Goal: Task Accomplishment & Management: Use online tool/utility

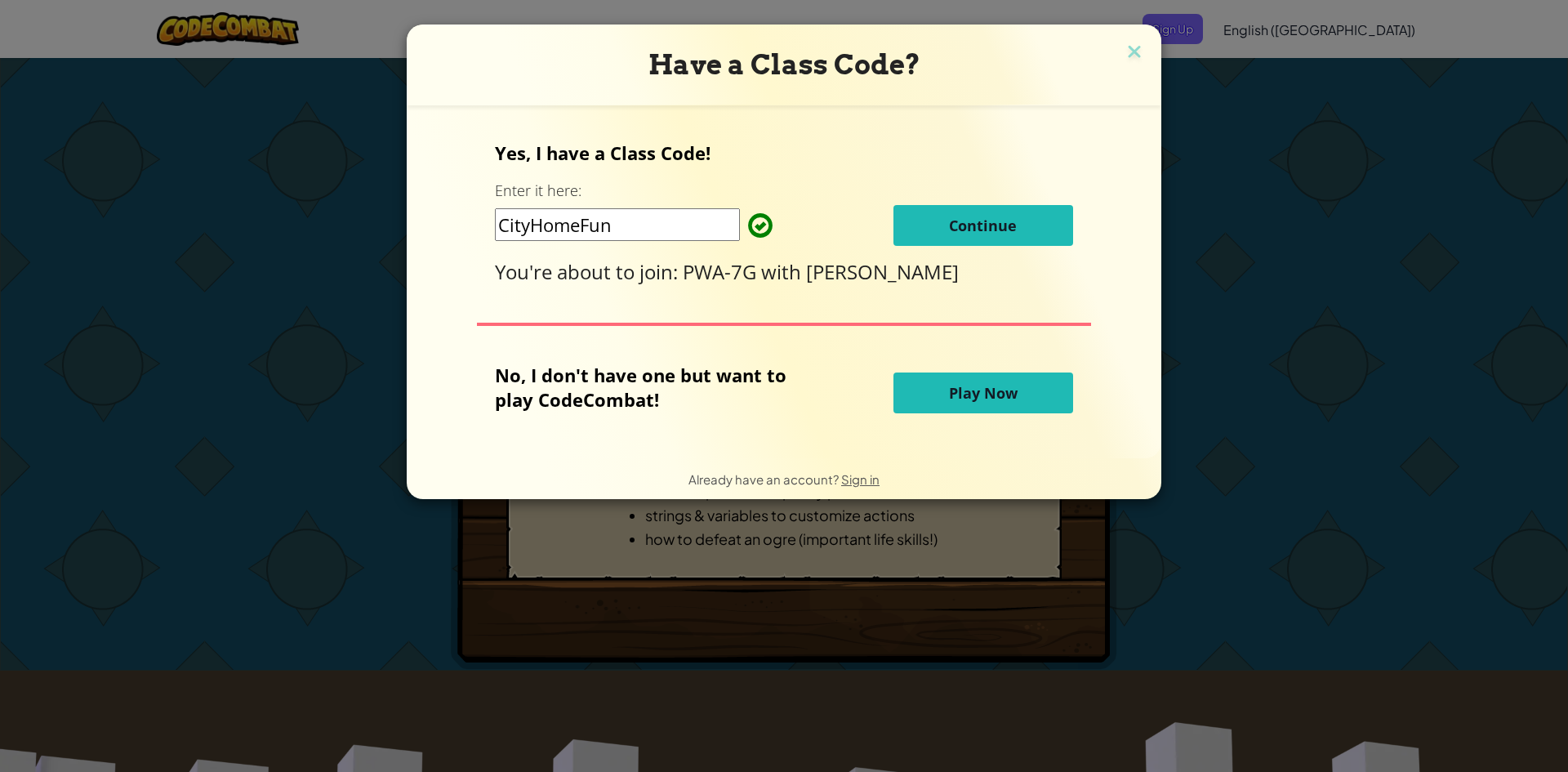
click at [1014, 233] on span "Continue" at bounding box center [983, 225] width 68 height 19
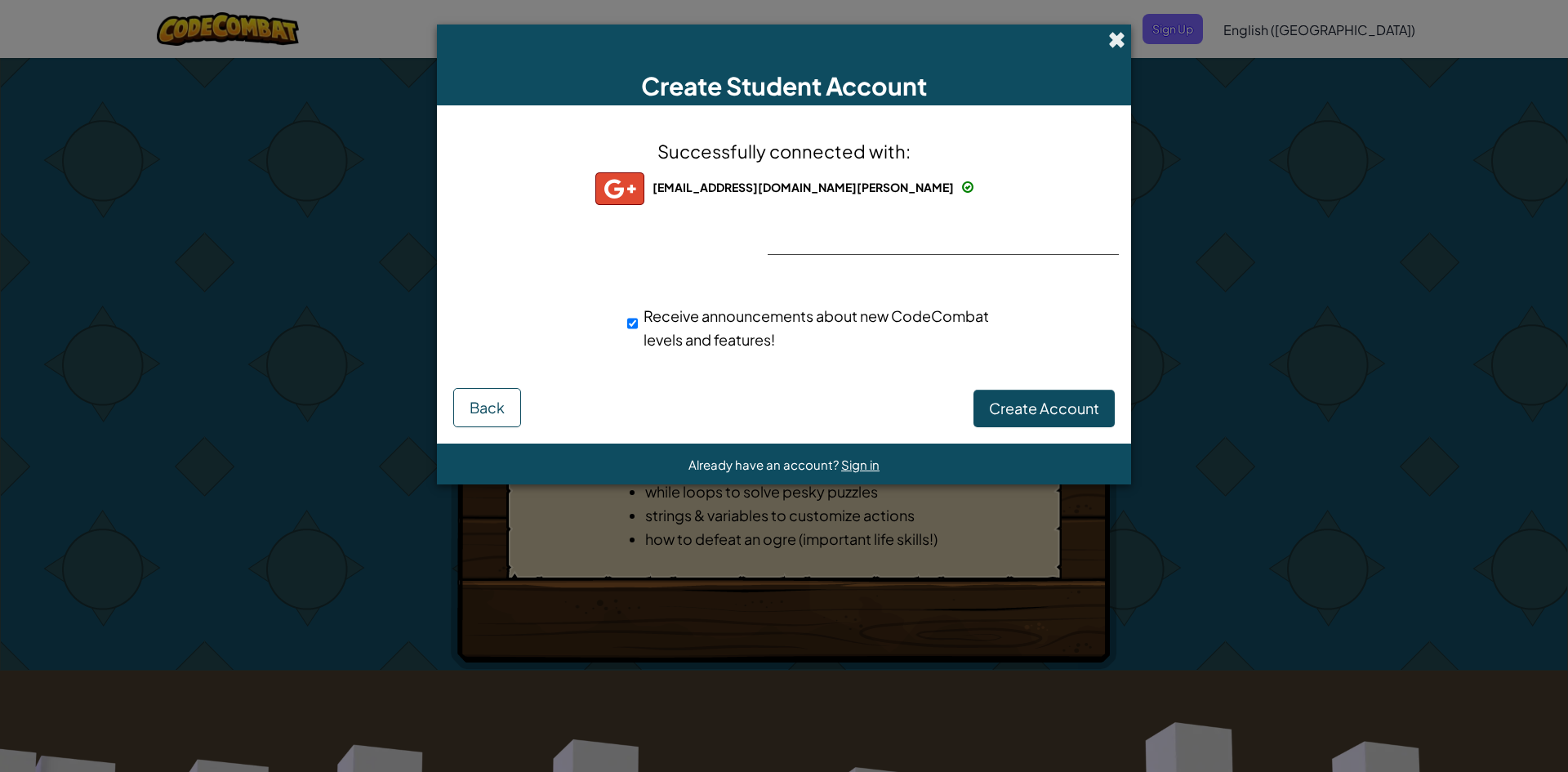
click at [1113, 38] on span at bounding box center [1117, 39] width 17 height 17
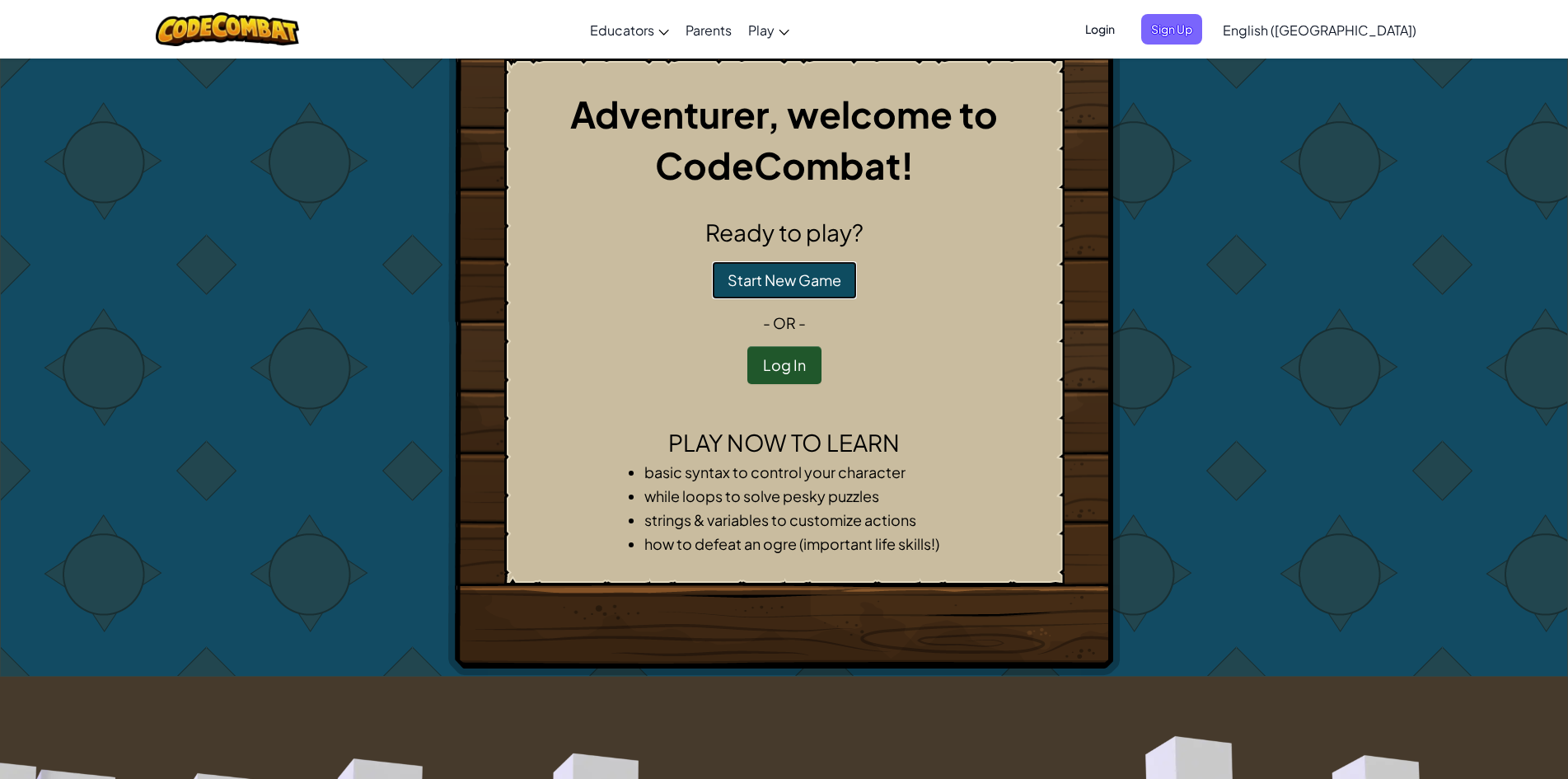
click at [779, 278] on button "Start New Game" at bounding box center [784, 280] width 145 height 38
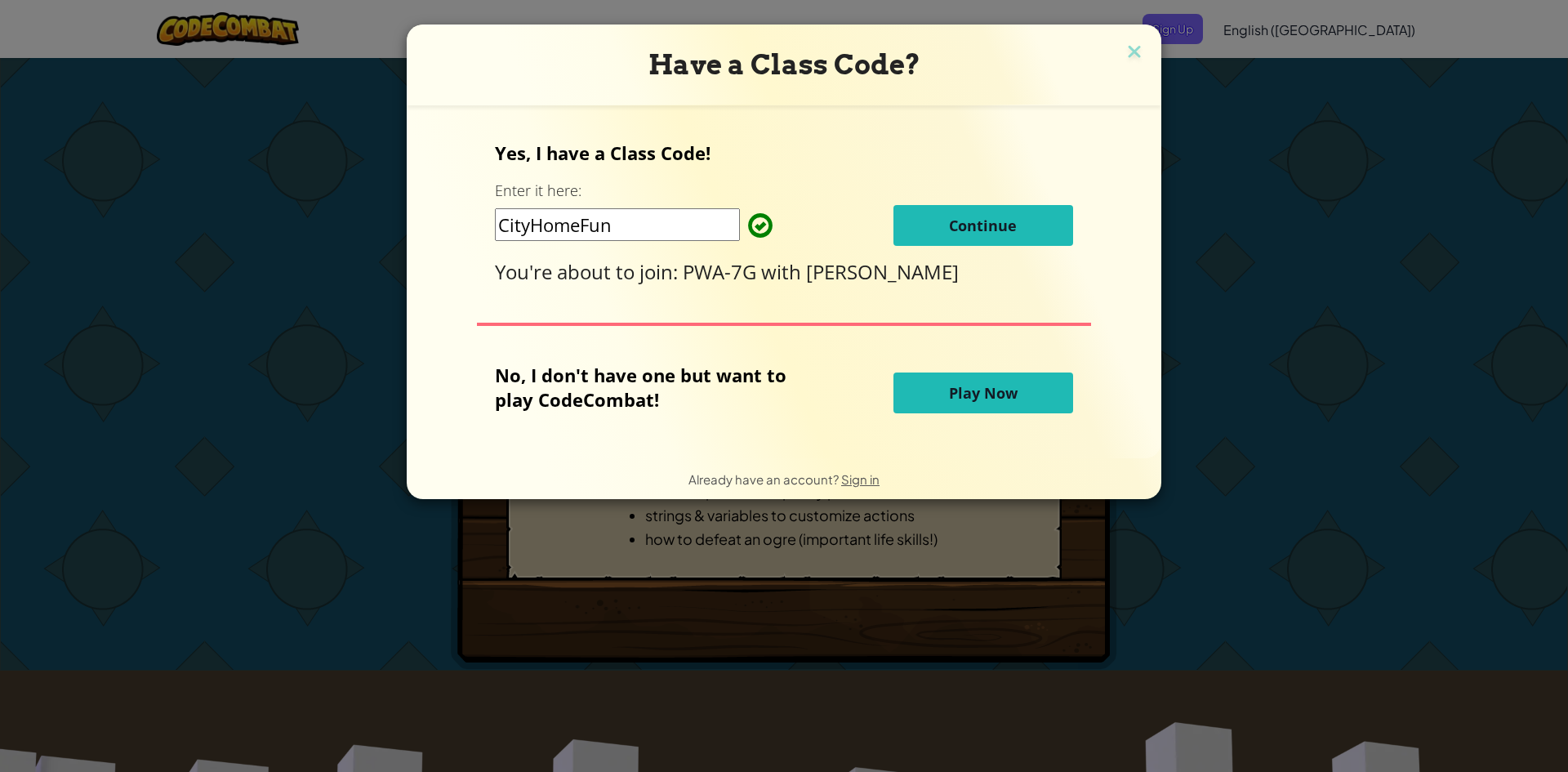
click at [946, 230] on button "Continue" at bounding box center [983, 225] width 180 height 41
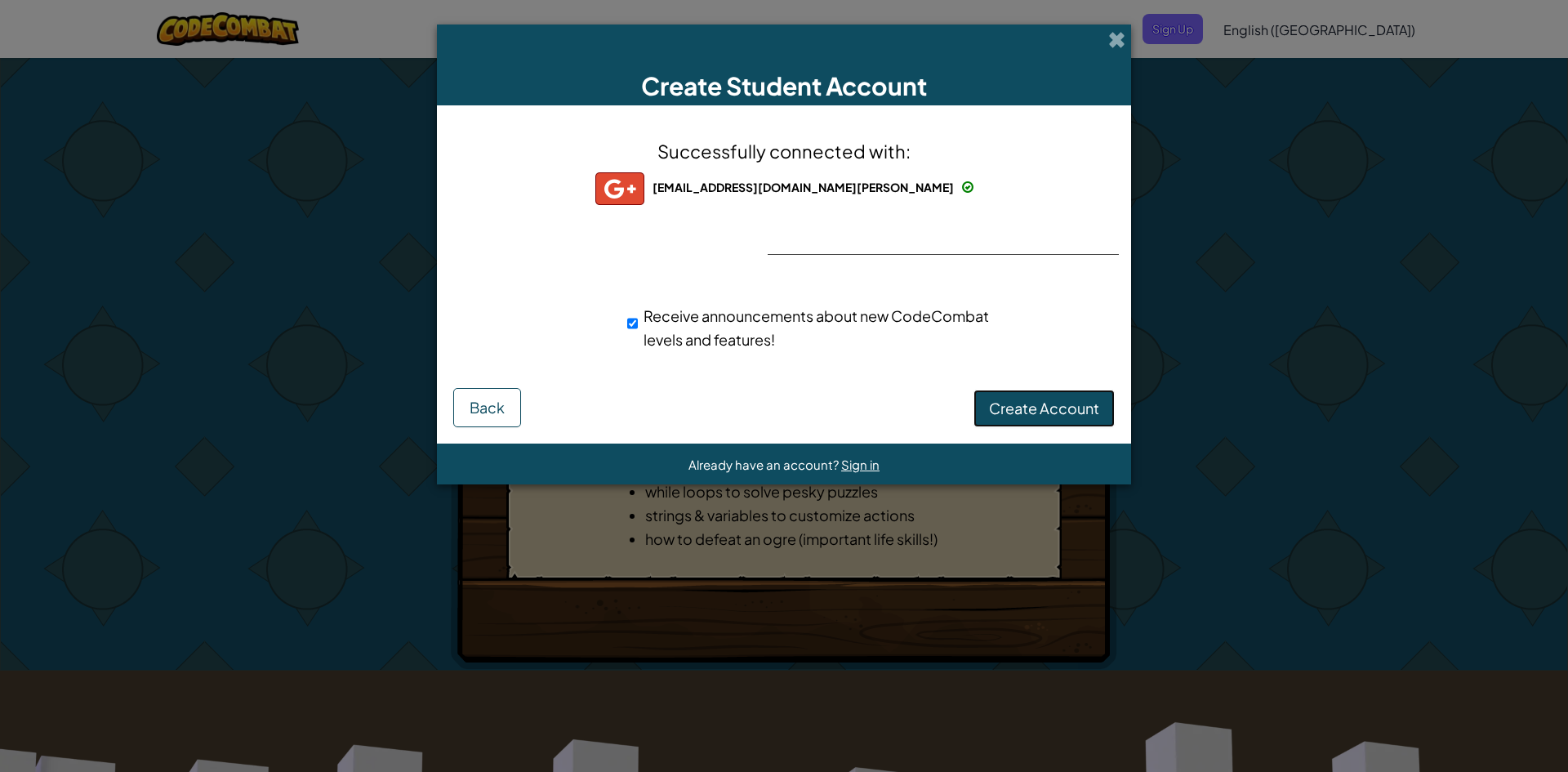
click at [1080, 400] on span "Create Account" at bounding box center [1044, 408] width 110 height 19
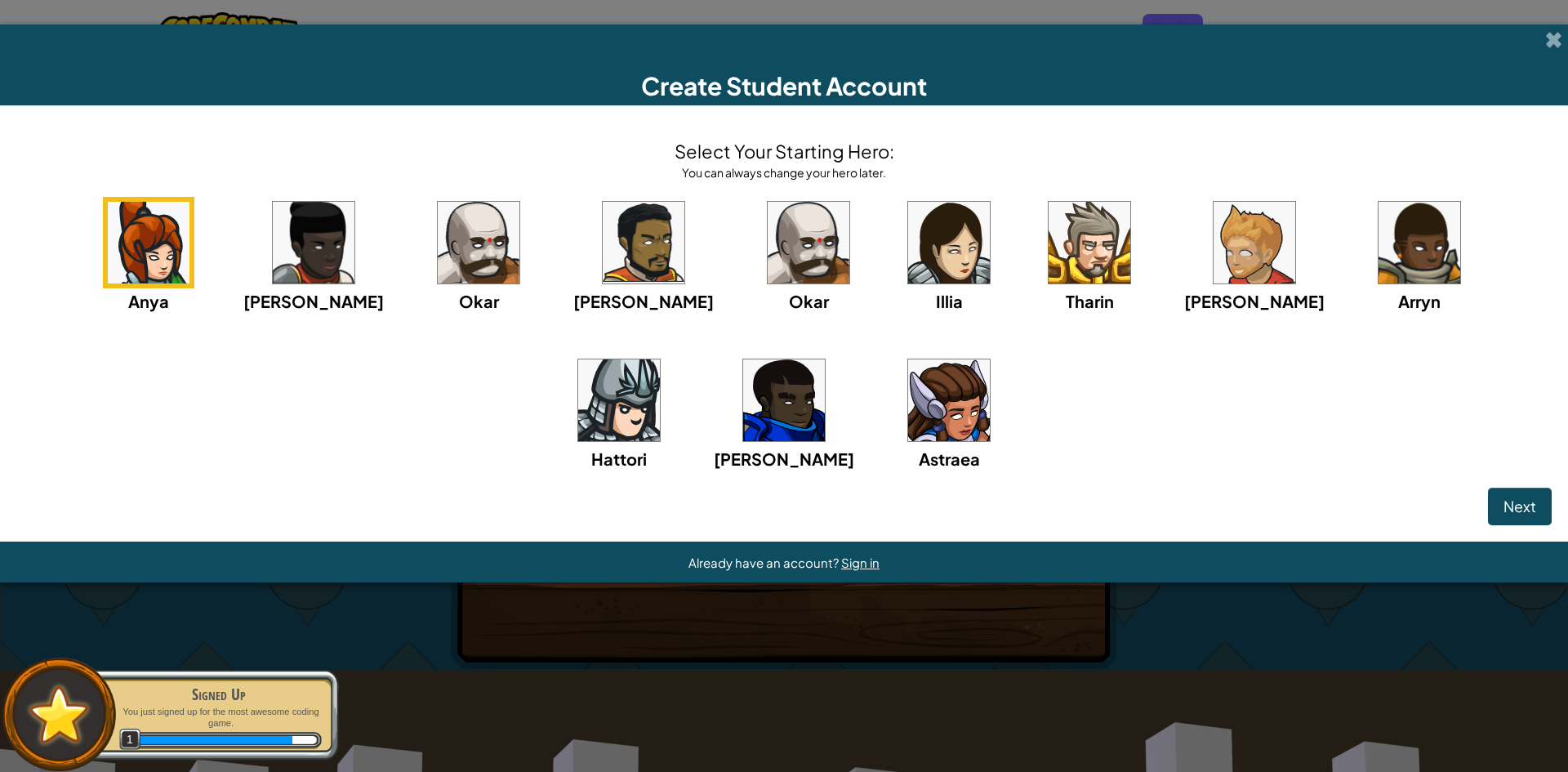
click at [909, 252] on img at bounding box center [949, 242] width 81 height 81
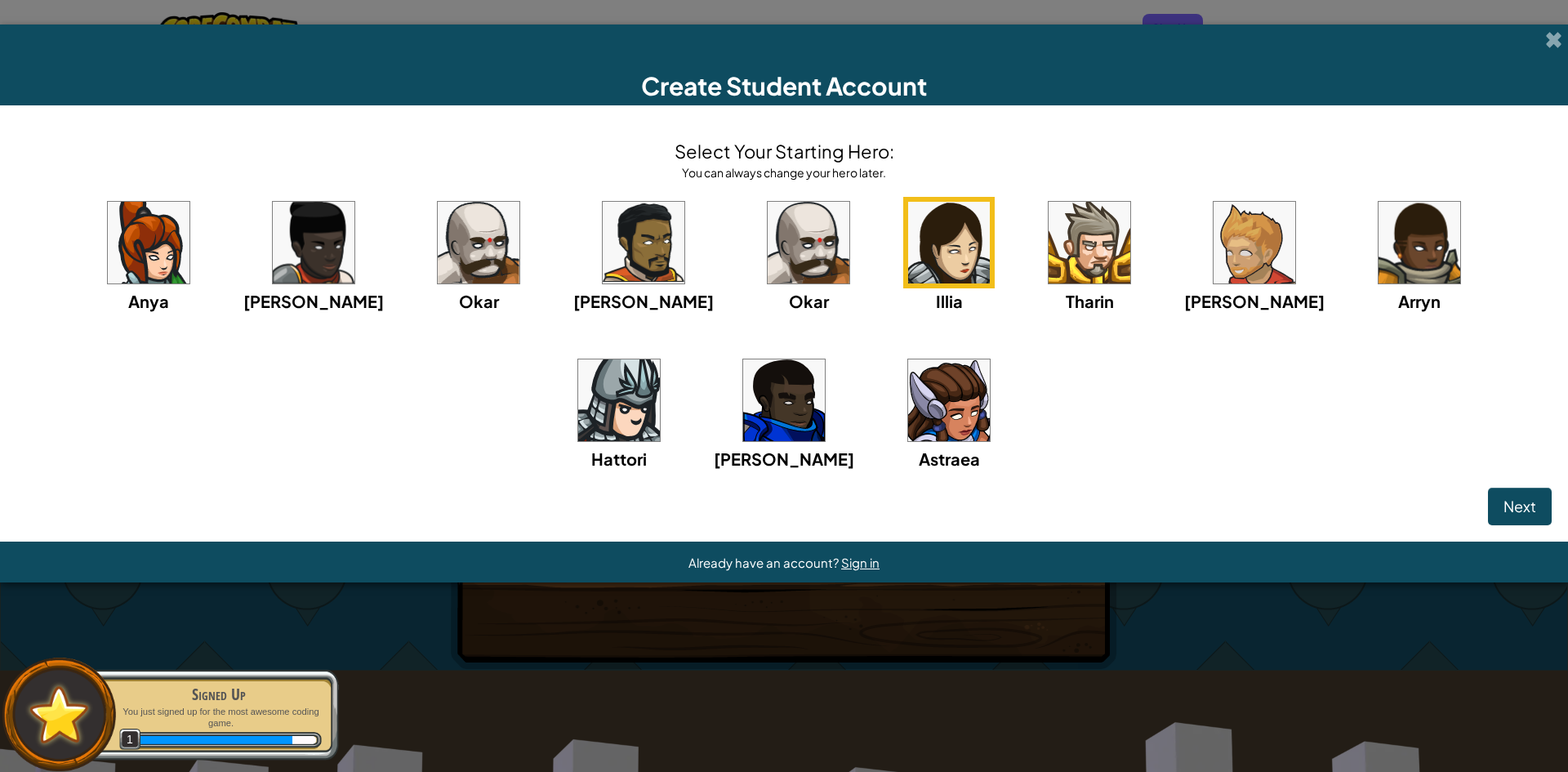
click at [909, 228] on img at bounding box center [949, 242] width 81 height 81
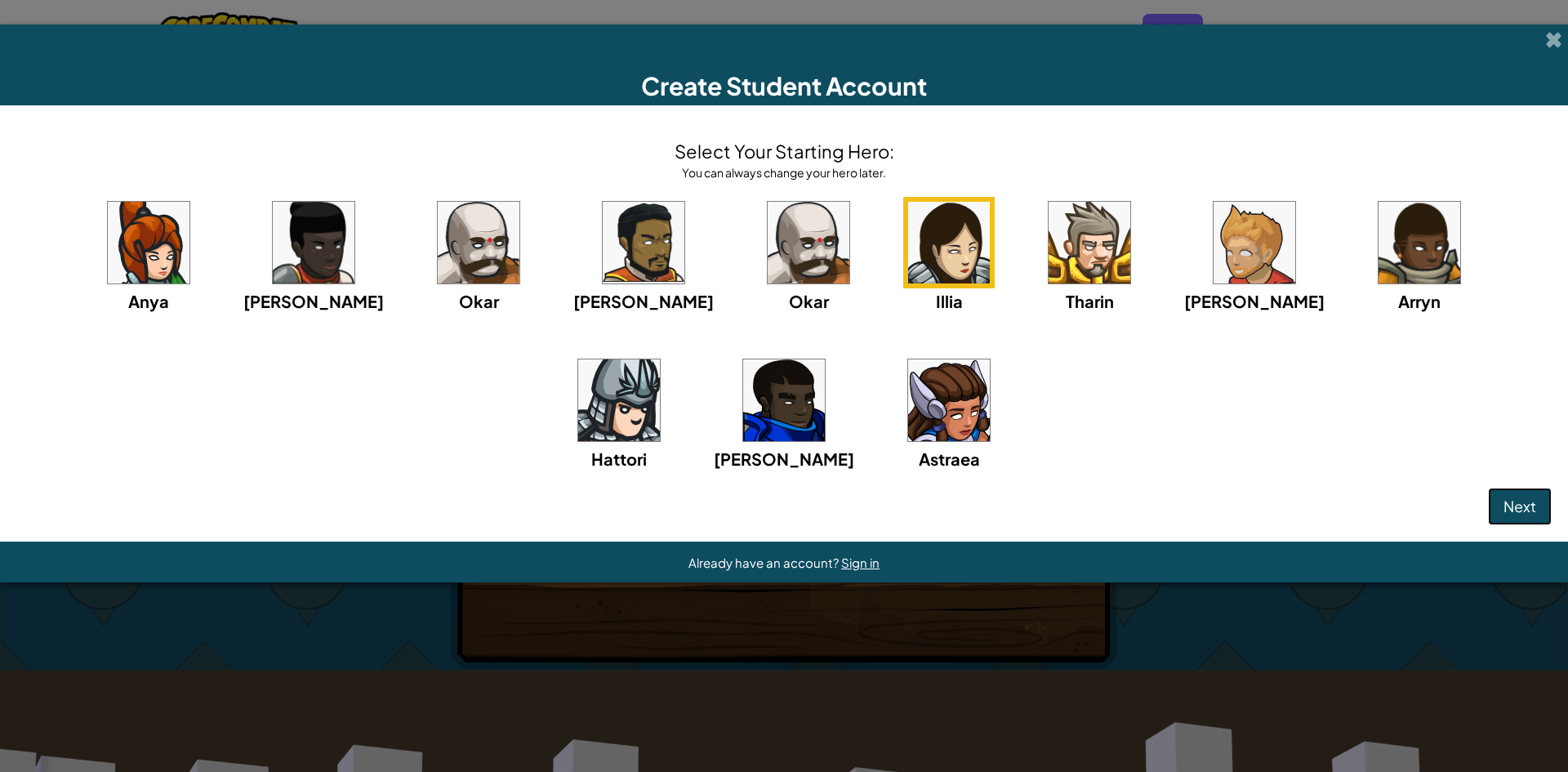
click at [1522, 496] on button "Next" at bounding box center [1520, 506] width 64 height 37
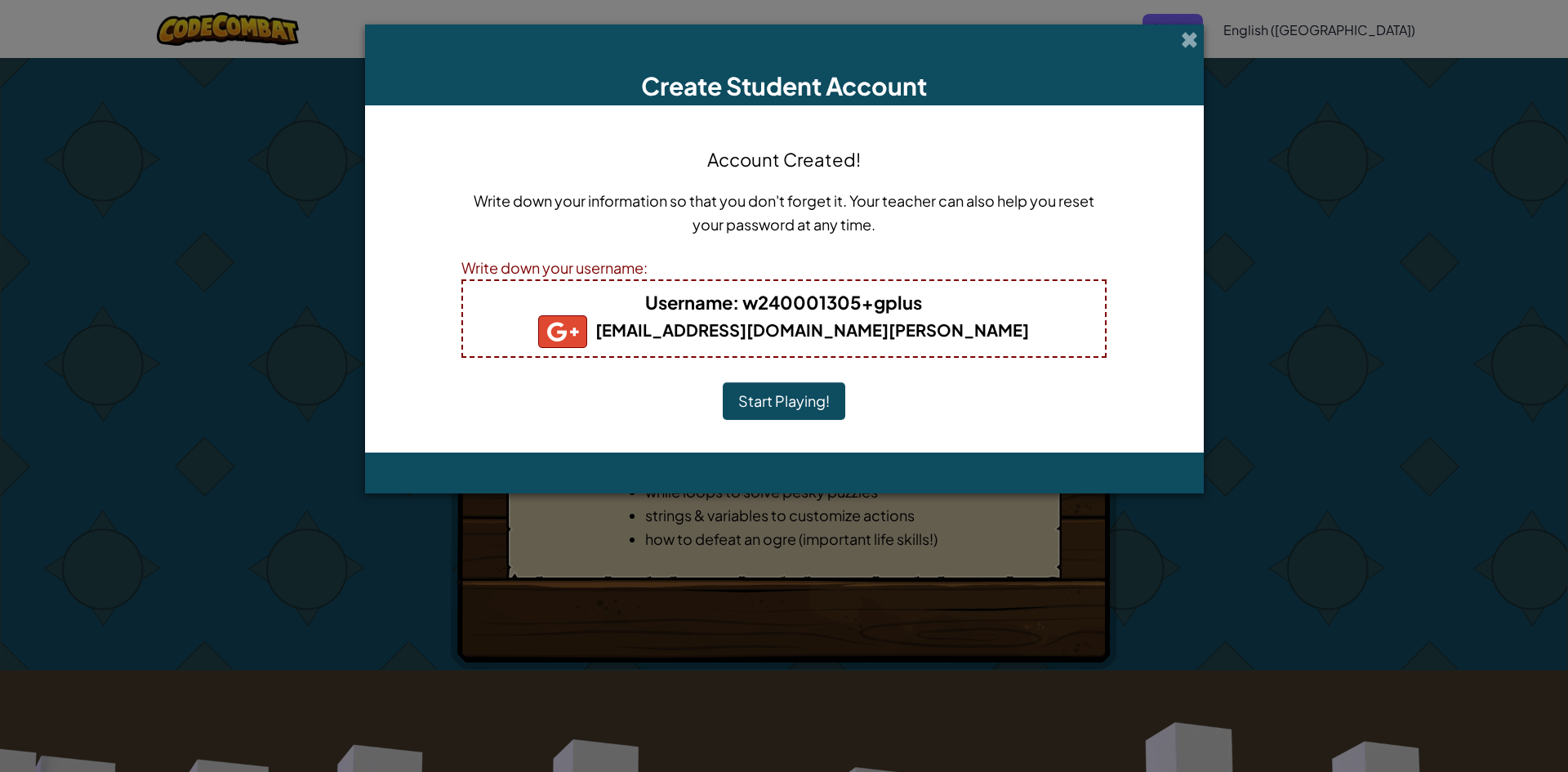
click at [781, 405] on button "Start Playing!" at bounding box center [784, 401] width 122 height 37
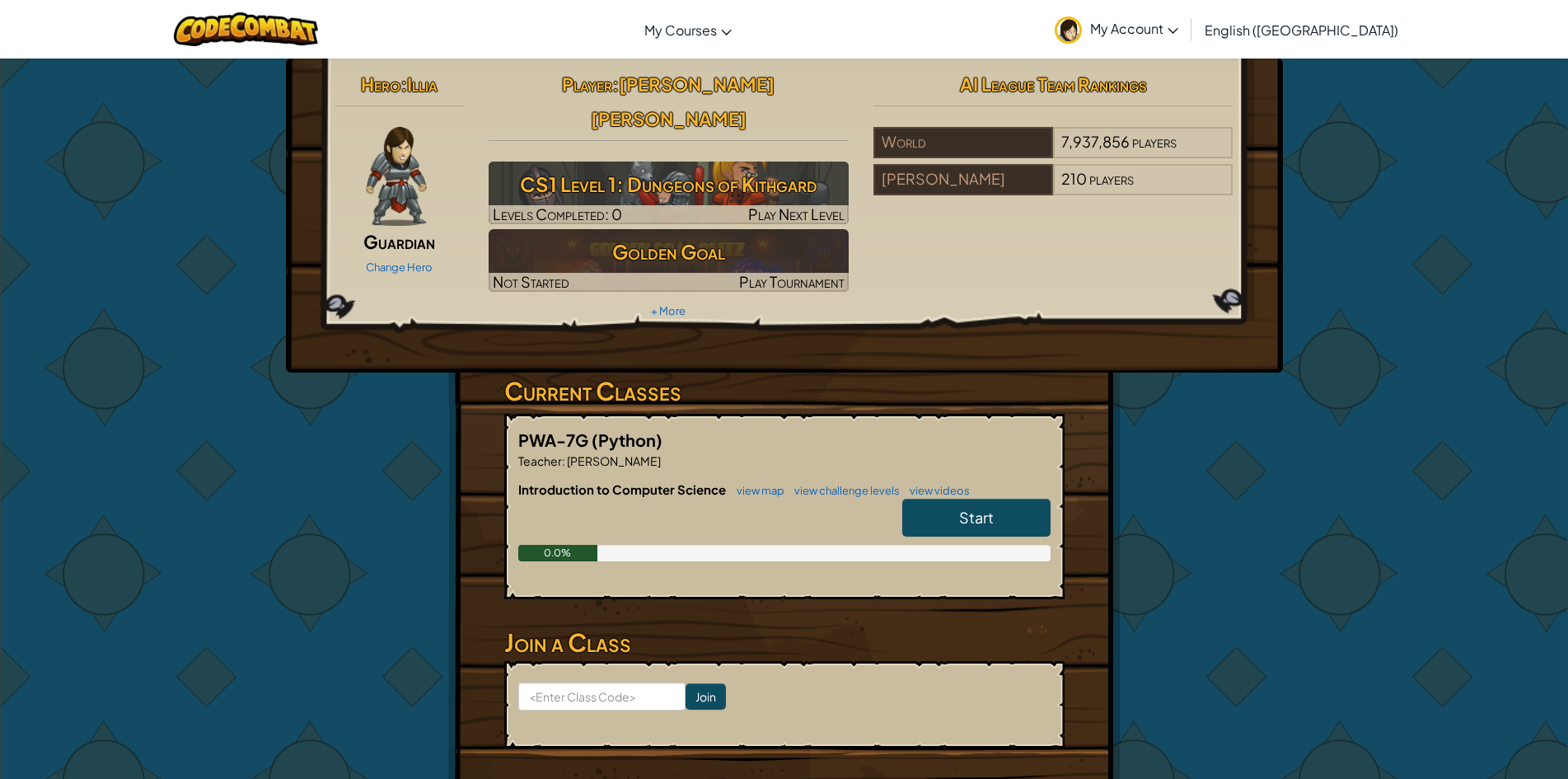
click at [991, 508] on span "Start" at bounding box center [977, 517] width 35 height 19
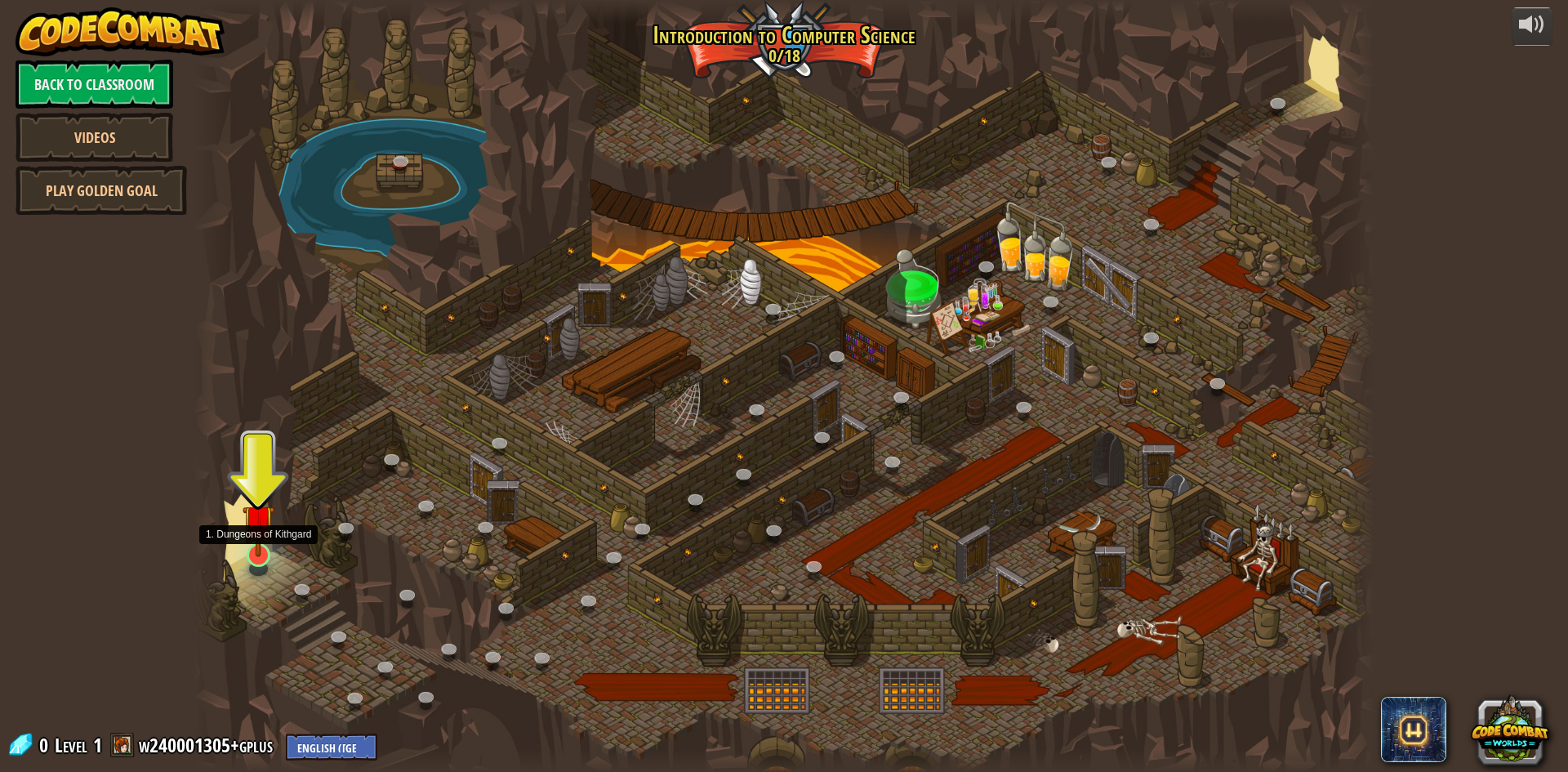
click at [262, 538] on img at bounding box center [258, 520] width 32 height 73
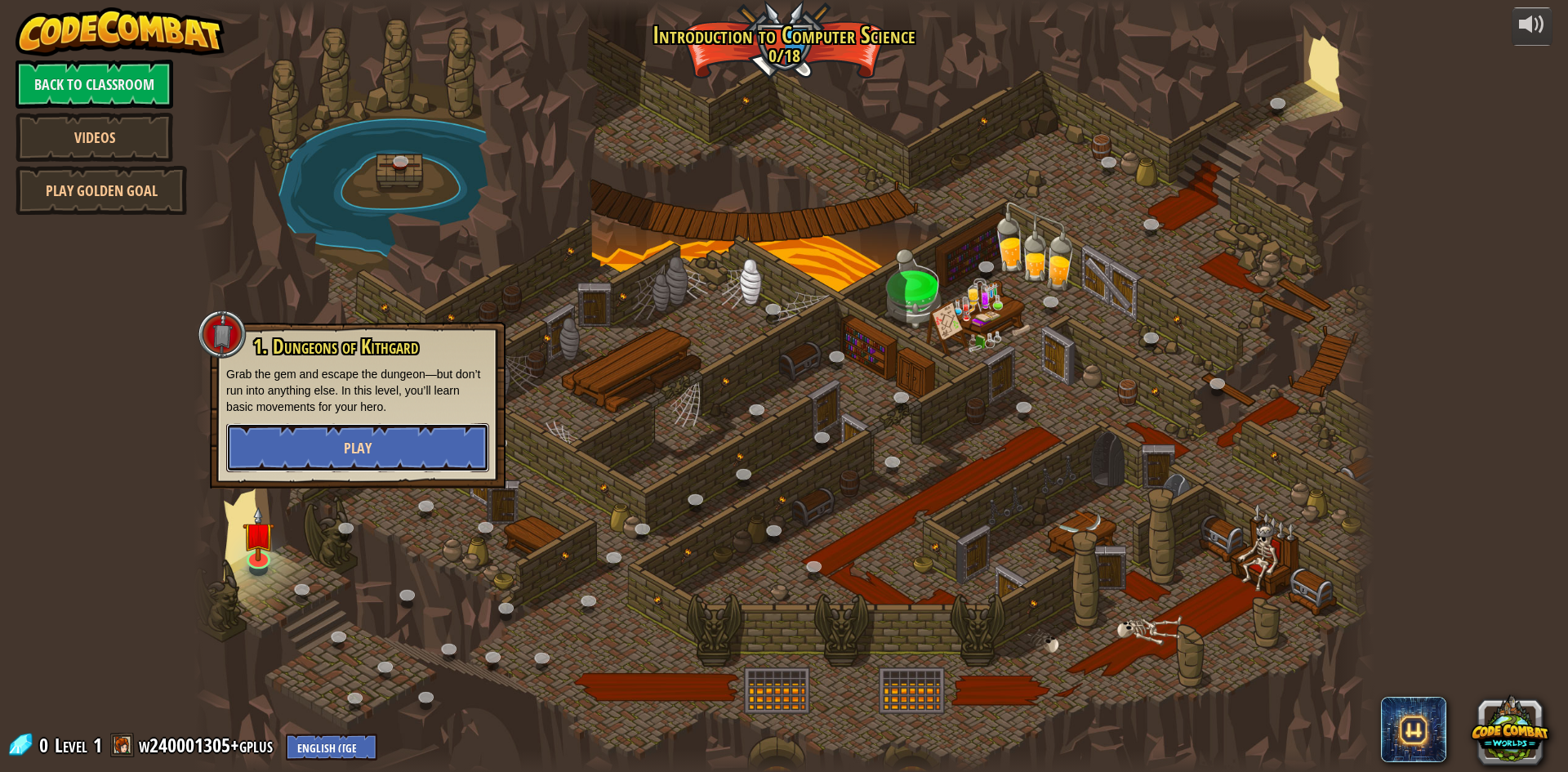
click at [334, 457] on button "Play" at bounding box center [358, 447] width 263 height 49
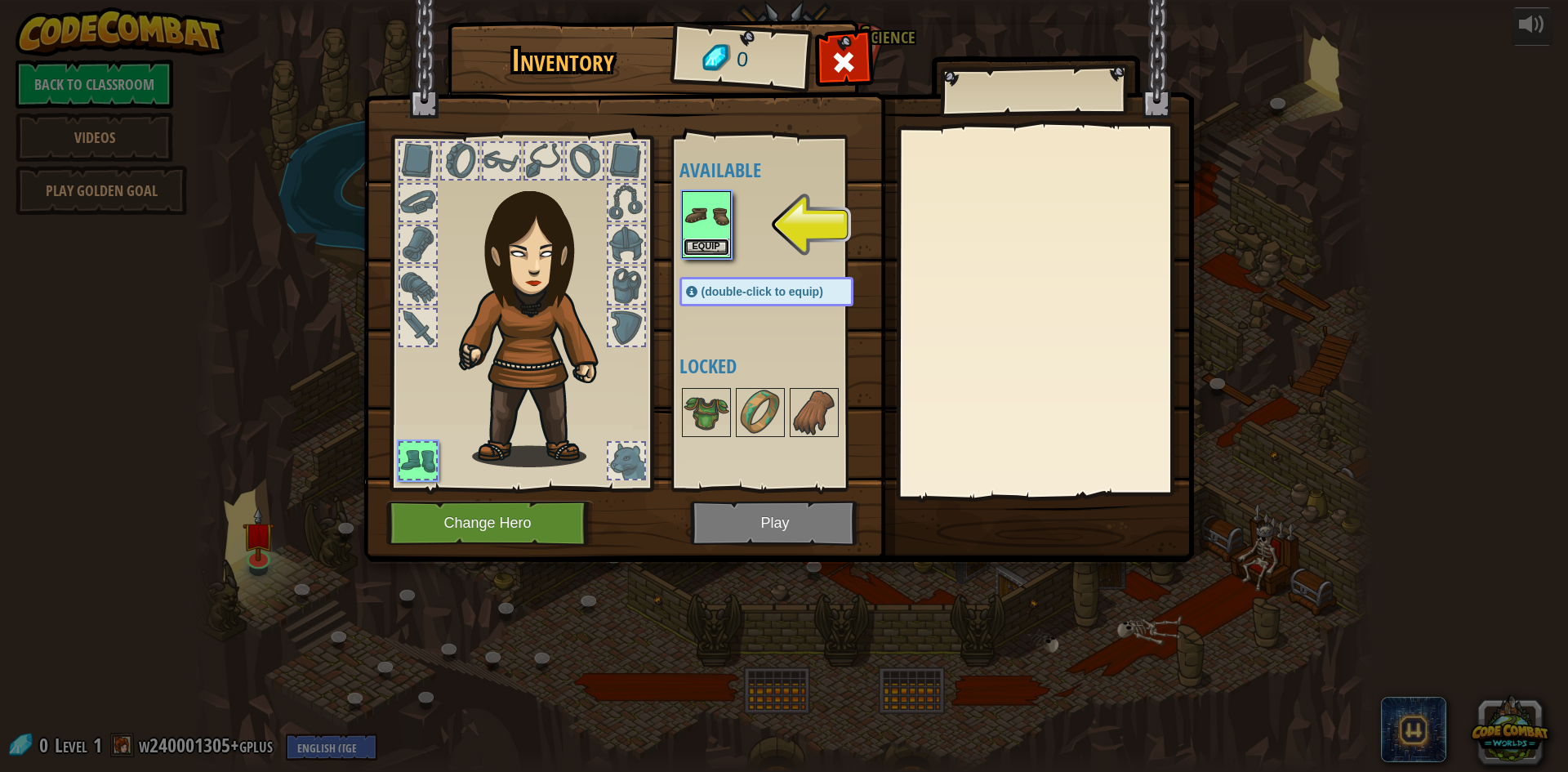
click at [715, 243] on button "Equip" at bounding box center [707, 247] width 46 height 17
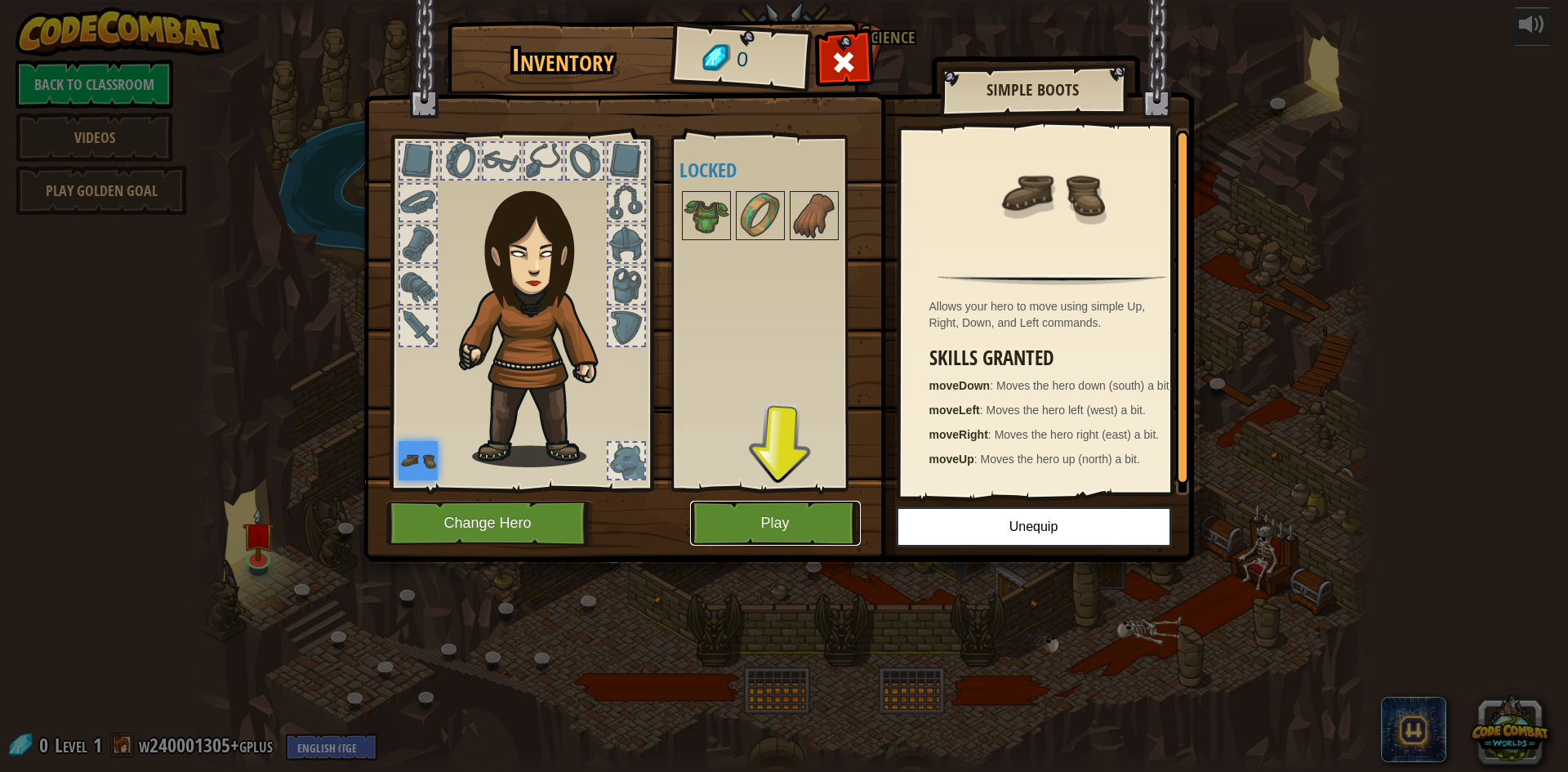
click at [776, 524] on button "Play" at bounding box center [776, 522] width 170 height 45
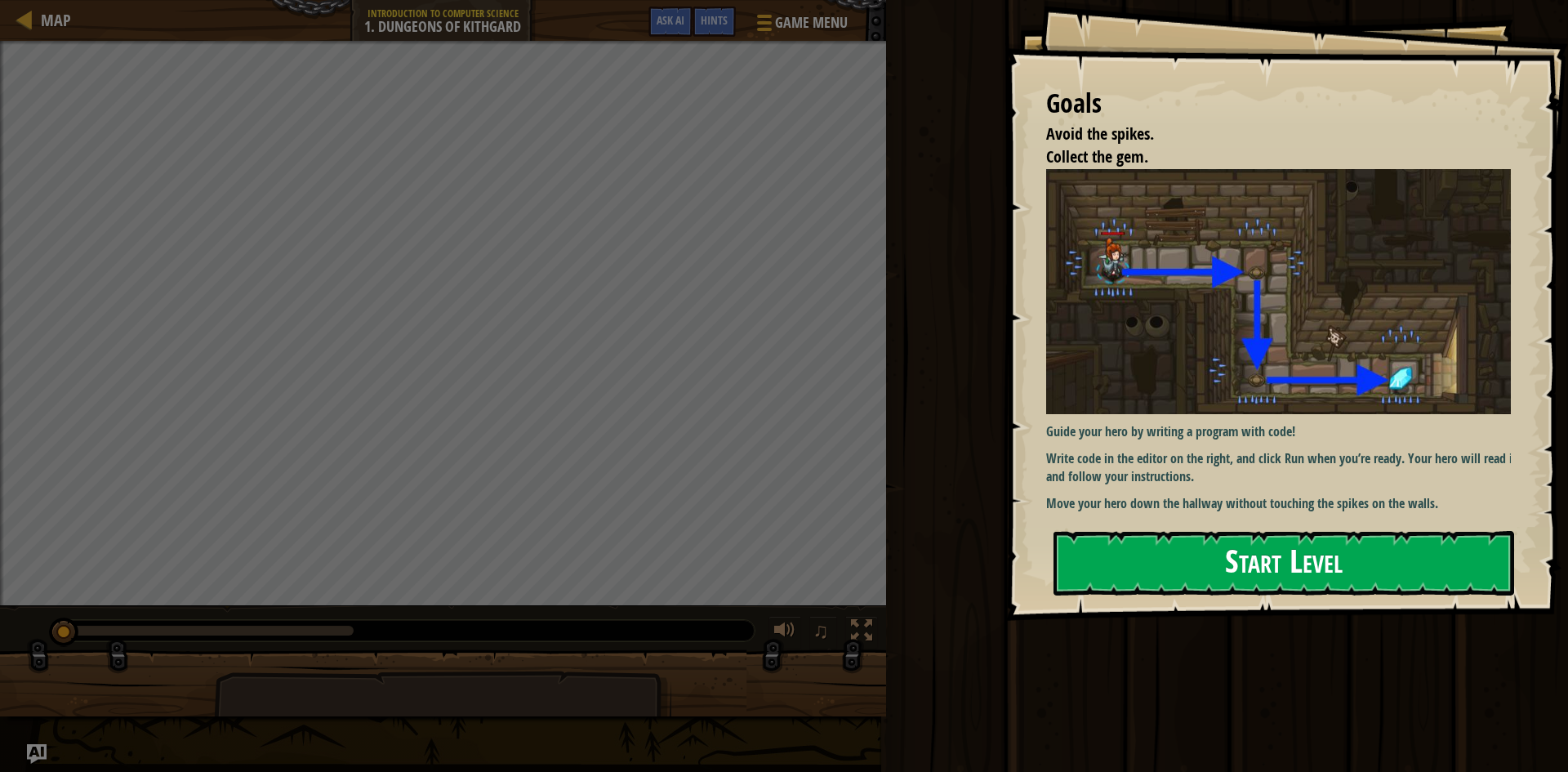
click at [1253, 531] on button "Start Level" at bounding box center [1285, 562] width 461 height 64
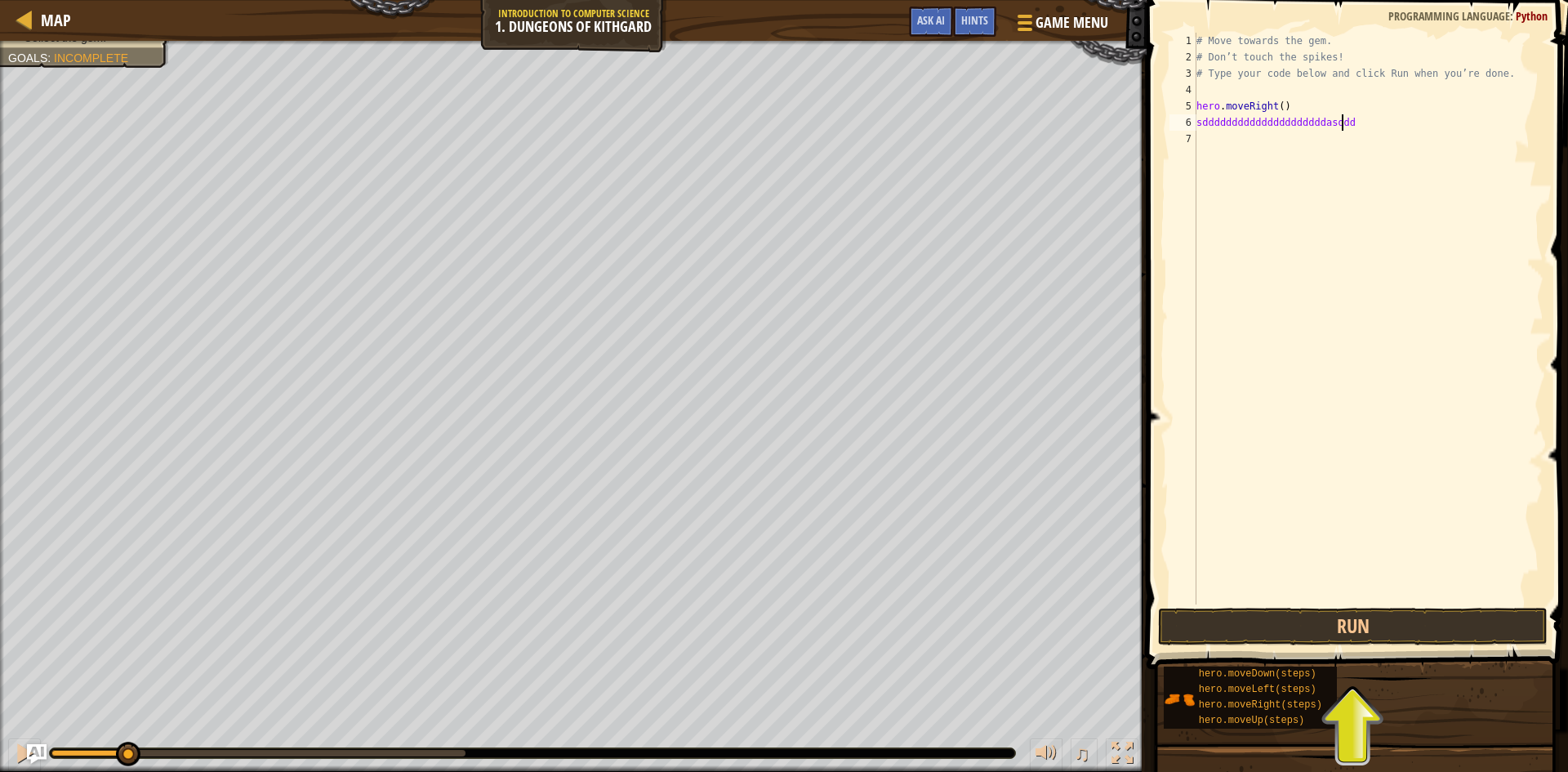
scroll to position [8, 11]
click at [1440, 624] on button "Run" at bounding box center [1353, 626] width 389 height 37
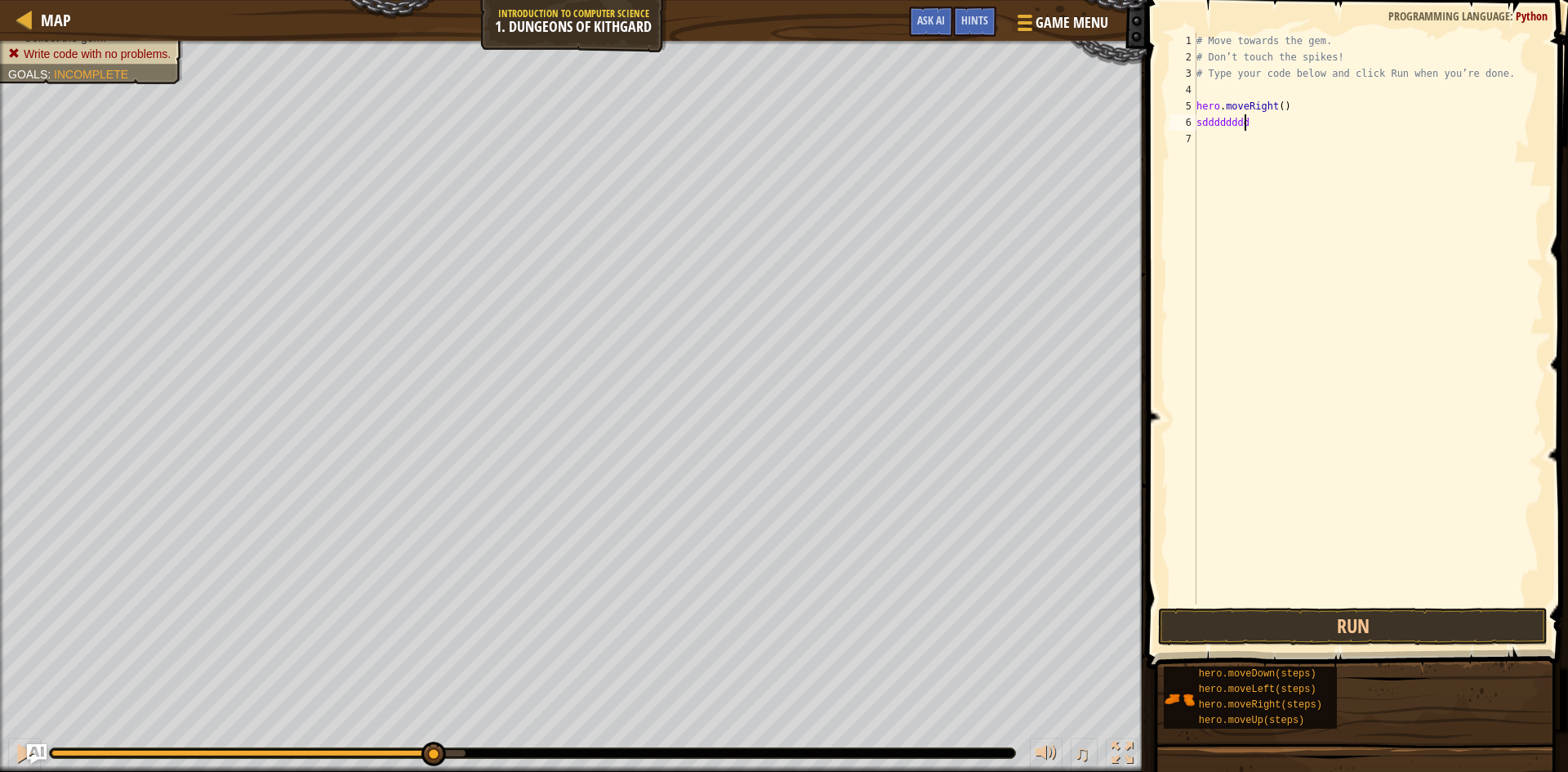
scroll to position [8, 0]
type textarea "s"
click at [1360, 620] on button "Run" at bounding box center [1353, 626] width 389 height 37
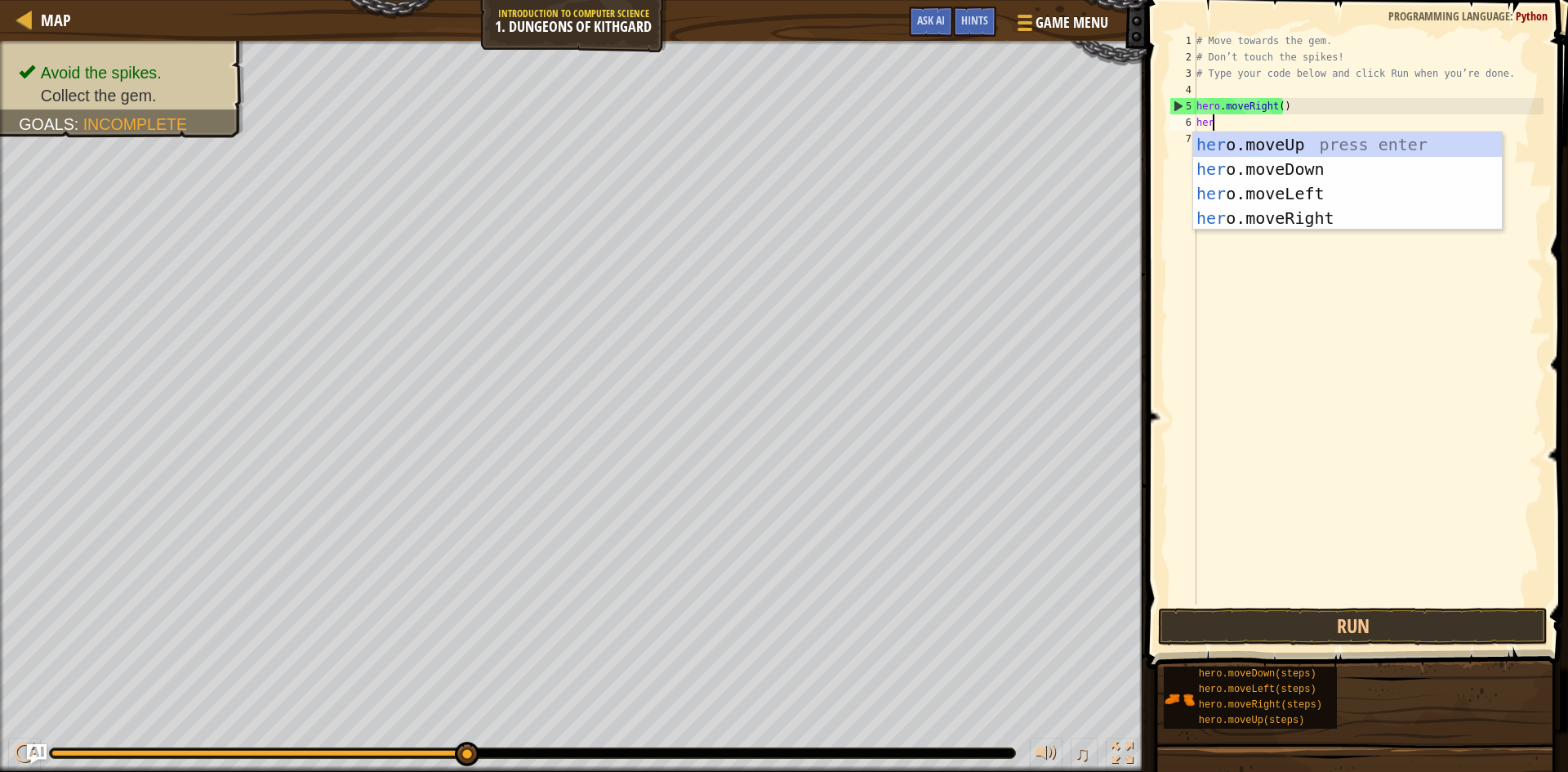
scroll to position [8, 1]
type textarea "hero"
click at [1425, 176] on div "hero .moveUp press enter hero .moveDown press enter hero .moveLeft press enter …" at bounding box center [1348, 206] width 309 height 147
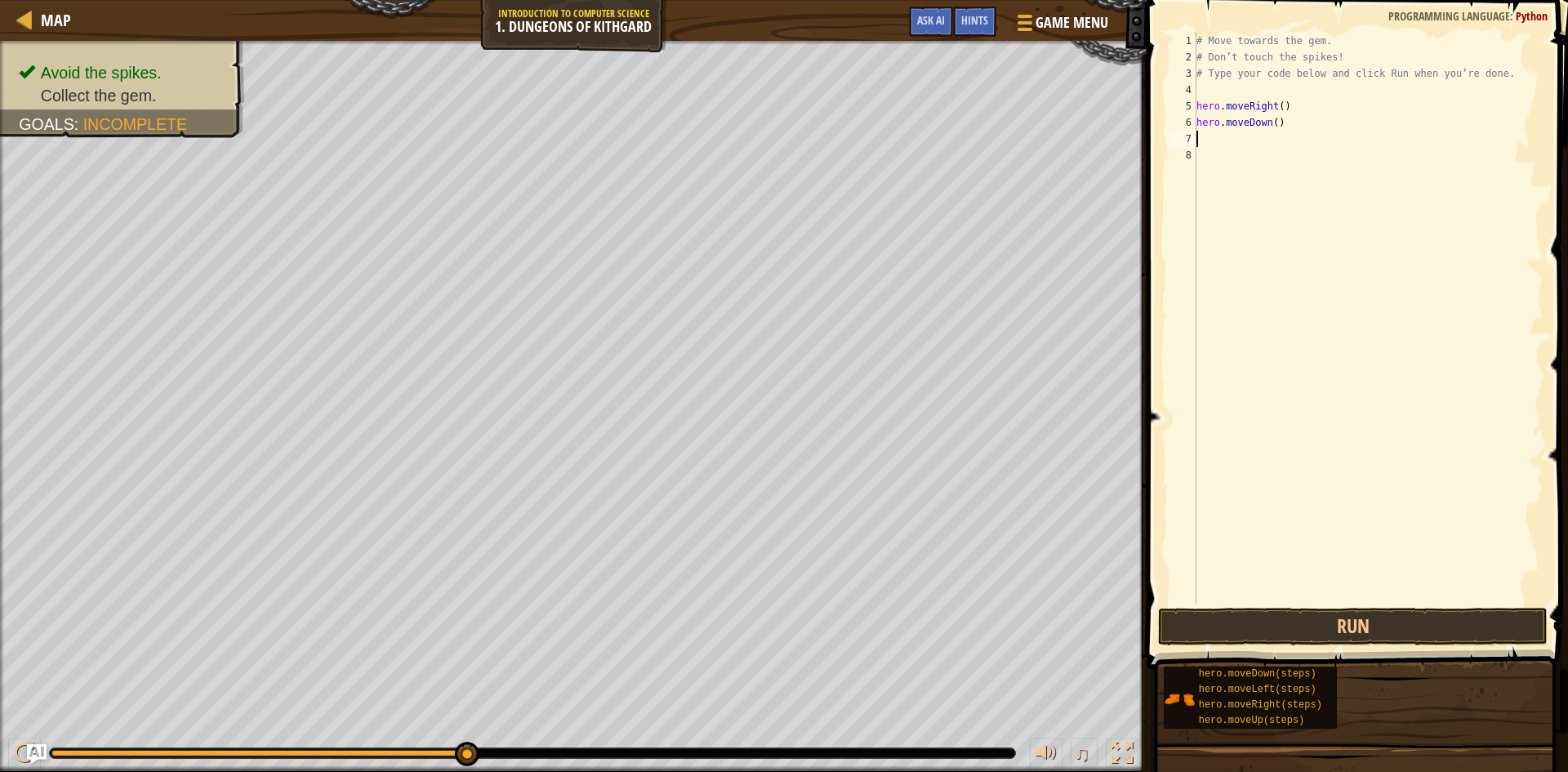
scroll to position [8, 0]
click at [1284, 629] on button "Run" at bounding box center [1353, 626] width 389 height 37
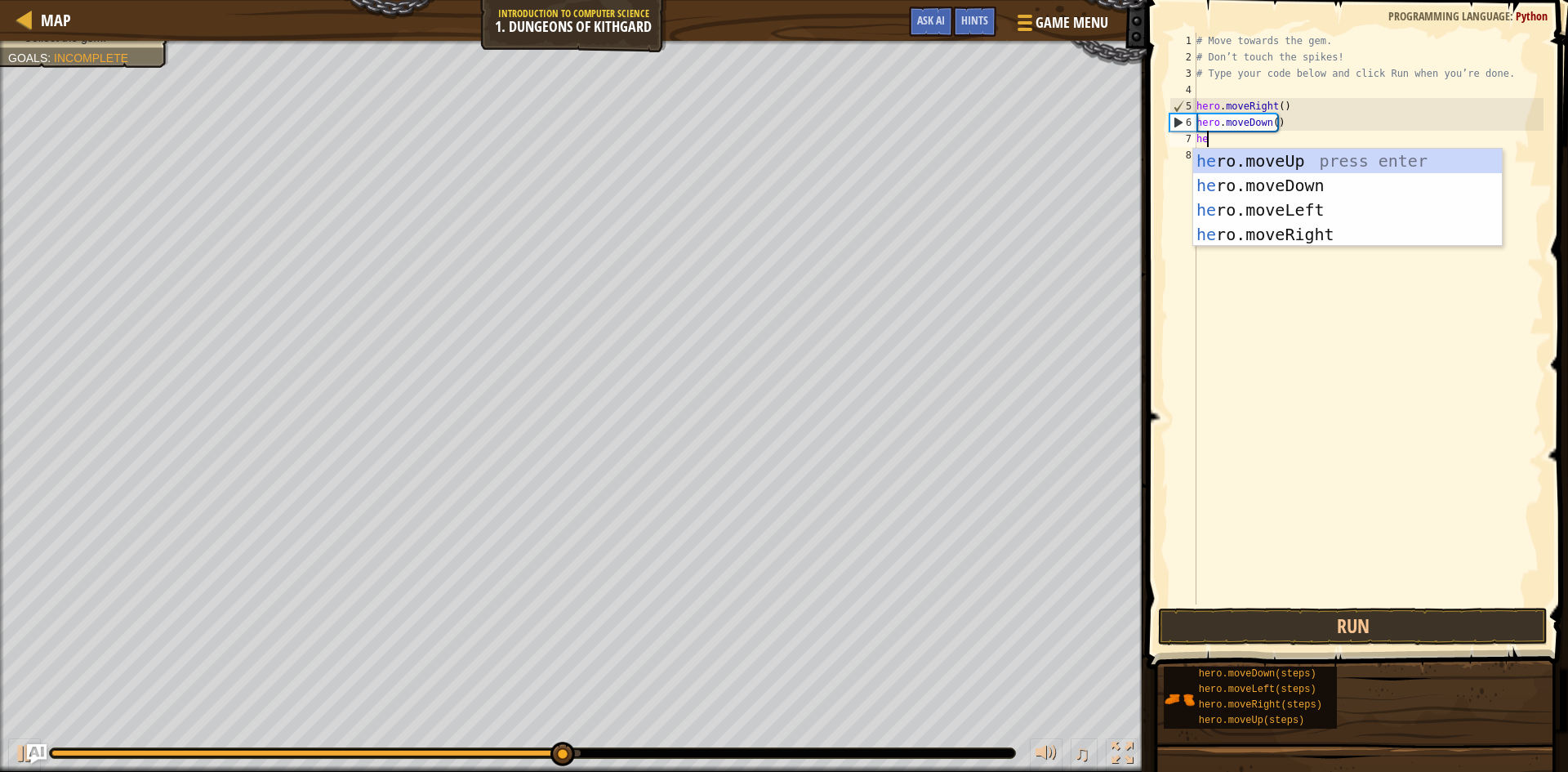
type textarea "hero"
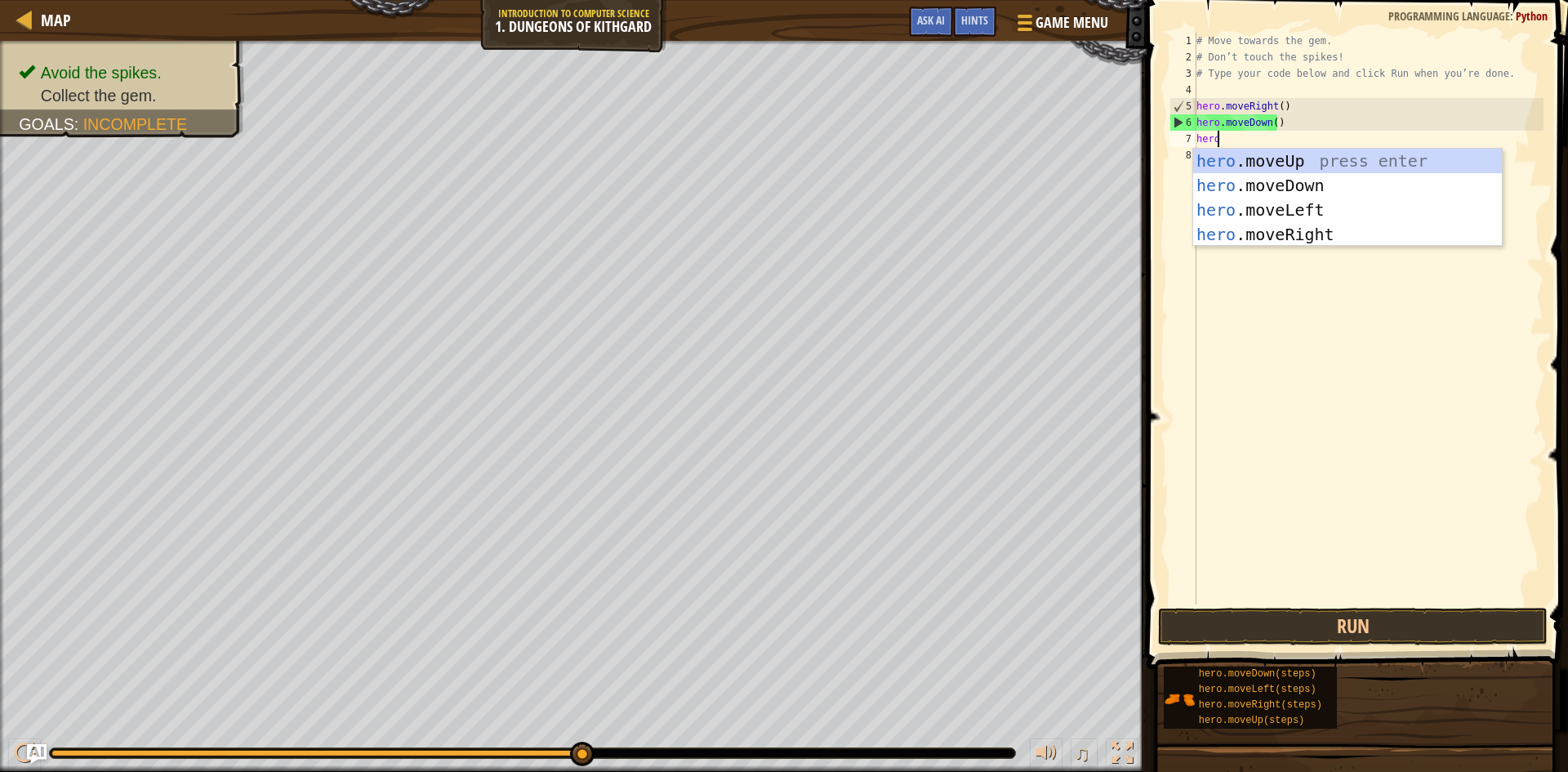
scroll to position [8, 1]
click at [1279, 225] on div "hero .moveUp press enter hero .moveDown press enter hero .moveLeft press enter …" at bounding box center [1348, 222] width 309 height 147
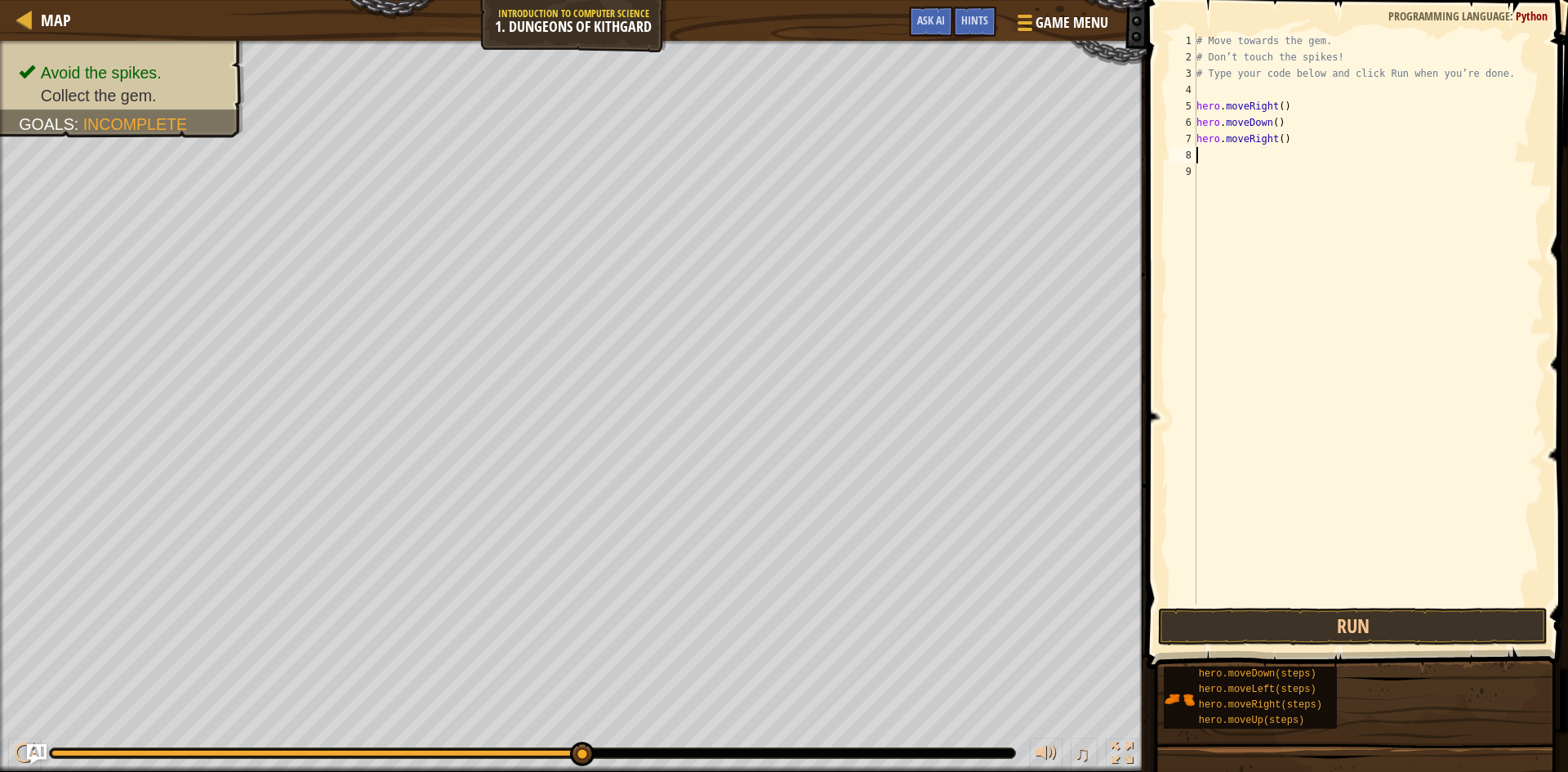
scroll to position [8, 0]
click at [1349, 619] on button "Run" at bounding box center [1353, 626] width 389 height 37
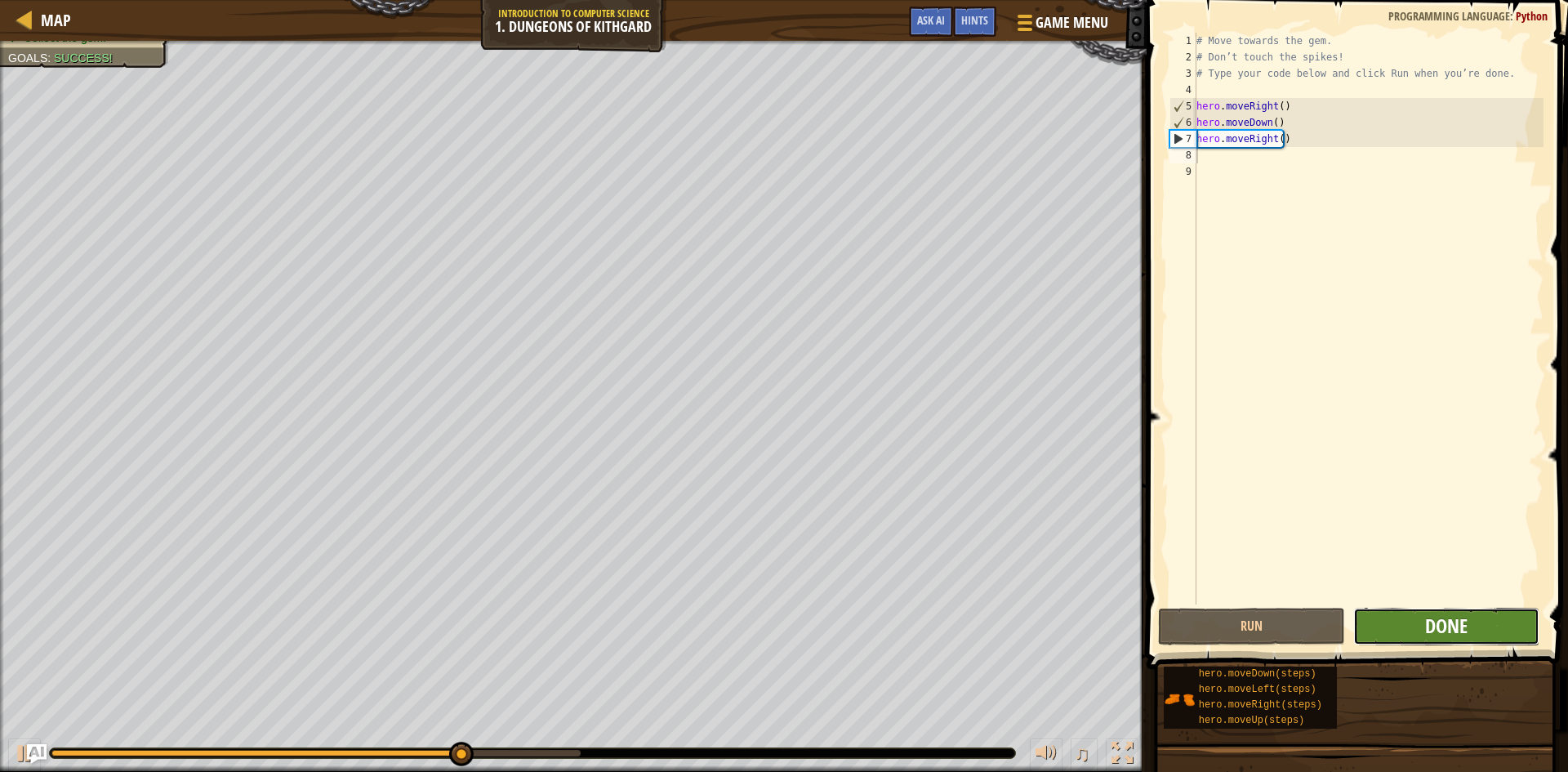
click at [1426, 631] on span "Done" at bounding box center [1447, 625] width 42 height 26
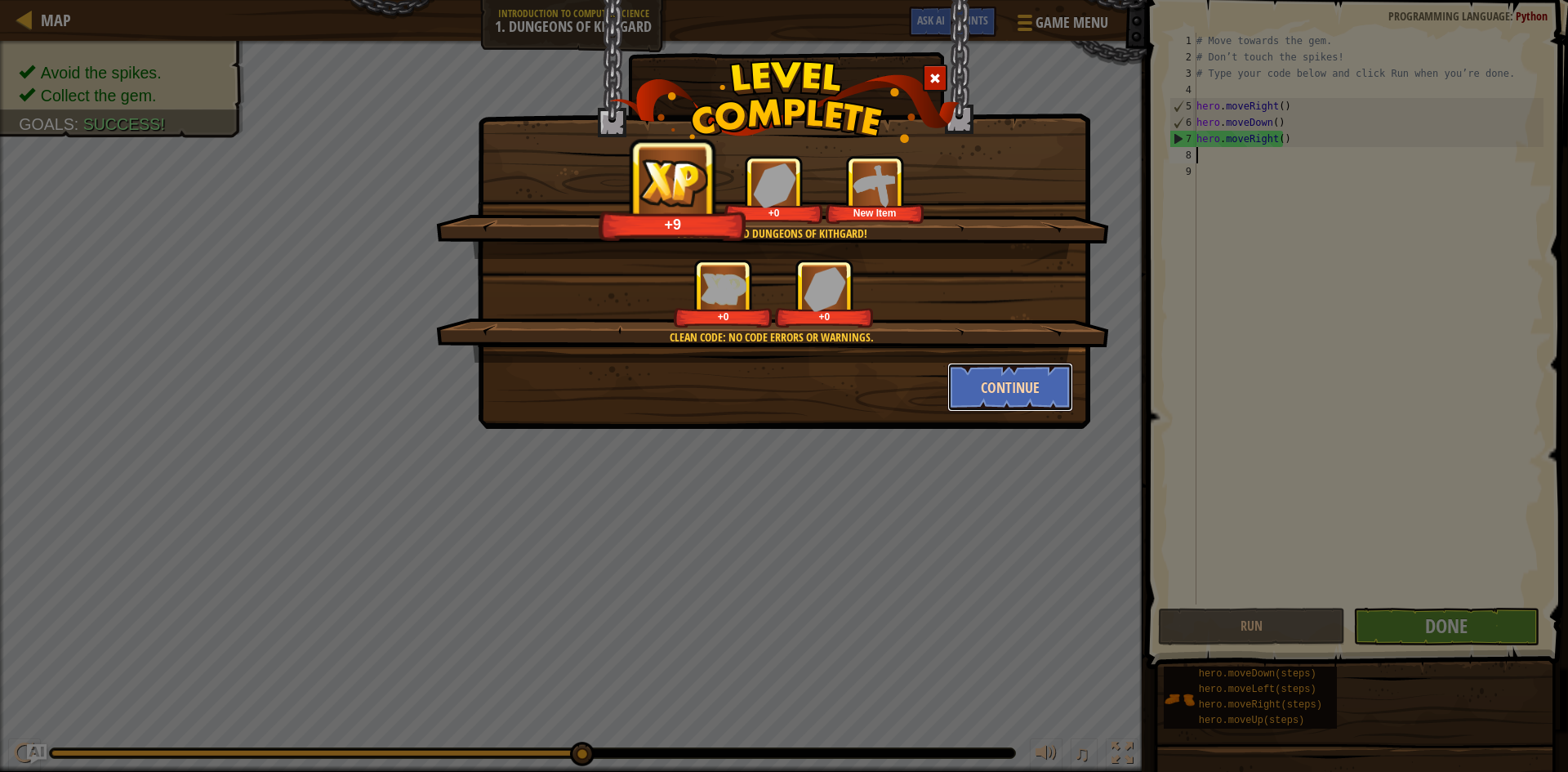
click at [1027, 385] on button "Continue" at bounding box center [1011, 386] width 126 height 49
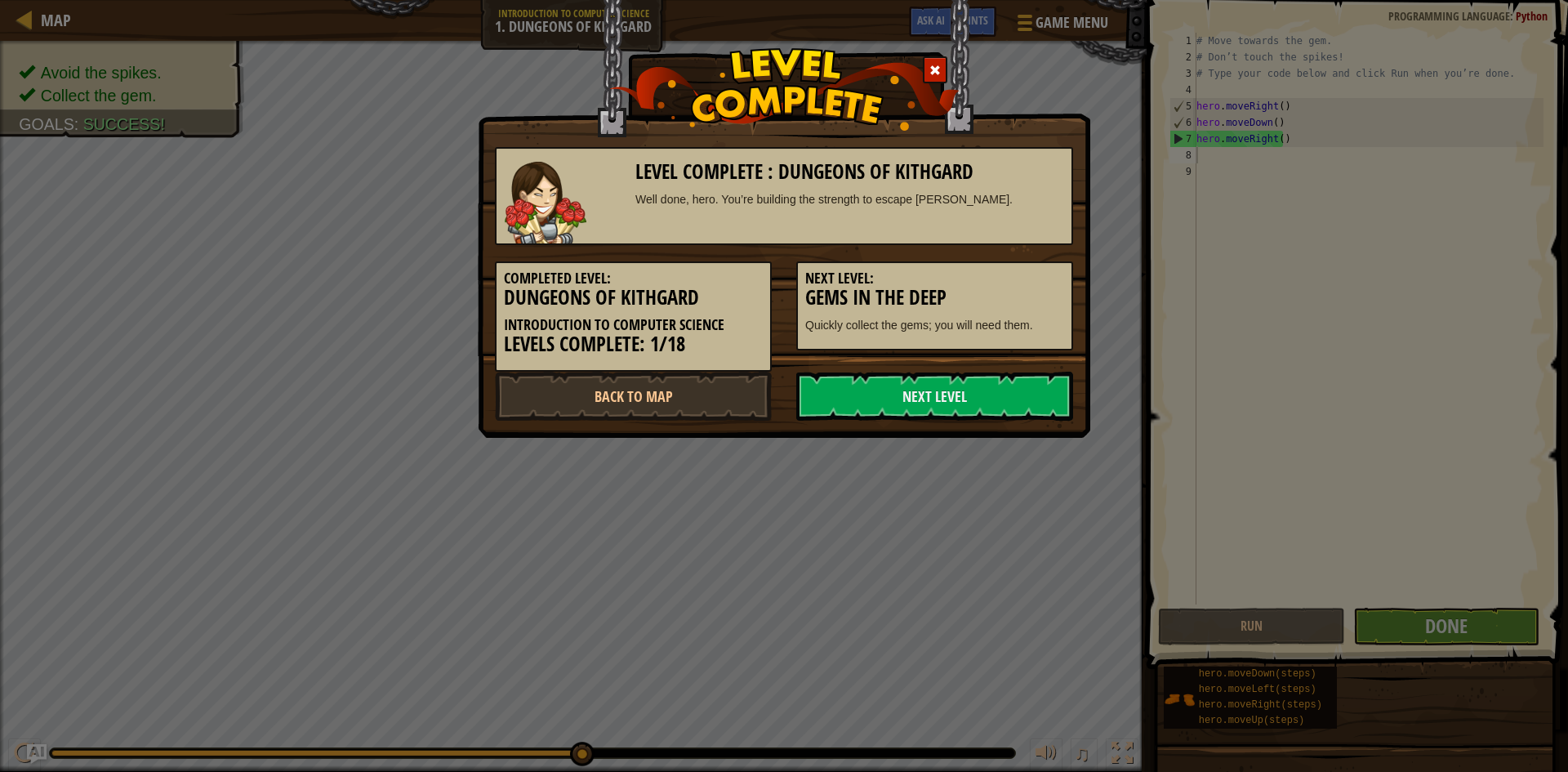
click at [1029, 388] on link "Next Level" at bounding box center [935, 396] width 276 height 49
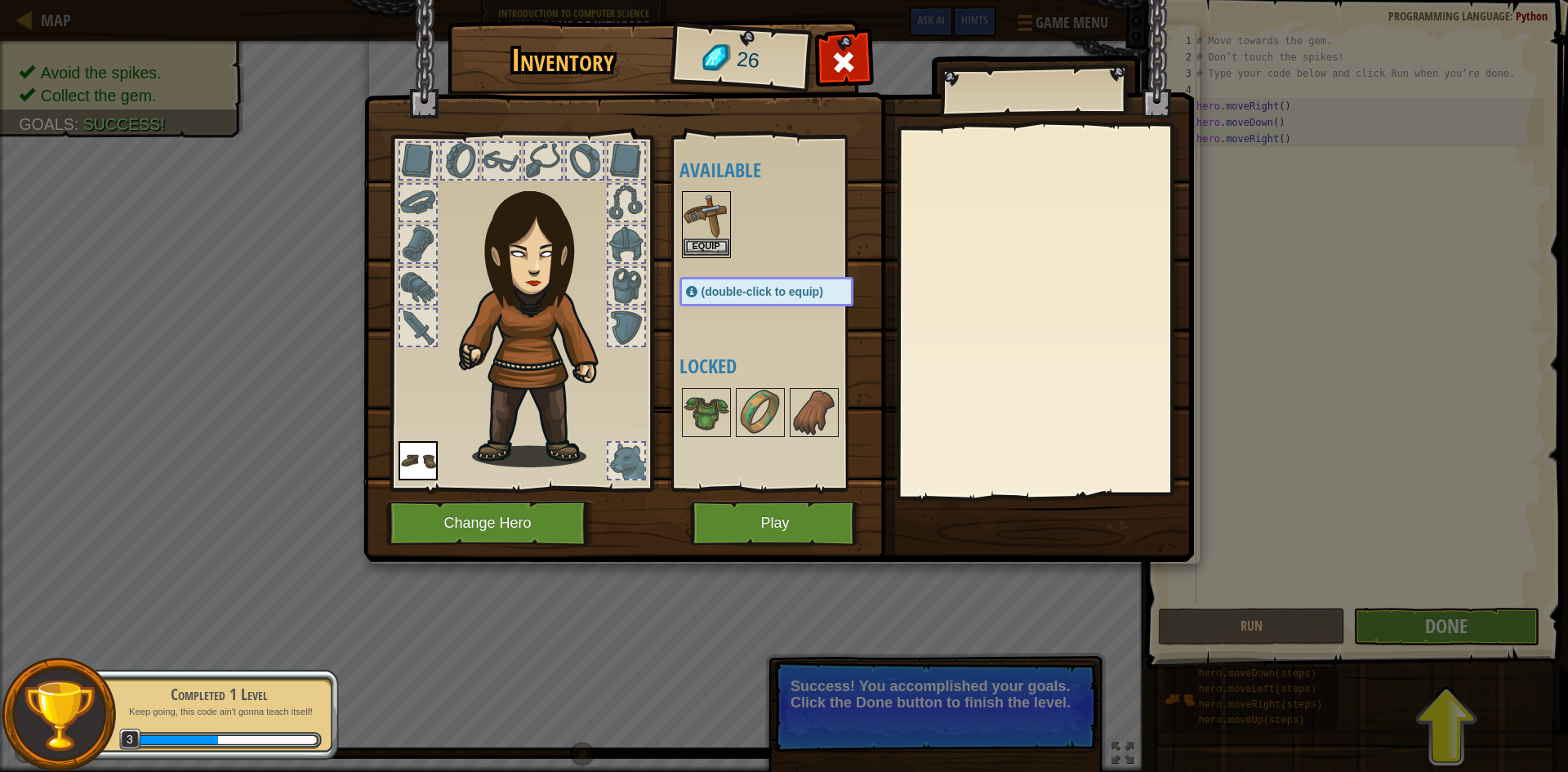
click at [703, 232] on img at bounding box center [707, 216] width 46 height 46
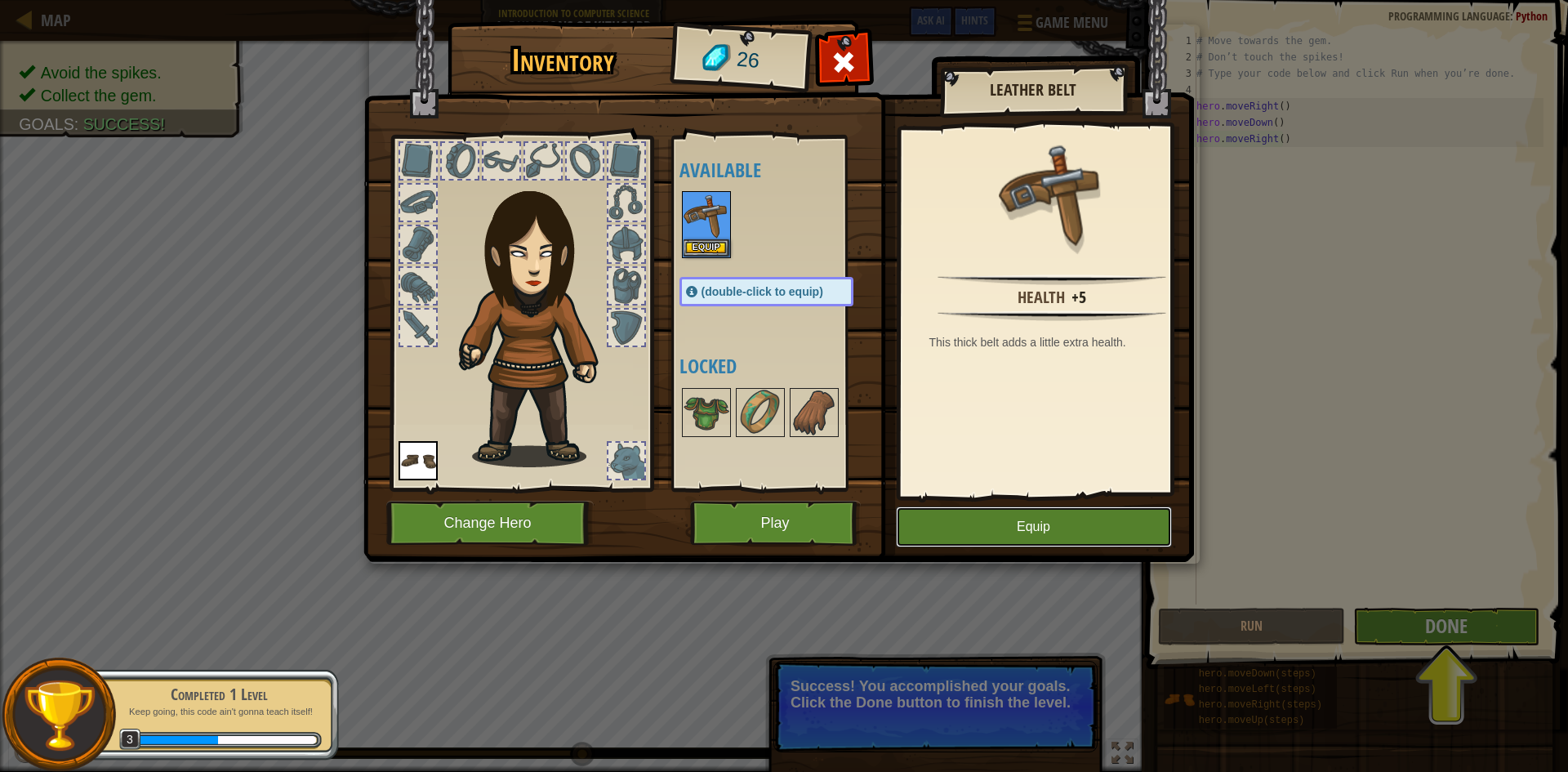
click at [992, 518] on button "Equip" at bounding box center [1034, 526] width 276 height 41
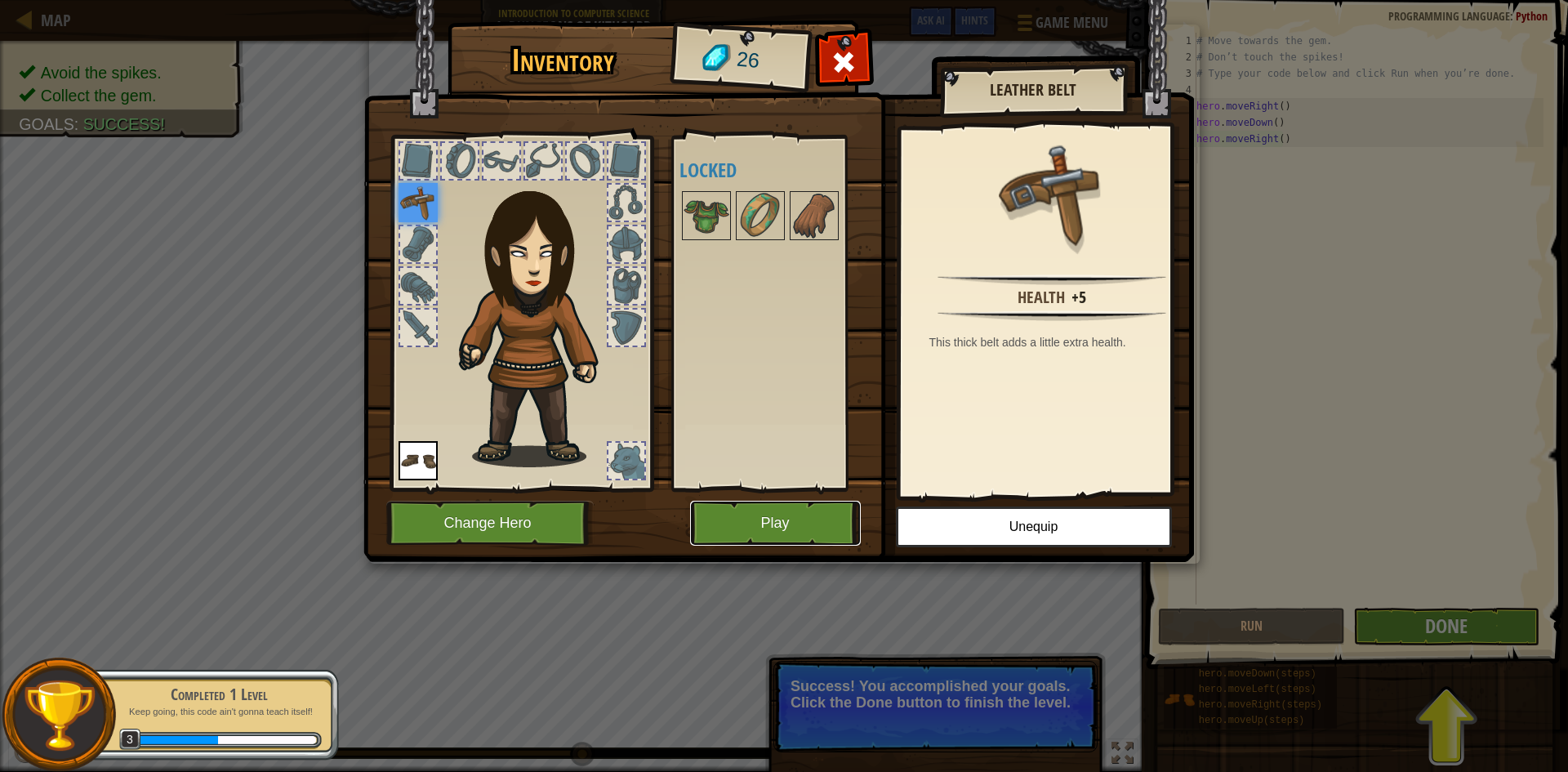
click at [784, 521] on button "Play" at bounding box center [776, 522] width 170 height 45
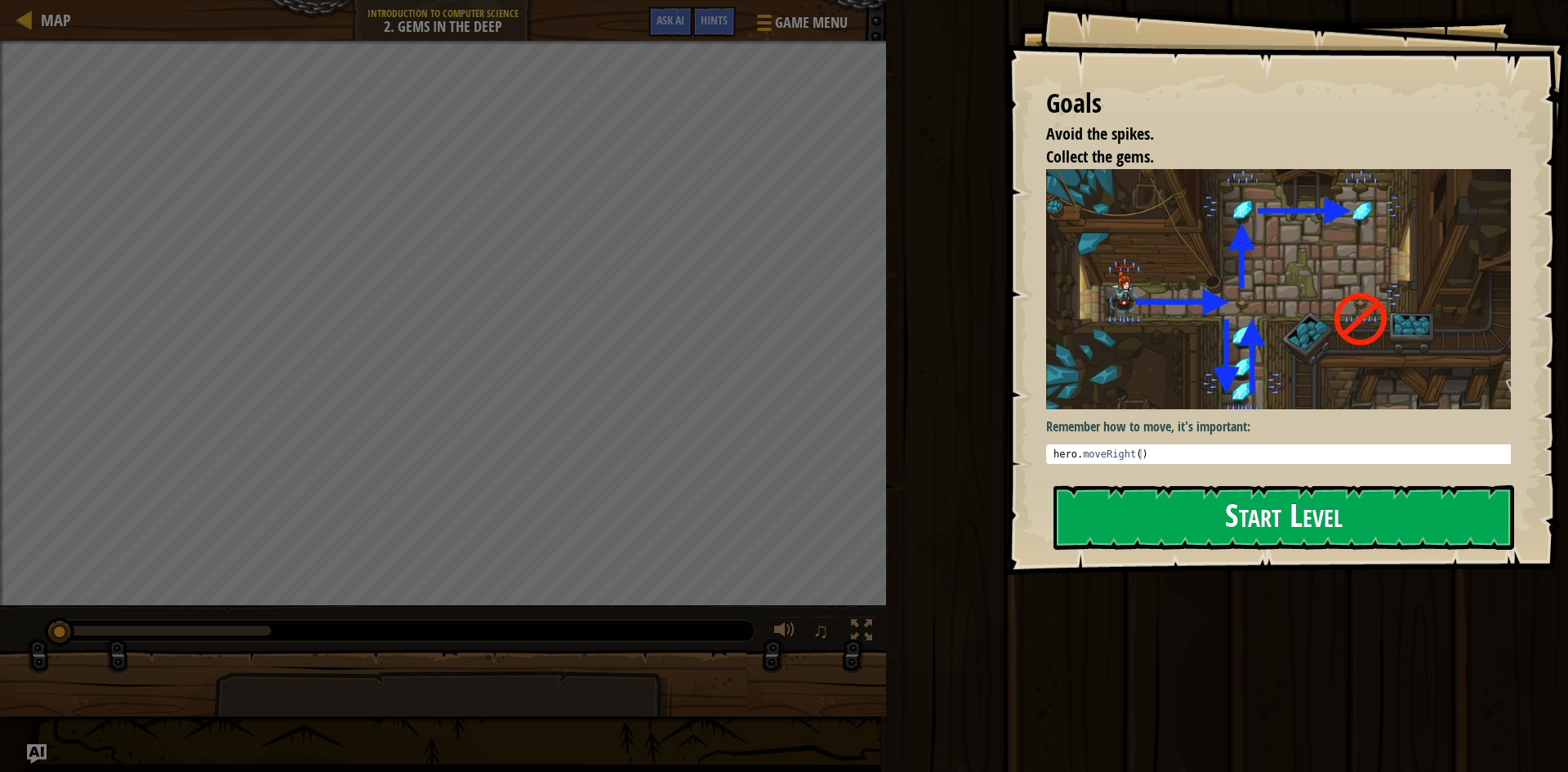
click at [1170, 518] on button "Start Level" at bounding box center [1285, 517] width 461 height 64
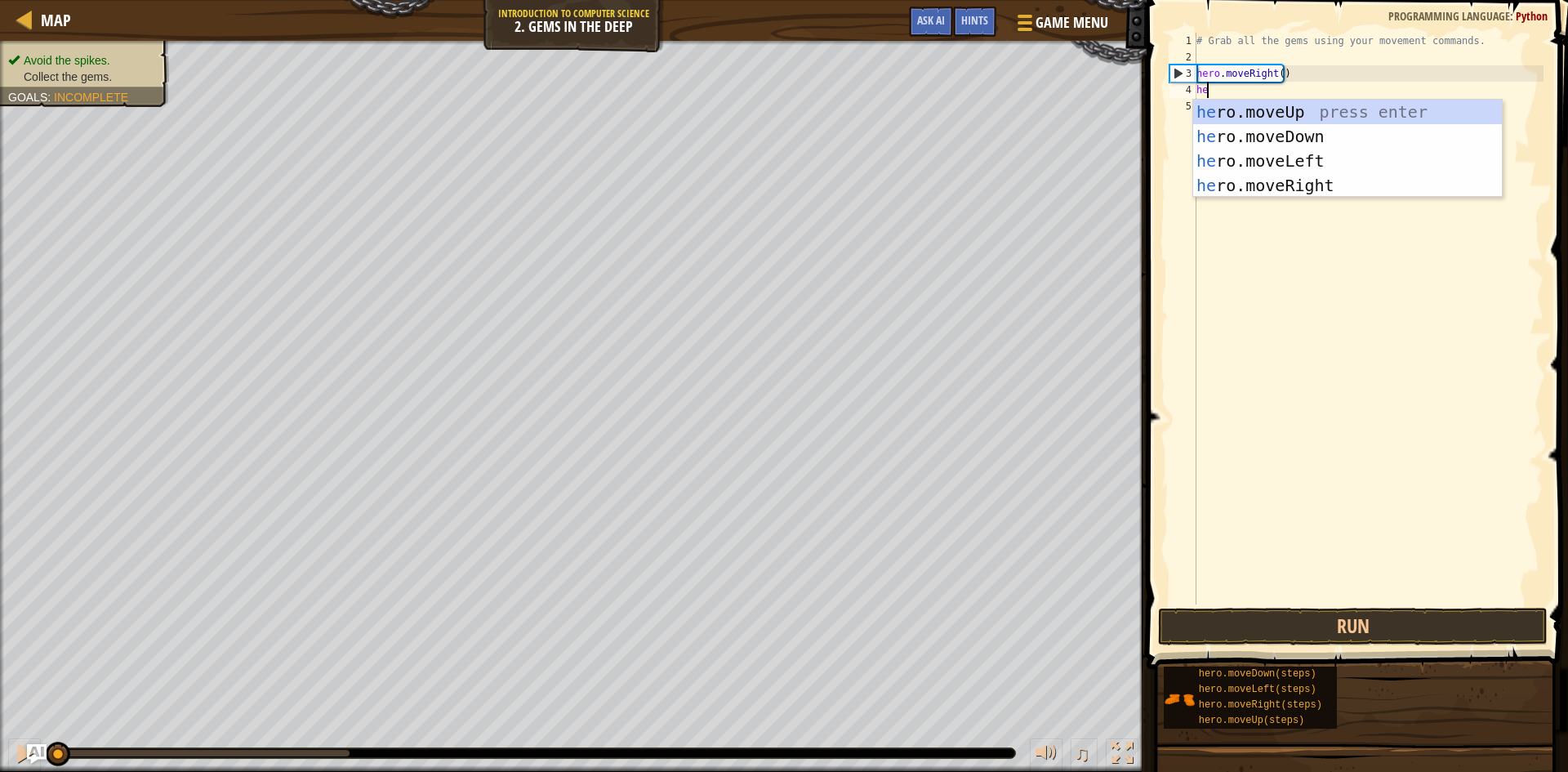
scroll to position [8, 1]
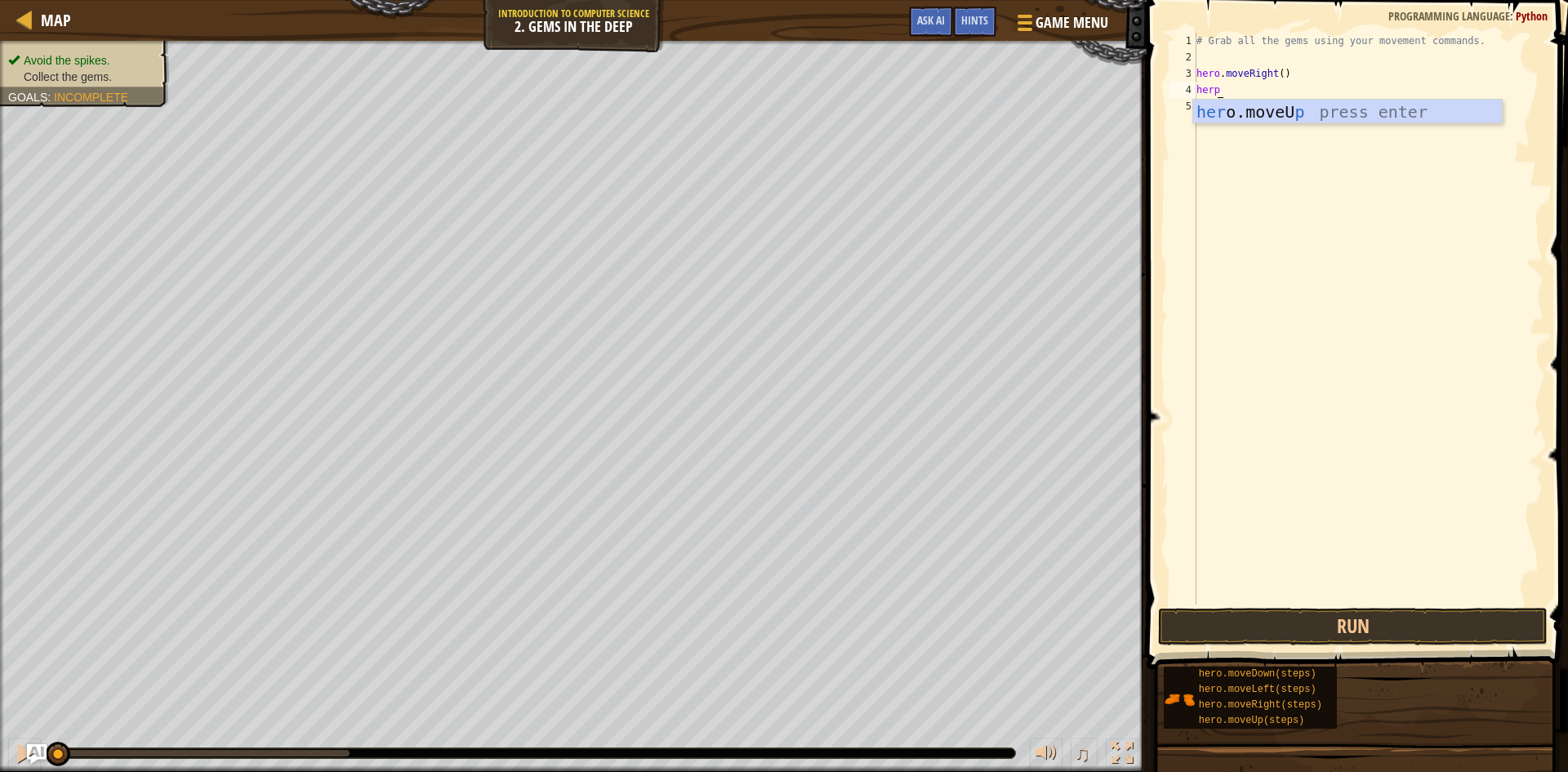
type textarea "her"
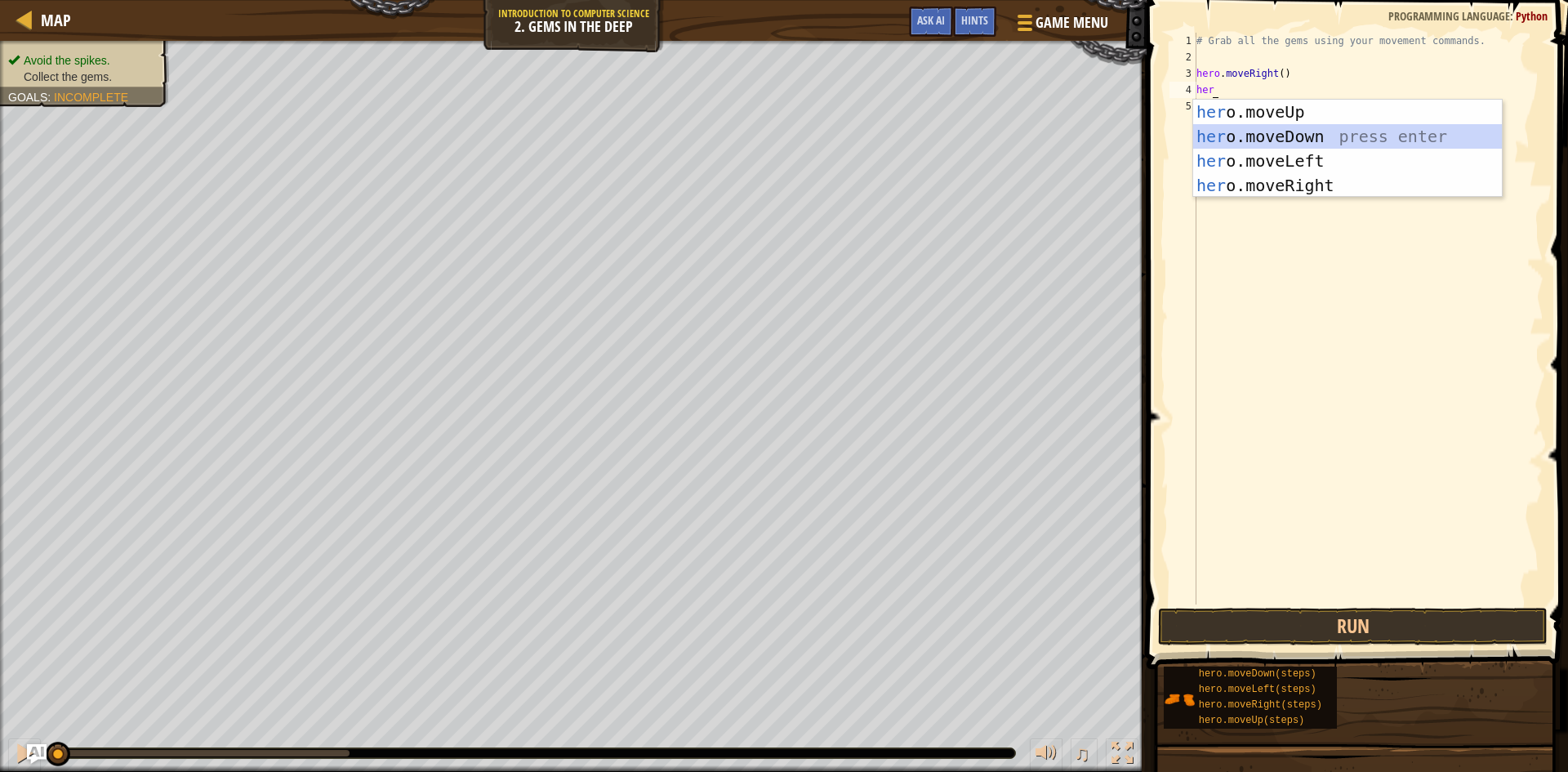
click at [1251, 137] on div "her o.moveUp press enter her o.moveDown press enter her o.moveLeft press enter …" at bounding box center [1348, 173] width 309 height 147
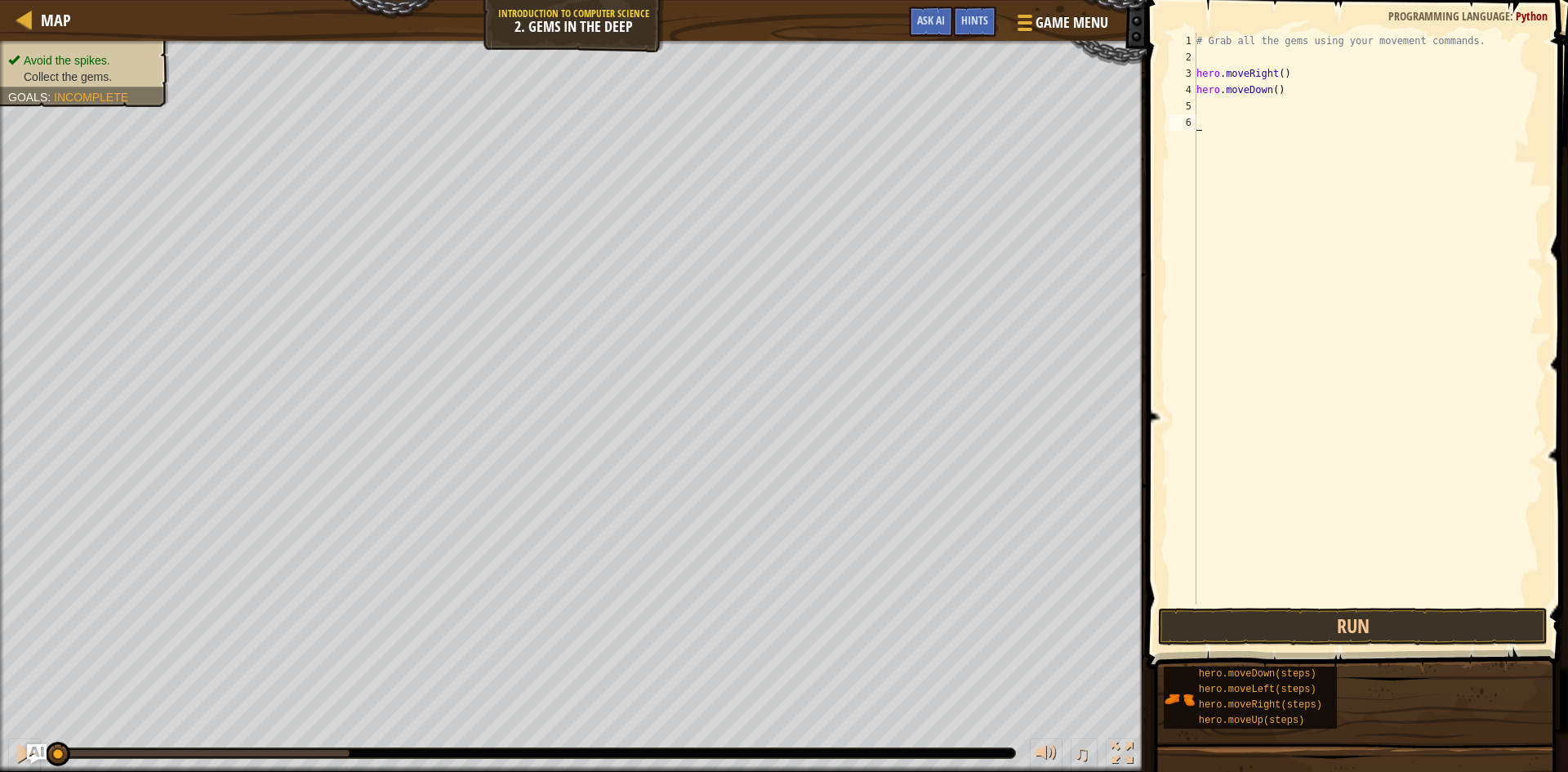
click at [1267, 127] on div "# Grab all the gems using your movement commands. hero . moveRight ( ) hero . m…" at bounding box center [1369, 335] width 350 height 605
click at [1249, 109] on div "# Grab all the gems using your movement commands. hero . moveRight ( ) hero . m…" at bounding box center [1369, 335] width 350 height 605
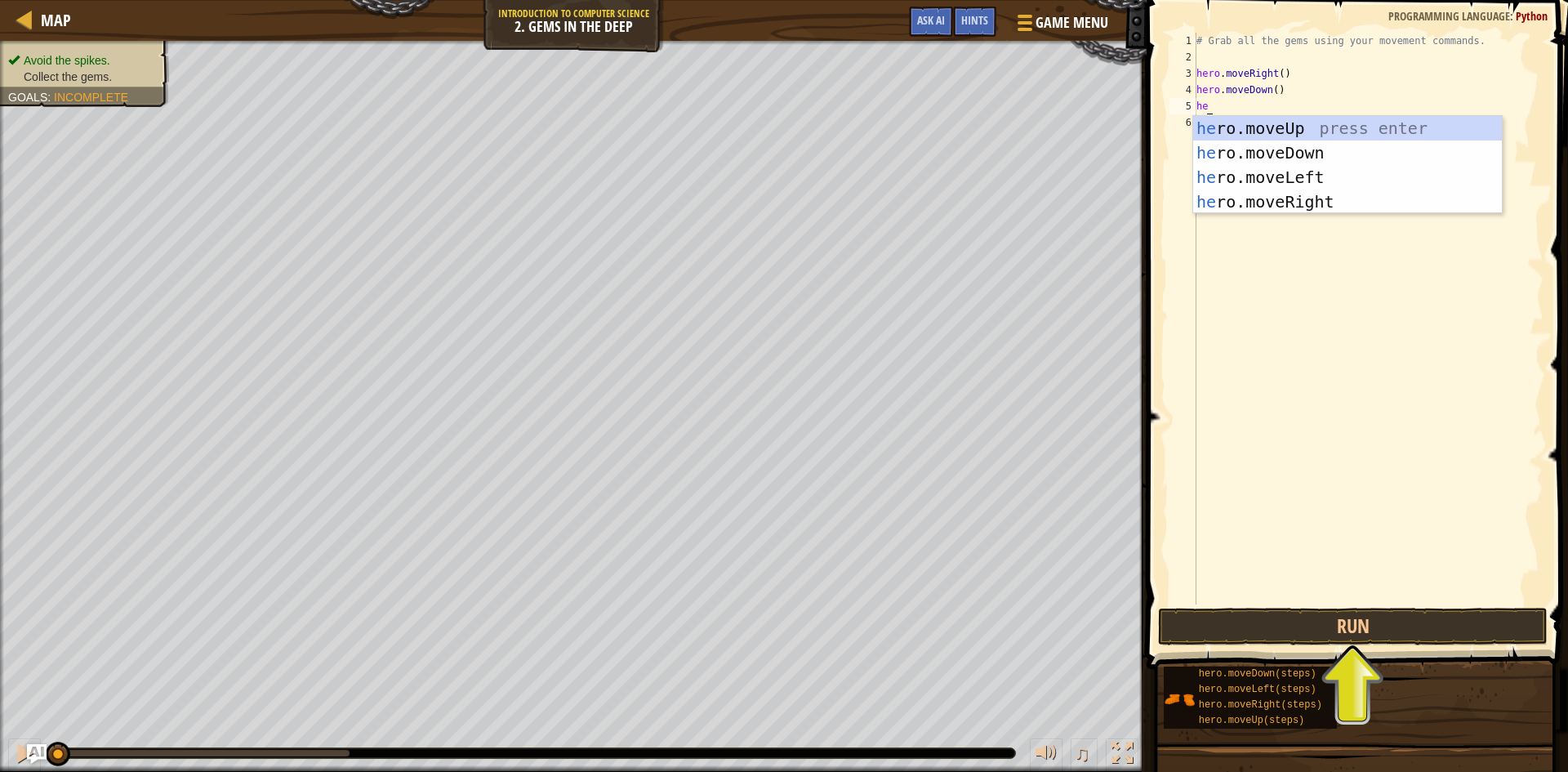
scroll to position [8, 1]
type textarea "hero"
click at [1250, 121] on div "hero .moveUp press enter hero .moveDown press enter hero .moveLeft press enter …" at bounding box center [1348, 189] width 309 height 147
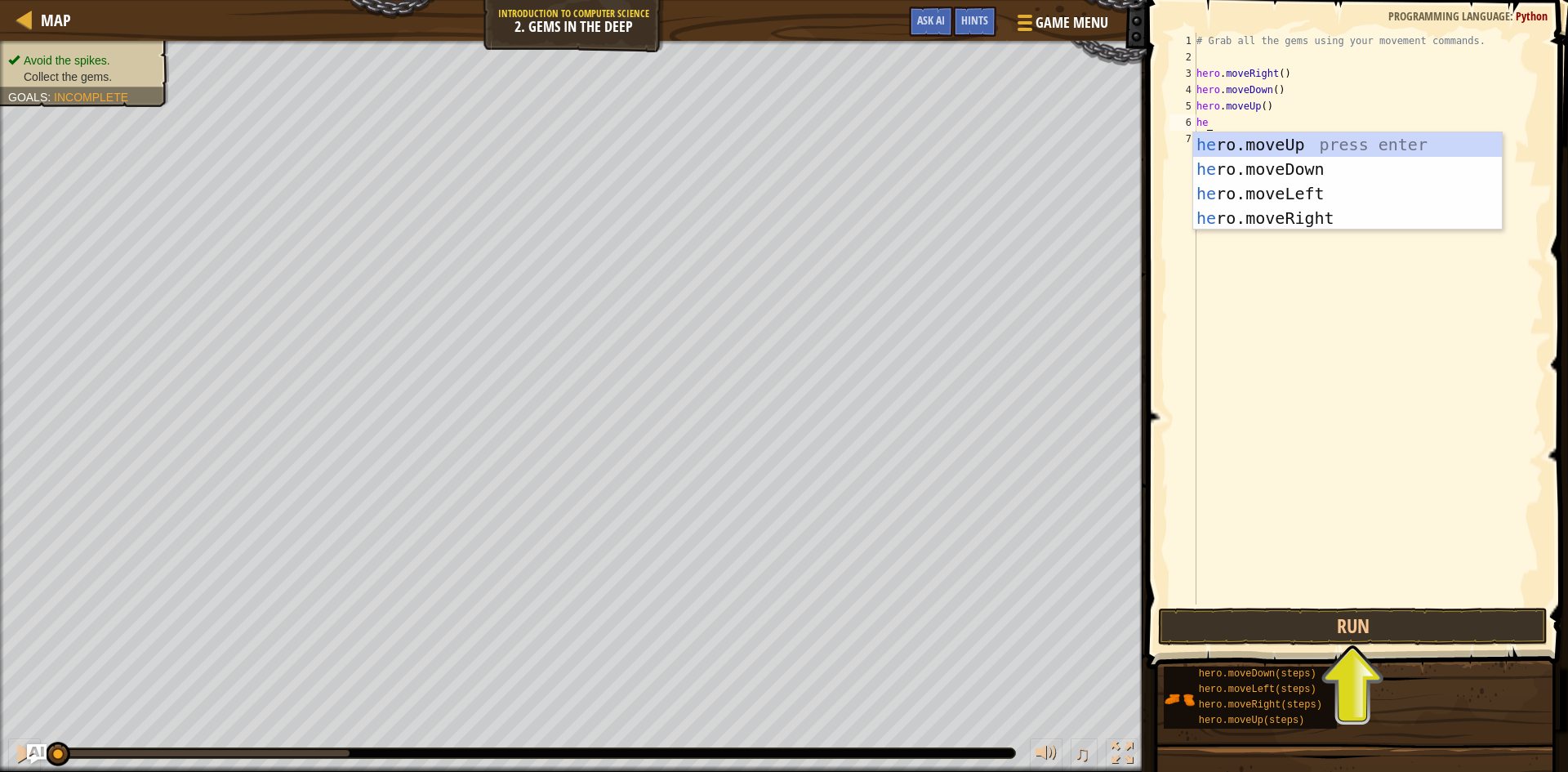
type textarea "herp"
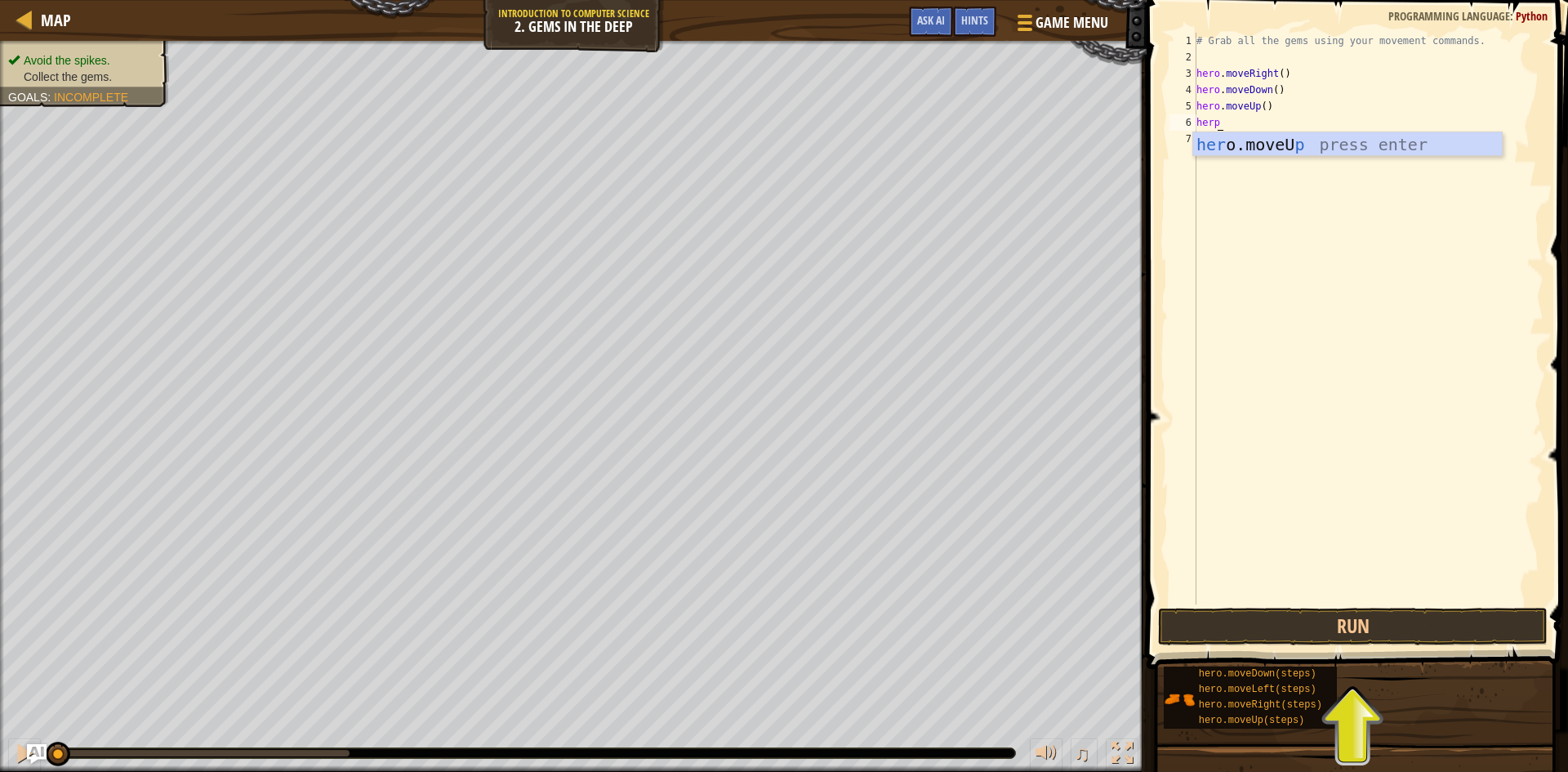
click at [1261, 153] on div "her o.moveU p press enter" at bounding box center [1348, 168] width 309 height 74
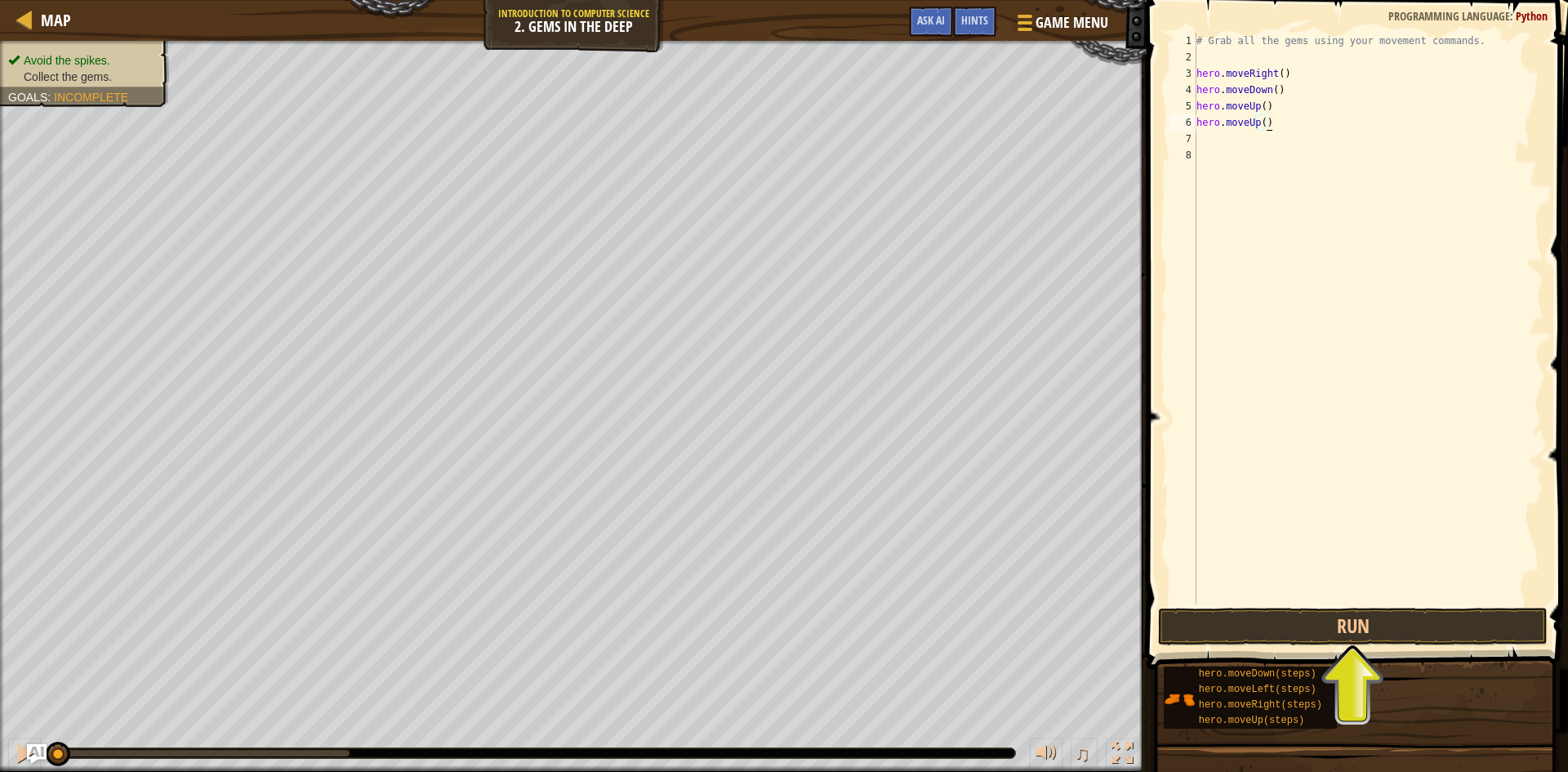
click at [1272, 127] on div "# Grab all the gems using your movement commands. hero . moveRight ( ) hero . m…" at bounding box center [1369, 335] width 350 height 605
click at [1248, 126] on div "# Grab all the gems using your movement commands. hero . moveRight ( ) hero . m…" at bounding box center [1369, 335] width 350 height 605
click at [1279, 124] on div "# Grab all the gems using your movement commands. hero . moveRight ( ) hero . m…" at bounding box center [1369, 335] width 350 height 605
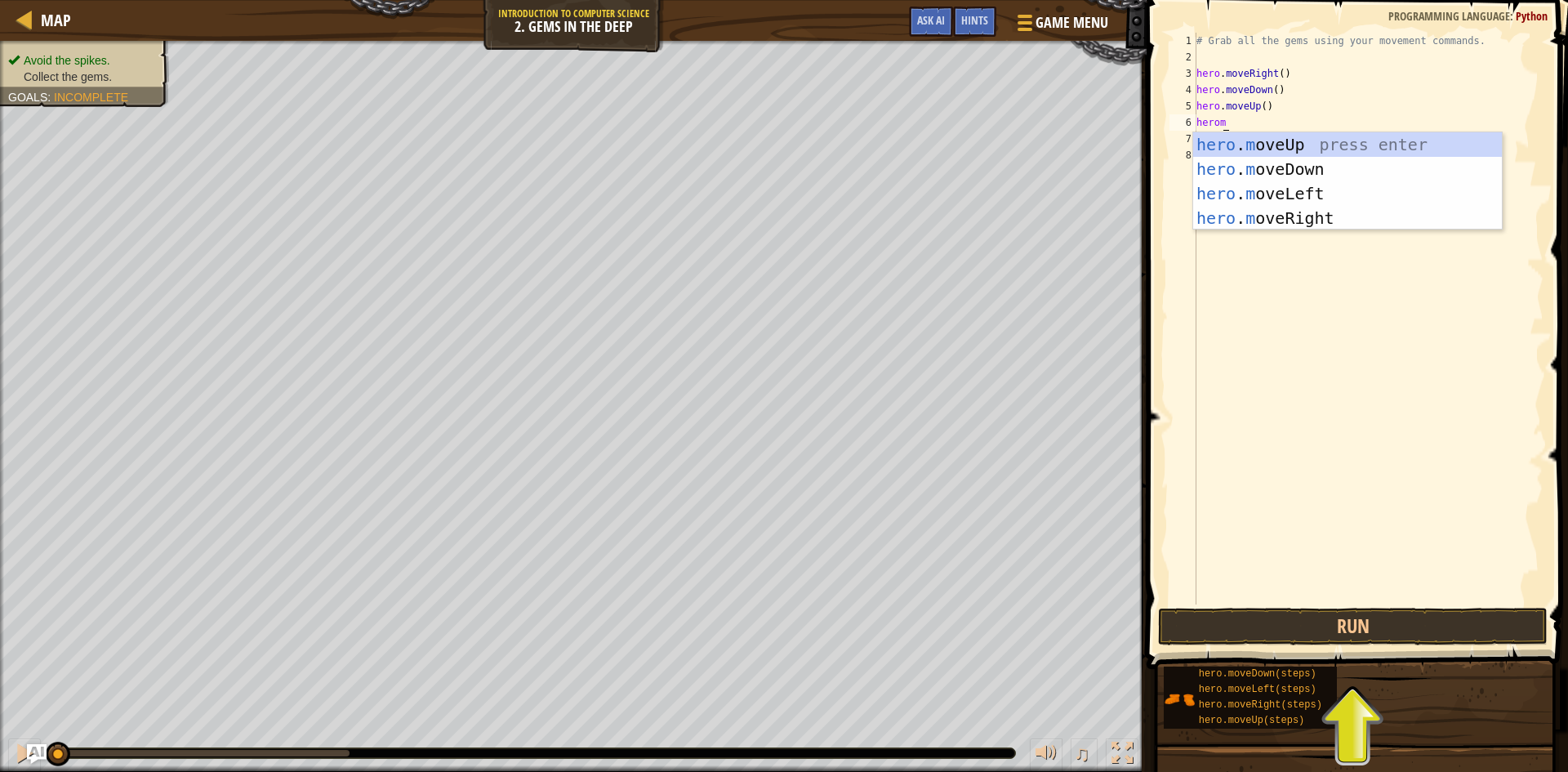
type textarea "hero"
click at [1303, 212] on div "hero .moveUp press enter hero .moveDown press enter hero .moveLeft press enter …" at bounding box center [1348, 206] width 309 height 147
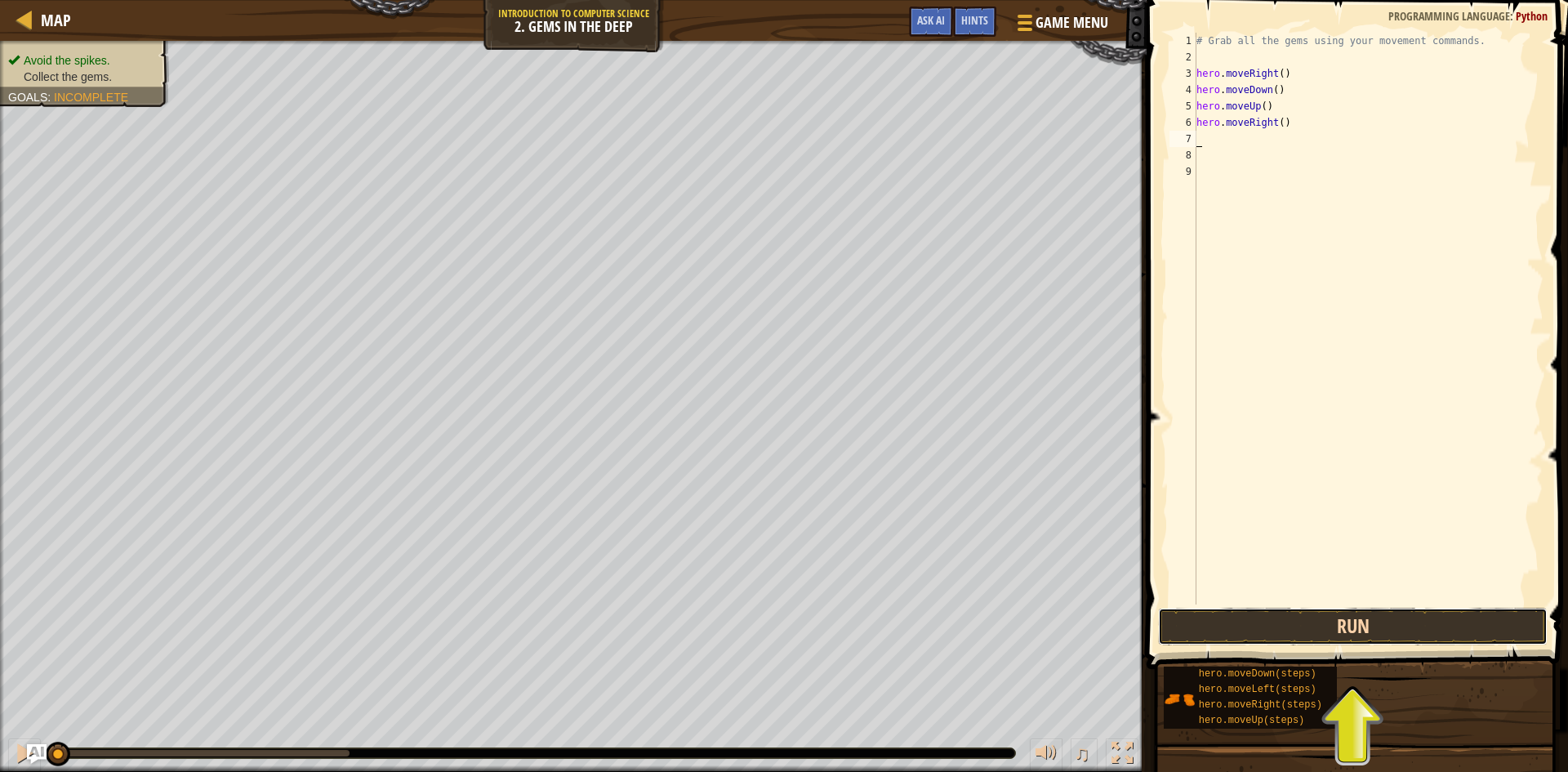
click at [1305, 612] on button "Run" at bounding box center [1353, 626] width 389 height 37
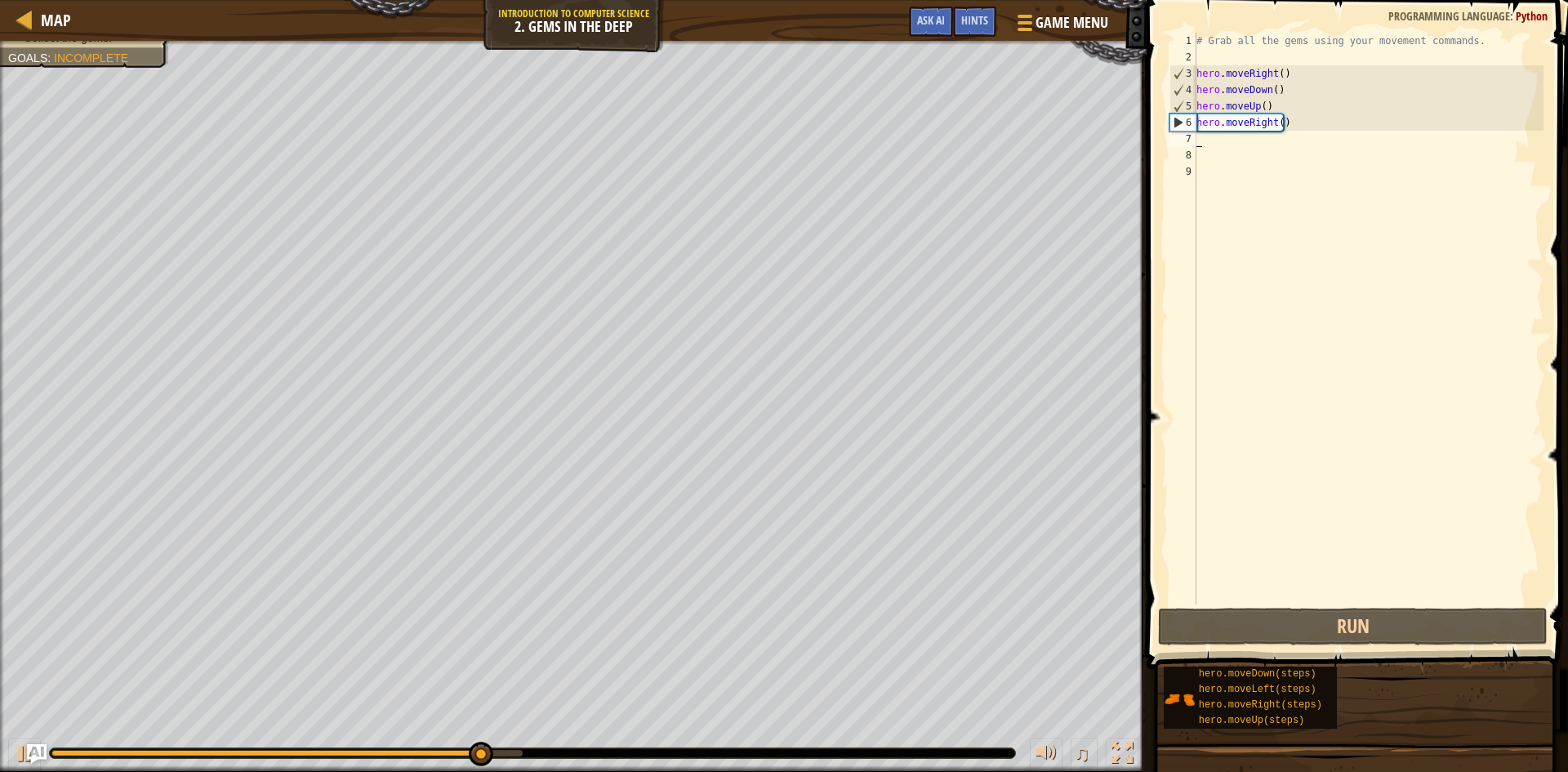
click at [1293, 133] on div "# Grab all the gems using your movement commands. hero . moveRight ( ) hero . m…" at bounding box center [1369, 335] width 350 height 605
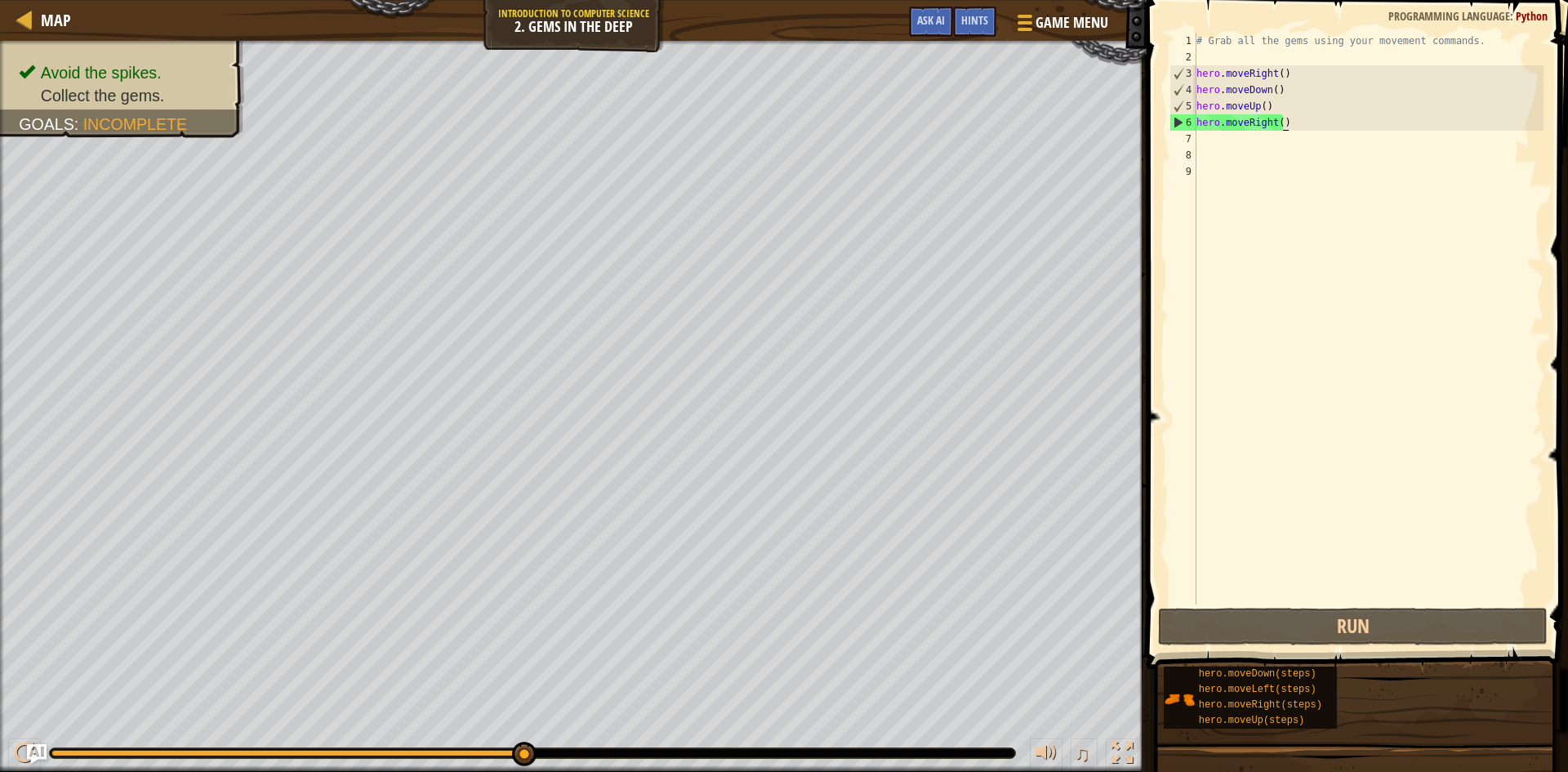
click at [1290, 128] on div "# Grab all the gems using your movement commands. hero . moveRight ( ) hero . m…" at bounding box center [1369, 335] width 350 height 605
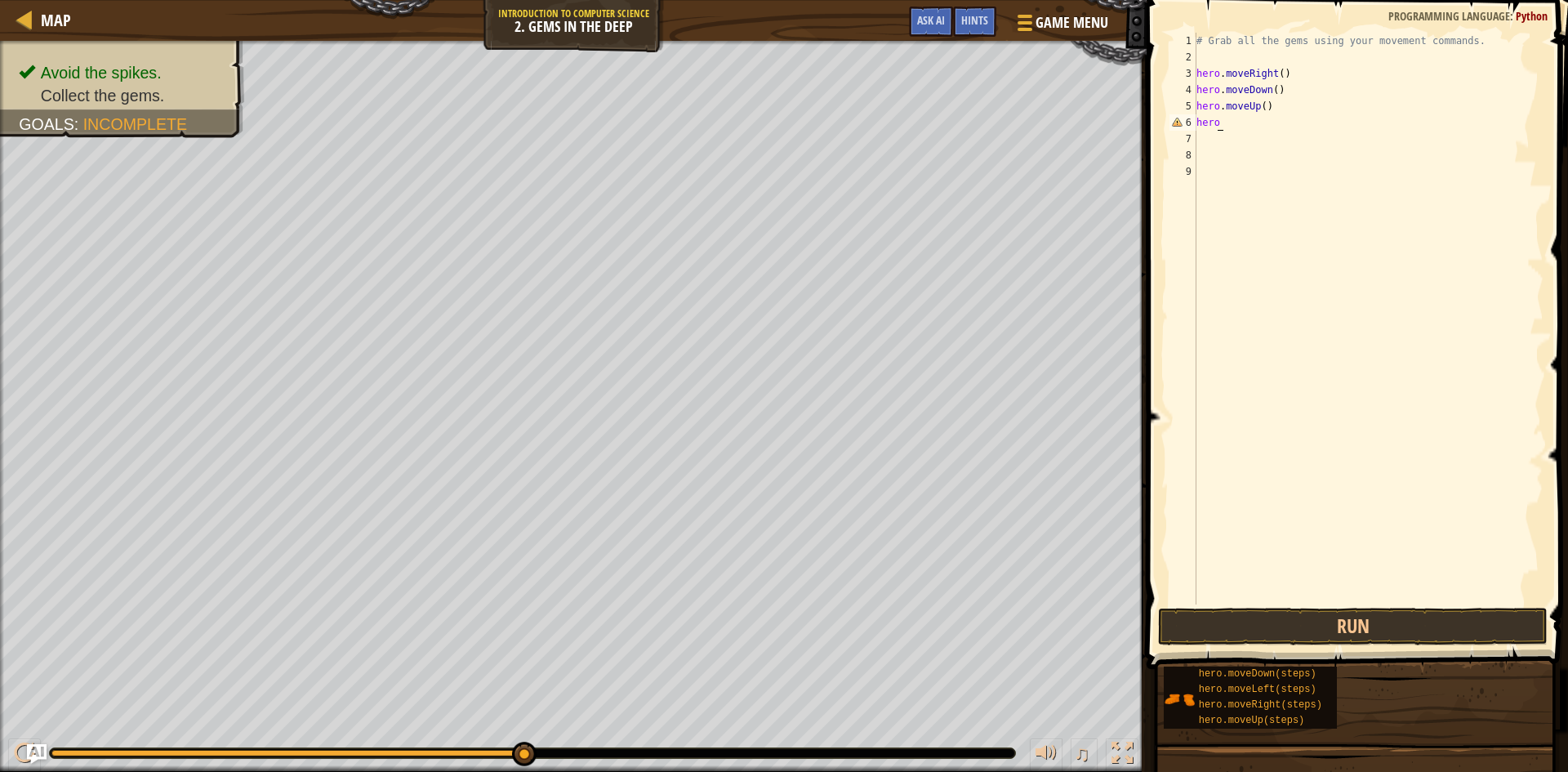
type textarea "h"
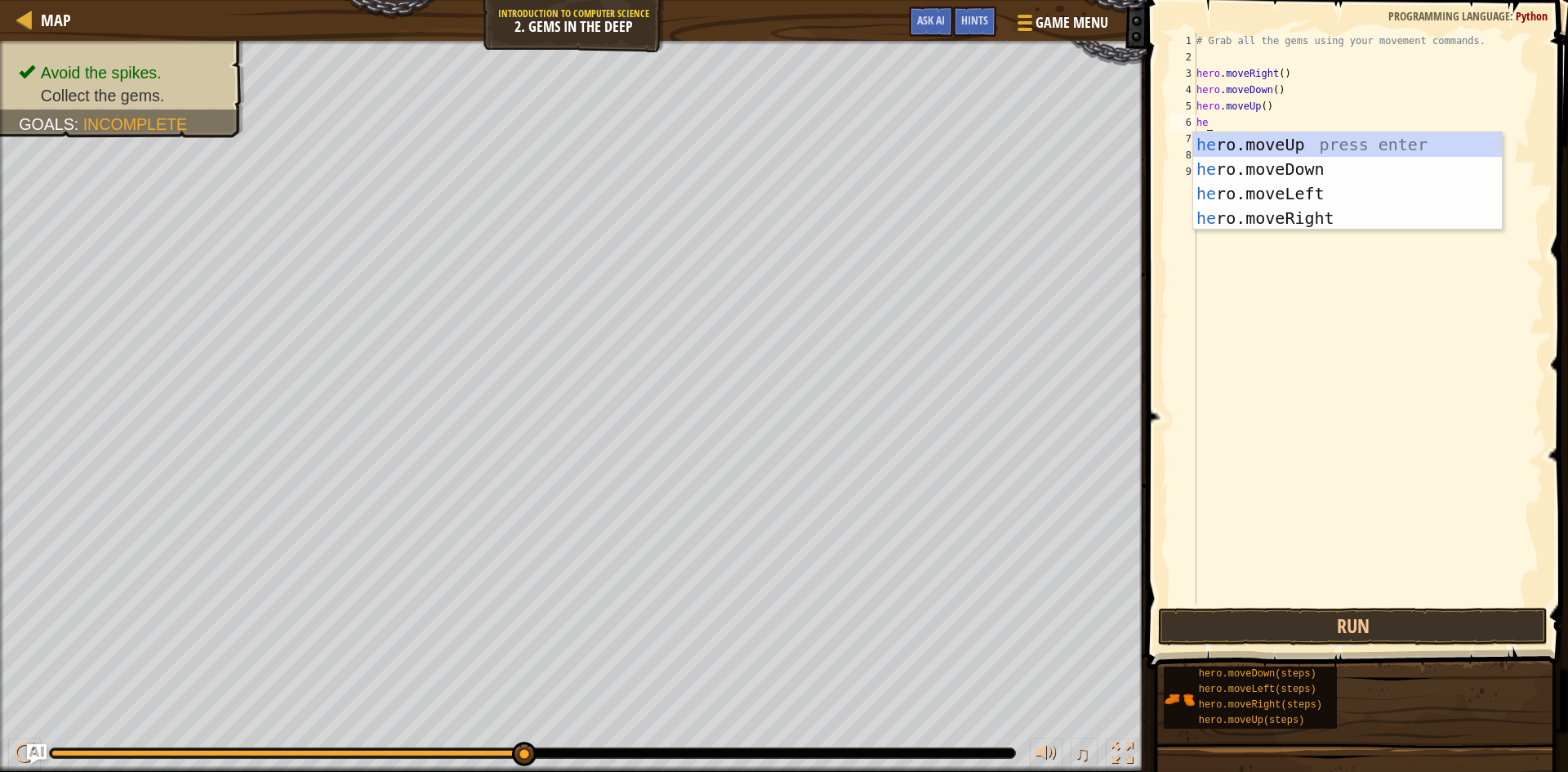
type textarea "hero"
click at [1271, 141] on div "hero .moveUp press enter hero .moveDown press enter hero .moveLeft press enter …" at bounding box center [1348, 206] width 309 height 147
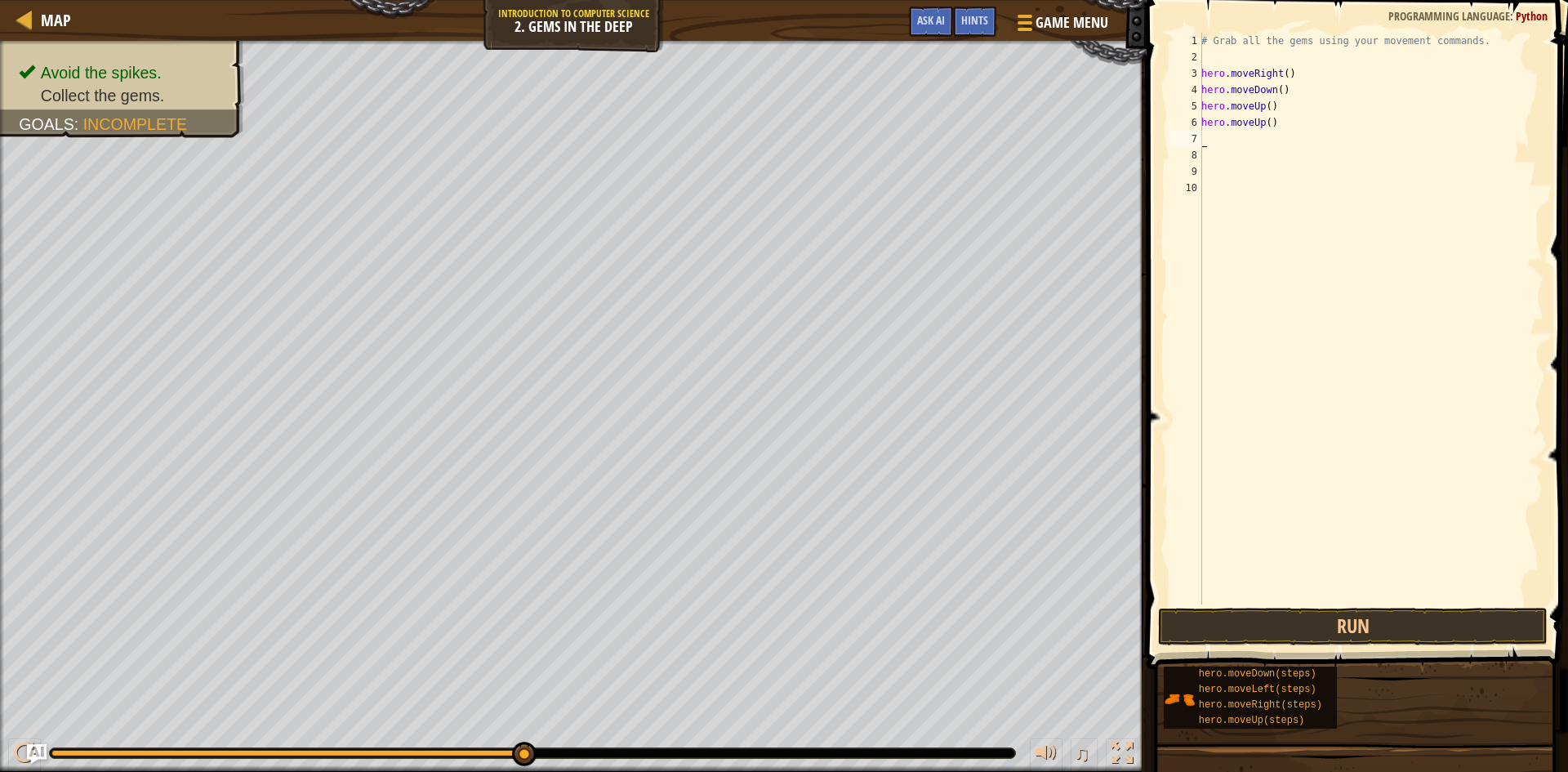
scroll to position [8, 0]
click at [1235, 611] on button "Run" at bounding box center [1353, 626] width 389 height 37
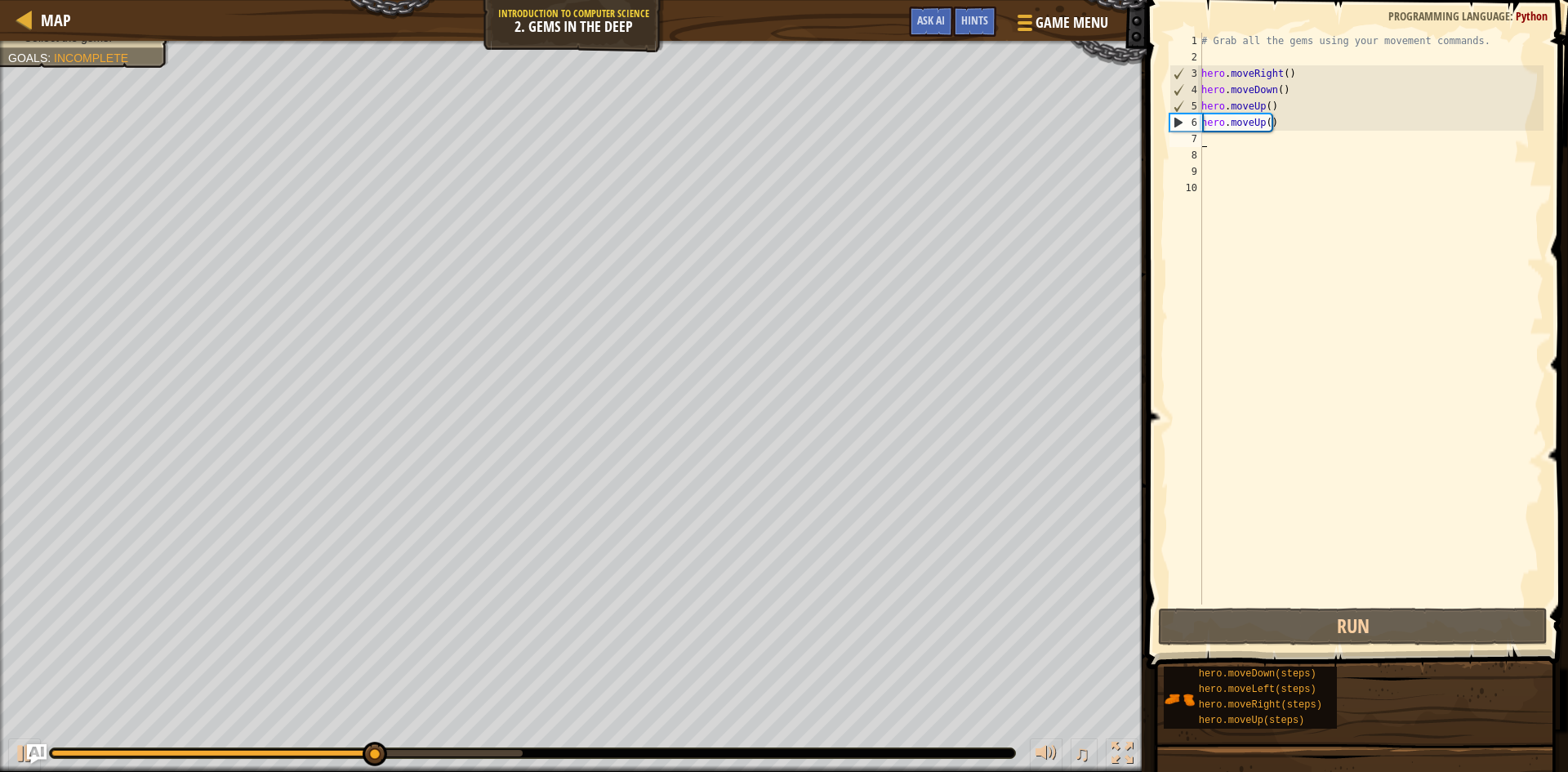
click at [1236, 142] on div "# Grab all the gems using your movement commands. hero . moveRight ( ) hero . m…" at bounding box center [1371, 335] width 345 height 605
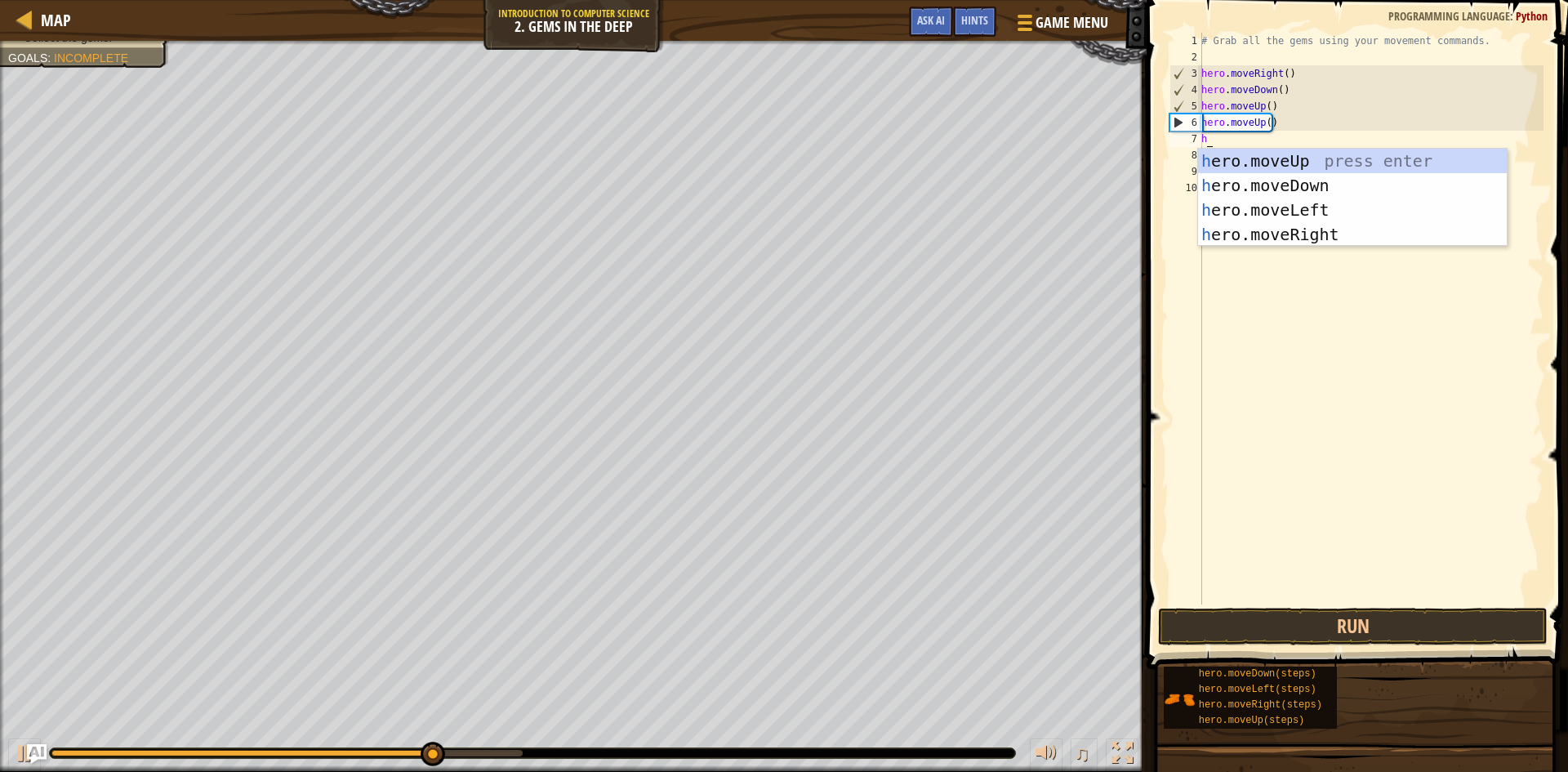
type textarea "he"
click at [1275, 243] on div "he ro.moveUp press enter he ro.moveDown press enter he ro.moveLeft press enter …" at bounding box center [1353, 222] width 309 height 147
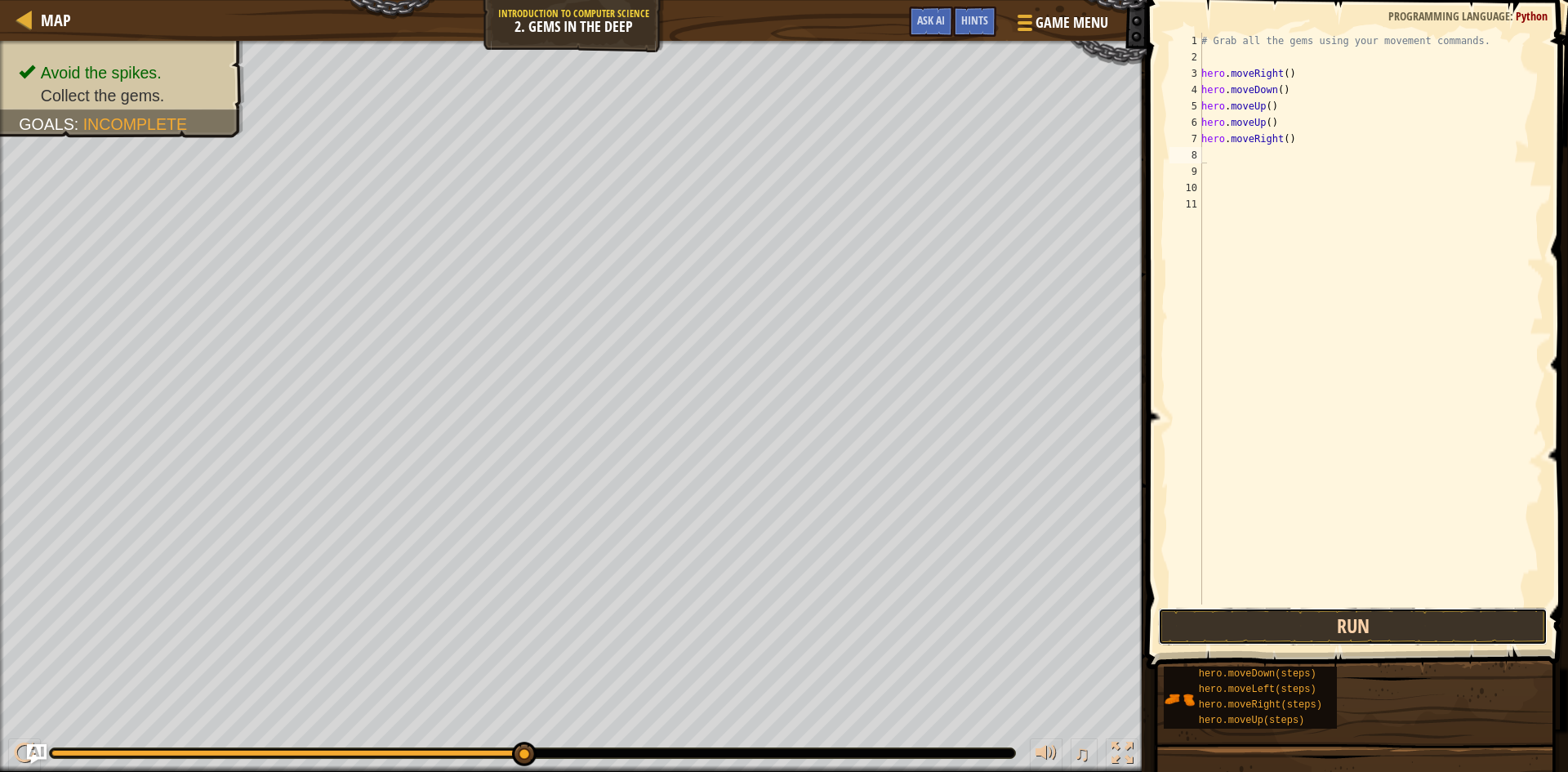
click at [1267, 625] on button "Run" at bounding box center [1353, 626] width 389 height 37
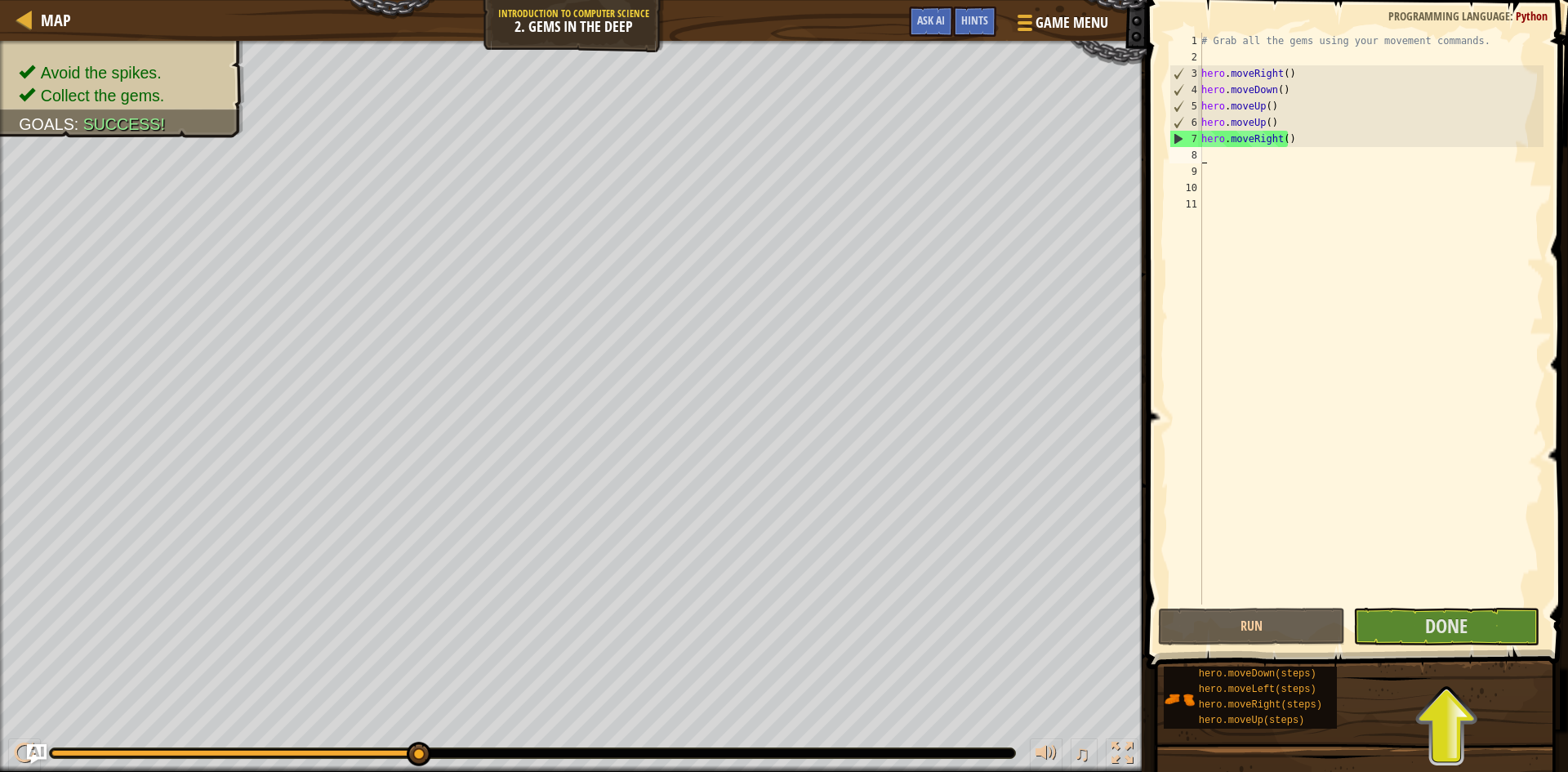
click at [1302, 162] on div "# Grab all the gems using your movement commands. hero . moveRight ( ) hero . m…" at bounding box center [1371, 335] width 345 height 605
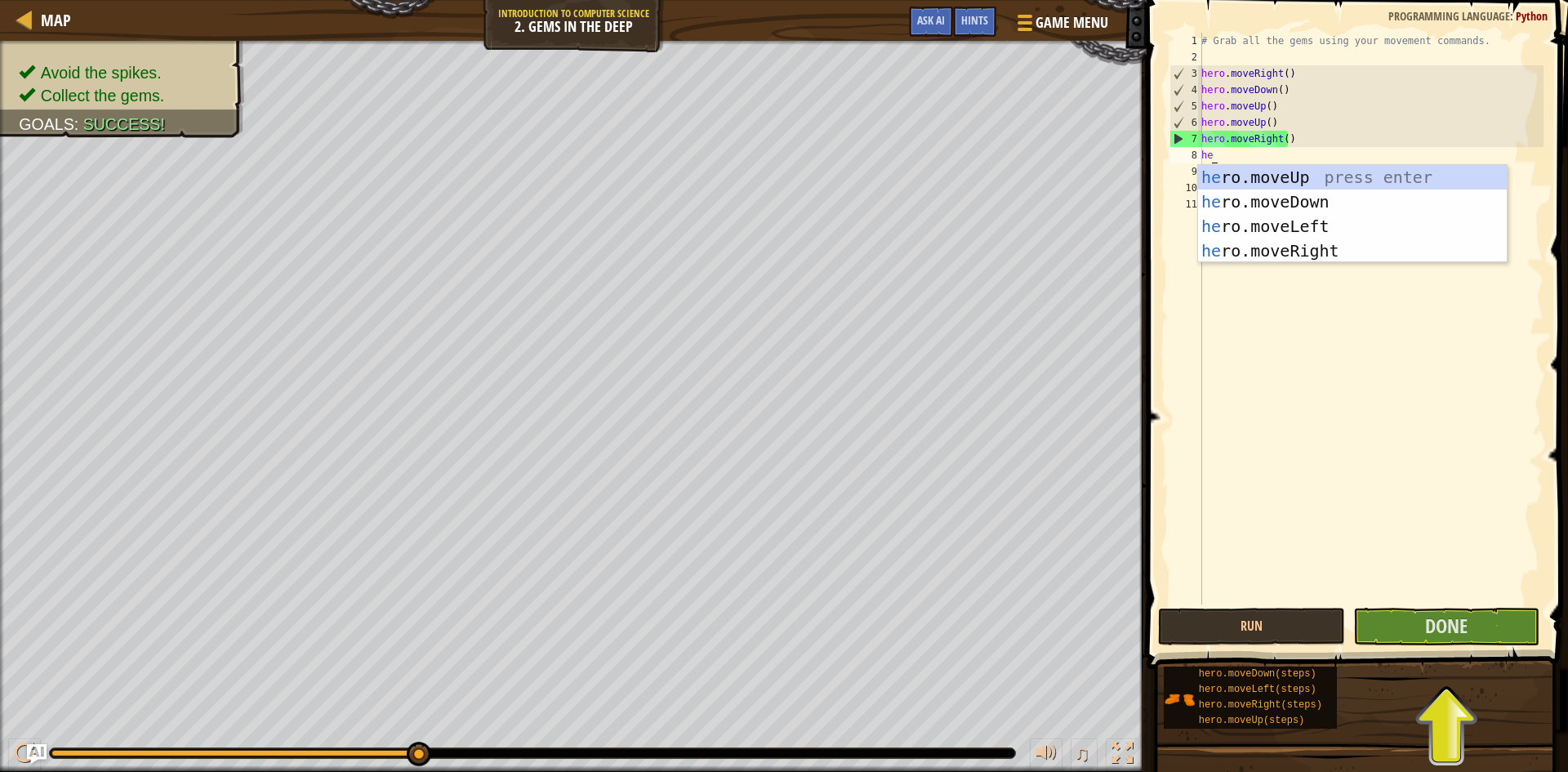
scroll to position [8, 1]
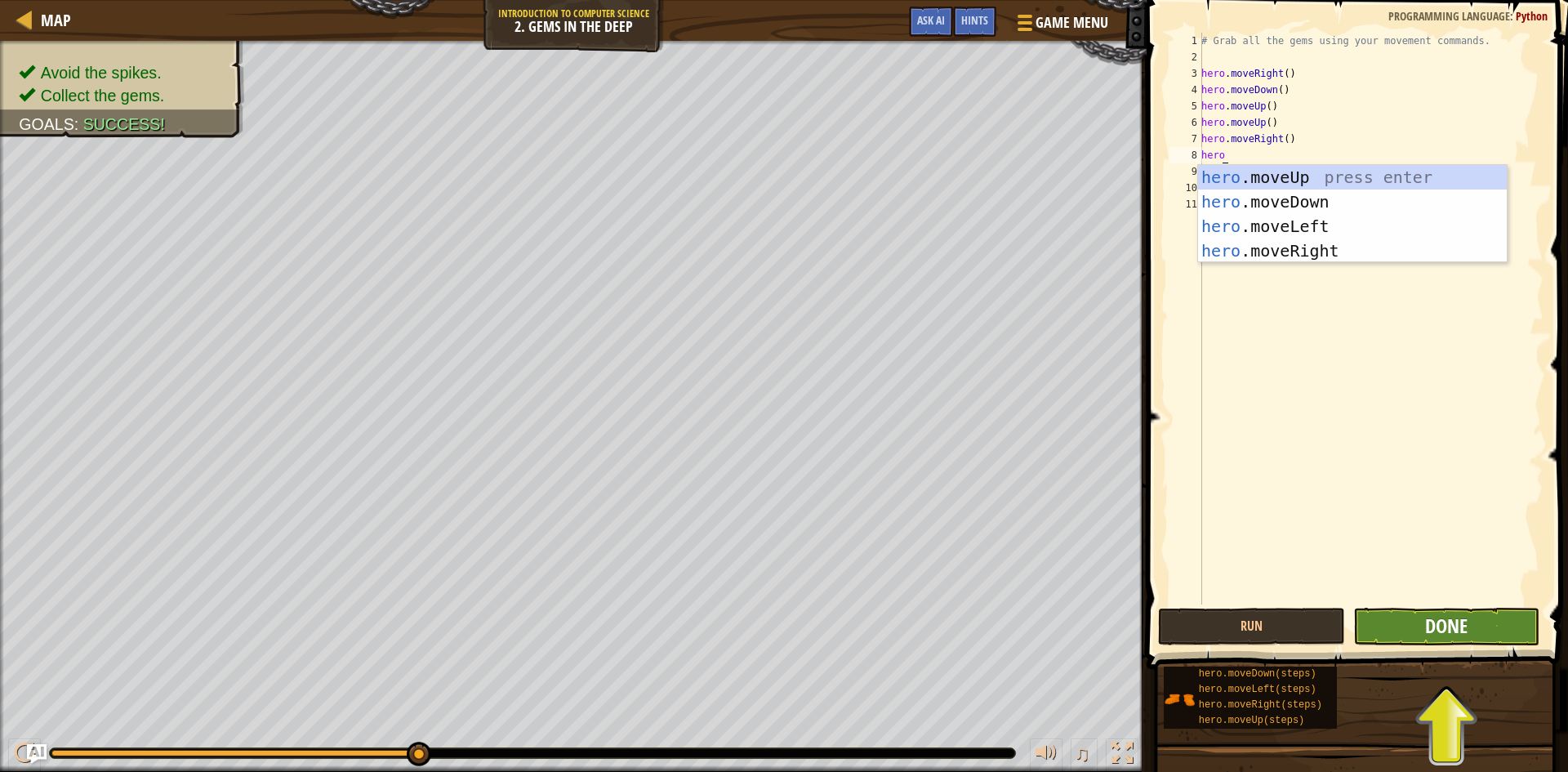
type textarea "hero"
click at [1451, 623] on span "Done" at bounding box center [1447, 625] width 42 height 26
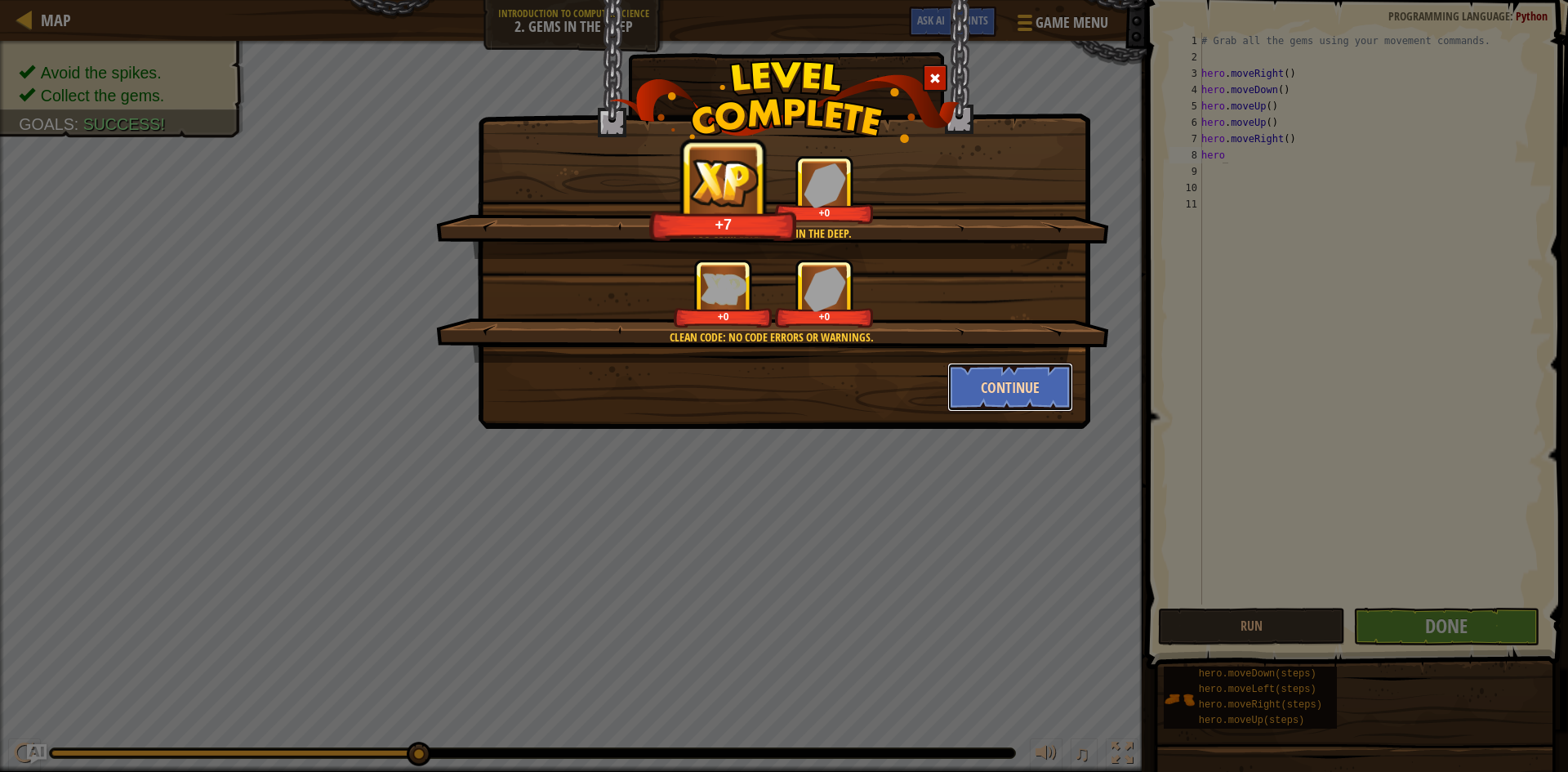
click at [986, 384] on button "Continue" at bounding box center [1011, 386] width 126 height 49
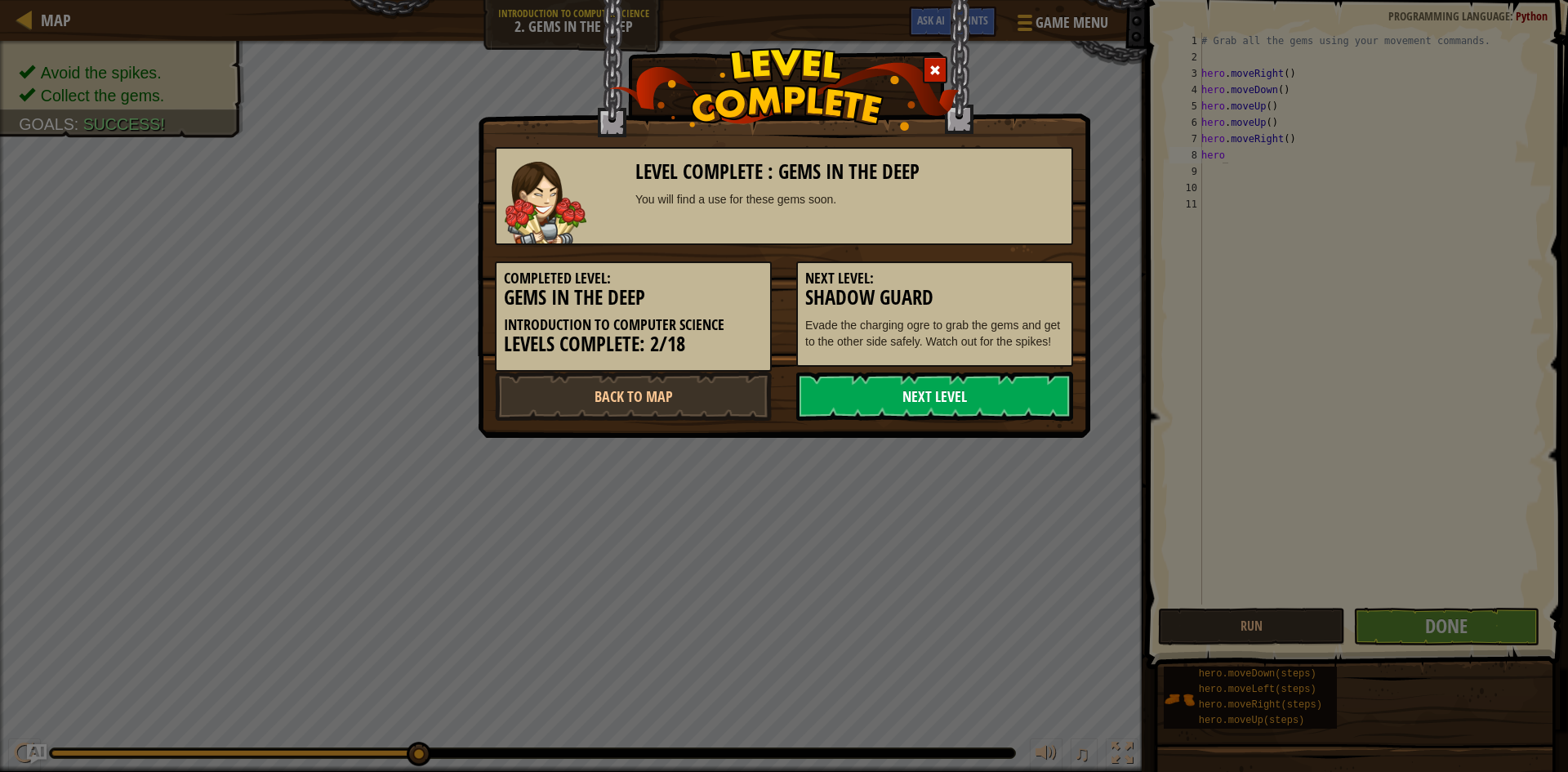
click at [974, 410] on link "Next Level" at bounding box center [935, 396] width 276 height 49
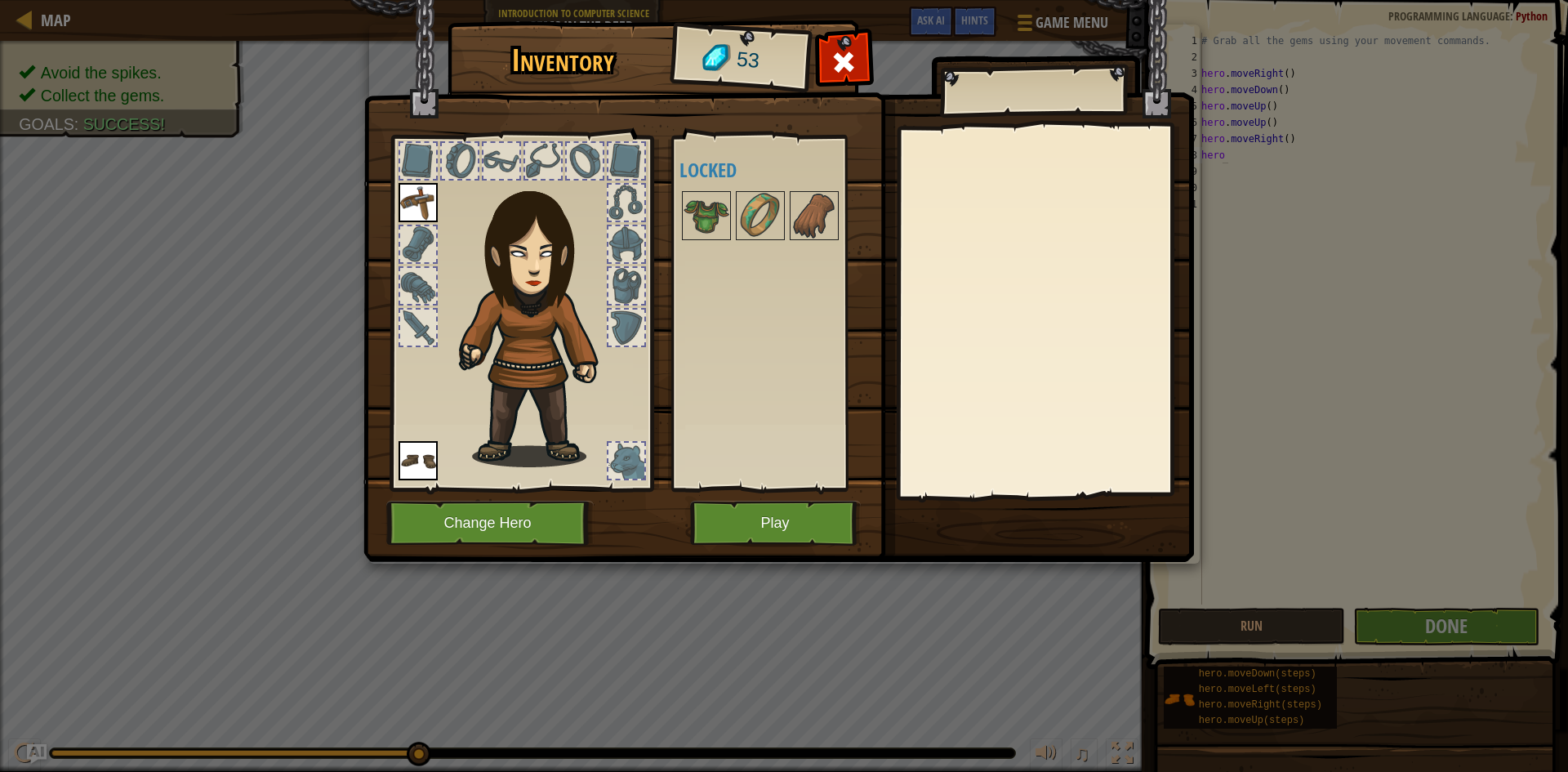
click at [1304, 427] on div "Inventory 53 Available Equip Equip (double-click to equip) Locked Equip Unequip…" at bounding box center [784, 386] width 1568 height 772
drag, startPoint x: 723, startPoint y: 203, endPoint x: 736, endPoint y: 225, distance: 25.6
click at [723, 210] on img at bounding box center [707, 216] width 46 height 46
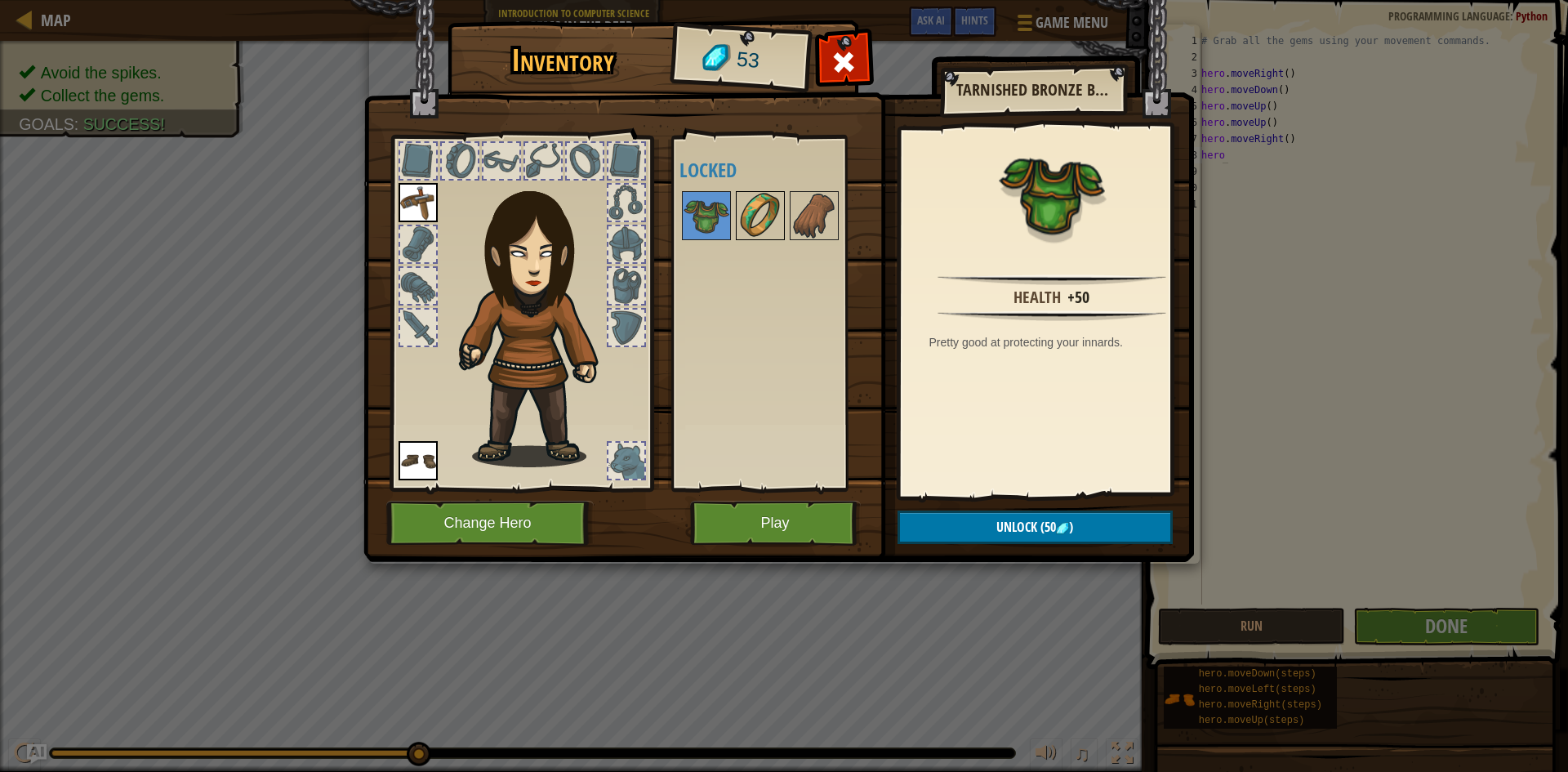
drag, startPoint x: 747, startPoint y: 232, endPoint x: 775, endPoint y: 237, distance: 28.4
click at [752, 232] on img at bounding box center [761, 216] width 46 height 46
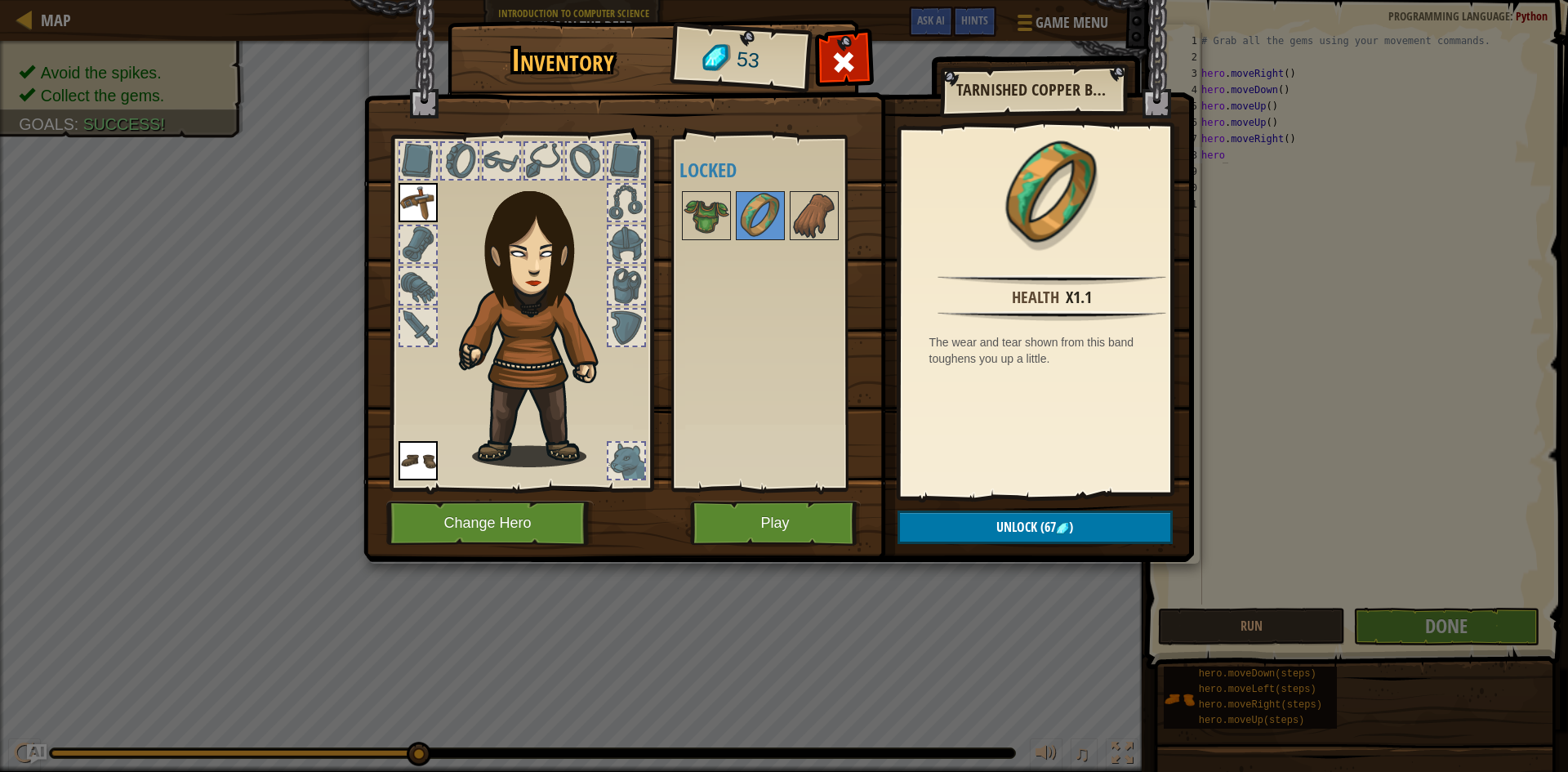
click at [789, 243] on div at bounding box center [783, 215] width 207 height 54
drag, startPoint x: 807, startPoint y: 238, endPoint x: 808, endPoint y: 259, distance: 21.0
click at [808, 243] on div "Available Equip Equip (double-click to equip) Locked" at bounding box center [783, 313] width 207 height 341
click at [819, 224] on img at bounding box center [814, 216] width 46 height 46
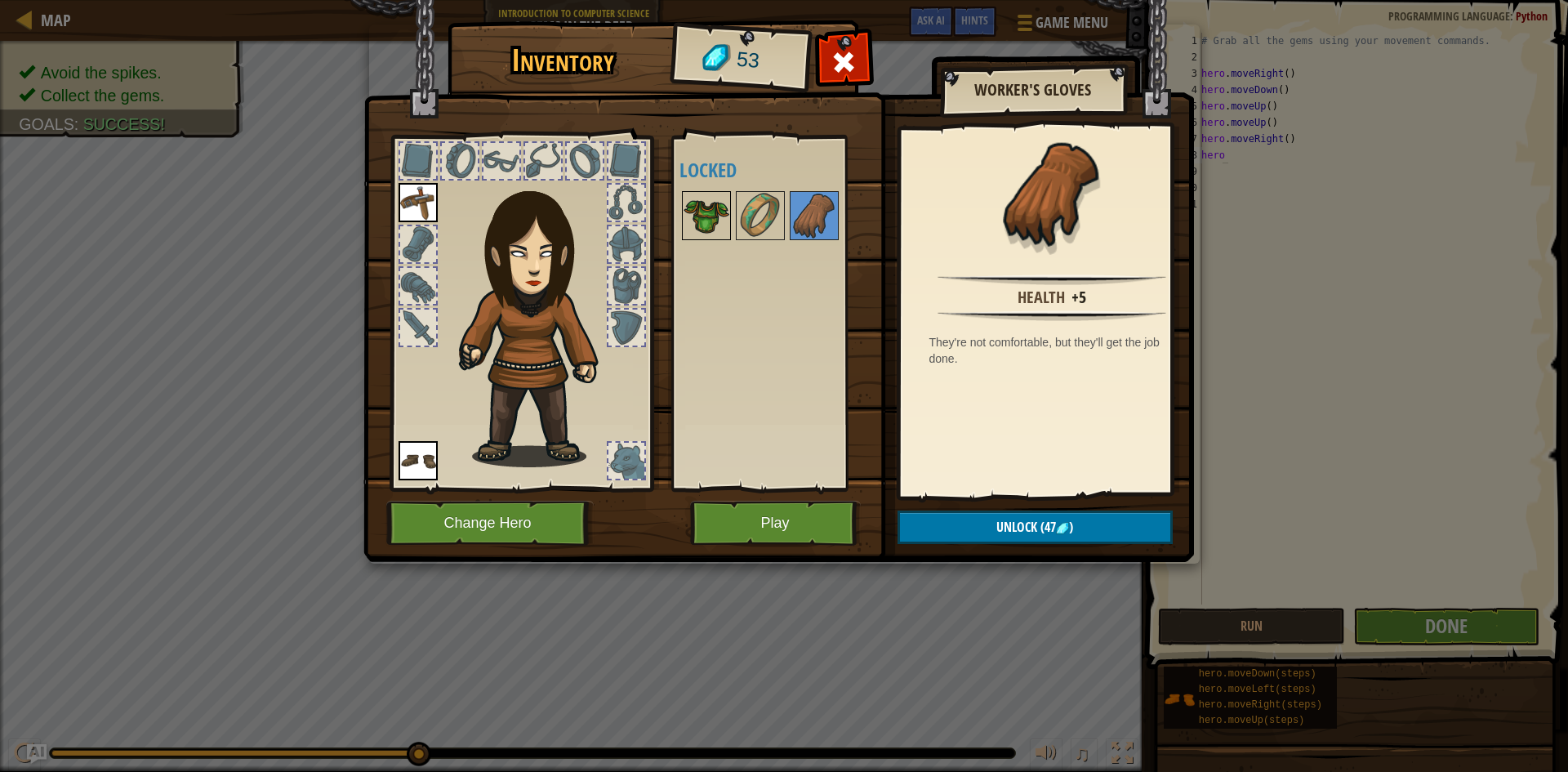
click at [691, 200] on img at bounding box center [707, 216] width 46 height 46
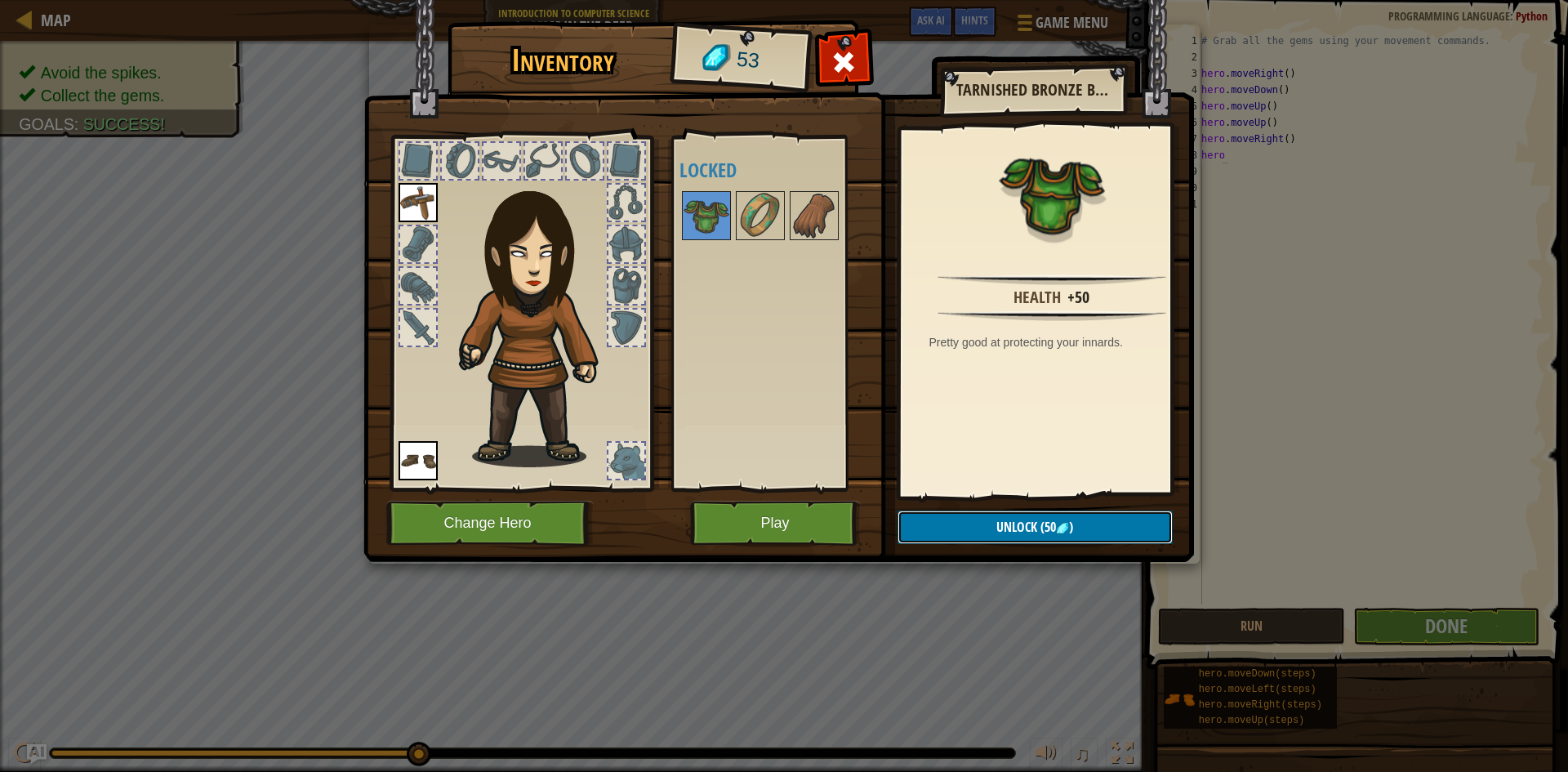
click at [975, 533] on button "Unlock (50 )" at bounding box center [1035, 527] width 276 height 33
click at [1006, 539] on button "Confirm" at bounding box center [1035, 527] width 276 height 33
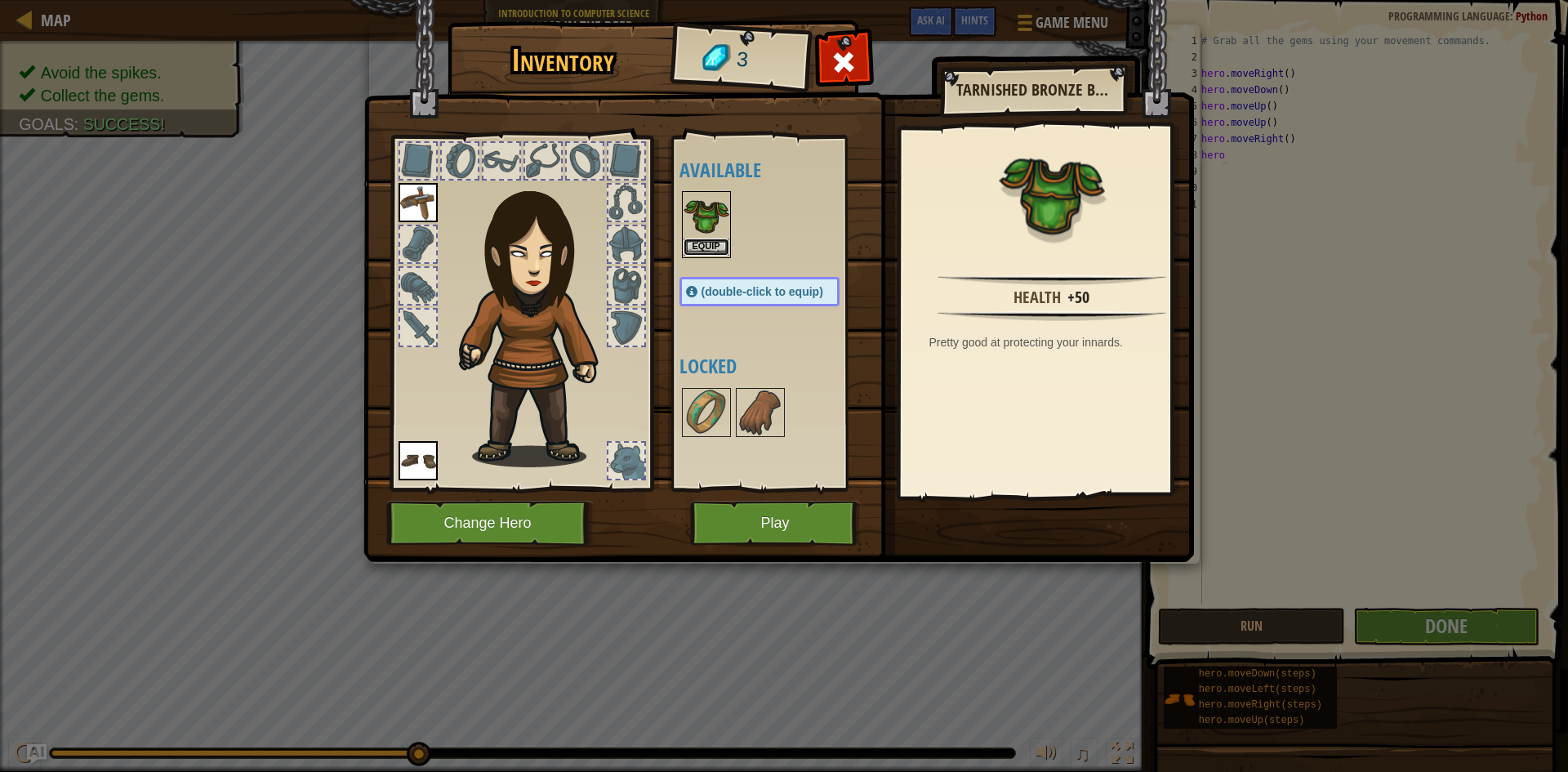
click at [724, 247] on button "Equip" at bounding box center [707, 247] width 46 height 17
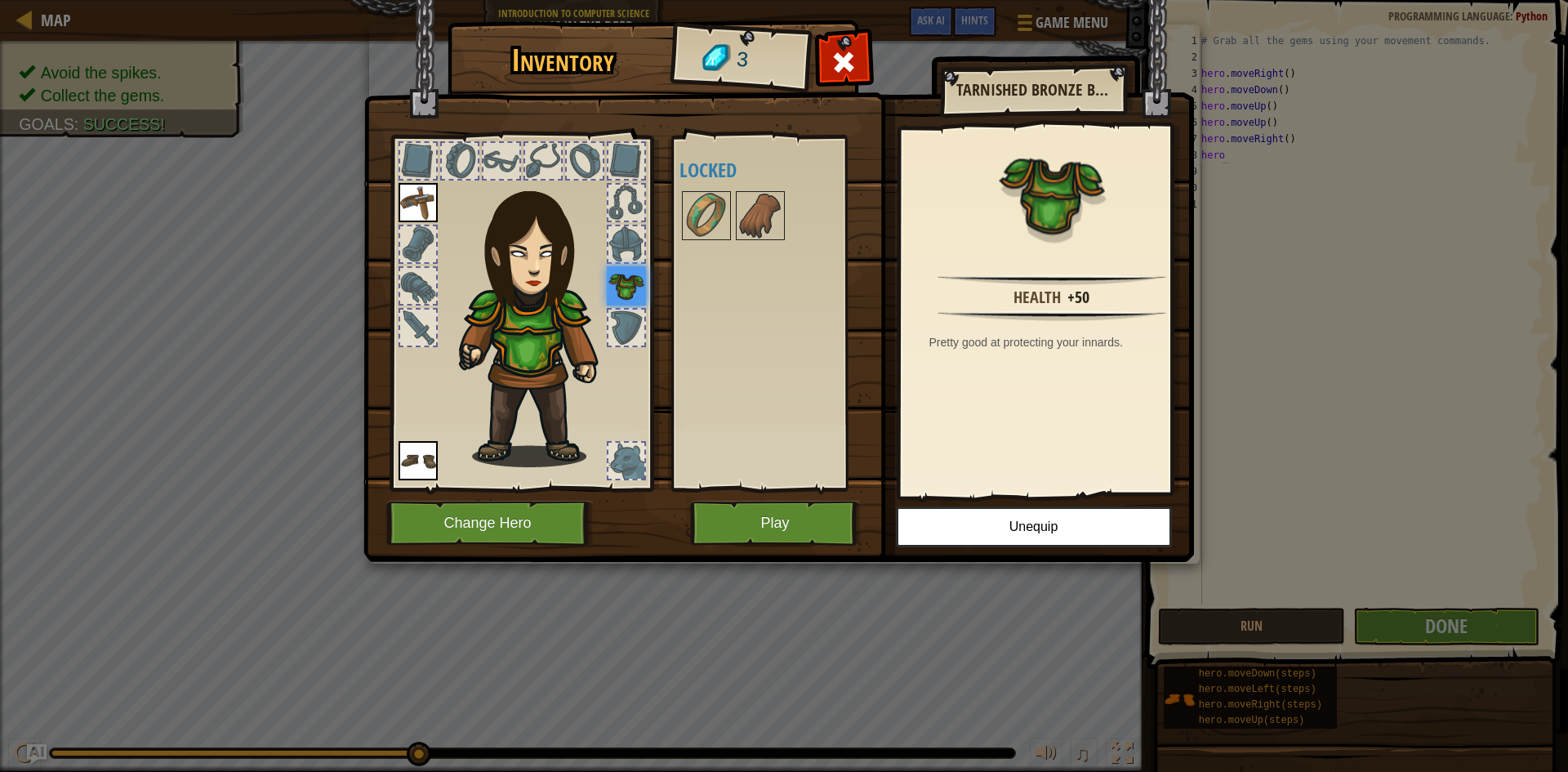
click at [622, 283] on img at bounding box center [626, 285] width 39 height 39
click at [752, 514] on button "Play" at bounding box center [776, 522] width 170 height 45
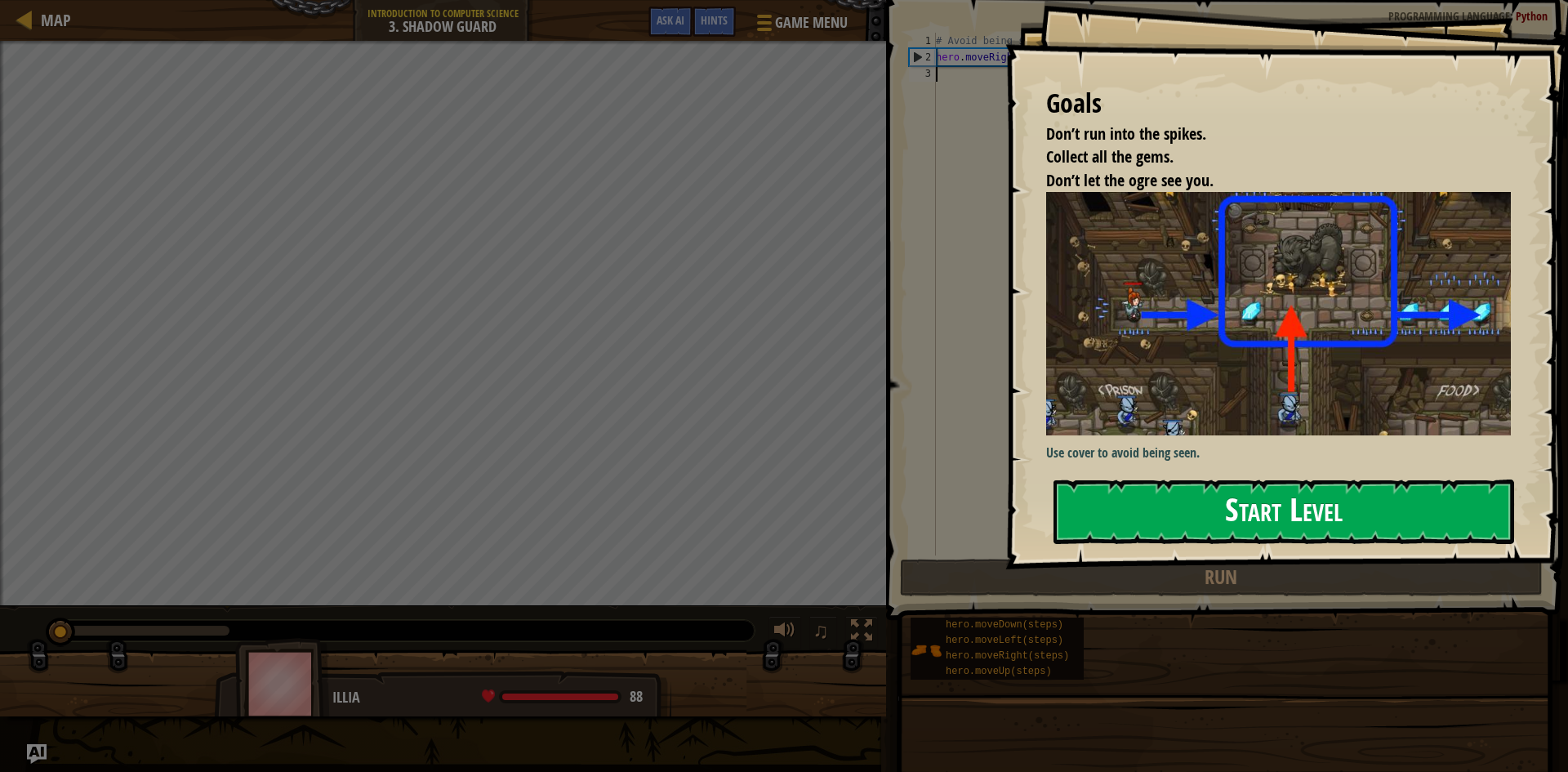
click at [1208, 512] on button "Start Level" at bounding box center [1285, 511] width 461 height 64
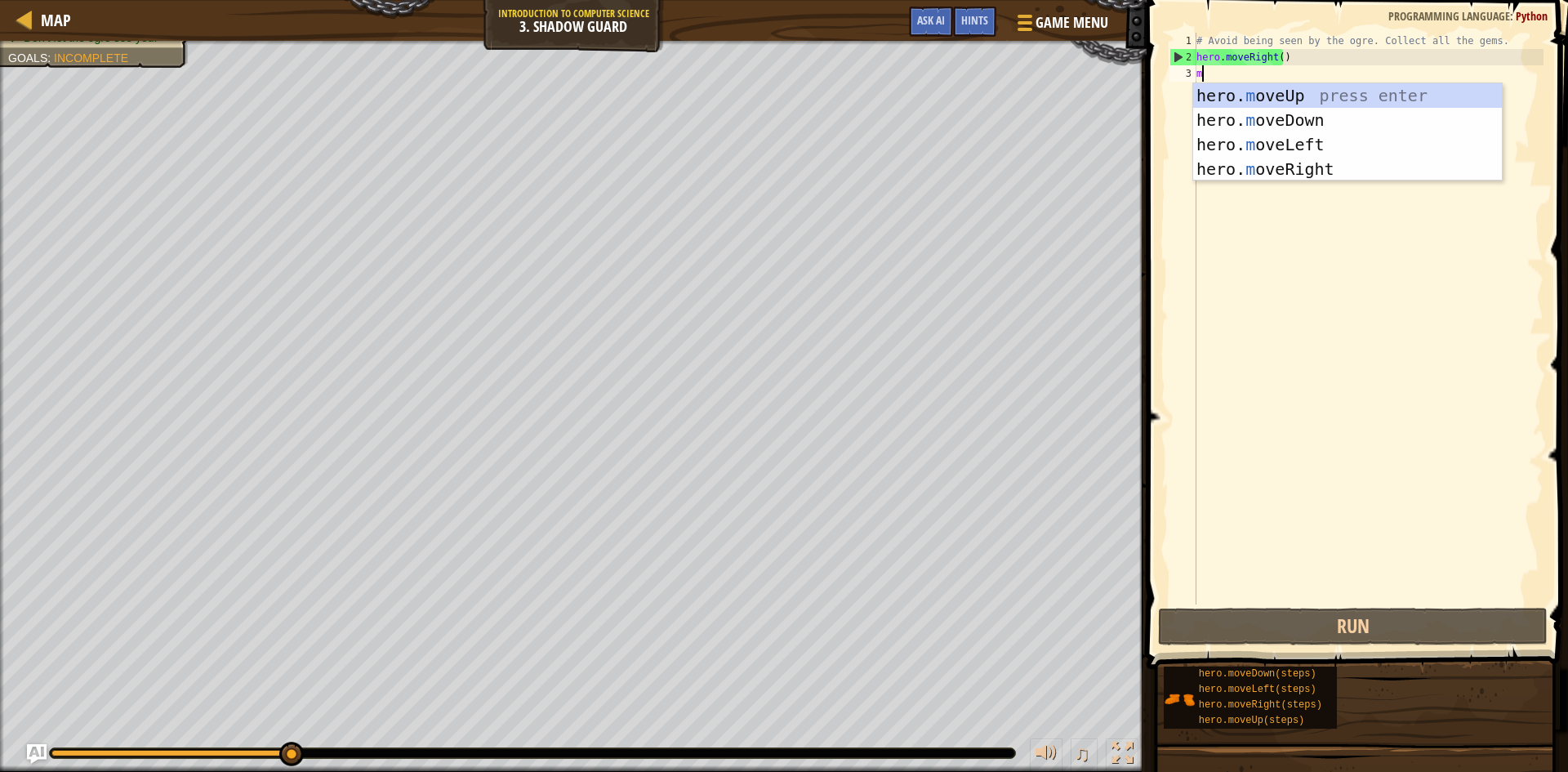
scroll to position [8, 0]
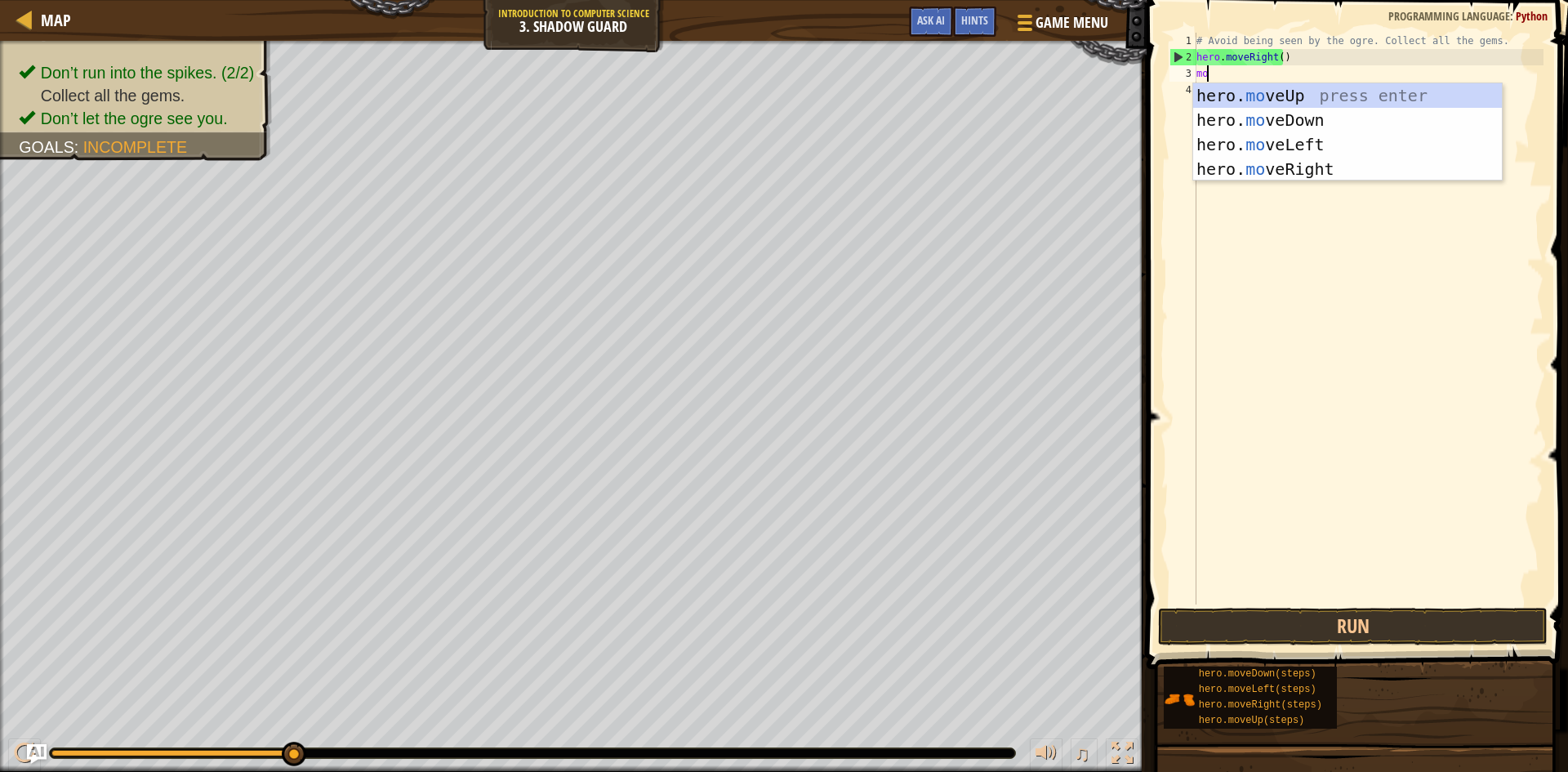
type textarea "move"
click at [1309, 172] on div "hero. move Up press enter hero. move Down press enter hero. move Left press ent…" at bounding box center [1348, 157] width 309 height 147
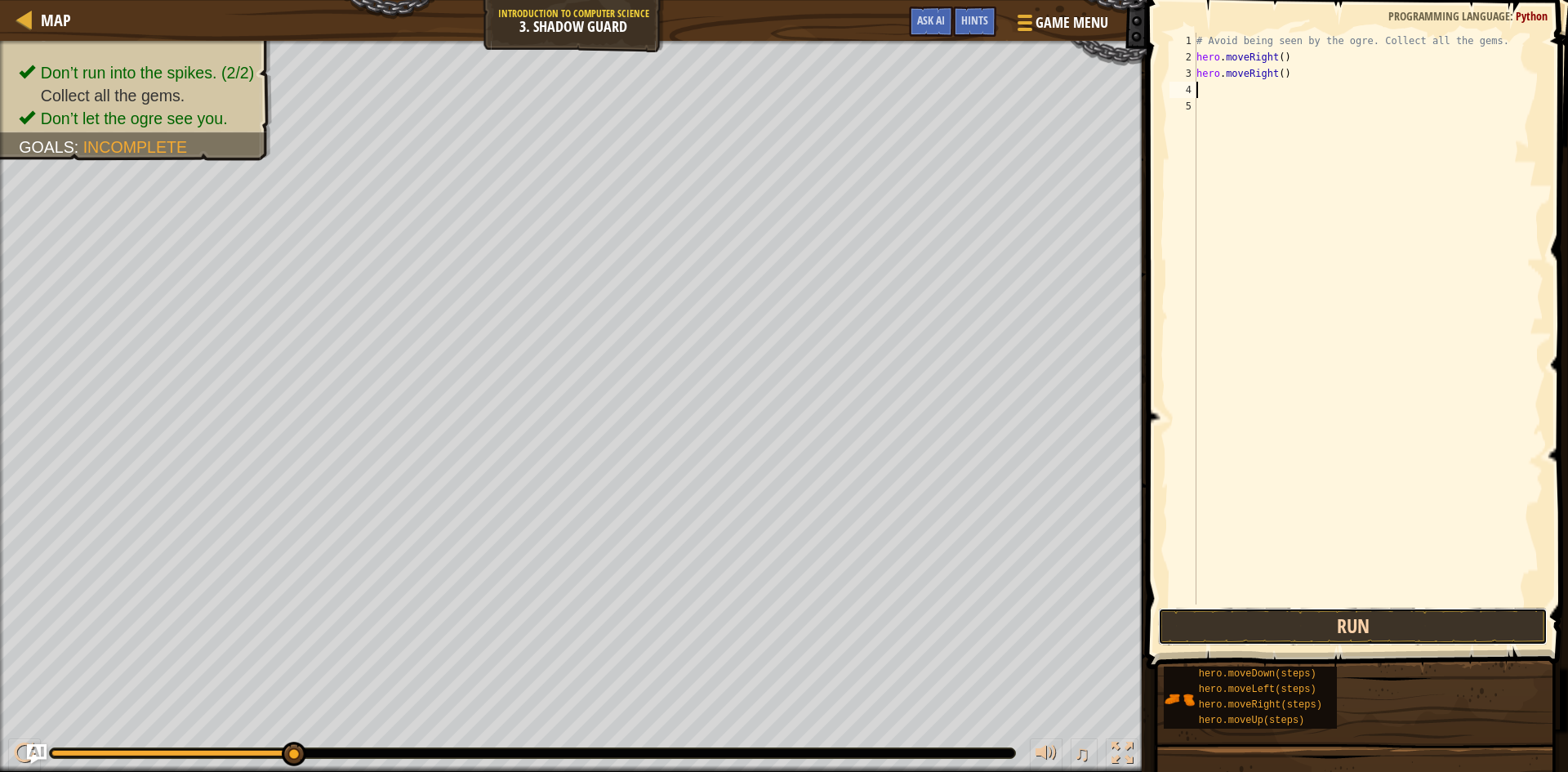
click at [1246, 609] on button "Run" at bounding box center [1353, 626] width 389 height 37
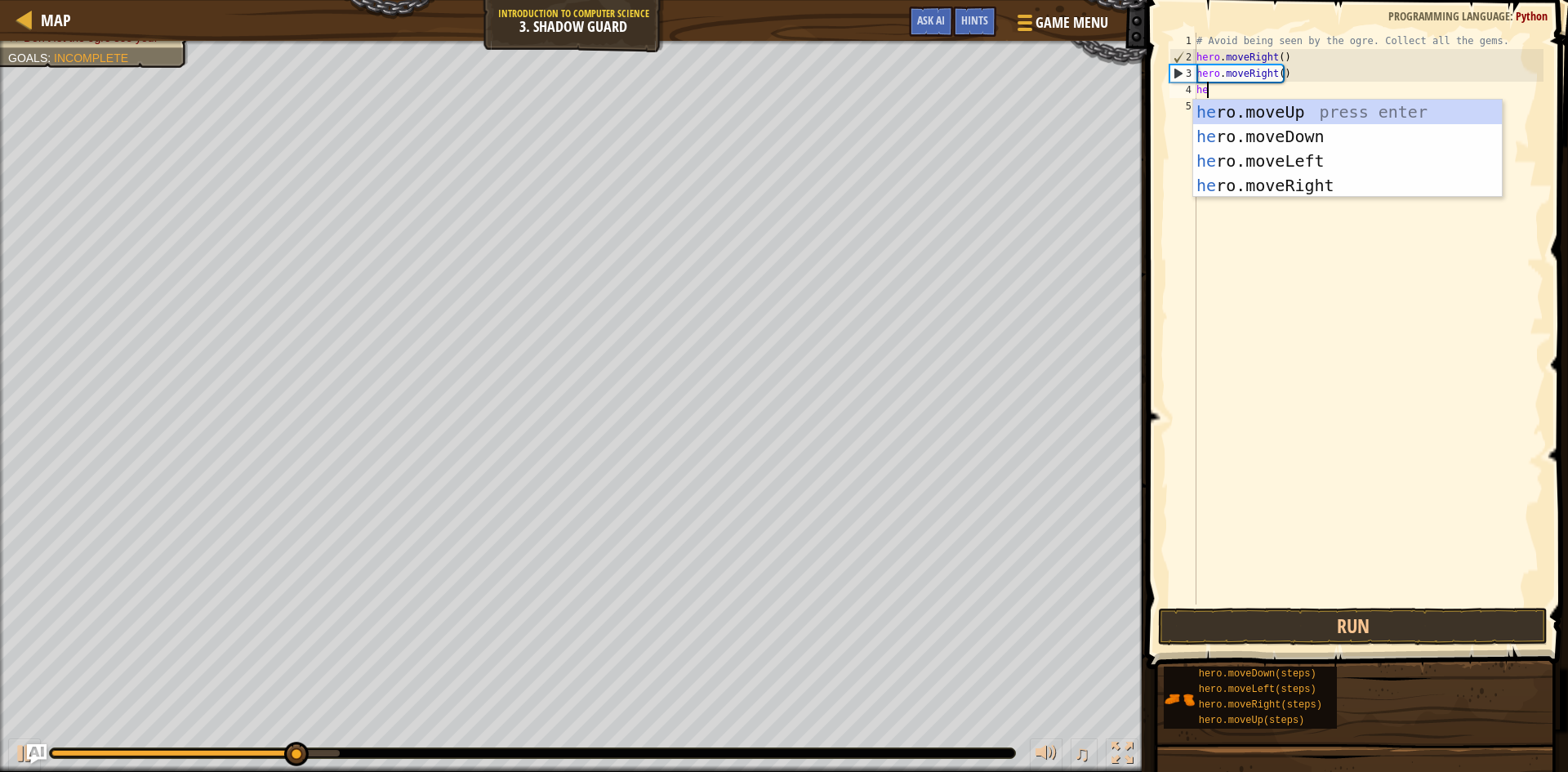
scroll to position [8, 1]
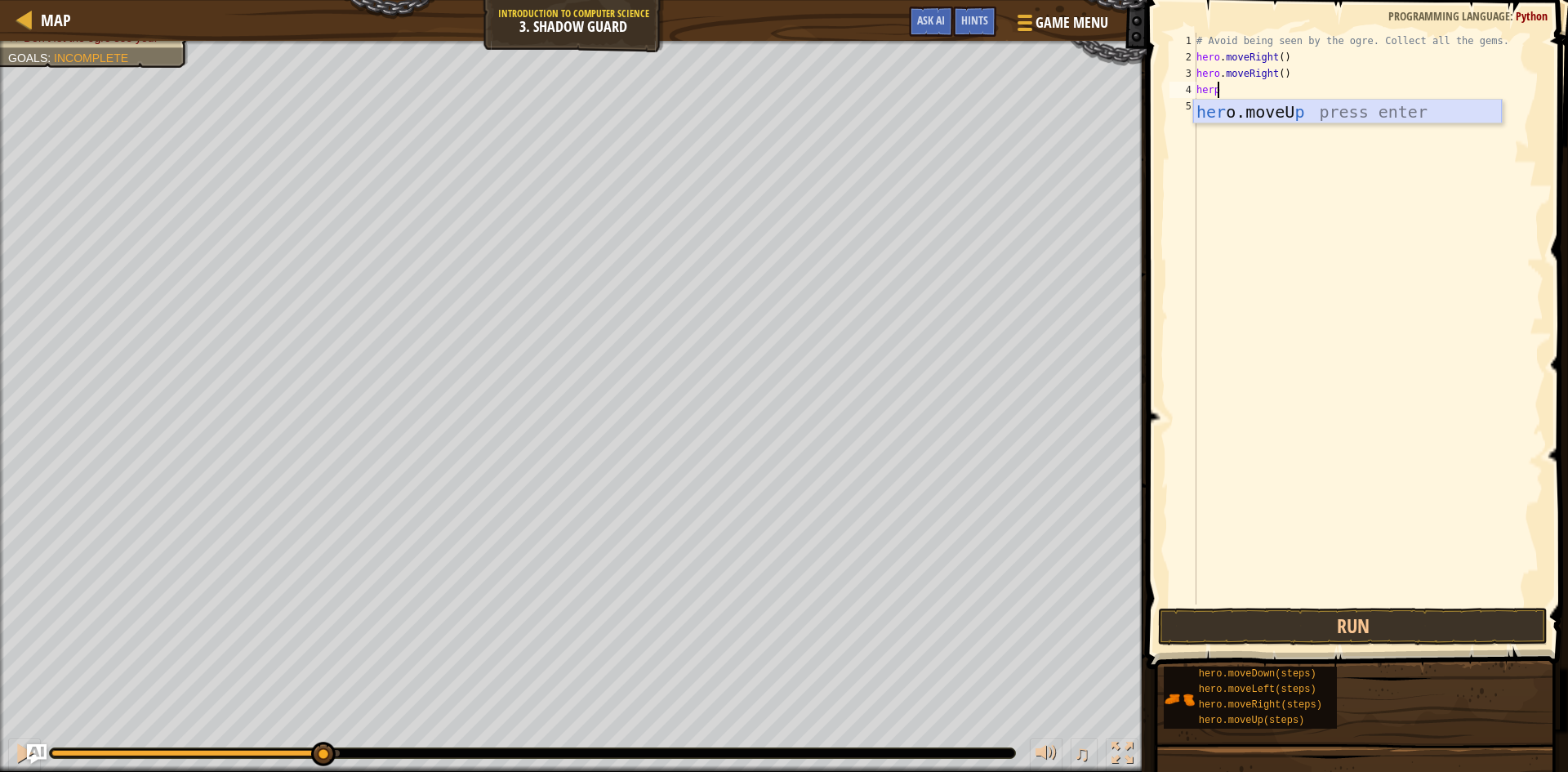
type textarea "her"
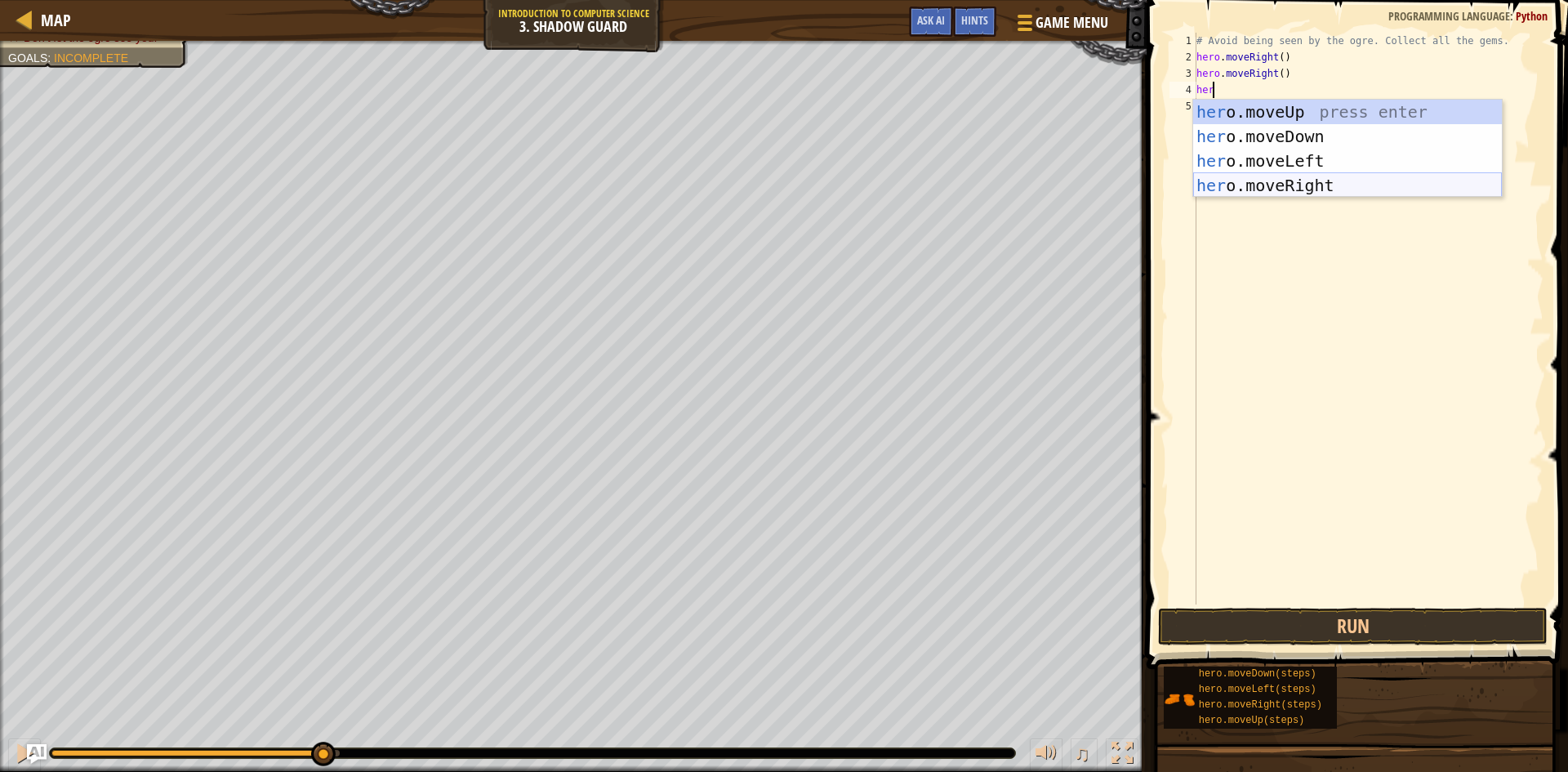
click at [1297, 195] on div "her o.moveUp press enter her o.moveDown press enter her o.moveLeft press enter …" at bounding box center [1348, 173] width 309 height 147
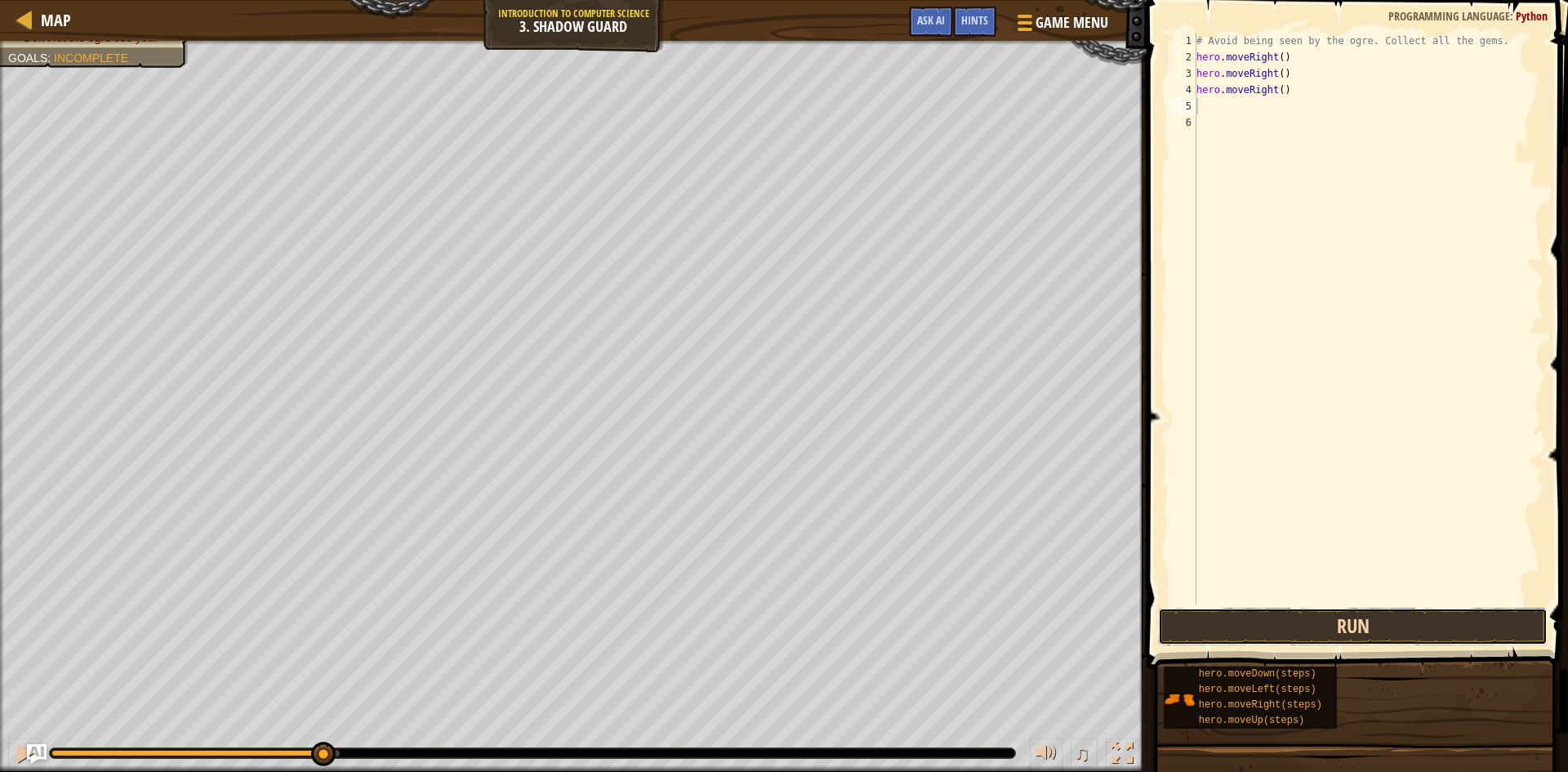
click at [1337, 625] on button "Run" at bounding box center [1353, 626] width 389 height 37
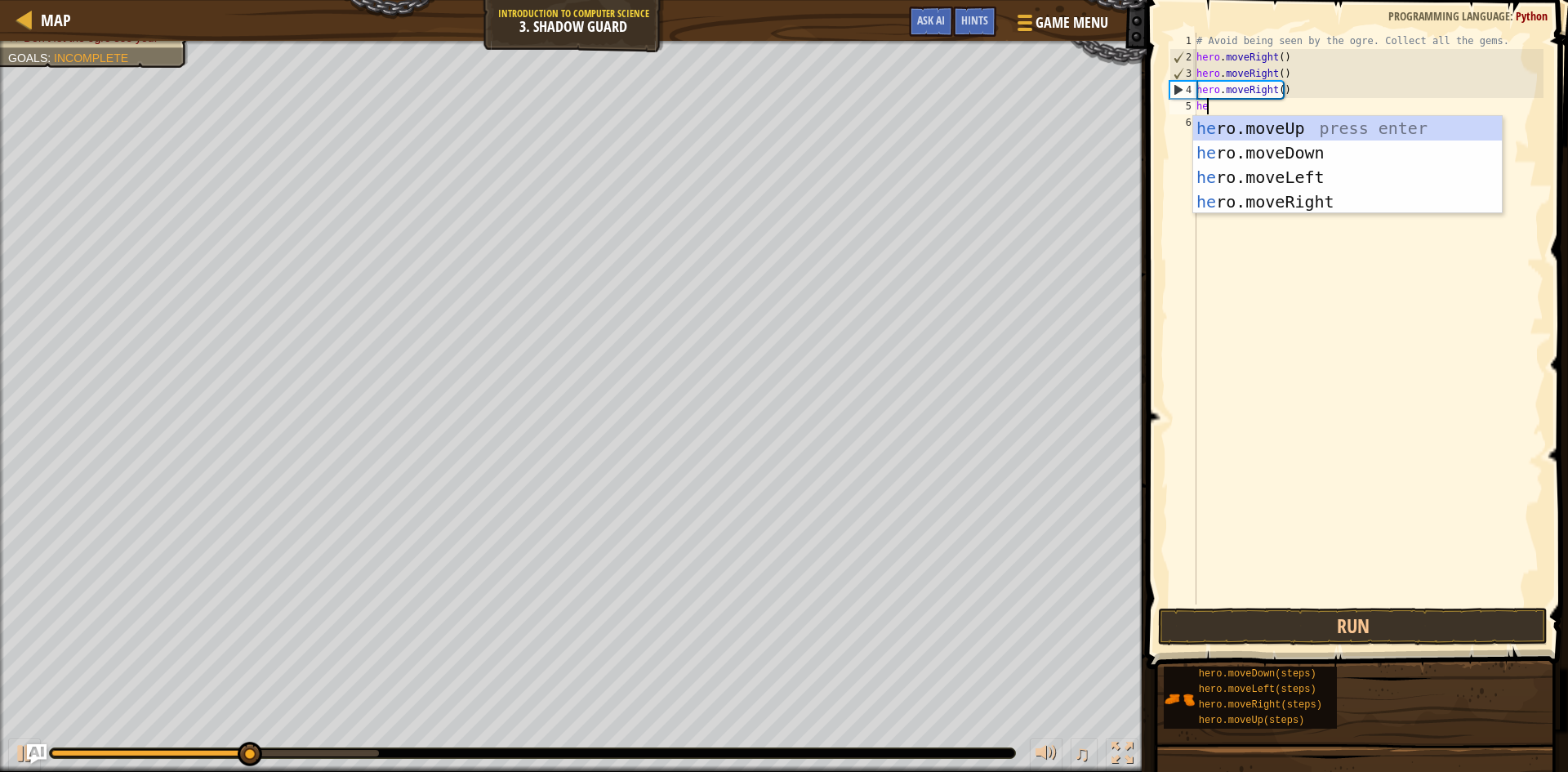
scroll to position [8, 1]
type textarea "hero"
click at [1328, 204] on div "hero .moveUp press enter hero .moveDown press enter hero .moveLeft press enter …" at bounding box center [1348, 189] width 309 height 147
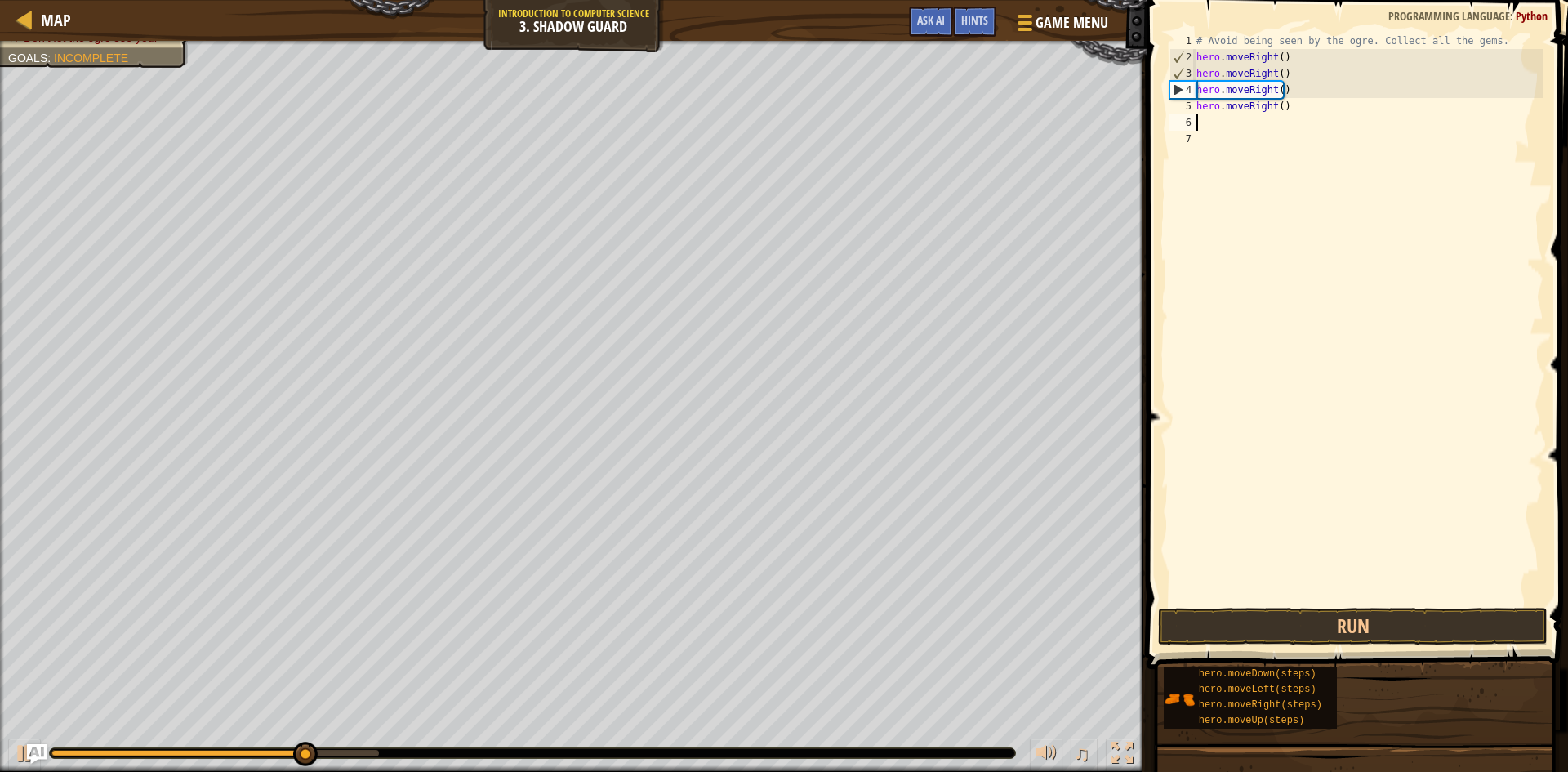
scroll to position [8, 0]
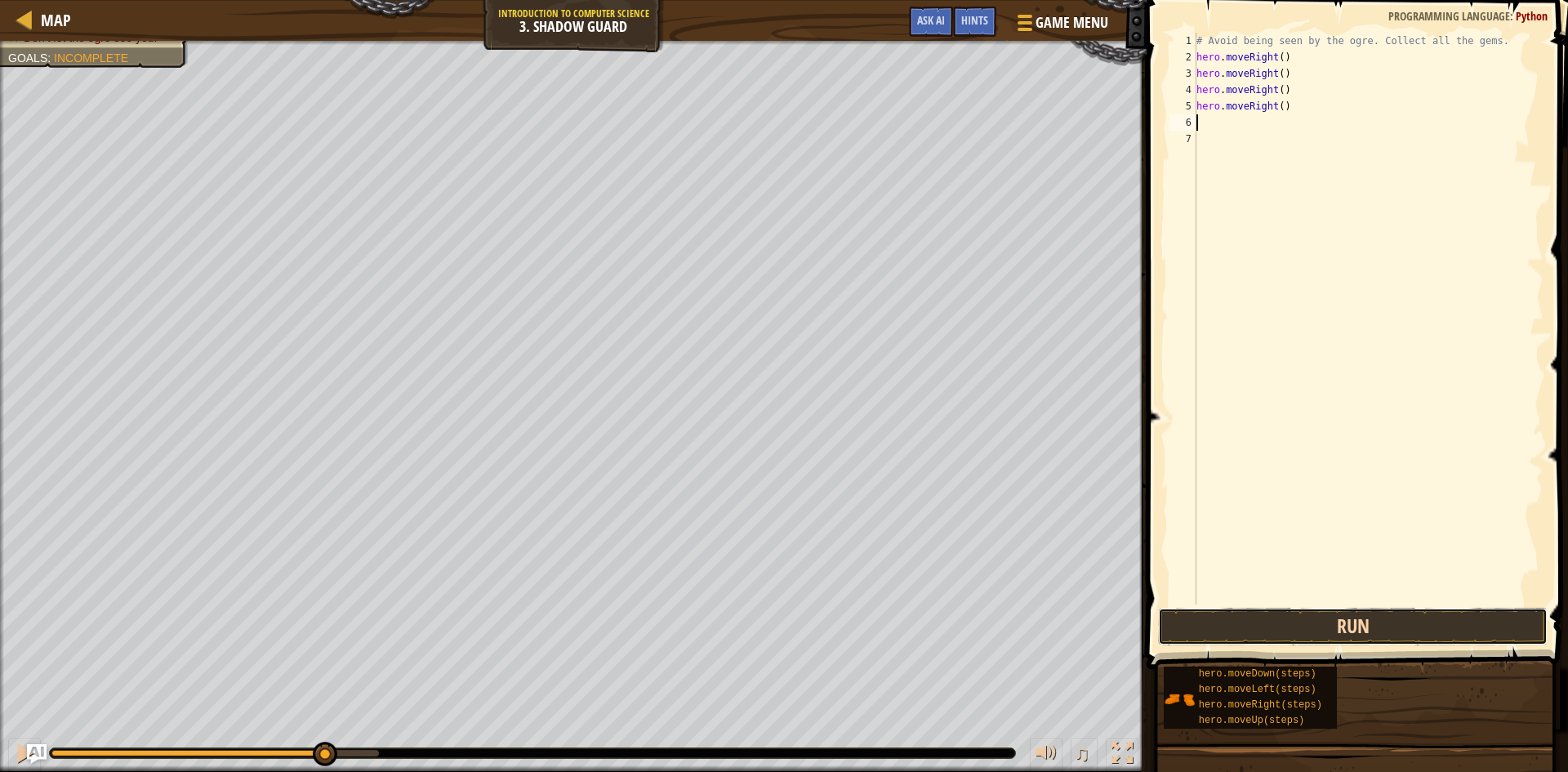
click at [1292, 640] on button "Run" at bounding box center [1353, 626] width 389 height 37
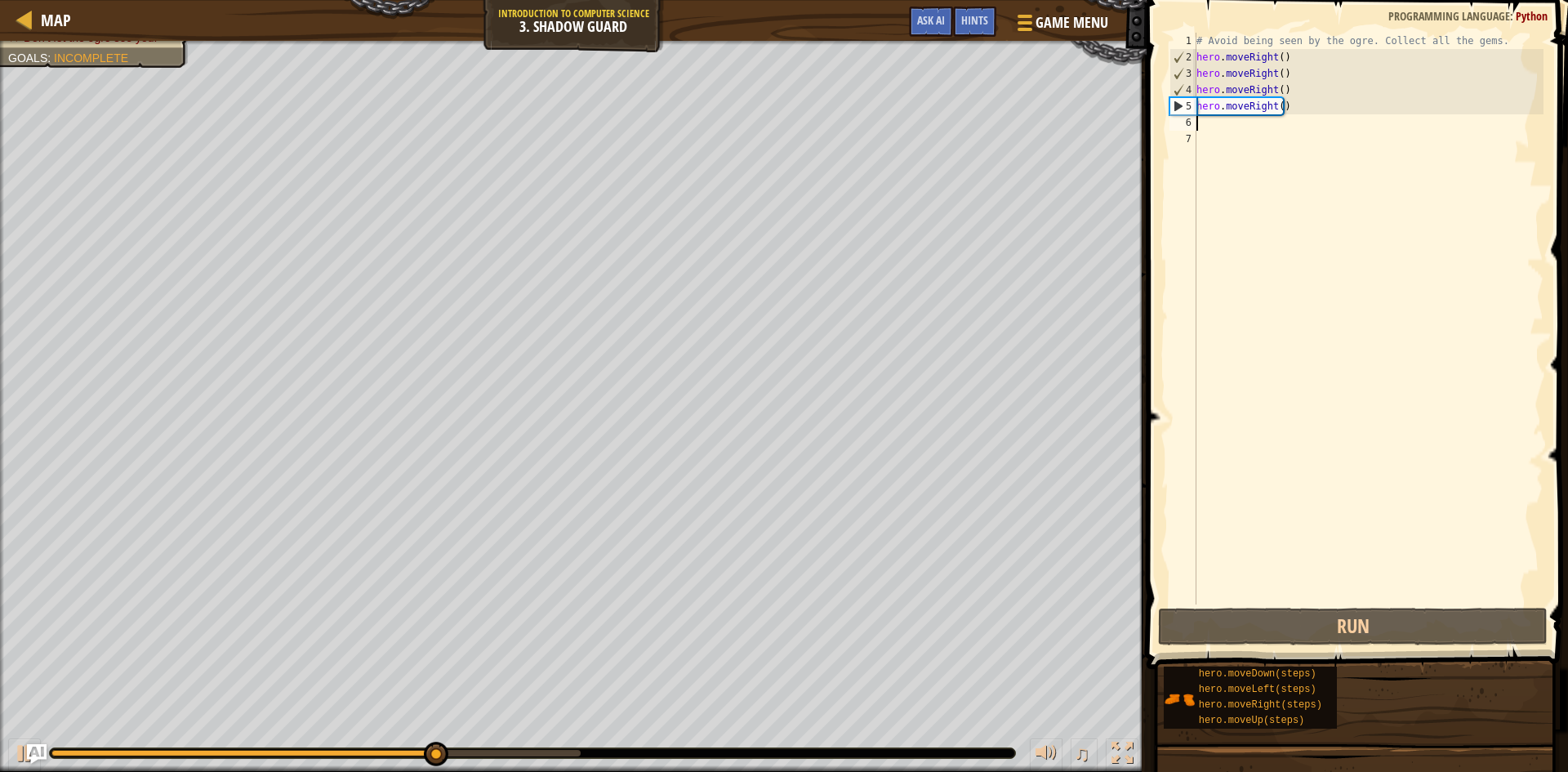
click at [1292, 116] on div "# Avoid being seen by the ogre. Collect all the gems. hero . moveRight ( ) hero…" at bounding box center [1369, 335] width 350 height 605
click at [1294, 109] on div "# Avoid being seen by the ogre. Collect all the gems. hero . moveRight ( ) hero…" at bounding box center [1369, 335] width 350 height 605
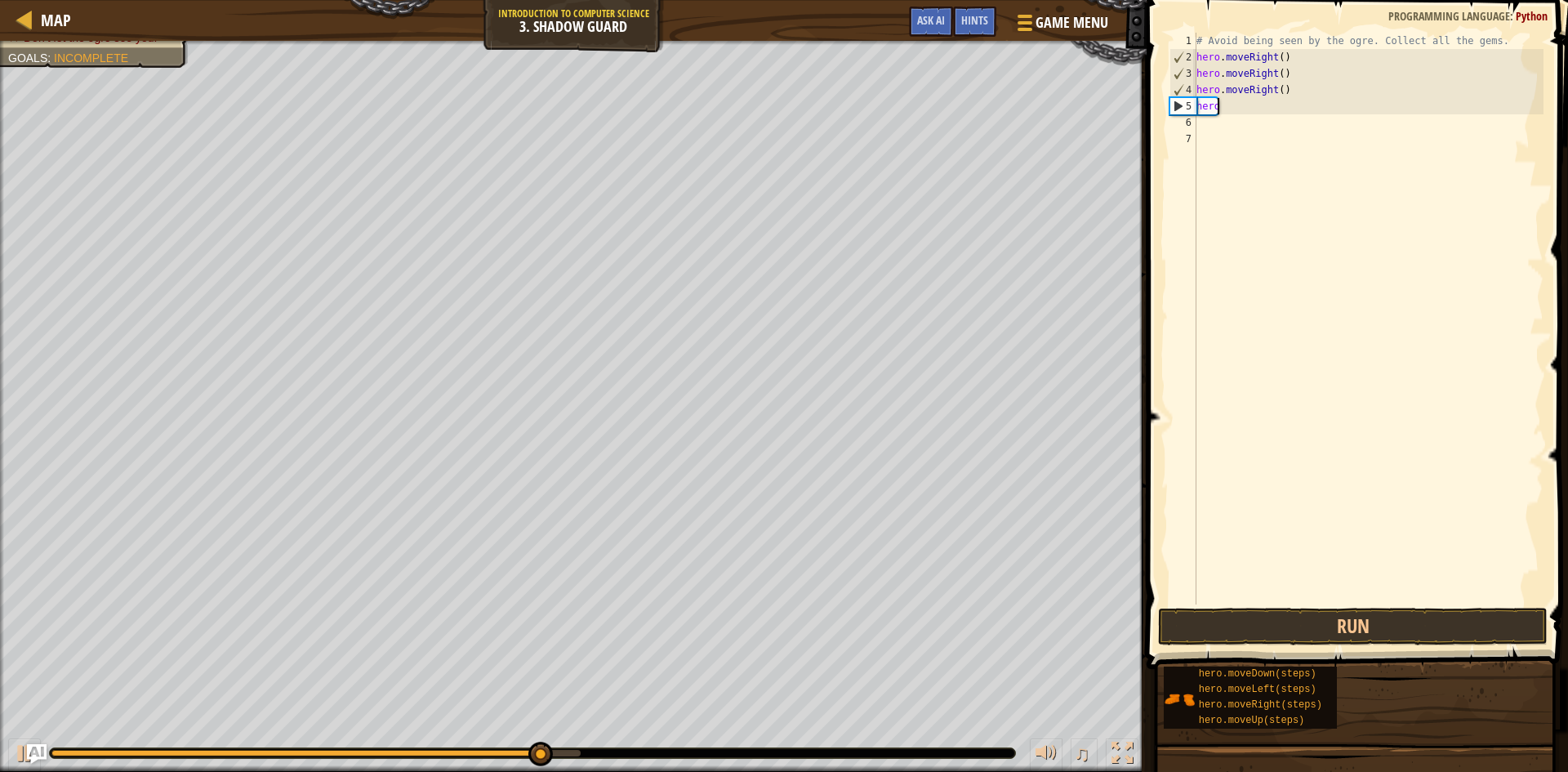
type textarea "h"
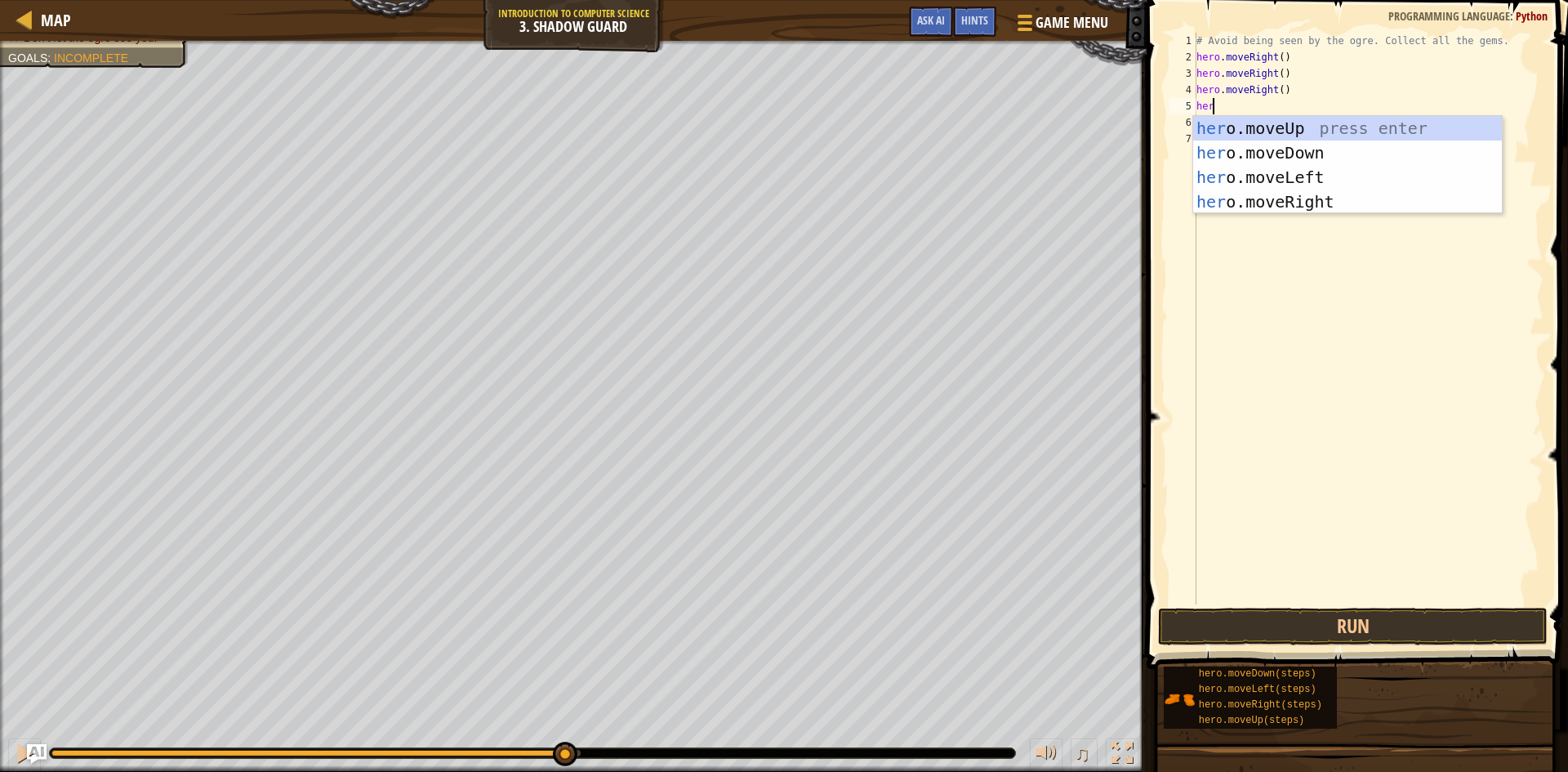
scroll to position [8, 1]
type textarea "hero"
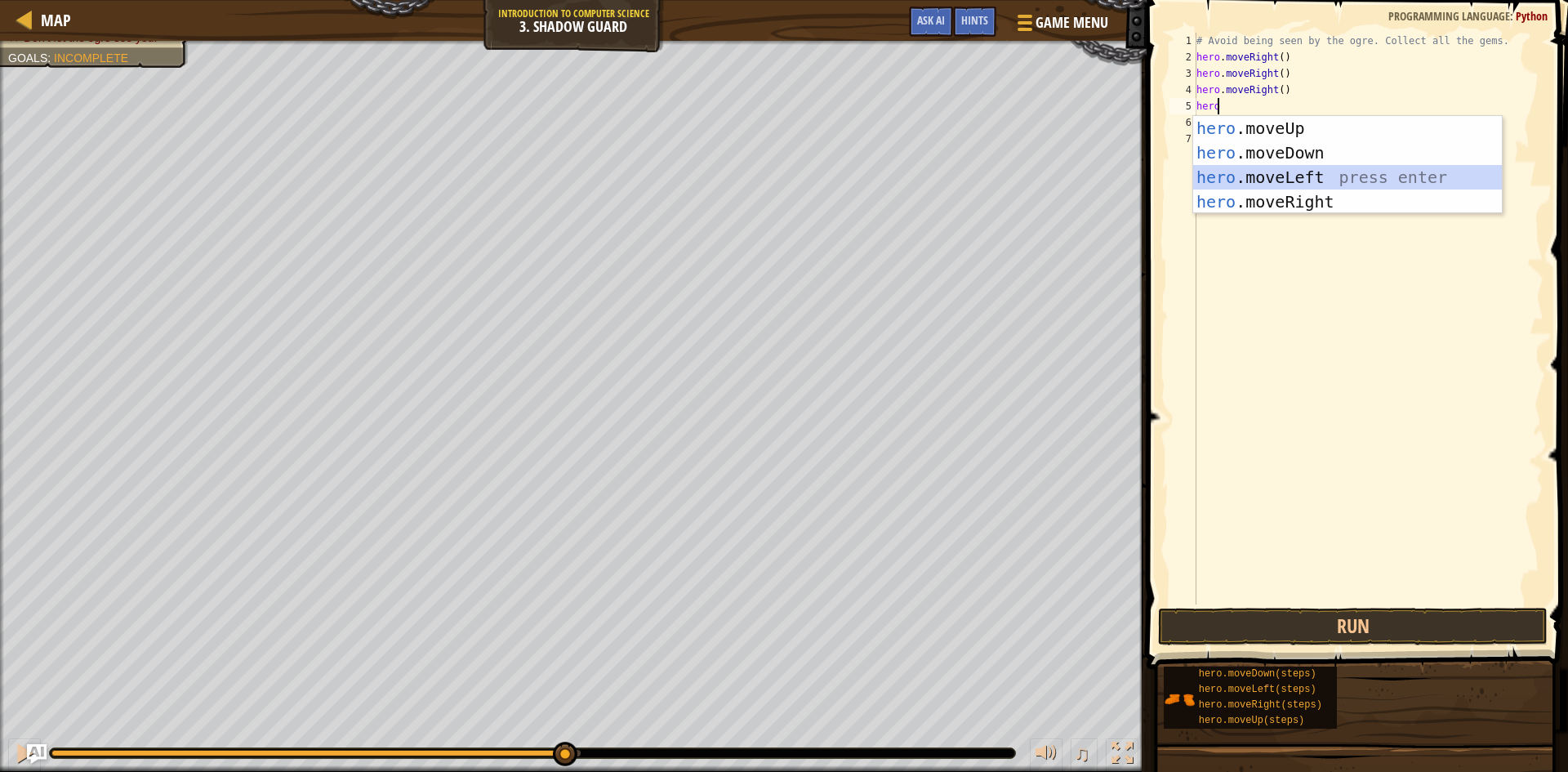
click at [1331, 183] on div "hero .moveUp press enter hero .moveDown press enter hero .moveLeft press enter …" at bounding box center [1348, 189] width 309 height 147
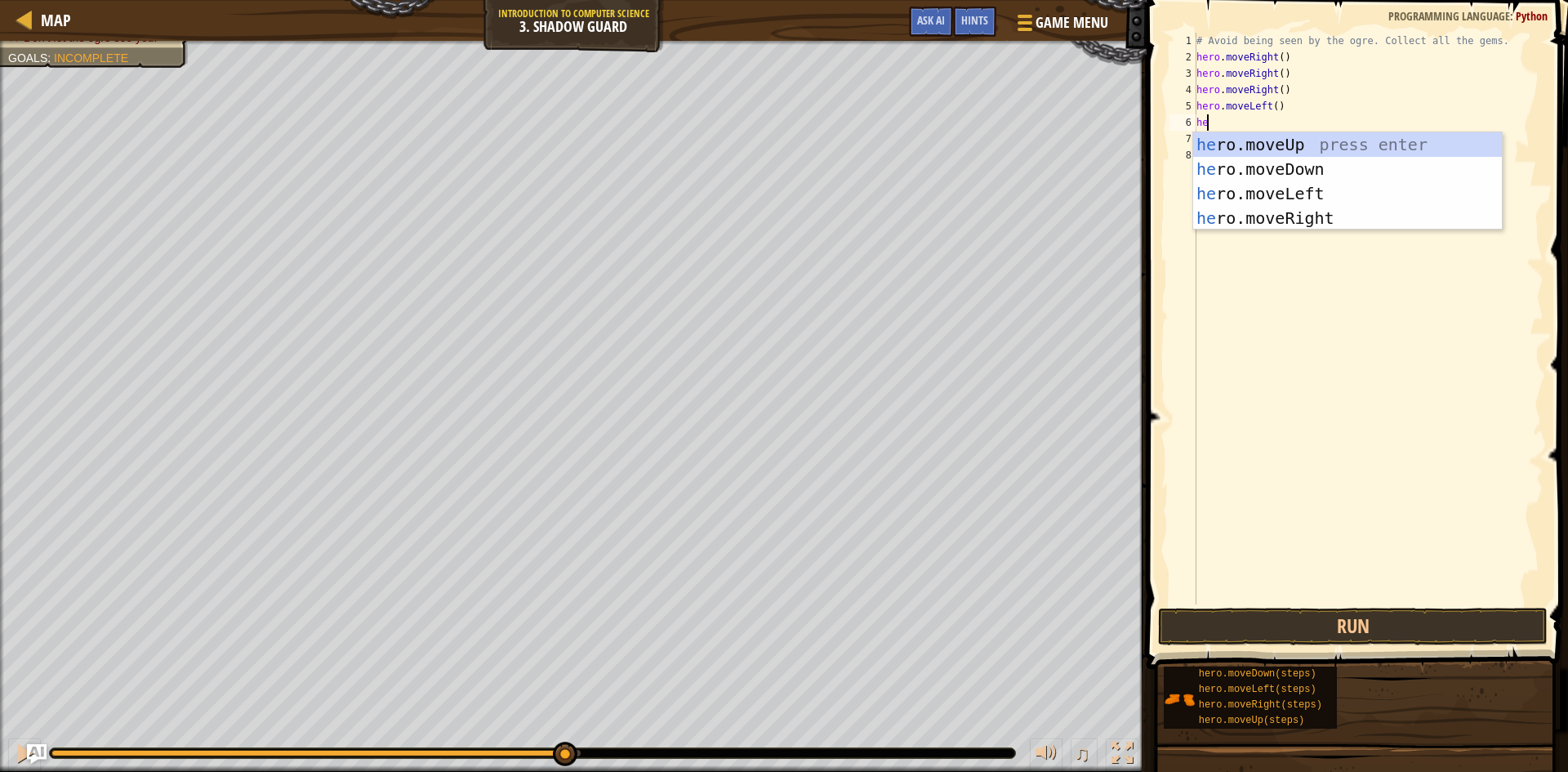
type textarea "hero"
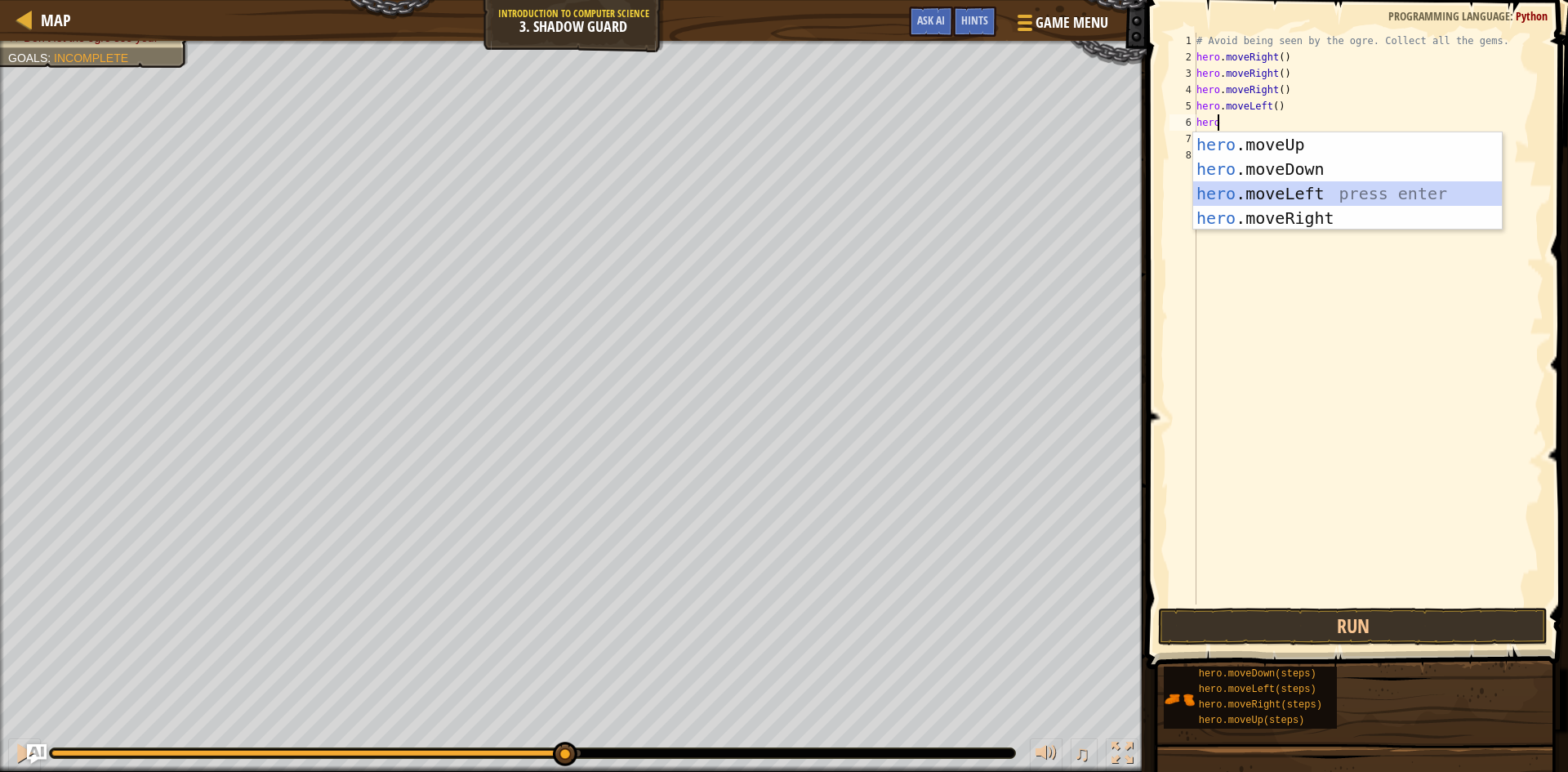
click at [1314, 194] on div "hero .moveUp press enter hero .moveDown press enter hero .moveLeft press enter …" at bounding box center [1348, 206] width 309 height 147
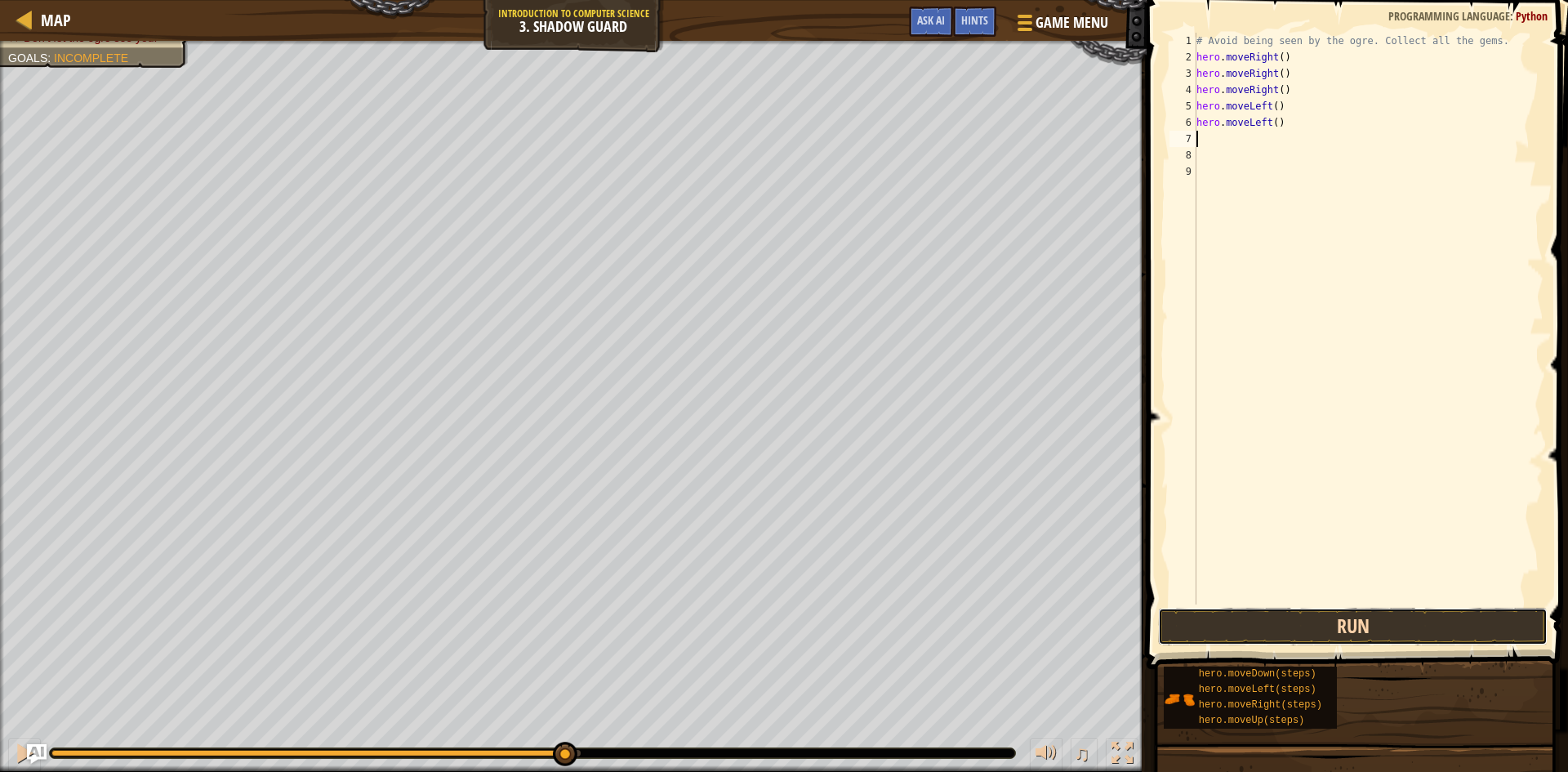
click at [1356, 635] on button "Run" at bounding box center [1353, 626] width 389 height 37
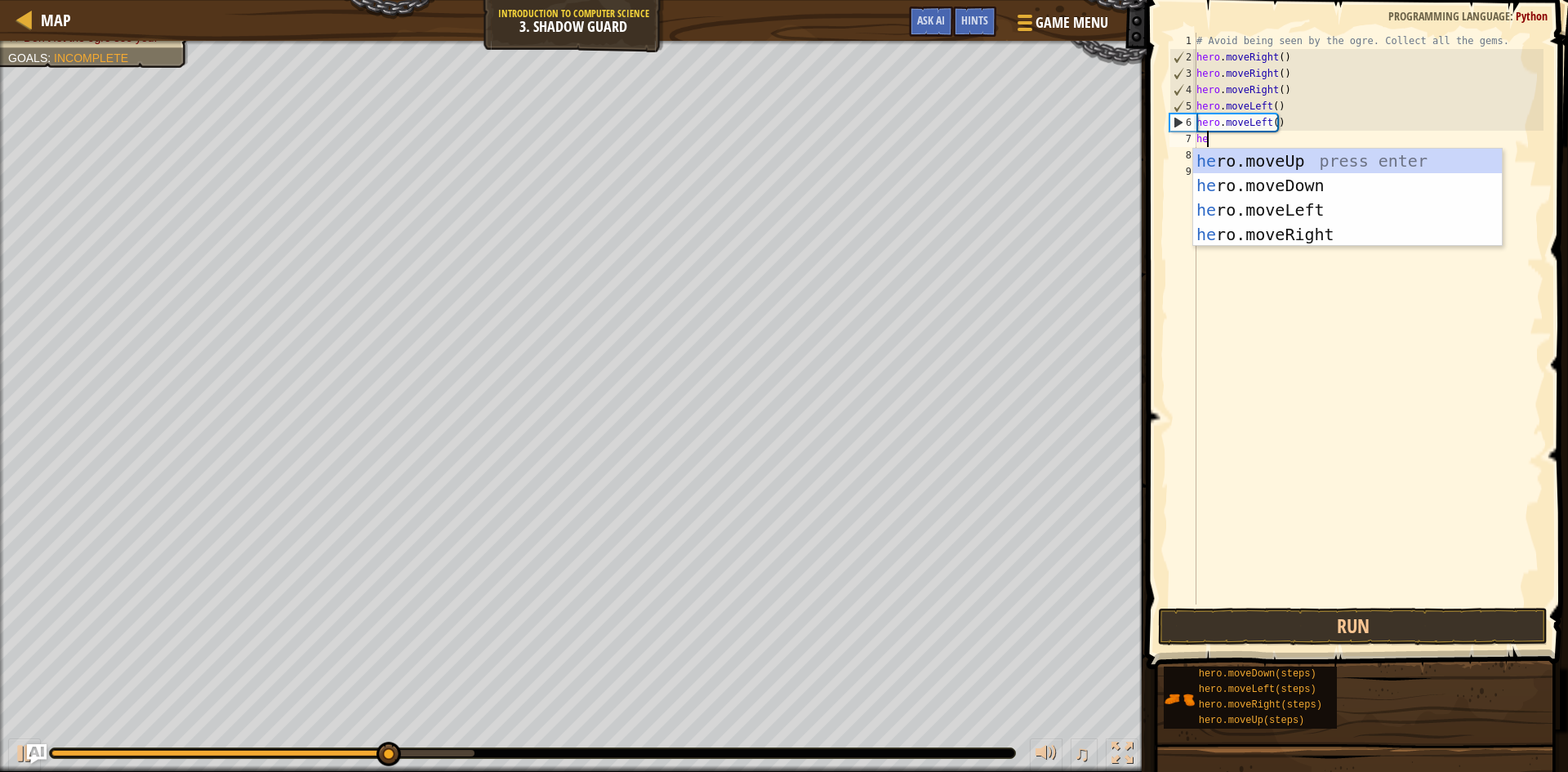
type textarea "her"
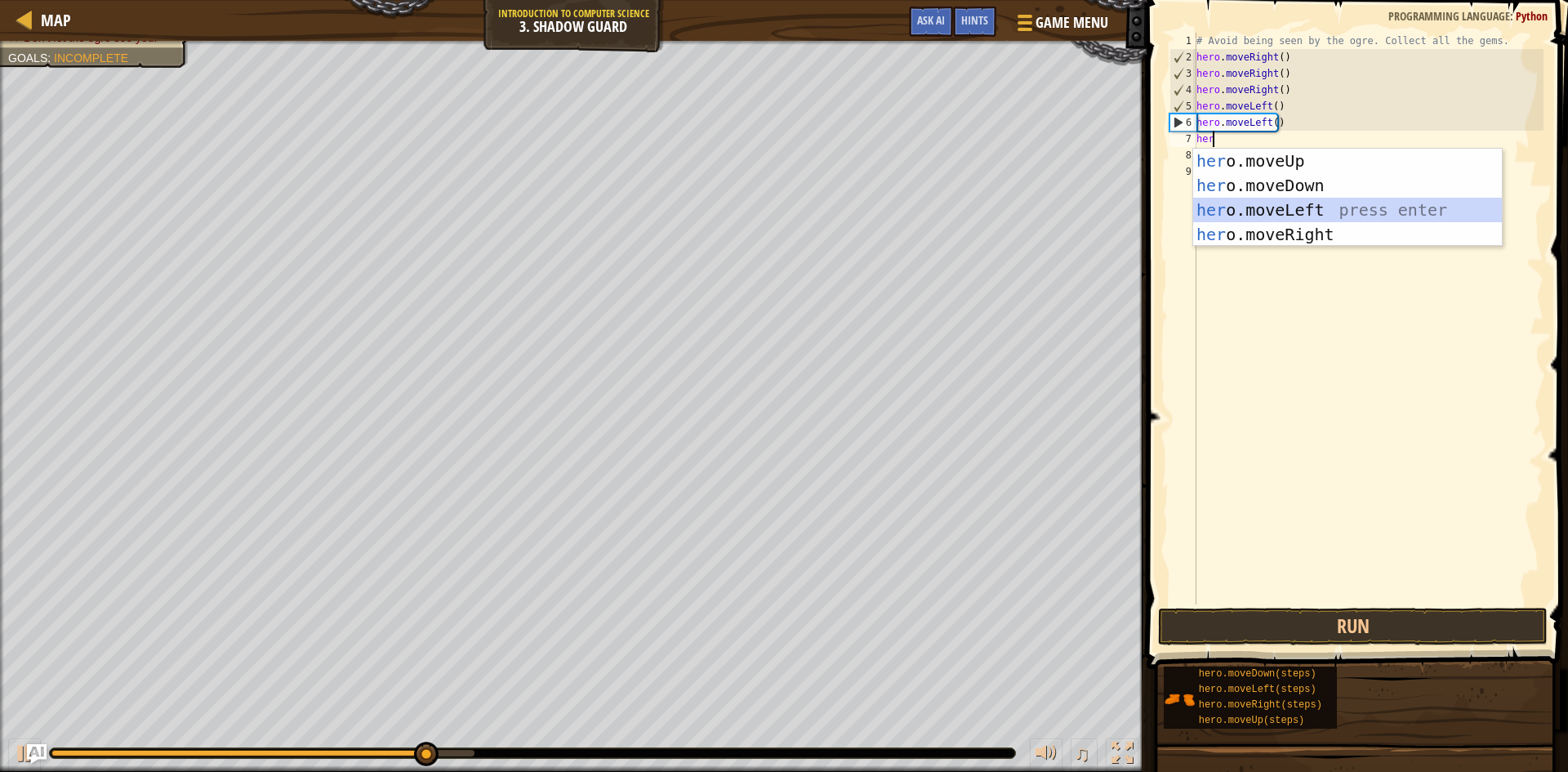
click at [1319, 203] on div "her o.moveUp press enter her o.moveDown press enter her o.moveLeft press enter …" at bounding box center [1348, 222] width 309 height 147
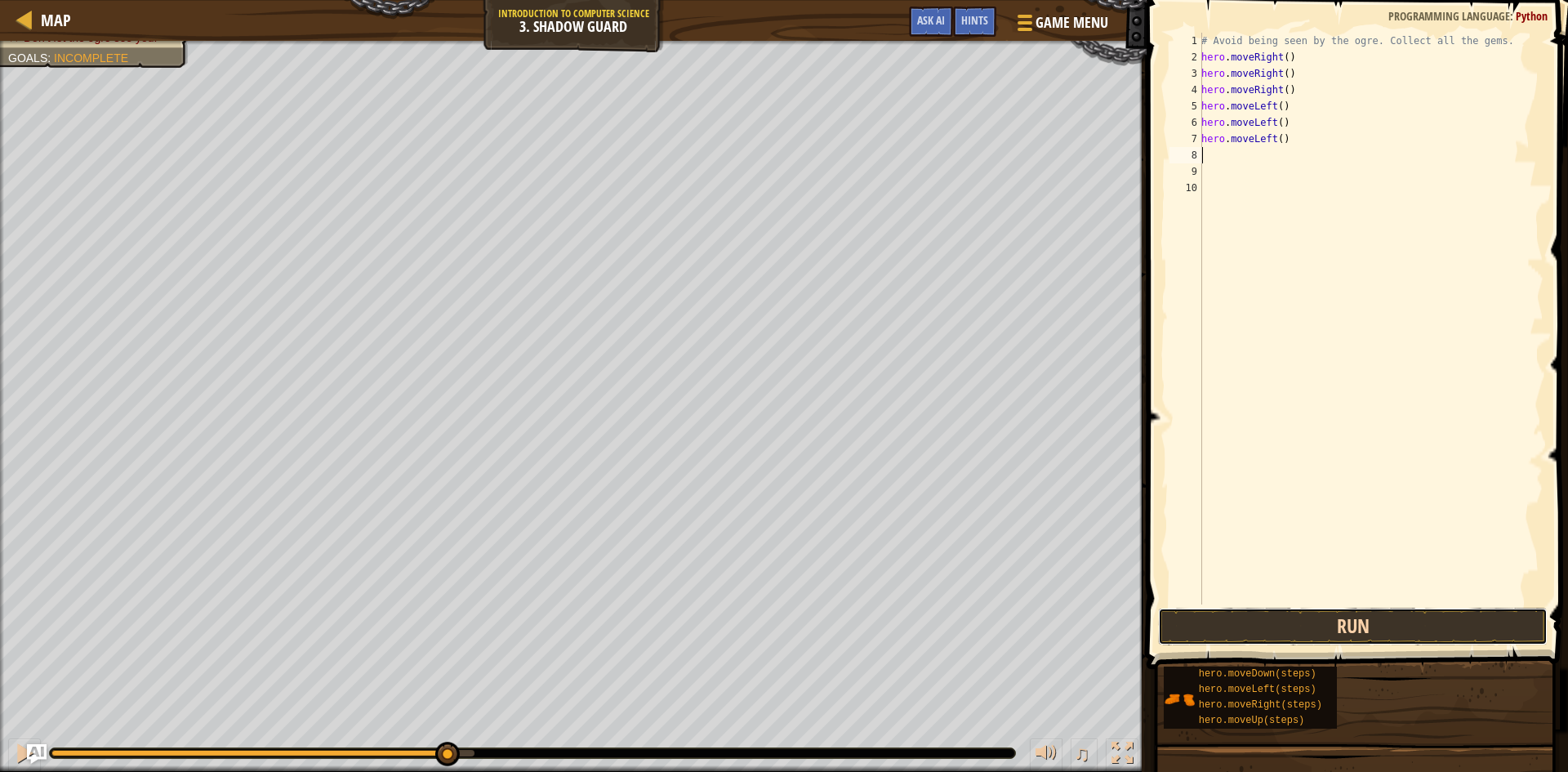
click at [1297, 624] on button "Run" at bounding box center [1353, 626] width 389 height 37
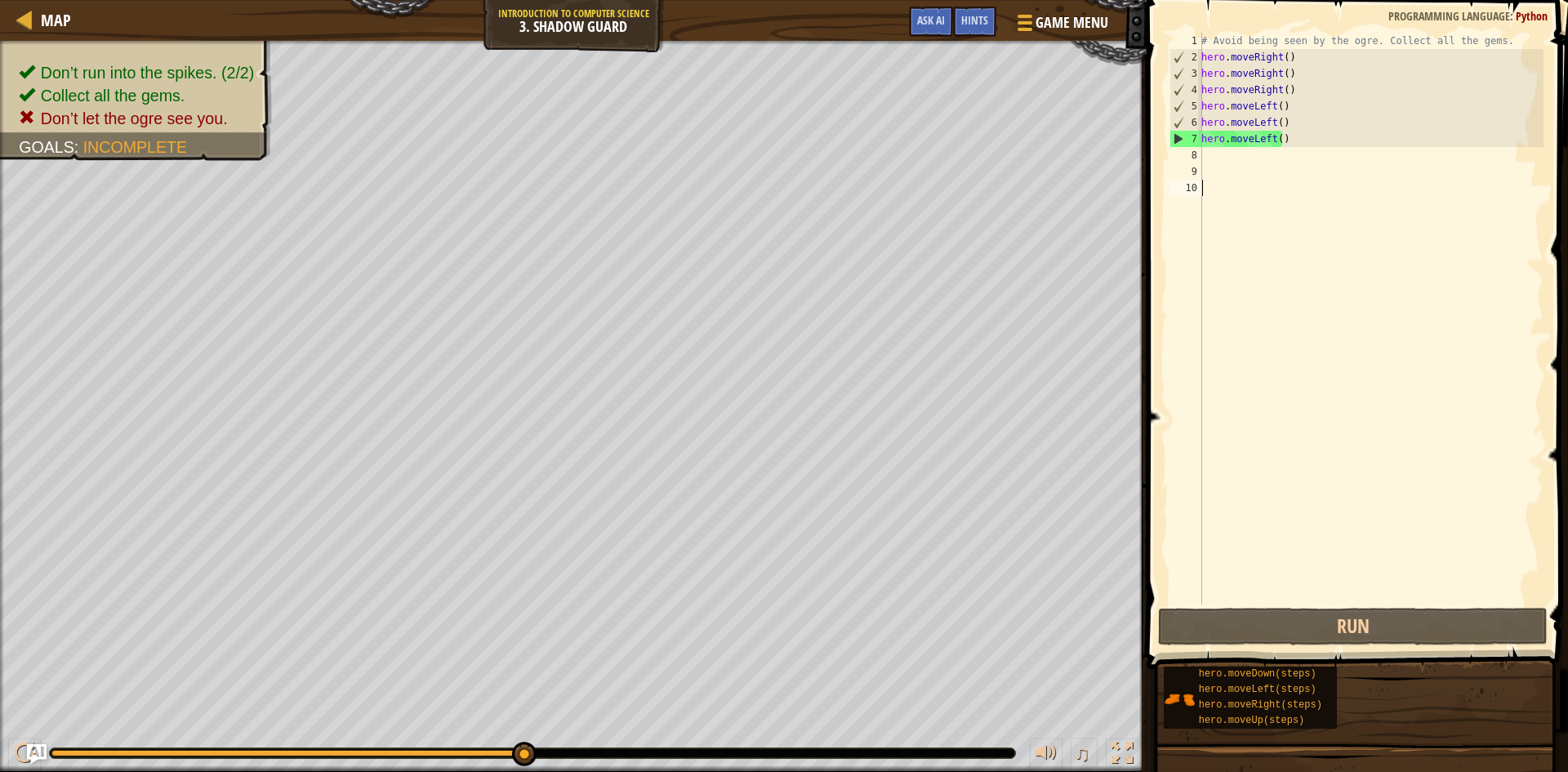
click at [1237, 180] on div "# Avoid being seen by the ogre. Collect all the gems. hero . moveRight ( ) hero…" at bounding box center [1371, 335] width 345 height 605
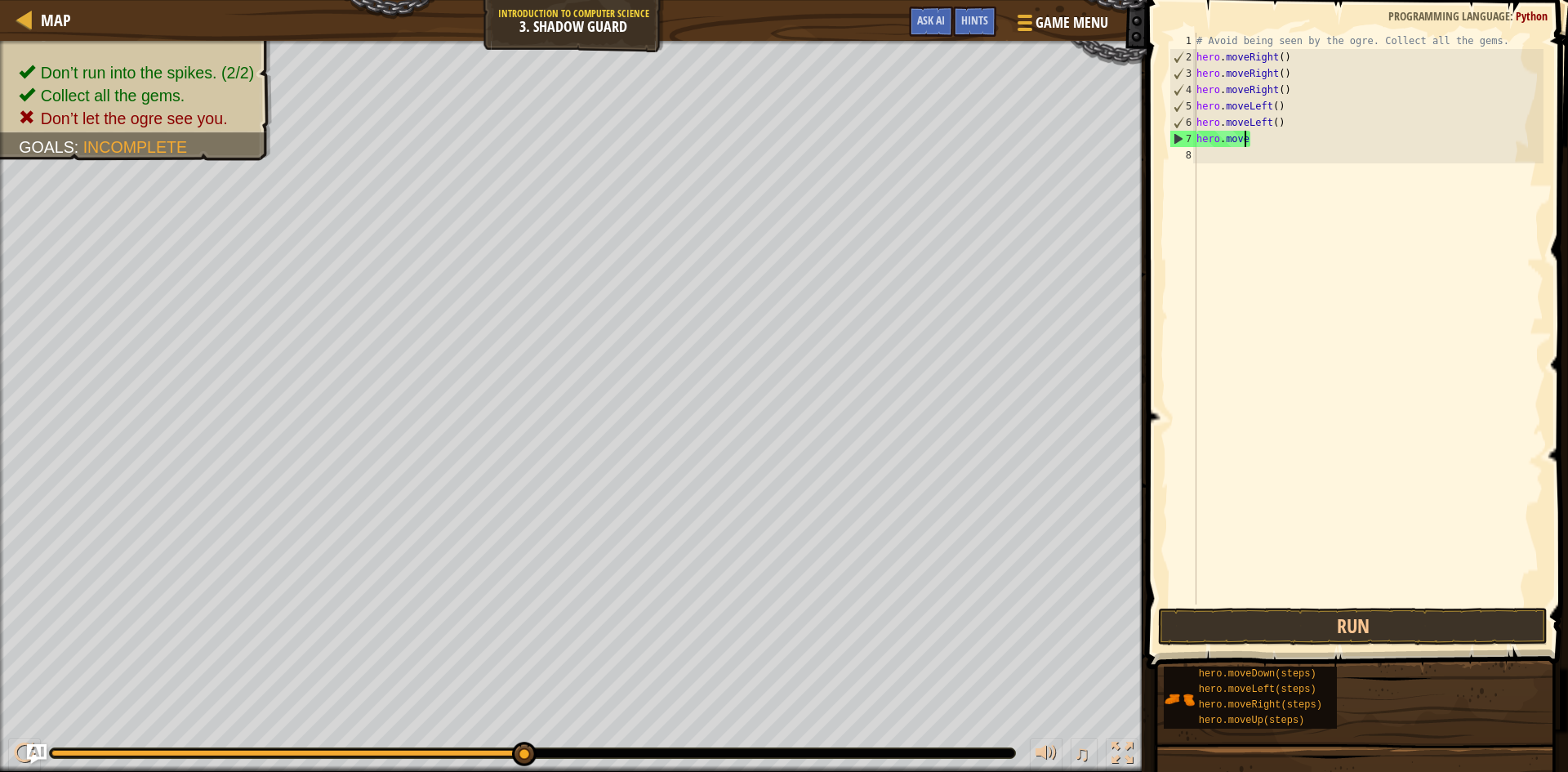
type textarea "h"
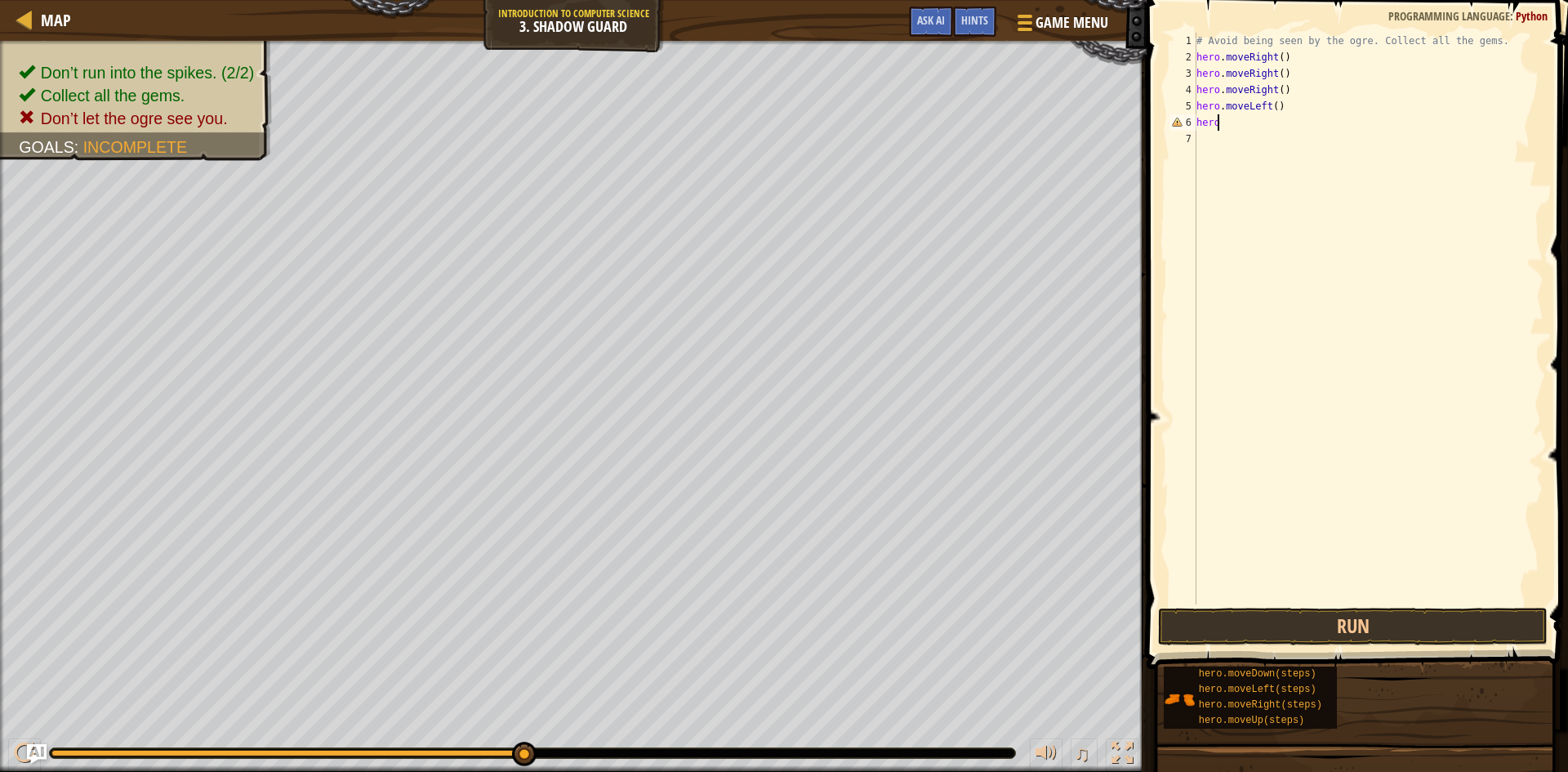
type textarea "h"
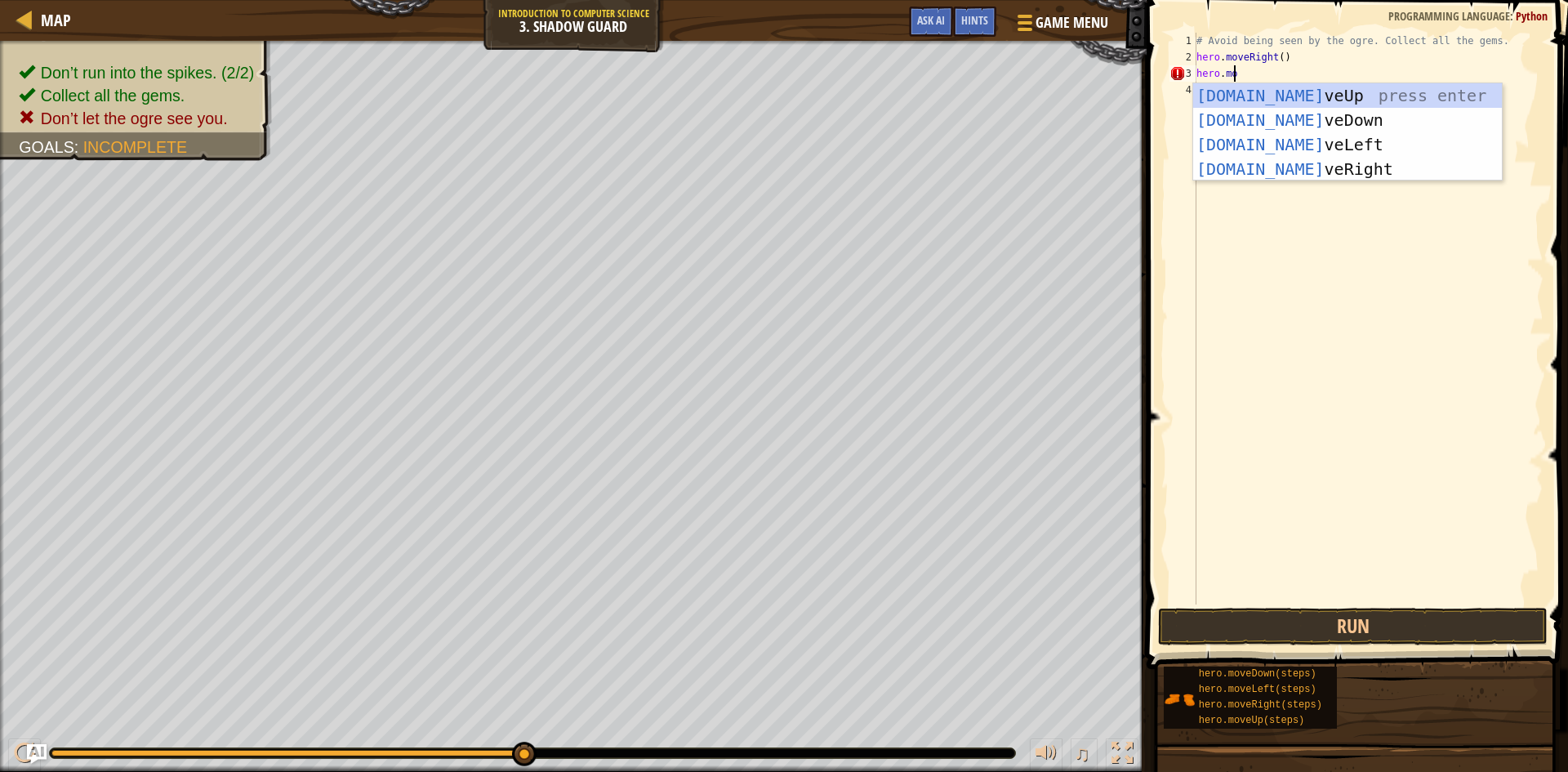
type textarea "hero.move"
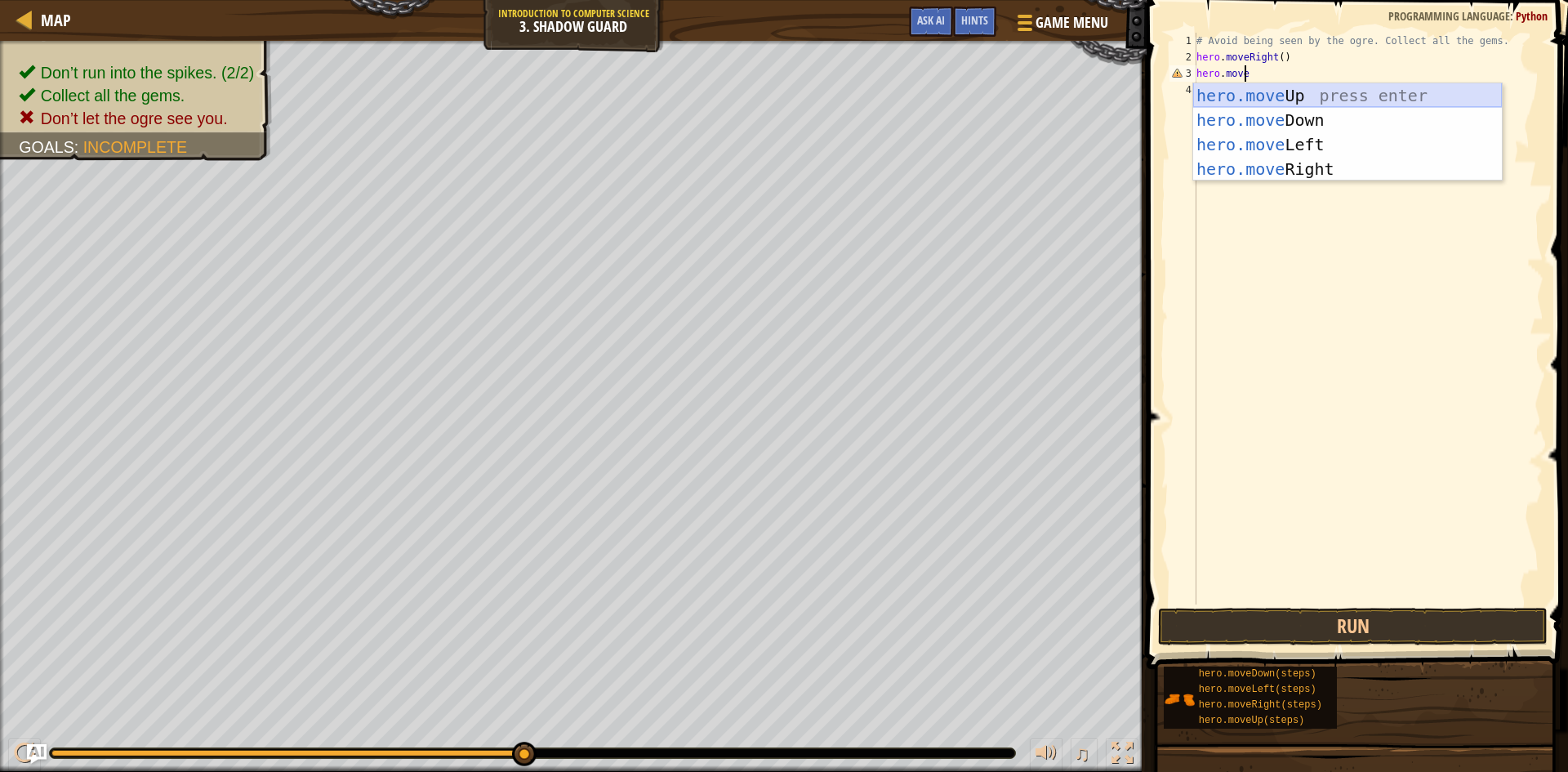
click at [1301, 99] on div "hero.move Up press enter hero.move Down press enter hero.move Left press enter …" at bounding box center [1348, 157] width 309 height 147
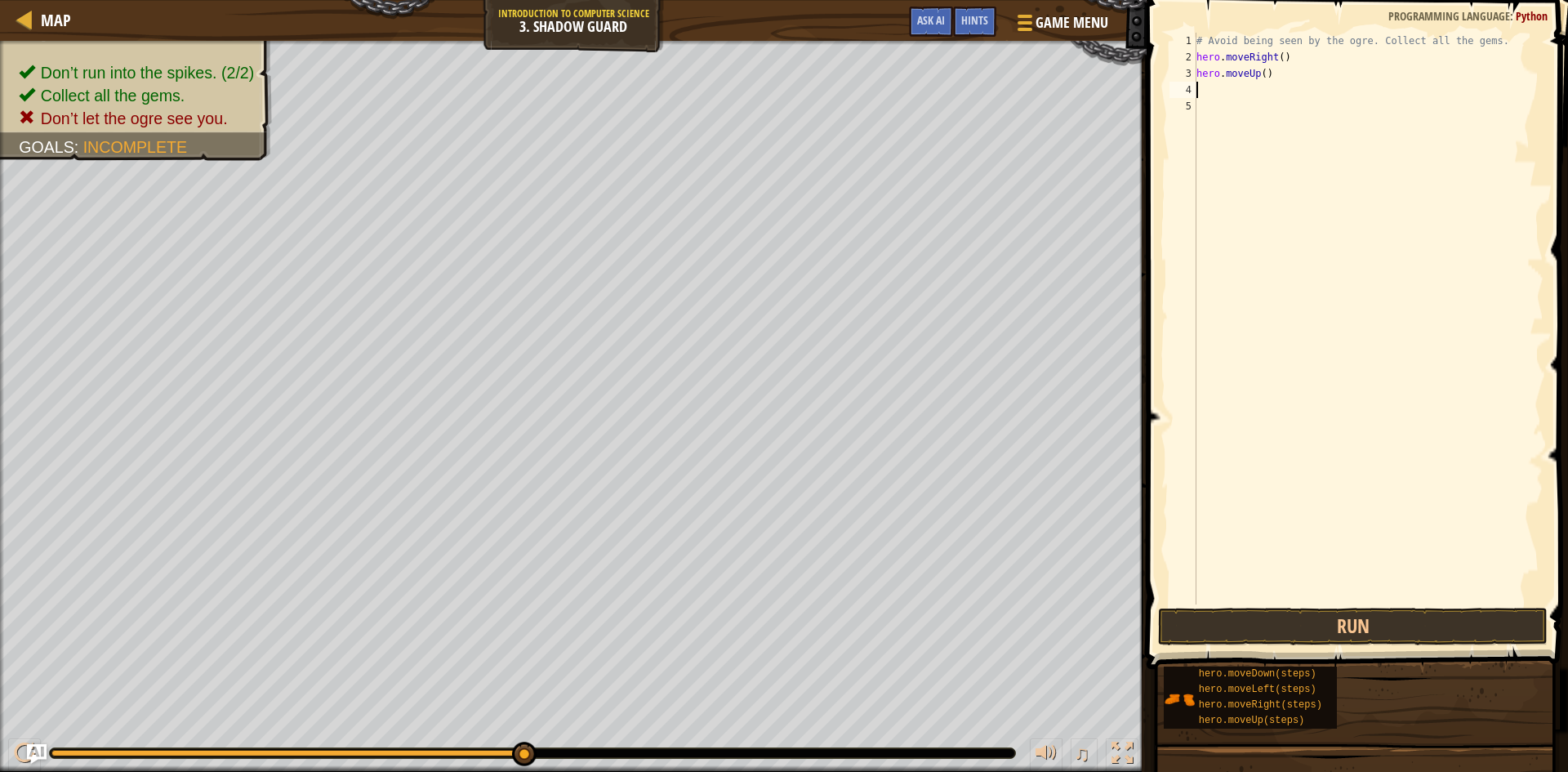
scroll to position [8, 0]
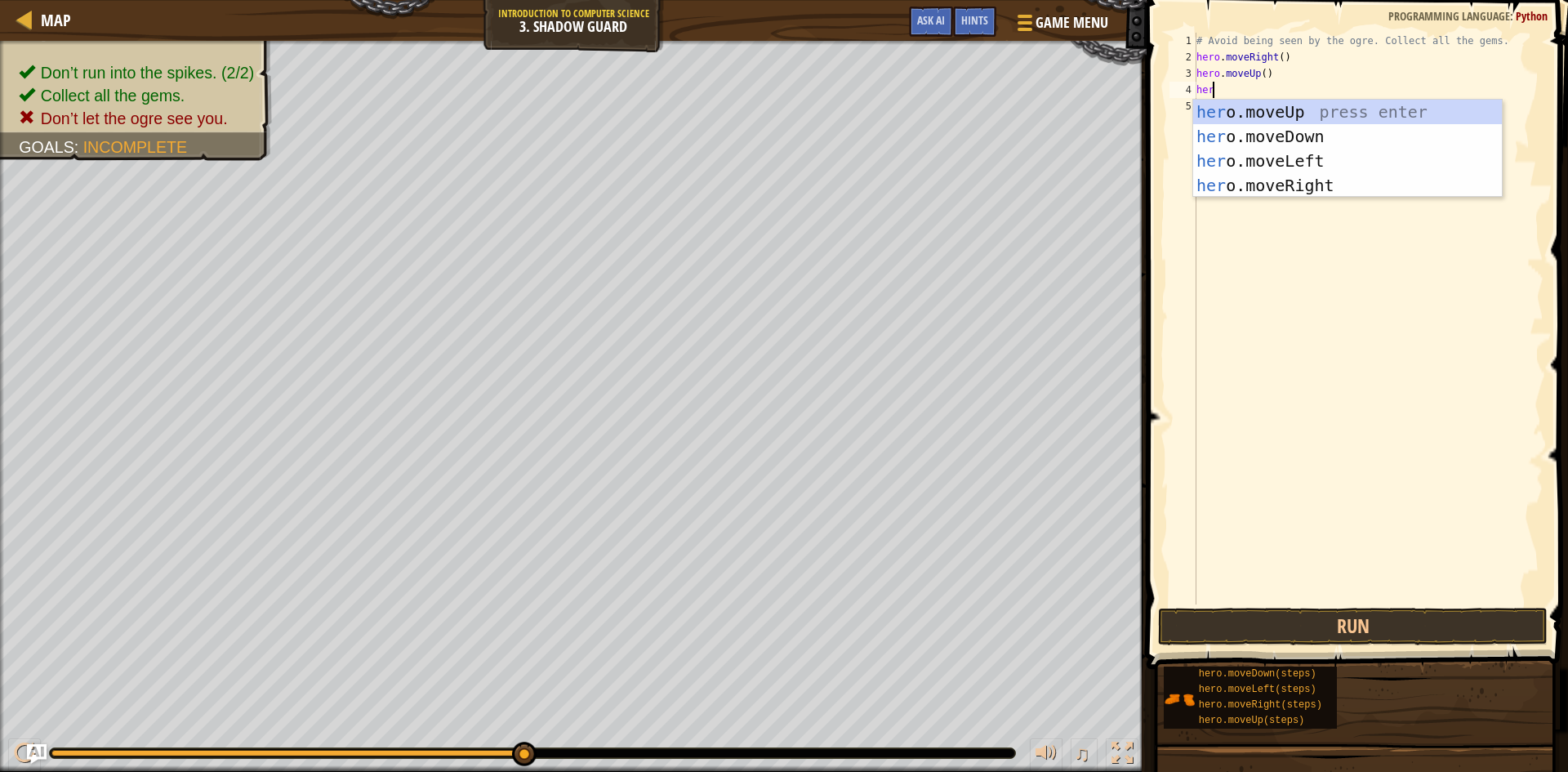
type textarea "hero"
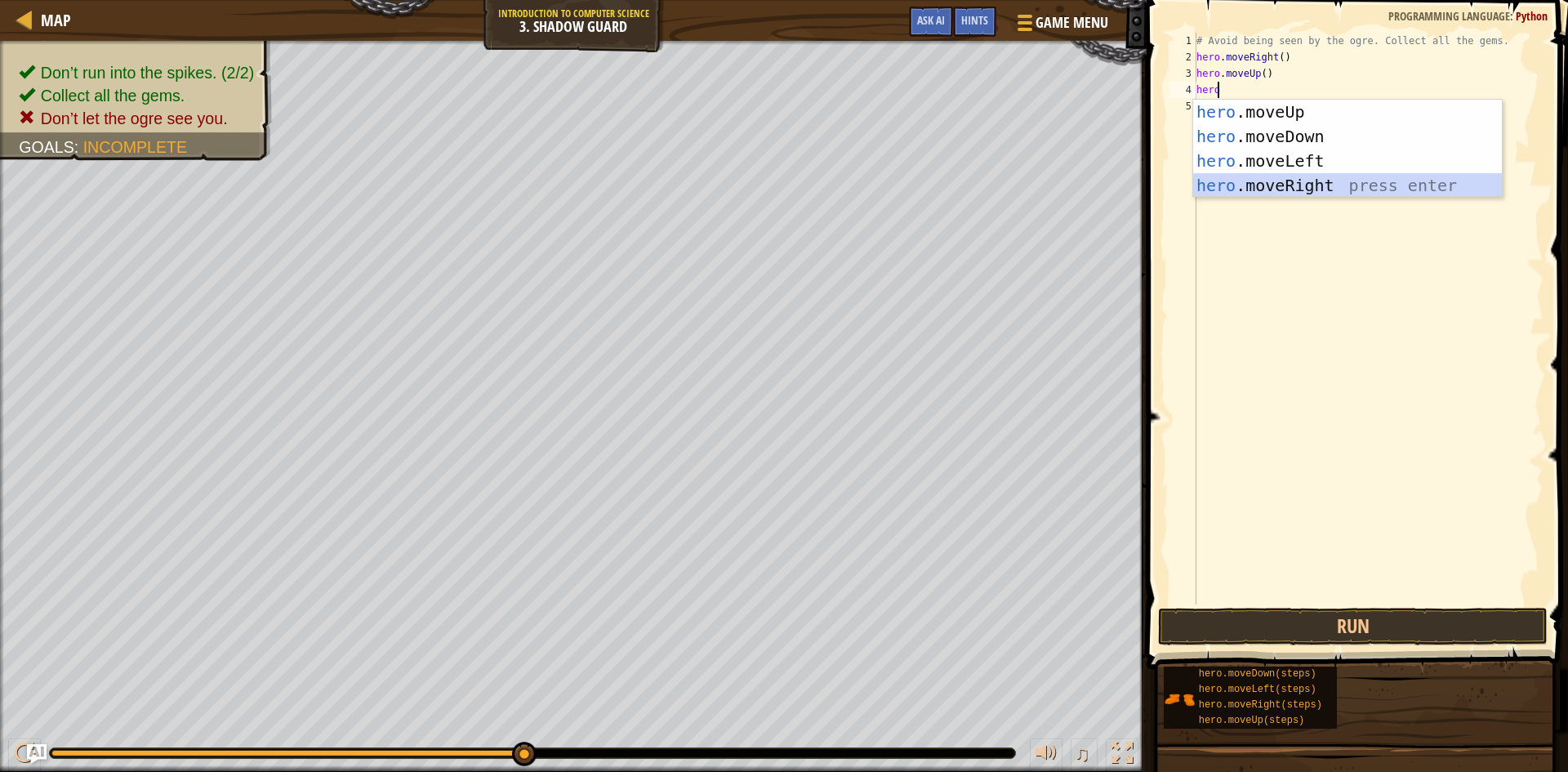
click at [1277, 194] on div "hero .moveUp press enter hero .moveDown press enter hero .moveLeft press enter …" at bounding box center [1348, 173] width 309 height 147
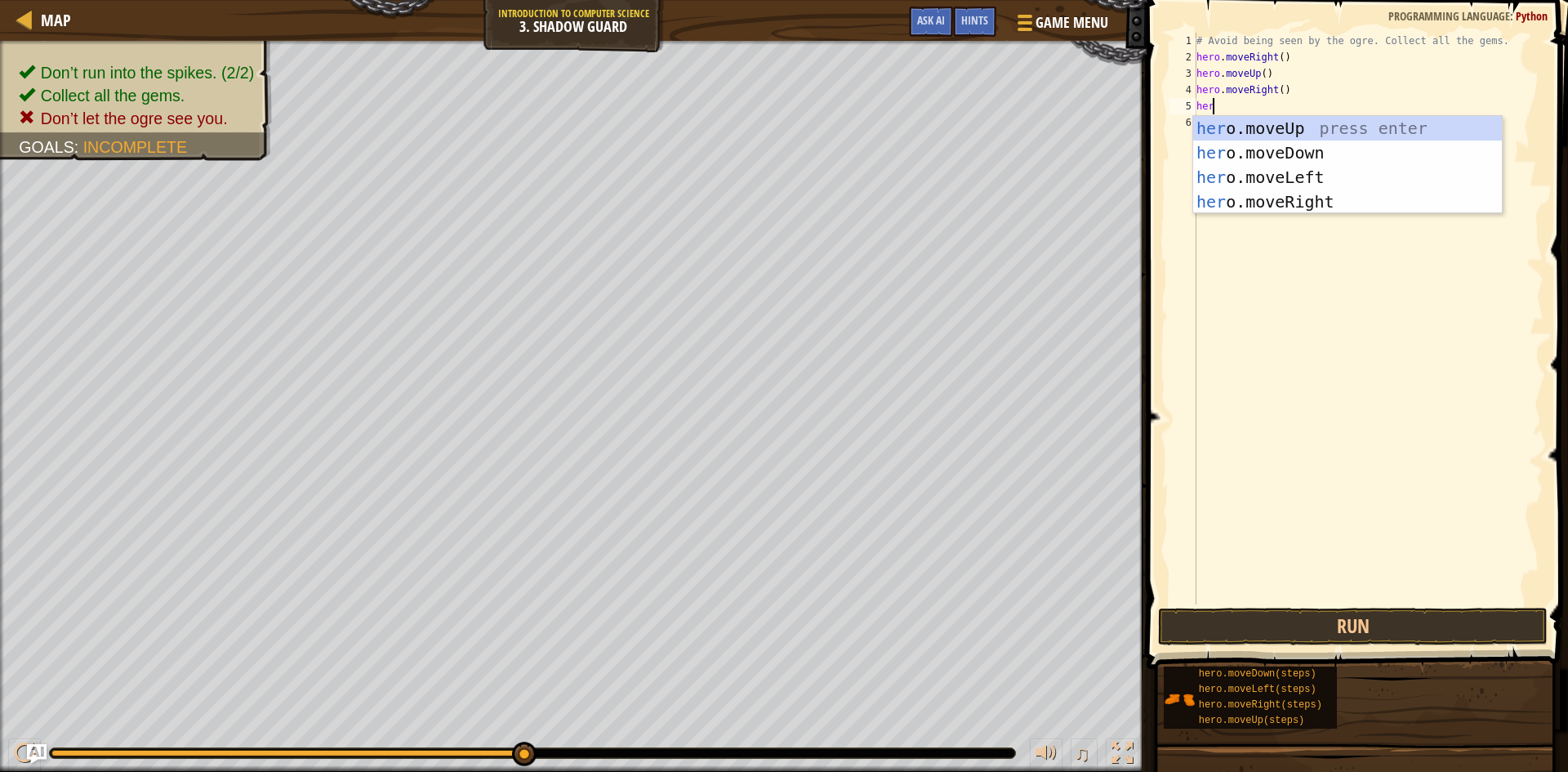
type textarea "hero"
click at [1270, 160] on div "hero .moveUp press enter hero .moveDown press enter hero .moveLeft press enter …" at bounding box center [1348, 189] width 309 height 147
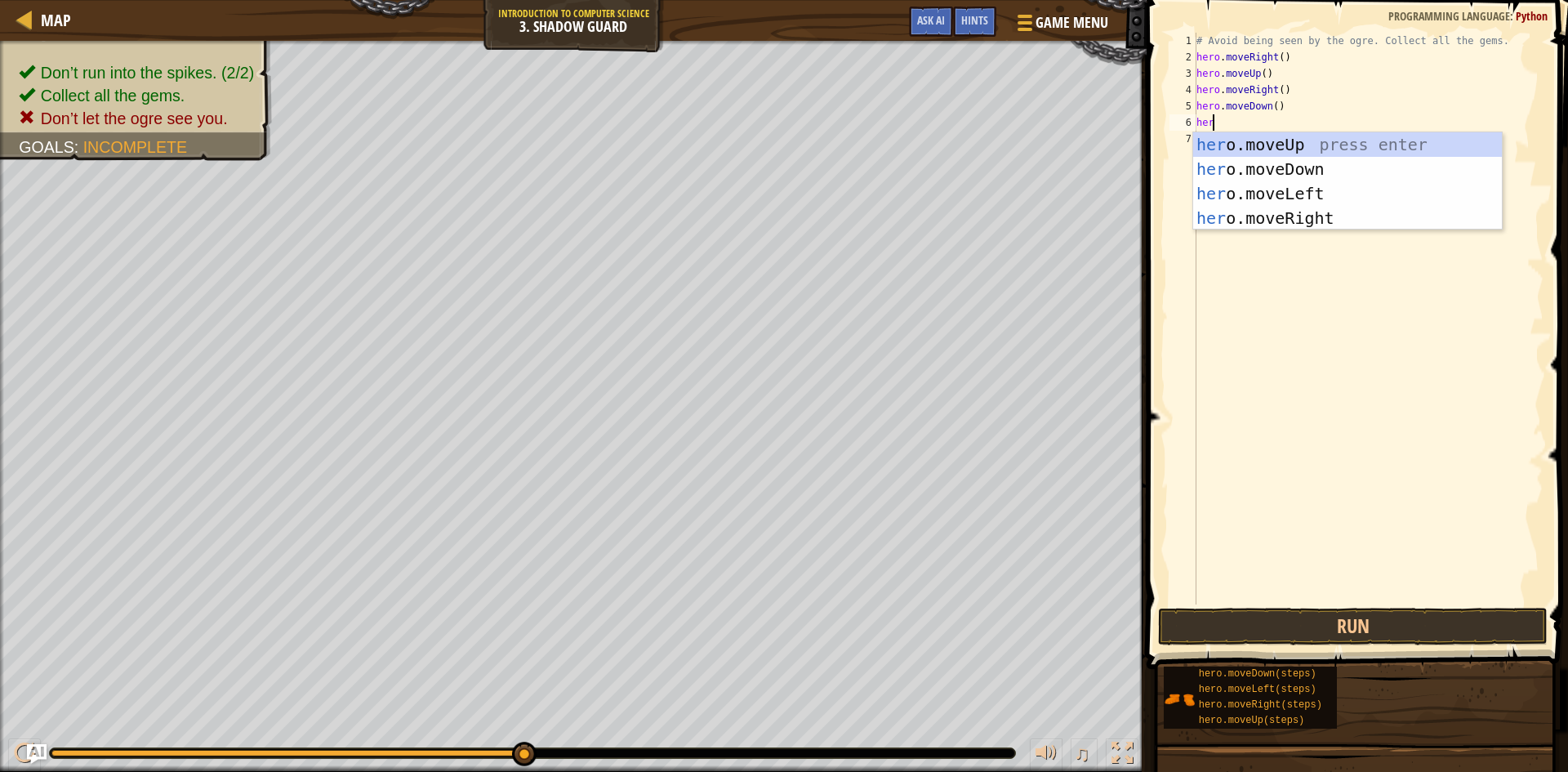
type textarea "hero"
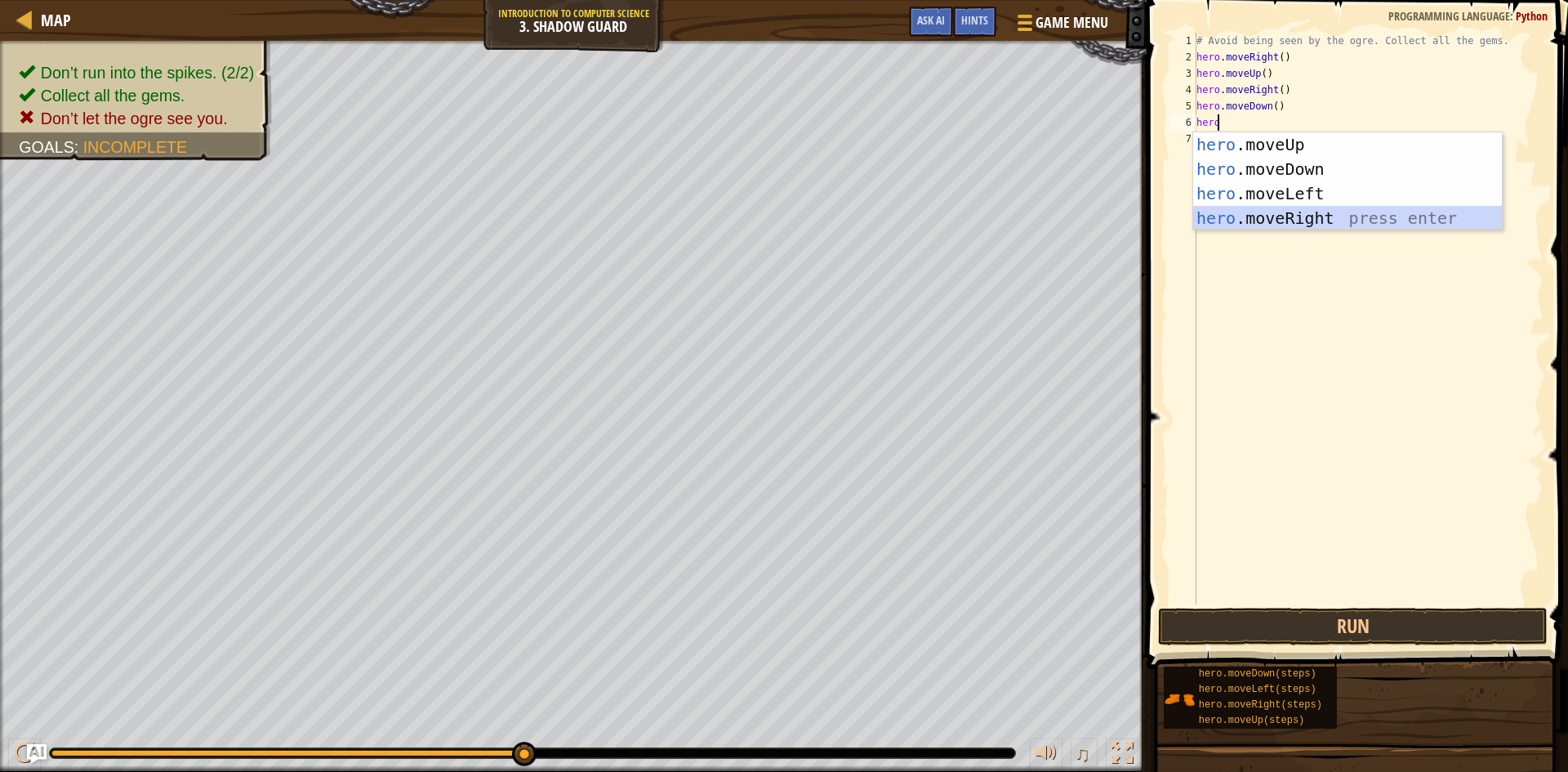
click at [1323, 217] on div "hero .moveUp press enter hero .moveDown press enter hero .moveLeft press enter …" at bounding box center [1348, 206] width 309 height 147
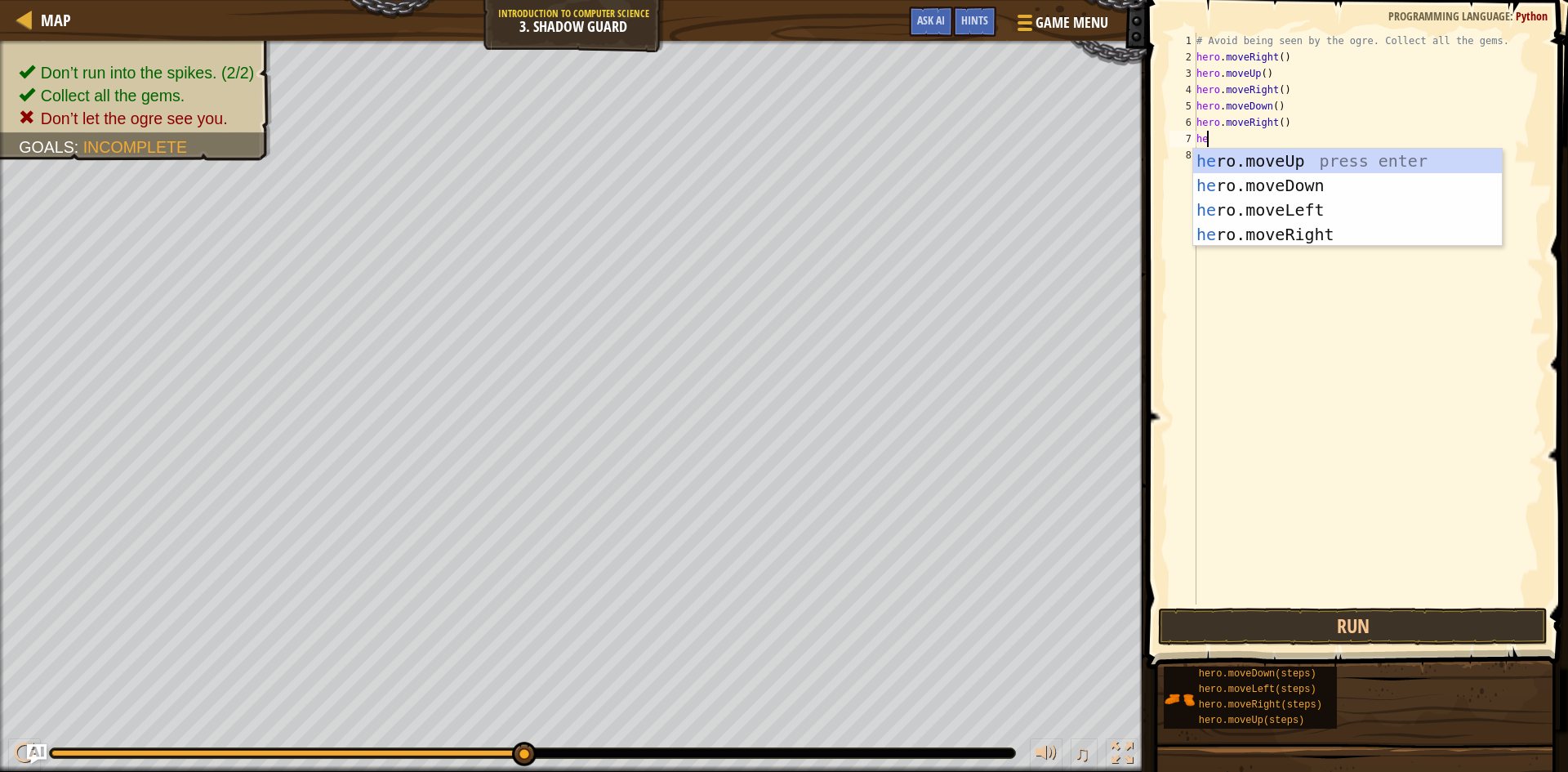
type textarea "hero"
click at [1371, 233] on div "hero .moveUp press enter hero .moveDown press enter hero .moveLeft press enter …" at bounding box center [1348, 222] width 309 height 147
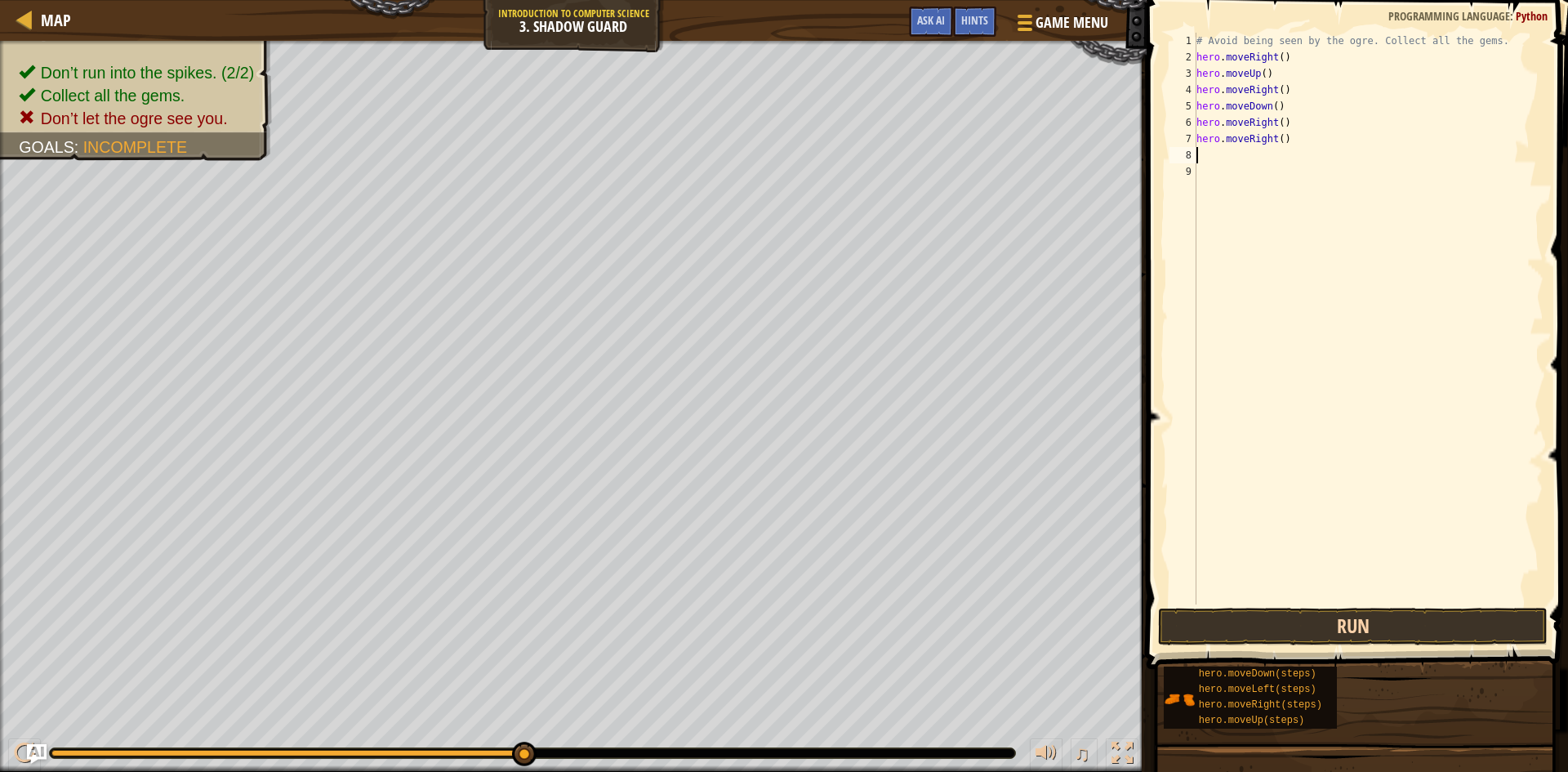
scroll to position [8, 0]
click at [1304, 629] on button "Run" at bounding box center [1353, 626] width 389 height 37
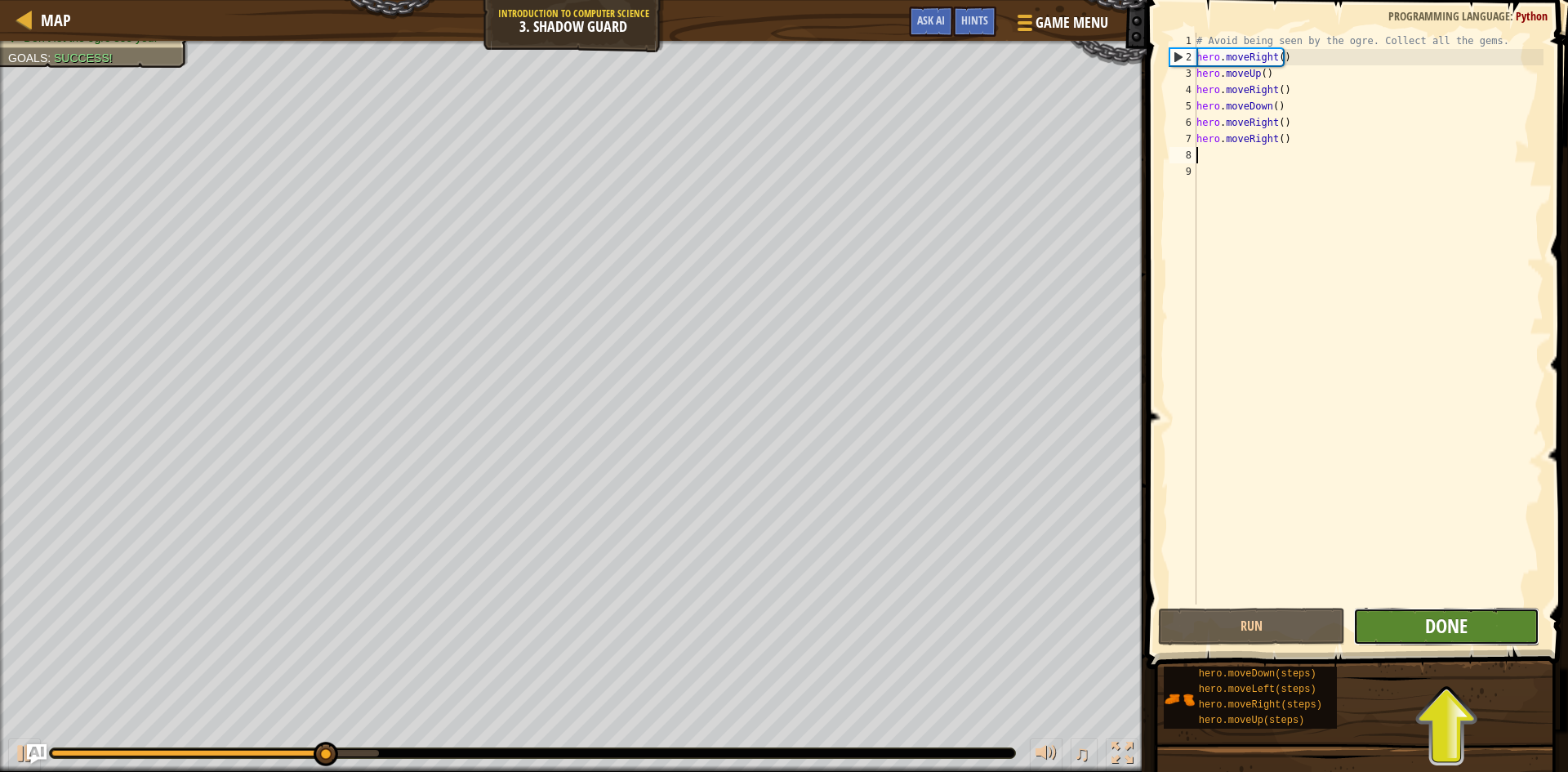
click at [1449, 621] on span "Done" at bounding box center [1447, 625] width 42 height 26
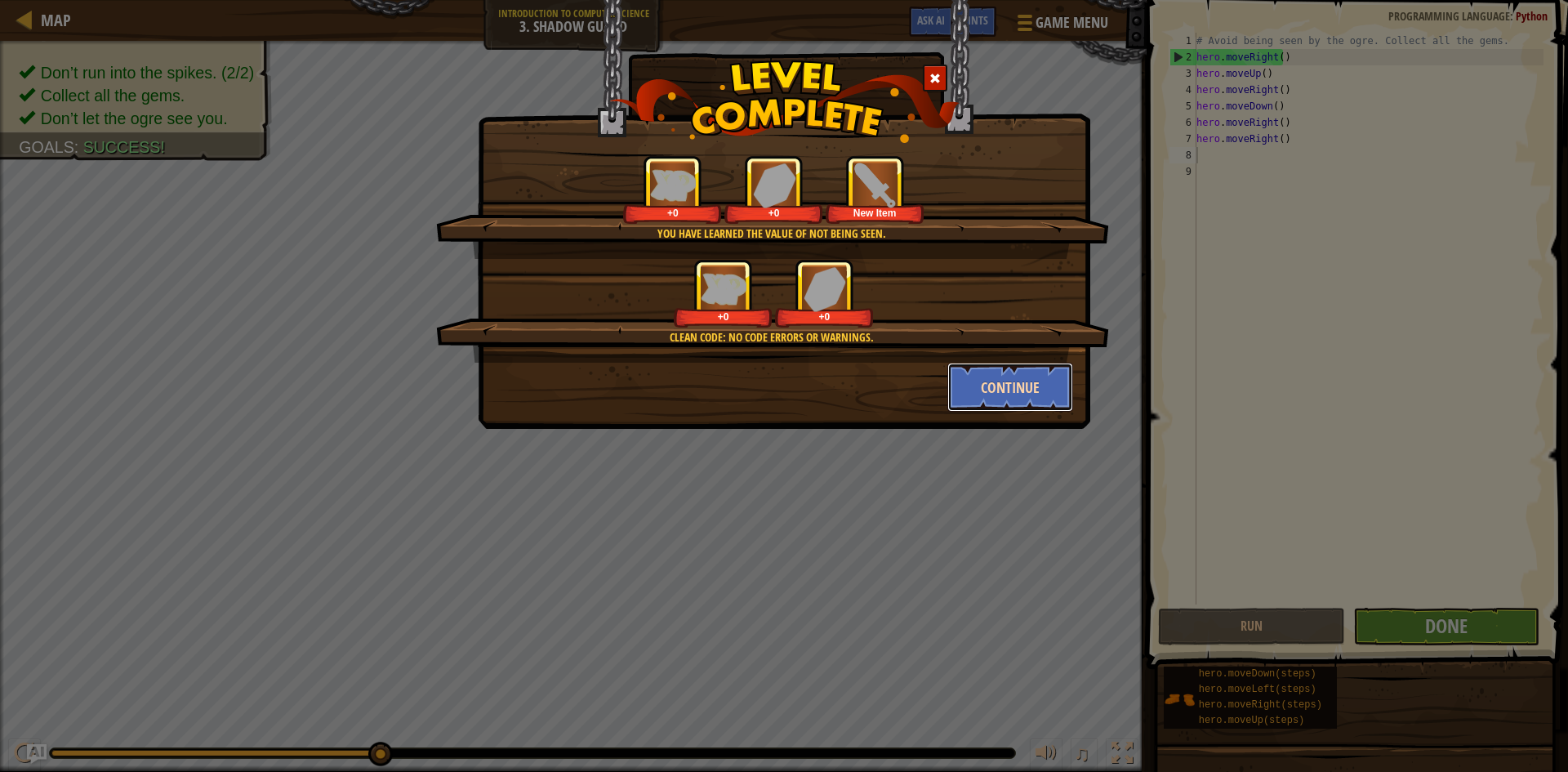
click at [1005, 392] on button "Continue" at bounding box center [1011, 386] width 126 height 49
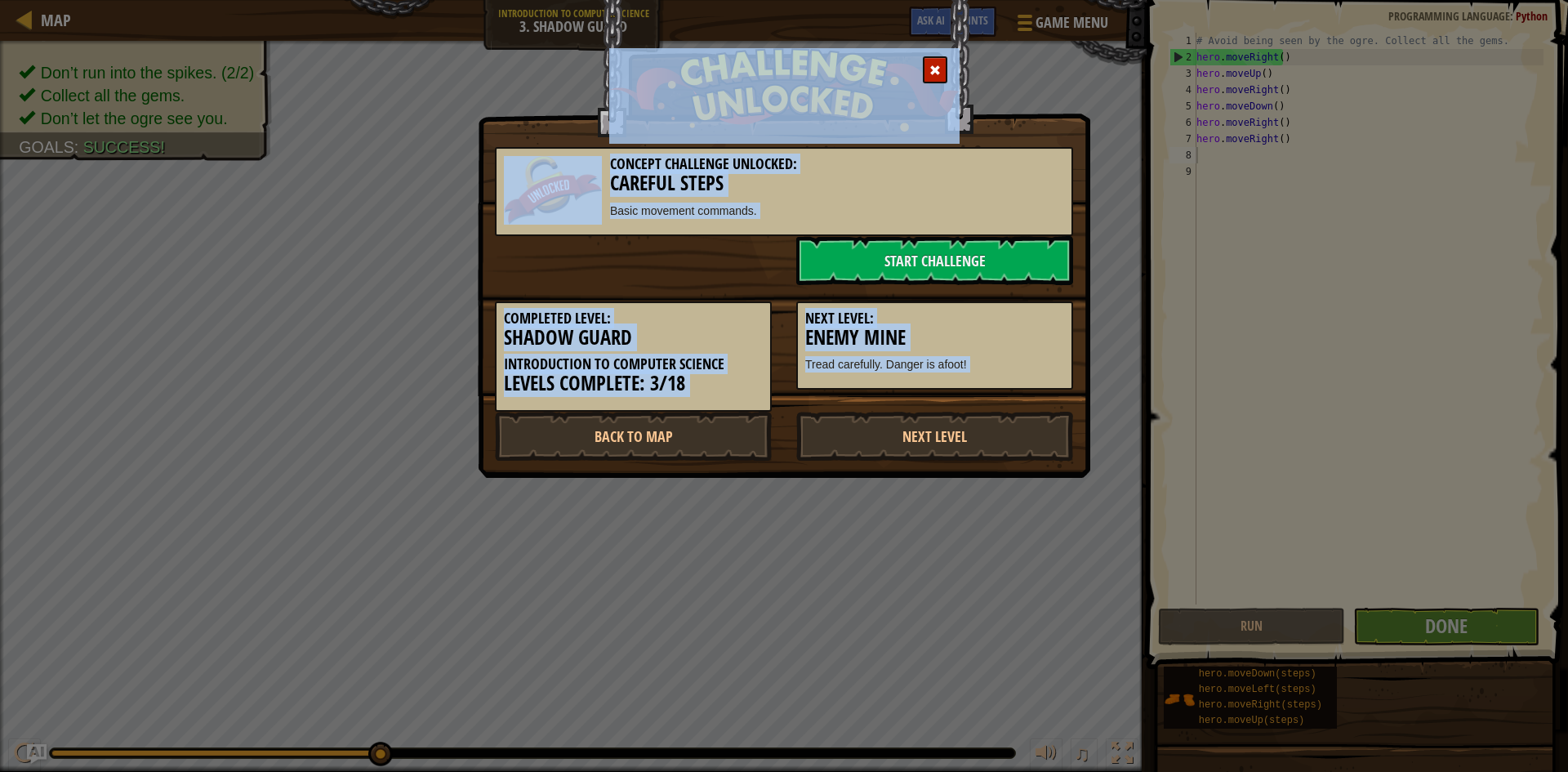
click at [1005, 392] on div "Completed Level: Shadow Guard Introduction to Computer Science Levels Complete:…" at bounding box center [784, 348] width 603 height 126
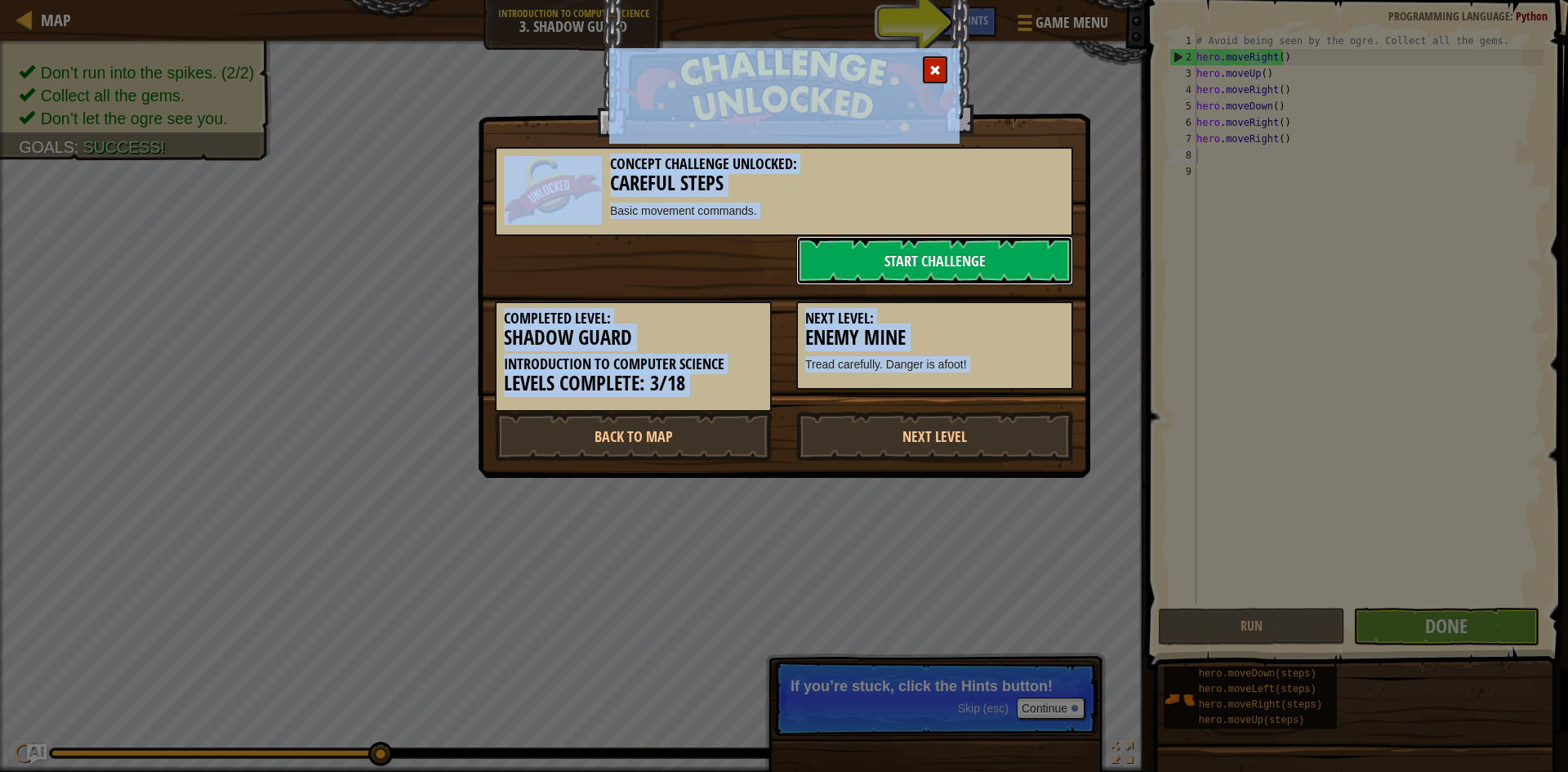
click at [979, 254] on link "Start Challenge" at bounding box center [935, 260] width 276 height 49
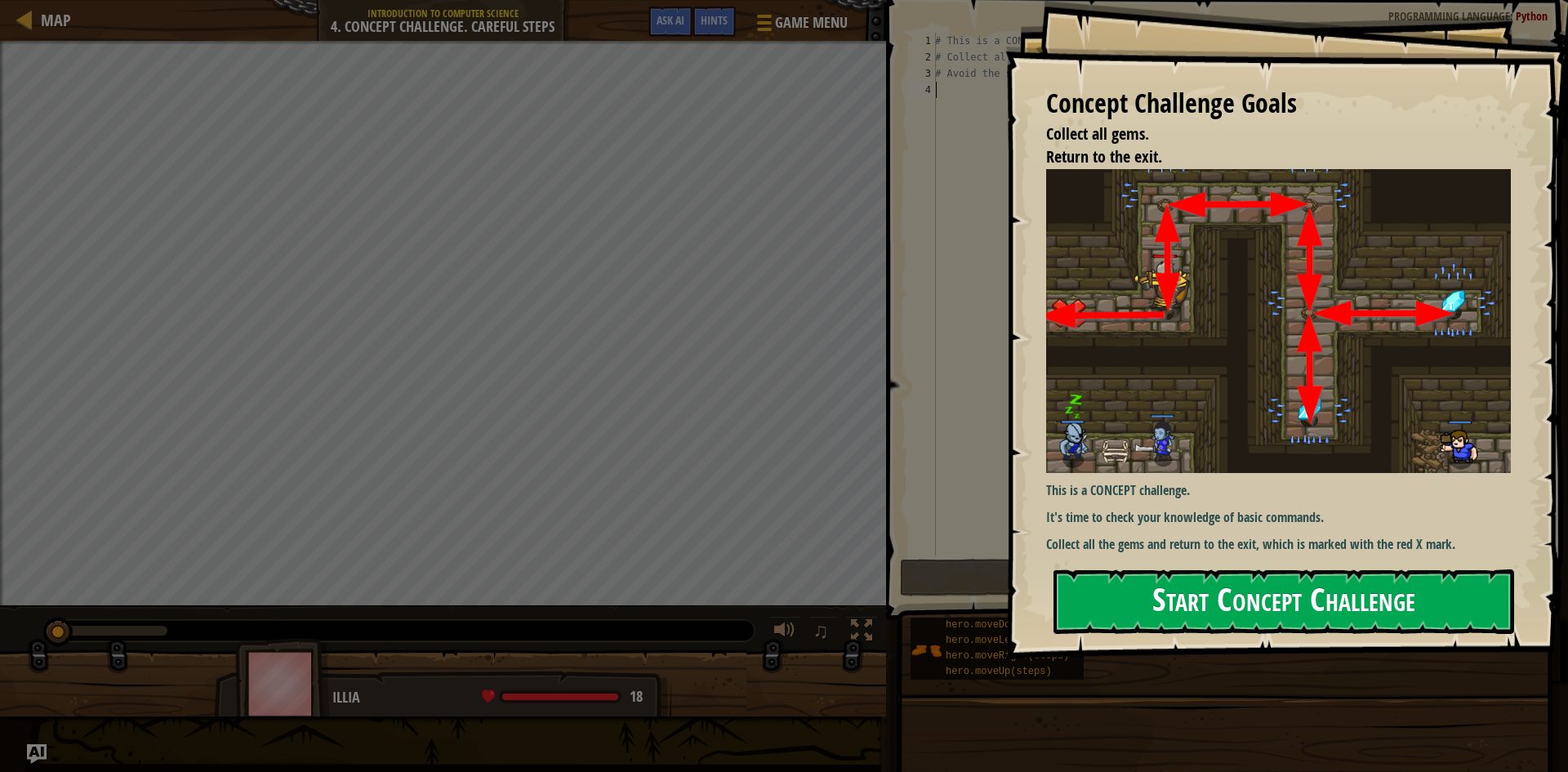
click at [1132, 592] on button "Start Concept Challenge" at bounding box center [1285, 601] width 461 height 64
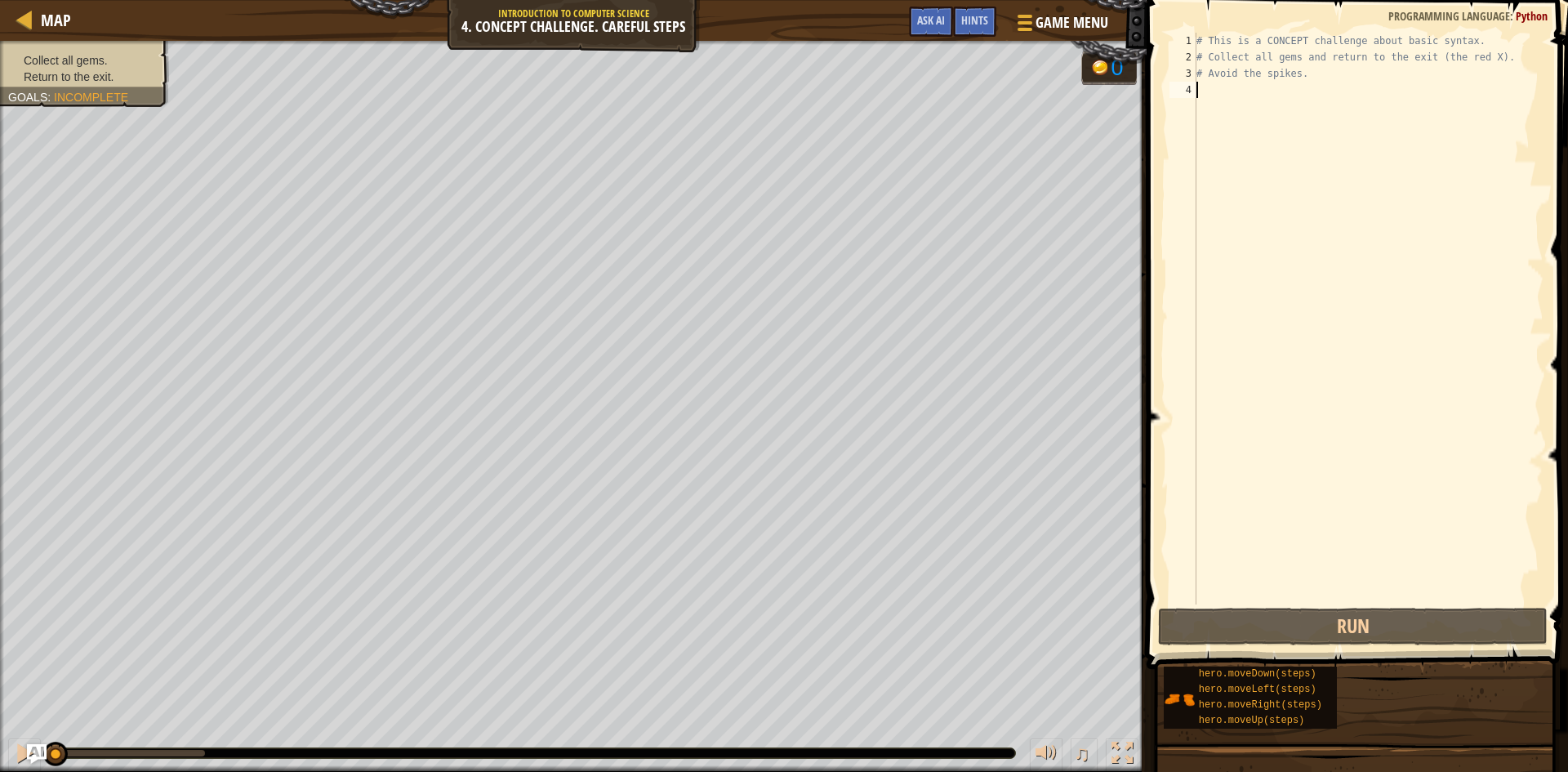
scroll to position [8, 0]
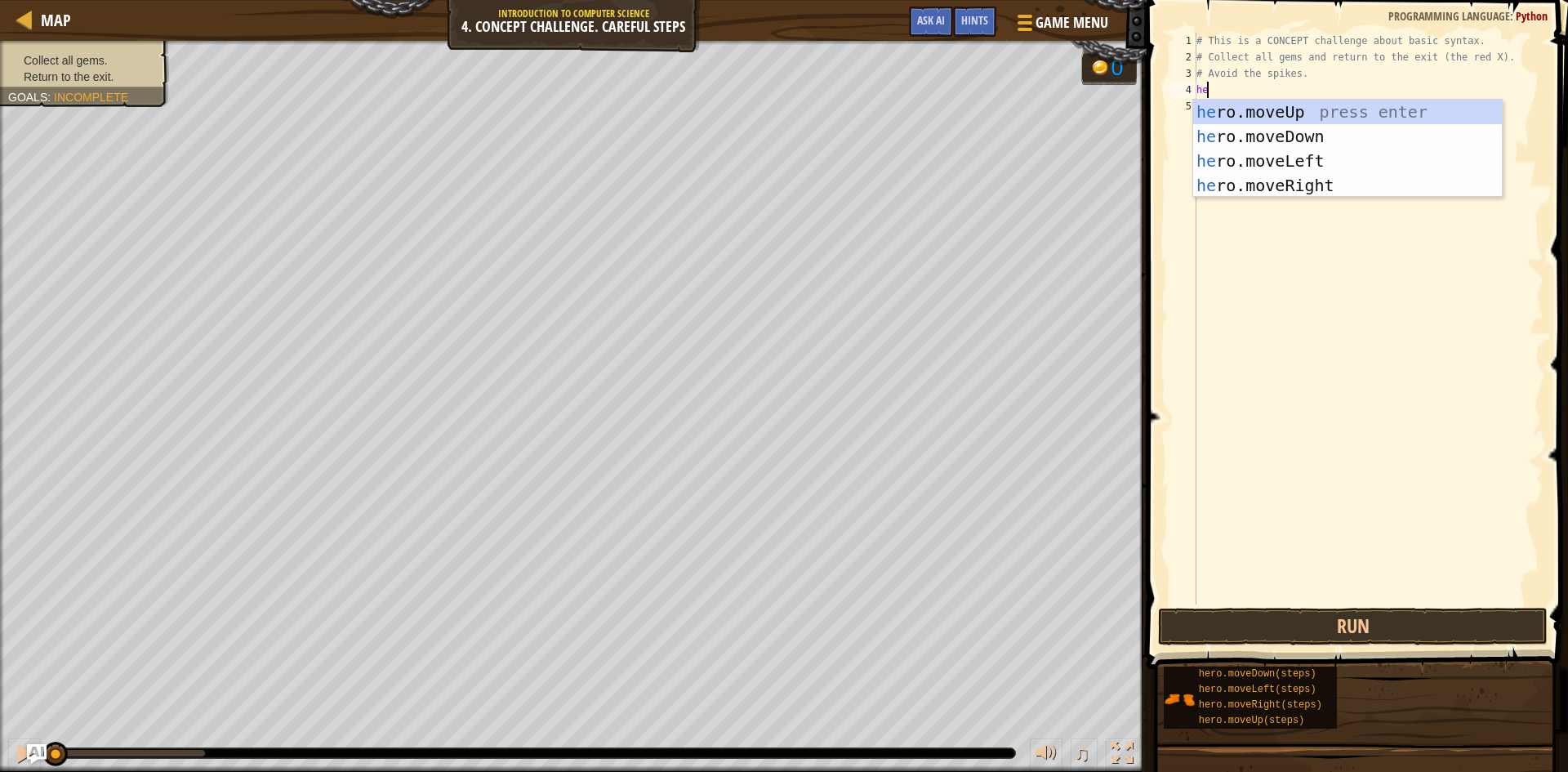
type textarea "hero"
click at [1287, 118] on div "hero .moveUp press enter hero .moveDown press enter hero .moveLeft press enter …" at bounding box center [1348, 173] width 309 height 147
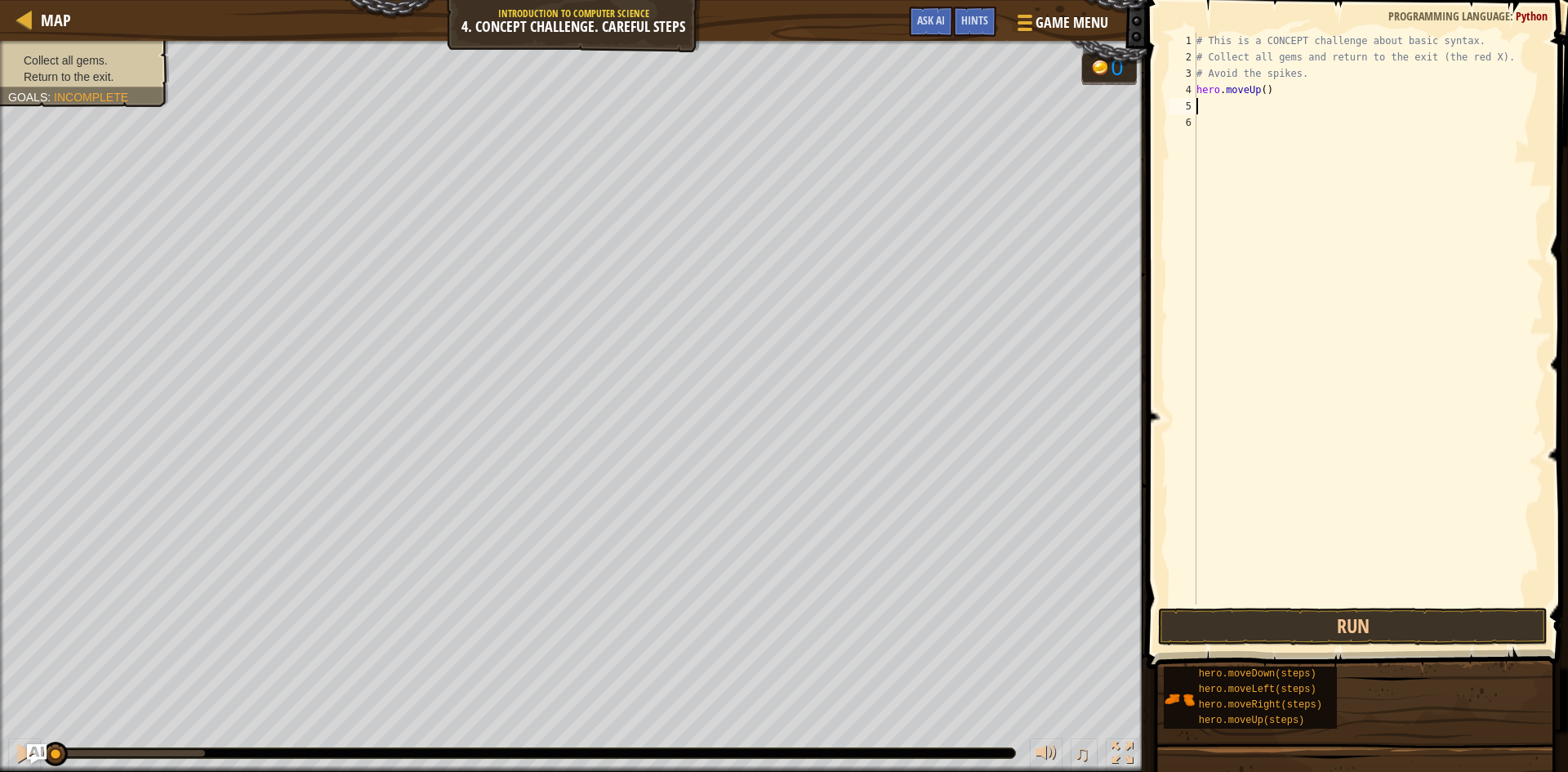
scroll to position [8, 0]
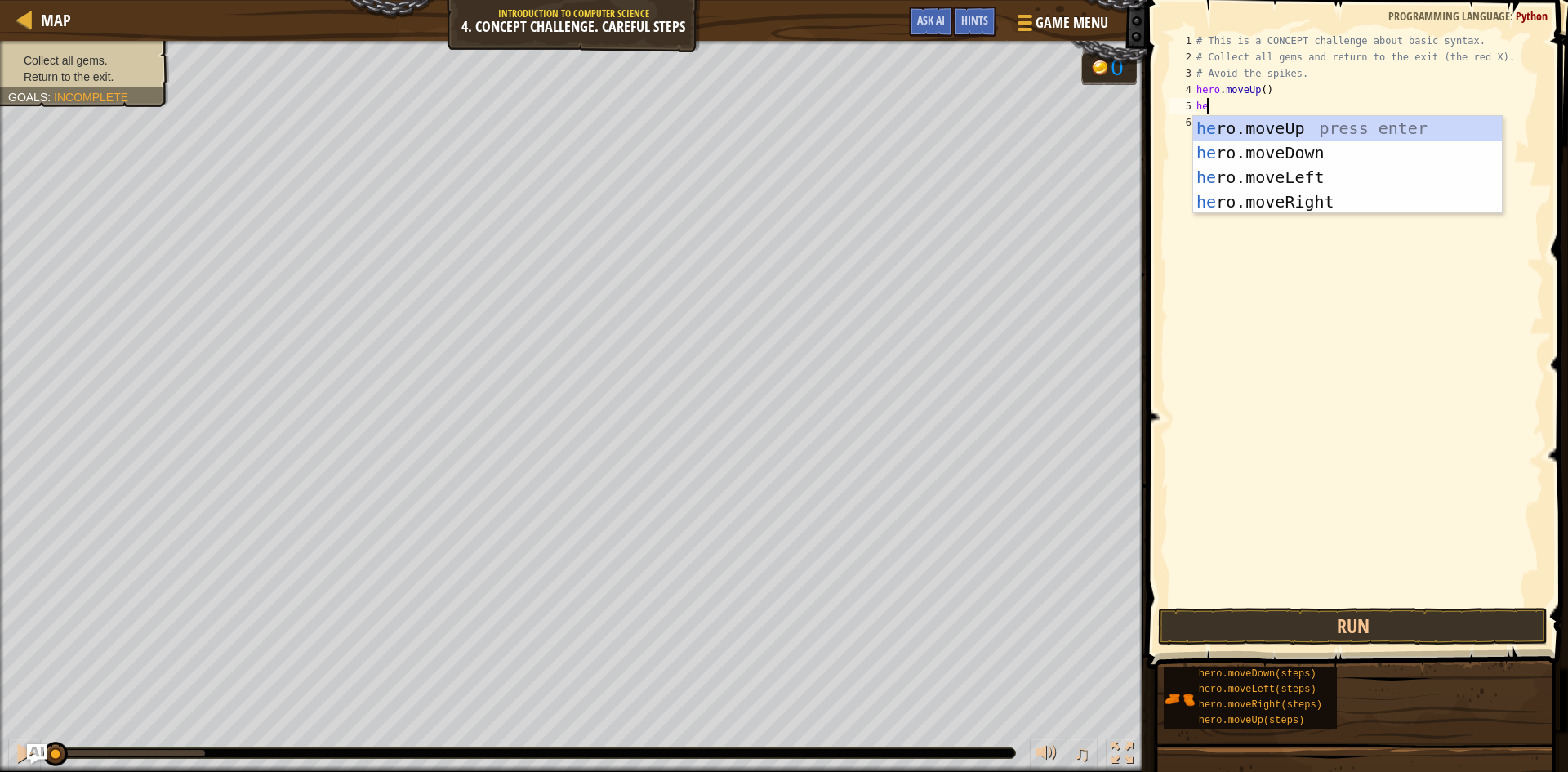
type textarea "hero"
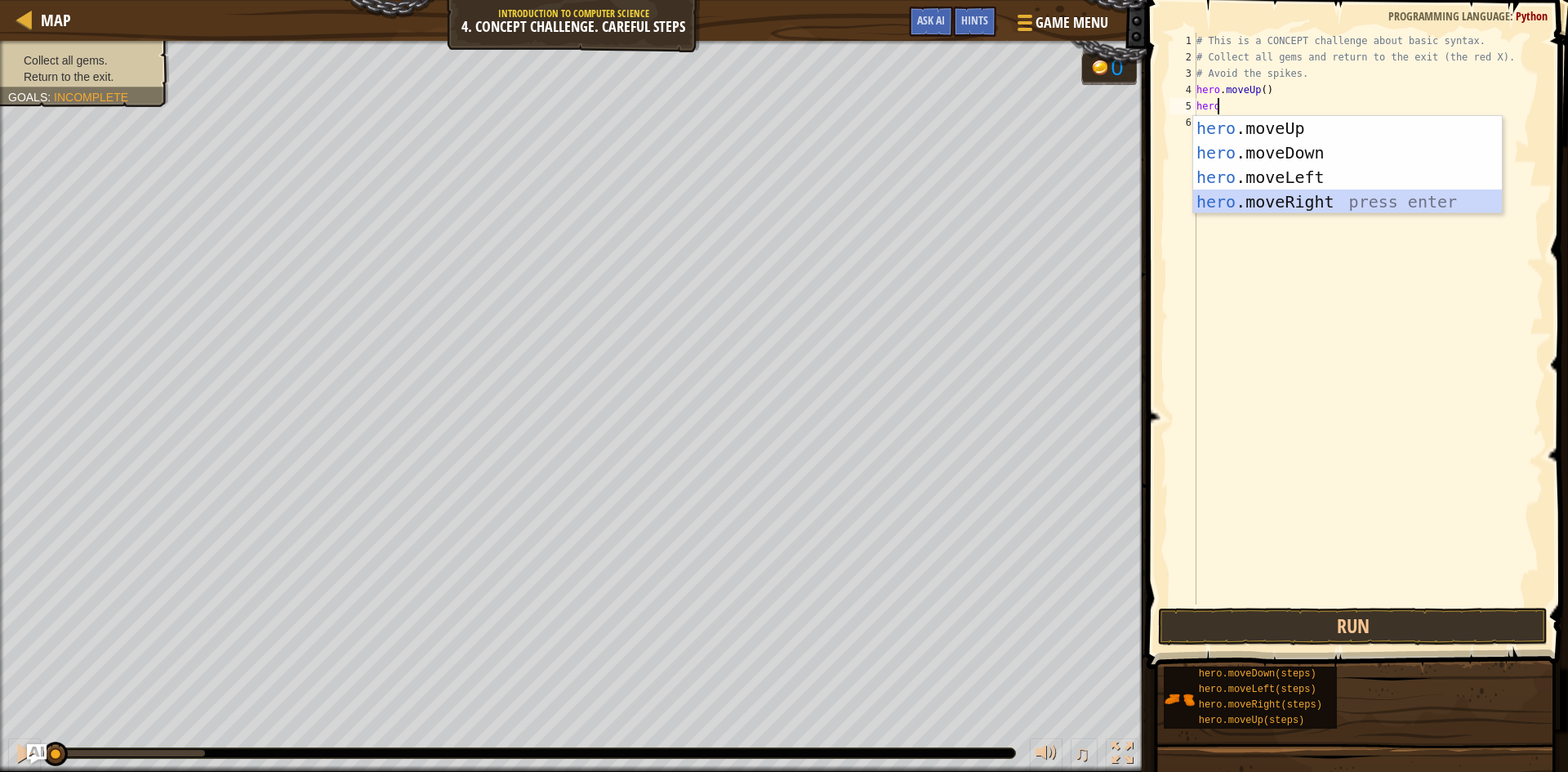
click at [1340, 206] on div "hero .moveUp press enter hero .moveDown press enter hero .moveLeft press enter …" at bounding box center [1348, 189] width 309 height 147
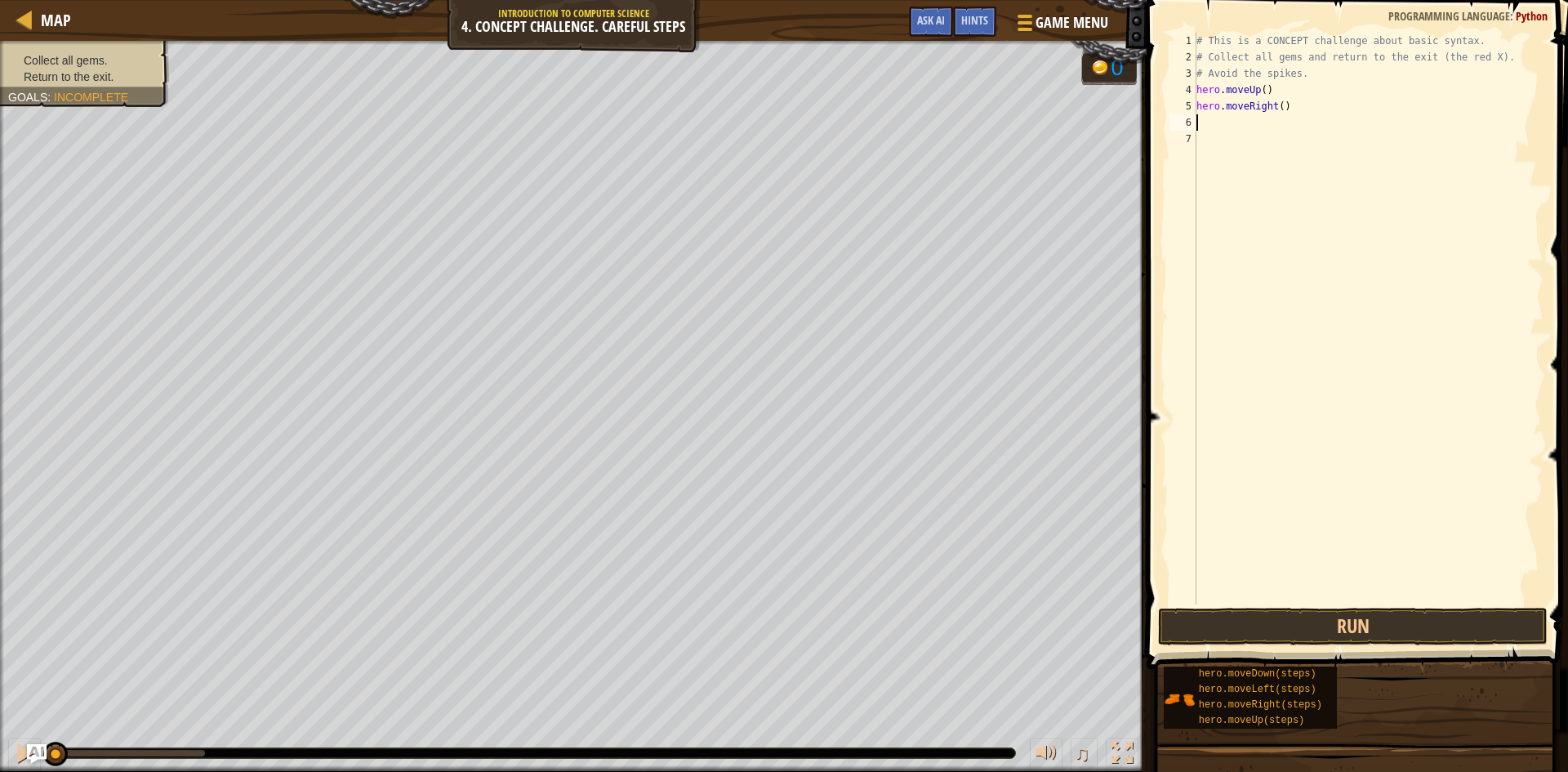
type textarea "mo"
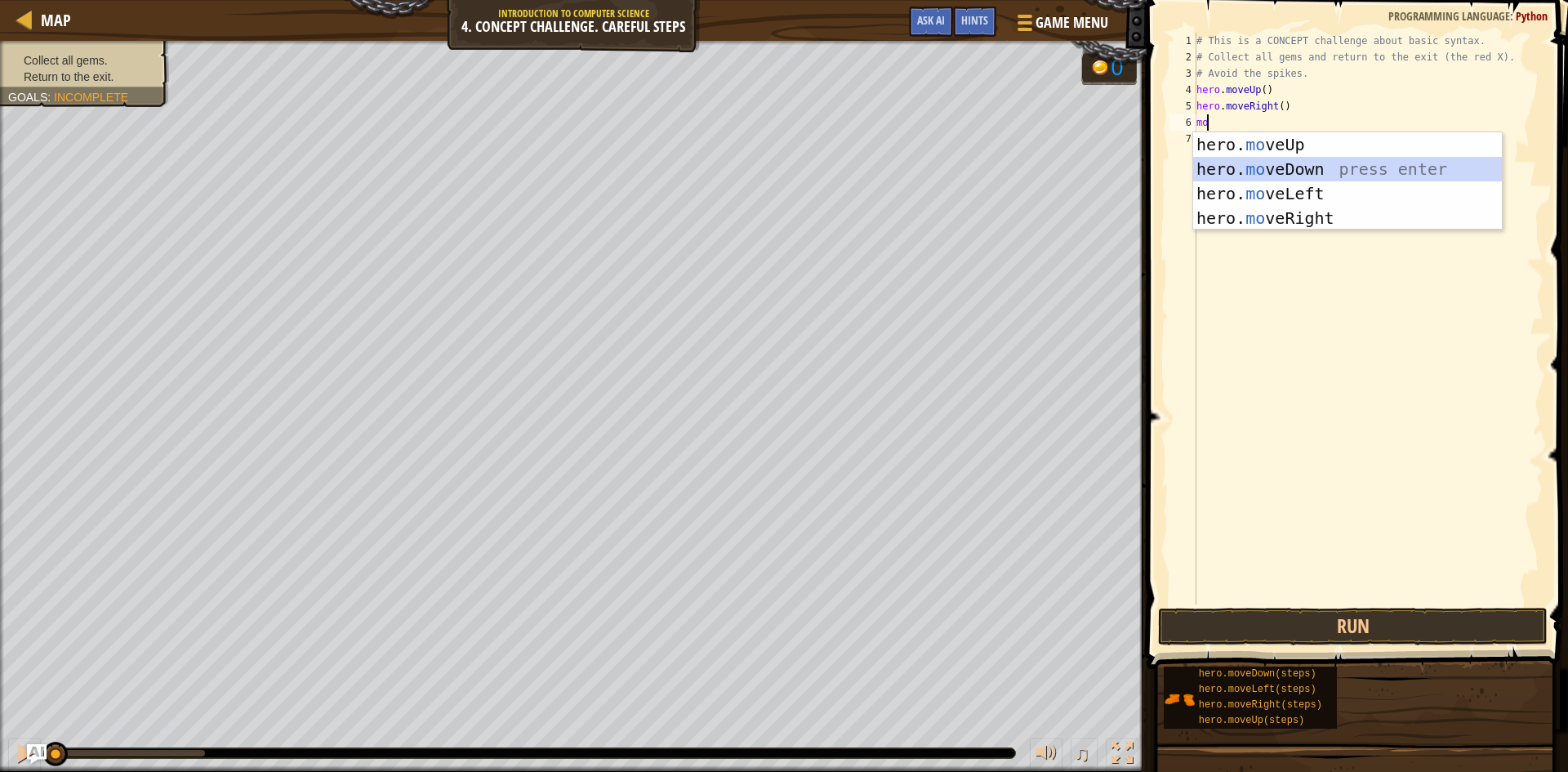
click at [1333, 176] on div "hero. mo veUp press enter hero. mo veDown press enter hero. mo veLeft press ent…" at bounding box center [1348, 206] width 309 height 147
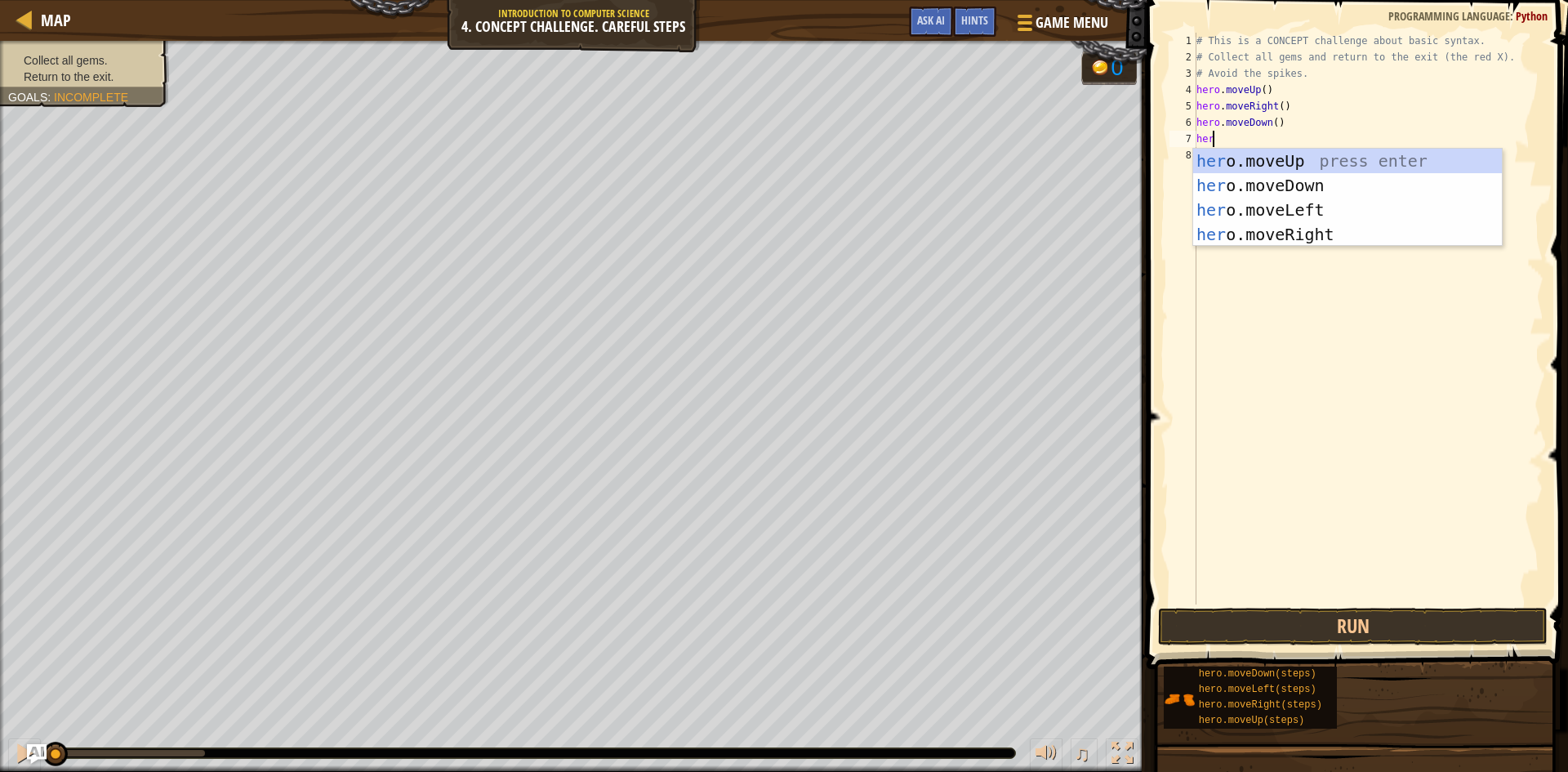
type textarea "hero"
click at [1330, 192] on div "hero .moveUp press enter hero .moveDown press enter hero .moveLeft press enter …" at bounding box center [1348, 222] width 309 height 147
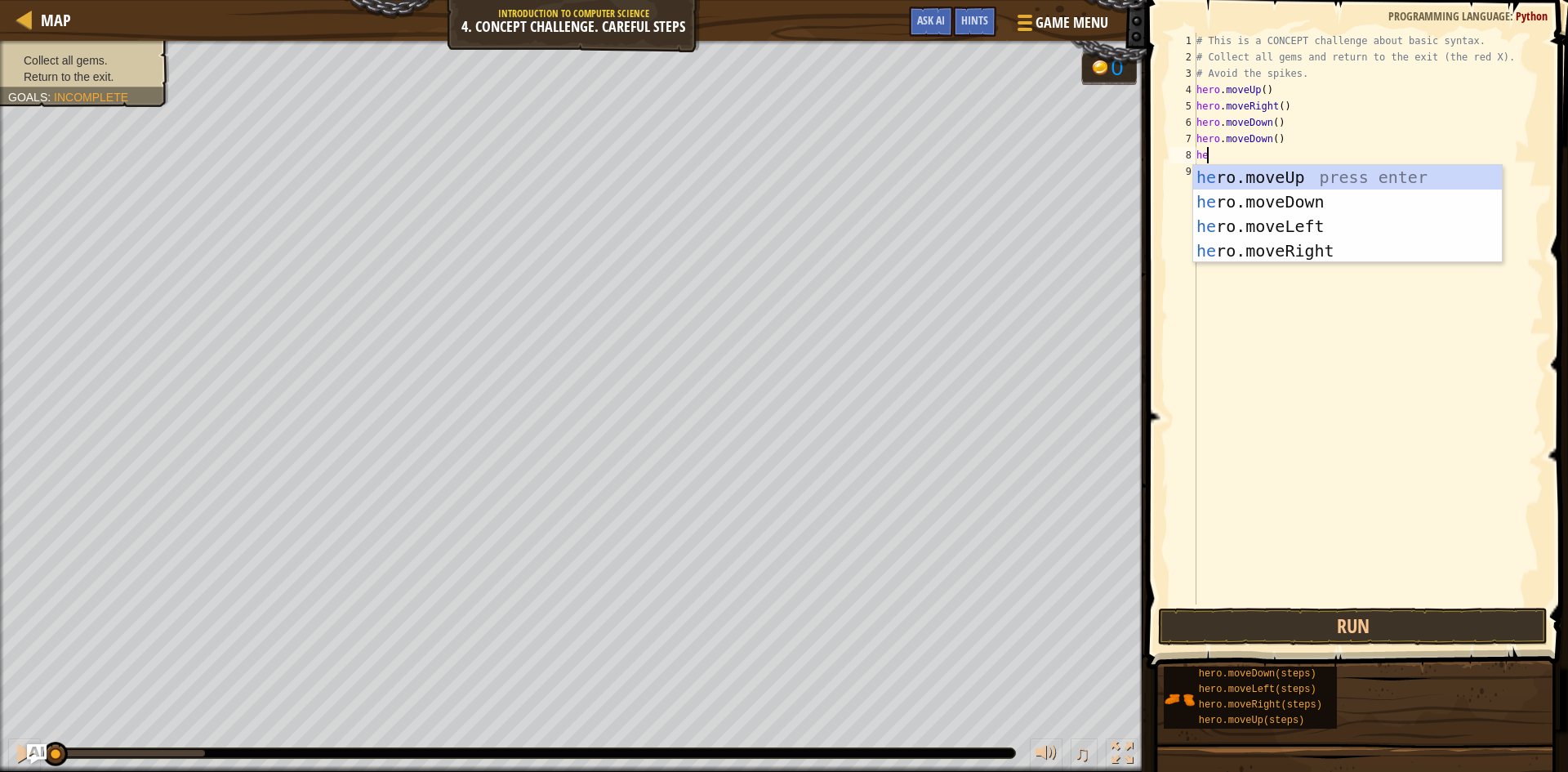
type textarea "hero"
click at [1285, 181] on div "hero .moveUp press enter hero .moveDown press enter hero .moveLeft press enter …" at bounding box center [1348, 238] width 309 height 147
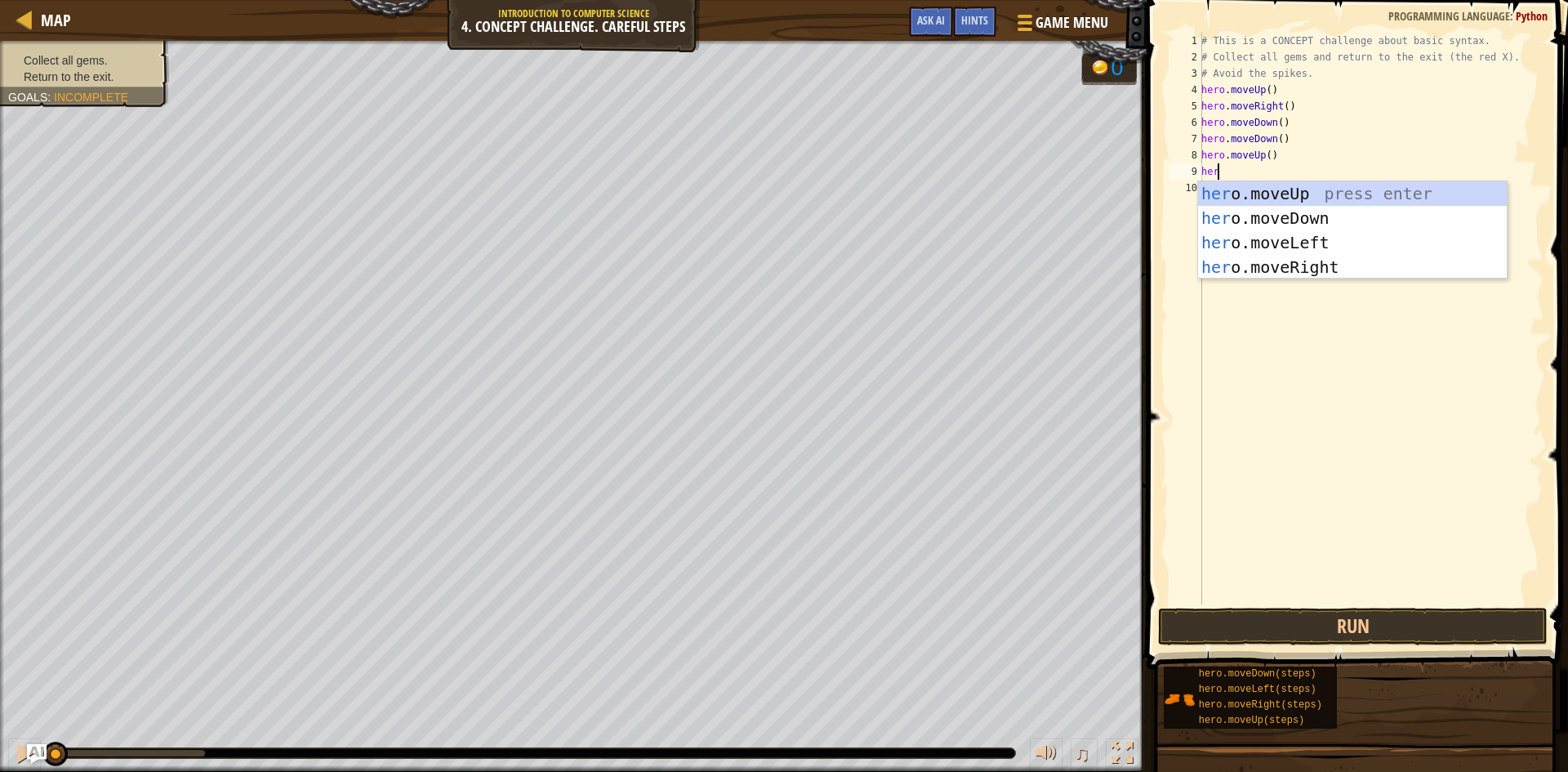
type textarea "hero"
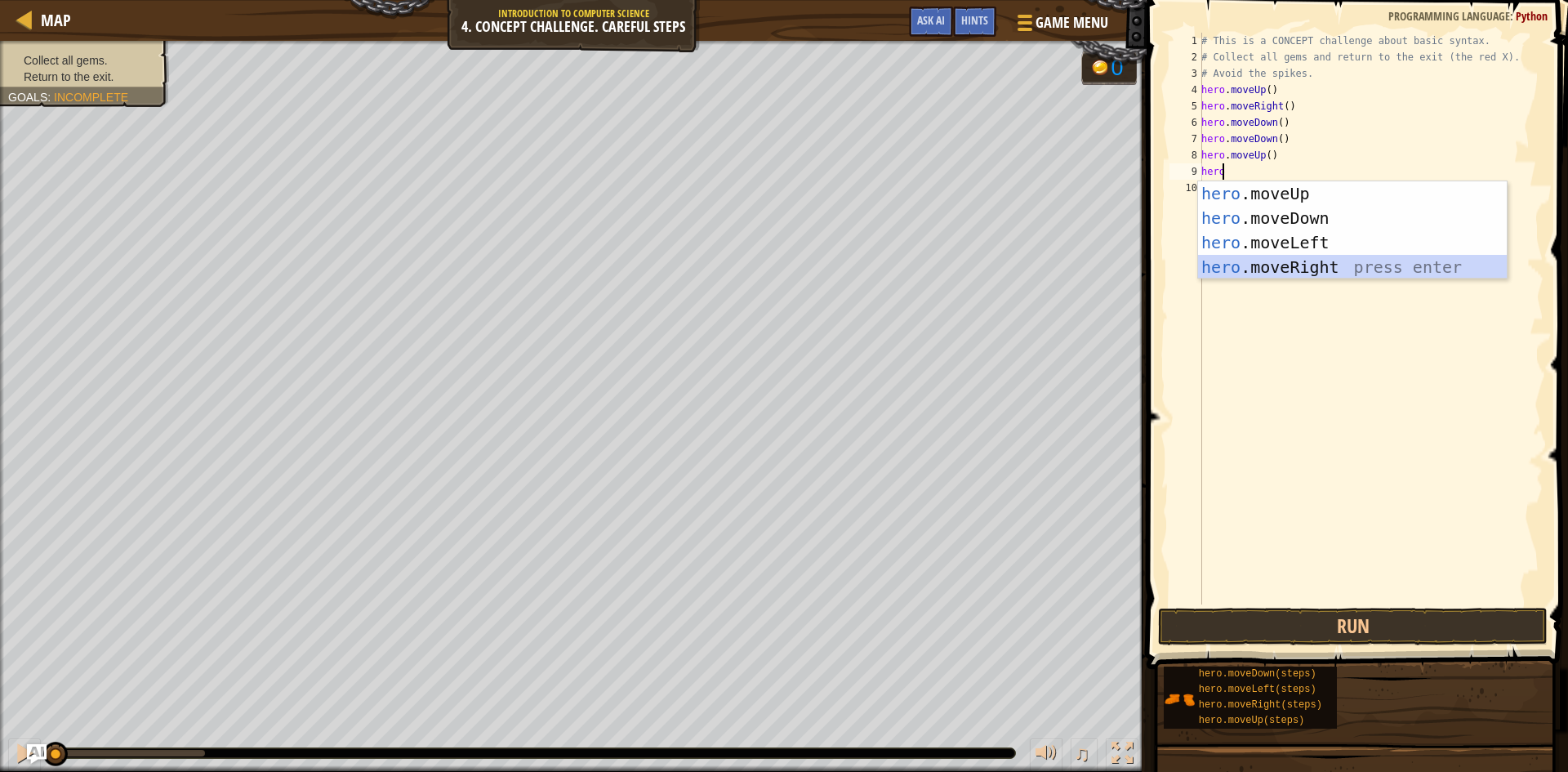
click at [1302, 276] on div "hero .moveUp press enter hero .moveDown press enter hero .moveLeft press enter …" at bounding box center [1353, 255] width 309 height 147
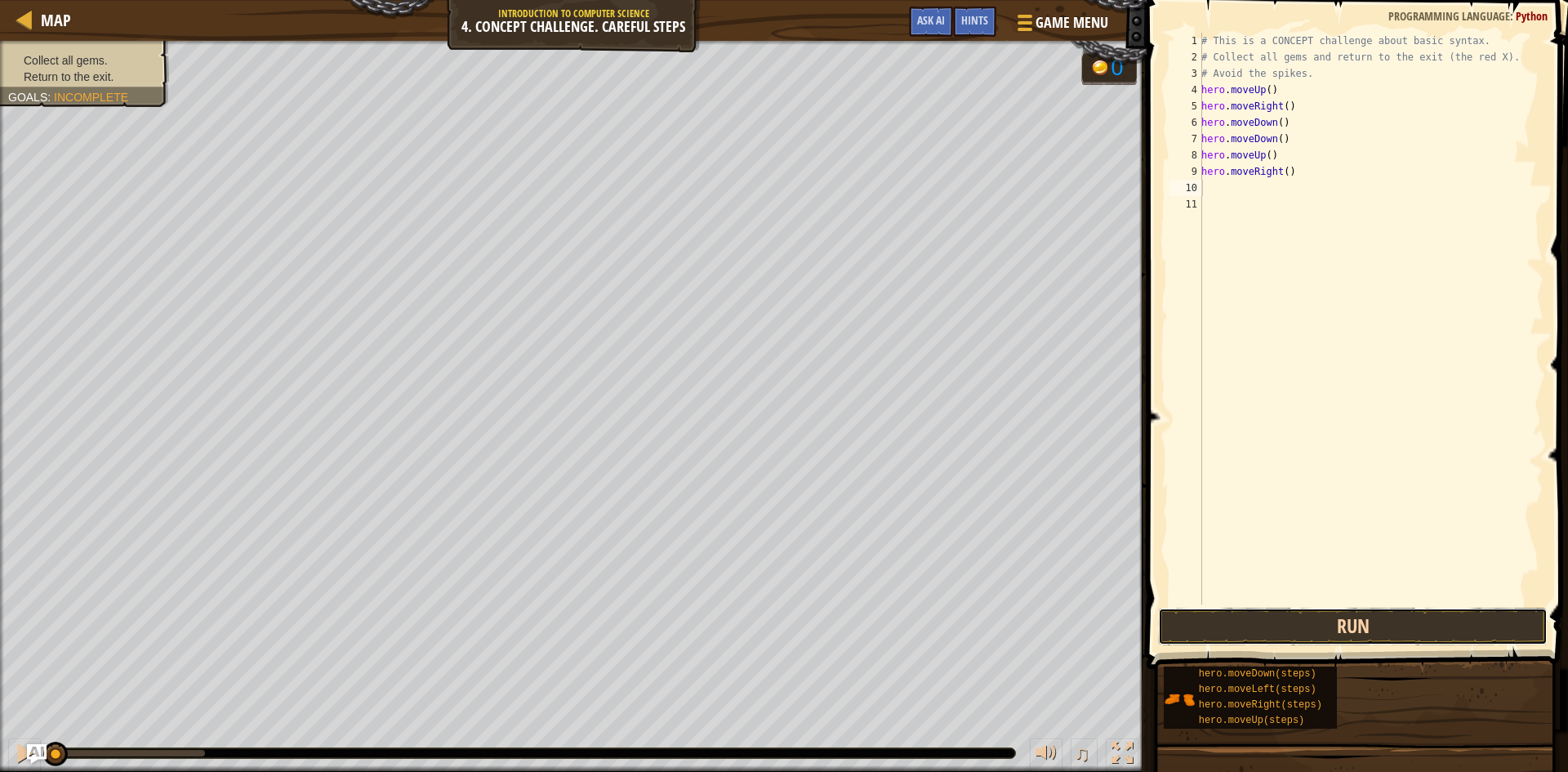
click at [1308, 627] on button "Run" at bounding box center [1353, 626] width 389 height 37
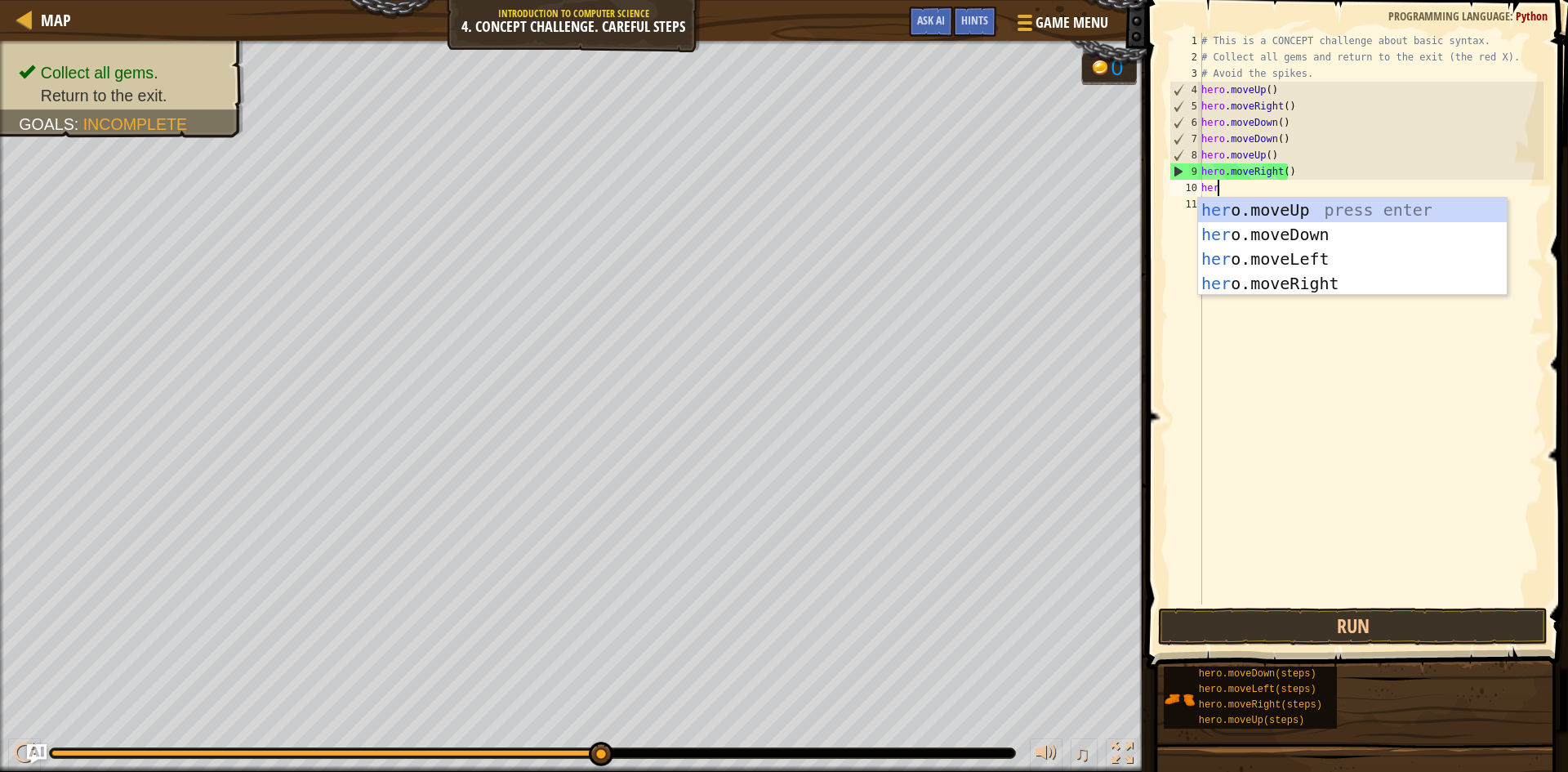
scroll to position [8, 1]
type textarea "hero"
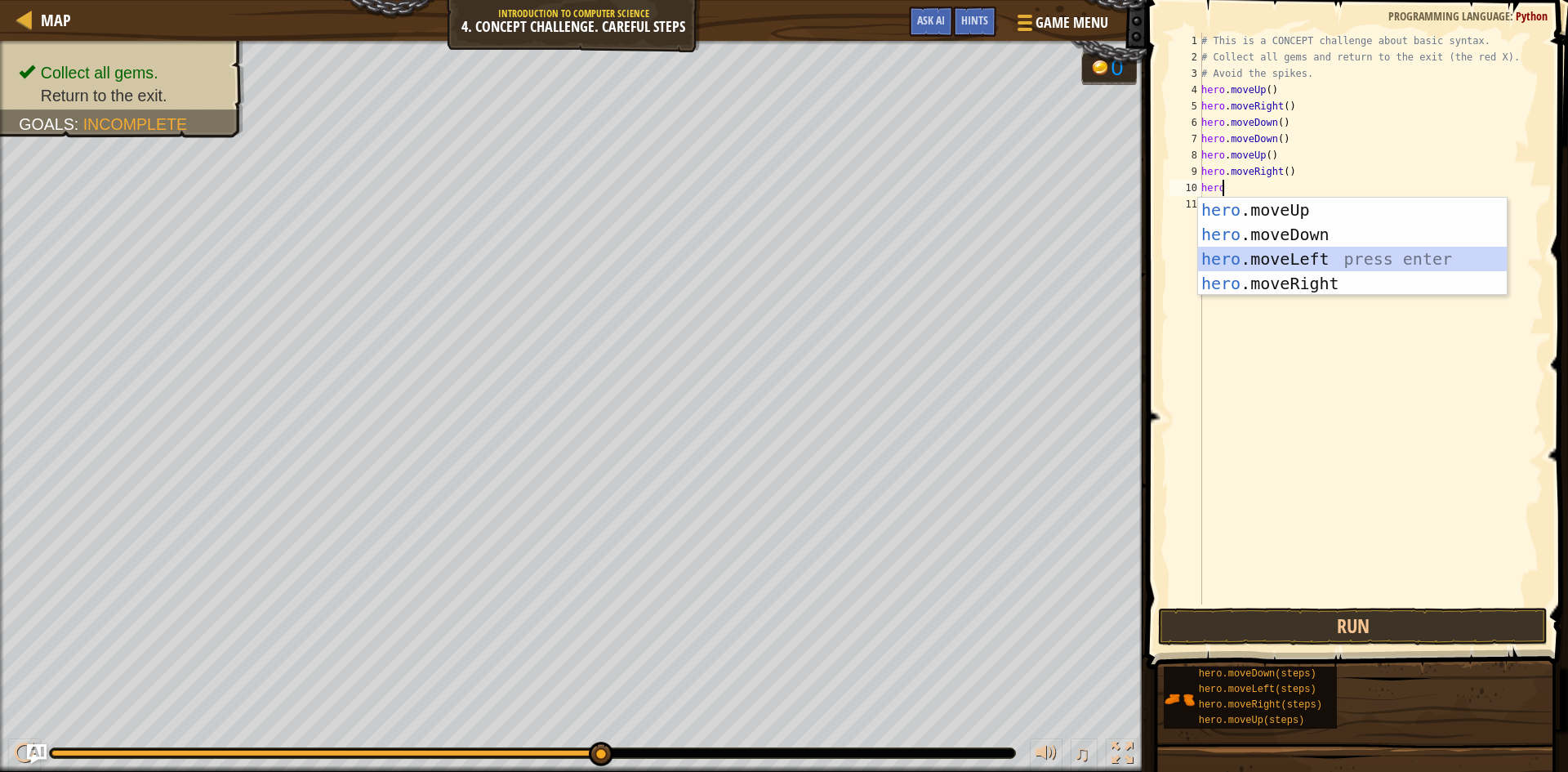
click at [1325, 259] on div "hero .moveUp press enter hero .moveDown press enter hero .moveLeft press enter …" at bounding box center [1353, 272] width 309 height 147
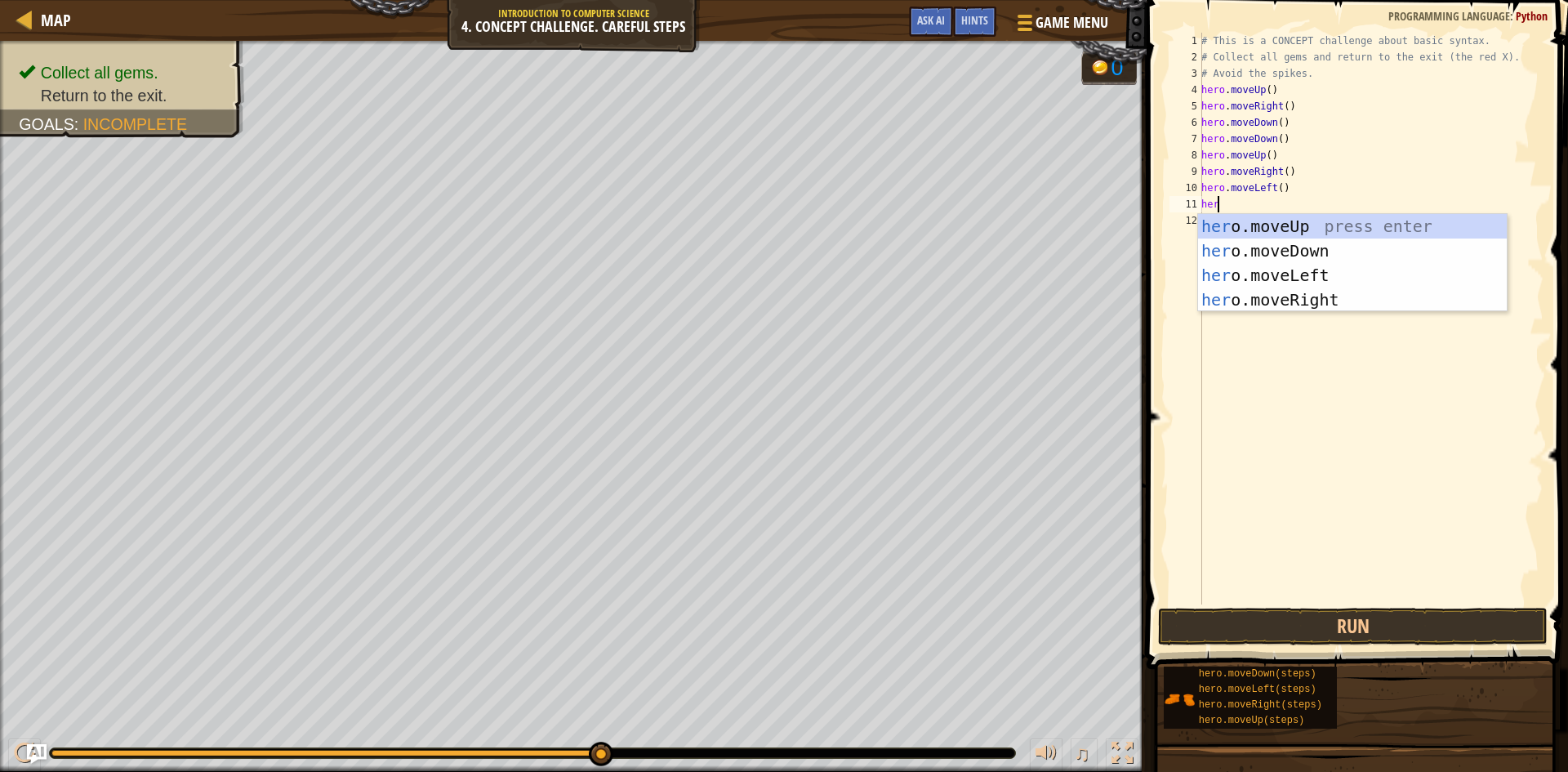
type textarea "hero"
click at [1334, 223] on div "hero .moveUp press enter hero .moveDown press enter hero .moveLeft press enter …" at bounding box center [1353, 288] width 309 height 147
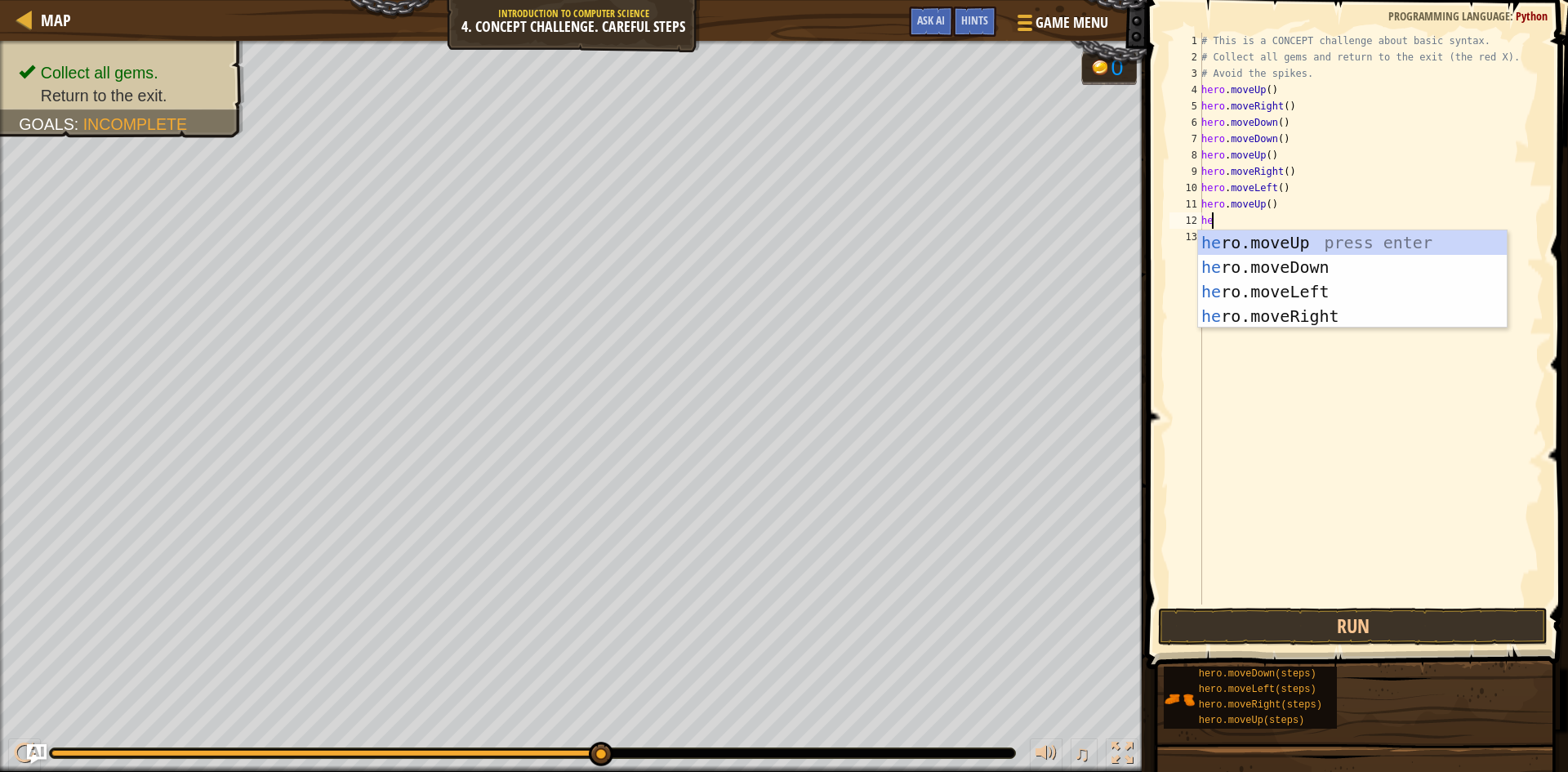
type textarea "hero"
click at [1289, 285] on div "hero .moveUp press enter hero .moveDown press enter hero .moveLeft press enter …" at bounding box center [1353, 304] width 309 height 147
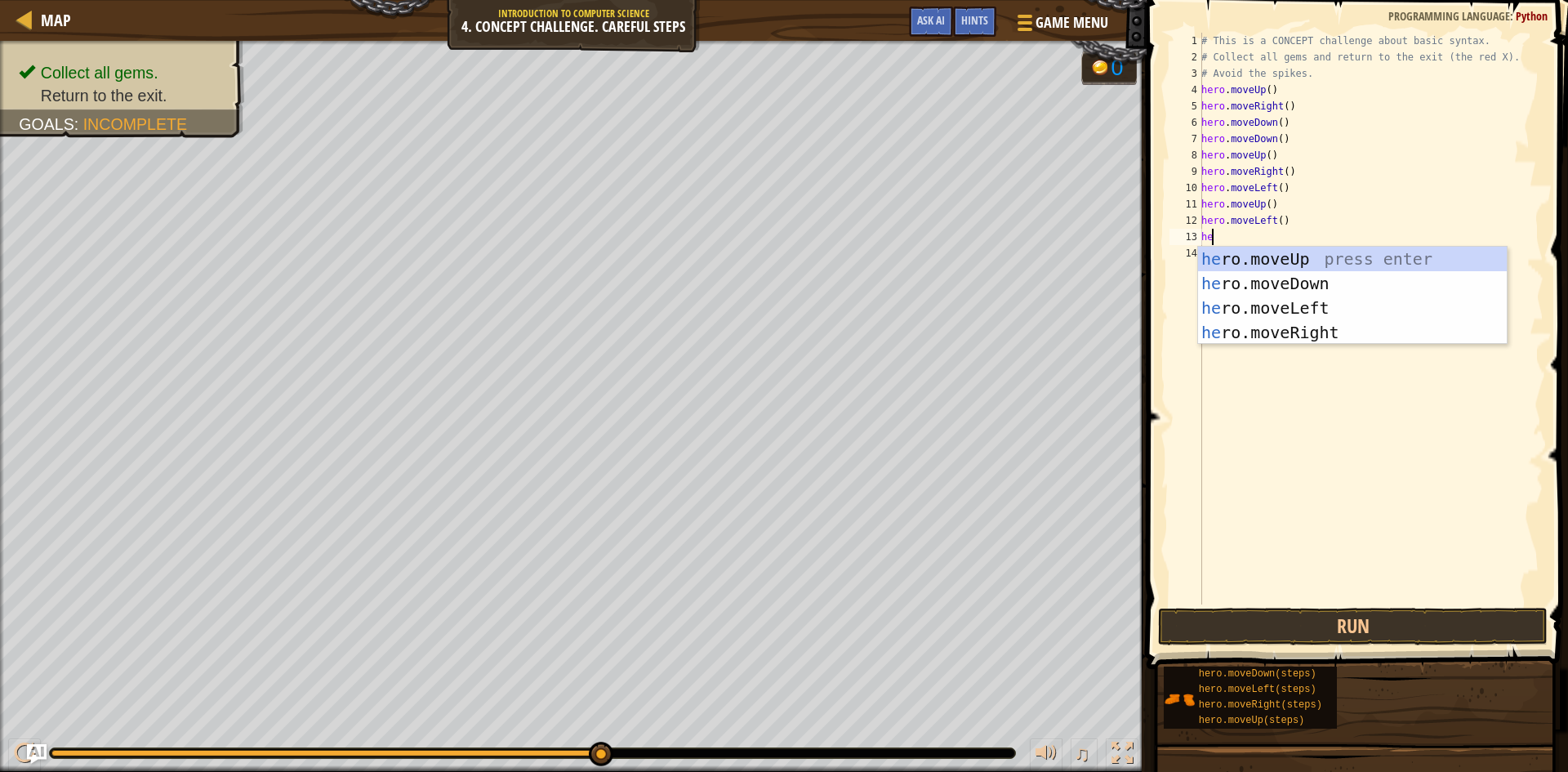
type textarea "hero"
click at [1289, 285] on div "hero .moveUp press enter hero .moveDown press enter hero .moveLeft press enter …" at bounding box center [1353, 320] width 309 height 147
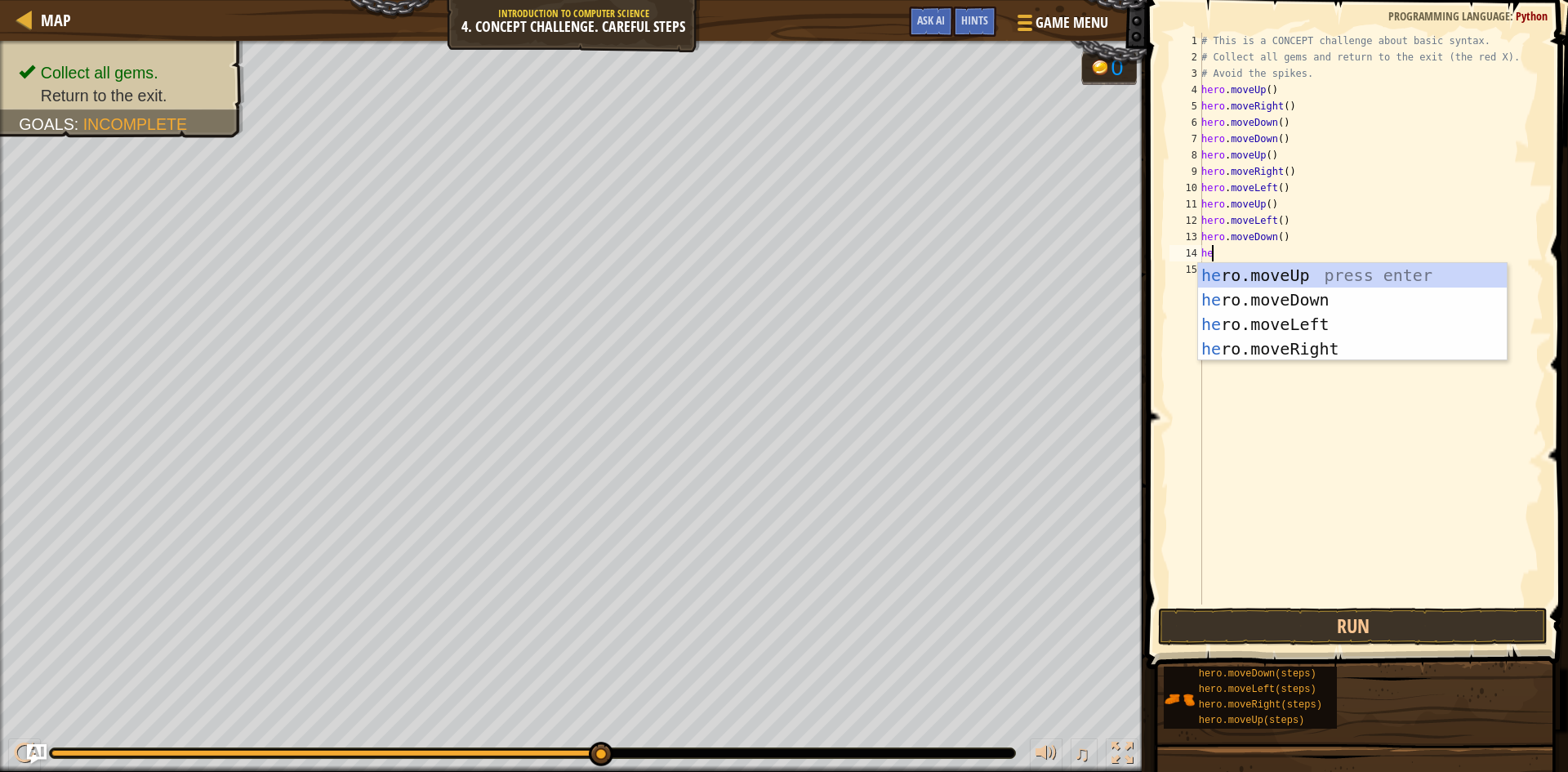
type textarea "hero"
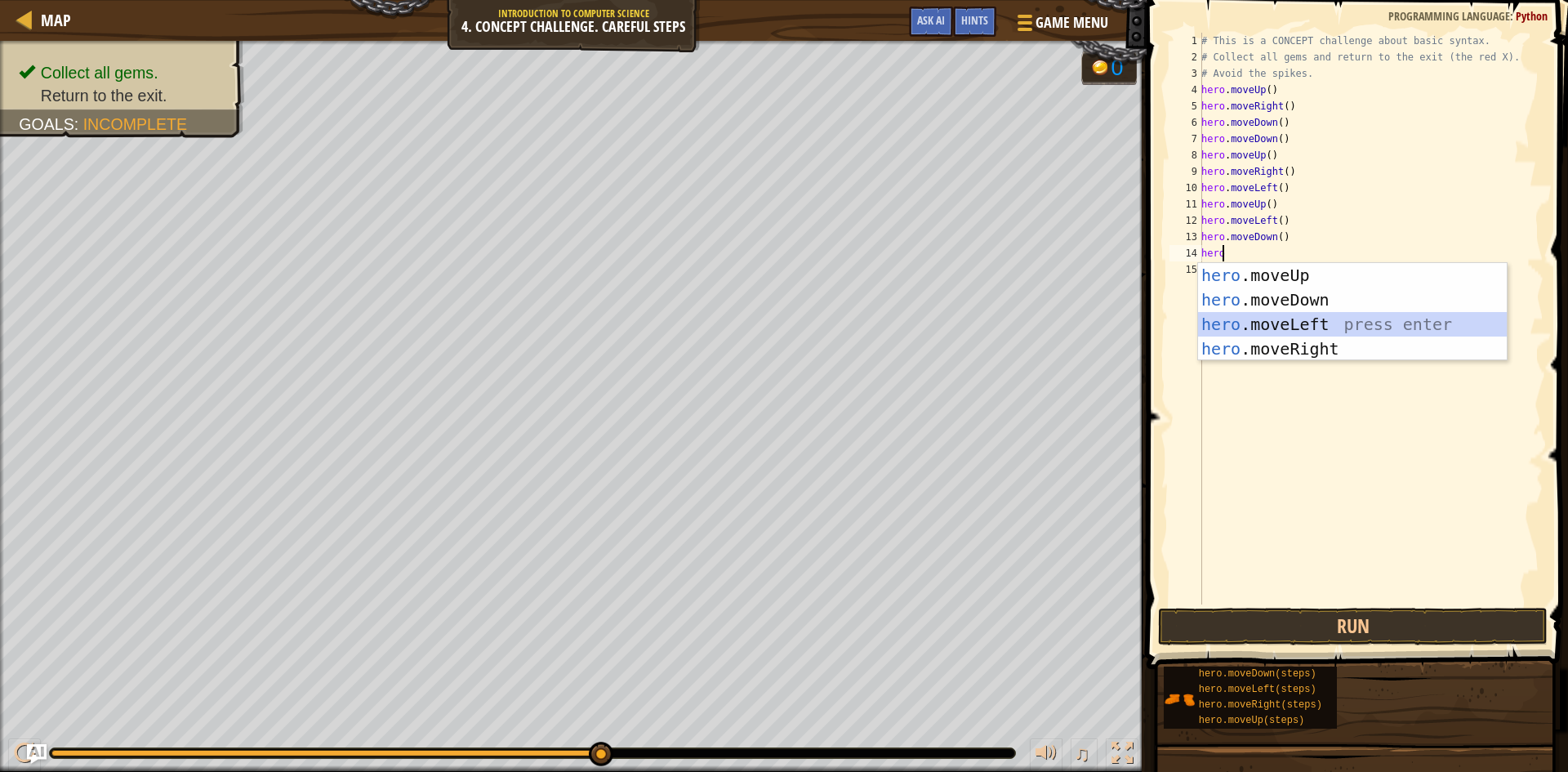
click at [1292, 314] on div "hero .moveUp press enter hero .moveDown press enter hero .moveLeft press enter …" at bounding box center [1353, 337] width 309 height 147
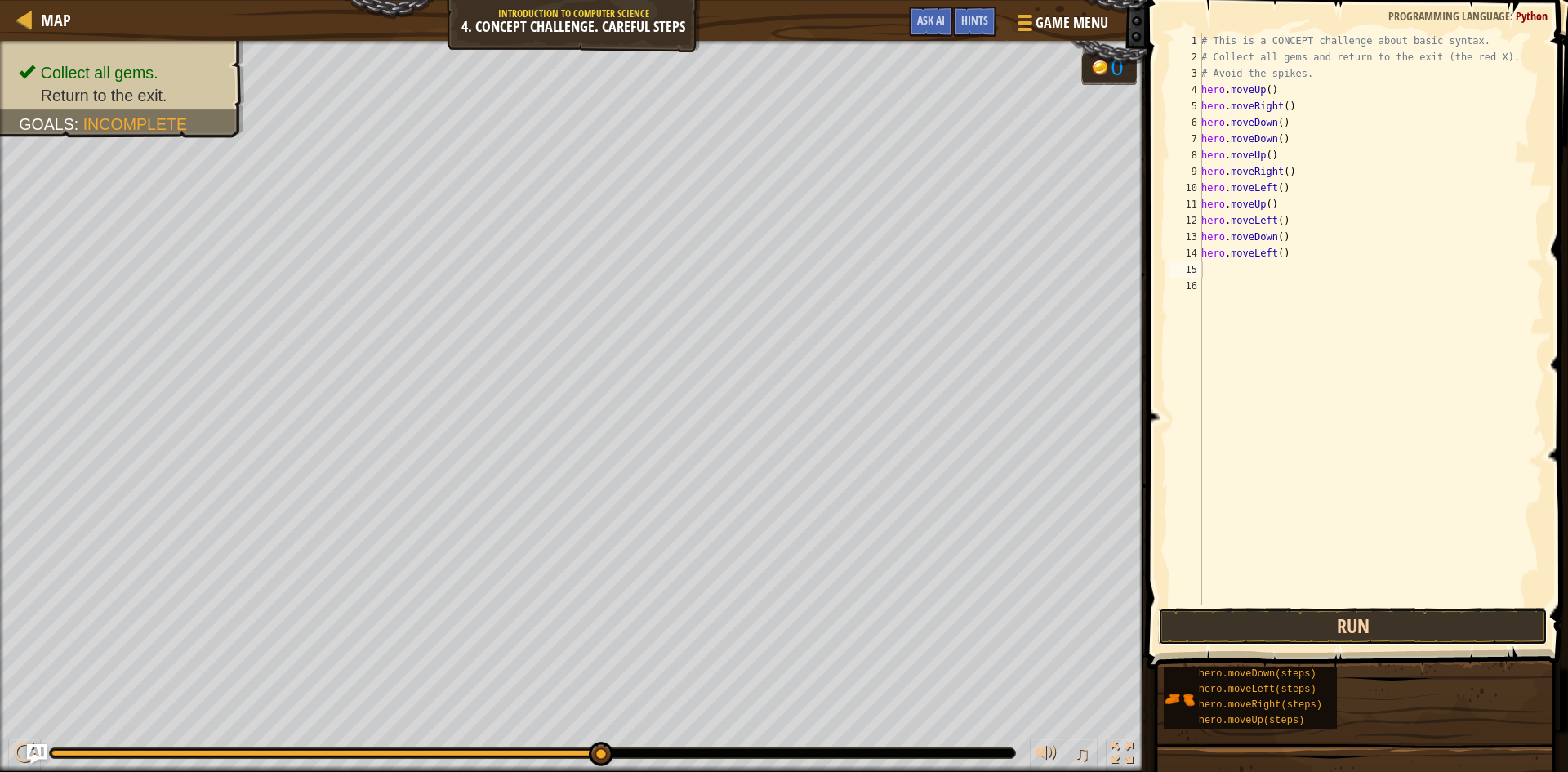
click at [1322, 615] on button "Run" at bounding box center [1353, 626] width 389 height 37
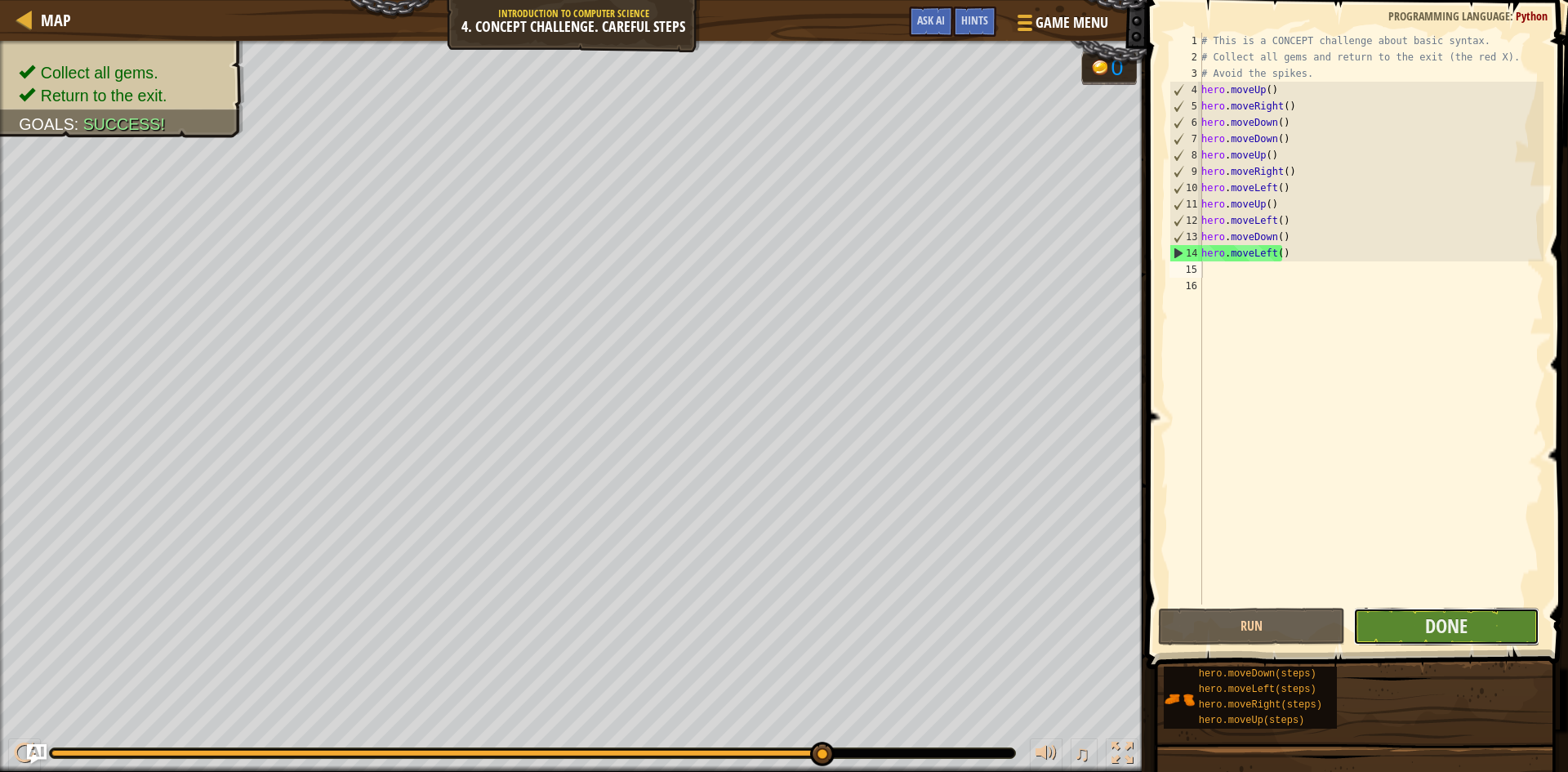
click at [1401, 622] on button "Done" at bounding box center [1447, 626] width 188 height 37
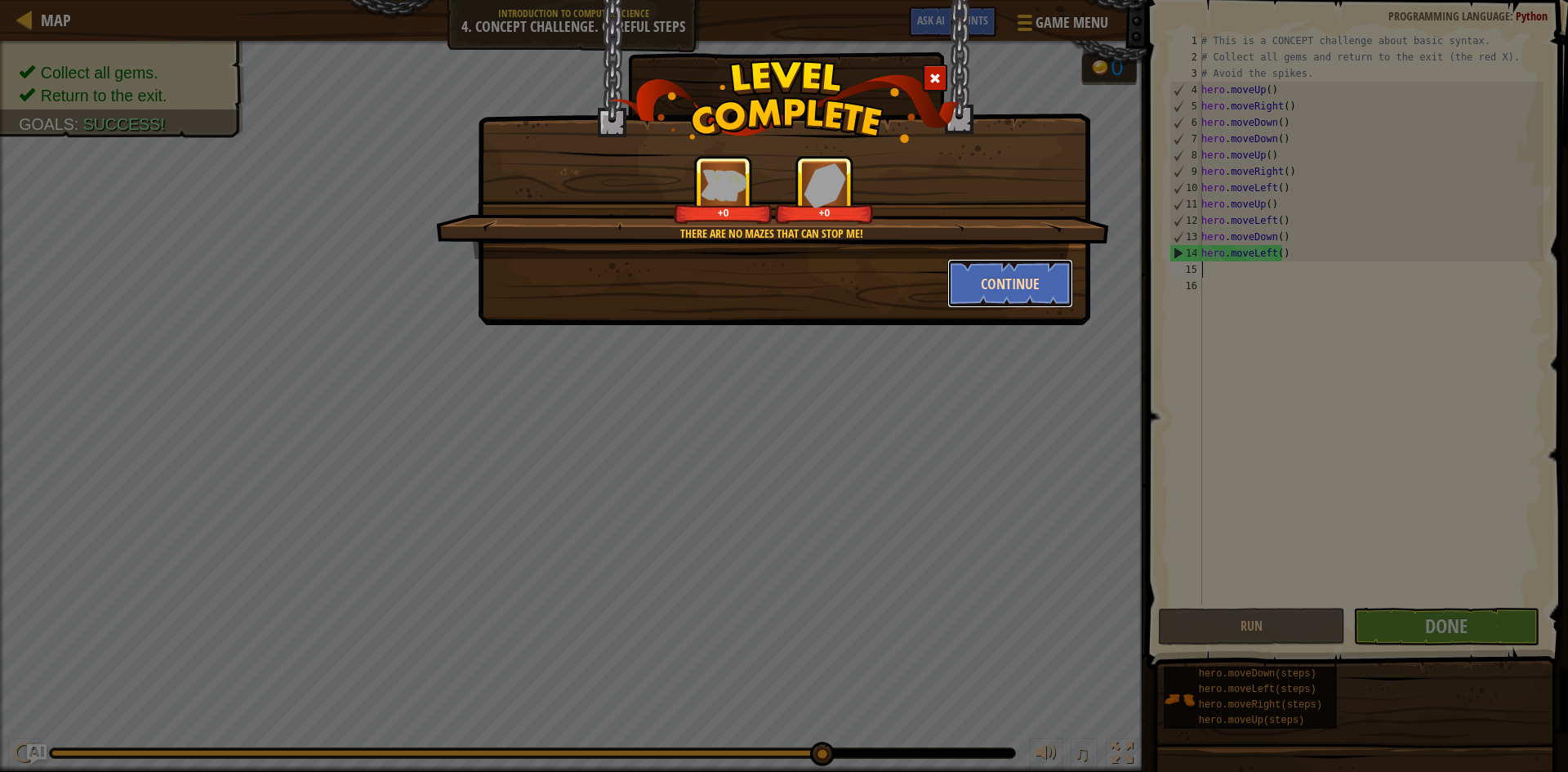
click at [1040, 289] on button "Continue" at bounding box center [1011, 283] width 126 height 49
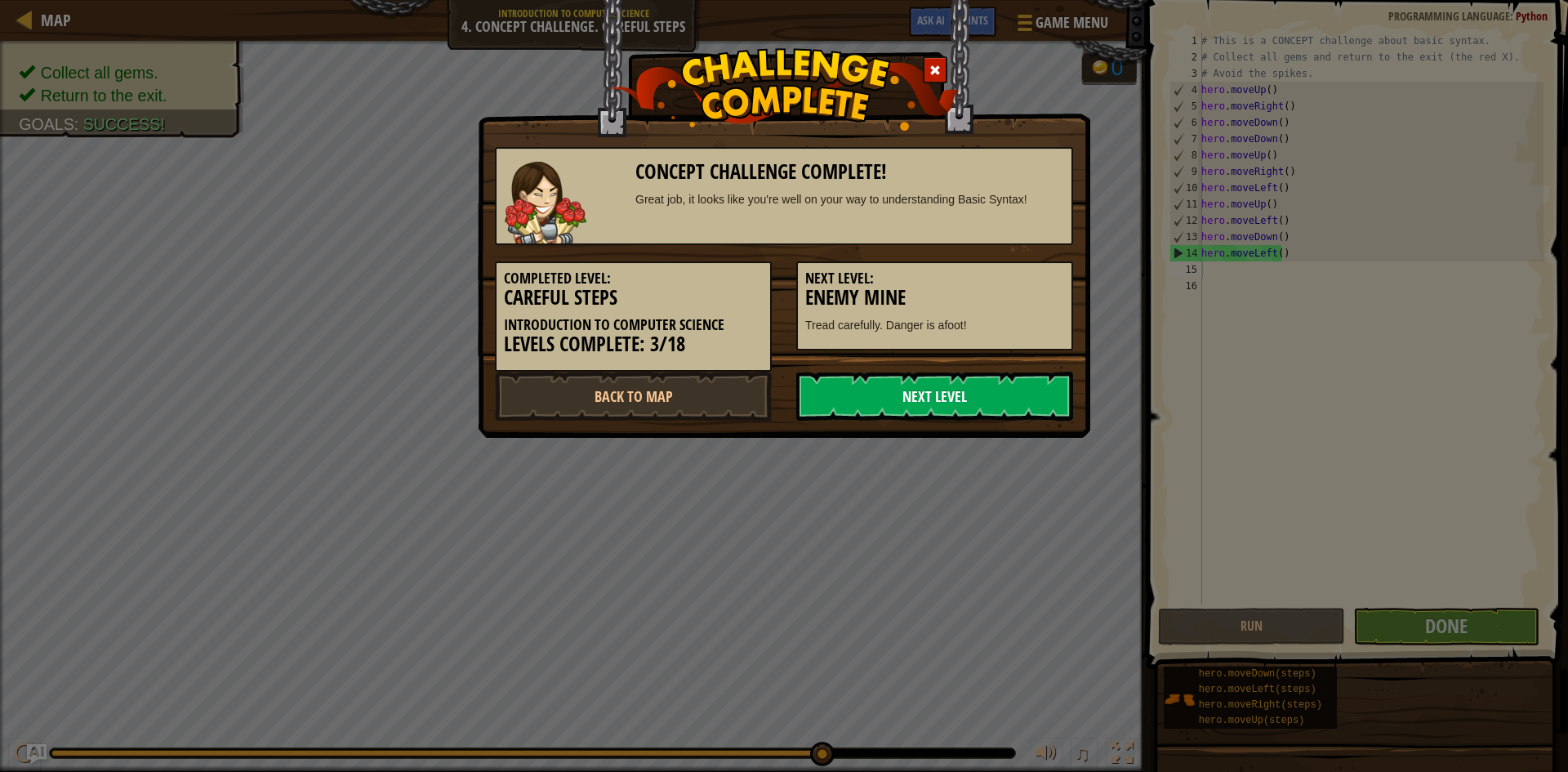
click at [887, 395] on link "Next Level" at bounding box center [935, 396] width 276 height 49
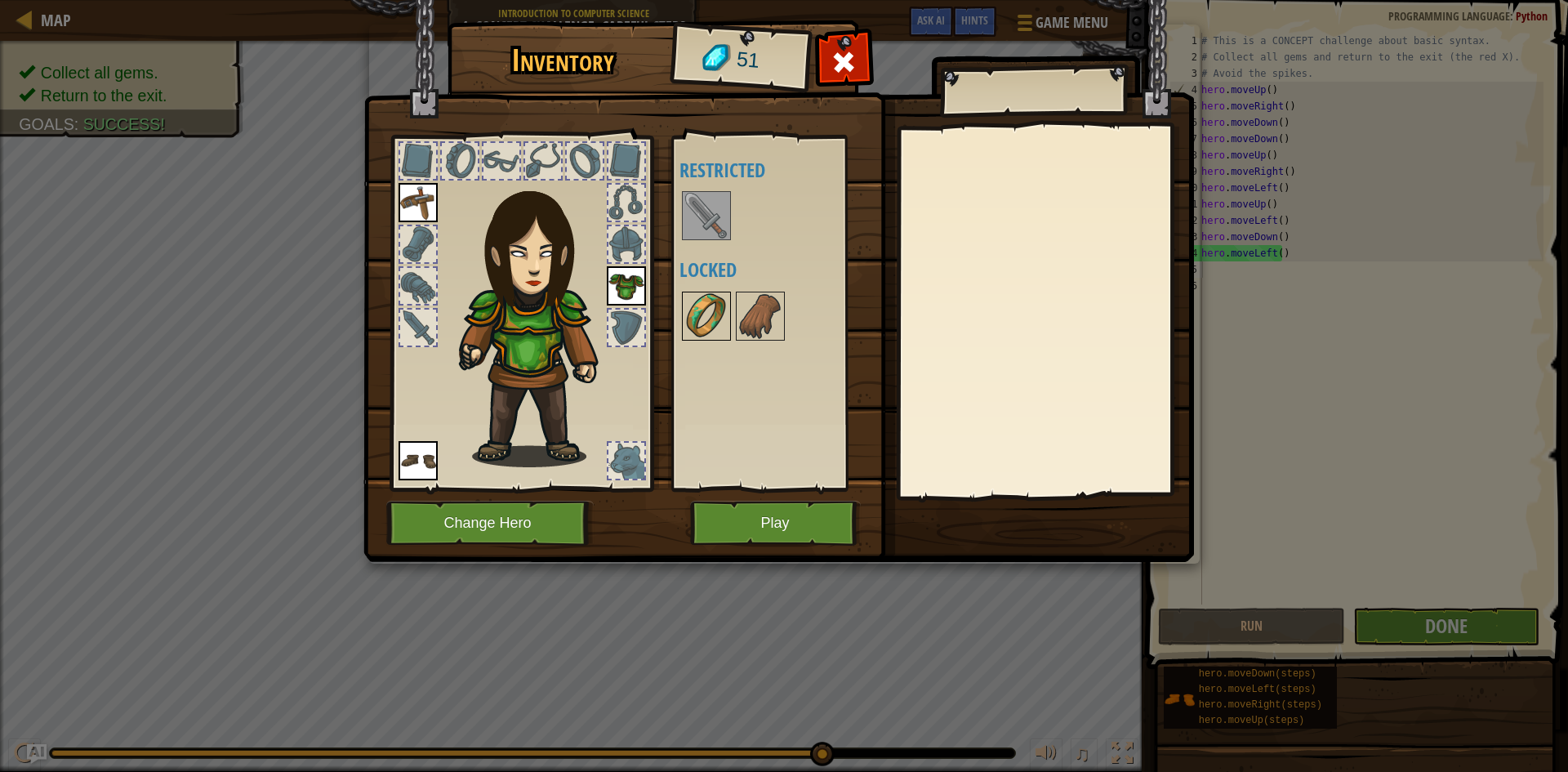
drag, startPoint x: 699, startPoint y: 273, endPoint x: 713, endPoint y: 336, distance: 64.5
click at [710, 321] on div "Available Equip Equip Equip (double-click to equip) Restricted Locked" at bounding box center [783, 313] width 207 height 341
click at [713, 336] on img at bounding box center [707, 317] width 46 height 46
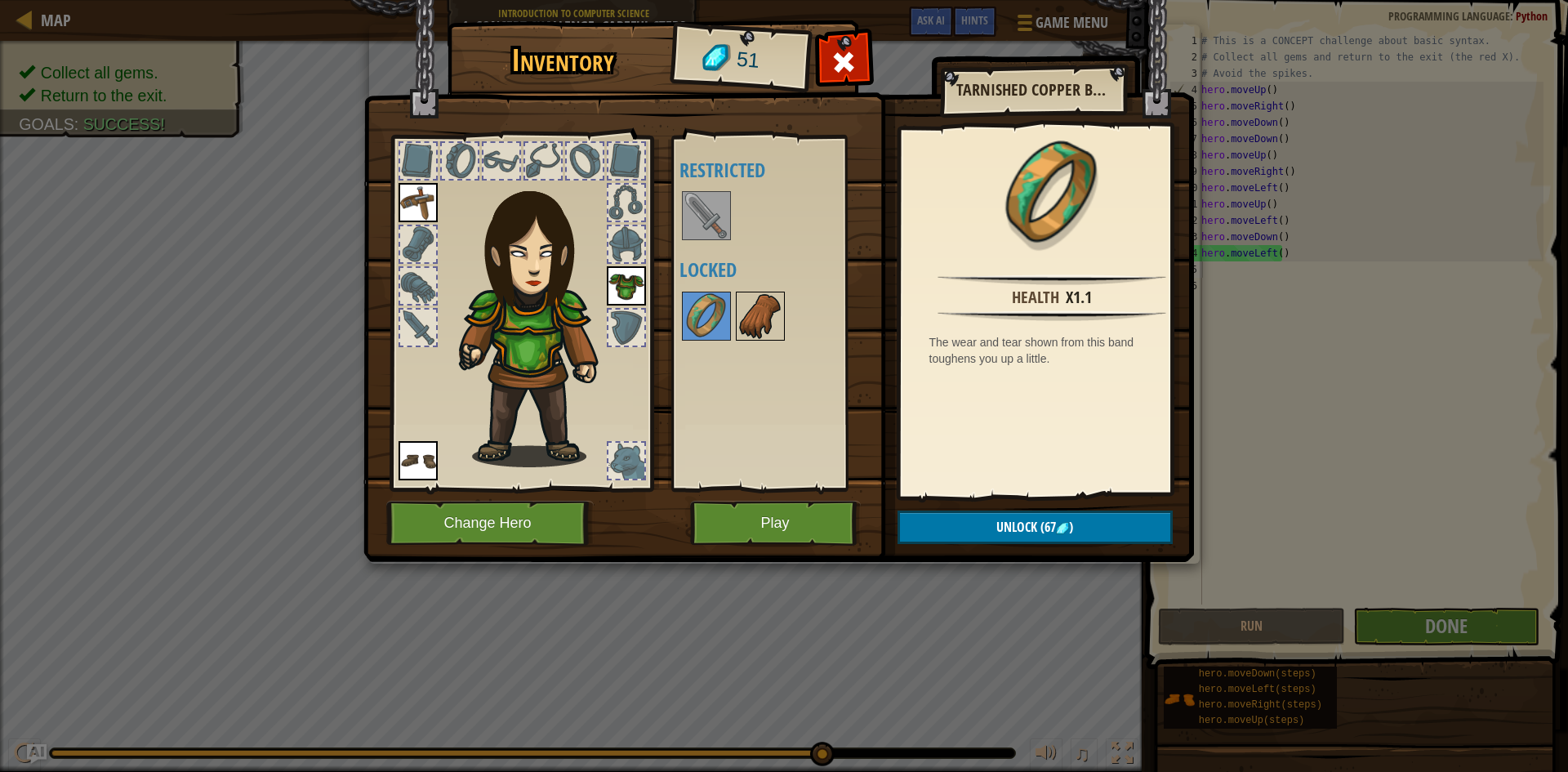
click at [749, 301] on img at bounding box center [761, 317] width 46 height 46
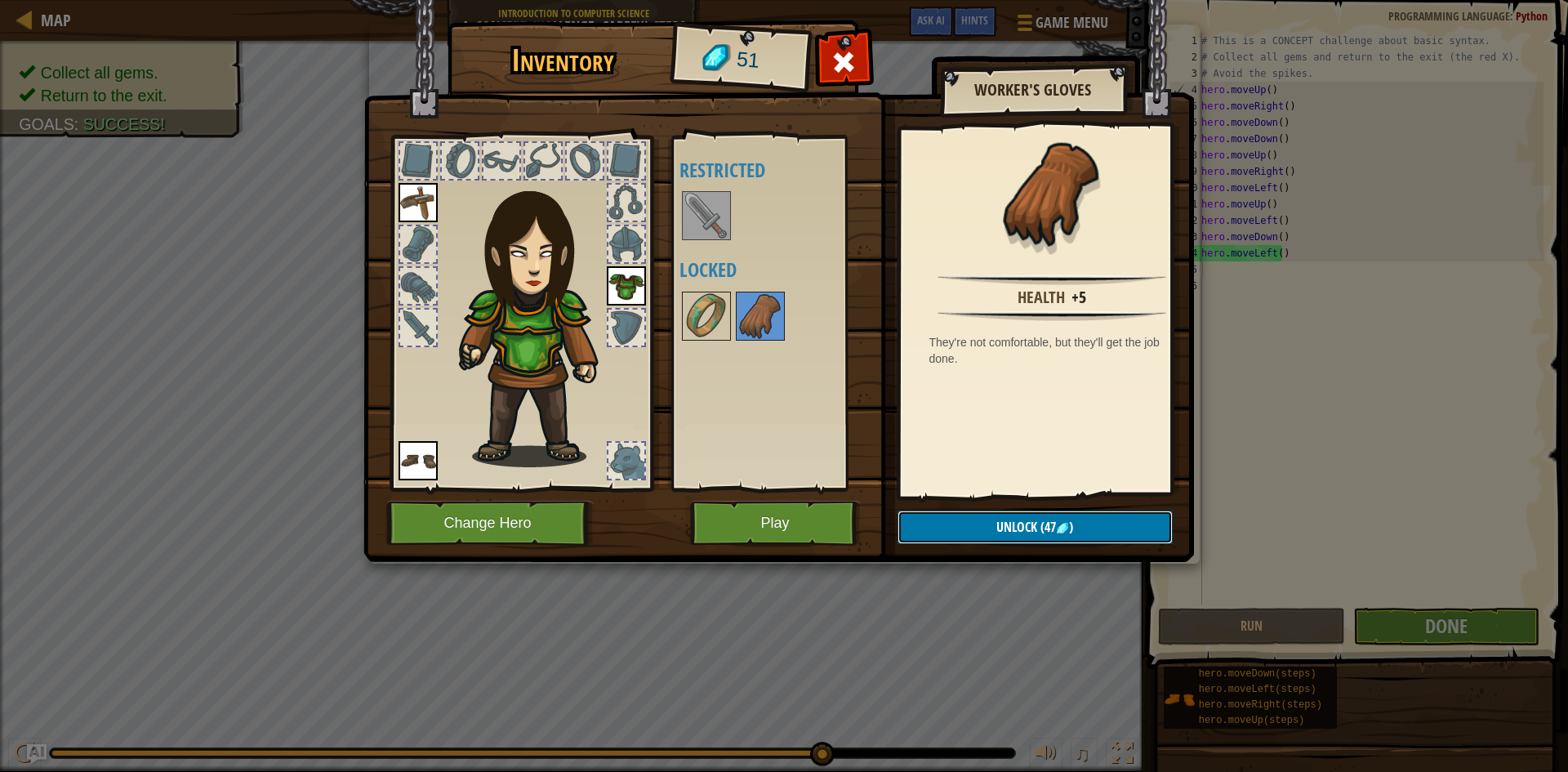
click at [970, 535] on button "Unlock (47 )" at bounding box center [1035, 527] width 276 height 33
click at [967, 523] on button "Confirm" at bounding box center [1035, 527] width 276 height 33
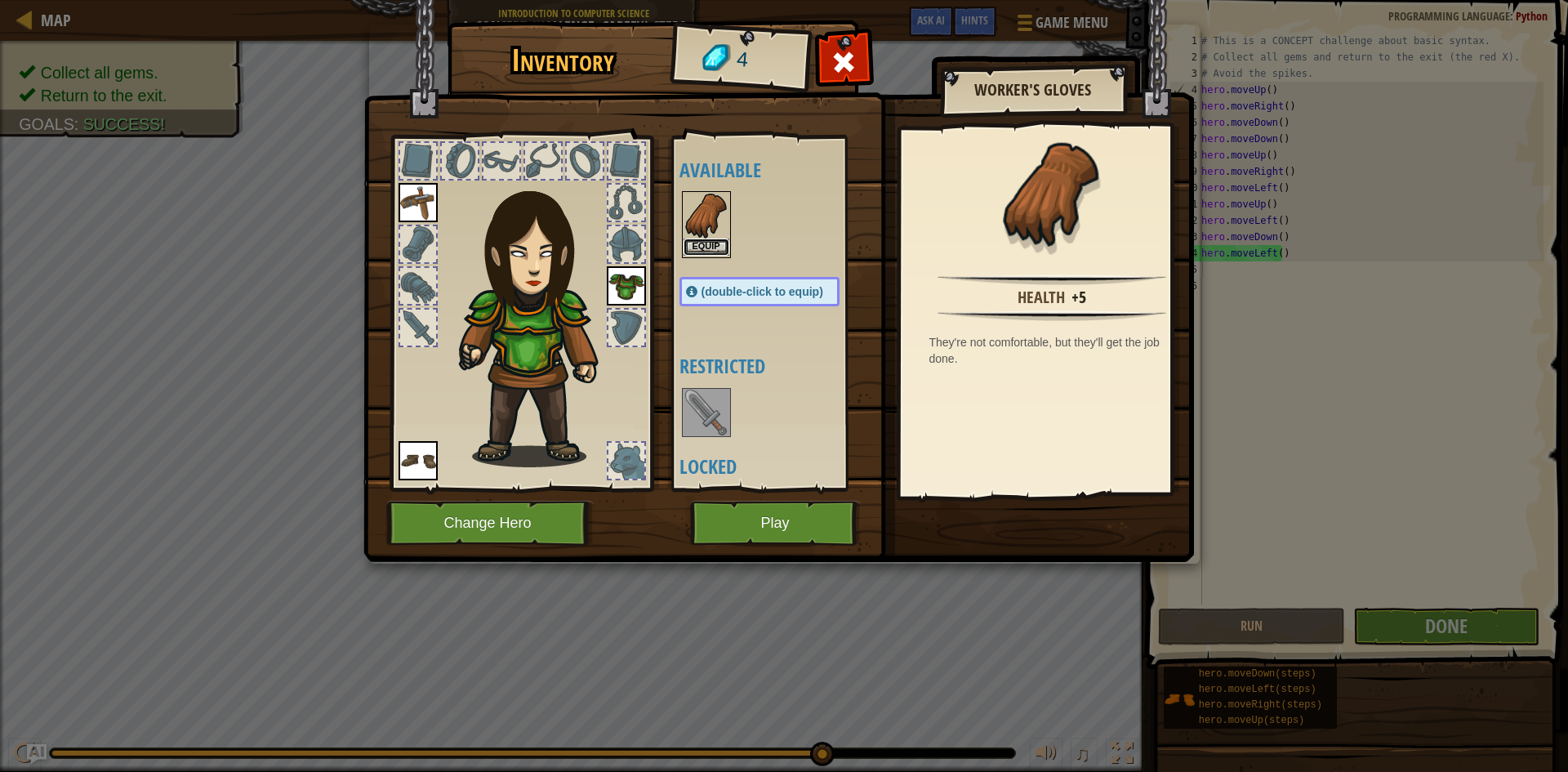
click at [718, 244] on button "Equip" at bounding box center [707, 247] width 46 height 17
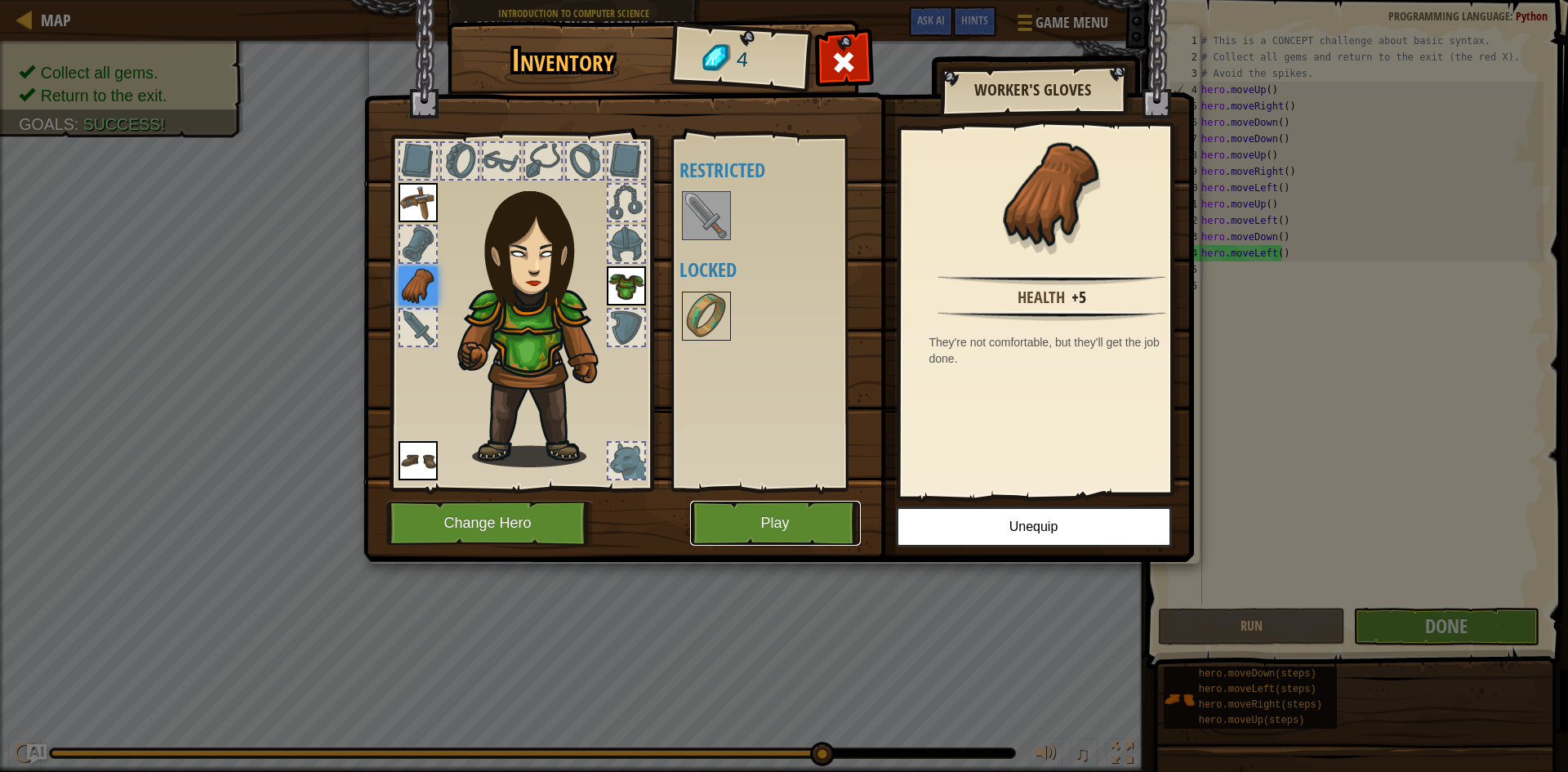
click at [735, 512] on button "Play" at bounding box center [776, 522] width 170 height 45
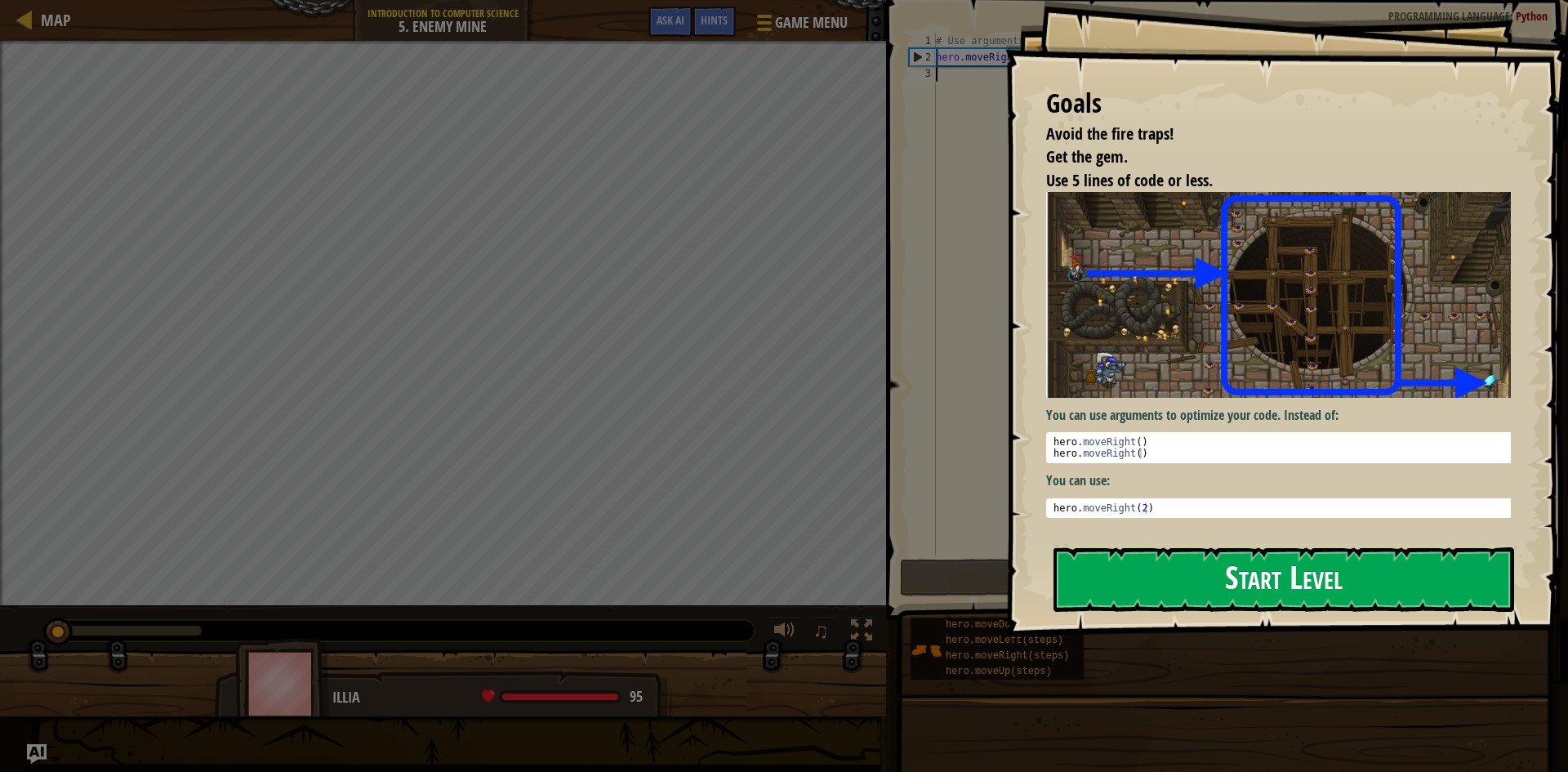
click at [1216, 593] on button "Start Level" at bounding box center [1285, 579] width 461 height 64
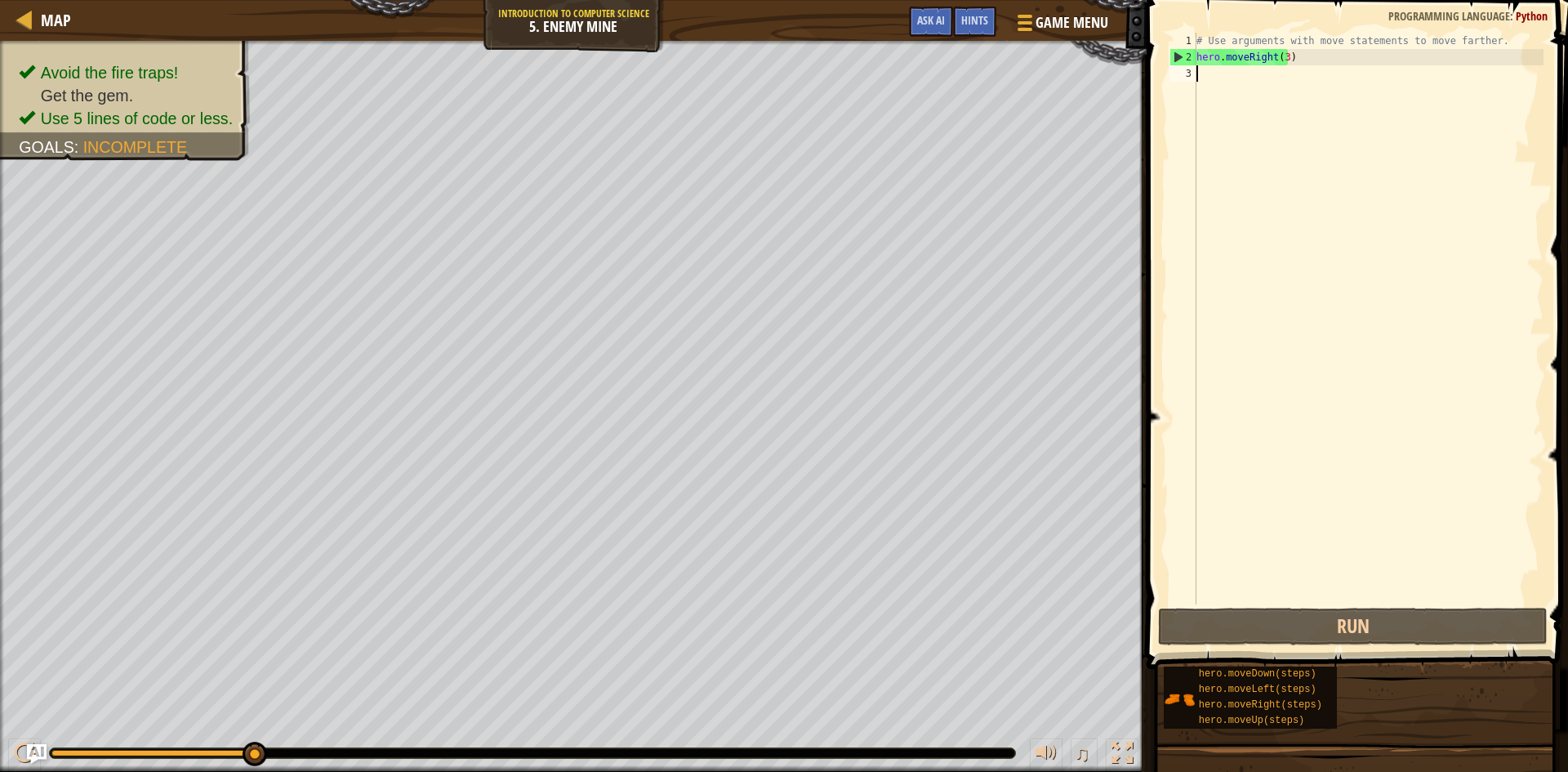
scroll to position [8, 0]
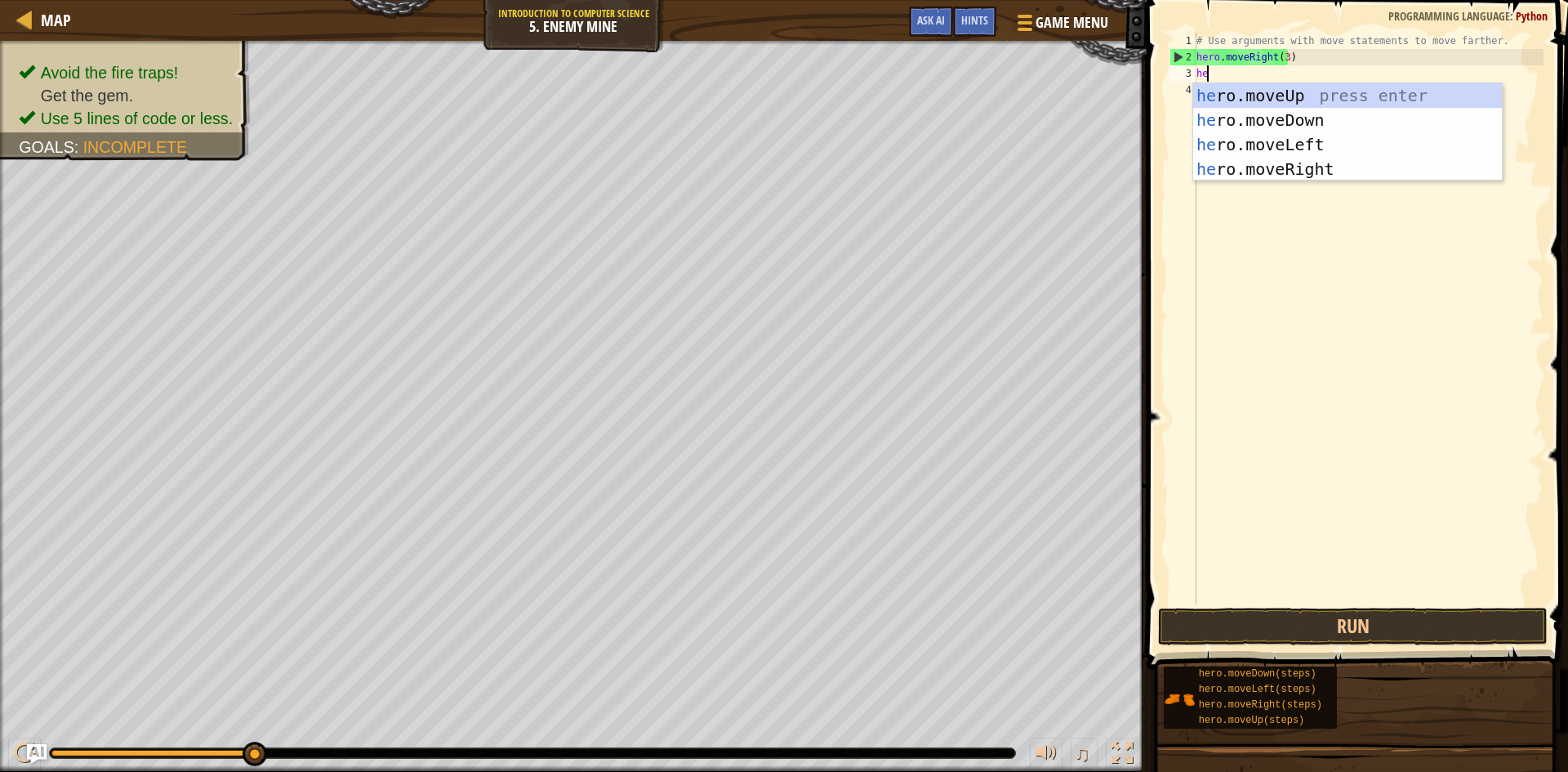
type textarea "hero"
click at [1289, 93] on div "hero .moveUp press enter hero .moveDown press enter hero .moveLeft press enter …" at bounding box center [1348, 157] width 309 height 147
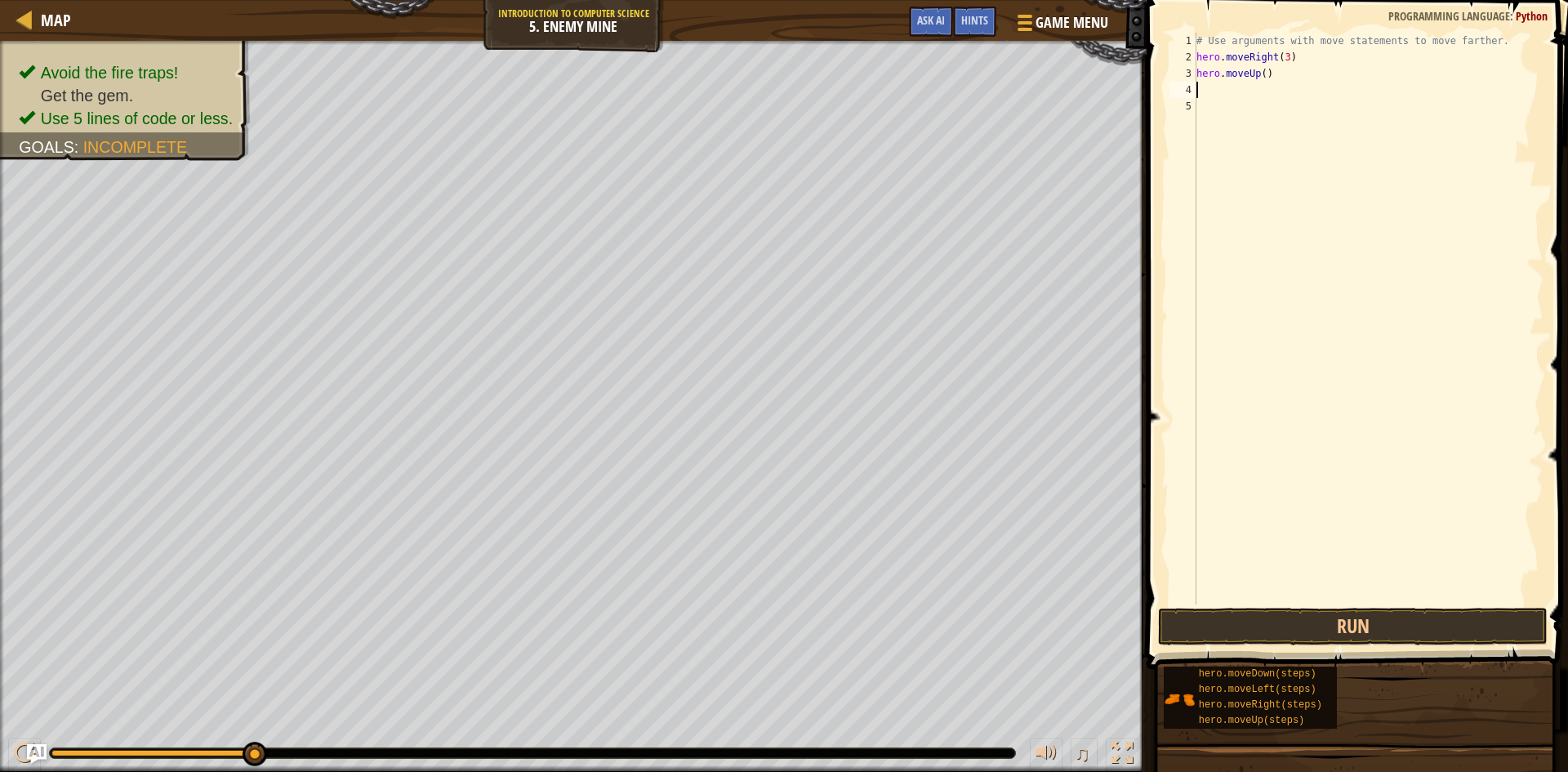
scroll to position [8, 0]
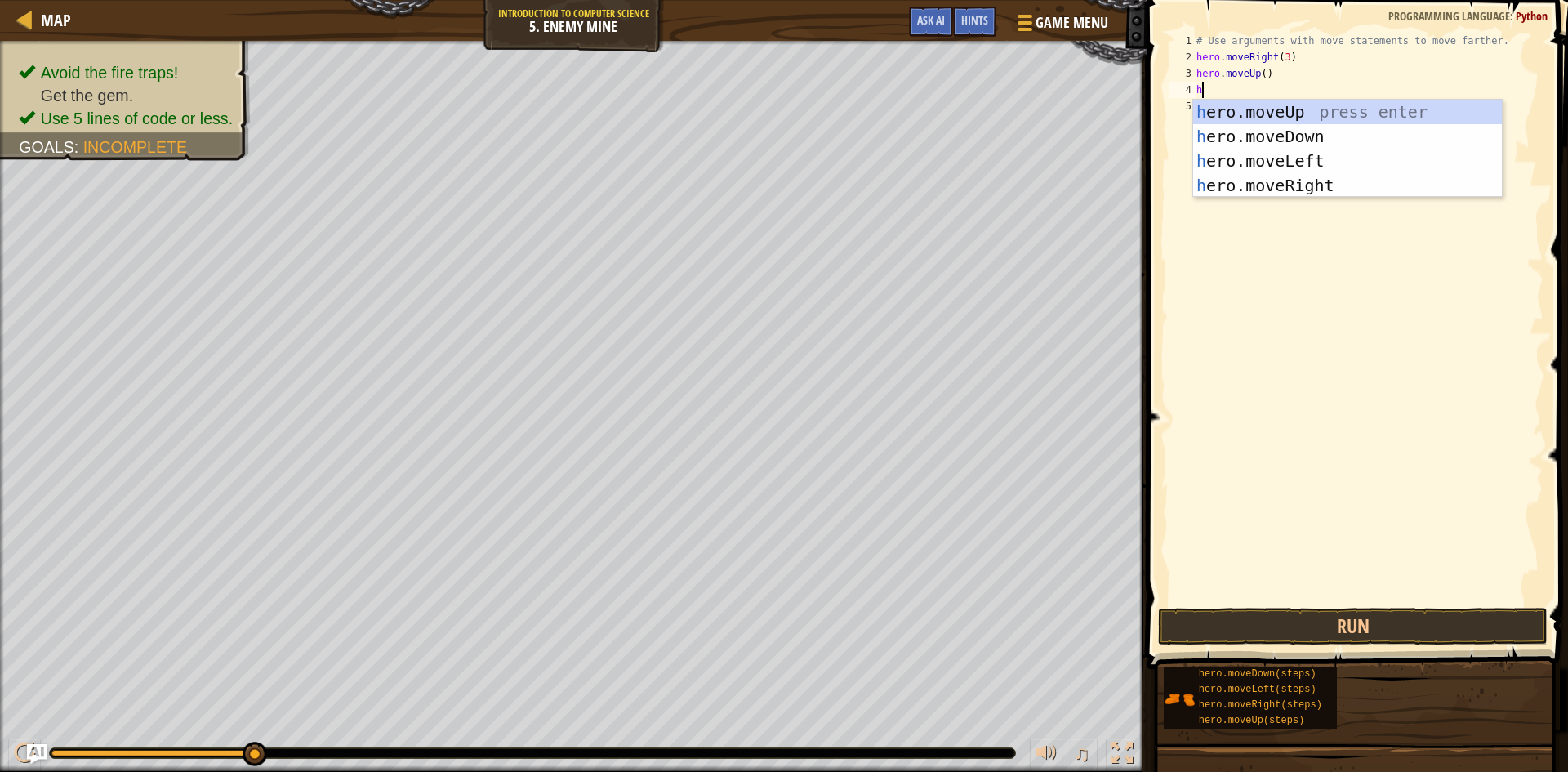
type textarea "hero"
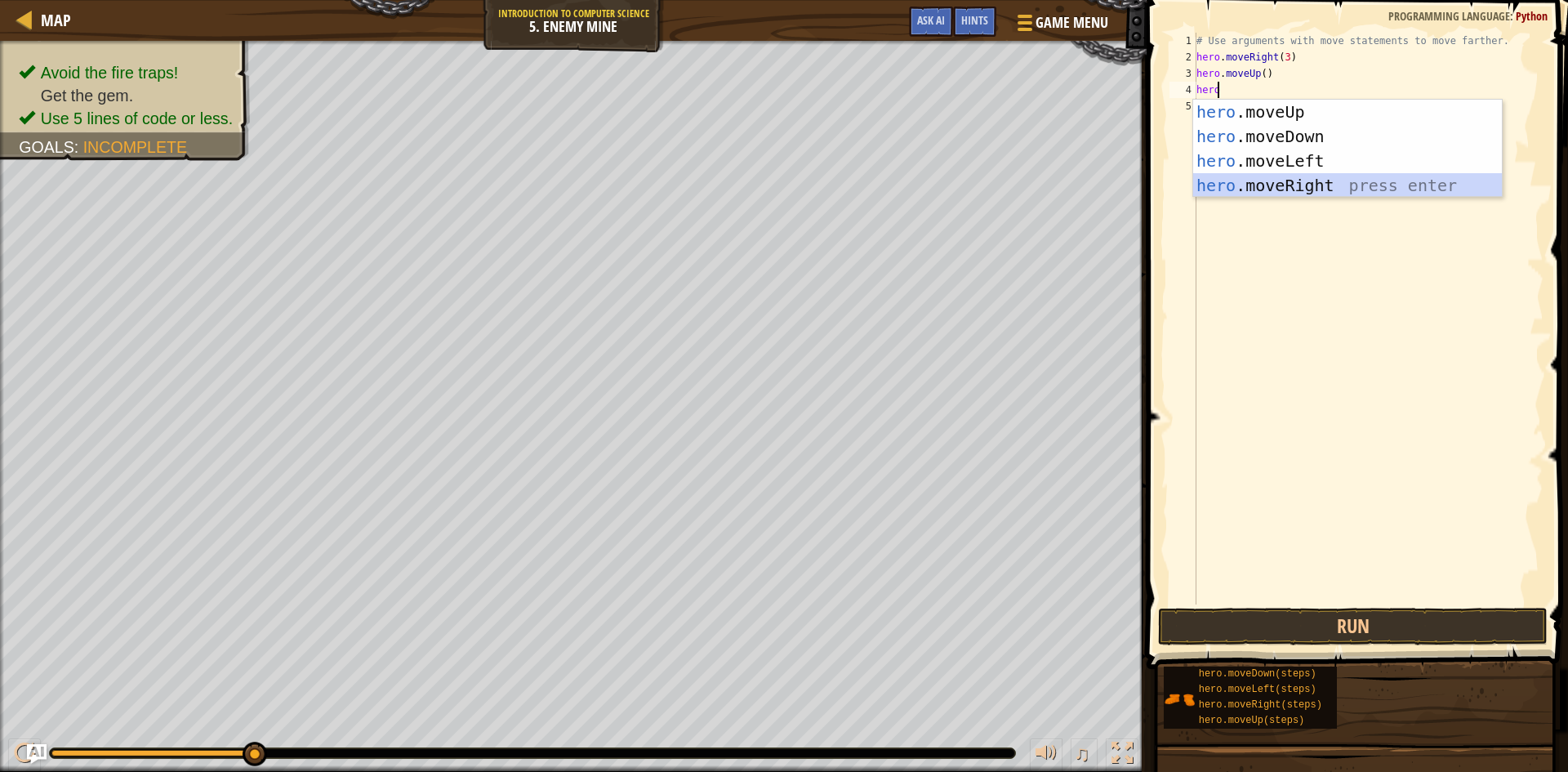
click at [1308, 181] on div "hero .moveUp press enter hero .moveDown press enter hero .moveLeft press enter …" at bounding box center [1348, 173] width 309 height 147
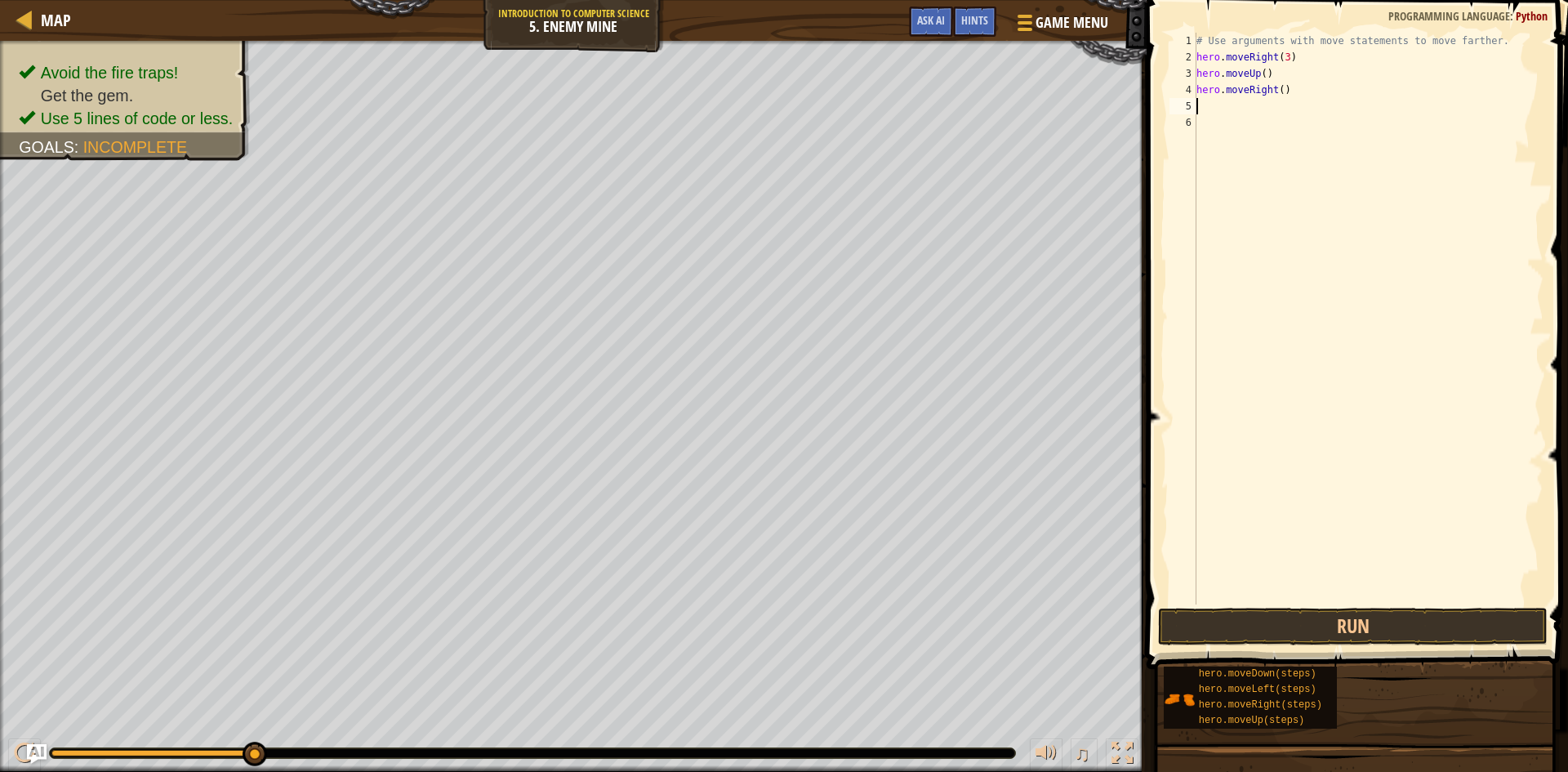
scroll to position [8, 0]
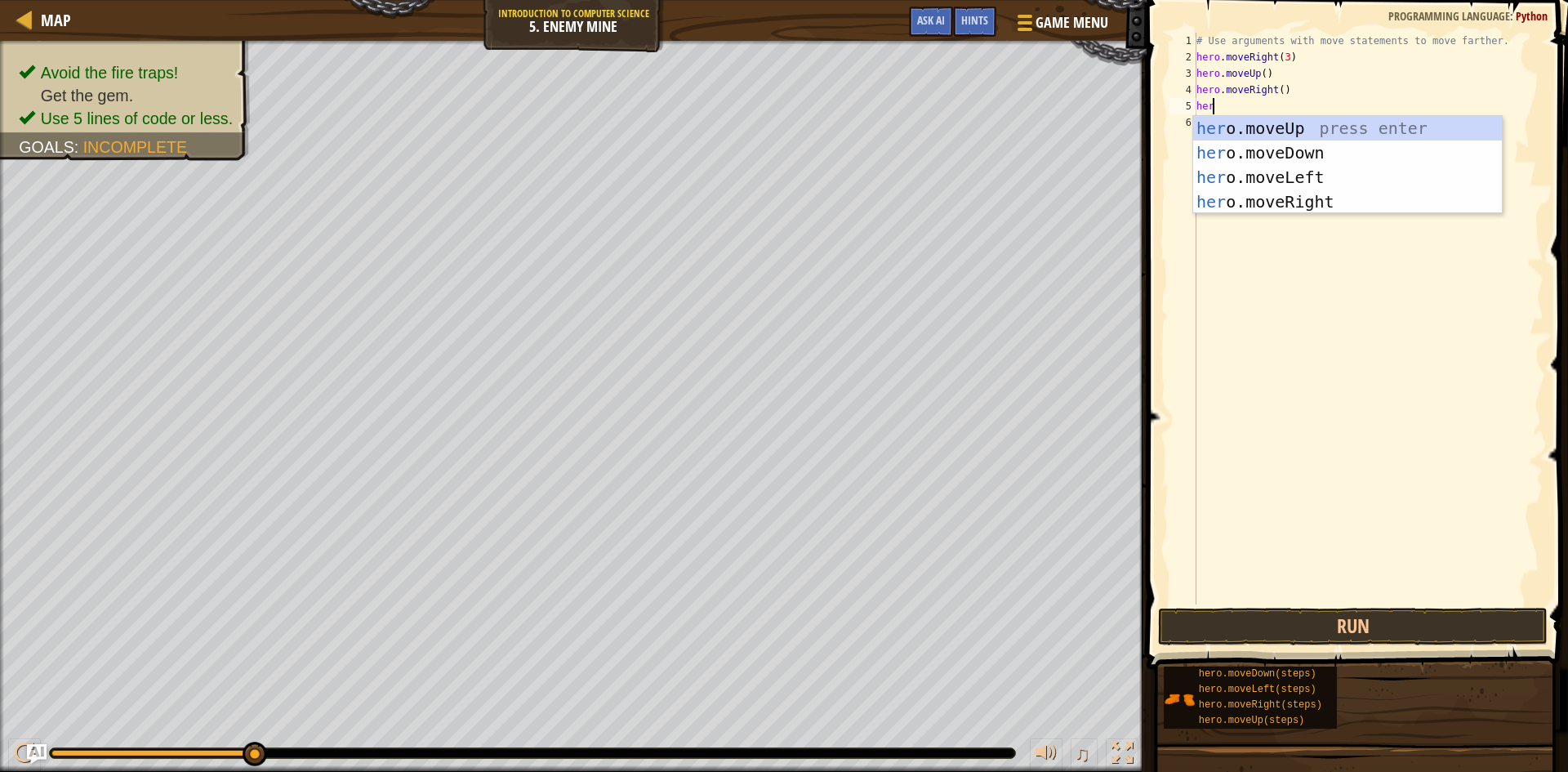
type textarea "hero"
click at [1305, 155] on div "hero .moveUp press enter hero .moveDown press enter hero .moveLeft press enter …" at bounding box center [1348, 189] width 309 height 147
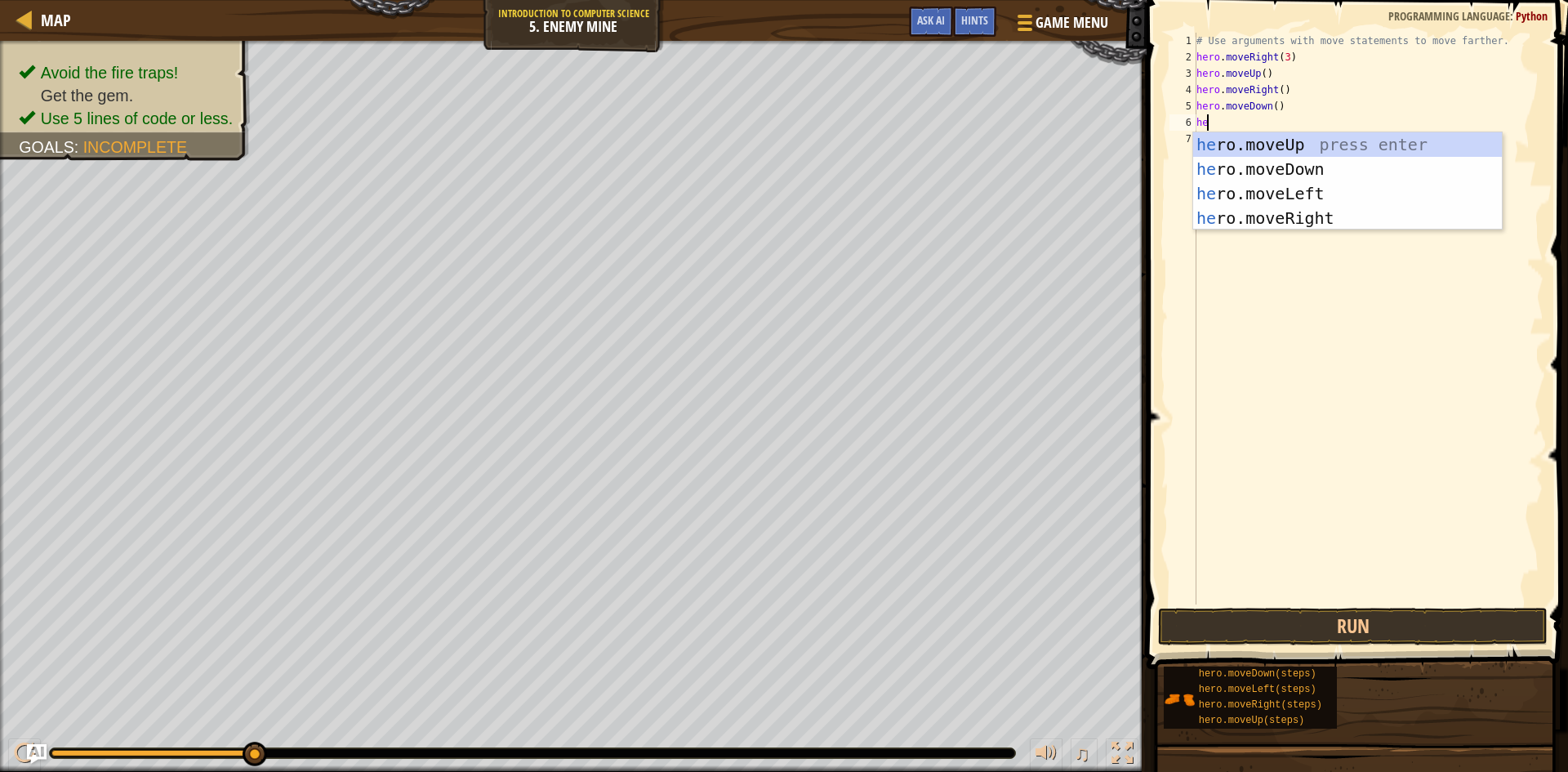
scroll to position [8, 0]
type textarea "h"
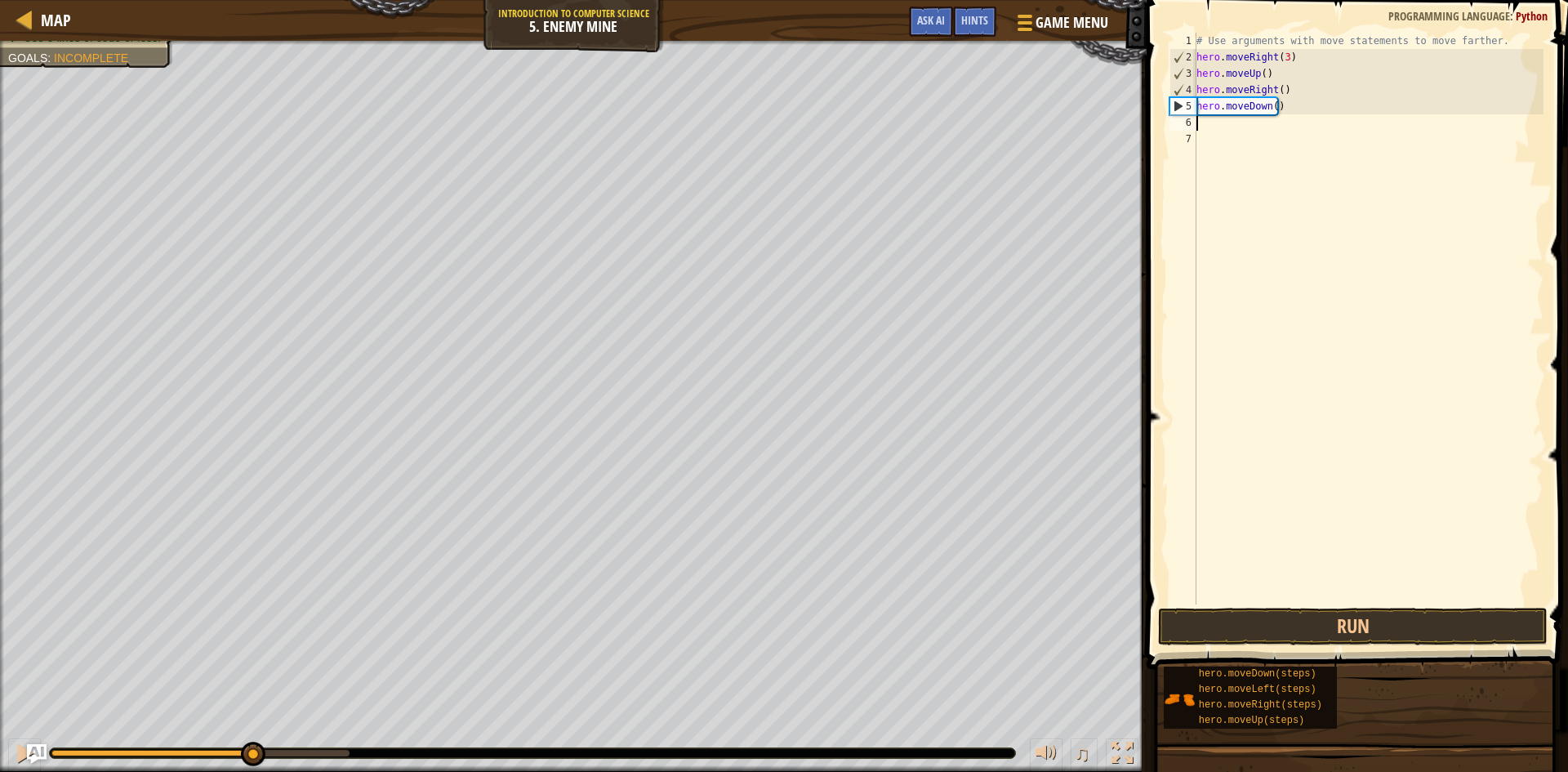
click at [1271, 105] on div "# Use arguments with move statements to move farther. hero . moveRight ( 3 ) he…" at bounding box center [1369, 335] width 350 height 605
type textarea "hero.moveDown(2)"
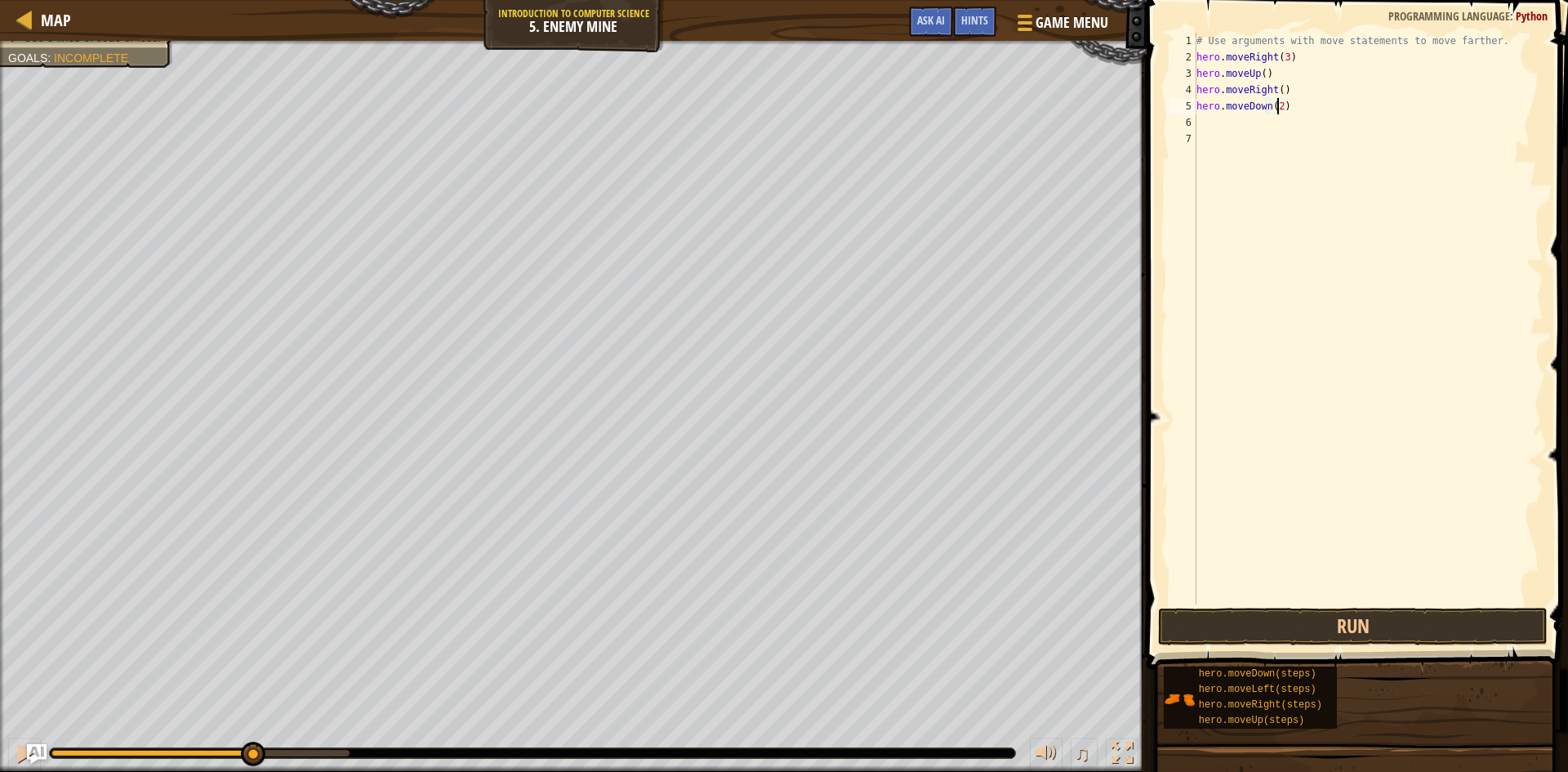
click at [1276, 127] on div "# Use arguments with move statements to move farther. hero . moveRight ( 3 ) he…" at bounding box center [1369, 335] width 350 height 605
click at [1272, 109] on div "# Use arguments with move statements to move farther. hero . moveRight ( 3 ) he…" at bounding box center [1369, 335] width 350 height 605
type textarea "hero.moveDown(2)"
click at [1284, 128] on div "# Use arguments with move statements to move farther. hero . moveRight ( 3 ) he…" at bounding box center [1369, 335] width 350 height 605
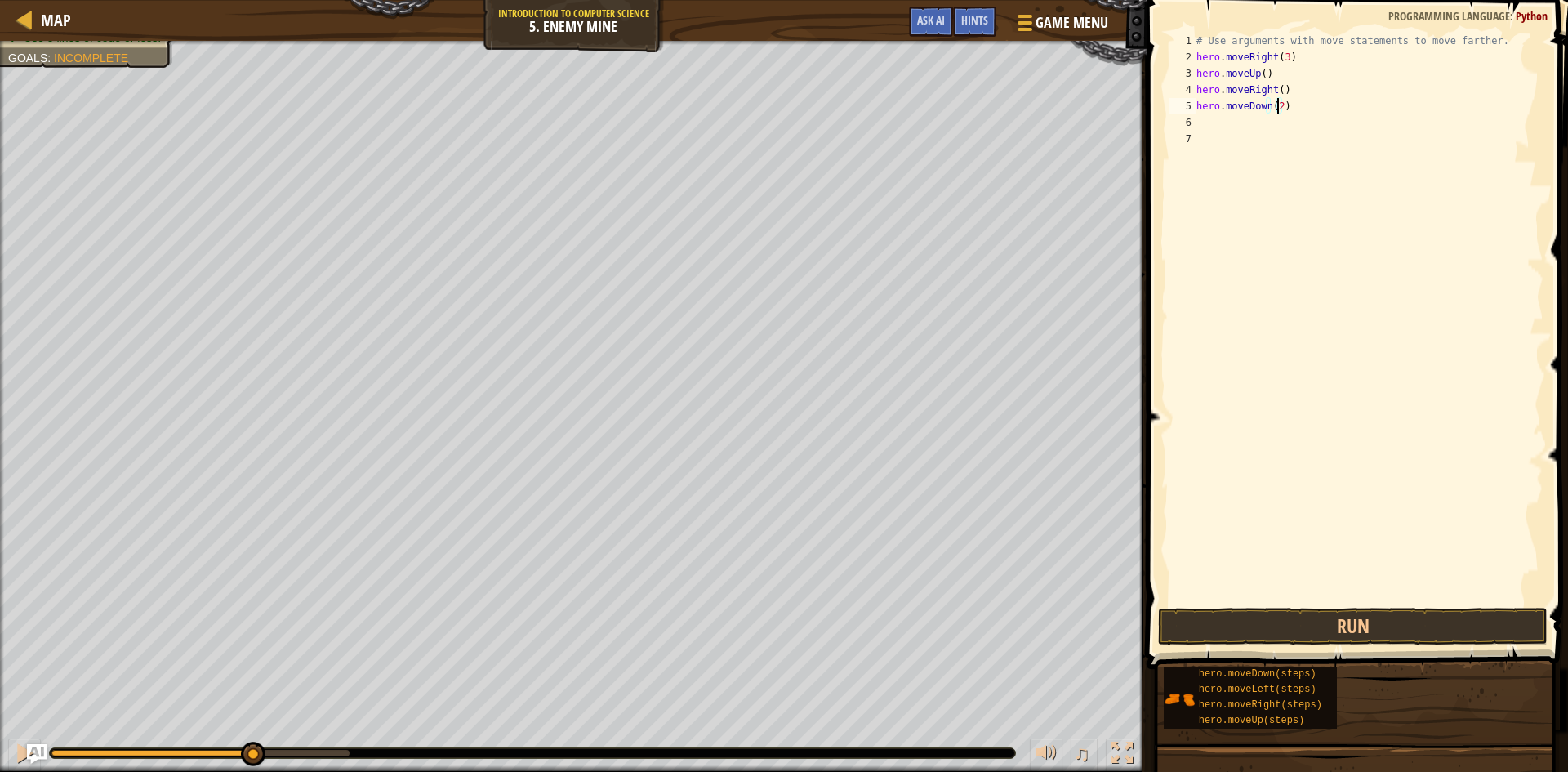
click at [1277, 105] on div "# Use arguments with move statements to move farther. hero . moveRight ( 3 ) he…" at bounding box center [1369, 335] width 350 height 605
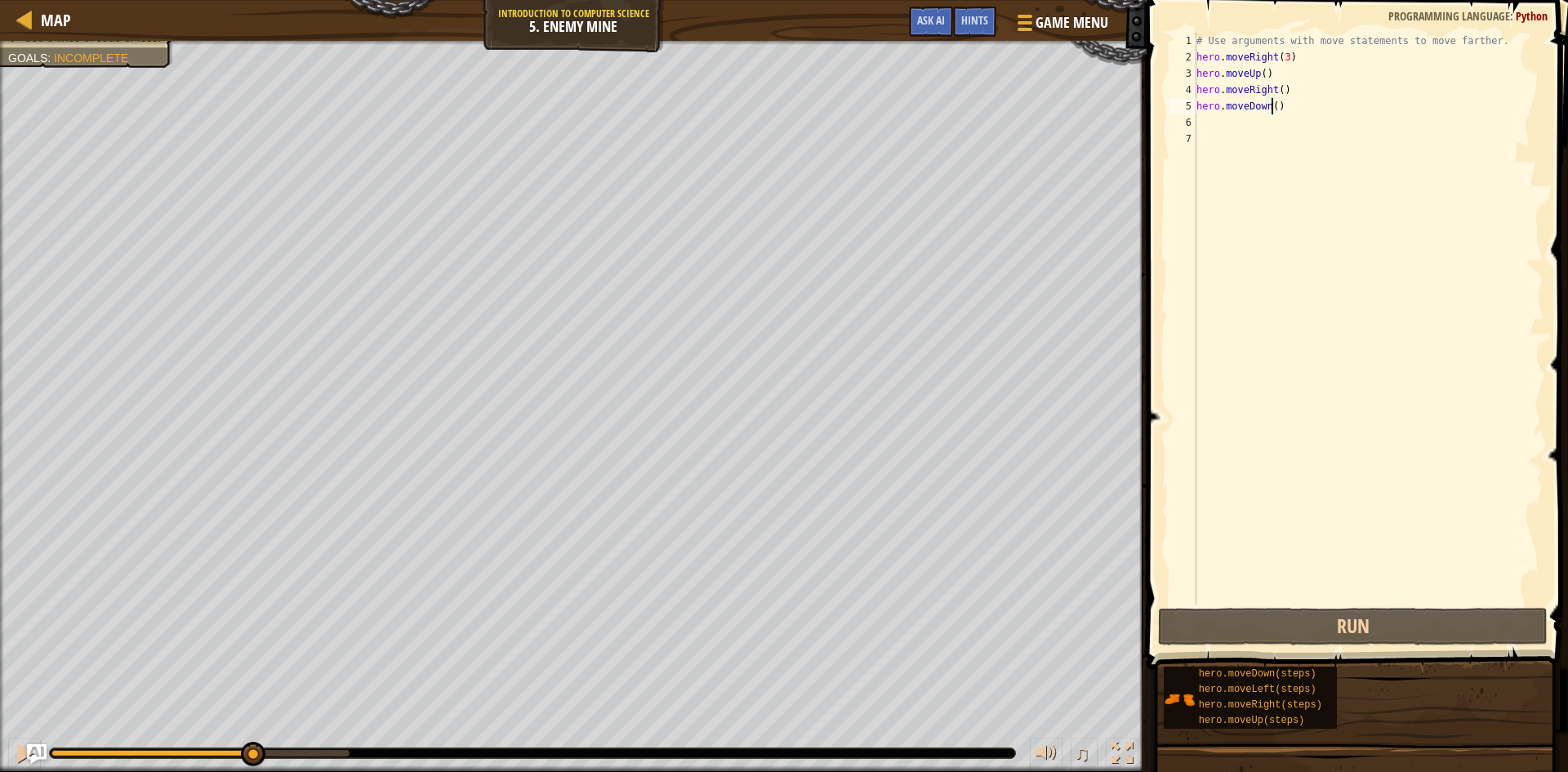
type textarea "hero.moveDown(3)"
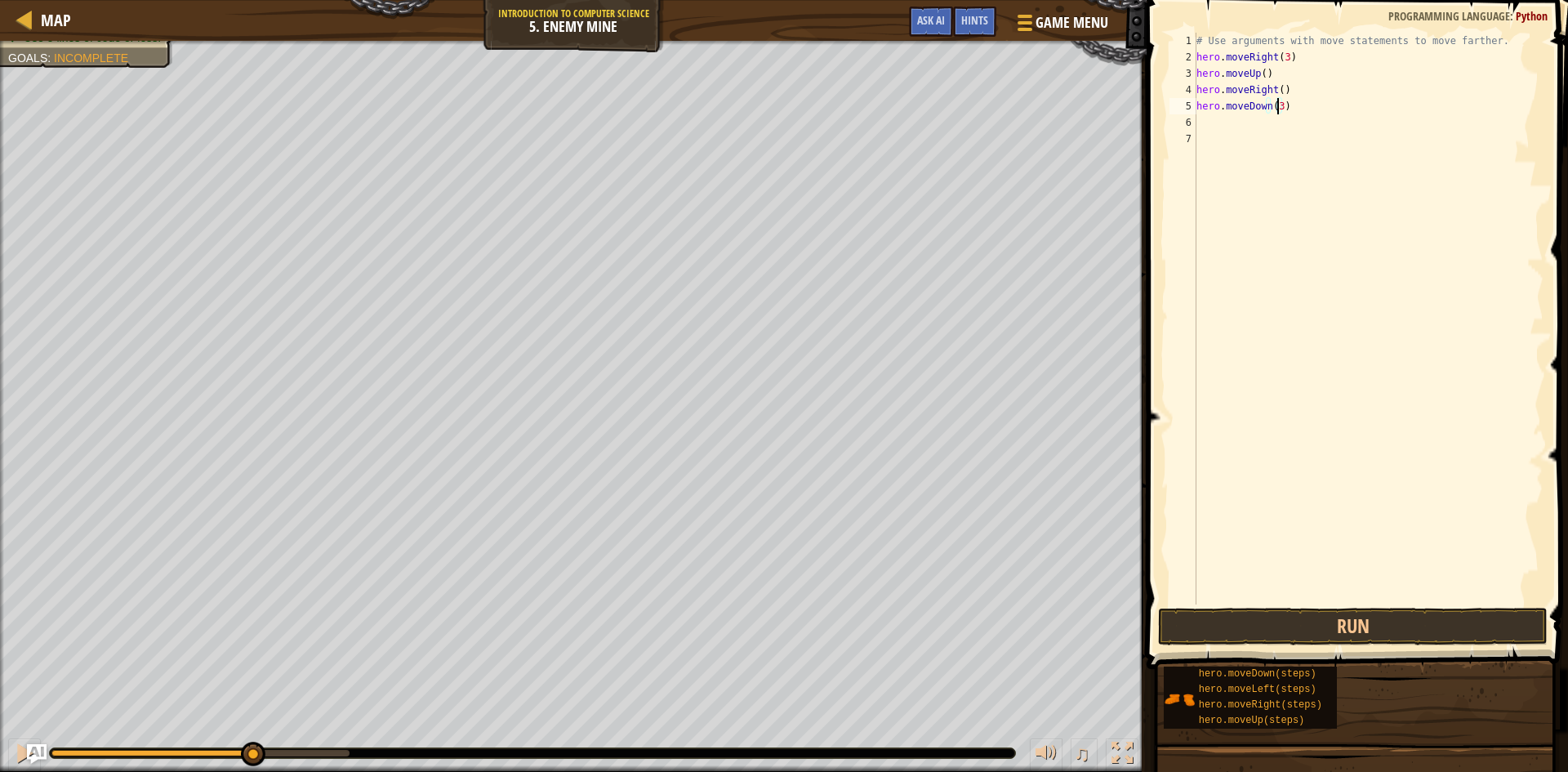
scroll to position [8, 7]
click at [1254, 137] on div "# Use arguments with move statements to move farther. hero . moveRight ( 3 ) he…" at bounding box center [1369, 335] width 350 height 605
click at [1253, 129] on div "# Use arguments with move statements to move farther. hero . moveRight ( 3 ) he…" at bounding box center [1369, 335] width 350 height 605
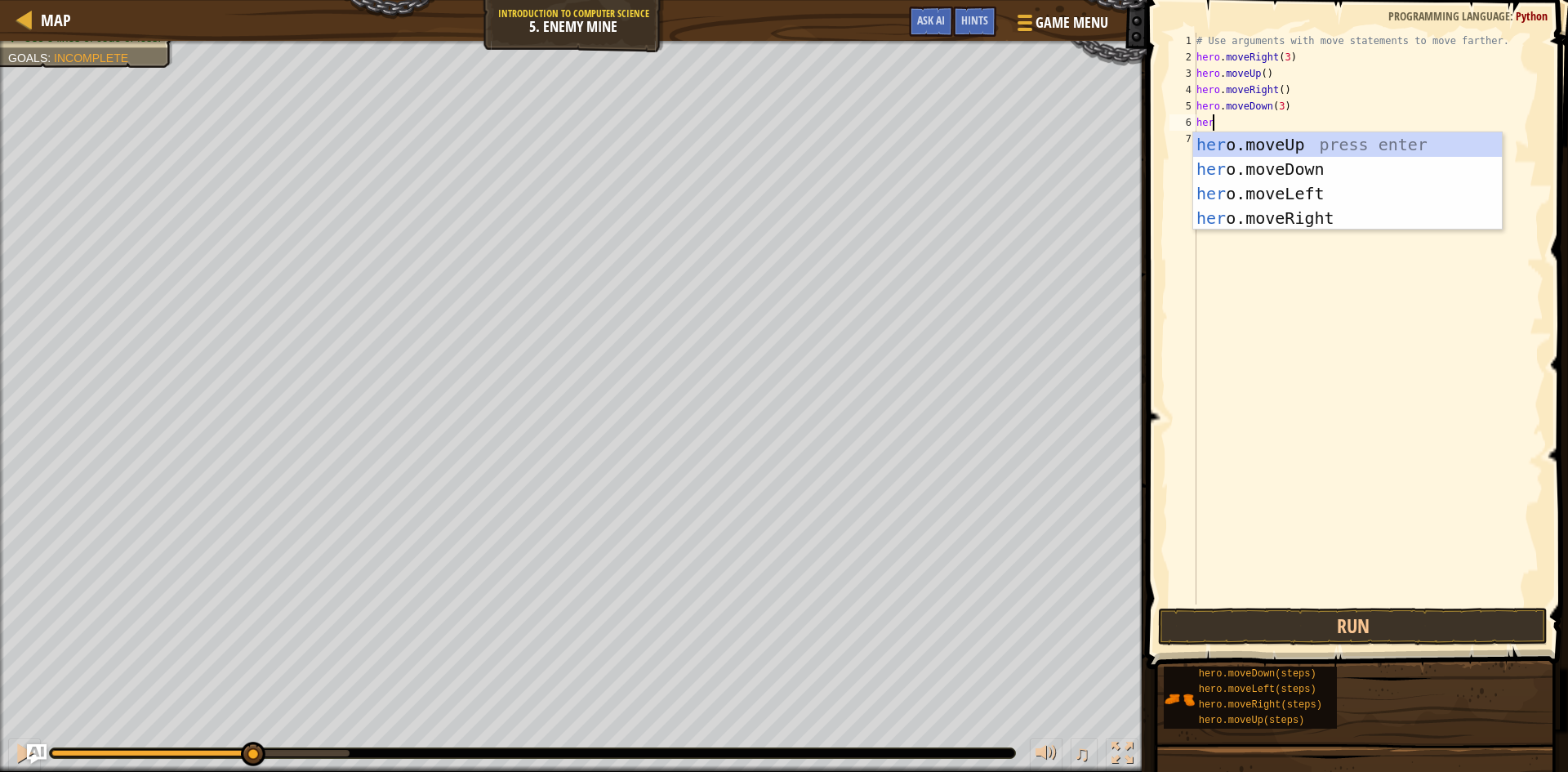
scroll to position [8, 1]
type textarea "hero"
click at [1282, 211] on div "hero .moveUp press enter hero .moveDown press enter hero .moveLeft press enter …" at bounding box center [1348, 206] width 309 height 147
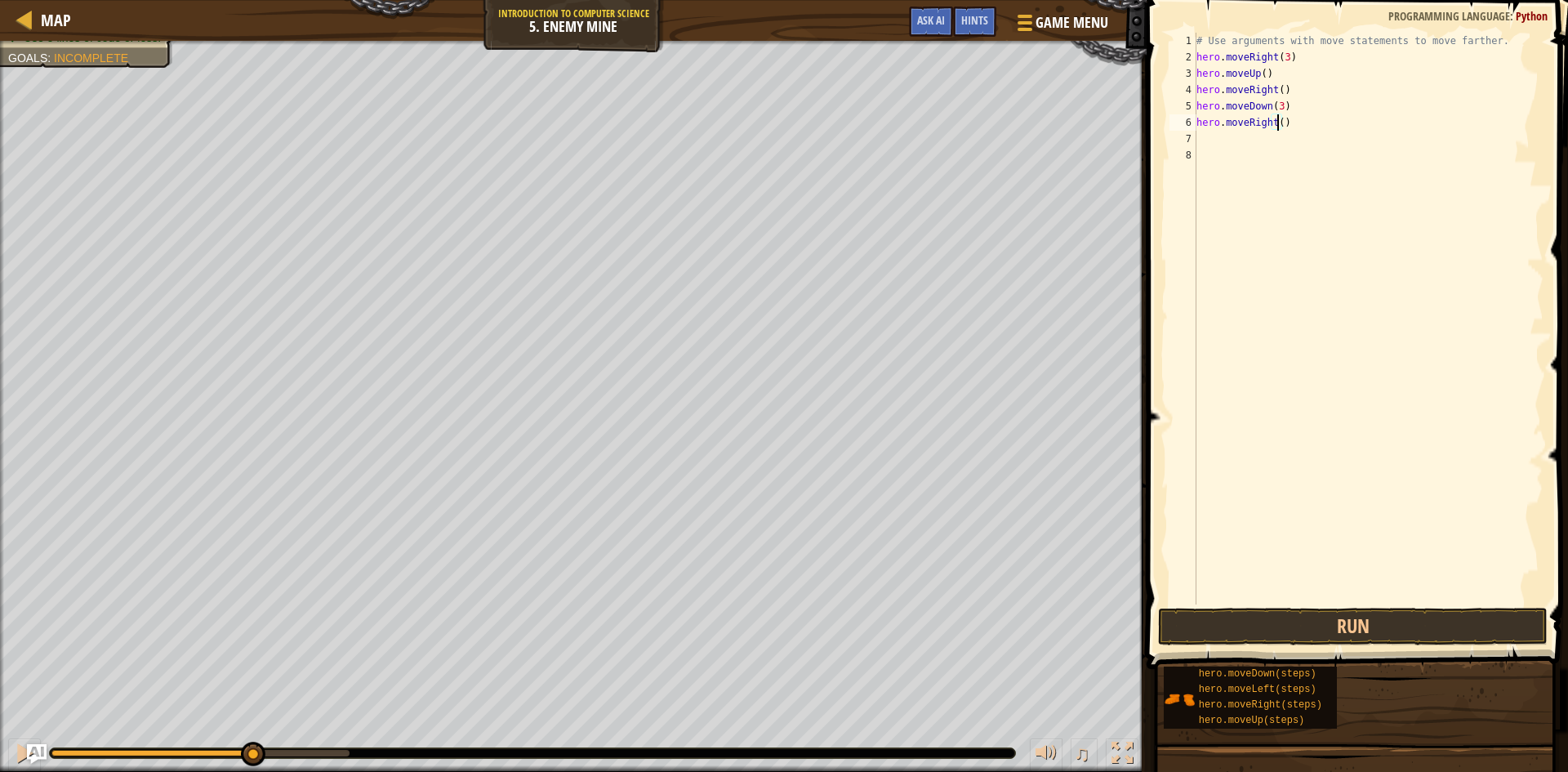
click at [1279, 128] on div "# Use arguments with move statements to move farther. hero . moveRight ( 3 ) he…" at bounding box center [1369, 335] width 350 height 605
type textarea "hero.moveRight(2)"
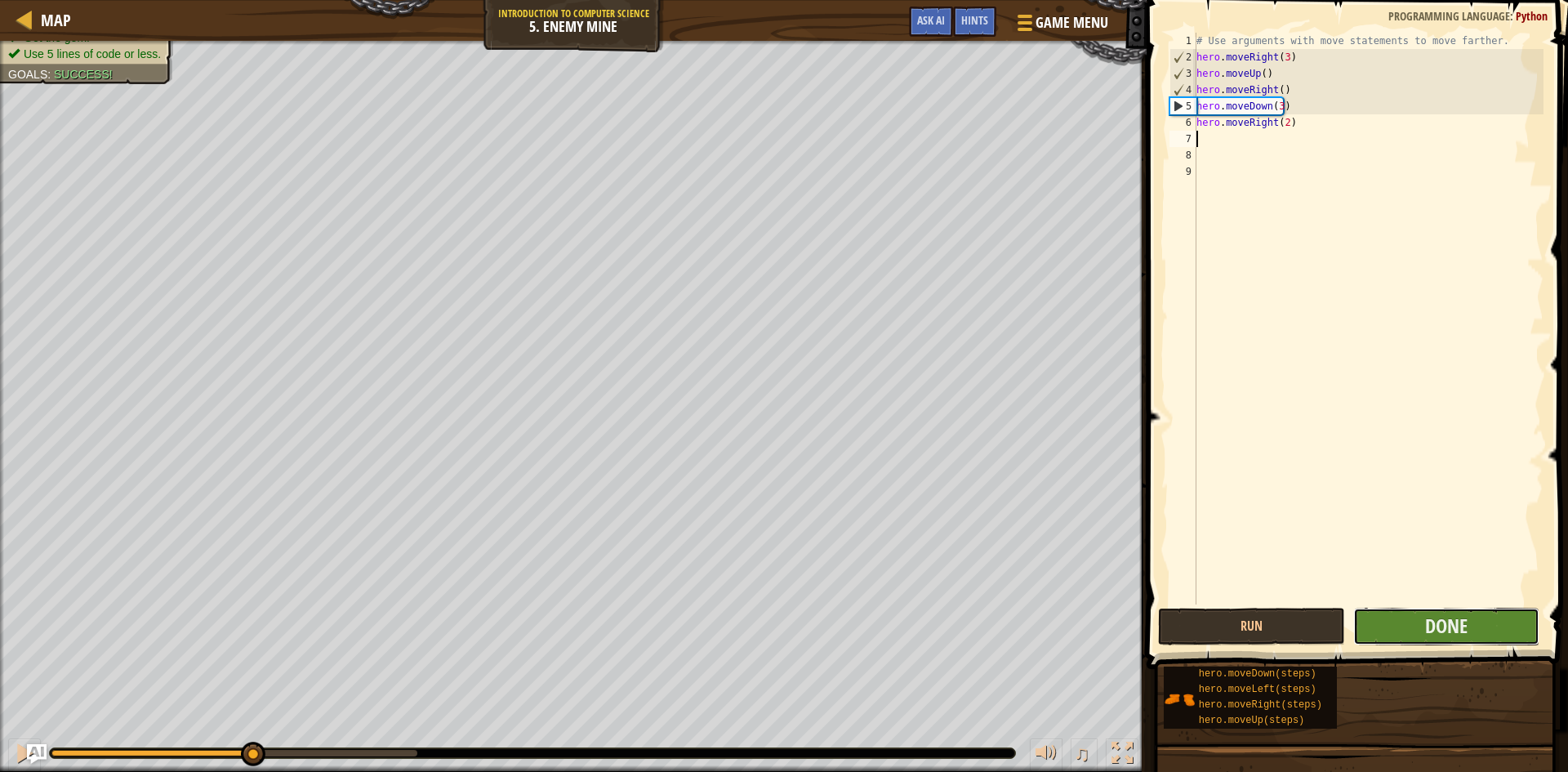
click at [1406, 621] on button "Done" at bounding box center [1447, 626] width 188 height 37
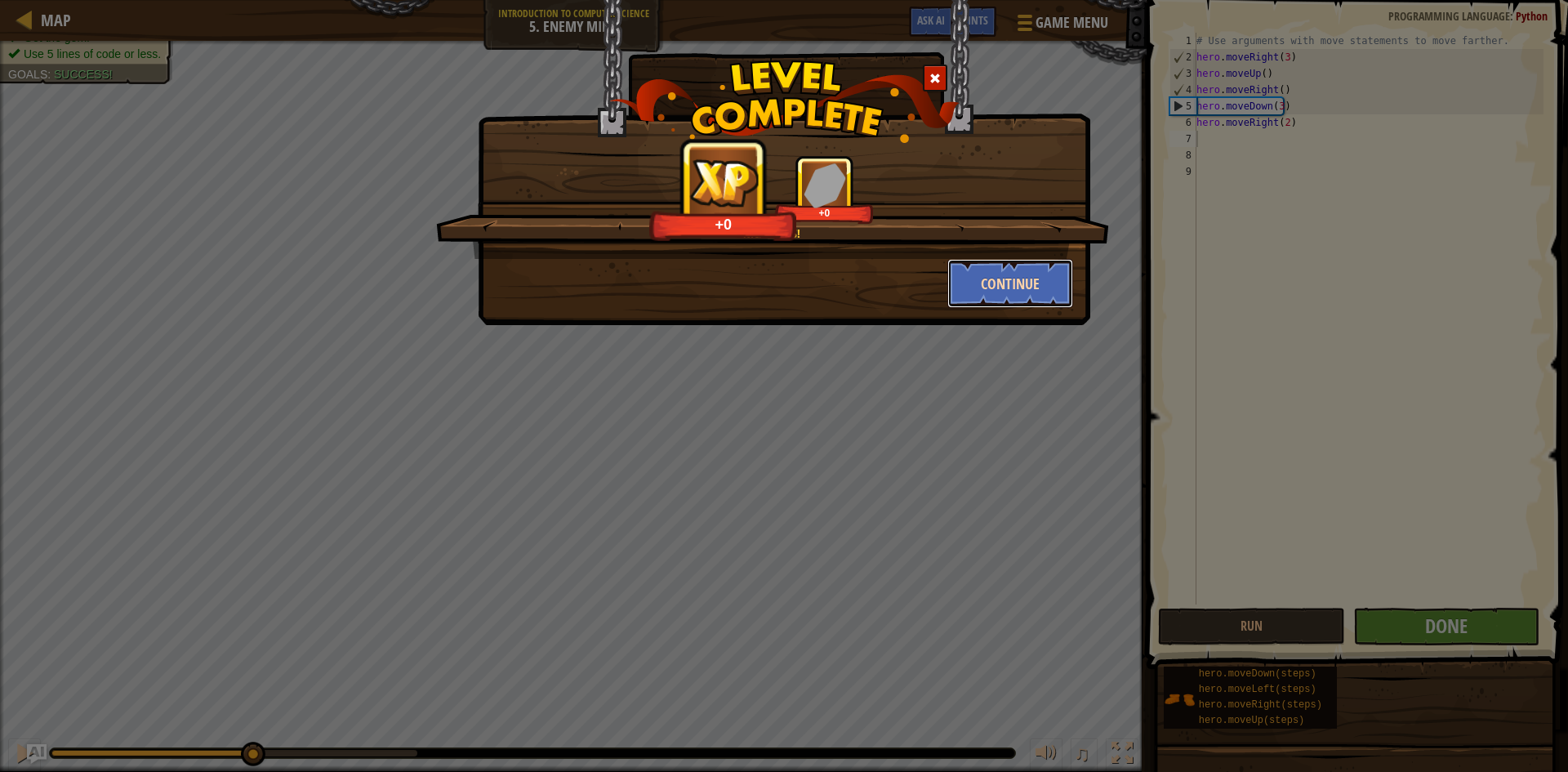
click at [992, 288] on button "Continue" at bounding box center [1011, 283] width 126 height 49
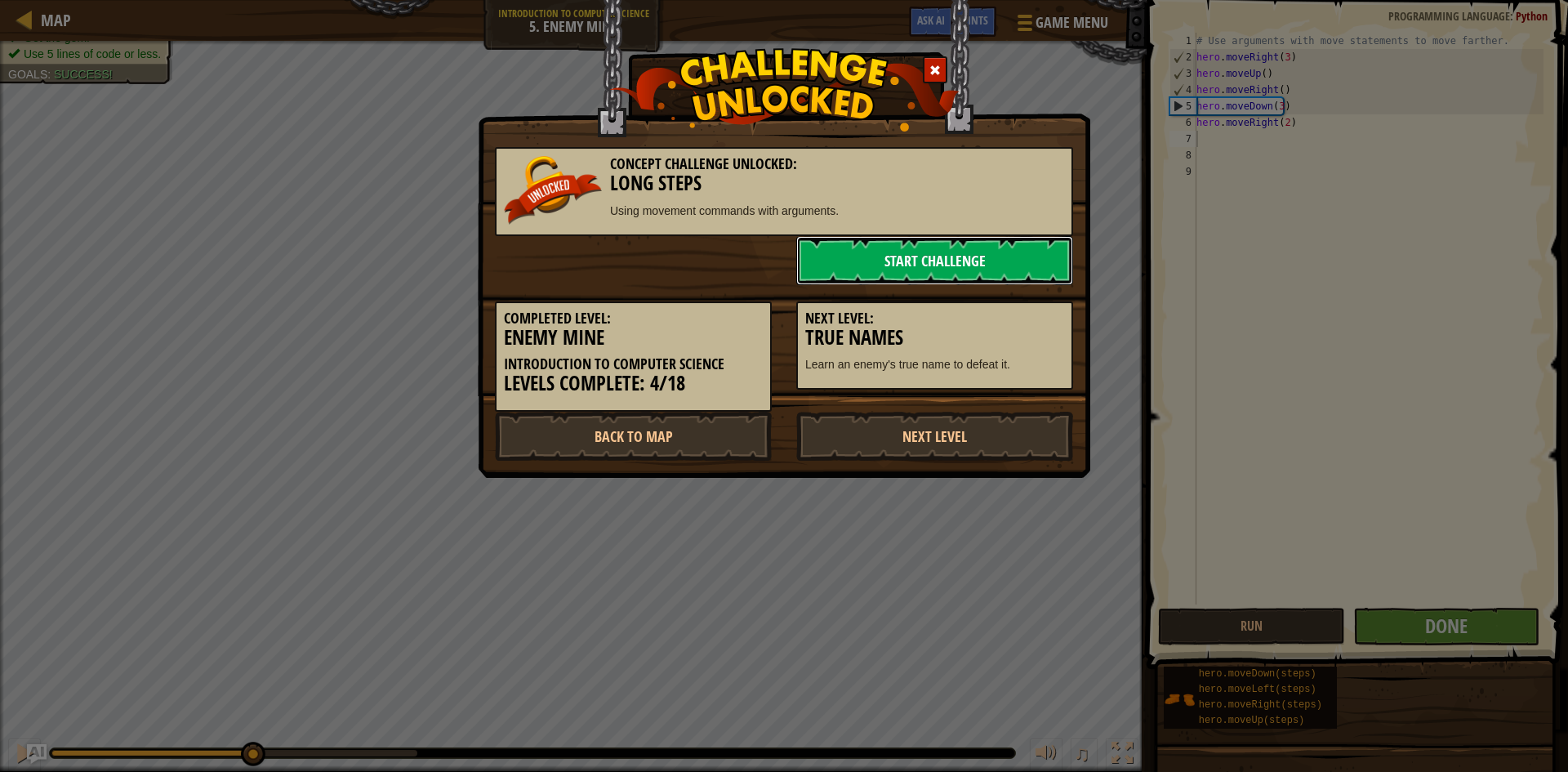
click at [982, 271] on link "Start Challenge" at bounding box center [935, 260] width 276 height 49
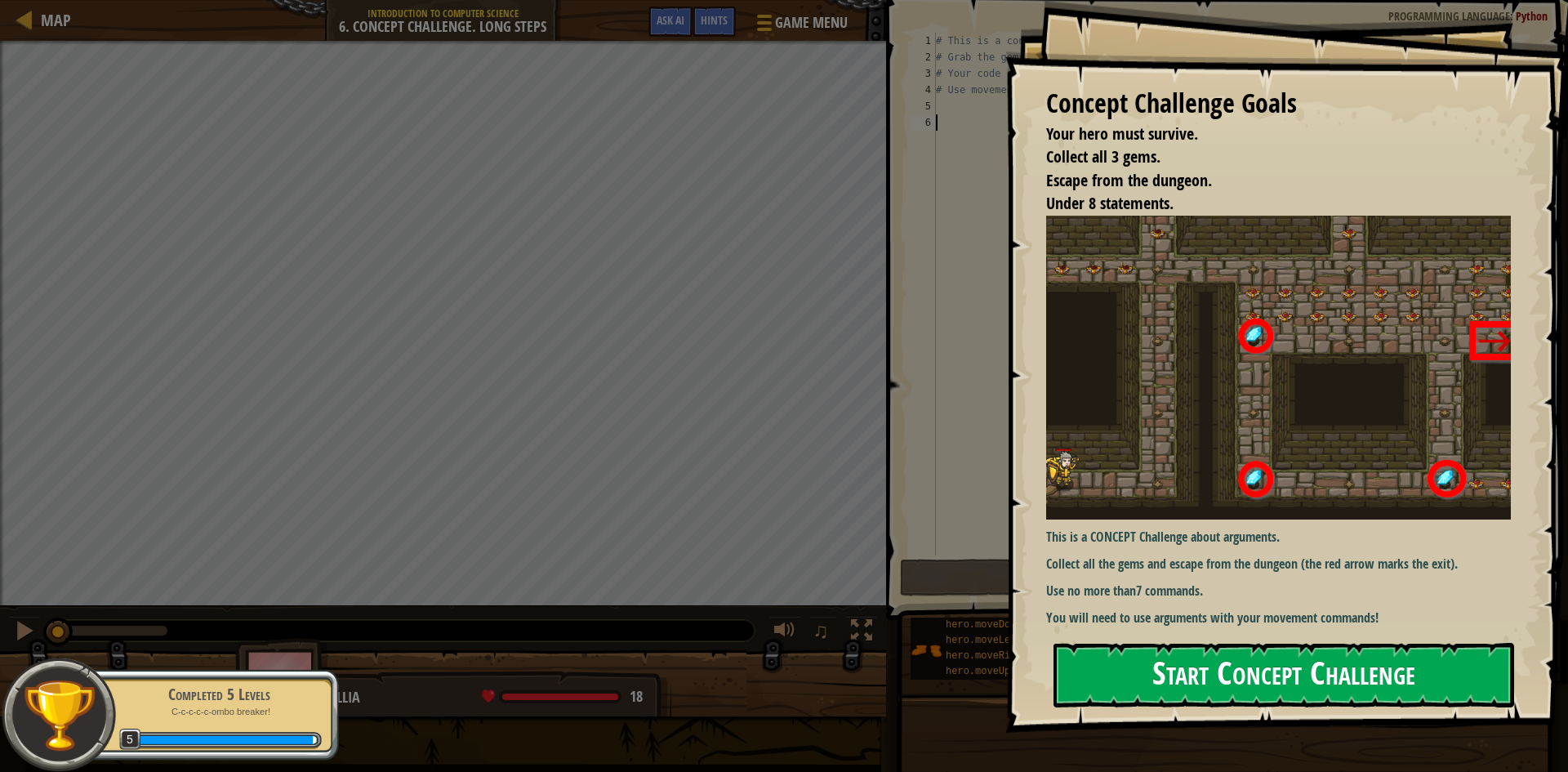
click at [1263, 675] on button "Start Concept Challenge" at bounding box center [1285, 674] width 461 height 64
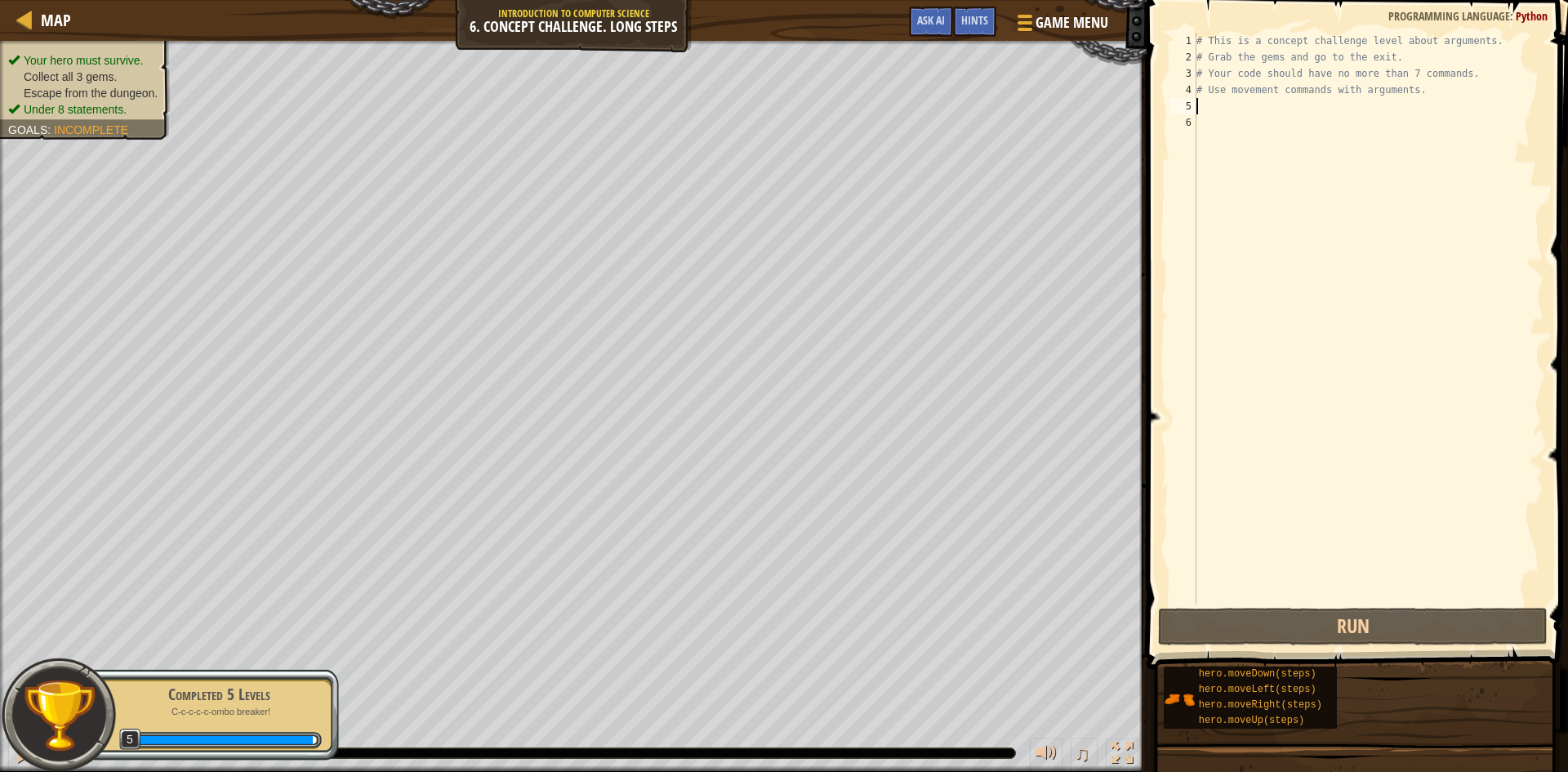
click at [1203, 101] on div "# This is a concept challenge level about arguments. # Grab the gems and go to …" at bounding box center [1369, 335] width 350 height 605
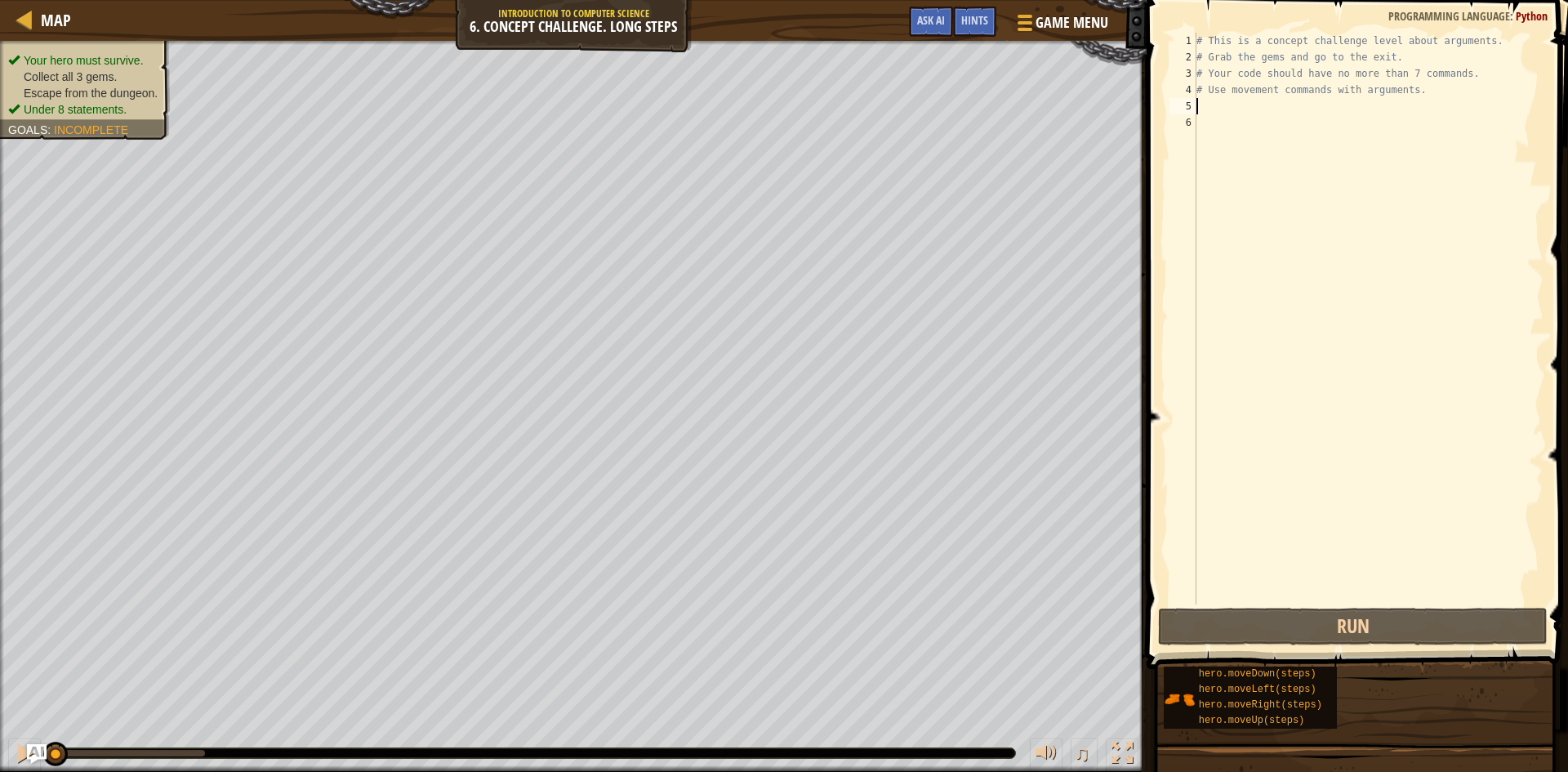
scroll to position [8, 0]
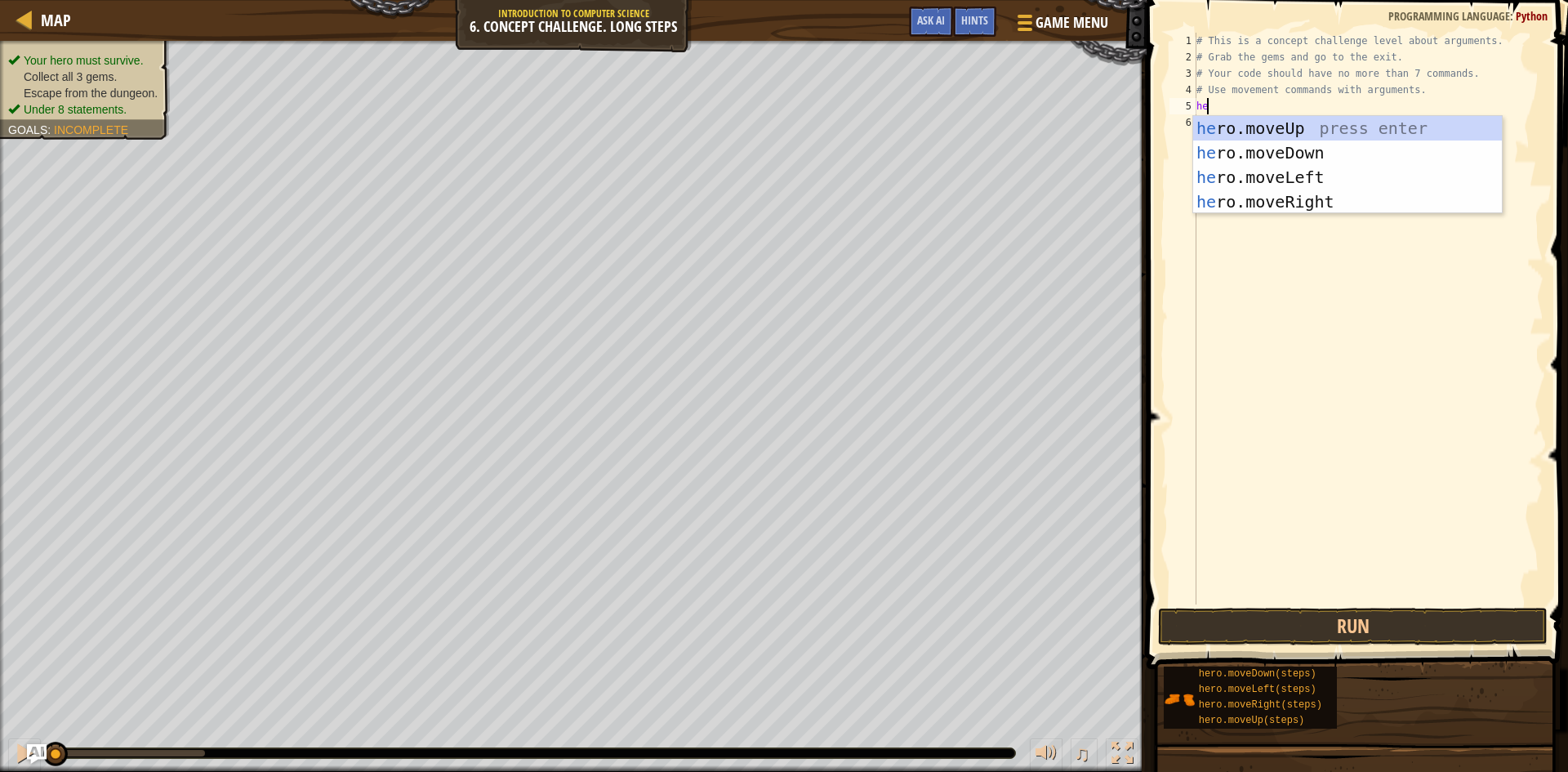
type textarea "hero"
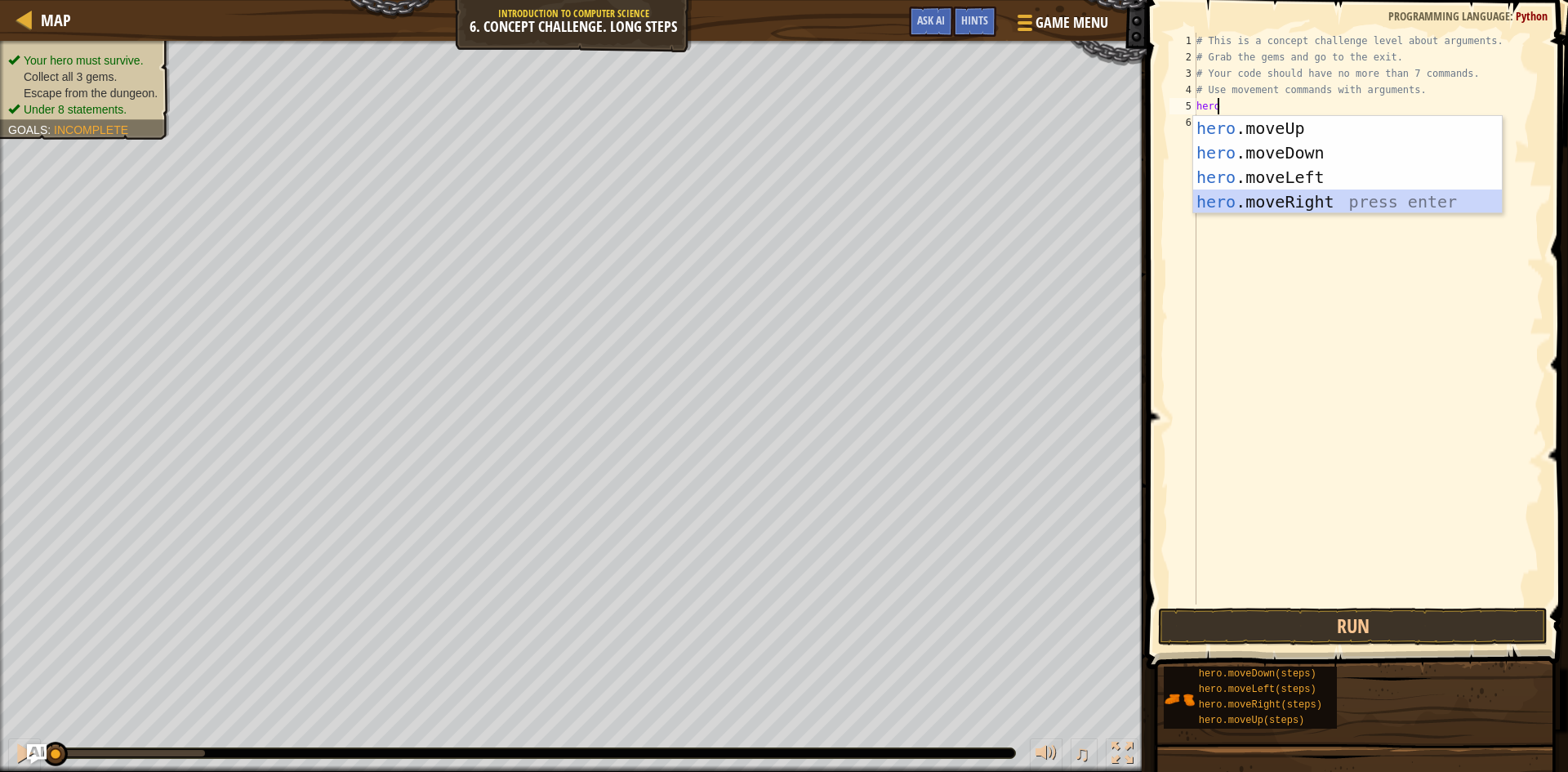
click at [1306, 211] on div "hero .moveUp press enter hero .moveDown press enter hero .moveLeft press enter …" at bounding box center [1348, 189] width 309 height 147
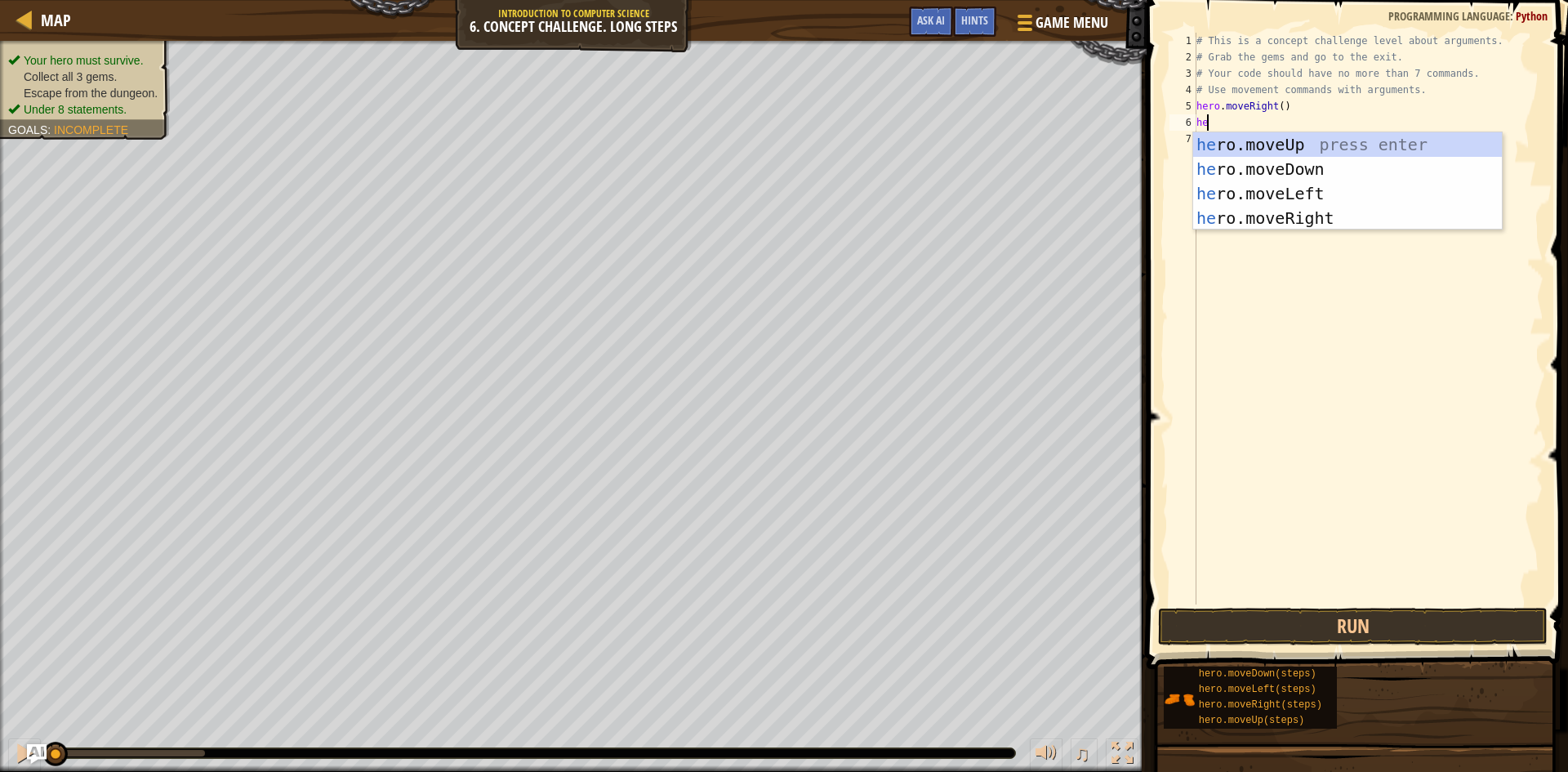
type textarea "hero"
click at [1307, 145] on div "hero .moveUp press enter hero .moveDown press enter hero .moveLeft press enter …" at bounding box center [1348, 206] width 309 height 147
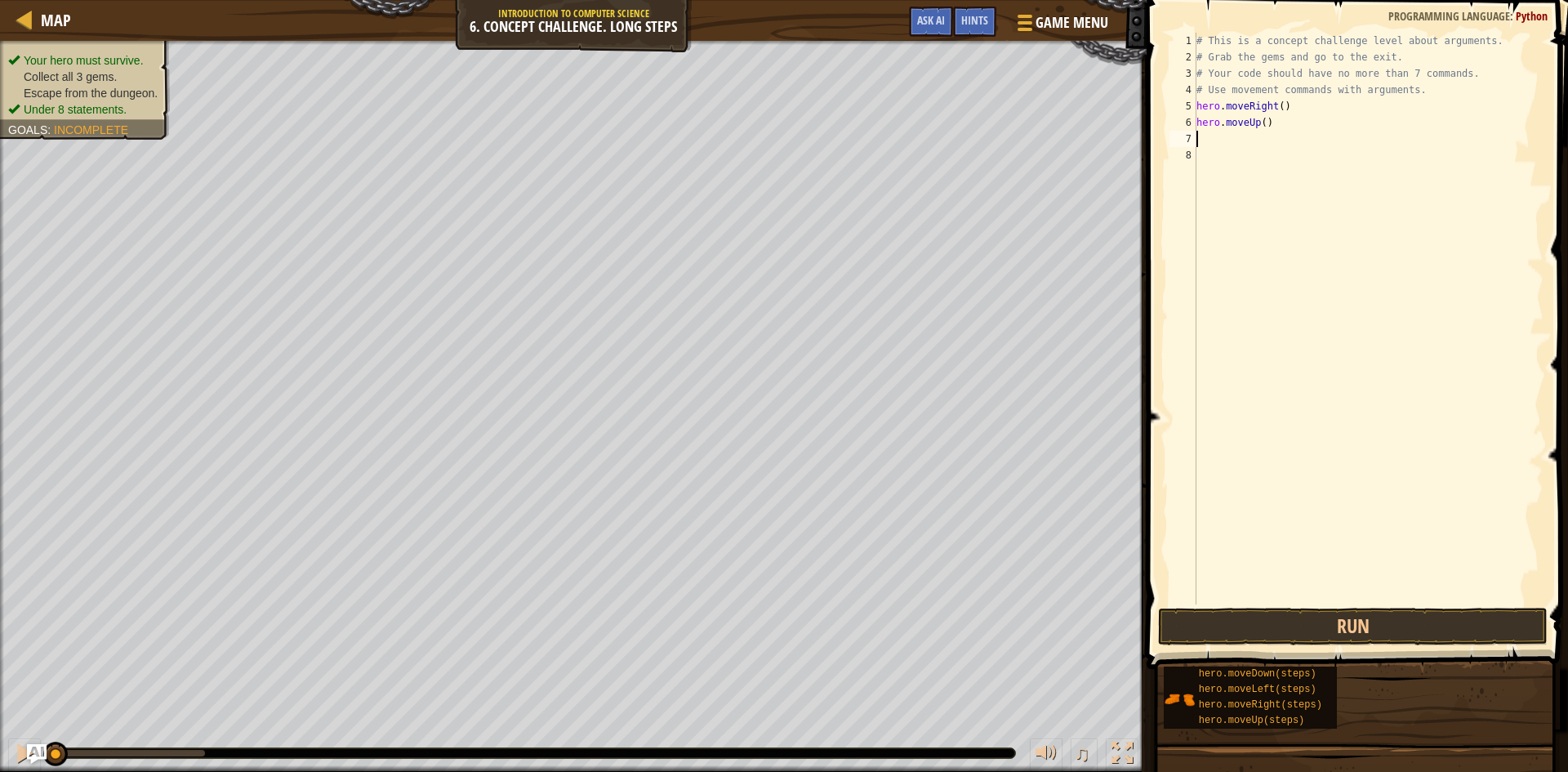
scroll to position [8, 0]
click at [1260, 126] on div "# This is a concept challenge level about arguments. # Grab the gems and go to …" at bounding box center [1369, 335] width 350 height 605
type textarea "hero.moveUp(3)"
click at [1260, 135] on div "# This is a concept challenge level about arguments. # Grab the gems and go to …" at bounding box center [1369, 335] width 350 height 605
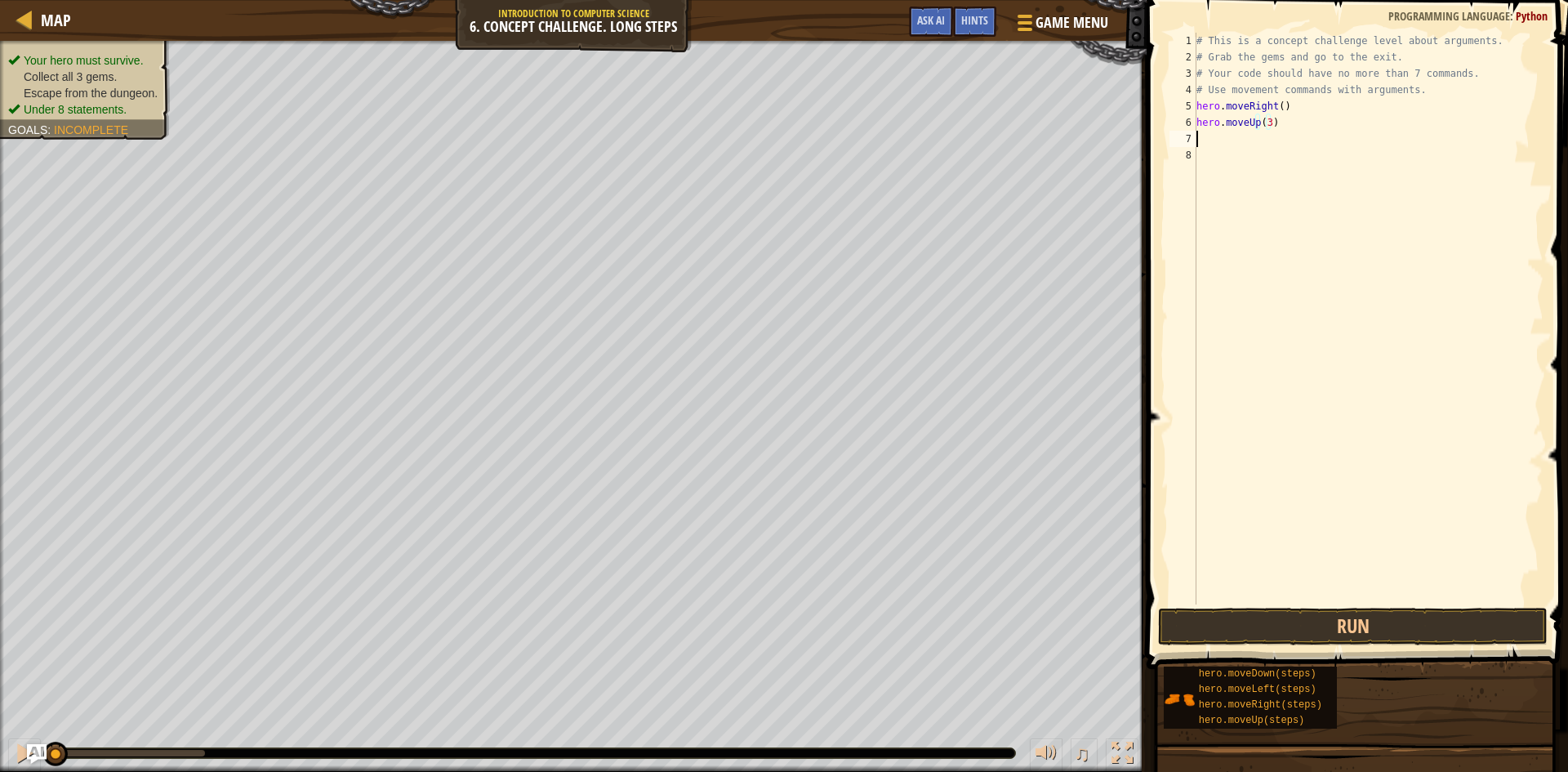
scroll to position [8, 0]
click at [1308, 87] on div "# This is a concept challenge level about arguments. # Grab the gems and go to …" at bounding box center [1369, 335] width 350 height 605
click at [1282, 137] on div "# This is a concept challenge level about arguments. # Grab the gems and go to …" at bounding box center [1369, 335] width 350 height 605
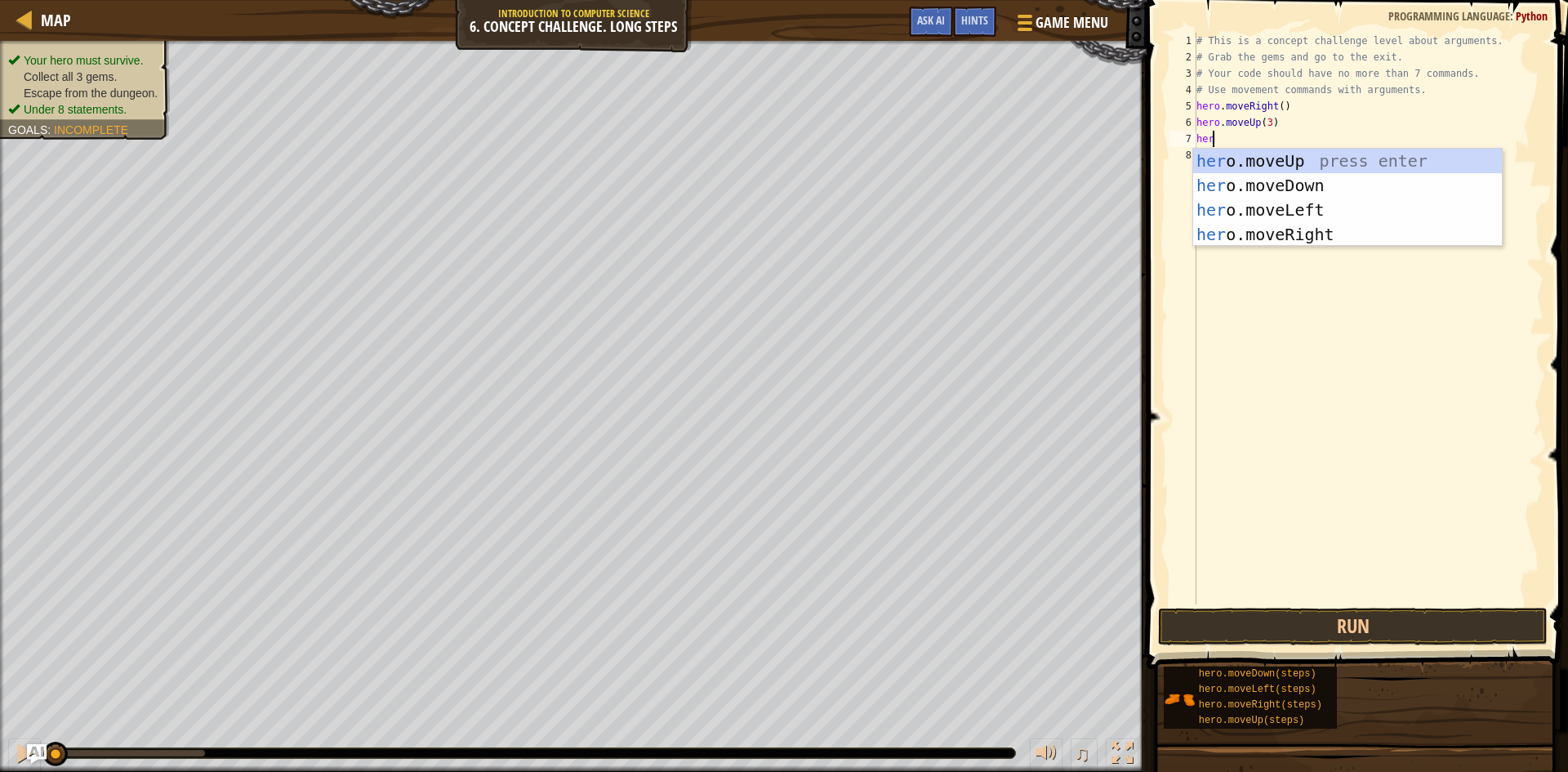
scroll to position [8, 1]
type textarea "hero"
click at [1302, 233] on div "hero .moveUp press enter hero .moveDown press enter hero .moveLeft press enter …" at bounding box center [1348, 222] width 309 height 147
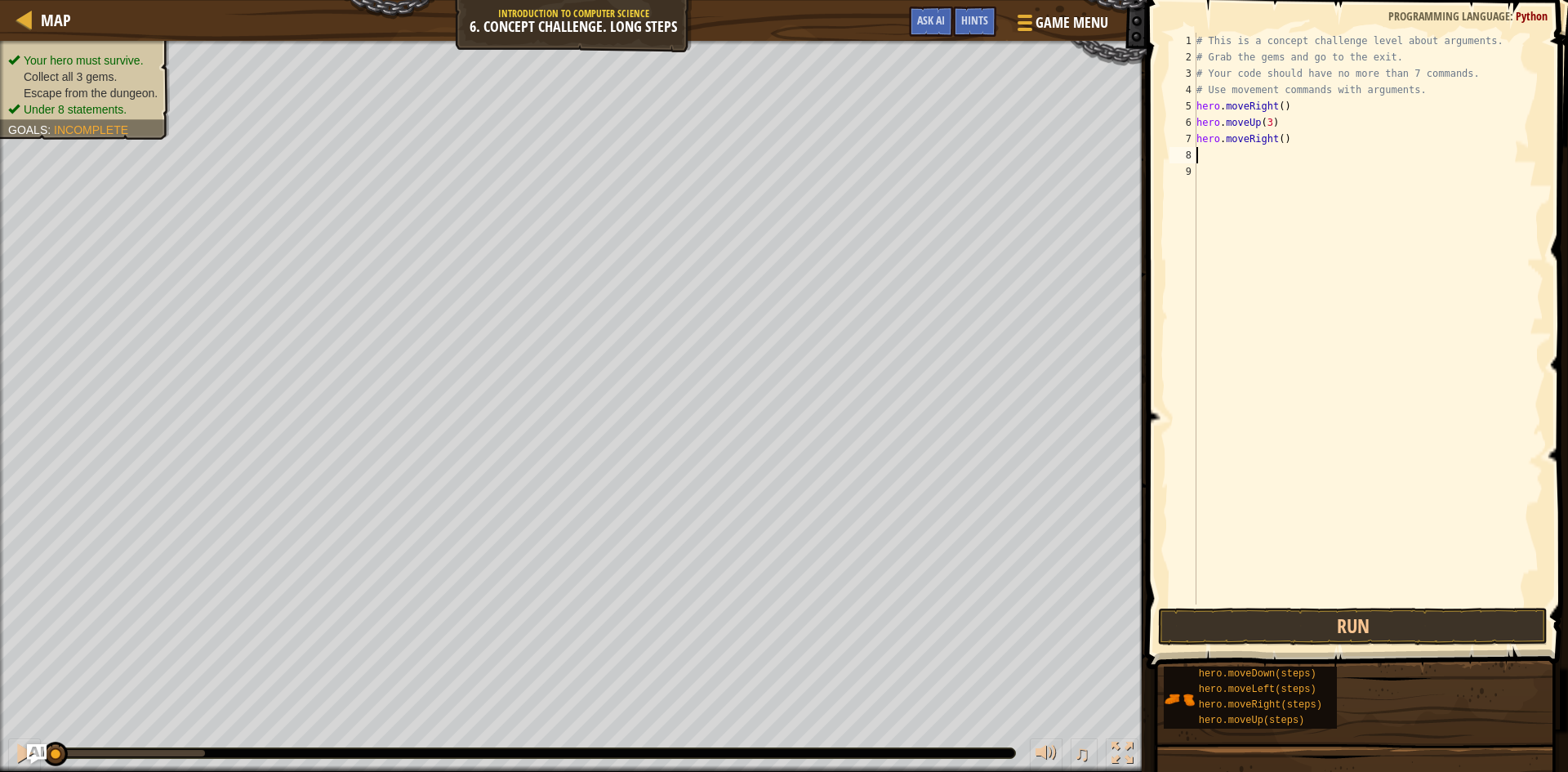
scroll to position [8, 0]
click at [1273, 141] on div "# This is a concept challenge level about arguments. # Grab the gems and go to …" at bounding box center [1369, 335] width 350 height 605
click at [1278, 141] on div "# This is a concept challenge level about arguments. # Grab the gems and go to …" at bounding box center [1369, 335] width 350 height 605
type textarea "hero.moveRight(2)"
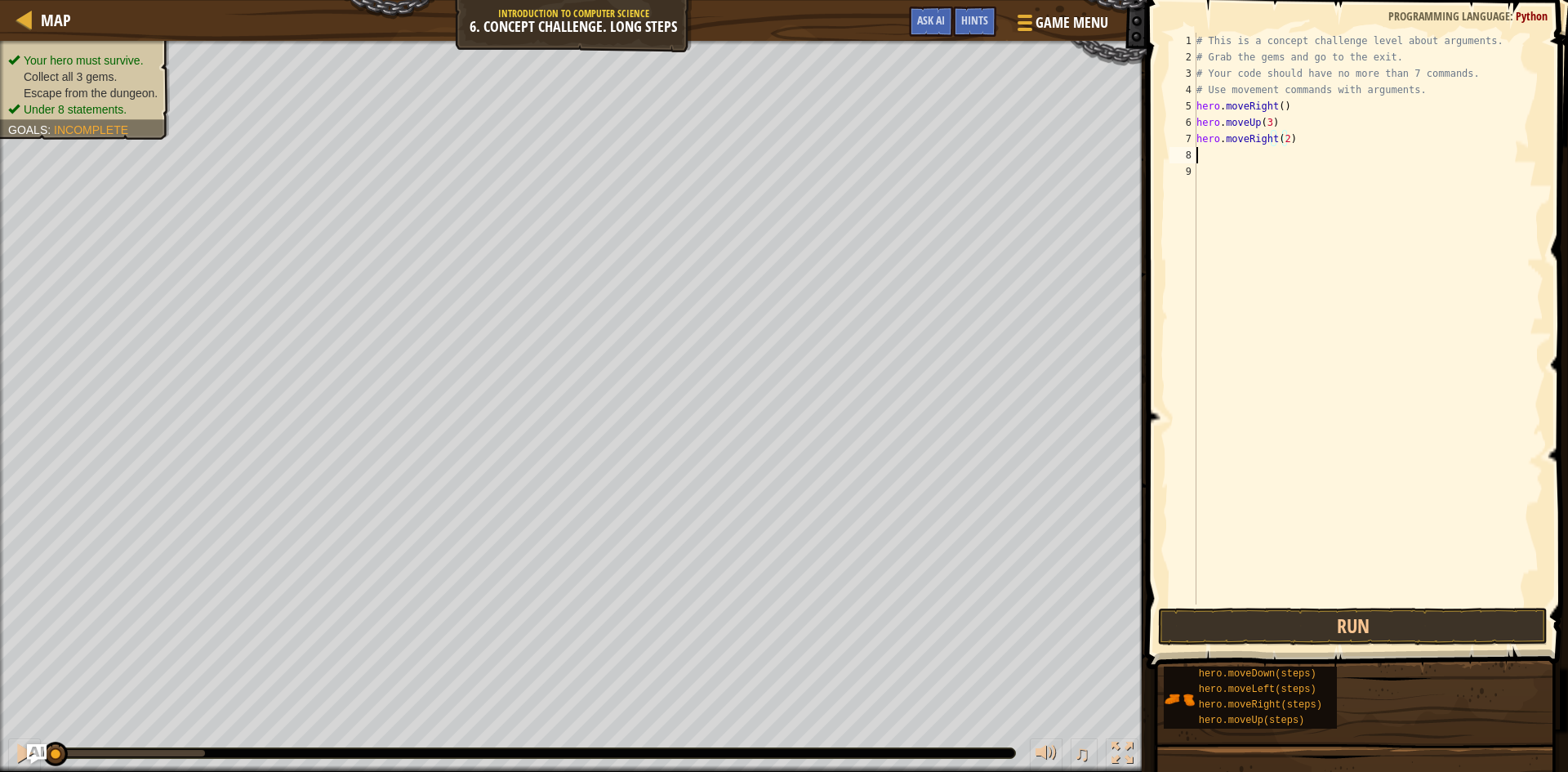
click at [1247, 159] on div "# This is a concept challenge level about arguments. # Grab the gems and go to …" at bounding box center [1369, 335] width 350 height 605
type textarea "j"
type textarea "h"
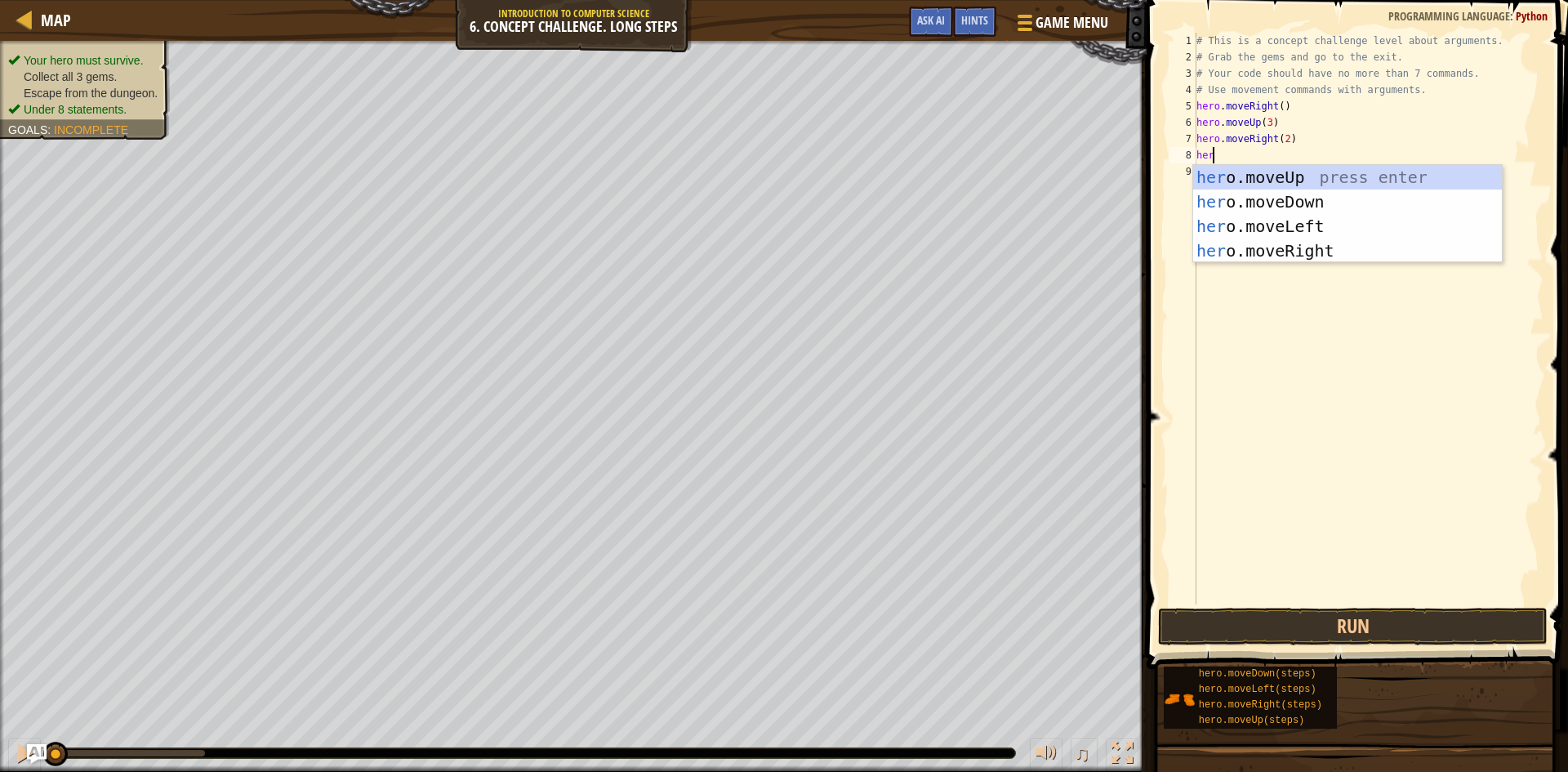
scroll to position [8, 1]
type textarea "hero"
click at [1314, 204] on div "hero .moveUp press enter hero .moveDown press enter hero .moveLeft press enter …" at bounding box center [1348, 238] width 309 height 147
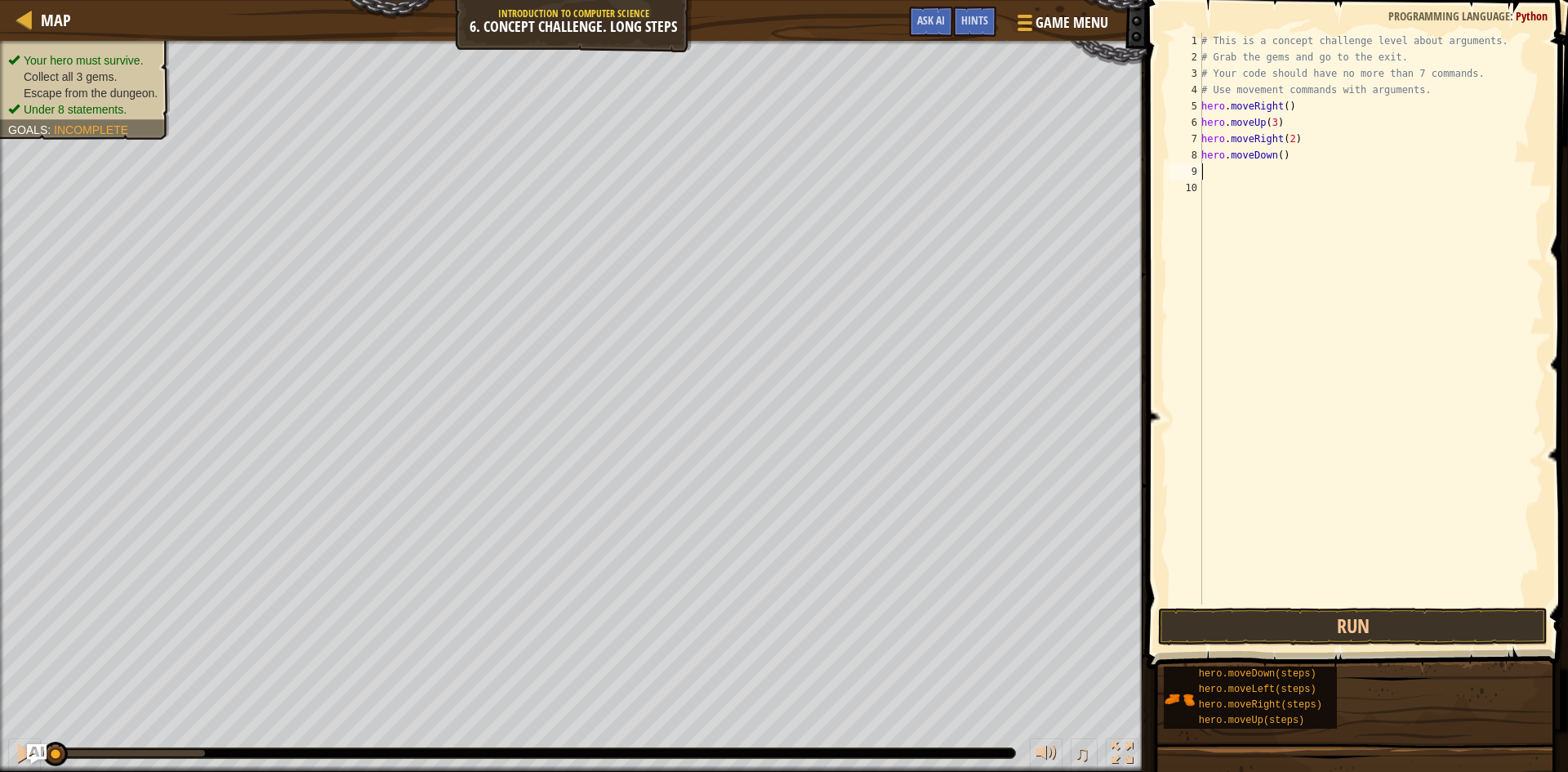
scroll to position [8, 0]
click at [1277, 152] on div "# This is a concept challenge level about arguments. # Grab the gems and go to …" at bounding box center [1371, 335] width 345 height 605
type textarea "hero.moveDown(3)"
click at [1227, 168] on div "# This is a concept challenge level about arguments. # Grab the gems and go to …" at bounding box center [1371, 335] width 345 height 605
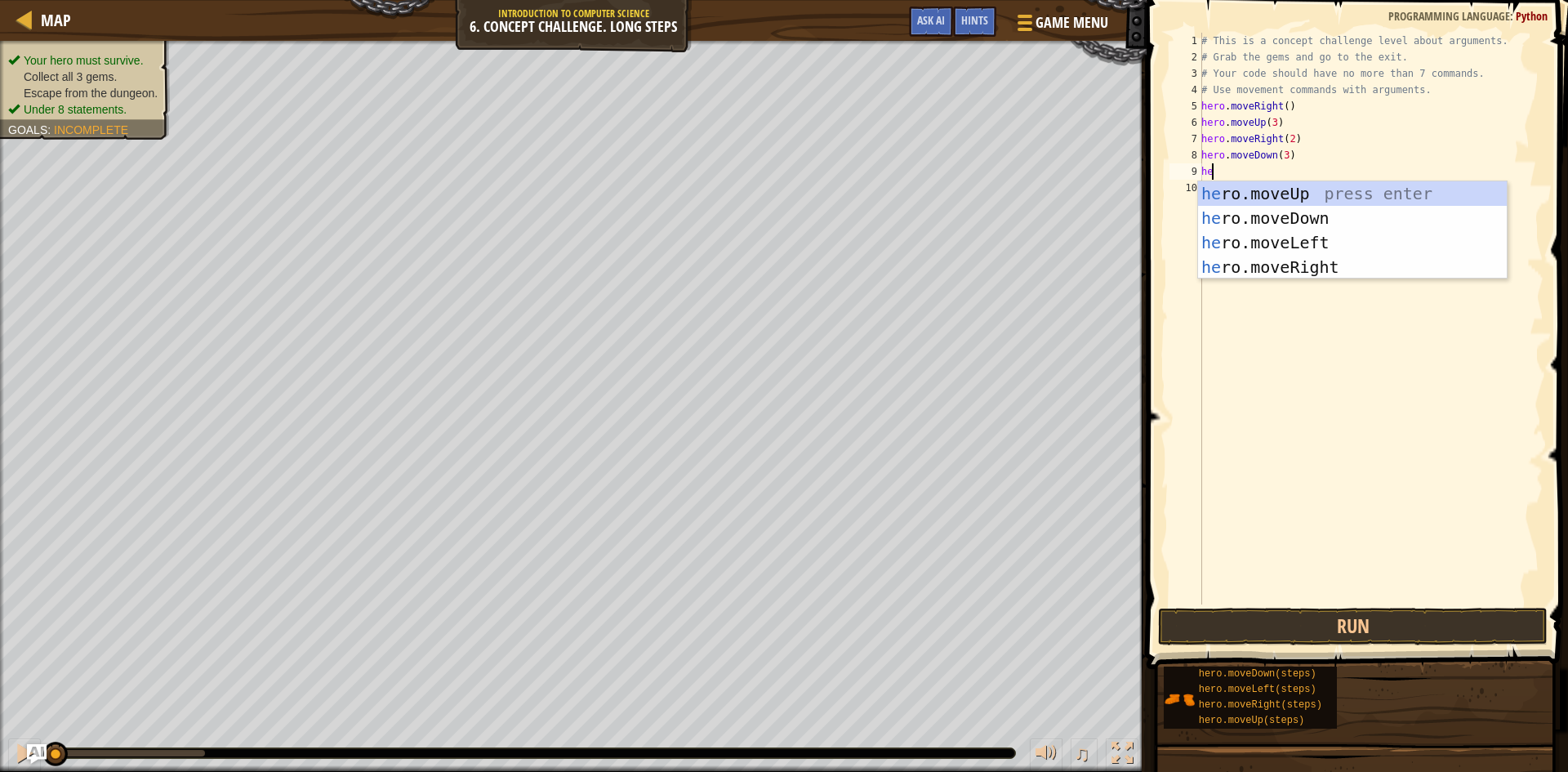
scroll to position [8, 1]
type textarea "hero"
click at [1302, 191] on div "hero .moveUp press enter hero .moveDown press enter hero .moveLeft press enter …" at bounding box center [1353, 255] width 309 height 147
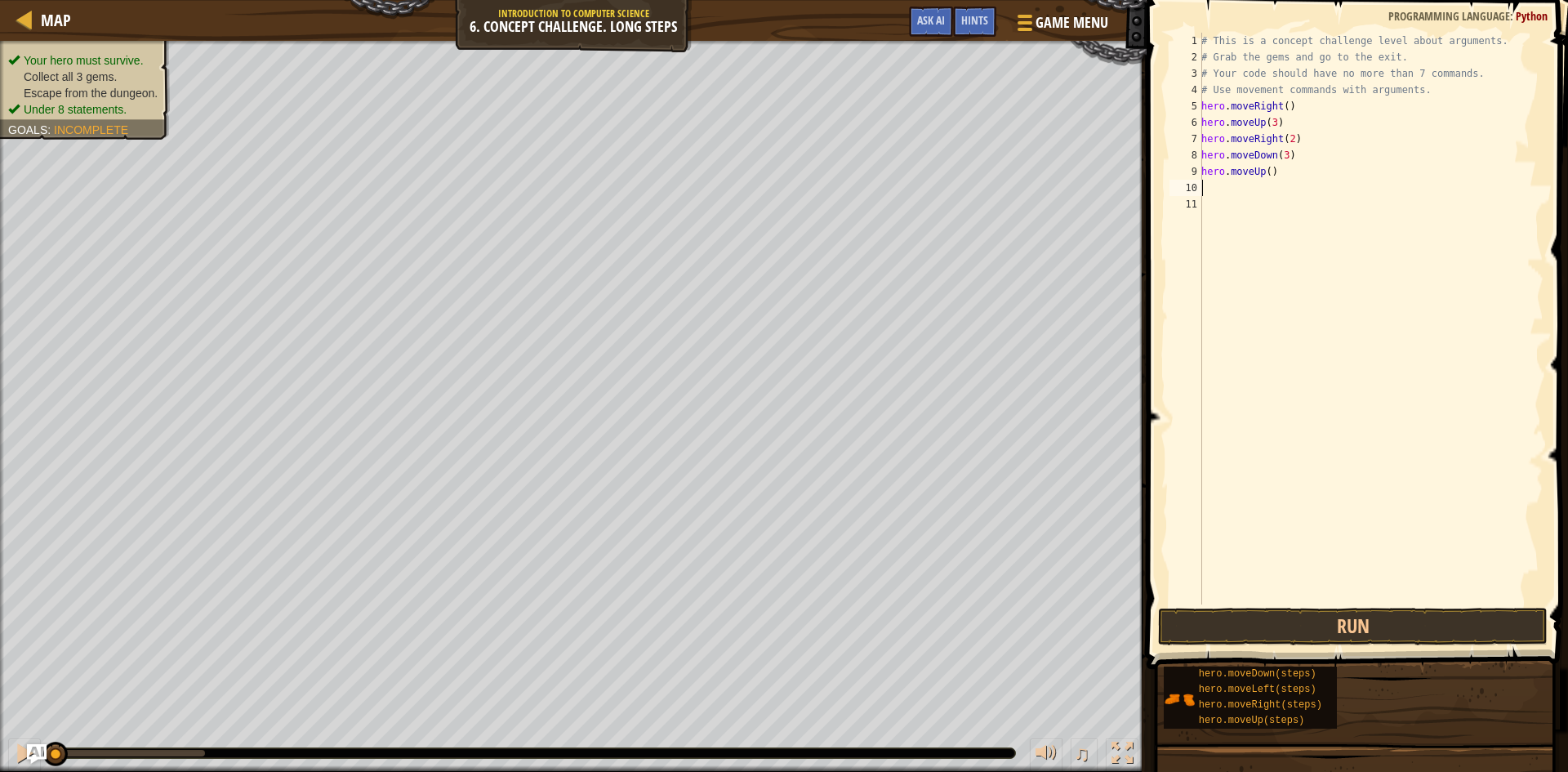
scroll to position [8, 0]
click at [1270, 168] on div "# This is a concept challenge level about arguments. # Grab the gems and go to …" at bounding box center [1371, 335] width 345 height 605
click at [1272, 171] on div "# This is a concept challenge level about arguments. # Grab the gems and go to …" at bounding box center [1371, 319] width 345 height 572
click at [1270, 172] on div "# This is a concept challenge level about arguments. # Grab the gems and go to …" at bounding box center [1371, 335] width 345 height 605
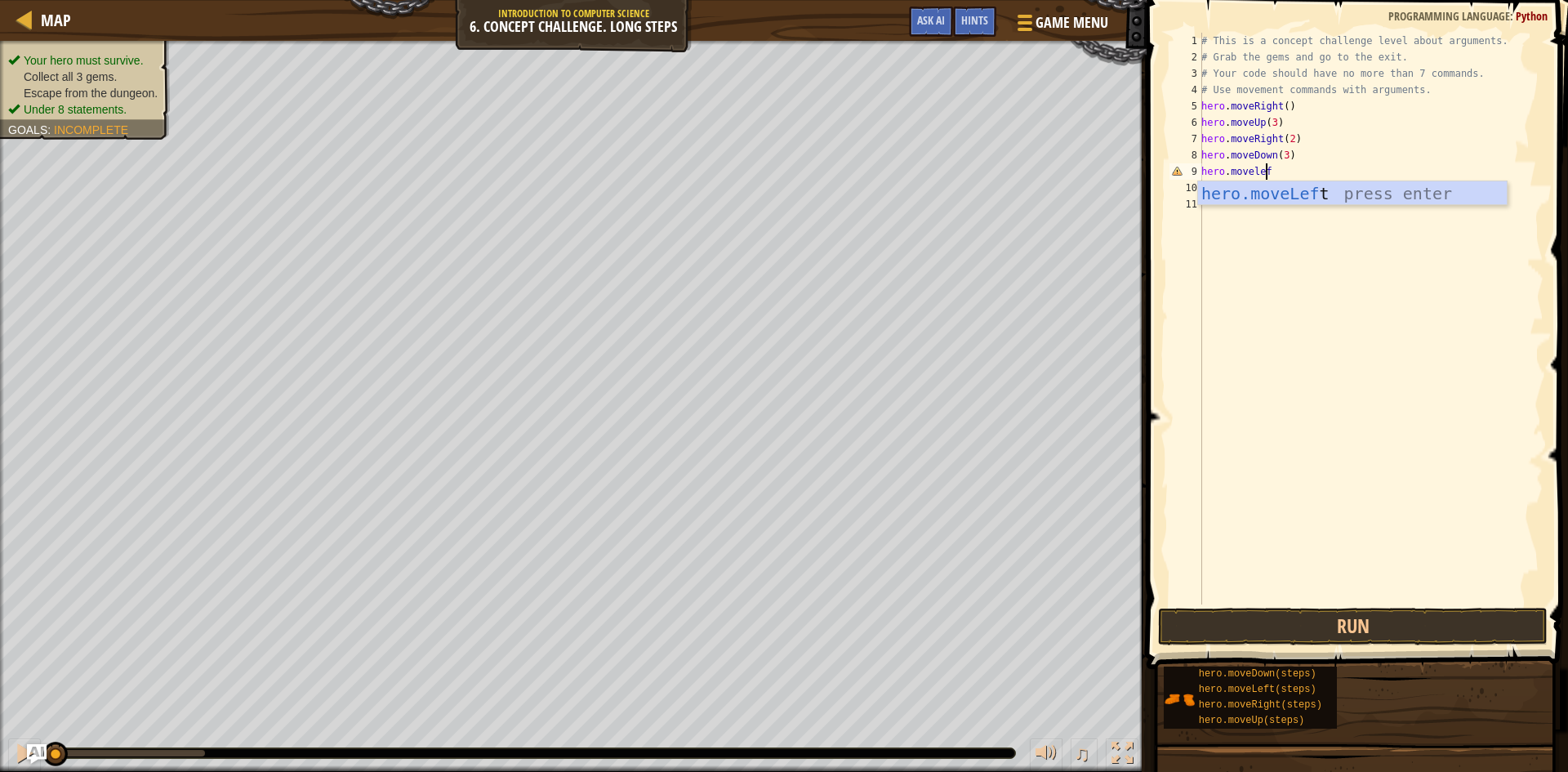
type textarea "hero.moveleft"
click at [1270, 198] on div "hero.moveLeft press enter" at bounding box center [1353, 218] width 309 height 74
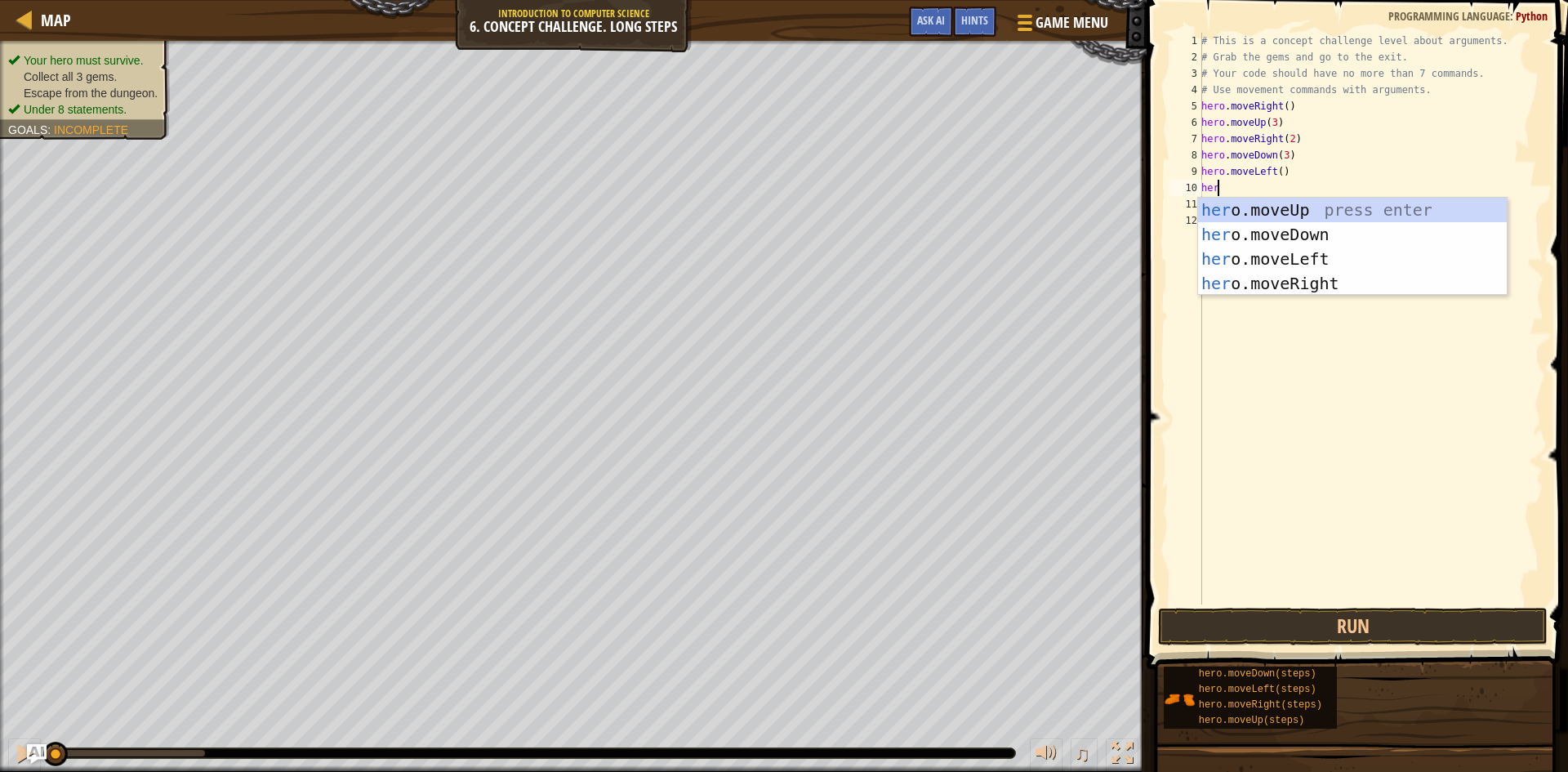
scroll to position [8, 1]
type textarea "hero"
click at [1271, 210] on div "hero .moveUp press enter hero .moveDown press enter hero .moveLeft press enter …" at bounding box center [1353, 272] width 309 height 147
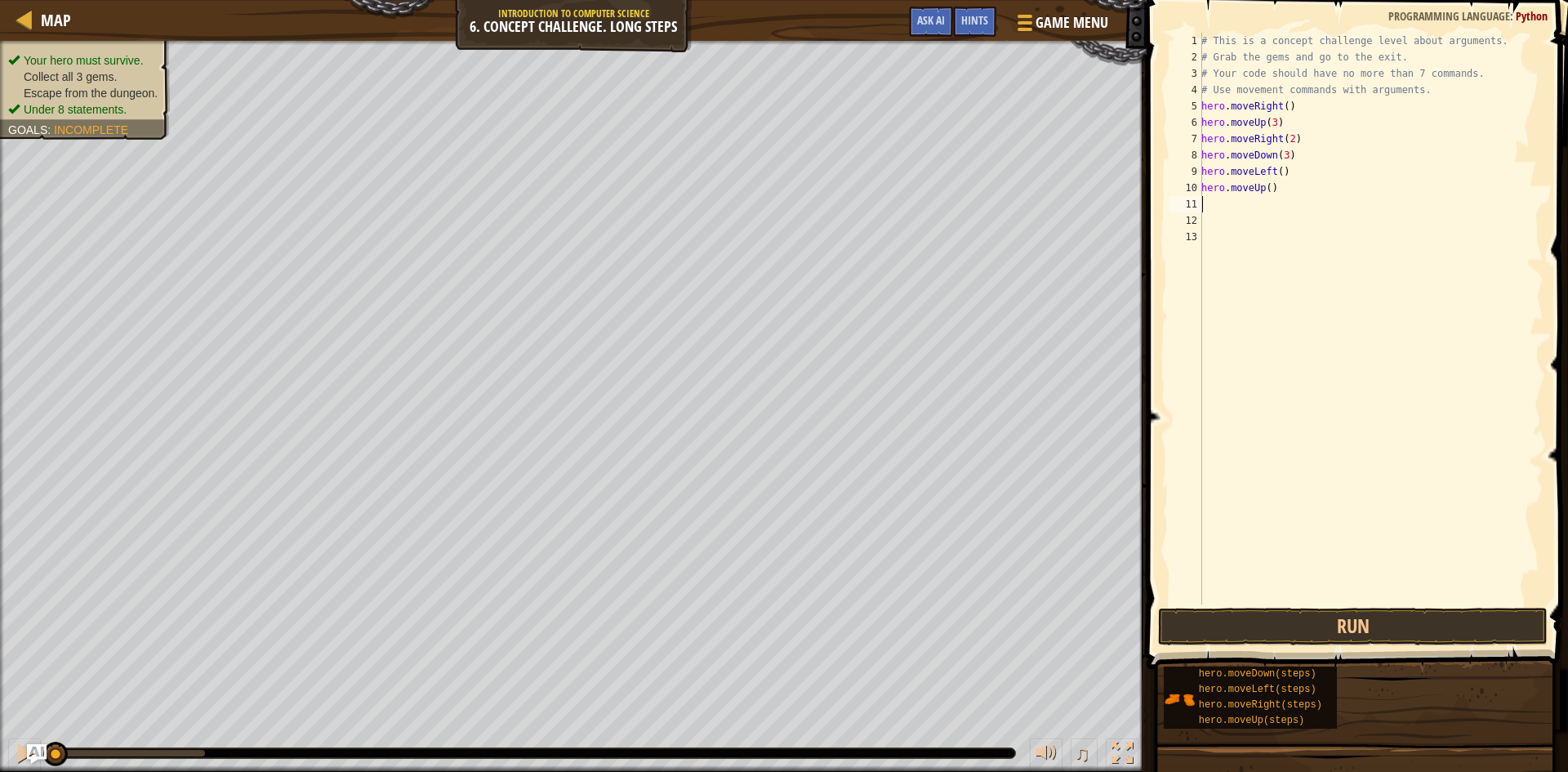
scroll to position [8, 0]
click at [1267, 187] on div "# This is a concept challenge level about arguments. # Grab the gems and go to …" at bounding box center [1371, 335] width 345 height 605
type textarea "hero.moveUp(2)"
click at [1211, 209] on div "# This is a concept challenge level about arguments. # Grab the gems and go to …" at bounding box center [1371, 335] width 345 height 605
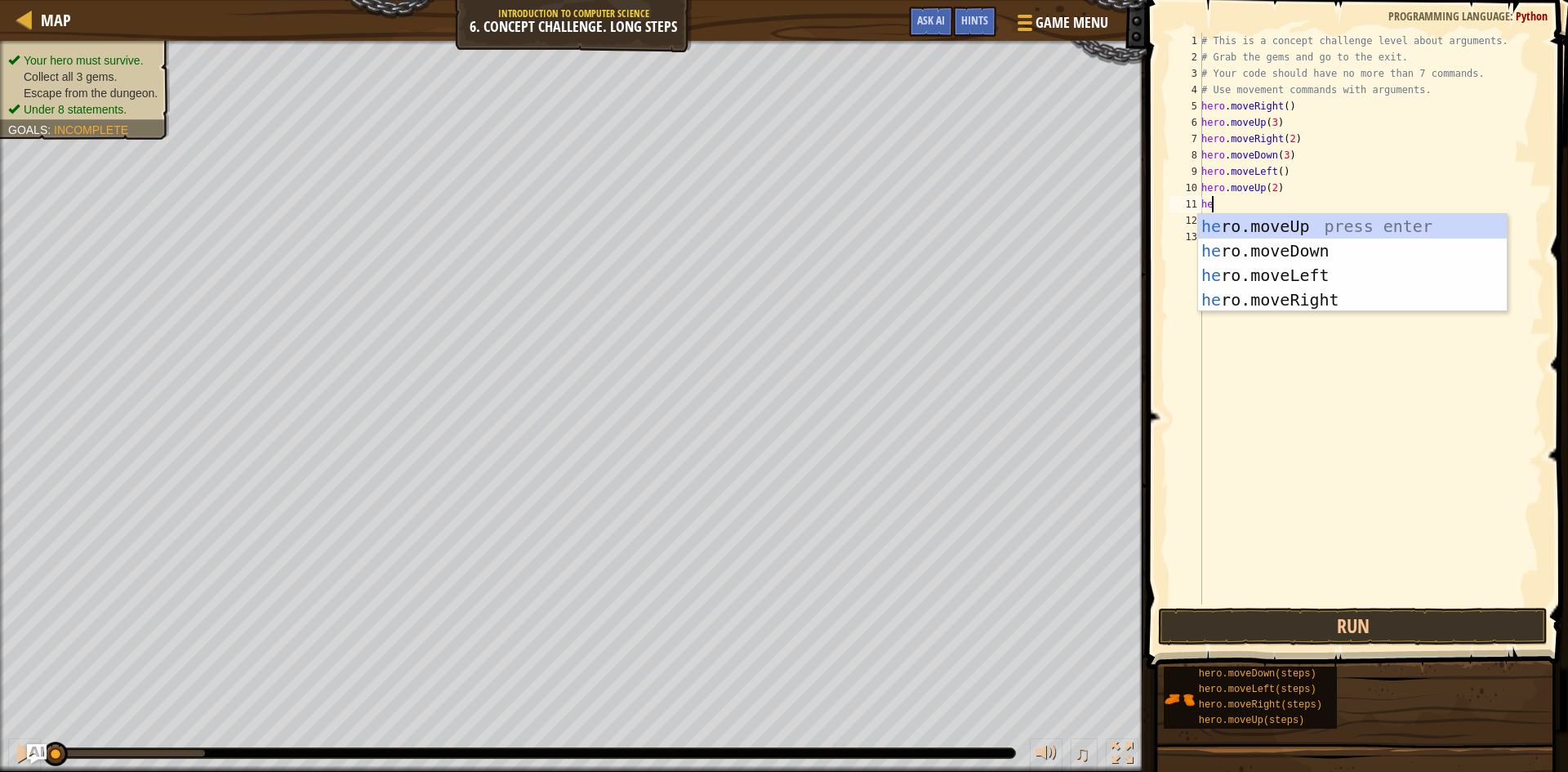
scroll to position [8, 1]
type textarea "hero"
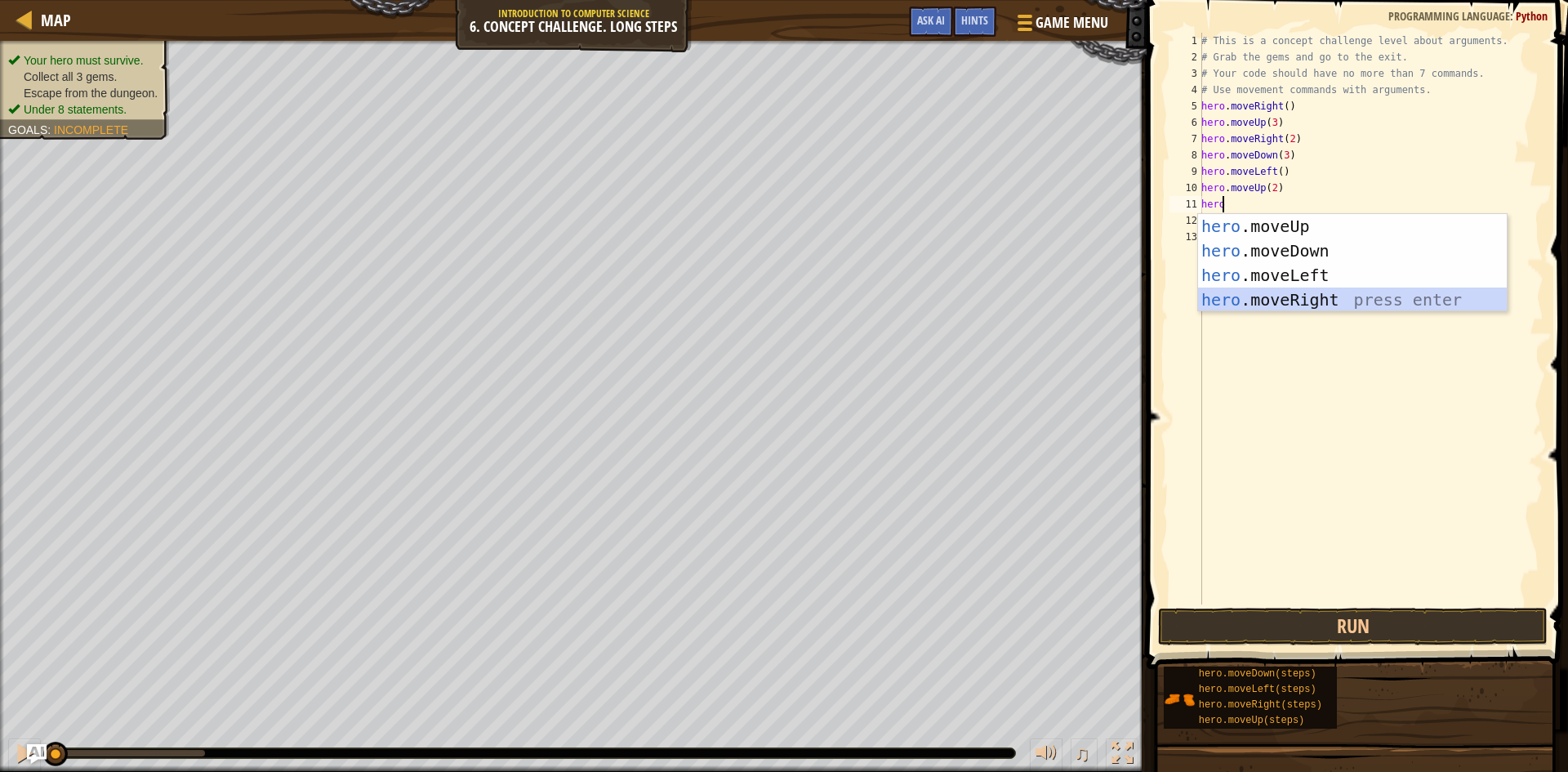
click at [1290, 299] on div "hero .moveUp press enter hero .moveDown press enter hero .moveLeft press enter …" at bounding box center [1353, 288] width 309 height 147
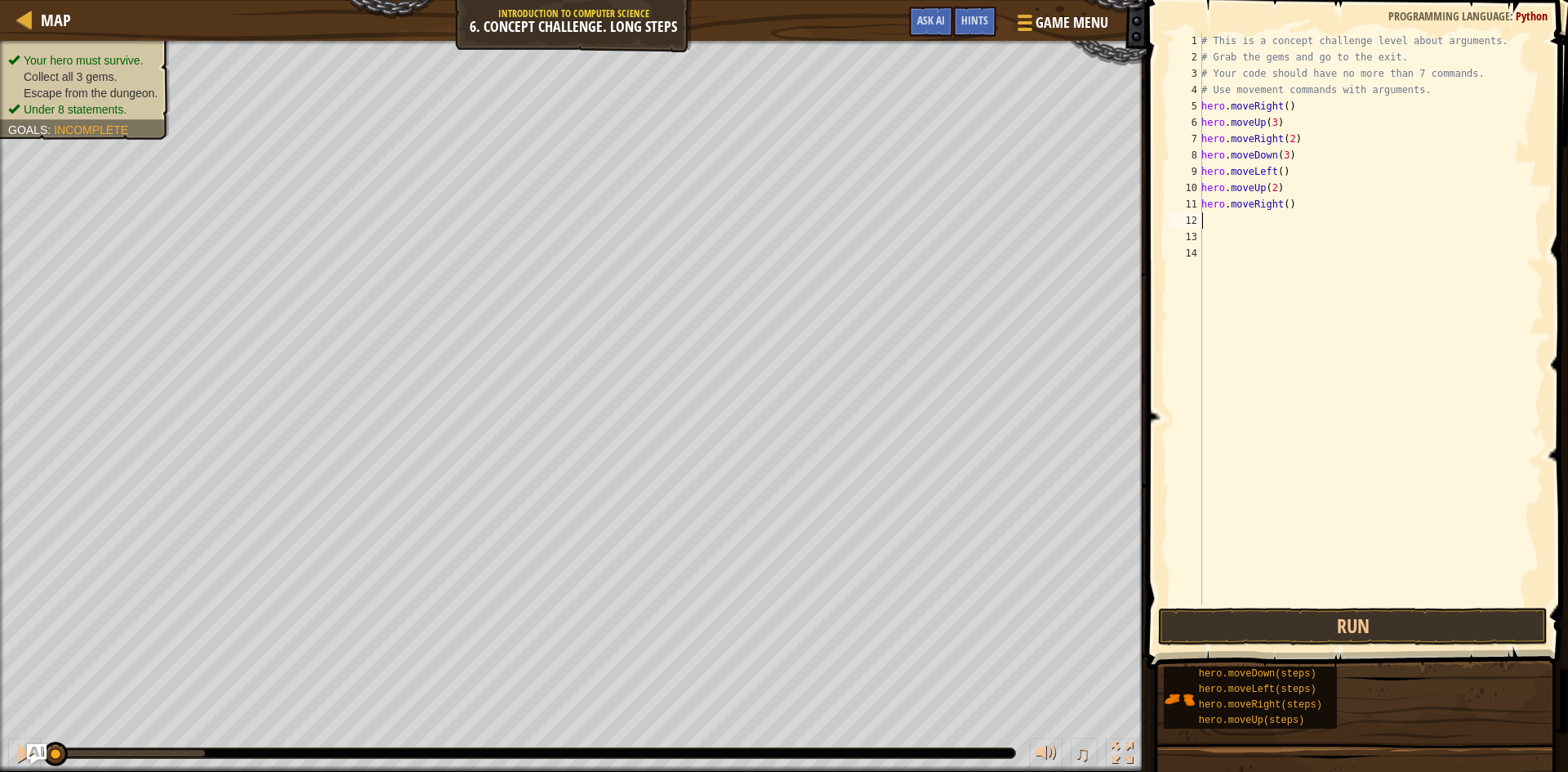
click at [1283, 205] on div "# This is a concept challenge level about arguments. # Grab the gems and go to …" at bounding box center [1371, 335] width 345 height 605
type textarea "hero.moveRight(3)"
click at [1302, 627] on button "Run" at bounding box center [1353, 626] width 389 height 37
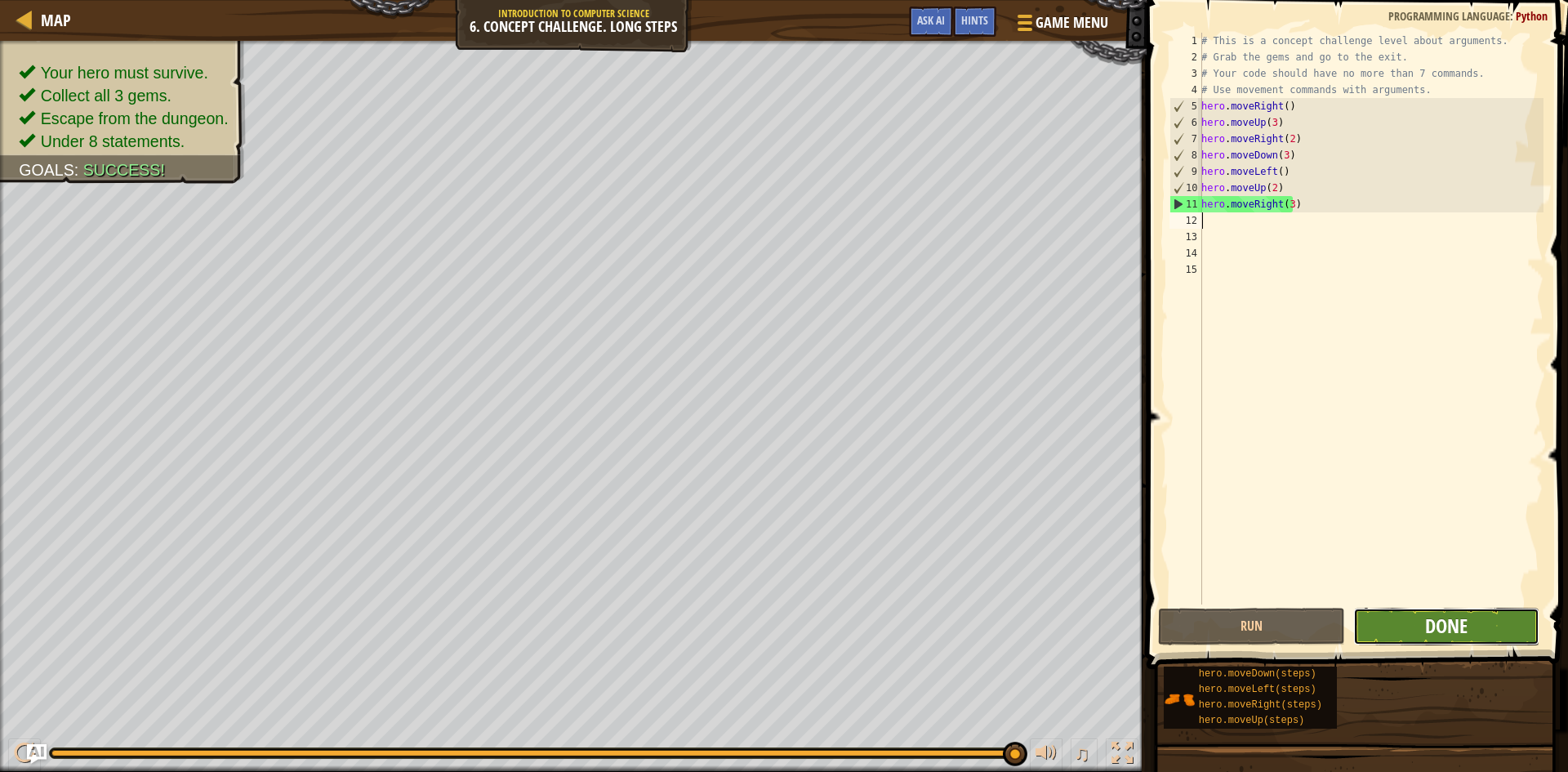
click at [1461, 614] on span "Done" at bounding box center [1447, 625] width 42 height 26
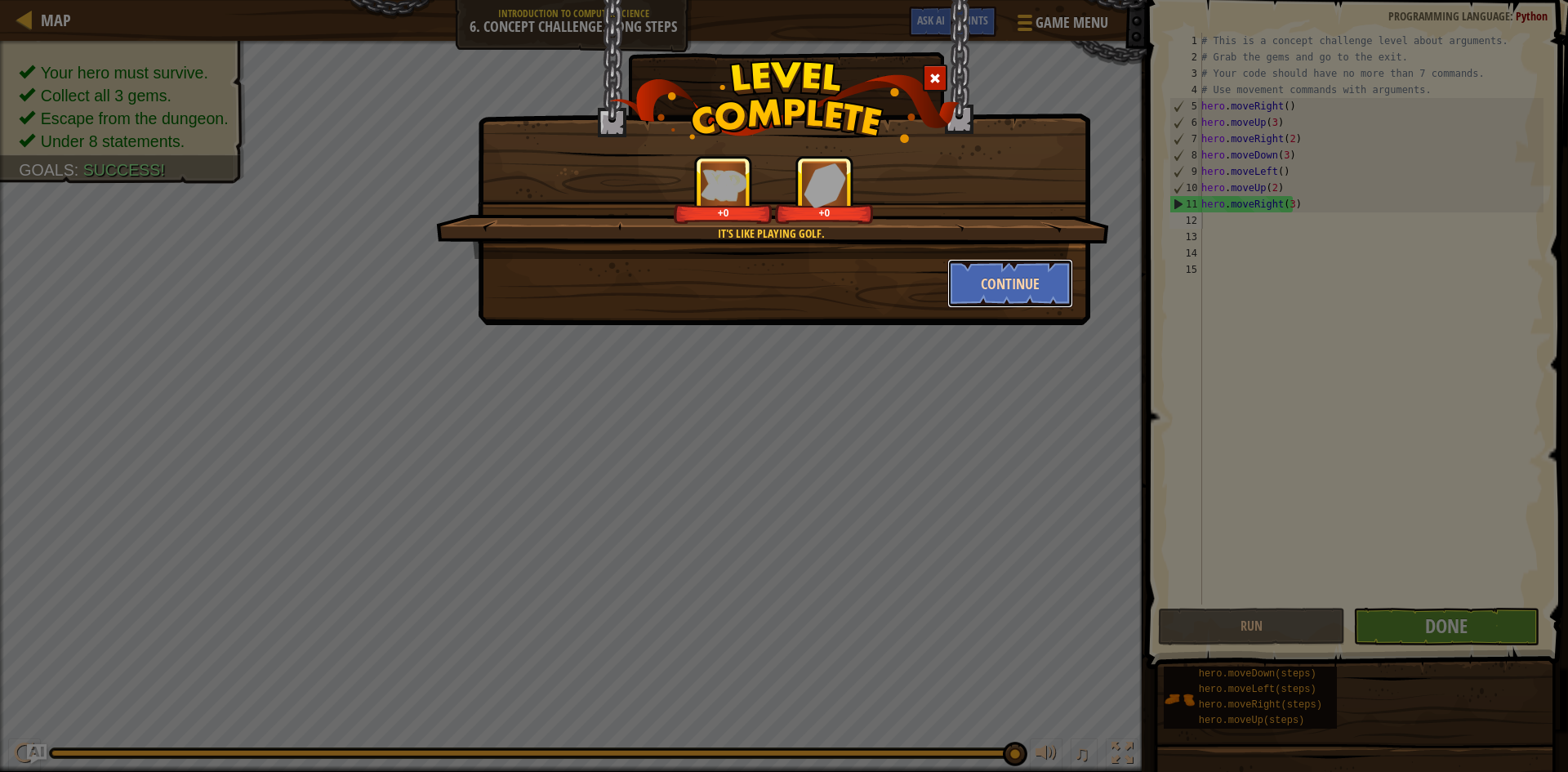
click at [1032, 288] on button "Continue" at bounding box center [1011, 283] width 126 height 49
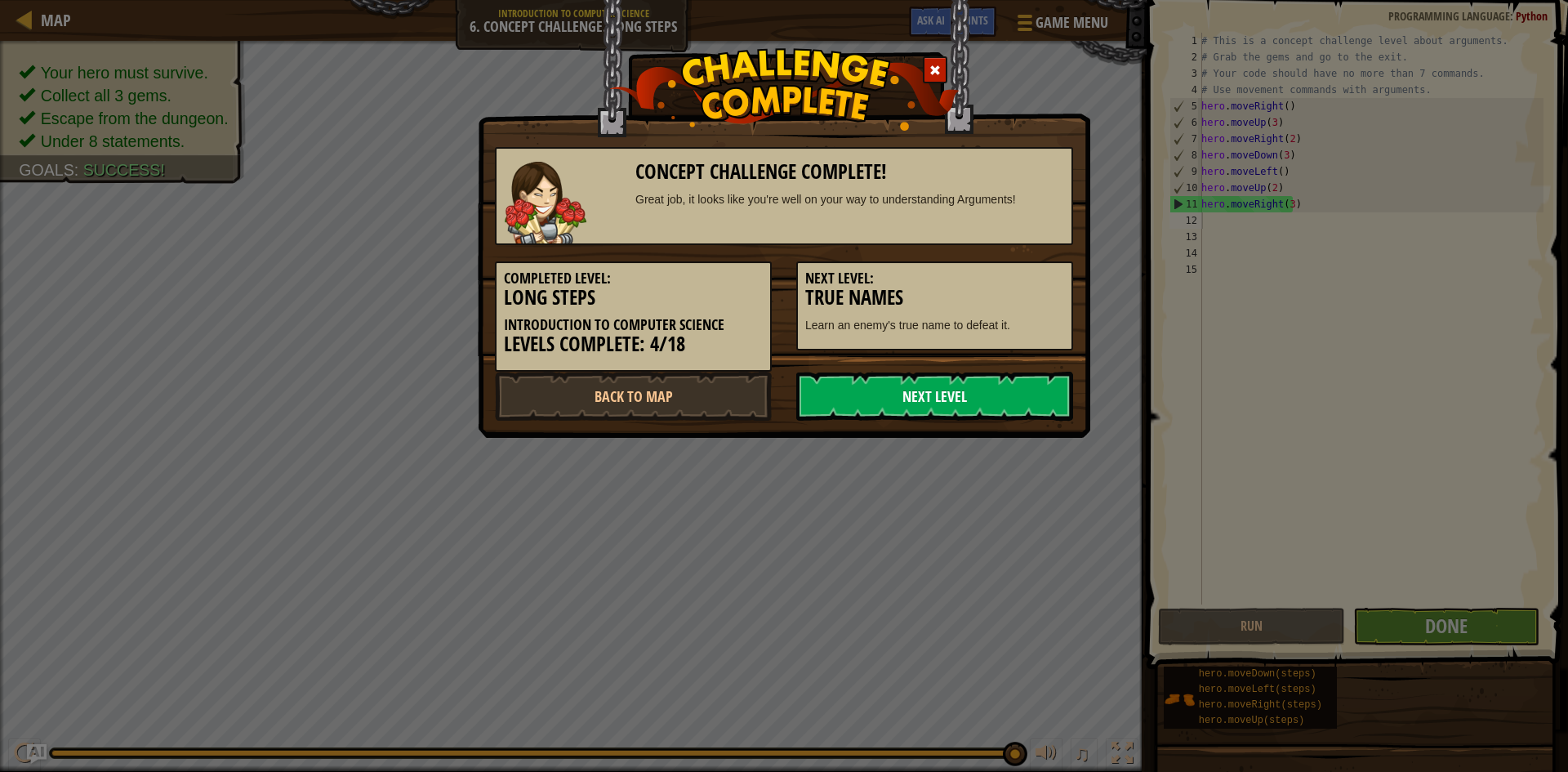
click at [861, 394] on link "Next Level" at bounding box center [935, 396] width 276 height 49
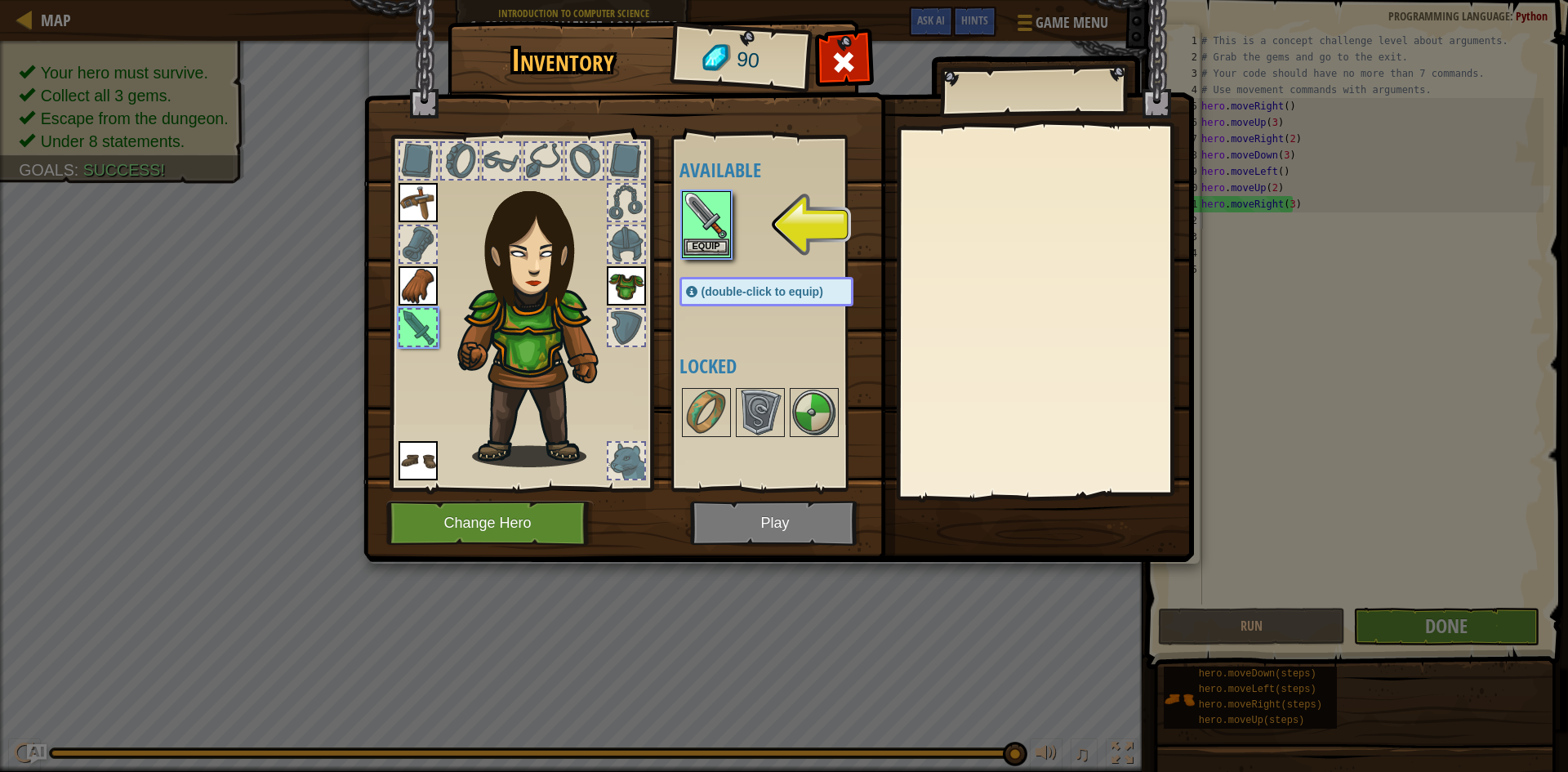
click at [704, 237] on img at bounding box center [707, 216] width 46 height 46
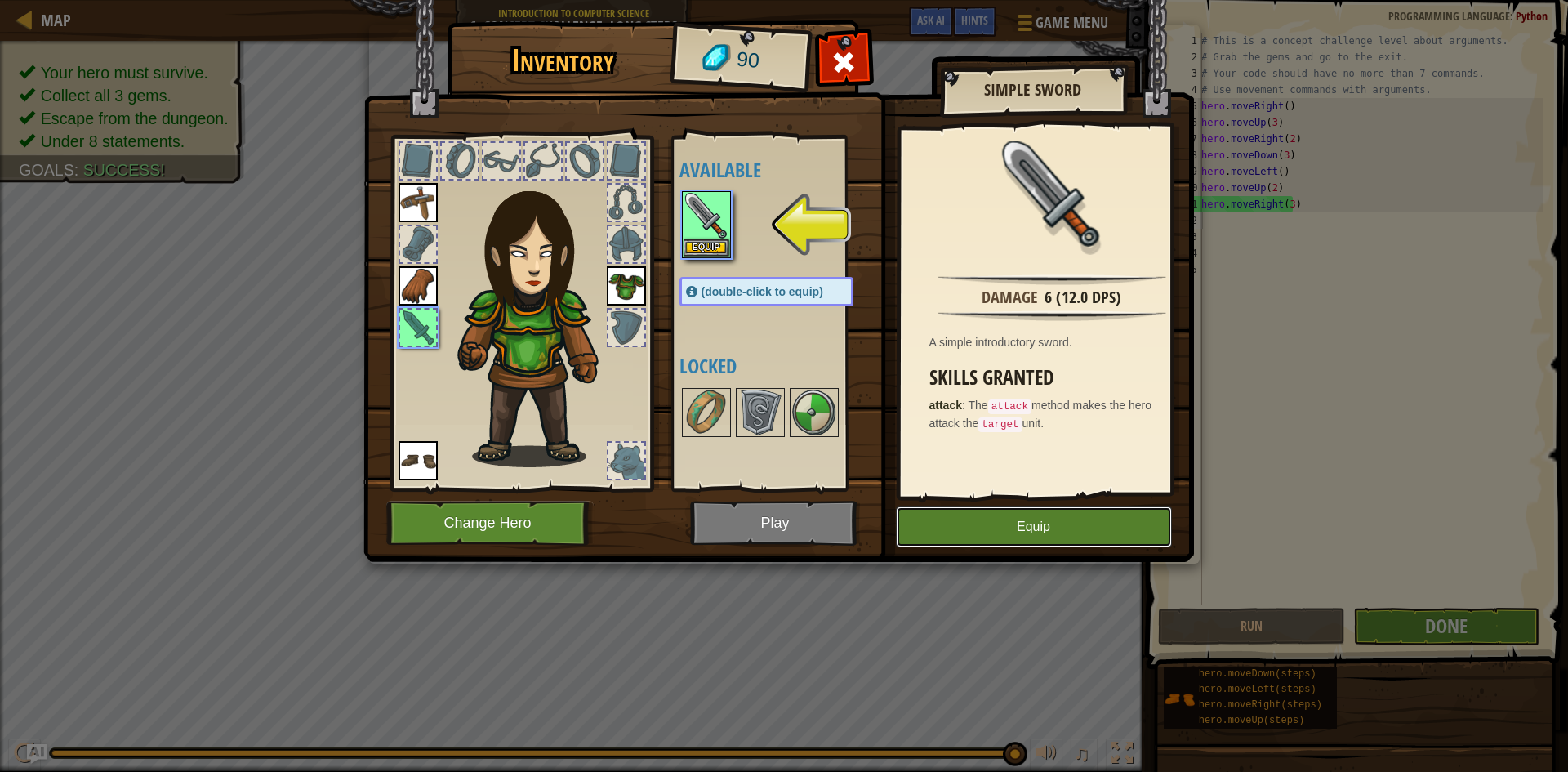
click at [1104, 524] on button "Equip" at bounding box center [1034, 526] width 276 height 41
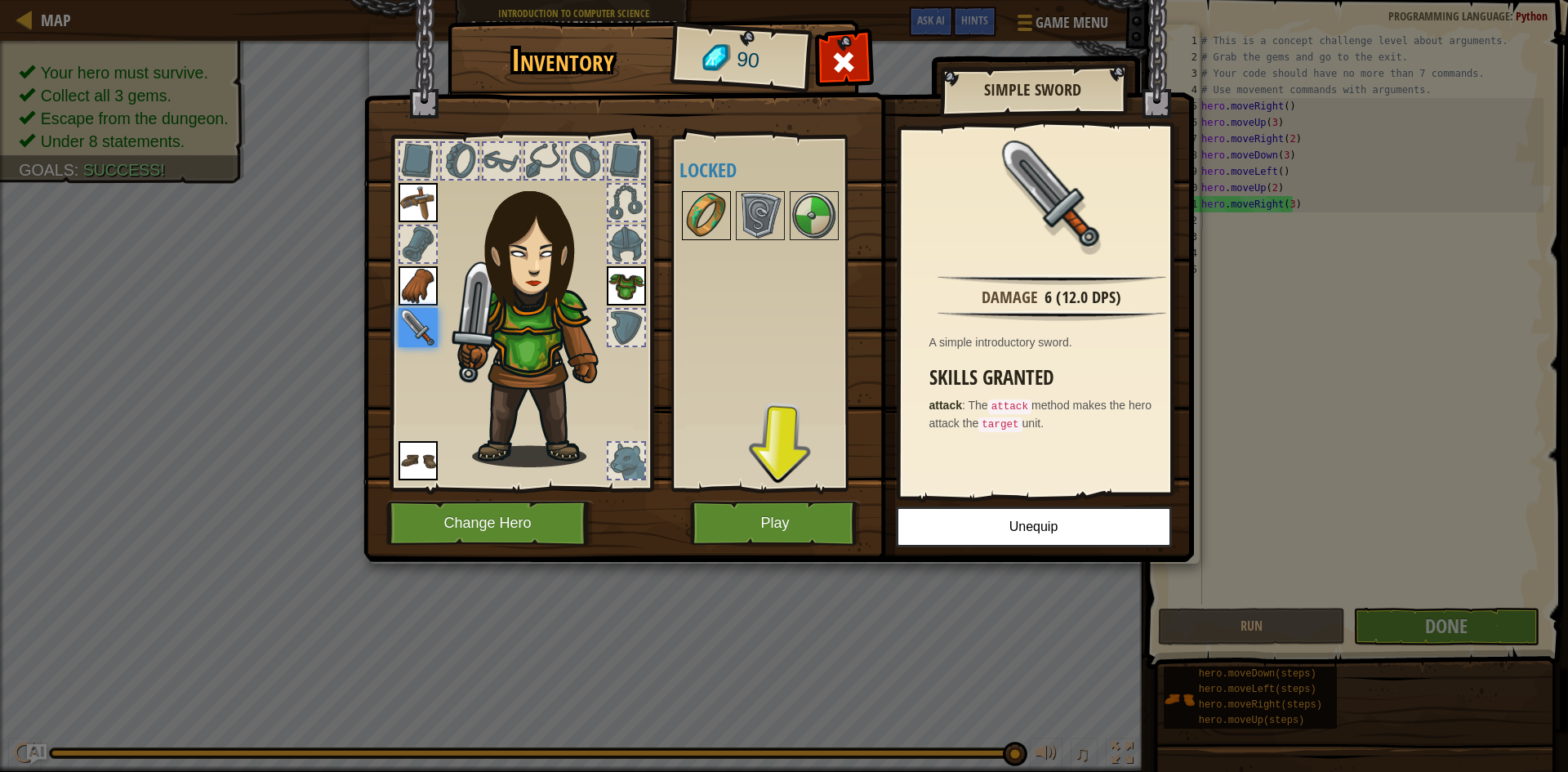
click at [721, 210] on img at bounding box center [707, 216] width 46 height 46
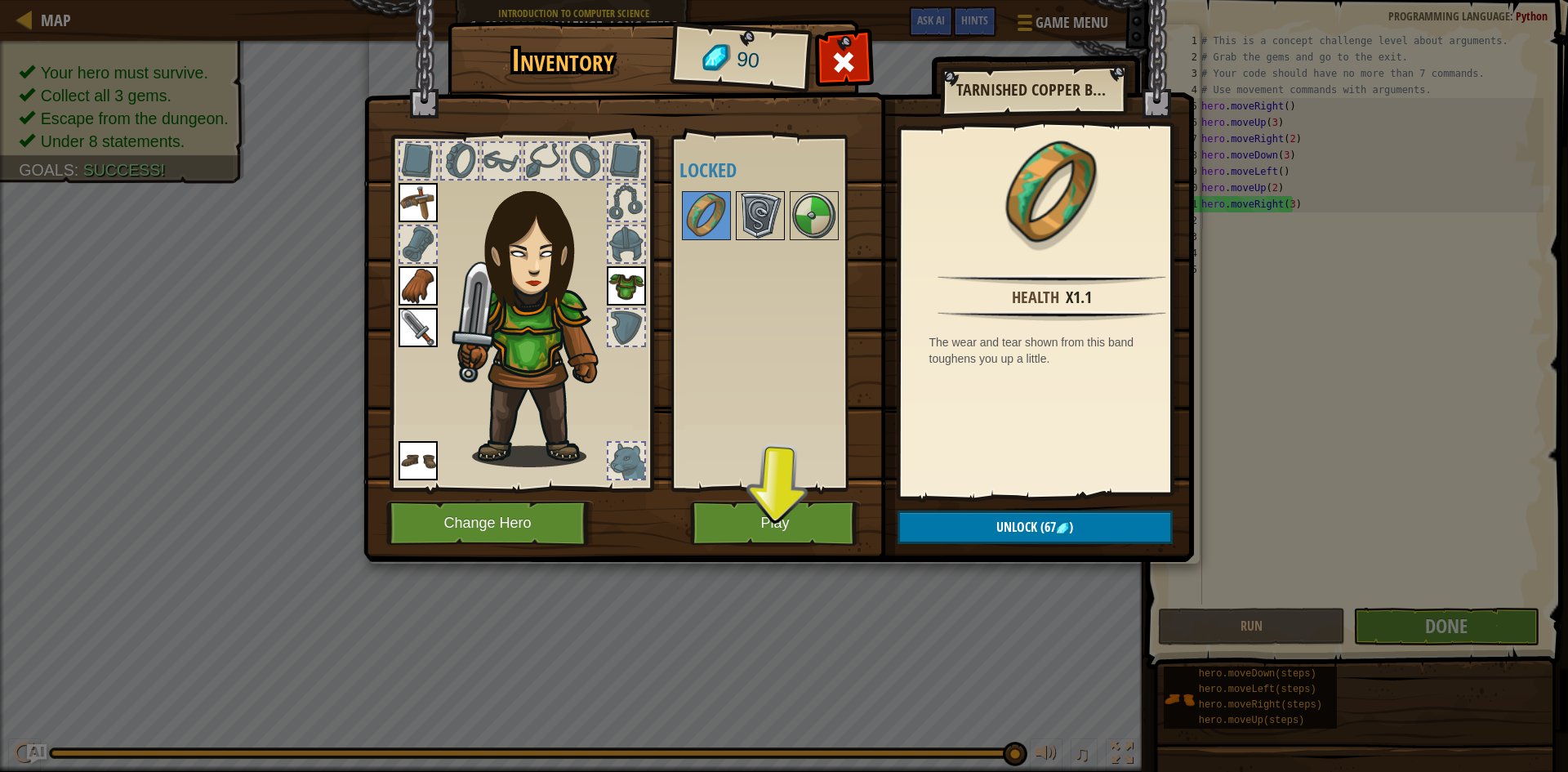
click at [748, 208] on img at bounding box center [761, 216] width 46 height 46
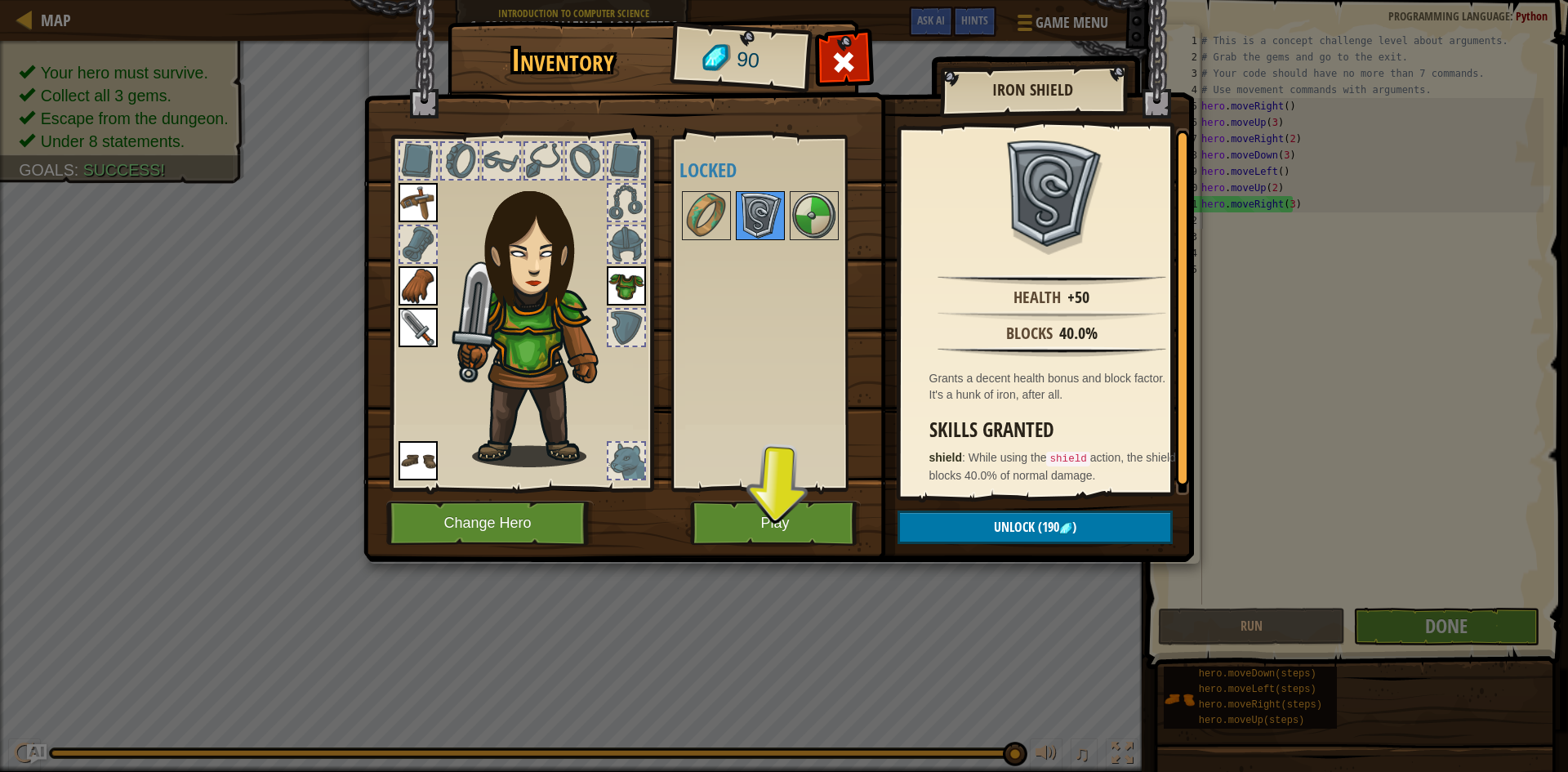
click at [780, 214] on img at bounding box center [761, 216] width 46 height 46
click at [790, 212] on div at bounding box center [814, 215] width 49 height 49
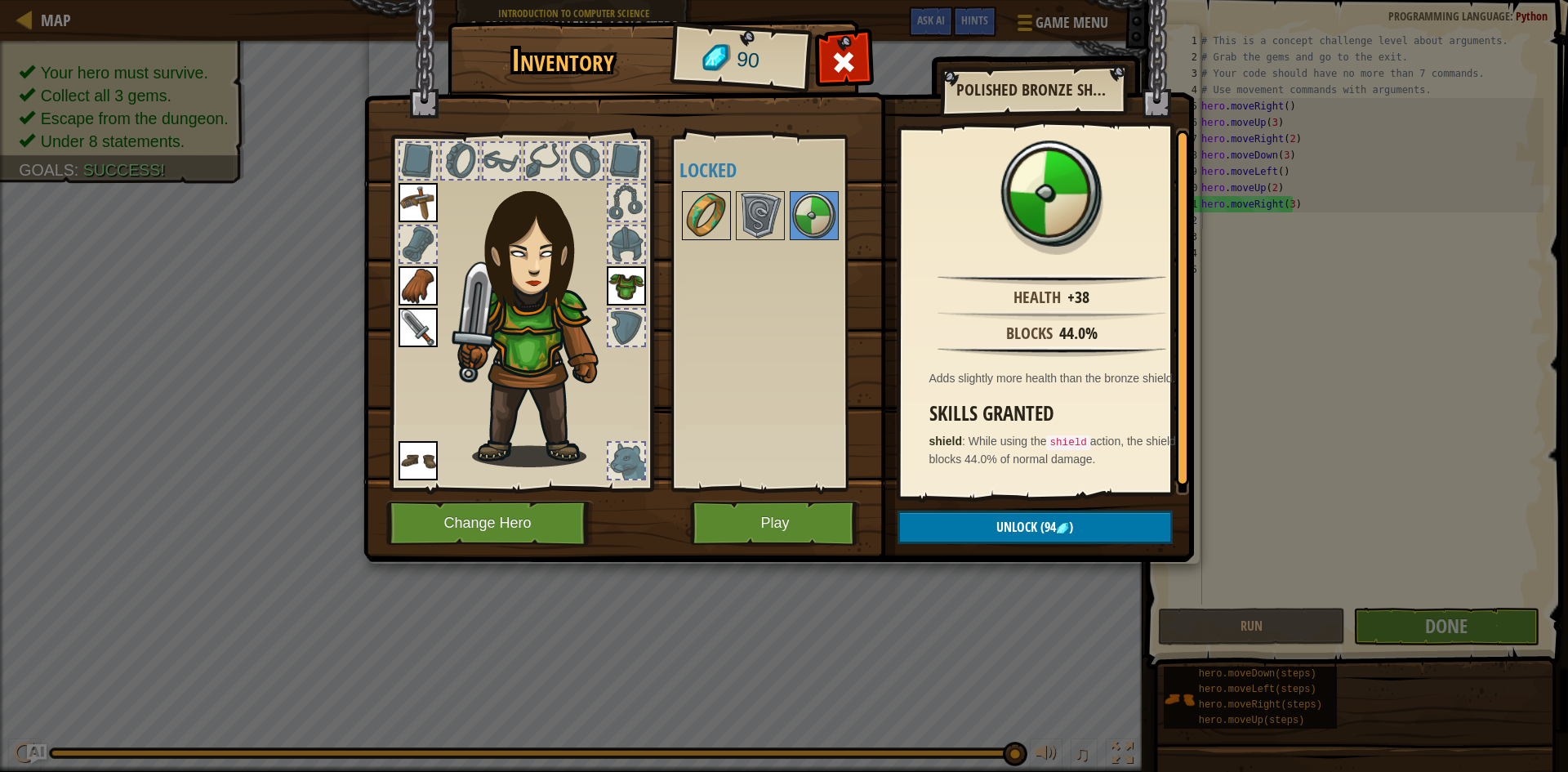
click at [716, 215] on img at bounding box center [707, 216] width 46 height 46
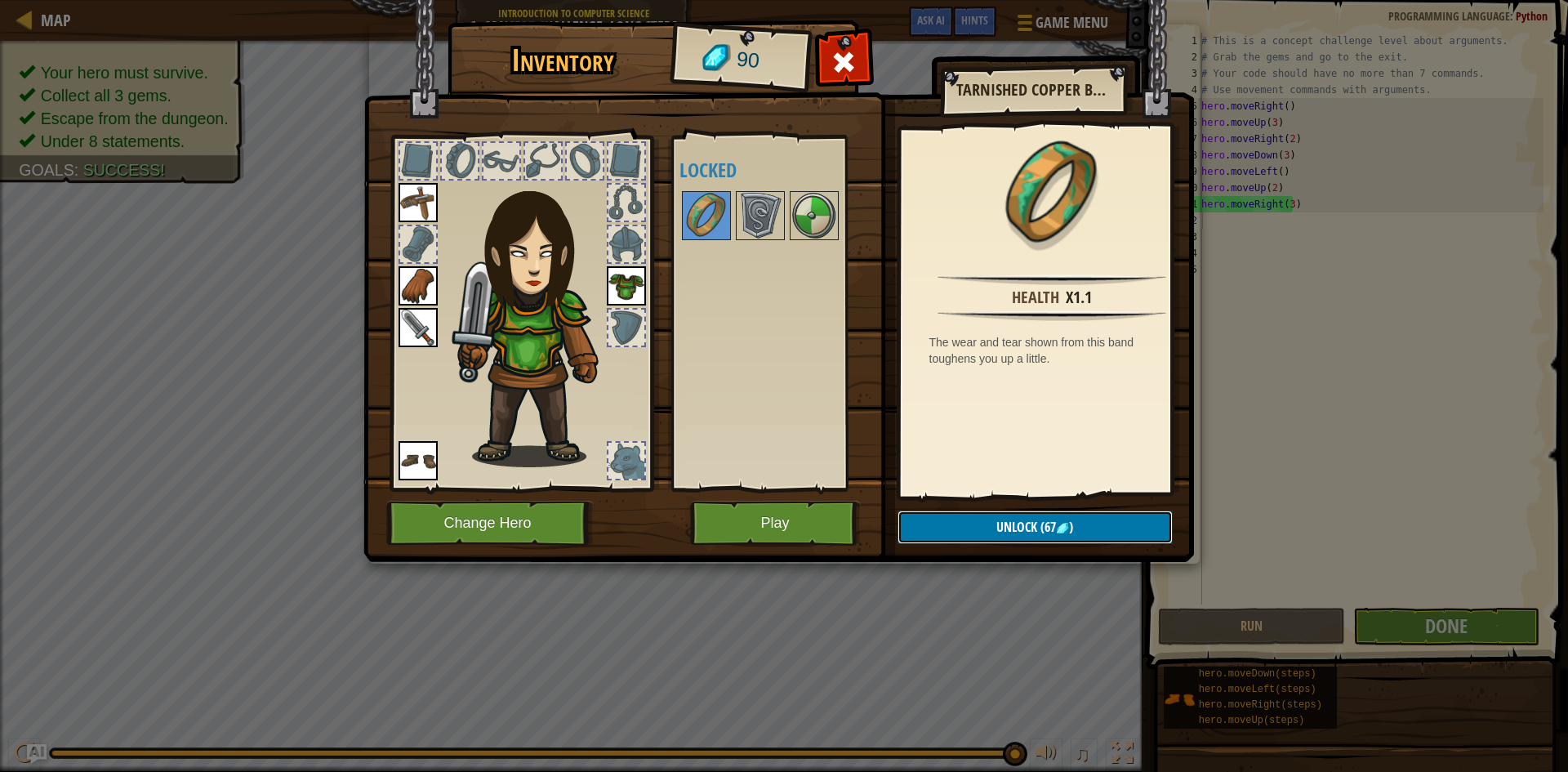
click at [1024, 520] on span "Unlock" at bounding box center [1017, 526] width 41 height 18
click at [958, 522] on button "Confirm" at bounding box center [1035, 527] width 276 height 33
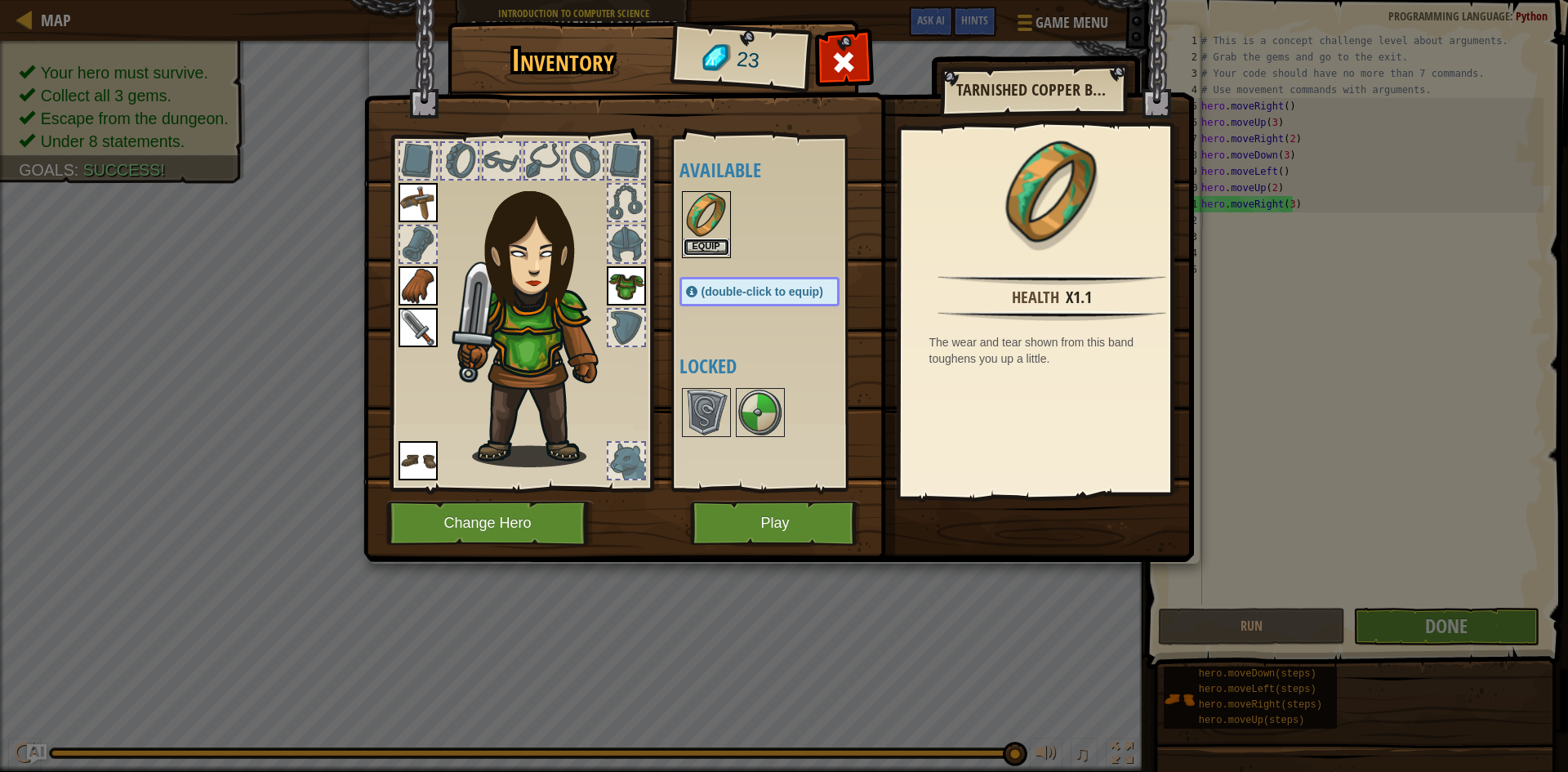
click at [710, 249] on button "Equip" at bounding box center [707, 247] width 46 height 17
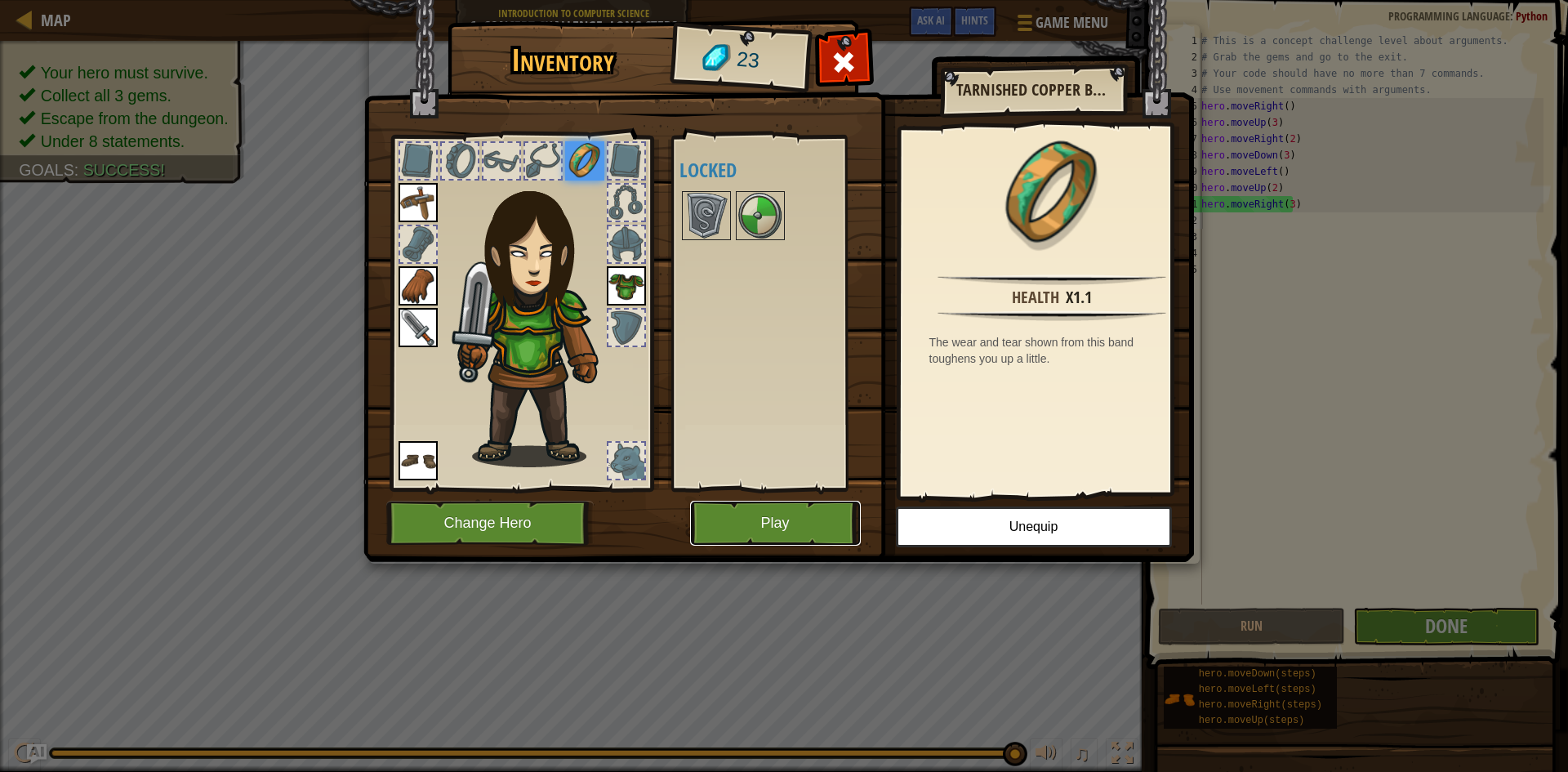
click at [803, 515] on button "Play" at bounding box center [776, 522] width 170 height 45
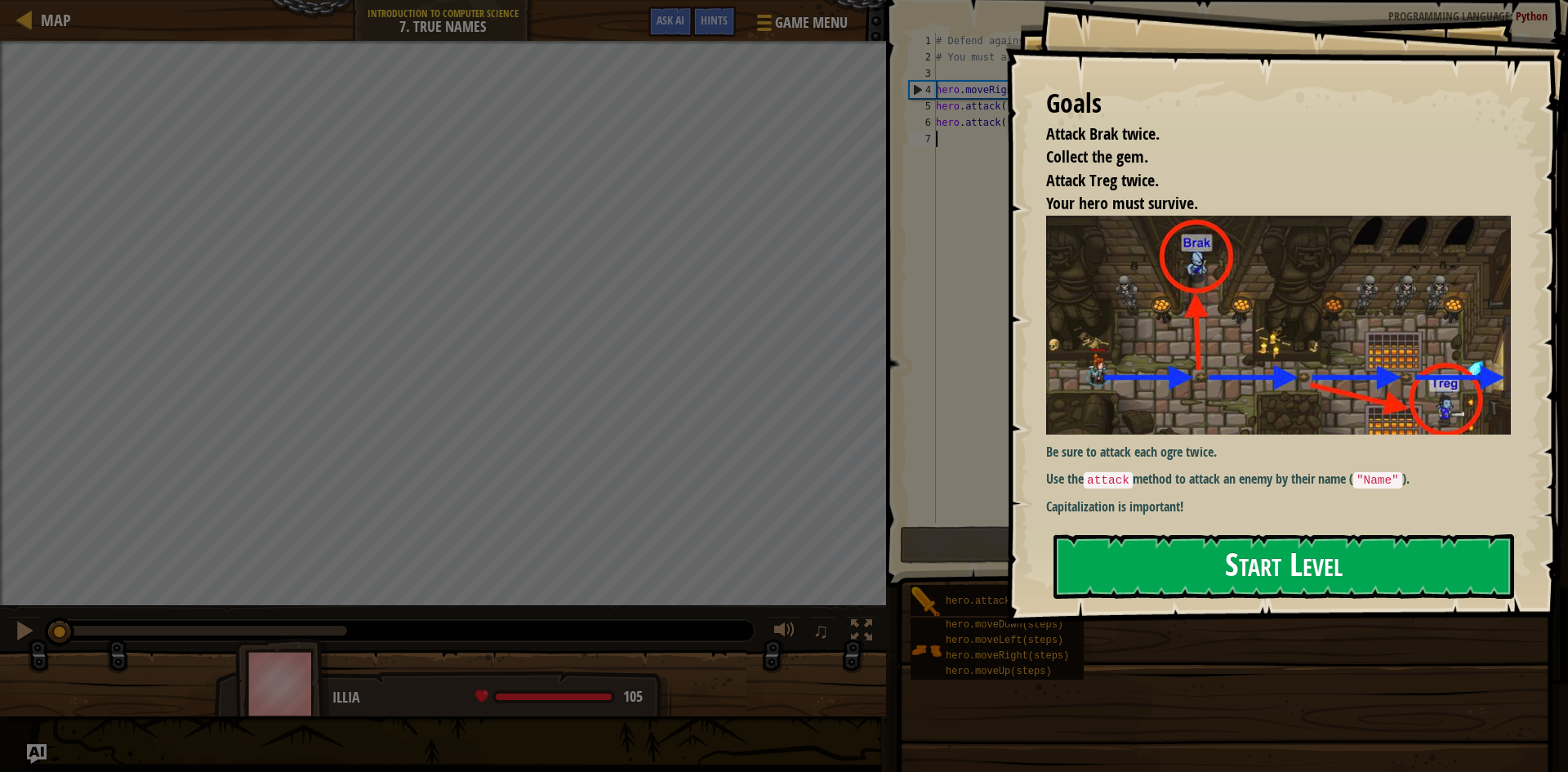
click at [1189, 545] on button "Start Level" at bounding box center [1285, 565] width 461 height 64
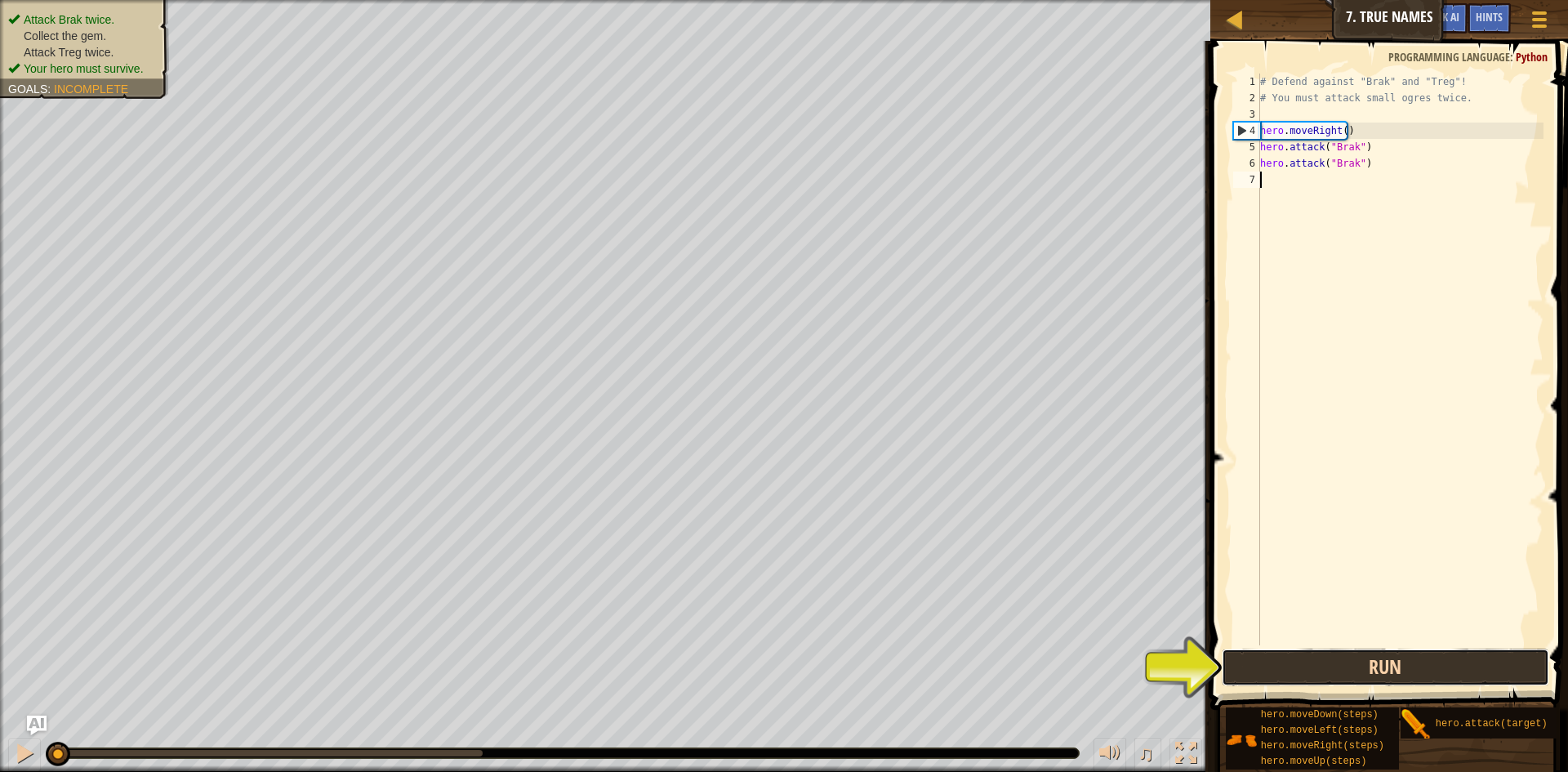
click at [1369, 667] on button "Run" at bounding box center [1385, 667] width 327 height 37
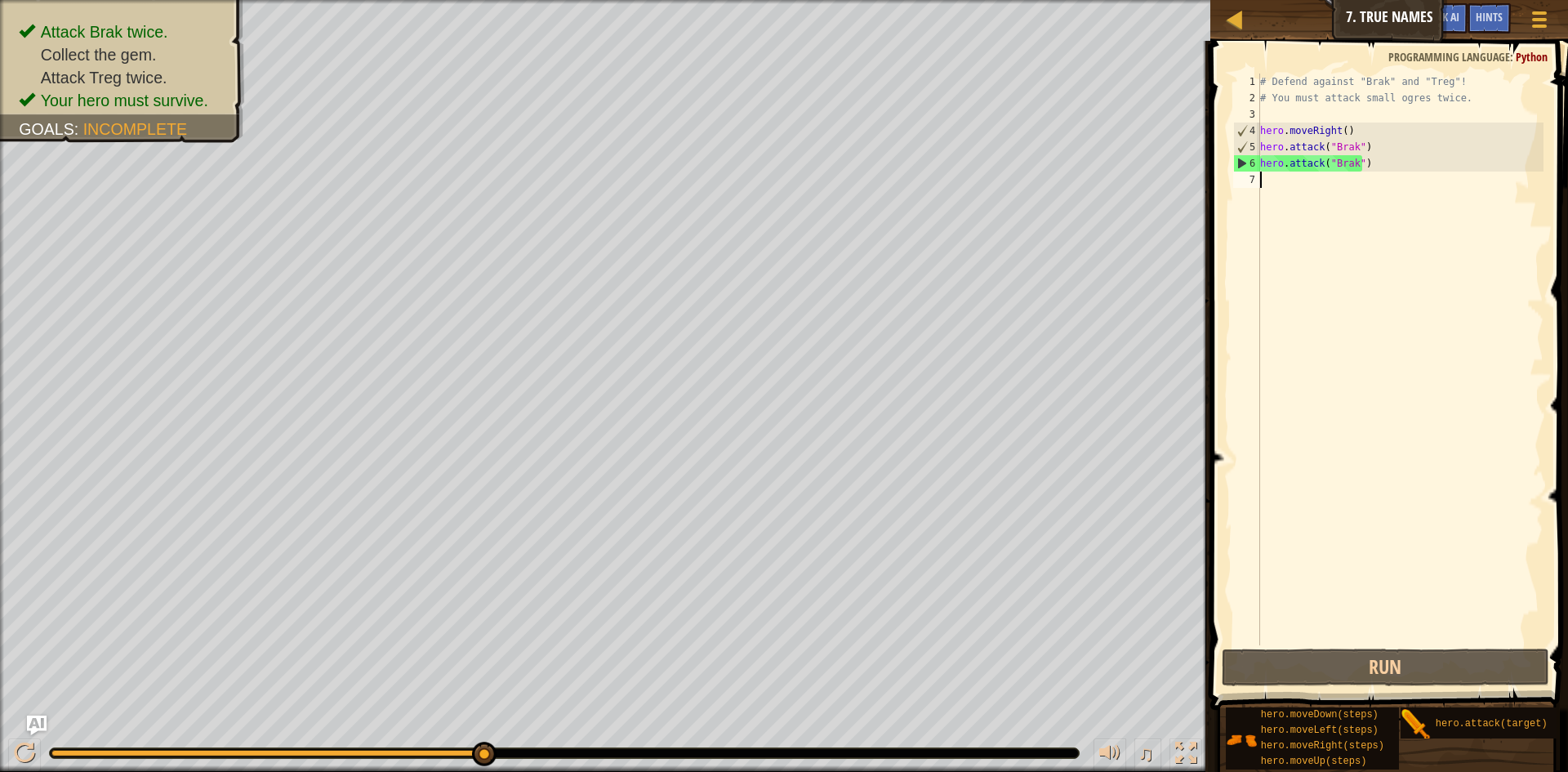
scroll to position [8, 0]
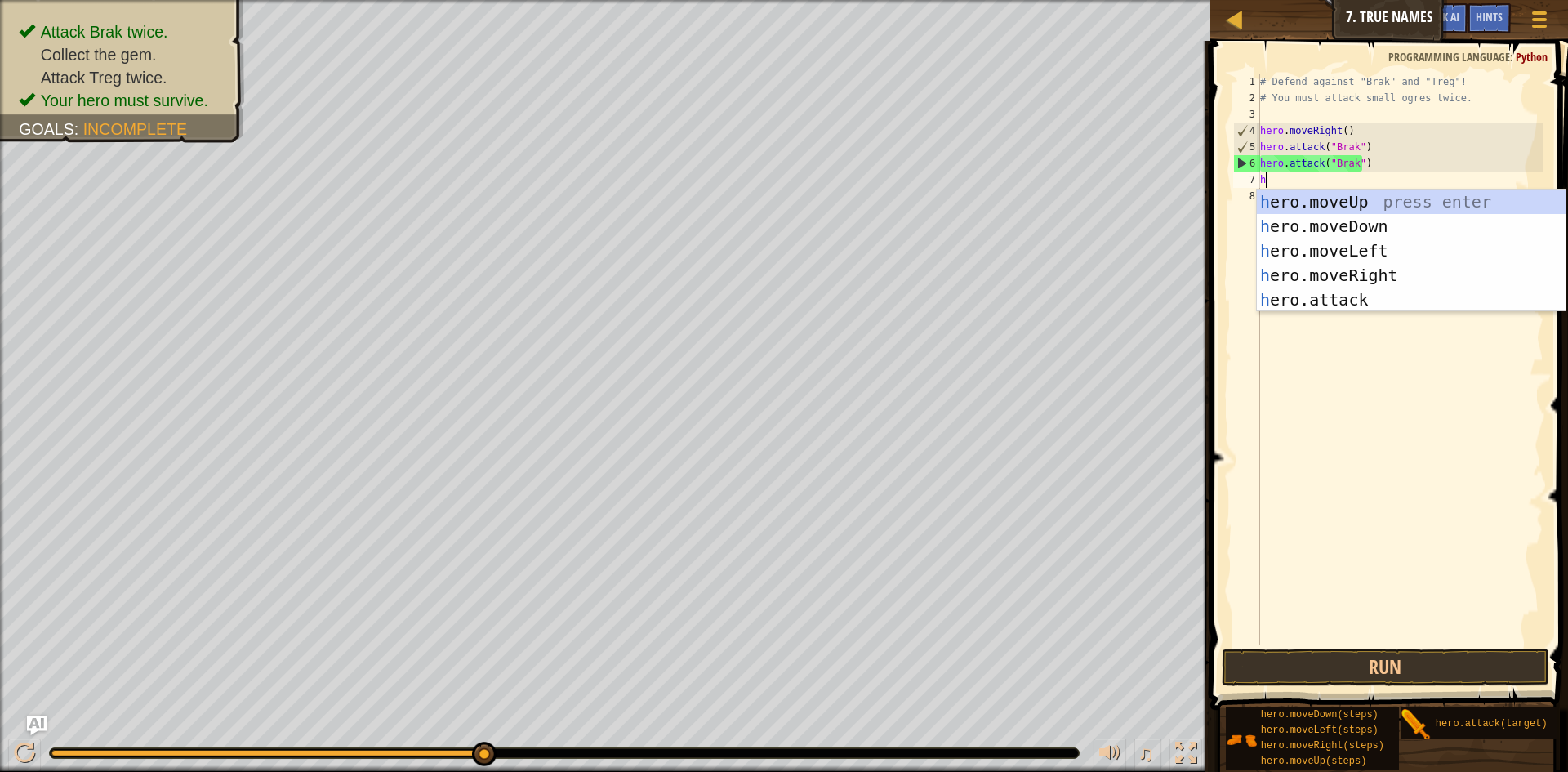
type textarea "he"
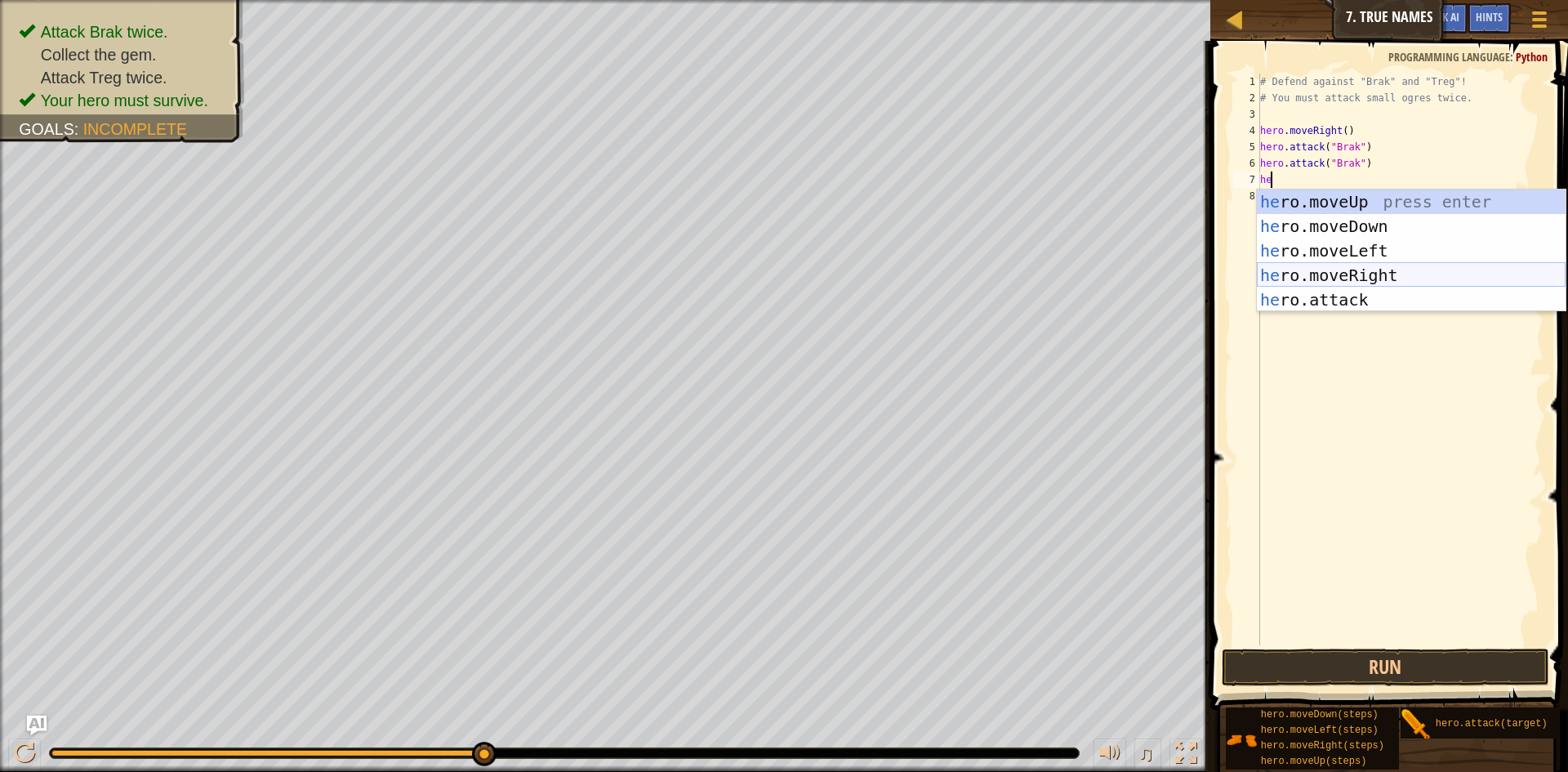
click at [1389, 273] on div "he ro.moveUp press enter he ro.moveDown press enter he ro.moveLeft press enter …" at bounding box center [1411, 275] width 309 height 171
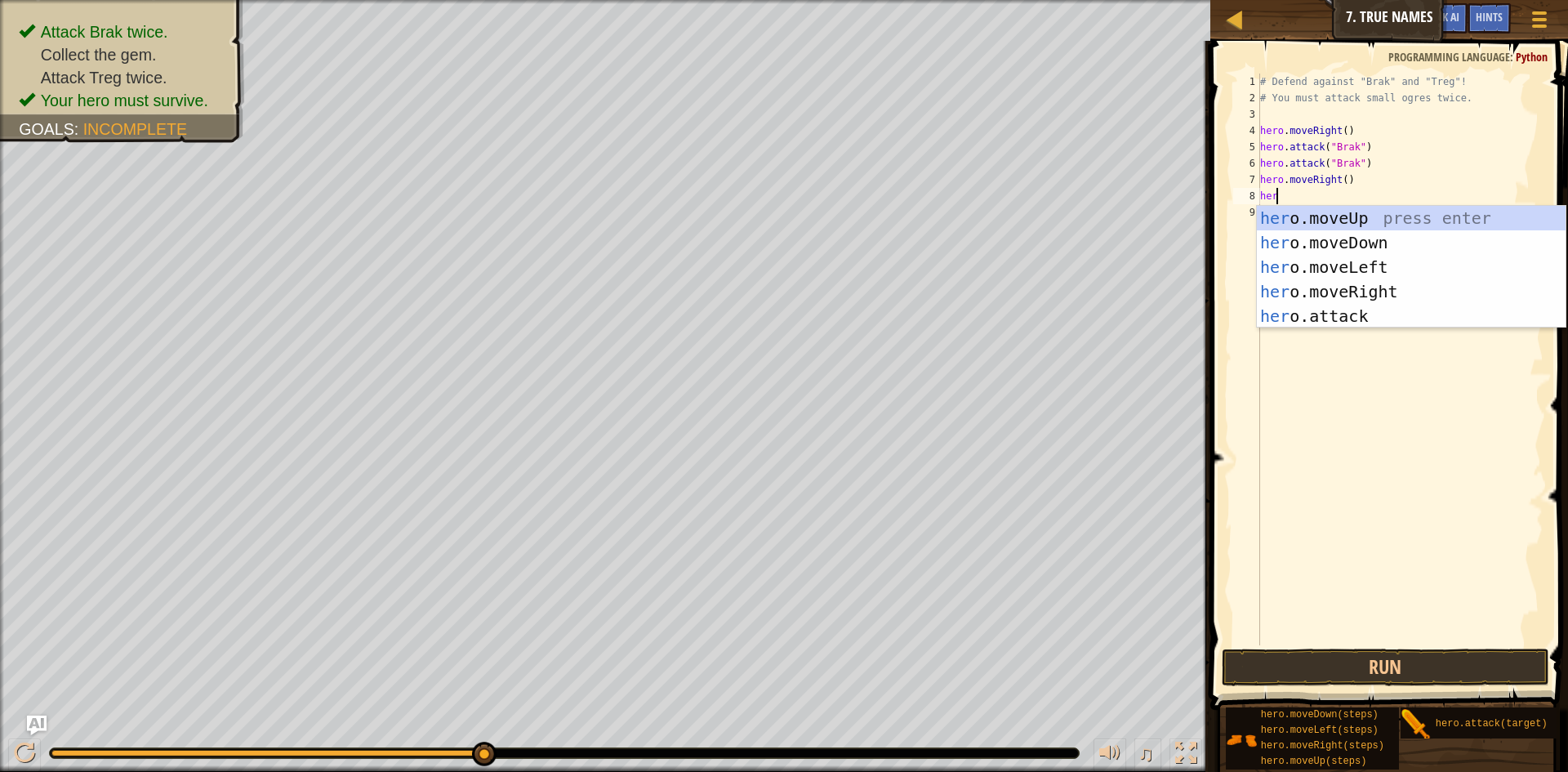
scroll to position [8, 1]
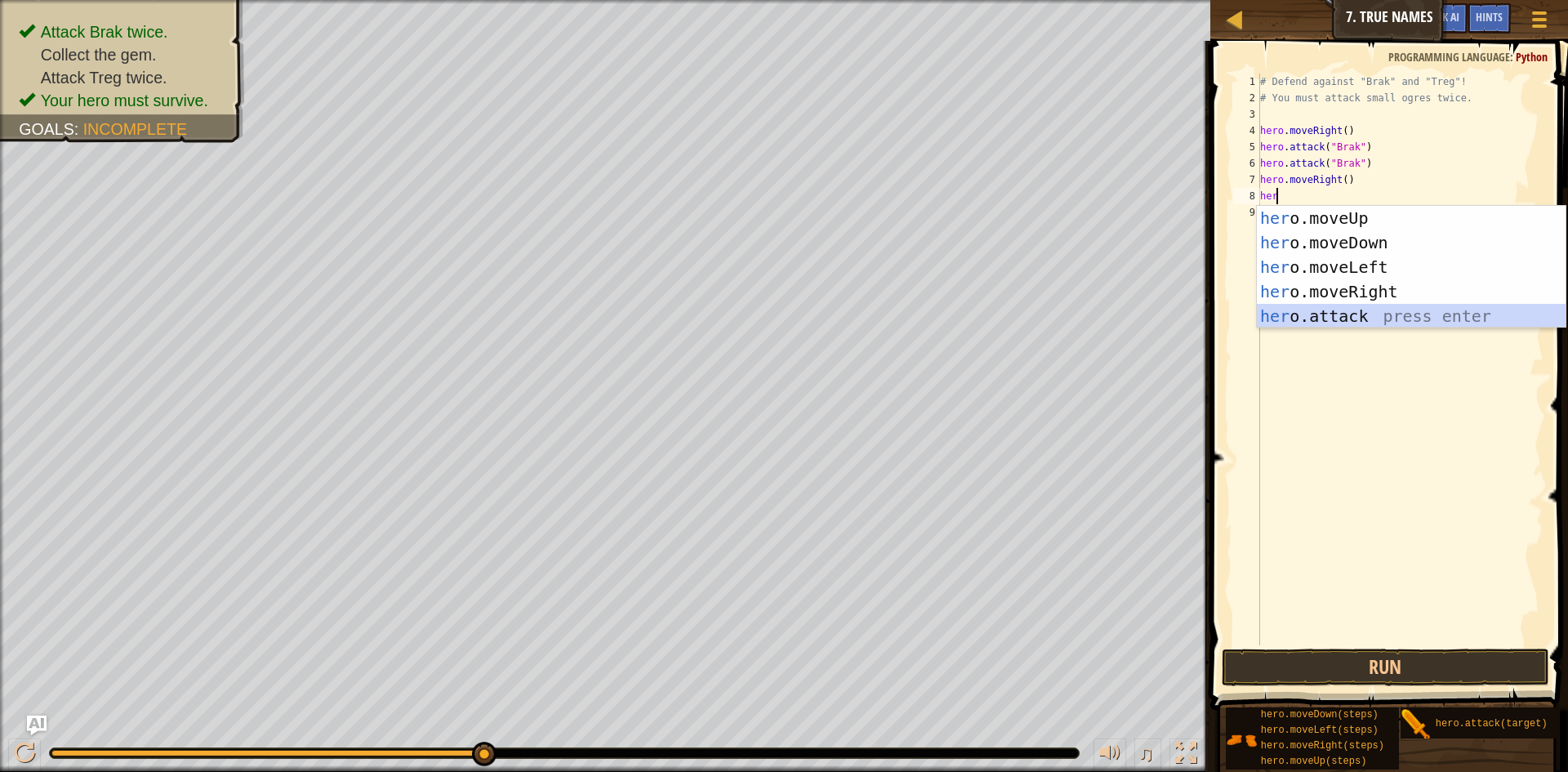
click at [1370, 304] on div "her o.moveUp press enter her o.moveDown press enter her o.moveLeft press enter …" at bounding box center [1411, 291] width 309 height 171
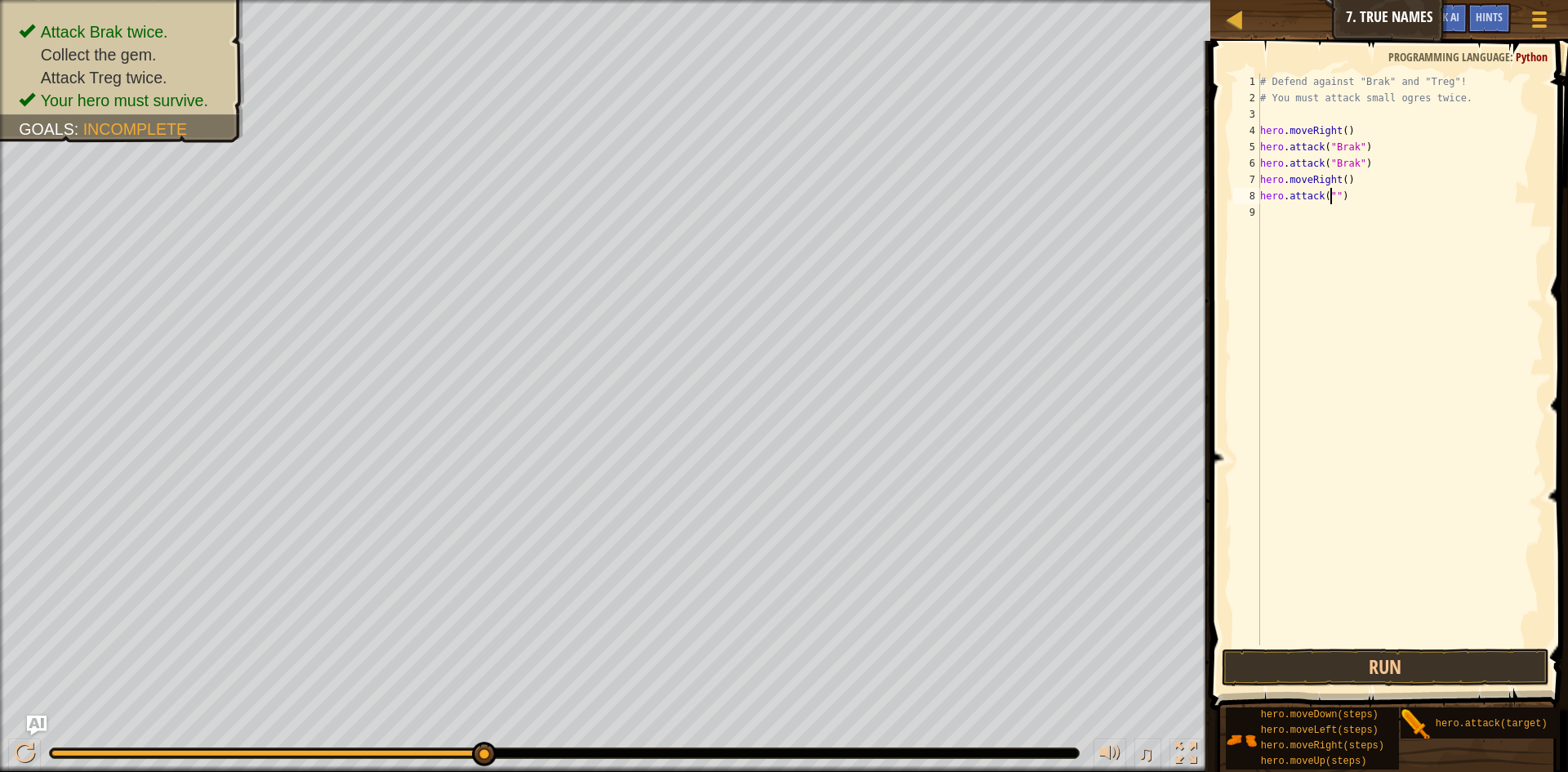
scroll to position [8, 6]
type textarea "hero.attack("Treg")"
click at [1289, 211] on div "# Defend against "Brak" and "Treg"! # You must attack small ogres twice. hero .…" at bounding box center [1401, 376] width 287 height 605
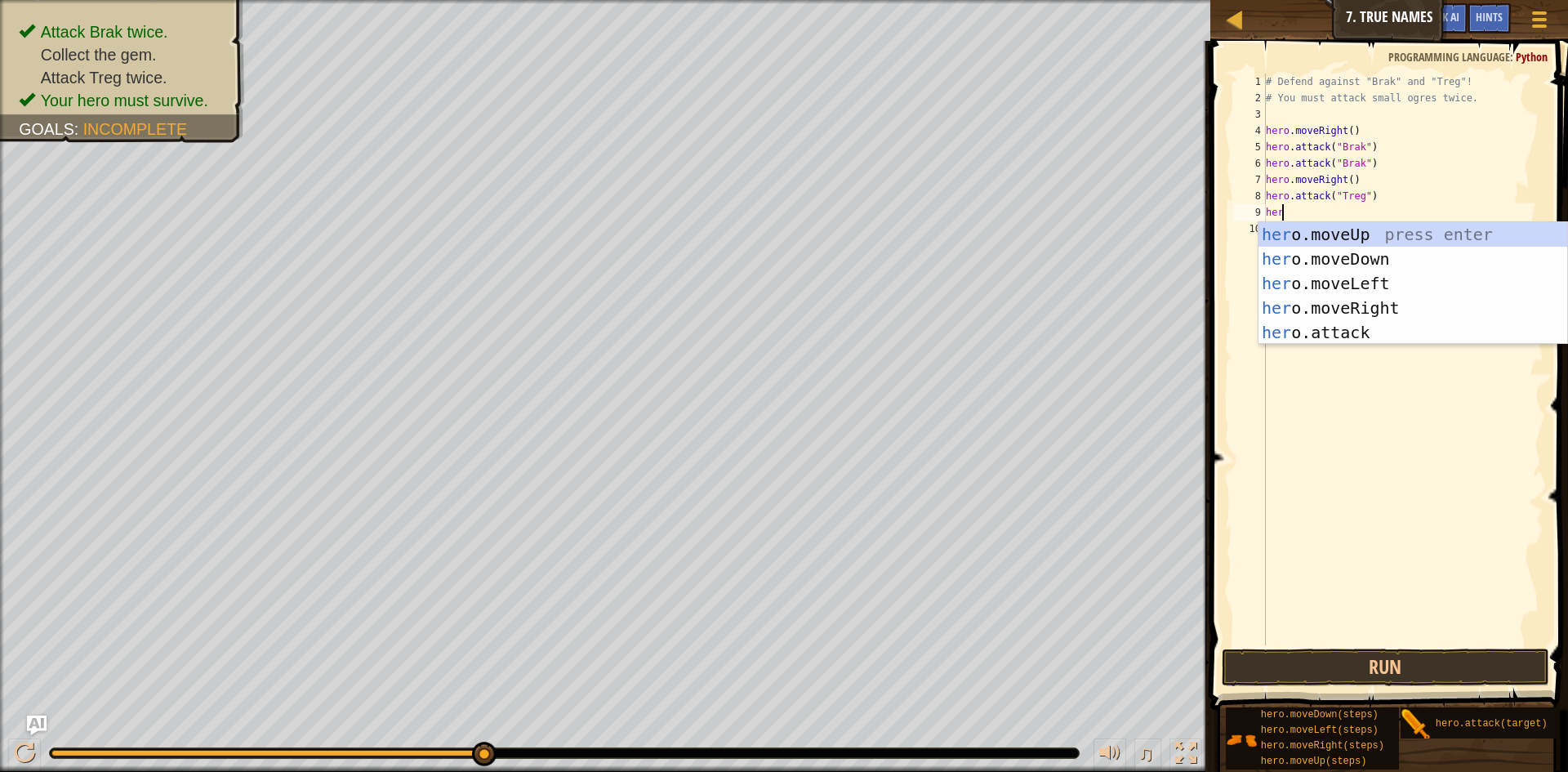
scroll to position [8, 1]
click at [1339, 333] on div "hero .moveUp press enter hero .moveDown press enter hero .moveLeft press enter …" at bounding box center [1413, 307] width 309 height 171
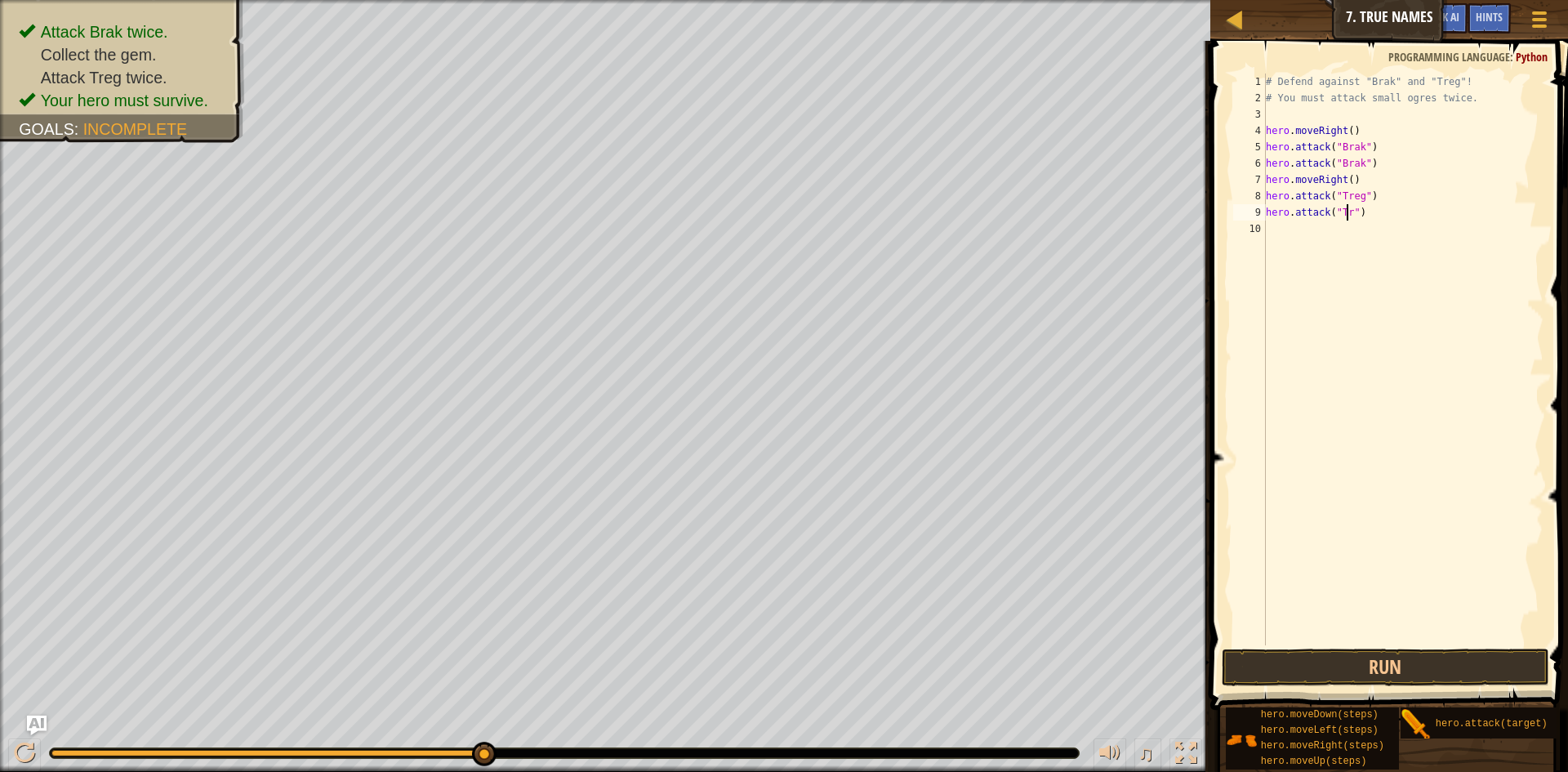
scroll to position [8, 8]
type textarea "hero.attack("Trek")"
click at [1293, 236] on div "# Defend against "Brak" and "Treg"! # You must attack small ogres twice. hero .…" at bounding box center [1403, 376] width 282 height 605
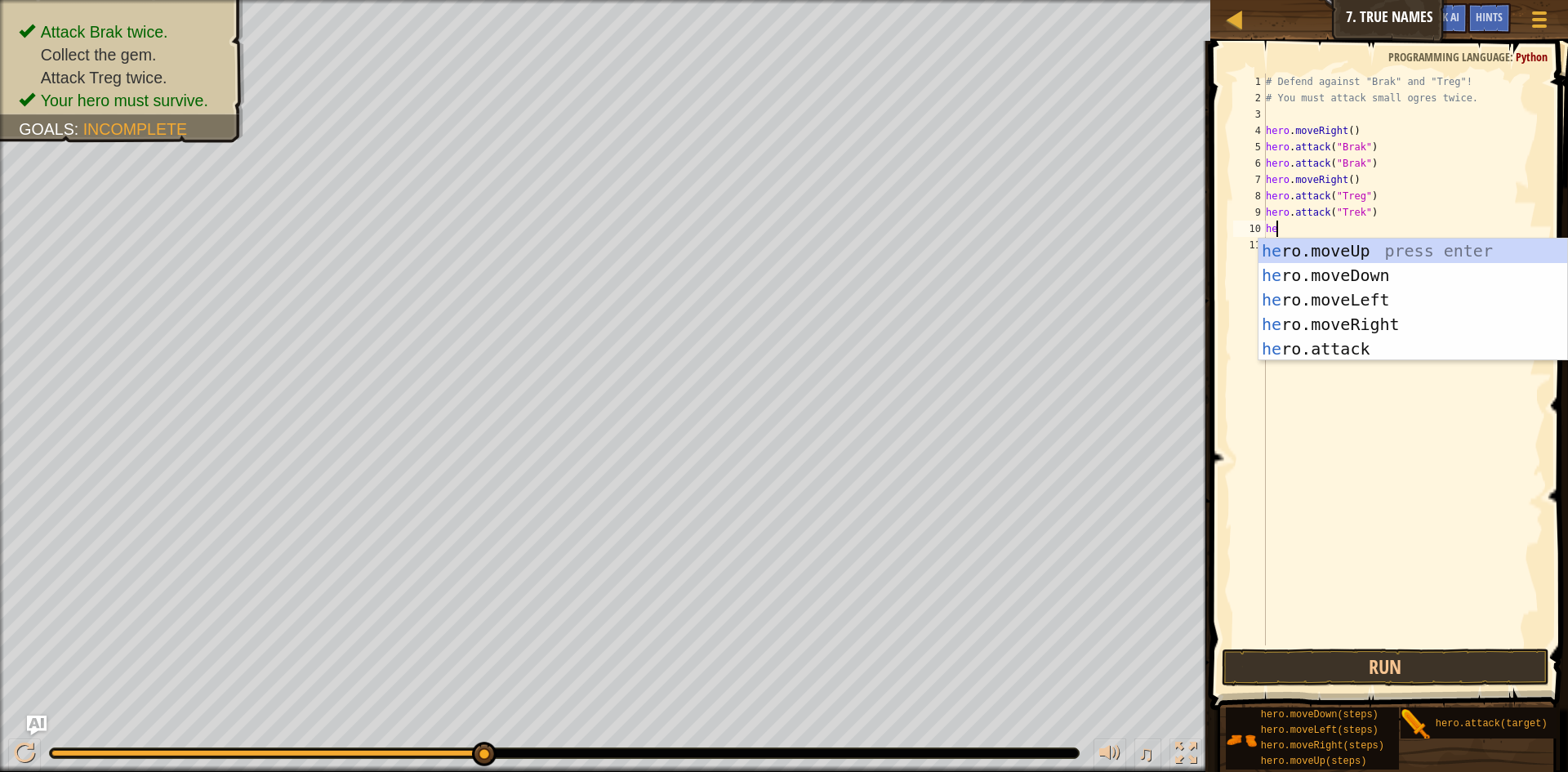
type textarea "hero"
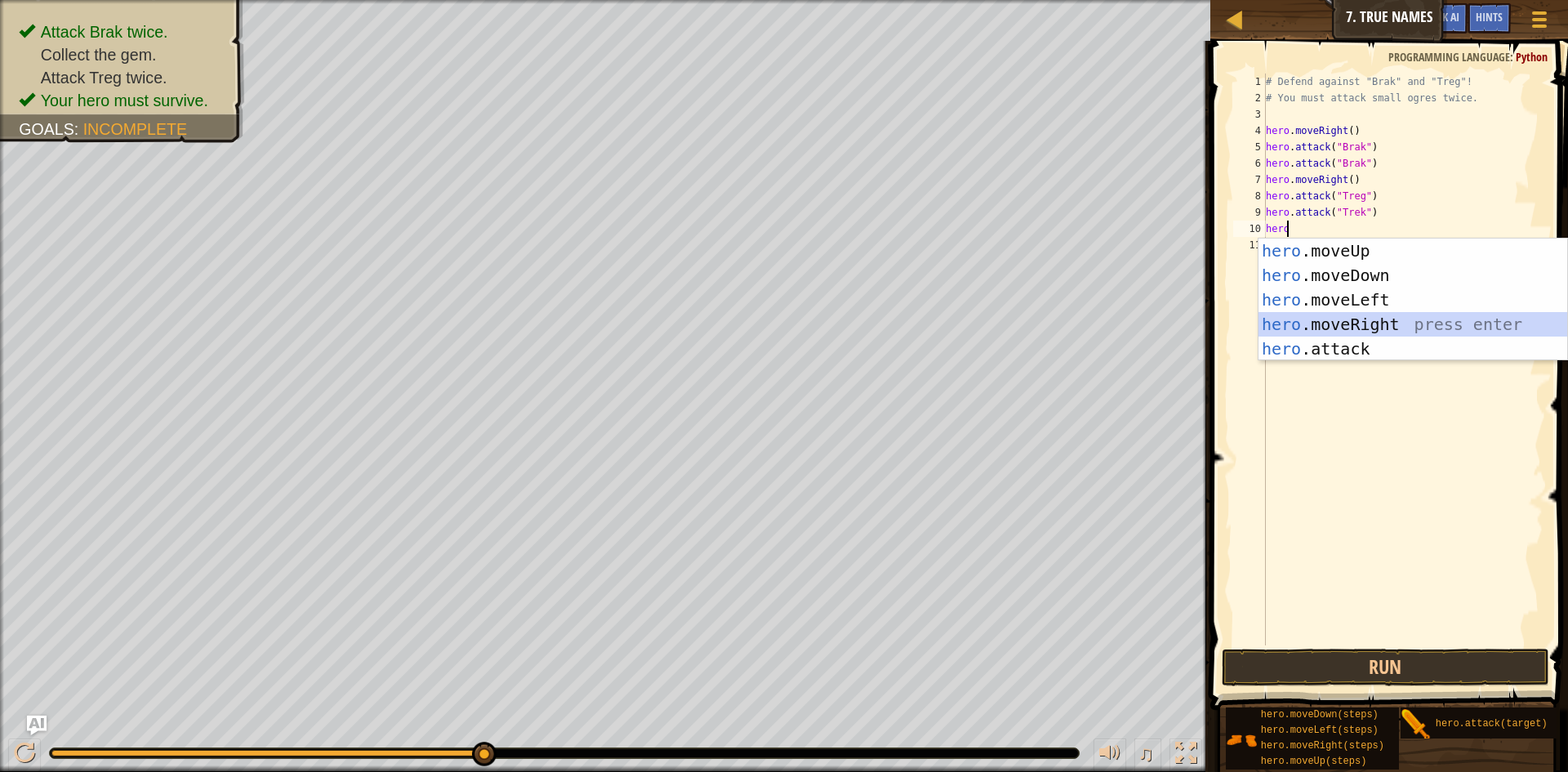
click at [1429, 325] on div "hero .moveUp press enter hero .moveDown press enter hero .moveLeft press enter …" at bounding box center [1413, 323] width 309 height 171
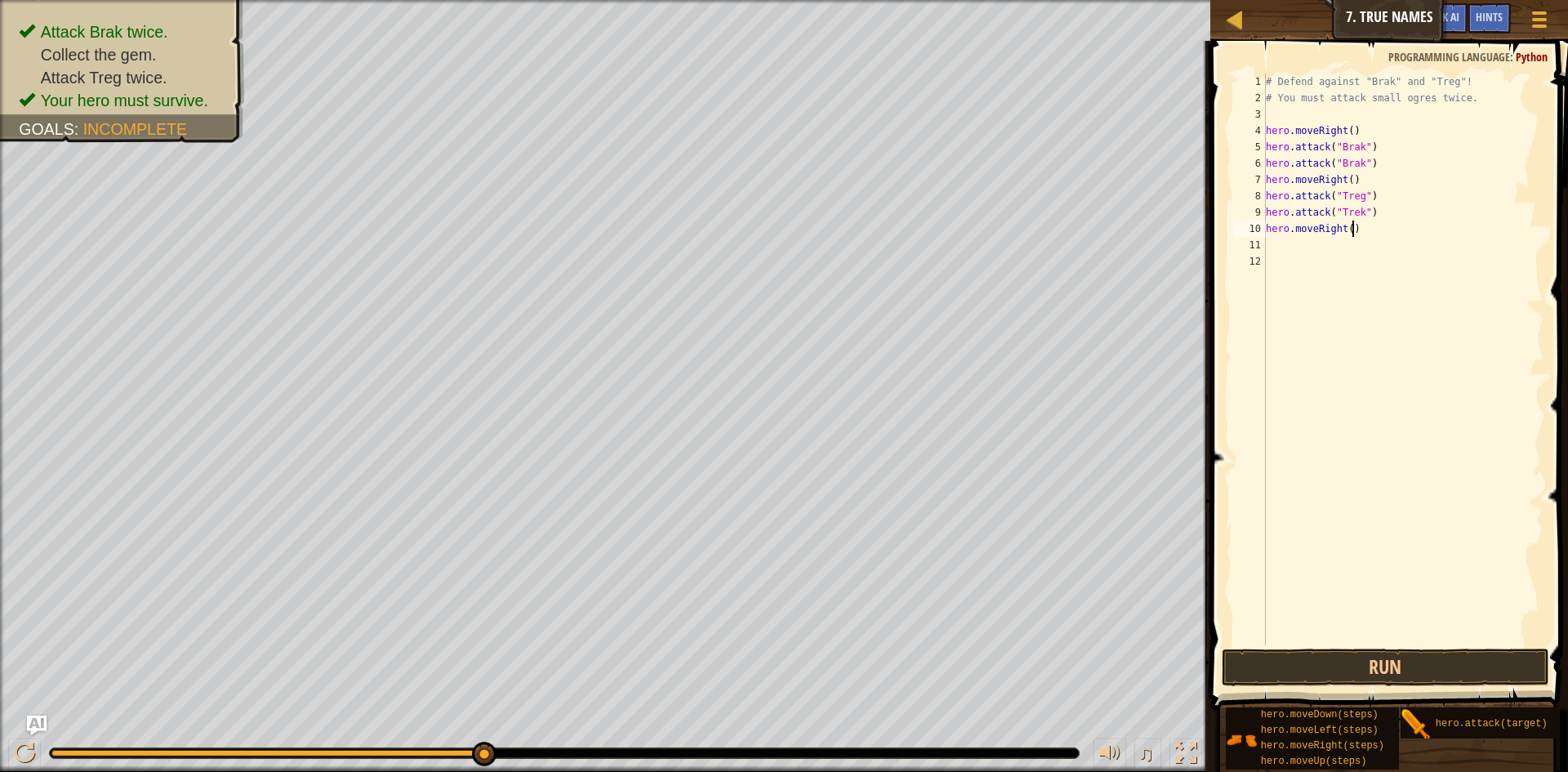
click at [1350, 230] on div "# Defend against "Brak" and "Treg"! # You must attack small ogres twice. hero .…" at bounding box center [1403, 376] width 282 height 605
click at [1346, 231] on div "# Defend against "Brak" and "Treg"! # You must attack small ogres twice. hero .…" at bounding box center [1403, 376] width 282 height 605
type textarea "hero.moveRight(3)"
click at [1374, 659] on button "Run" at bounding box center [1385, 667] width 327 height 37
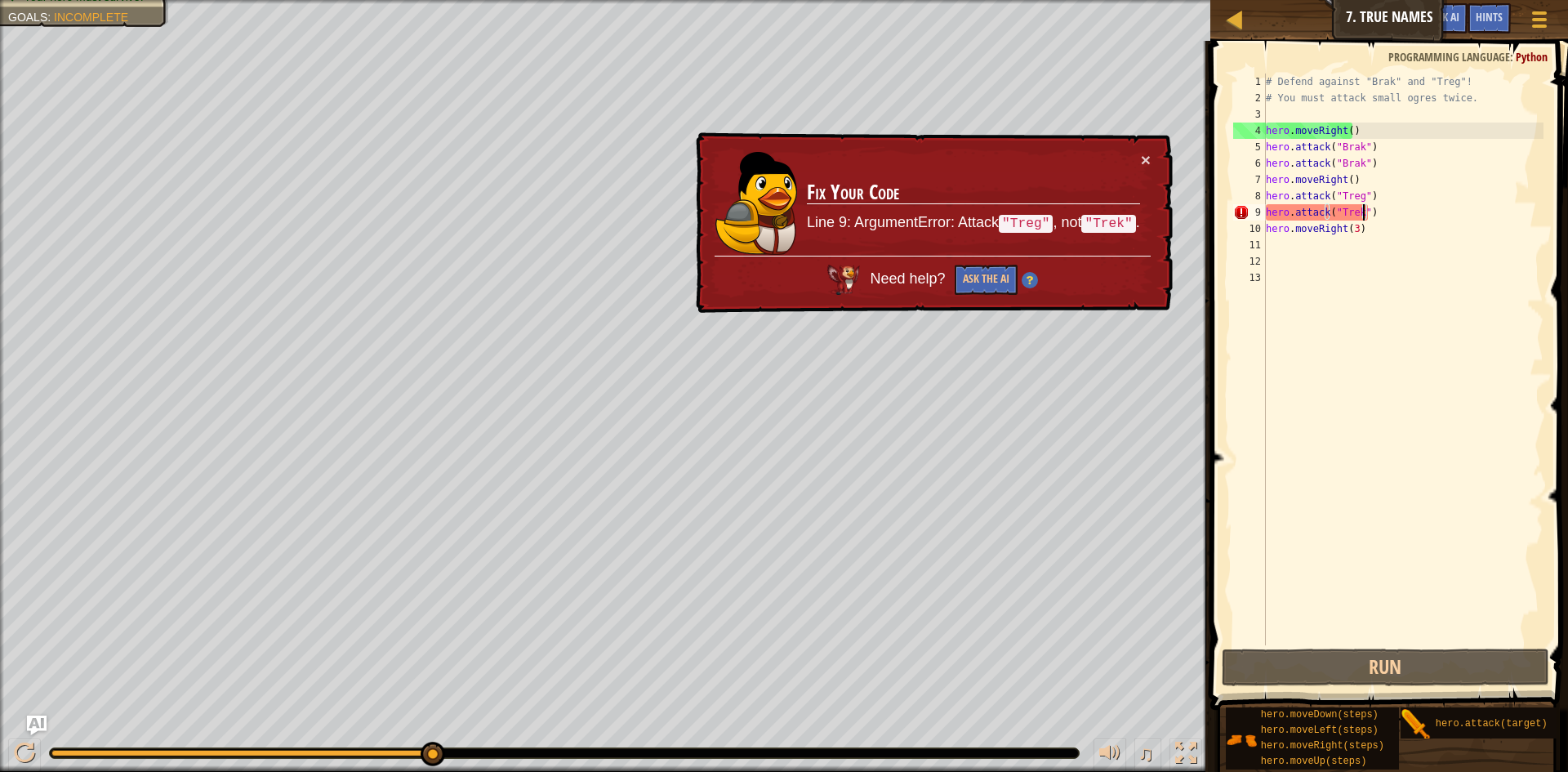
click at [1361, 217] on div "# Defend against "Brak" and "Treg"! # You must attack small ogres twice. hero .…" at bounding box center [1403, 376] width 282 height 605
click at [1358, 219] on div "# Defend against "Brak" and "Treg"! # You must attack small ogres twice. hero .…" at bounding box center [1403, 376] width 282 height 605
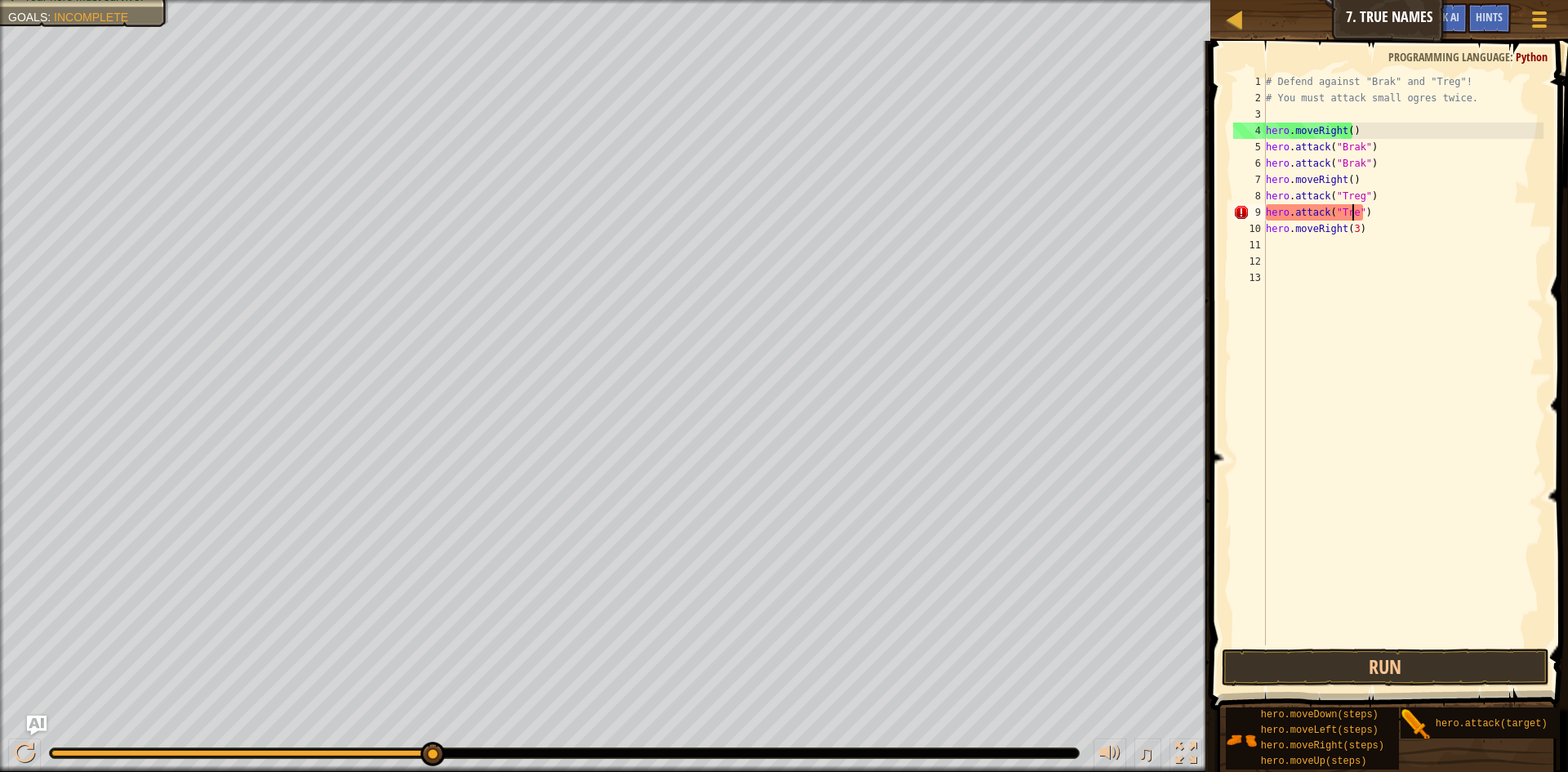
scroll to position [8, 8]
type textarea "hero.attack("Treg")"
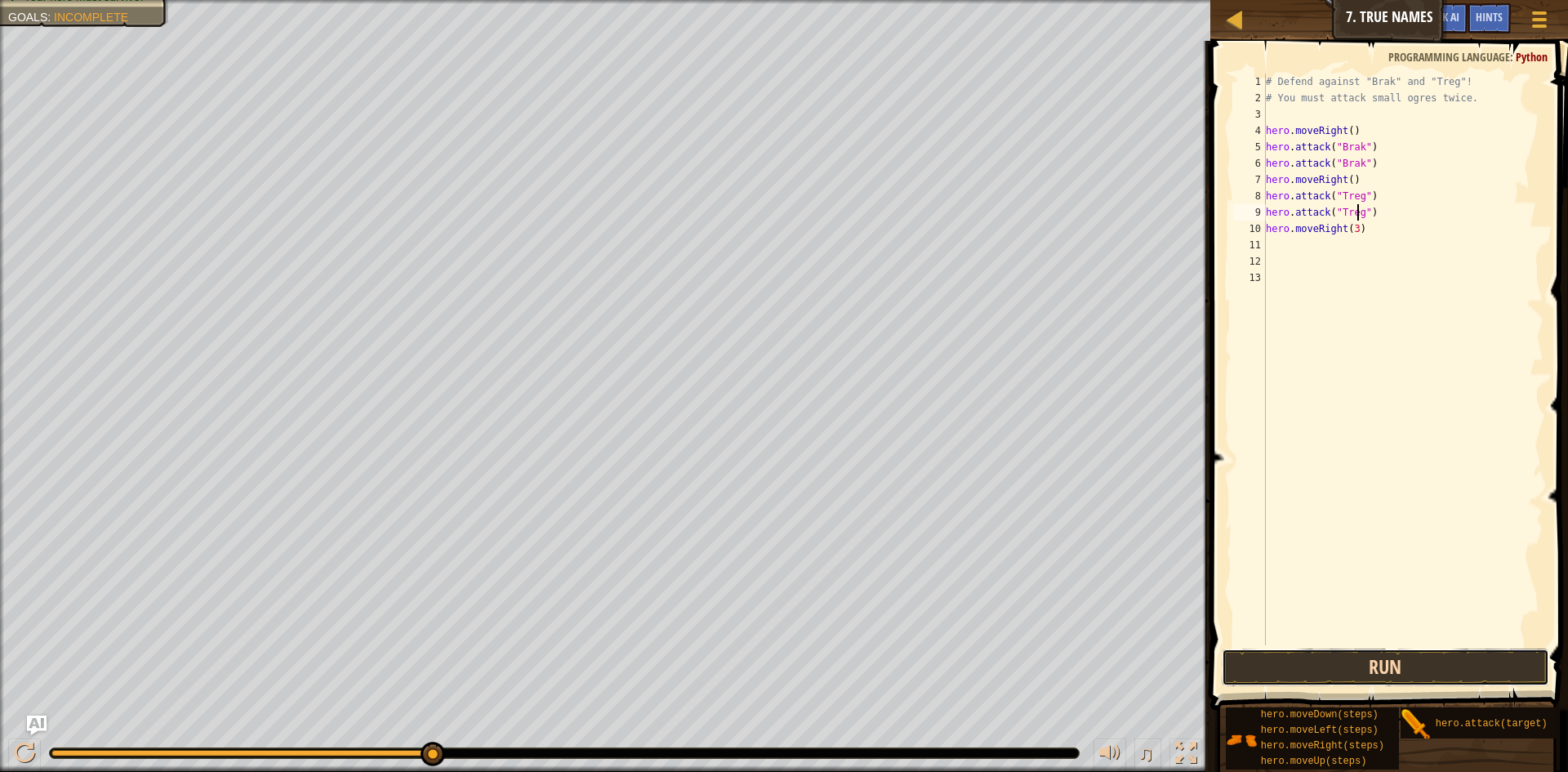
click at [1384, 657] on button "Run" at bounding box center [1385, 667] width 327 height 37
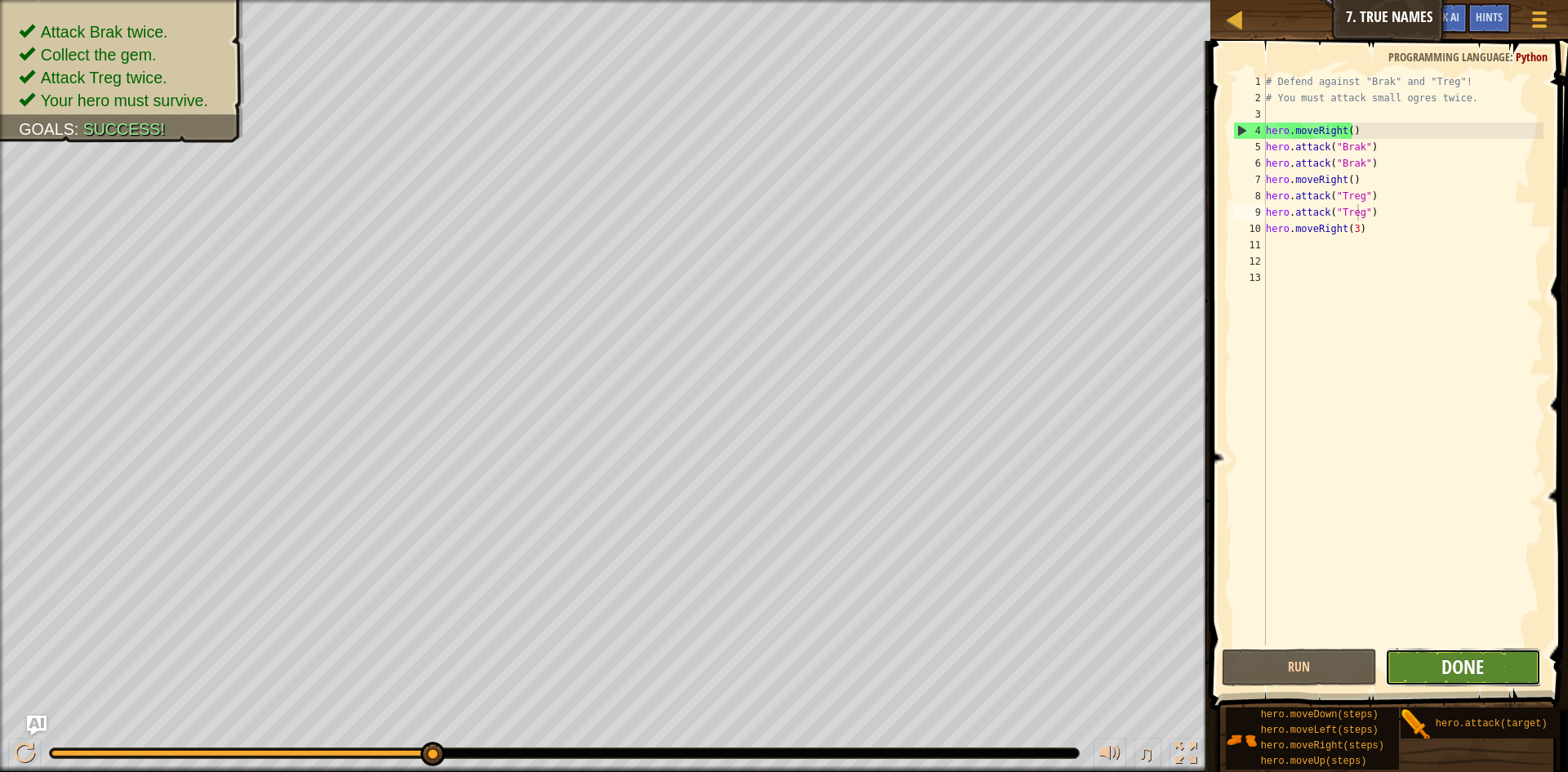
click at [1477, 665] on span "Done" at bounding box center [1463, 666] width 42 height 26
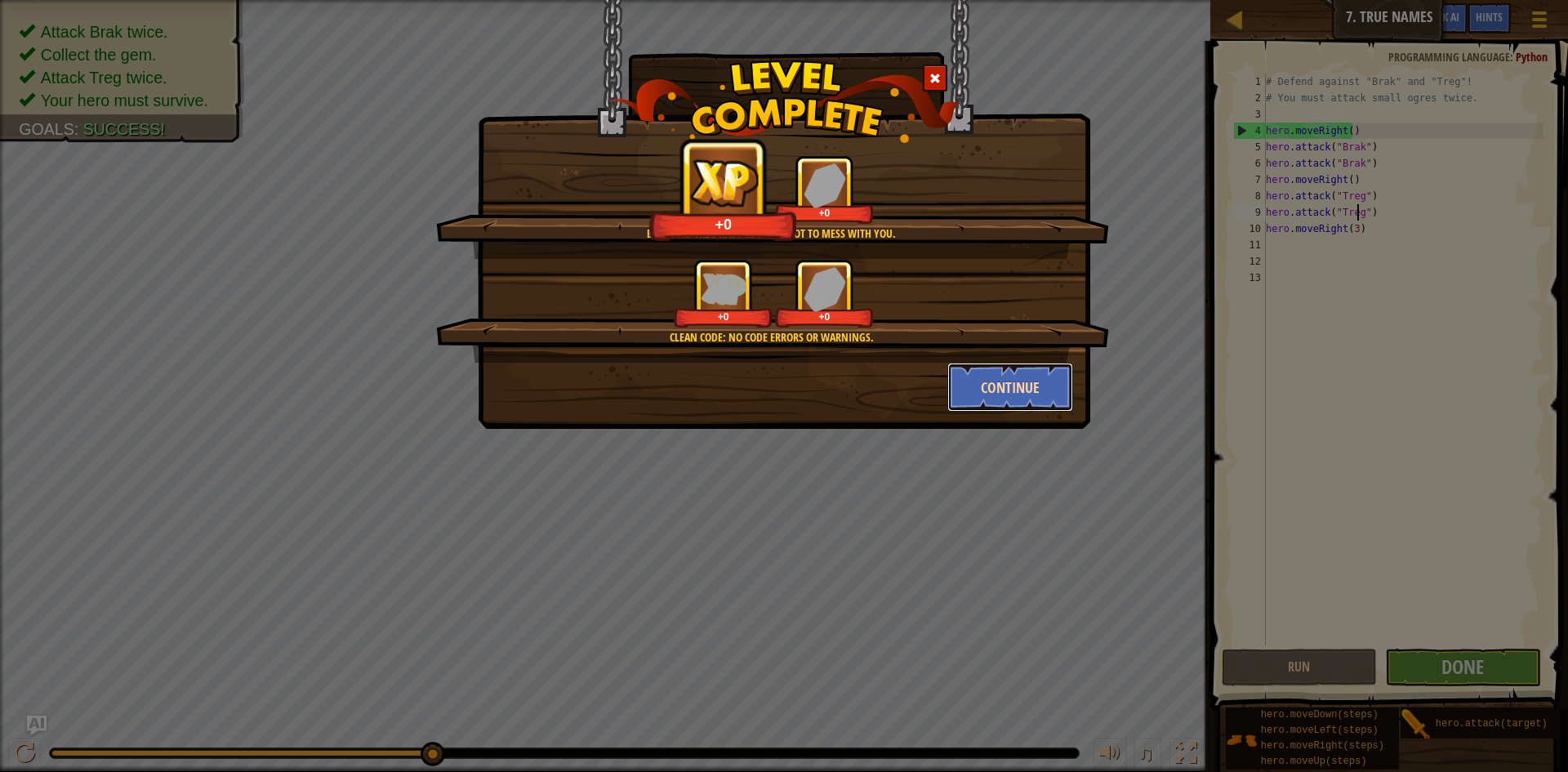
click at [1029, 379] on button "Continue" at bounding box center [1011, 386] width 126 height 49
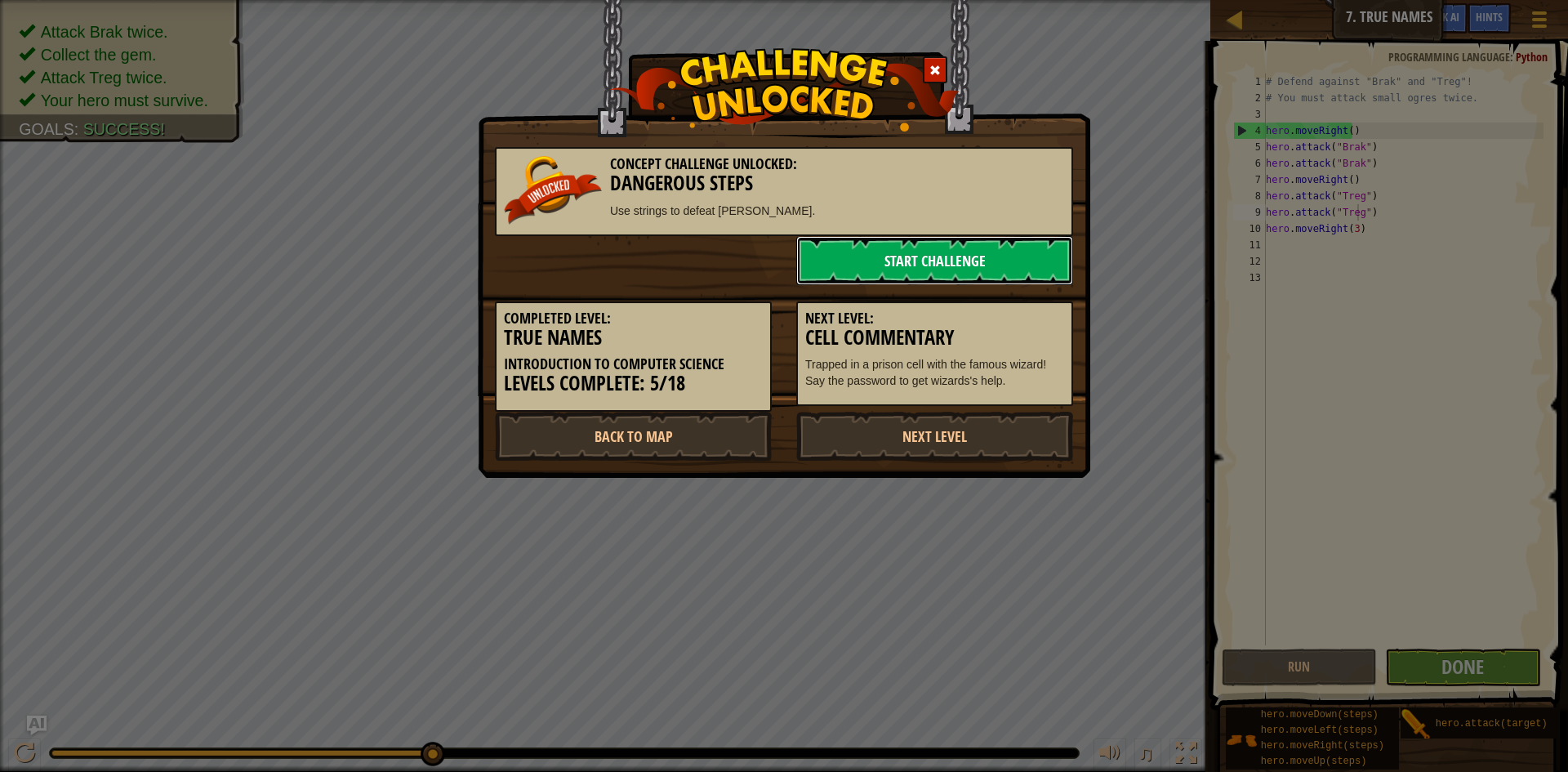
click at [898, 266] on link "Start Challenge" at bounding box center [935, 260] width 276 height 49
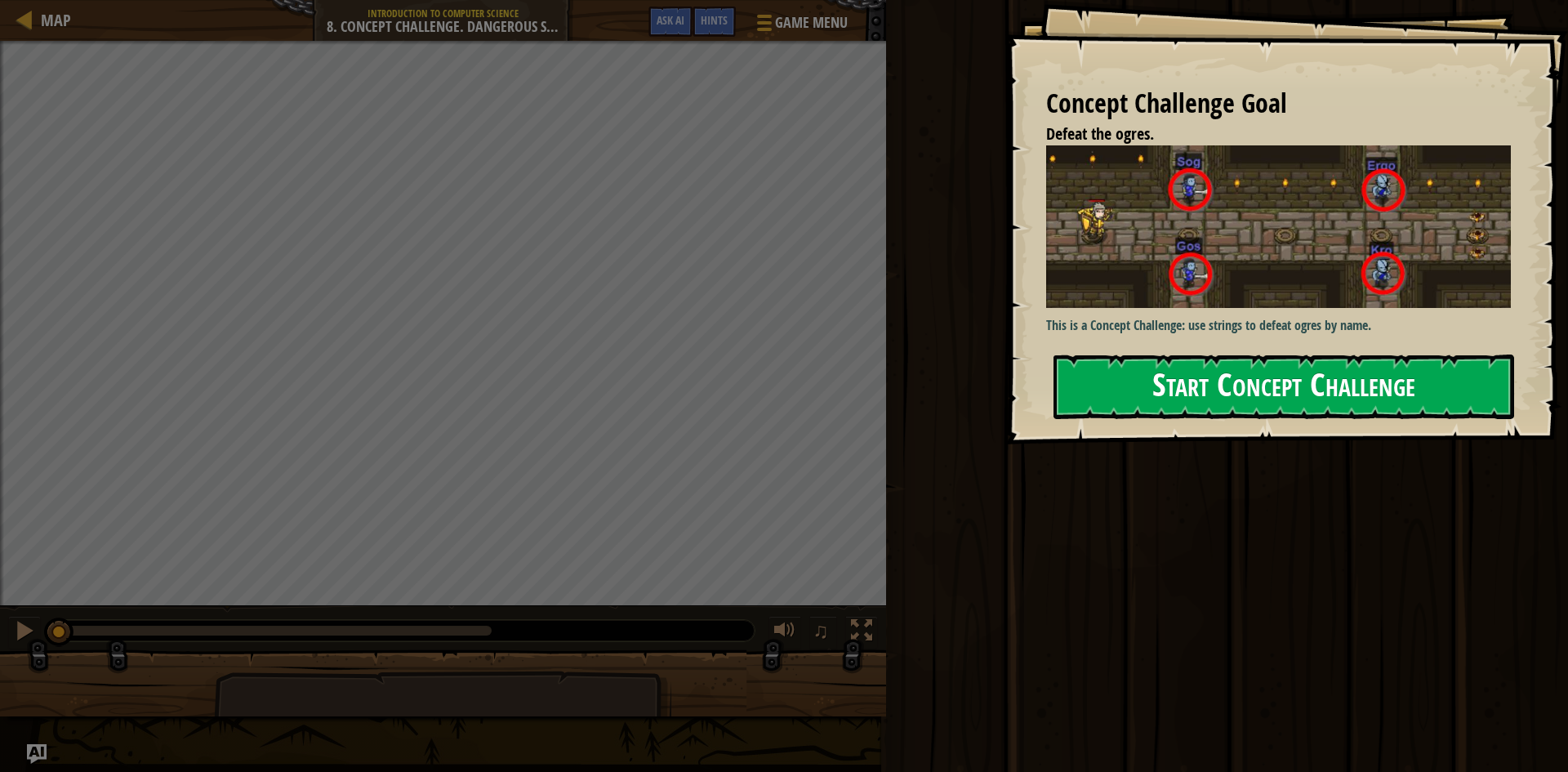
click at [1177, 387] on button "Start Concept Challenge" at bounding box center [1285, 386] width 461 height 64
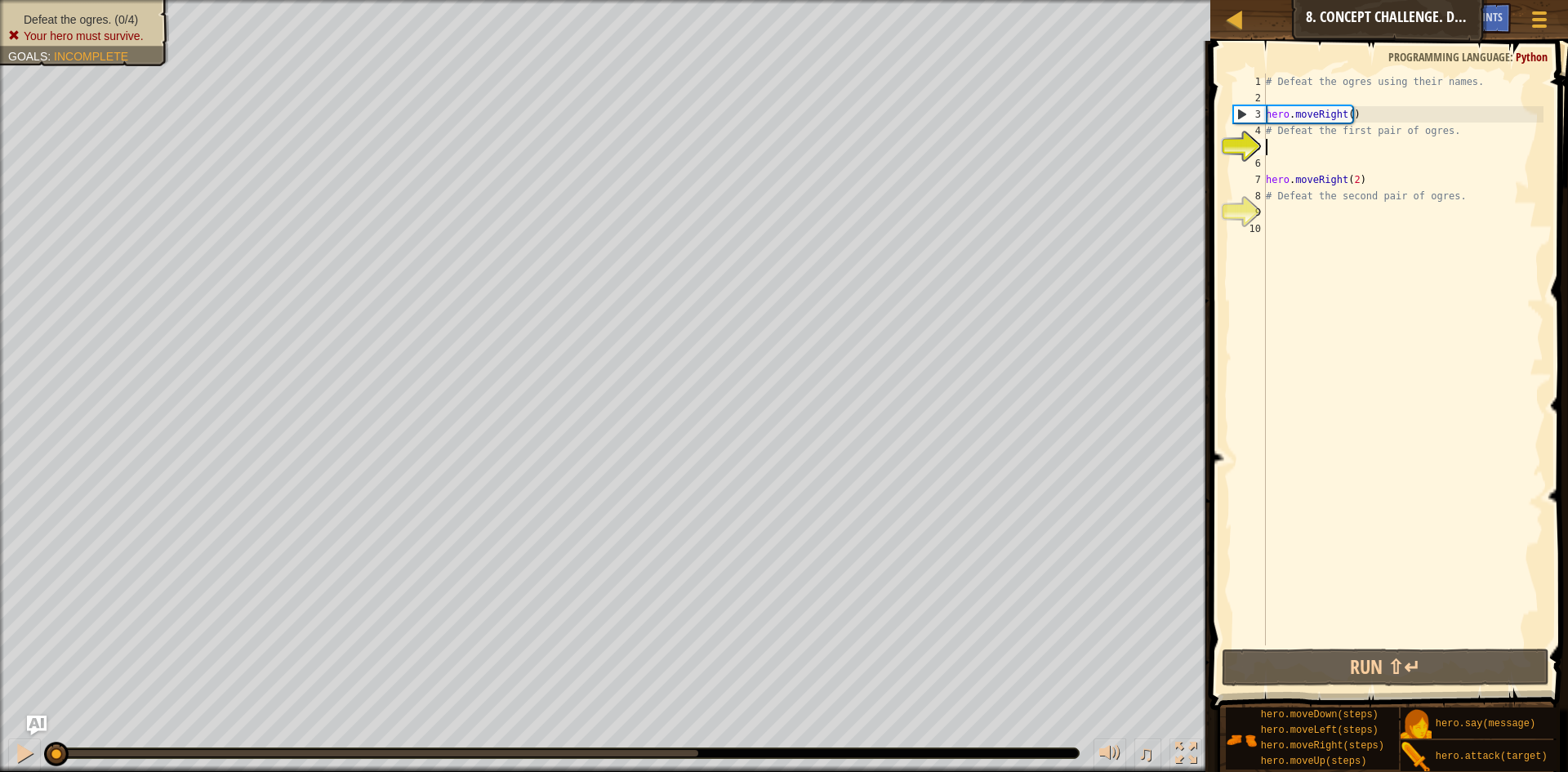
scroll to position [8, 0]
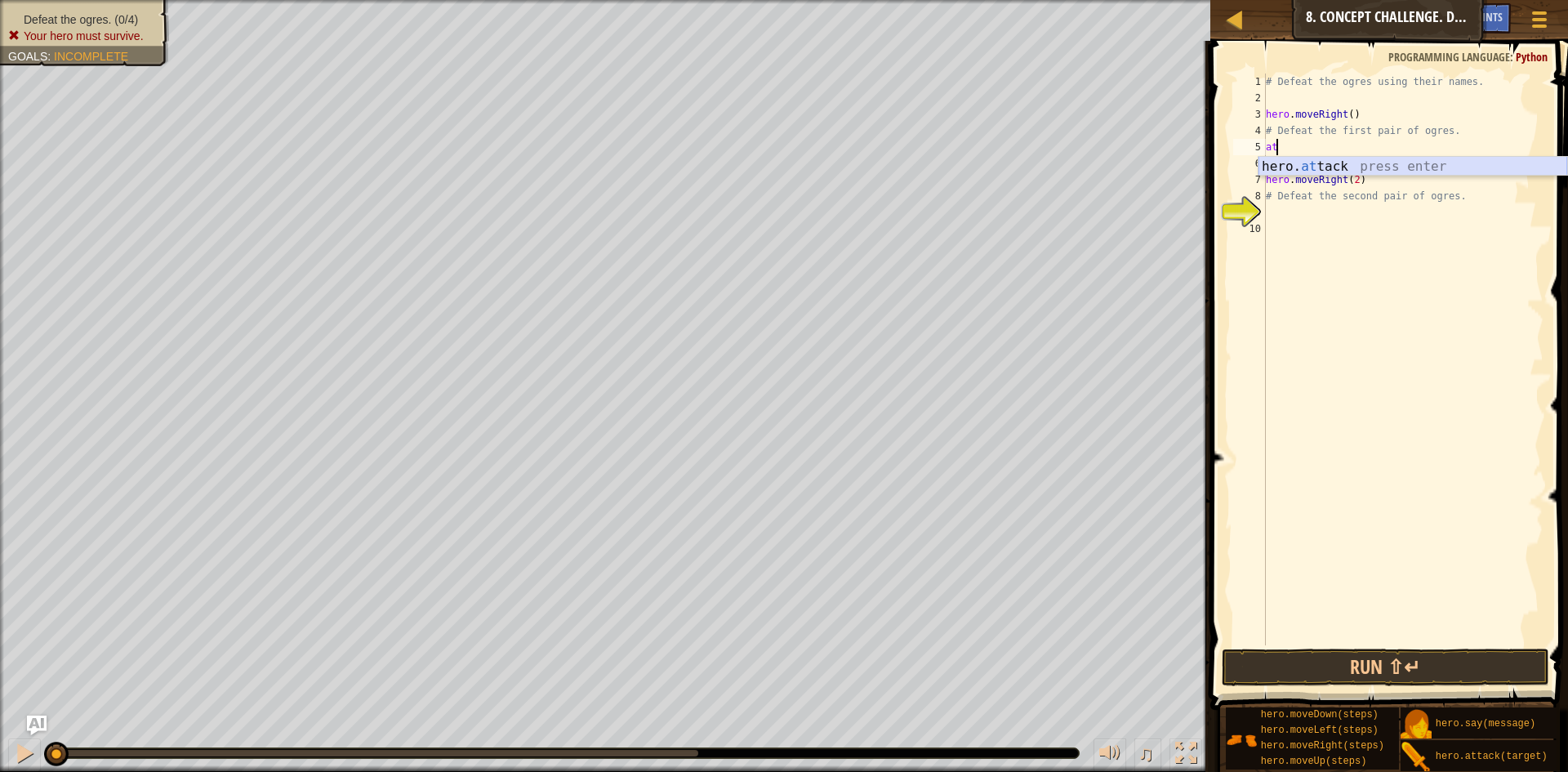
click at [1325, 170] on div "hero. at tack press enter" at bounding box center [1413, 186] width 309 height 58
type textarea "hero.attack("Sog")"
click at [1373, 167] on div "# Defeat the ogres using their names. hero . moveRight ( ) # Defeat the first p…" at bounding box center [1403, 376] width 281 height 605
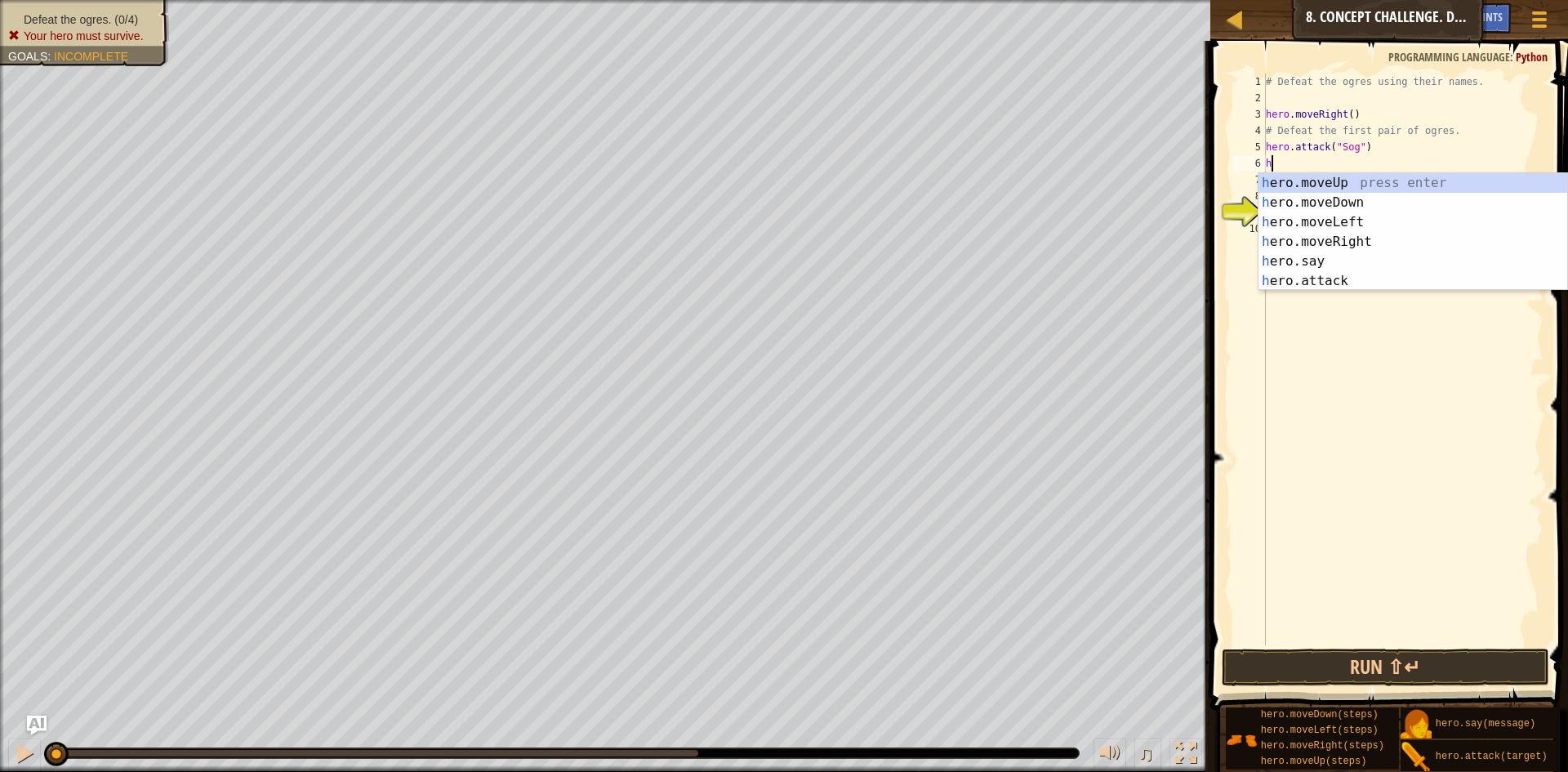
type textarea "he"
click at [1374, 294] on div "# Defeat the ogres using their names. hero . moveRight ( ) # Defeat the first p…" at bounding box center [1403, 376] width 281 height 605
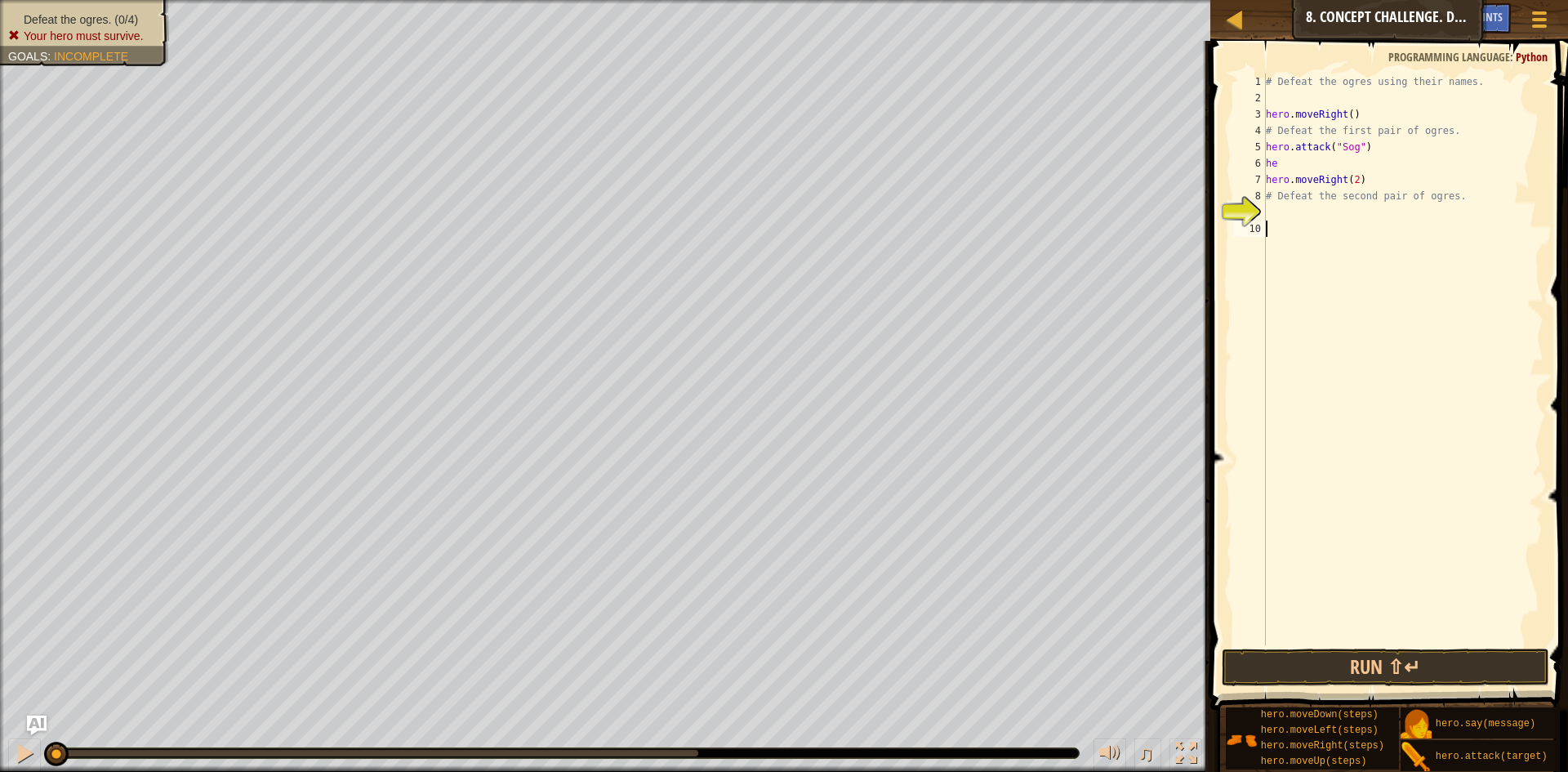
click at [1312, 159] on div "# Defeat the ogres using their names. hero . moveRight ( ) # Defeat the first p…" at bounding box center [1403, 376] width 281 height 605
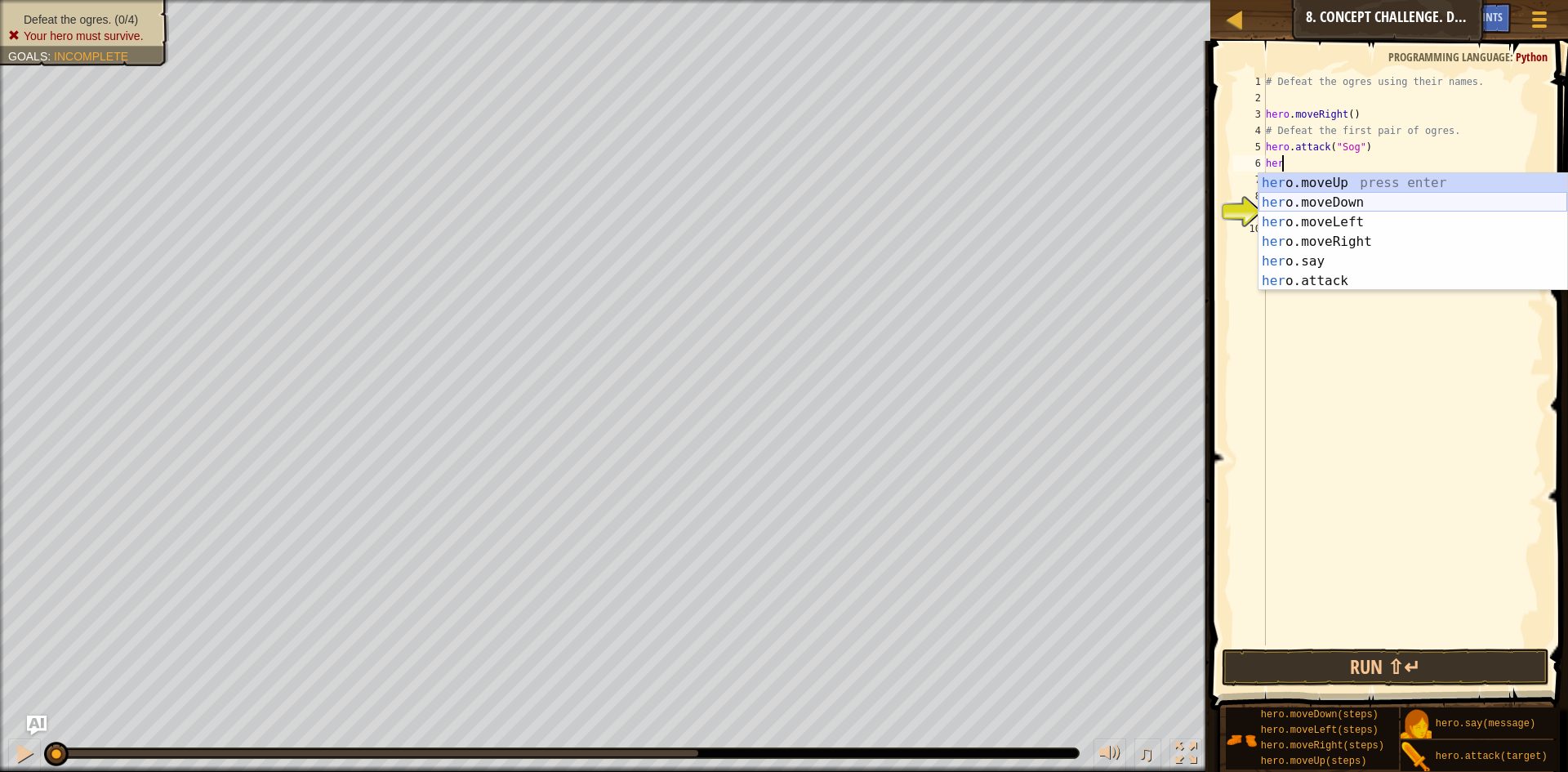
scroll to position [8, 1]
click at [1336, 271] on div "her o.moveUp press enter her o.moveDown press enter her o.moveLeft press enter …" at bounding box center [1413, 252] width 309 height 157
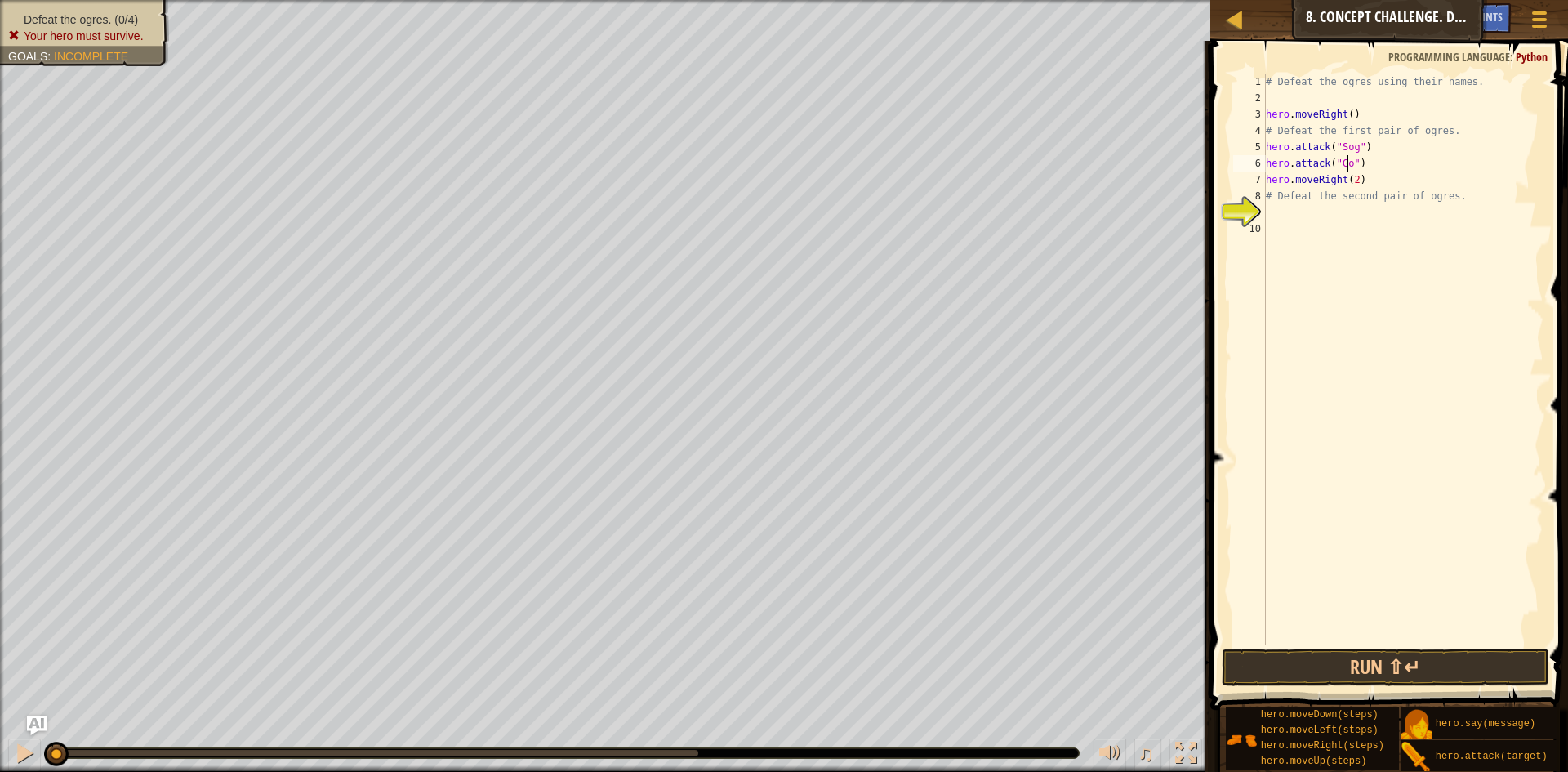
type textarea "hero.attack("Gos")"
click at [1316, 223] on div "# Defeat the ogres using their names. hero . moveRight ( ) # Defeat the first p…" at bounding box center [1403, 376] width 281 height 605
click at [1313, 215] on div "# Defeat the ogres using their names. hero . moveRight ( ) # Defeat the first p…" at bounding box center [1403, 376] width 281 height 605
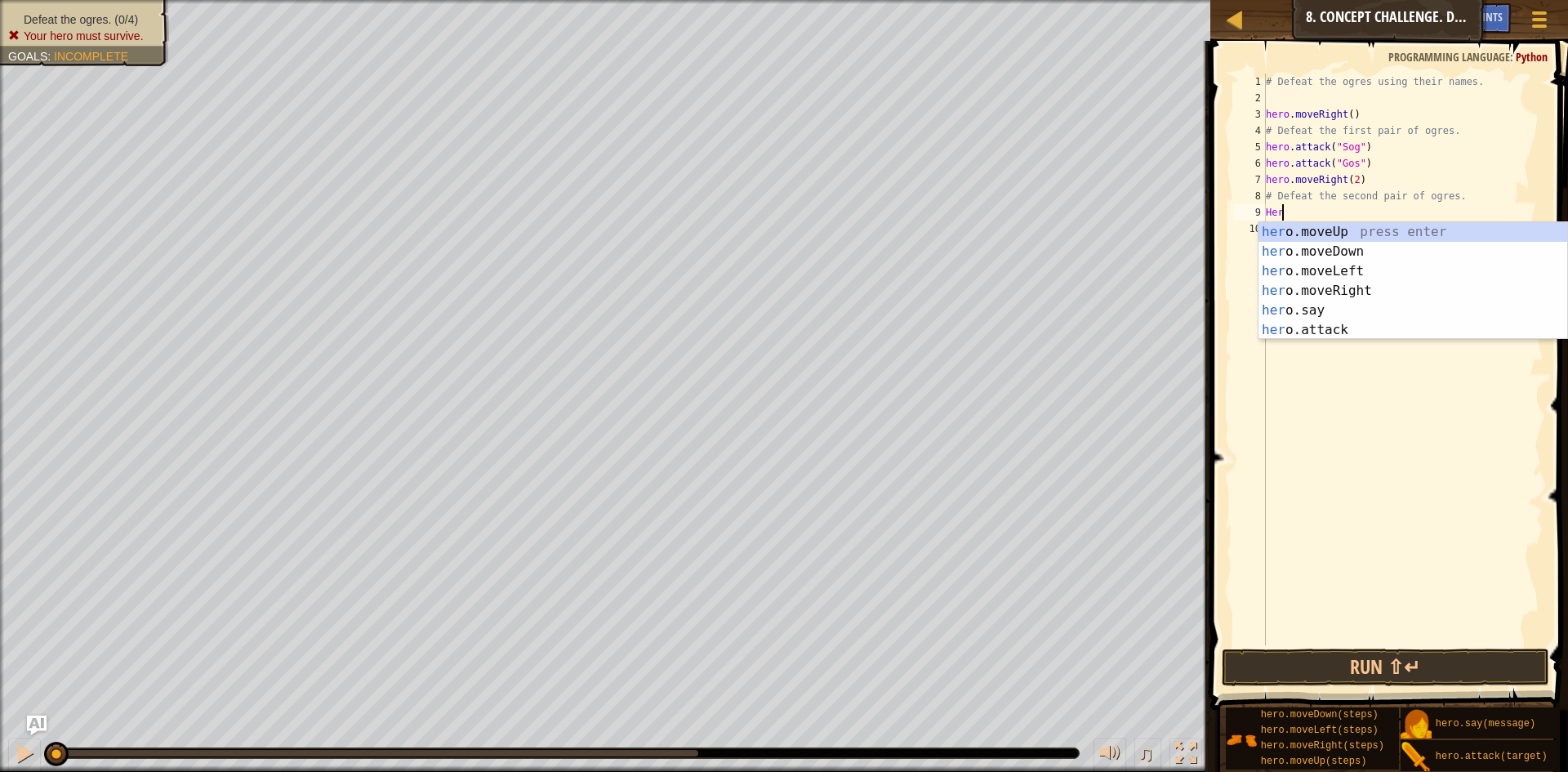
scroll to position [8, 1]
click at [1332, 334] on div "hero .moveUp press enter hero .moveDown press enter hero .moveLeft press enter …" at bounding box center [1413, 300] width 309 height 157
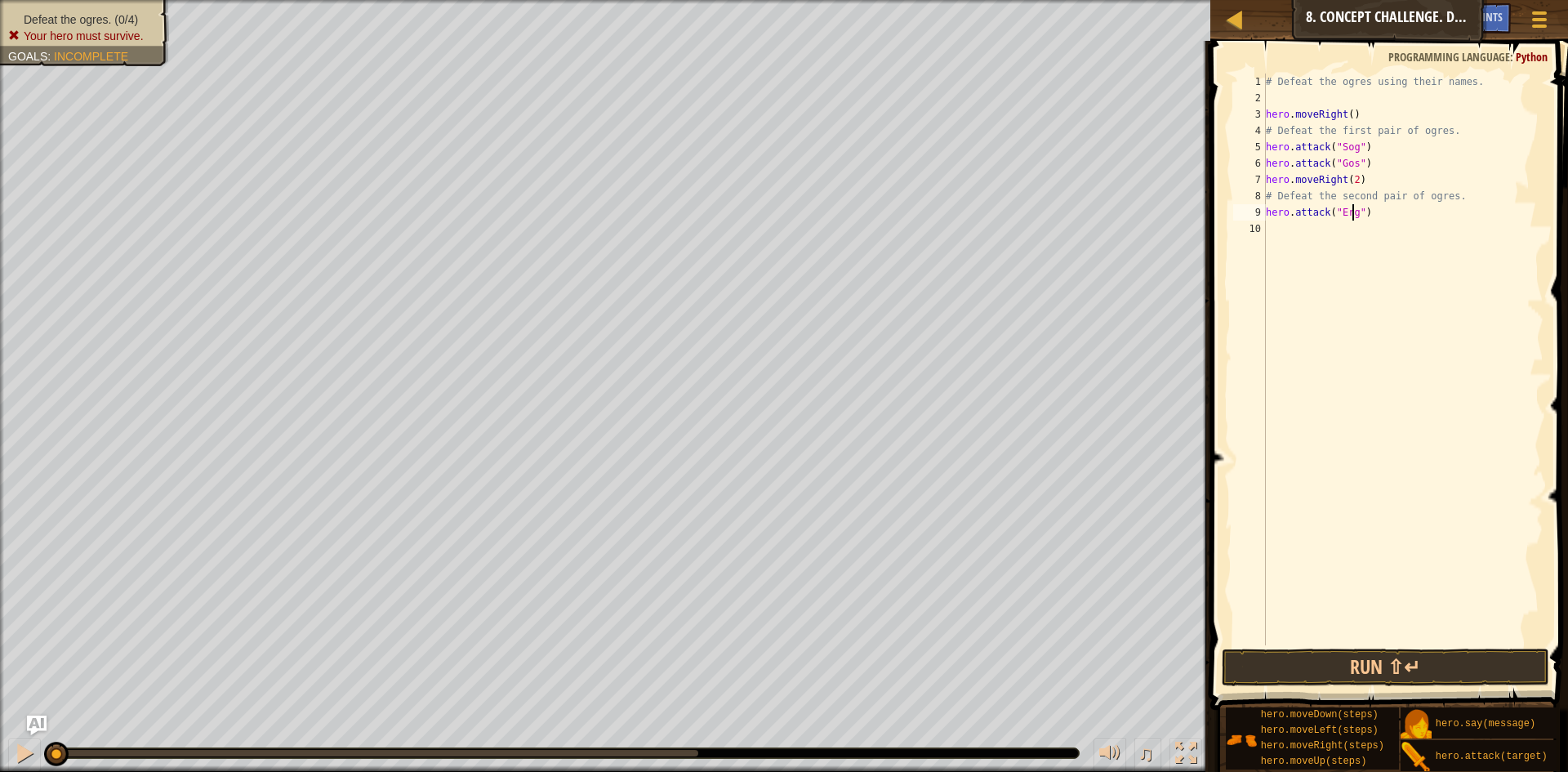
scroll to position [8, 8]
type textarea "hero.attack("Ergo")"
click at [1333, 241] on div "# Defeat the ogres using their names. hero . moveRight ( ) # Defeat the first p…" at bounding box center [1403, 376] width 281 height 605
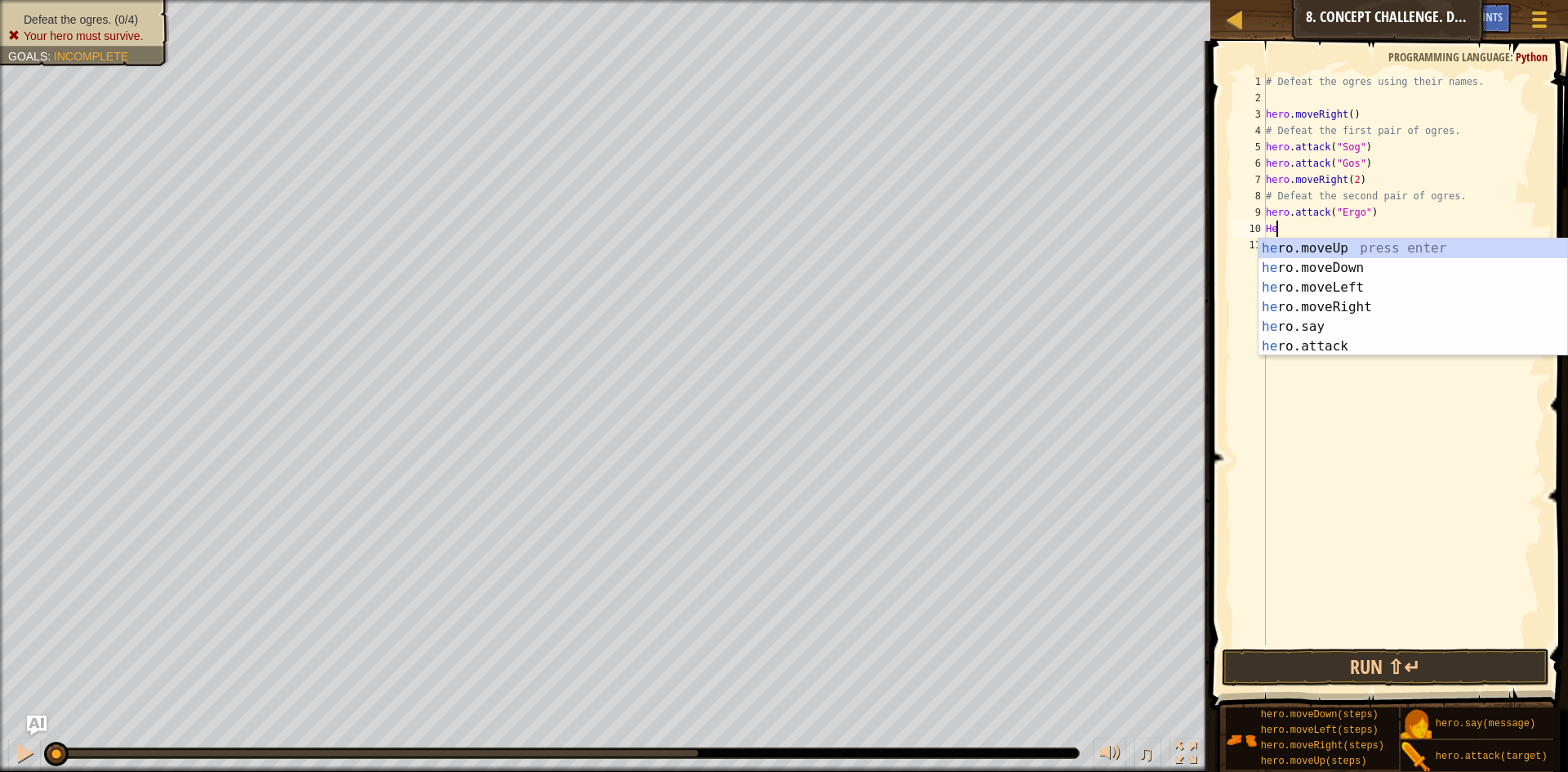
scroll to position [8, 1]
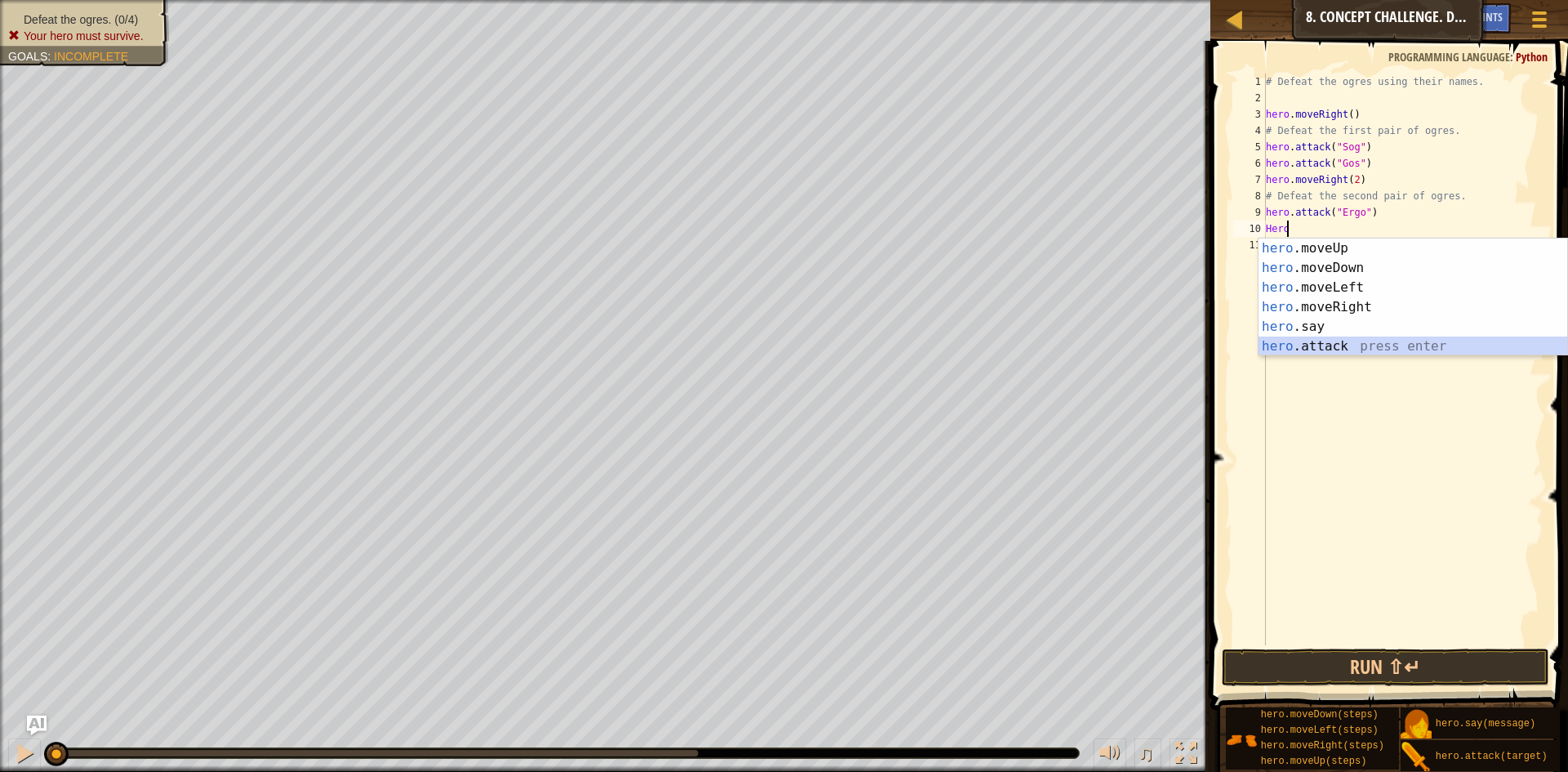
click at [1347, 342] on div "hero .moveUp press enter hero .moveDown press enter hero .moveLeft press enter …" at bounding box center [1413, 317] width 309 height 157
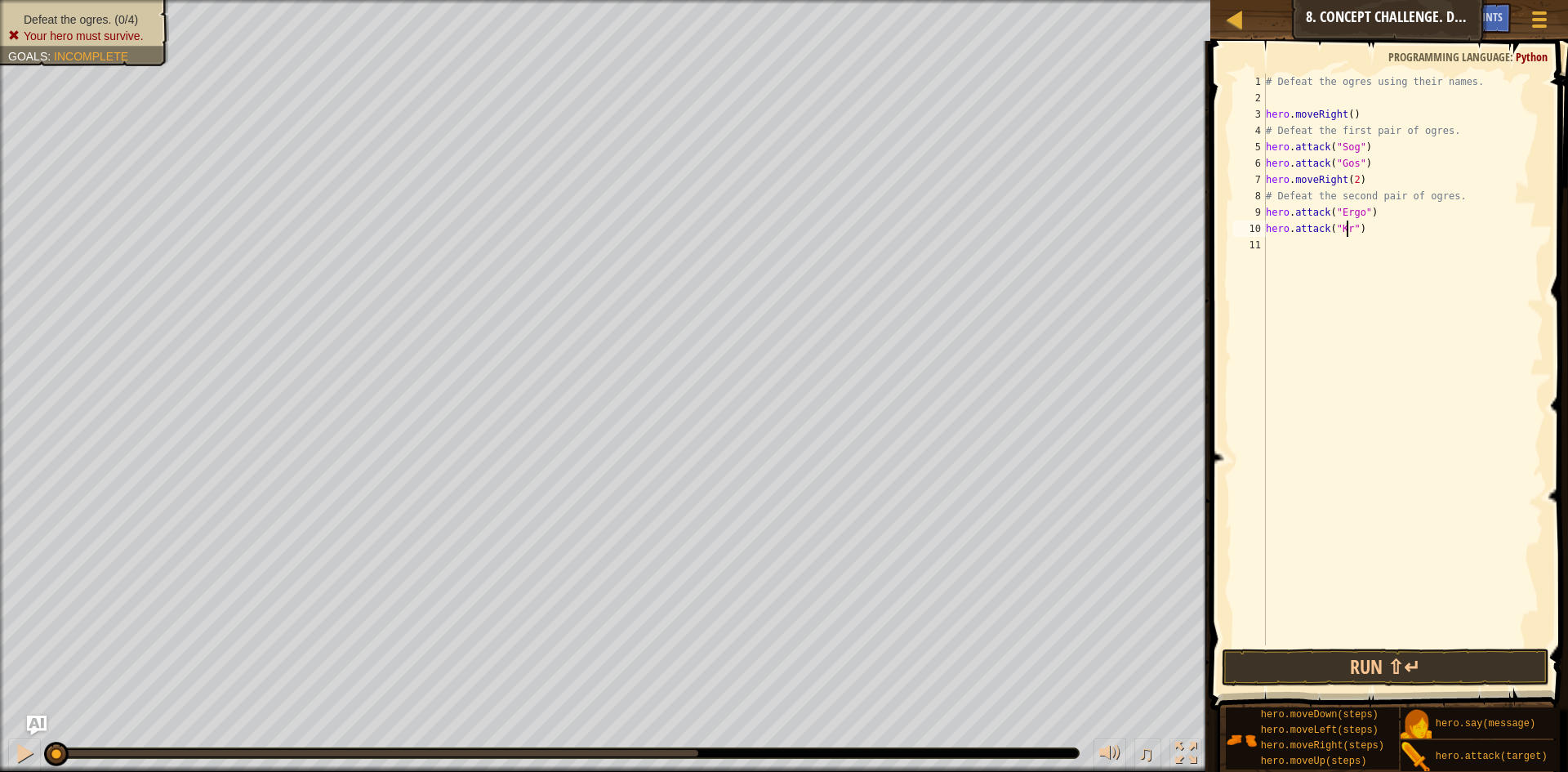
scroll to position [8, 8]
click at [1357, 668] on button "Run ⇧↵" at bounding box center [1385, 667] width 327 height 37
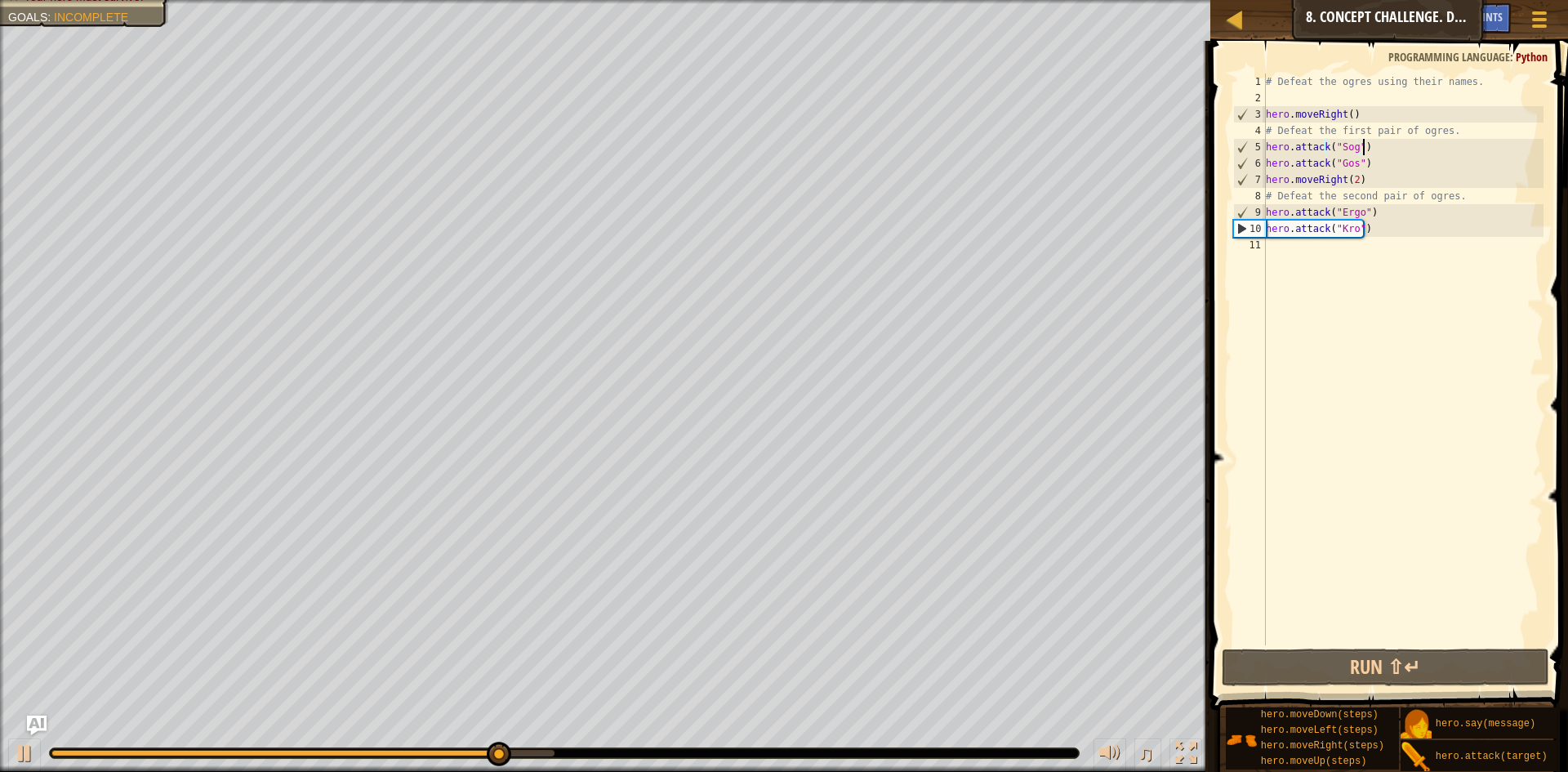
click at [1378, 150] on div "# Defeat the ogres using their names. hero . moveRight ( ) # Defeat the first p…" at bounding box center [1403, 376] width 281 height 605
type textarea "hero.attack("Sog")"
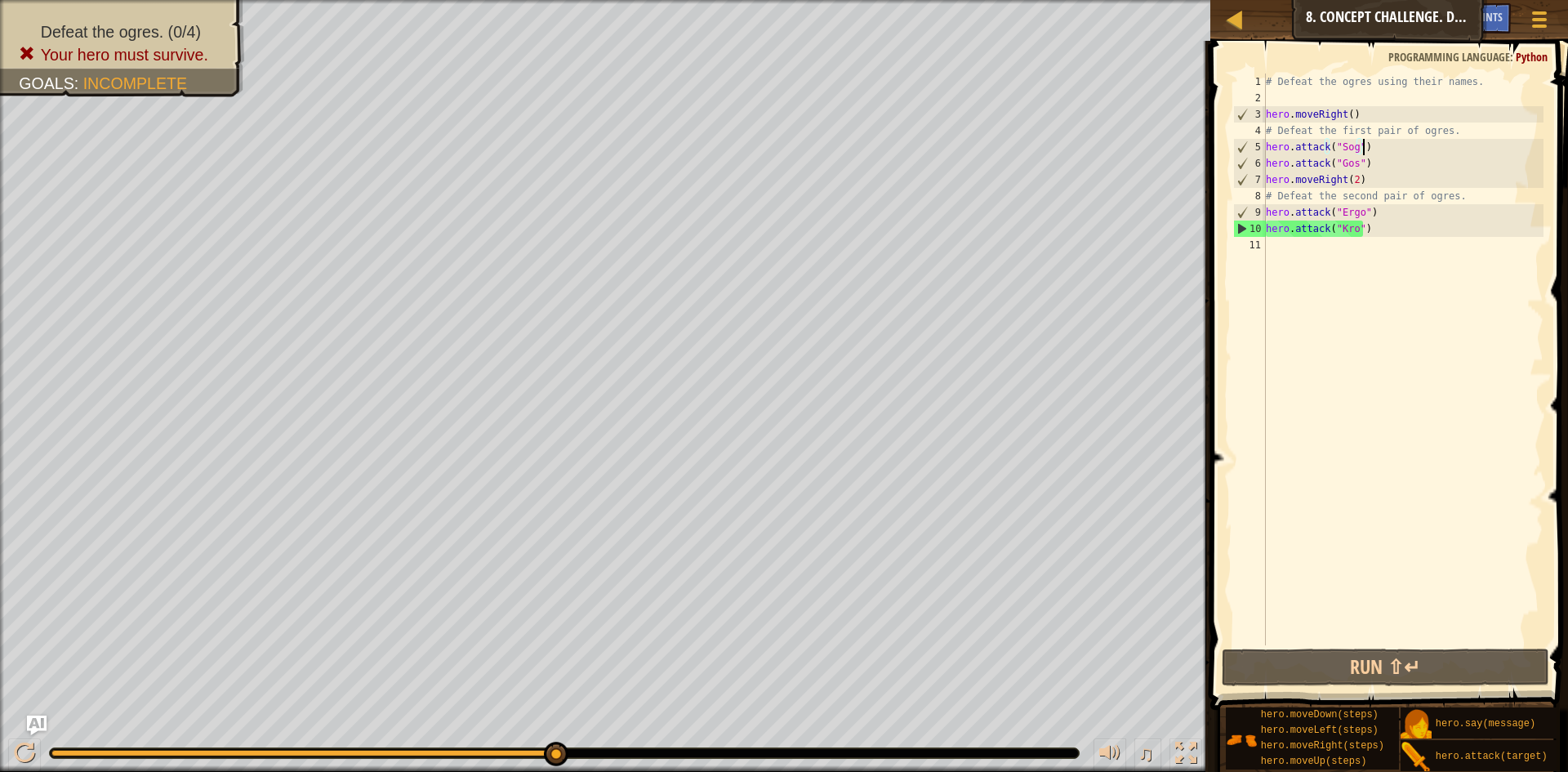
click at [1312, 562] on div "# Defeat the ogres using their names. hero . moveRight ( ) # Defeat the first p…" at bounding box center [1403, 376] width 281 height 605
click at [1351, 168] on div "# Defeat the ogres using their names. hero . moveRight ( ) # Defeat the first p…" at bounding box center [1403, 376] width 281 height 605
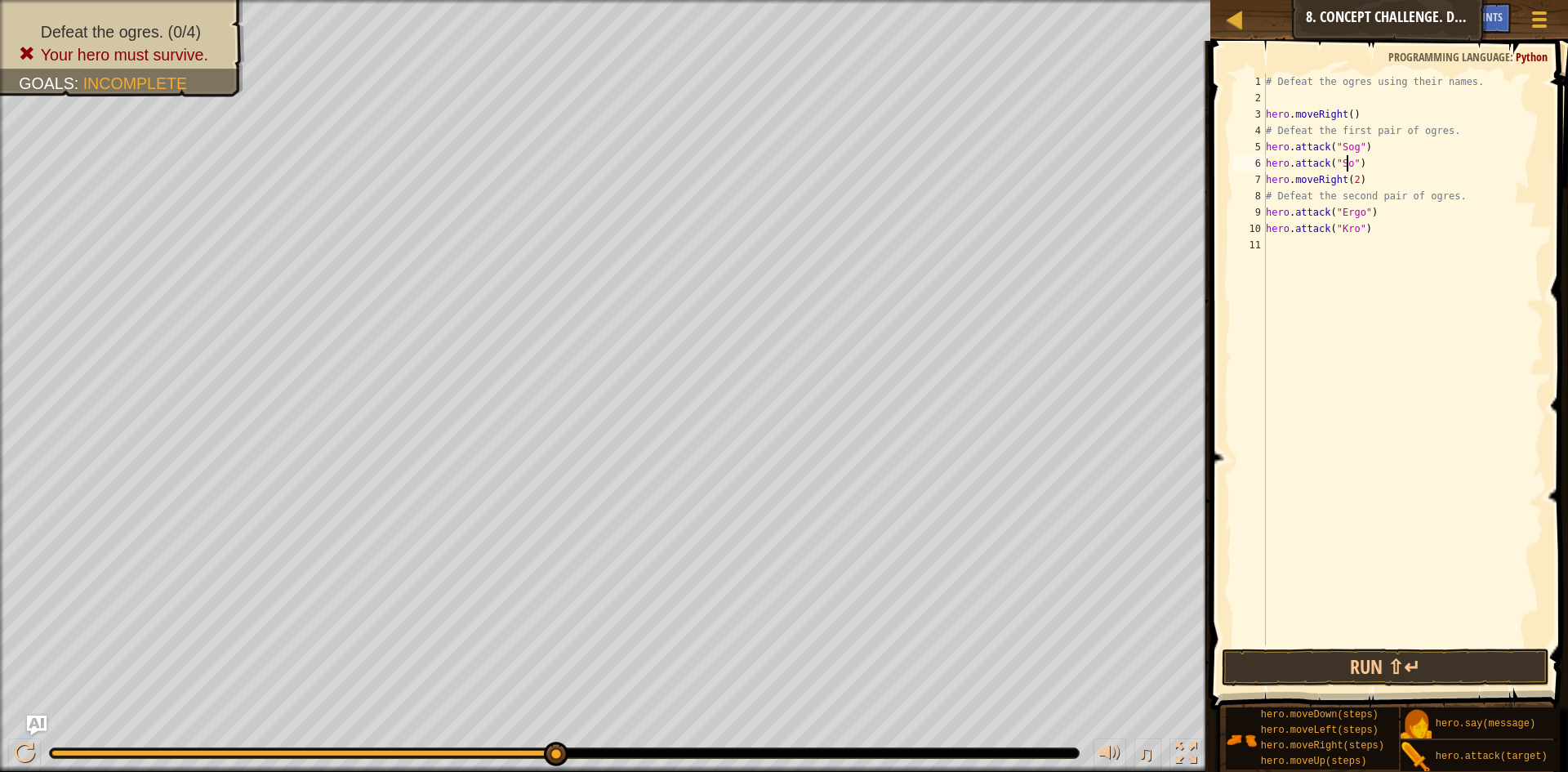
scroll to position [8, 8]
drag, startPoint x: 1380, startPoint y: 178, endPoint x: 1372, endPoint y: 170, distance: 11.3
click at [1376, 176] on div "# Defeat the ogres using their names. hero . moveRight ( ) # Defeat the first p…" at bounding box center [1403, 376] width 281 height 605
click at [1368, 165] on div "# Defeat the ogres using their names. hero . moveRight ( ) # Defeat the first p…" at bounding box center [1403, 376] width 281 height 605
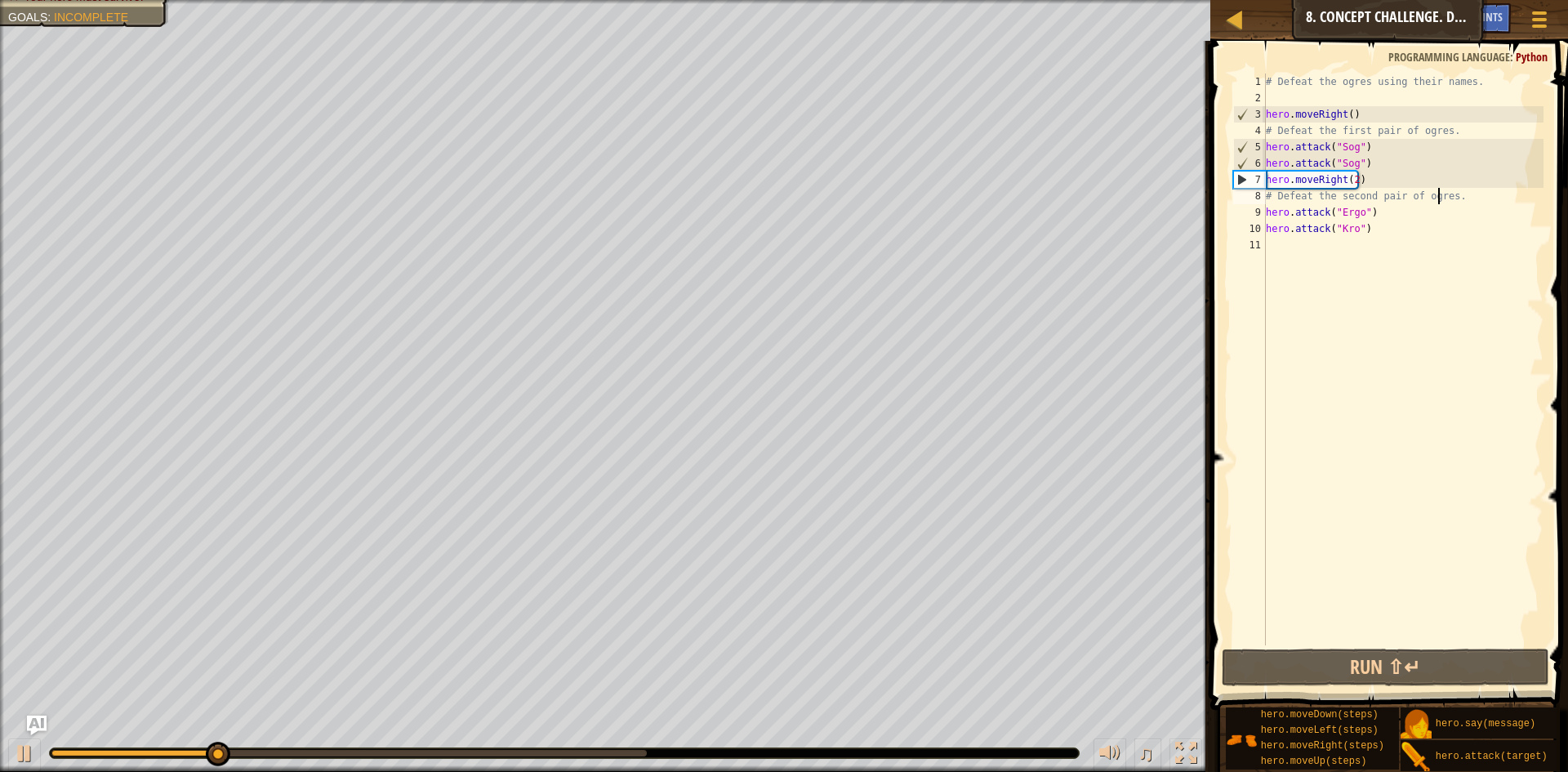
click at [1440, 187] on div "# Defeat the ogres using their names. hero . moveRight ( ) # Defeat the first p…" at bounding box center [1403, 376] width 281 height 605
click at [1380, 235] on div "# Defeat the ogres using their names. hero . moveRight ( ) # Defeat the first p…" at bounding box center [1403, 376] width 281 height 605
type textarea "hero.attack("Kro")"
click at [1343, 274] on div "# Defeat the ogres using their names. hero . moveRight ( ) # Defeat the first p…" at bounding box center [1403, 376] width 281 height 605
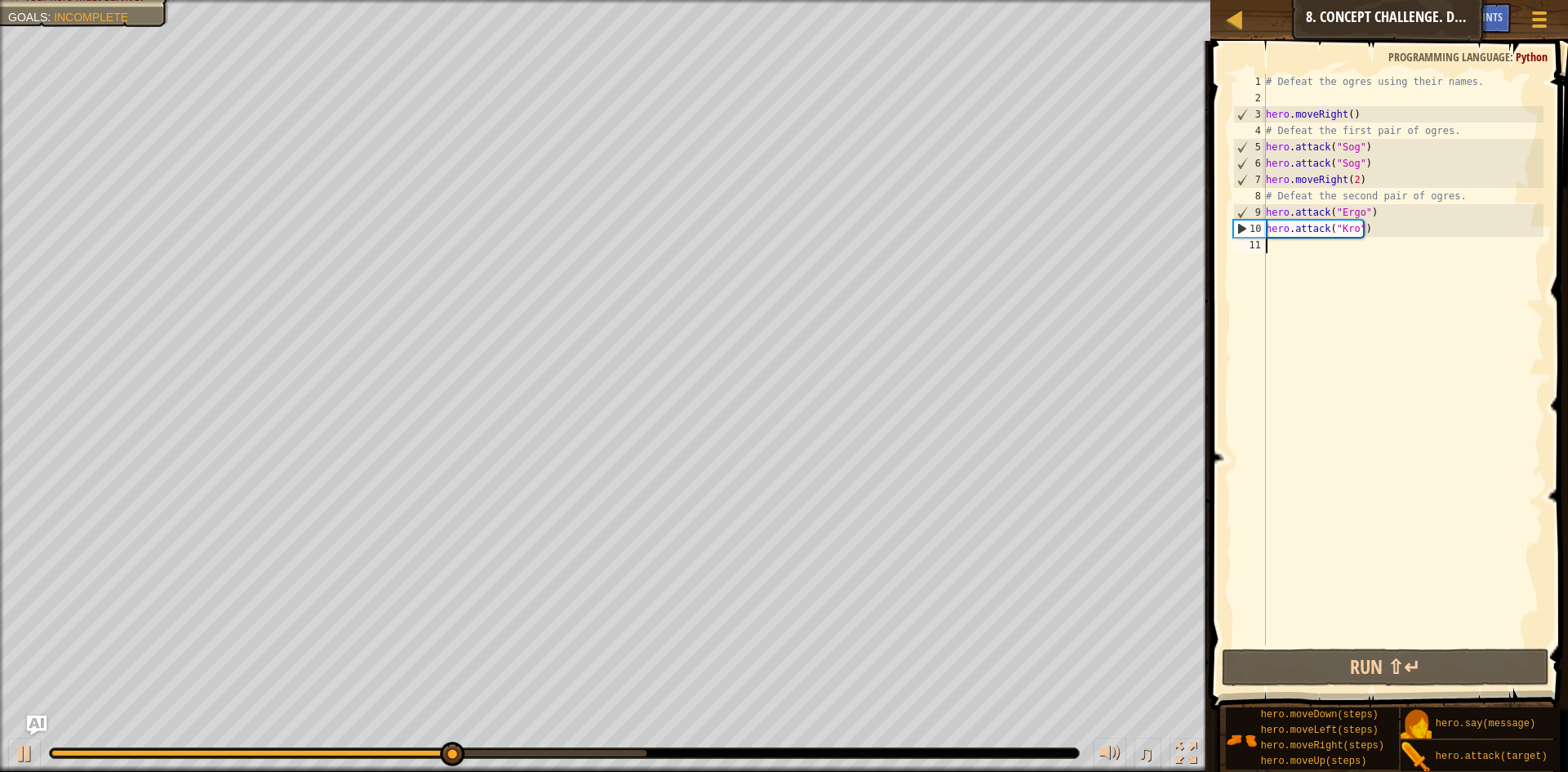
drag, startPoint x: 1253, startPoint y: 376, endPoint x: 1236, endPoint y: 366, distance: 19.7
click at [1360, 178] on div "# Defeat the ogres using their names. hero . moveRight ( ) # Defeat the first p…" at bounding box center [1403, 376] width 281 height 605
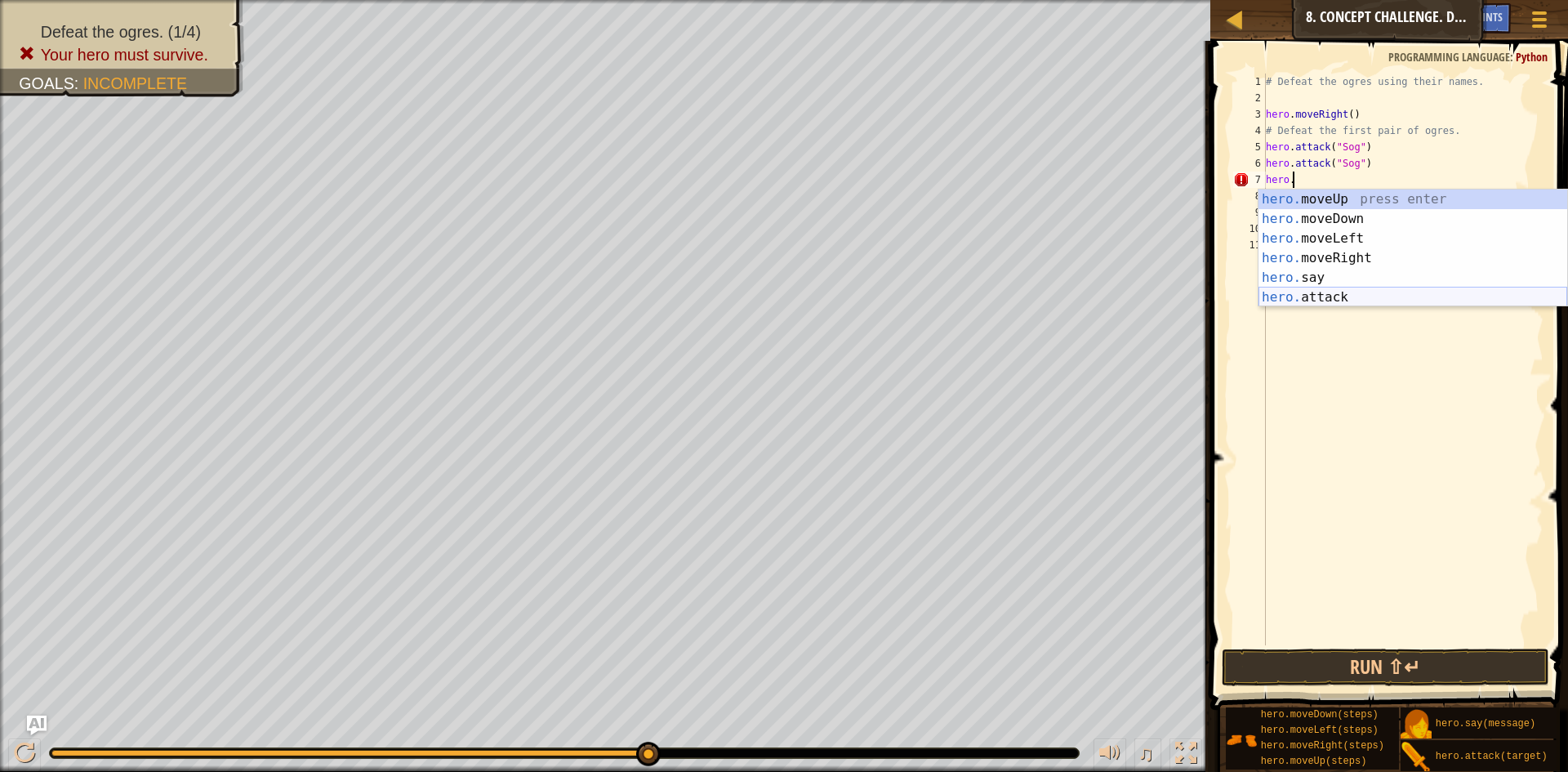
click at [1289, 297] on div "hero. moveUp press enter hero. moveDown press enter hero. moveLeft press enter …" at bounding box center [1413, 268] width 309 height 157
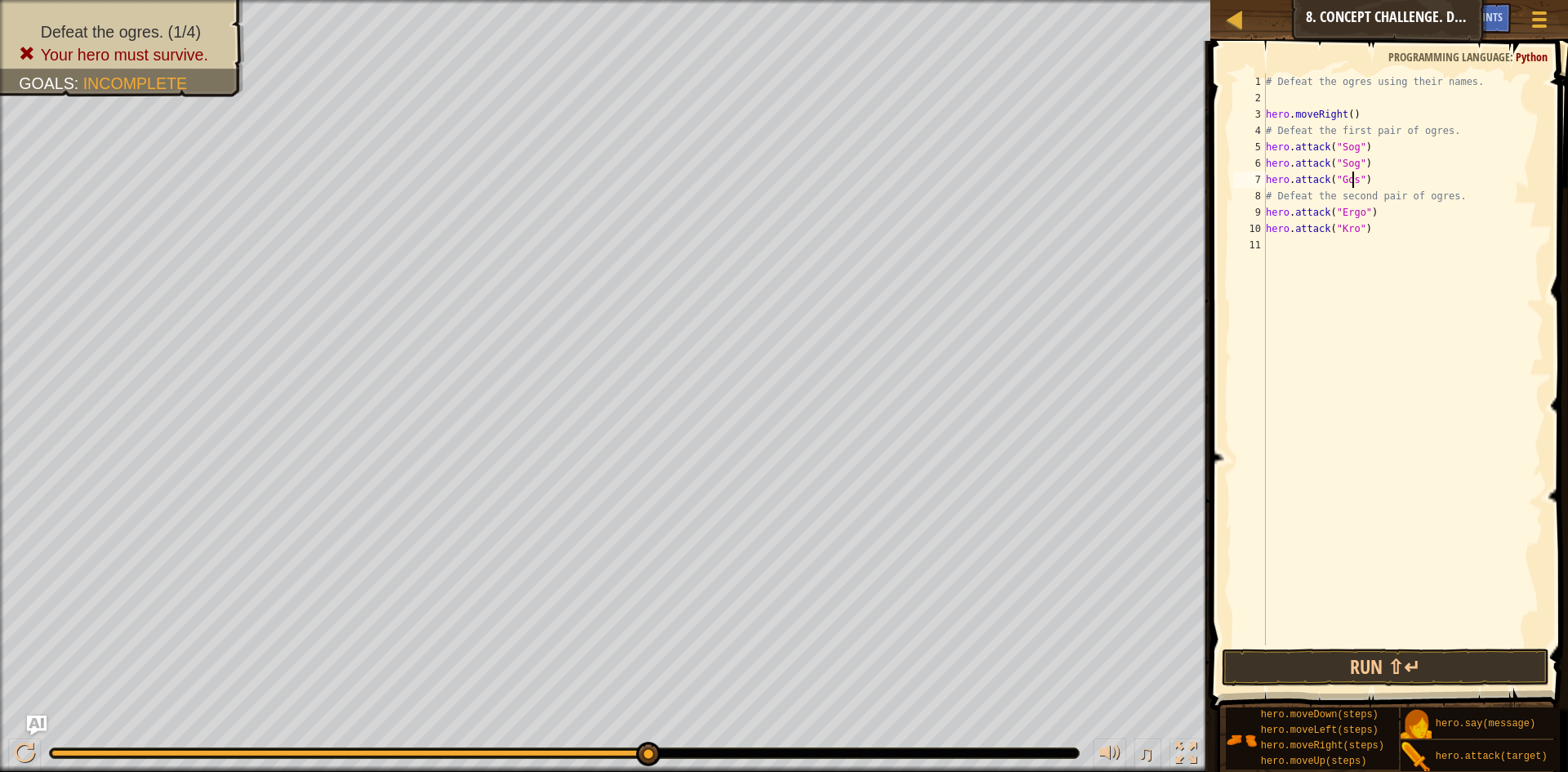
scroll to position [8, 8]
click at [1377, 181] on div "# Defeat the ogres using their names. hero . moveRight ( ) # Defeat the first p…" at bounding box center [1403, 376] width 281 height 605
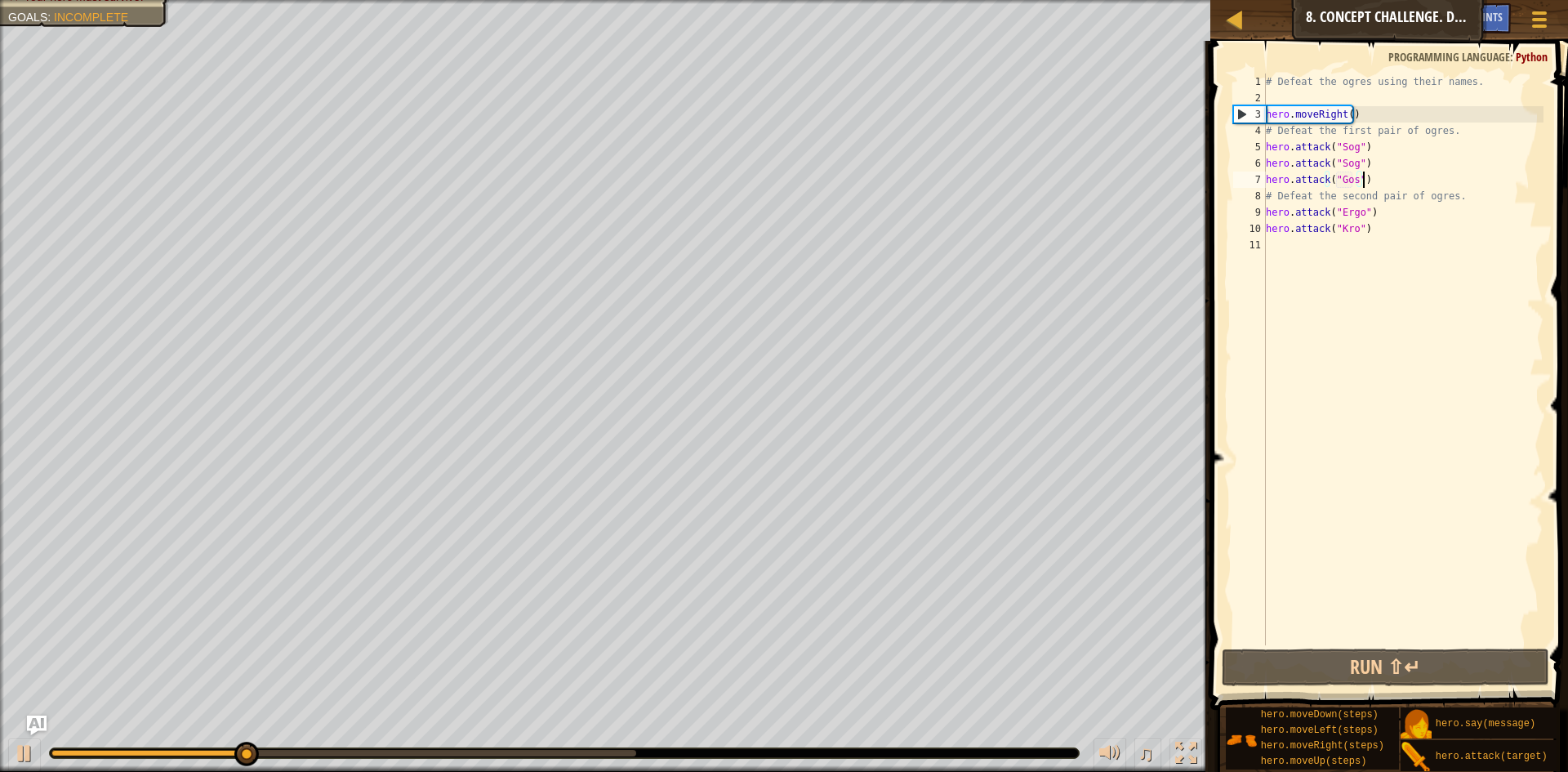
click at [1368, 183] on div "# Defeat the ogres using their names. hero . moveRight ( ) # Defeat the first p…" at bounding box center [1403, 376] width 281 height 605
click at [1269, 199] on div "# Defeat the ogres using their names. hero . moveRight ( ) # Defeat the first p…" at bounding box center [1403, 376] width 281 height 605
type textarea "# Defeat the second pair of ogres."
drag, startPoint x: 1454, startPoint y: 203, endPoint x: 1261, endPoint y: 204, distance: 193.0
click at [1261, 204] on div "# Defeat the second pair of ogres. 1 2 3 4 5 6 7 8 9 10 11 # Defeat the ogres u…" at bounding box center [1387, 360] width 314 height 572
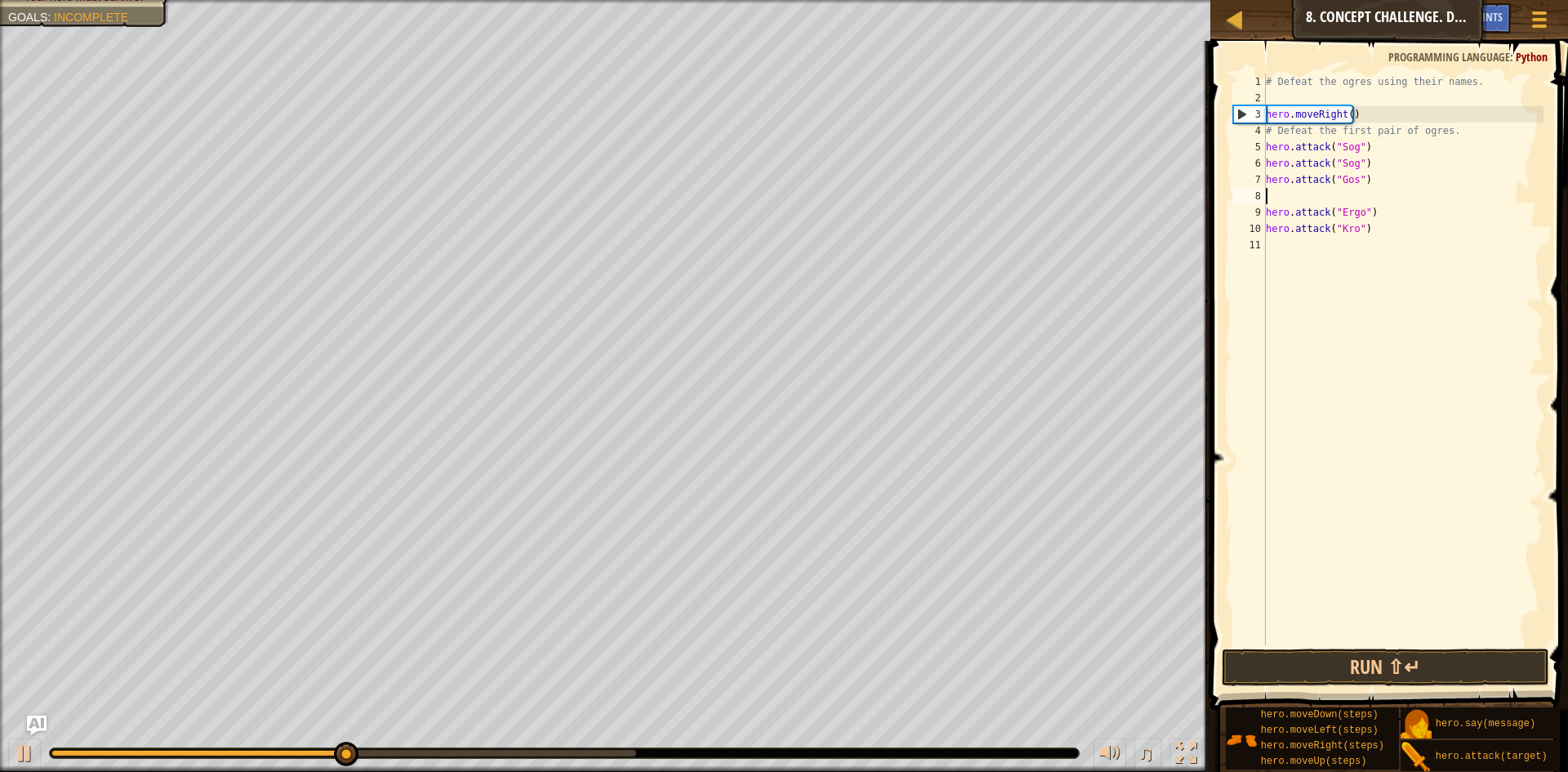
scroll to position [8, 0]
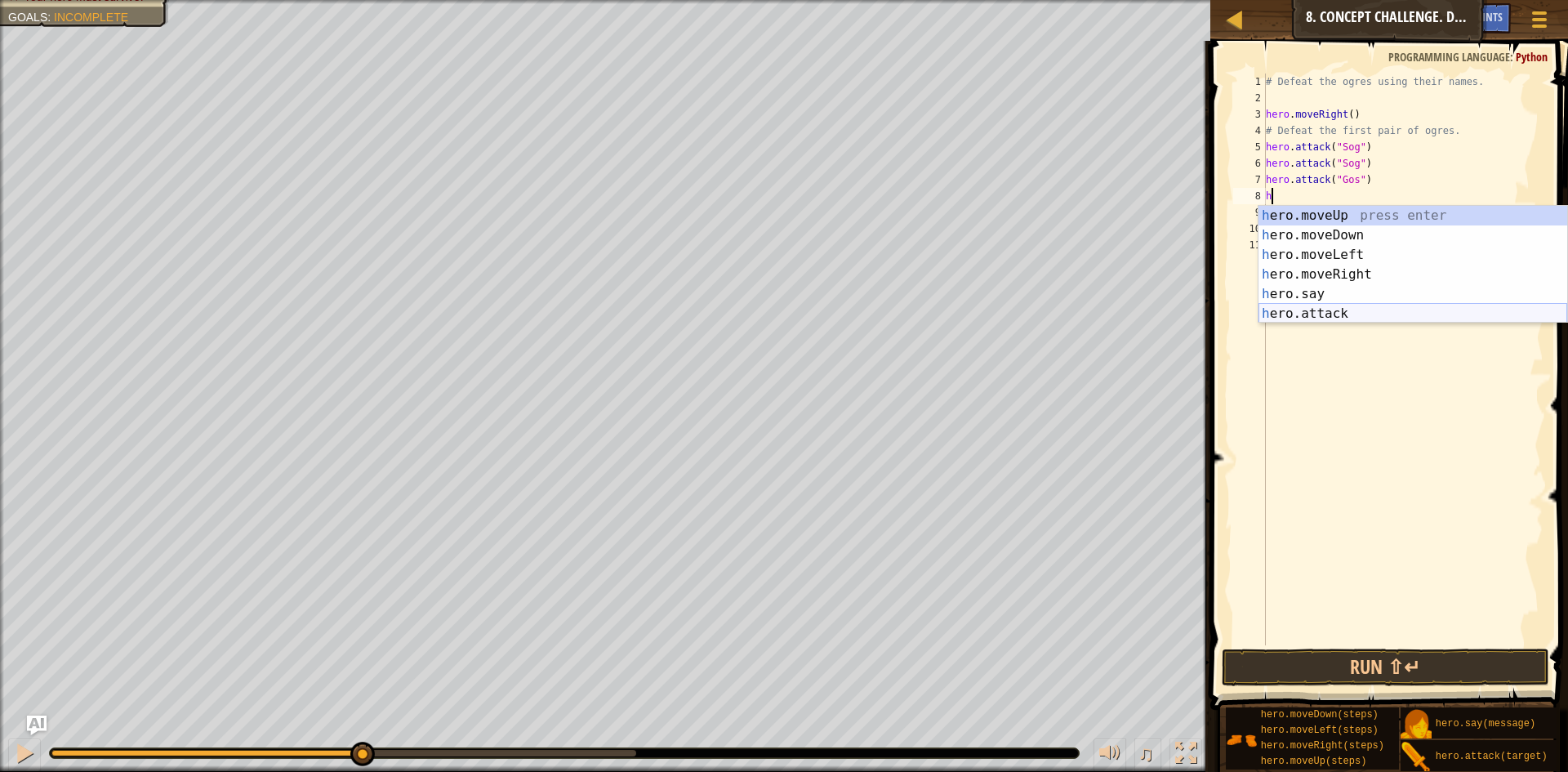
click at [1368, 309] on div "h ero.moveUp press enter h ero.moveDown press enter h ero.moveLeft press enter …" at bounding box center [1413, 284] width 309 height 157
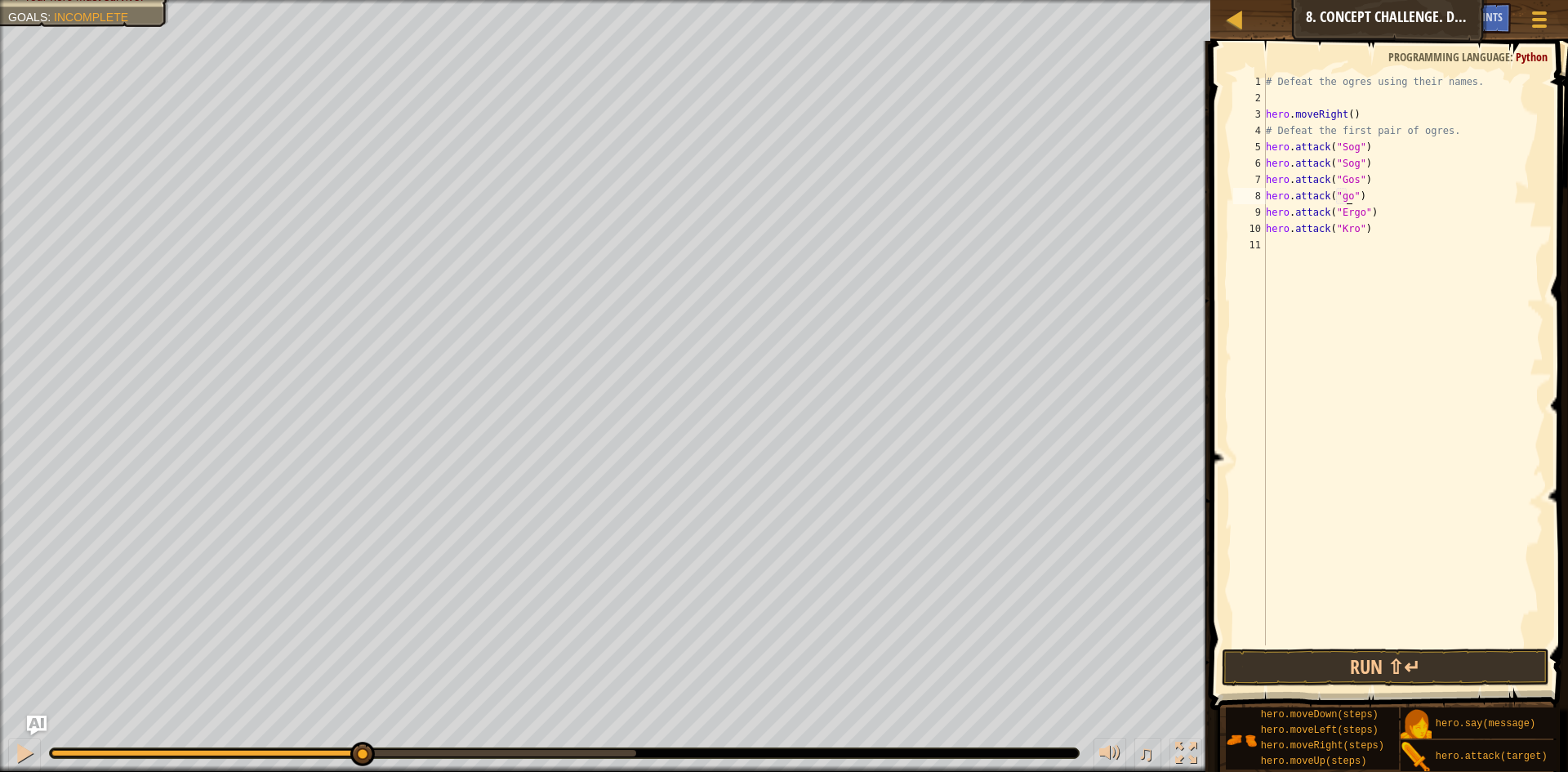
scroll to position [8, 8]
click at [1339, 192] on div "# Defeat the ogres using their names. hero . moveRight ( ) # Defeat the first p…" at bounding box center [1403, 376] width 281 height 605
type textarea "hero.attack("Gosos)"
click at [1394, 242] on div "# Defeat the ogres using their names. hero . moveRight ( ) # Defeat the first p…" at bounding box center [1403, 376] width 281 height 605
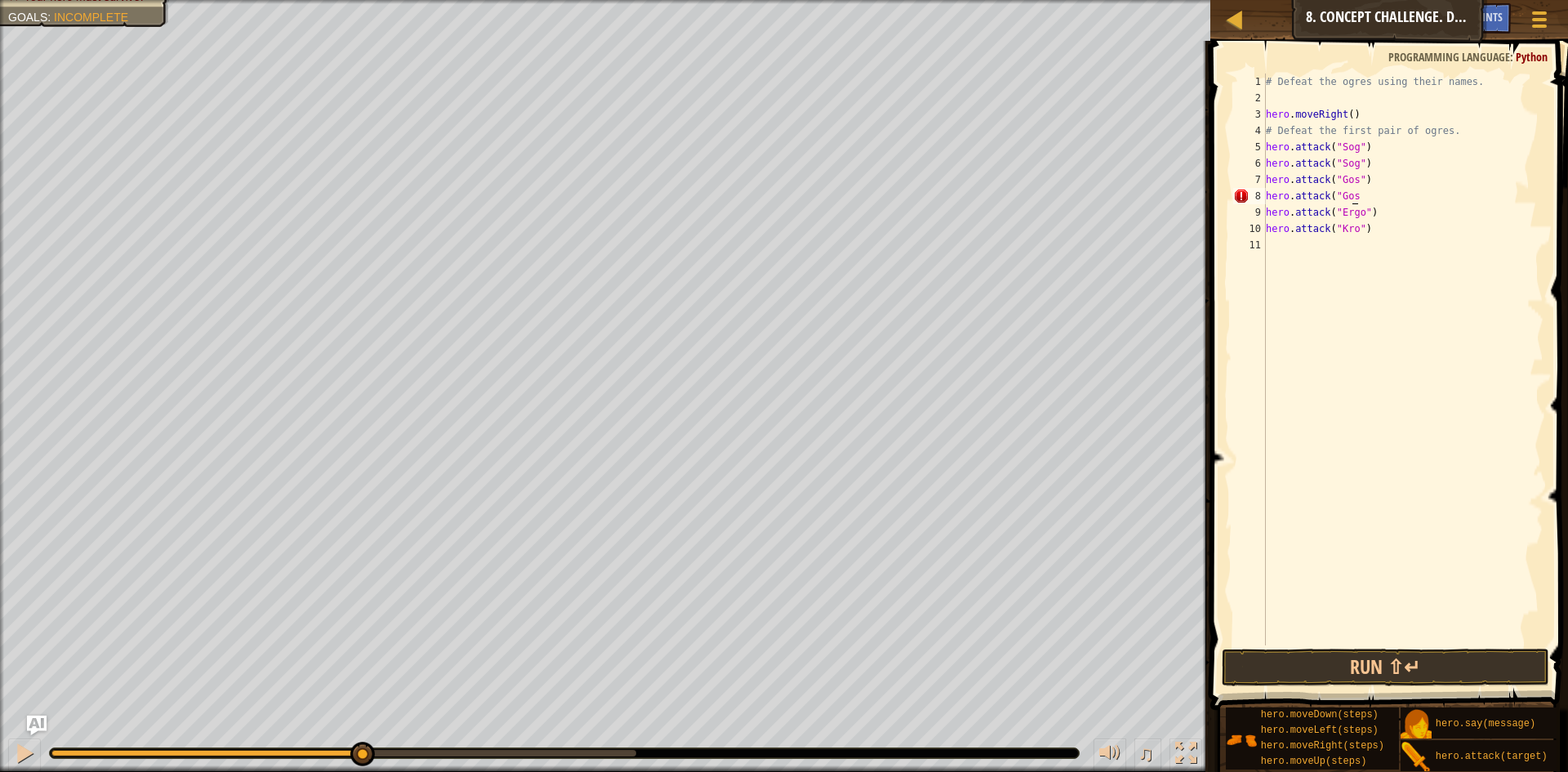
click at [1353, 194] on div "# Defeat the ogres using their names. hero . moveRight ( ) # Defeat the first p…" at bounding box center [1403, 376] width 281 height 605
click at [1352, 196] on div "# Defeat the ogres using their names. hero . moveRight ( ) # Defeat the first p…" at bounding box center [1403, 376] width 281 height 605
click at [1357, 195] on div "# Defeat the ogres using their names. hero . moveRight ( ) # Defeat the first p…" at bounding box center [1403, 376] width 281 height 605
click at [1352, 232] on div "# Defeat the ogres using their names. hero . moveRight ( ) # Defeat the first p…" at bounding box center [1403, 376] width 281 height 605
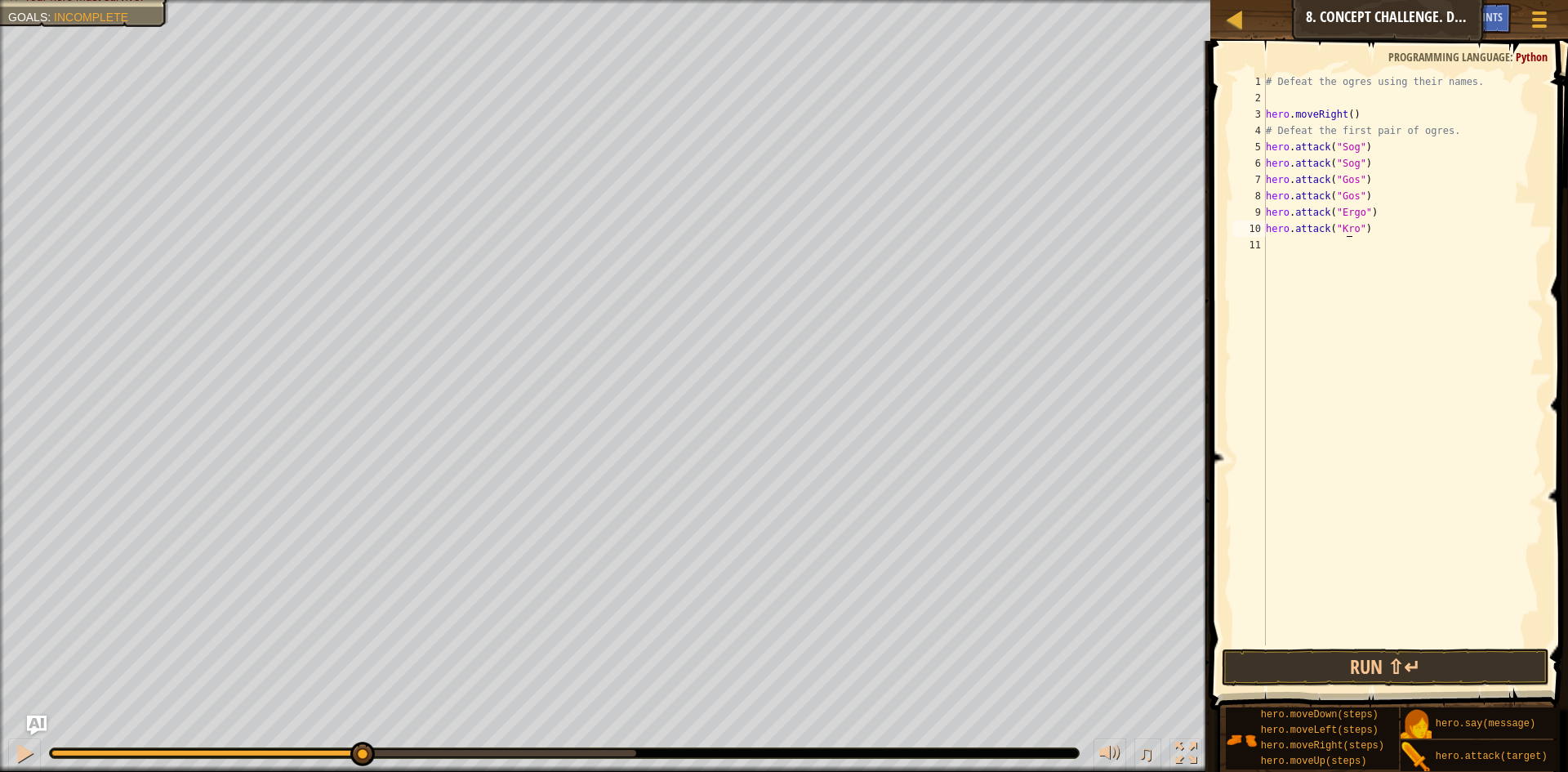
click at [1350, 233] on div "# Defeat the ogres using their names. hero . moveRight ( ) # Defeat the first p…" at bounding box center [1403, 376] width 281 height 605
click at [1355, 230] on div "# Defeat the ogres using their names. hero . moveRight ( ) # Defeat the first p…" at bounding box center [1403, 376] width 281 height 605
type textarea "hero.attack("Ergo")"
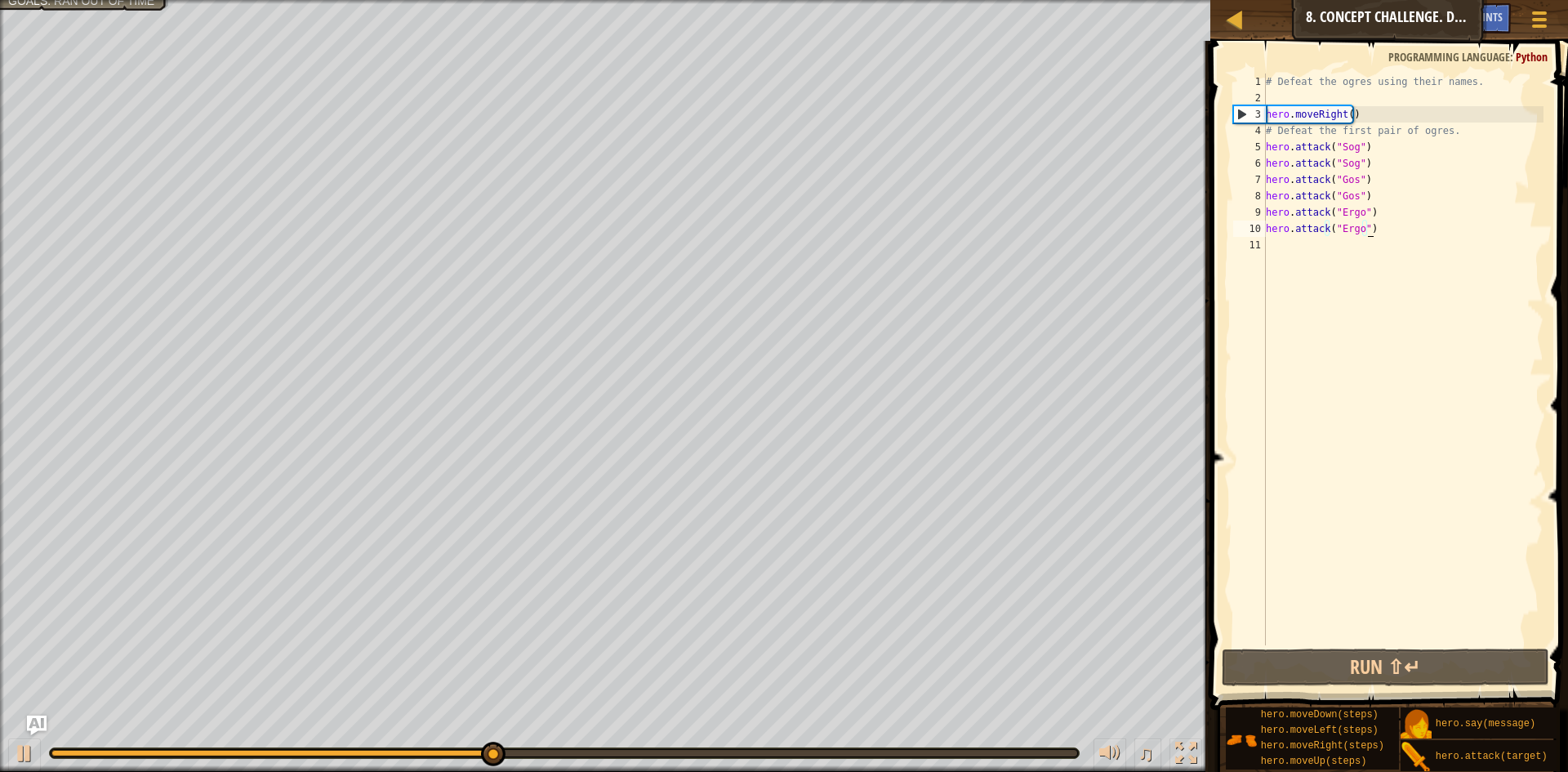
click at [1283, 255] on div "# Defeat the ogres using their names. hero . moveRight ( ) # Defeat the first p…" at bounding box center [1403, 376] width 281 height 605
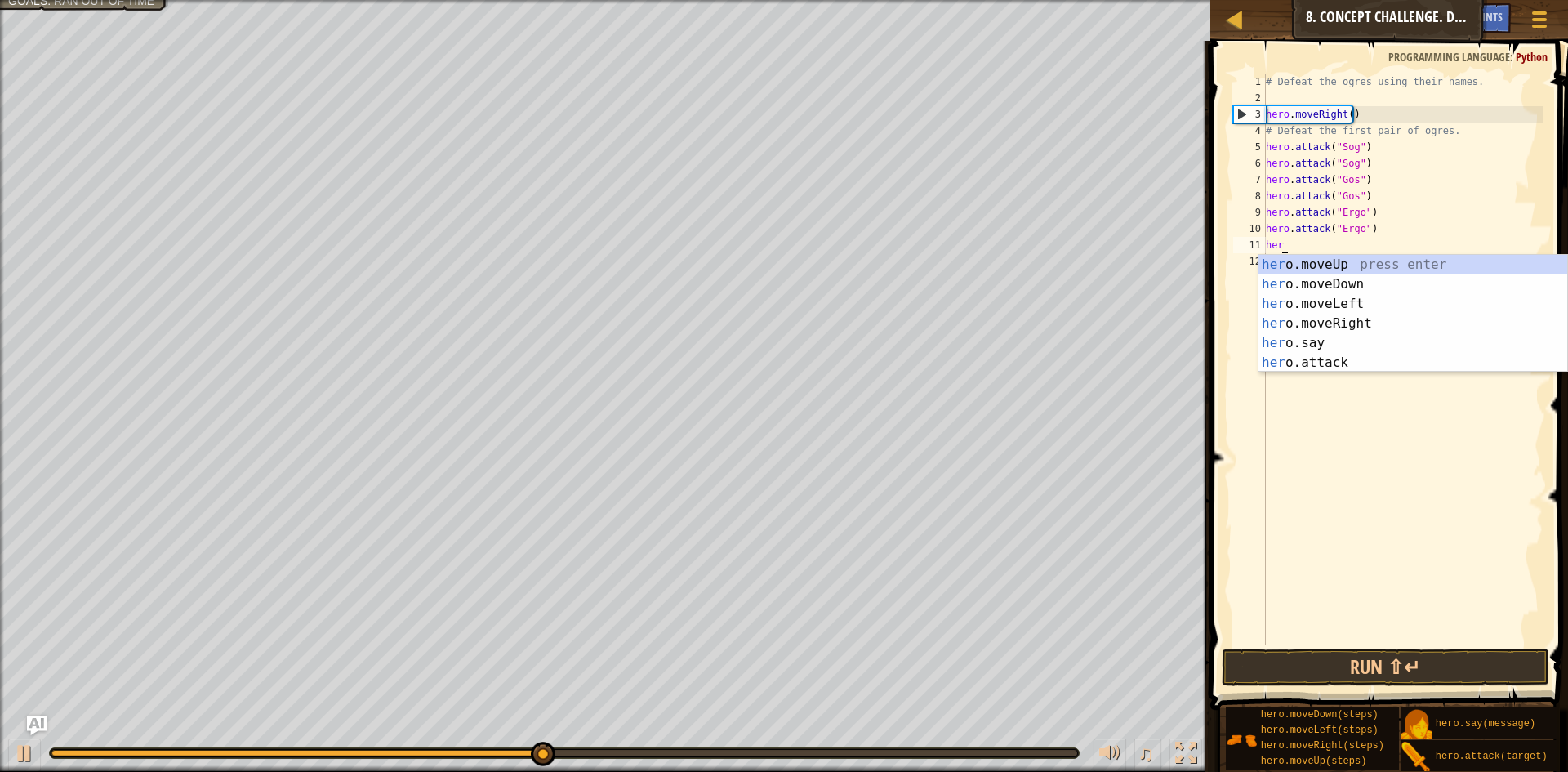
scroll to position [8, 1]
click at [1326, 368] on div "hero .moveUp press enter hero .moveDown press enter hero .moveLeft press enter …" at bounding box center [1413, 333] width 309 height 157
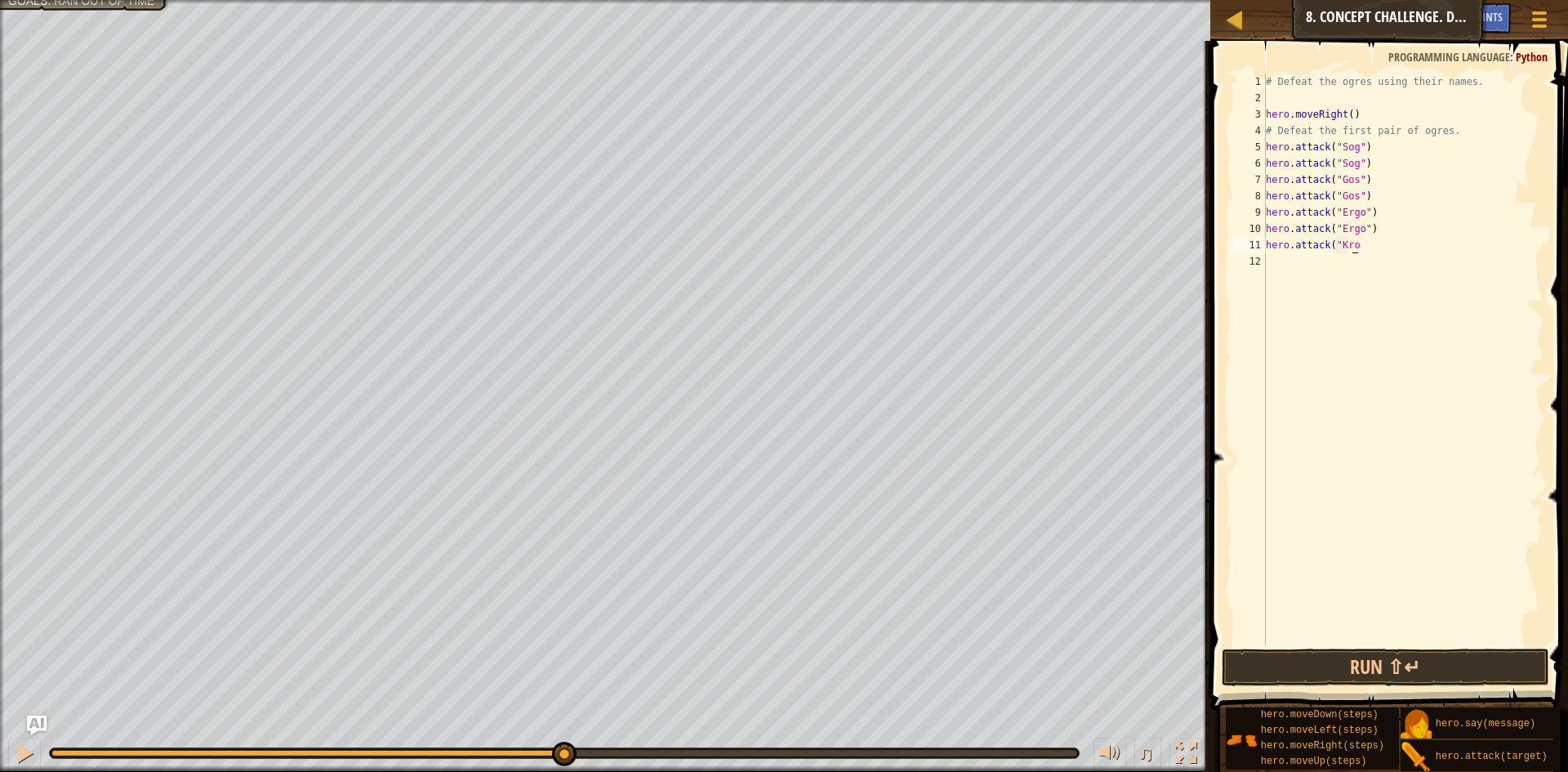
scroll to position [8, 8]
type textarea "hero.attack("Kro")")"
click at [1366, 261] on div "# Defeat the ogres using their names. hero . moveRight ( ) # Defeat the first p…" at bounding box center [1403, 376] width 281 height 605
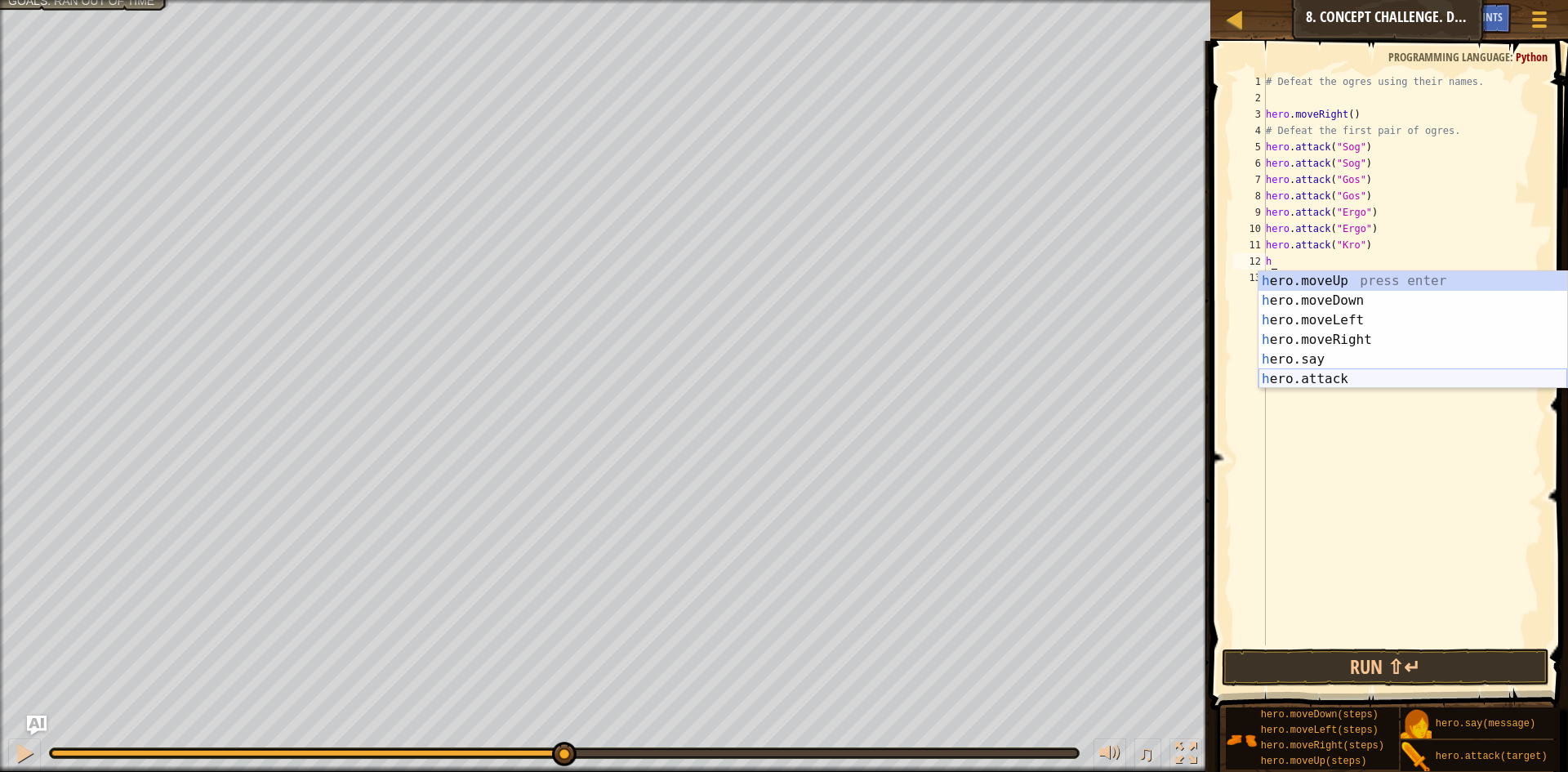
click at [1327, 375] on div "h ero.moveUp press enter h ero.moveDown press enter h ero.moveLeft press enter …" at bounding box center [1413, 349] width 309 height 157
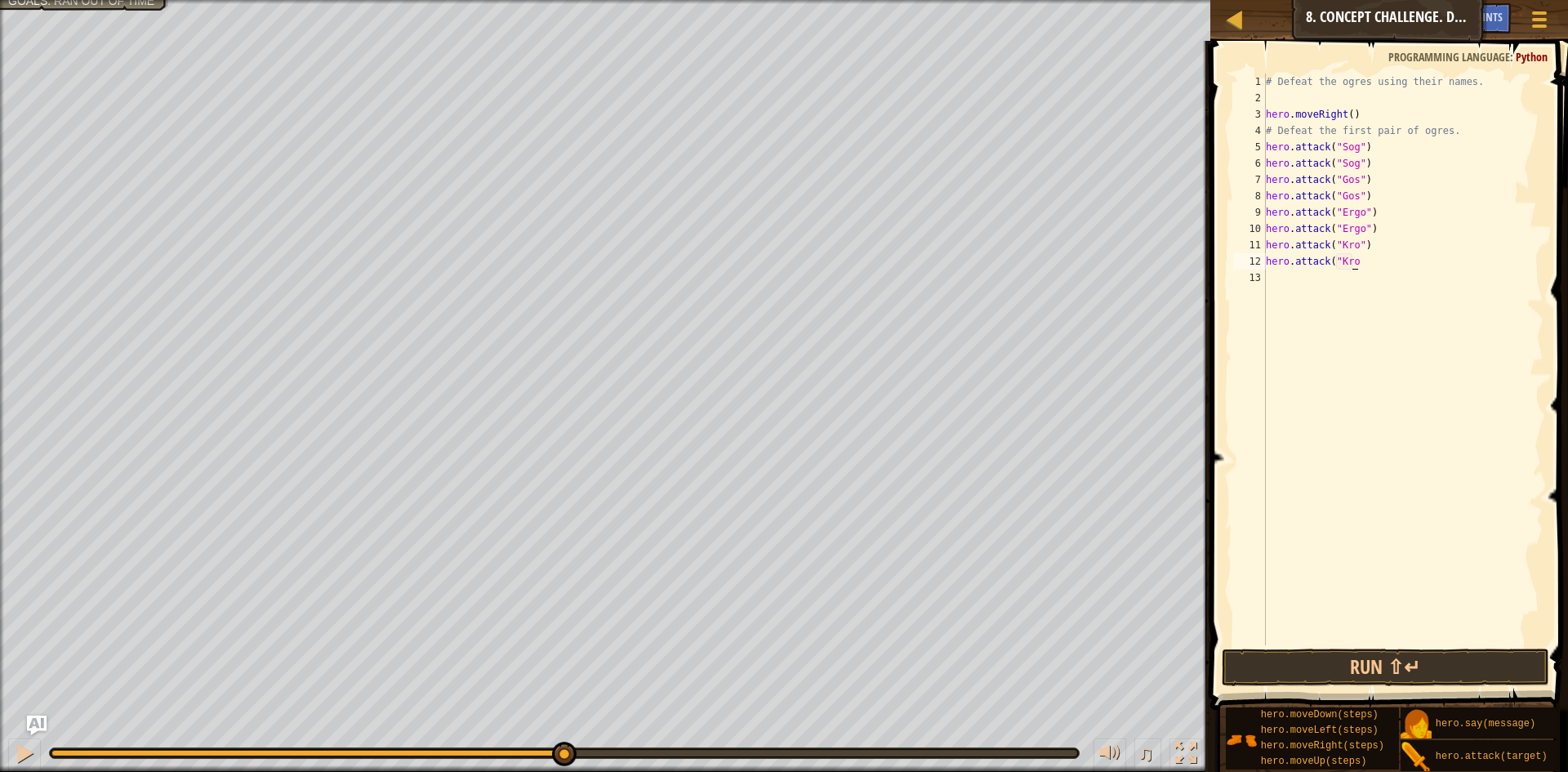
scroll to position [8, 8]
type textarea "hero.attack("Kro")"
click at [1292, 276] on div "# Defeat the ogres using their names. hero . moveRight ( ) # Defeat the first p…" at bounding box center [1403, 376] width 281 height 605
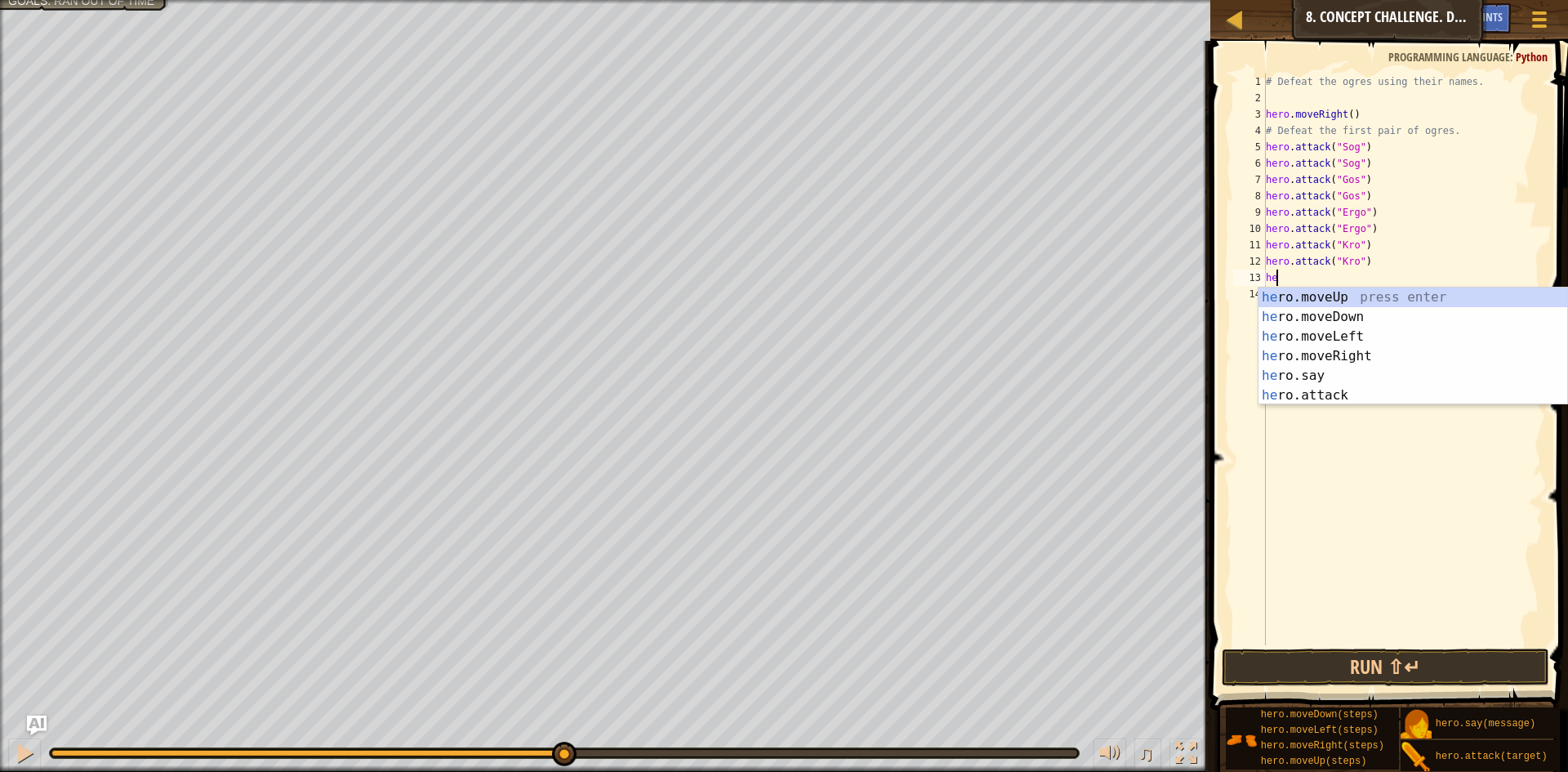
type textarea "her"
click at [1320, 307] on div "her o.moveUp press enter her o.moveDown press enter her o.moveLeft press enter …" at bounding box center [1413, 366] width 309 height 157
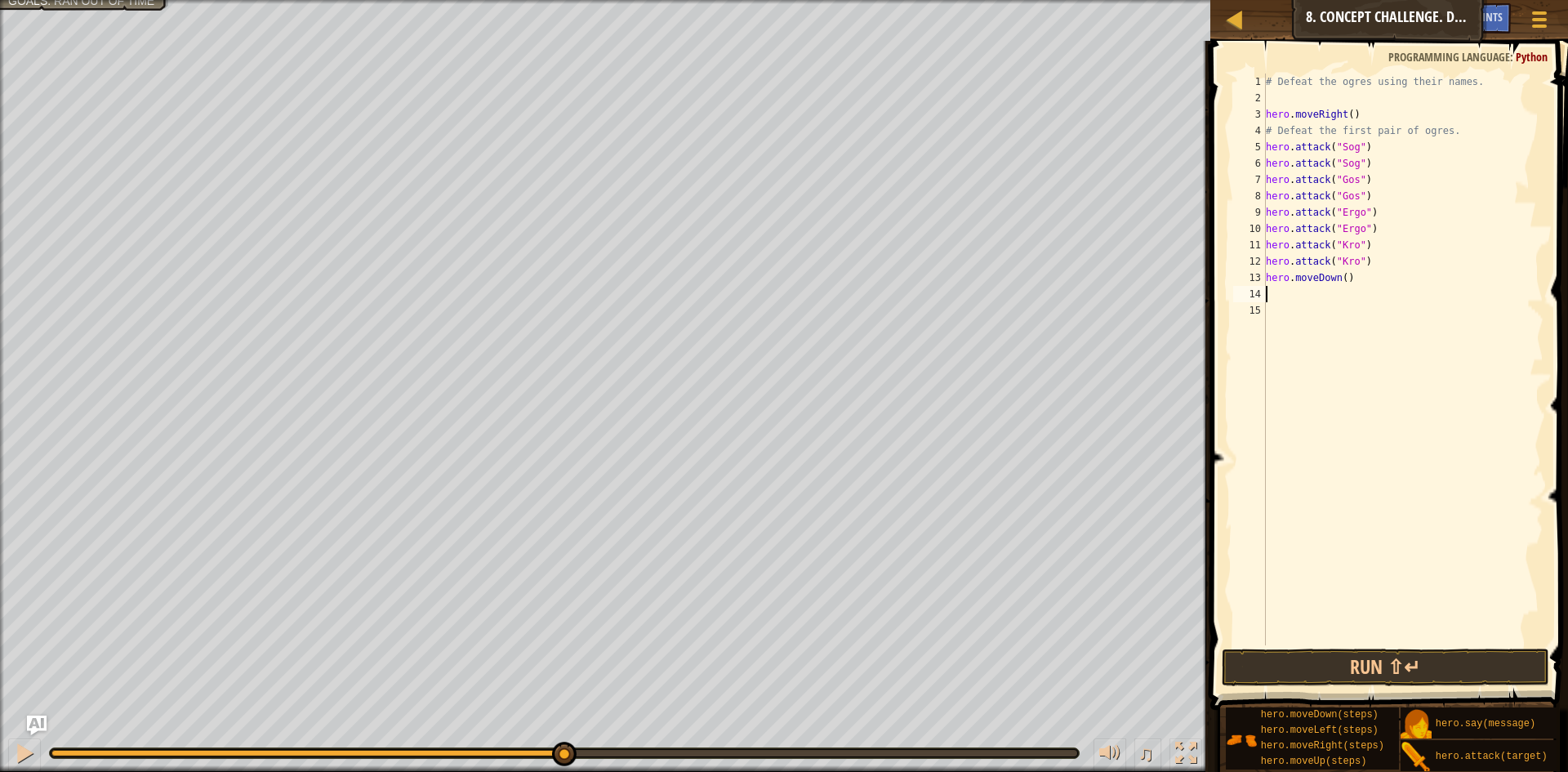
scroll to position [8, 0]
click at [1370, 662] on button "Run ⇧↵" at bounding box center [1385, 667] width 327 height 37
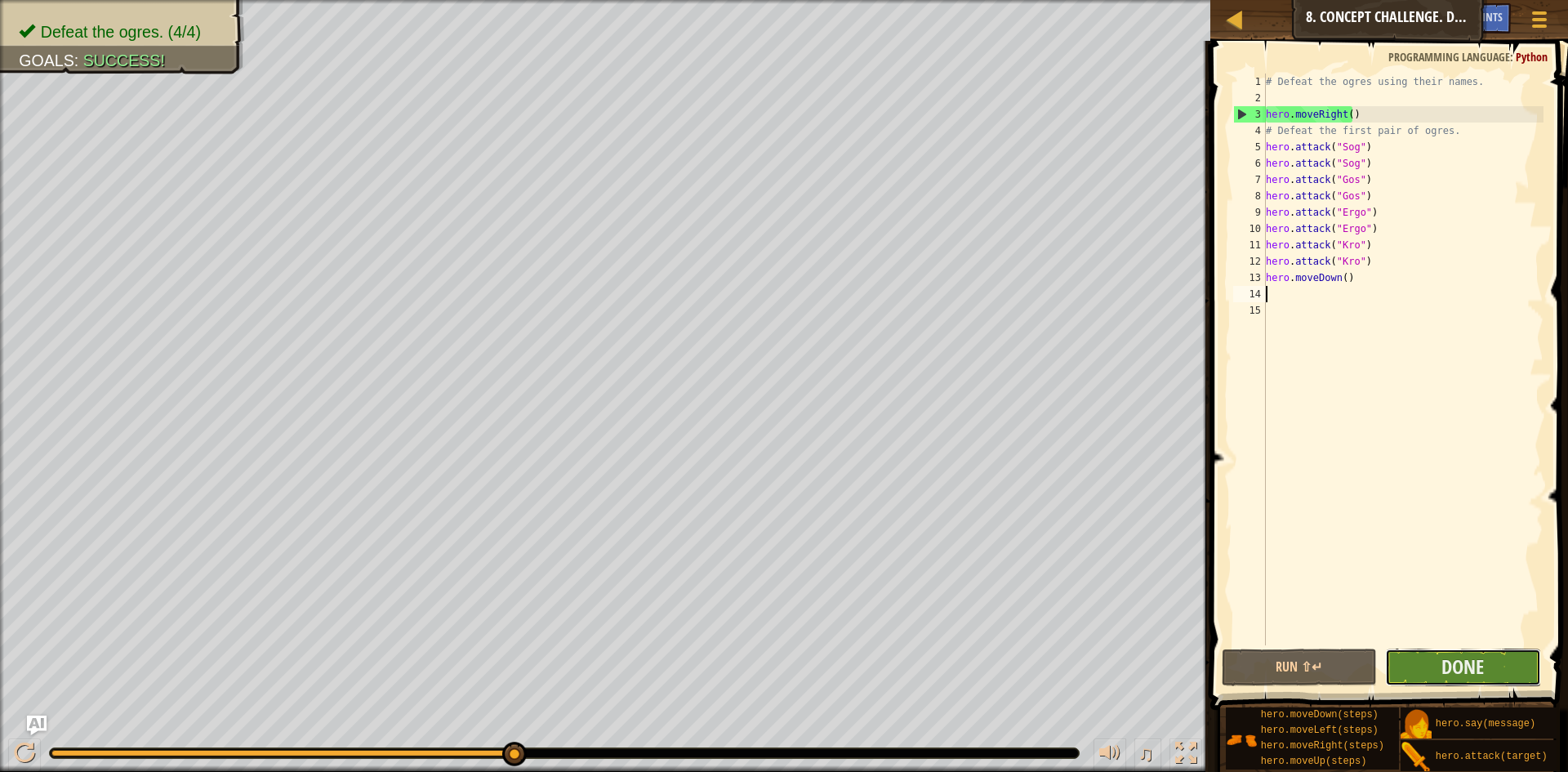
click at [1435, 653] on button "Done" at bounding box center [1463, 667] width 156 height 37
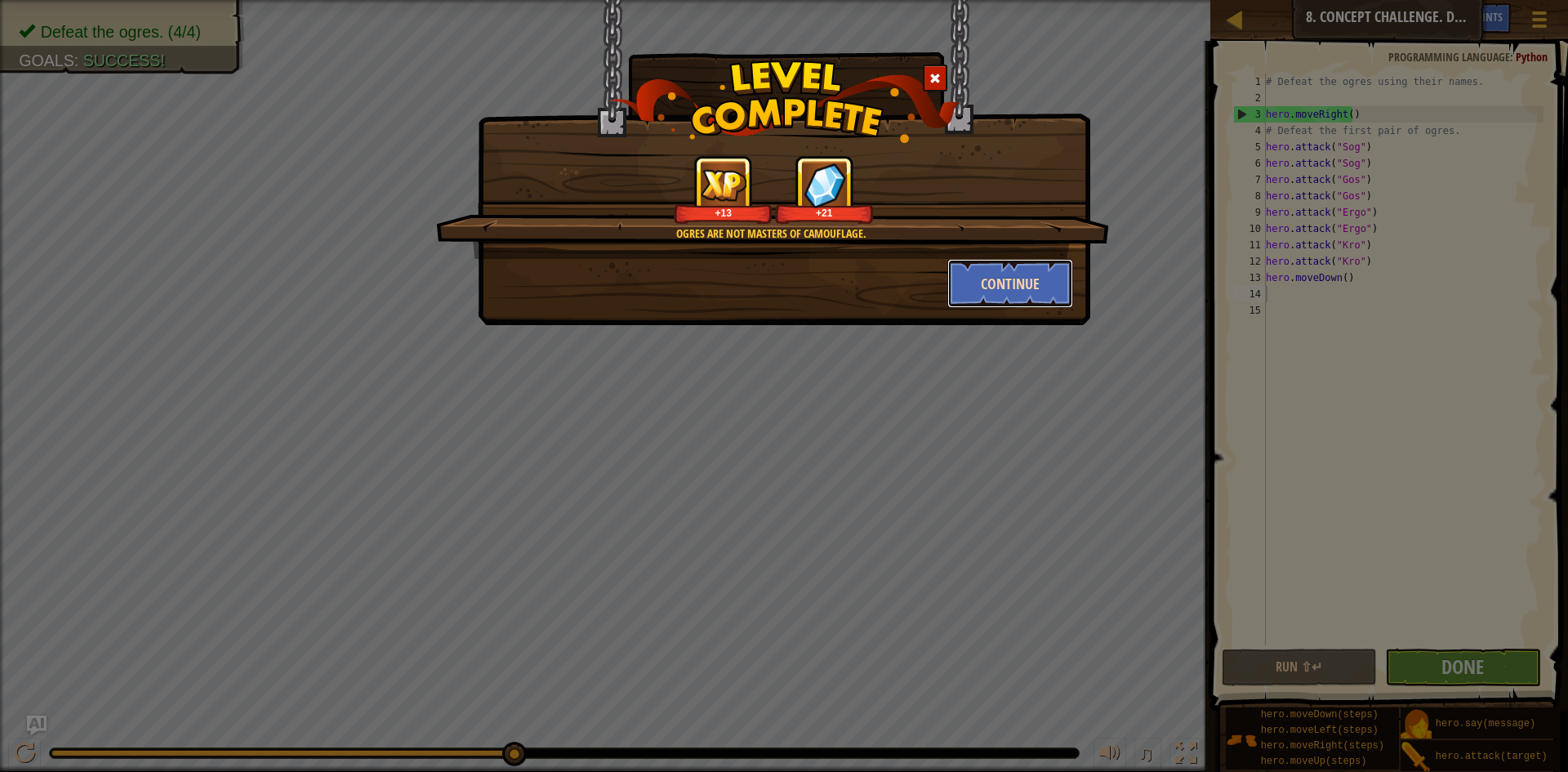
click at [1031, 281] on button "Continue" at bounding box center [1011, 283] width 126 height 49
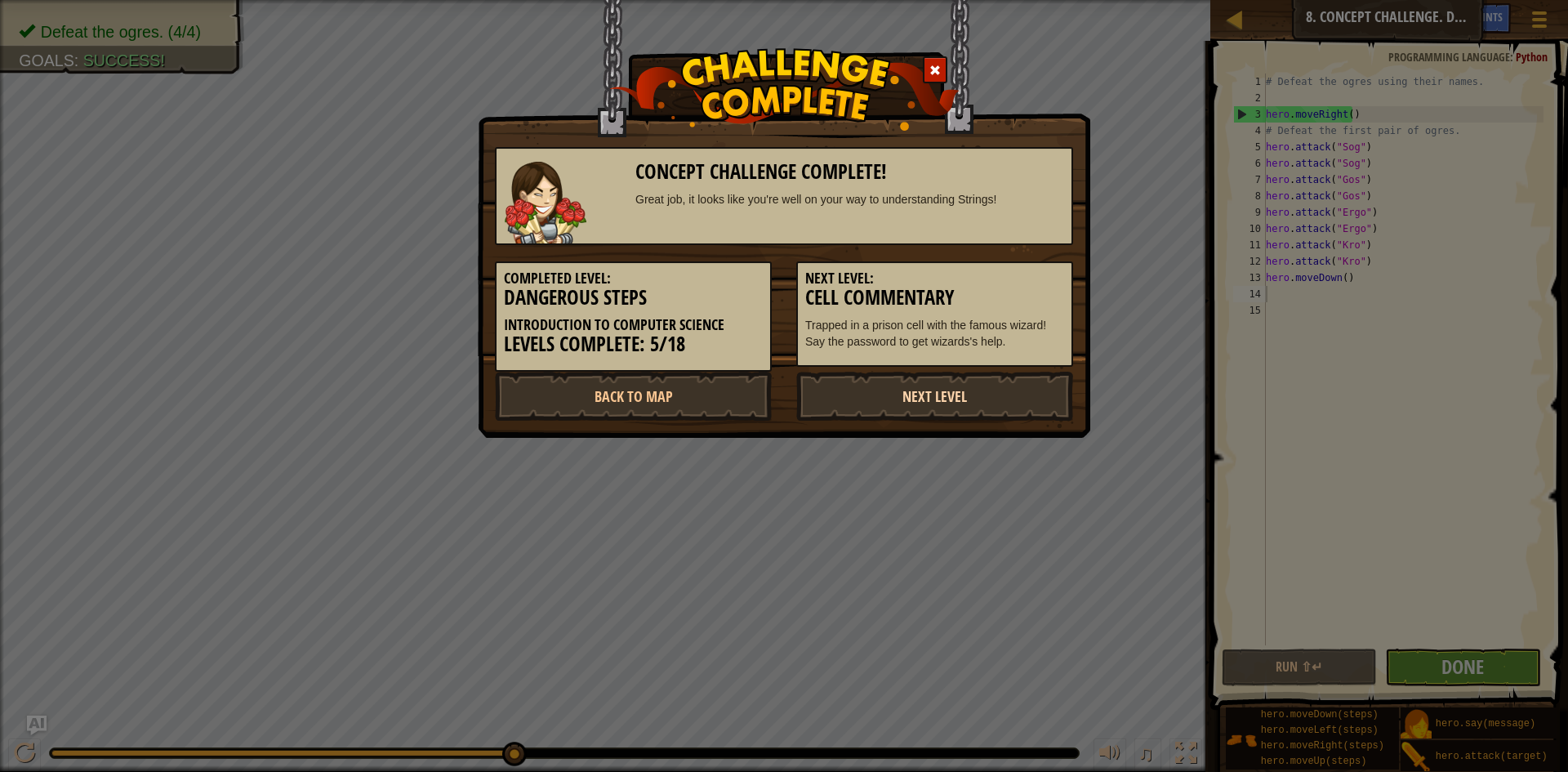
click at [952, 387] on link "Next Level" at bounding box center [935, 396] width 276 height 49
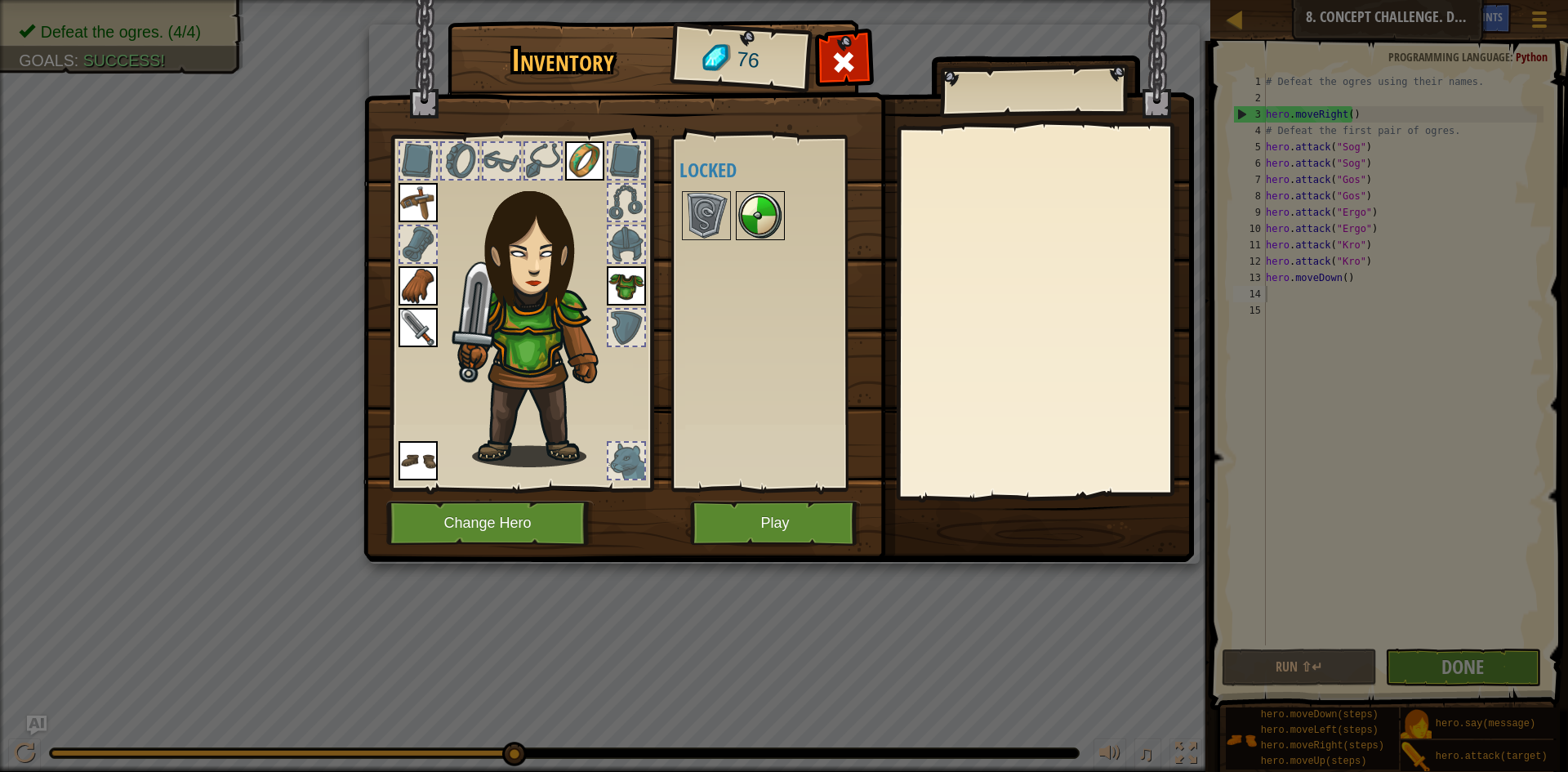
drag, startPoint x: 766, startPoint y: 208, endPoint x: 740, endPoint y: 198, distance: 27.9
click at [762, 208] on img at bounding box center [761, 216] width 46 height 46
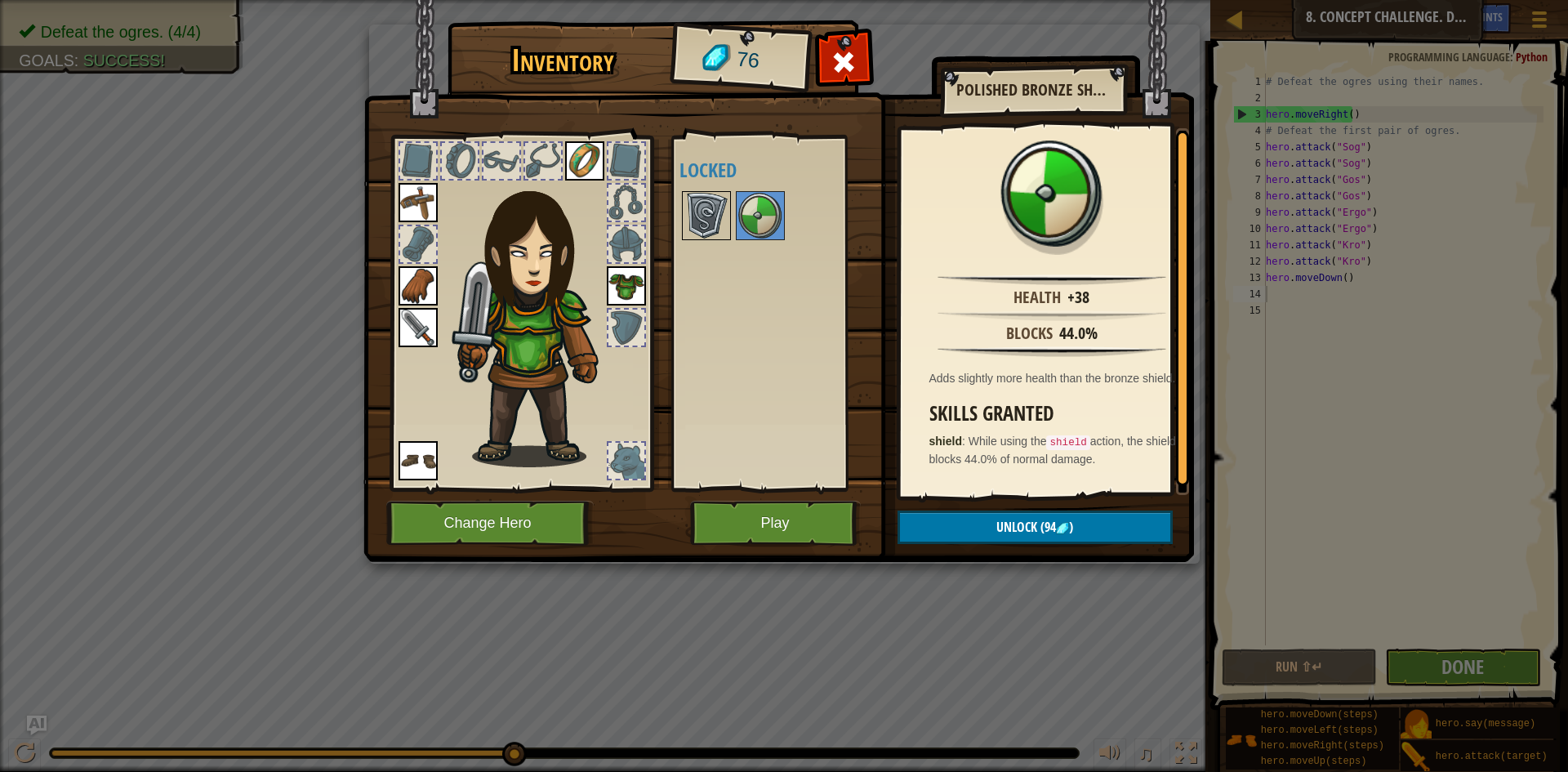
click at [716, 215] on img at bounding box center [707, 216] width 46 height 46
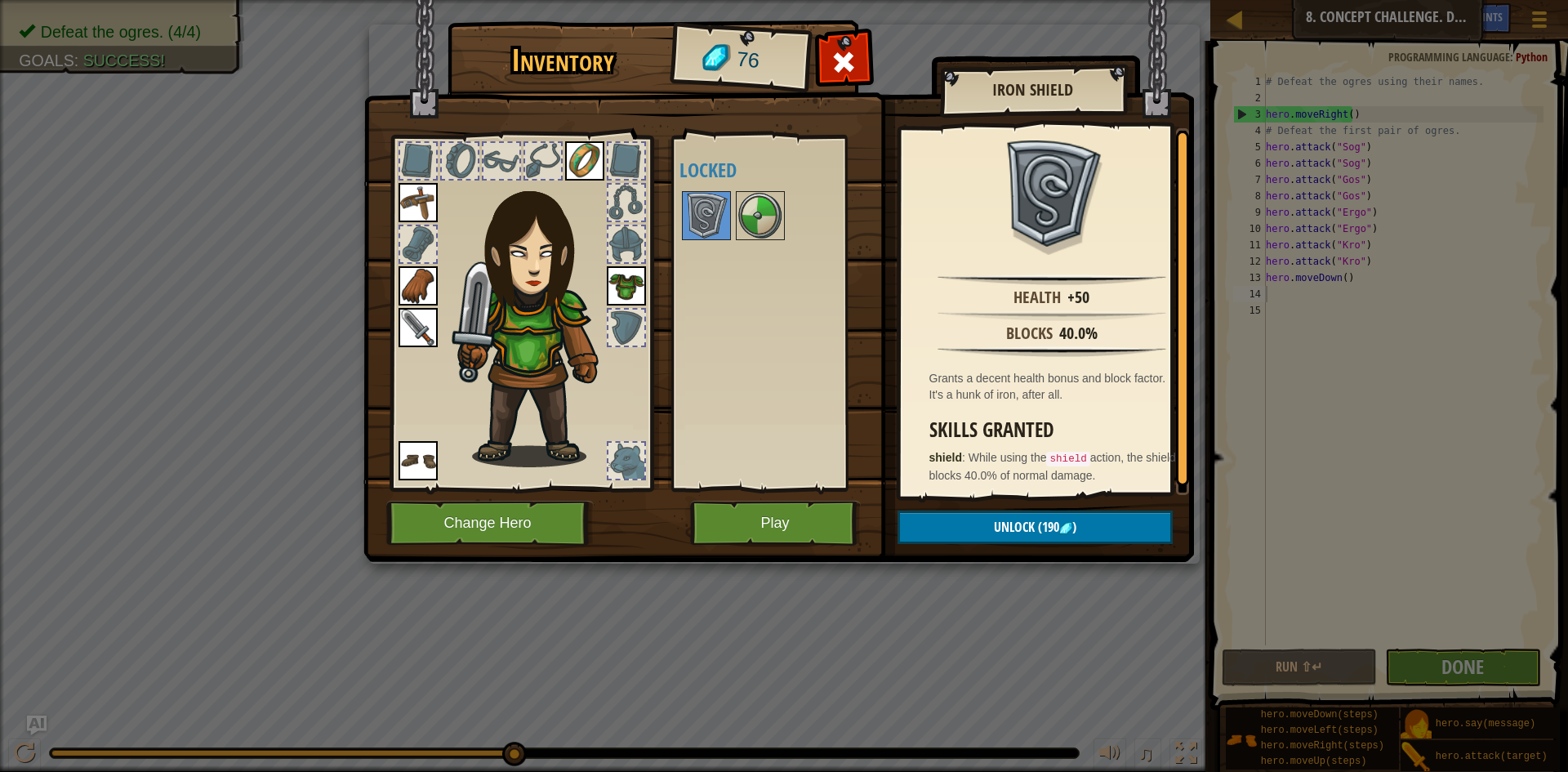
click at [735, 216] on div at bounding box center [783, 215] width 207 height 54
drag, startPoint x: 758, startPoint y: 219, endPoint x: 732, endPoint y: 224, distance: 26.5
click at [758, 220] on img at bounding box center [761, 216] width 46 height 46
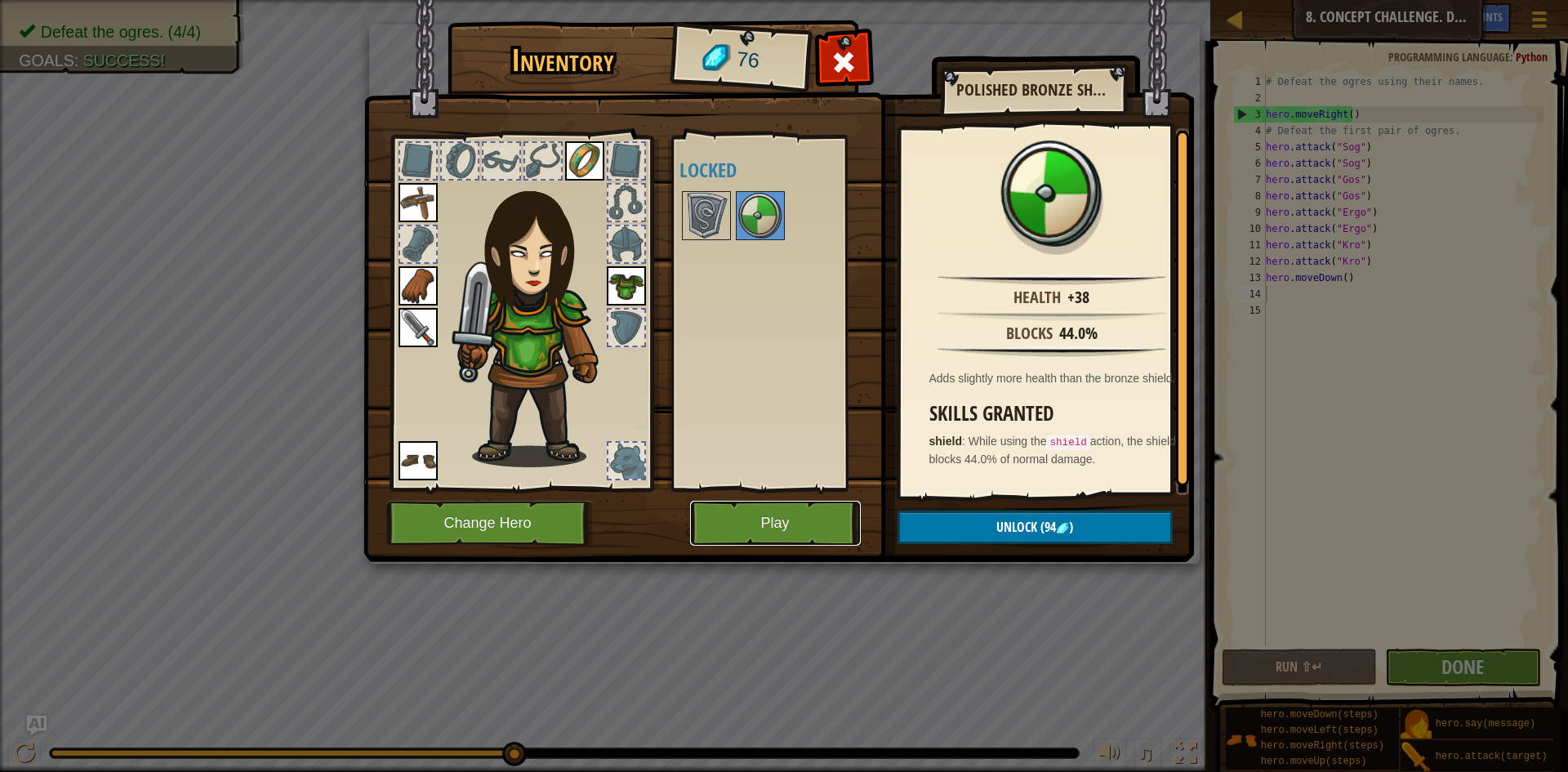
click at [717, 515] on button "Play" at bounding box center [776, 522] width 170 height 45
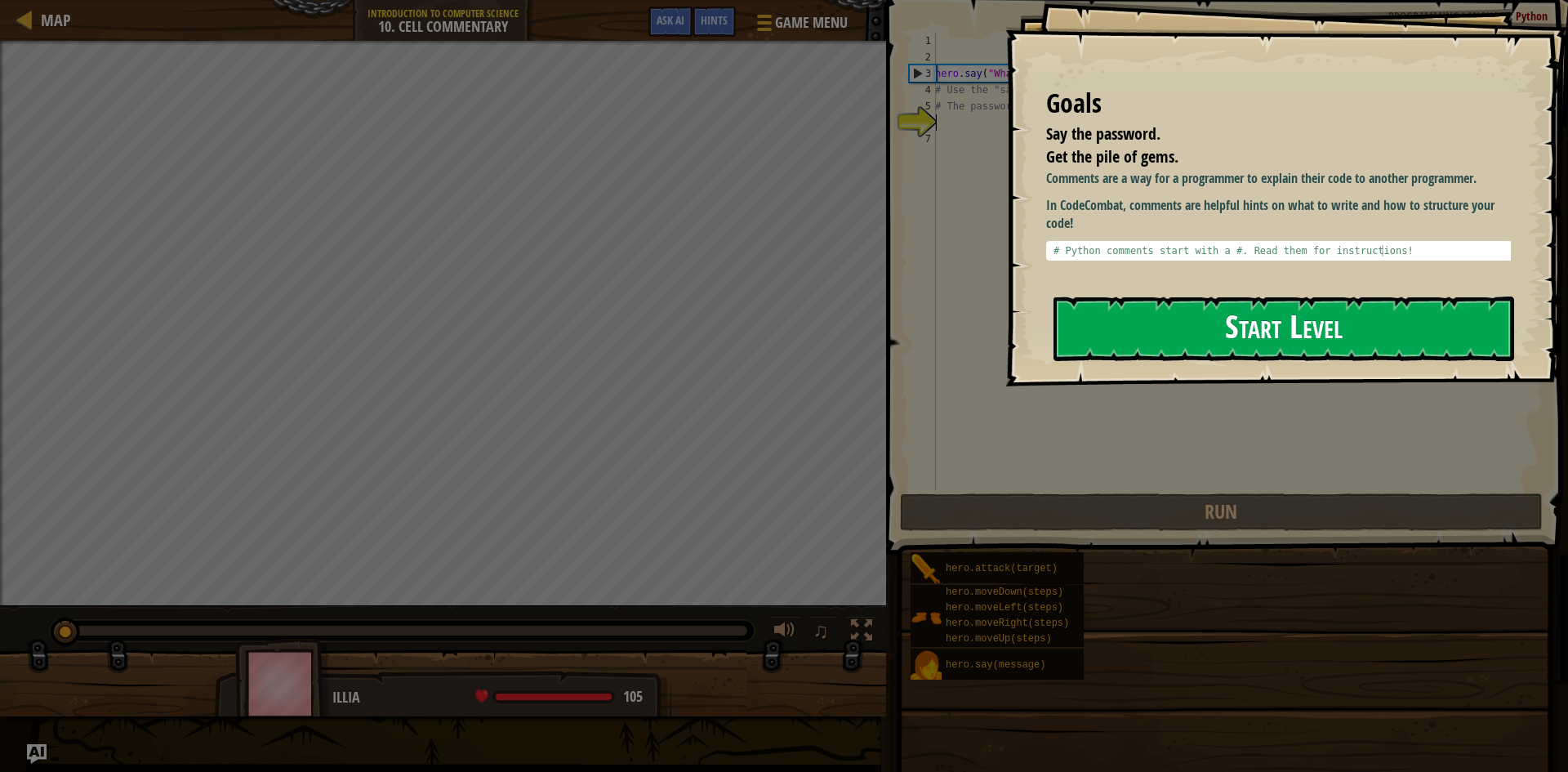
click at [1263, 349] on button "Start Level" at bounding box center [1285, 328] width 461 height 64
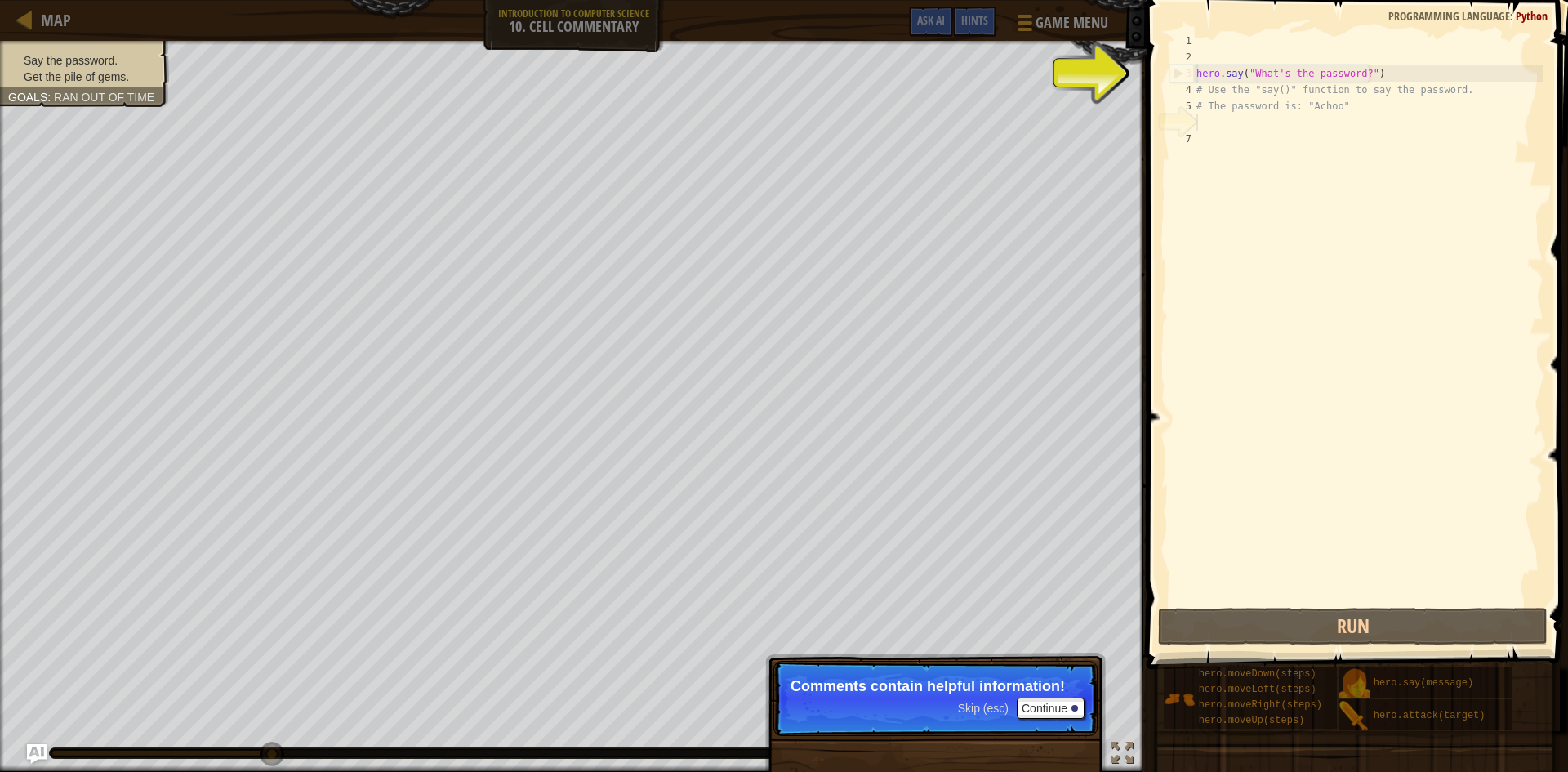
click at [1224, 91] on div "hero . say ( "What's the password?" ) # Use the "say()" function to say the pas…" at bounding box center [1369, 335] width 350 height 605
type textarea "# Use the "say()" function to say the password."
click at [1260, 134] on div "hero . say ( "What's the password?" ) # Use the "say()" function to say the pas…" at bounding box center [1369, 335] width 350 height 605
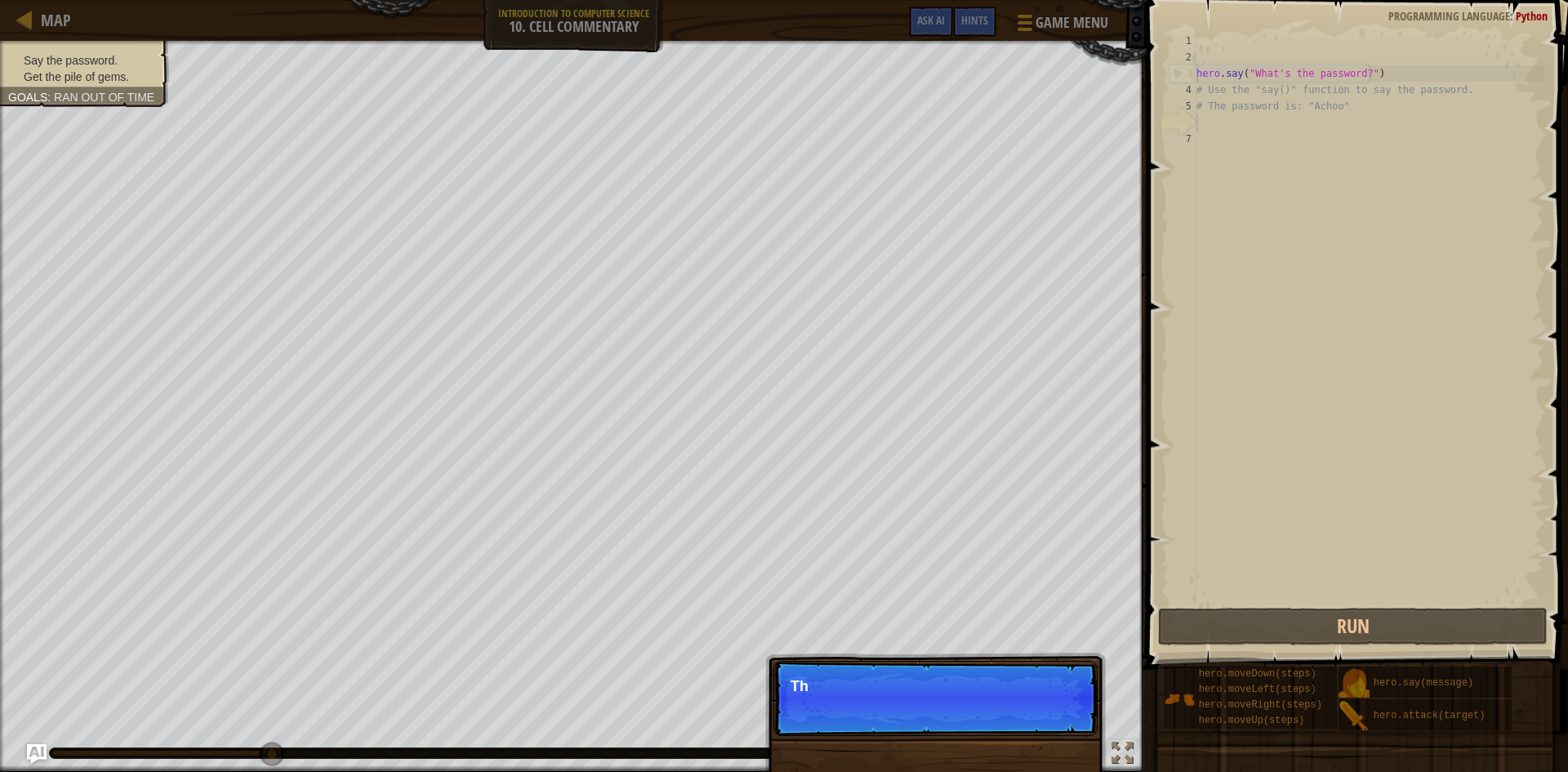
click at [1256, 125] on div "hero . say ( "What's the password?" ) # Use the "say()" function to say the pas…" at bounding box center [1369, 335] width 350 height 605
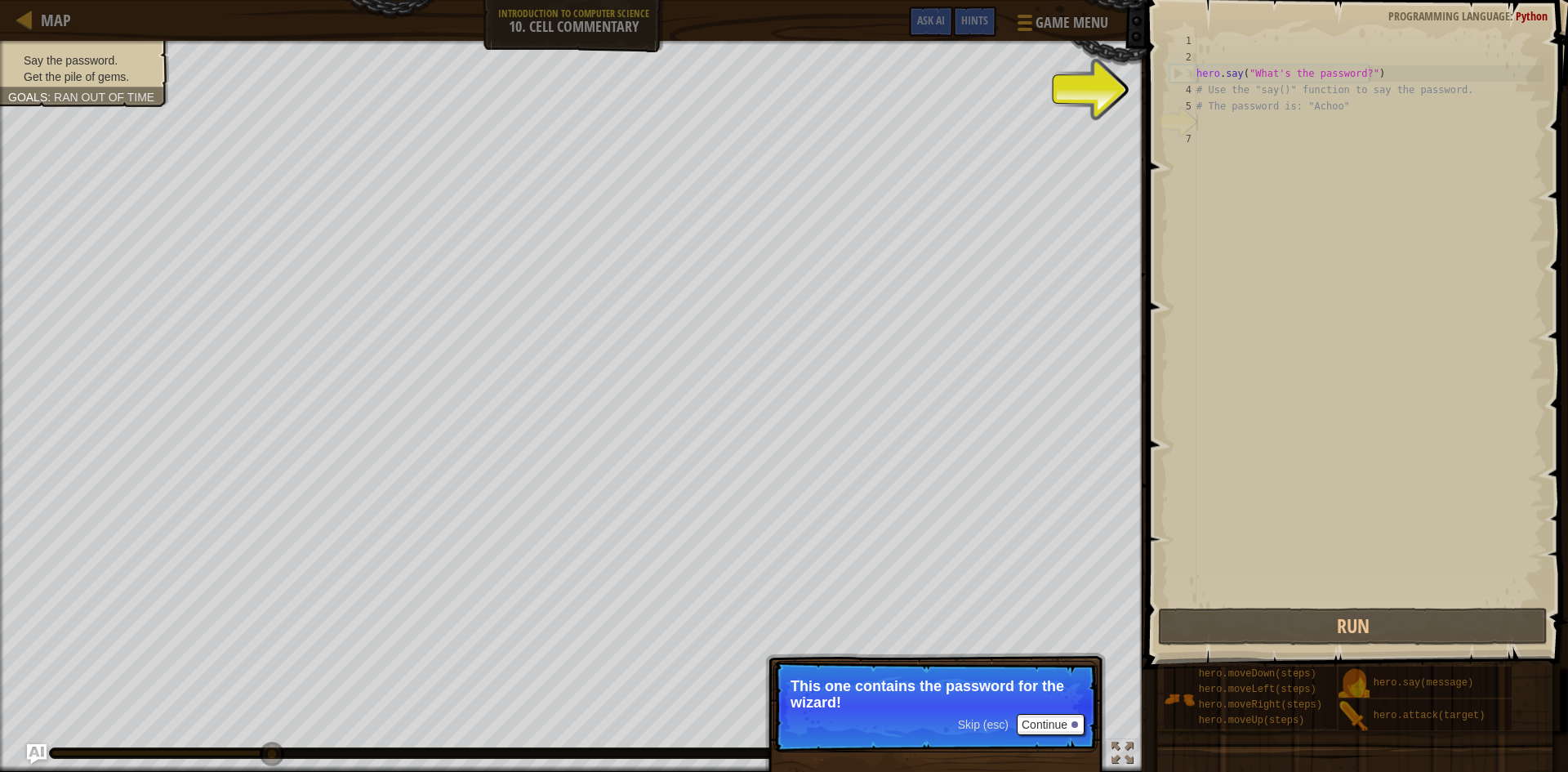
click at [1203, 94] on div "hero . say ( "What's the password?" ) # Use the "say()" function to say the pas…" at bounding box center [1369, 335] width 350 height 605
drag, startPoint x: 1204, startPoint y: 114, endPoint x: 1204, endPoint y: 123, distance: 9.0
click at [1204, 123] on div "hero . say ( "What's the password?" ) # Use the "say()" function to say the pas…" at bounding box center [1369, 335] width 350 height 605
type textarea "# The password is: "Achoo""
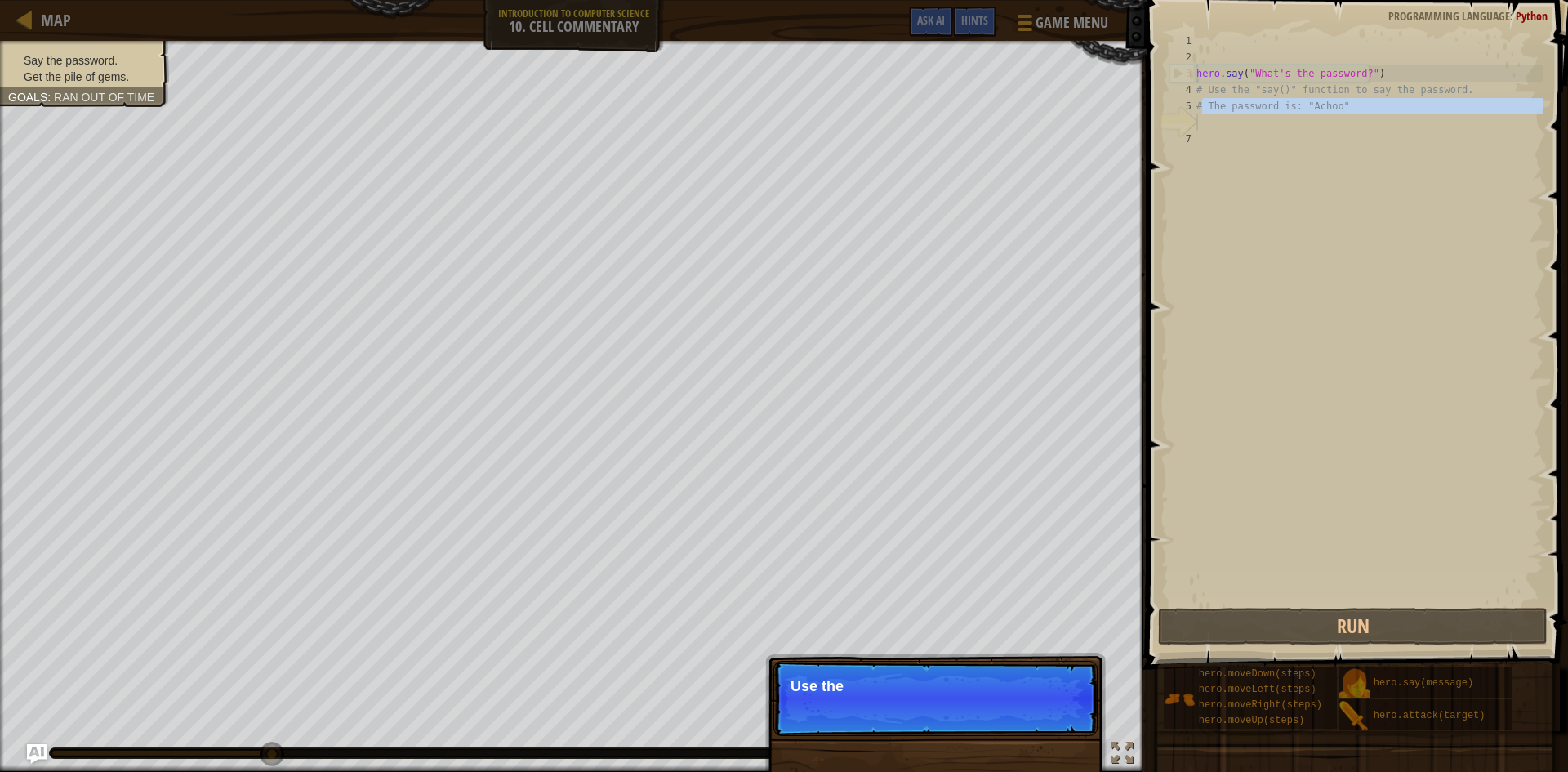
click at [1204, 123] on div "hero . say ( "What's the password?" ) # Use the "say()" function to say the pas…" at bounding box center [1369, 319] width 350 height 572
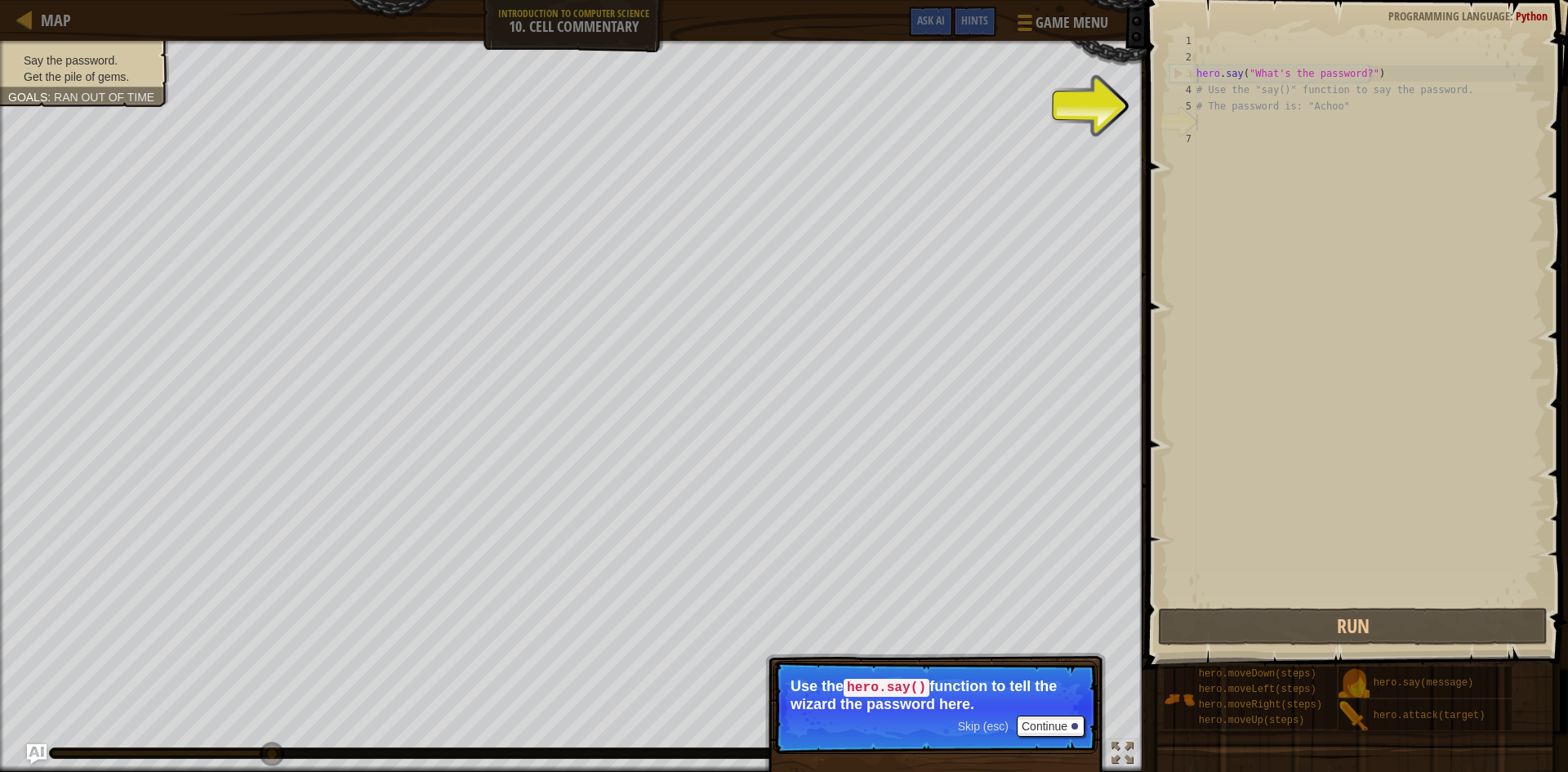
click at [1204, 123] on div "hero . say ( "What's the password?" ) # Use the "say()" function to say the pas…" at bounding box center [1369, 335] width 350 height 605
click at [1049, 728] on button "Continue" at bounding box center [1050, 726] width 68 height 21
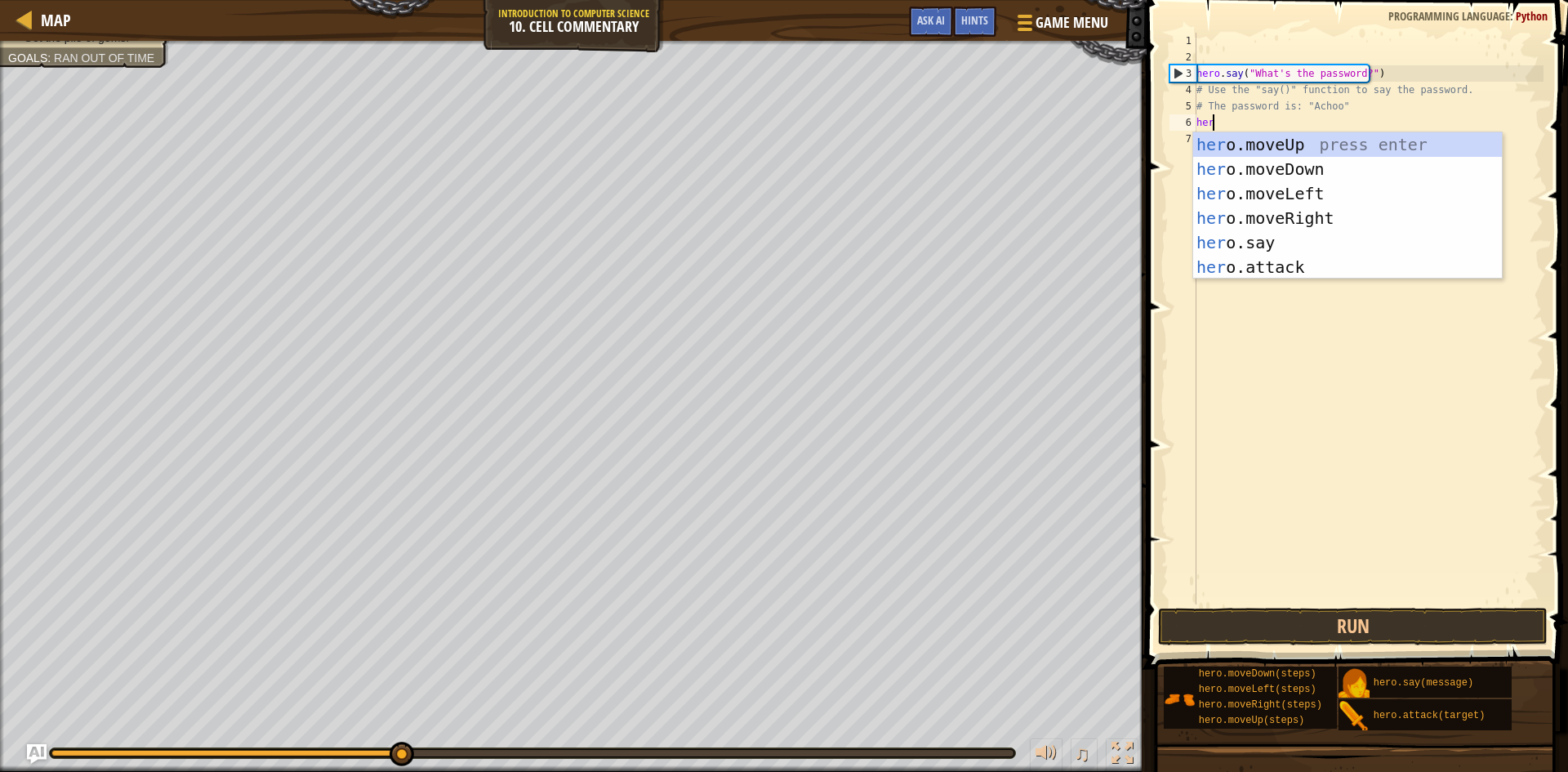
scroll to position [8, 1]
click at [1292, 242] on div "her o.moveUp press enter her o.moveDown press enter her o.moveLeft press enter …" at bounding box center [1348, 230] width 309 height 196
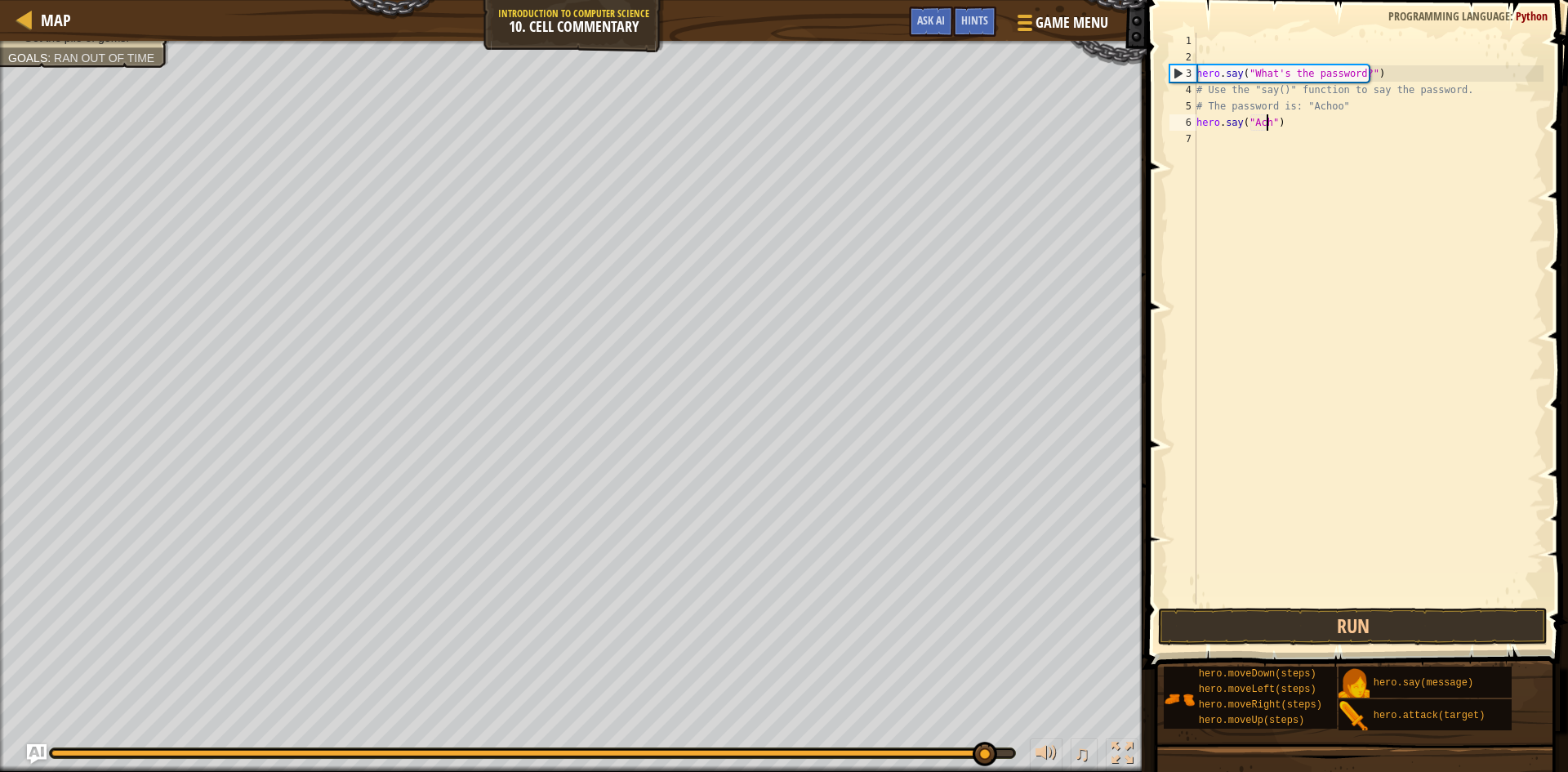
scroll to position [8, 7]
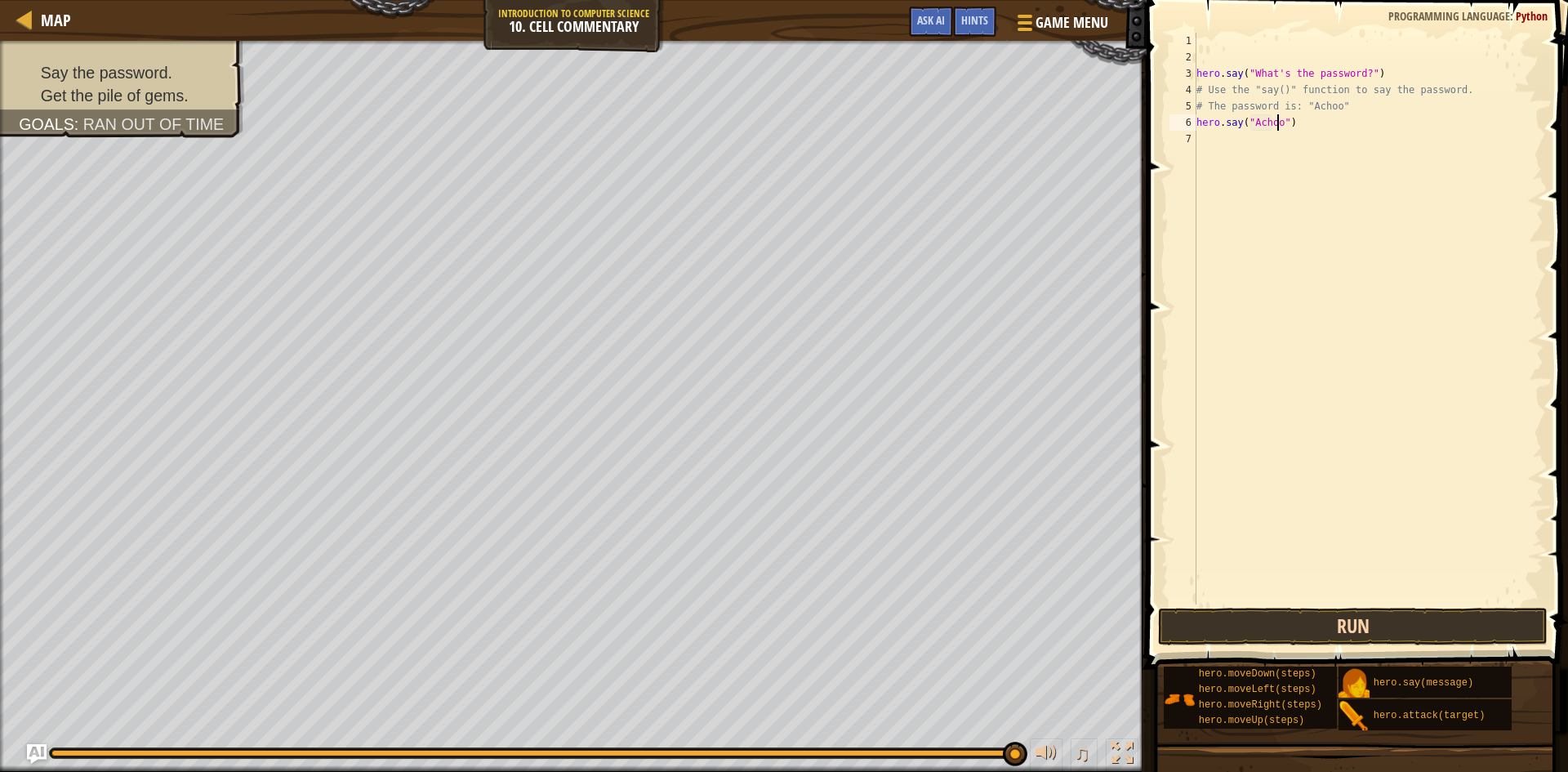
type textarea "hero.say("Achoo")"
click at [1295, 624] on button "Run" at bounding box center [1353, 626] width 389 height 37
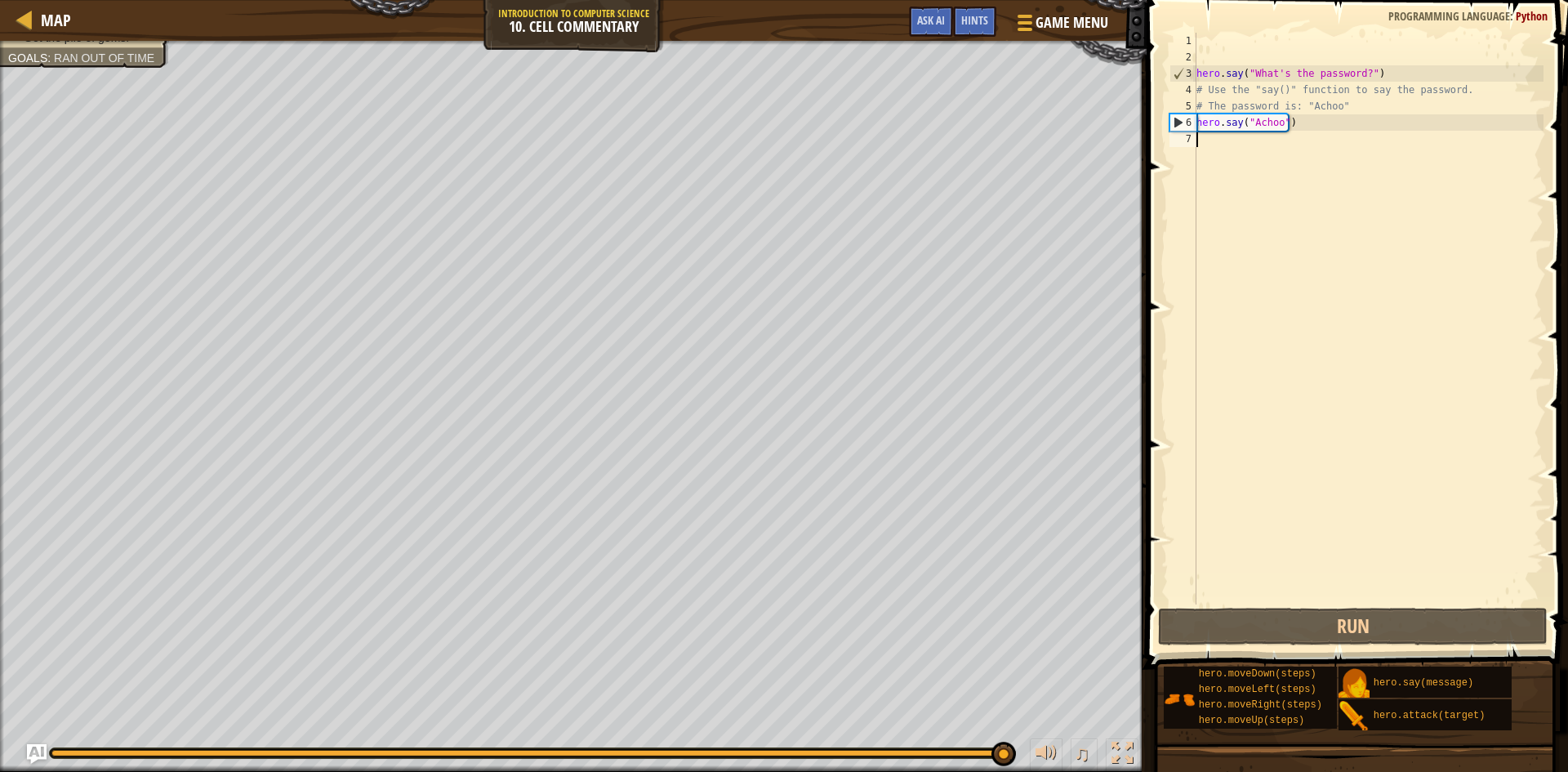
click at [1206, 148] on div "hero . say ( "What's the password?" ) # Use the "say()" function to say the pas…" at bounding box center [1369, 335] width 350 height 605
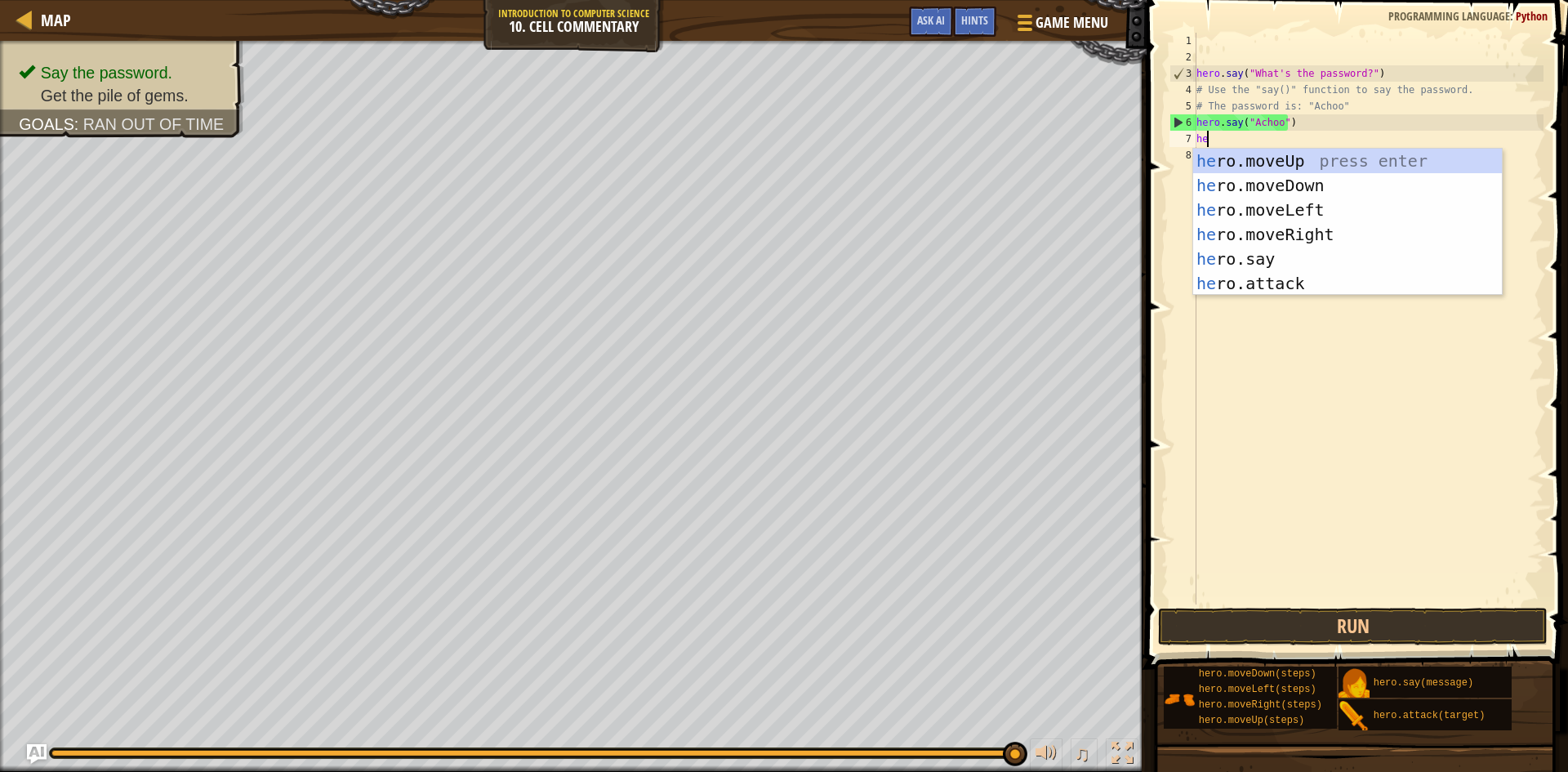
type textarea "heor"
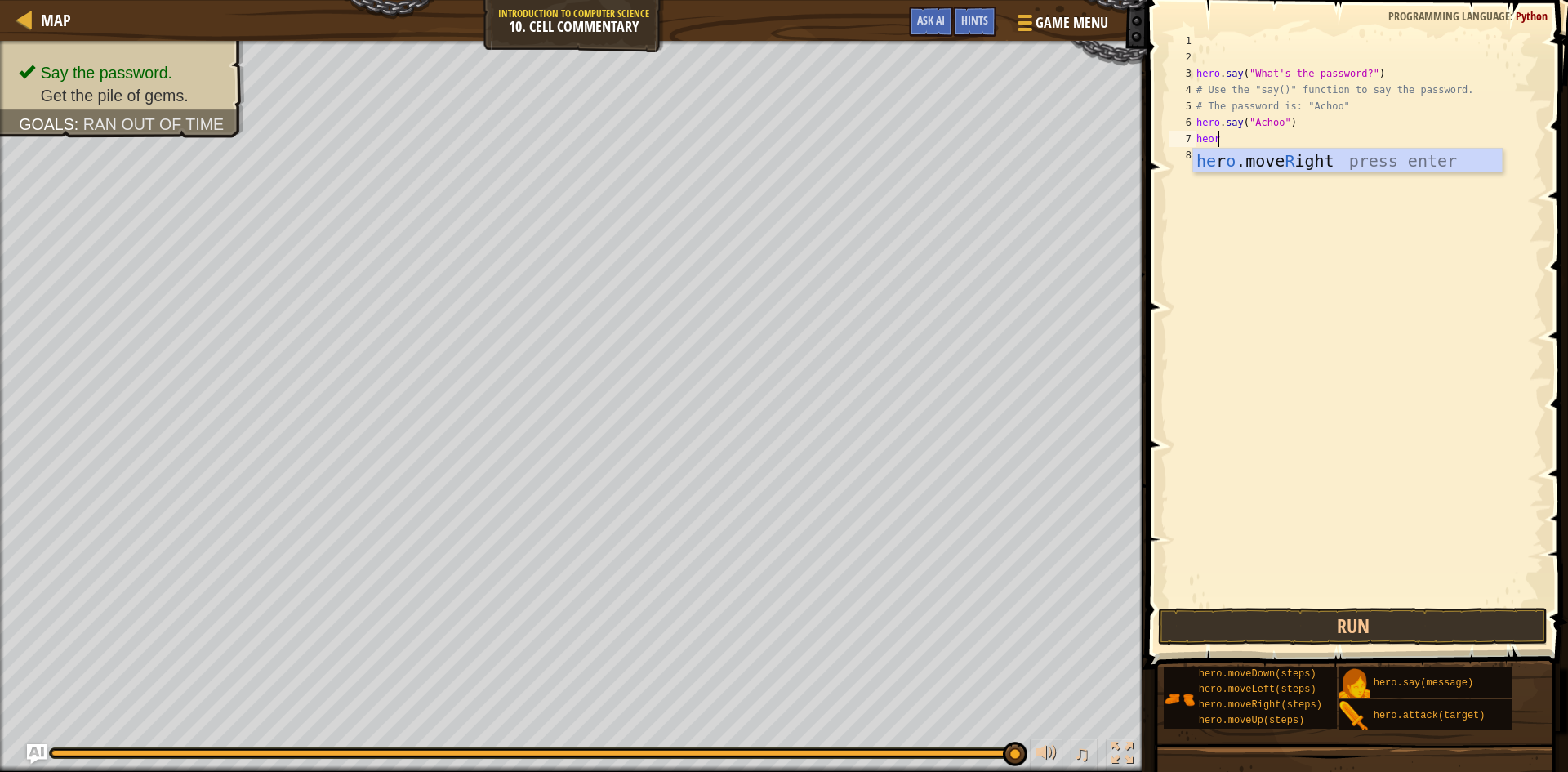
click at [1206, 148] on div "he r o .move R ight press enter" at bounding box center [1348, 185] width 309 height 74
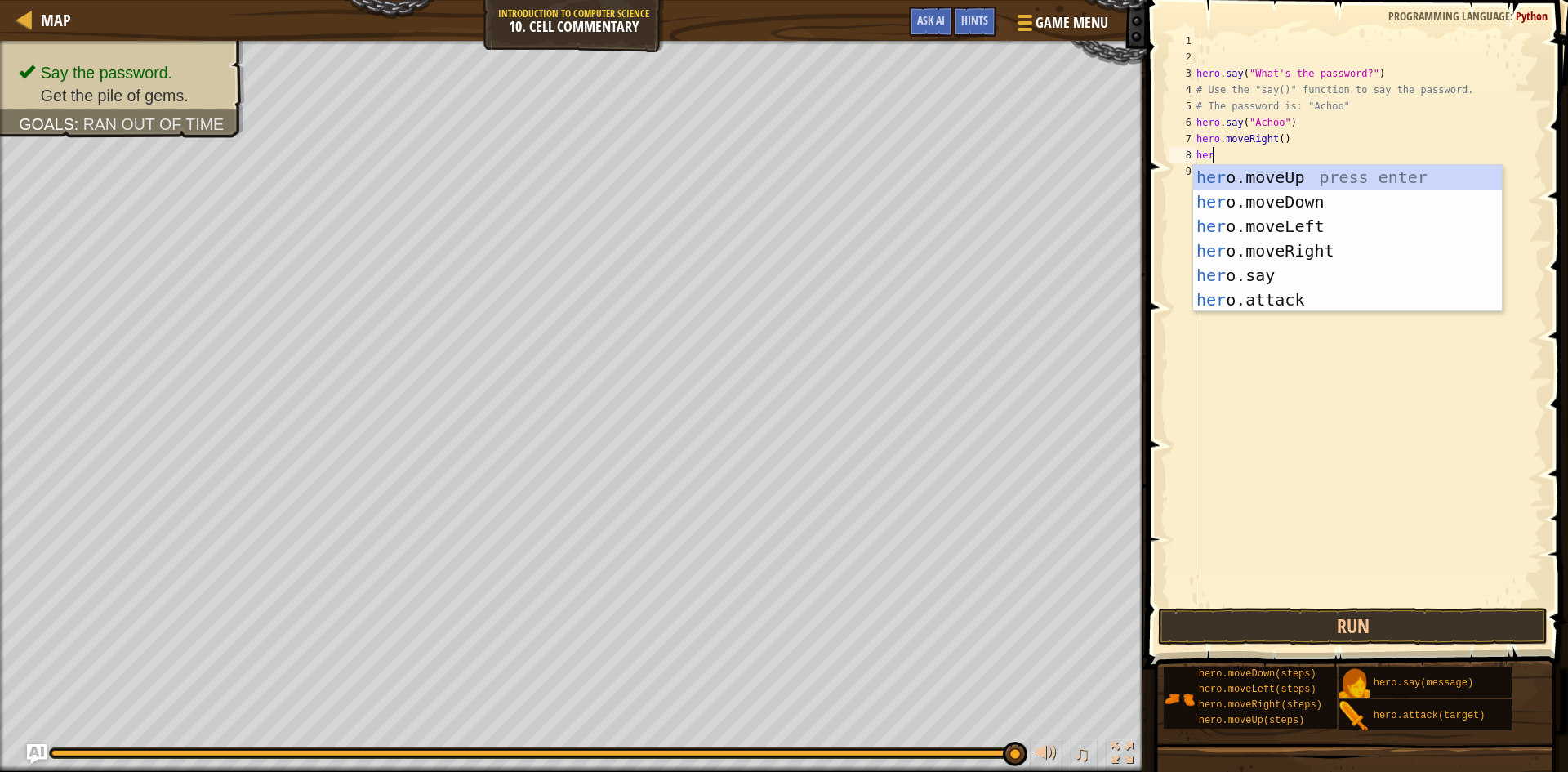
type textarea "hero"
click at [1252, 165] on div "hero .moveUp press enter hero .moveDown press enter hero .moveLeft press enter …" at bounding box center [1348, 262] width 309 height 196
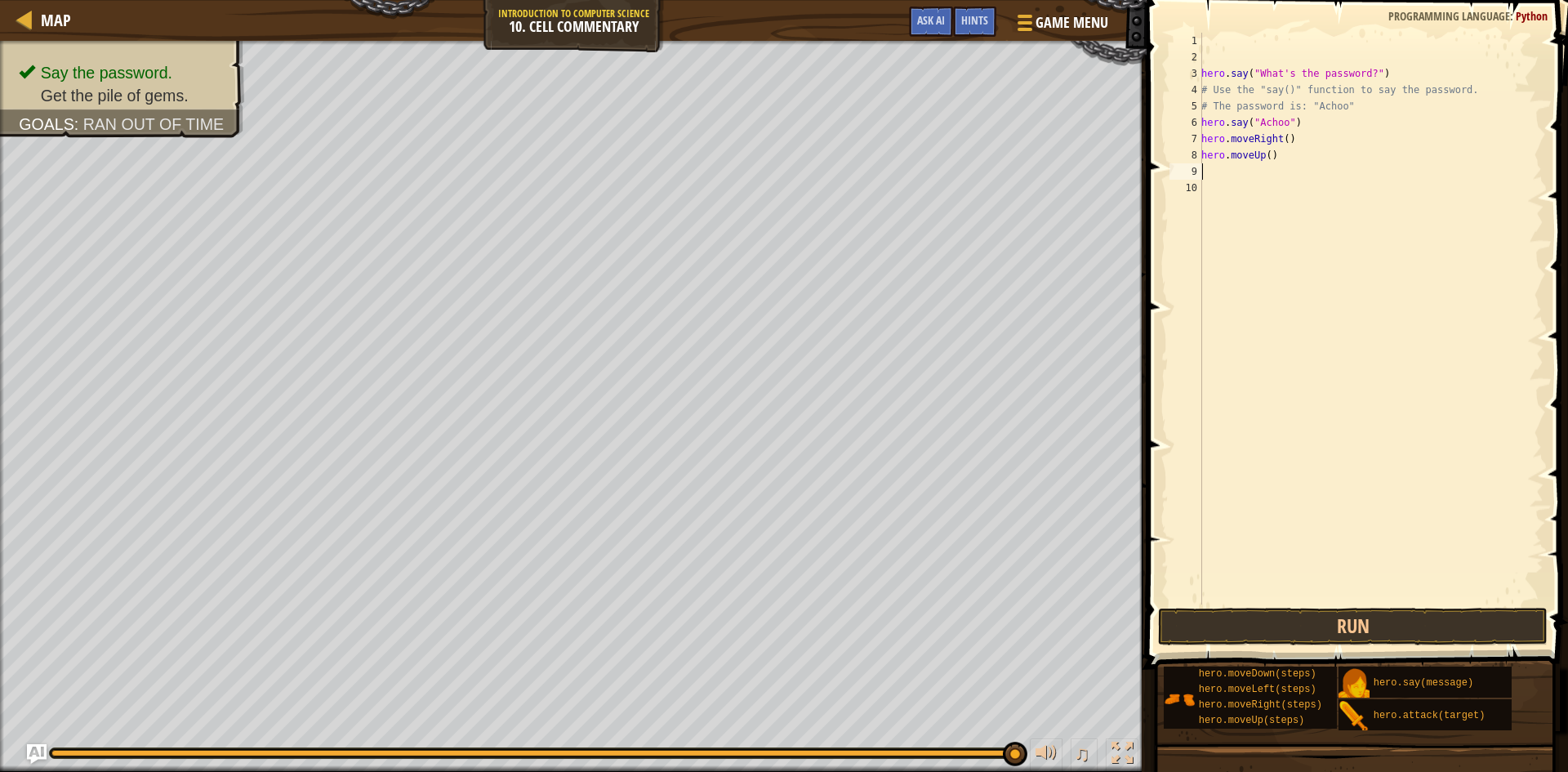
click at [1263, 155] on div "hero . say ( "What's the password?" ) # Use the "say()" function to say the pas…" at bounding box center [1371, 335] width 345 height 605
click at [1263, 154] on div "hero . say ( "What's the password?" ) # Use the "say()" function to say the pas…" at bounding box center [1371, 335] width 345 height 605
type textarea "hero.moveUp(2)"
click at [1276, 629] on button "Run" at bounding box center [1353, 626] width 389 height 37
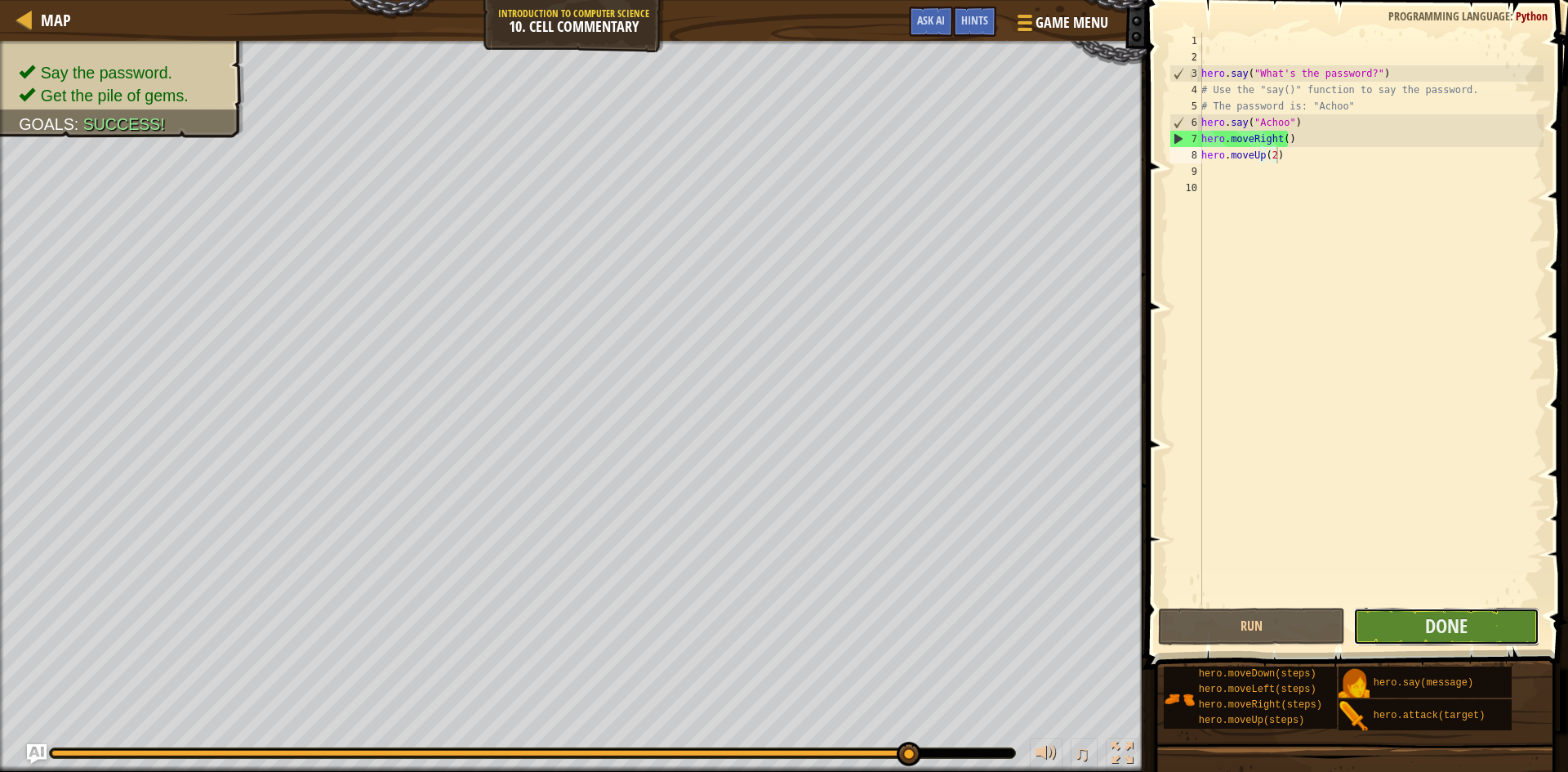
click at [1485, 626] on button "Done" at bounding box center [1447, 626] width 188 height 37
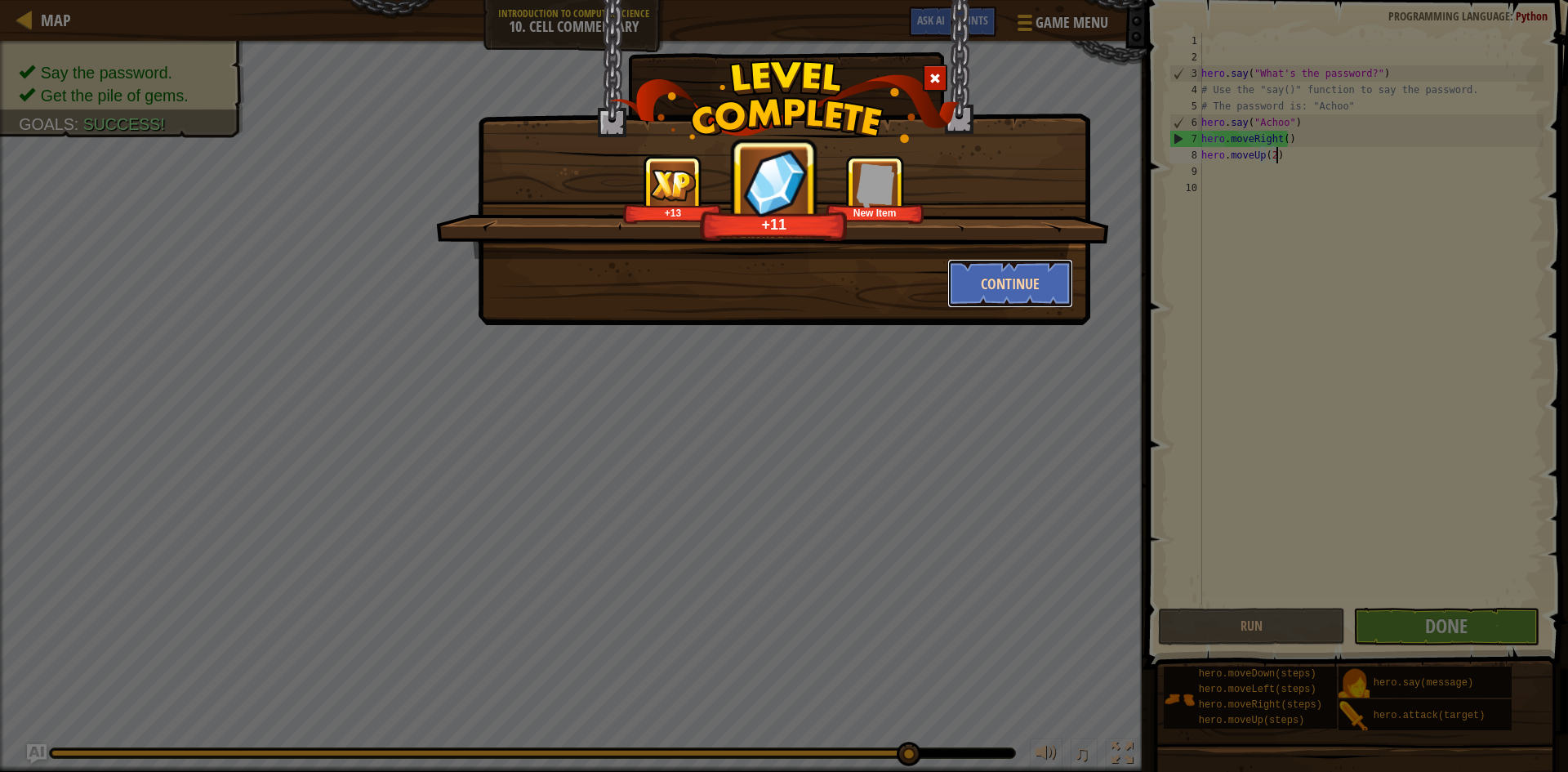
click at [1015, 284] on button "Continue" at bounding box center [1011, 283] width 126 height 49
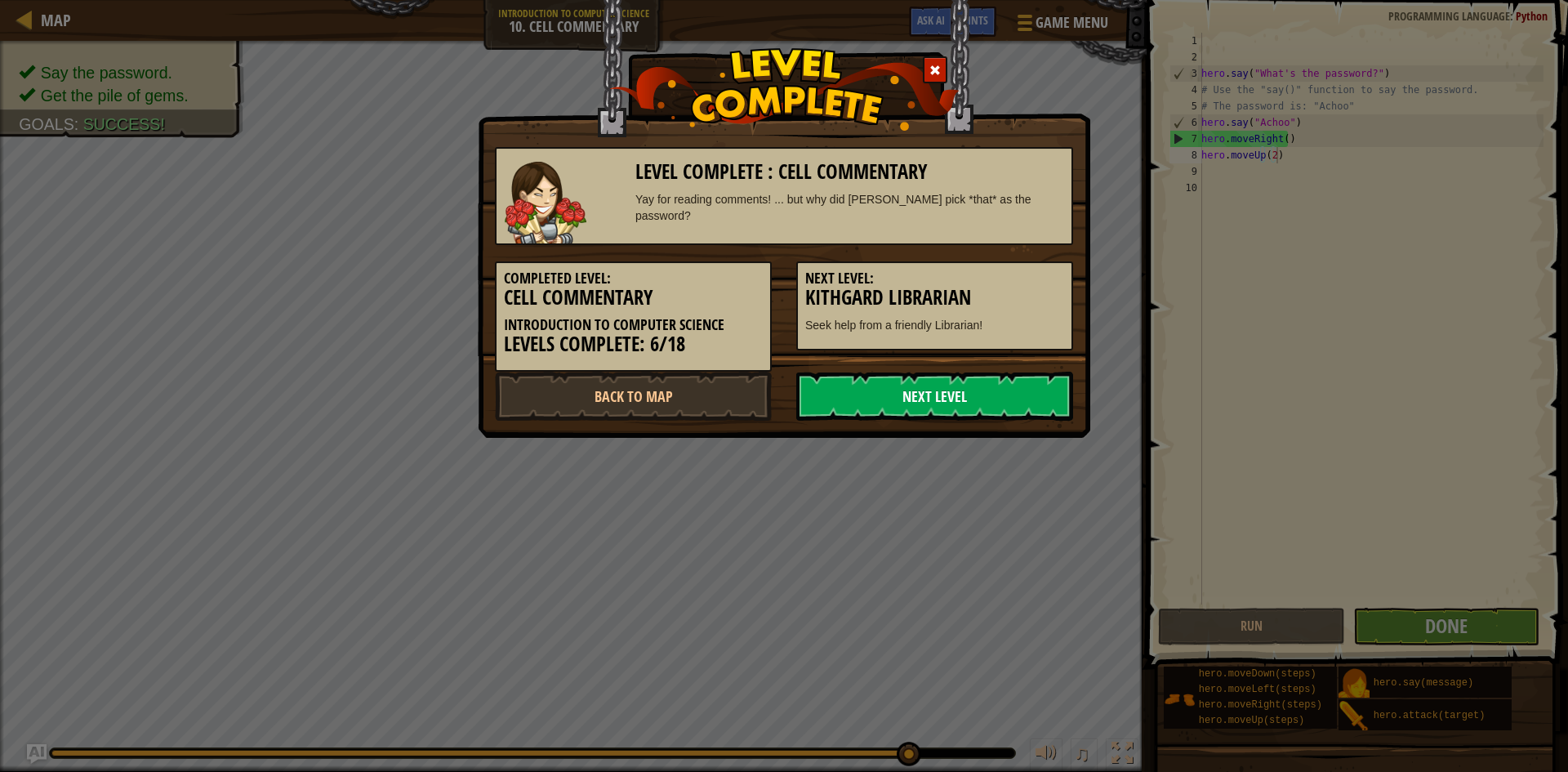
click at [970, 403] on link "Next Level" at bounding box center [935, 396] width 276 height 49
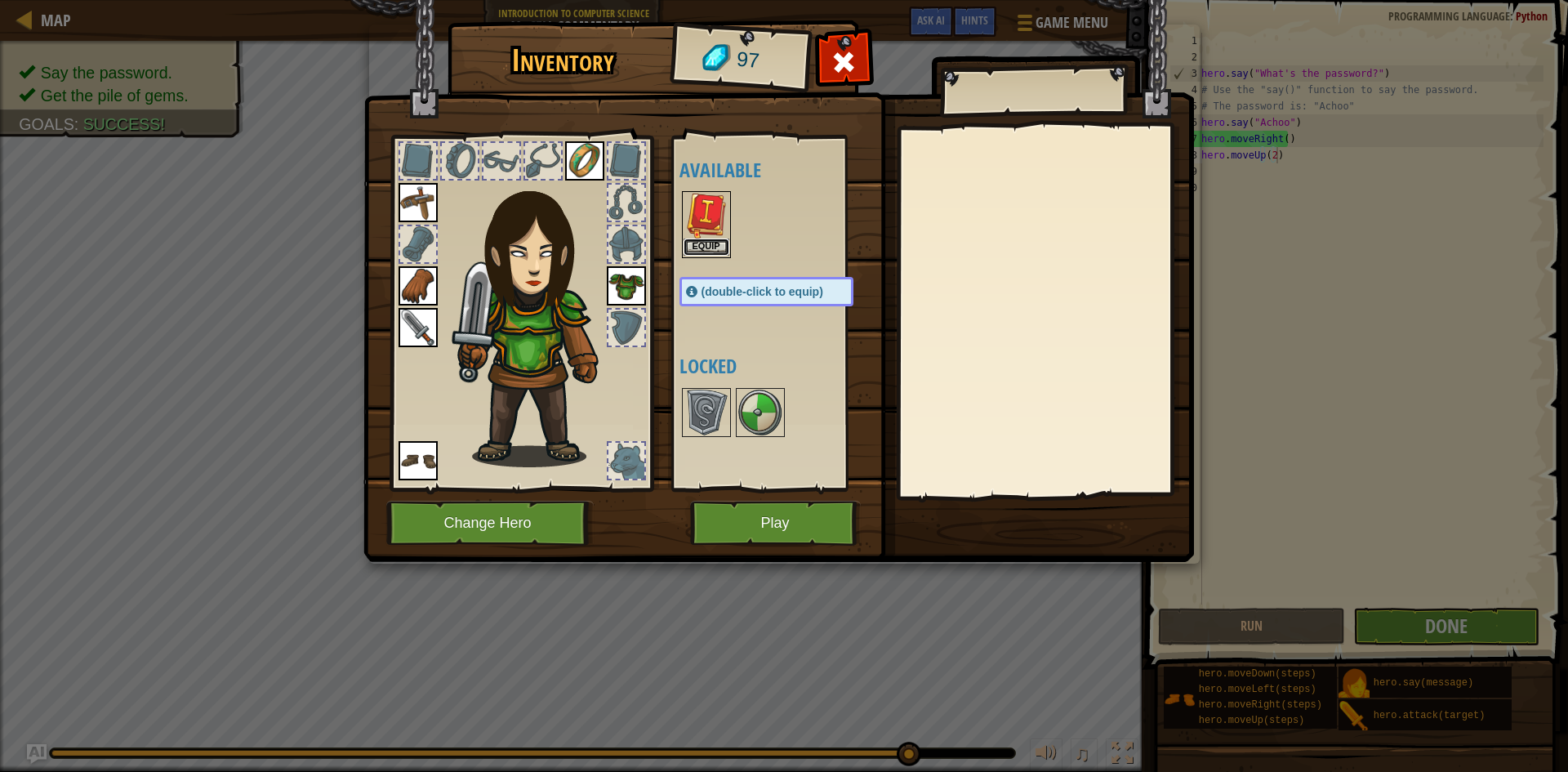
click at [723, 252] on button "Equip" at bounding box center [707, 247] width 46 height 17
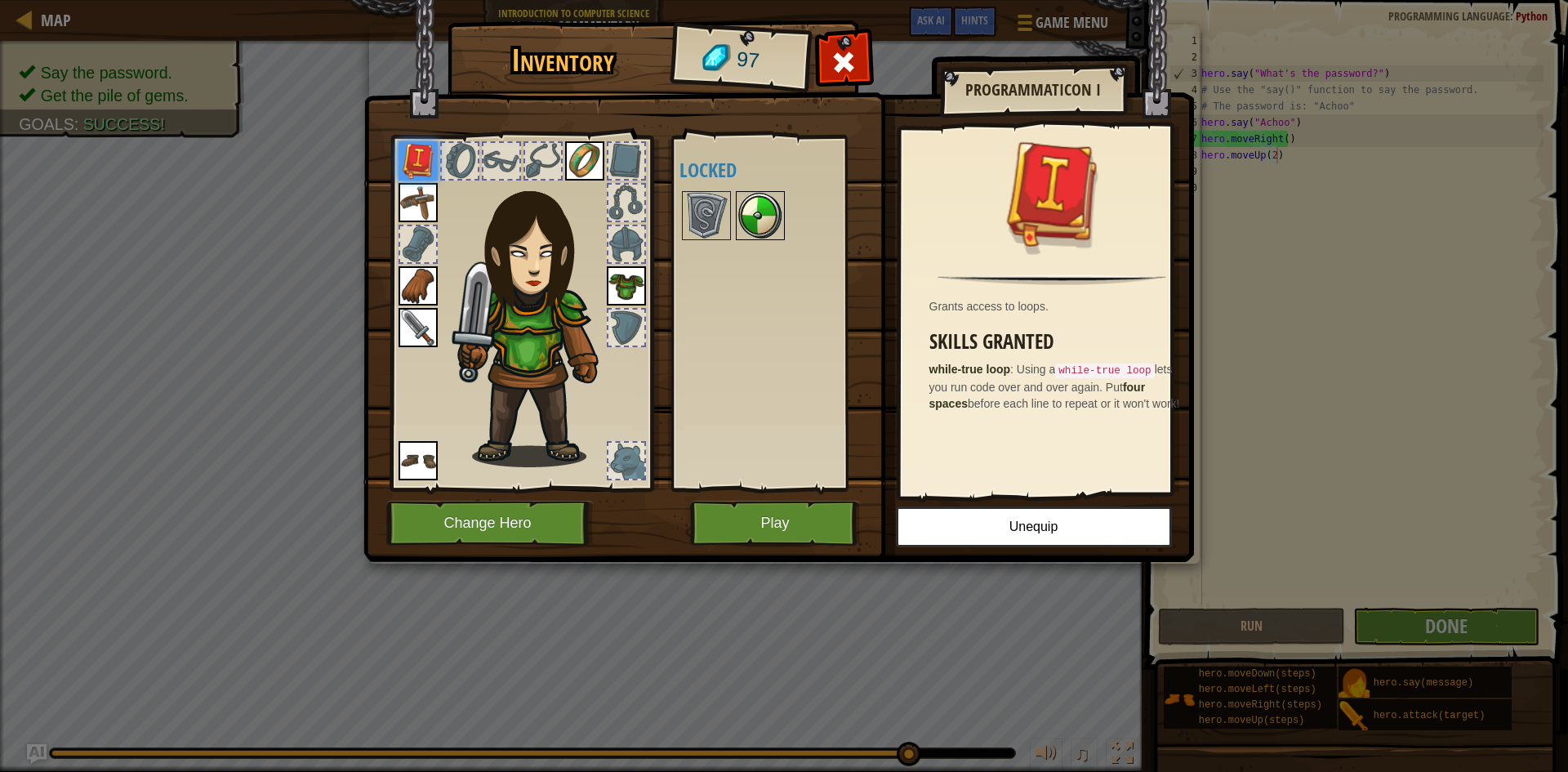
click at [782, 214] on img at bounding box center [761, 216] width 46 height 46
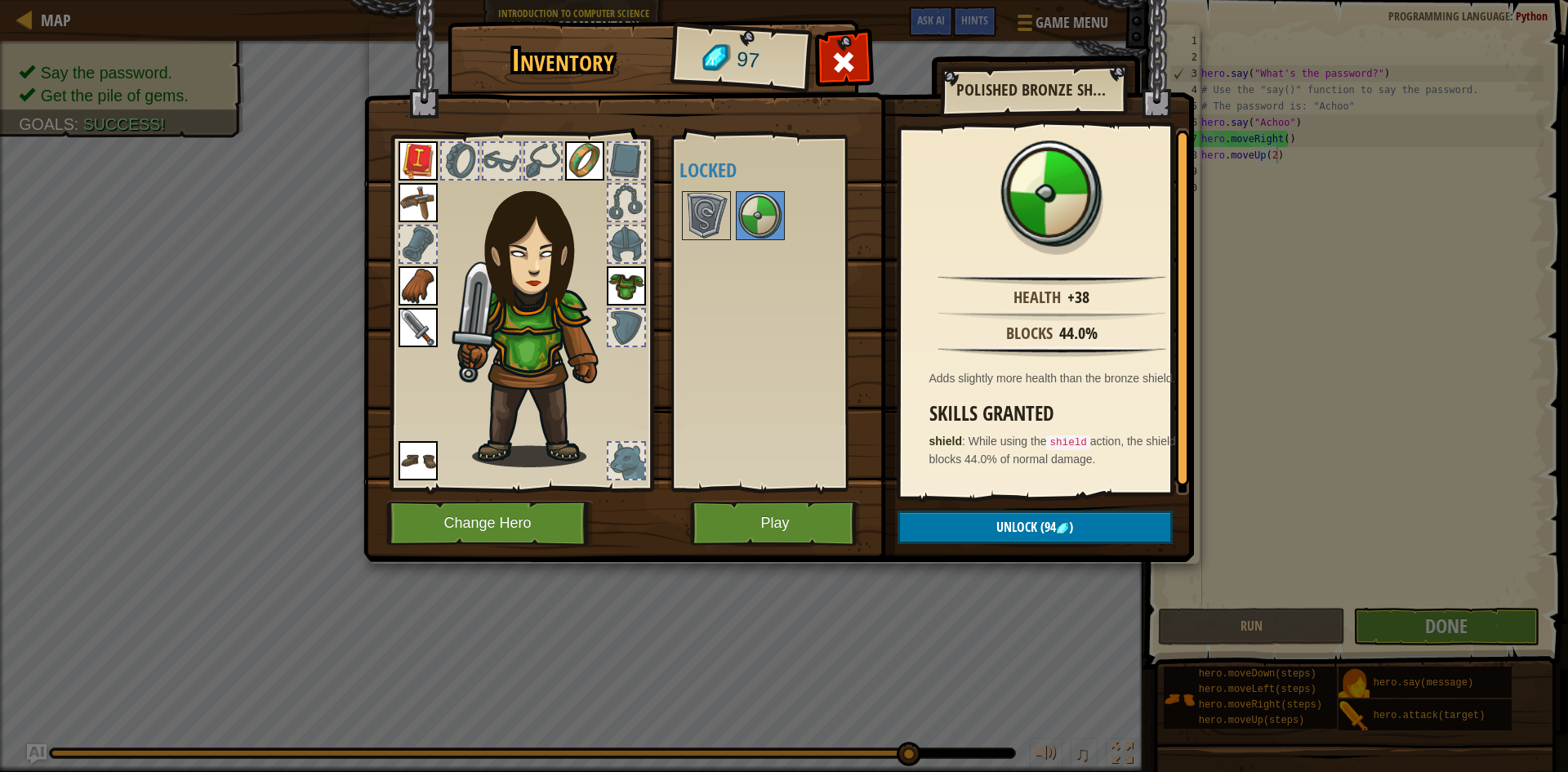
scroll to position [3, 0]
click at [696, 204] on img at bounding box center [707, 216] width 46 height 46
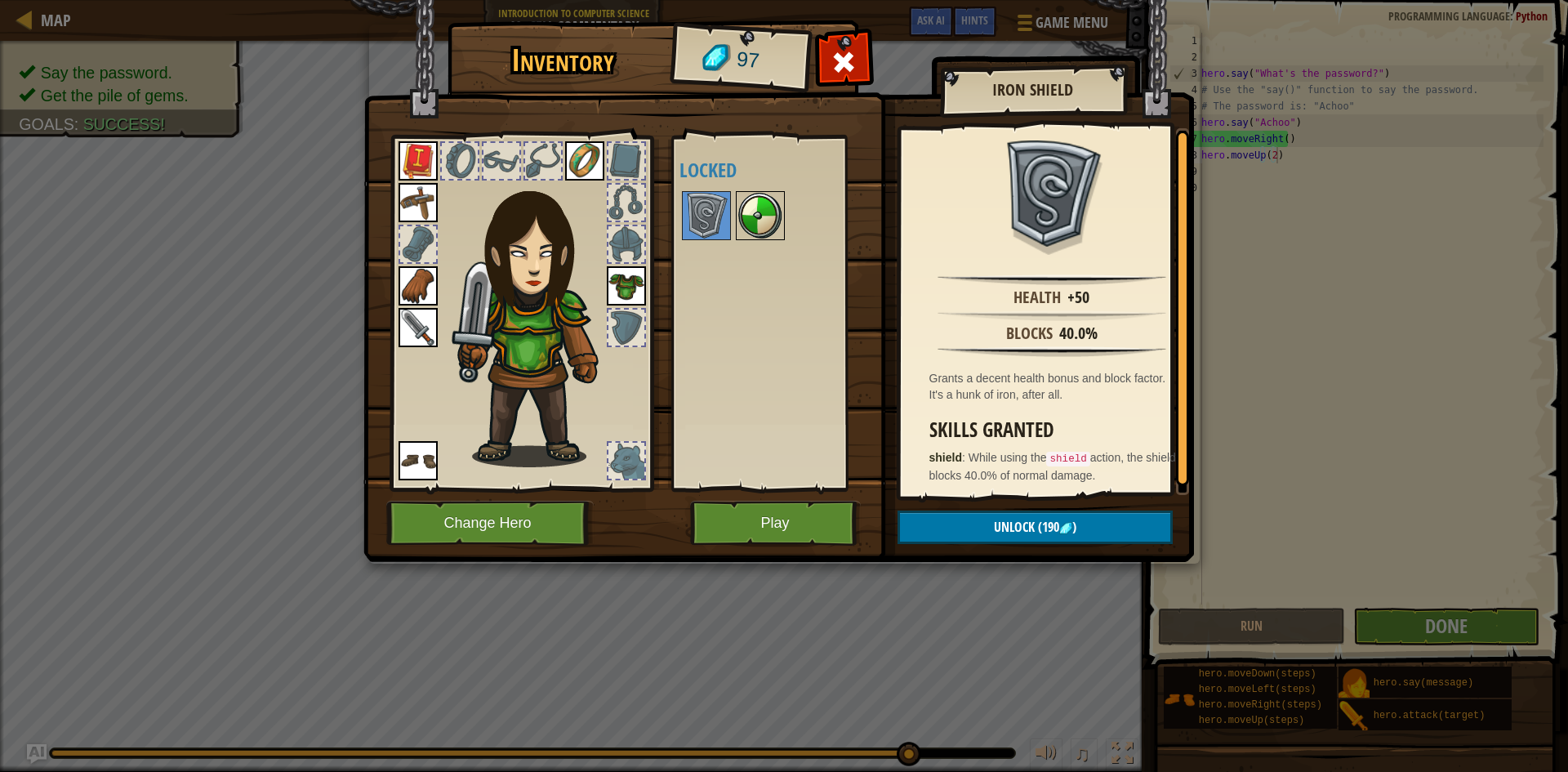
click at [764, 213] on img at bounding box center [761, 216] width 46 height 46
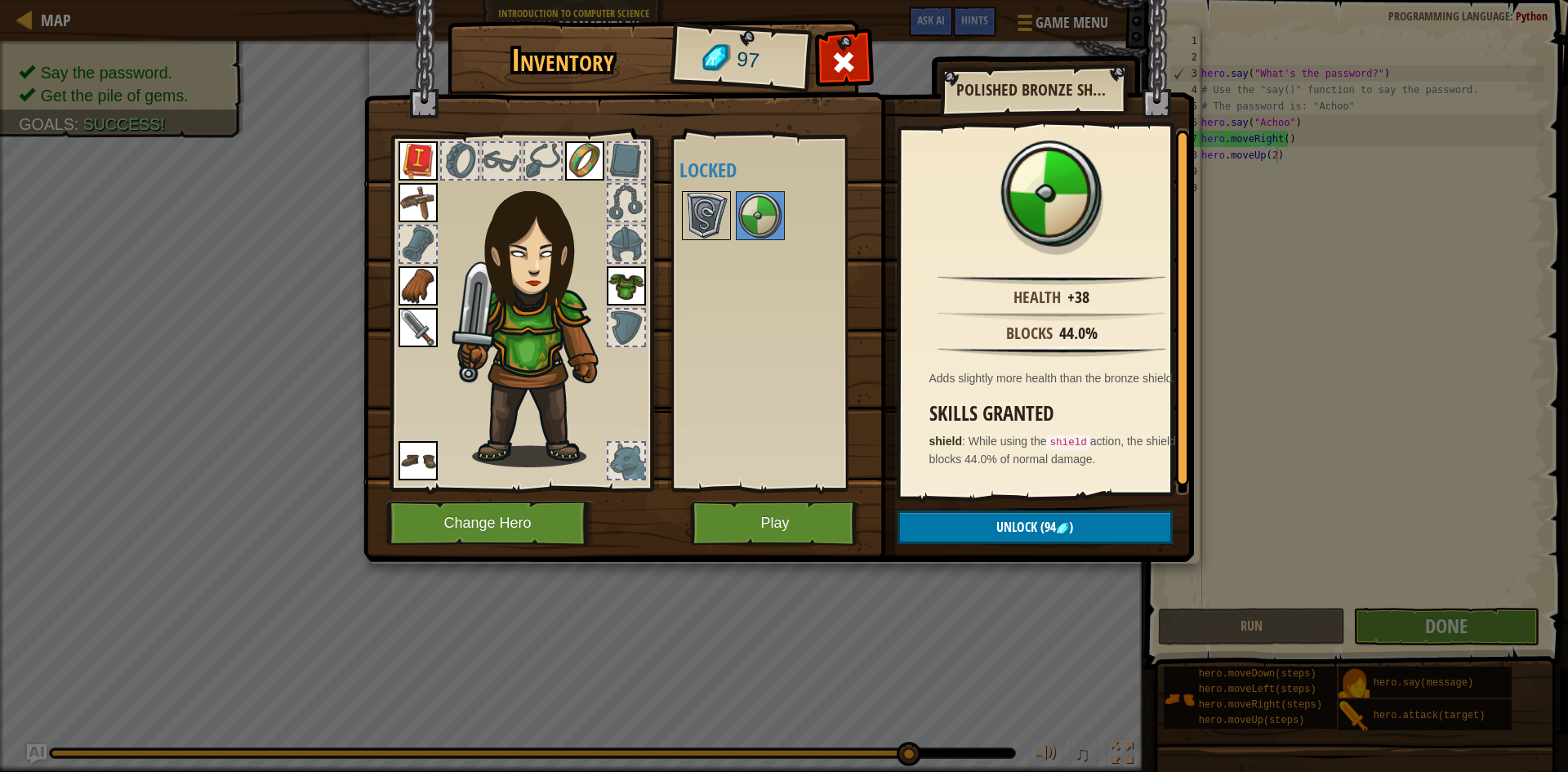
click at [696, 211] on img at bounding box center [707, 216] width 46 height 46
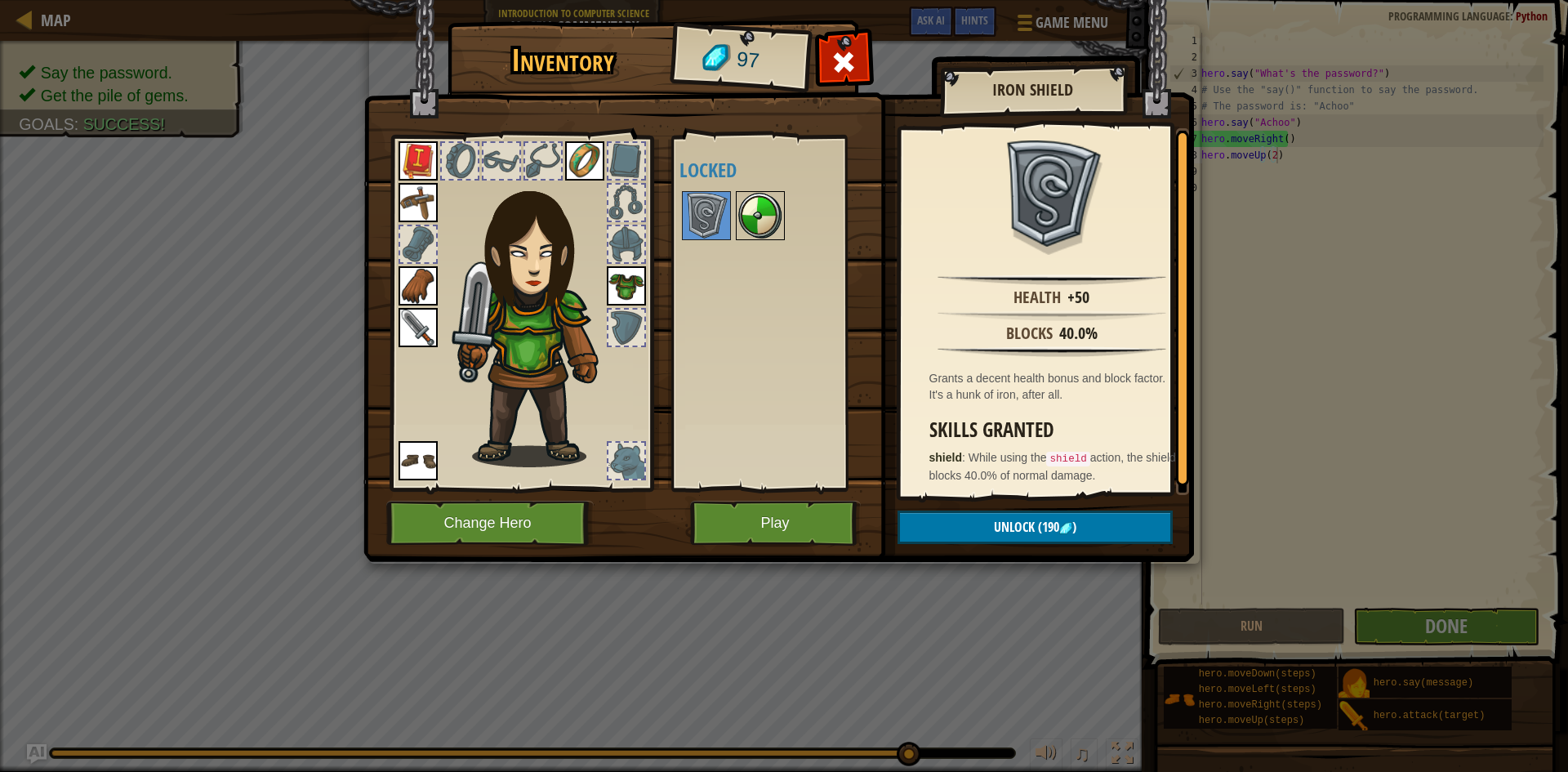
click at [782, 212] on img at bounding box center [761, 216] width 46 height 46
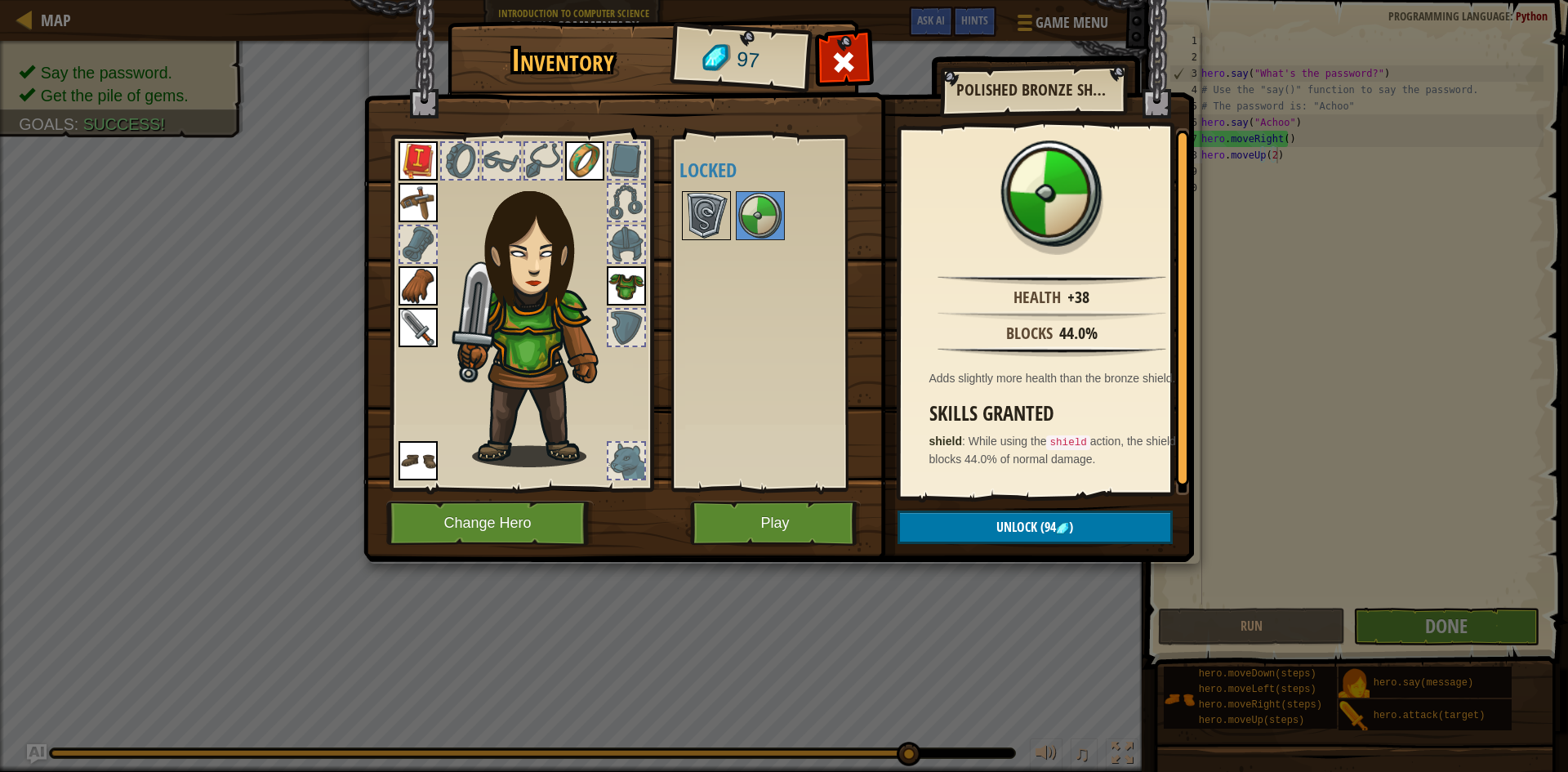
click at [692, 213] on img at bounding box center [707, 216] width 46 height 46
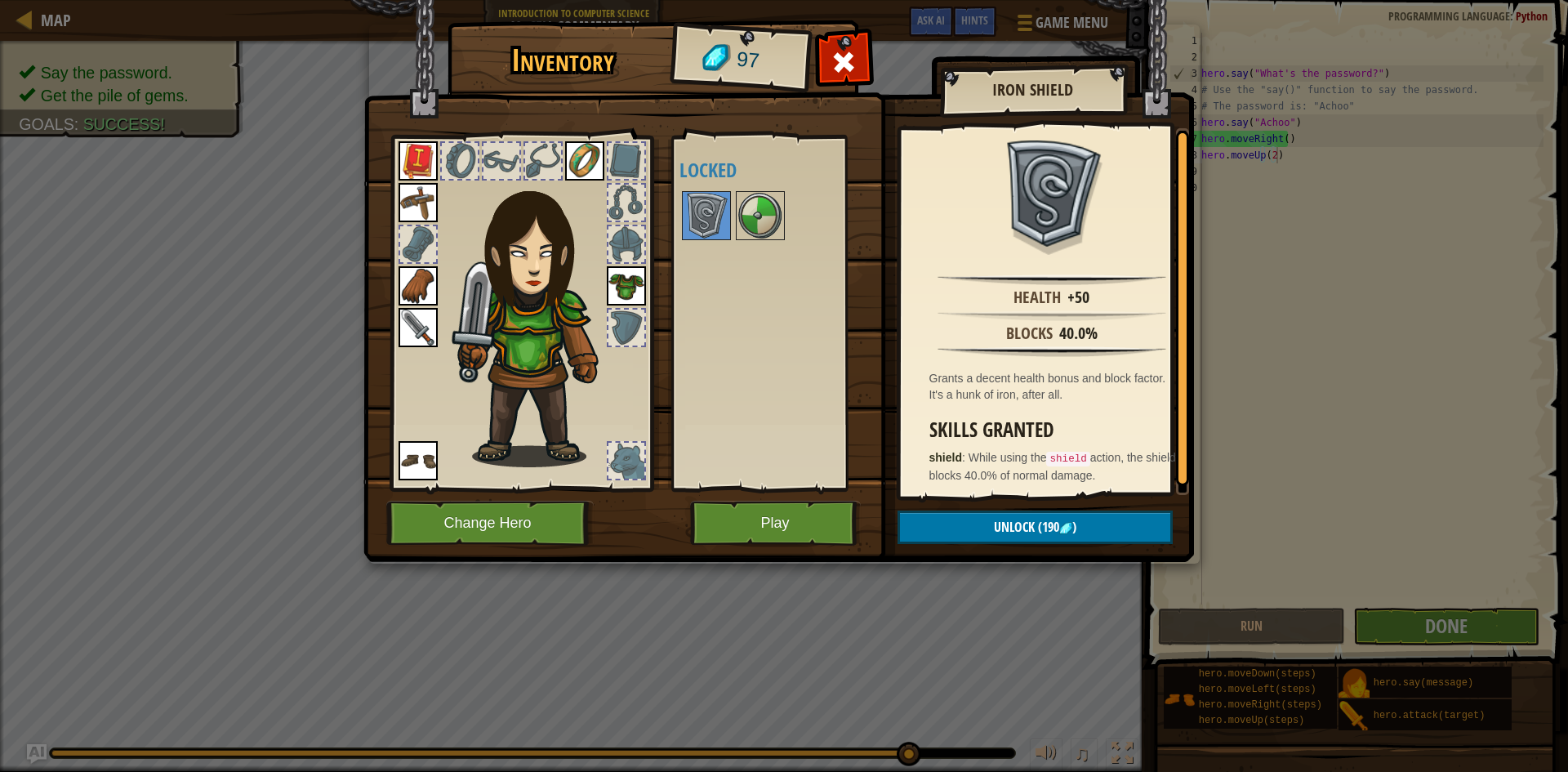
drag, startPoint x: 761, startPoint y: 225, endPoint x: 995, endPoint y: 288, distance: 242.3
click at [789, 231] on div "Available Equip Equip Equip Equip Equip Equip Equip (double-click to equip) Loc…" at bounding box center [783, 313] width 207 height 341
click at [765, 202] on img at bounding box center [761, 216] width 46 height 46
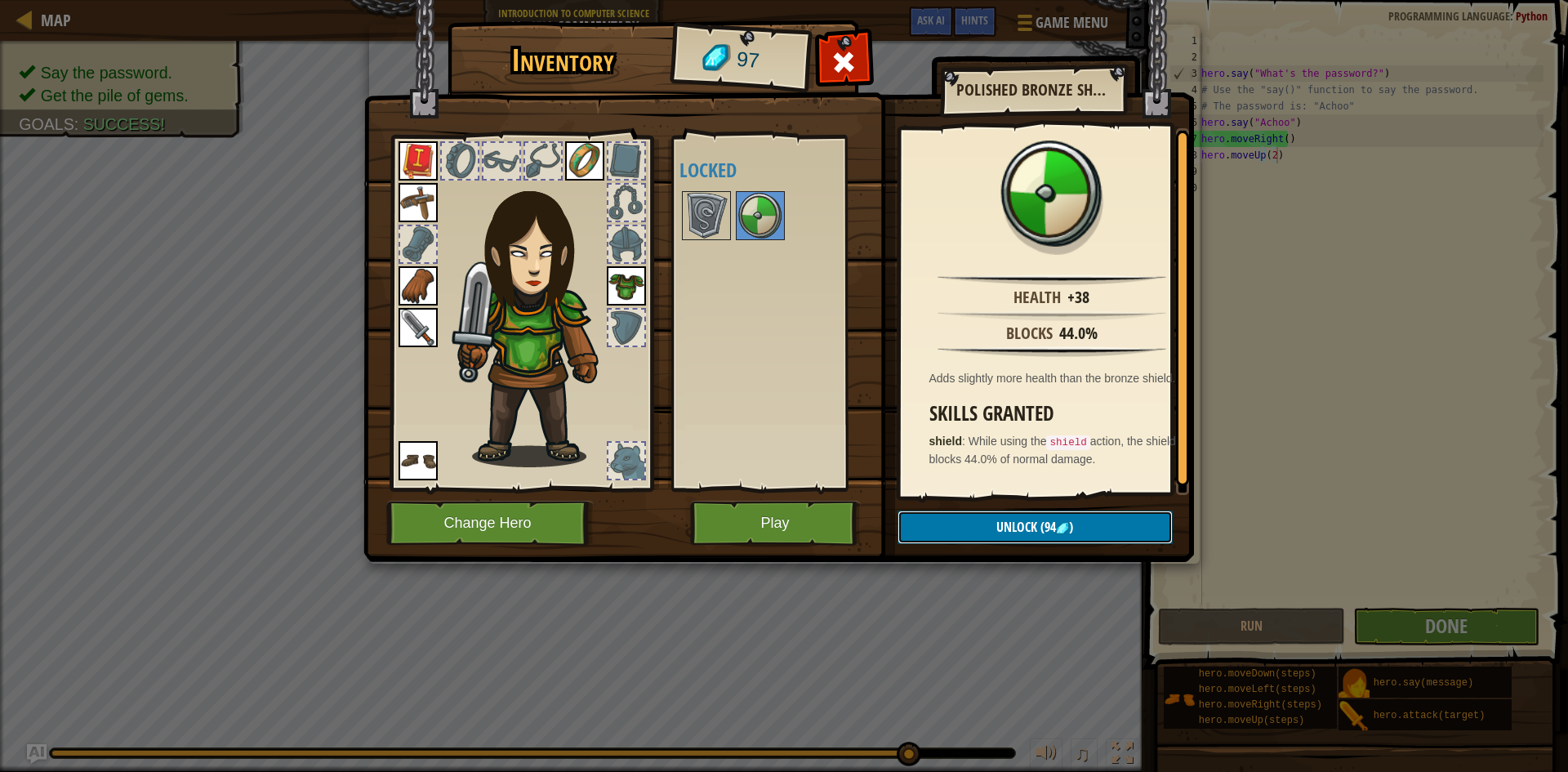
click at [1026, 522] on span "Unlock" at bounding box center [1017, 526] width 41 height 18
click at [995, 527] on button "Confirm" at bounding box center [1035, 527] width 276 height 33
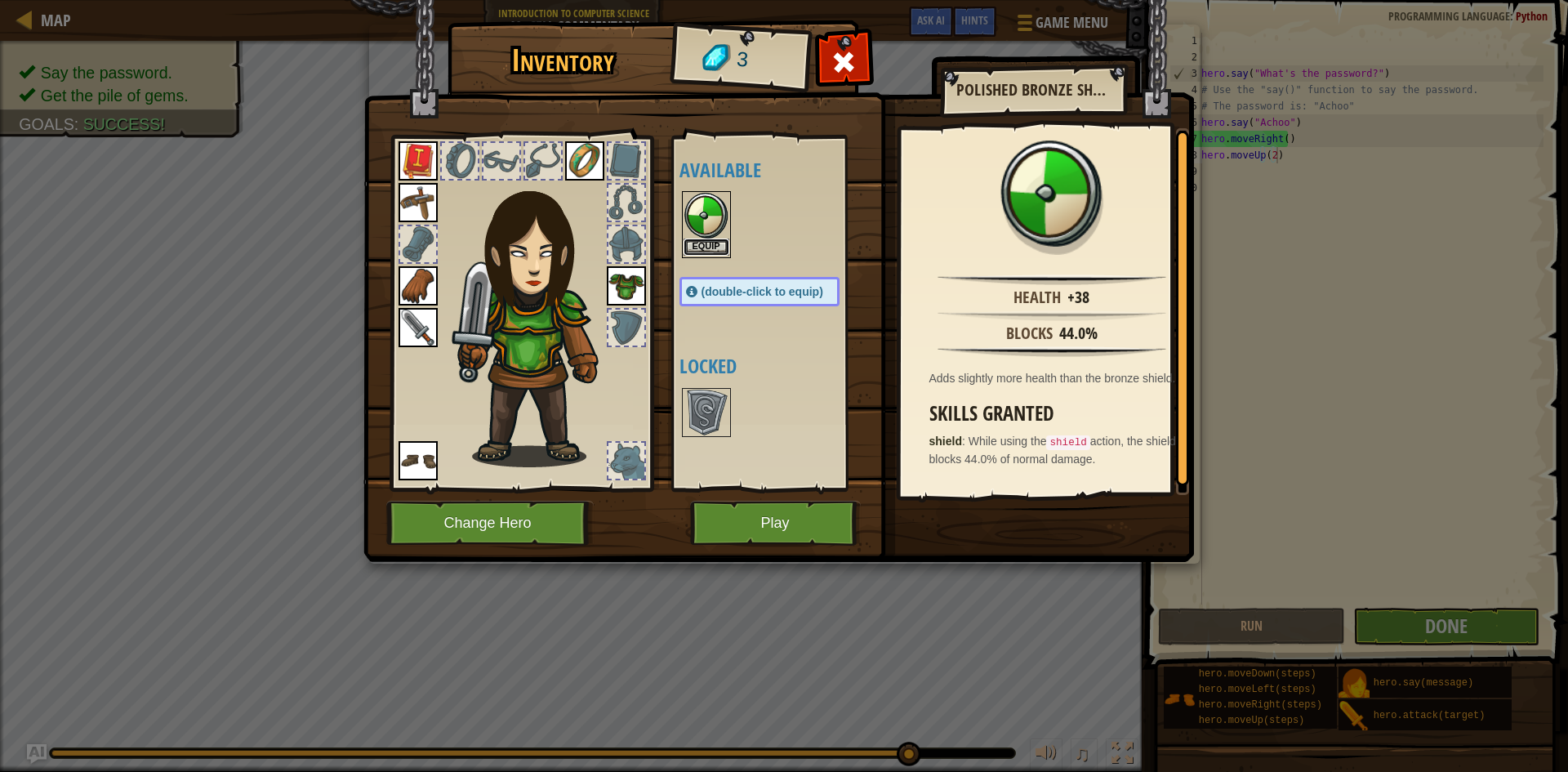
click at [718, 247] on button "Equip" at bounding box center [707, 247] width 46 height 17
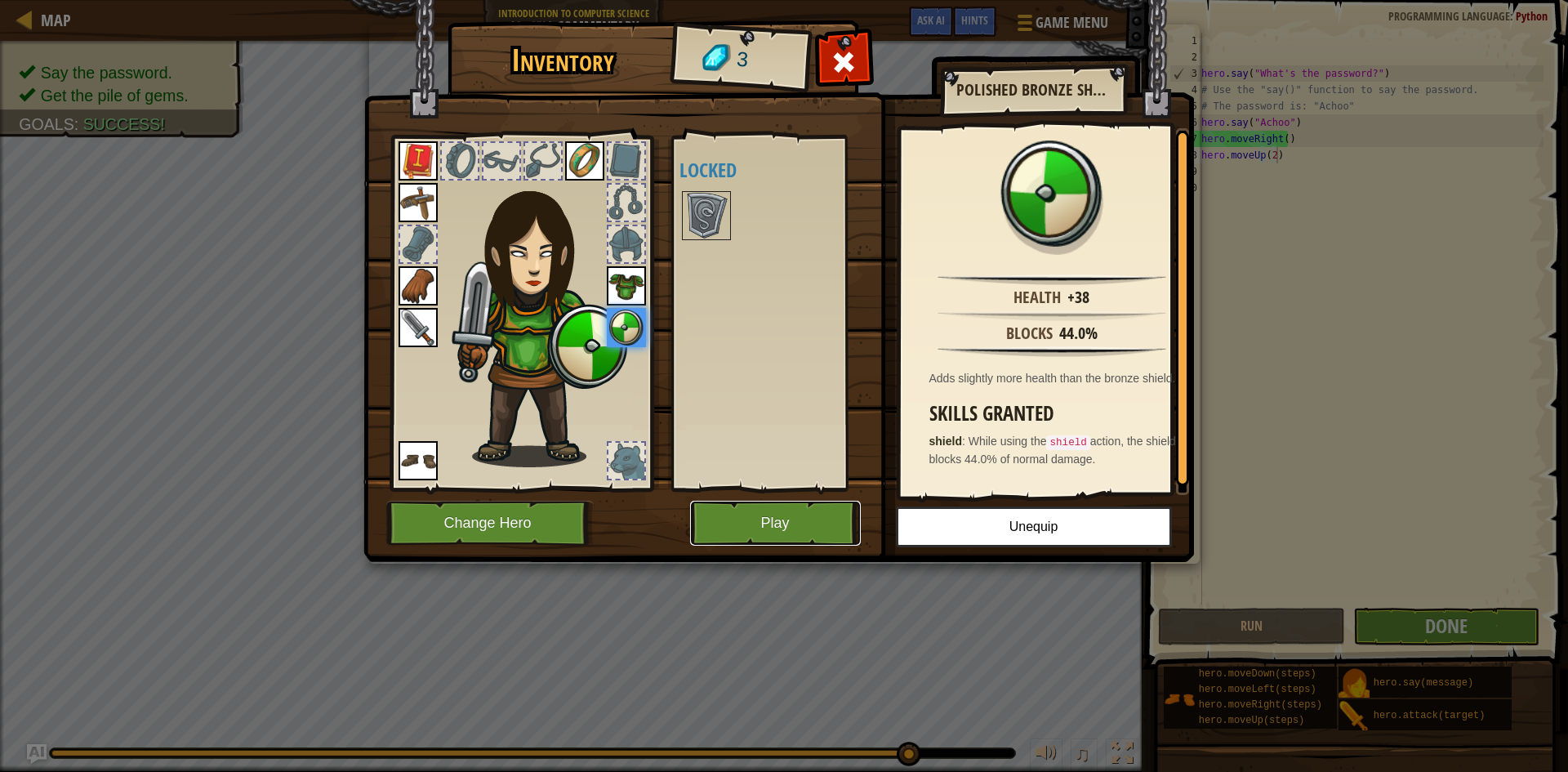
click at [773, 525] on button "Play" at bounding box center [776, 522] width 170 height 45
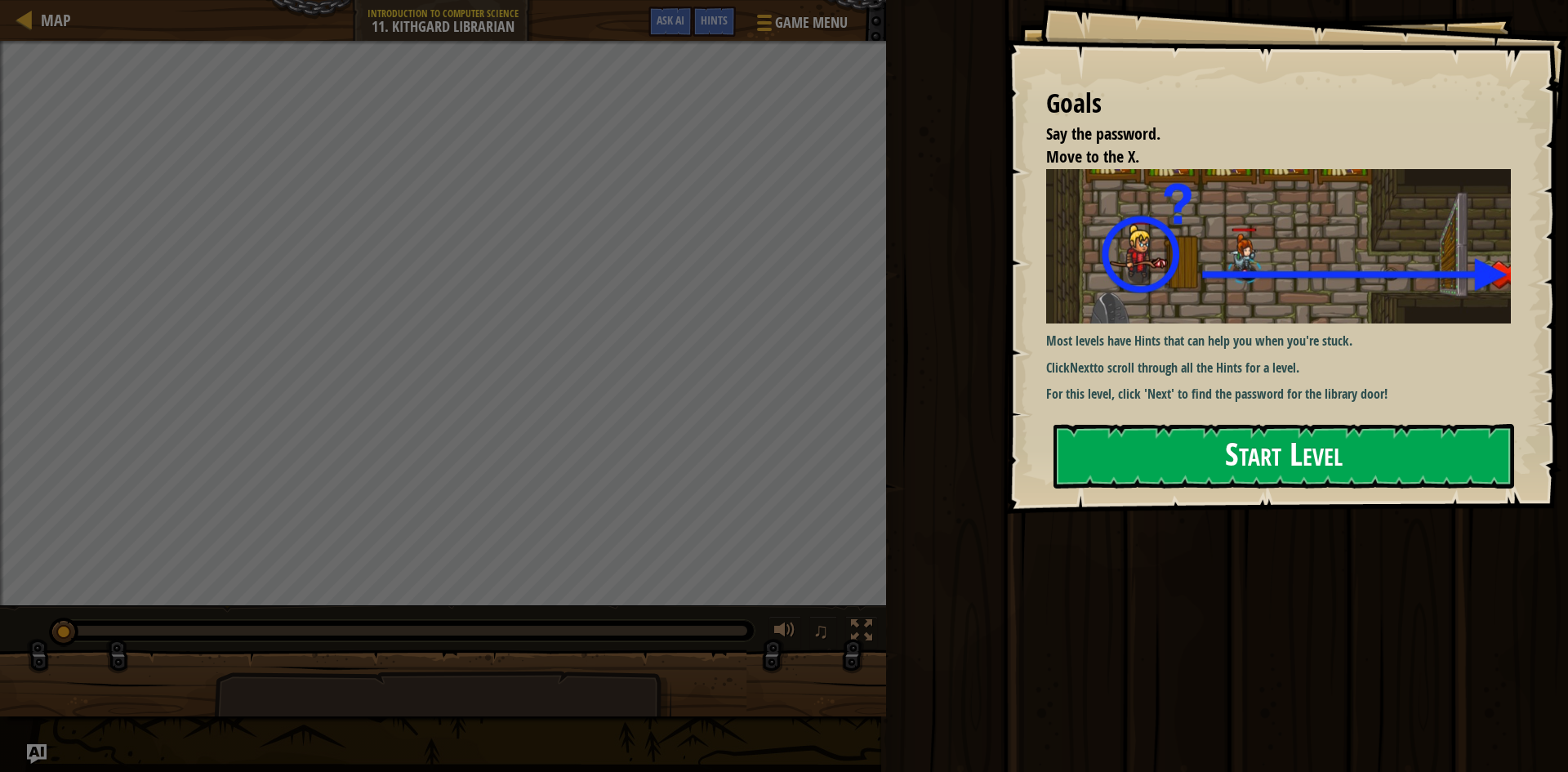
click at [1179, 442] on button "Start Level" at bounding box center [1285, 455] width 461 height 64
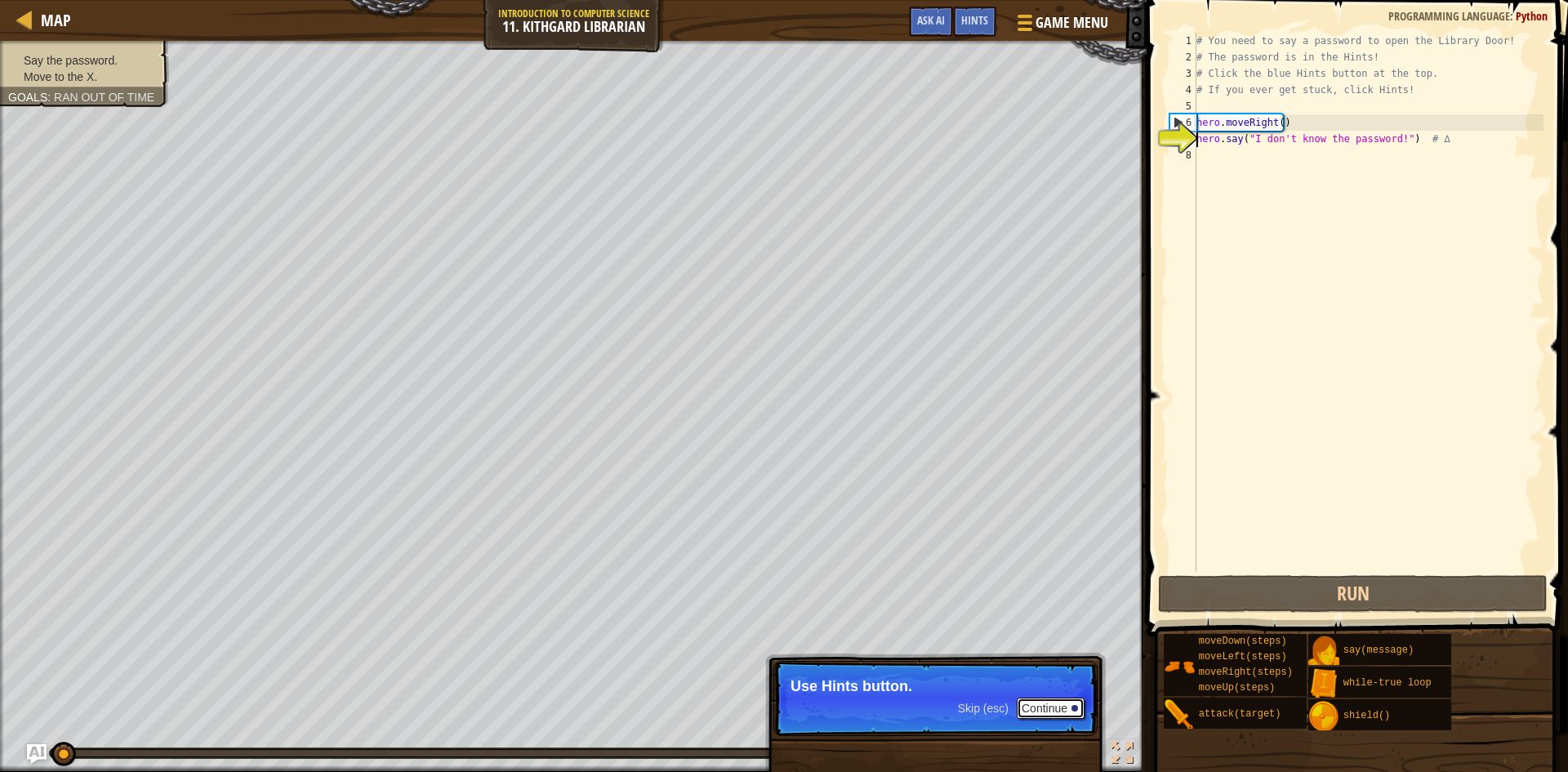
click at [1064, 707] on button "Continue" at bounding box center [1050, 708] width 68 height 21
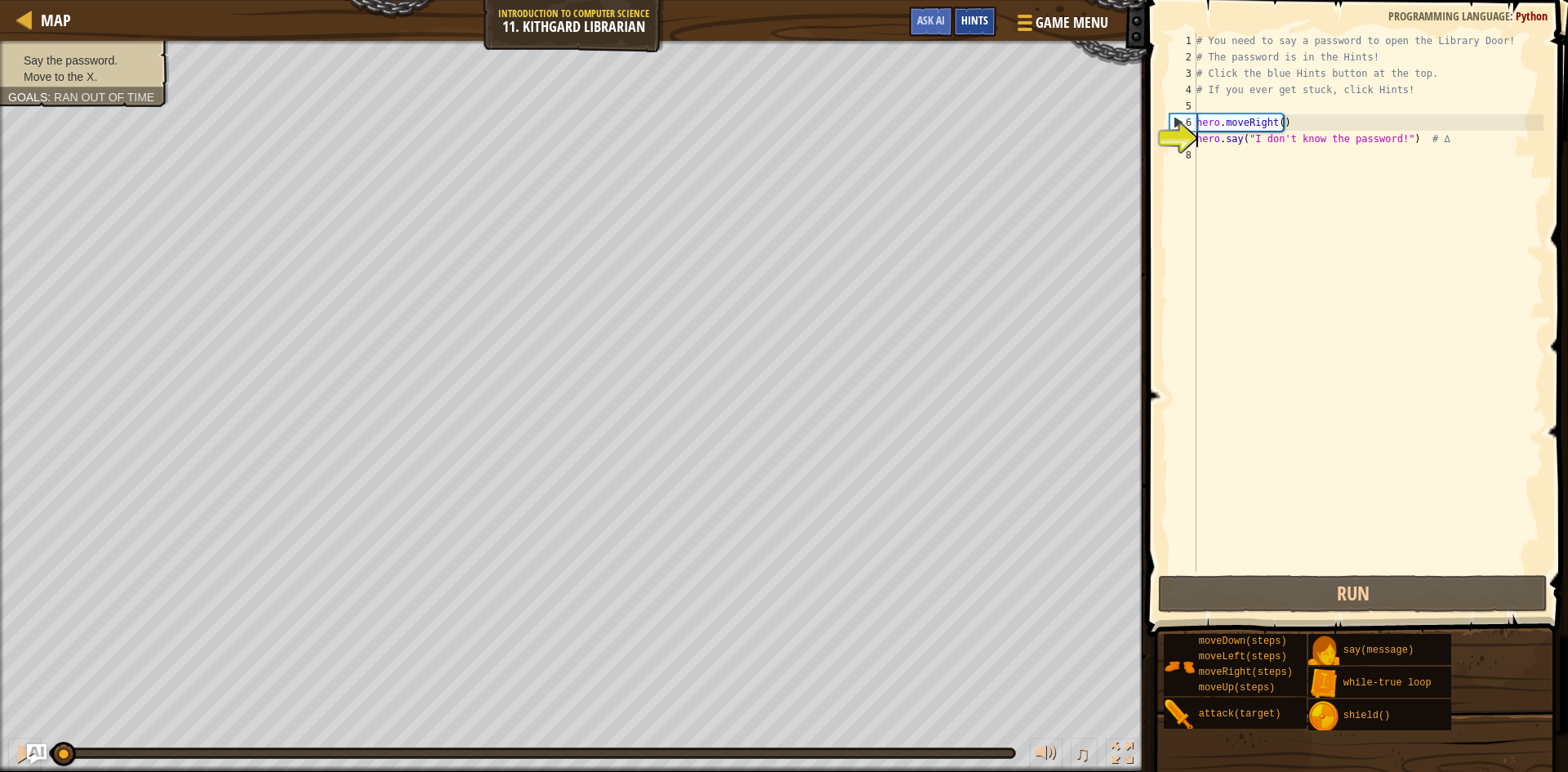
click at [965, 25] on span "Hints" at bounding box center [975, 20] width 27 height 15
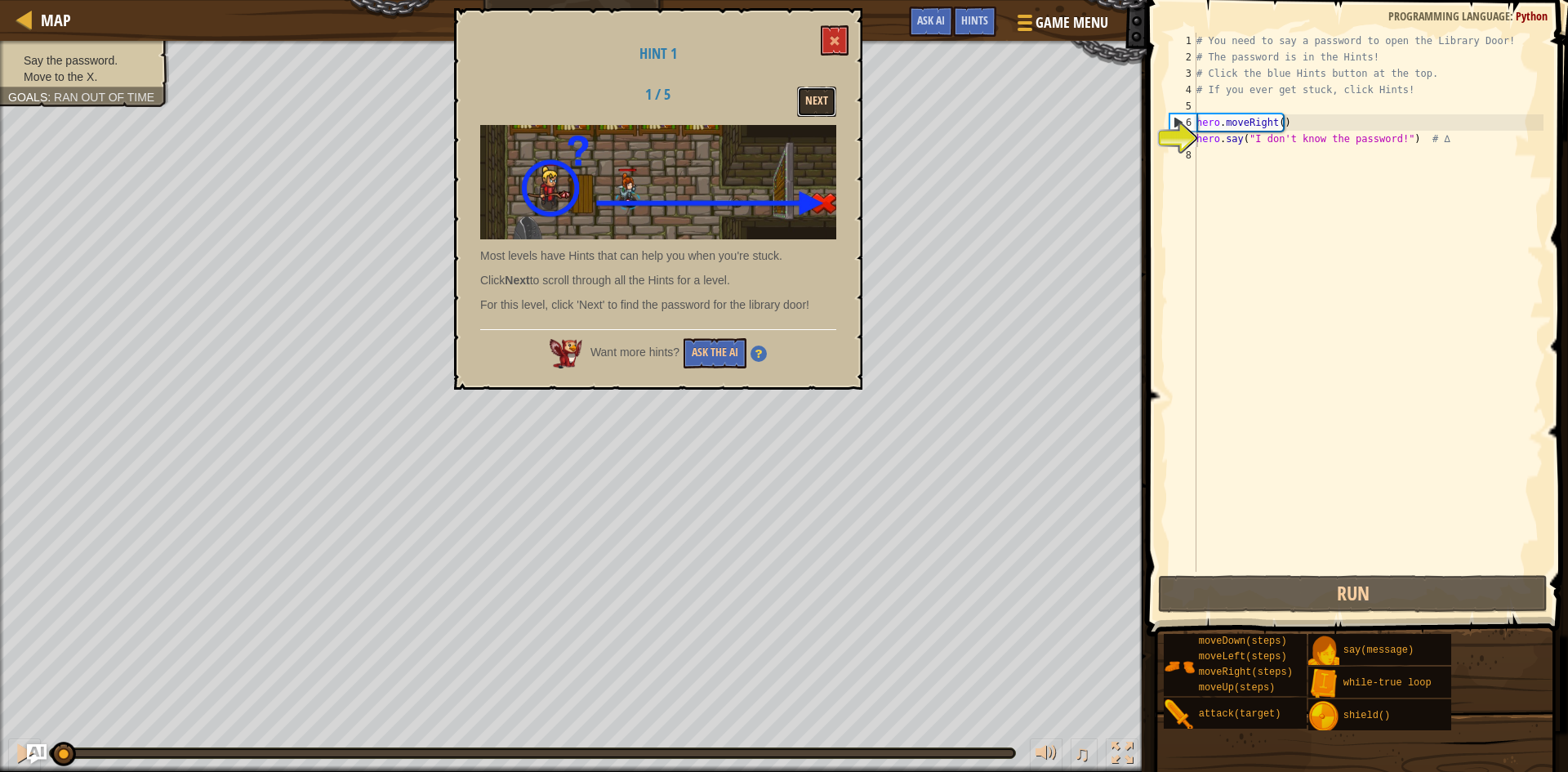
click at [813, 103] on button "Next" at bounding box center [816, 102] width 39 height 31
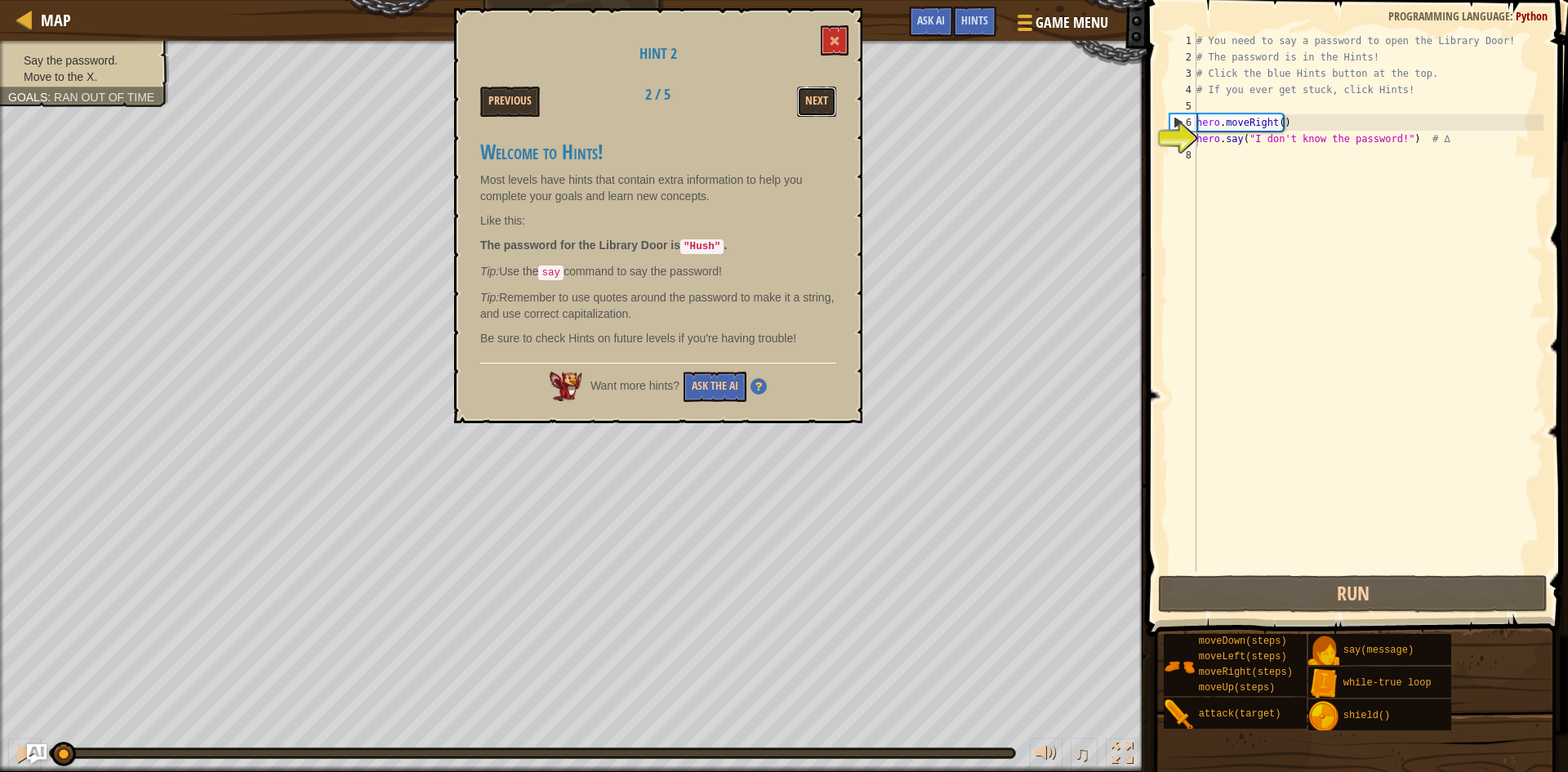
click at [813, 103] on button "Next" at bounding box center [816, 102] width 39 height 31
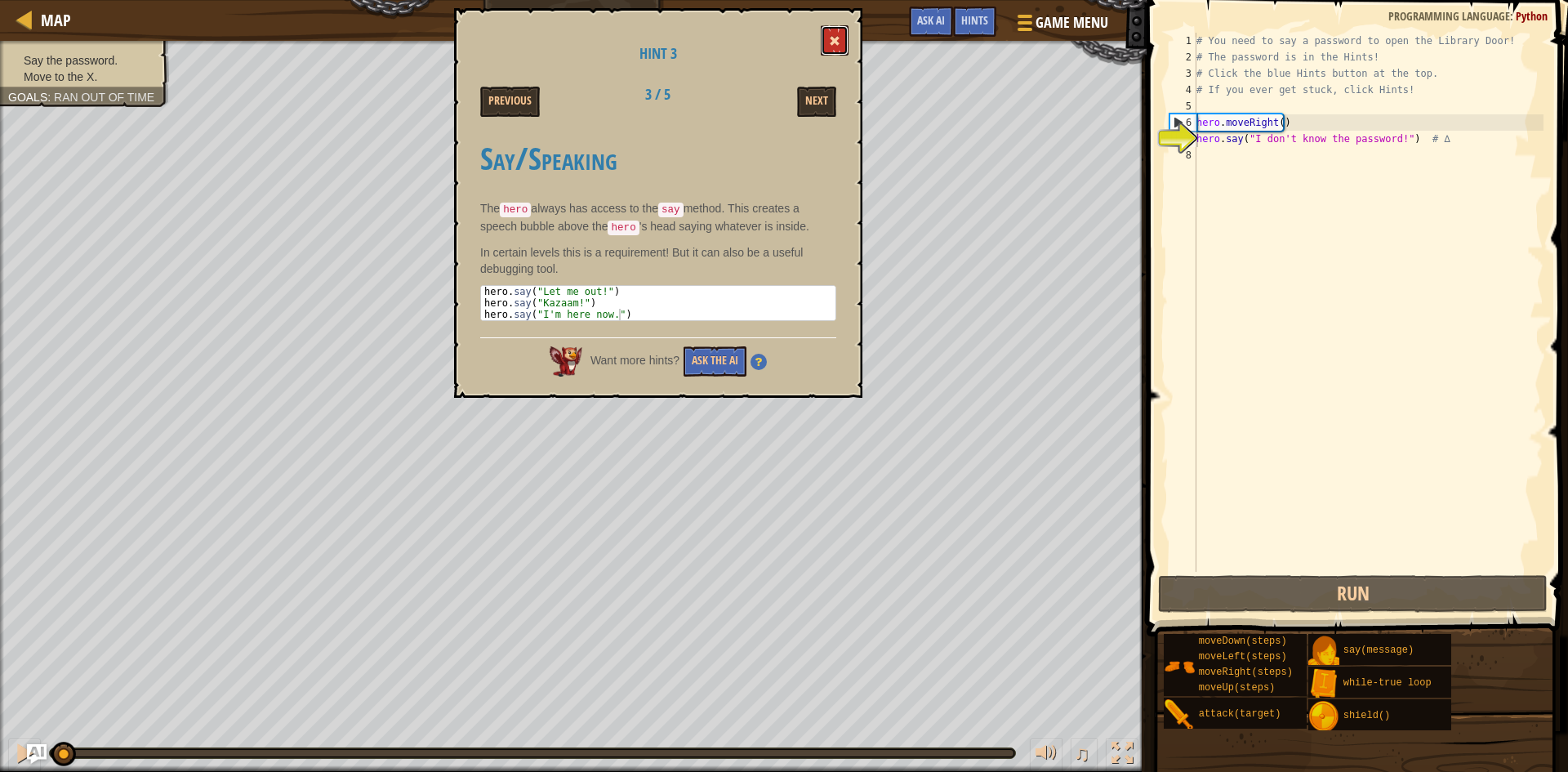
click at [835, 35] on button at bounding box center [834, 40] width 28 height 31
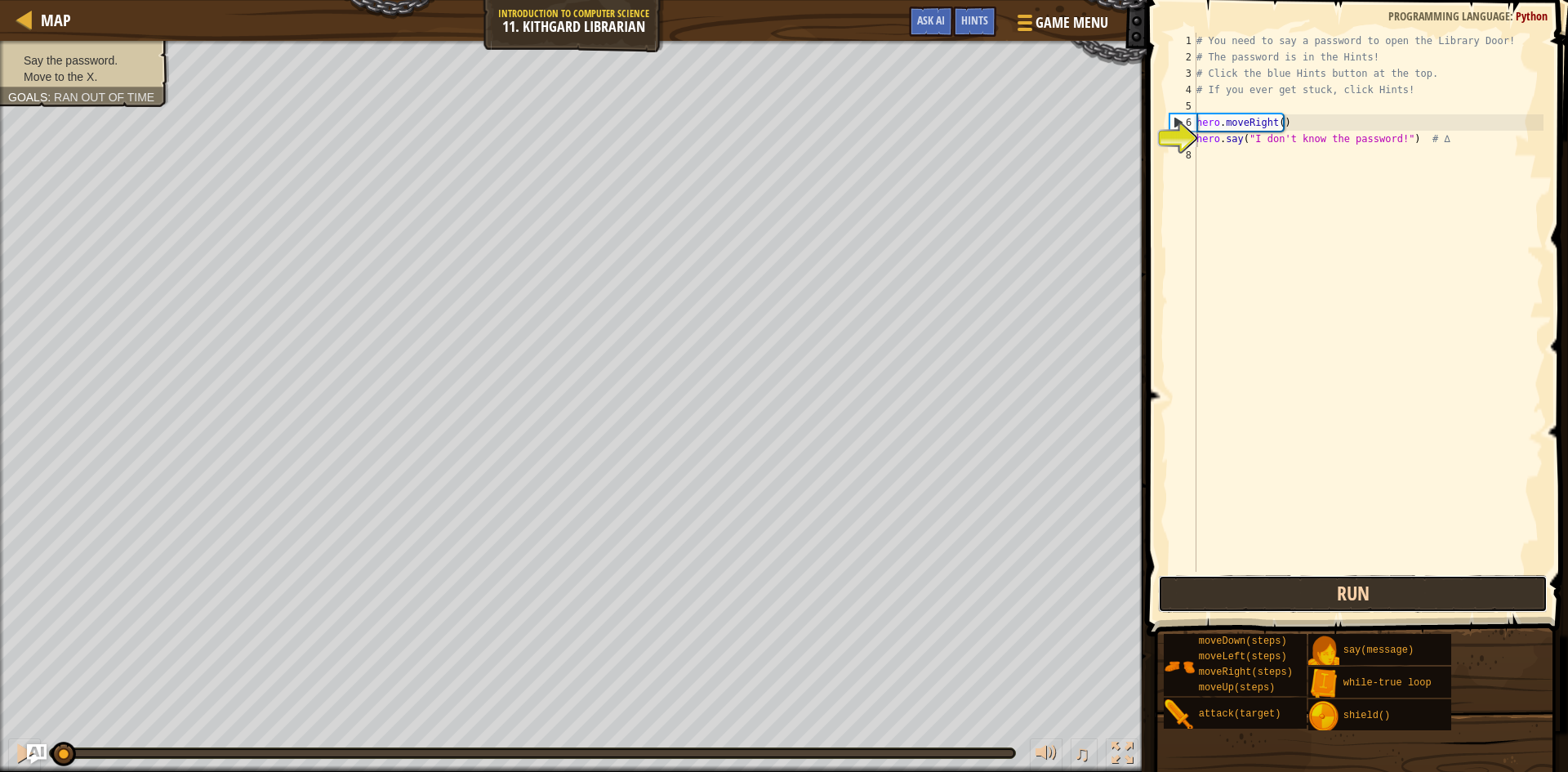
click at [1304, 583] on button "Run" at bounding box center [1353, 593] width 389 height 37
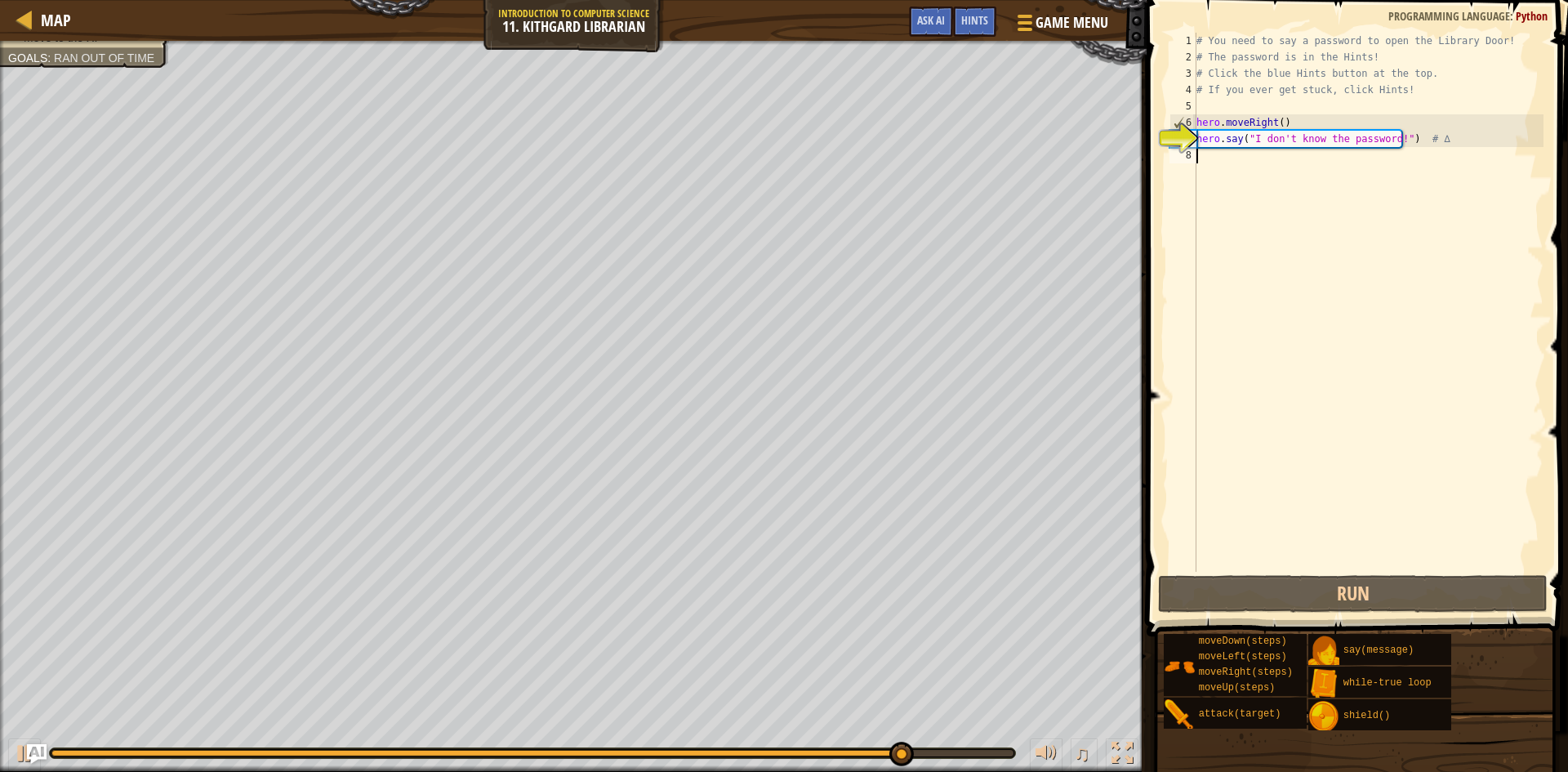
click at [1229, 160] on div "# You need to say a password to open the Library Door! # The password is in the…" at bounding box center [1369, 319] width 350 height 572
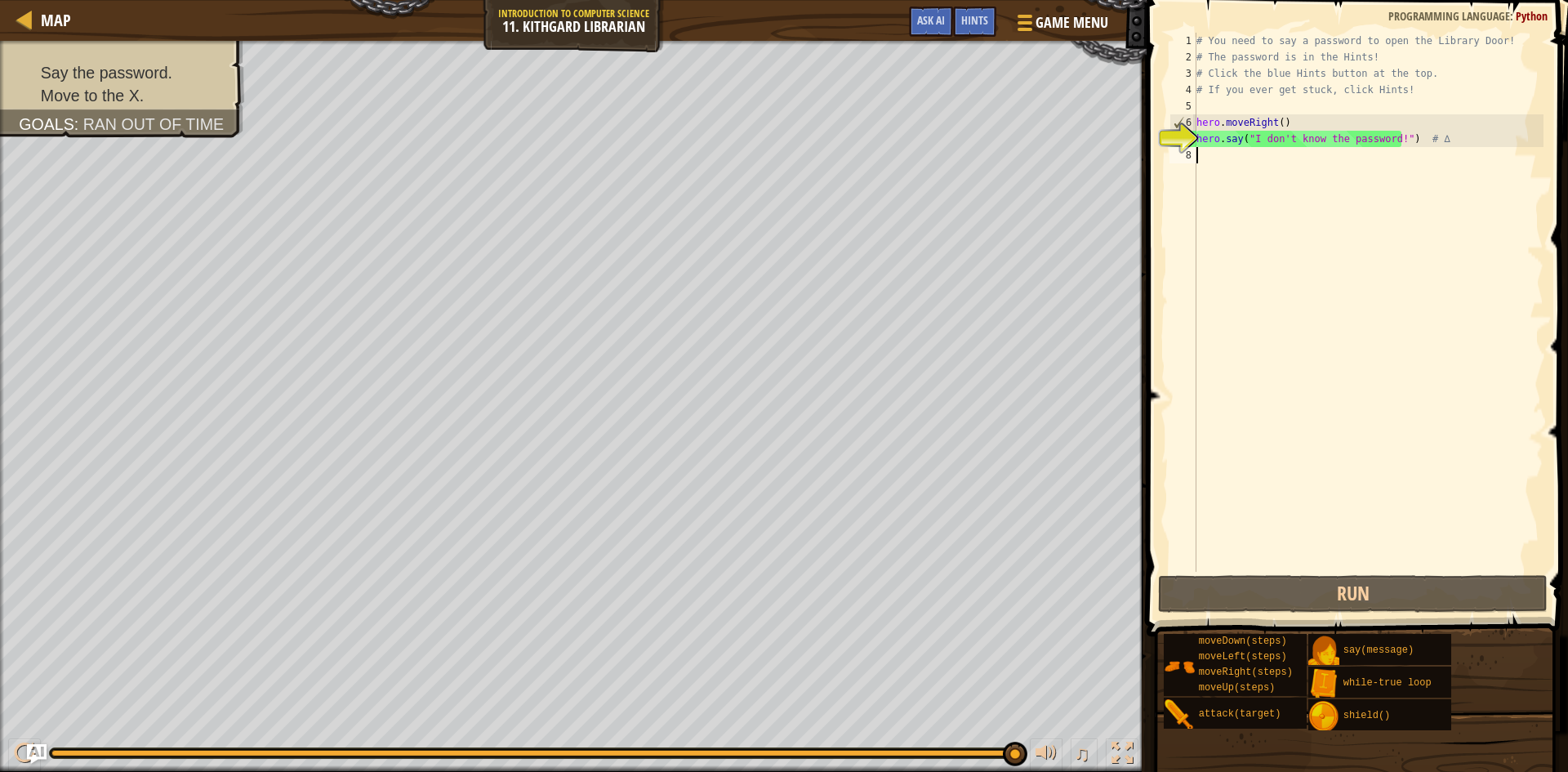
scroll to position [8, 0]
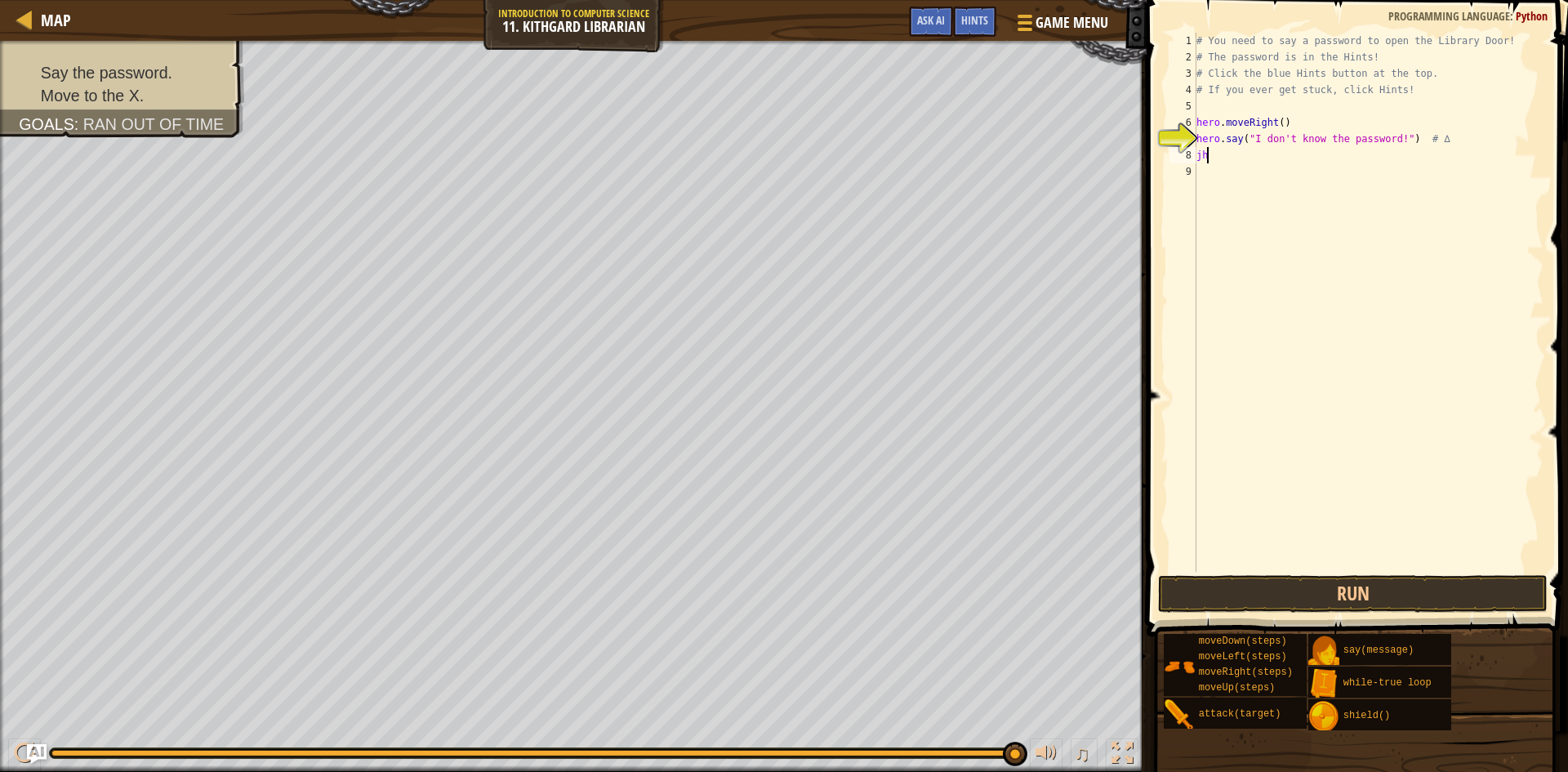
type textarea "j"
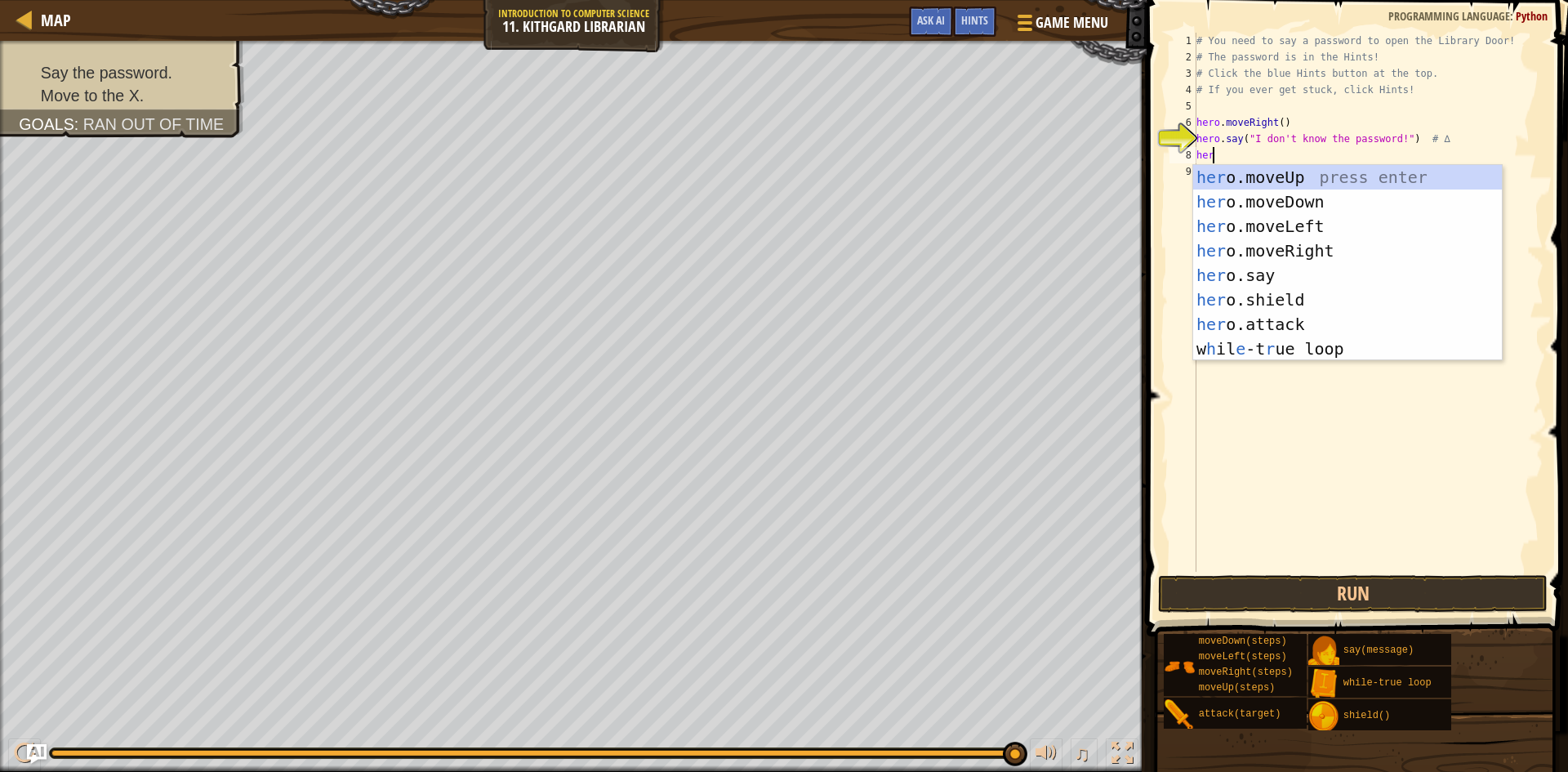
scroll to position [8, 1]
click at [1320, 274] on div "hero .moveUp press enter hero .moveDown press enter hero .moveLeft press enter …" at bounding box center [1348, 287] width 309 height 245
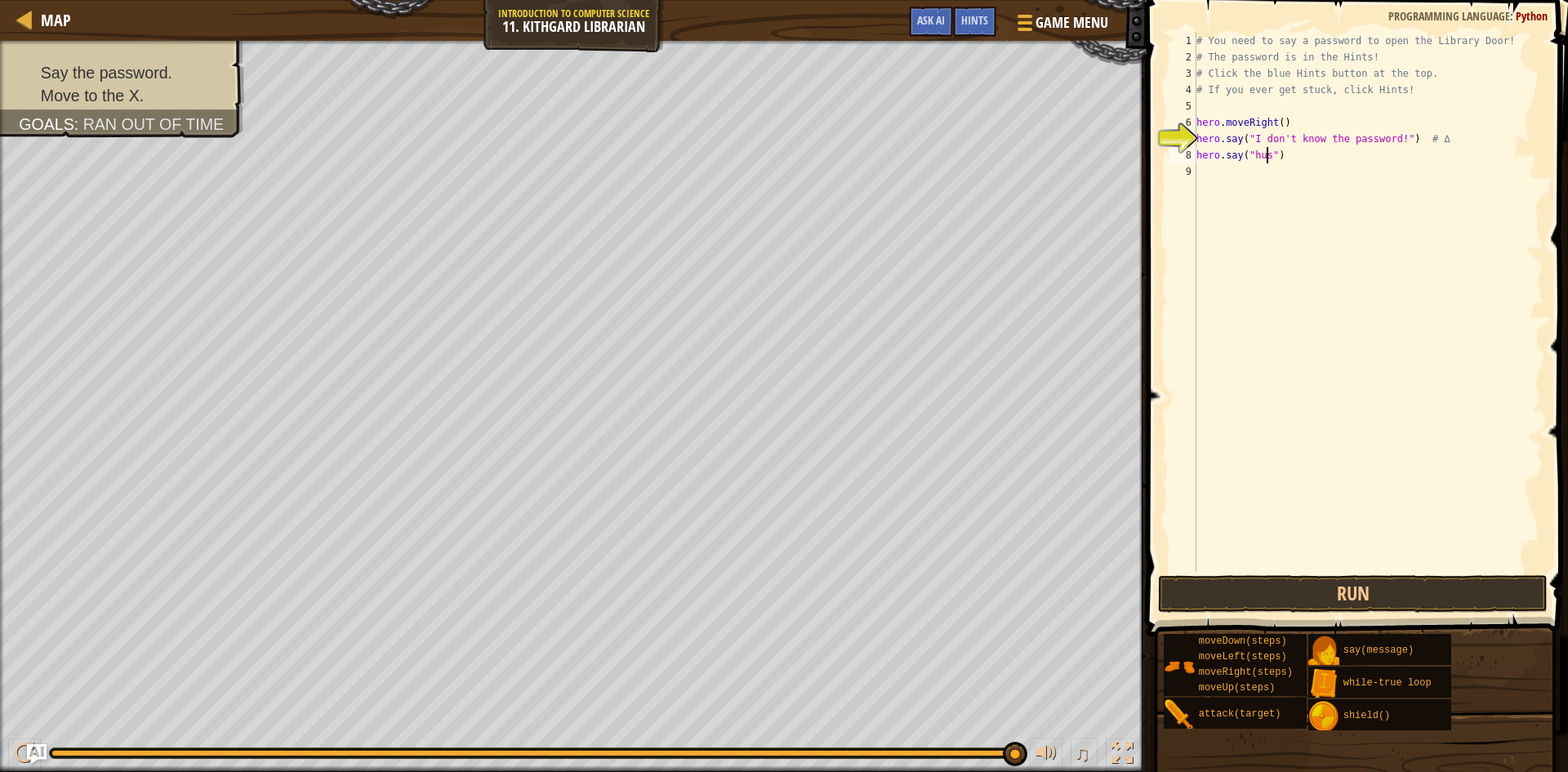
type textarea "hero.say("hush")"
click at [1305, 585] on button "Run" at bounding box center [1353, 593] width 389 height 37
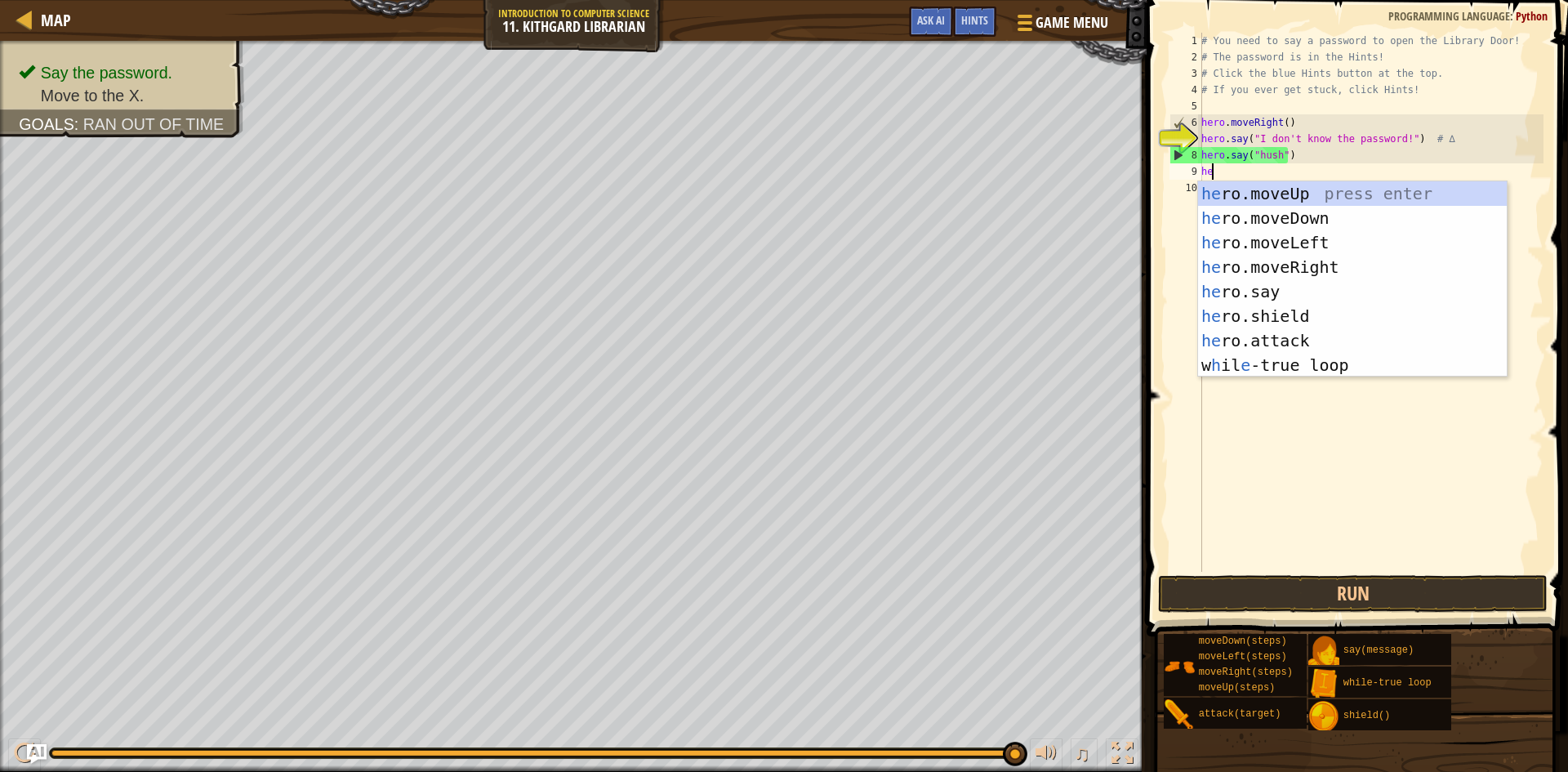
scroll to position [8, 1]
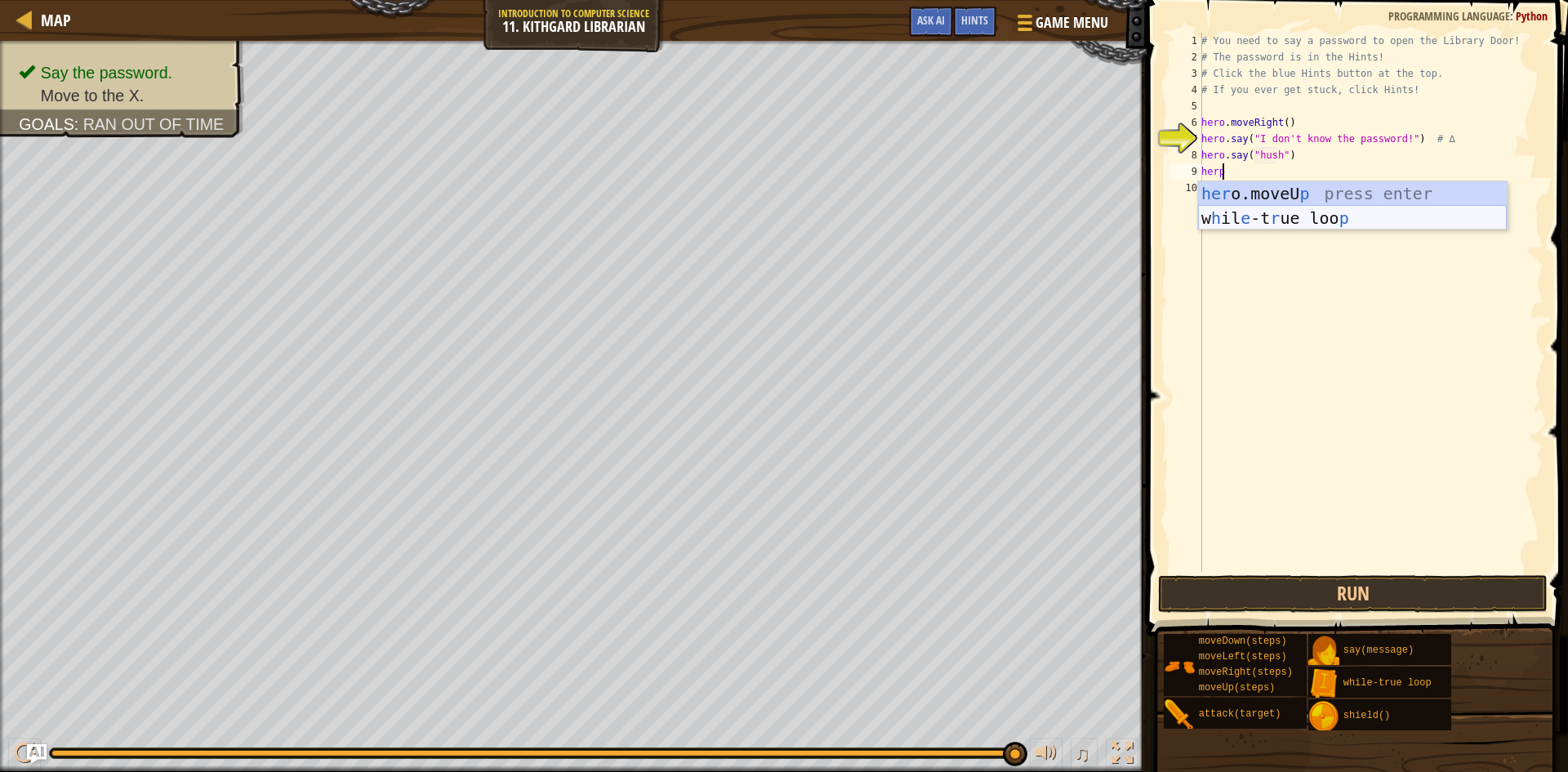
type textarea "her"
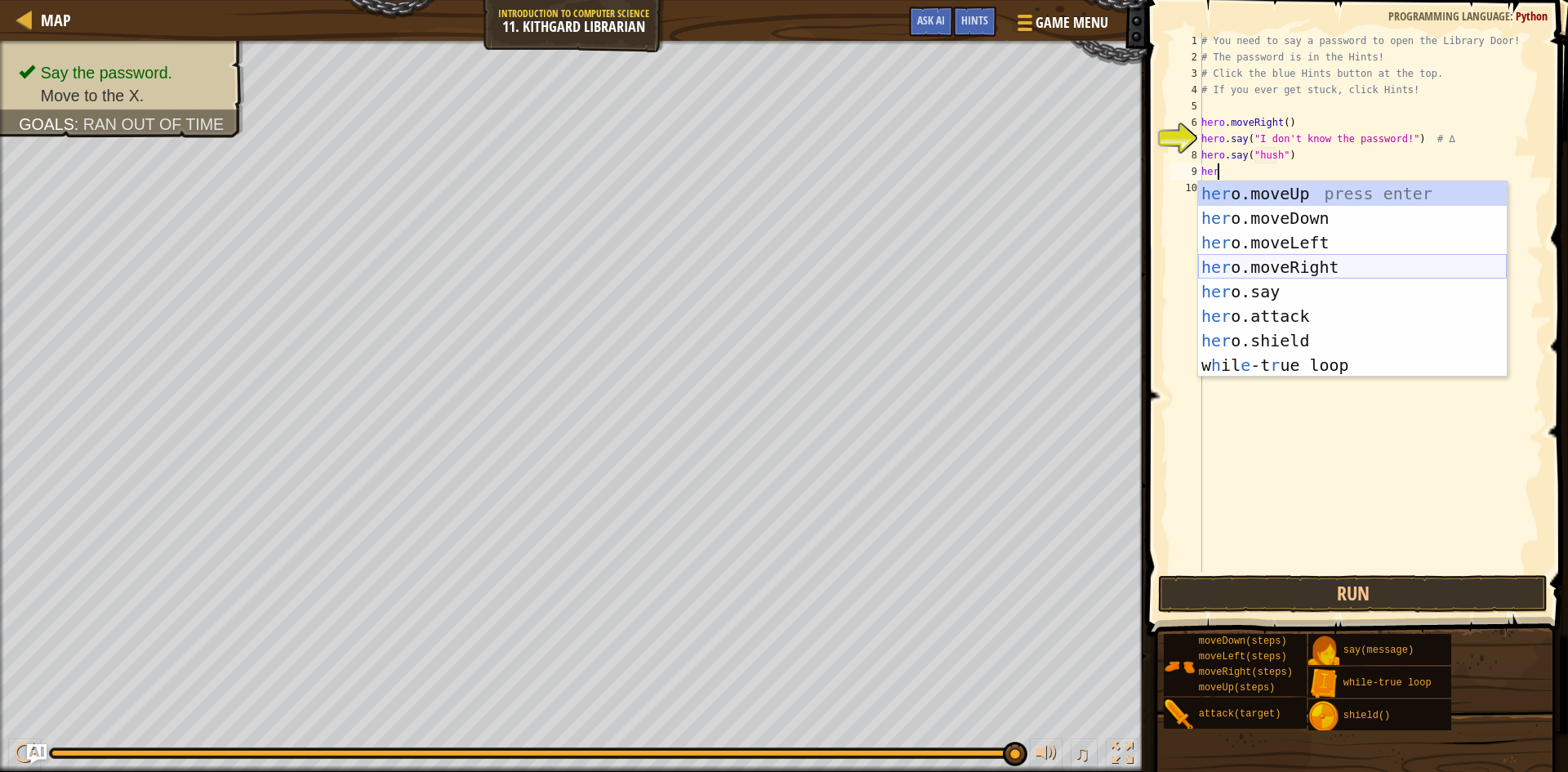
click at [1305, 262] on div "her o.moveUp press enter her o.moveDown press enter her o.moveLeft press enter …" at bounding box center [1353, 304] width 309 height 245
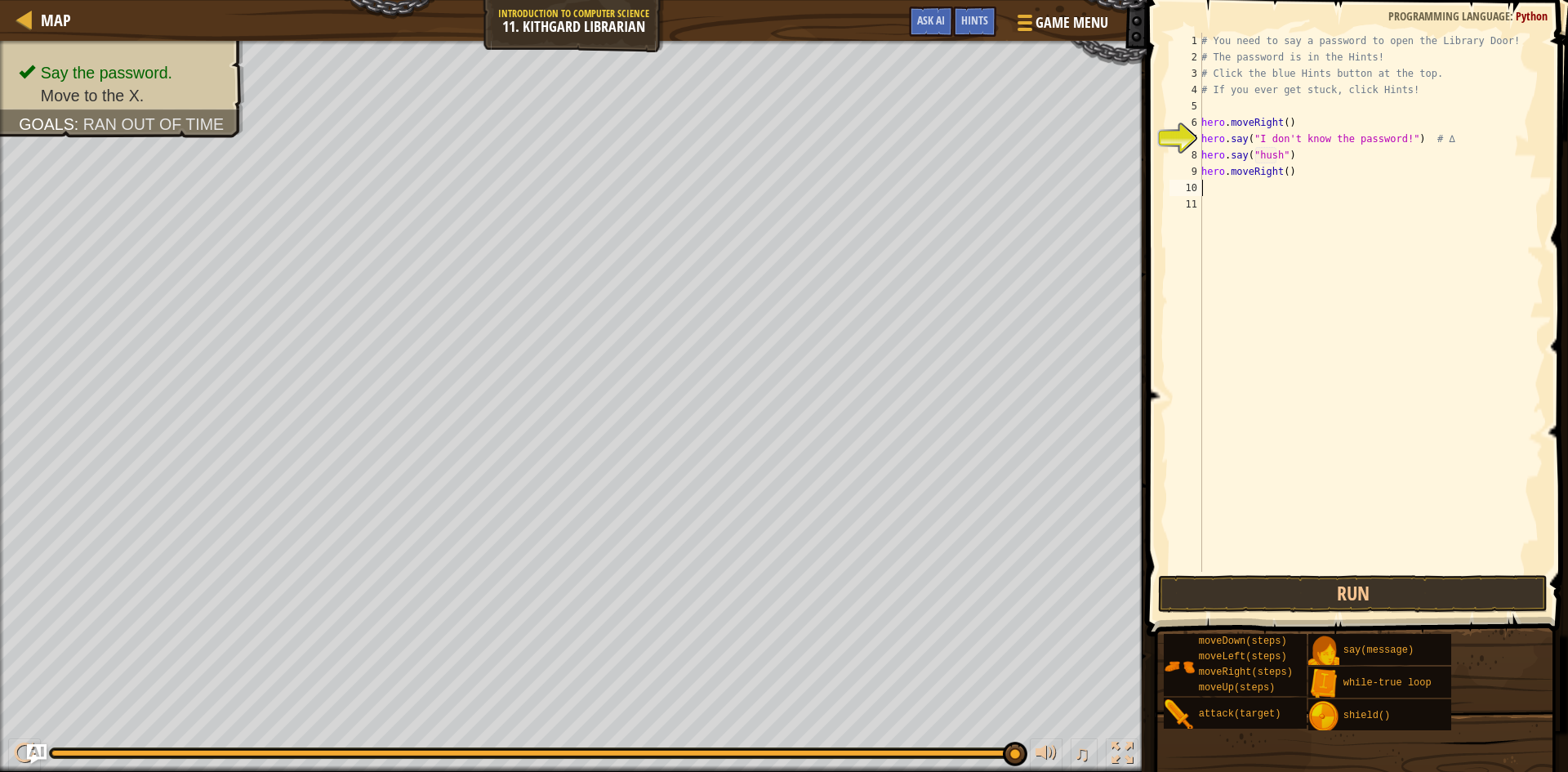
scroll to position [8, 0]
click at [1238, 599] on button "Run" at bounding box center [1353, 593] width 389 height 37
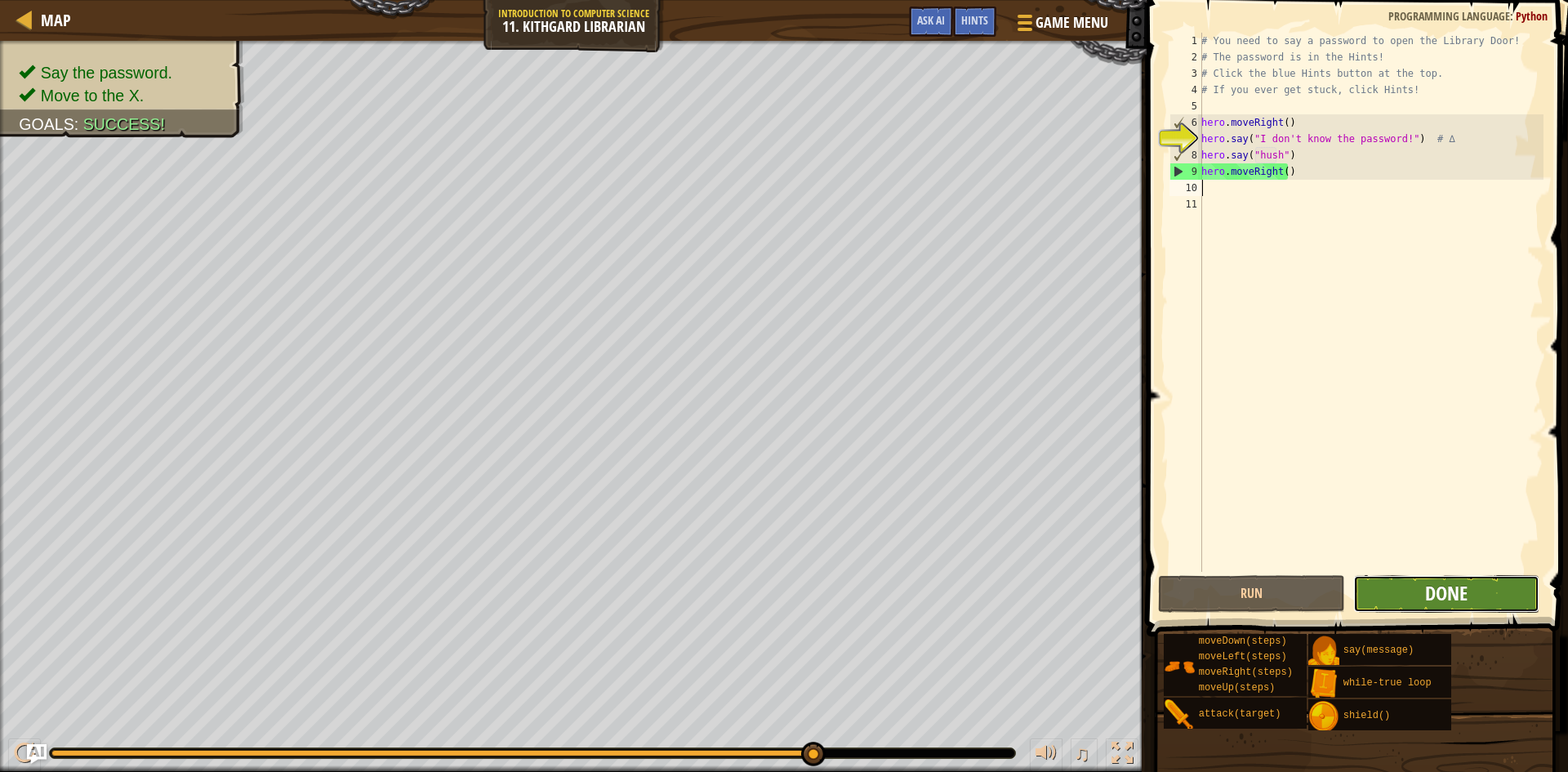
click at [1458, 584] on span "Done" at bounding box center [1447, 592] width 42 height 26
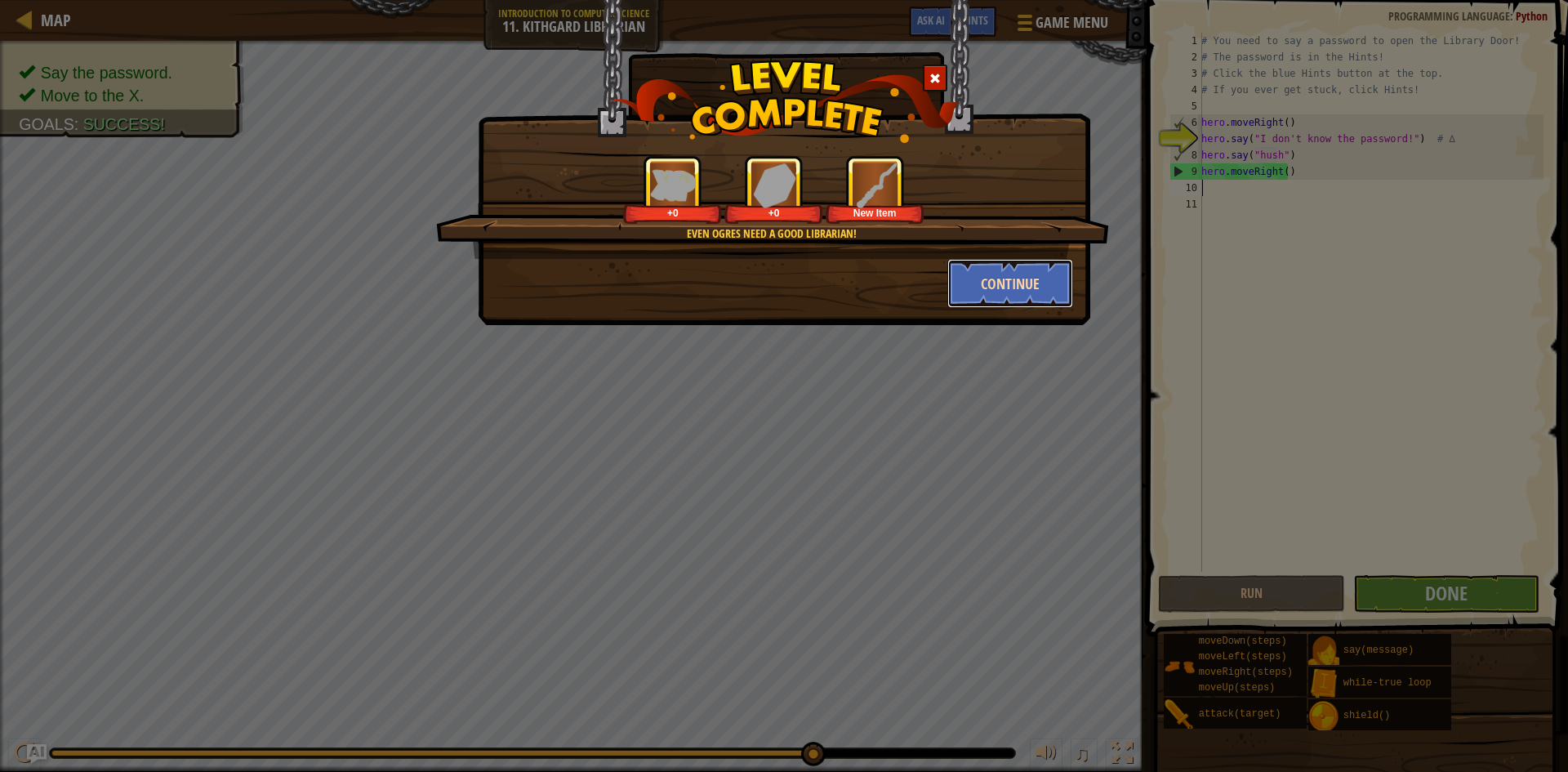
click at [976, 285] on button "Continue" at bounding box center [1011, 283] width 126 height 49
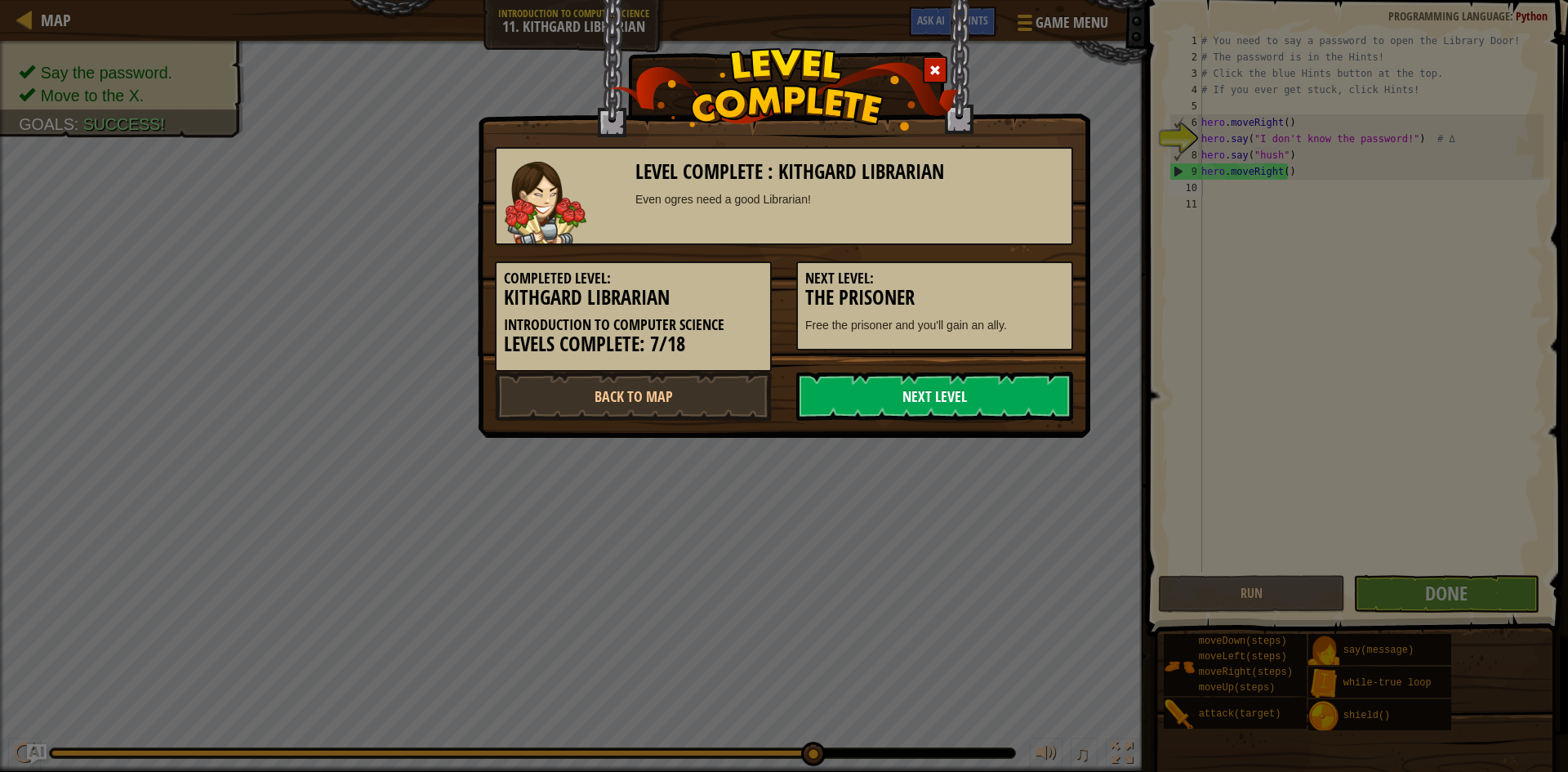
click at [936, 388] on link "Next Level" at bounding box center [935, 396] width 276 height 49
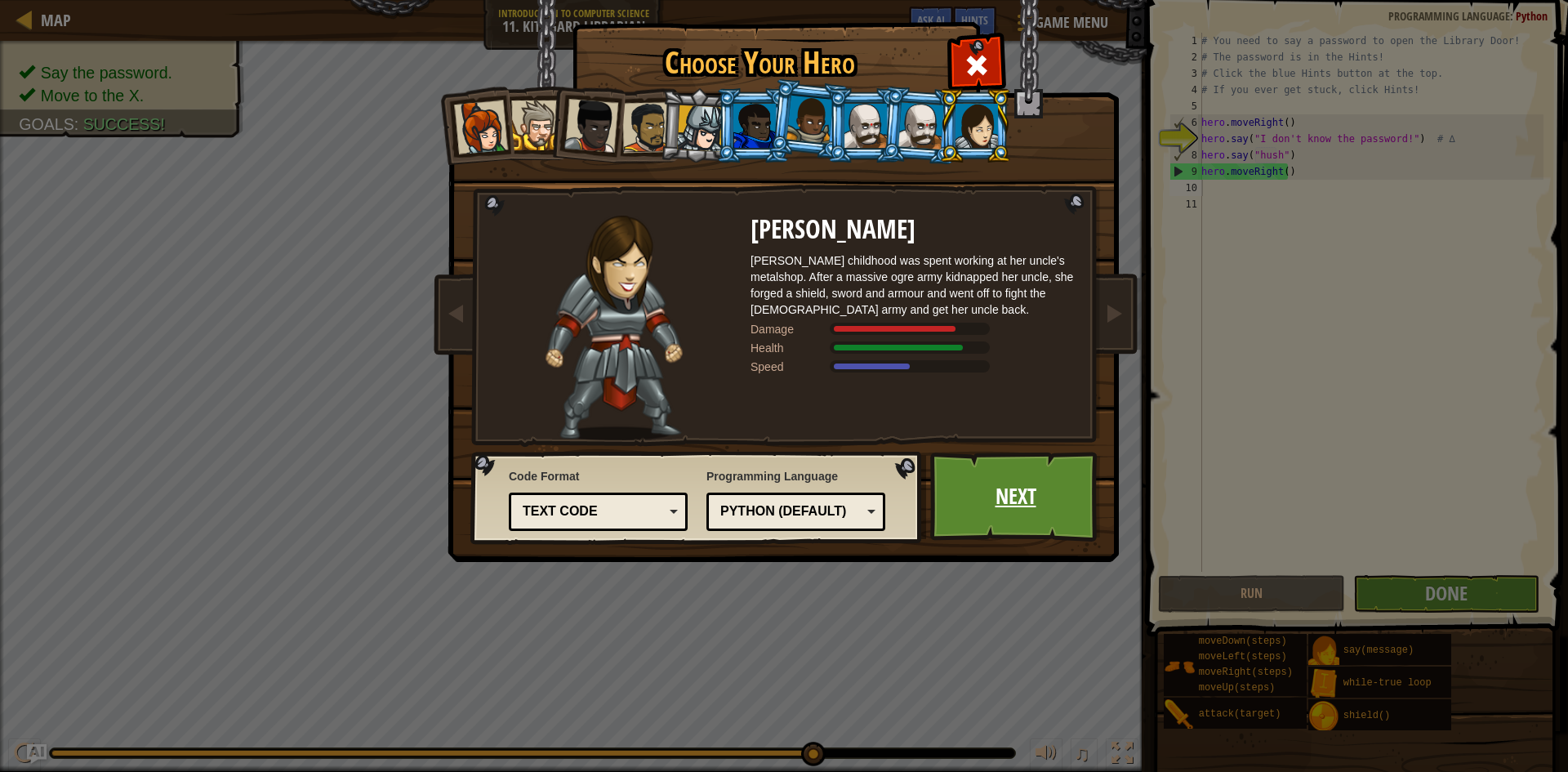
click at [1034, 521] on link "Next" at bounding box center [1016, 496] width 170 height 90
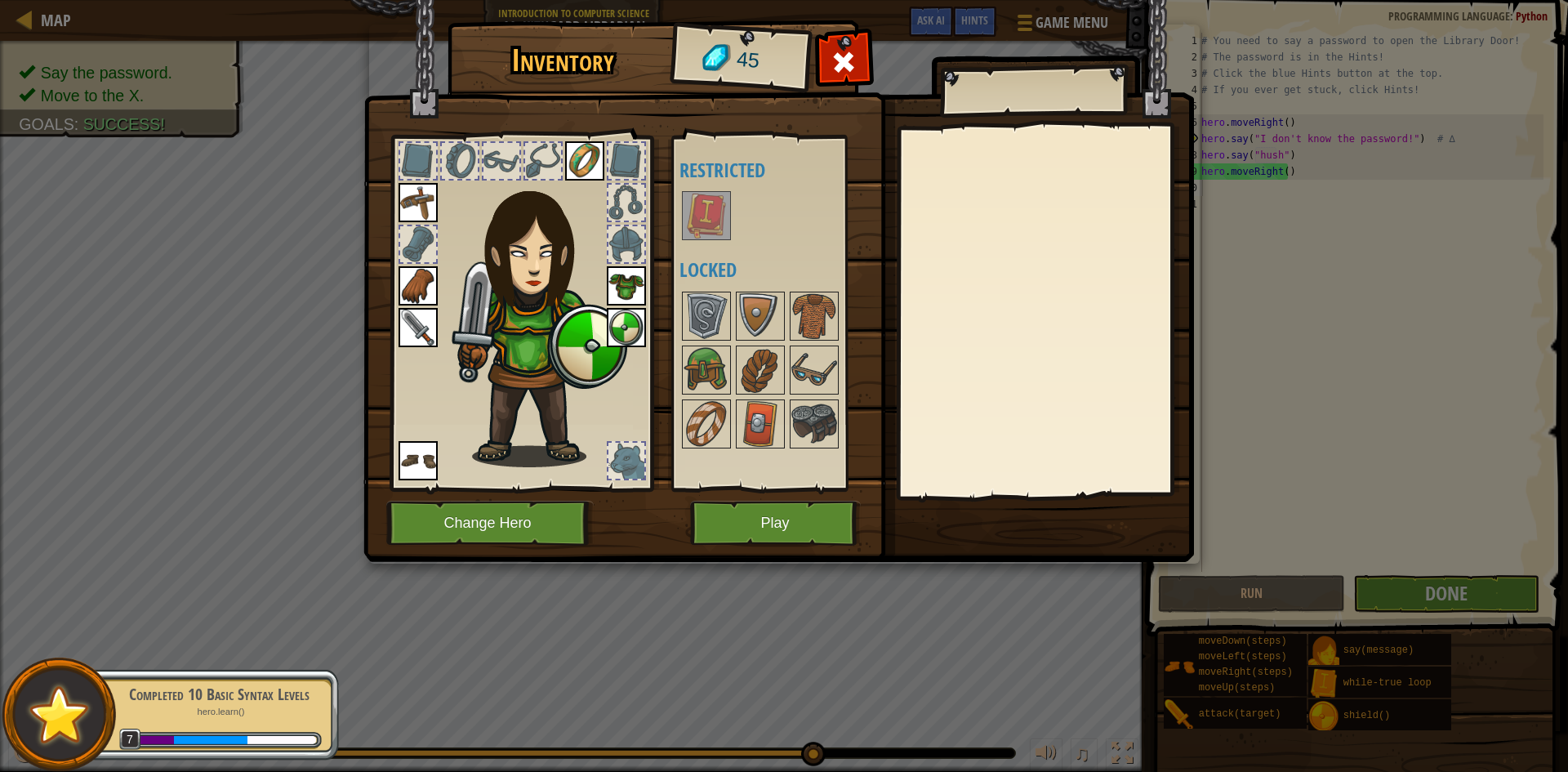
click at [689, 227] on img at bounding box center [707, 216] width 46 height 46
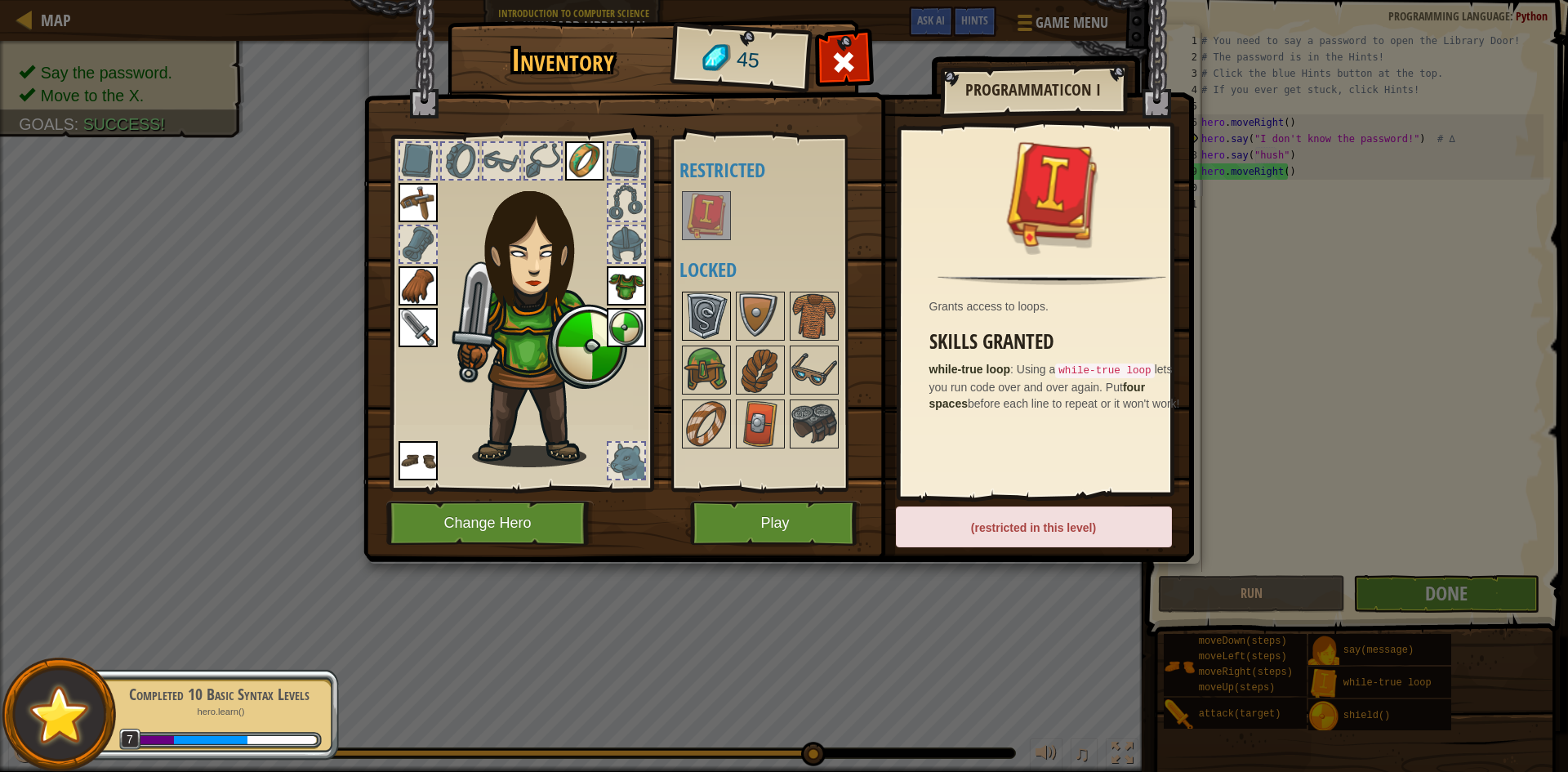
click at [713, 311] on img at bounding box center [707, 317] width 46 height 46
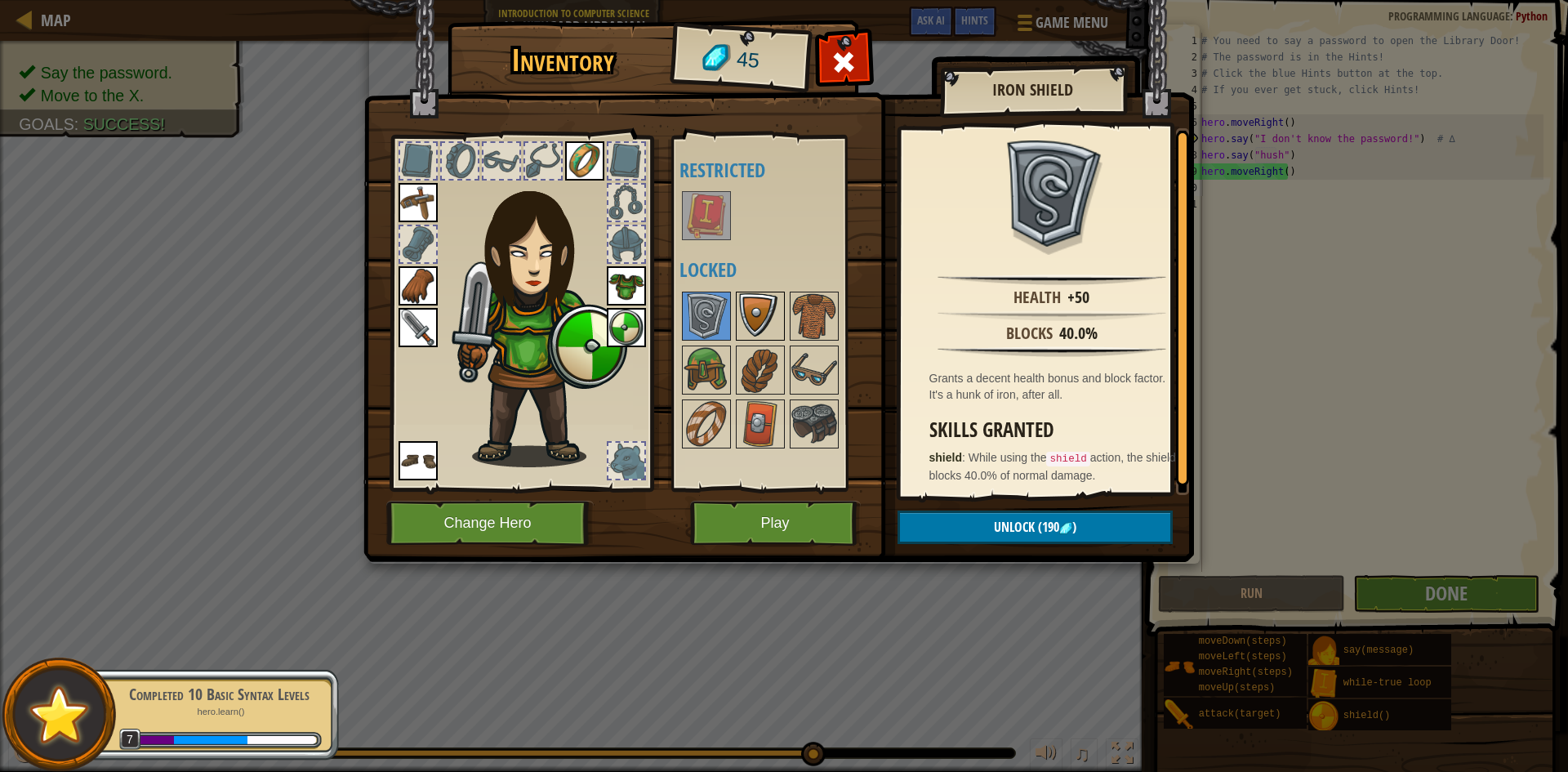
click at [744, 316] on img at bounding box center [761, 317] width 46 height 46
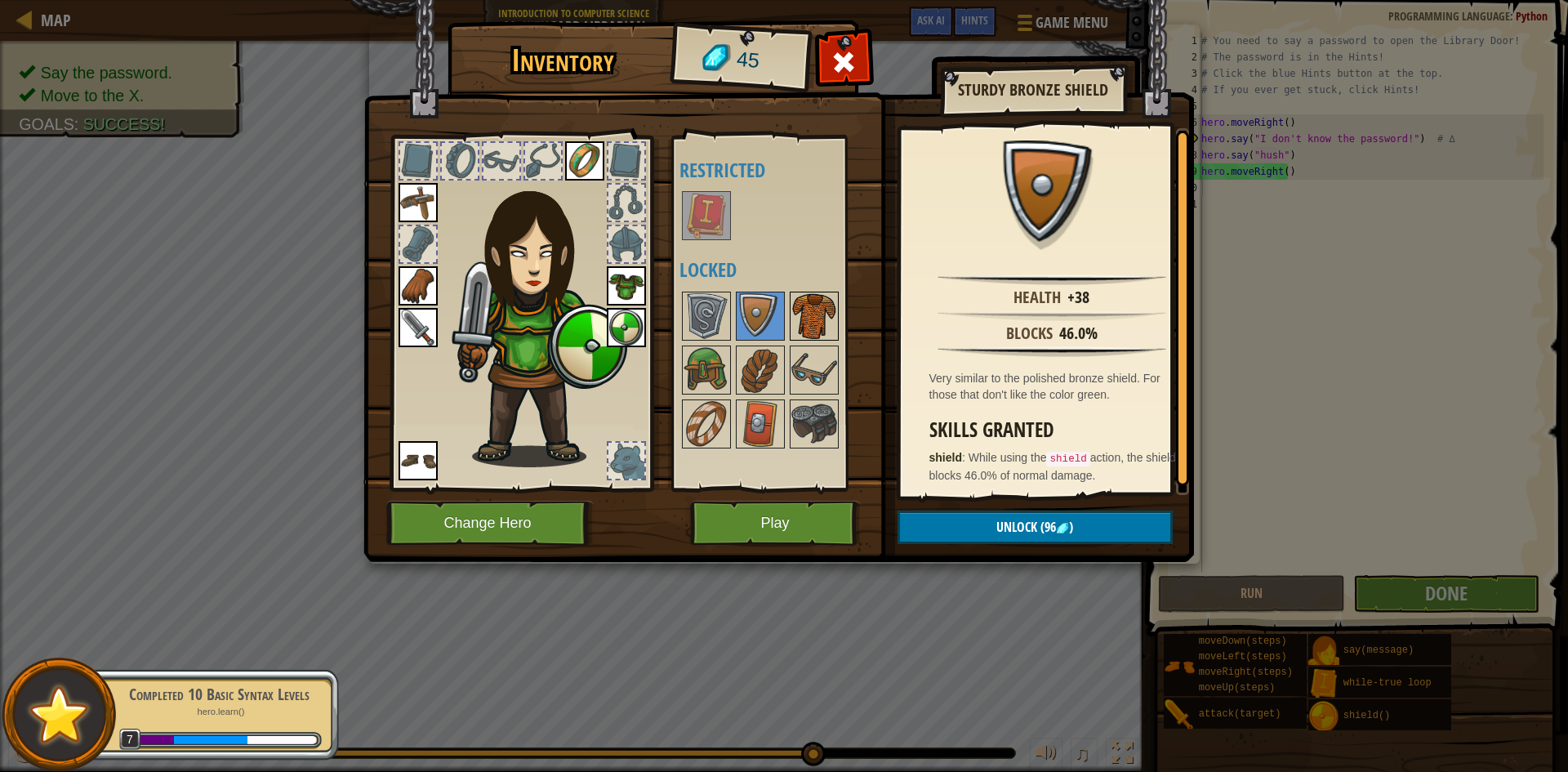
click at [795, 314] on img at bounding box center [814, 317] width 46 height 46
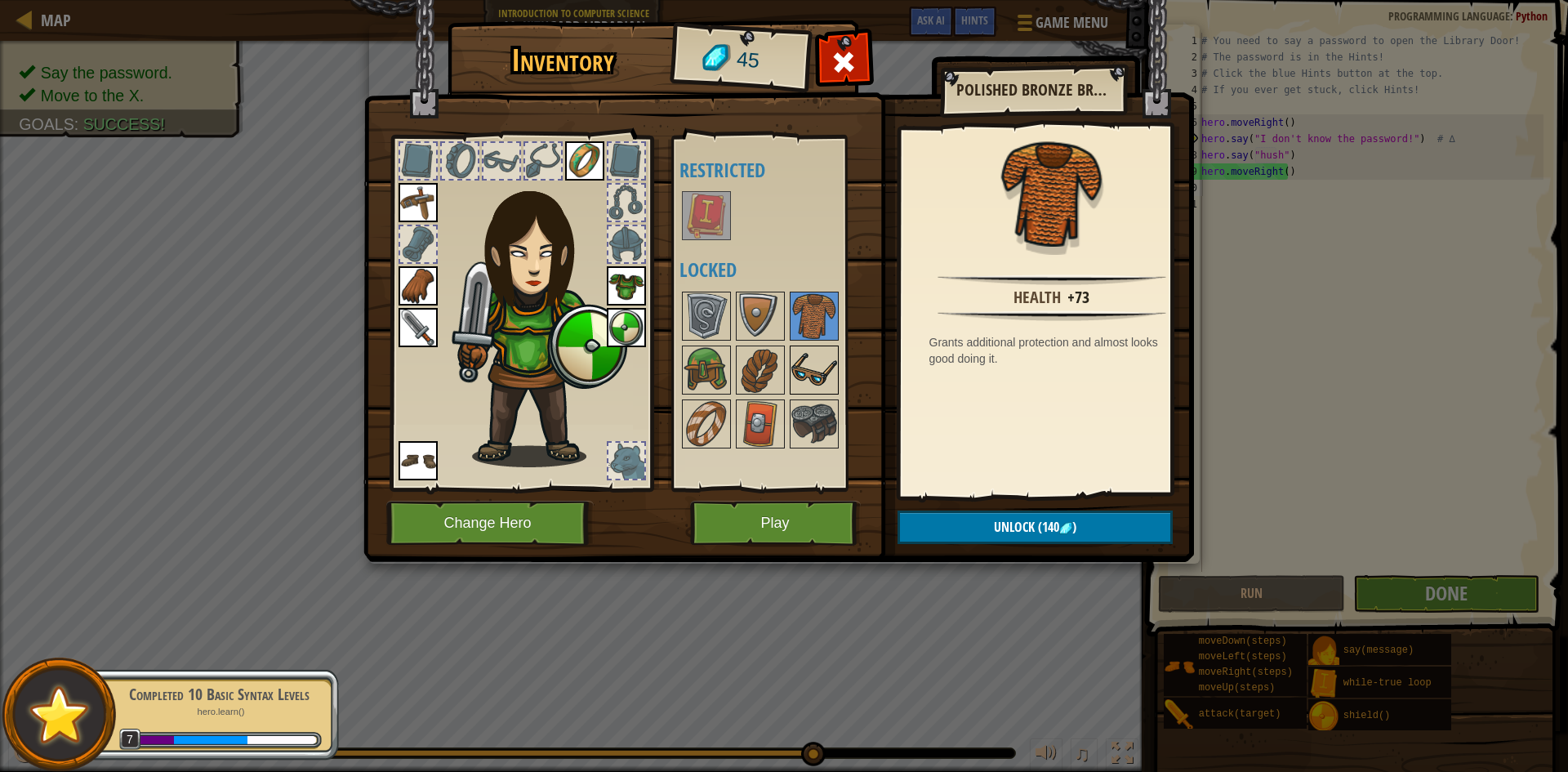
click at [807, 361] on img at bounding box center [814, 370] width 46 height 46
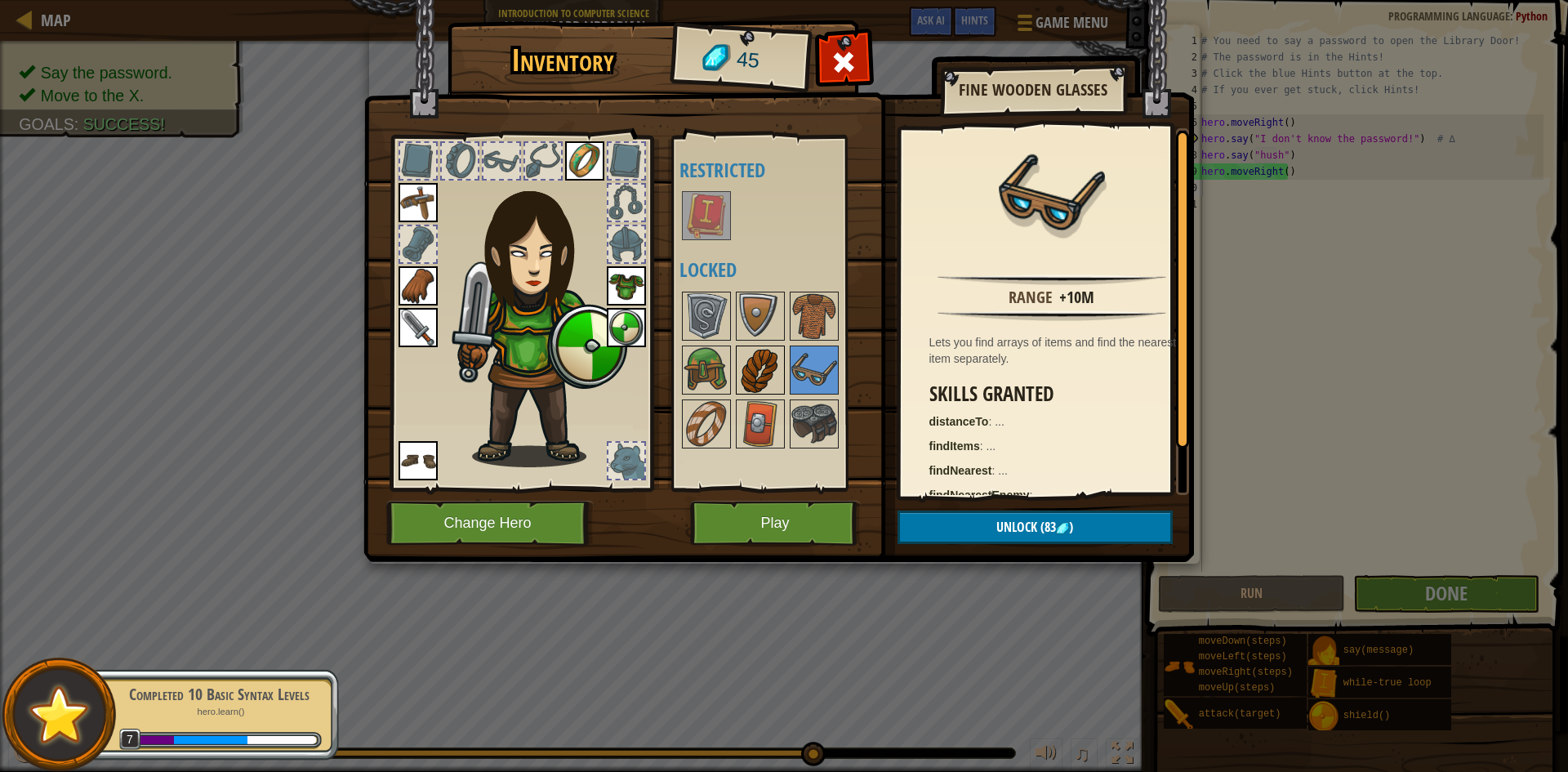
click at [780, 366] on img at bounding box center [761, 370] width 46 height 46
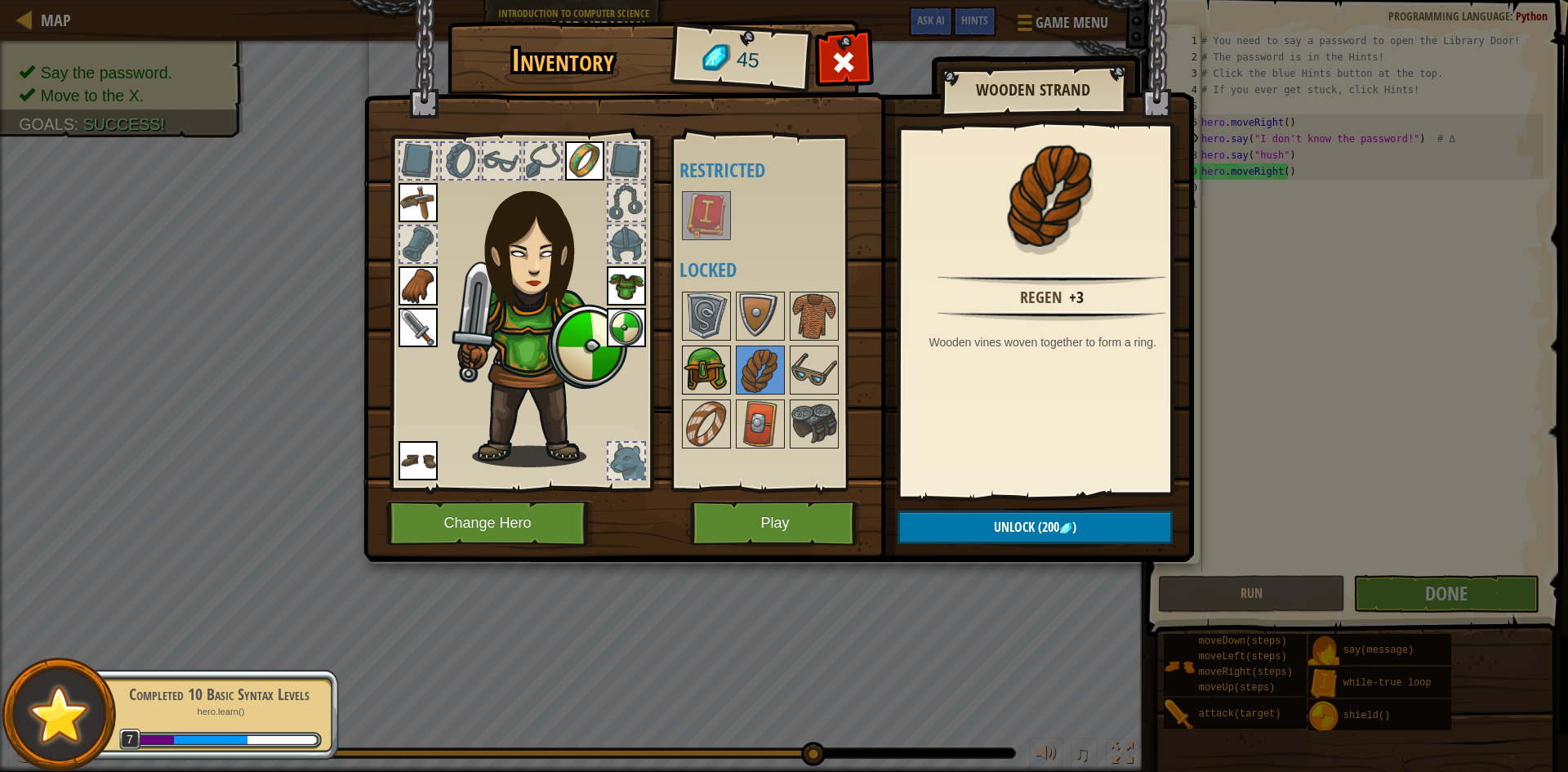
click at [721, 369] on img at bounding box center [707, 370] width 46 height 46
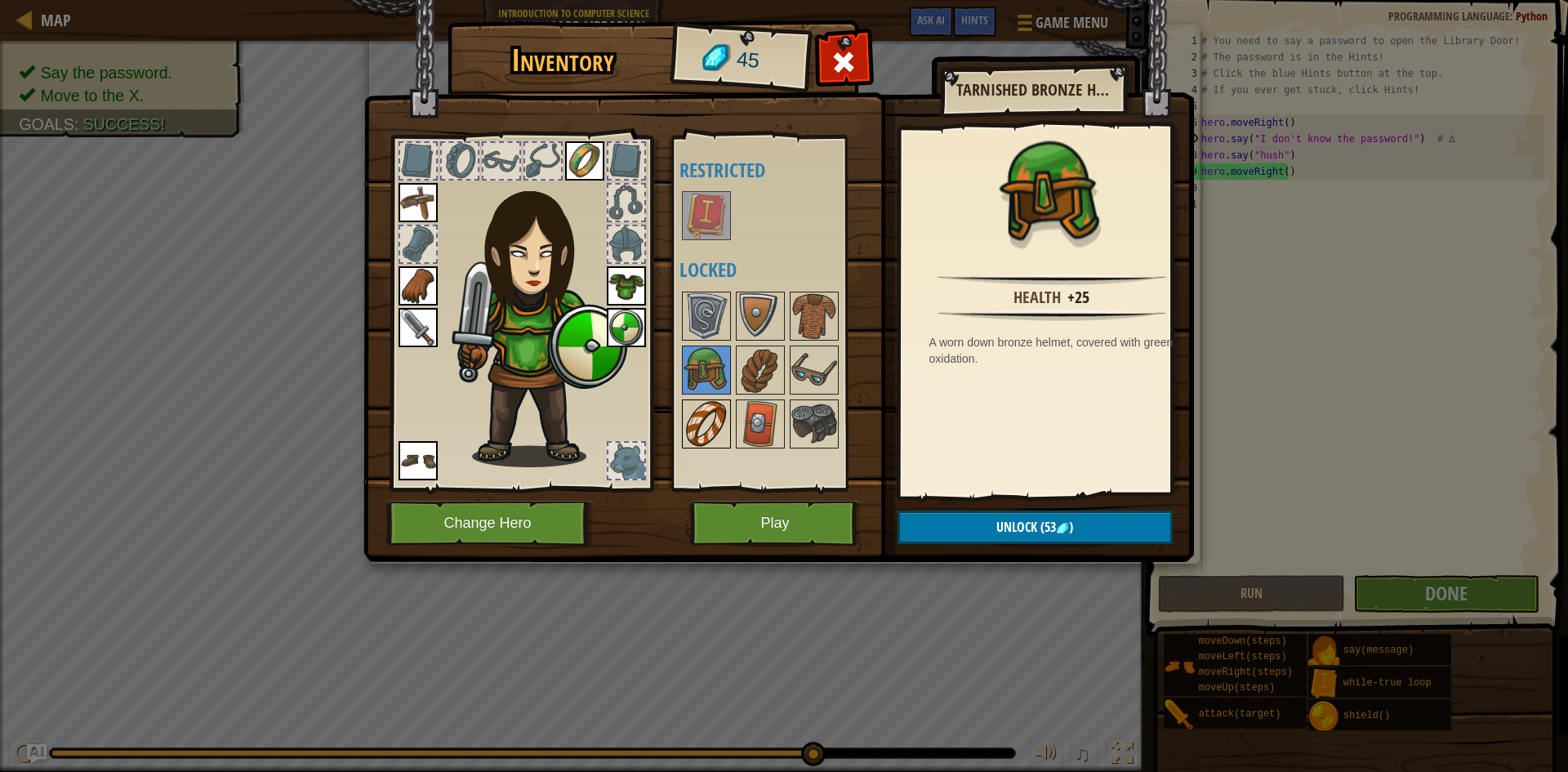
drag, startPoint x: 717, startPoint y: 429, endPoint x: 724, endPoint y: 428, distance: 7.1
click at [718, 429] on img at bounding box center [707, 424] width 46 height 46
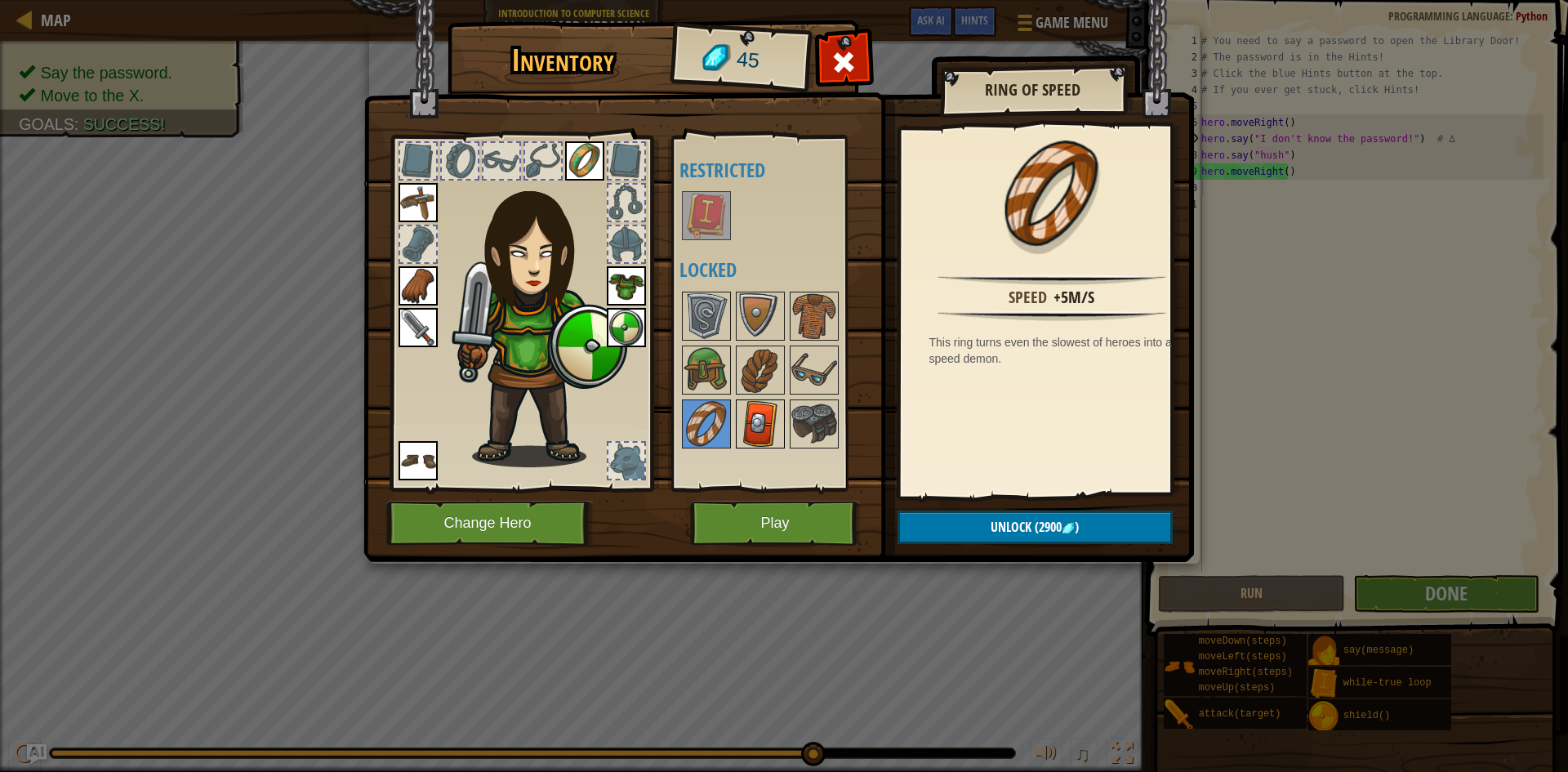
click at [757, 428] on img at bounding box center [761, 424] width 46 height 46
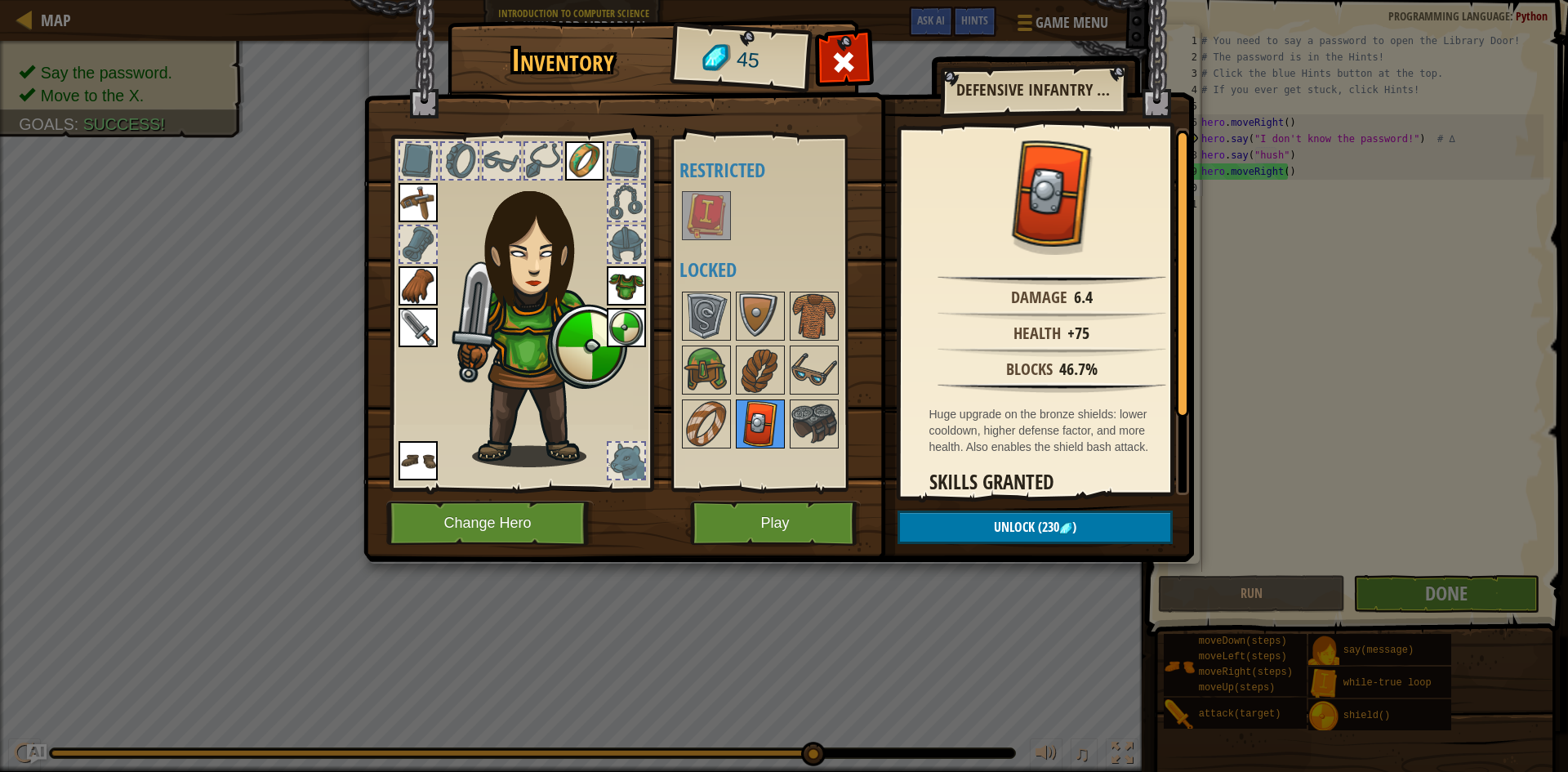
click at [763, 441] on img at bounding box center [761, 424] width 46 height 46
click at [703, 434] on img at bounding box center [707, 424] width 46 height 46
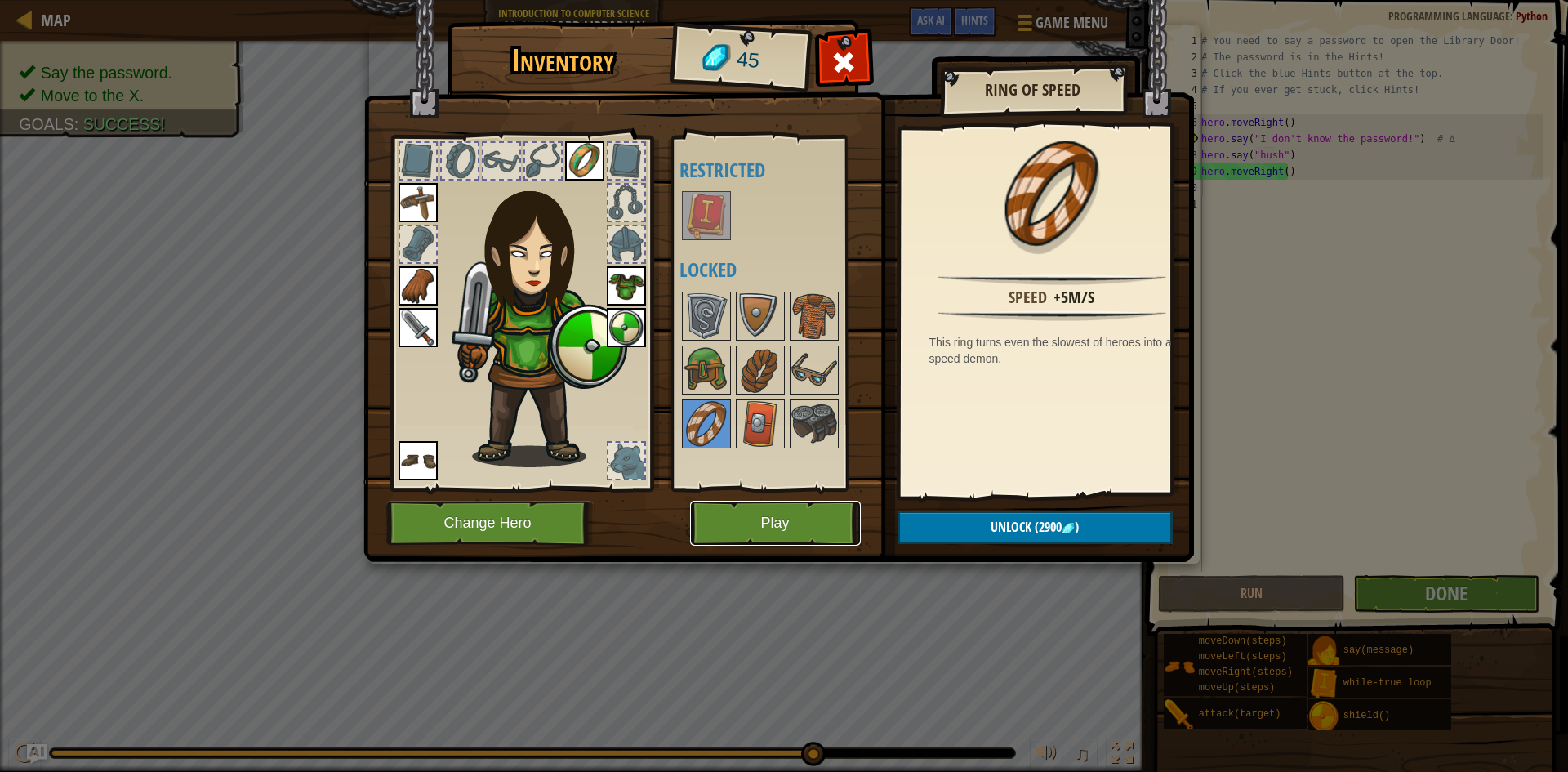
click at [765, 528] on button "Play" at bounding box center [776, 522] width 170 height 45
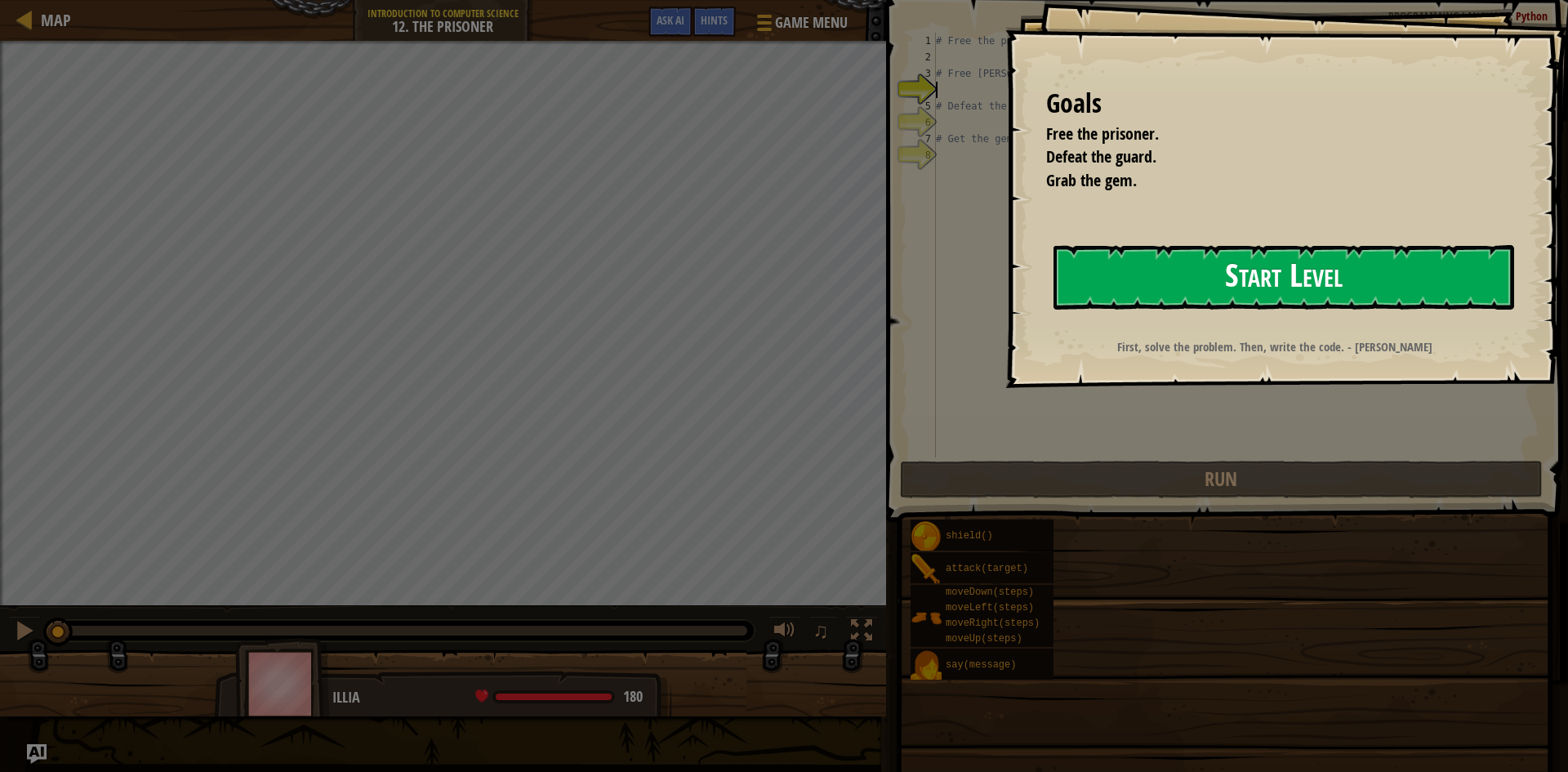
click at [1203, 273] on button "Start Level" at bounding box center [1285, 276] width 461 height 64
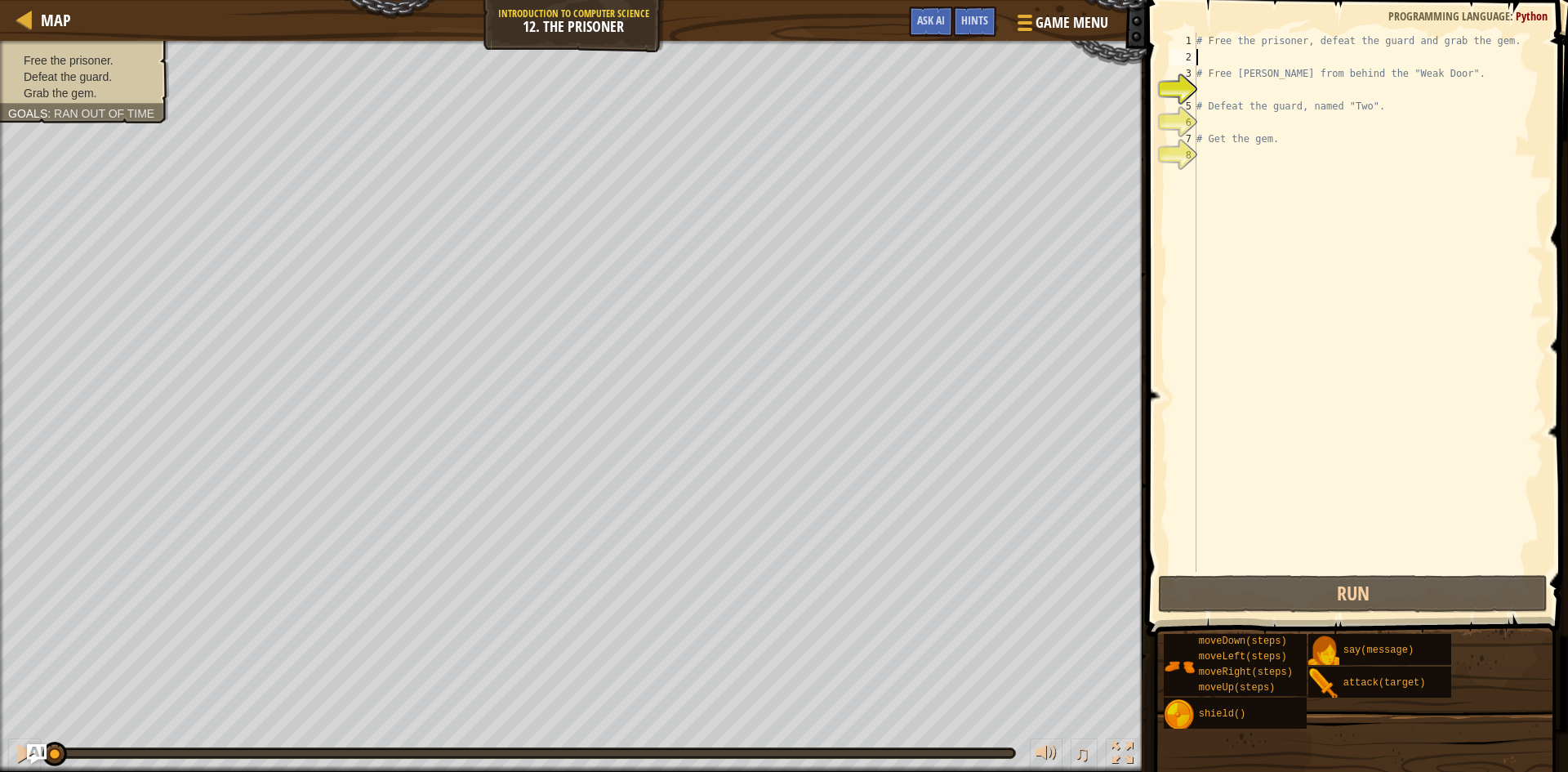
click at [1254, 63] on div "# Free the prisoner, defeat the guard and grab the gem. # Free [PERSON_NAME] fr…" at bounding box center [1369, 319] width 350 height 572
click at [1137, 145] on div "Map Introduction to Computer Science 12. The Prisoner Game Menu Done Hints Ask …" at bounding box center [784, 386] width 1568 height 772
type textarea "."
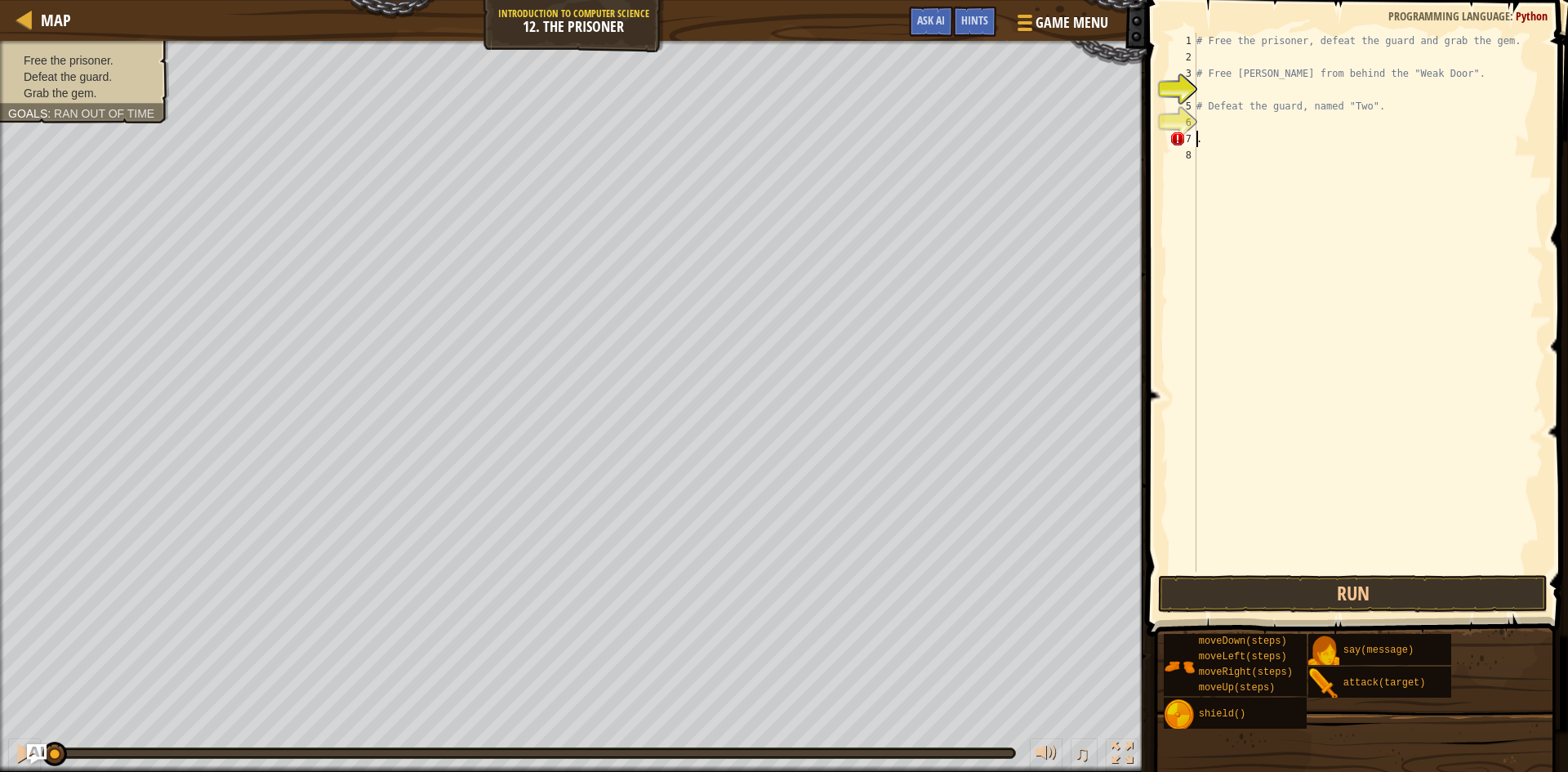
click at [1220, 137] on div "# Free the prisoner, defeat the guard and grab the gem. # Free [PERSON_NAME] fr…" at bounding box center [1369, 319] width 350 height 572
drag, startPoint x: 1406, startPoint y: 115, endPoint x: 1182, endPoint y: 118, distance: 224.0
click at [1182, 118] on div "1 2 3 4 5 6 7 8 # Free the prisoner, defeat the guard and grab the gem. # Free …" at bounding box center [1355, 302] width 377 height 540
drag, startPoint x: 1194, startPoint y: 109, endPoint x: 1401, endPoint y: 106, distance: 207.0
click at [1460, 129] on div "1 2 3 4 5 6 7 8 # Free the prisoner, defeat the guard and grab the gem. # Free …" at bounding box center [1355, 302] width 377 height 540
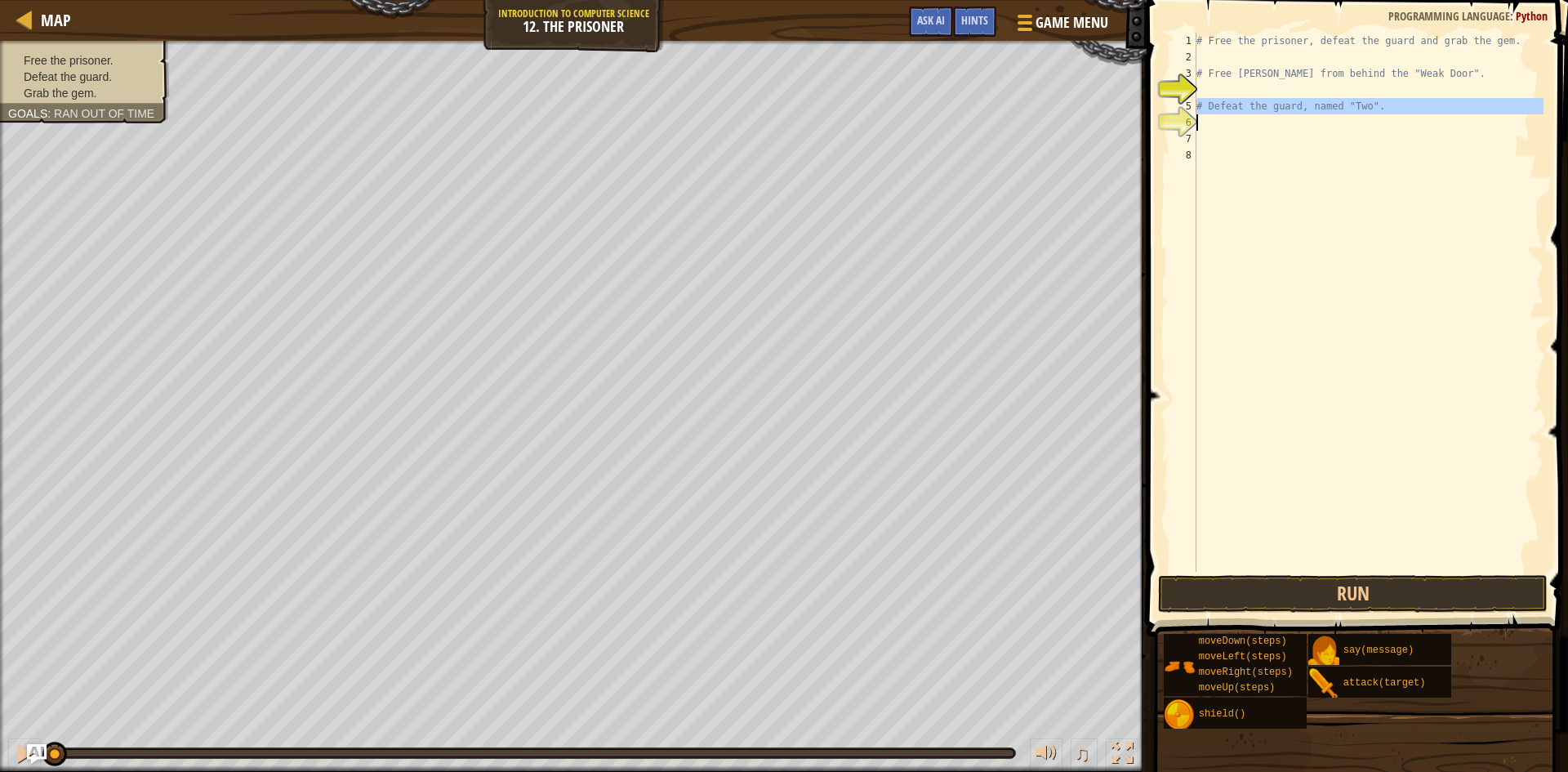
click at [1378, 99] on div "# Free the prisoner, defeat the guard and grab the gem. # Free [PERSON_NAME] fr…" at bounding box center [1369, 302] width 350 height 540
type textarea "#"
drag, startPoint x: 1439, startPoint y: 67, endPoint x: 1153, endPoint y: 87, distance: 286.7
click at [1153, 87] on div "1 2 3 4 5 6 7 8 # Free the prisoner, defeat the guard and grab the gem. # Free …" at bounding box center [1356, 351] width 427 height 685
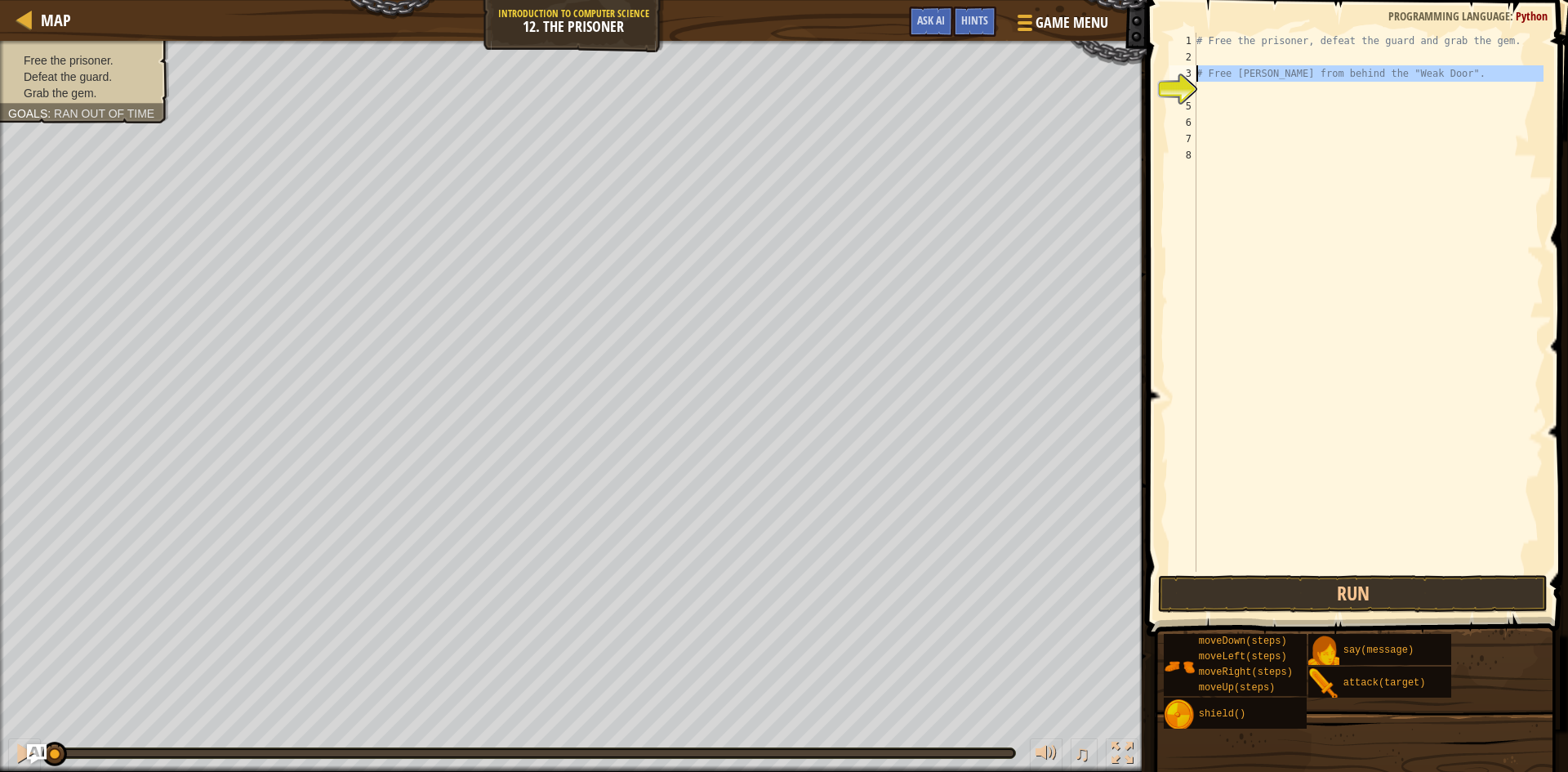
click at [1195, 71] on div "3" at bounding box center [1183, 73] width 27 height 16
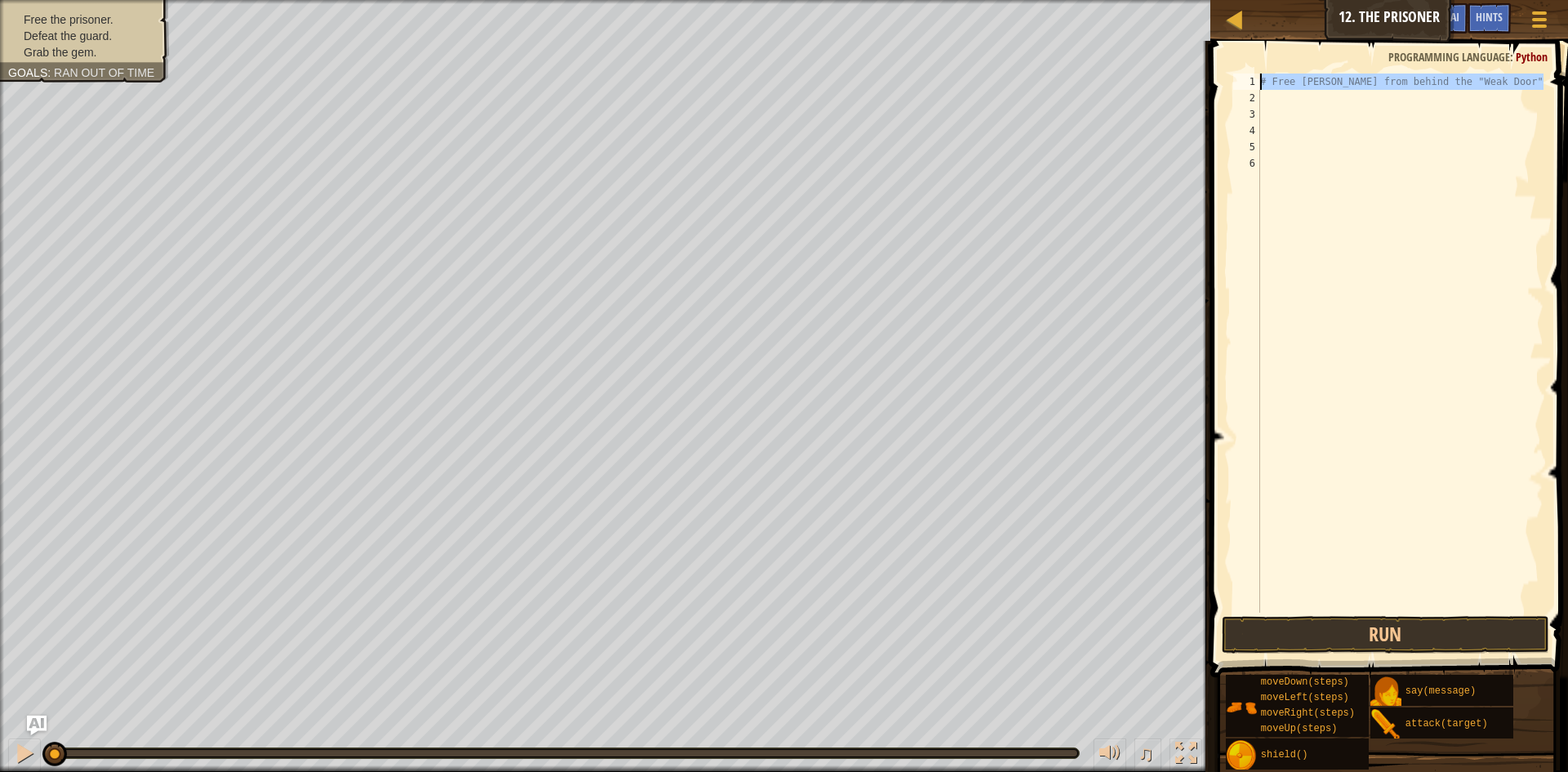
drag, startPoint x: 1456, startPoint y: 65, endPoint x: 1249, endPoint y: 87, distance: 208.2
click at [1249, 87] on div "# Free [PERSON_NAME] from behind the "Weak Door". 1 2 3 4 5 6 # Free [PERSON_NA…" at bounding box center [1387, 343] width 314 height 540
type textarea "# Free [PERSON_NAME] from behind the "Weak Door"."
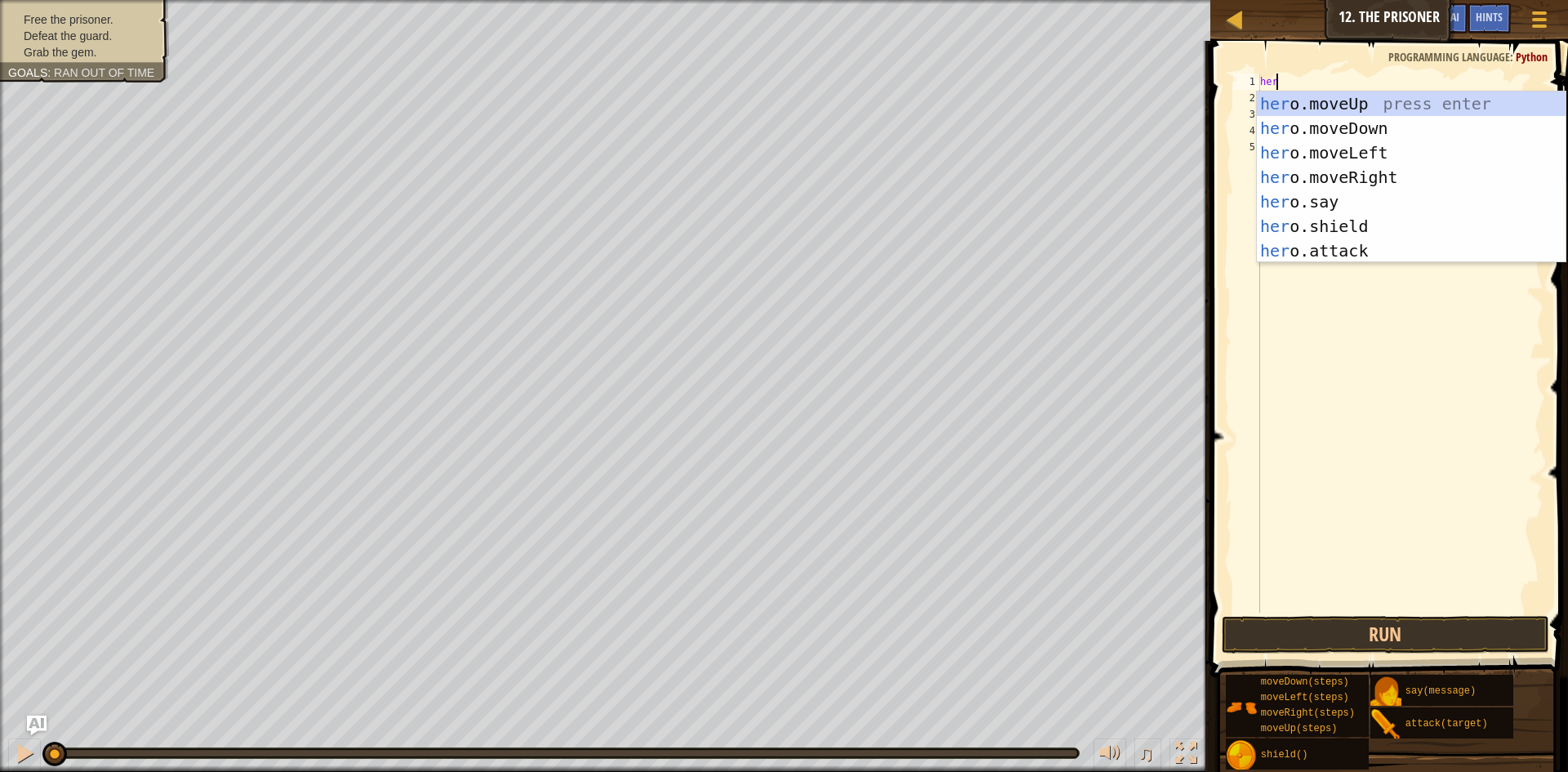
type textarea "hero"
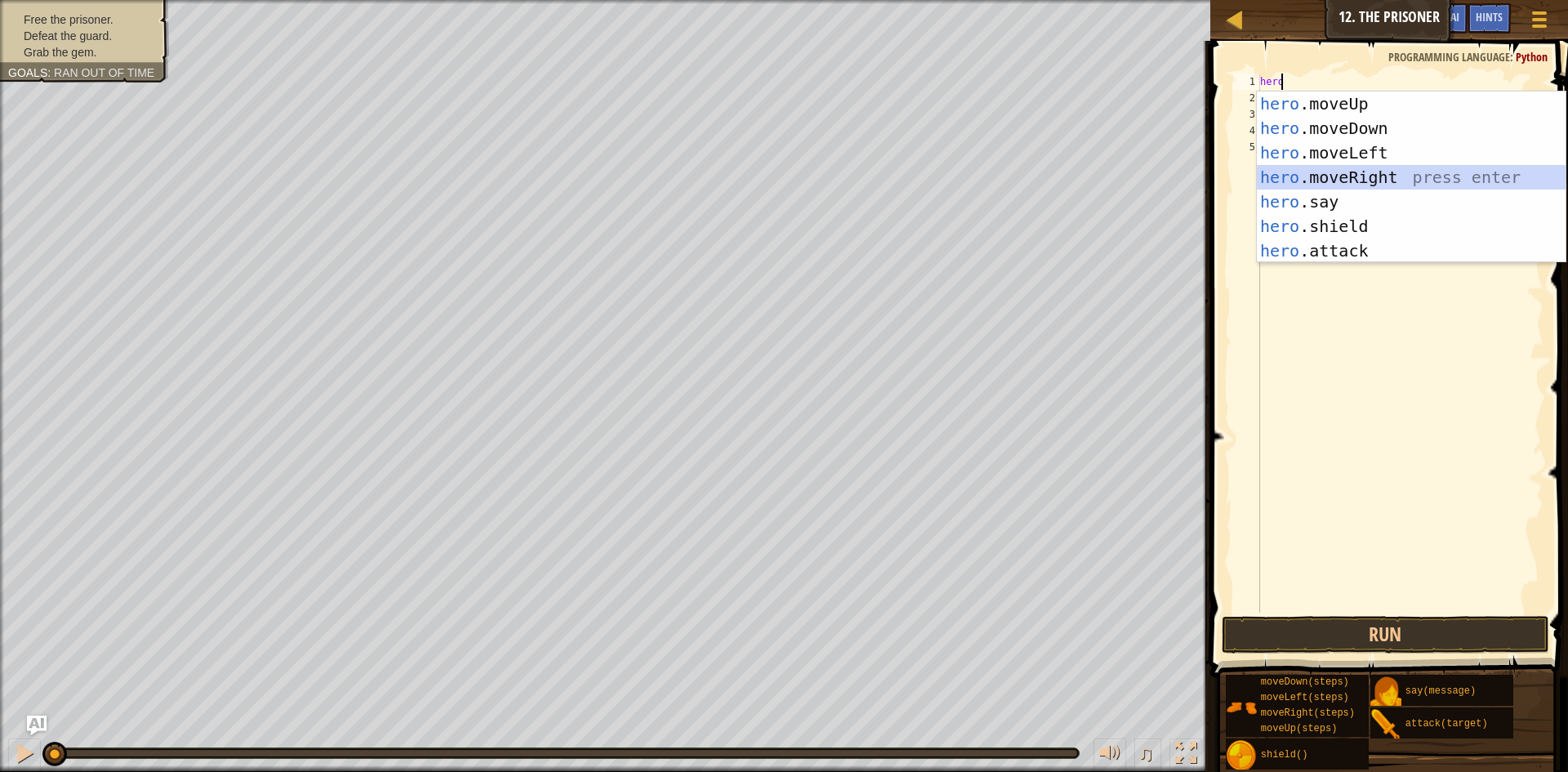
click at [1374, 183] on div "hero .moveUp press enter hero .moveDown press enter hero .moveLeft press enter …" at bounding box center [1411, 202] width 309 height 221
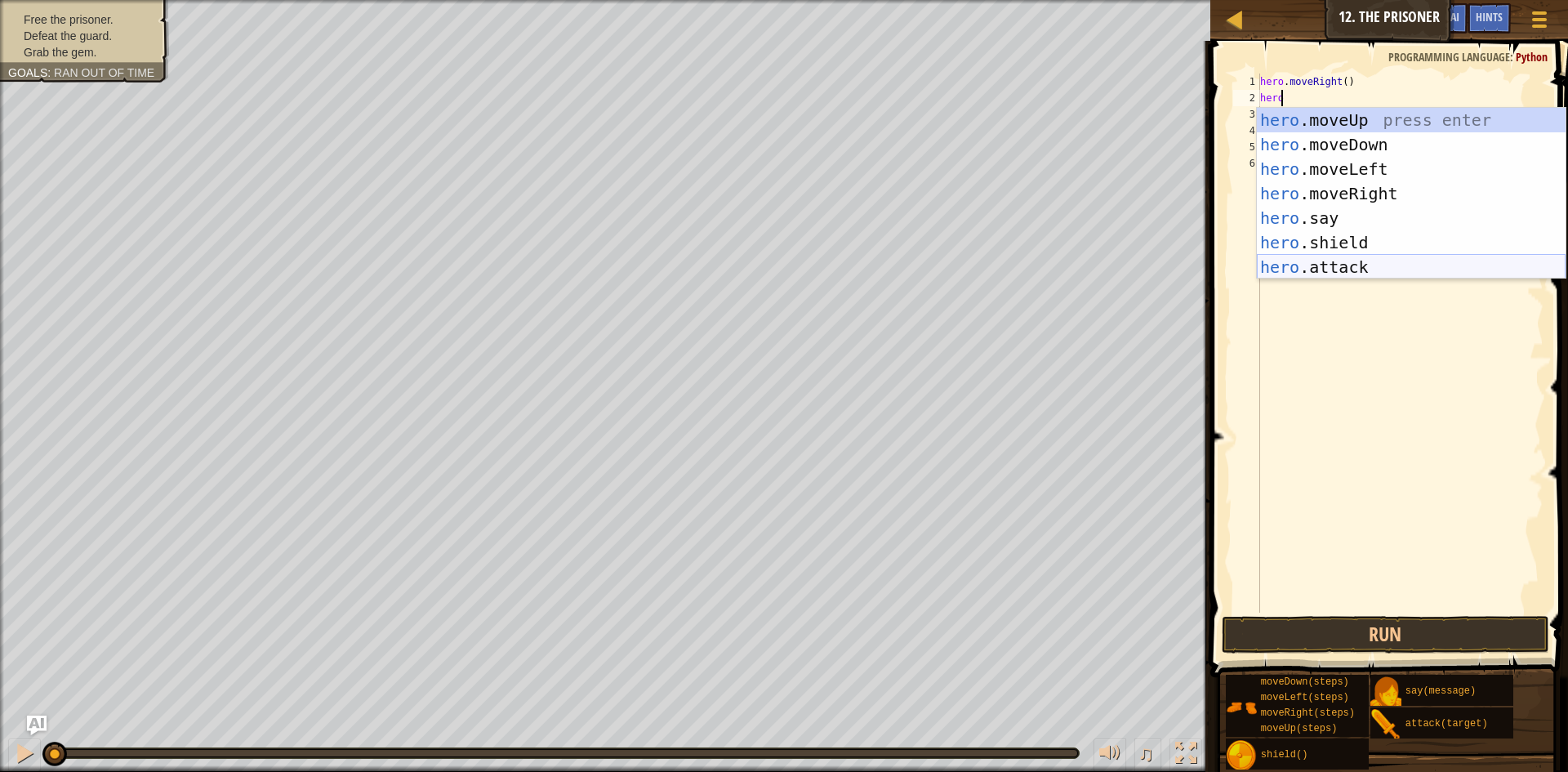
click at [1332, 260] on div "hero .moveUp press enter hero .moveDown press enter hero .moveLeft press enter …" at bounding box center [1411, 218] width 309 height 221
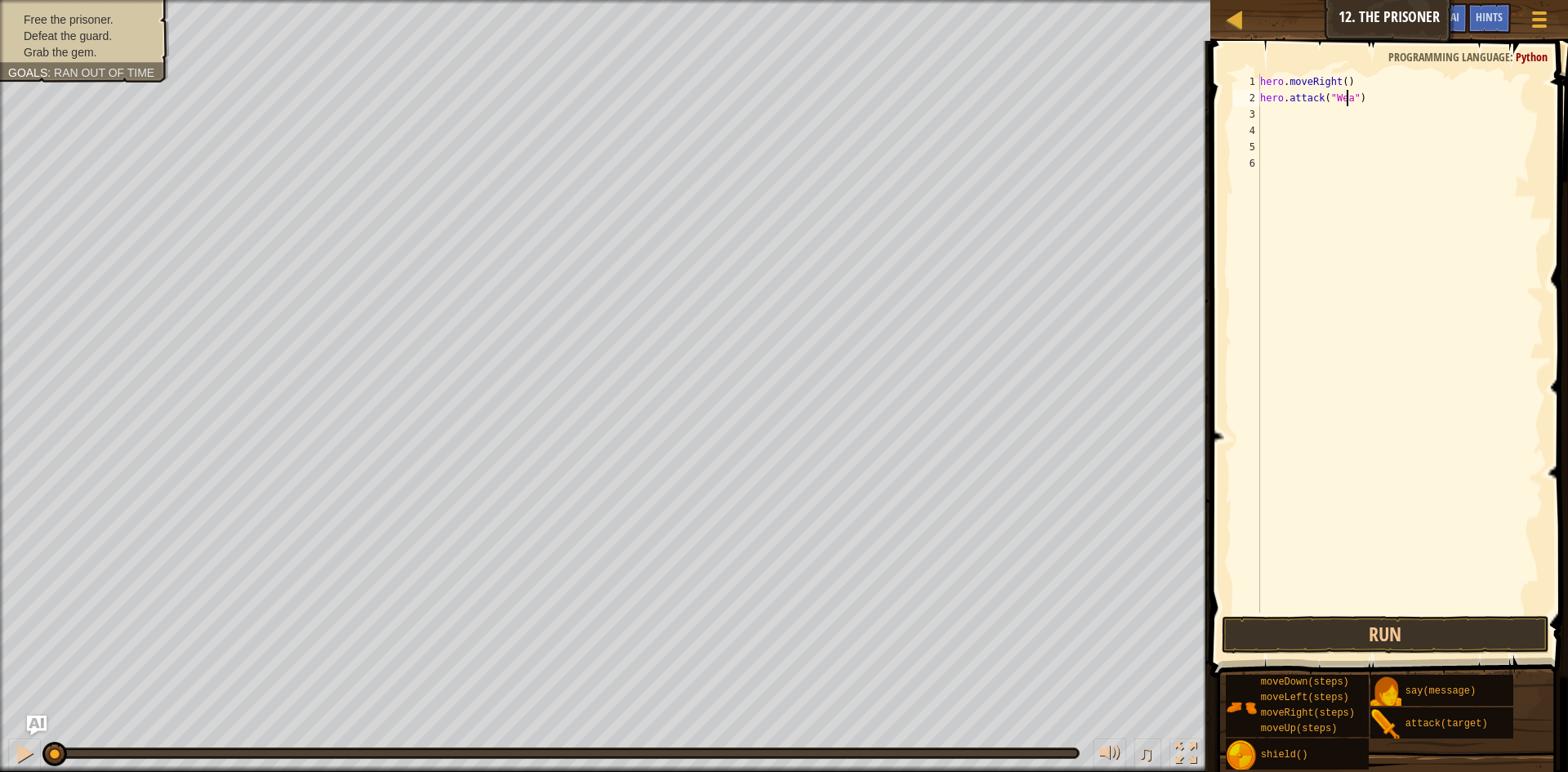
scroll to position [8, 8]
type textarea "hero.attack("Weak Door")"
click at [1348, 118] on div "hero . moveRight ( ) hero . attack ( "Weak Door" )" at bounding box center [1401, 360] width 287 height 572
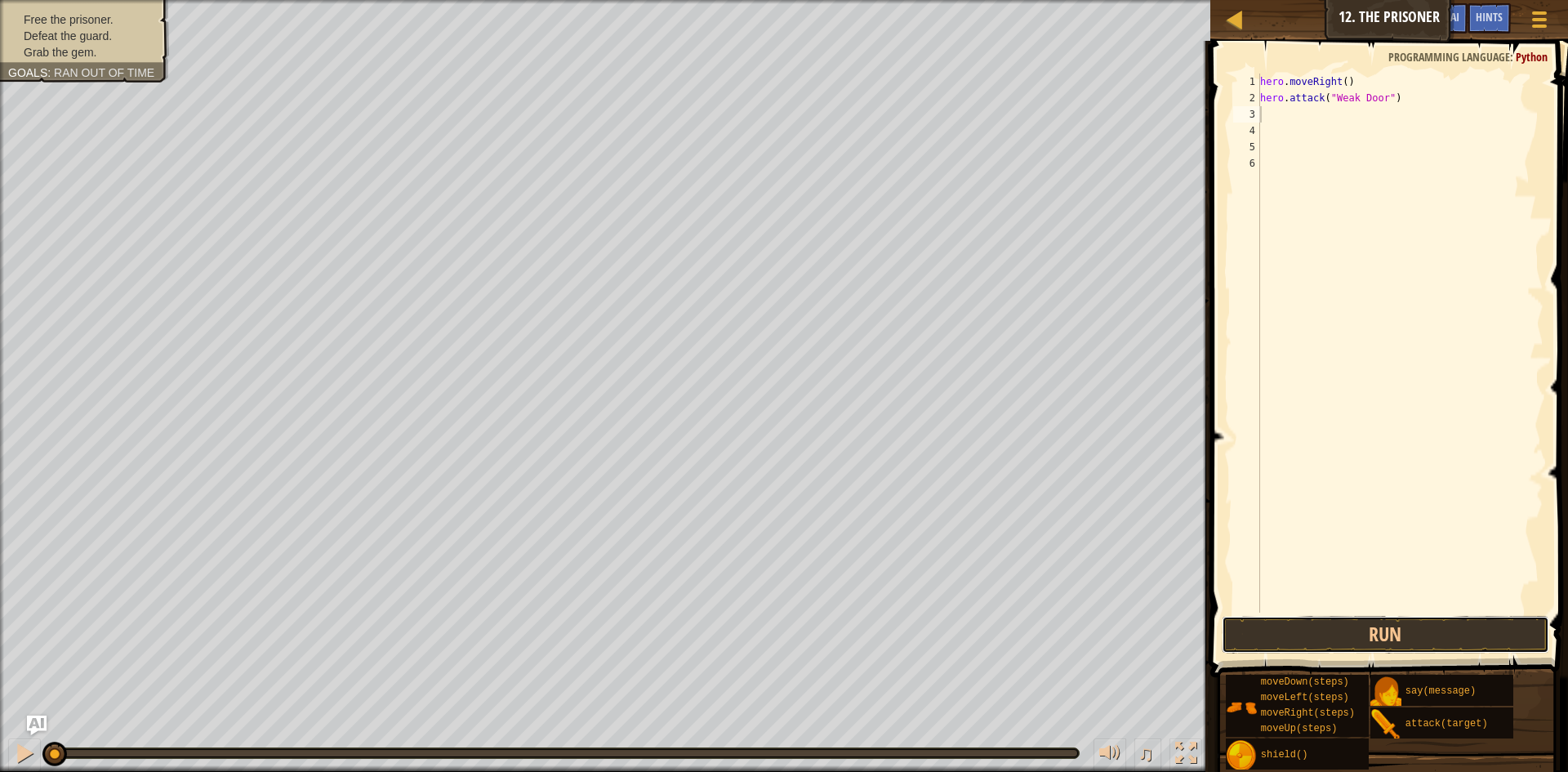
drag, startPoint x: 1421, startPoint y: 629, endPoint x: 1374, endPoint y: 603, distance: 53.7
click at [1422, 629] on button "Run" at bounding box center [1385, 634] width 327 height 37
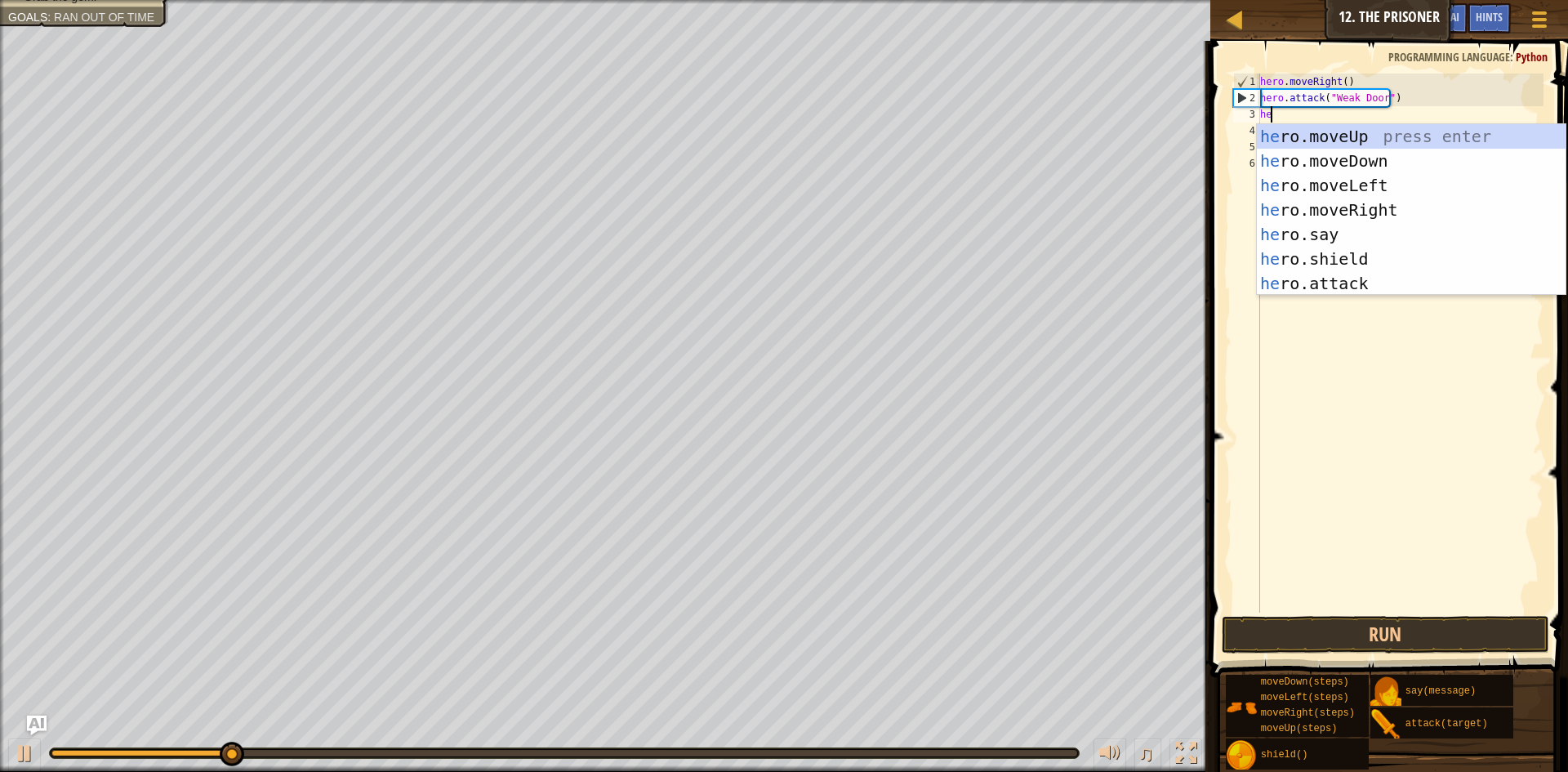
scroll to position [8, 1]
type textarea "hero"
click at [1366, 212] on div "hero .moveUp press enter hero .moveDown press enter hero .moveLeft press enter …" at bounding box center [1411, 234] width 309 height 221
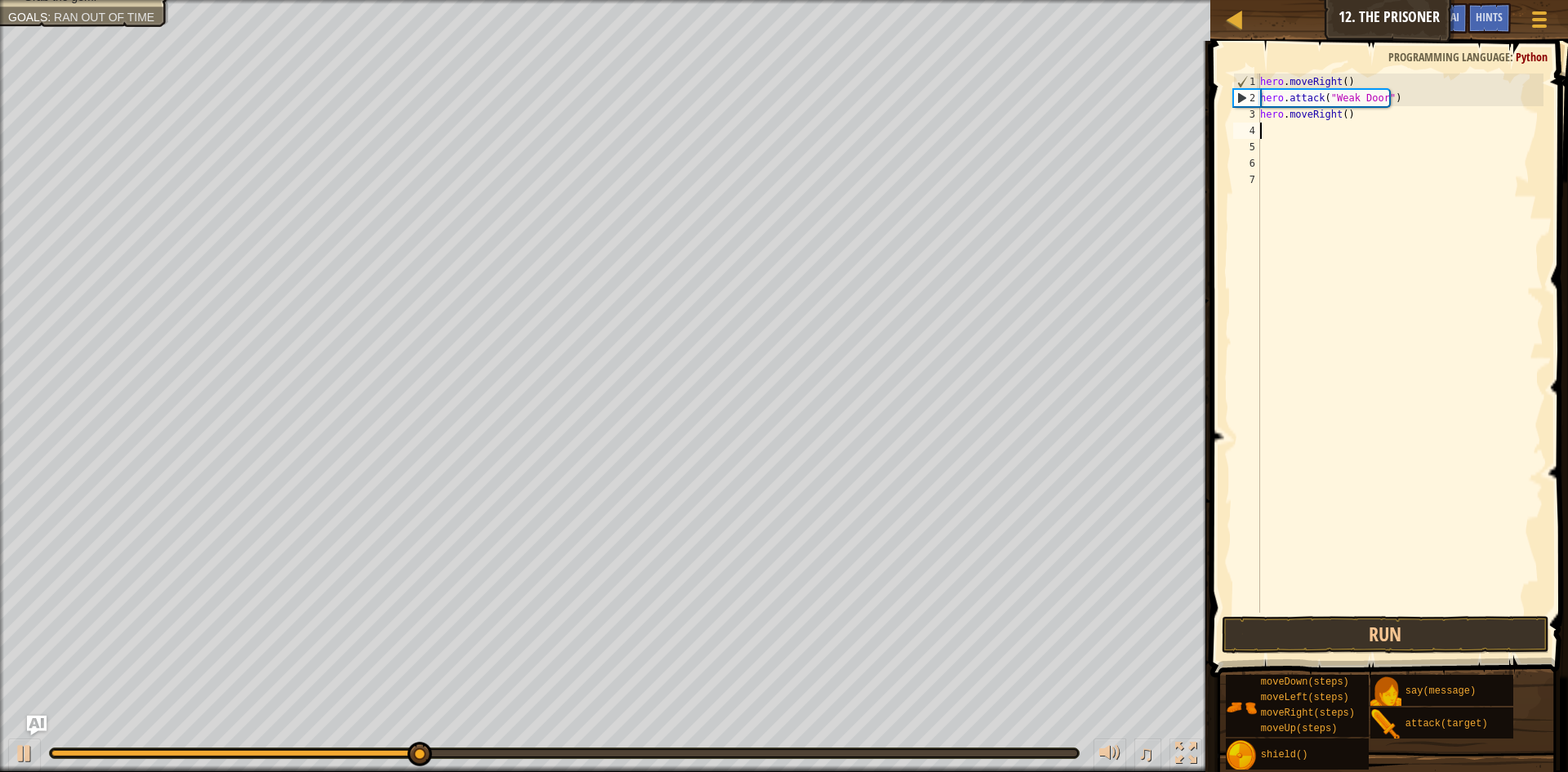
scroll to position [8, 0]
click at [1341, 121] on div "hero . moveRight ( ) hero . attack ( "Weak Door" ) hero . moveRight ( )" at bounding box center [1401, 360] width 287 height 572
type textarea "hero.moveRight(3)"
click at [1264, 135] on div "hero . moveRight ( ) hero . attack ( "Weak Door" ) hero . moveRight ( 3 )" at bounding box center [1401, 360] width 287 height 572
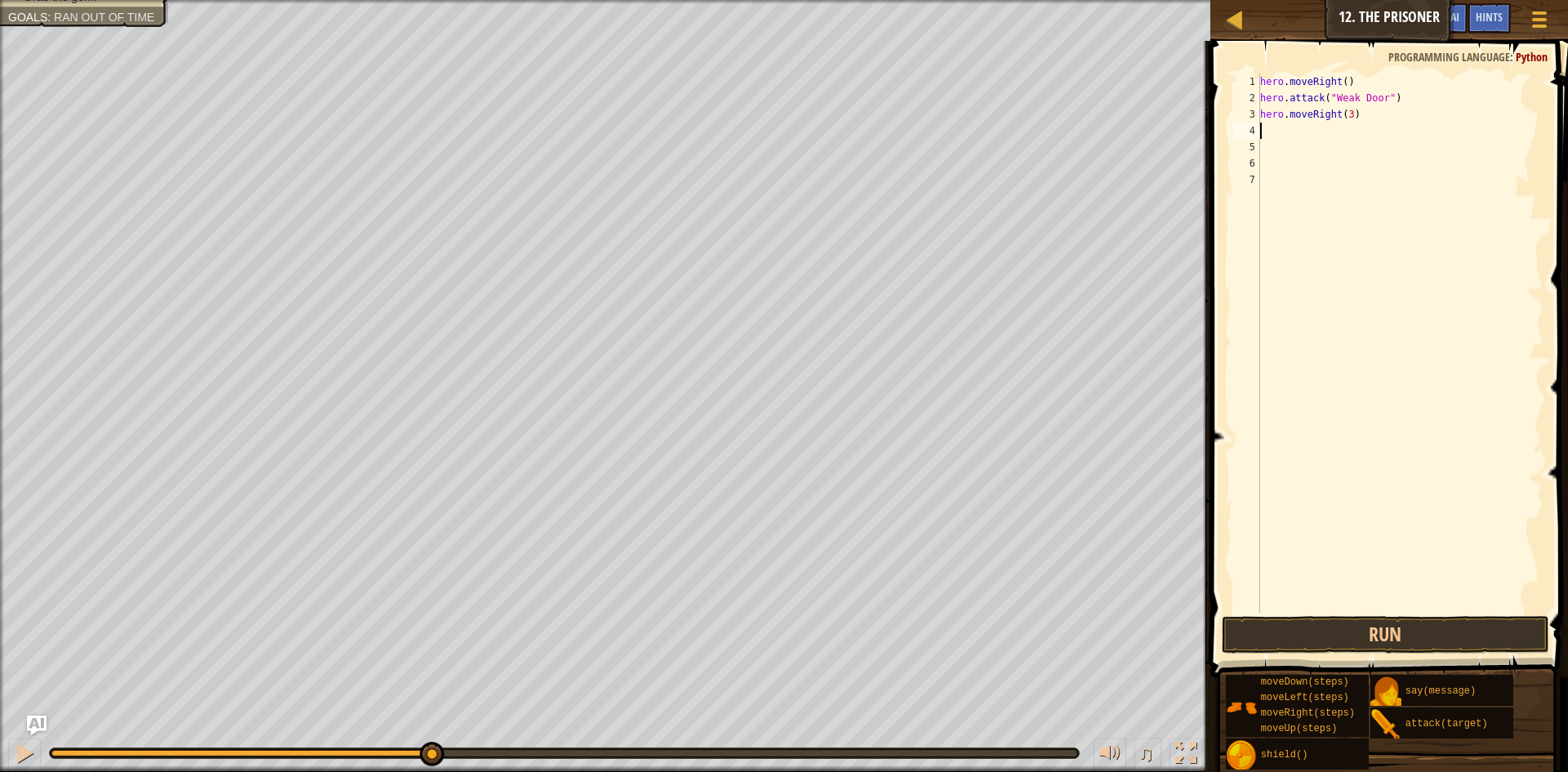
scroll to position [8, 0]
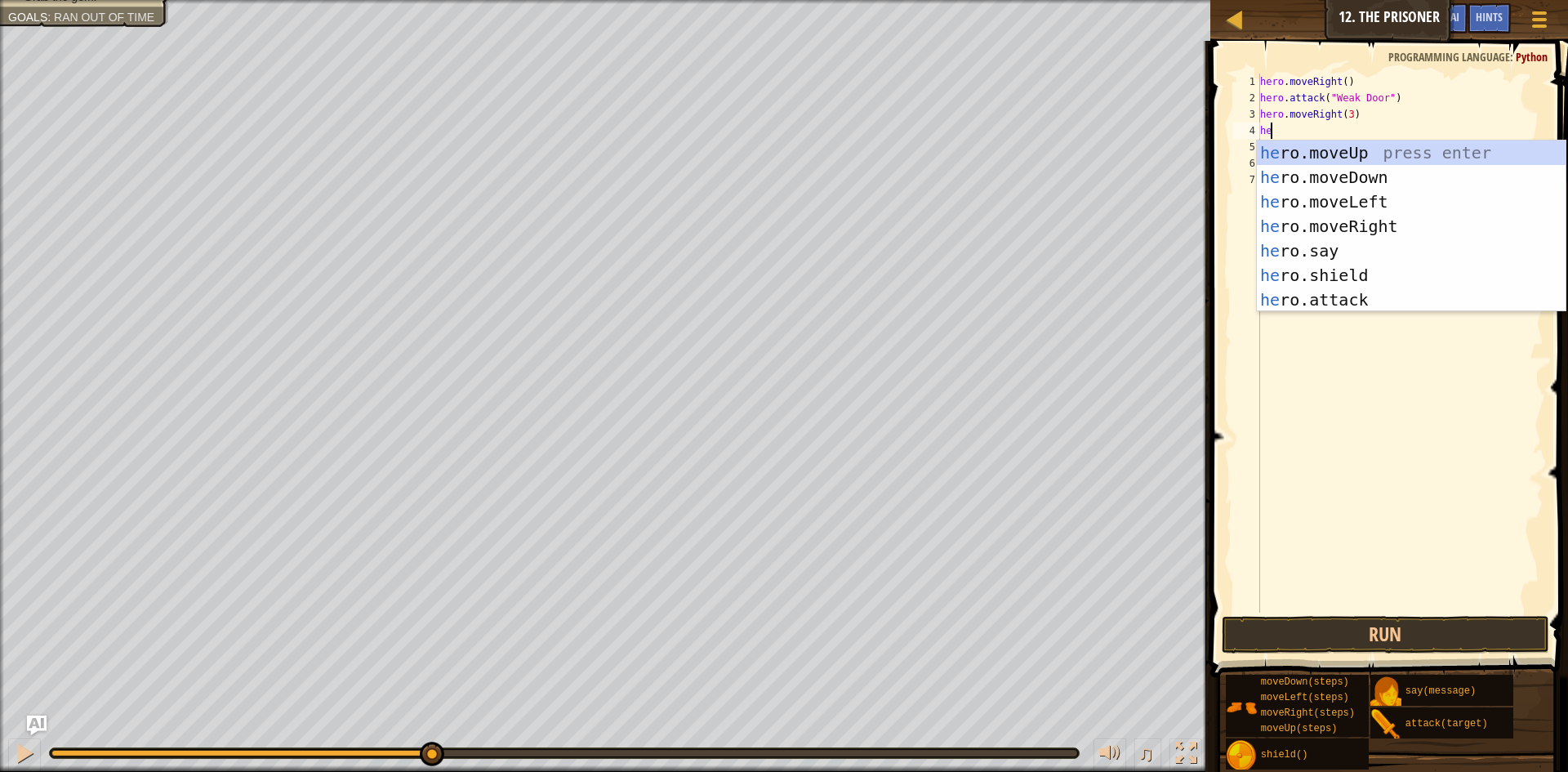
type textarea "hero"
click at [1327, 177] on div "hero .moveUp press enter hero .moveDown press enter hero .moveLeft press enter …" at bounding box center [1411, 251] width 309 height 221
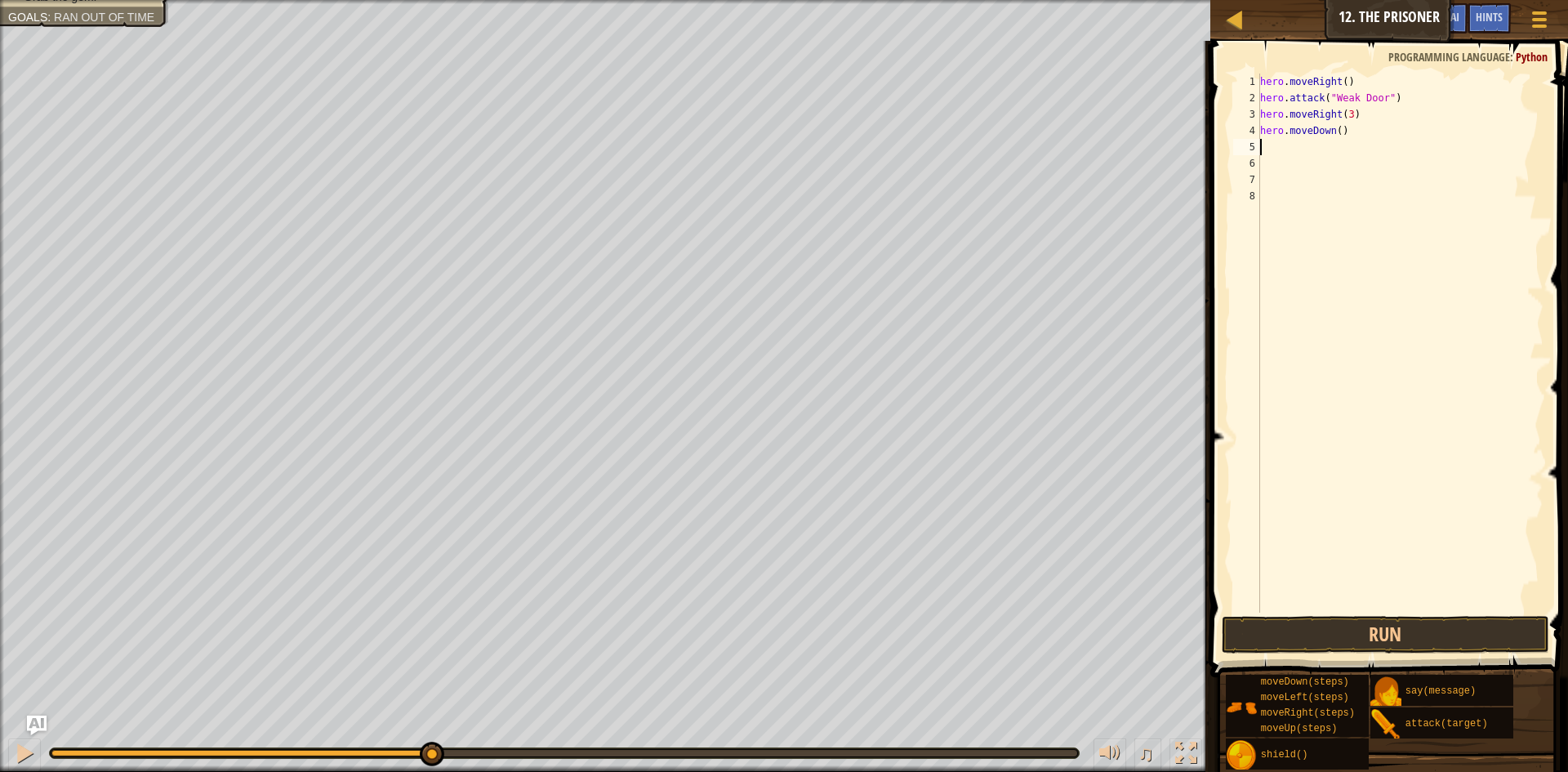
scroll to position [8, 0]
click at [1334, 133] on div "hero . moveRight ( ) hero . attack ( "Weak Door" ) hero . moveRight ( 3 ) hero …" at bounding box center [1401, 360] width 287 height 572
type textarea "hero.moveDown(3)"
click at [1285, 149] on div "hero . moveRight ( ) hero . attack ( "Weak Door" ) hero . moveRight ( 3 ) hero …" at bounding box center [1401, 360] width 287 height 572
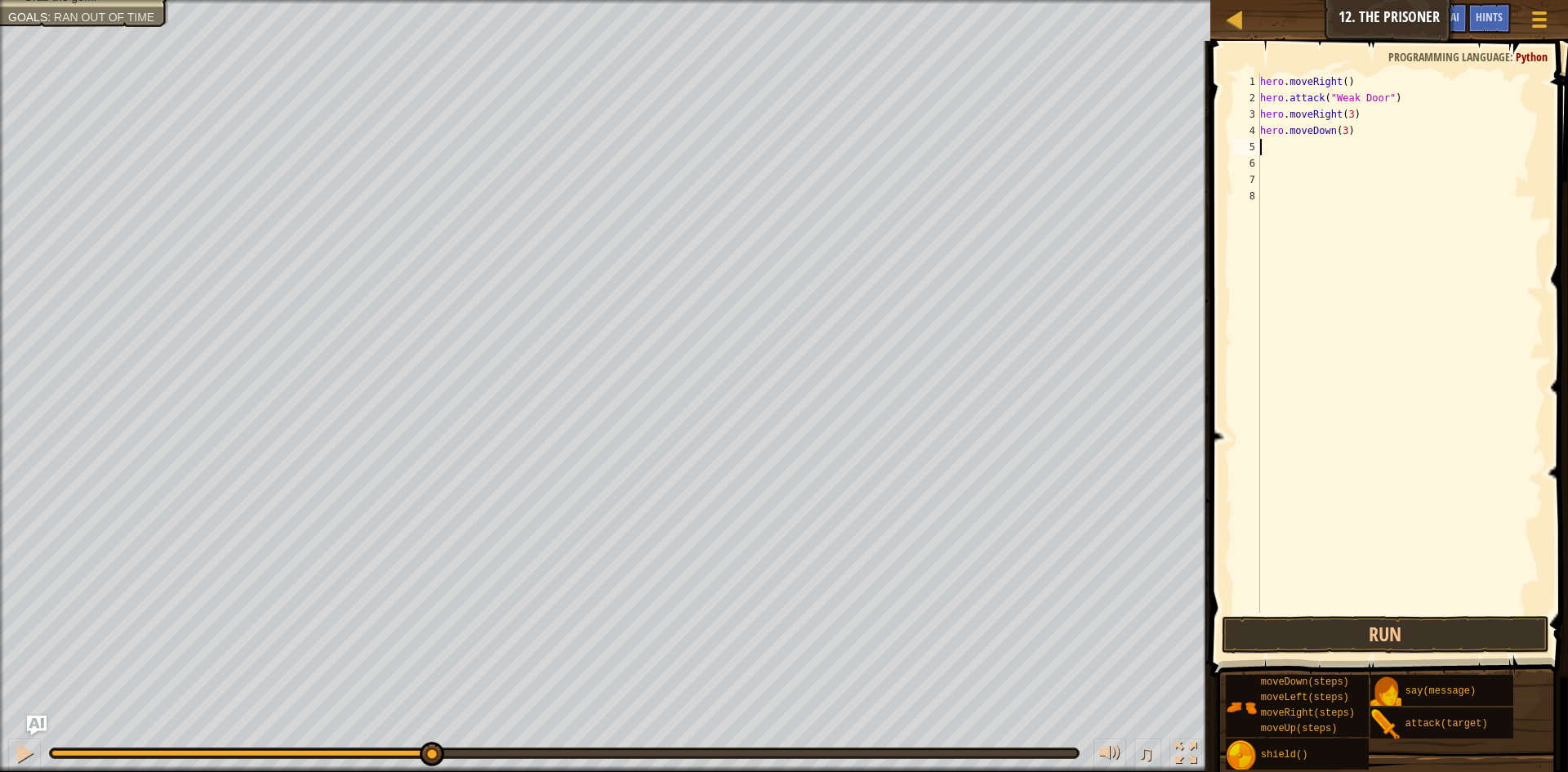
scroll to position [8, 0]
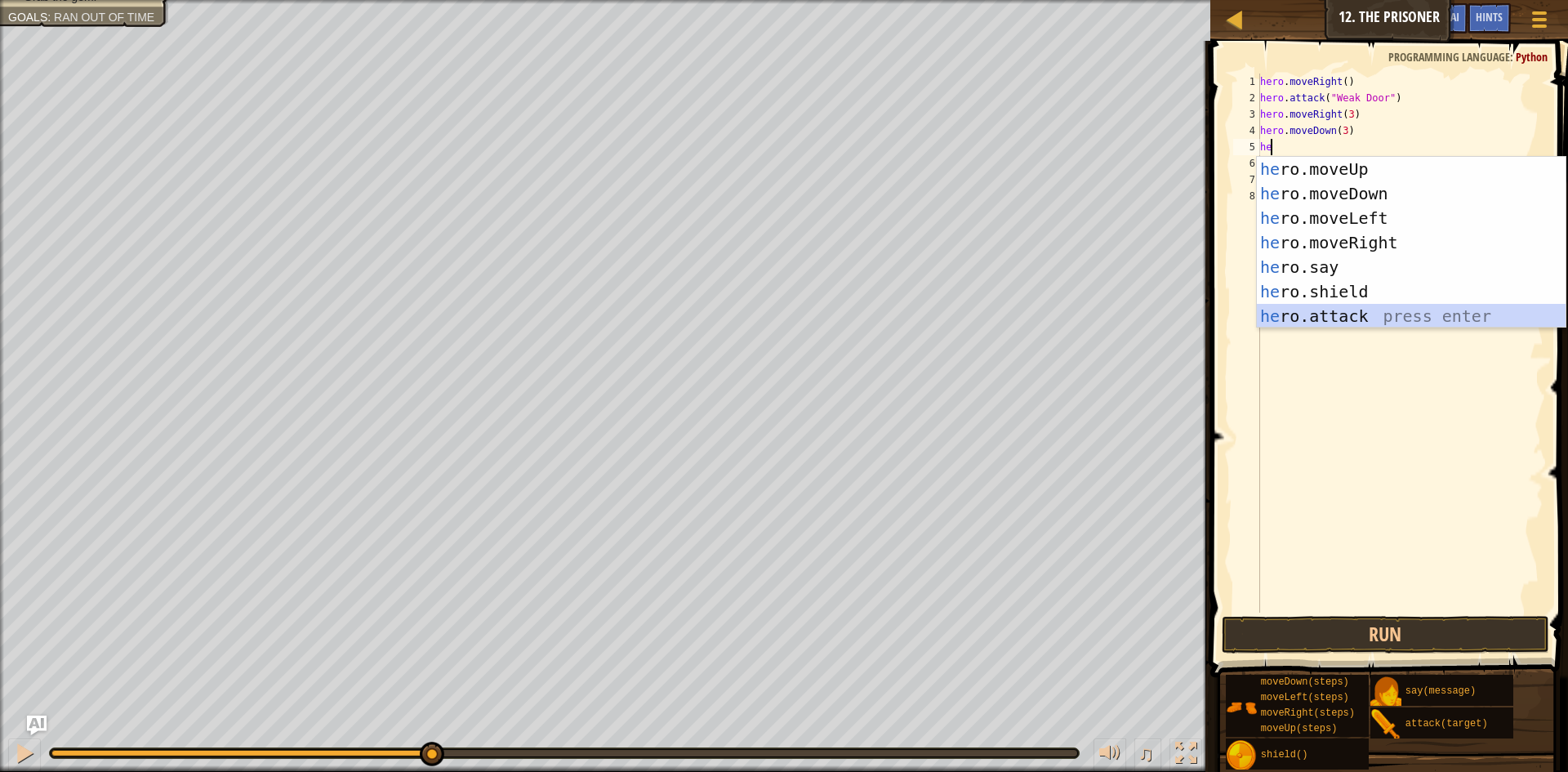
click at [1433, 317] on div "he ro.moveUp press enter he ro.moveDown press enter he ro.moveLeft press enter …" at bounding box center [1411, 267] width 309 height 221
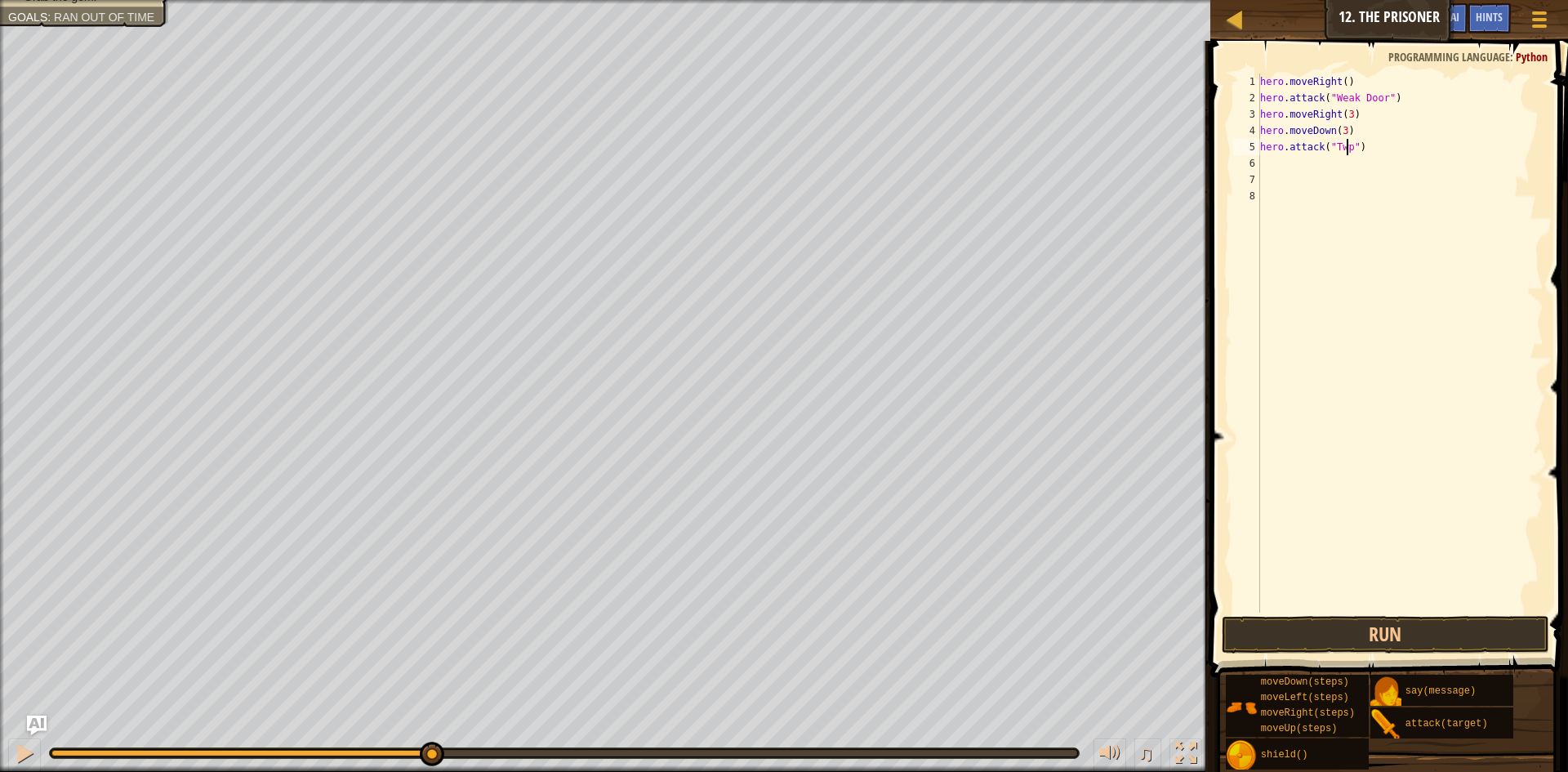
scroll to position [8, 8]
type textarea "hero.attack("Two")"
click at [1309, 162] on div "hero . moveRight ( ) hero . attack ( "Weak Door" ) hero . moveRight ( 3 ) hero …" at bounding box center [1401, 360] width 287 height 572
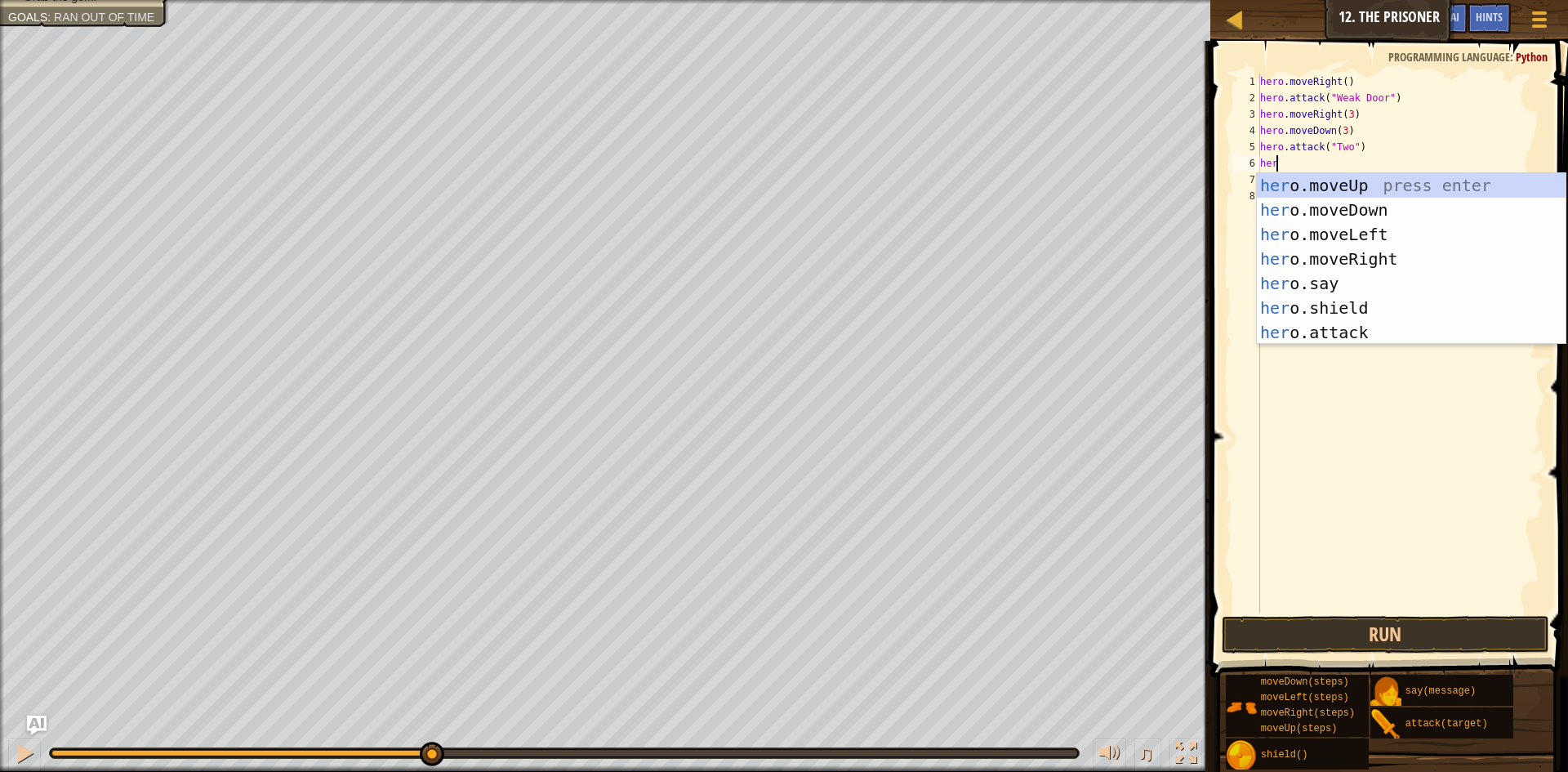
scroll to position [8, 1]
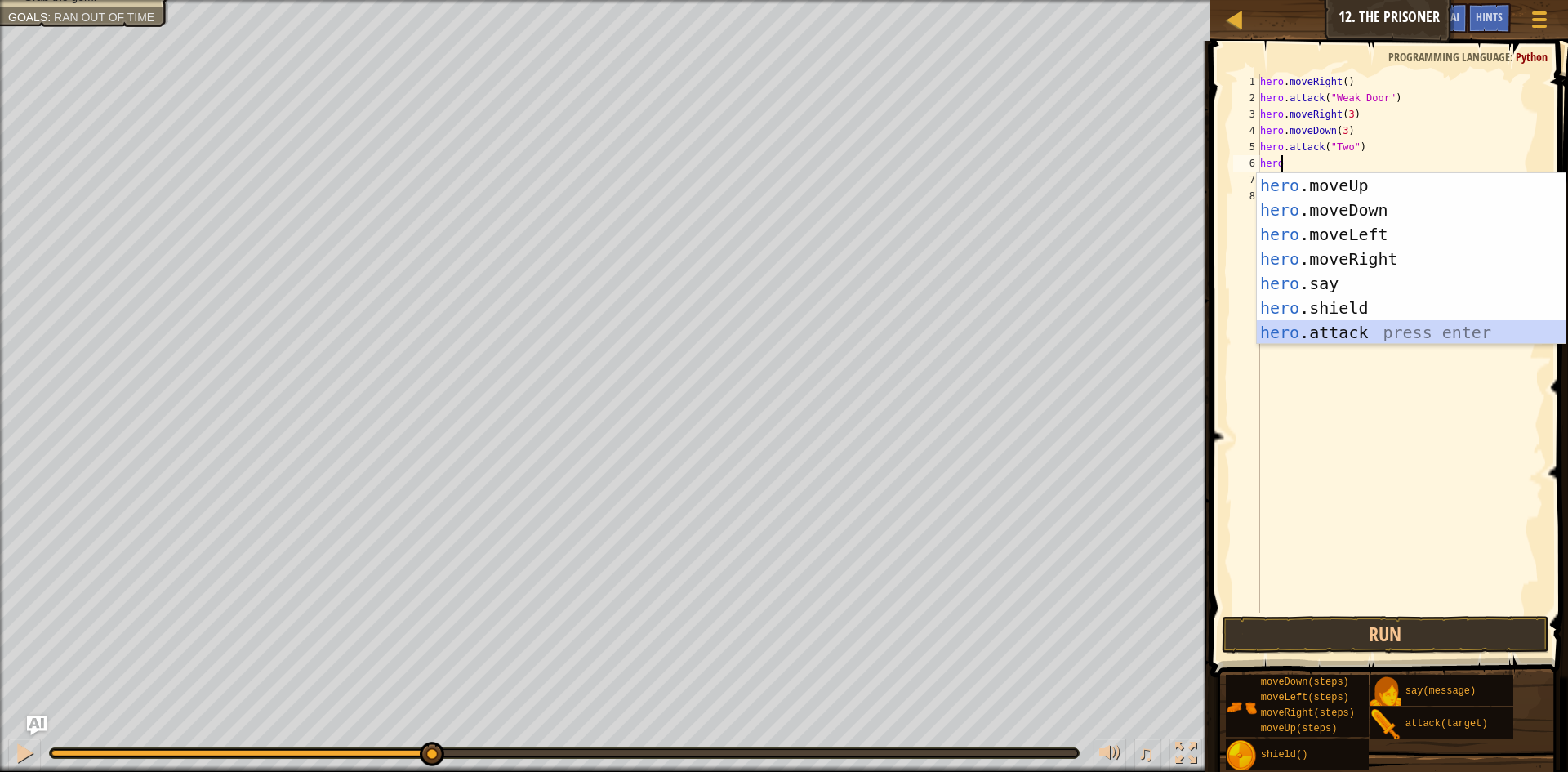
click at [1334, 329] on div "hero .moveUp press enter hero .moveDown press enter hero .moveLeft press enter …" at bounding box center [1411, 283] width 309 height 221
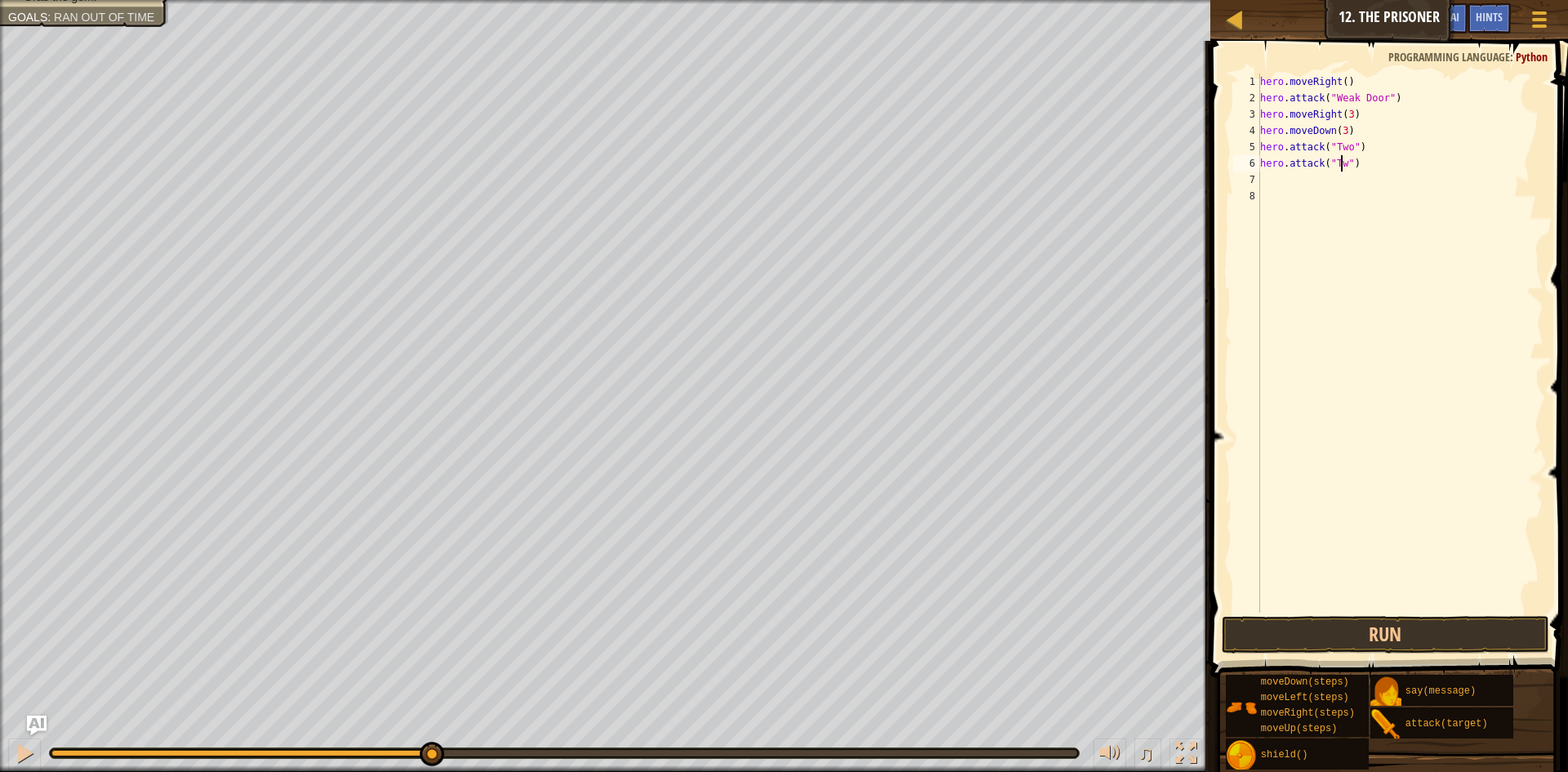
scroll to position [8, 8]
type textarea "hero.attack("Two")"
click at [1356, 629] on button "Run" at bounding box center [1385, 634] width 327 height 37
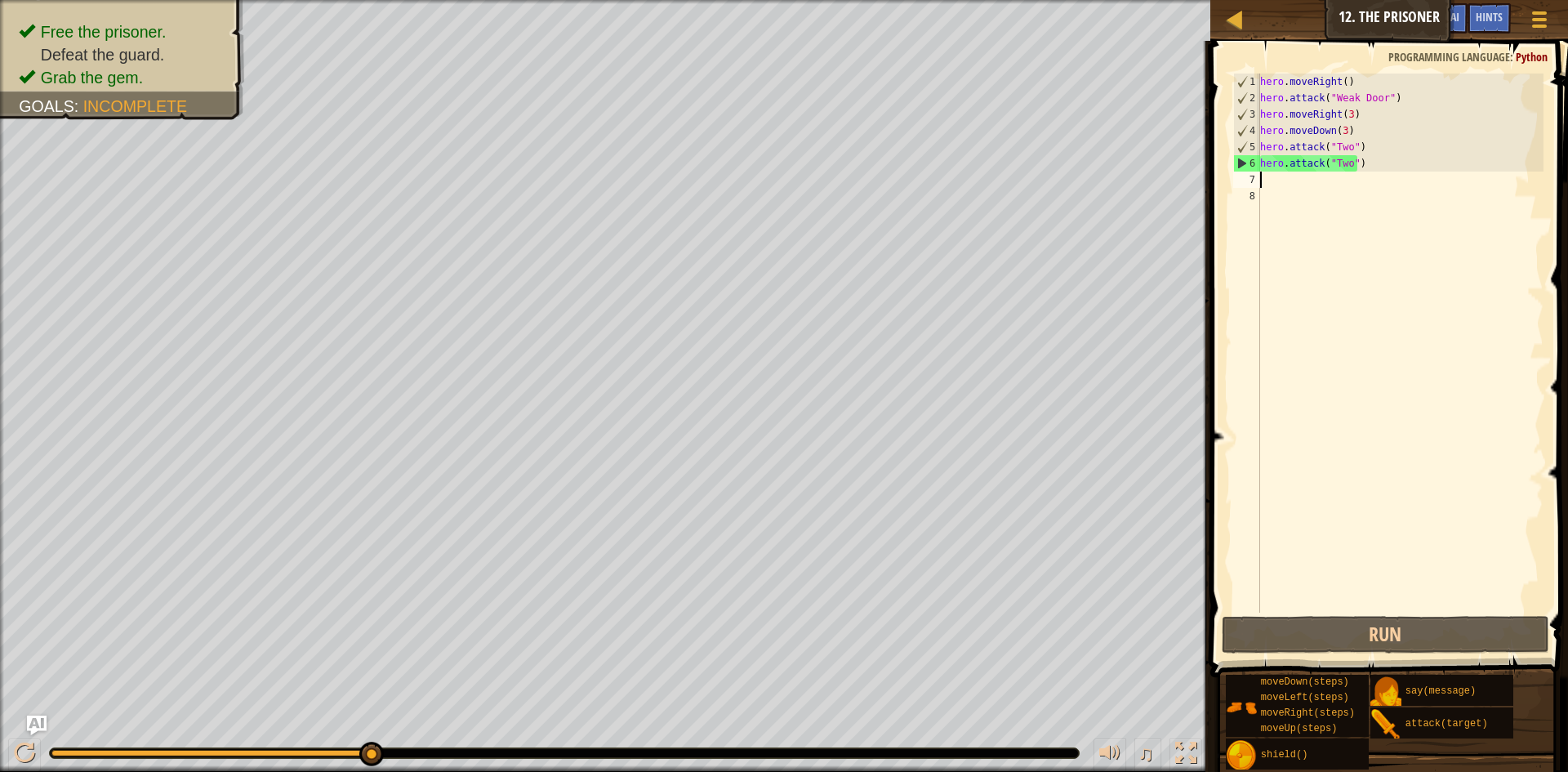
click at [1272, 179] on div "hero . moveRight ( ) hero . attack ( "Weak Door" ) hero . moveRight ( 3 ) hero …" at bounding box center [1401, 360] width 287 height 572
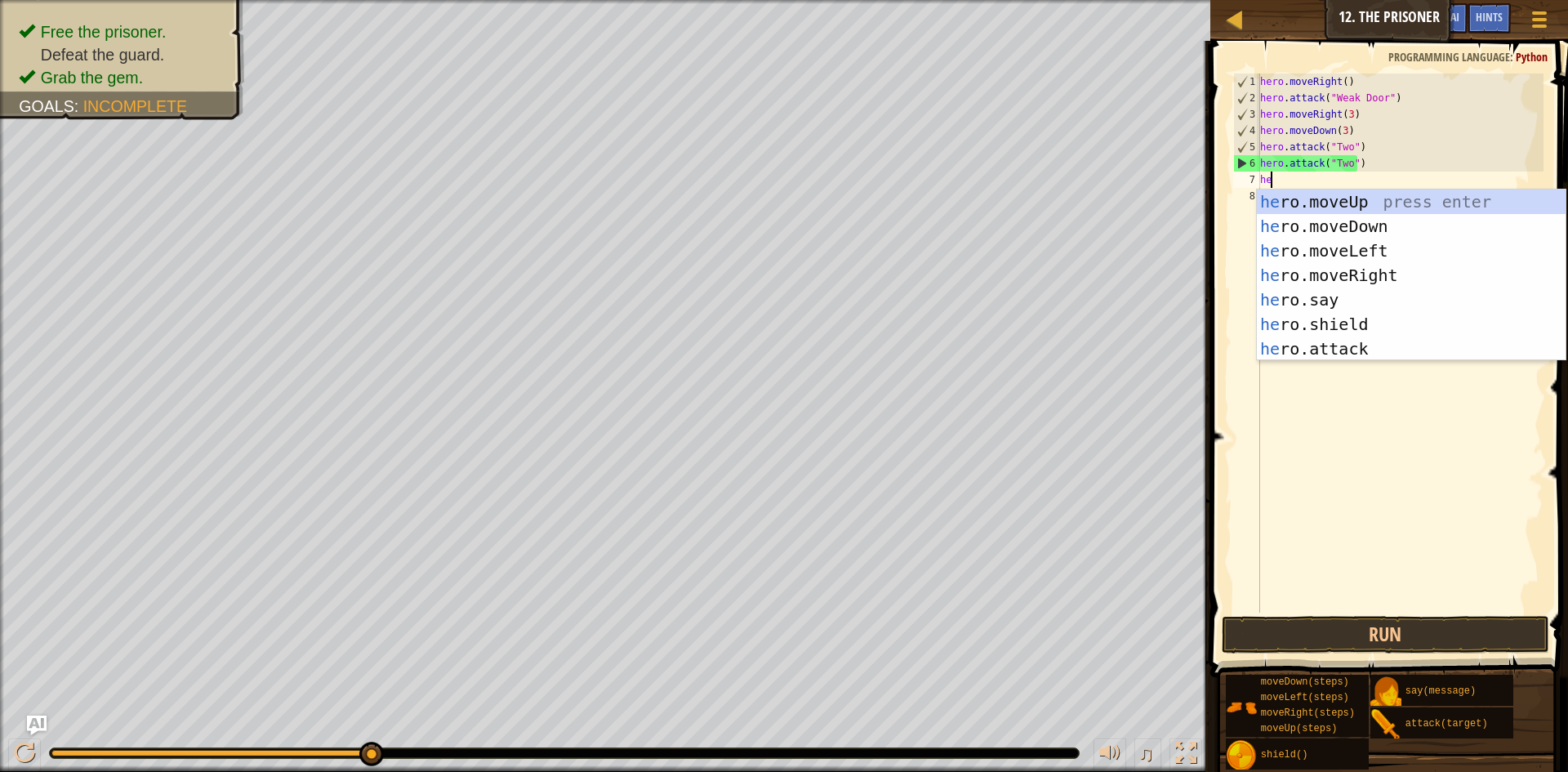
scroll to position [8, 1]
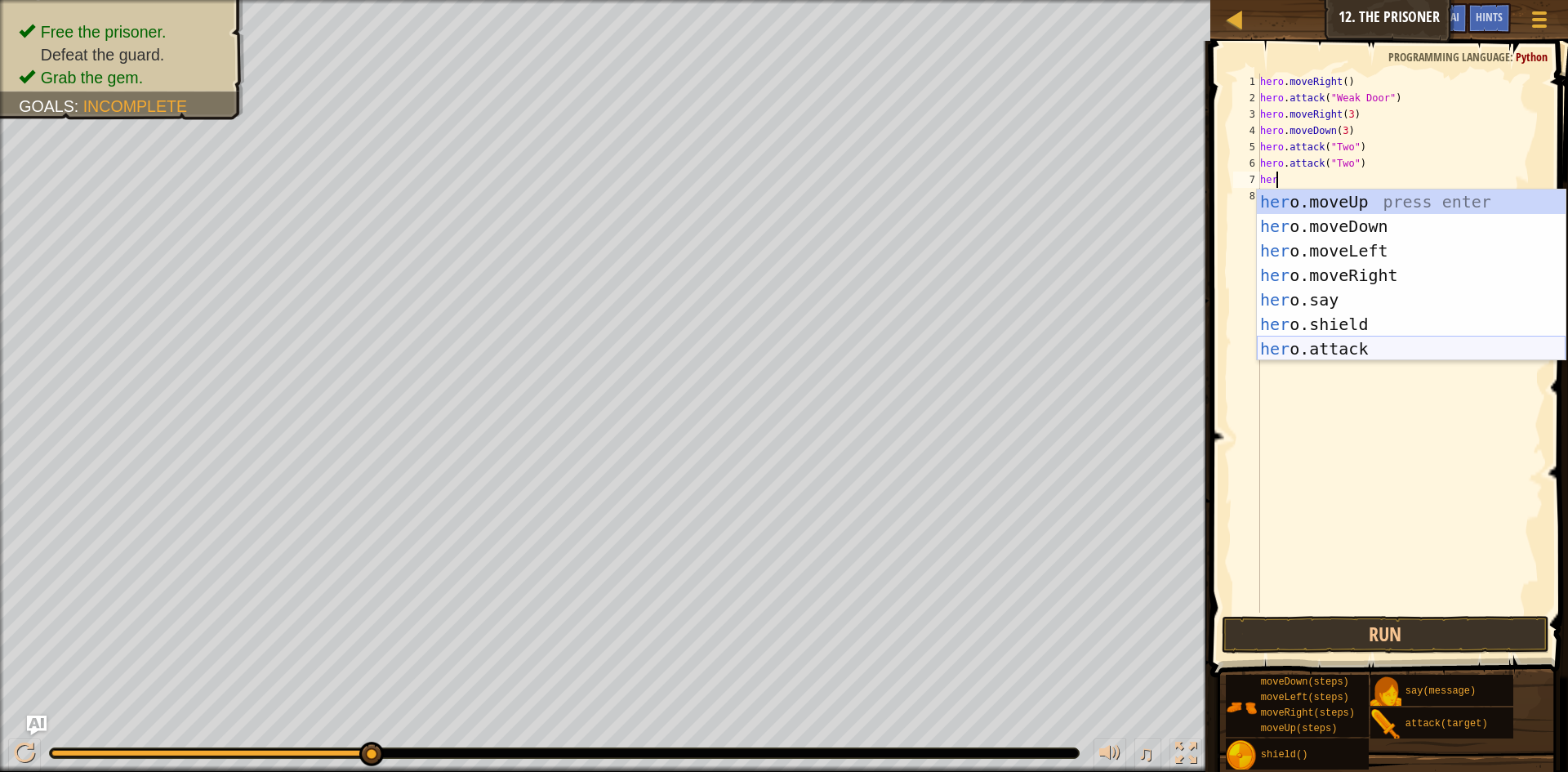
click at [1348, 354] on div "her o.moveUp press enter her o.moveDown press enter her o.moveLeft press enter …" at bounding box center [1411, 299] width 309 height 221
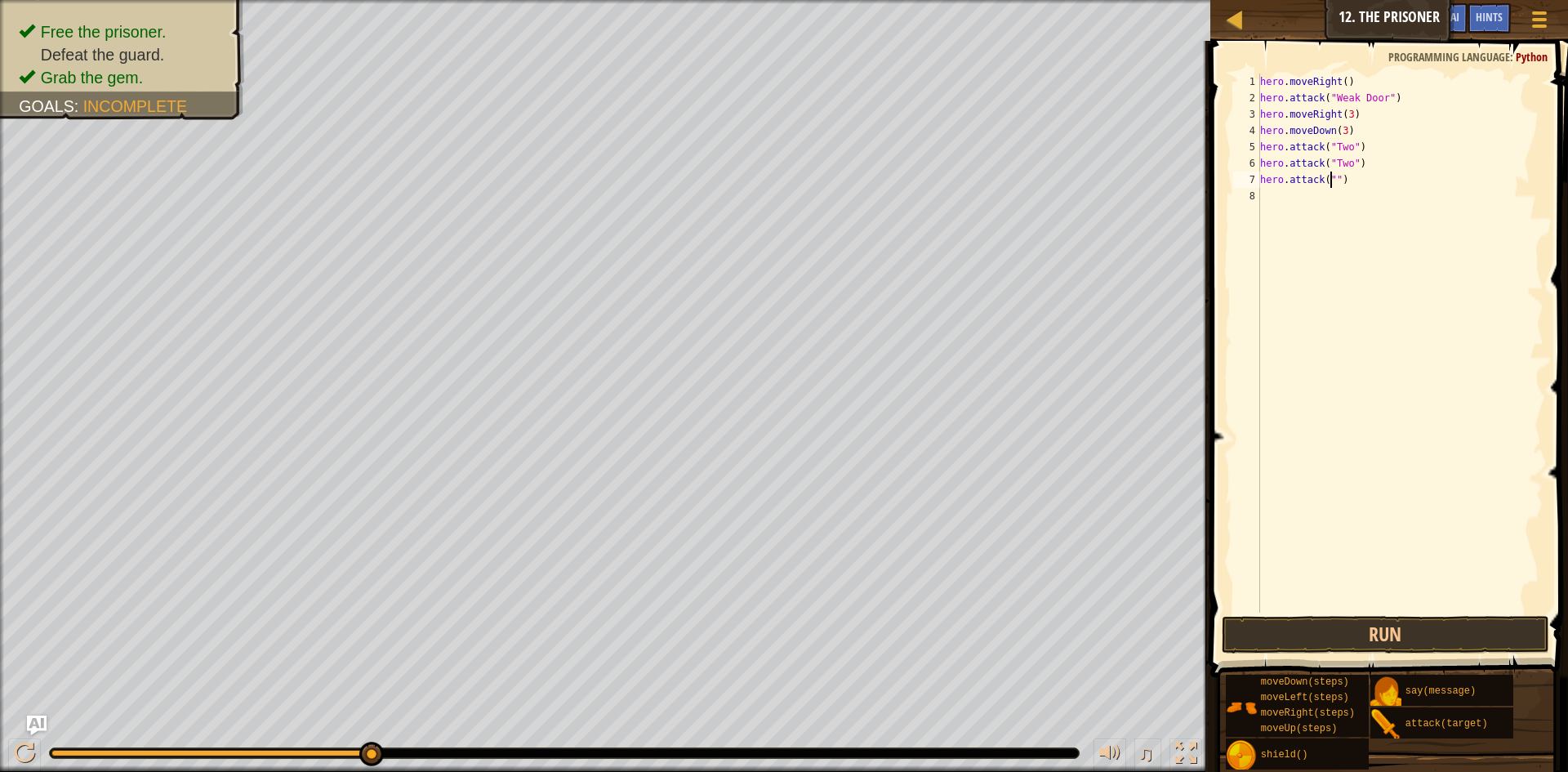
scroll to position [8, 7]
type textarea "hero.attack("Two")"
drag, startPoint x: 1362, startPoint y: 182, endPoint x: 1263, endPoint y: 187, distance: 99.1
click at [1263, 187] on div "hero . moveRight ( ) hero . attack ( "Weak Door" ) hero . moveRight ( 3 ) hero …" at bounding box center [1401, 360] width 287 height 572
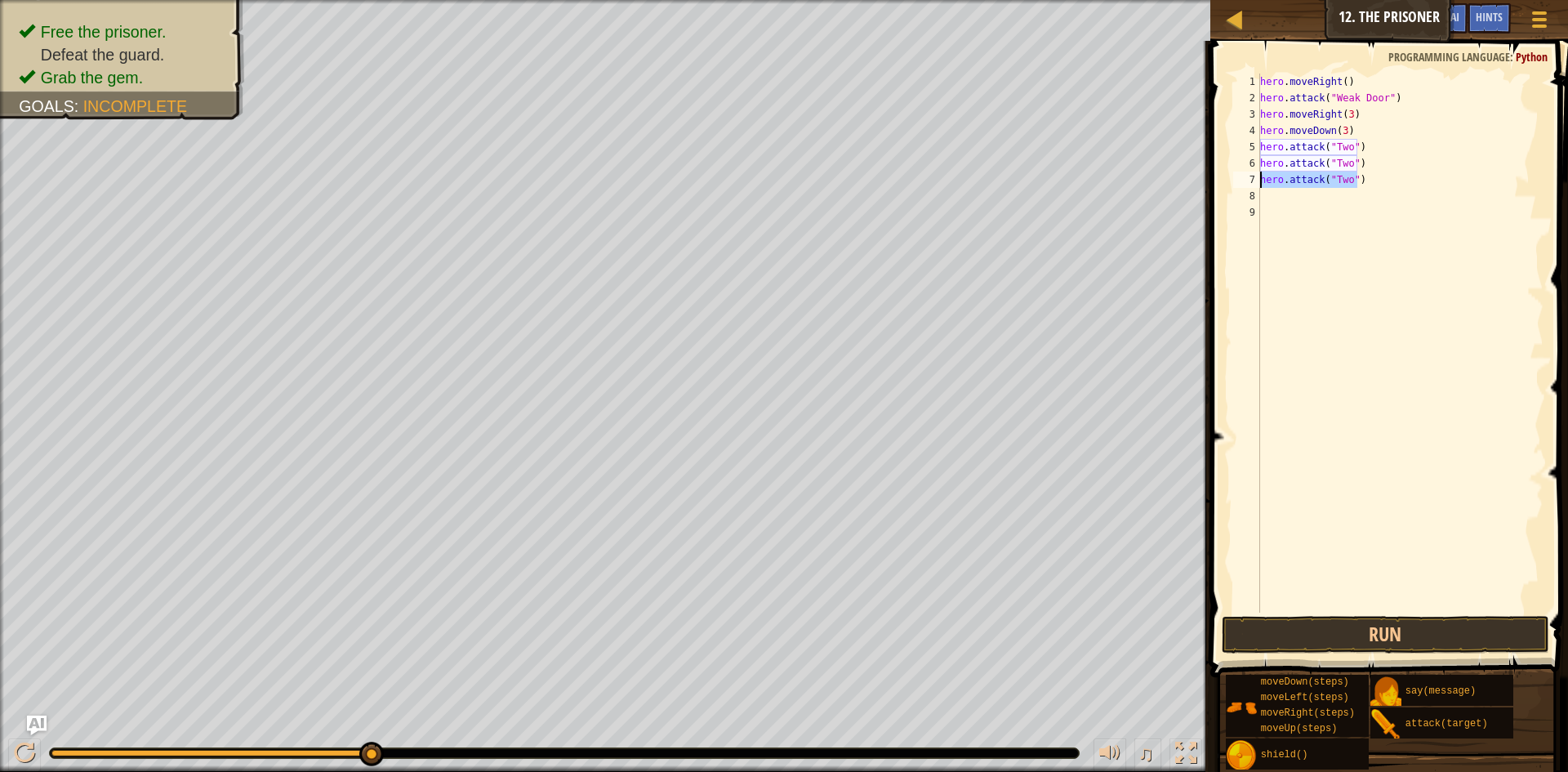
type textarea "hero.attack("Two")"
click at [1303, 187] on div "hero . moveRight ( ) hero . attack ( "Weak Door" ) hero . moveRight ( 3 ) hero …" at bounding box center [1401, 343] width 287 height 540
click at [1300, 196] on div "hero . moveRight ( ) hero . attack ( "Weak Door" ) hero . moveRight ( 3 ) hero …" at bounding box center [1401, 360] width 287 height 572
paste textarea "hero.attack("Two")"
type textarea "hero.attack("Two")"
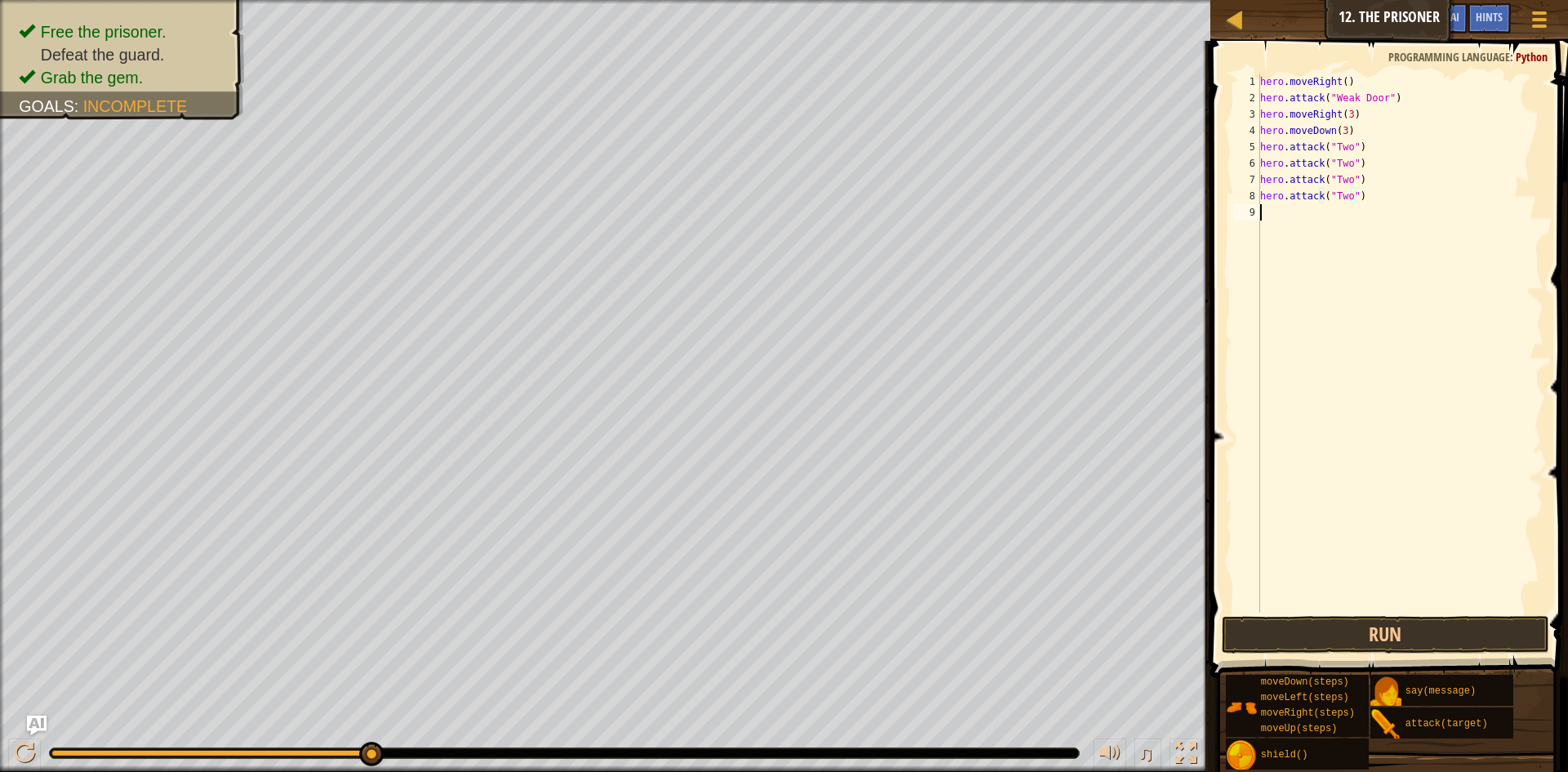
click at [1301, 213] on div "hero . moveRight ( ) hero . attack ( "Weak Door" ) hero . moveRight ( 3 ) hero …" at bounding box center [1401, 360] width 287 height 572
paste textarea "hero.attack("Two")"
type textarea "hero.attack("Two")"
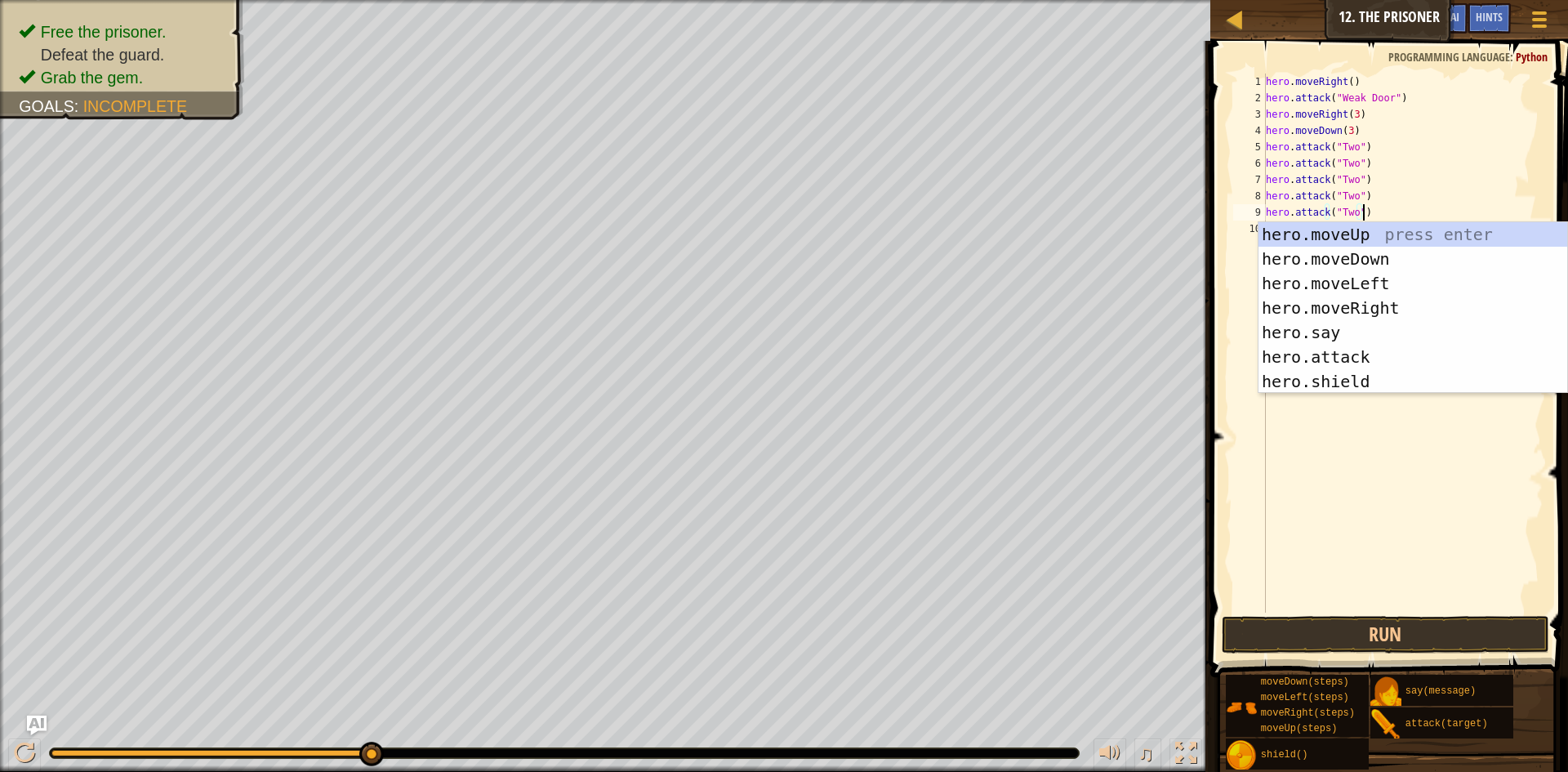
click at [1344, 504] on div "hero . moveRight ( ) hero . attack ( "Weak Door" ) hero . moveRight ( 3 ) hero …" at bounding box center [1403, 360] width 282 height 572
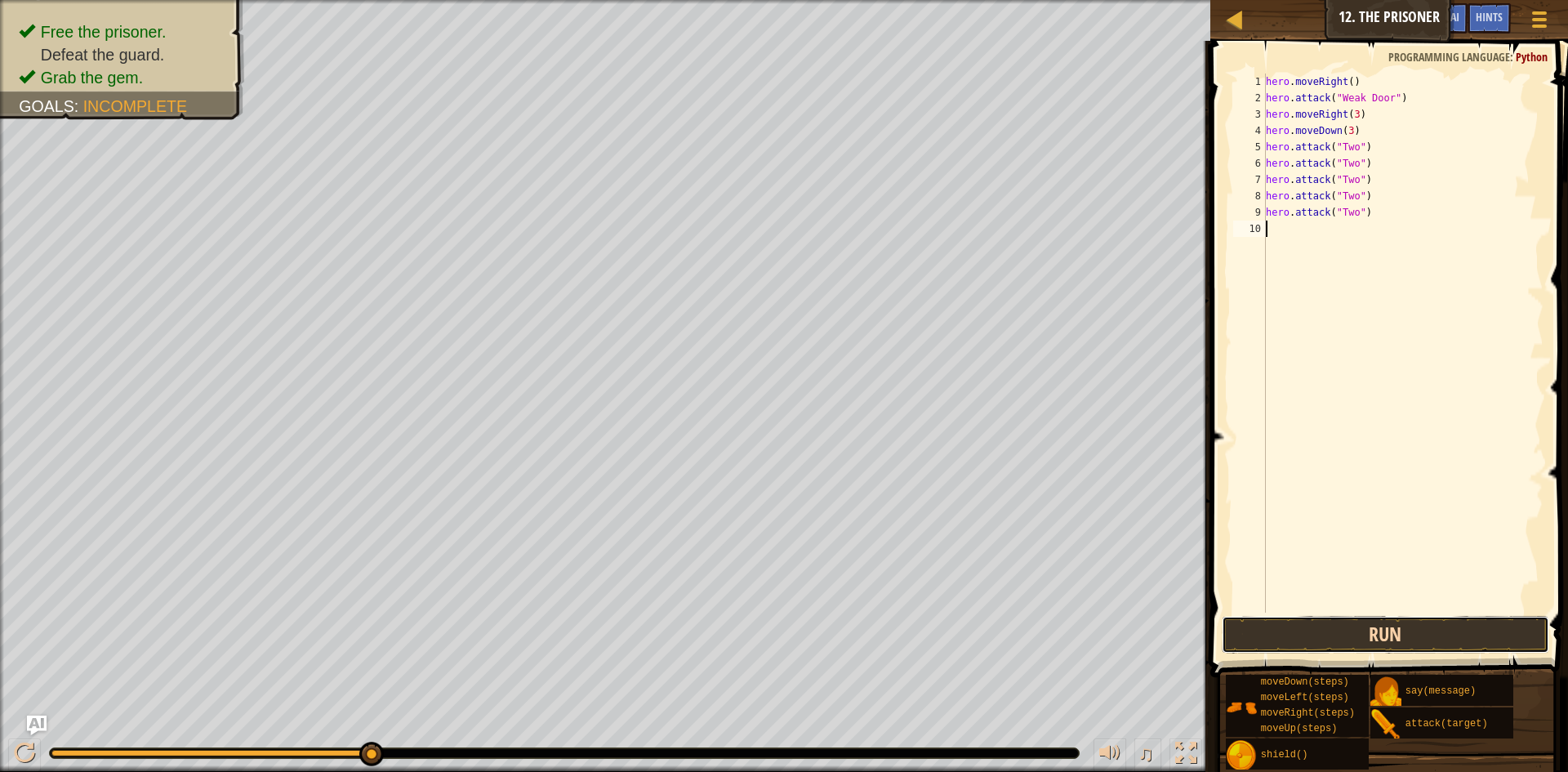
click at [1369, 626] on button "Run" at bounding box center [1385, 634] width 327 height 37
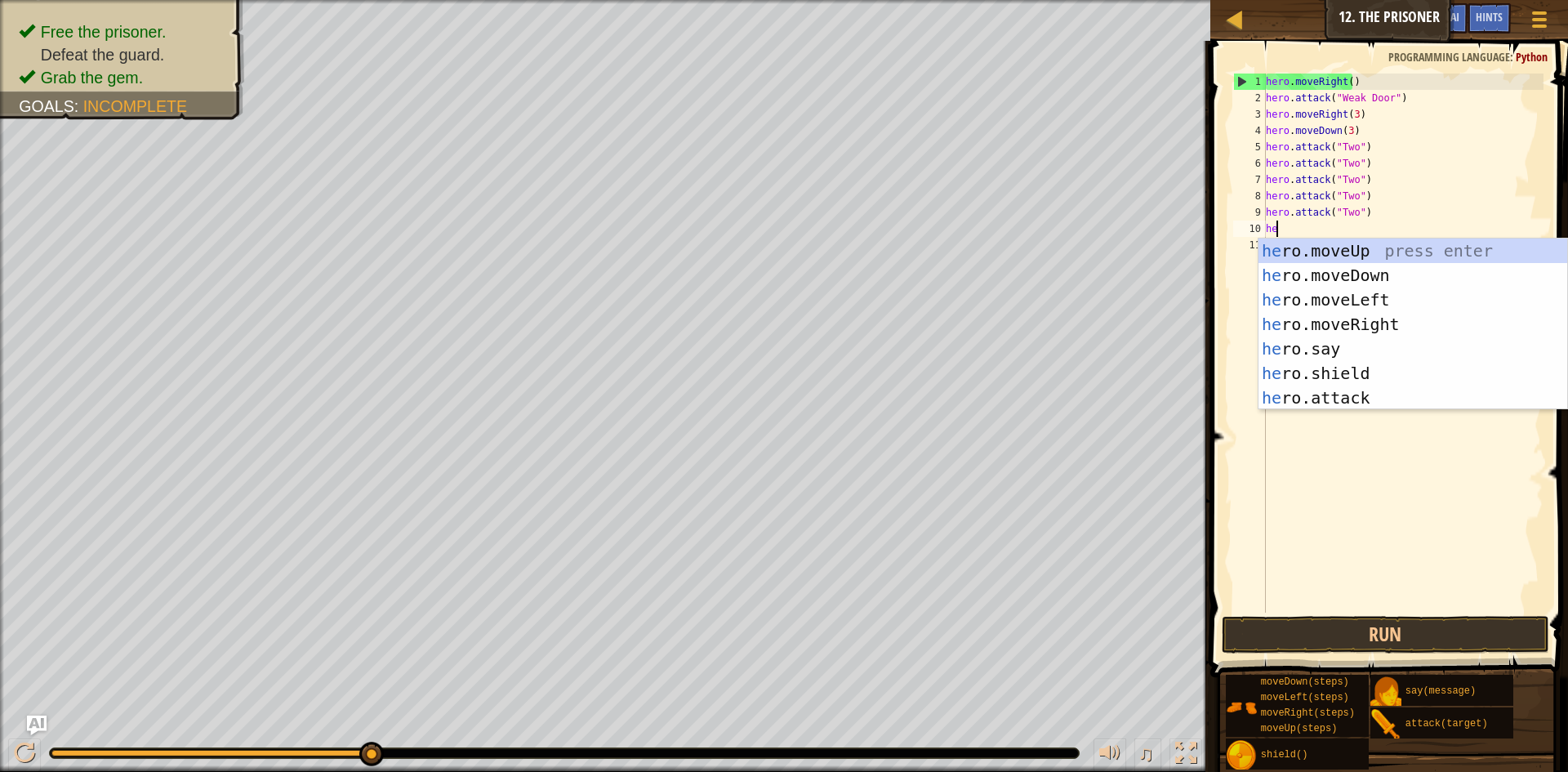
type textarea "hero"
click at [1333, 305] on div "hero .moveUp press enter hero .moveDown press enter hero .moveLeft press enter …" at bounding box center [1413, 348] width 309 height 221
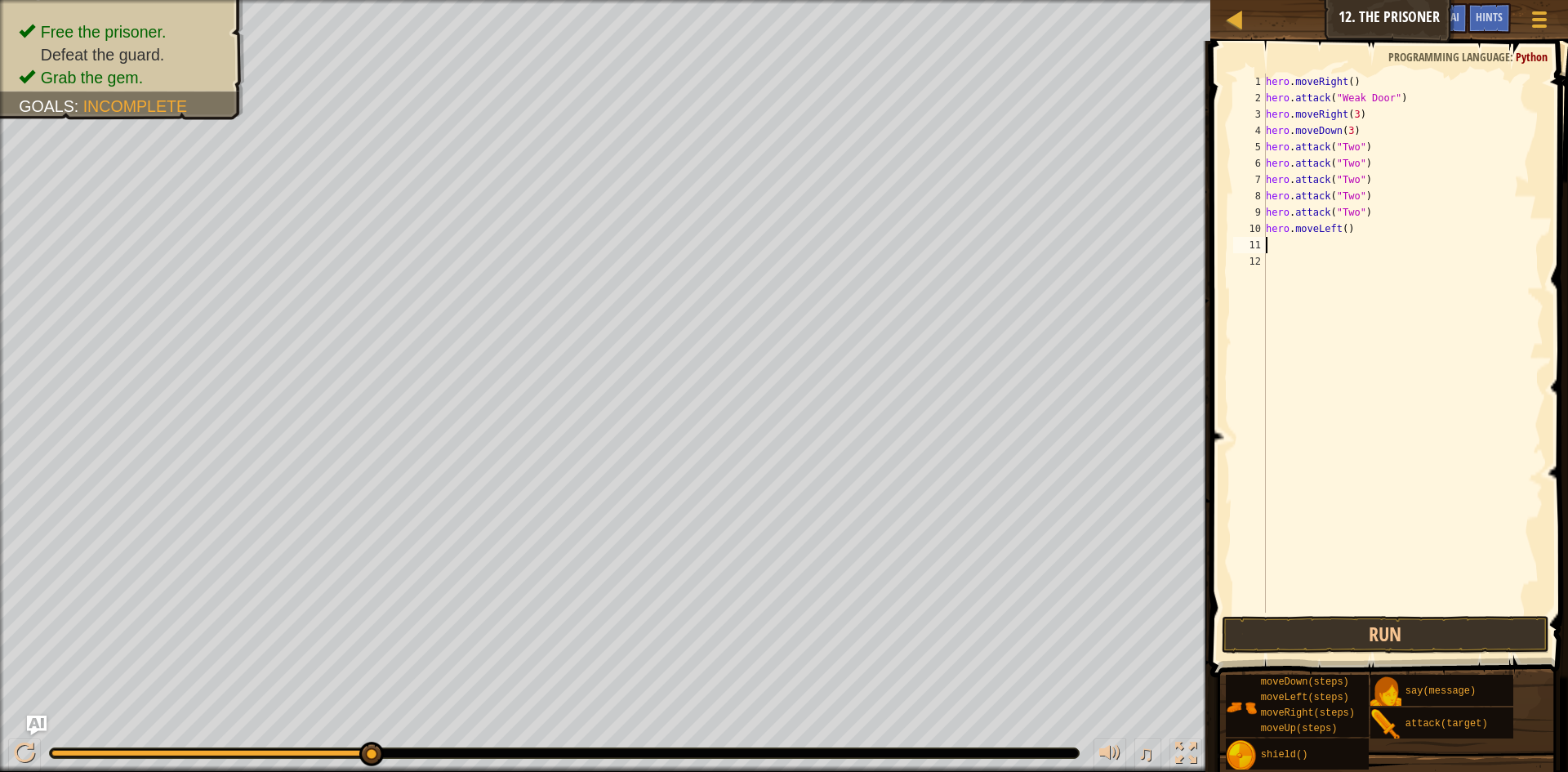
scroll to position [8, 0]
click at [1340, 232] on div "hero . moveRight ( ) hero . attack ( "Weak Door" ) hero . moveRight ( 3 ) hero …" at bounding box center [1403, 360] width 282 height 572
type textarea "hero.moveLeft(2)"
click at [1311, 251] on div "hero . moveRight ( ) hero . attack ( "Weak Door" ) hero . moveRight ( 3 ) hero …" at bounding box center [1403, 360] width 282 height 572
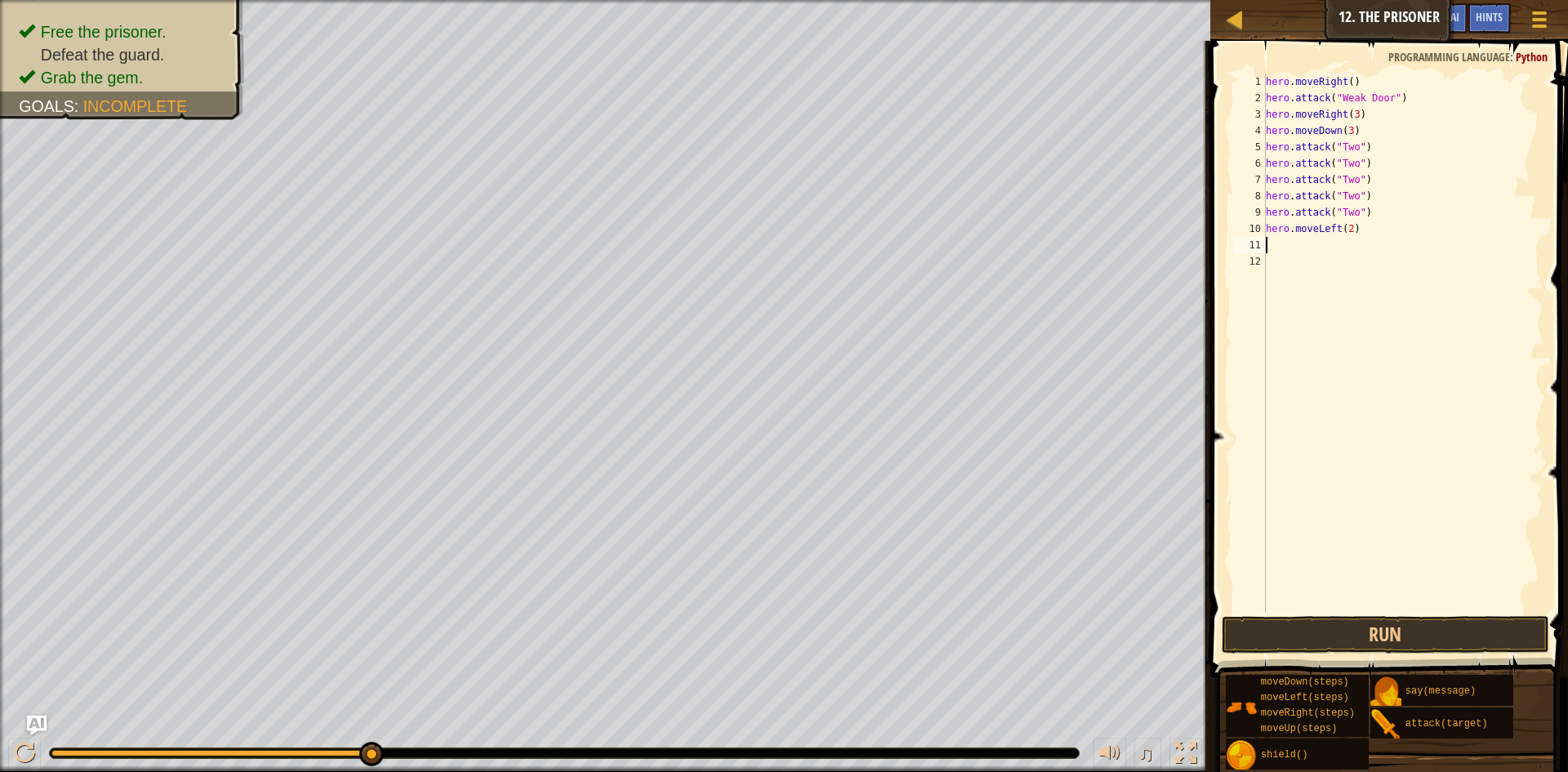
scroll to position [8, 0]
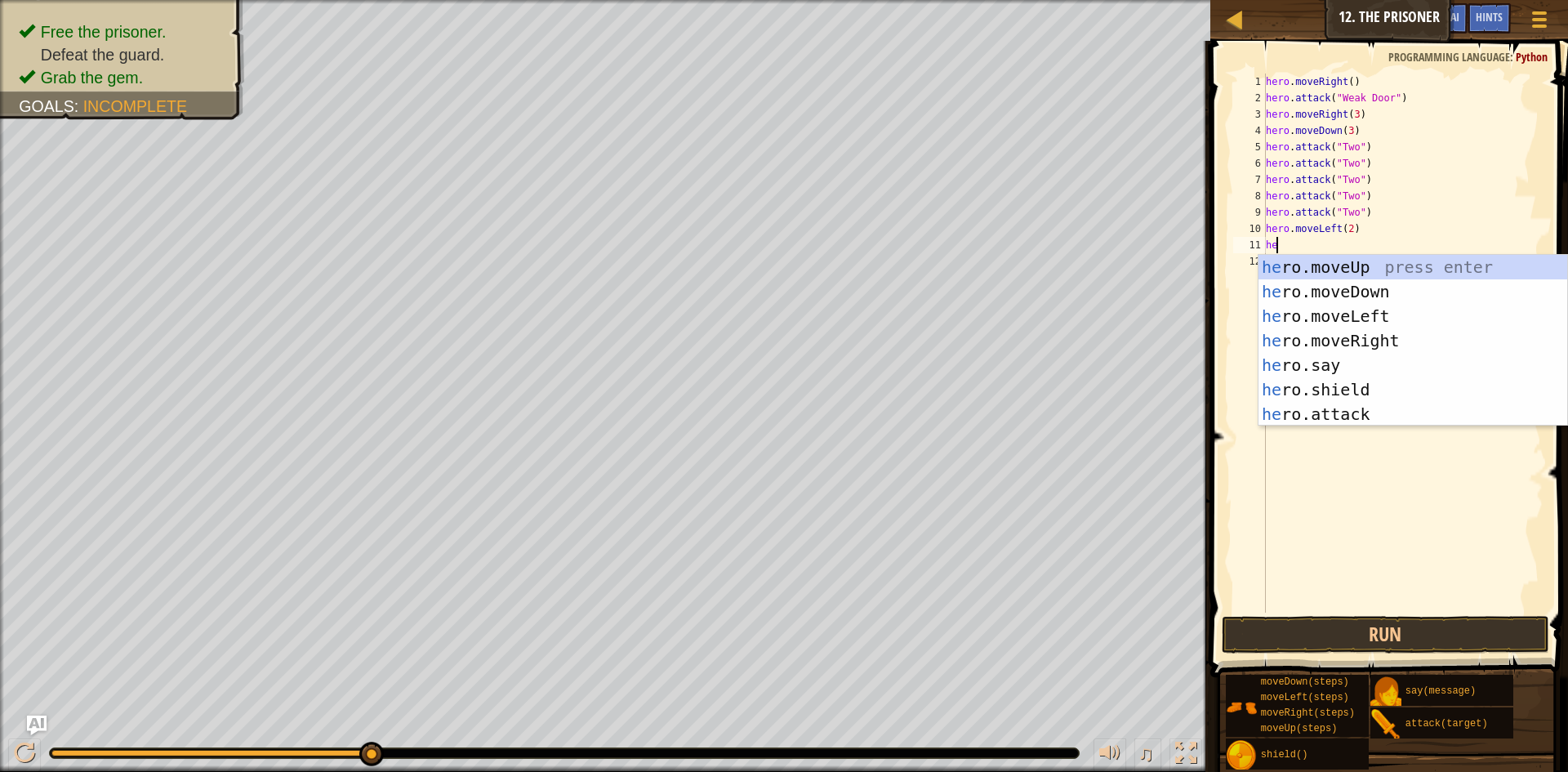
type textarea "hero"
click at [1316, 263] on div "hero .moveUp press enter hero .moveDown press enter hero .moveLeft press enter …" at bounding box center [1413, 364] width 309 height 221
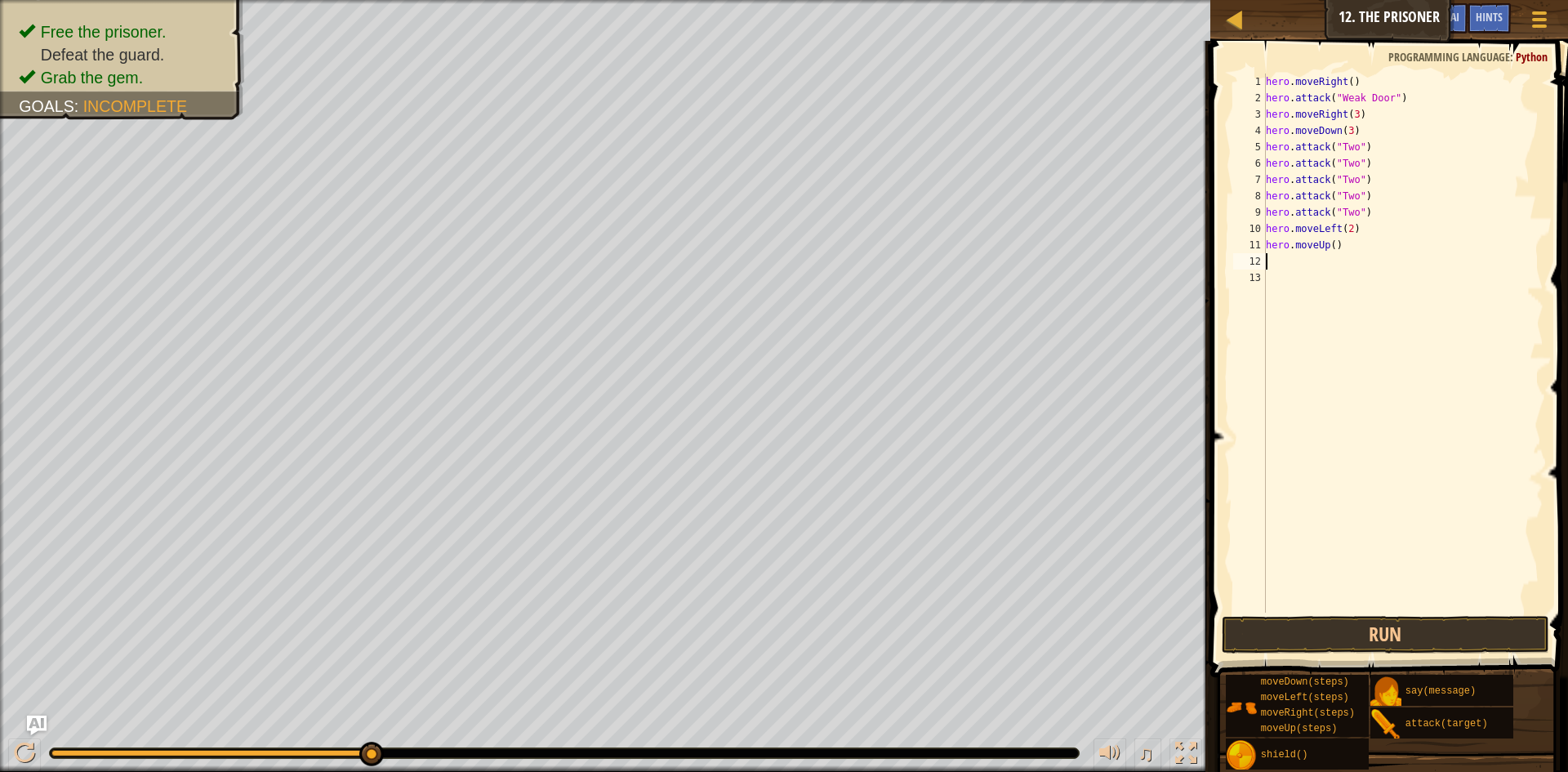
scroll to position [8, 0]
click at [1333, 248] on div "hero . moveRight ( ) hero . attack ( "Weak Door" ) hero . moveRight ( 3 ) hero …" at bounding box center [1403, 360] width 282 height 572
type textarea "hero.moveUp(2)"
click at [1268, 644] on button "Run" at bounding box center [1385, 634] width 327 height 37
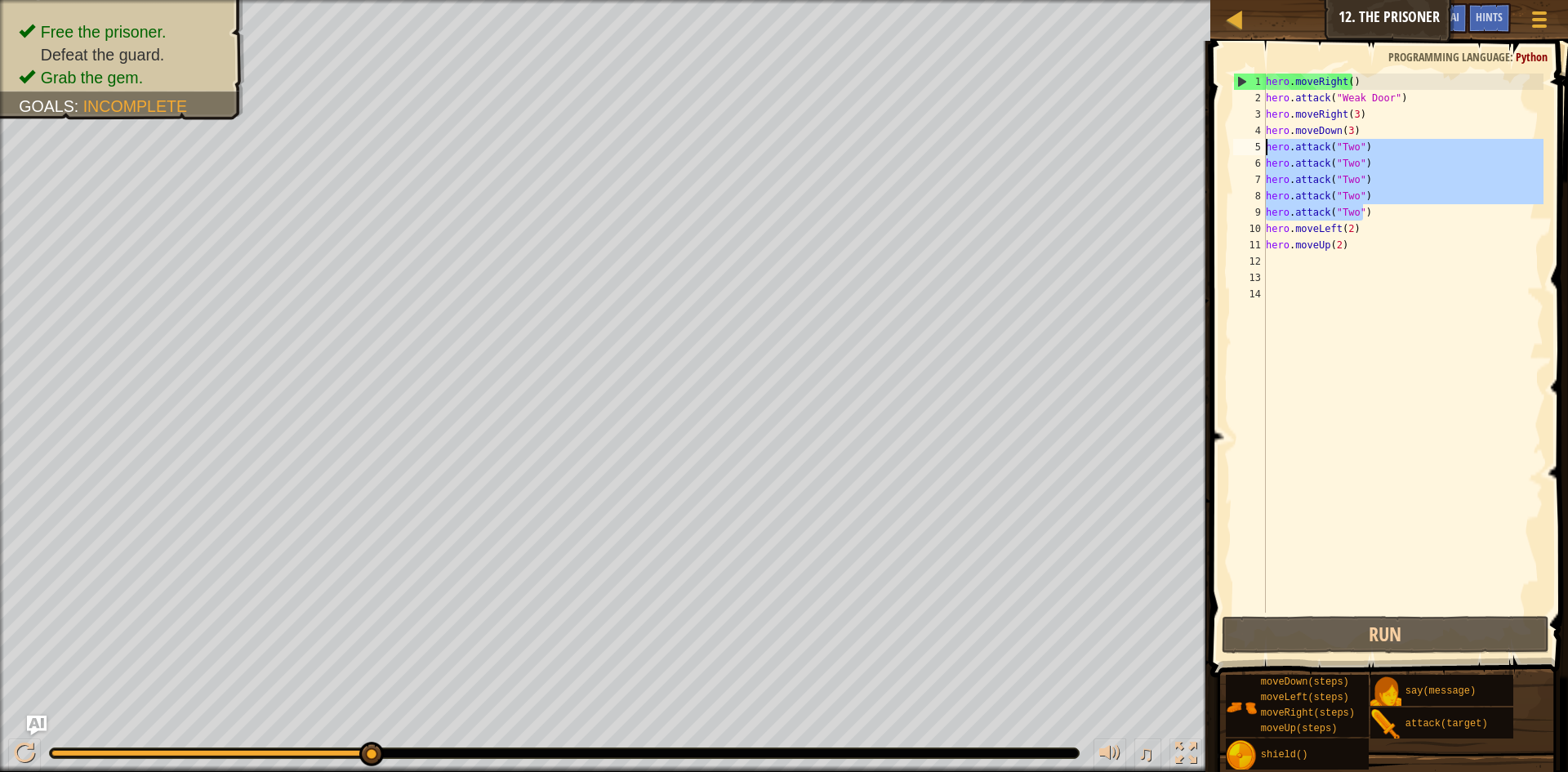
drag, startPoint x: 1365, startPoint y: 218, endPoint x: 1256, endPoint y: 147, distance: 130.1
click at [1256, 147] on div "1 2 3 4 5 6 7 8 9 10 11 12 13 14 hero . moveRight ( ) hero . attack ( "Weak Doo…" at bounding box center [1387, 343] width 314 height 540
type textarea "hero.attack("Two") hero.attack("Two")"
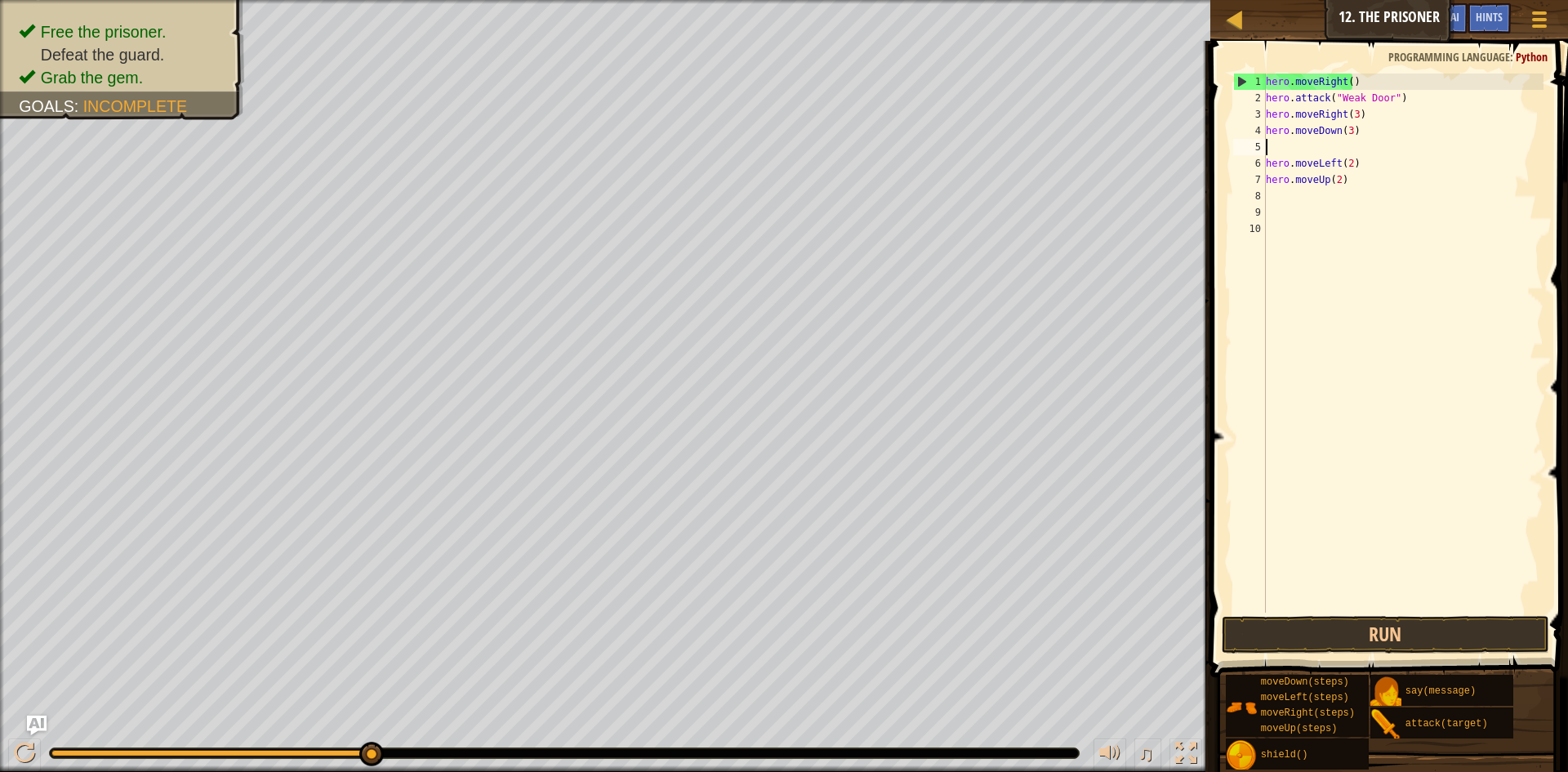
type textarea "hero.moveDown(3)"
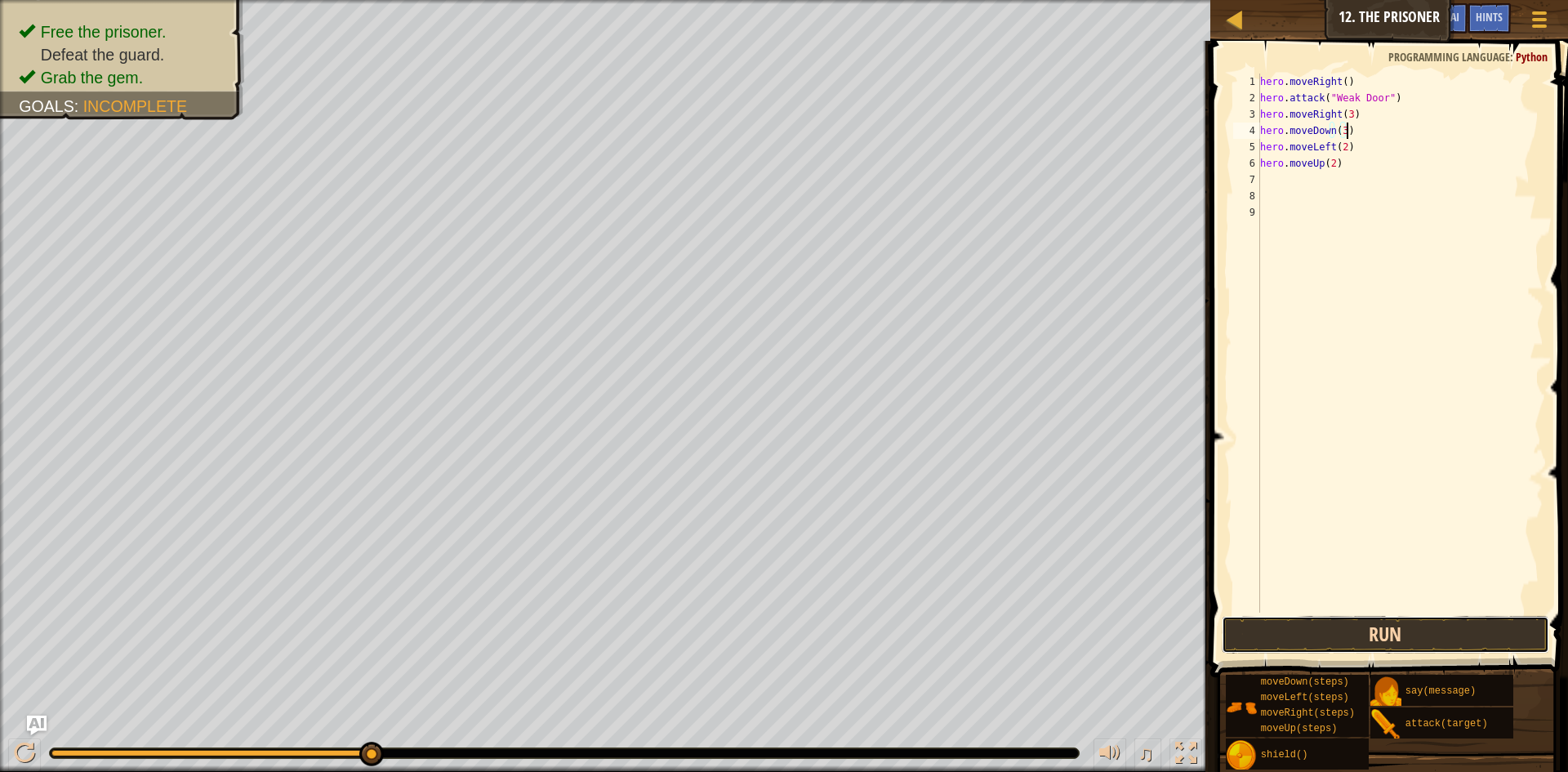
click at [1287, 629] on button "Run" at bounding box center [1385, 634] width 327 height 37
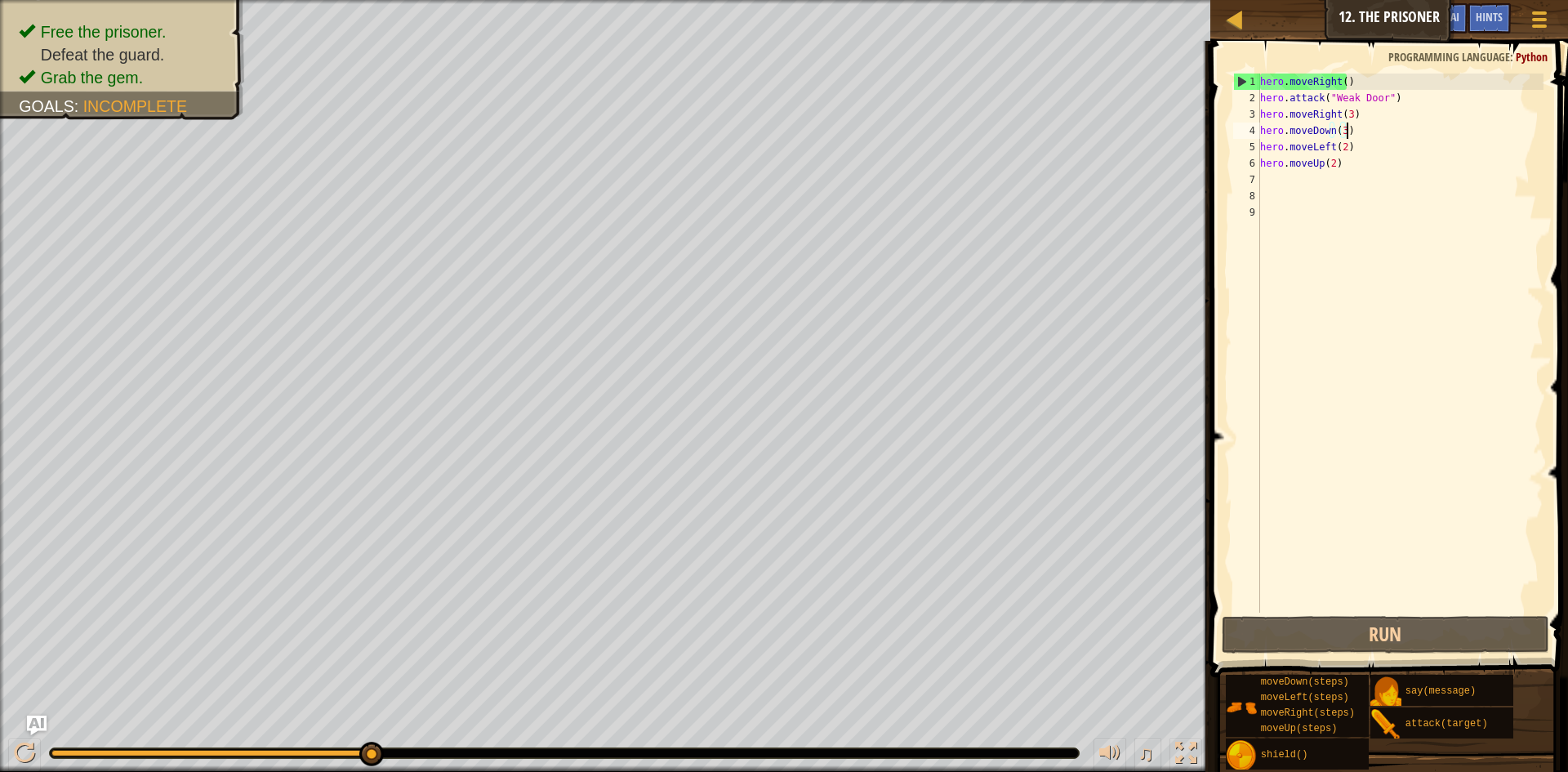
click at [1307, 175] on div "hero . moveRight ( ) hero . attack ( "Weak Door" ) hero . moveRight ( 3 ) hero …" at bounding box center [1401, 360] width 287 height 572
click at [1328, 165] on div "hero . moveRight ( ) hero . attack ( "Weak Door" ) hero . moveRight ( 3 ) hero …" at bounding box center [1401, 360] width 287 height 572
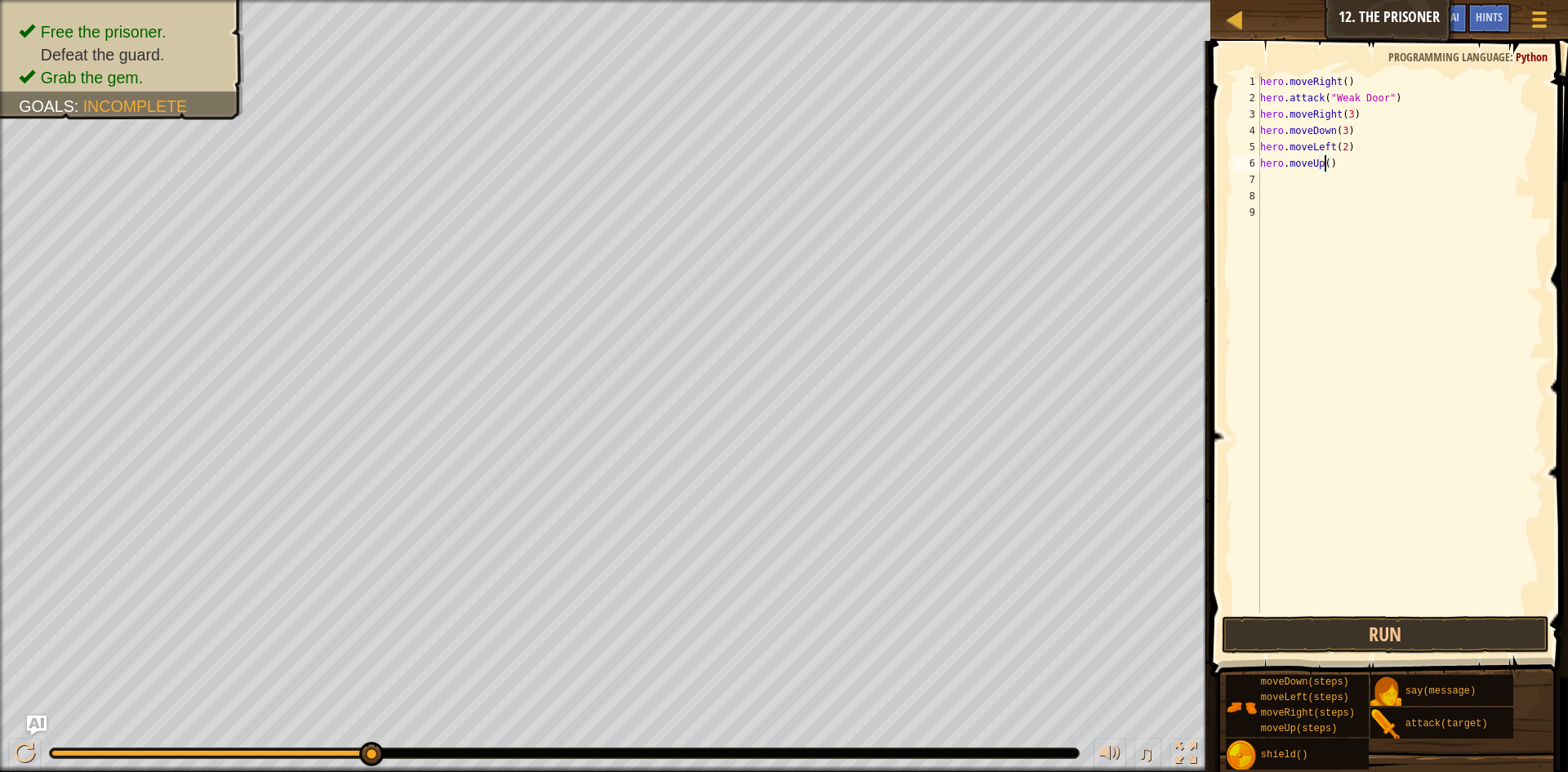
type textarea "hero.moveUp(3)"
click at [1299, 629] on button "Run" at bounding box center [1385, 634] width 327 height 37
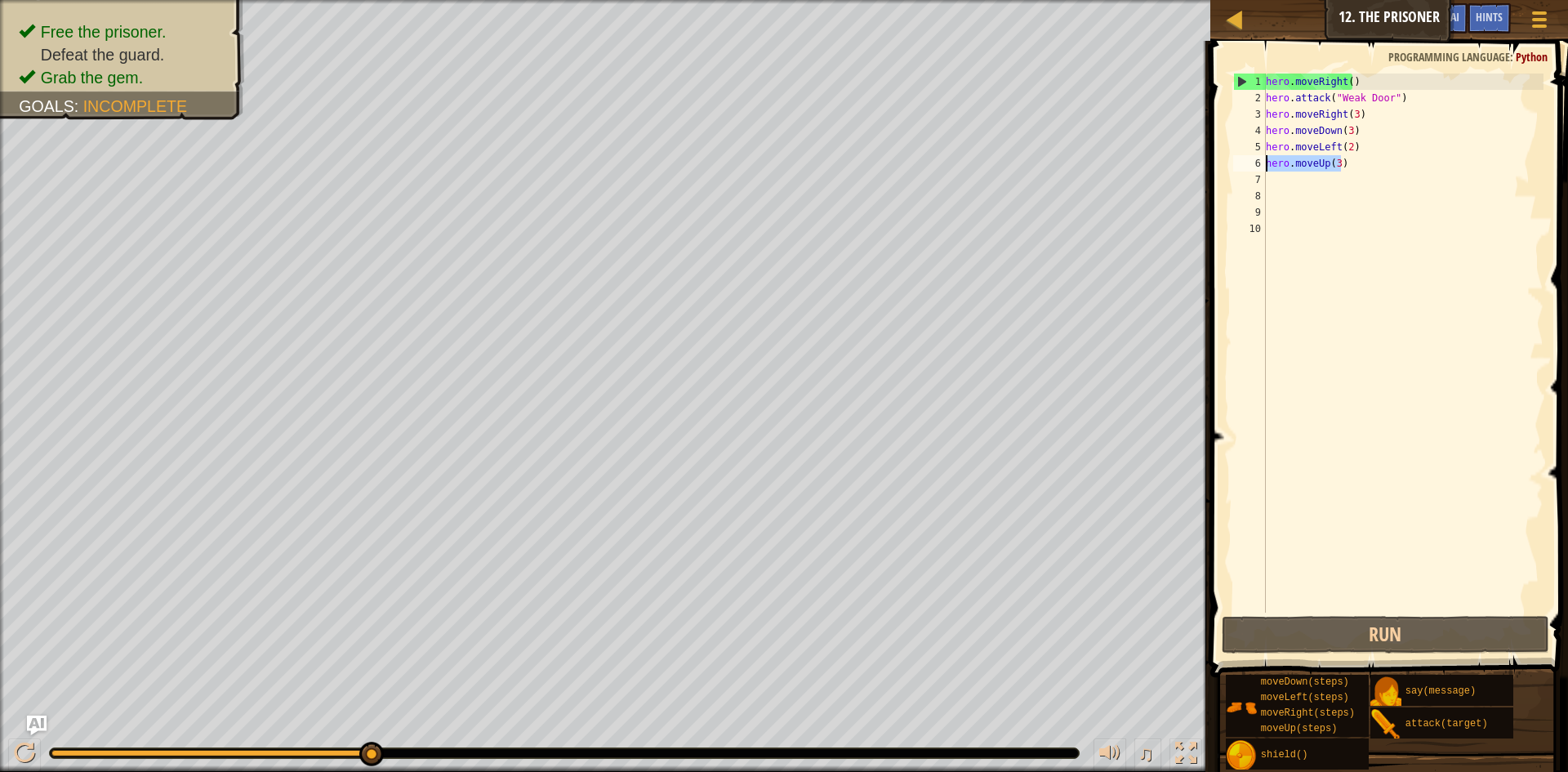
drag, startPoint x: 1345, startPoint y: 167, endPoint x: 1262, endPoint y: 169, distance: 83.0
click at [1262, 169] on div "1 2 3 4 5 6 7 8 9 10 hero . moveRight ( ) hero . attack ( "Weak Door" ) hero . …" at bounding box center [1387, 343] width 314 height 540
type textarea "hero.moveUp(3)"
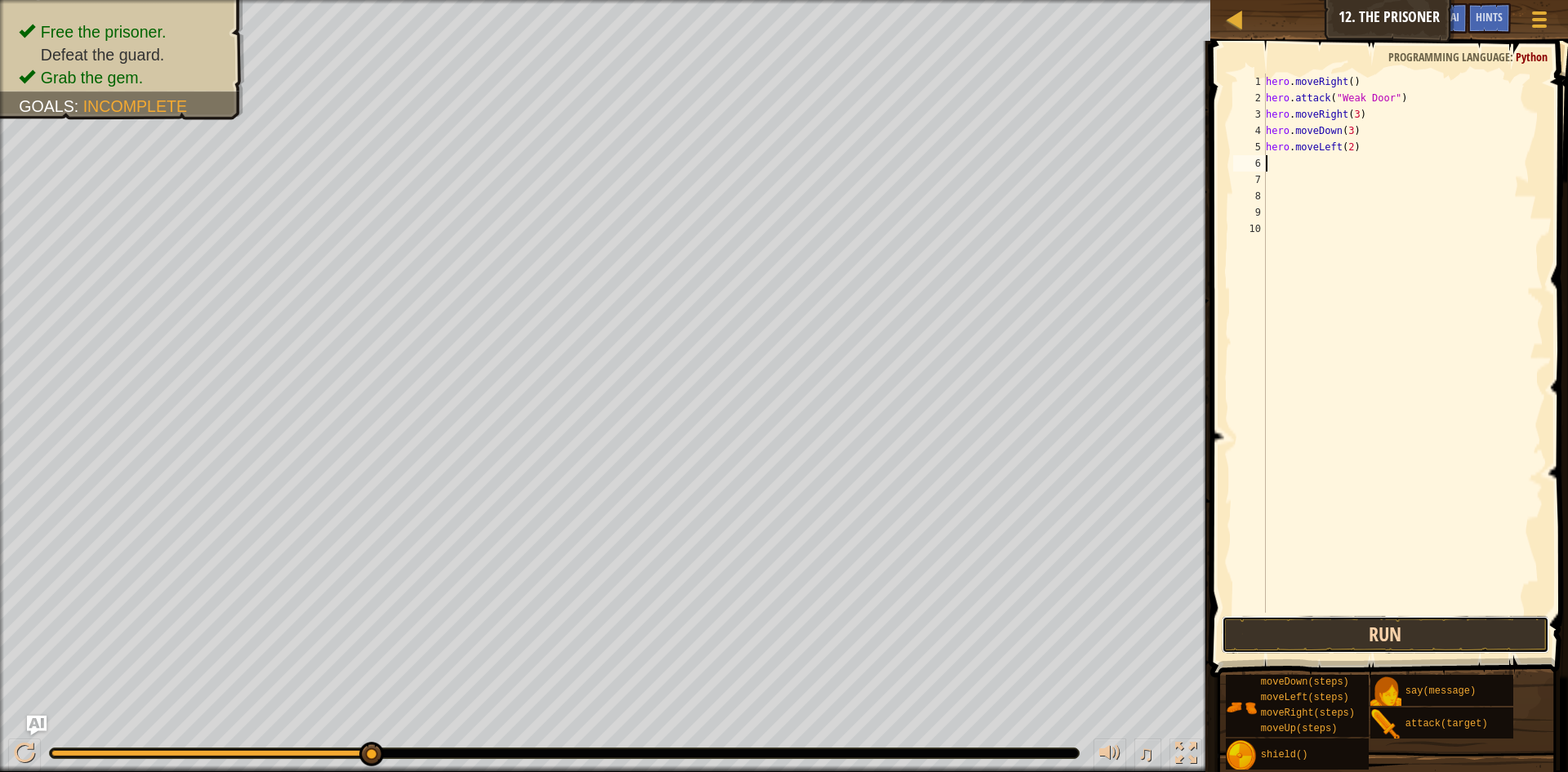
click at [1300, 627] on button "Run" at bounding box center [1385, 634] width 327 height 37
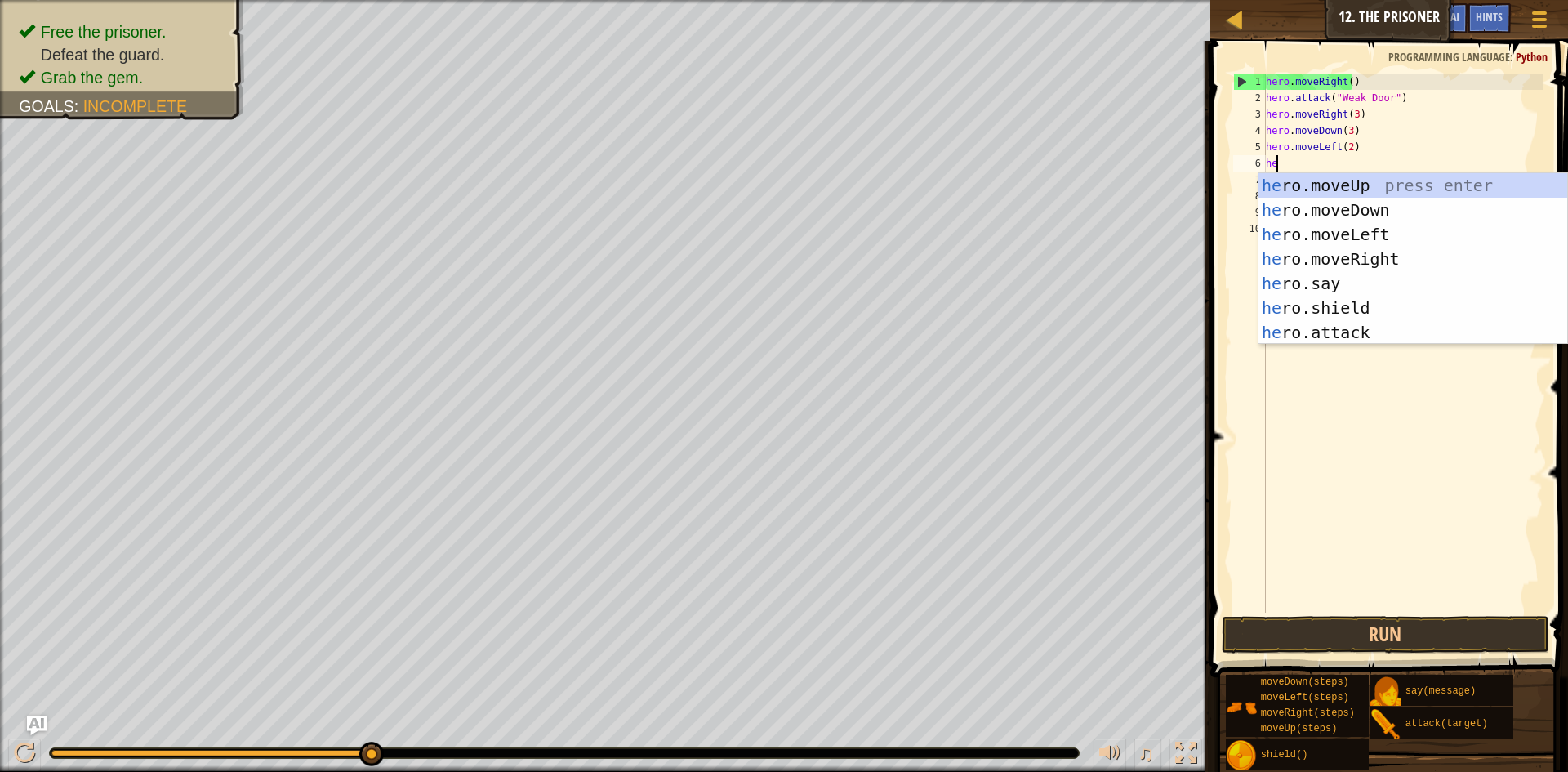
scroll to position [8, 1]
type textarea "hero"
click at [1317, 185] on div "hero .moveUp press enter hero .moveDown press enter hero .moveLeft press enter …" at bounding box center [1413, 283] width 309 height 221
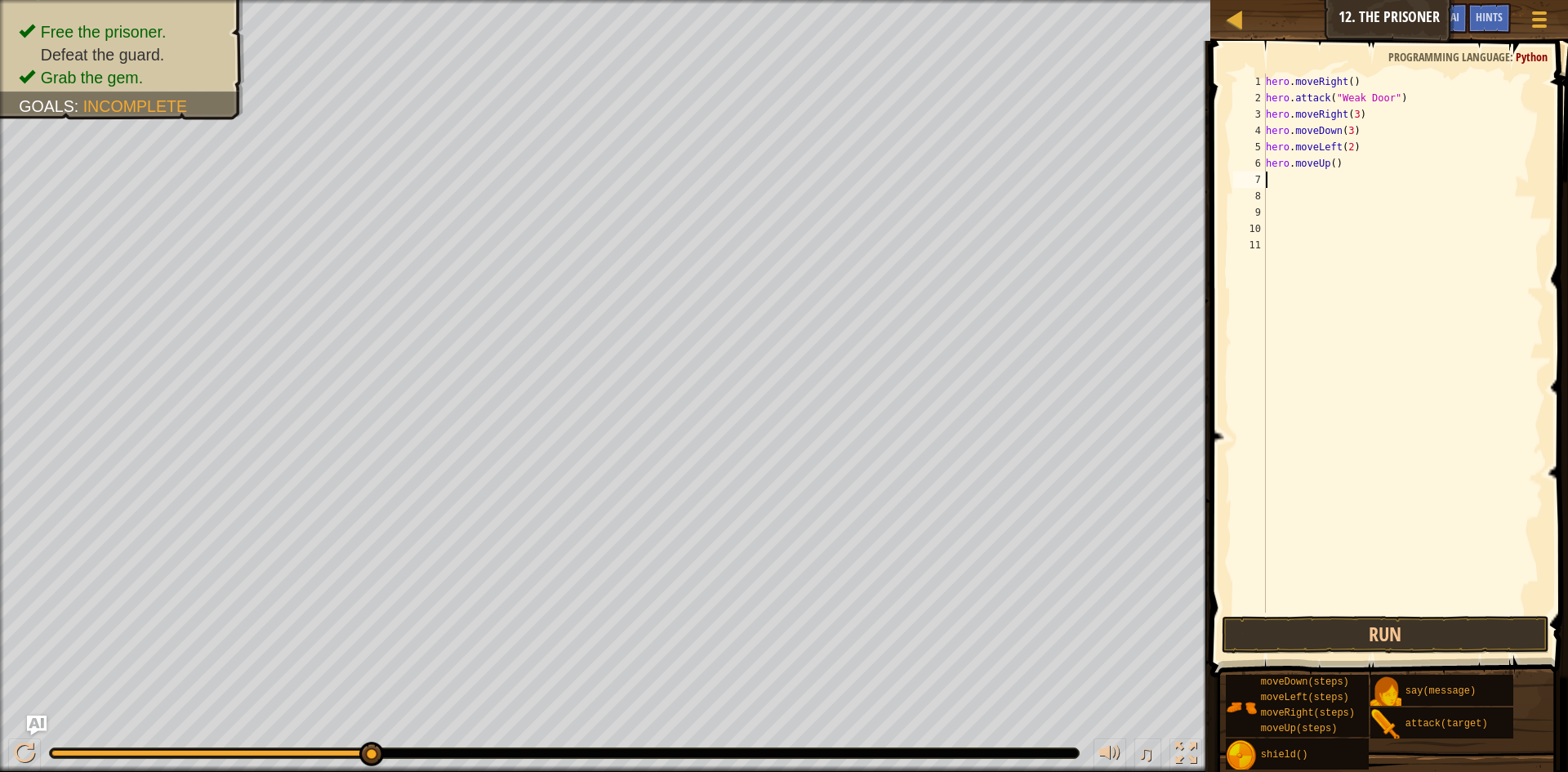
scroll to position [8, 0]
click at [1327, 616] on button "Run" at bounding box center [1385, 634] width 327 height 37
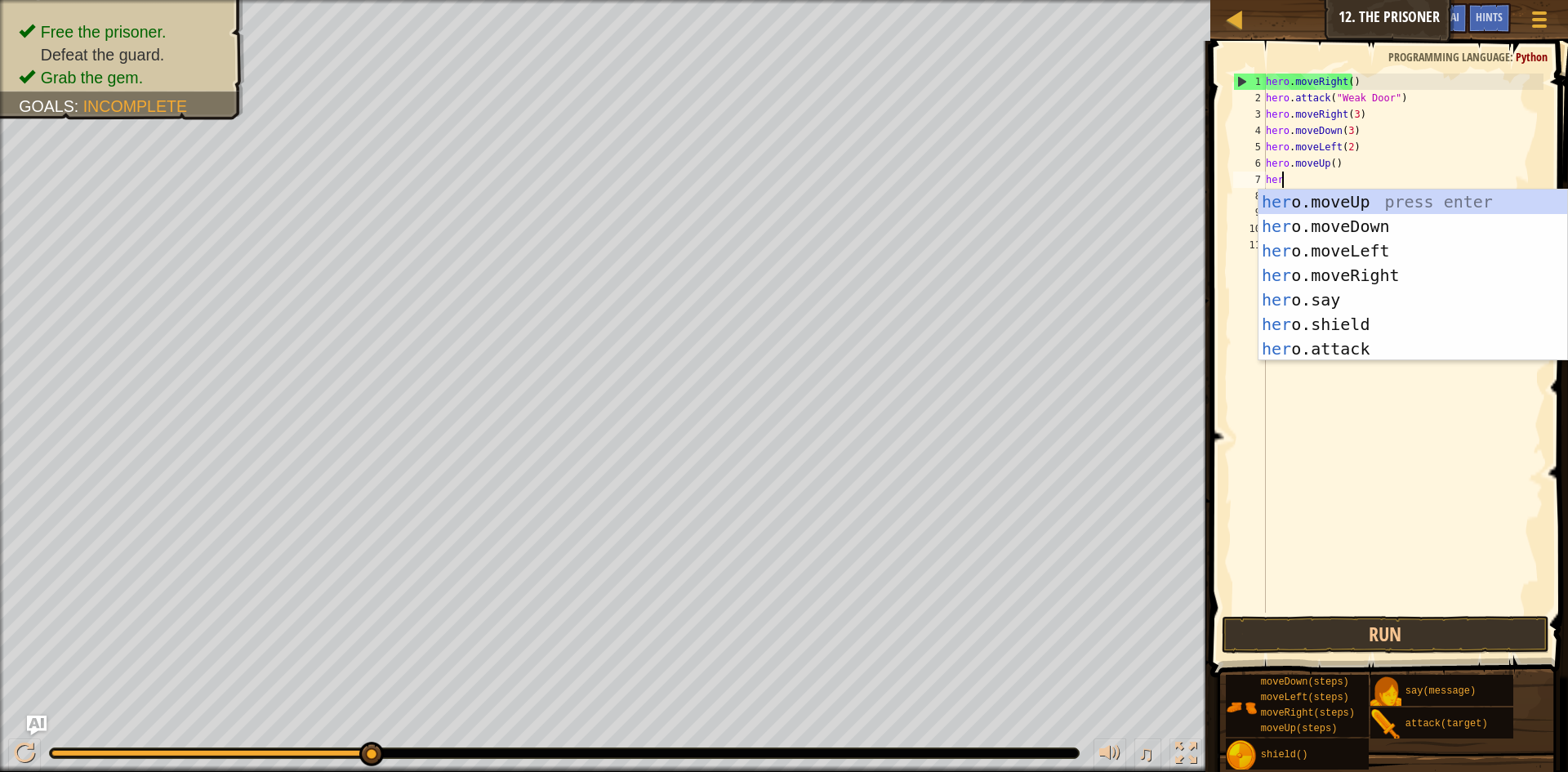
scroll to position [8, 1]
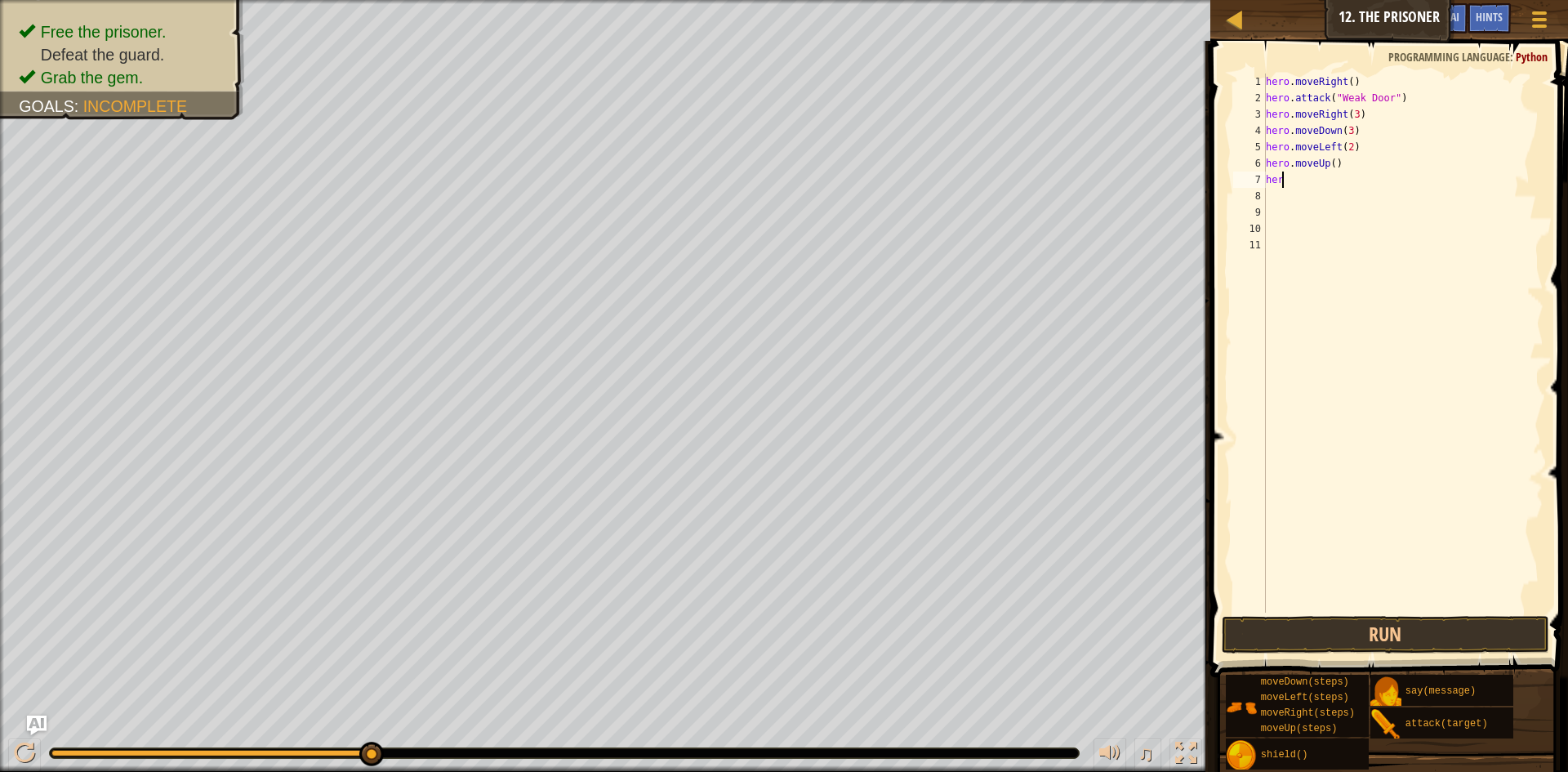
click at [1307, 179] on div "hero . moveRight ( ) hero . attack ( "Weak Door" ) hero . moveRight ( 3 ) hero …" at bounding box center [1403, 360] width 282 height 572
type textarea "h"
paste textarea "hero.attack("Two")"
type textarea "hero.attack("Two")"
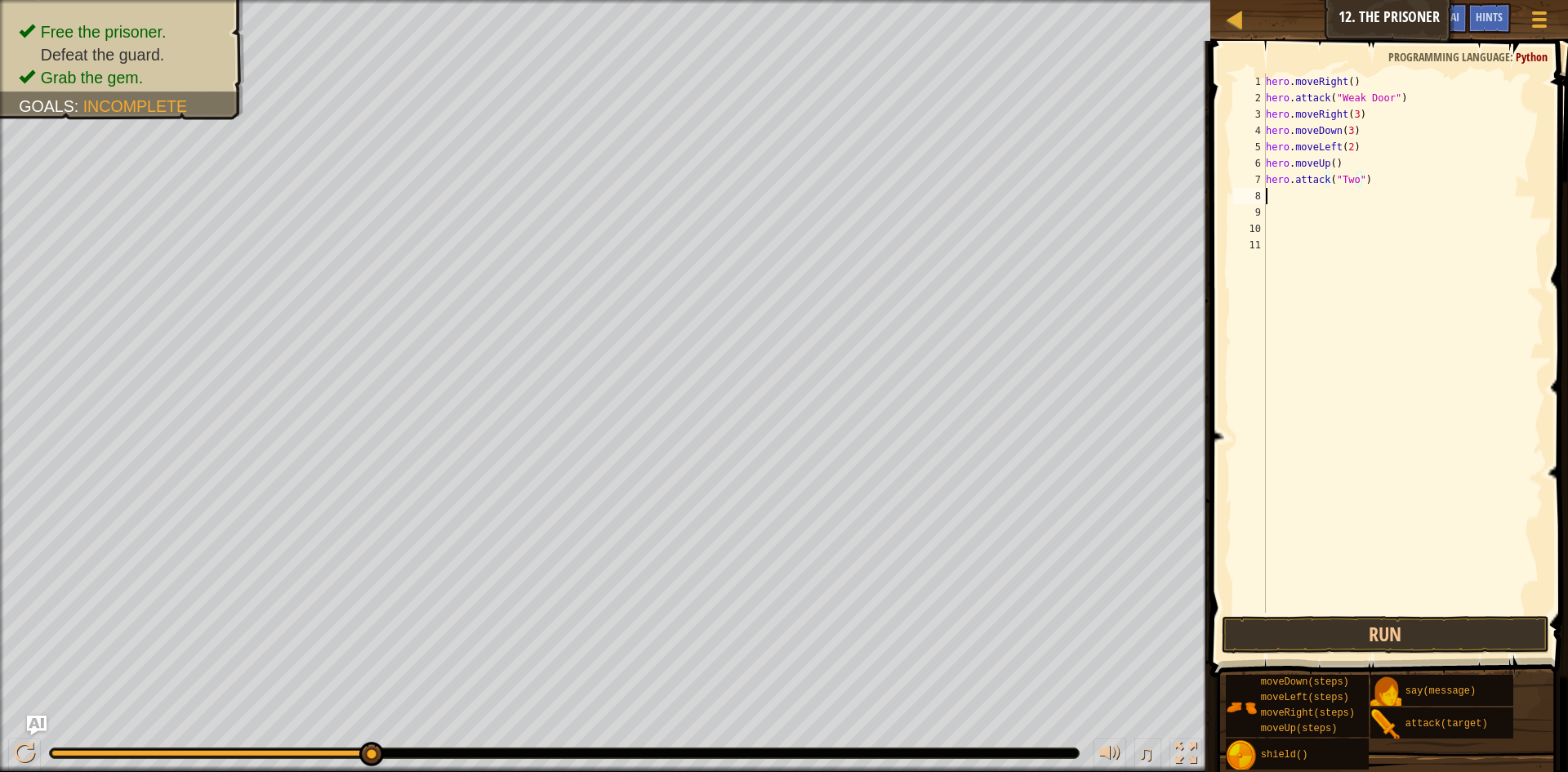
click at [1344, 194] on div "hero . moveRight ( ) hero . attack ( "Weak Door" ) hero . moveRight ( 3 ) hero …" at bounding box center [1403, 360] width 282 height 572
paste textarea "hero.attack("Two")"
type textarea "hero.attack("Two")"
click at [1314, 214] on div "hero . moveRight ( ) hero . attack ( "Weak Door" ) hero . moveRight ( 3 ) hero …" at bounding box center [1403, 360] width 282 height 572
paste textarea "hero.attack("Two")"
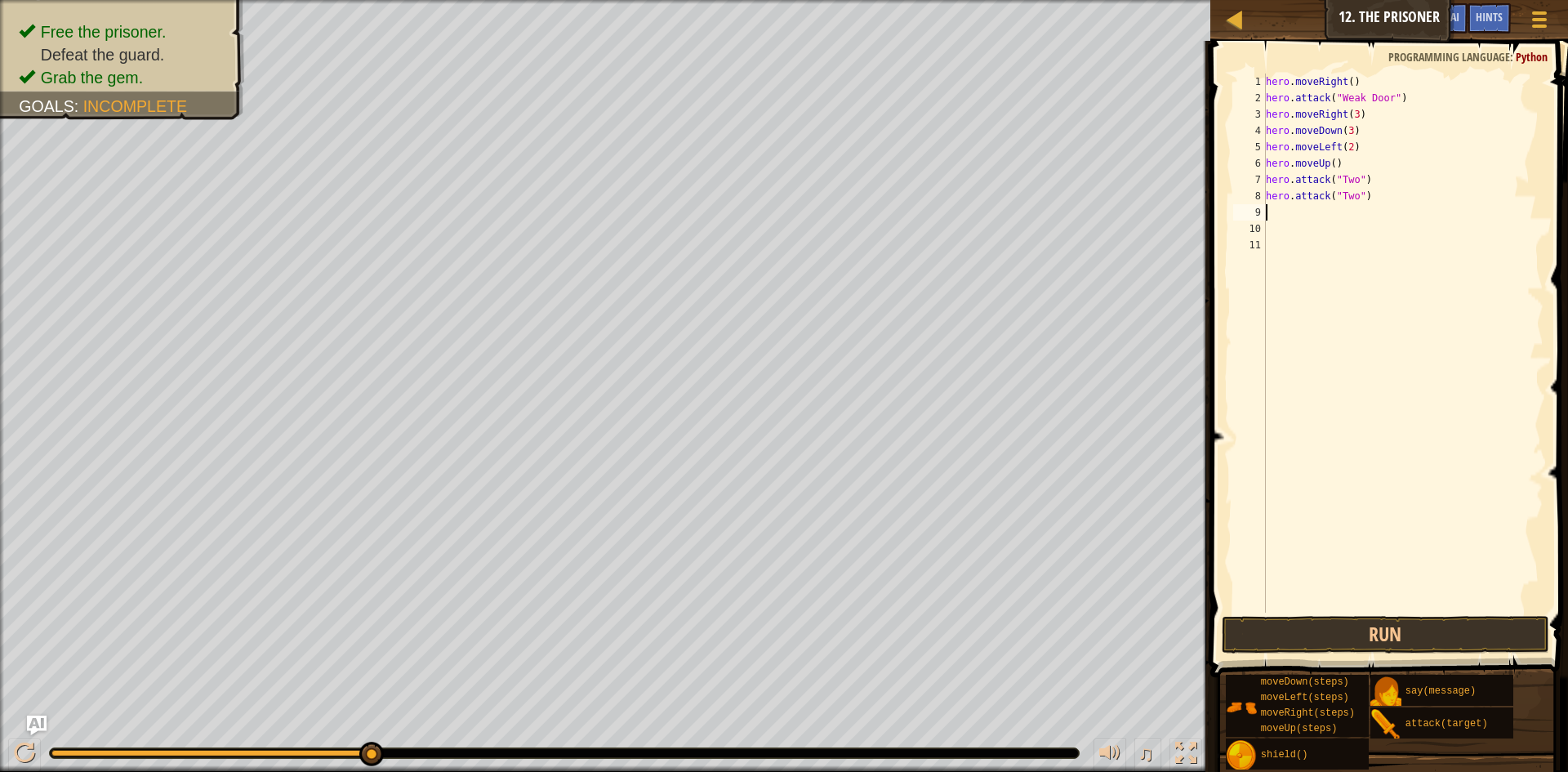
type textarea "hero.attack("Two")"
click at [1292, 230] on div "hero . moveRight ( ) hero . attack ( "Weak Door" ) hero . moveRight ( 3 ) hero …" at bounding box center [1403, 360] width 282 height 572
paste textarea "hero.attack("Two")"
type textarea "hero.attack("Two")"
click at [1293, 248] on div "hero . moveRight ( ) hero . attack ( "Weak Door" ) hero . moveRight ( 3 ) hero …" at bounding box center [1403, 360] width 282 height 572
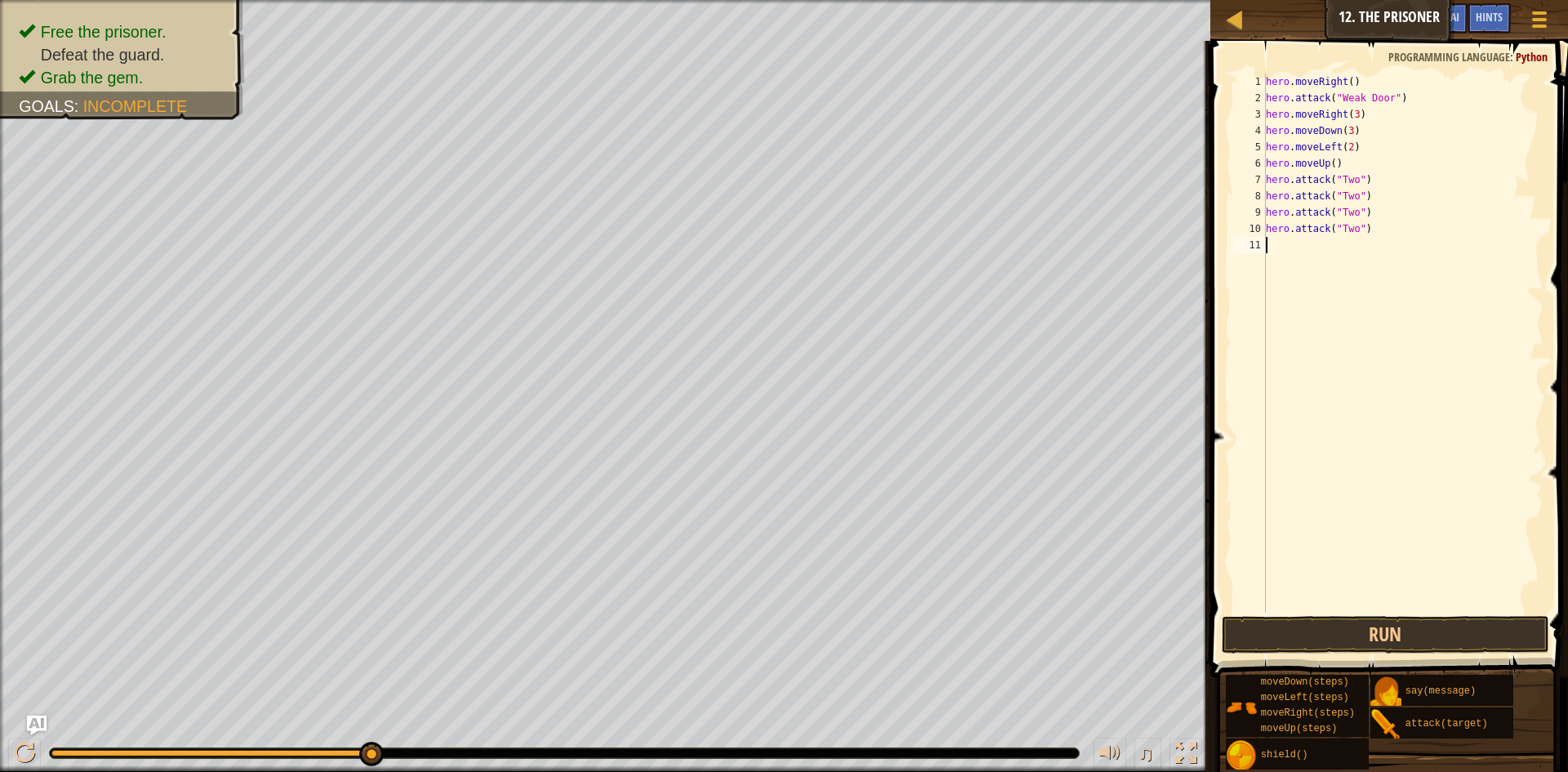
paste textarea "hero.attack("Two")"
type textarea "hero.attack("Two")"
drag, startPoint x: 1334, startPoint y: 506, endPoint x: 1326, endPoint y: 380, distance: 126.3
click at [1334, 506] on div "hero . moveRight ( ) hero . attack ( "Weak Door" ) hero . moveRight ( 3 ) hero …" at bounding box center [1403, 360] width 282 height 572
paste textarea "hero.attack("Two")"
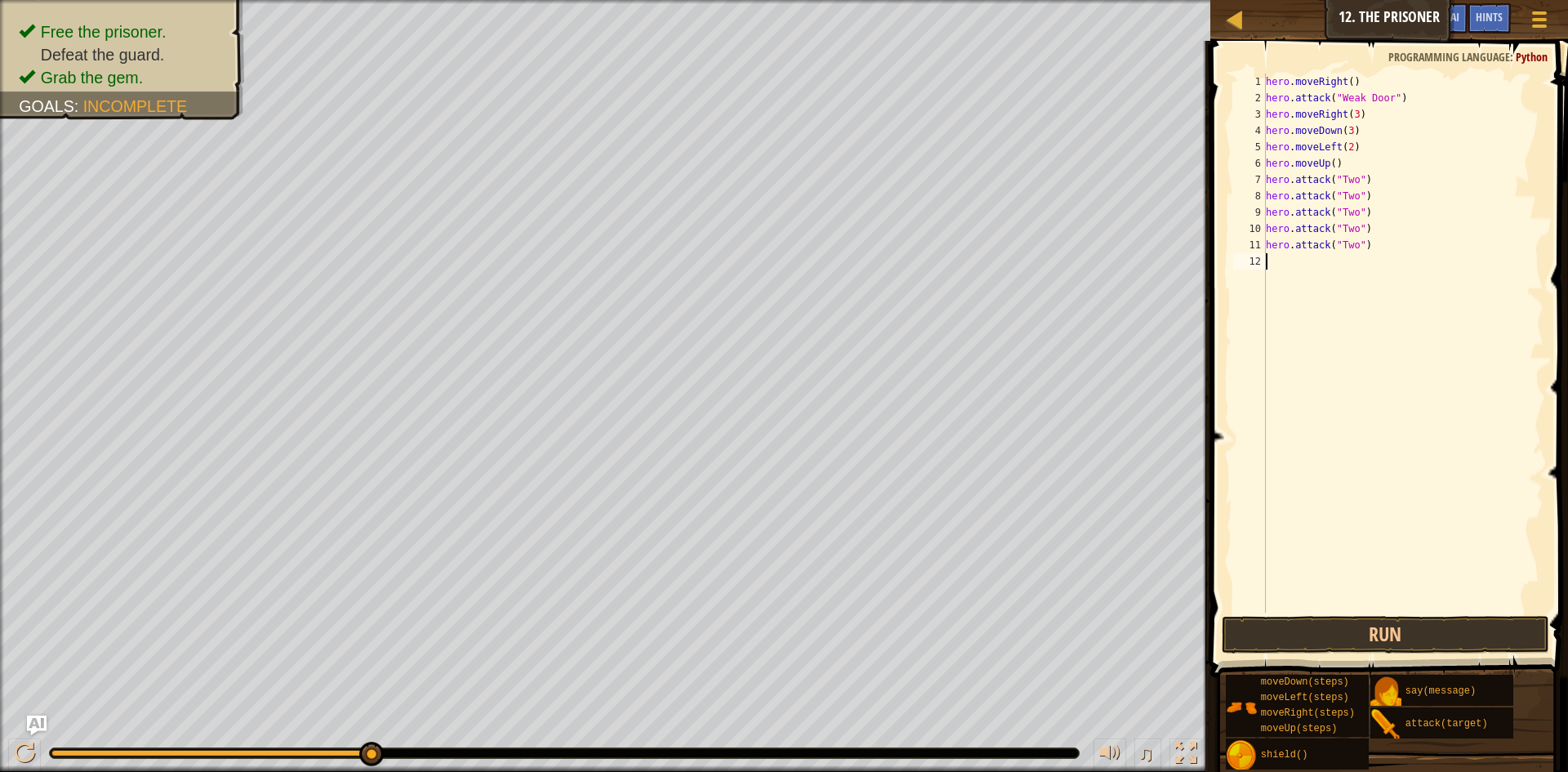
type textarea "hero.attack("Two")"
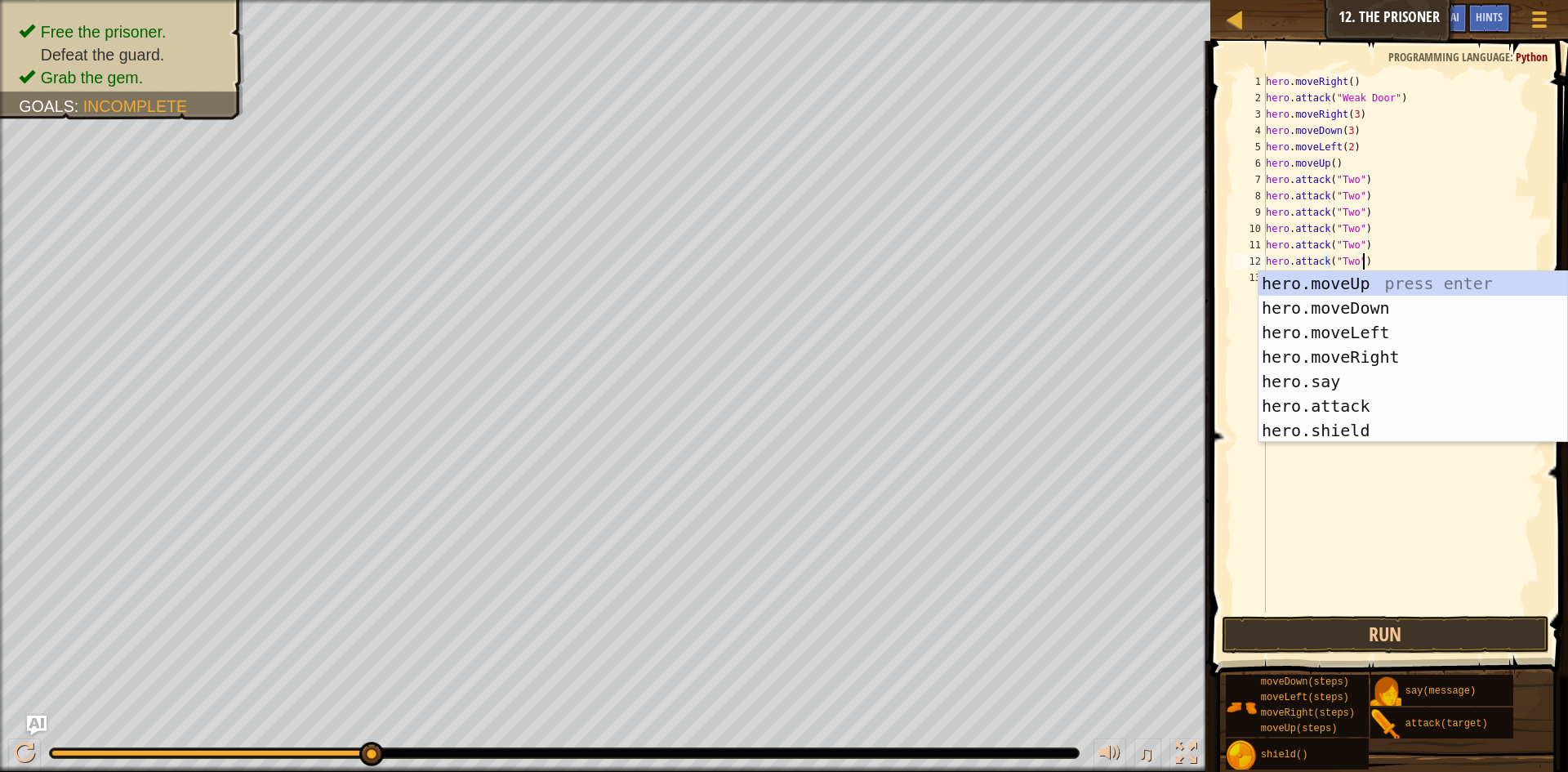
drag, startPoint x: 1424, startPoint y: 240, endPoint x: 1317, endPoint y: 272, distance: 111.7
click at [1424, 239] on div "hero . moveRight ( ) hero . attack ( "Weak Door" ) hero . moveRight ( 3 ) hero …" at bounding box center [1403, 360] width 282 height 572
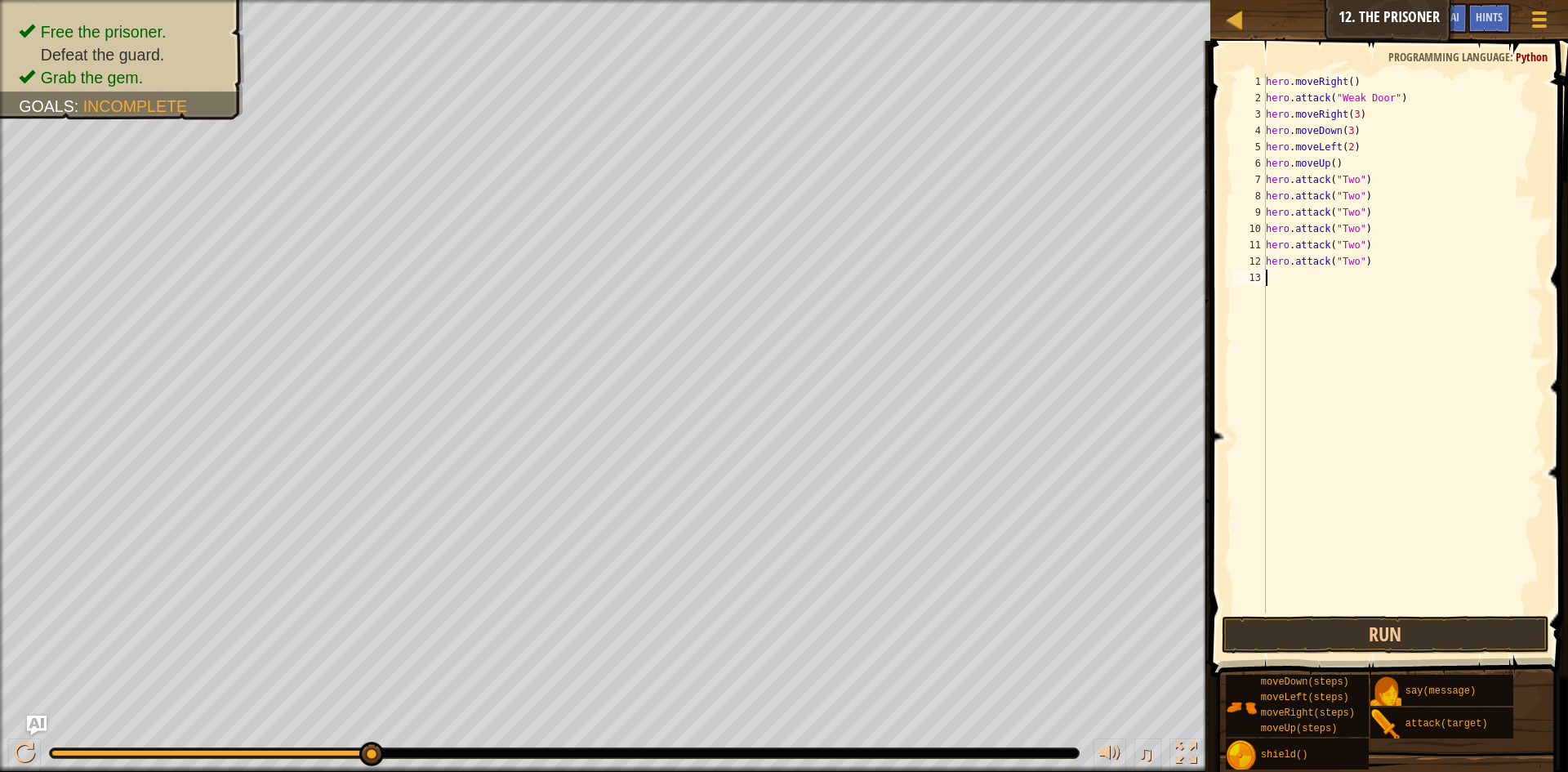
drag, startPoint x: 1316, startPoint y: 273, endPoint x: 1315, endPoint y: 283, distance: 10.0
click at [1315, 283] on div "hero . moveRight ( ) hero . attack ( "Weak Door" ) hero . moveRight ( 3 ) hero …" at bounding box center [1403, 360] width 282 height 572
paste textarea "hero.attack("Two")"
click at [1351, 634] on button "Run" at bounding box center [1385, 634] width 327 height 37
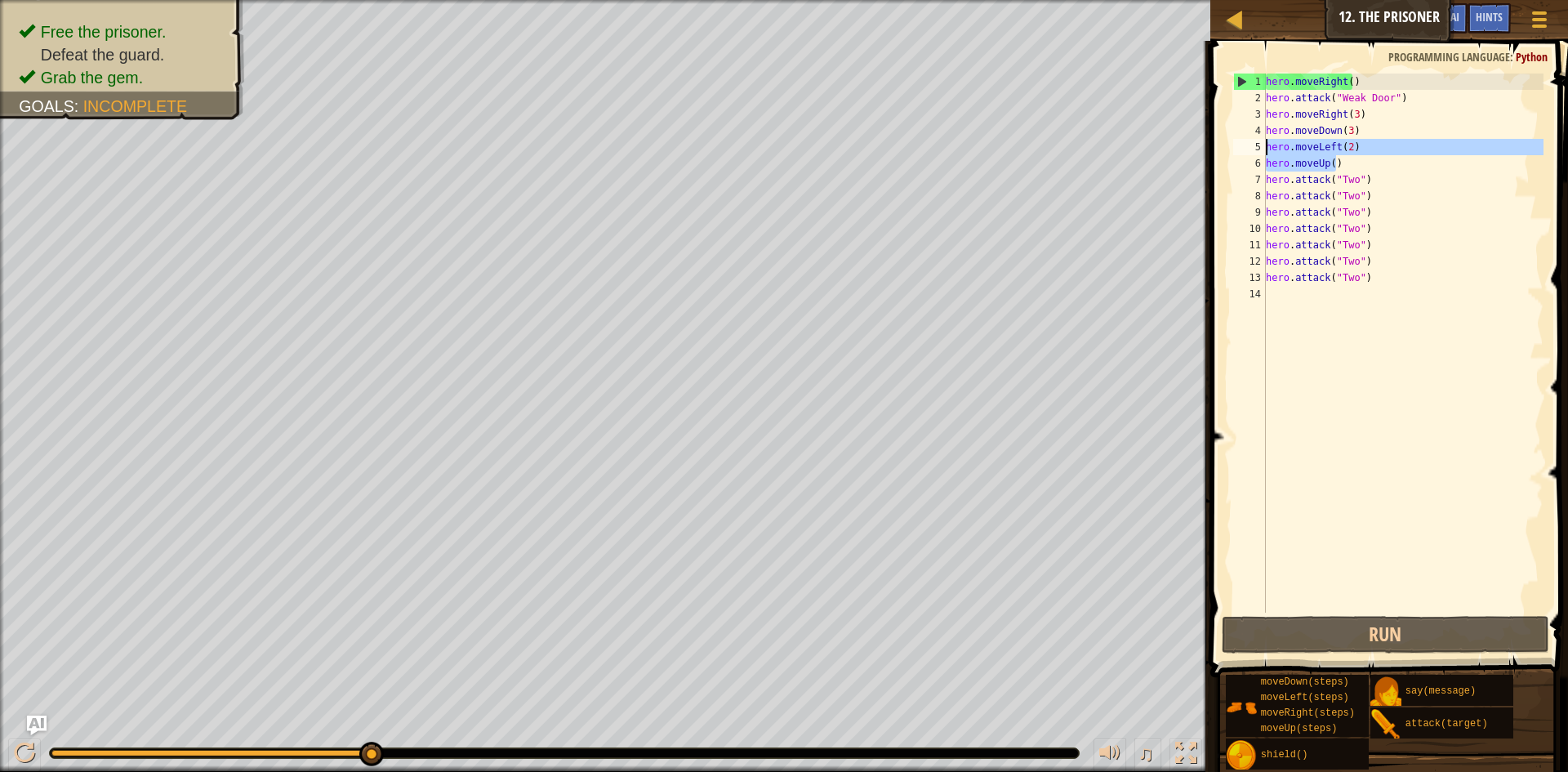
drag, startPoint x: 1337, startPoint y: 163, endPoint x: 1266, endPoint y: 145, distance: 73.2
click at [1266, 145] on div "hero.attack("Two") 1 2 3 4 5 6 7 8 9 10 11 12 13 14 hero . moveRight ( ) hero .…" at bounding box center [1387, 343] width 314 height 540
type textarea "hero.moveLeft(2) hero.moveUp()"
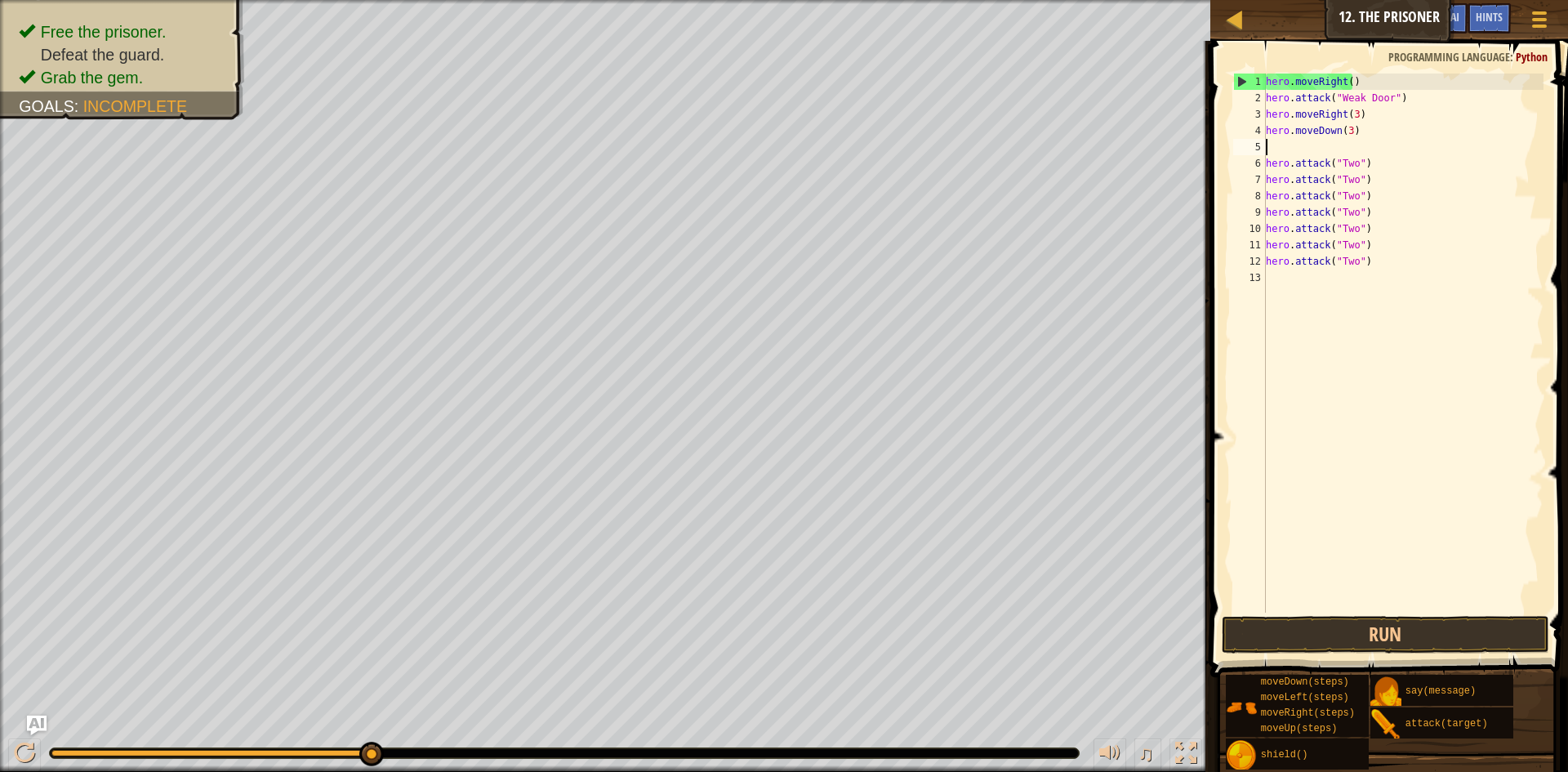
type textarea "hero.moveDown(3)"
click at [1354, 632] on button "Run" at bounding box center [1385, 634] width 327 height 37
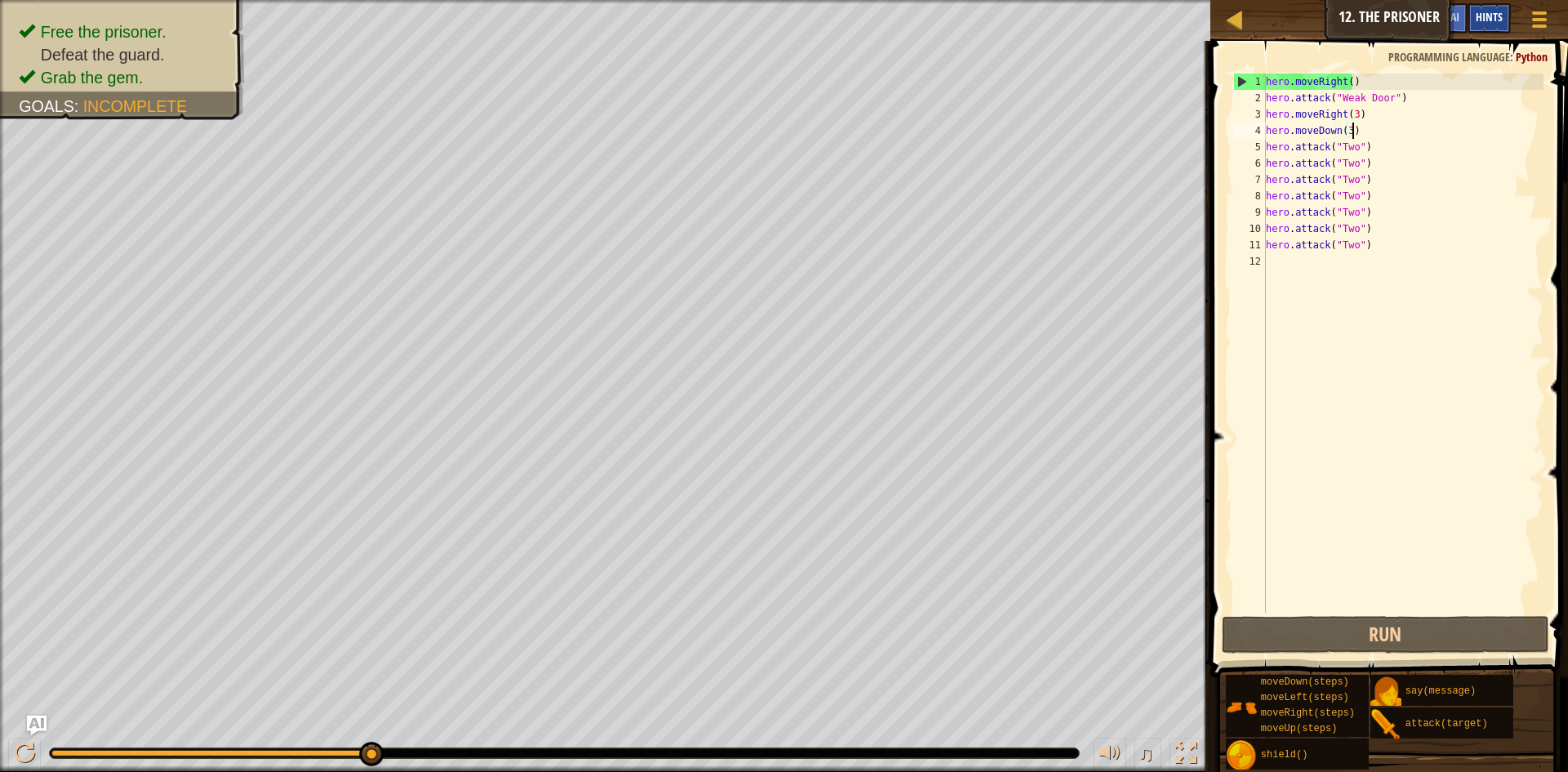
click at [1500, 14] on span "Hints" at bounding box center [1490, 16] width 27 height 15
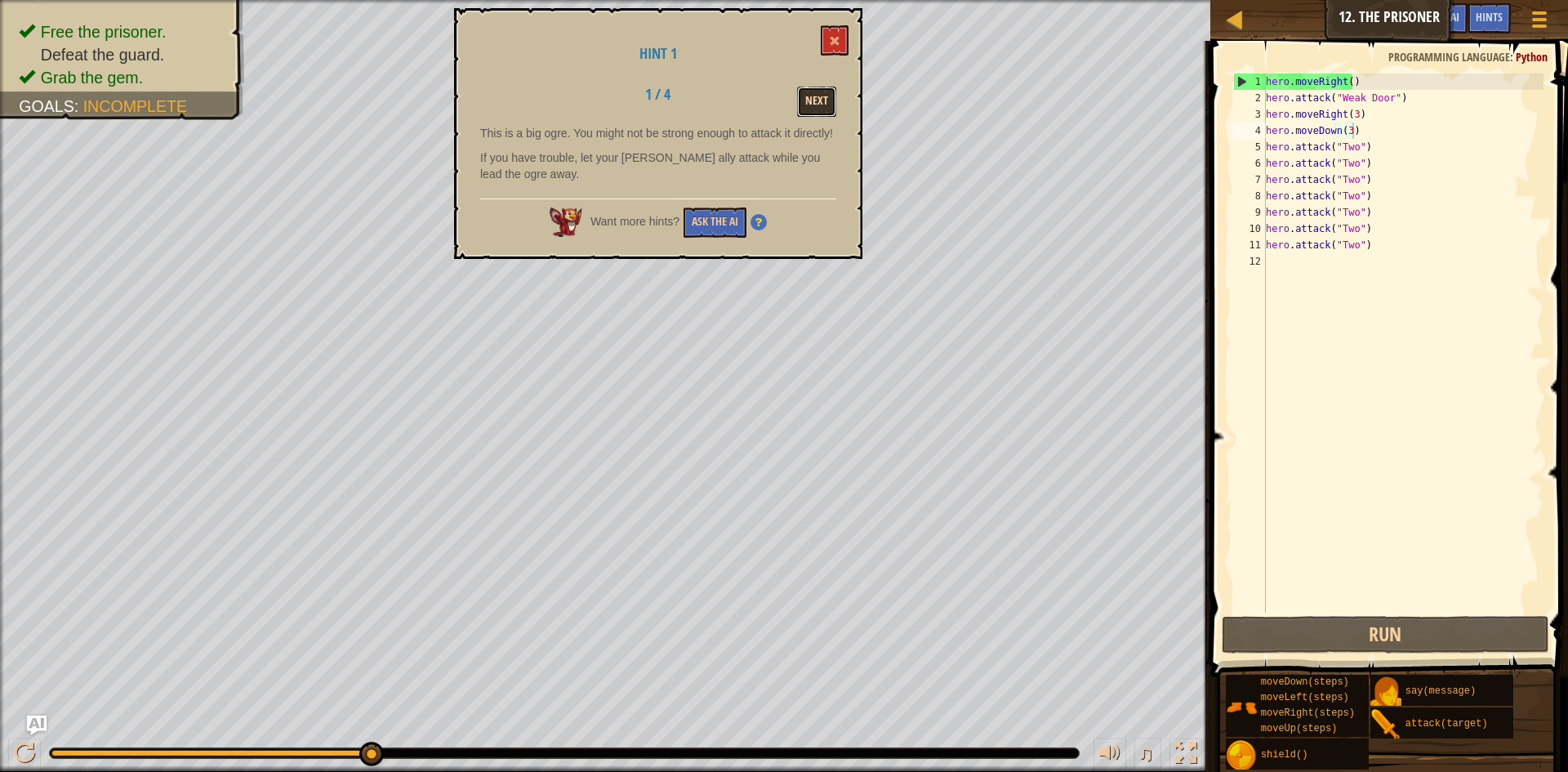
click at [829, 100] on button "Next" at bounding box center [816, 102] width 39 height 31
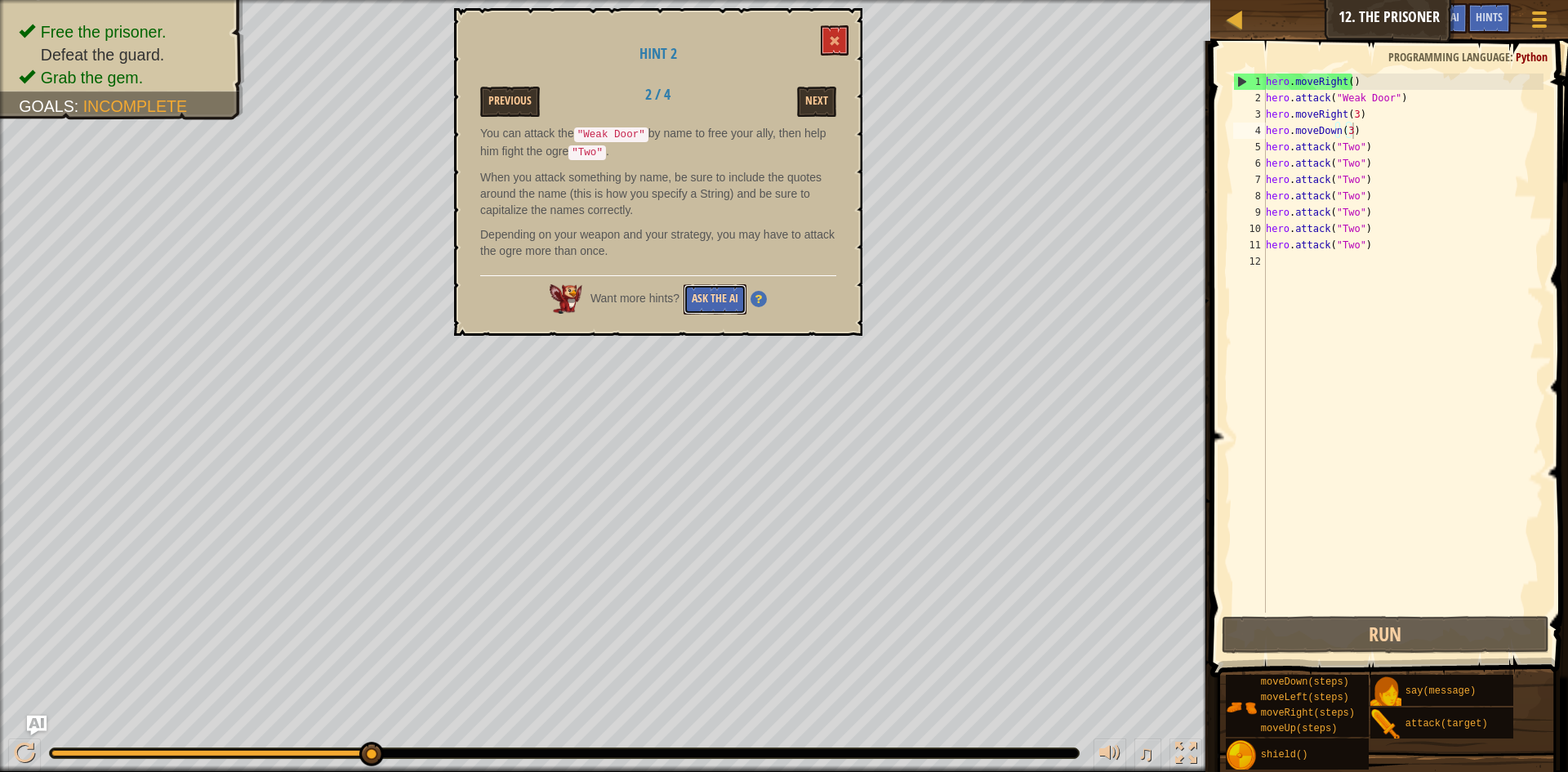
click at [728, 285] on button "Ask the AI" at bounding box center [716, 299] width 63 height 31
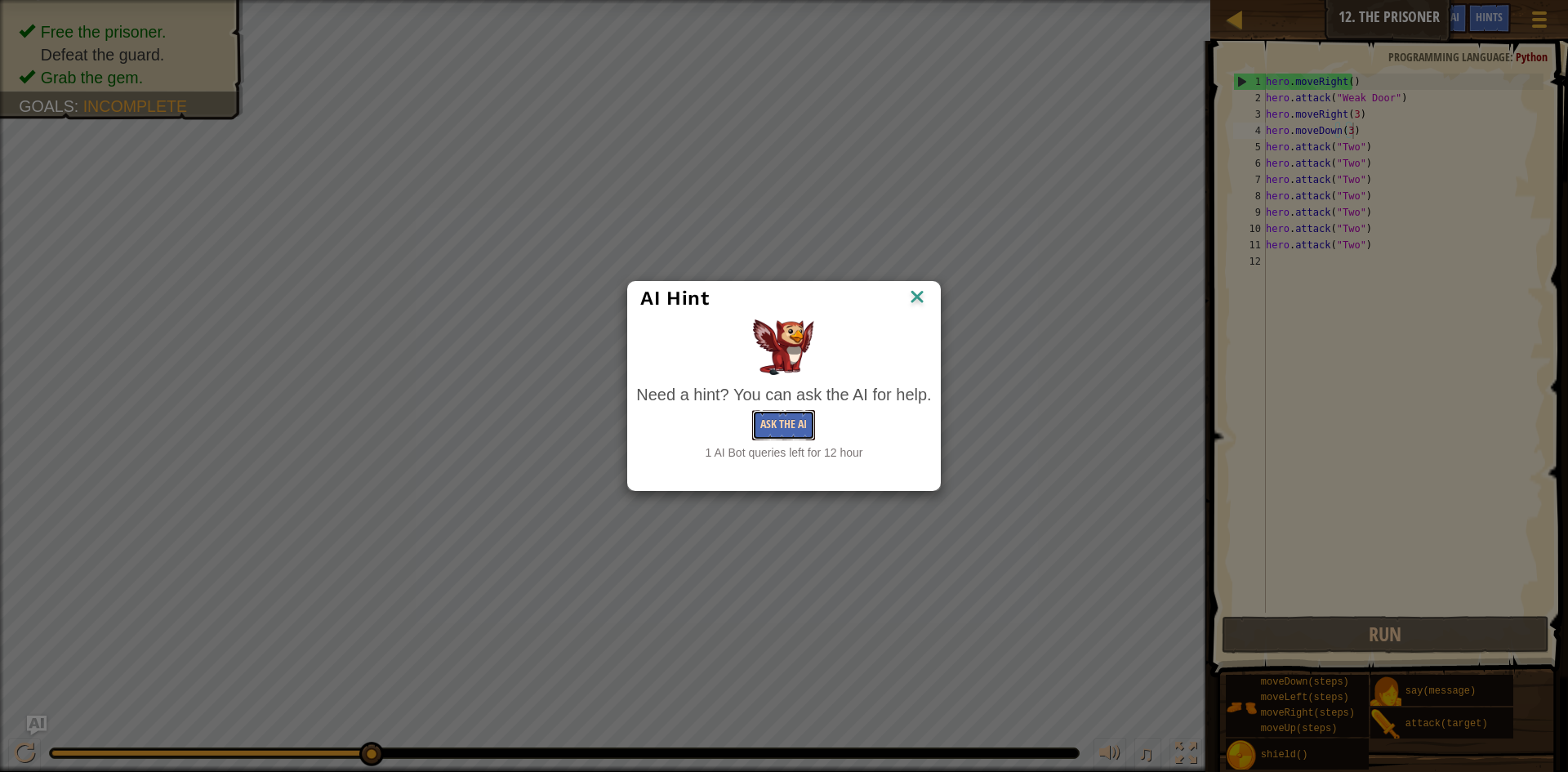
click at [767, 433] on button "Ask the AI" at bounding box center [784, 426] width 63 height 31
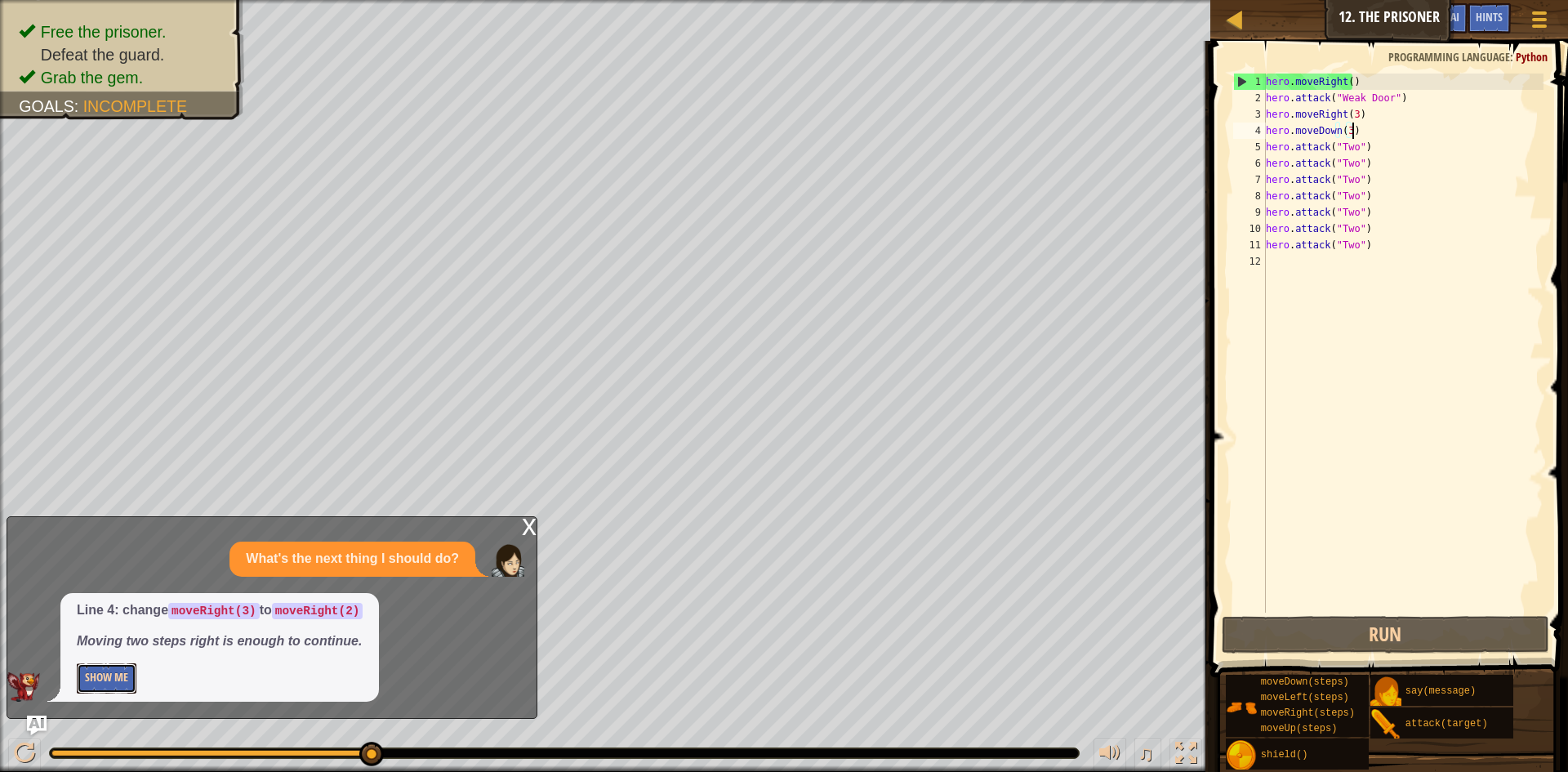
click at [103, 673] on button "Show Me" at bounding box center [106, 678] width 59 height 31
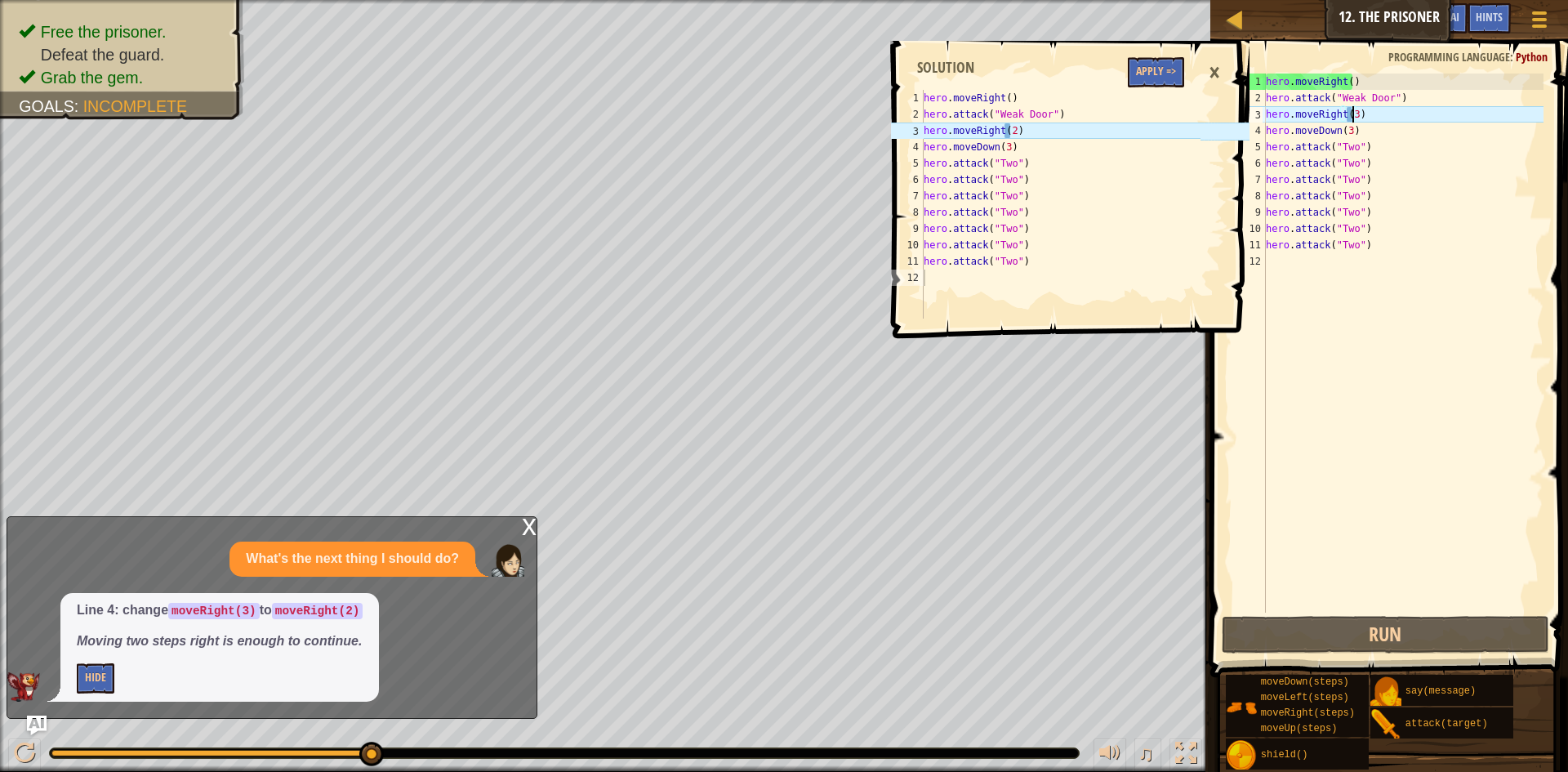
click at [1352, 118] on div "hero . moveRight ( ) hero . attack ( "Weak Door" ) hero . moveRight ( 3 ) hero …" at bounding box center [1403, 360] width 281 height 572
type textarea "hero.moveRight(2)"
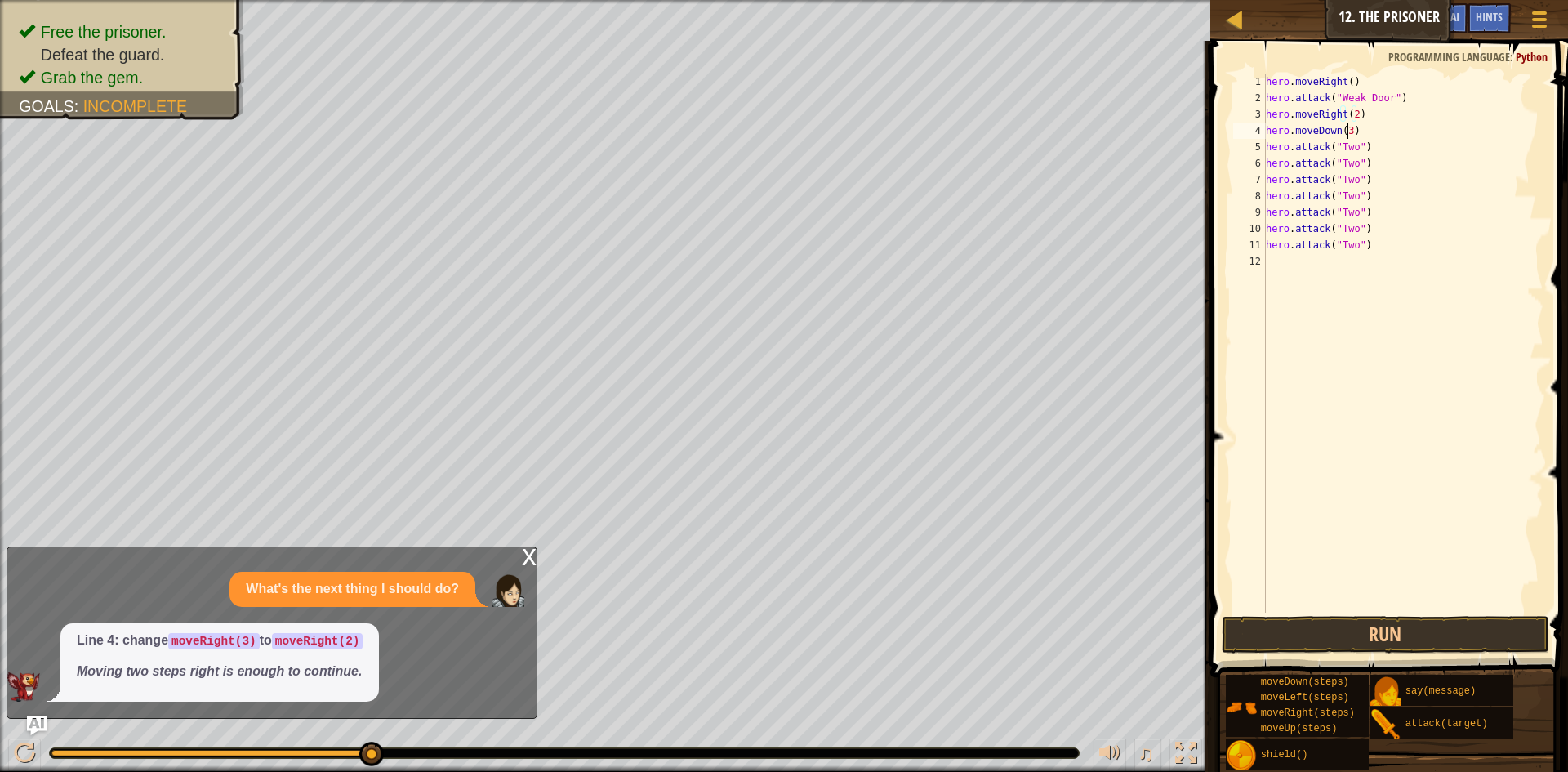
click at [1347, 129] on div "hero . moveRight ( ) hero . attack ( "Weak Door" ) hero . moveRight ( 2 ) hero …" at bounding box center [1403, 360] width 281 height 572
click at [1322, 614] on span at bounding box center [1391, 336] width 371 height 685
click at [1312, 613] on span at bounding box center [1391, 336] width 371 height 685
click at [1348, 139] on div "hero . moveRight ( ) hero . attack ( "Weak Door" ) hero . moveRight ( 2 ) hero …" at bounding box center [1403, 360] width 281 height 572
click at [1348, 125] on div "hero . moveRight ( ) hero . attack ( "Weak Door" ) hero . moveRight ( 2 ) hero …" at bounding box center [1403, 360] width 281 height 572
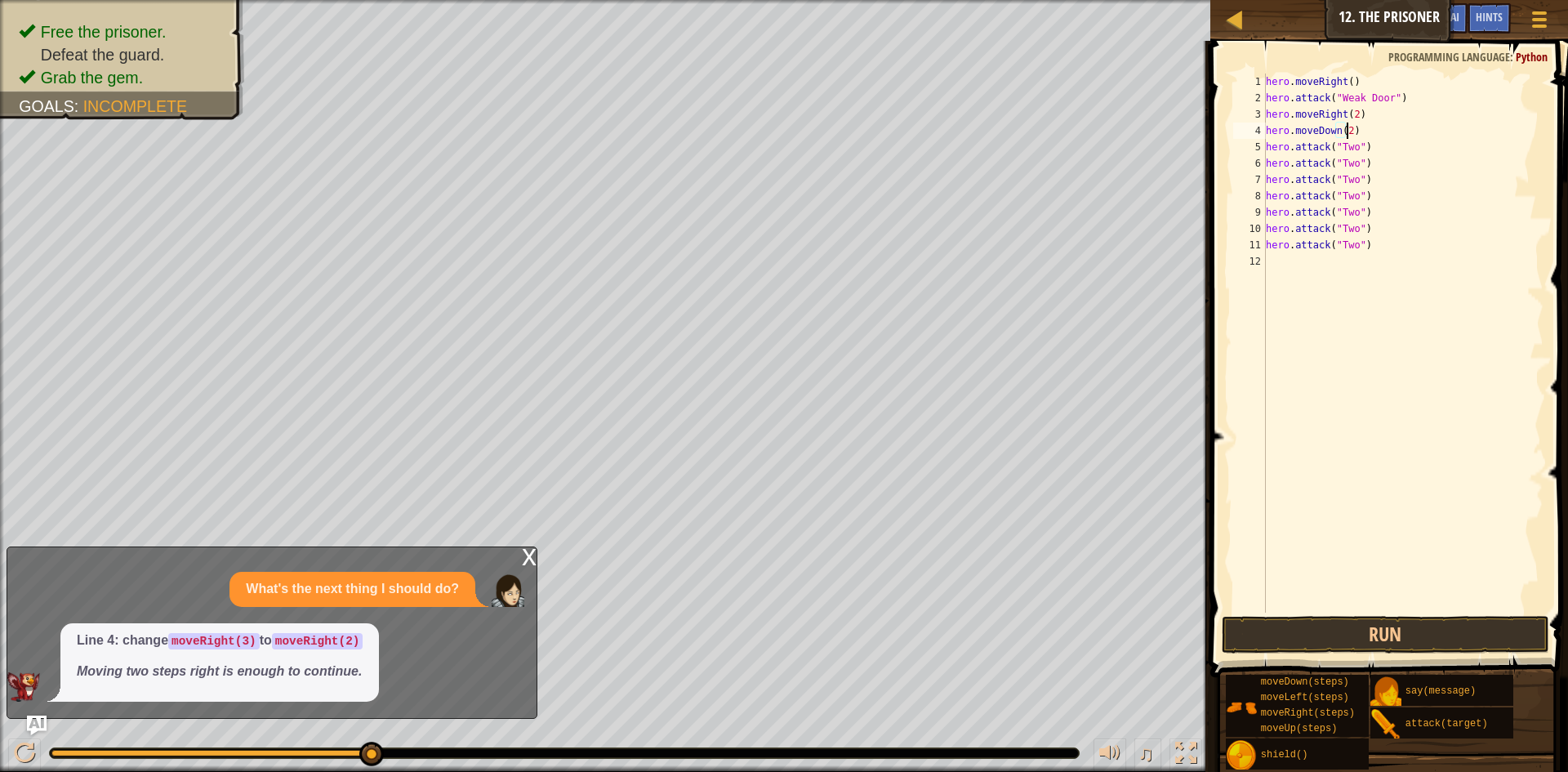
scroll to position [8, 7]
click at [1350, 115] on div "hero . moveRight ( ) hero . attack ( "Weak Door" ) hero . moveRight ( 2 ) hero …" at bounding box center [1403, 360] width 281 height 572
click at [1352, 115] on div "hero . moveRight ( ) hero . attack ( "Weak Door" ) hero . moveRight ( 2 ) hero …" at bounding box center [1403, 360] width 281 height 572
type textarea "hero.moveRight(3)"
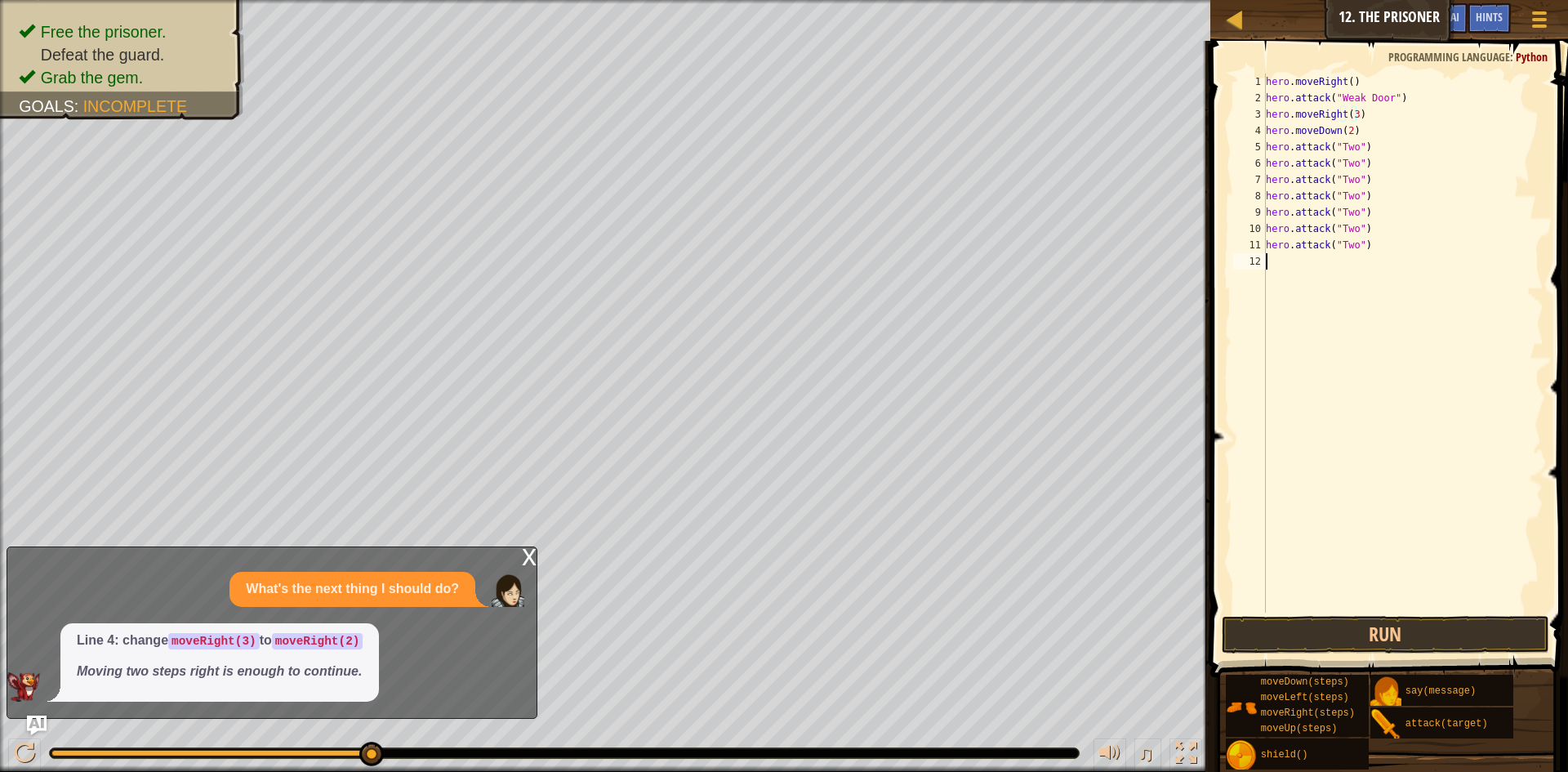
scroll to position [8, 0]
click at [529, 557] on div "x" at bounding box center [529, 555] width 14 height 16
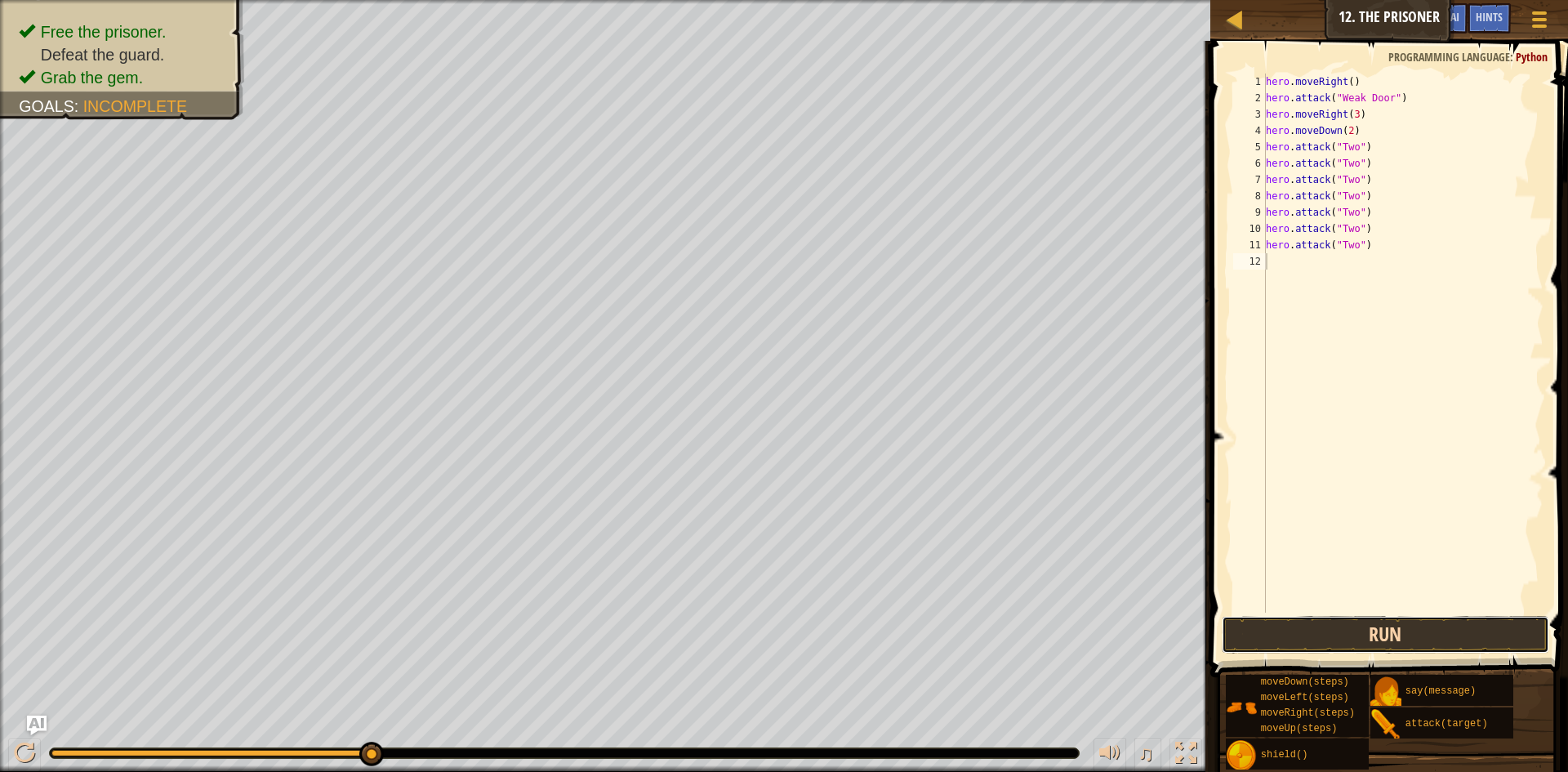
click at [1444, 640] on button "Run" at bounding box center [1385, 634] width 327 height 37
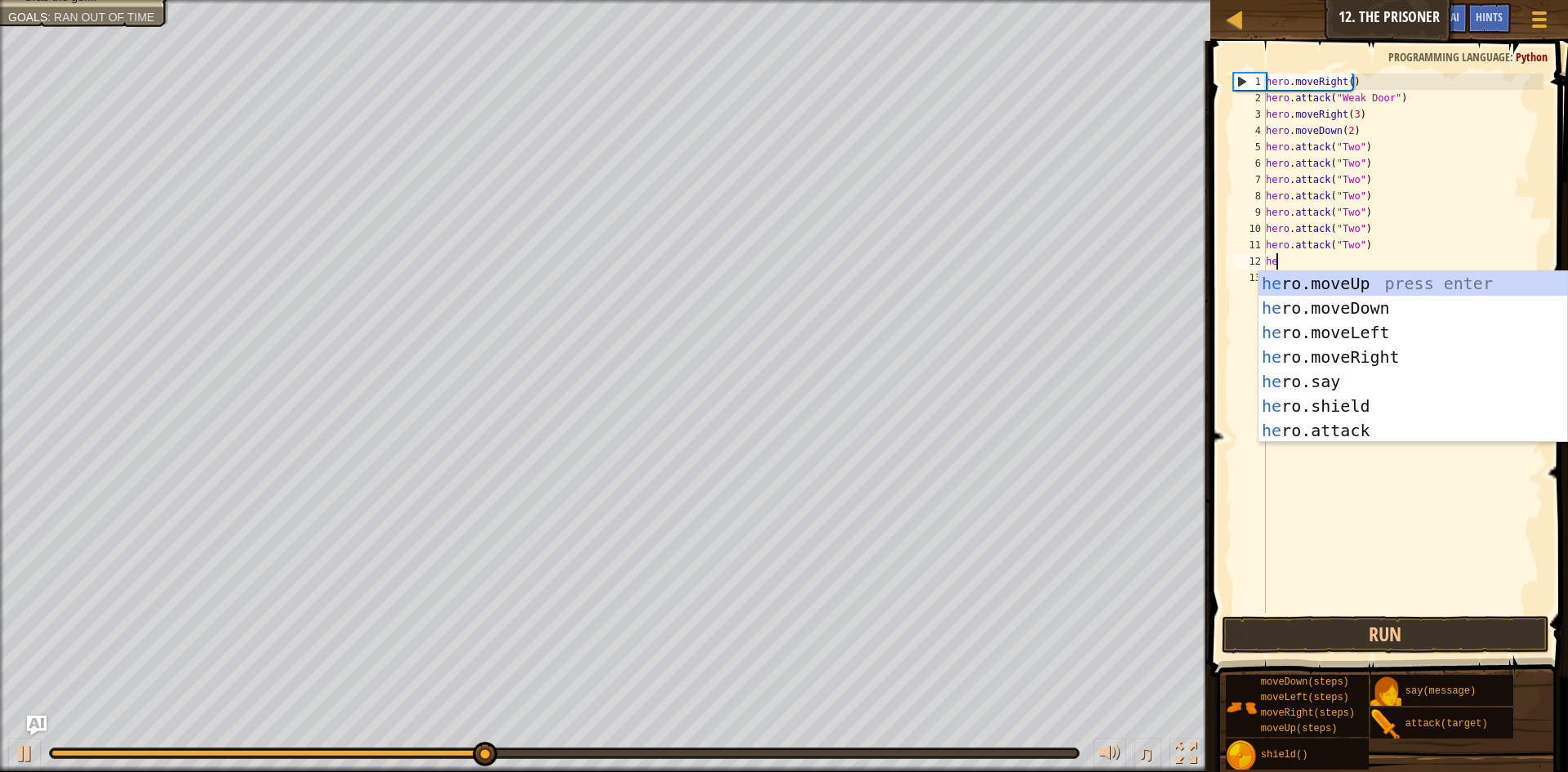
scroll to position [8, 1]
type textarea "hero"
click at [1291, 309] on div "hero .moveUp press enter hero .moveDown press enter hero .moveLeft press enter …" at bounding box center [1413, 381] width 309 height 221
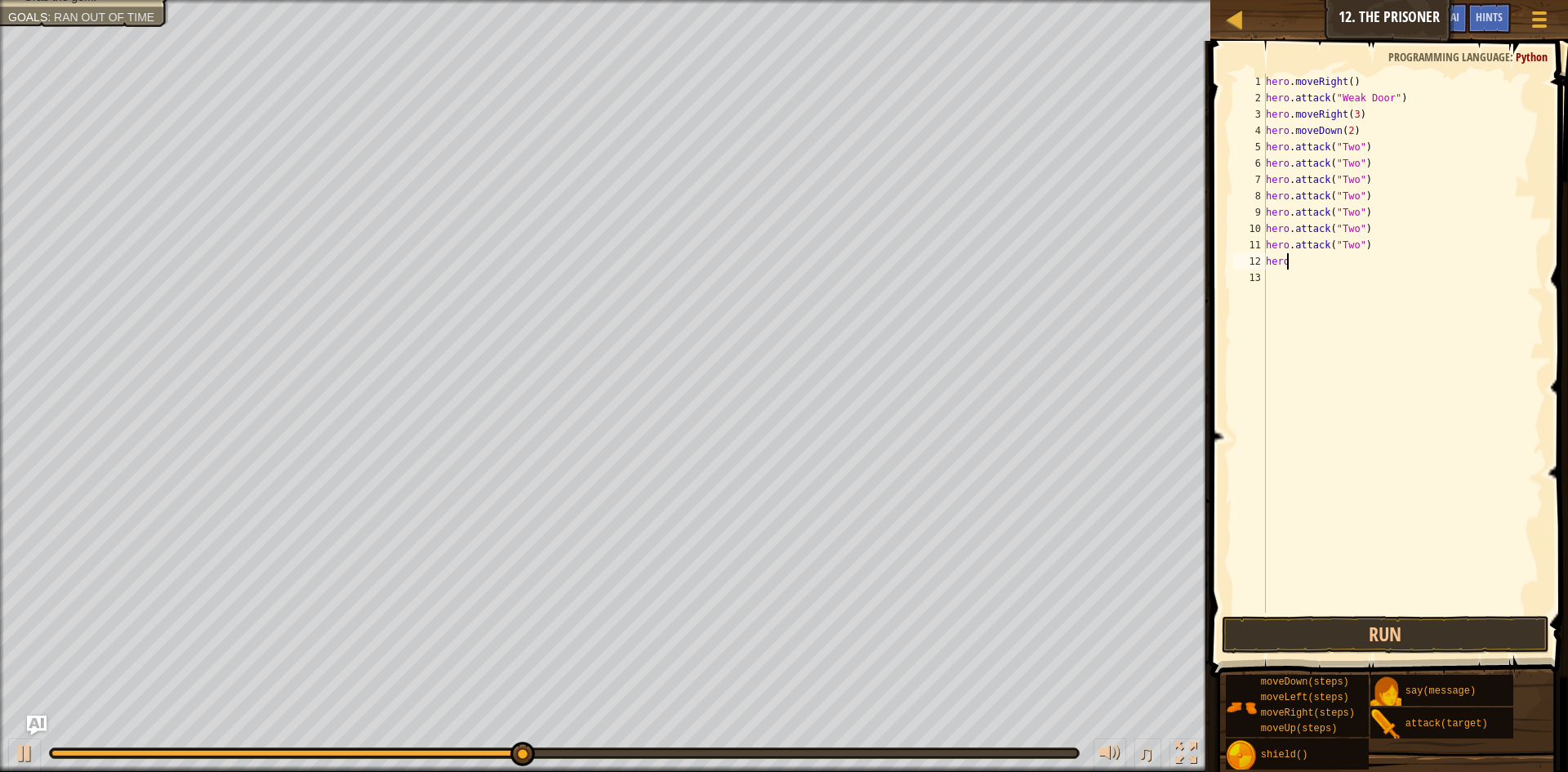
scroll to position [8, 0]
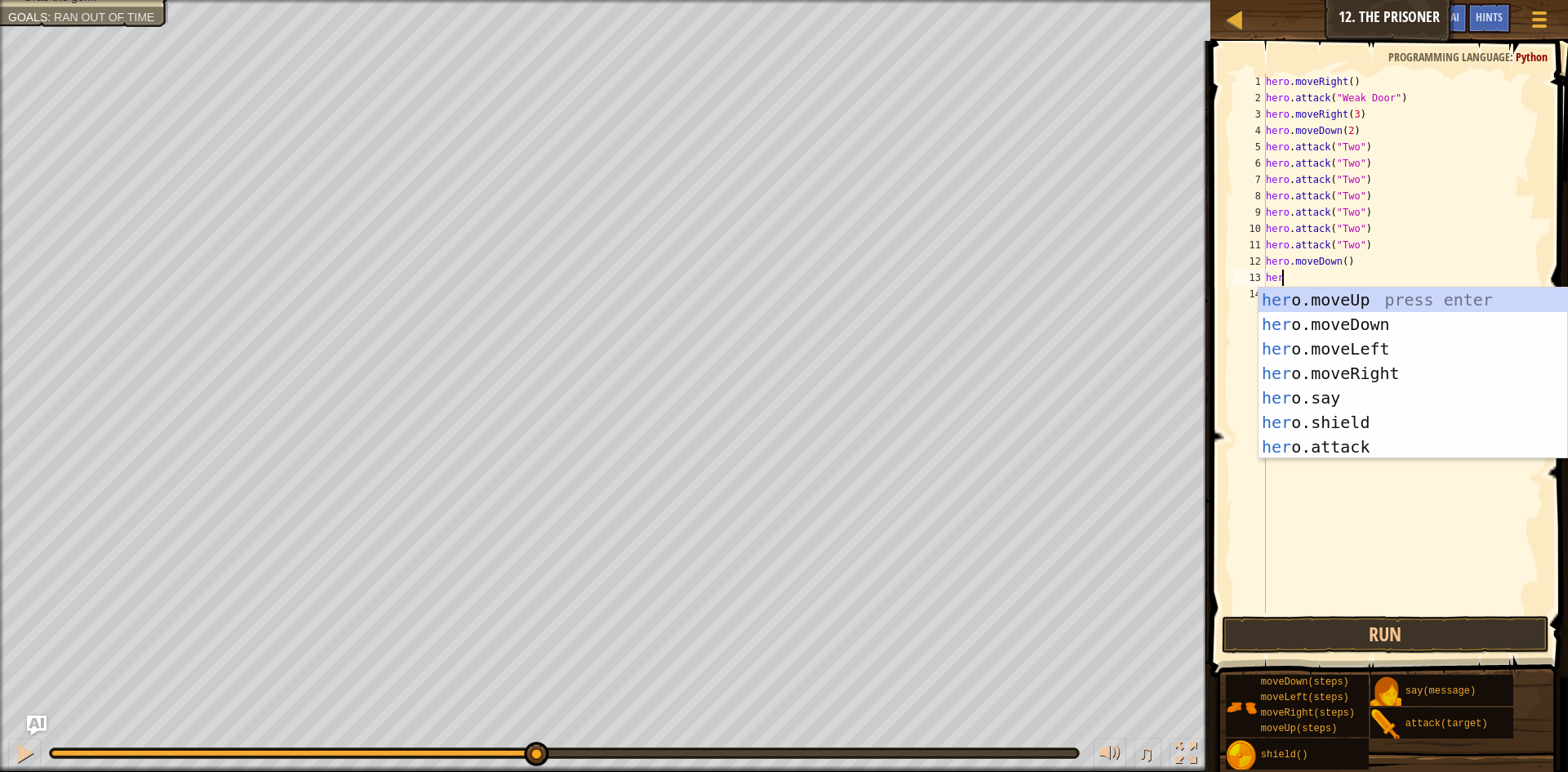
type textarea "hero"
click at [1378, 364] on div "hero .moveUp press enter hero .moveDown press enter hero .moveLeft press enter …" at bounding box center [1413, 398] width 309 height 221
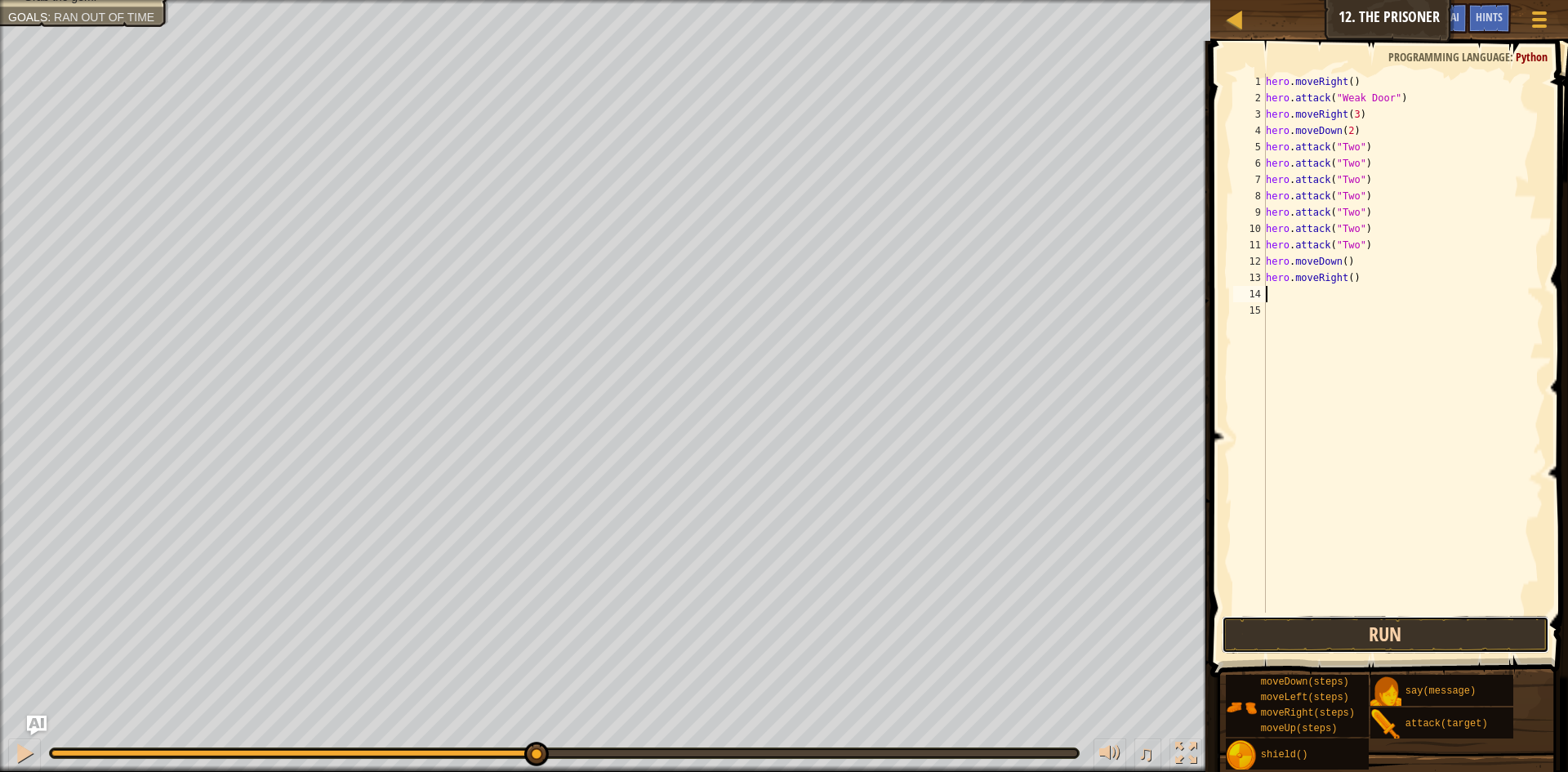
click at [1356, 633] on button "Run" at bounding box center [1385, 634] width 327 height 37
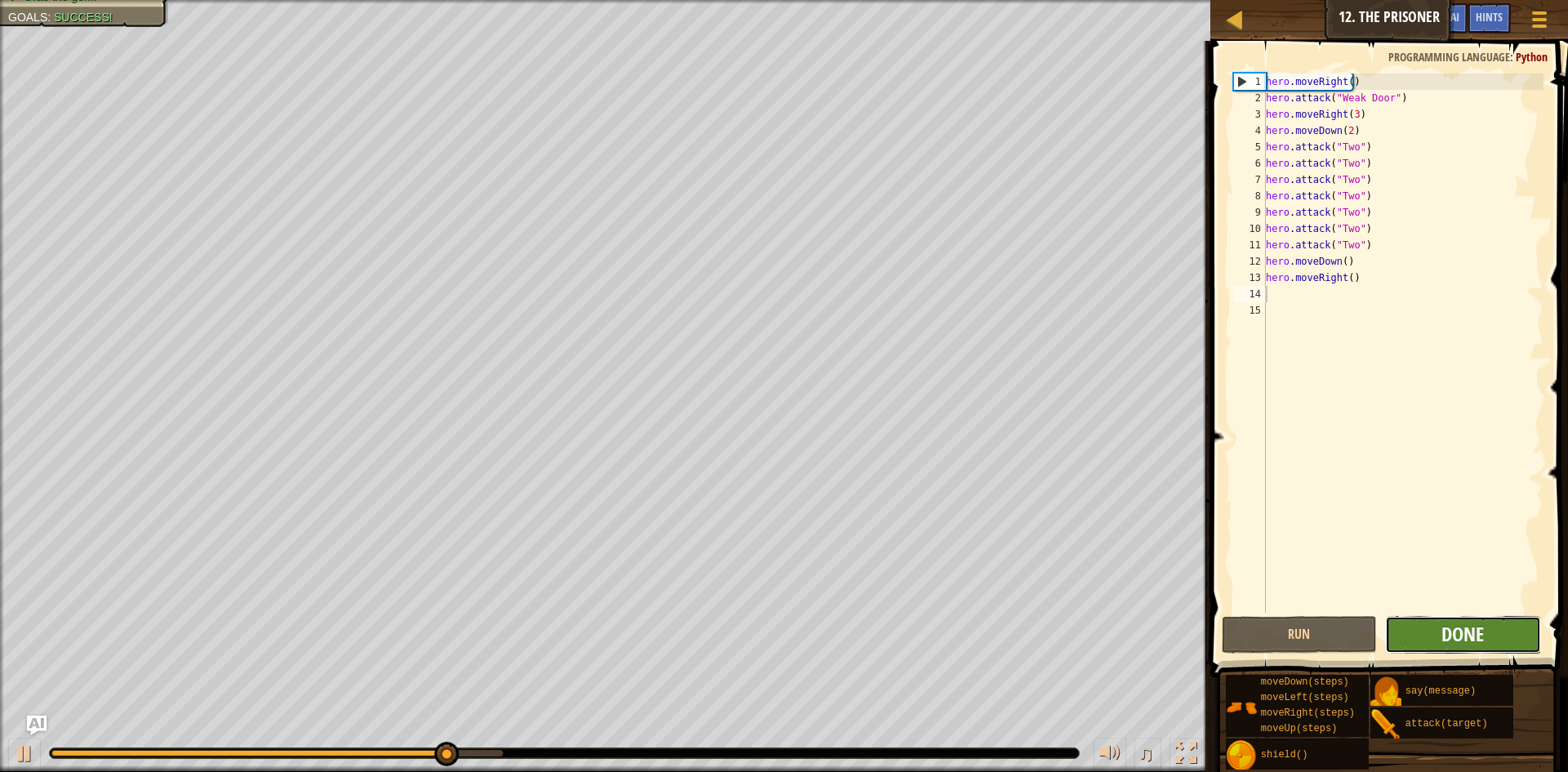
click at [1467, 626] on span "Done" at bounding box center [1463, 633] width 42 height 26
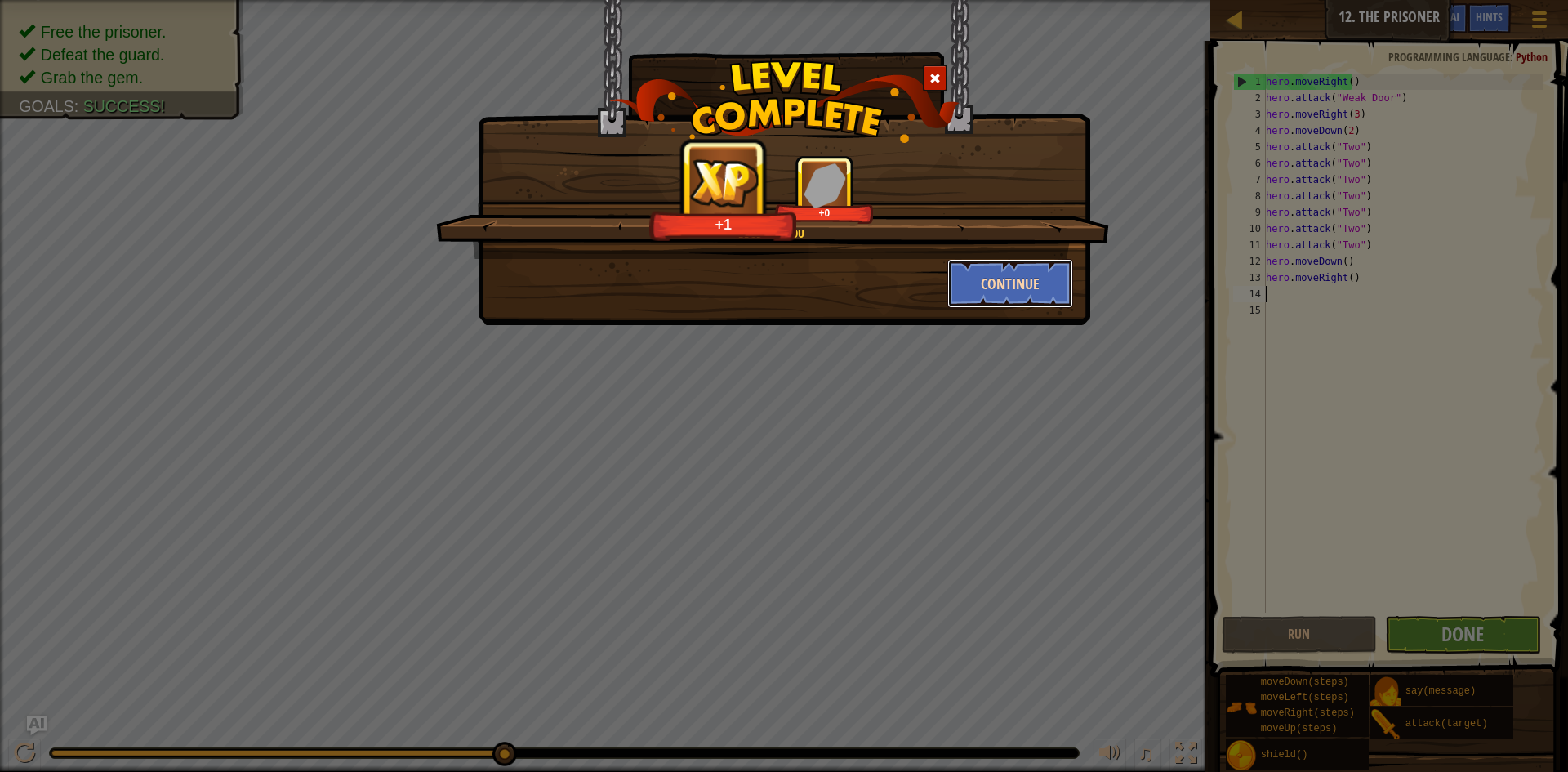
click at [998, 275] on button "Continue" at bounding box center [1011, 283] width 126 height 49
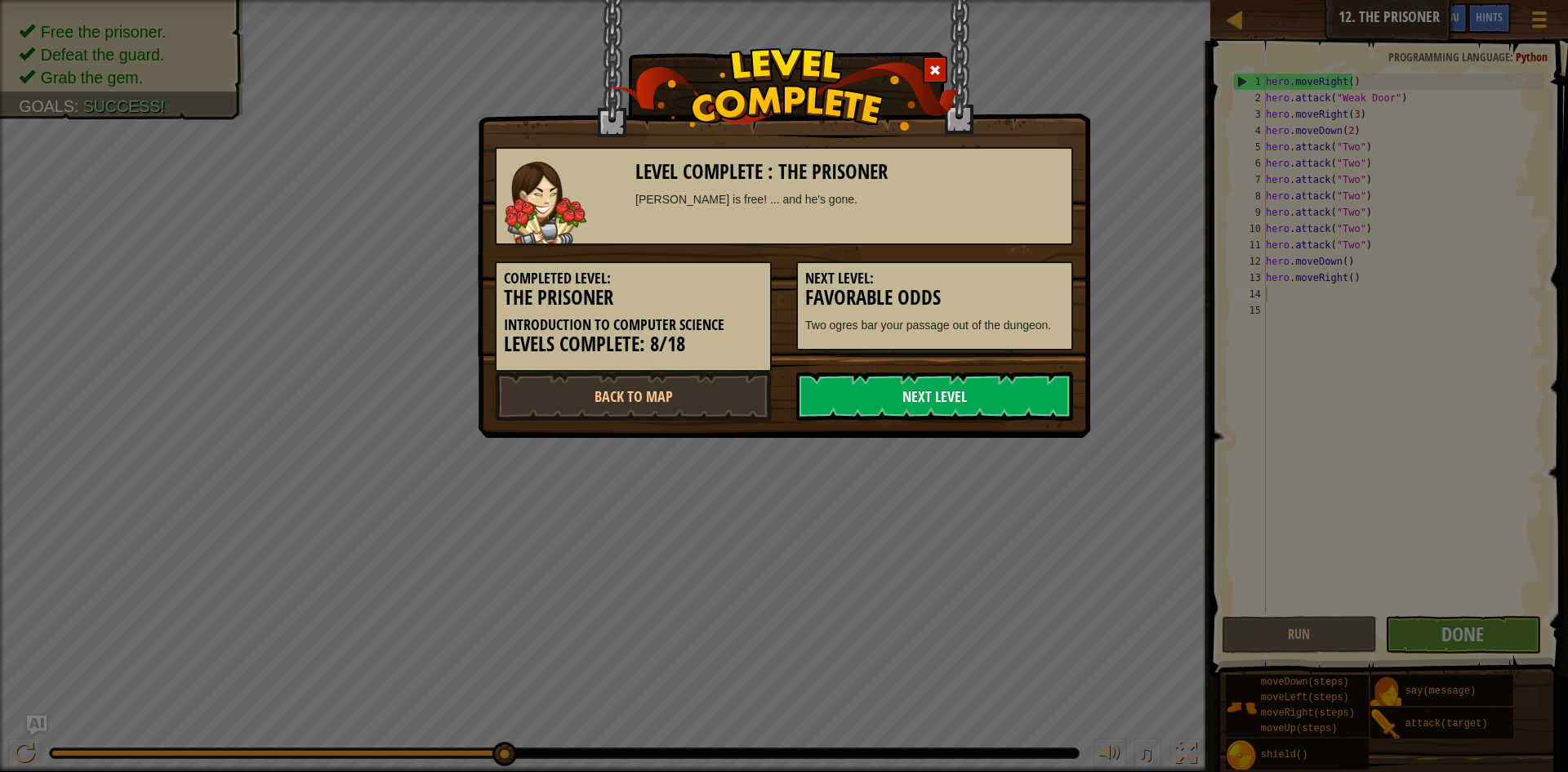
click at [887, 403] on link "Next Level" at bounding box center [935, 396] width 276 height 49
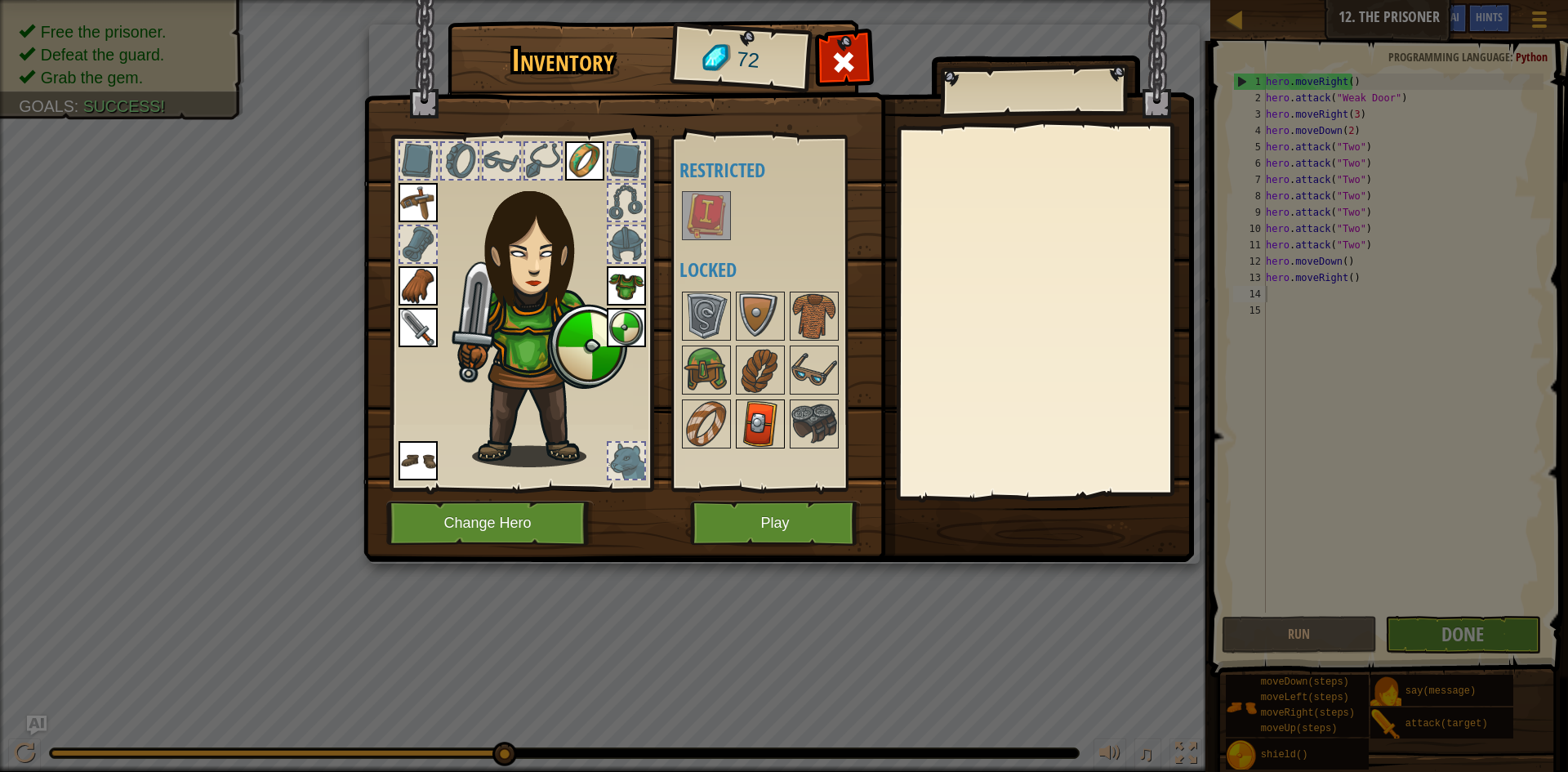
click at [758, 431] on img at bounding box center [761, 424] width 46 height 46
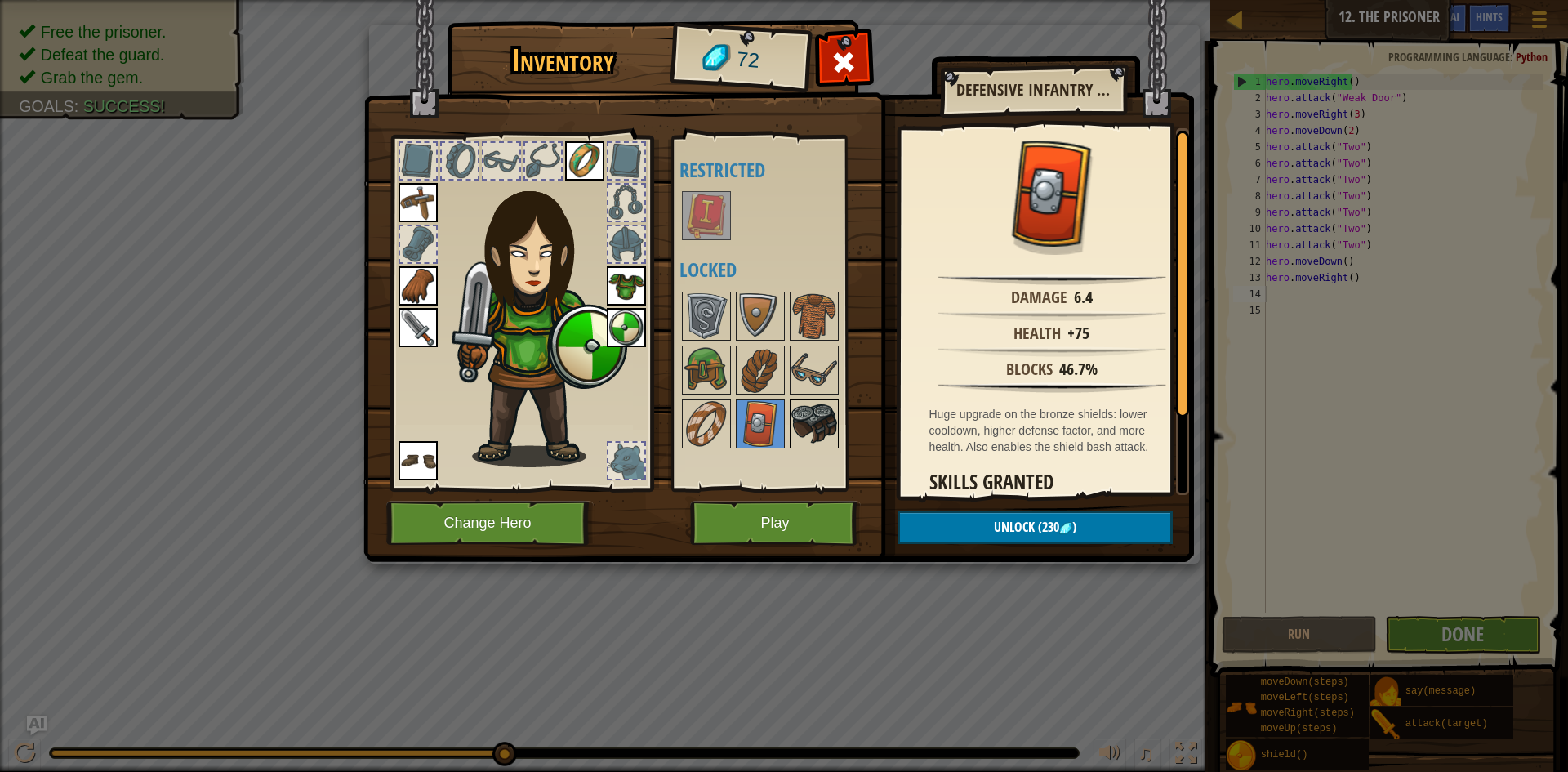
click at [816, 420] on img at bounding box center [814, 424] width 46 height 46
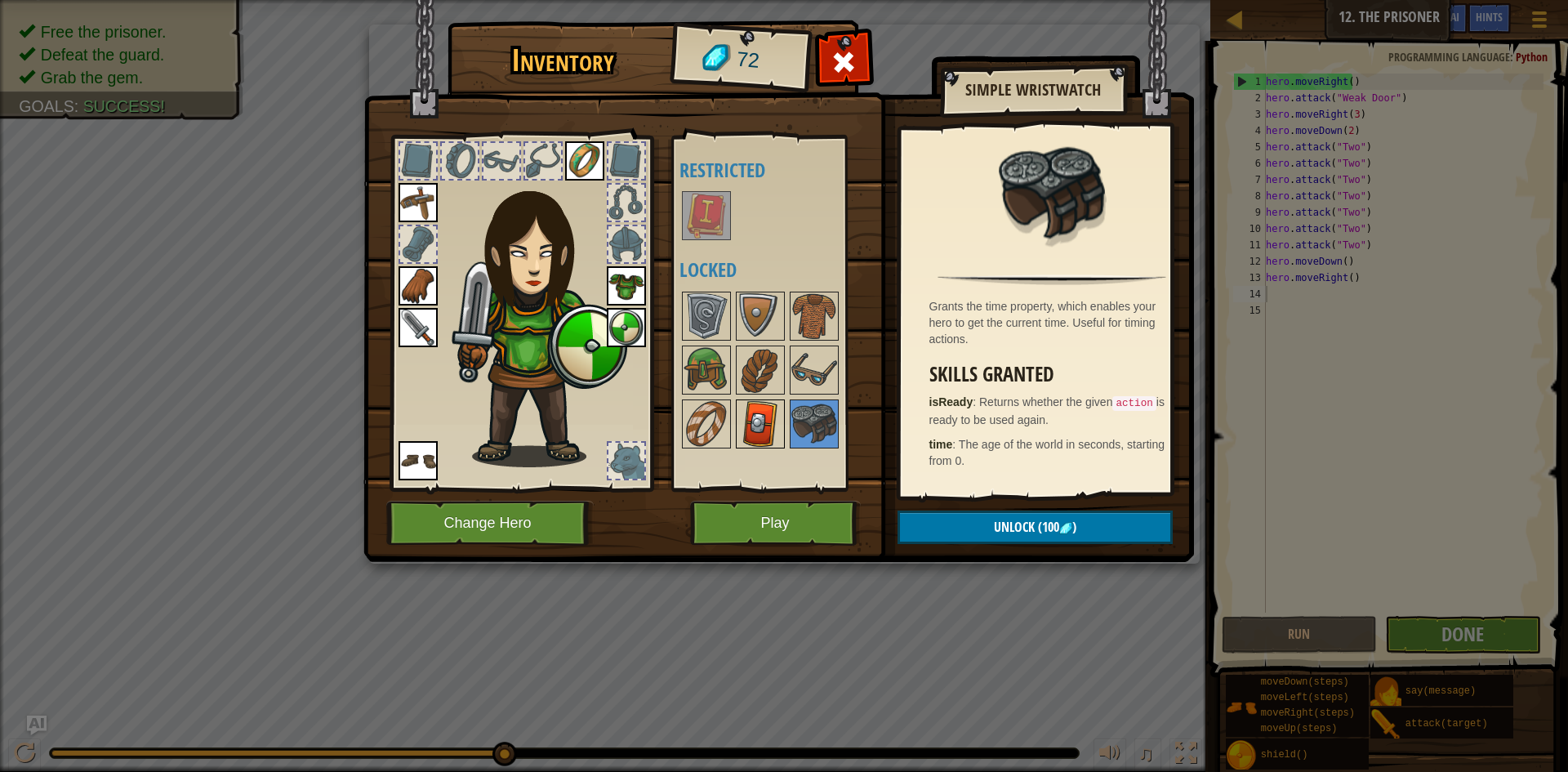
click at [743, 421] on img at bounding box center [761, 424] width 46 height 46
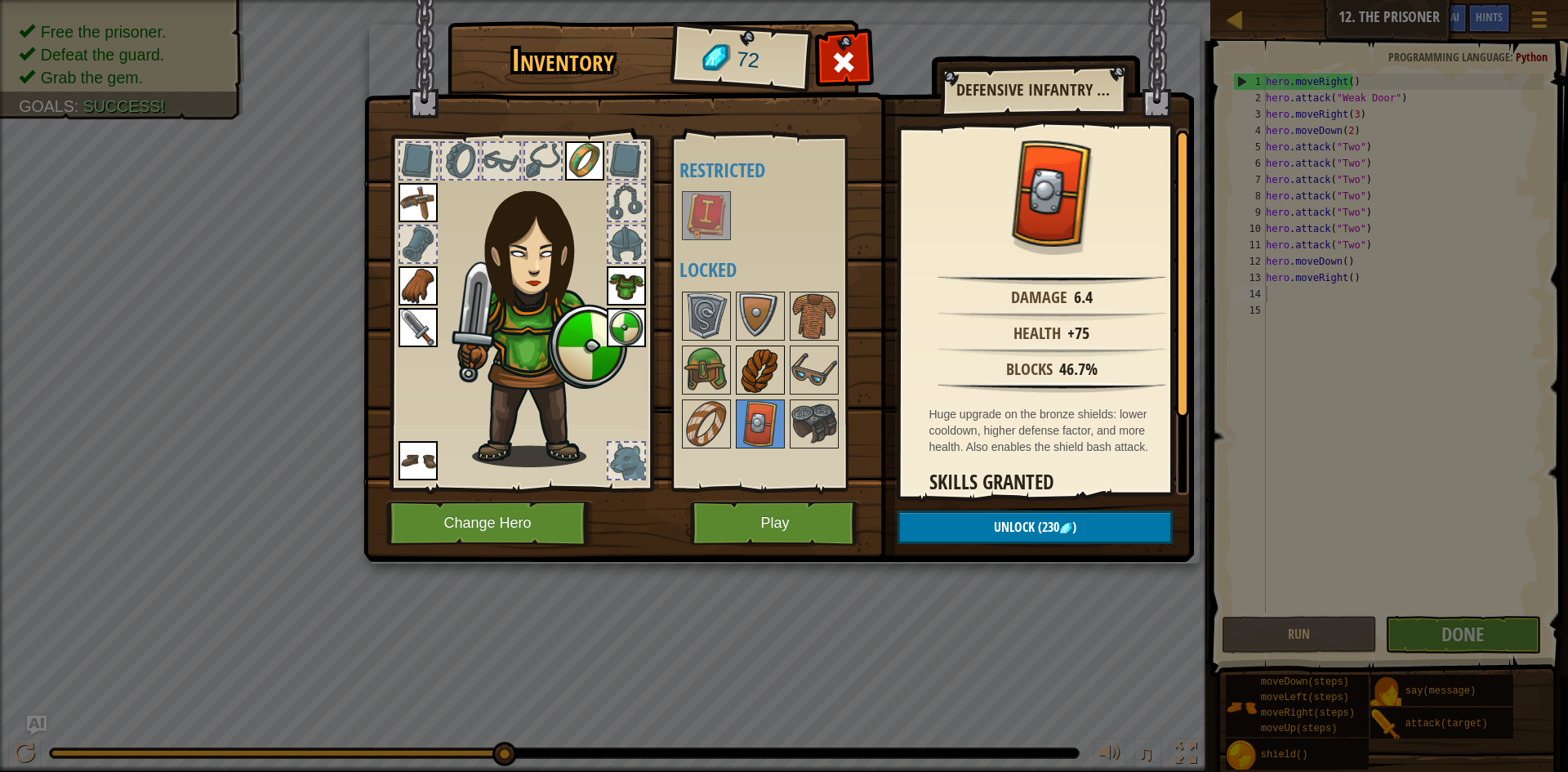
drag, startPoint x: 737, startPoint y: 391, endPoint x: 745, endPoint y: 376, distance: 17.0
click at [737, 390] on div at bounding box center [760, 369] width 49 height 49
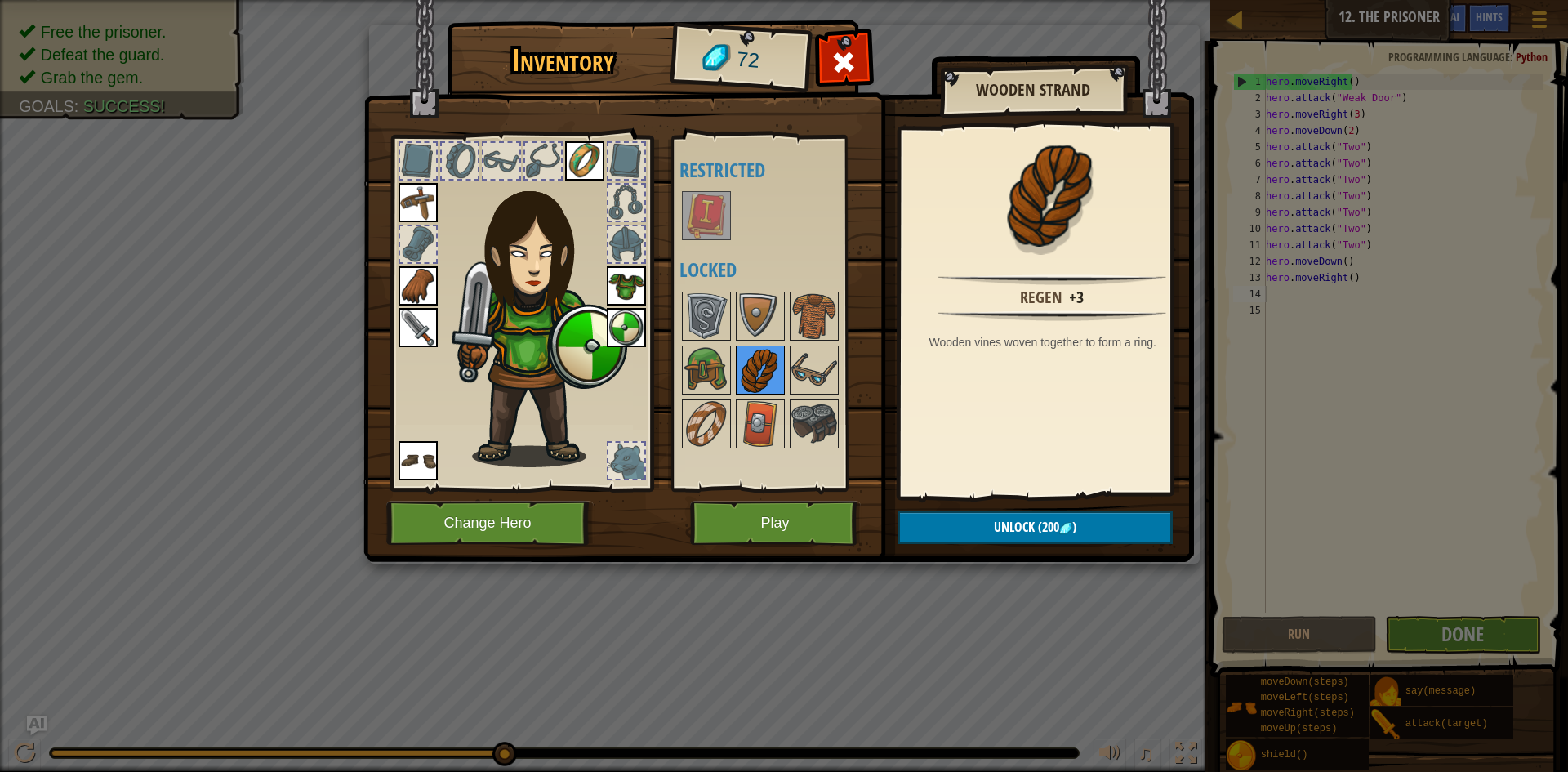
click at [762, 350] on img at bounding box center [761, 370] width 46 height 46
click at [812, 359] on img at bounding box center [814, 370] width 46 height 46
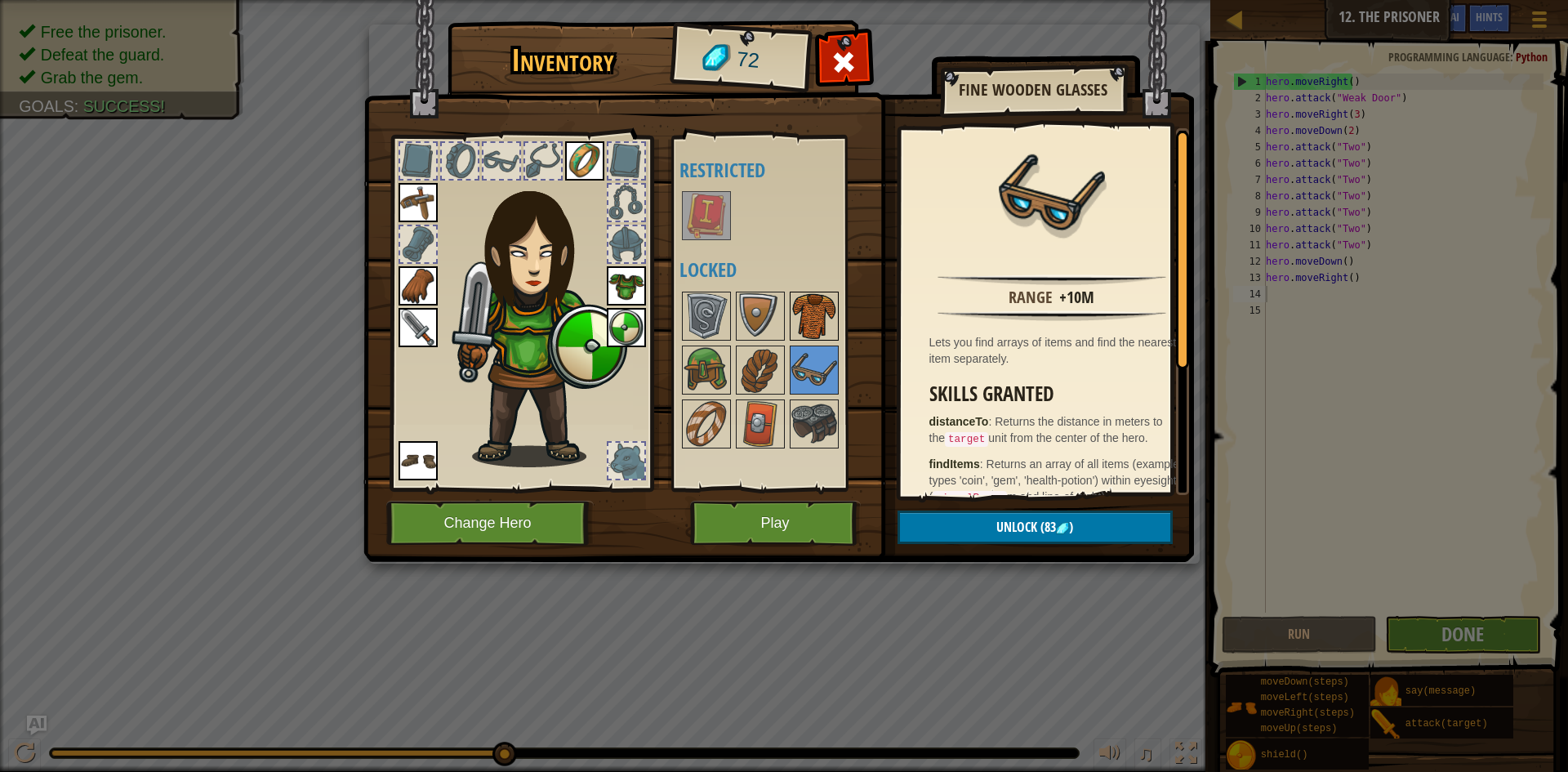
click at [801, 338] on img at bounding box center [814, 317] width 46 height 46
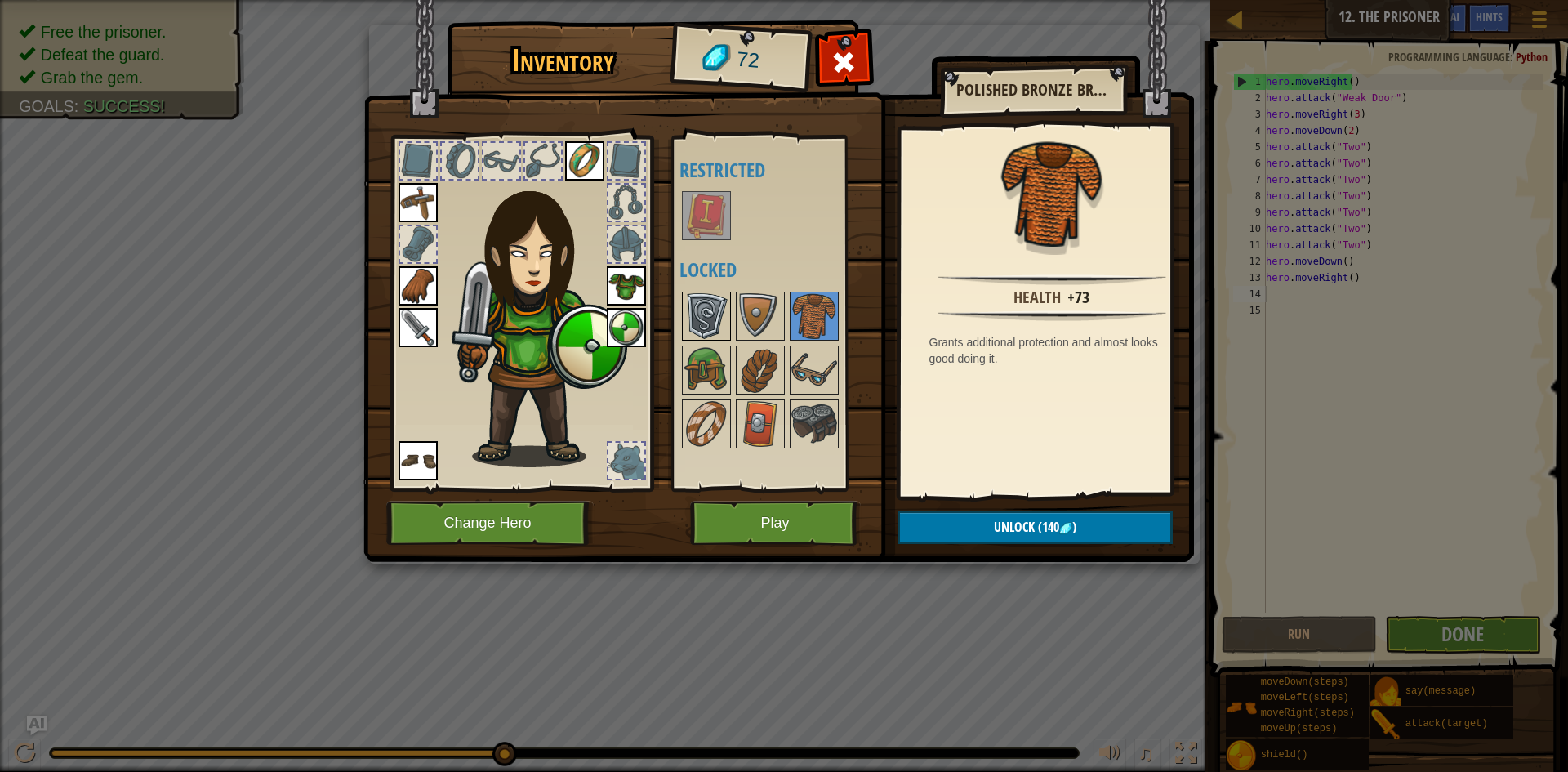
drag, startPoint x: 773, startPoint y: 327, endPoint x: 718, endPoint y: 331, distance: 55.1
click at [763, 327] on img at bounding box center [761, 317] width 46 height 46
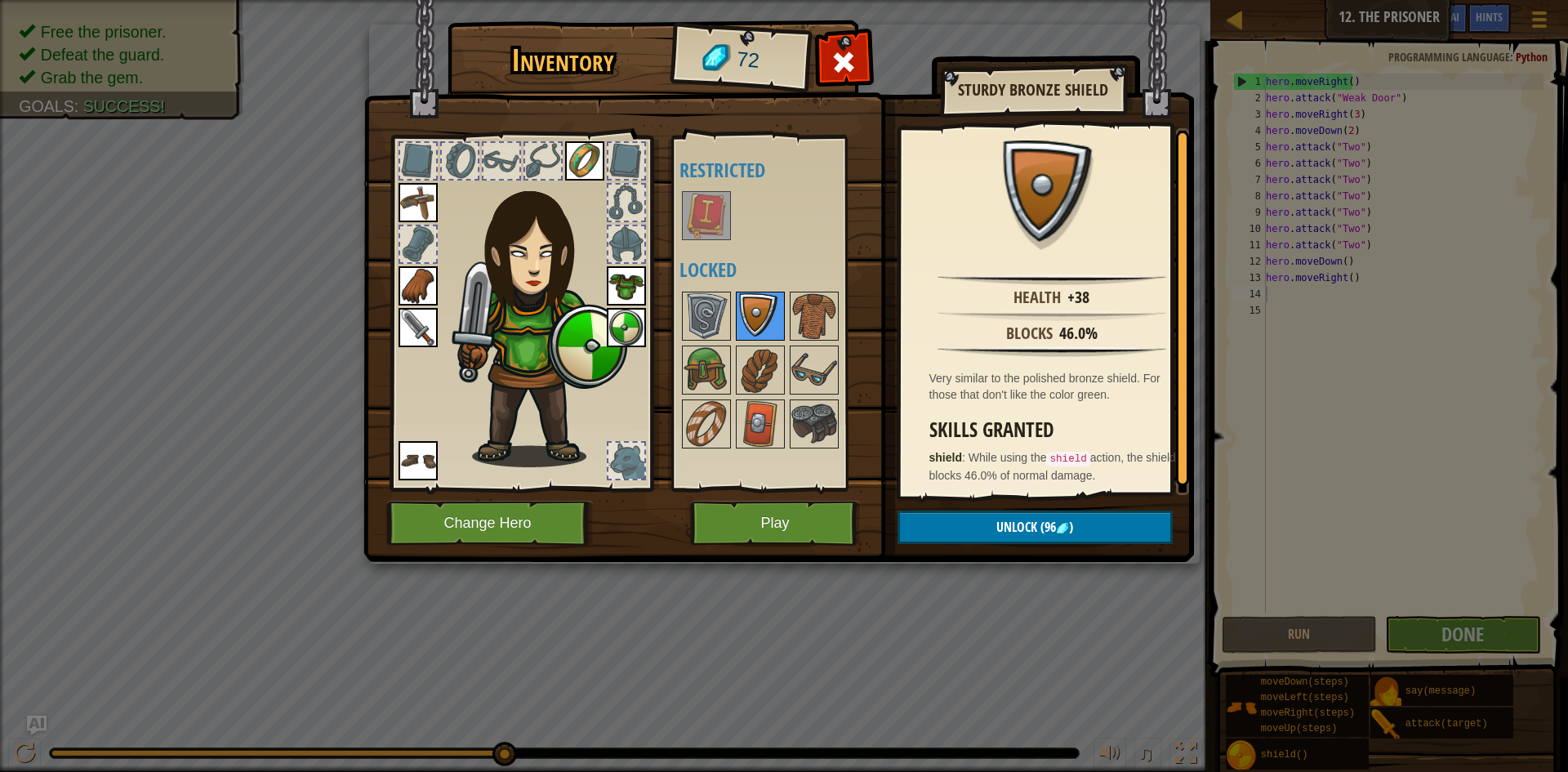
drag, startPoint x: 720, startPoint y: 328, endPoint x: 757, endPoint y: 333, distance: 37.3
click at [724, 327] on img at bounding box center [707, 317] width 46 height 46
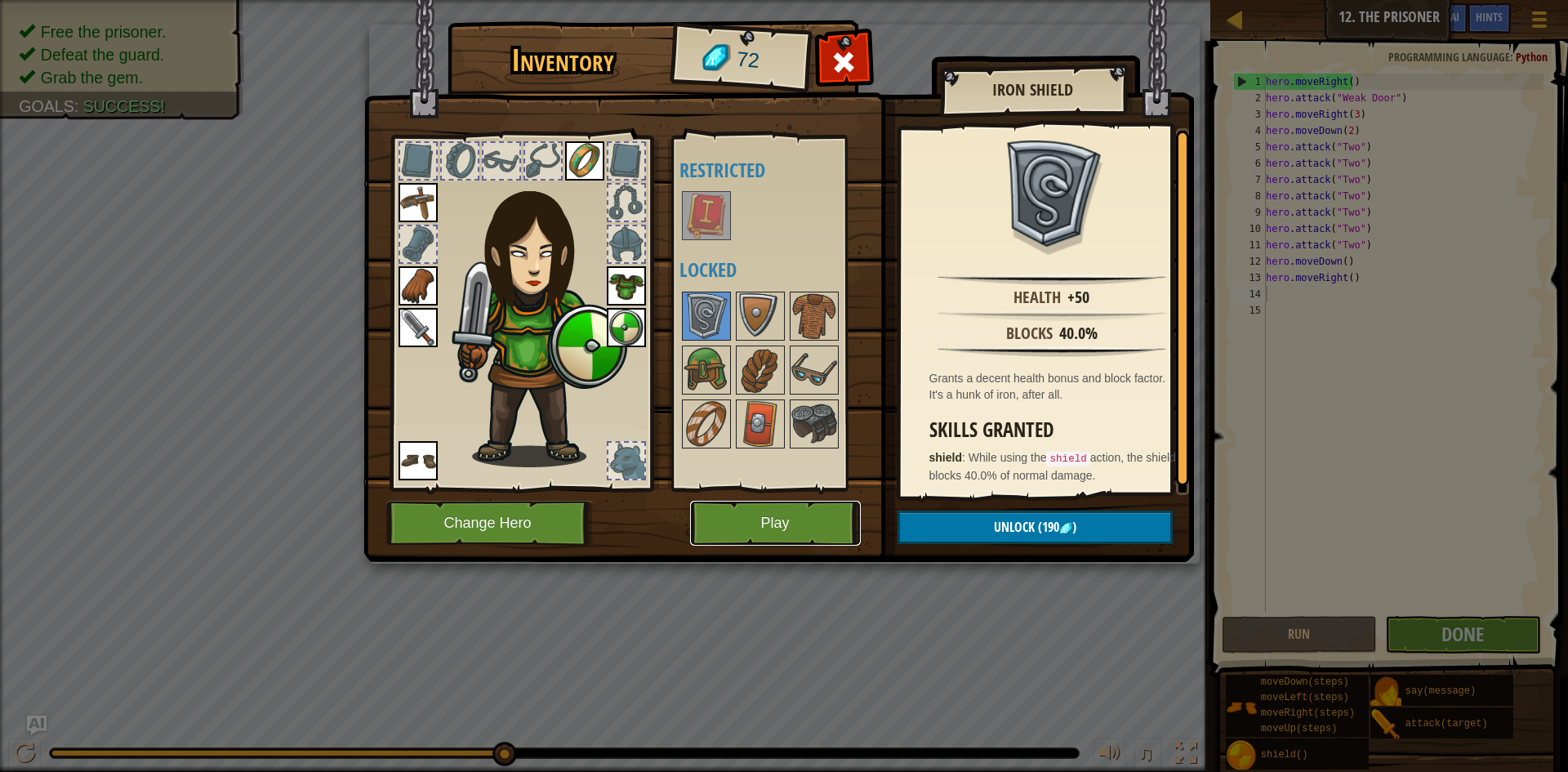
click at [776, 525] on button "Play" at bounding box center [776, 522] width 170 height 45
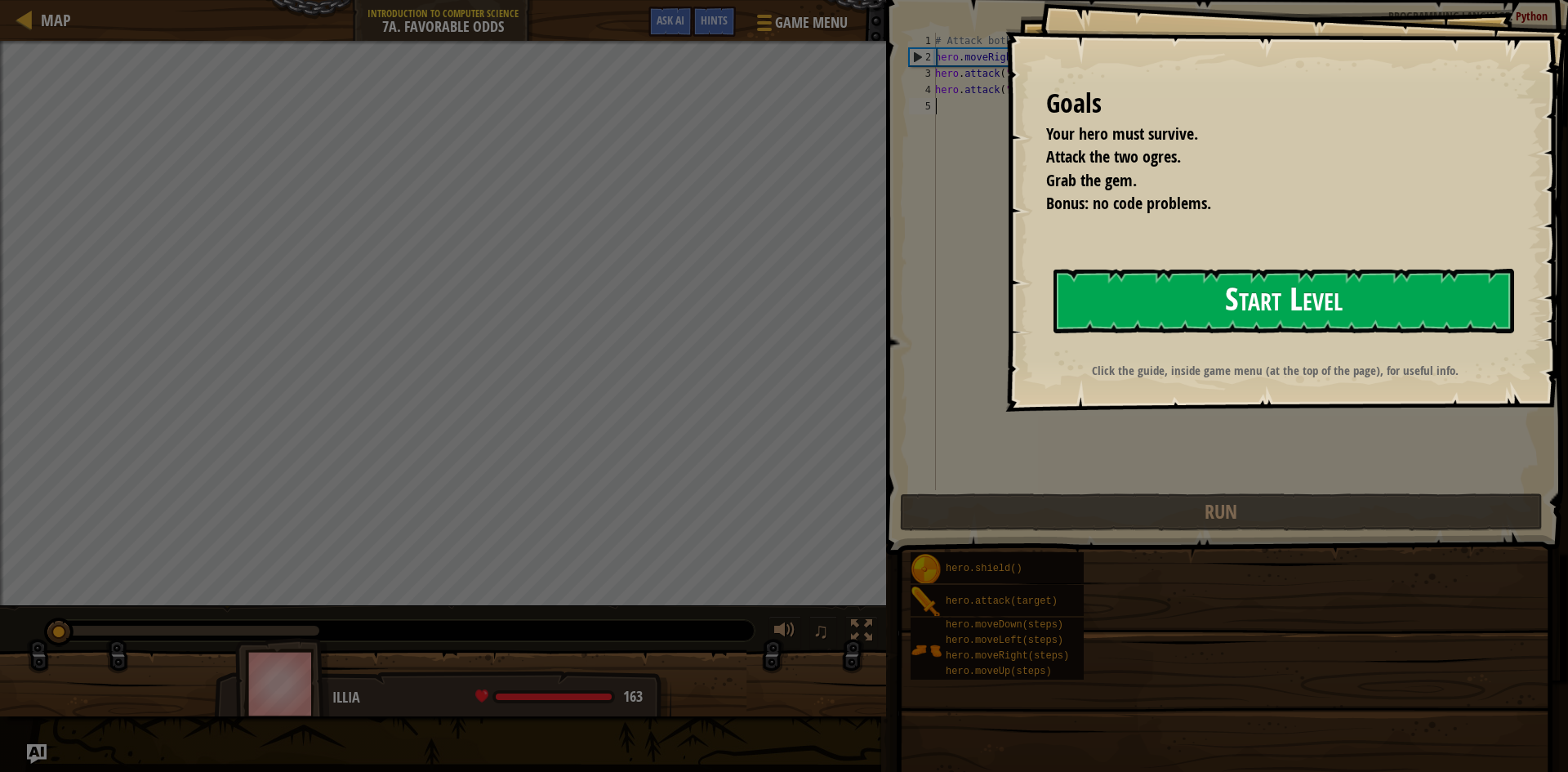
click at [1204, 299] on button "Start Level" at bounding box center [1285, 300] width 461 height 64
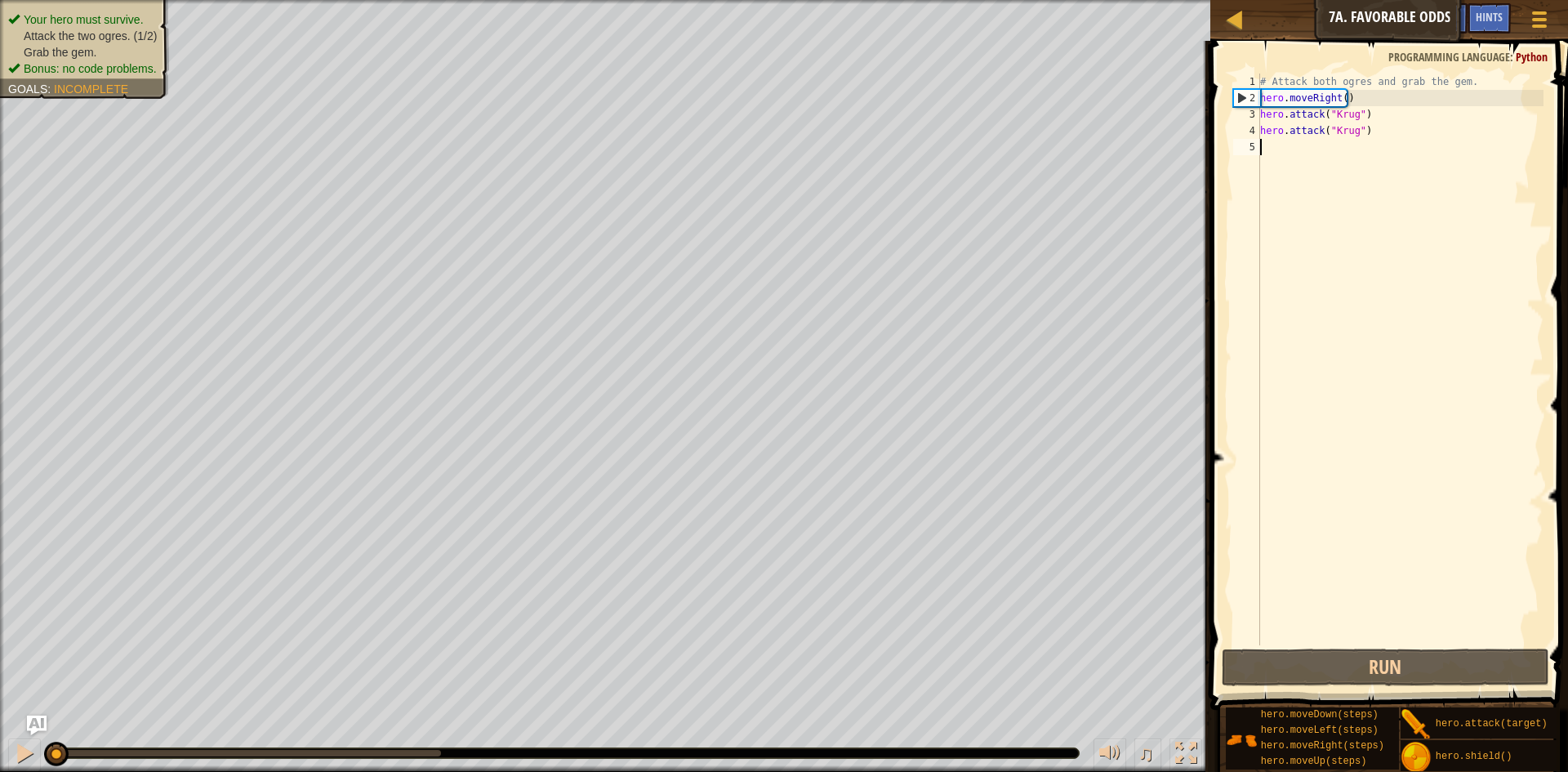
scroll to position [8, 0]
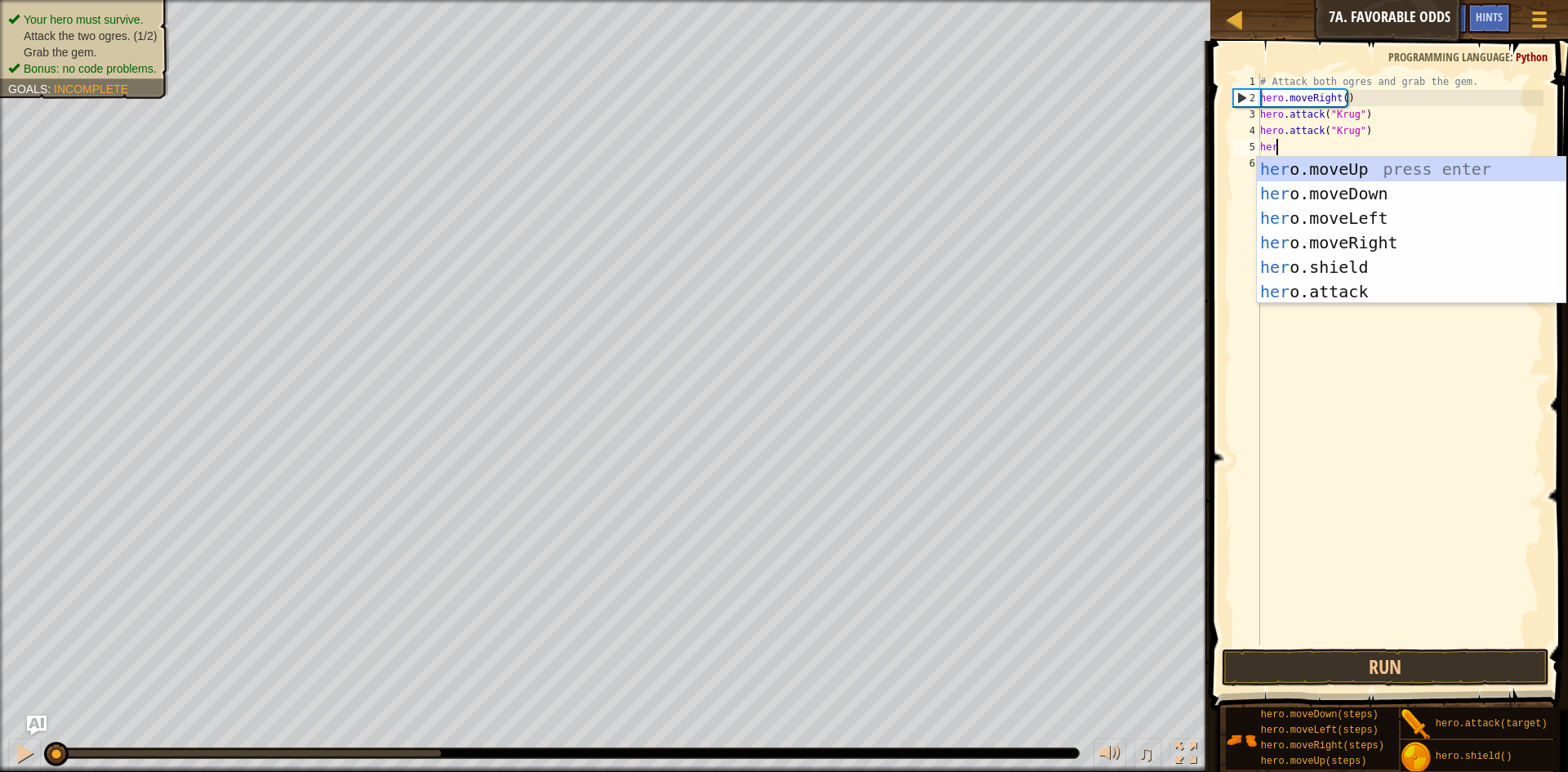
type textarea "hero"
click at [1367, 239] on div "hero .moveUp press enter hero .moveDown press enter hero .moveLeft press enter …" at bounding box center [1411, 254] width 309 height 196
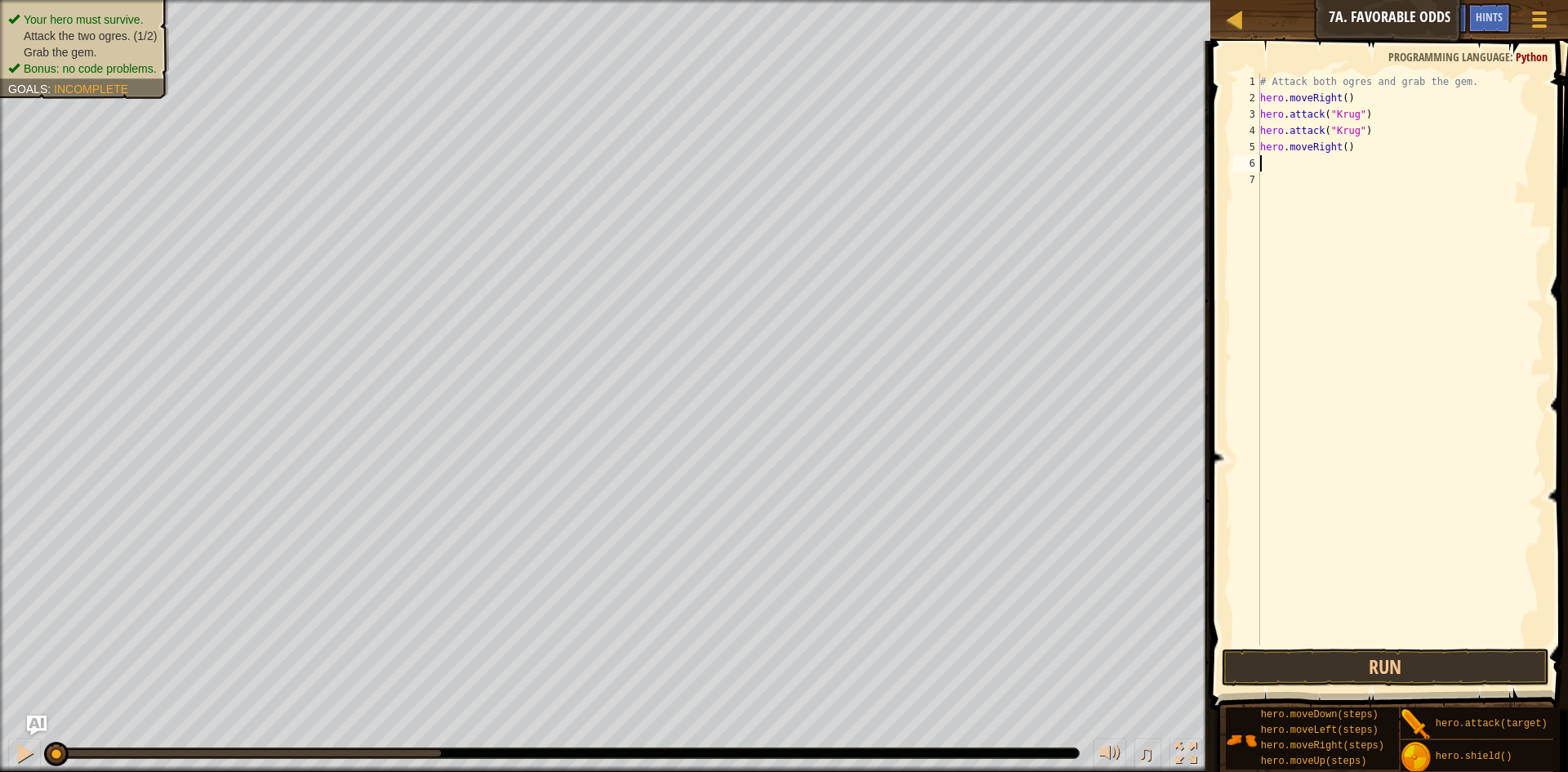
scroll to position [8, 0]
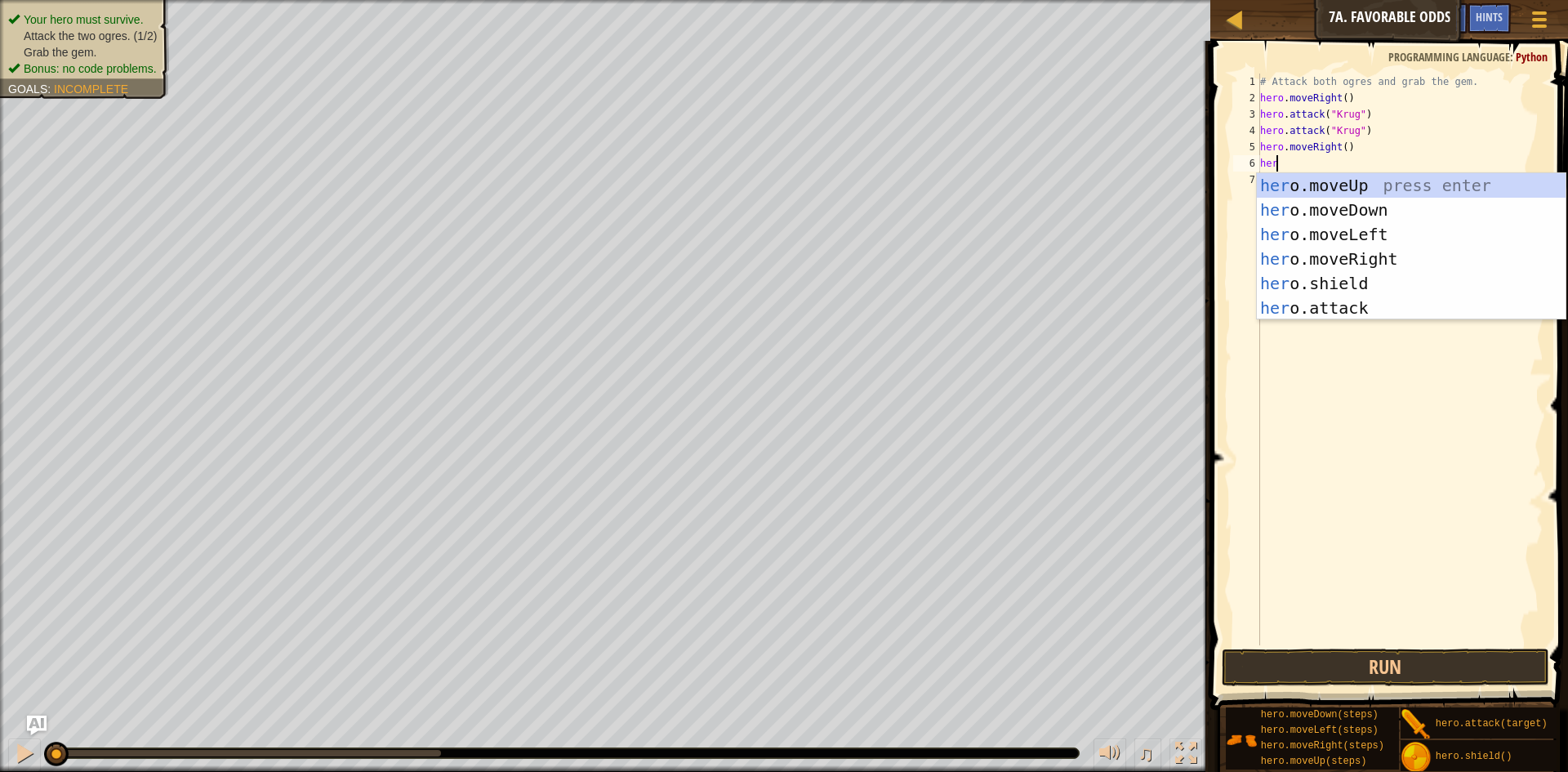
type textarea "hero"
click at [1338, 186] on div "hero .moveUp press enter hero .moveDown press enter hero .moveLeft press enter …" at bounding box center [1411, 271] width 309 height 196
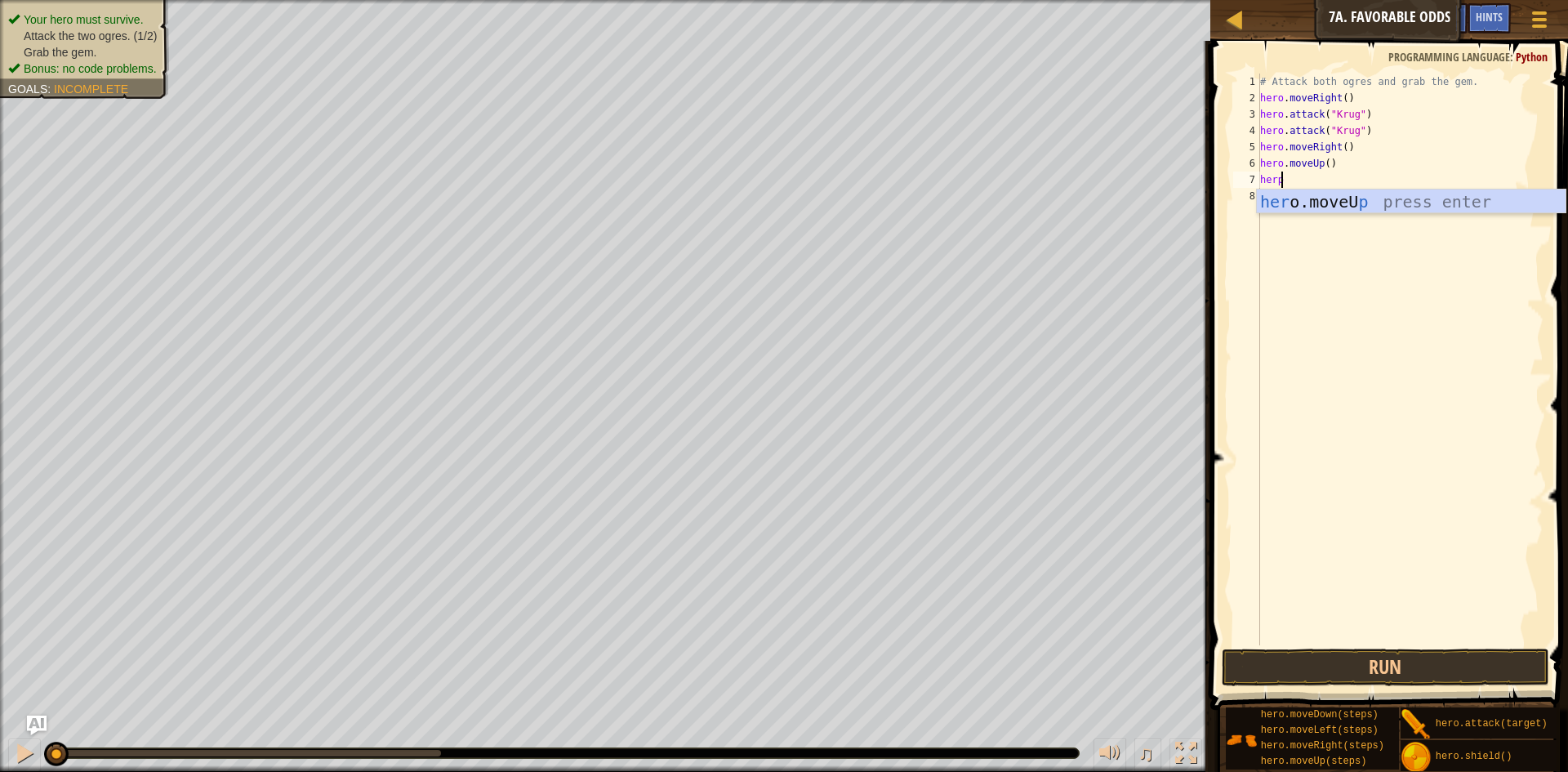
type textarea "her"
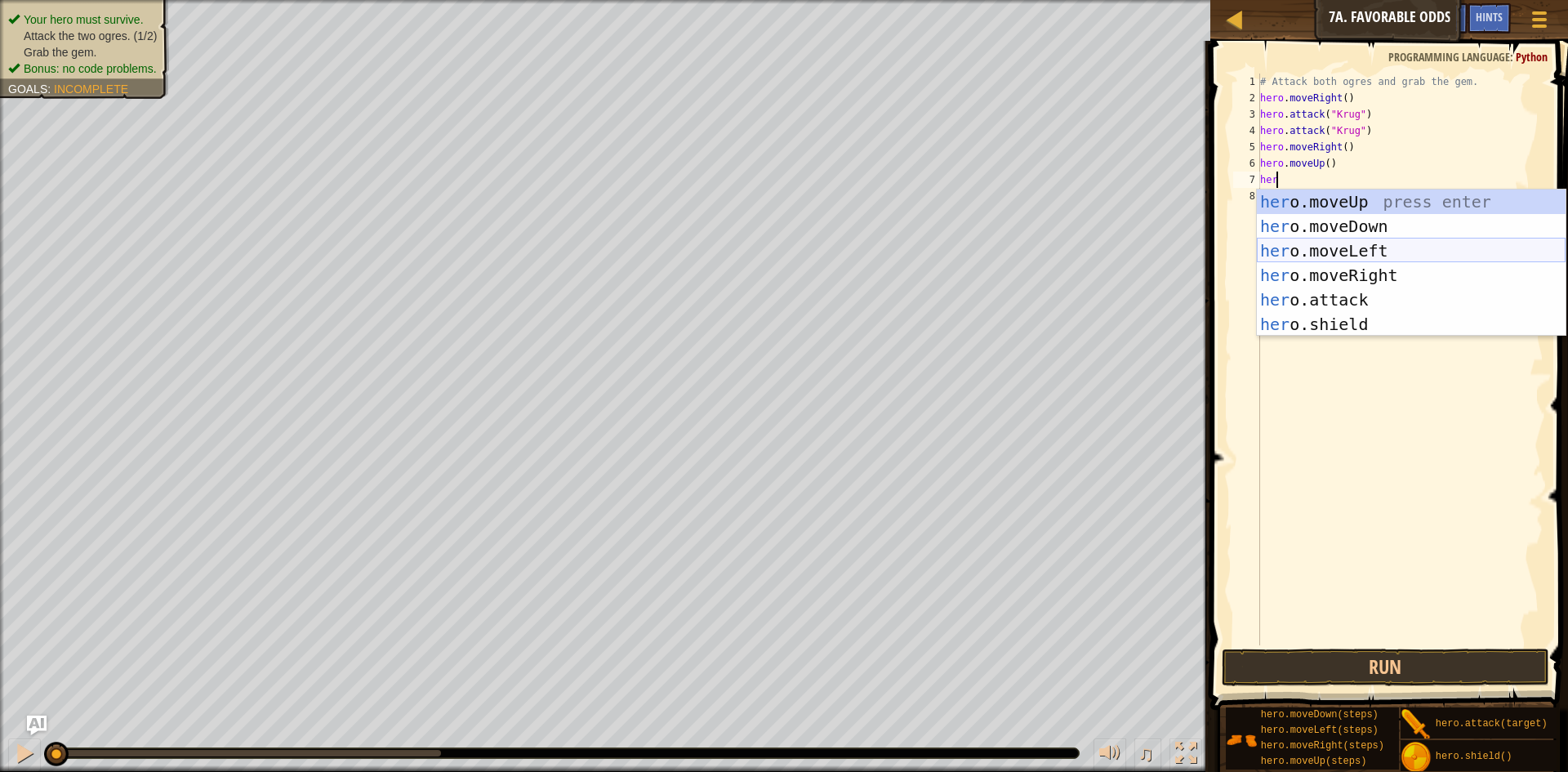
click at [1348, 247] on div "her o.moveUp press enter her o.moveDown press enter her o.moveLeft press enter …" at bounding box center [1411, 287] width 309 height 196
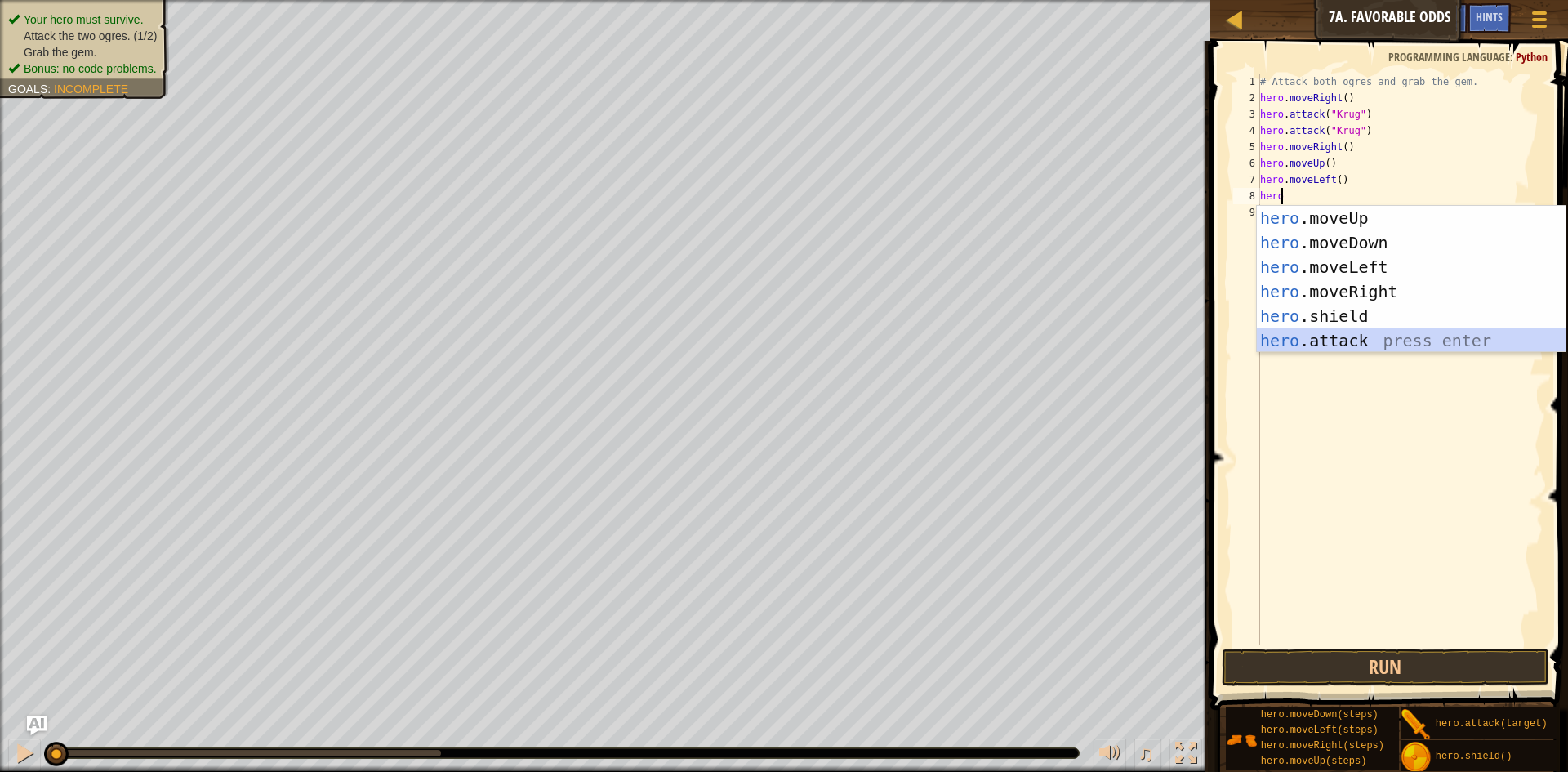
click at [1344, 336] on div "hero .moveUp press enter hero .moveDown press enter hero .moveLeft press enter …" at bounding box center [1411, 303] width 309 height 196
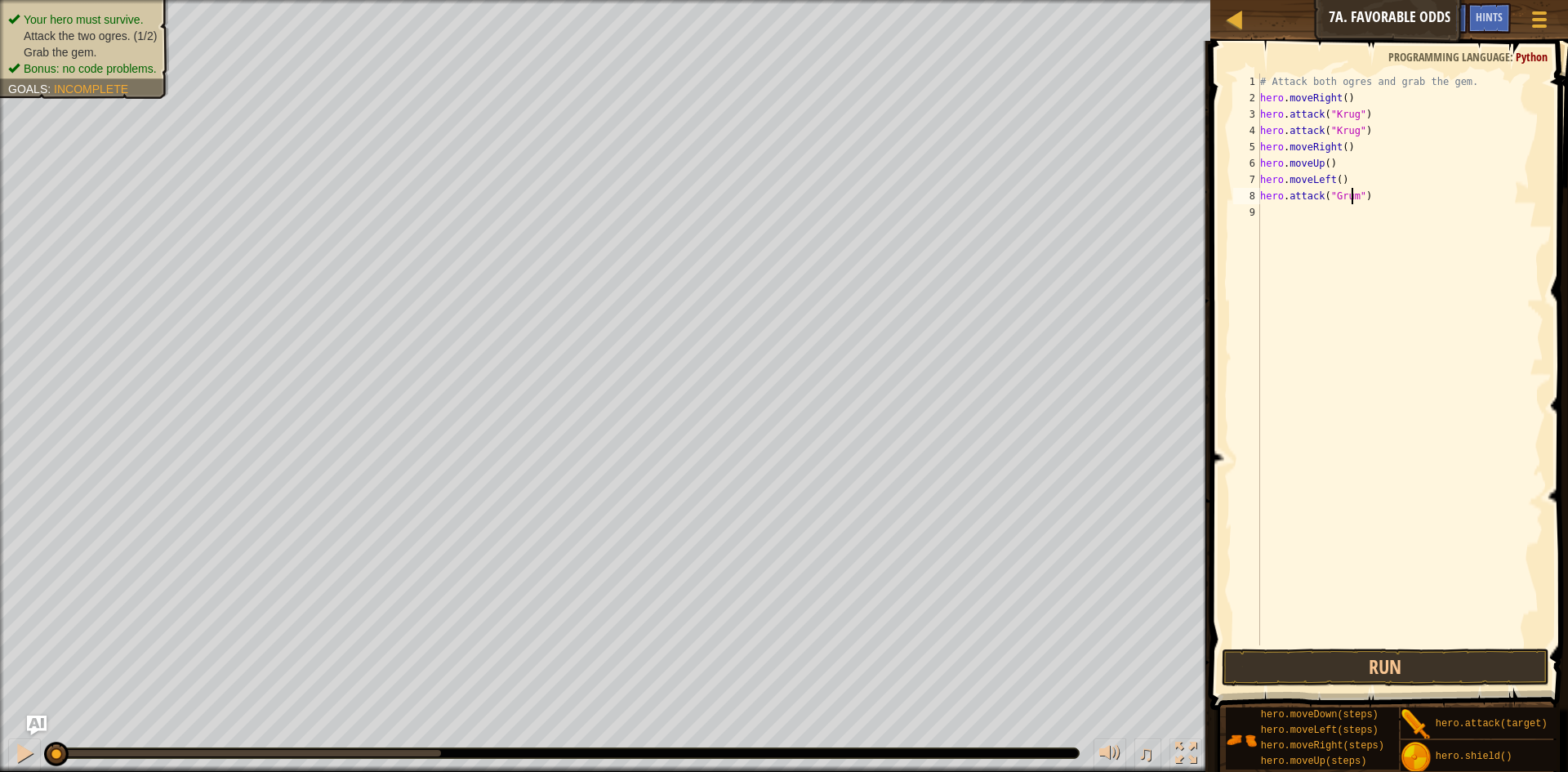
scroll to position [8, 9]
drag, startPoint x: 1375, startPoint y: 197, endPoint x: 1249, endPoint y: 205, distance: 126.3
click at [1249, 205] on div "hero.attack("Grump") 1 2 3 4 5 6 7 8 9 # Attack both [PERSON_NAME] and grab the…" at bounding box center [1387, 360] width 314 height 572
drag, startPoint x: 1261, startPoint y: 193, endPoint x: 1374, endPoint y: 202, distance: 113.4
click at [1374, 202] on div "# Attack both ogres and grab the gem. hero . moveRight ( ) hero . attack ( "Kru…" at bounding box center [1401, 376] width 287 height 605
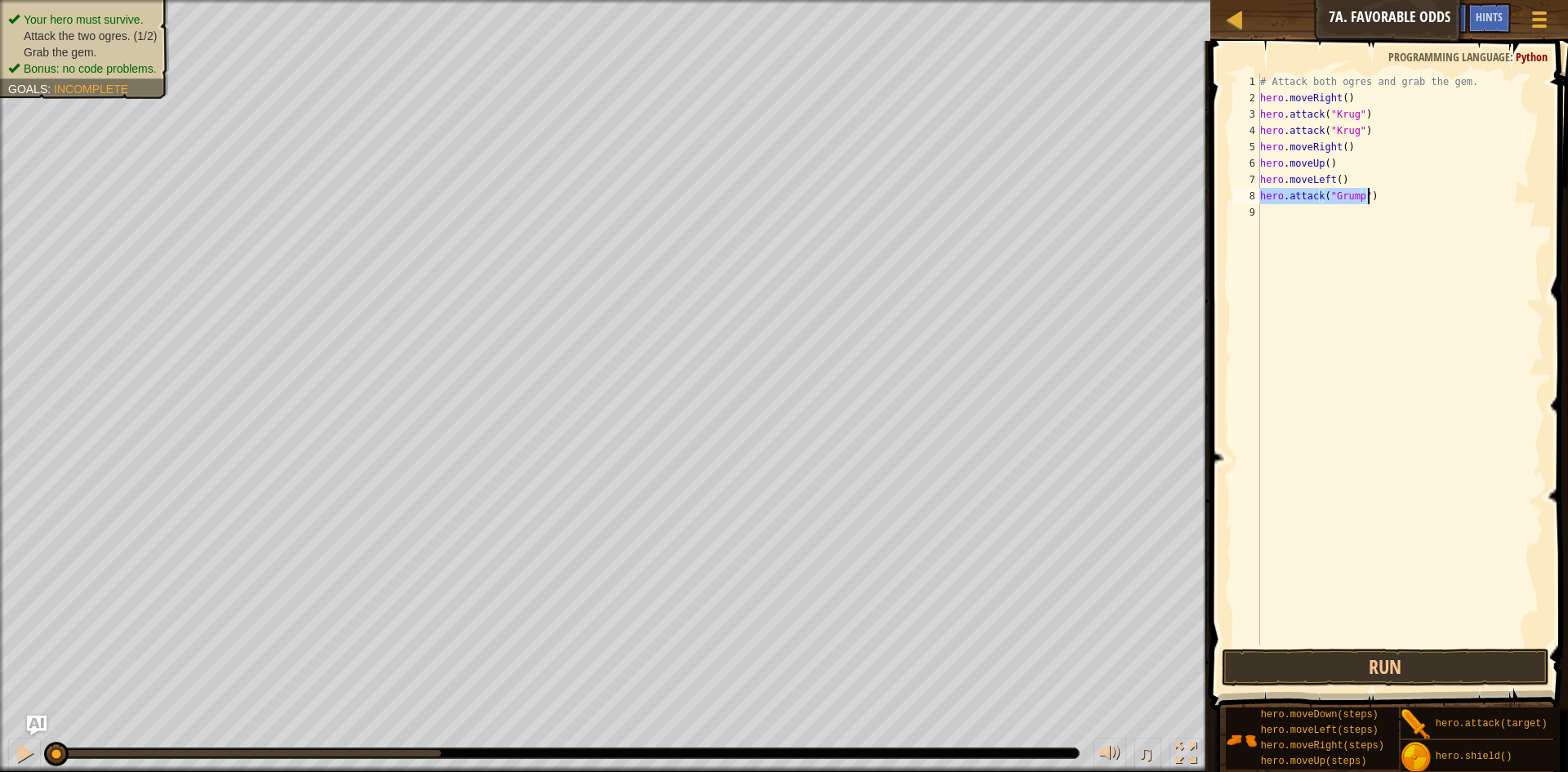
type textarea "hero.attack("Grump")"
click at [1305, 212] on div "# Attack both ogres and grab the gem. hero . moveRight ( ) hero . attack ( "Kru…" at bounding box center [1401, 376] width 287 height 605
type textarea "hero.attack("Grump")"
click at [1424, 210] on div "# Attack both ogres and grab the gem. hero . moveRight ( ) hero . attack ( "Kru…" at bounding box center [1403, 376] width 282 height 605
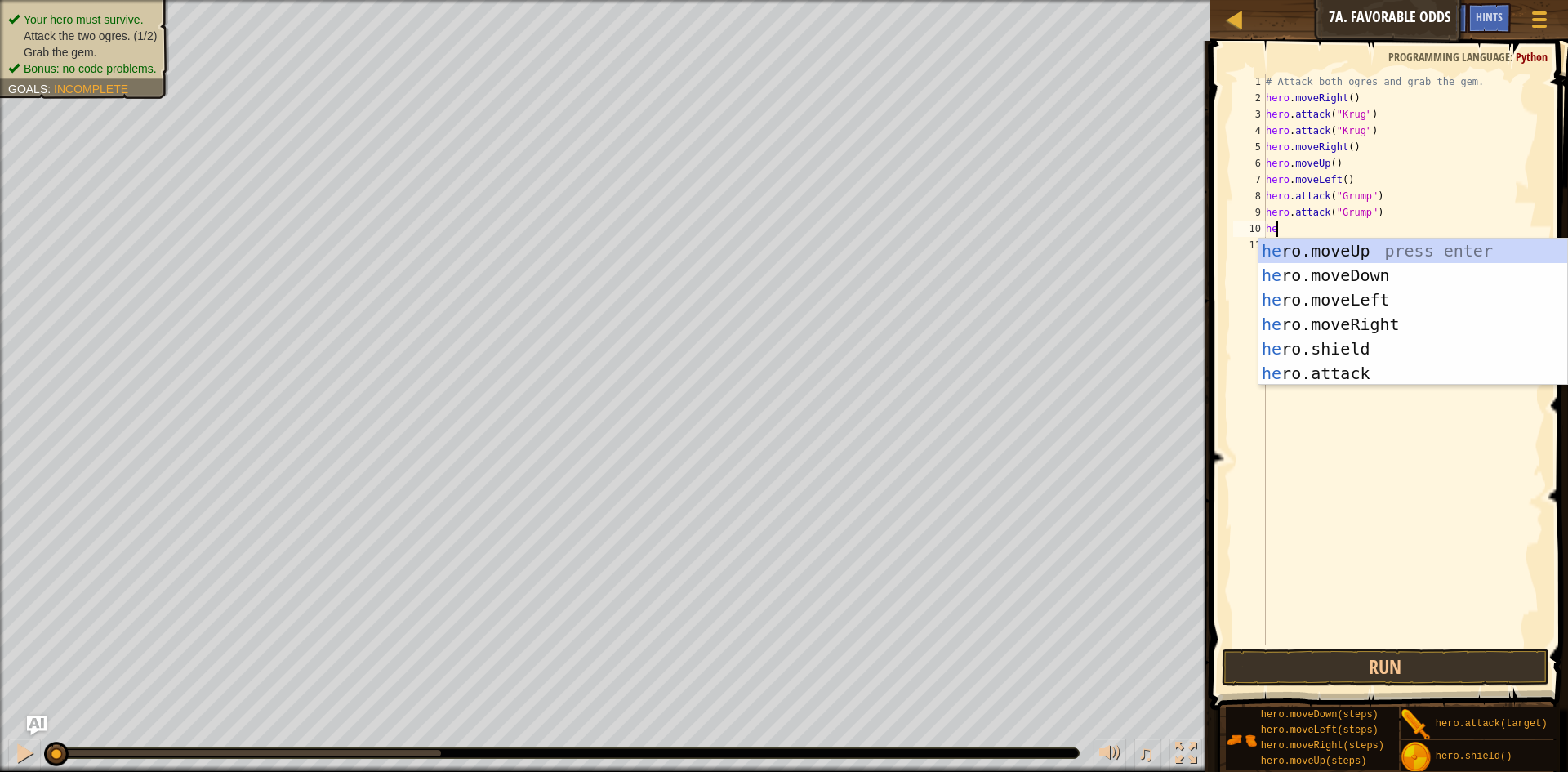
type textarea "hero"
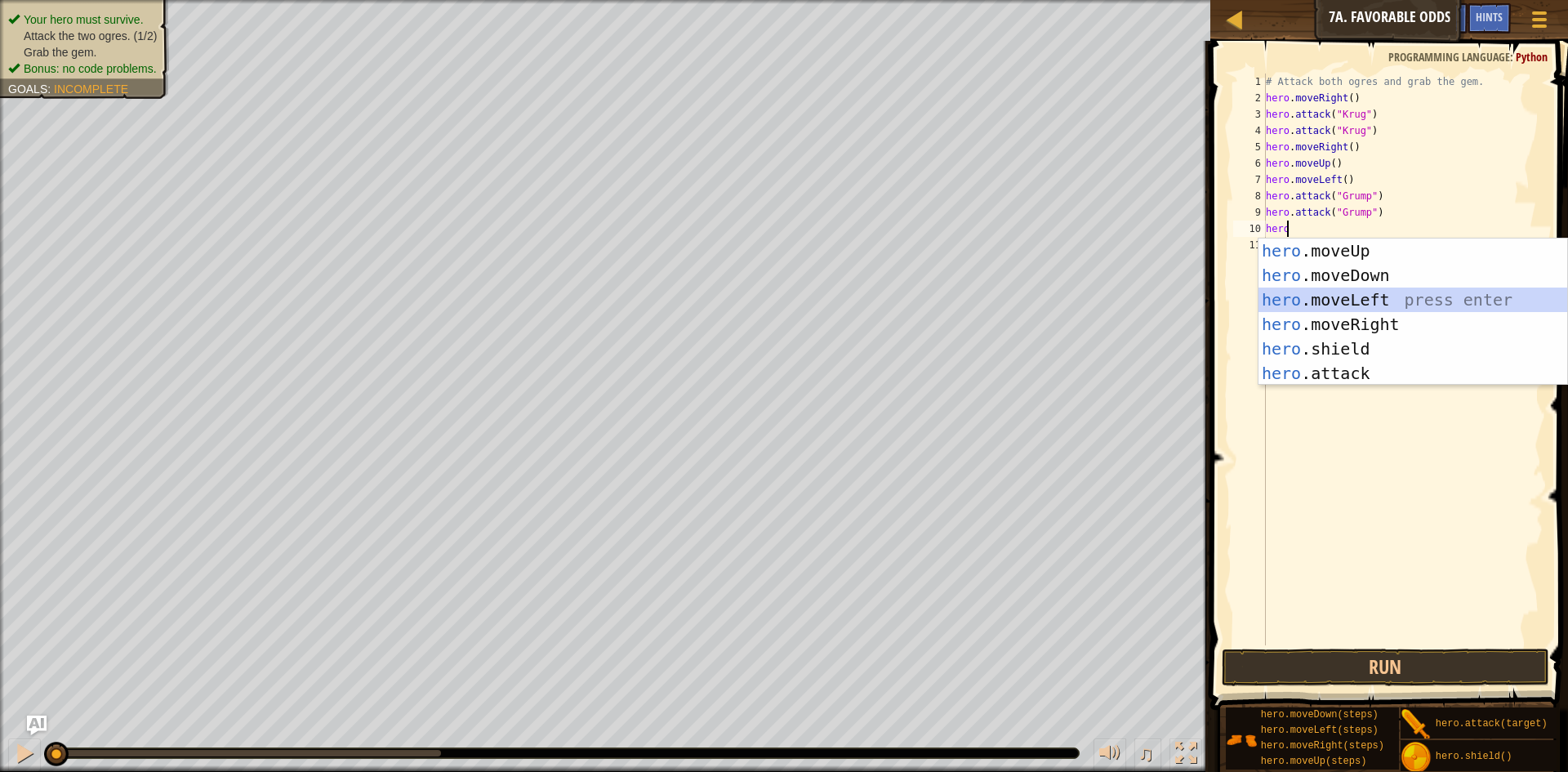
click at [1387, 294] on div "hero .moveUp press enter hero .moveDown press enter hero .moveLeft press enter …" at bounding box center [1413, 336] width 309 height 196
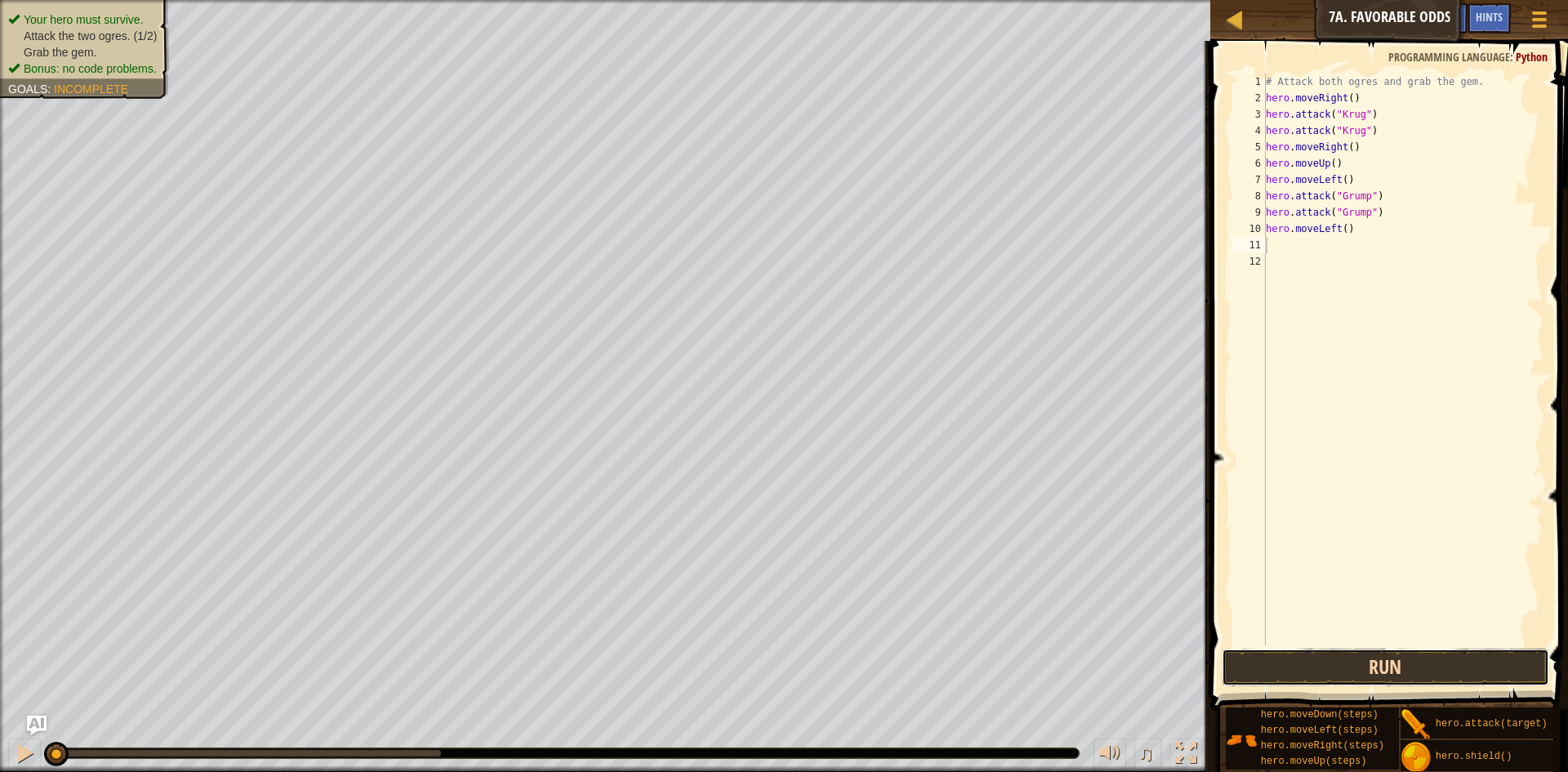
click at [1319, 667] on button "Run" at bounding box center [1385, 667] width 327 height 37
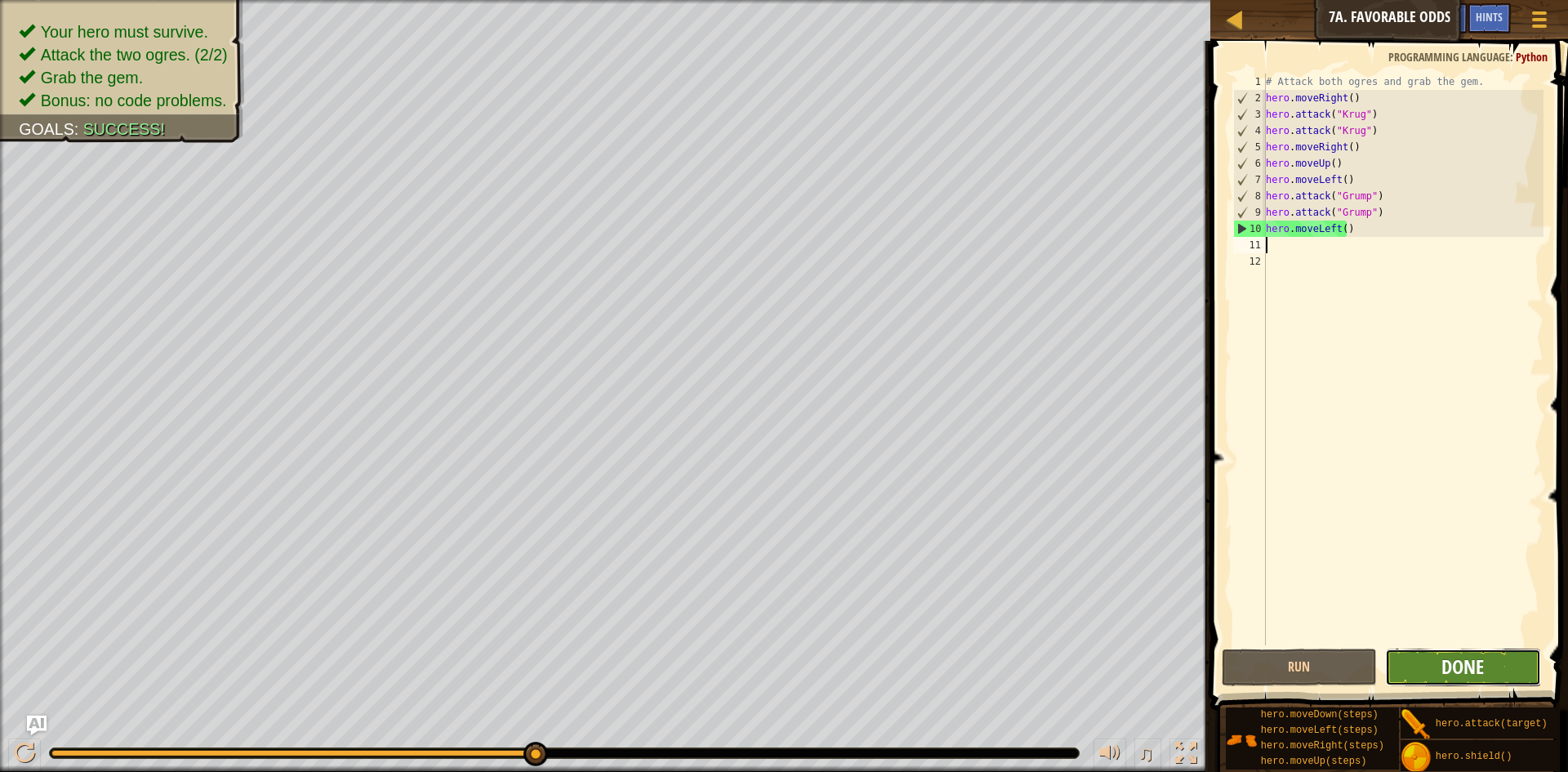
click at [1482, 671] on span "Done" at bounding box center [1463, 666] width 42 height 26
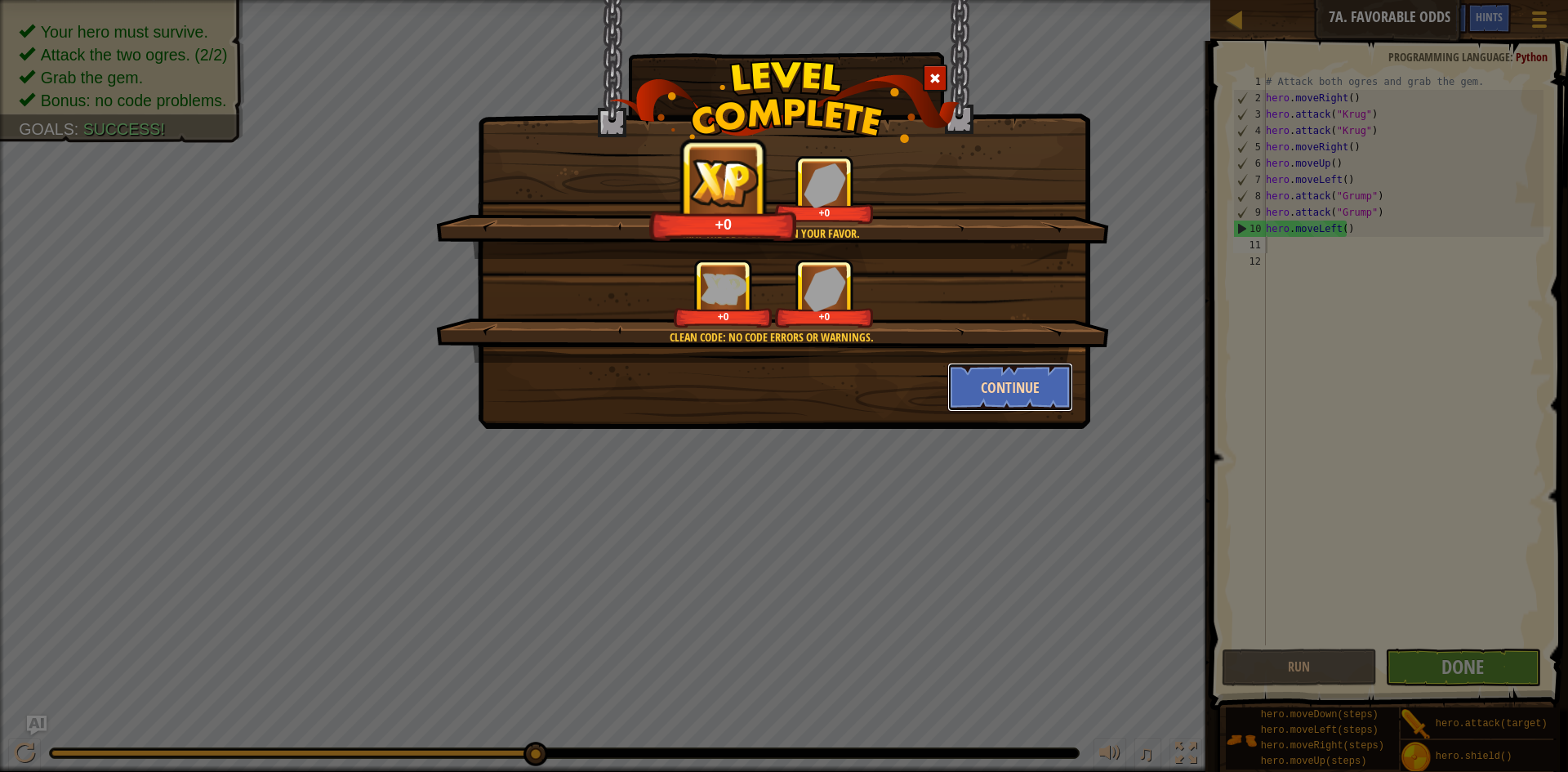
click at [1001, 379] on button "Continue" at bounding box center [1011, 386] width 126 height 49
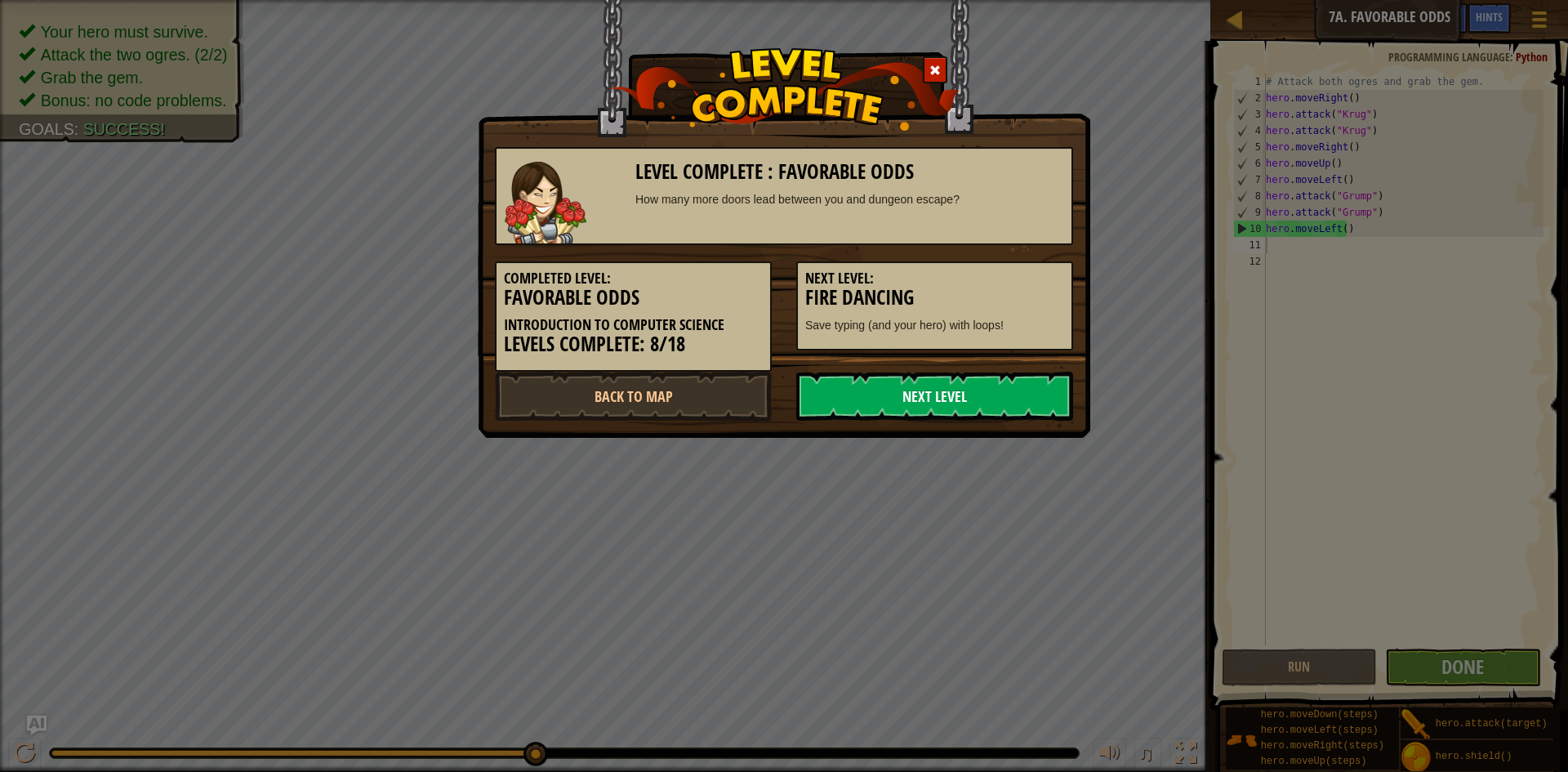
click at [997, 393] on link "Next Level" at bounding box center [935, 396] width 276 height 49
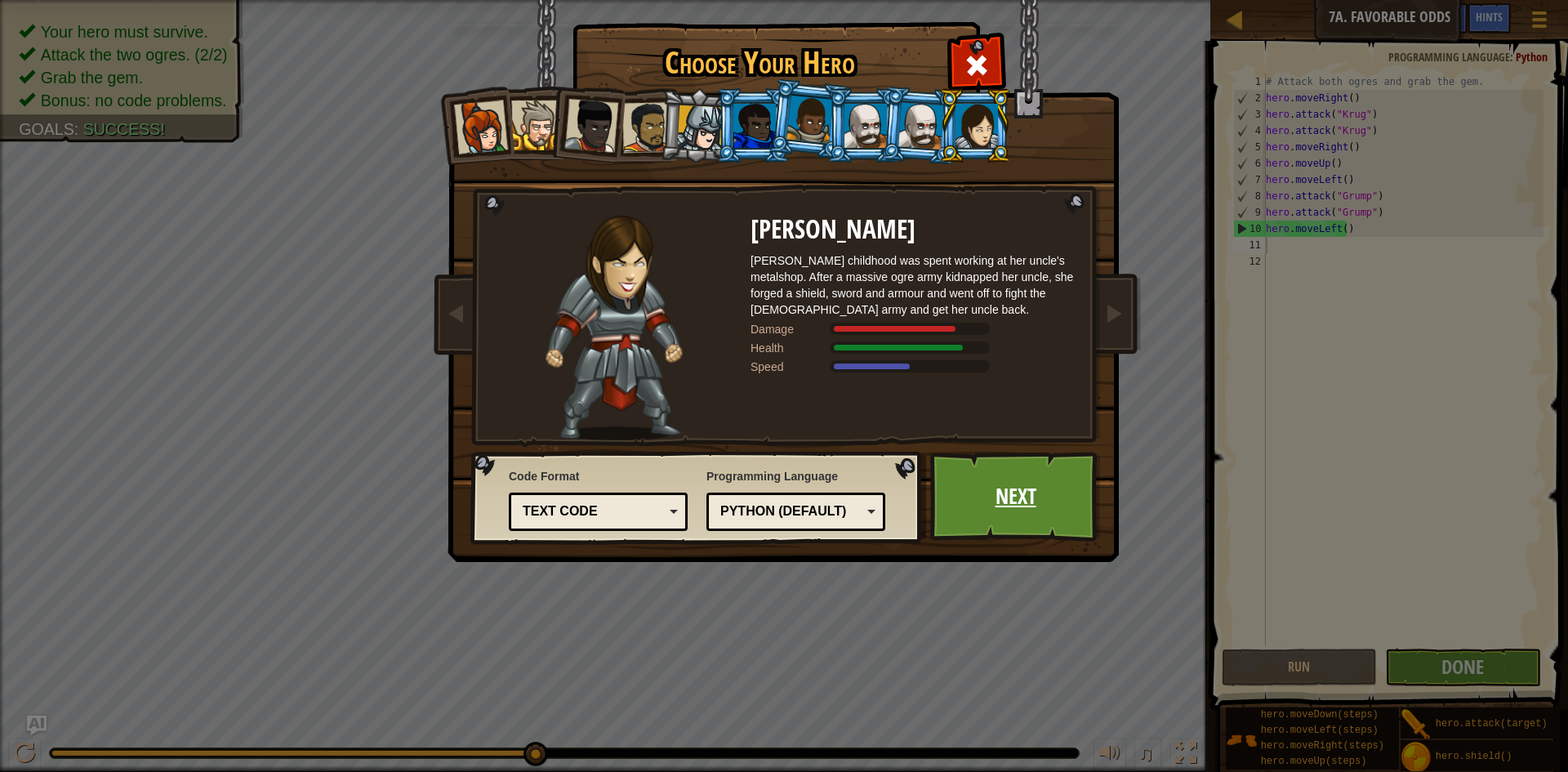
click at [1032, 497] on link "Next" at bounding box center [1016, 496] width 170 height 90
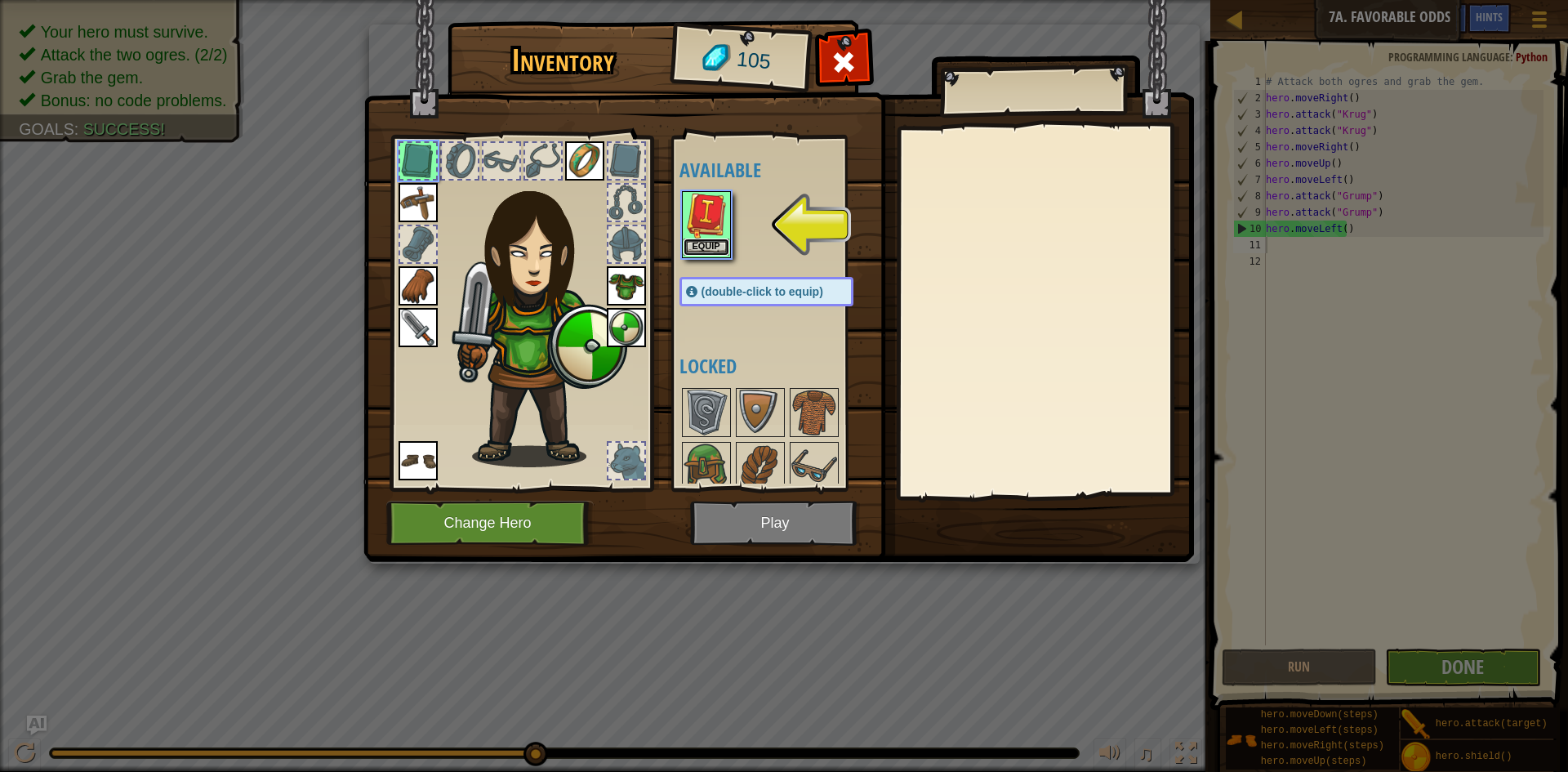
click at [711, 249] on button "Equip" at bounding box center [707, 247] width 46 height 17
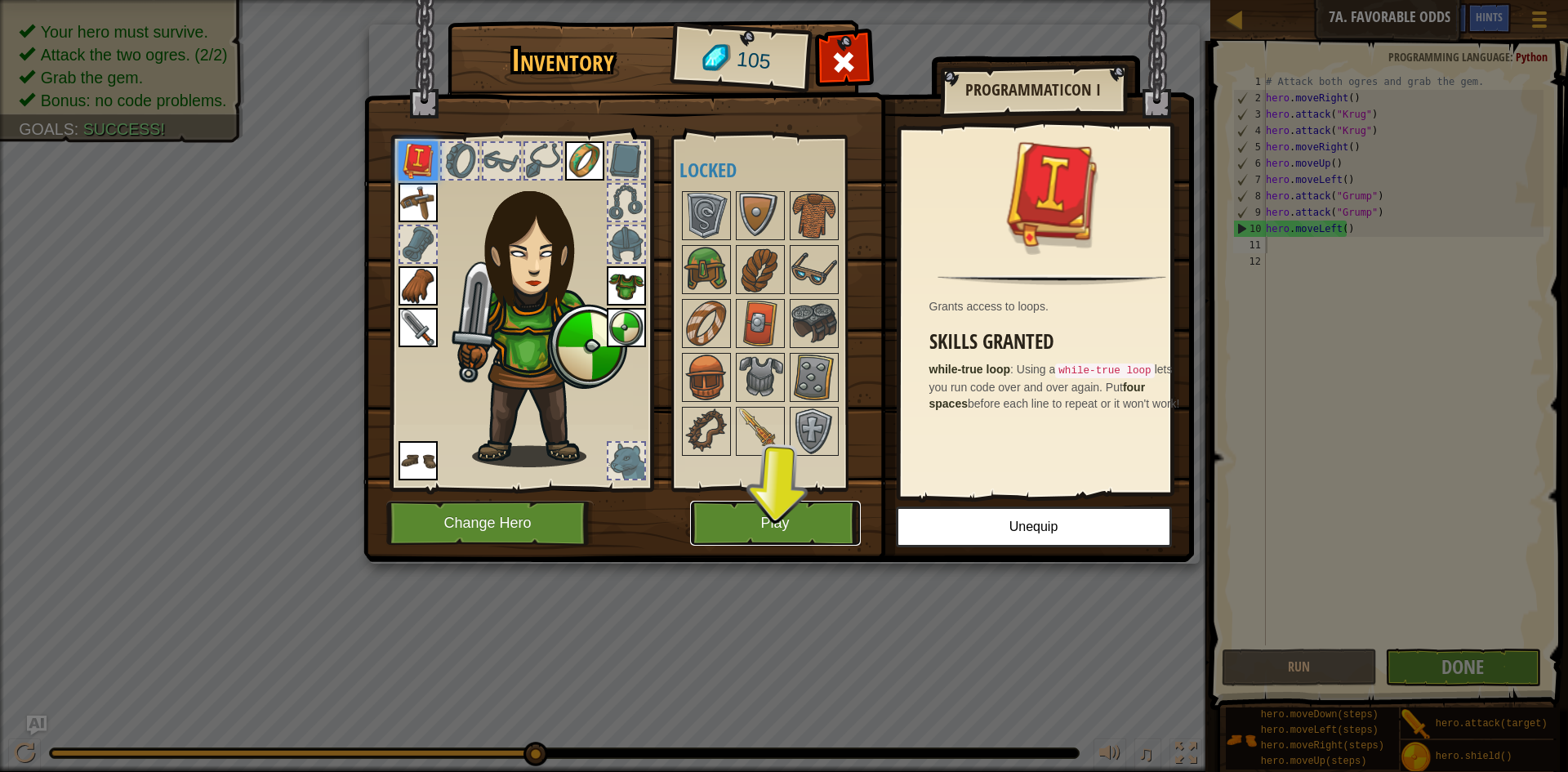
click at [731, 516] on button "Play" at bounding box center [776, 522] width 170 height 45
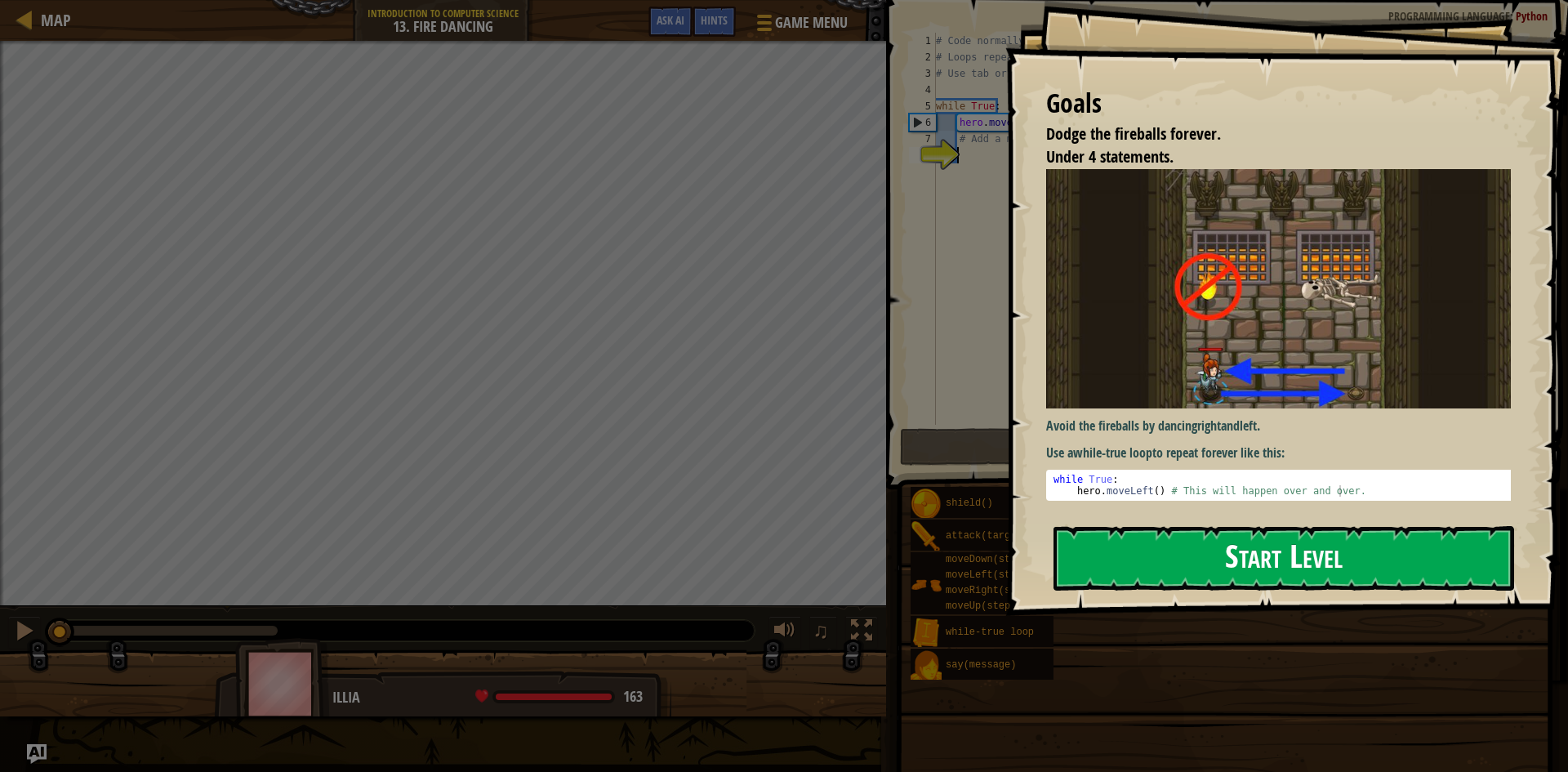
click at [1232, 547] on button "Start Level" at bounding box center [1285, 558] width 461 height 64
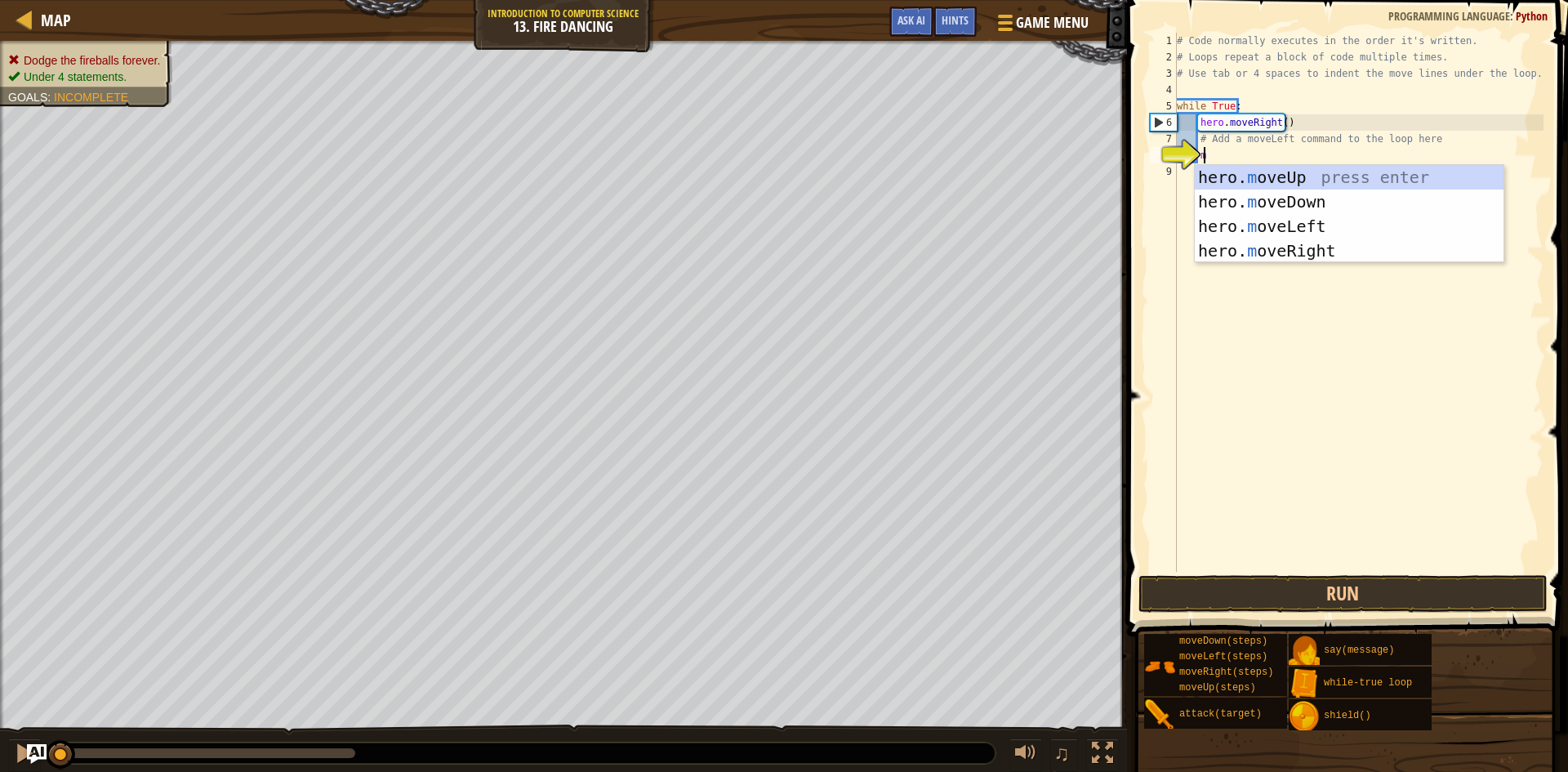
scroll to position [8, 2]
type textarea "mo"
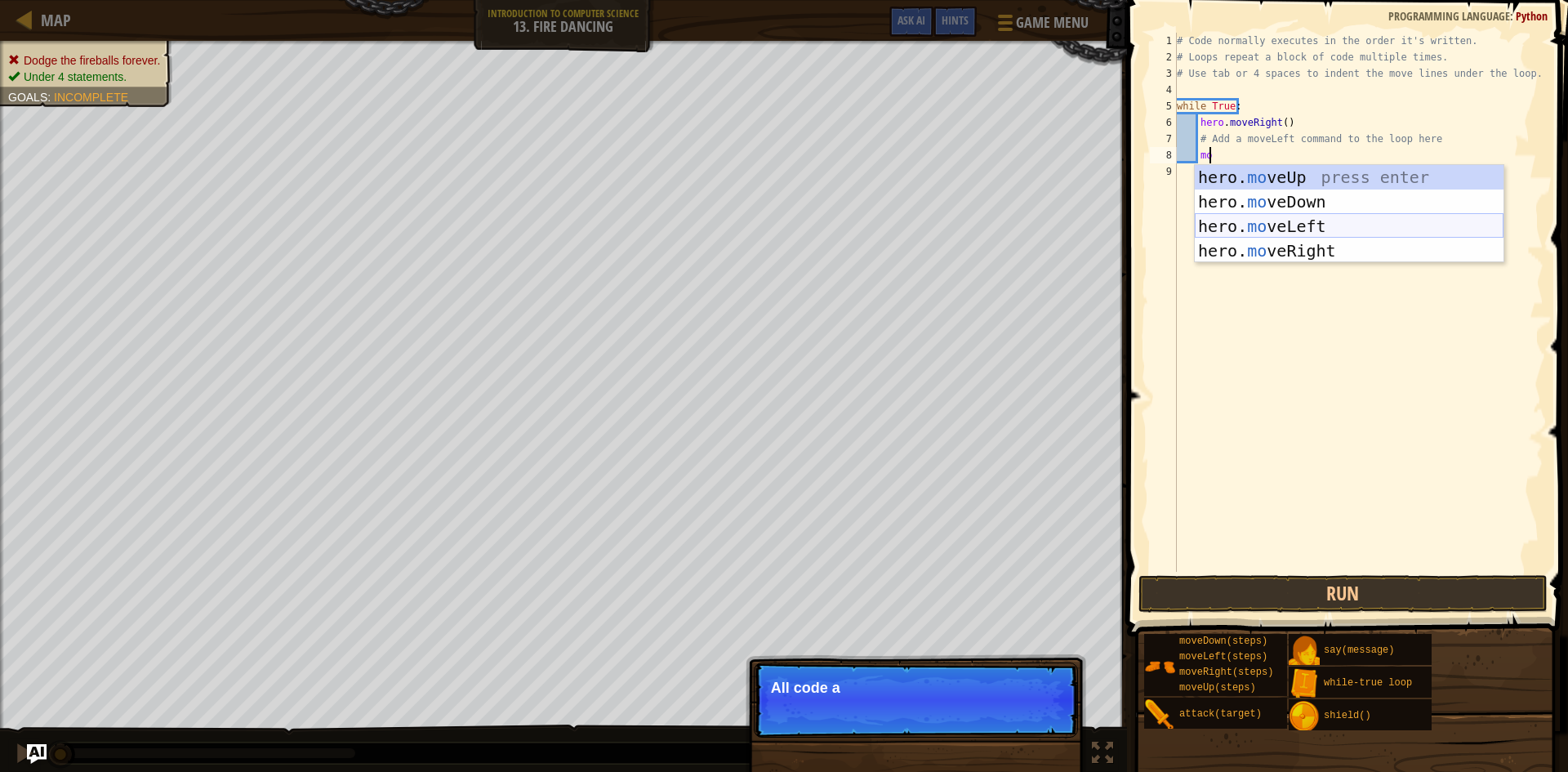
click at [1278, 227] on div "hero. mo veUp press enter hero. mo veDown press enter hero. mo veLeft press ent…" at bounding box center [1349, 238] width 309 height 147
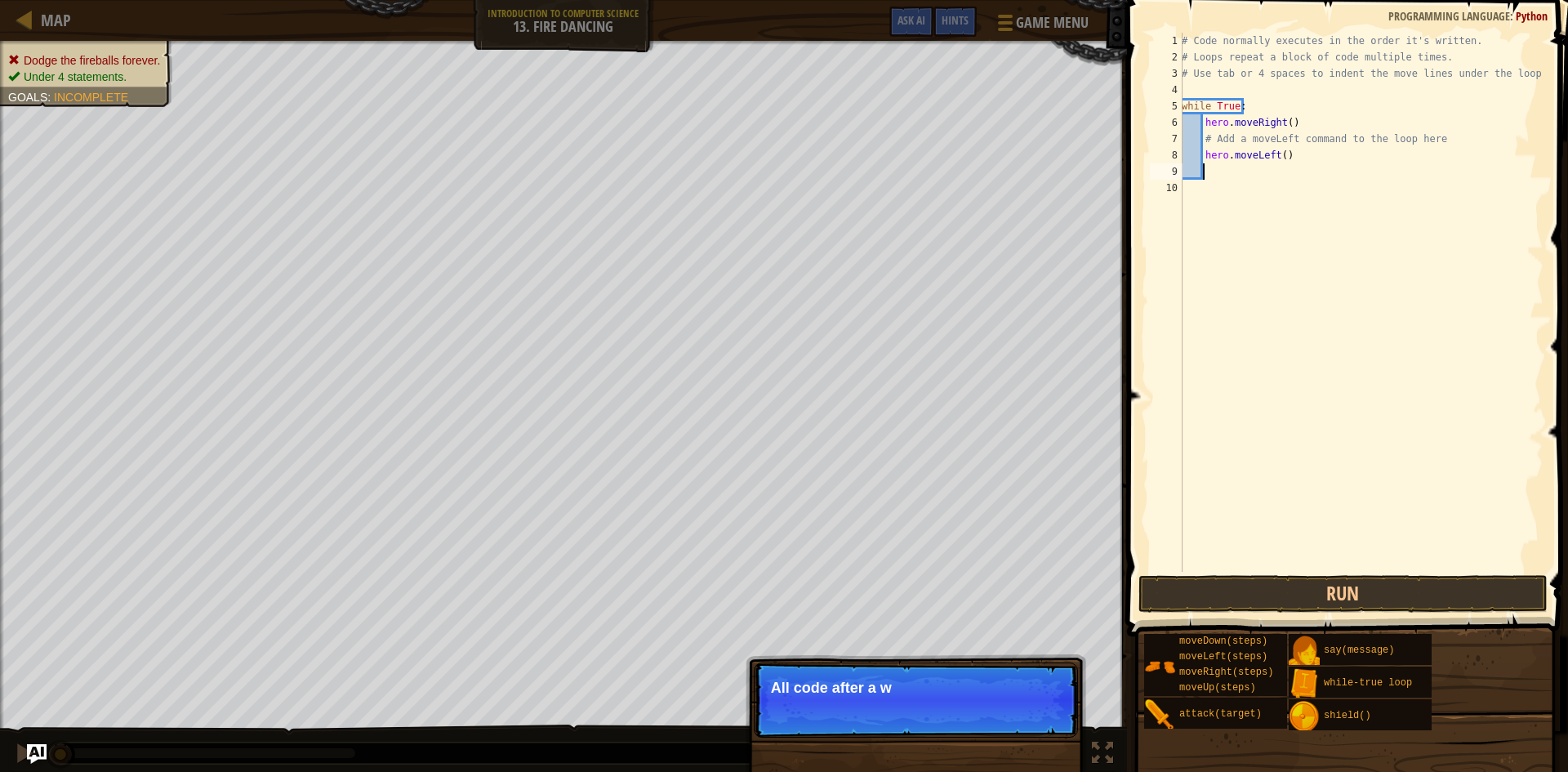
scroll to position [8, 1]
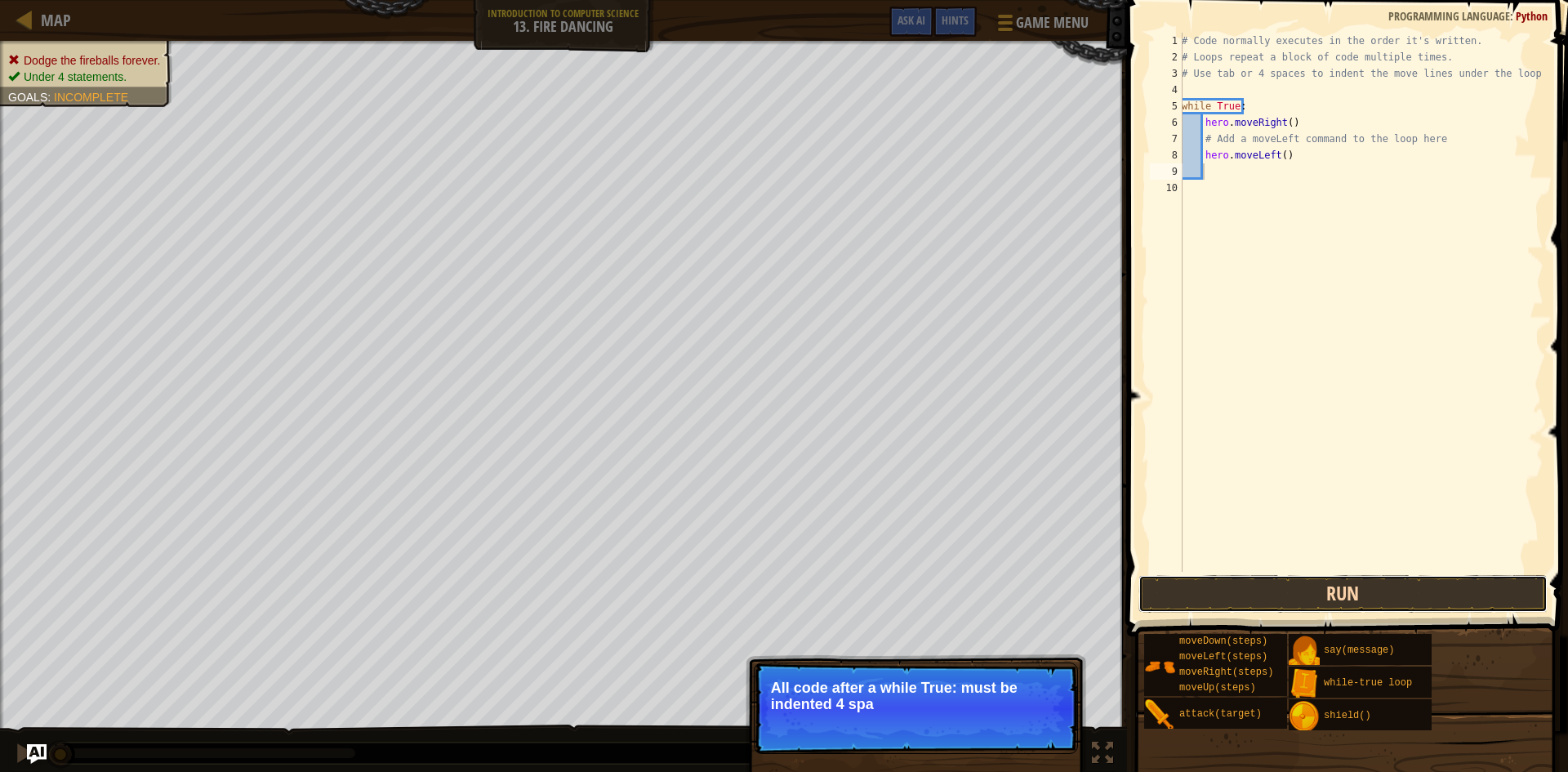
click at [1292, 601] on button "Run" at bounding box center [1343, 593] width 409 height 37
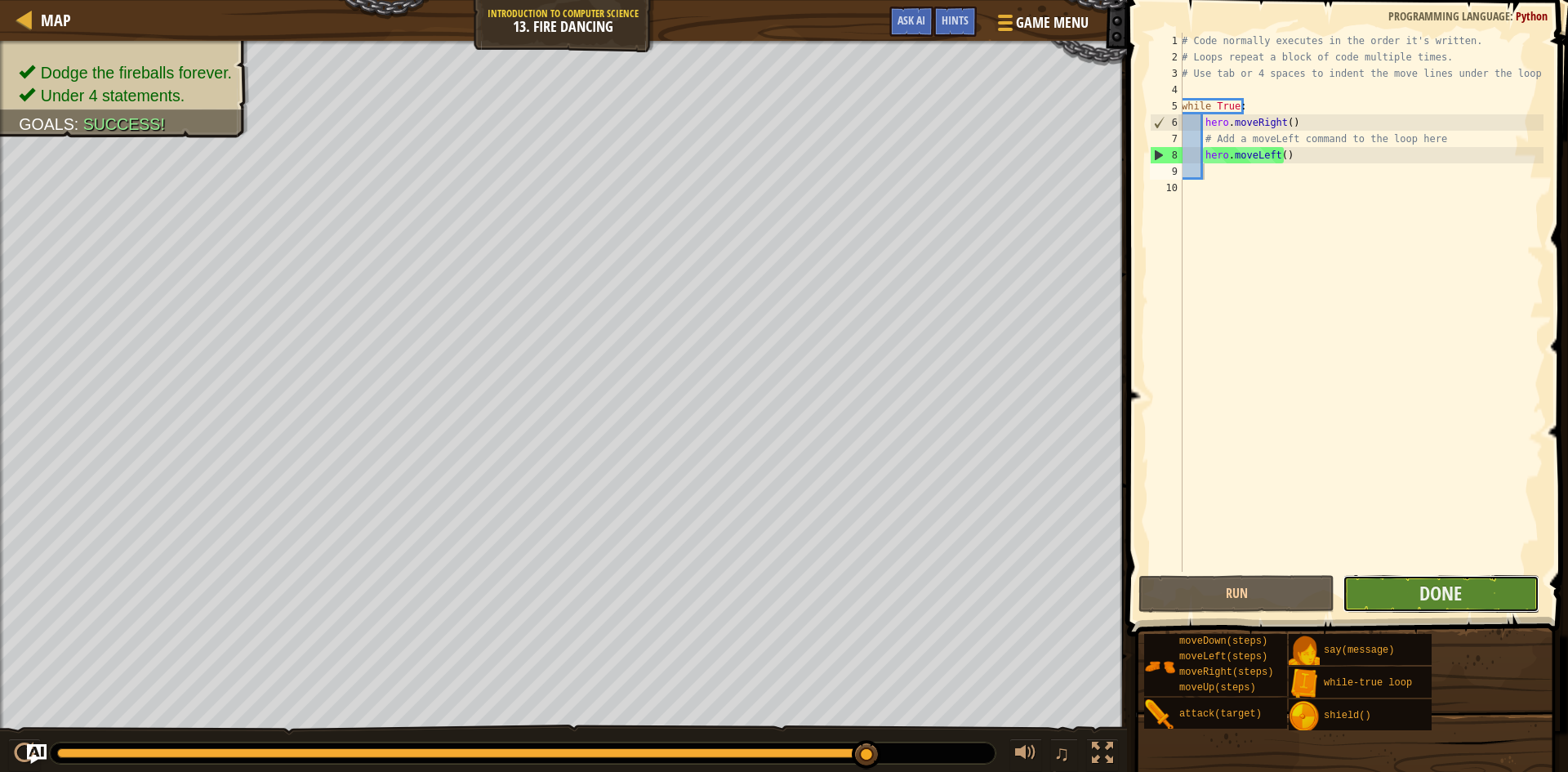
click at [1410, 597] on button "Done" at bounding box center [1441, 593] width 196 height 37
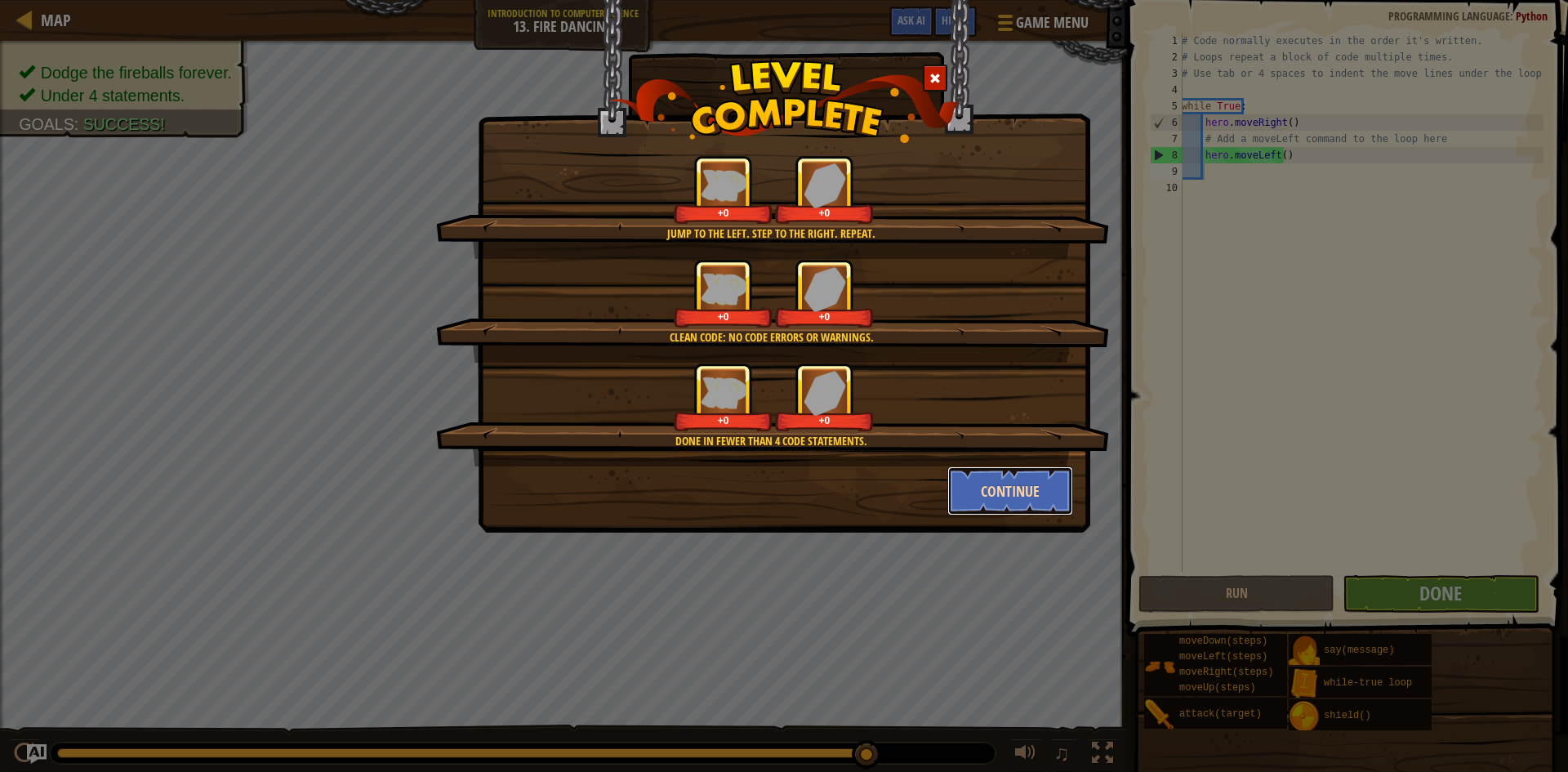
click at [1010, 489] on button "Continue" at bounding box center [1011, 491] width 126 height 49
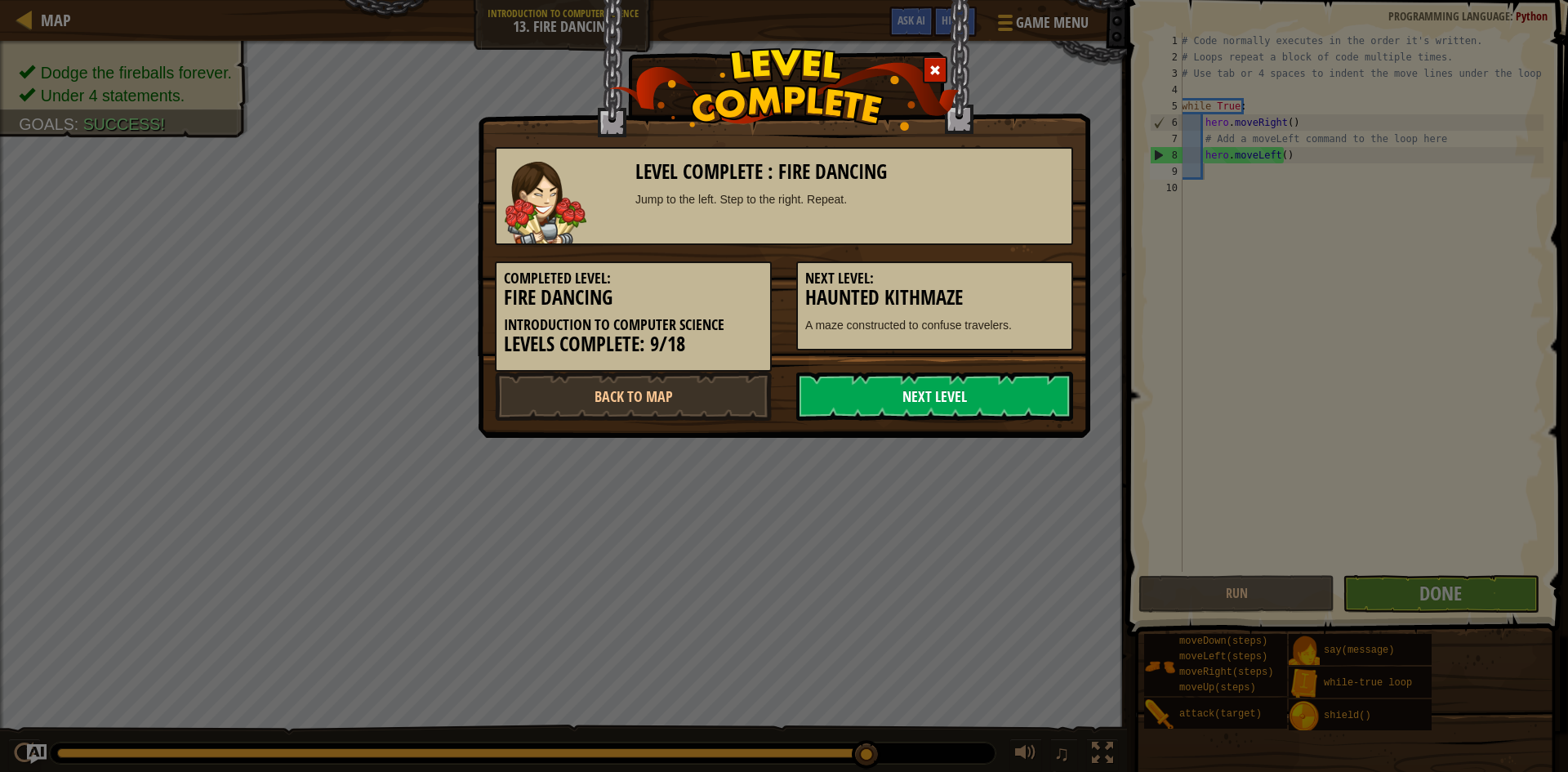
click at [923, 390] on link "Next Level" at bounding box center [935, 396] width 276 height 49
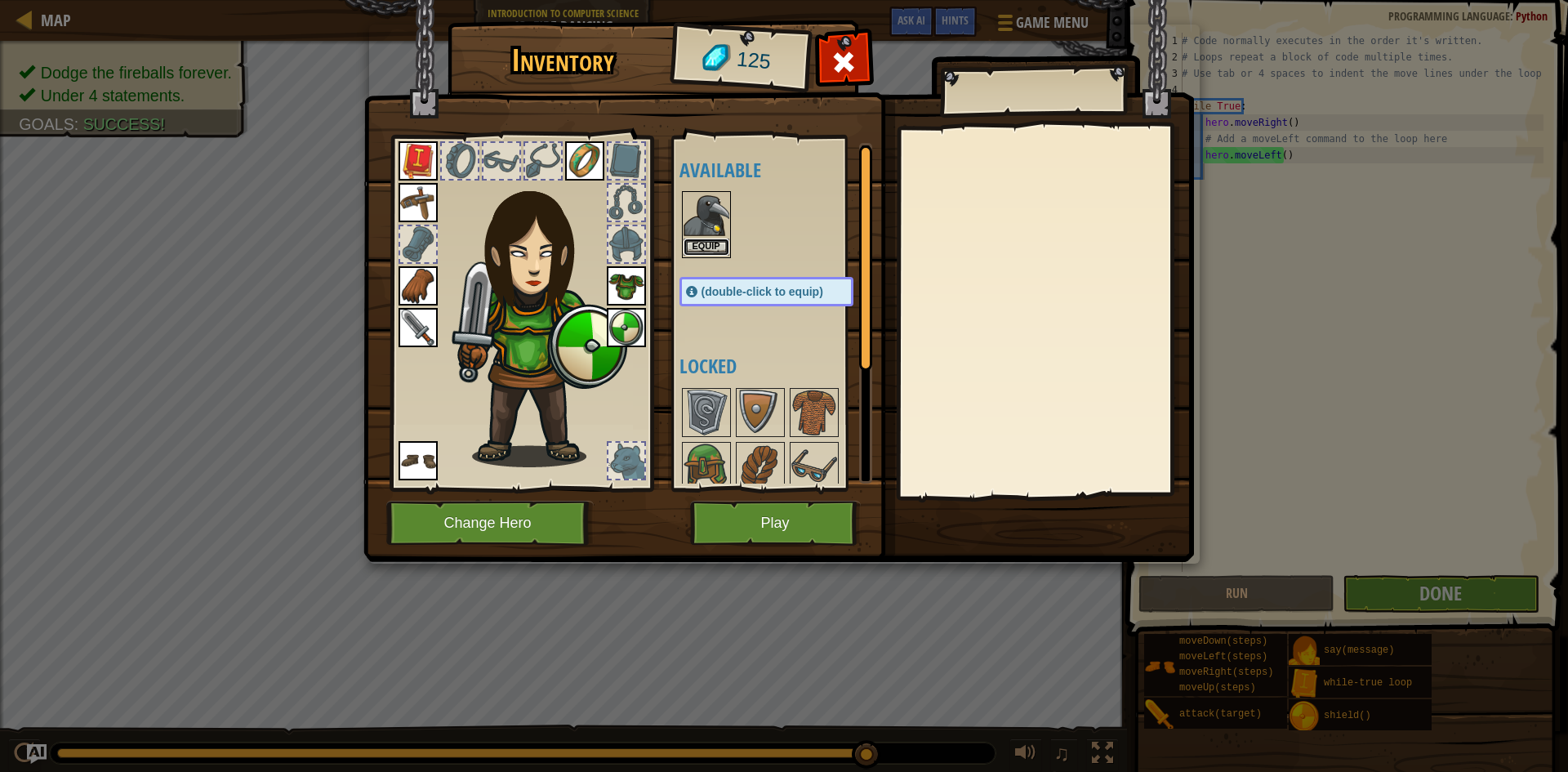
click at [702, 243] on button "Equip" at bounding box center [707, 247] width 46 height 17
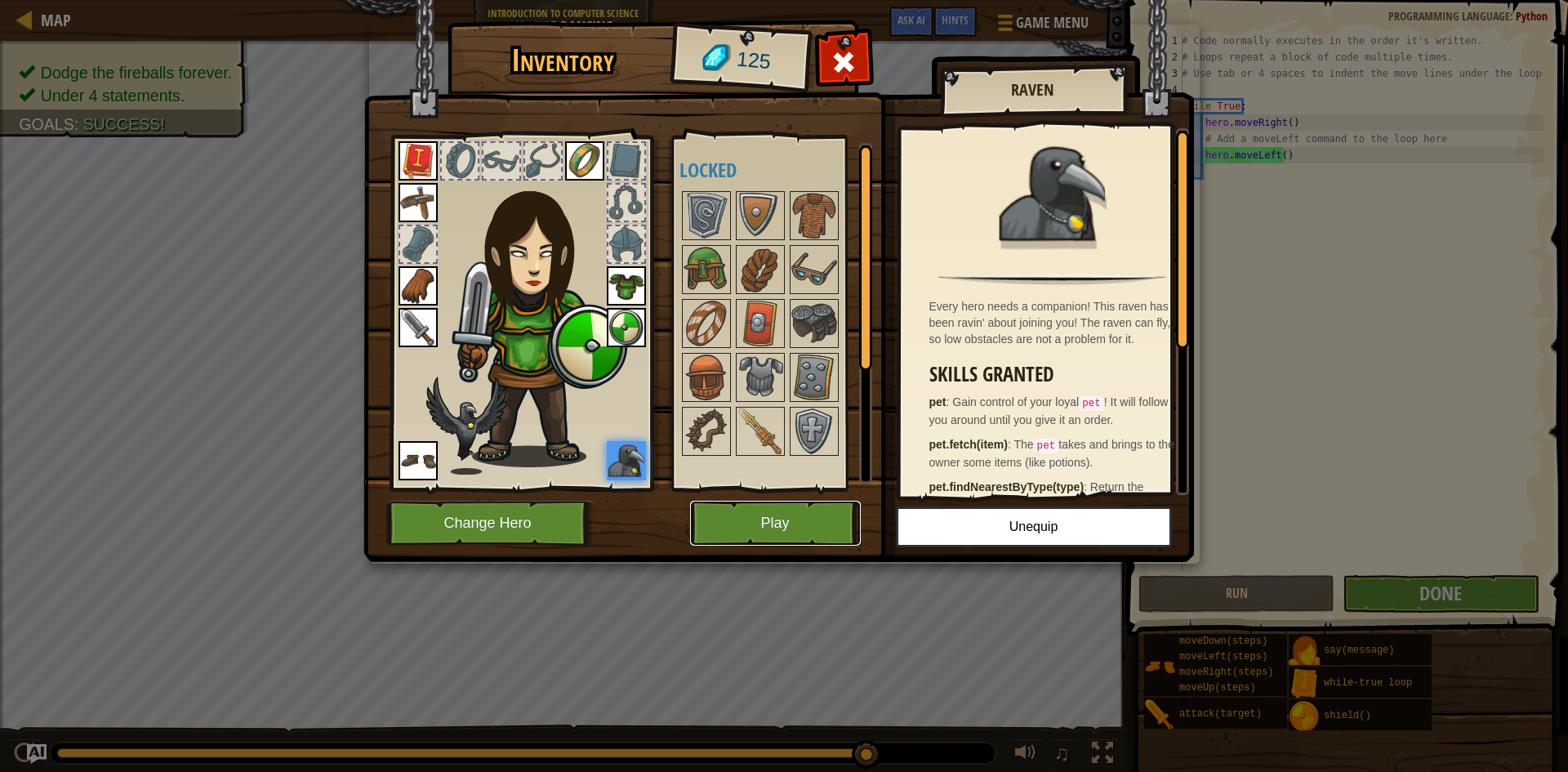
click at [791, 518] on button "Play" at bounding box center [776, 522] width 170 height 45
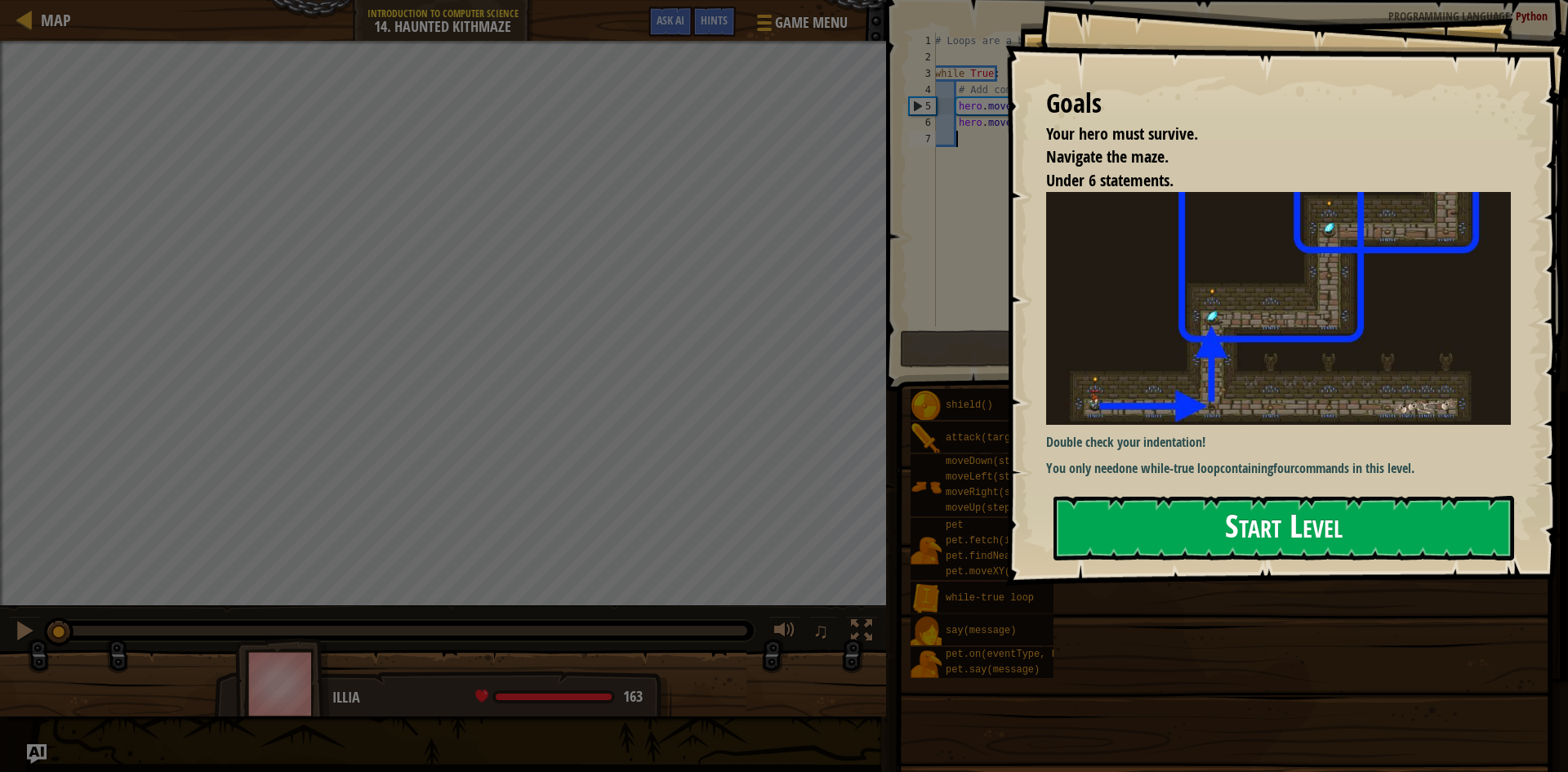
click at [1195, 545] on button "Start Level" at bounding box center [1285, 527] width 461 height 64
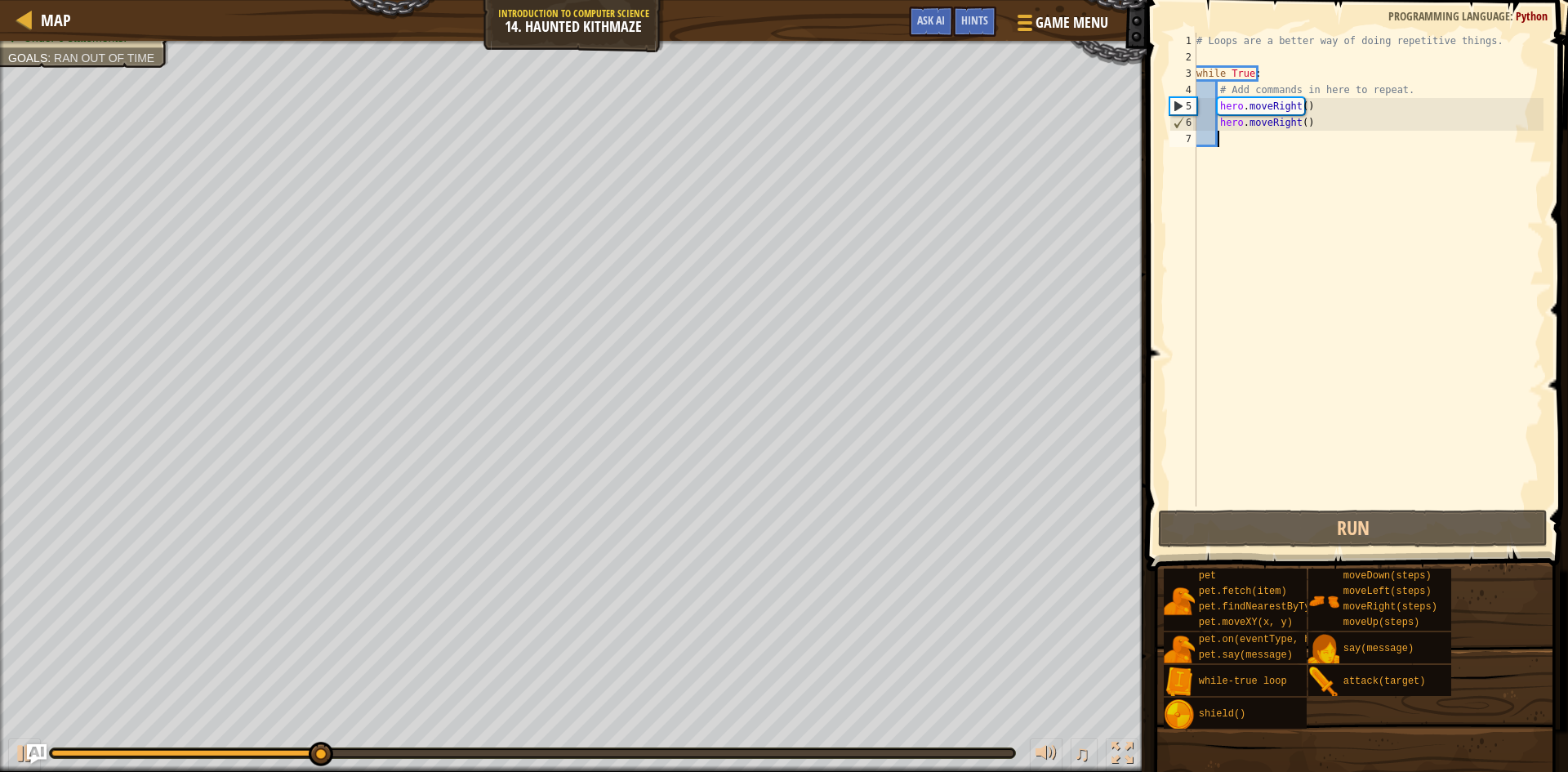
type textarea "mo"
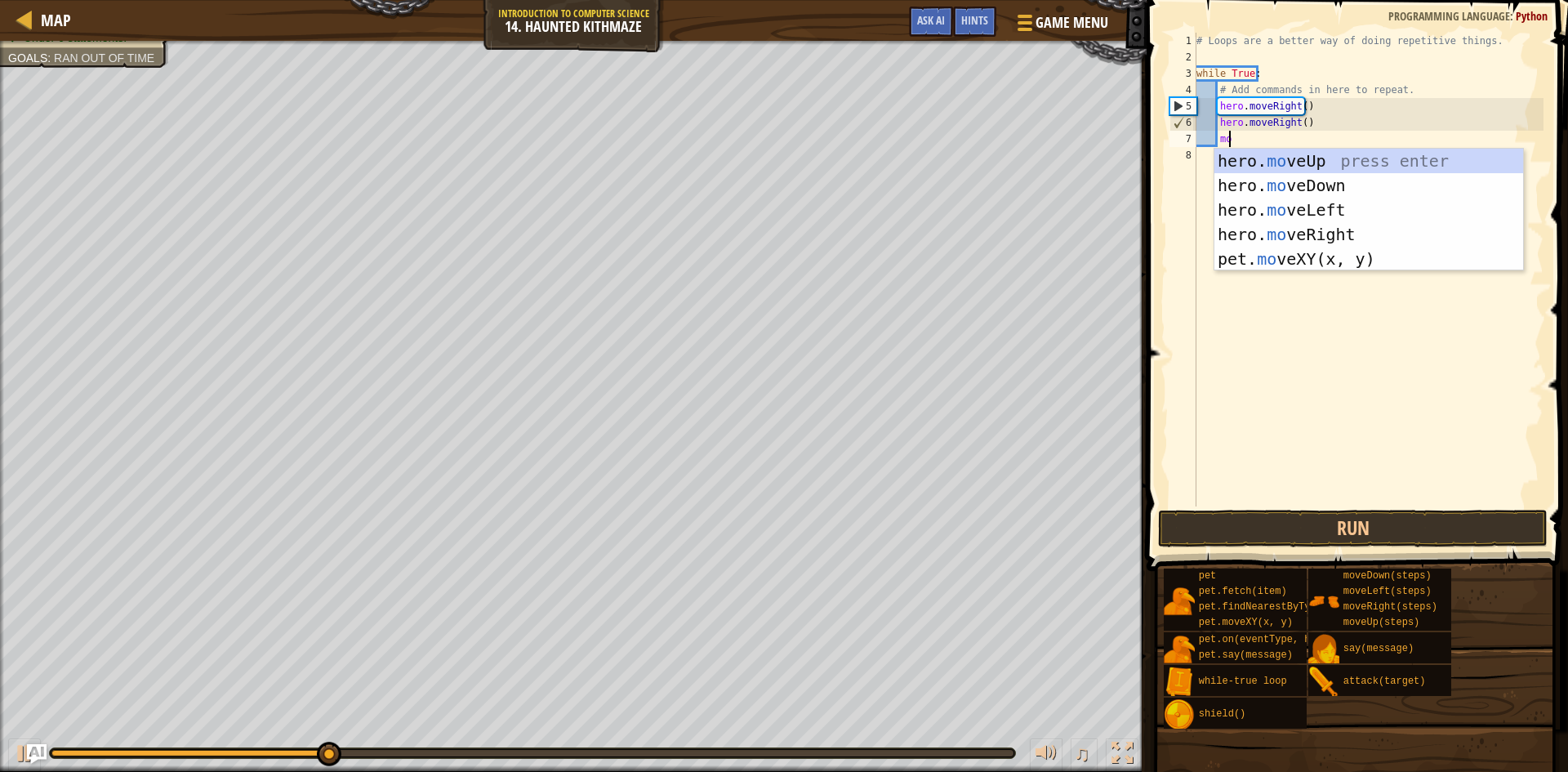
scroll to position [8, 2]
click at [1282, 205] on div "hero. mo veUp press enter hero. mo veDown press enter hero. mo veLeft press ent…" at bounding box center [1369, 233] width 309 height 171
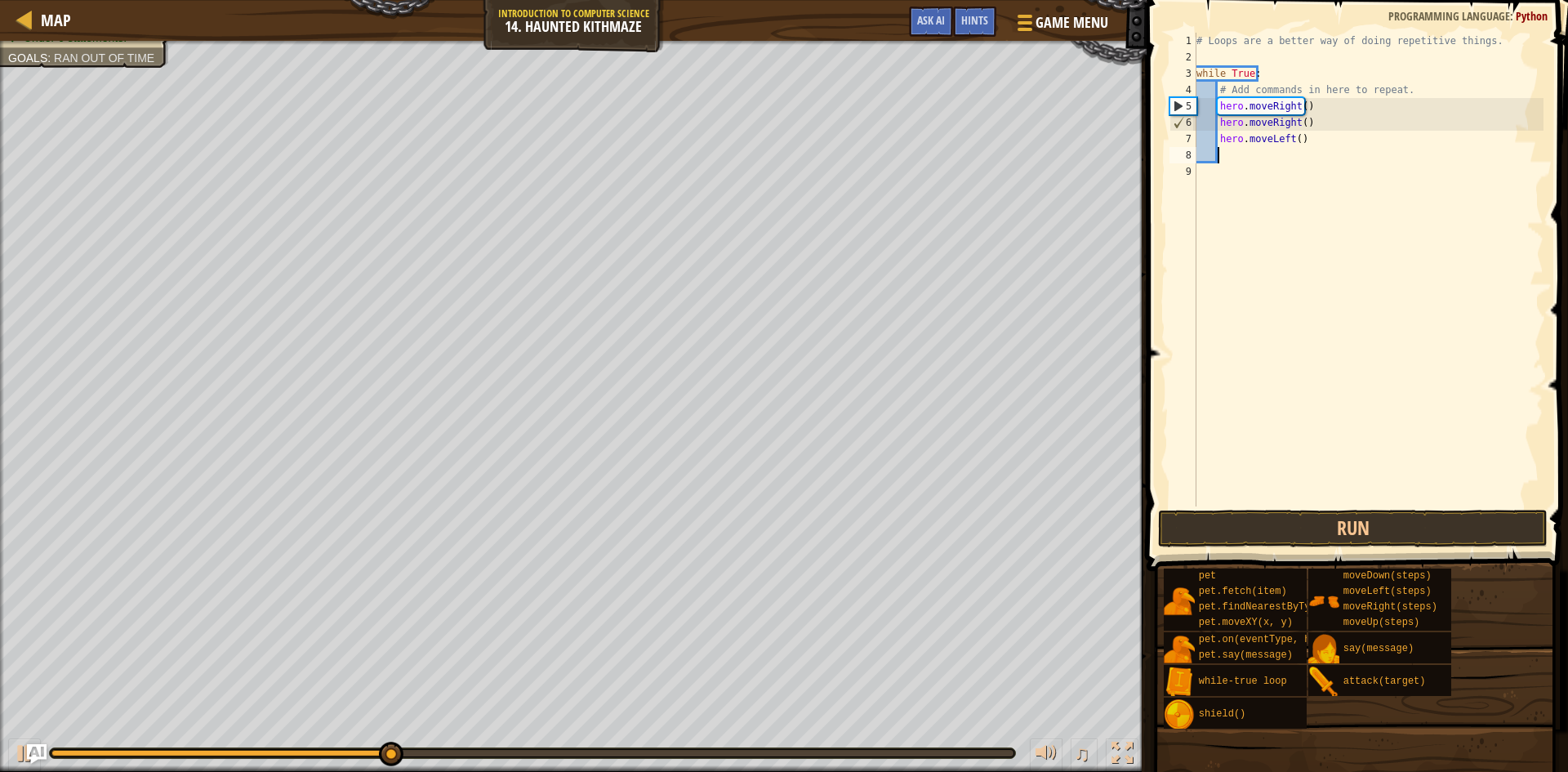
scroll to position [8, 1]
click at [1292, 525] on button "Run" at bounding box center [1353, 528] width 389 height 37
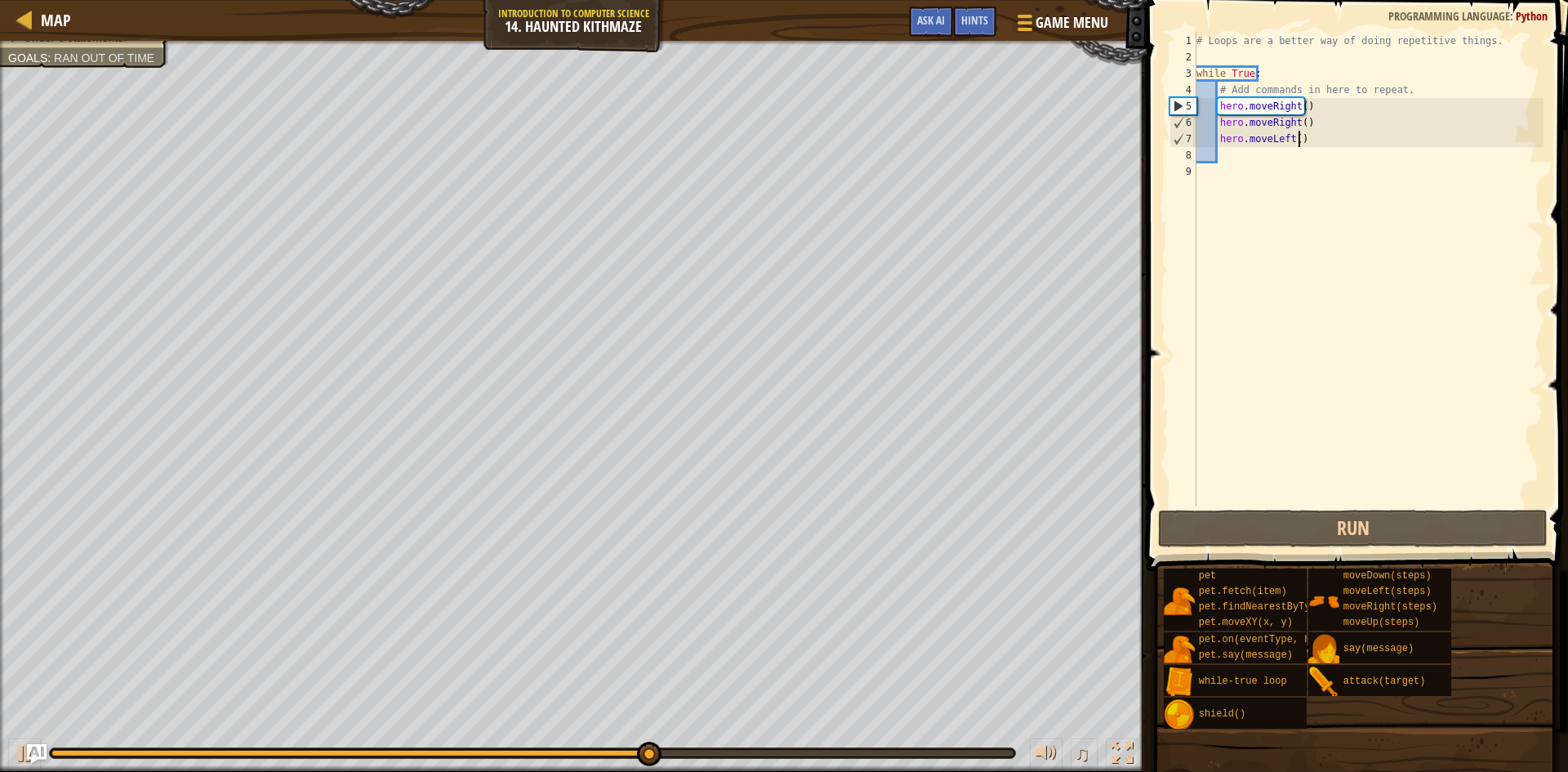
click at [1309, 142] on div "# Loops are a better way of doing repetitive things. while True : # Add command…" at bounding box center [1369, 285] width 350 height 506
drag, startPoint x: 1305, startPoint y: 142, endPoint x: 1223, endPoint y: 140, distance: 82.0
click at [1223, 140] on div "# Loops are a better way of doing repetitive things. while True : # Add command…" at bounding box center [1369, 285] width 350 height 506
type textarea "h"
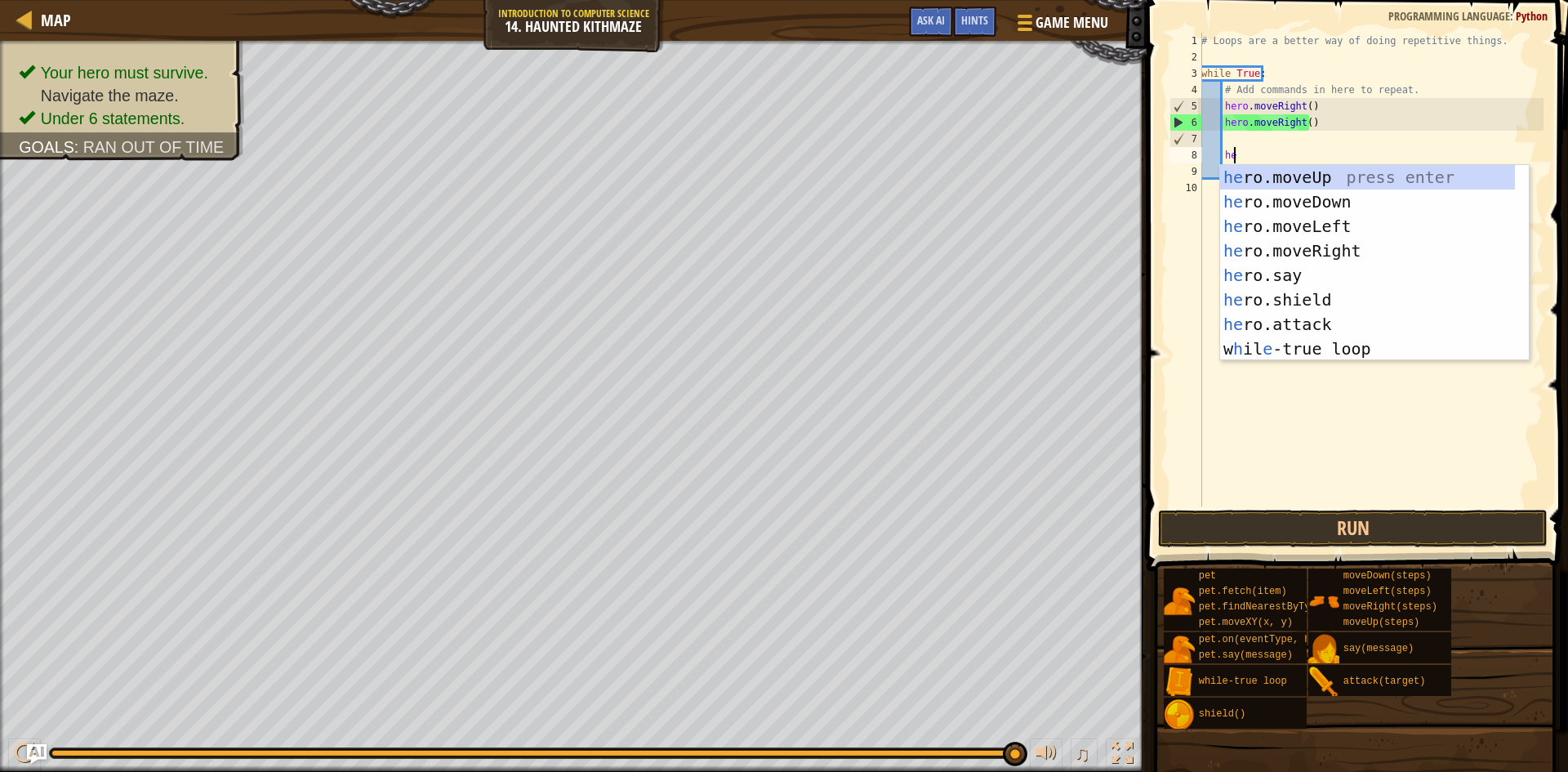
scroll to position [8, 3]
type textarea "herp"
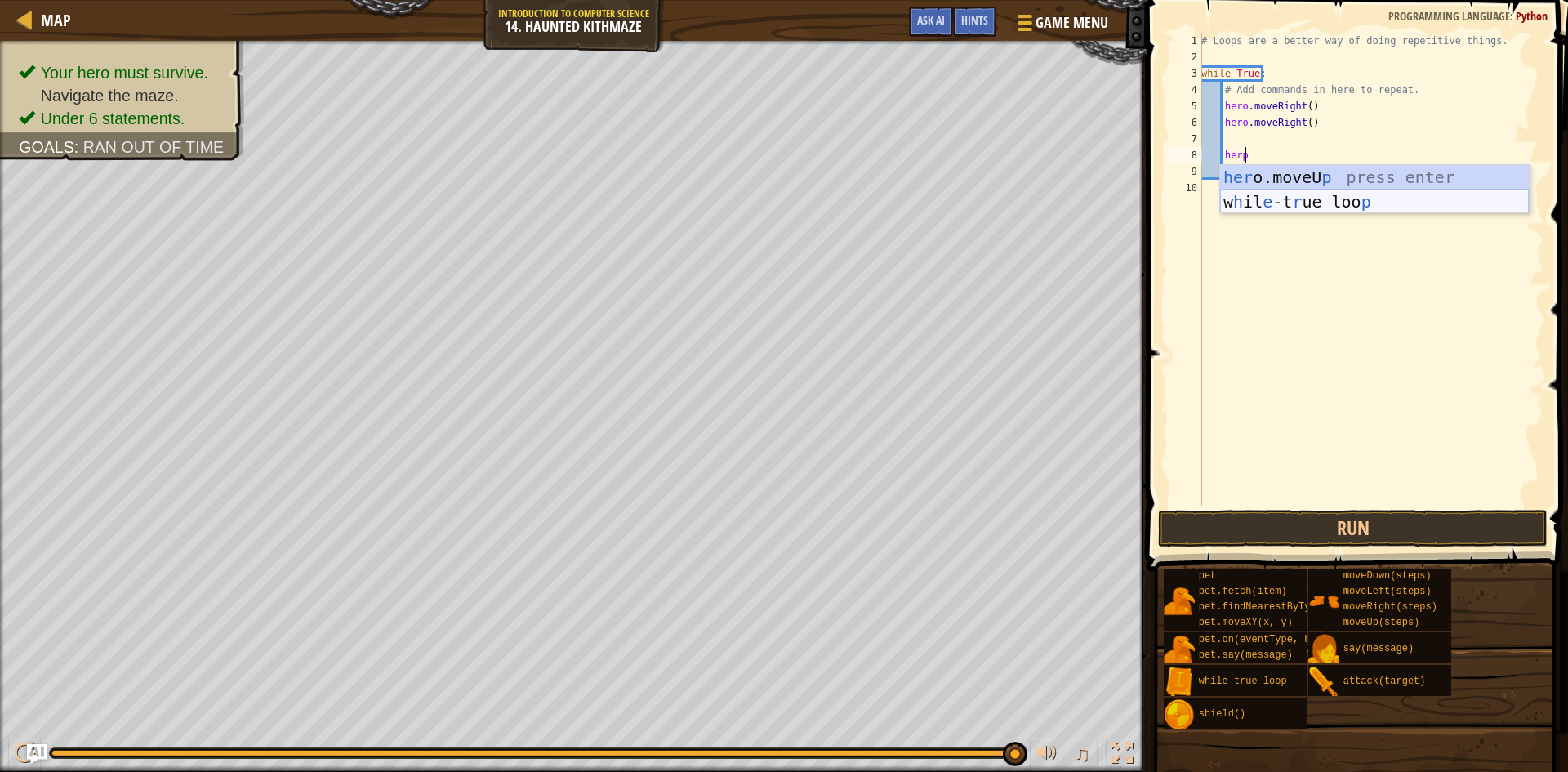
click at [1252, 207] on div "her o.moveU p press enter w h il e -t r ue loo p press enter" at bounding box center [1375, 213] width 309 height 98
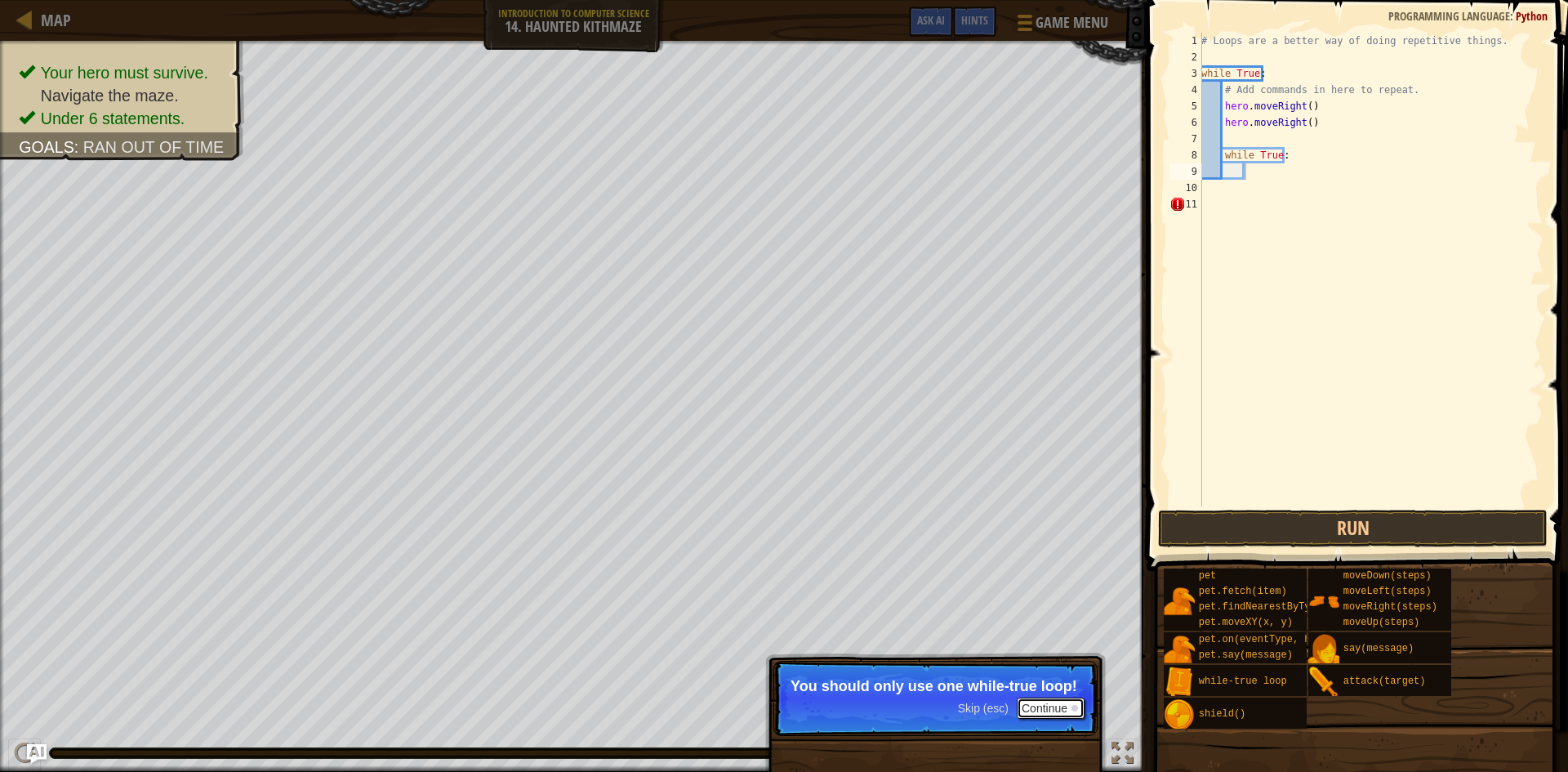
click at [1031, 706] on button "Continue" at bounding box center [1050, 708] width 68 height 21
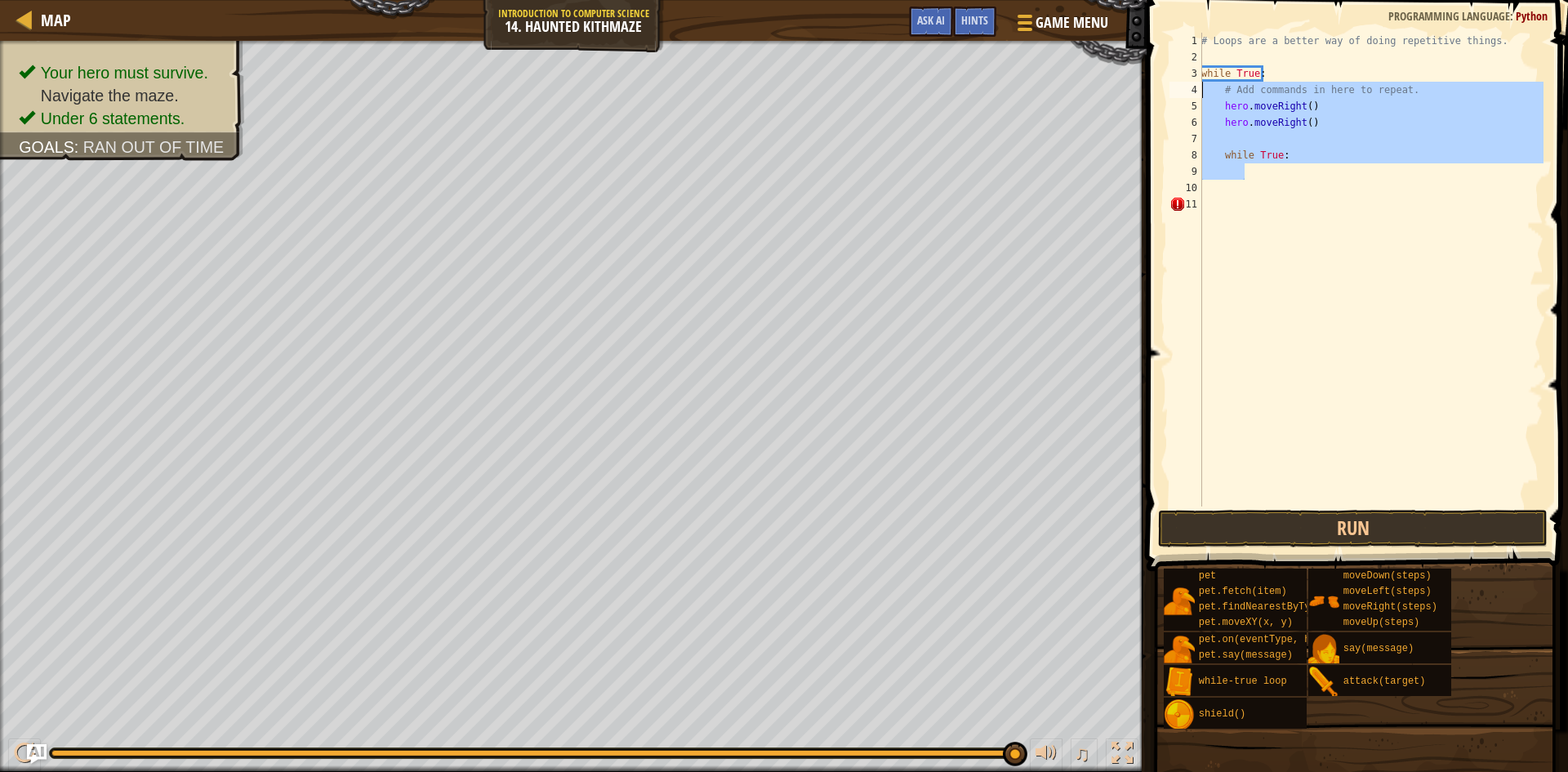
drag, startPoint x: 1252, startPoint y: 169, endPoint x: 1198, endPoint y: 64, distance: 118.1
click at [1198, 64] on div "1 2 3 4 5 6 7 8 9 10 11 # Loops are a better way of doing repetitive things. wh…" at bounding box center [1355, 269] width 377 height 474
type textarea "while True:"
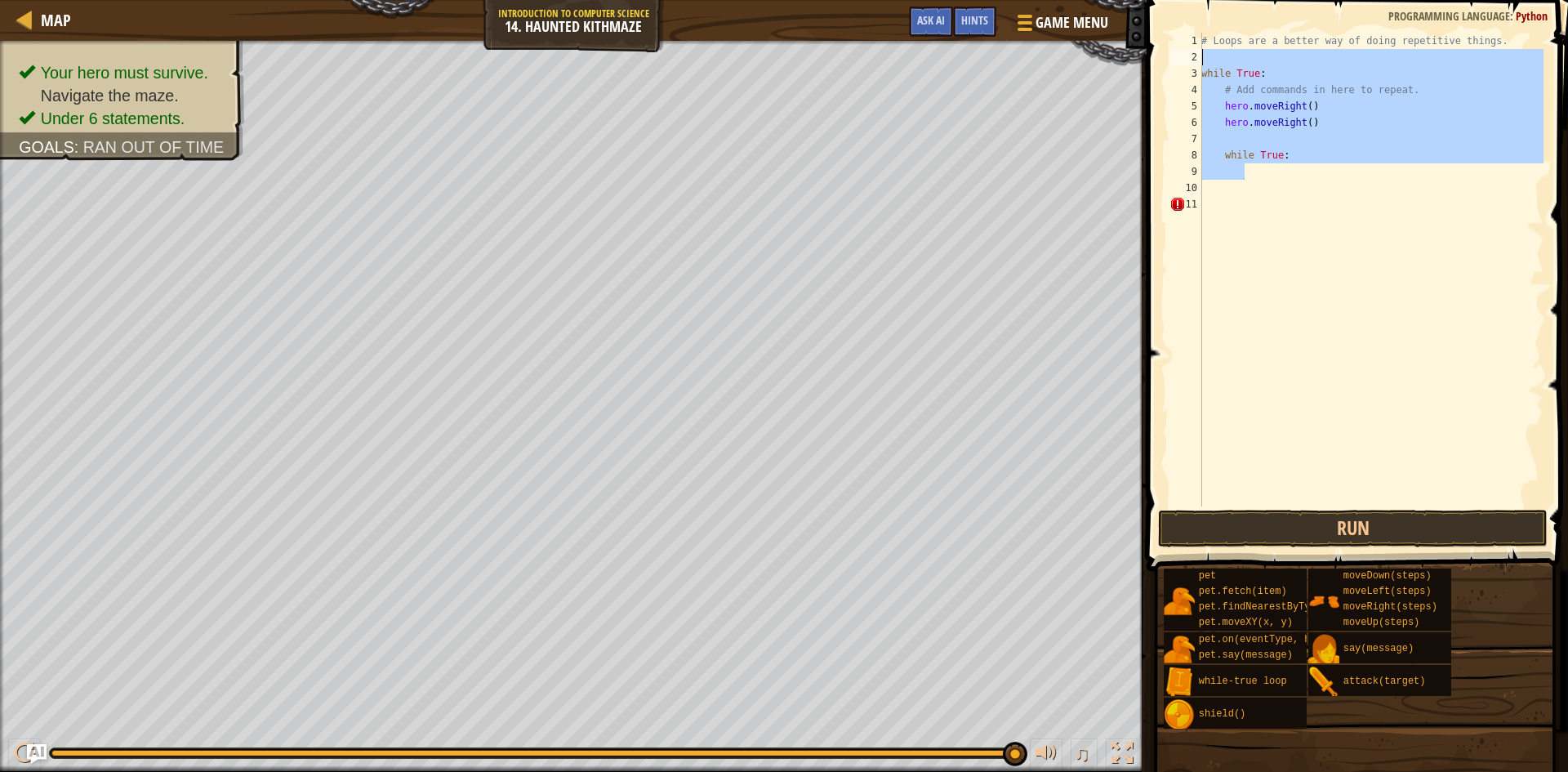
scroll to position [8, 0]
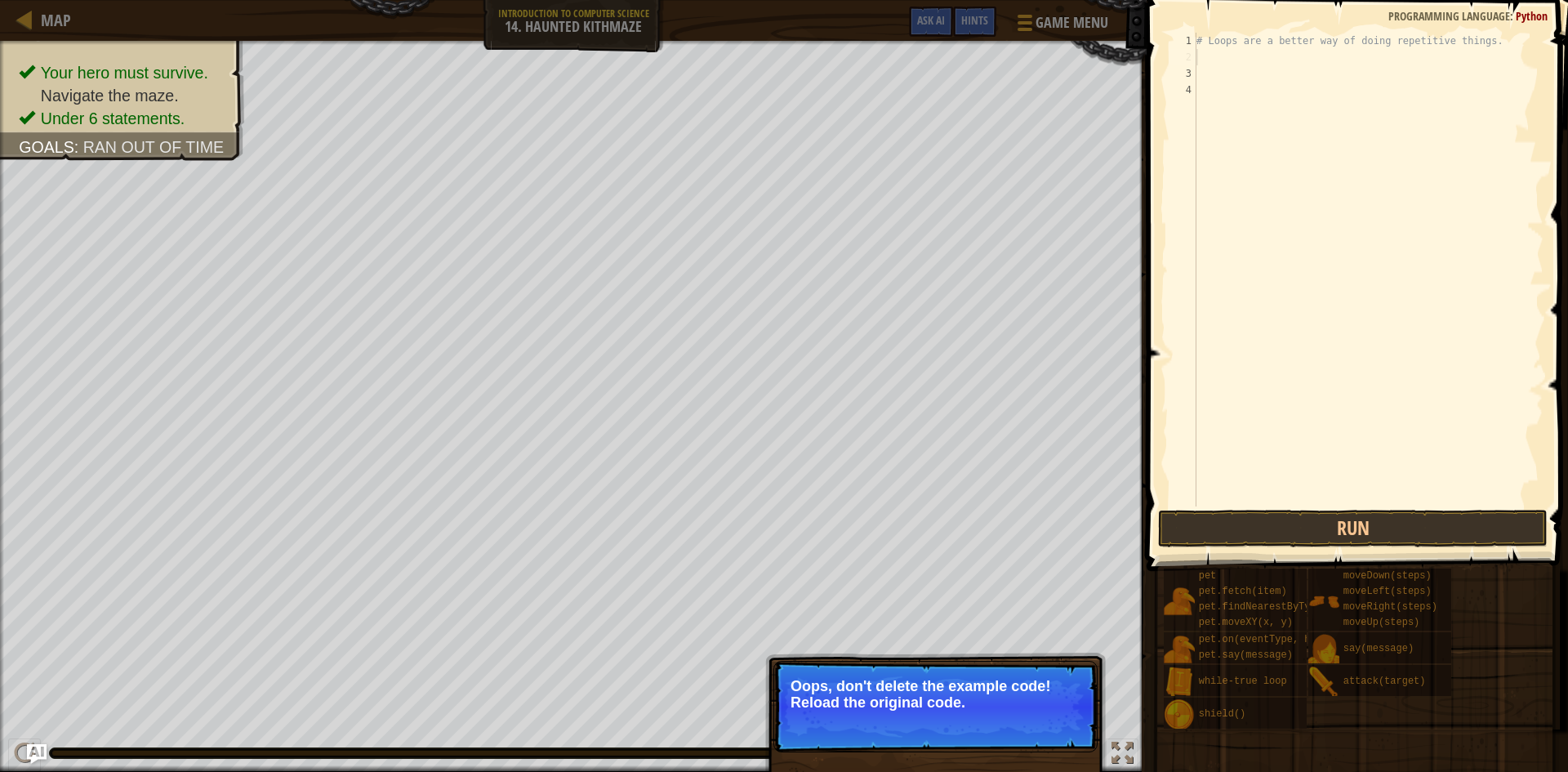
click at [911, 720] on p "↻ Reload Oops, don't delete the example code! Reload the original code." at bounding box center [936, 707] width 324 height 92
click at [1049, 715] on button "↻ Reload" at bounding box center [1049, 723] width 73 height 25
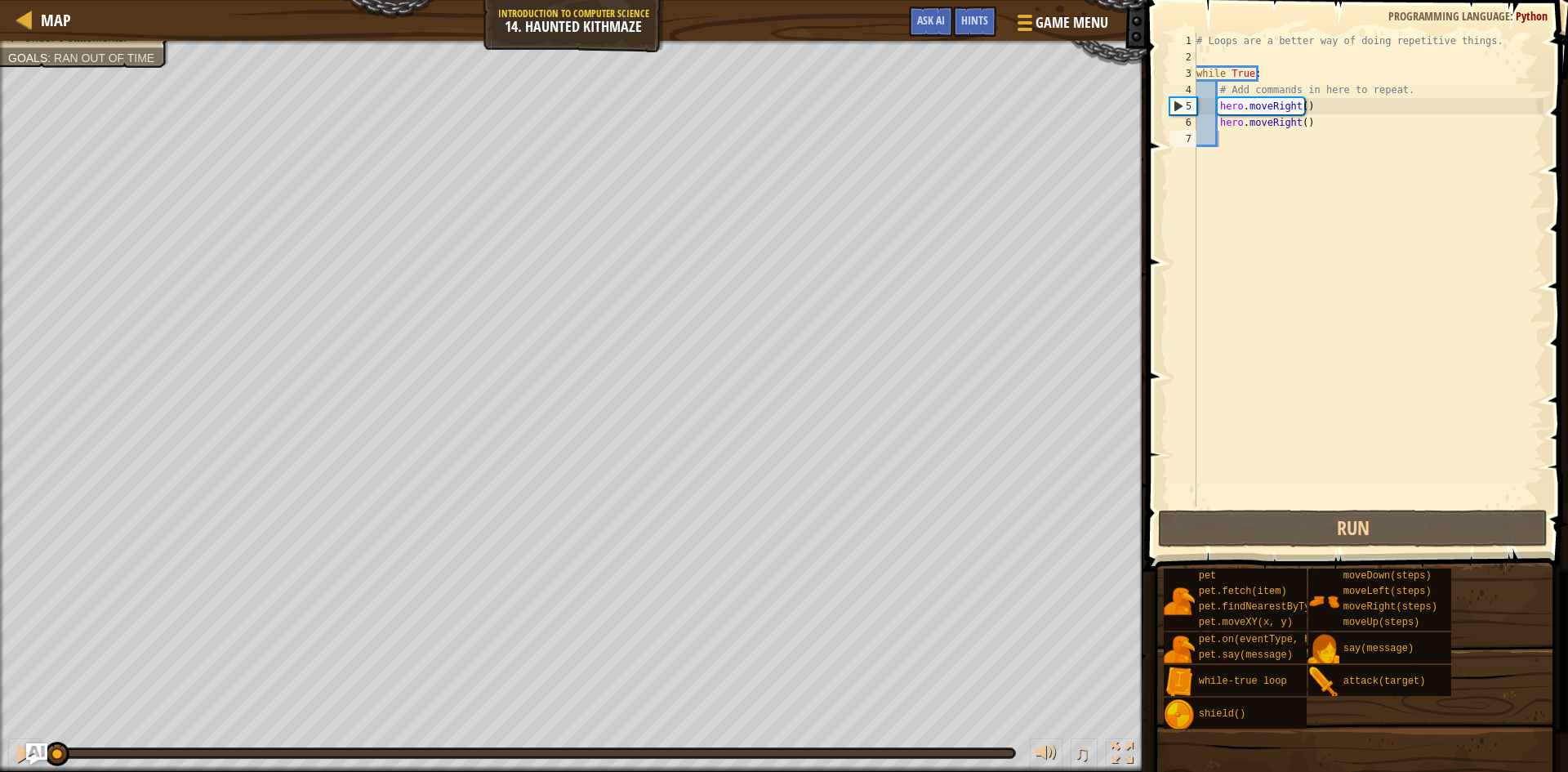
click at [42, 749] on img "Ask AI" at bounding box center [36, 754] width 21 height 21
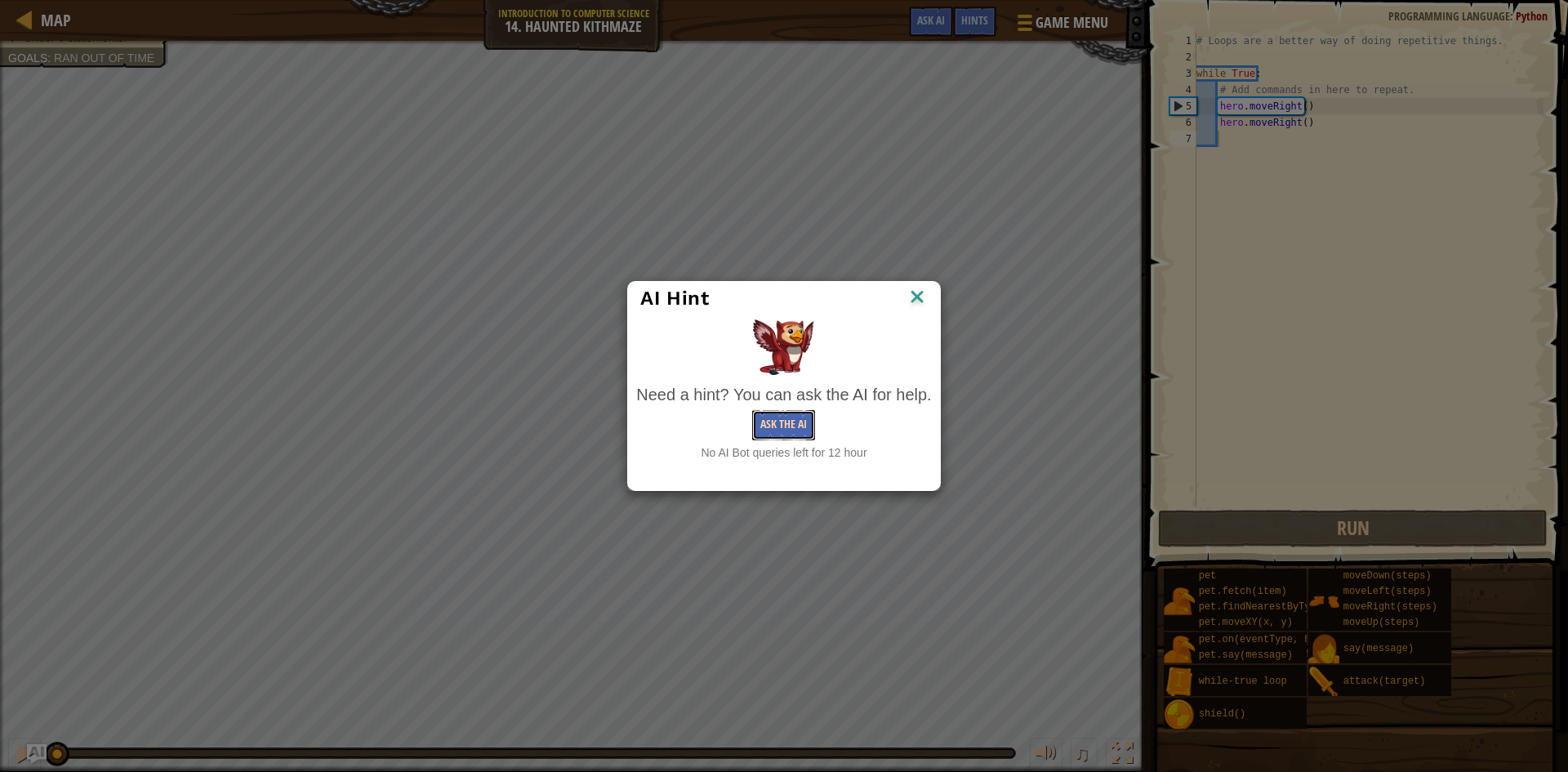
click at [766, 422] on button "Ask the AI" at bounding box center [784, 426] width 63 height 31
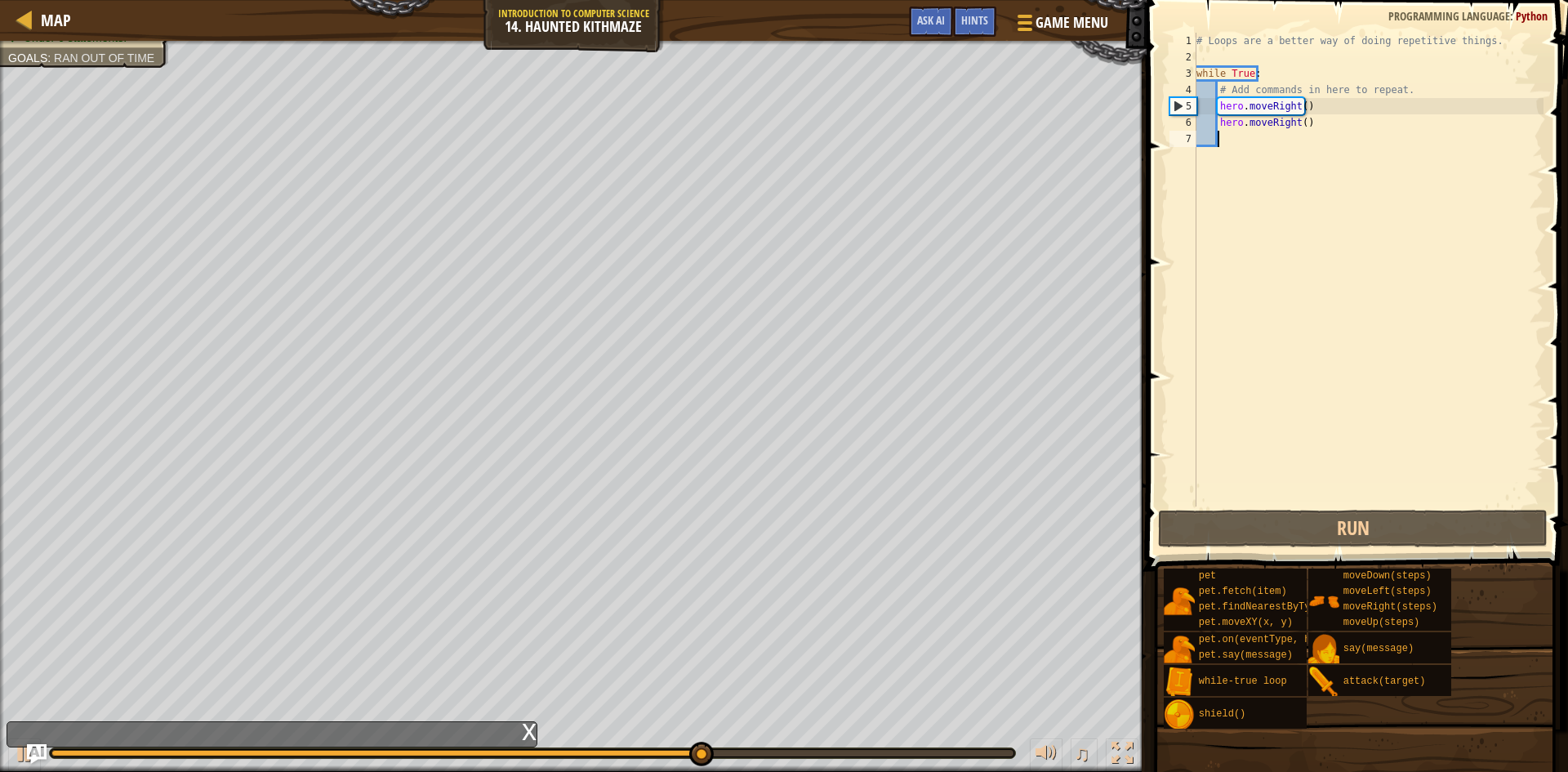
click at [1208, 170] on div "# Loops are a better way of doing repetitive things. while True : # Add command…" at bounding box center [1369, 285] width 350 height 506
click at [1213, 165] on div "# Loops are a better way of doing repetitive things. while True : # Add command…" at bounding box center [1369, 285] width 350 height 506
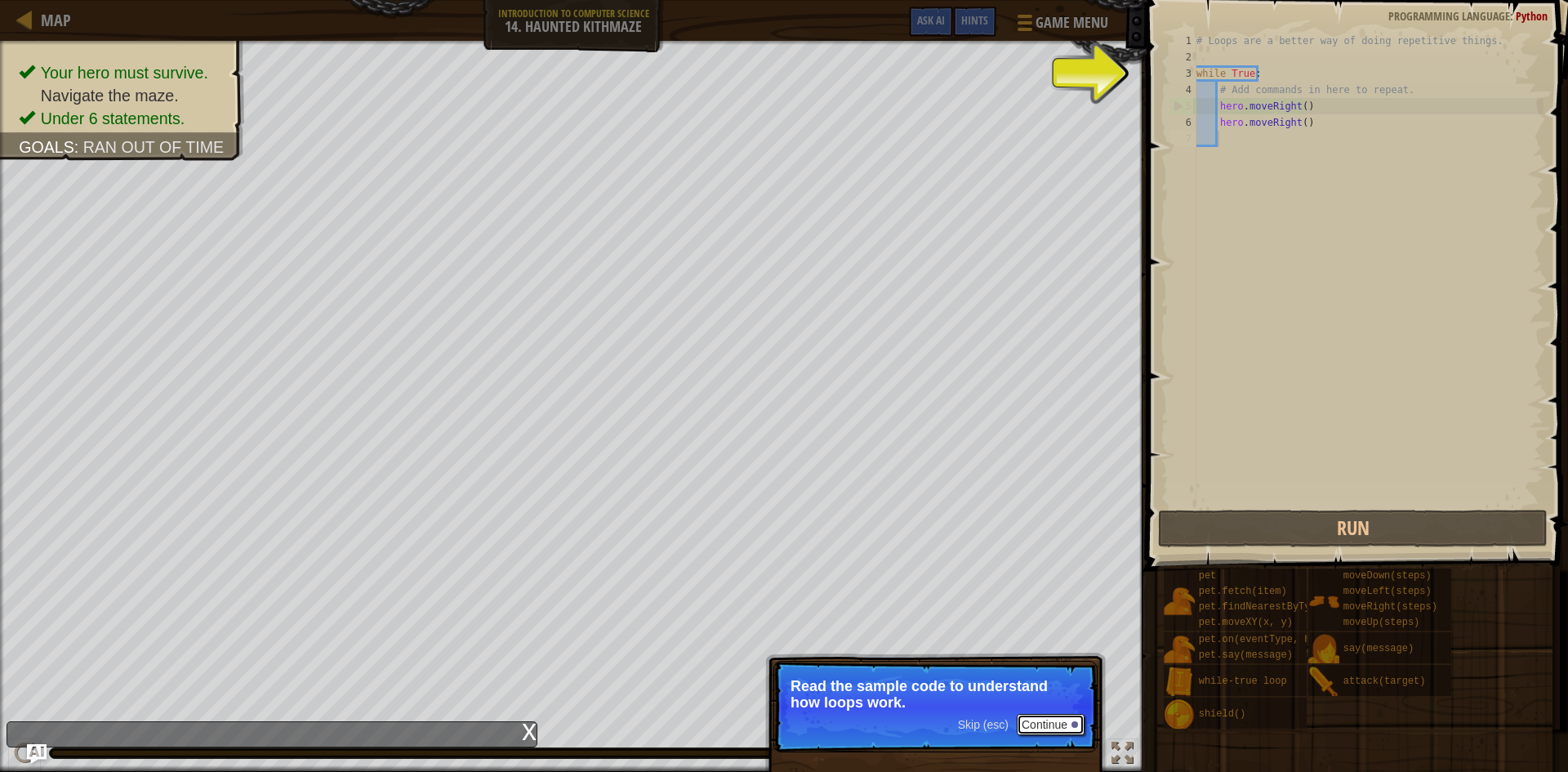
click at [1031, 726] on button "Continue" at bounding box center [1050, 724] width 68 height 21
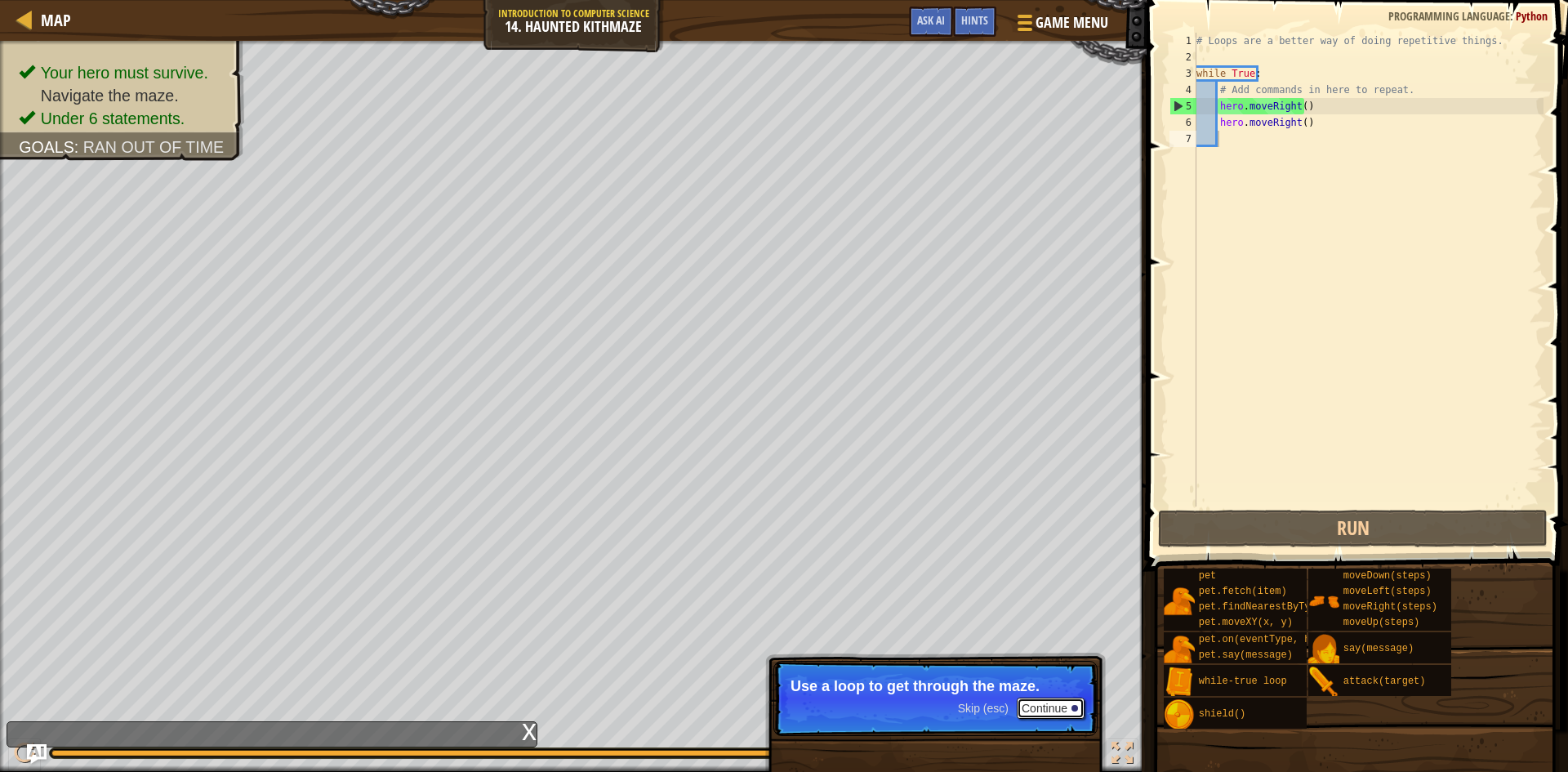
click at [1063, 704] on button "Continue" at bounding box center [1050, 708] width 68 height 21
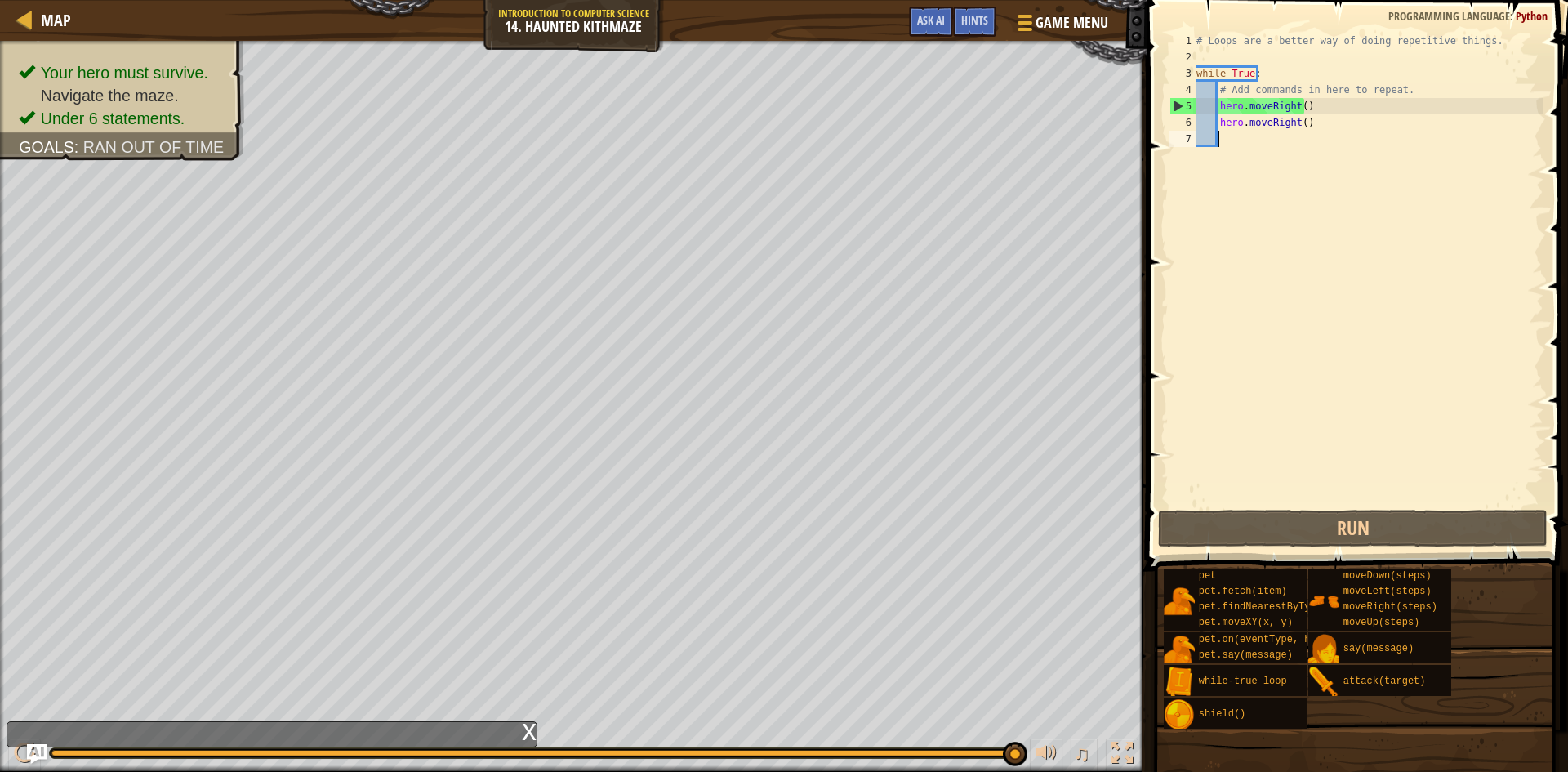
type textarea "g"
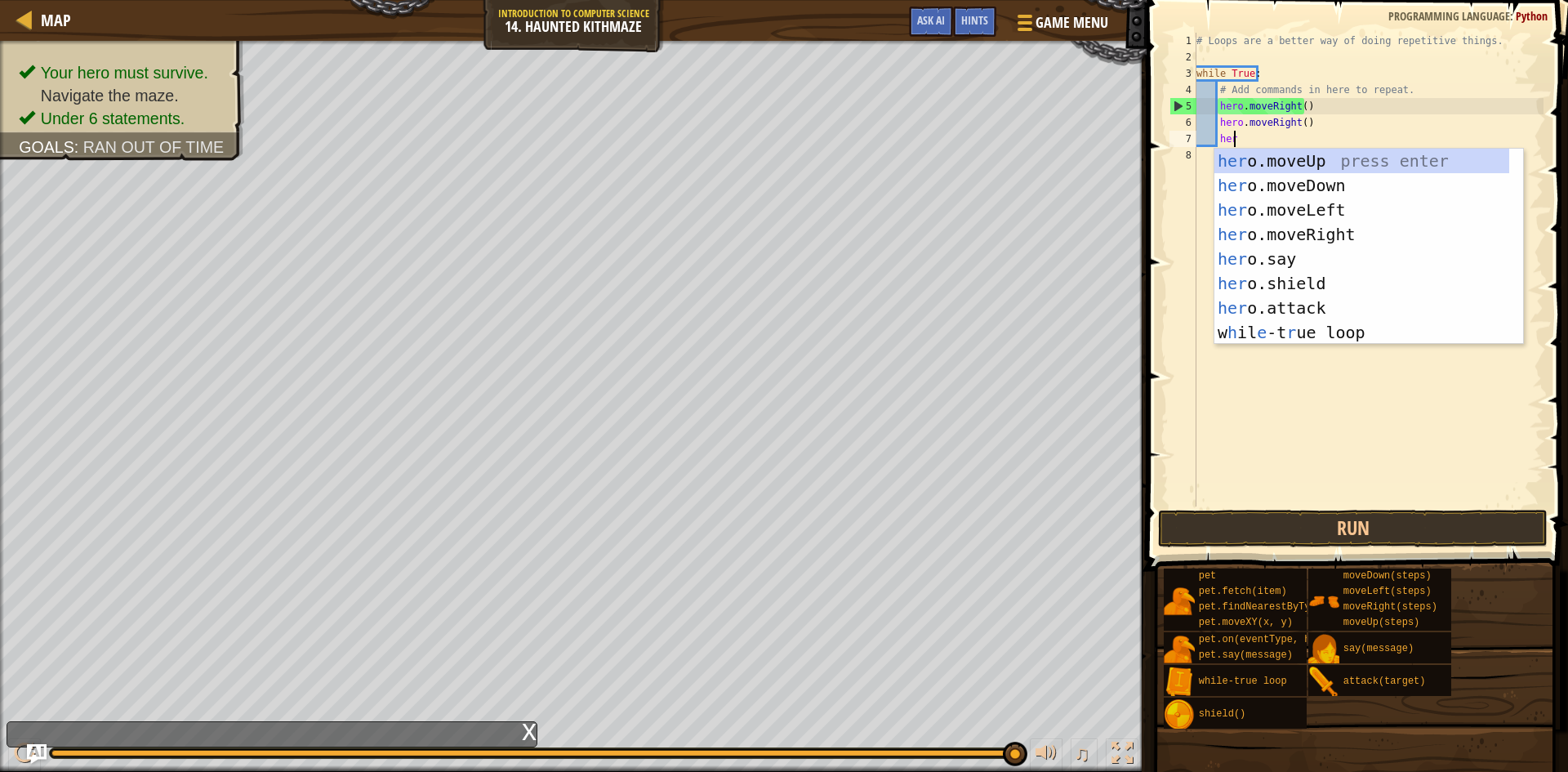
scroll to position [8, 3]
type textarea "hero"
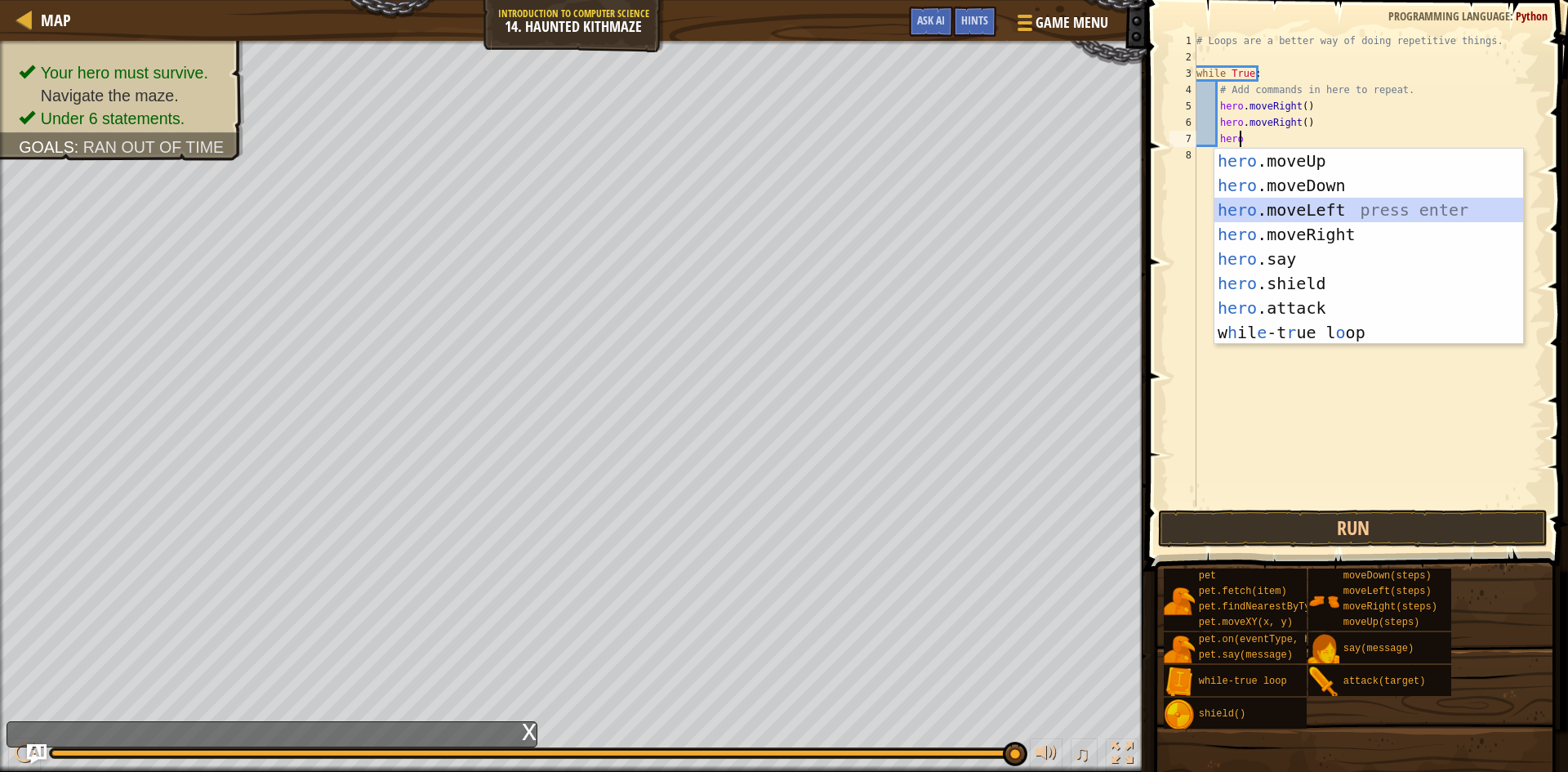
click at [1319, 218] on div "hero .moveUp press enter hero .moveDown press enter hero .moveLeft press enter …" at bounding box center [1369, 271] width 309 height 245
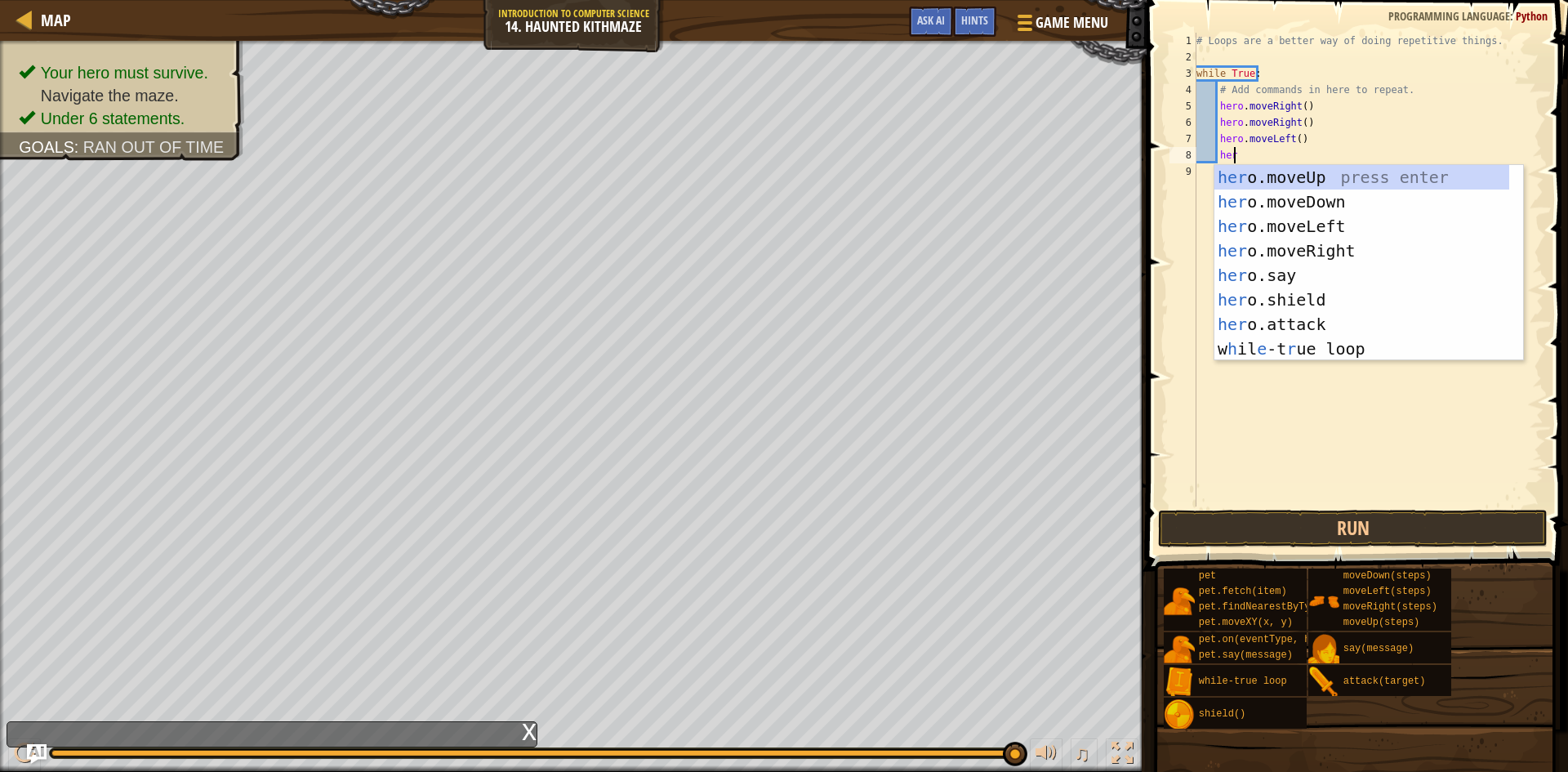
type textarea "hero"
click at [1332, 224] on div "hero .moveUp press enter hero .moveDown press enter hero .moveLeft press enter …" at bounding box center [1369, 287] width 309 height 245
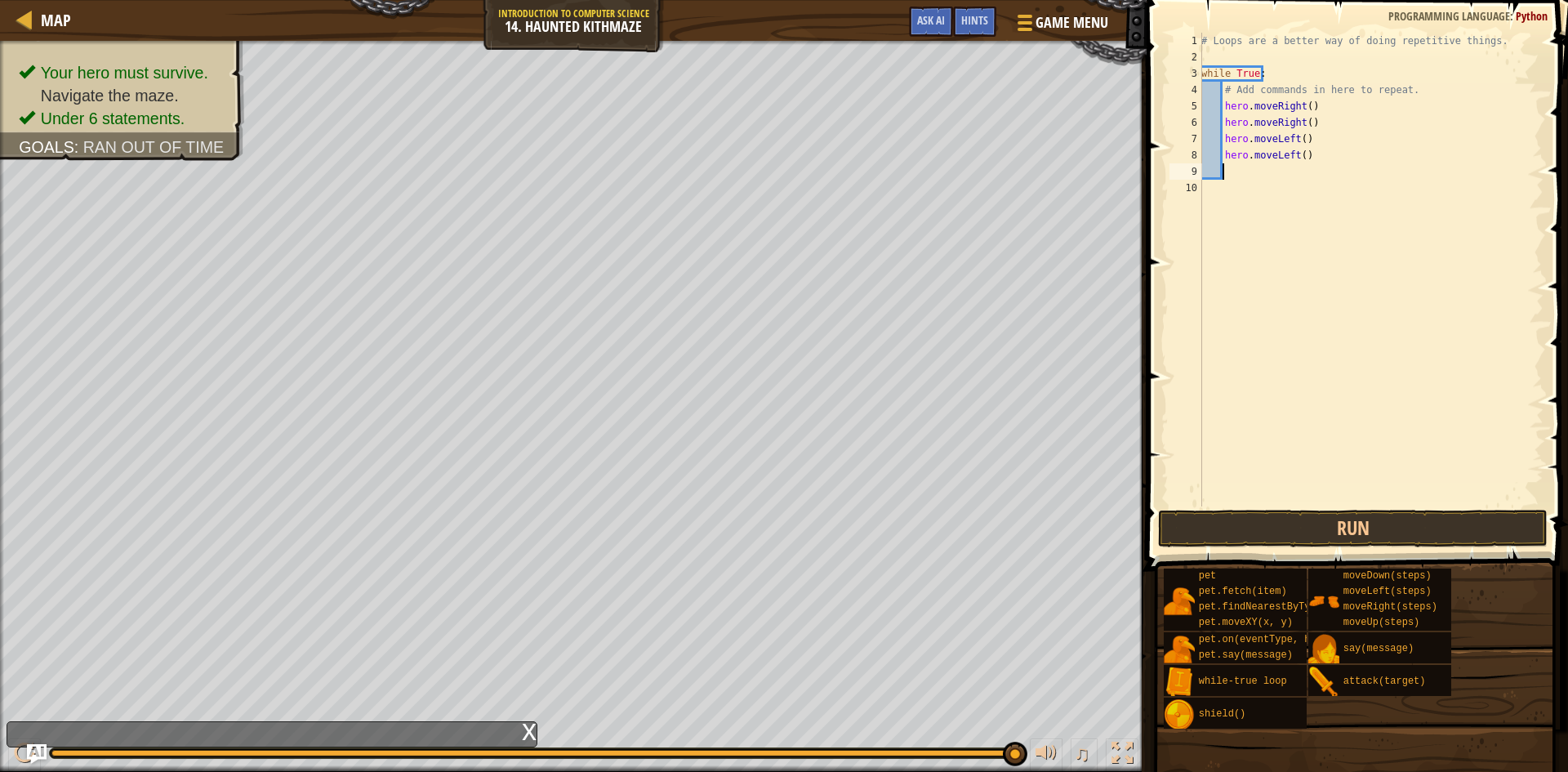
scroll to position [8, 1]
click at [1416, 528] on button "Run" at bounding box center [1353, 528] width 389 height 37
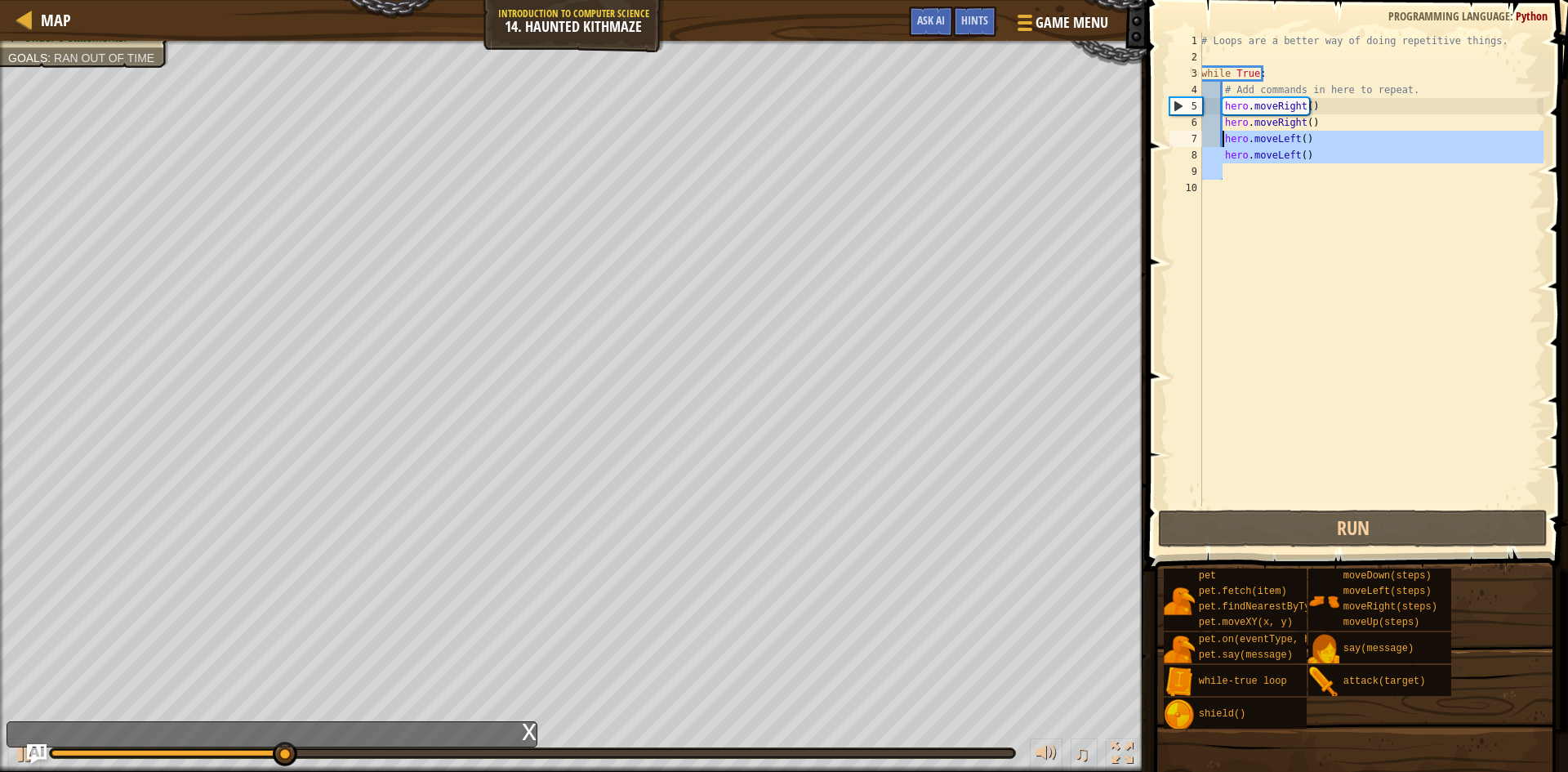
drag, startPoint x: 1316, startPoint y: 164, endPoint x: 1226, endPoint y: 139, distance: 93.4
click at [1226, 139] on div "# Loops are a better way of doing repetitive things. while True : # Add command…" at bounding box center [1371, 285] width 345 height 506
type textarea "hero.moveLeft() hero.moveLeft()"
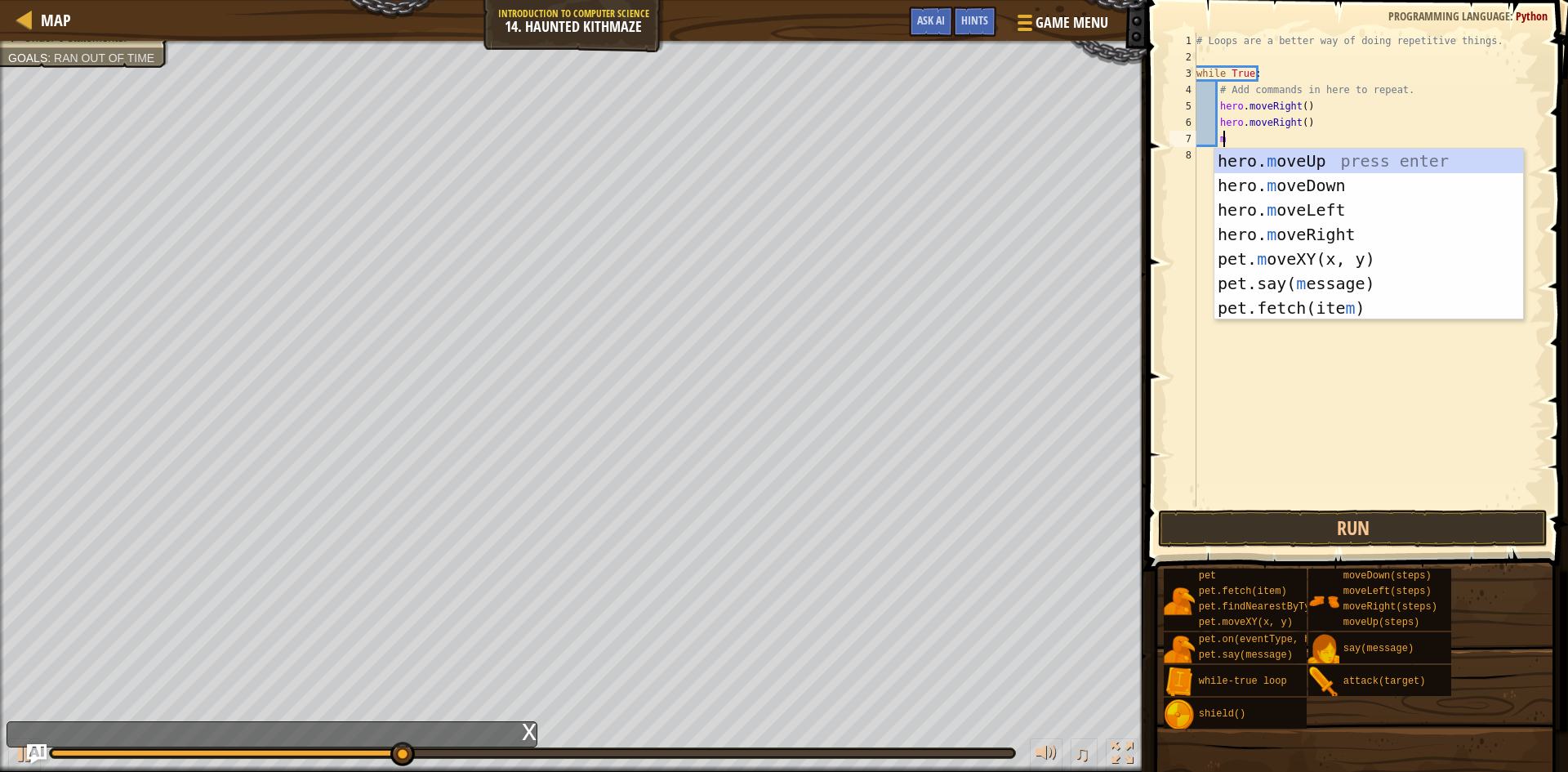
scroll to position [8, 2]
type textarea "mo"
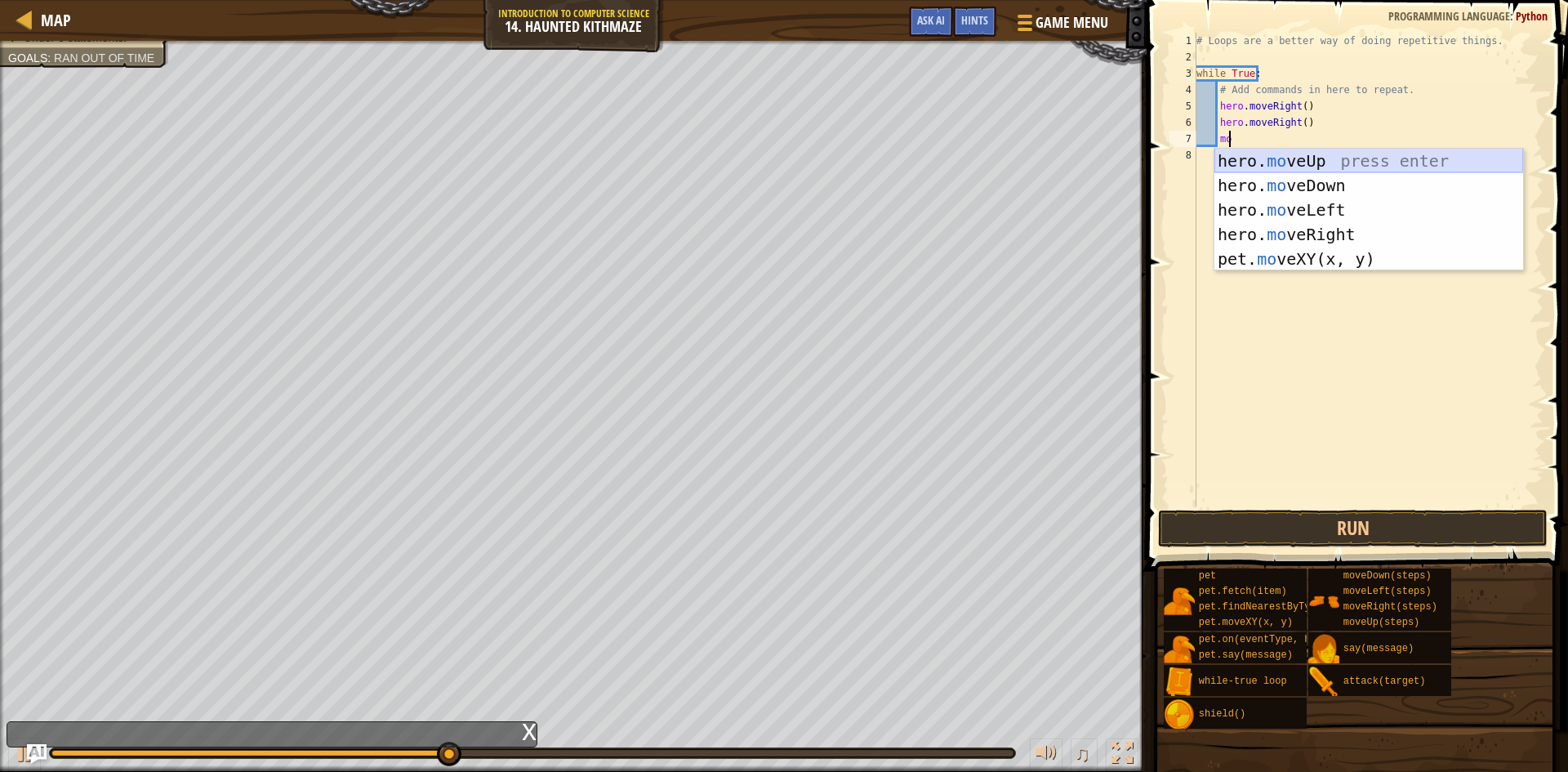
click at [1284, 160] on div "hero. mo veUp press enter hero. mo veDown press enter hero. mo veLeft press ent…" at bounding box center [1369, 233] width 309 height 171
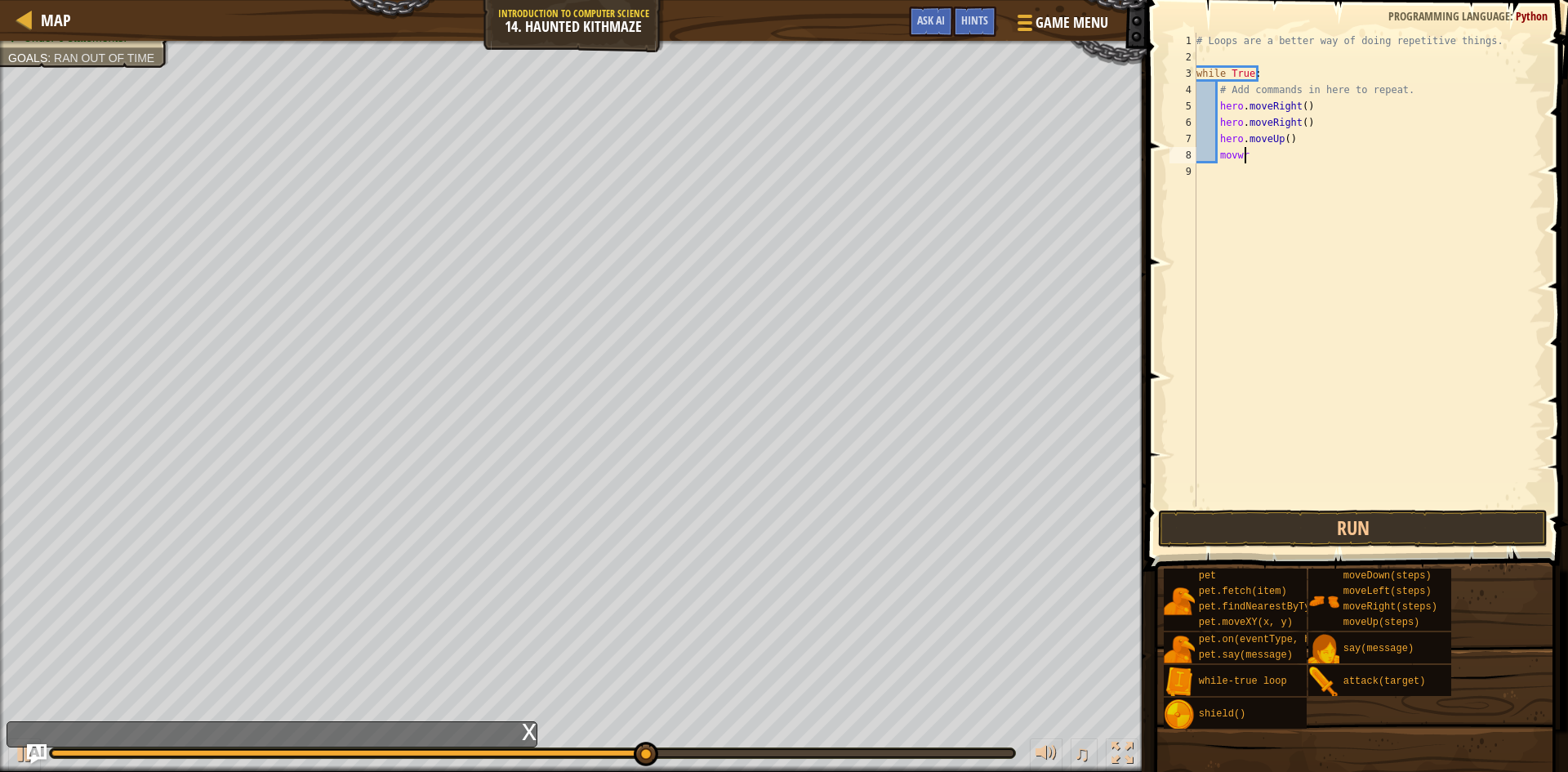
scroll to position [8, 3]
type textarea "move"
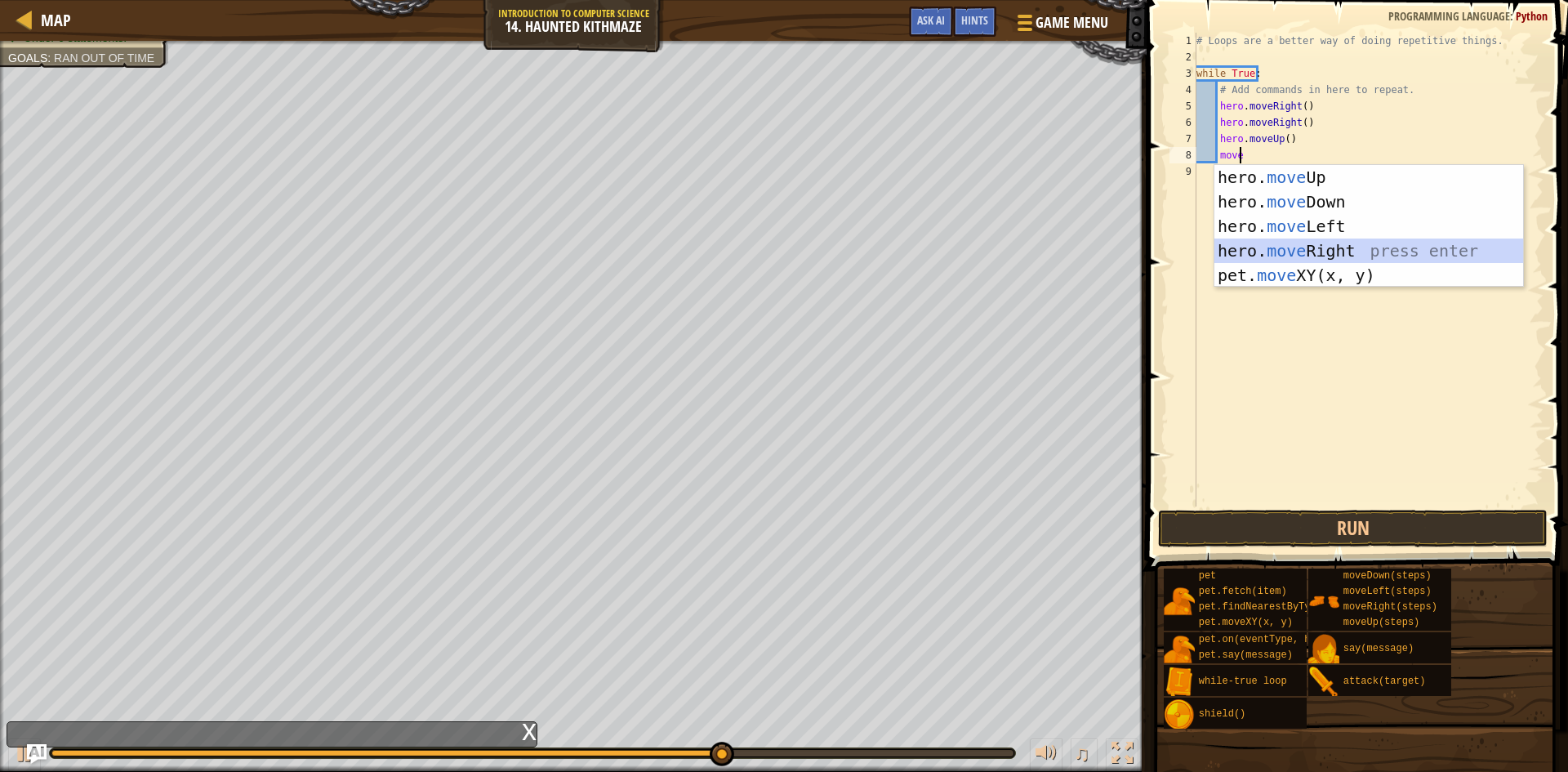
click at [1313, 250] on div "hero. move Up press enter hero. move Down press enter hero. move Left press ent…" at bounding box center [1369, 250] width 309 height 171
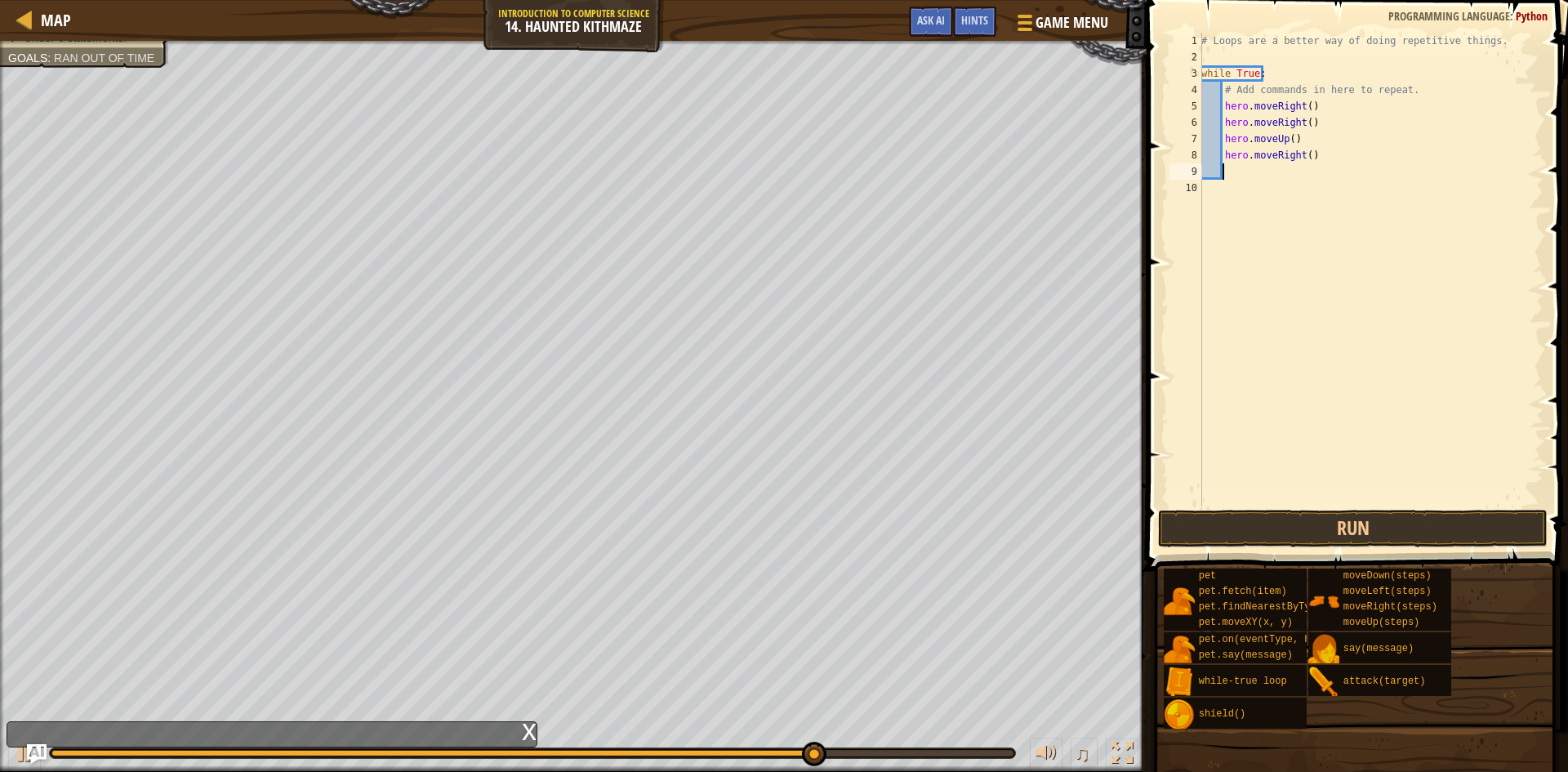
click at [1304, 162] on div "# Loops are a better way of doing repetitive things. while True : # Add command…" at bounding box center [1371, 285] width 345 height 506
type textarea "hero.moveRight()"
click at [1278, 173] on div "# Loops are a better way of doing repetitive things. while True : # Add command…" at bounding box center [1371, 285] width 345 height 506
type textarea "he"
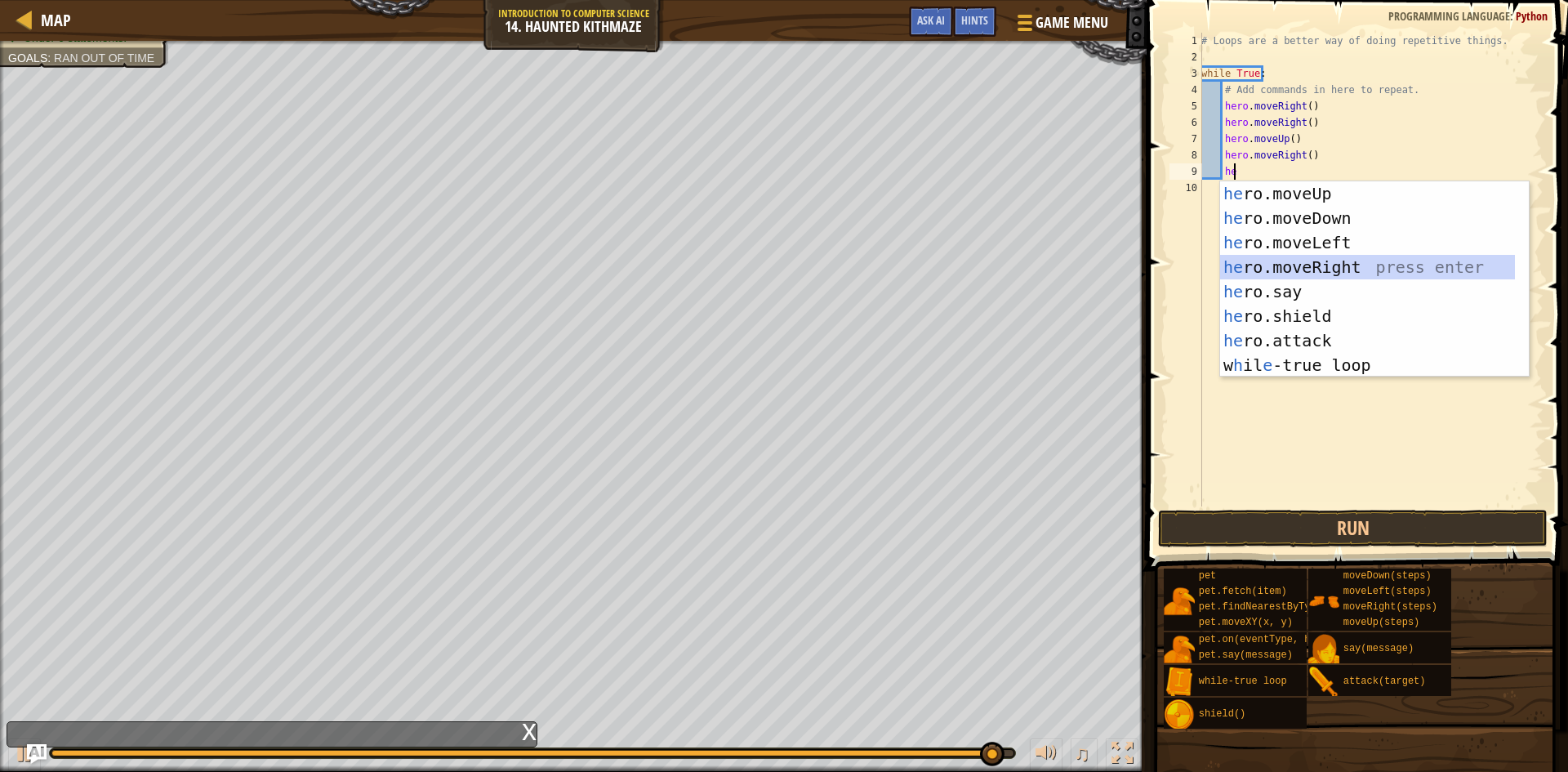
click at [1386, 268] on div "he ro.moveUp press enter he ro.moveDown press enter he ro.moveLeft press enter …" at bounding box center [1368, 304] width 295 height 245
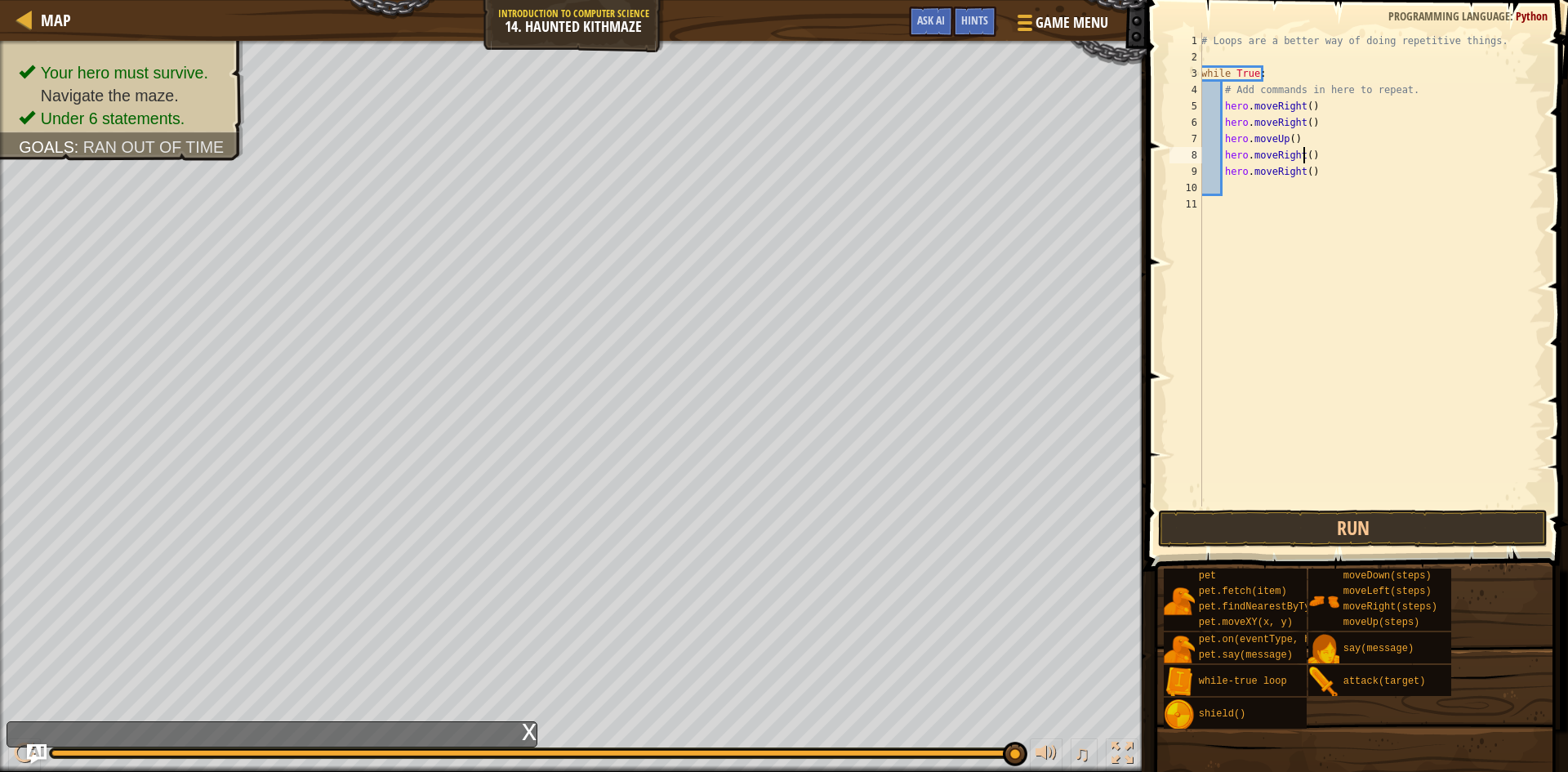
click at [1306, 158] on div "# Loops are a better way of doing repetitive things. while True : # Add command…" at bounding box center [1371, 285] width 345 height 506
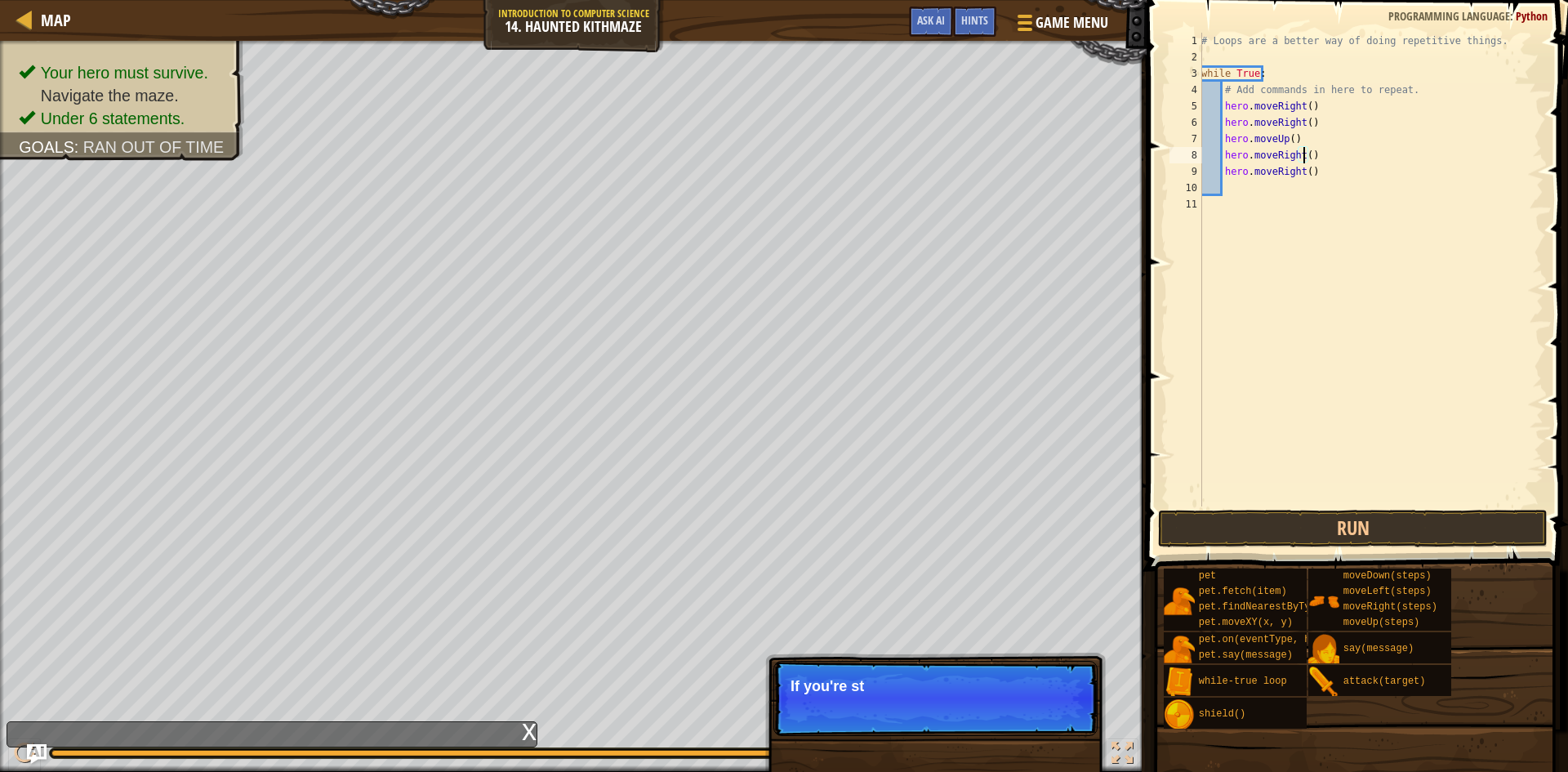
scroll to position [8, 9]
drag, startPoint x: 1315, startPoint y: 176, endPoint x: 1222, endPoint y: 175, distance: 93.0
click at [1222, 175] on div "# Loops are a better way of doing repetitive things. while True : # Add command…" at bounding box center [1371, 285] width 345 height 506
type textarea "hero.moveRight()"
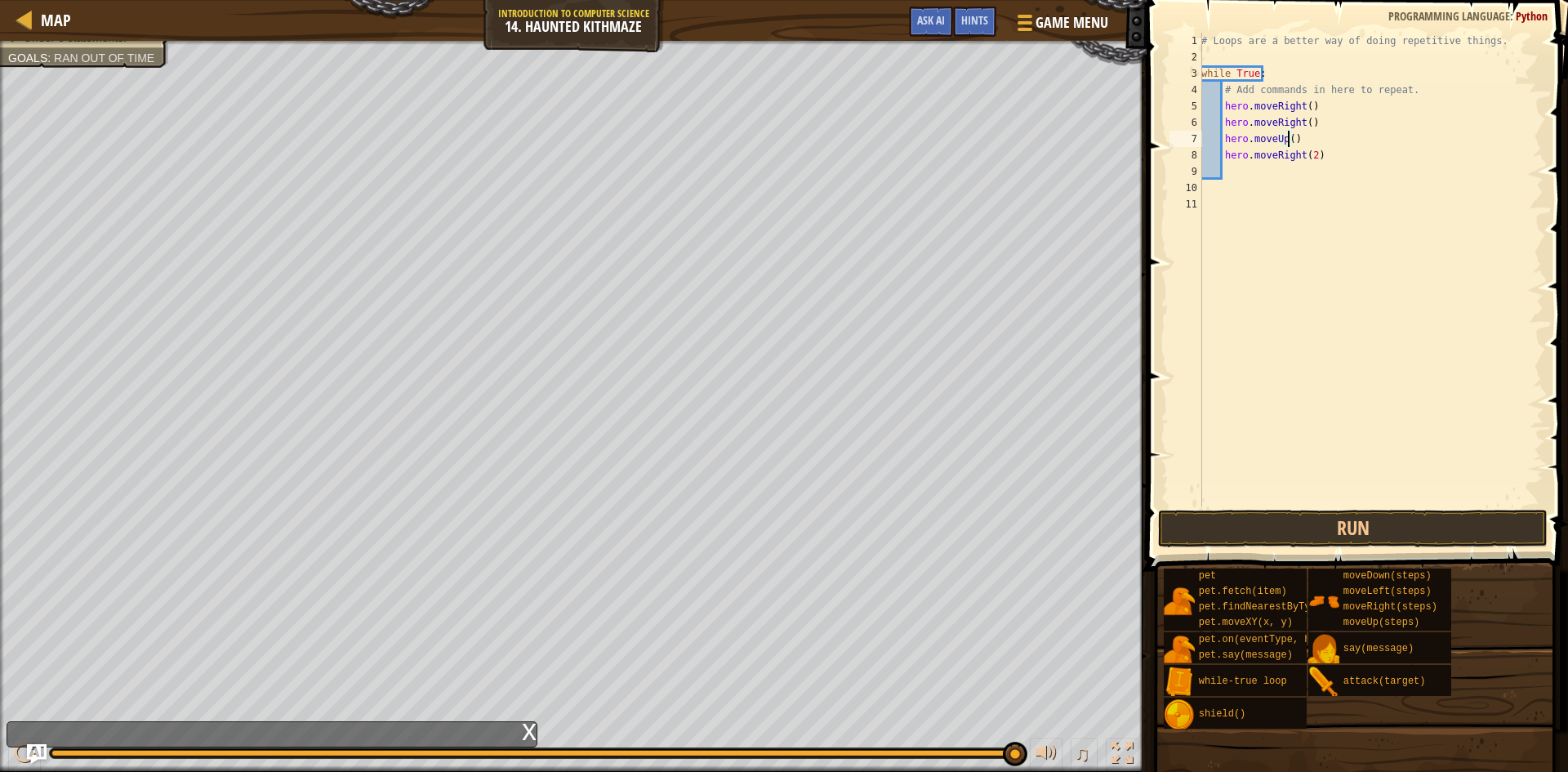
click at [1290, 140] on div "# Loops are a better way of doing repetitive things. while True : # Add command…" at bounding box center [1371, 285] width 345 height 506
type textarea "hero.moveUp(2)"
click at [1253, 173] on div "# Loops are a better way of doing repetitive things. while True : # Add command…" at bounding box center [1371, 285] width 345 height 506
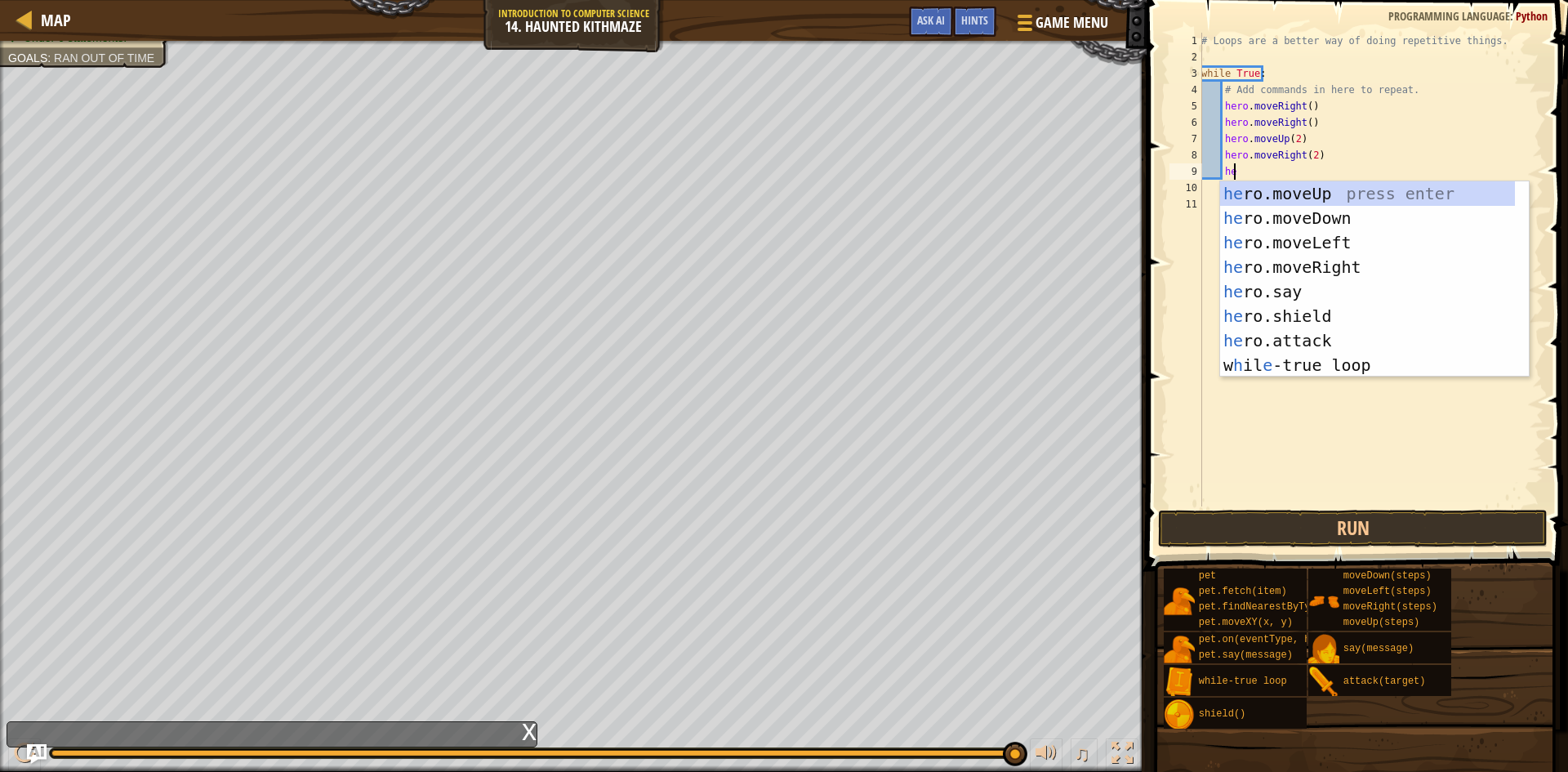
type textarea "hero"
click at [1269, 184] on div "hero .moveUp press enter hero .moveDown press enter hero .moveLeft press enter …" at bounding box center [1375, 304] width 309 height 245
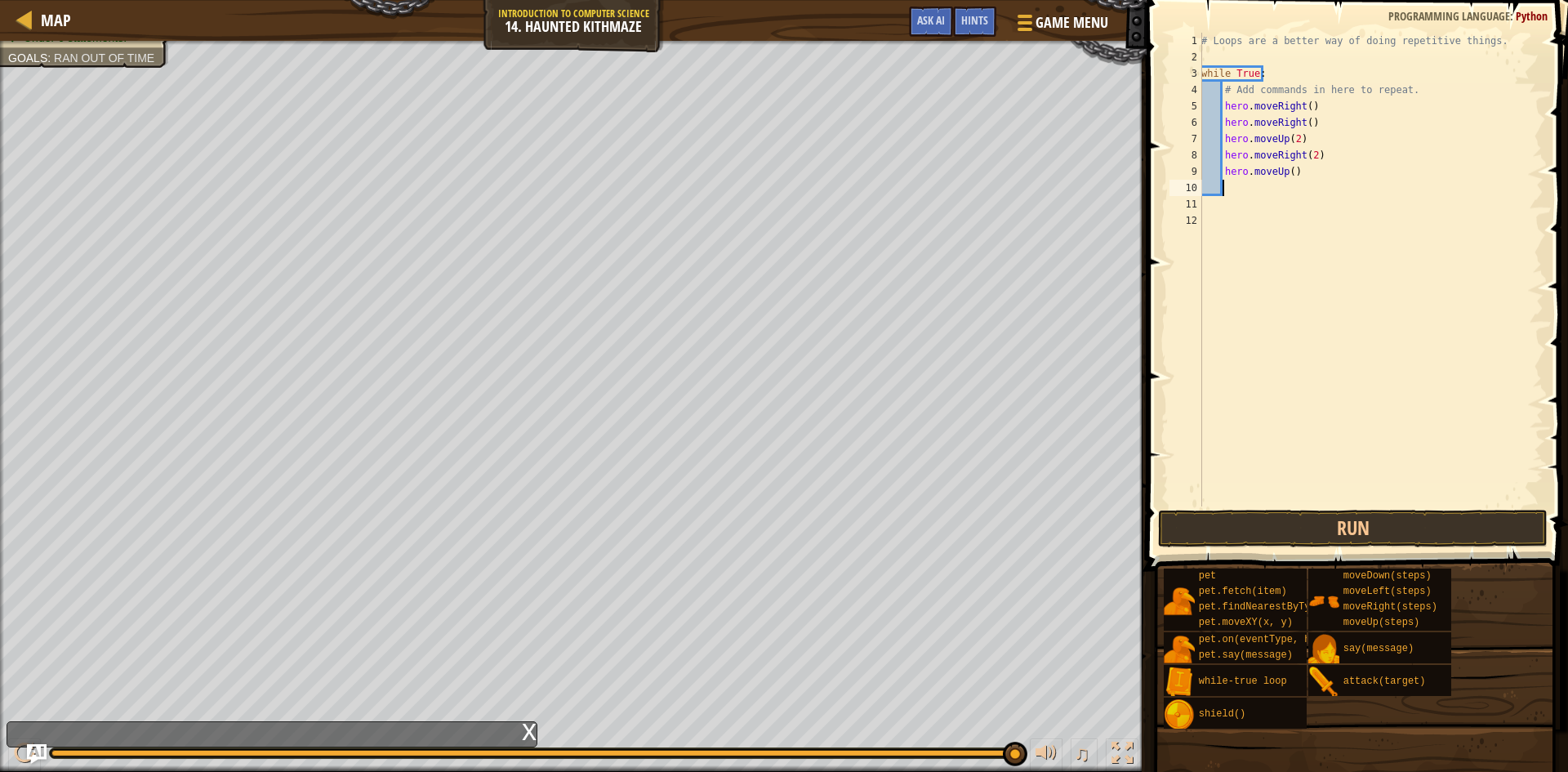
scroll to position [8, 1]
click at [1289, 175] on div "# Loops are a better way of doing repetitive things. while True : # Add command…" at bounding box center [1371, 285] width 345 height 506
click at [1286, 518] on button "Run" at bounding box center [1353, 528] width 389 height 37
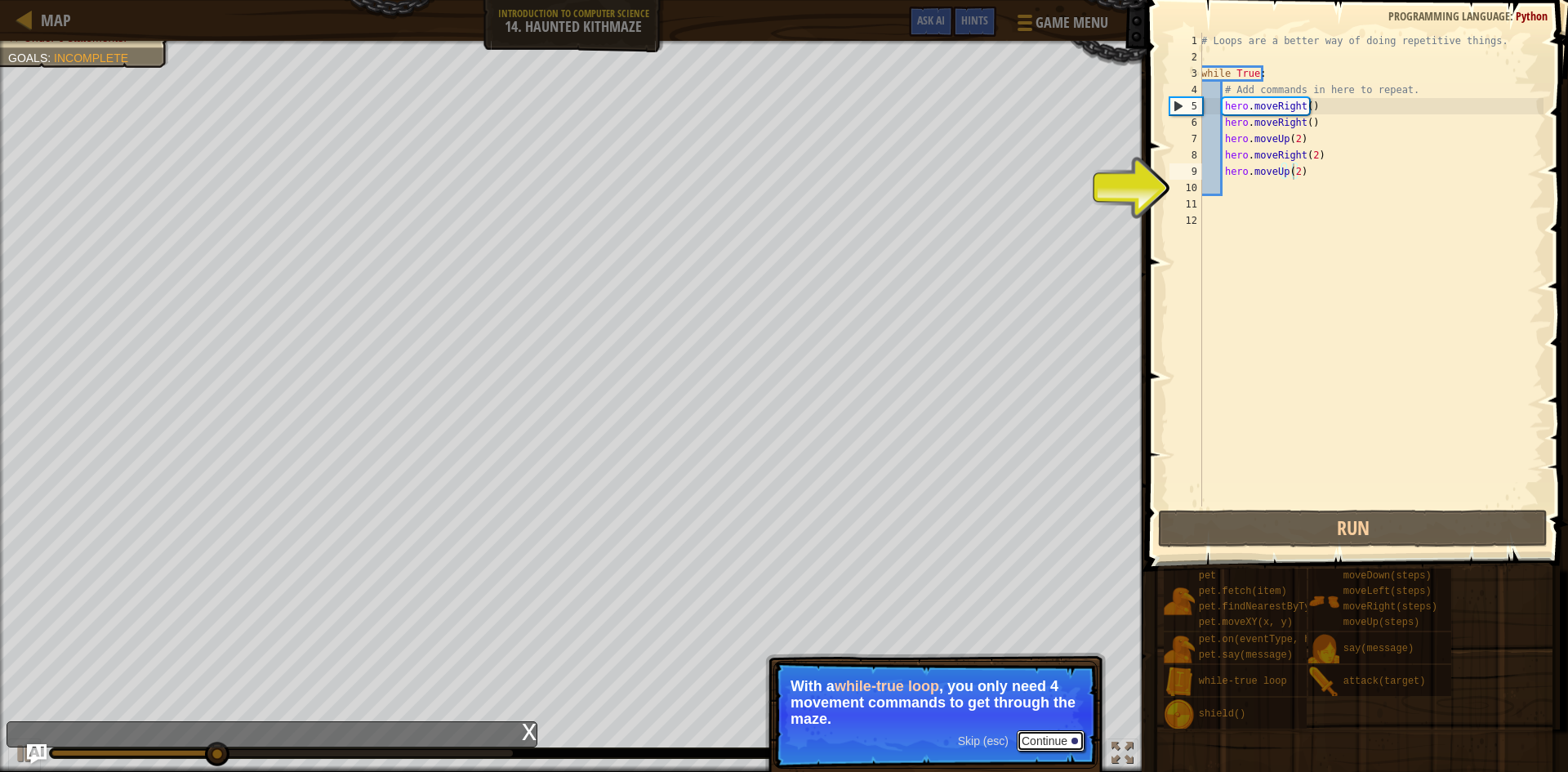
click at [1045, 742] on button "Continue" at bounding box center [1050, 740] width 68 height 21
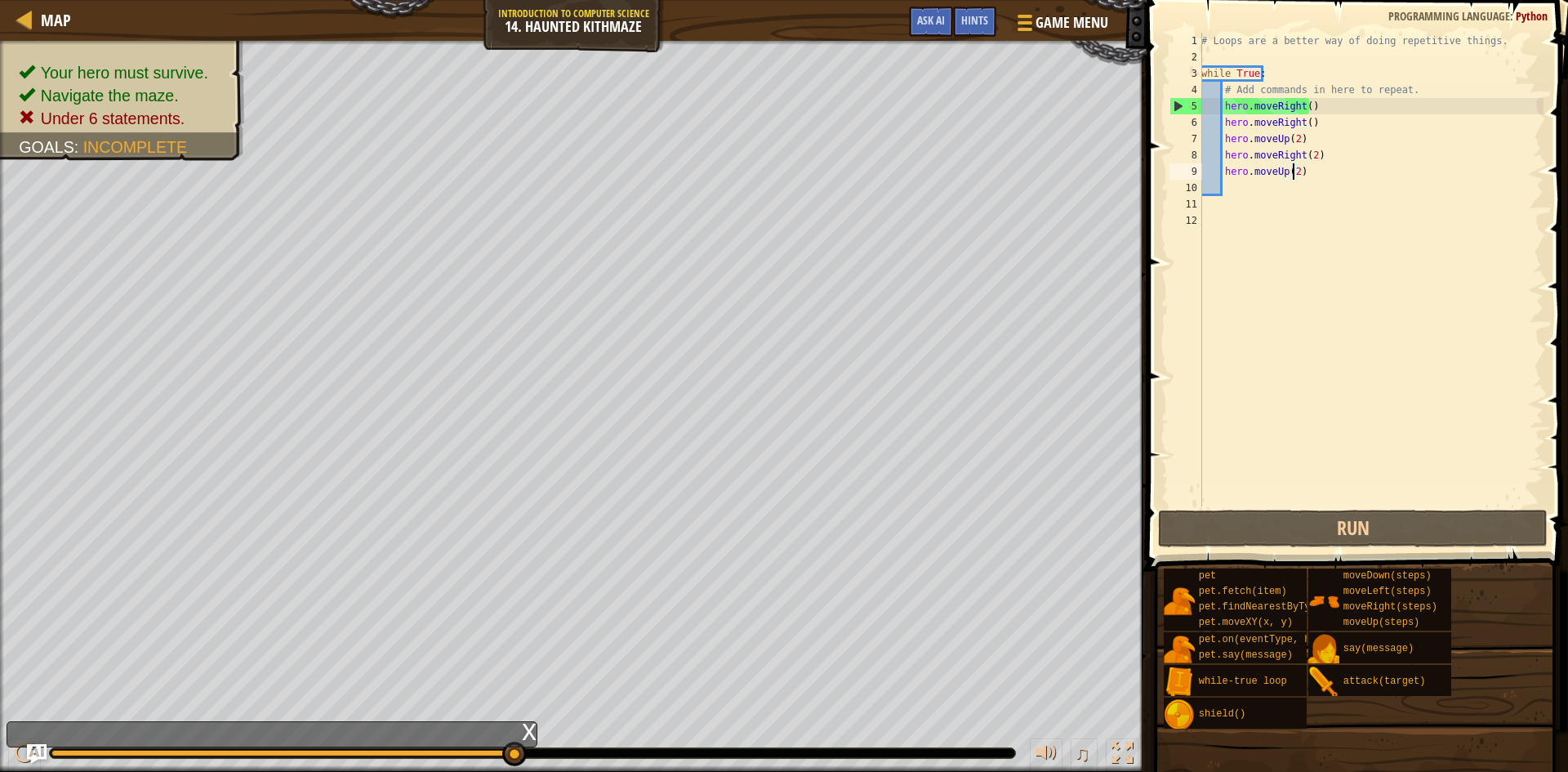
click at [1311, 108] on div "# Loops are a better way of doing repetitive things. while True : # Add command…" at bounding box center [1371, 285] width 345 height 506
type textarea "hero.moveRight()"
drag, startPoint x: 1310, startPoint y: 108, endPoint x: 1224, endPoint y: 112, distance: 86.1
click at [1224, 112] on div "# Loops are a better way of doing repetitive things. while True : # Add command…" at bounding box center [1371, 285] width 345 height 506
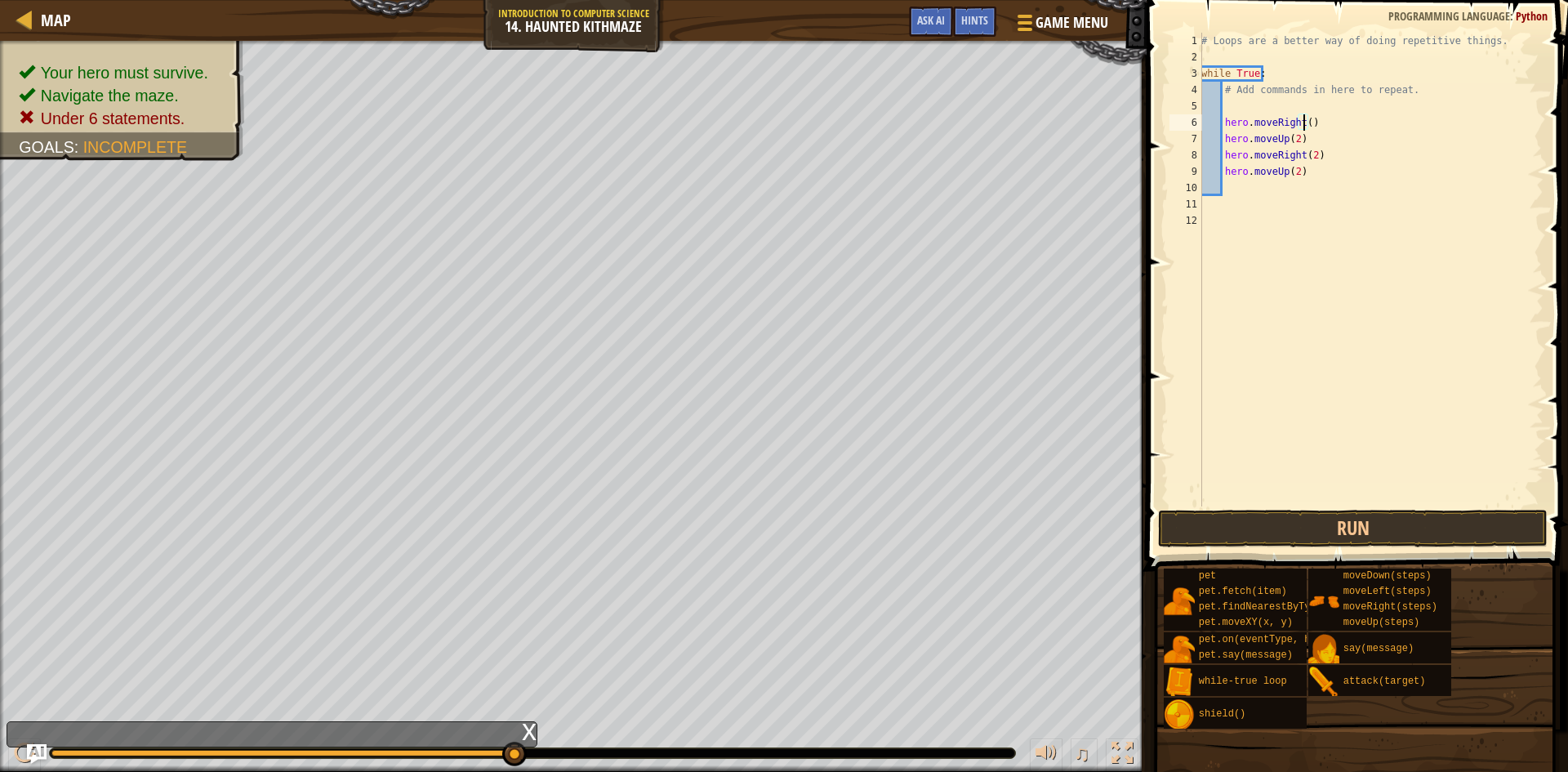
click at [1306, 121] on div "# Loops are a better way of doing repetitive things. while True : # Add command…" at bounding box center [1371, 285] width 345 height 506
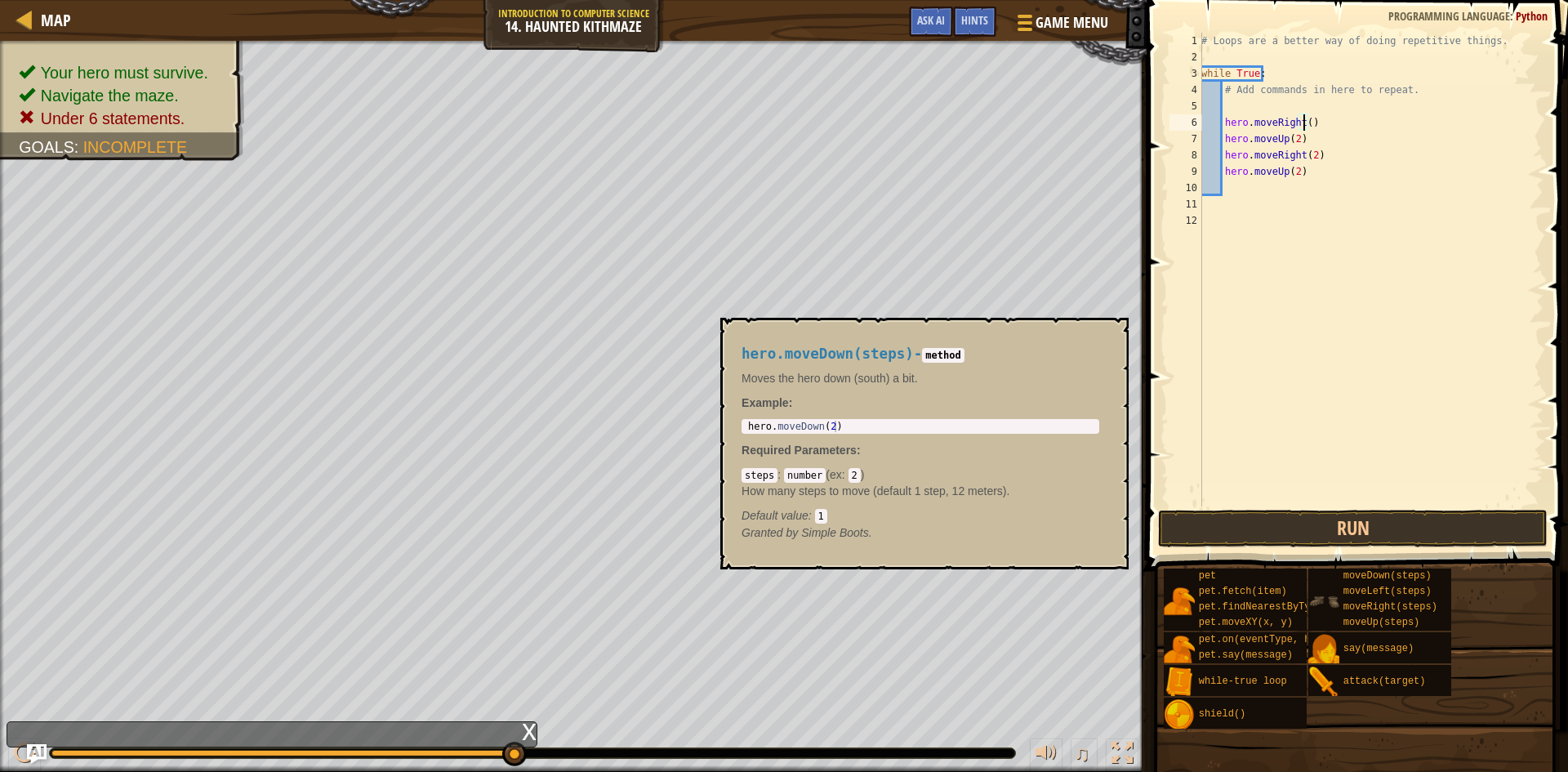
scroll to position [8, 9]
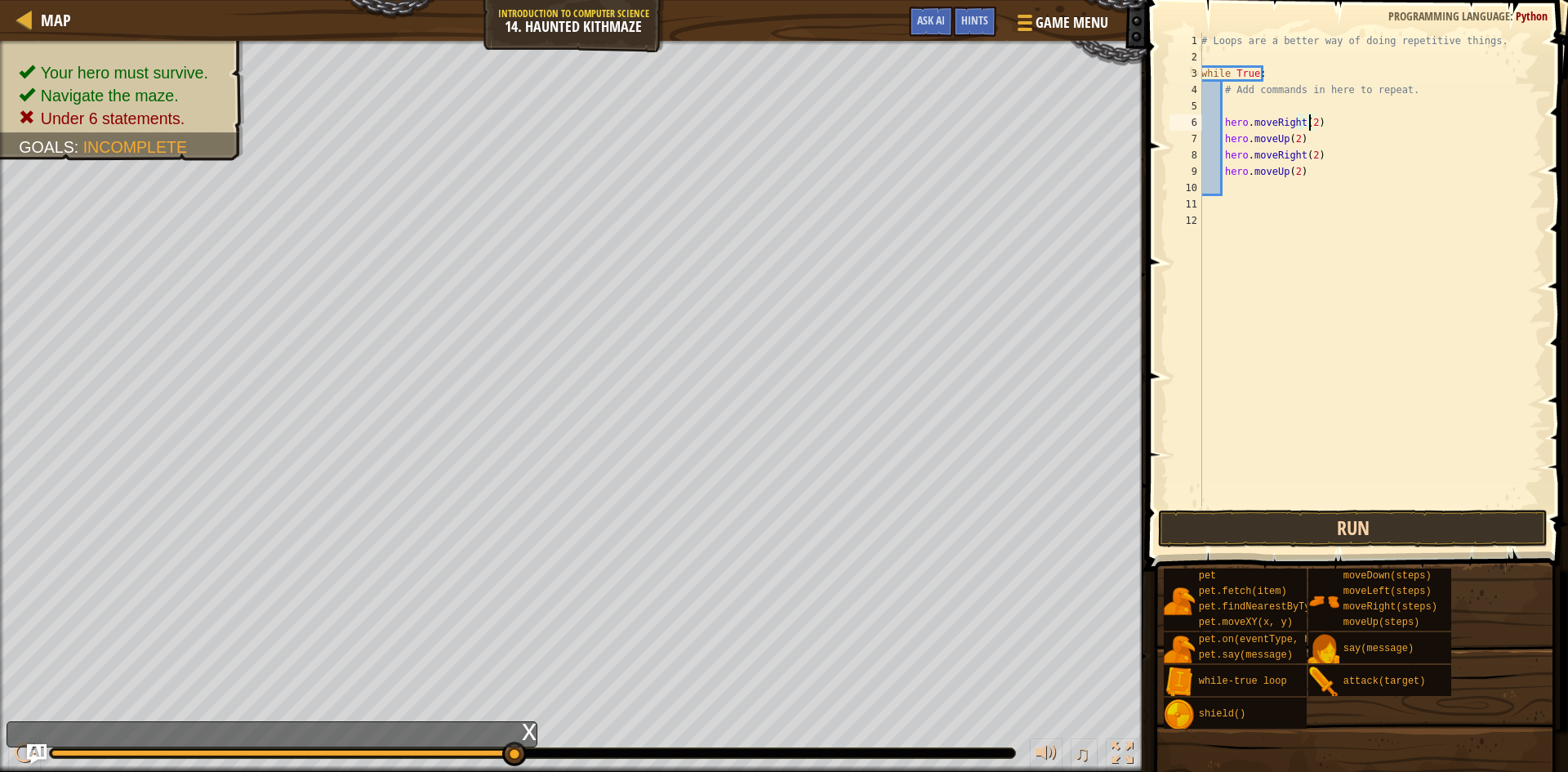
type textarea "hero.moveRight(2)"
click at [1324, 520] on button "Run" at bounding box center [1353, 528] width 389 height 37
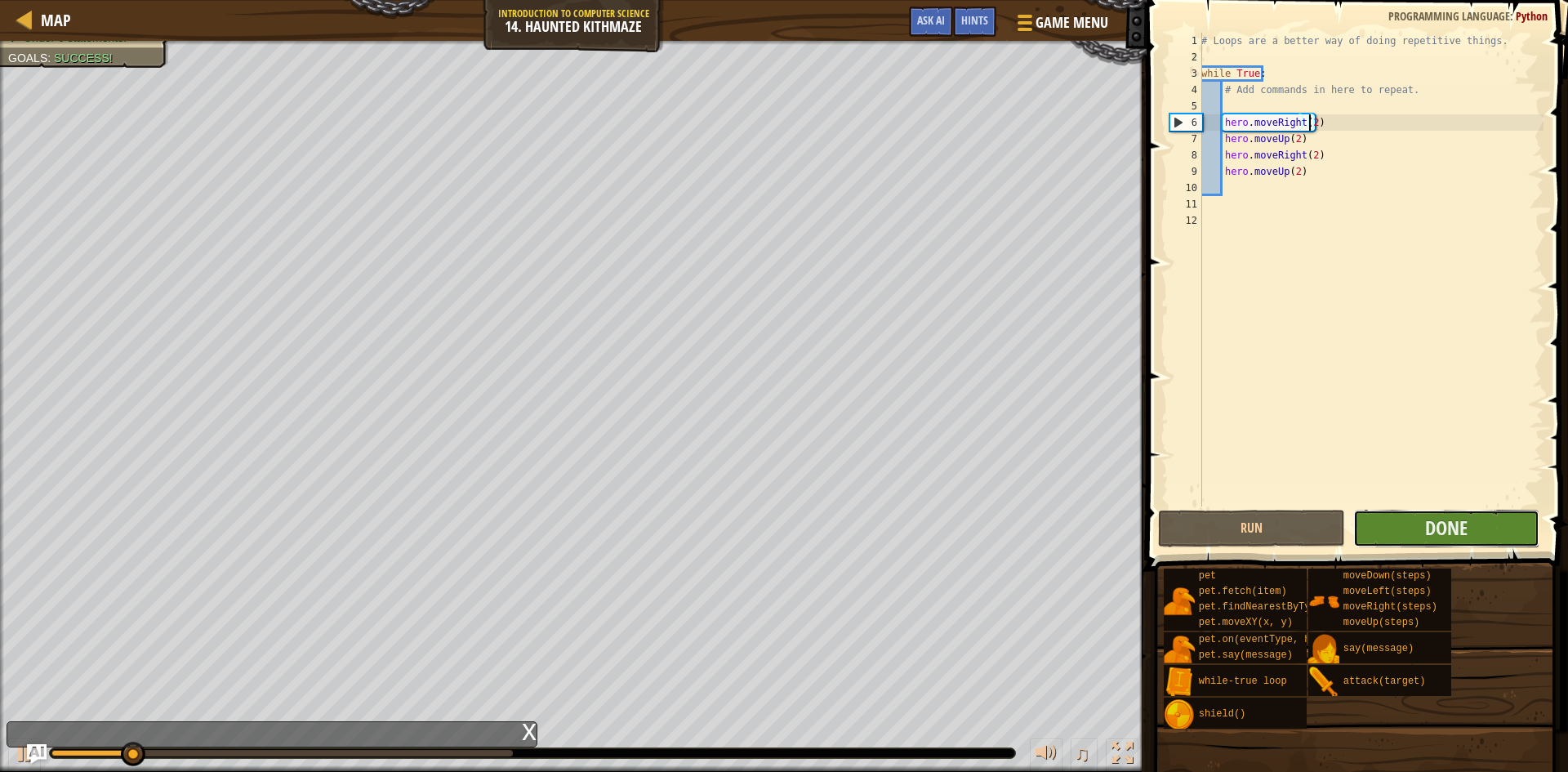
click at [1412, 536] on button "Done" at bounding box center [1447, 528] width 188 height 37
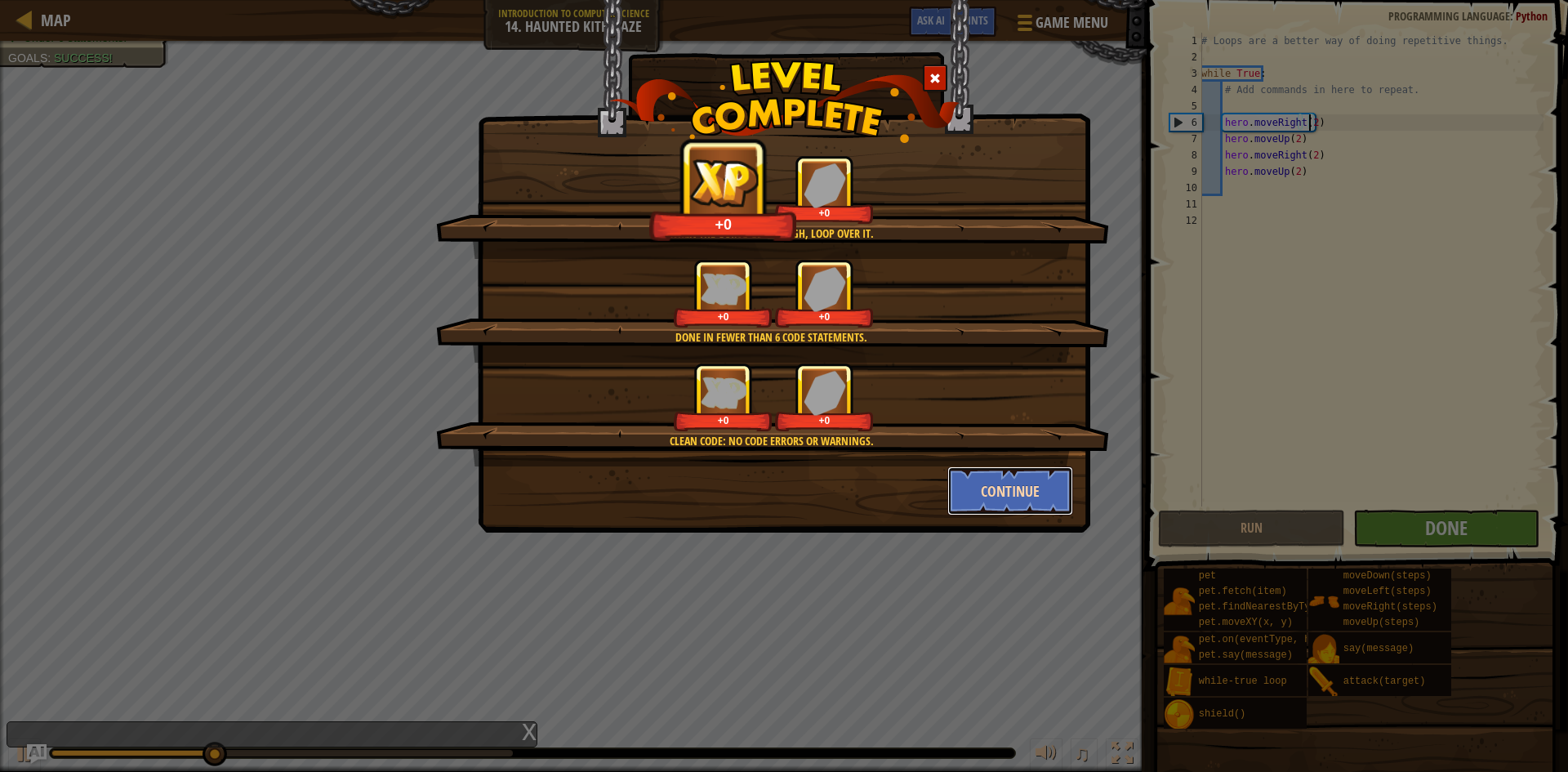
click at [1042, 504] on button "Continue" at bounding box center [1011, 491] width 126 height 49
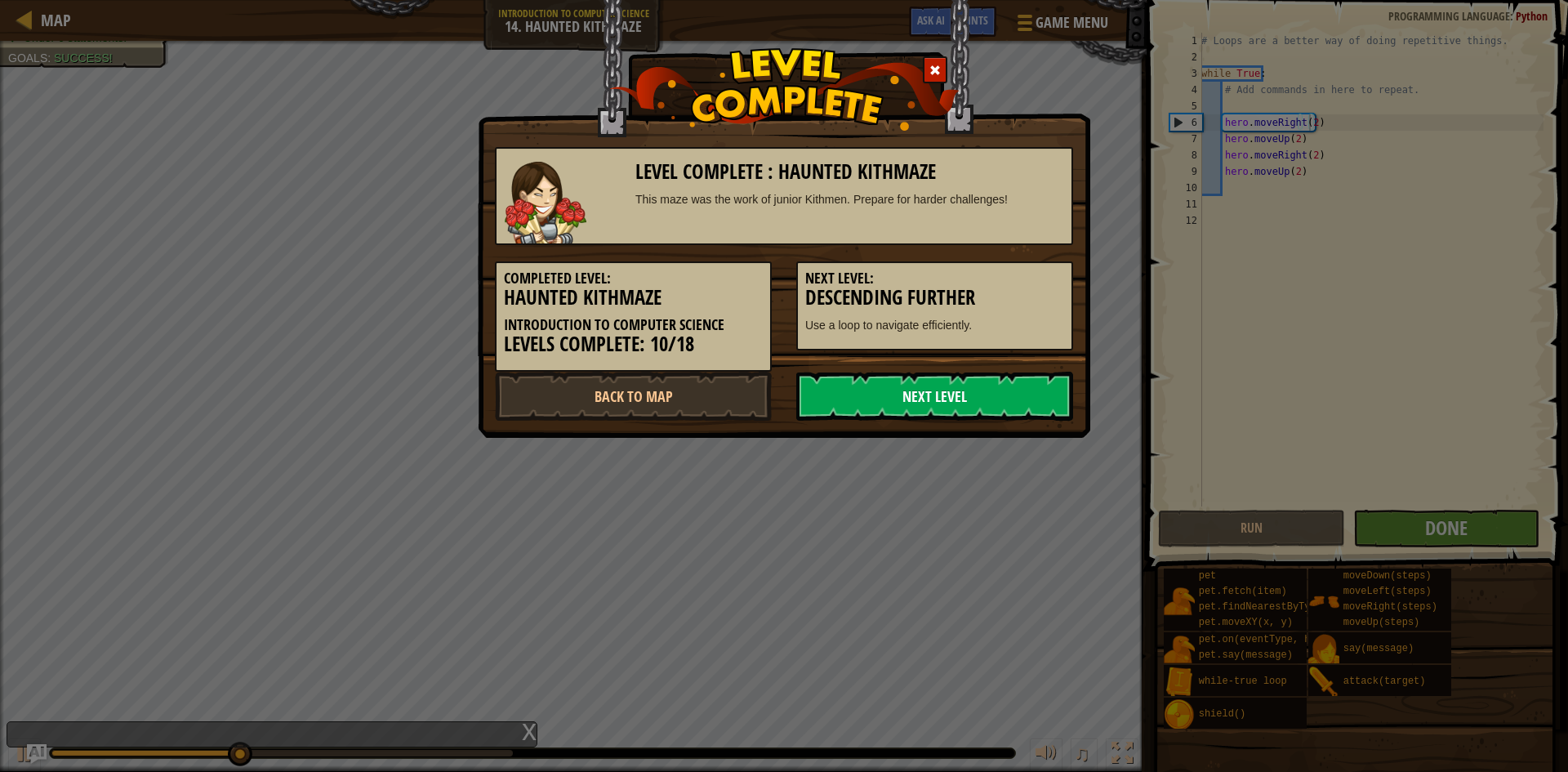
click at [899, 406] on link "Next Level" at bounding box center [935, 396] width 276 height 49
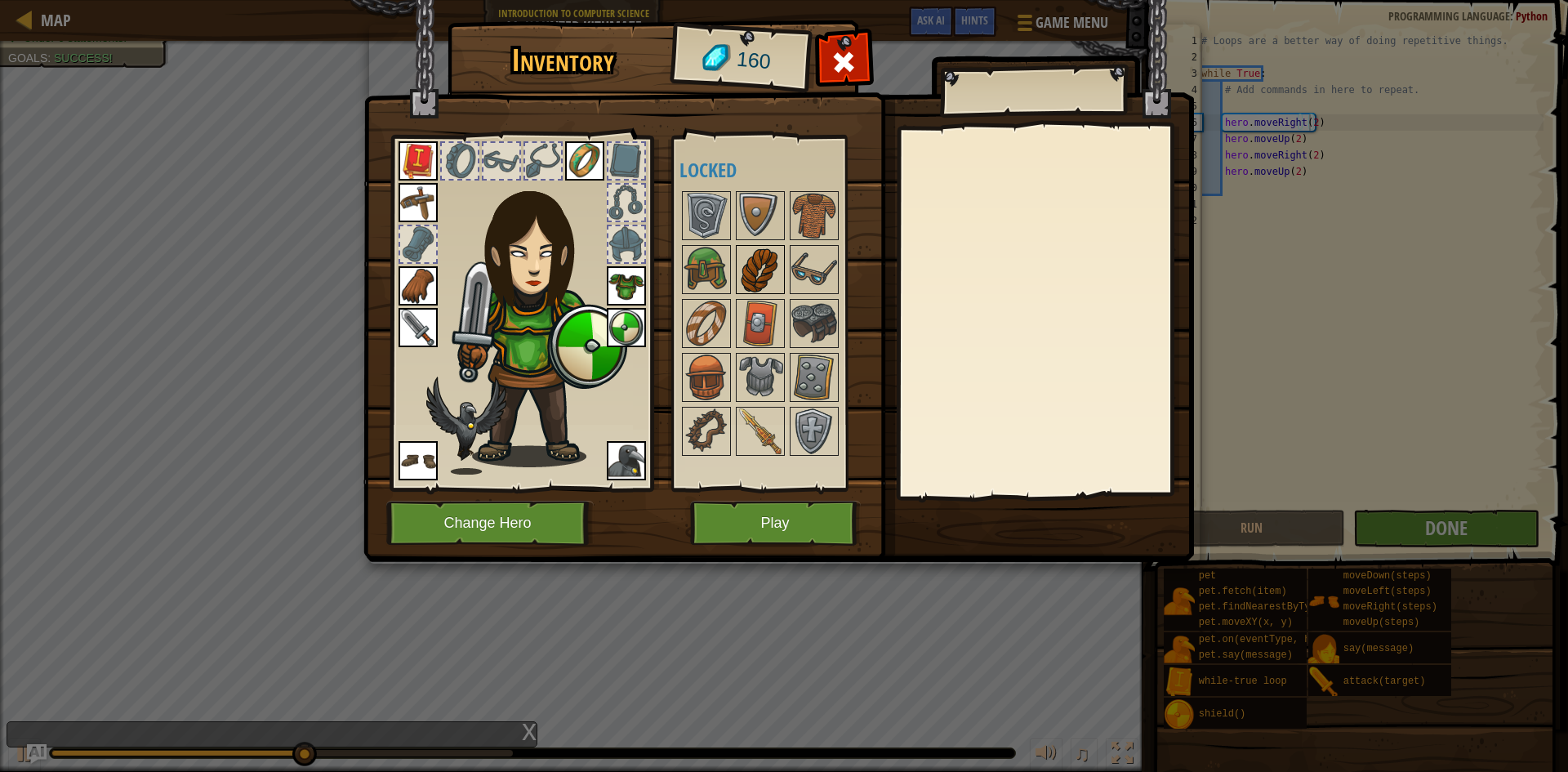
click at [765, 269] on img at bounding box center [761, 270] width 46 height 46
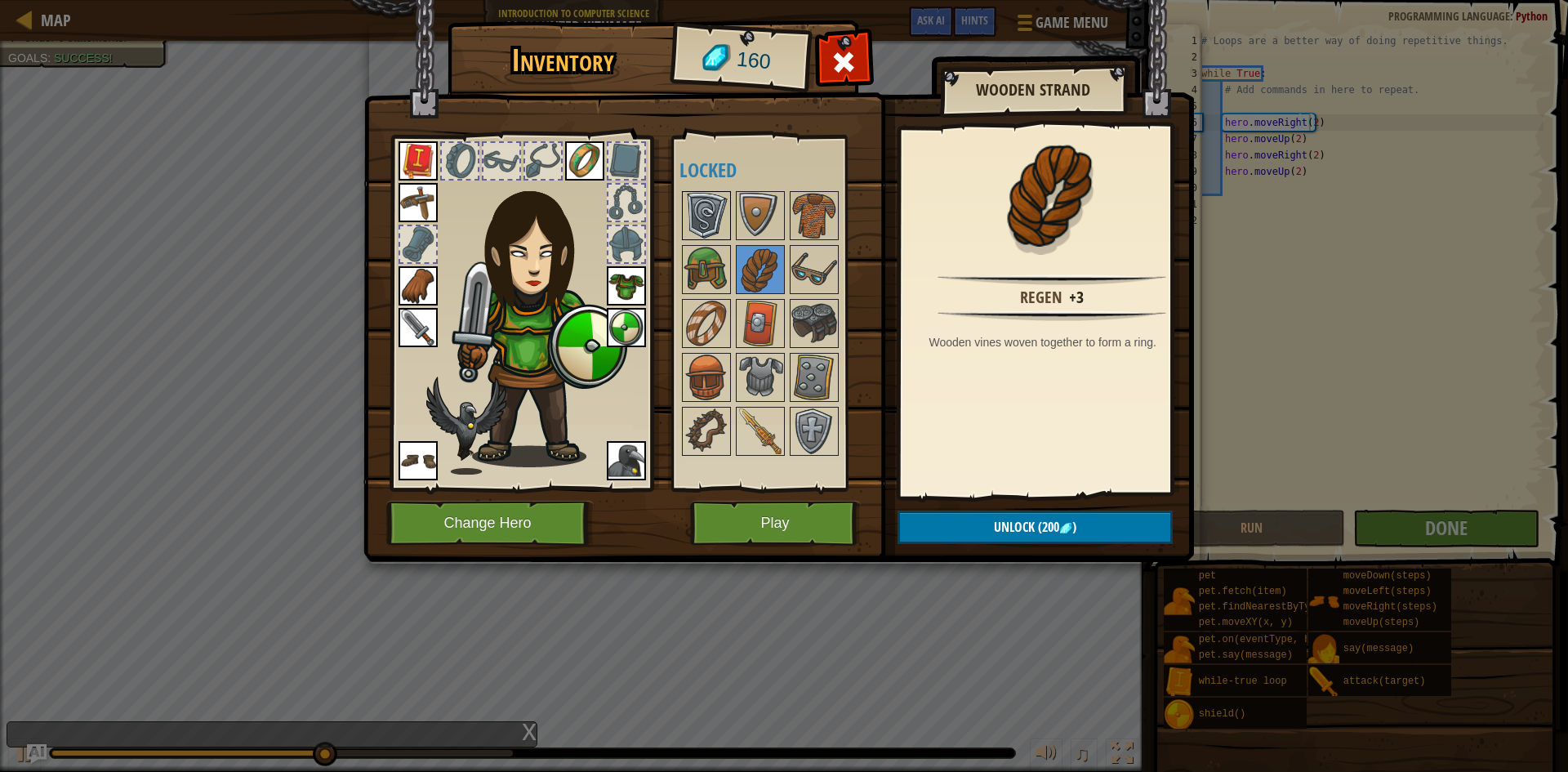
click at [707, 210] on img at bounding box center [707, 216] width 46 height 46
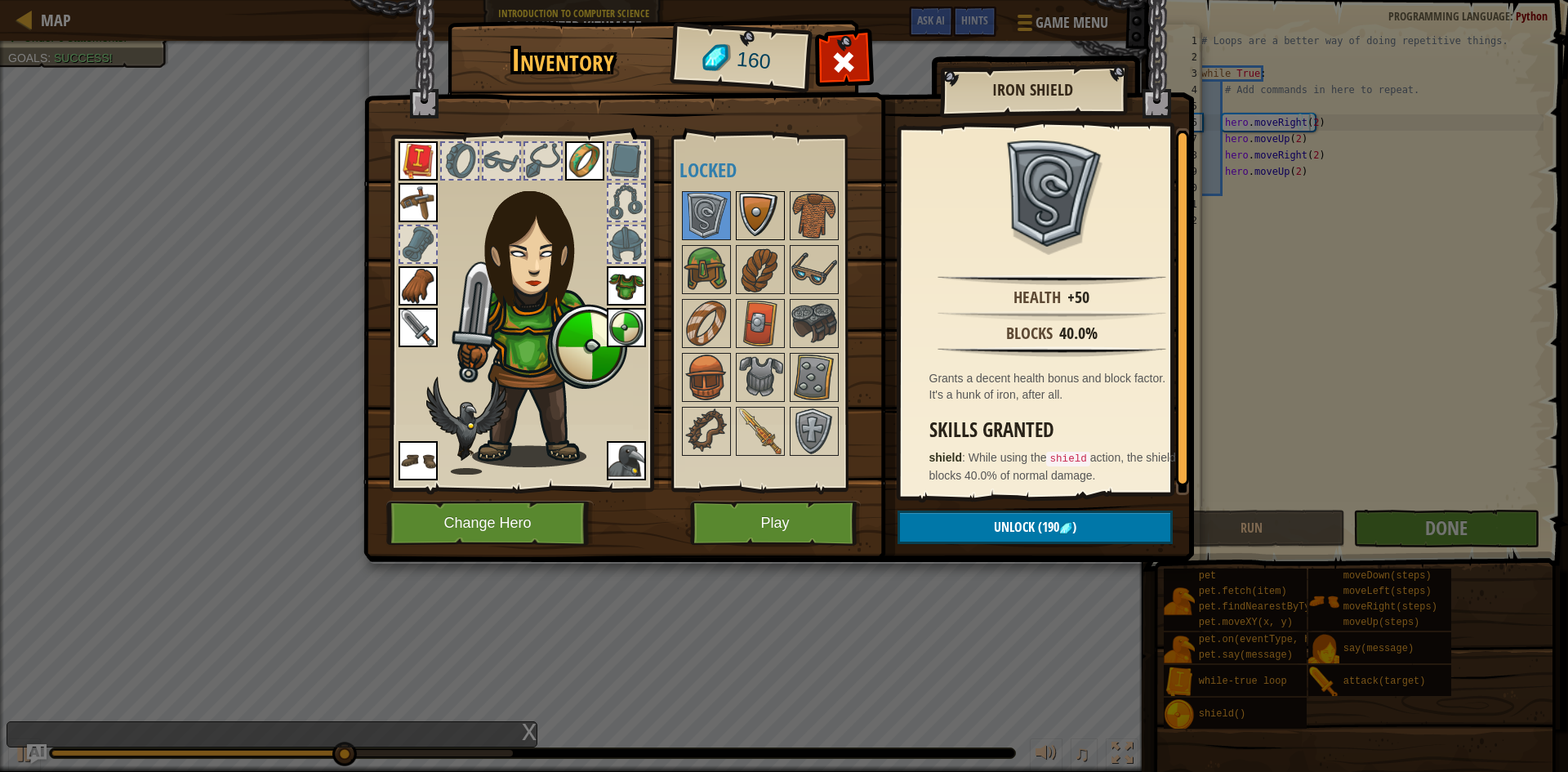
click at [742, 213] on img at bounding box center [761, 216] width 46 height 46
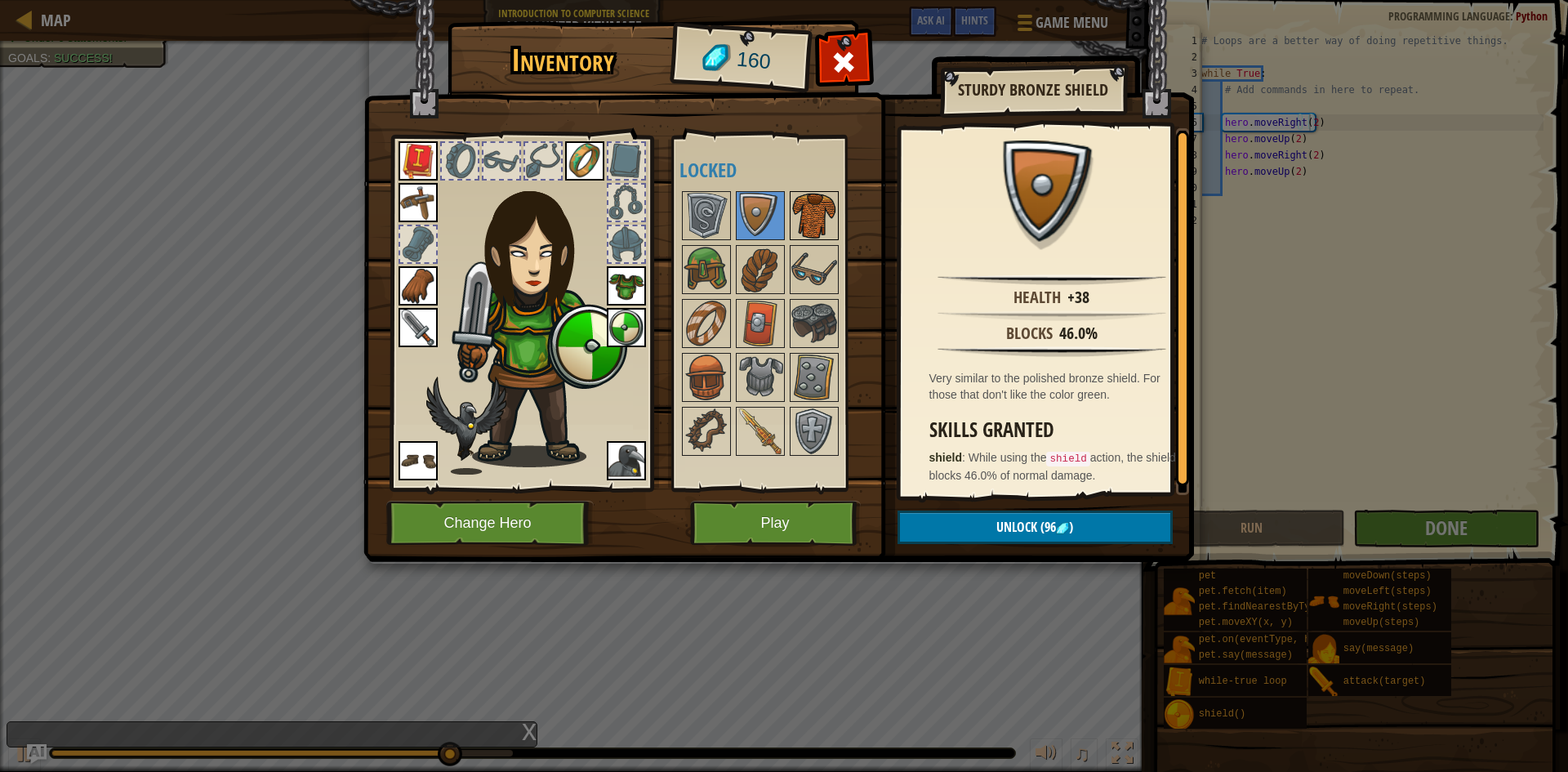
click at [808, 214] on img at bounding box center [814, 216] width 46 height 46
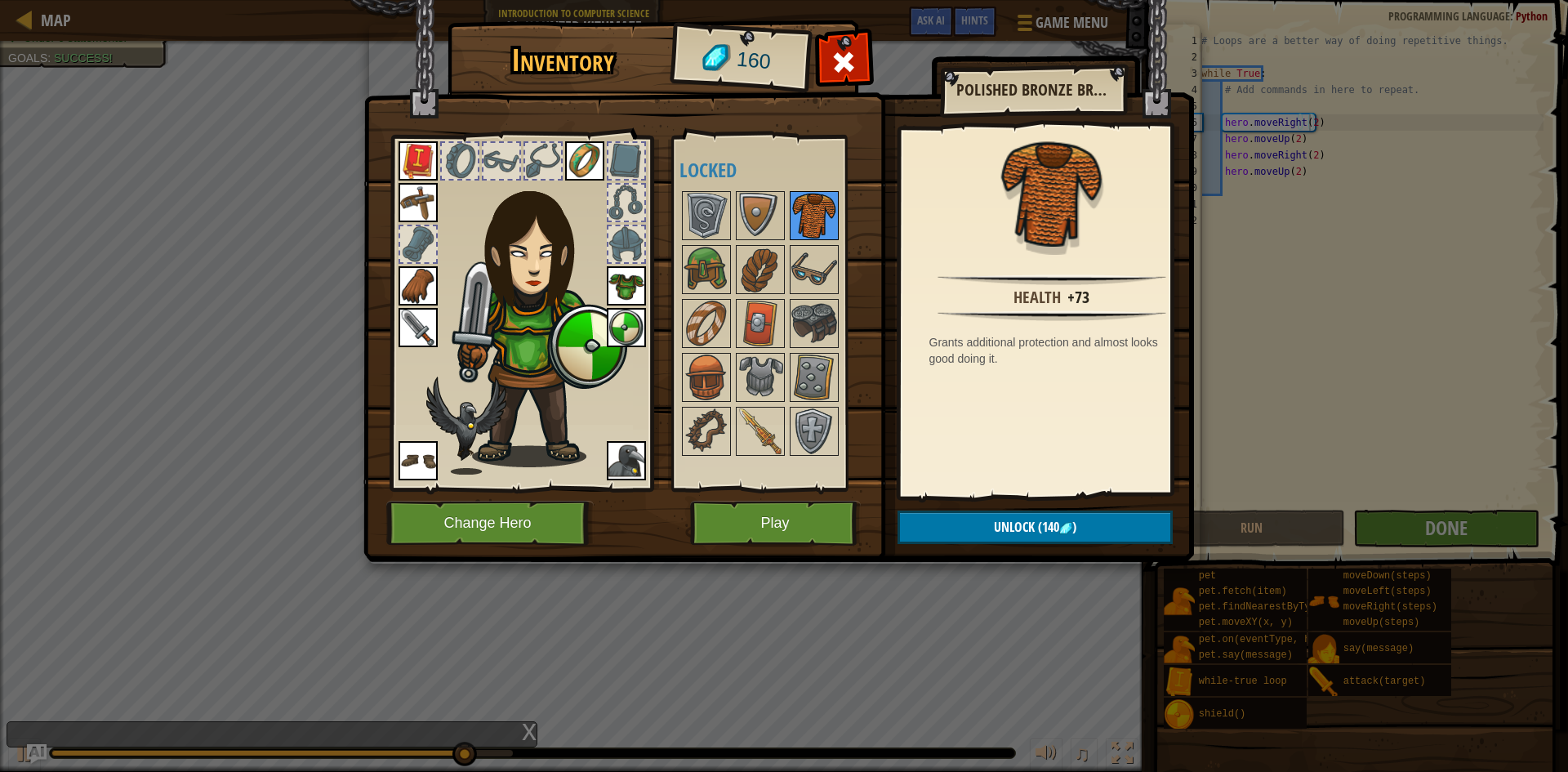
click at [790, 213] on div at bounding box center [814, 215] width 49 height 49
drag, startPoint x: 778, startPoint y: 210, endPoint x: 781, endPoint y: 222, distance: 12.4
click at [777, 211] on img at bounding box center [761, 216] width 46 height 46
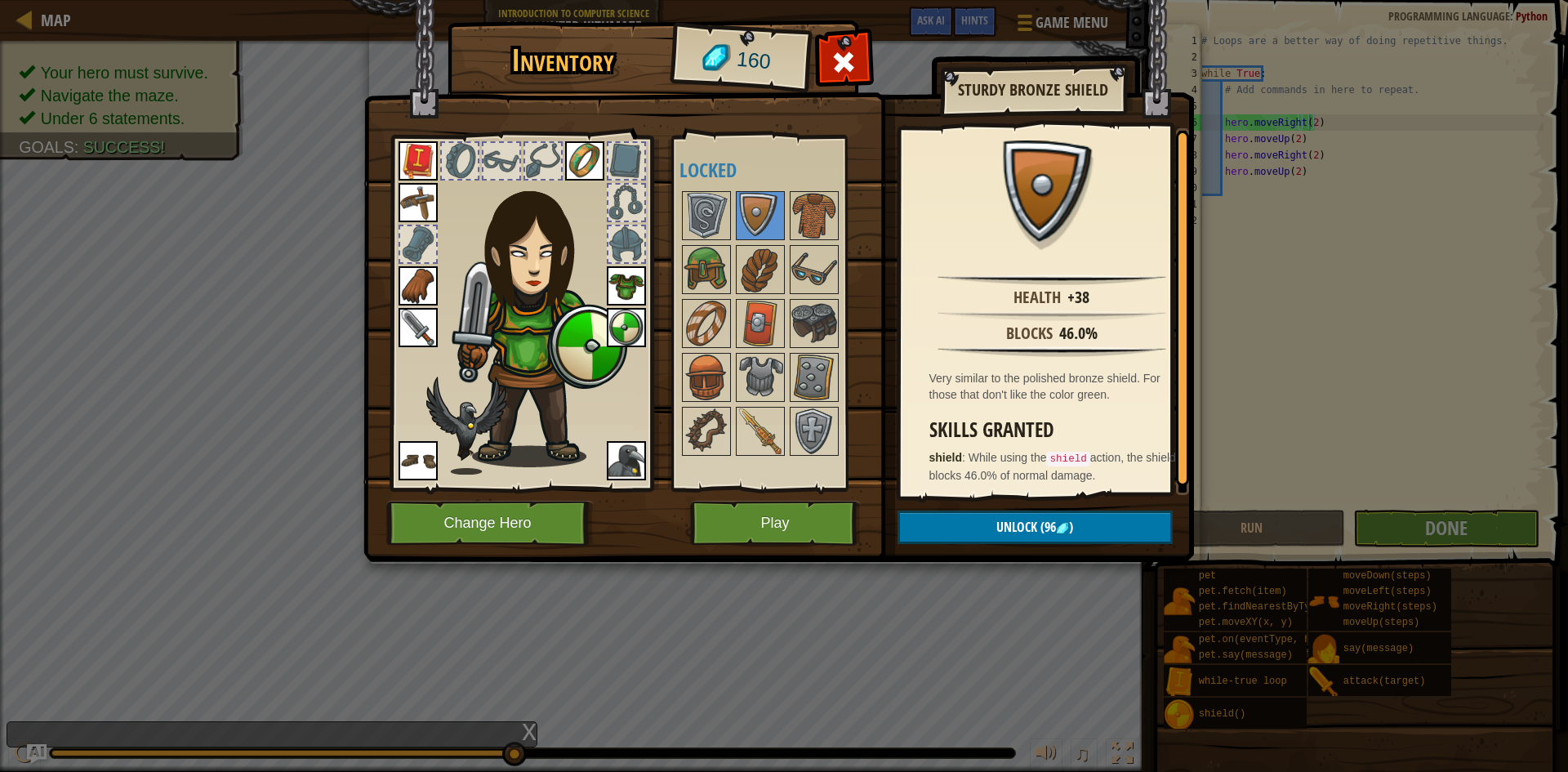
click at [629, 330] on img at bounding box center [626, 327] width 39 height 39
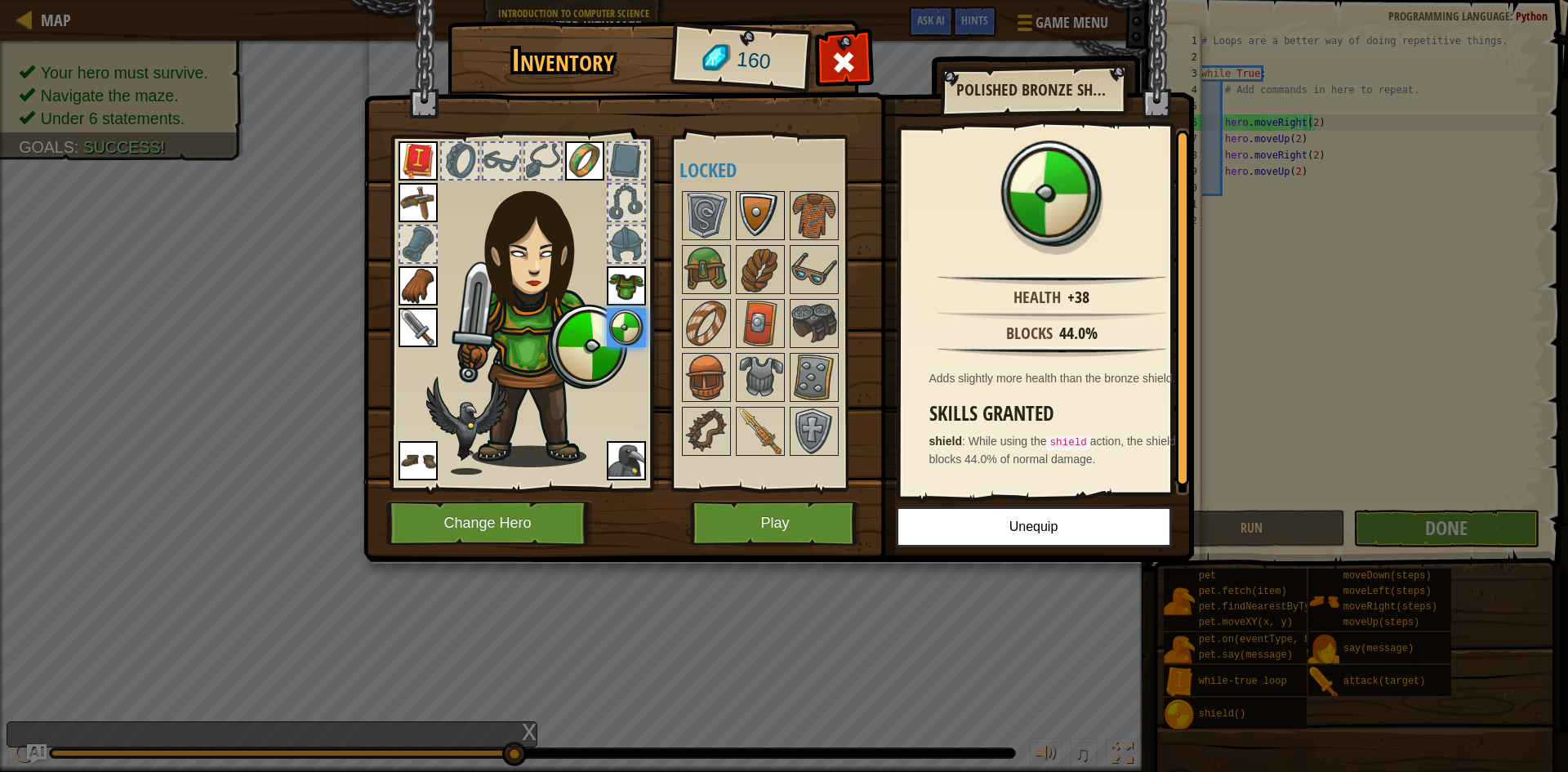
click at [776, 210] on img at bounding box center [761, 216] width 46 height 46
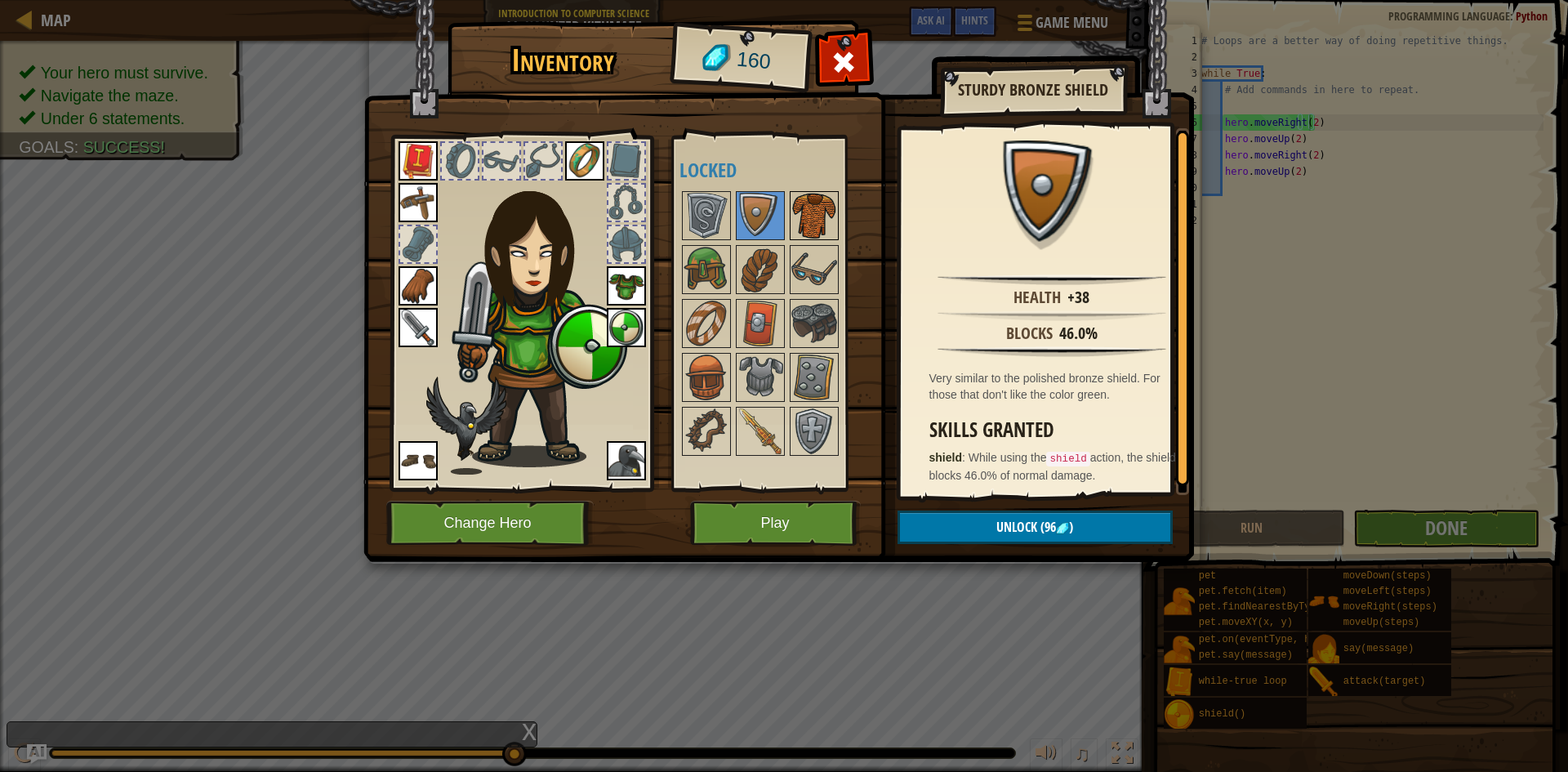
click at [799, 221] on img at bounding box center [814, 216] width 46 height 46
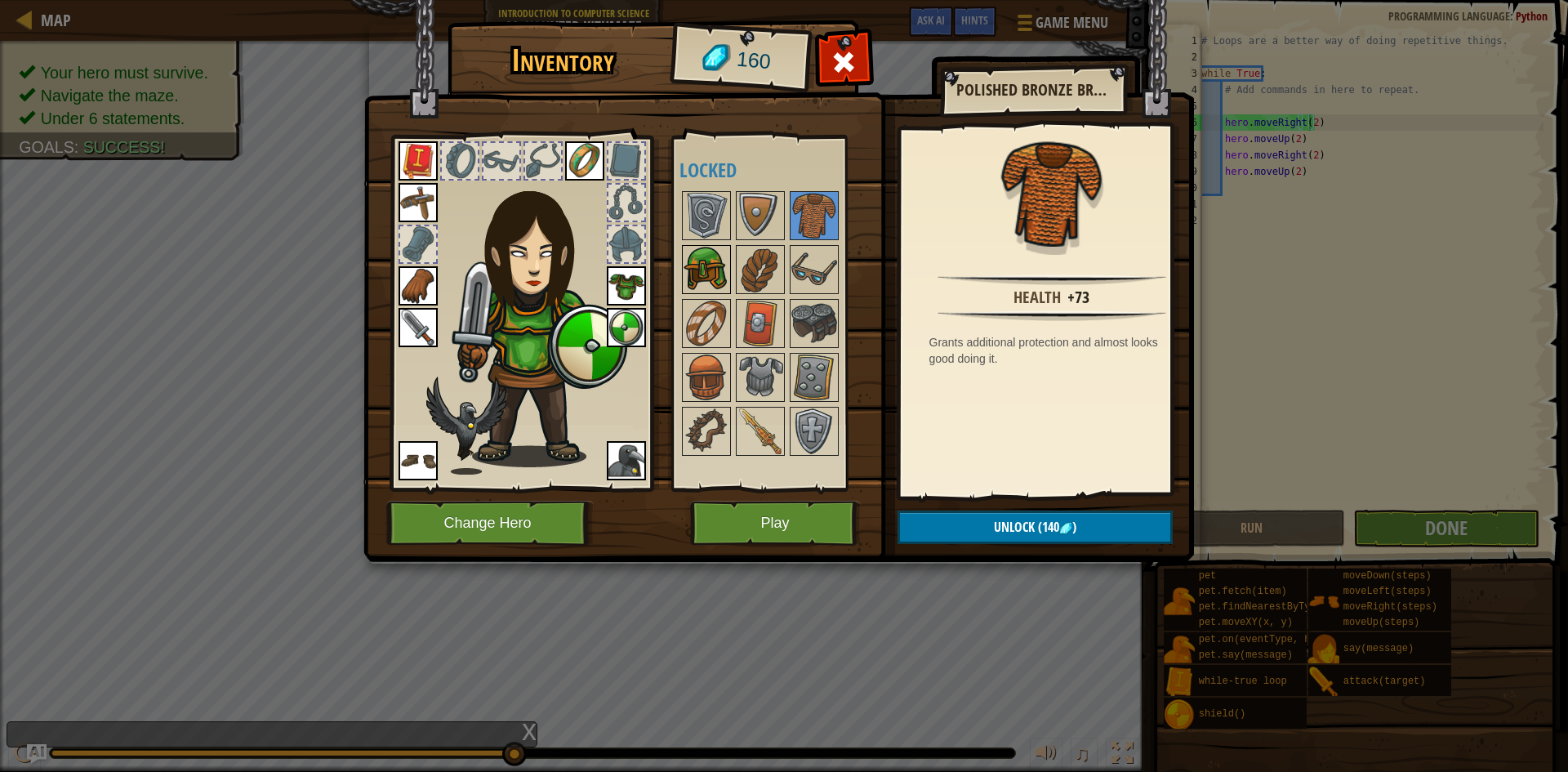
click at [713, 269] on img at bounding box center [707, 270] width 46 height 46
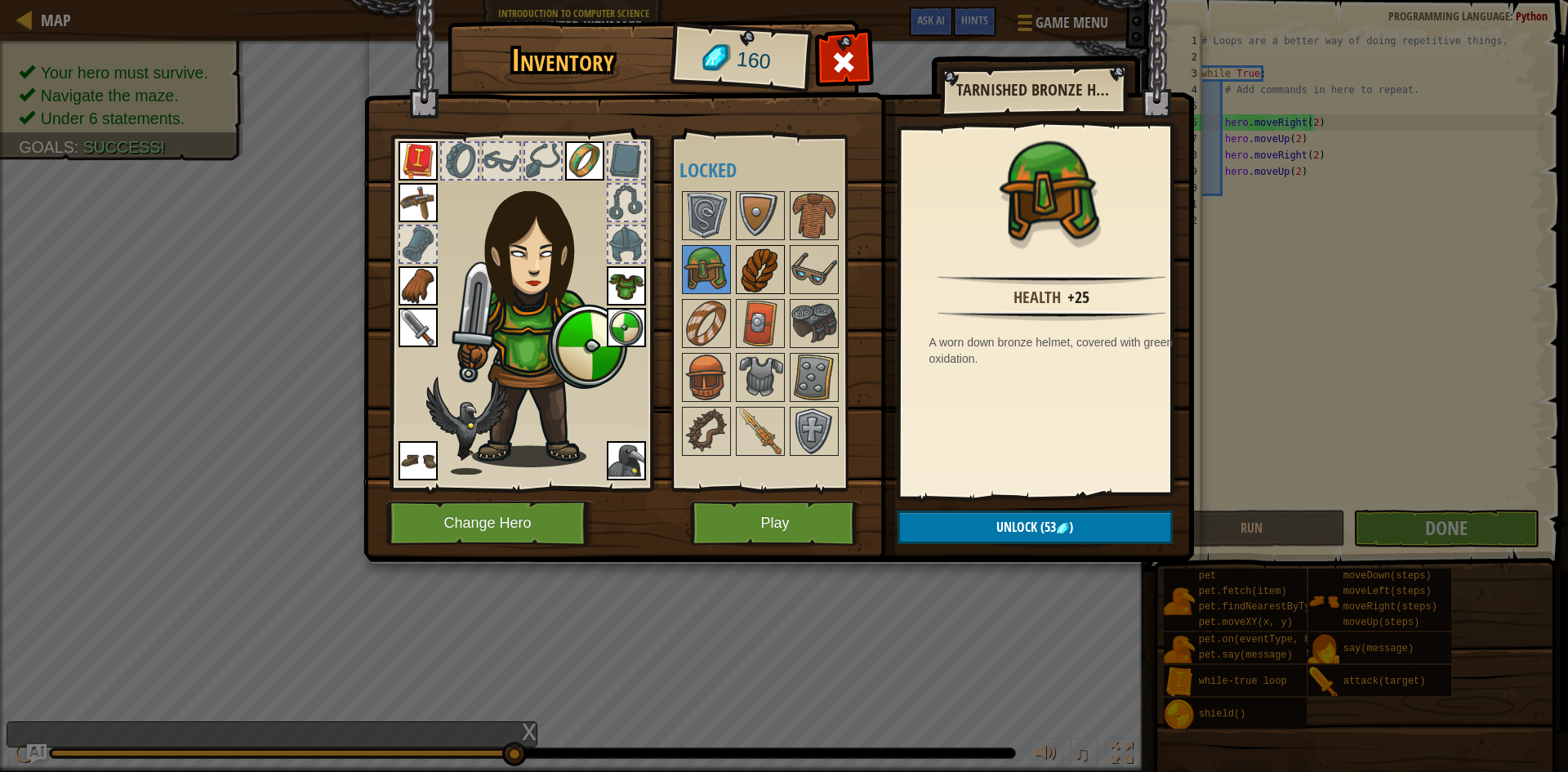
click at [741, 272] on img at bounding box center [761, 270] width 46 height 46
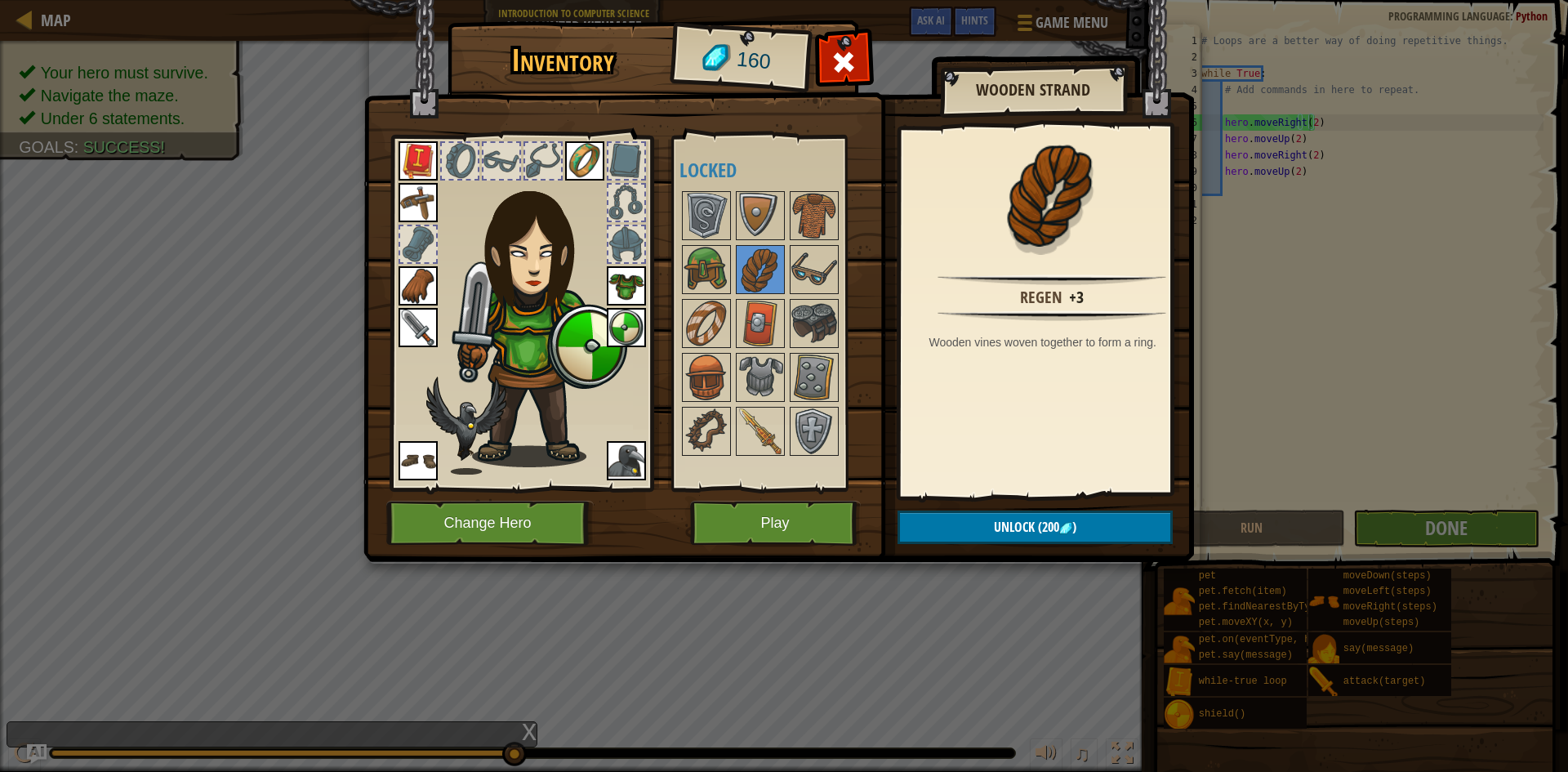
click at [785, 282] on div at bounding box center [783, 323] width 207 height 270
click at [801, 277] on img at bounding box center [814, 270] width 46 height 46
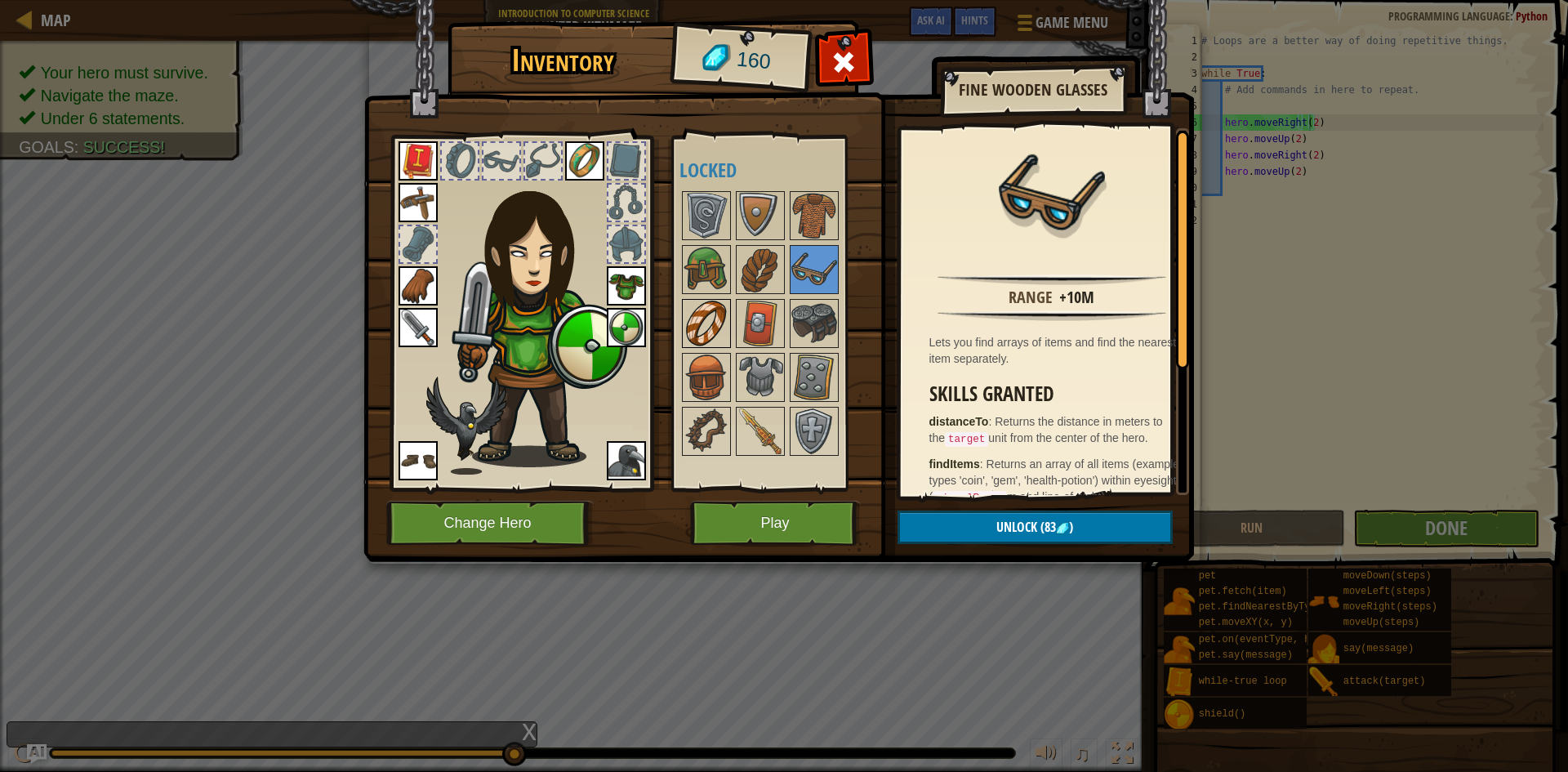
click at [714, 319] on img at bounding box center [707, 323] width 46 height 46
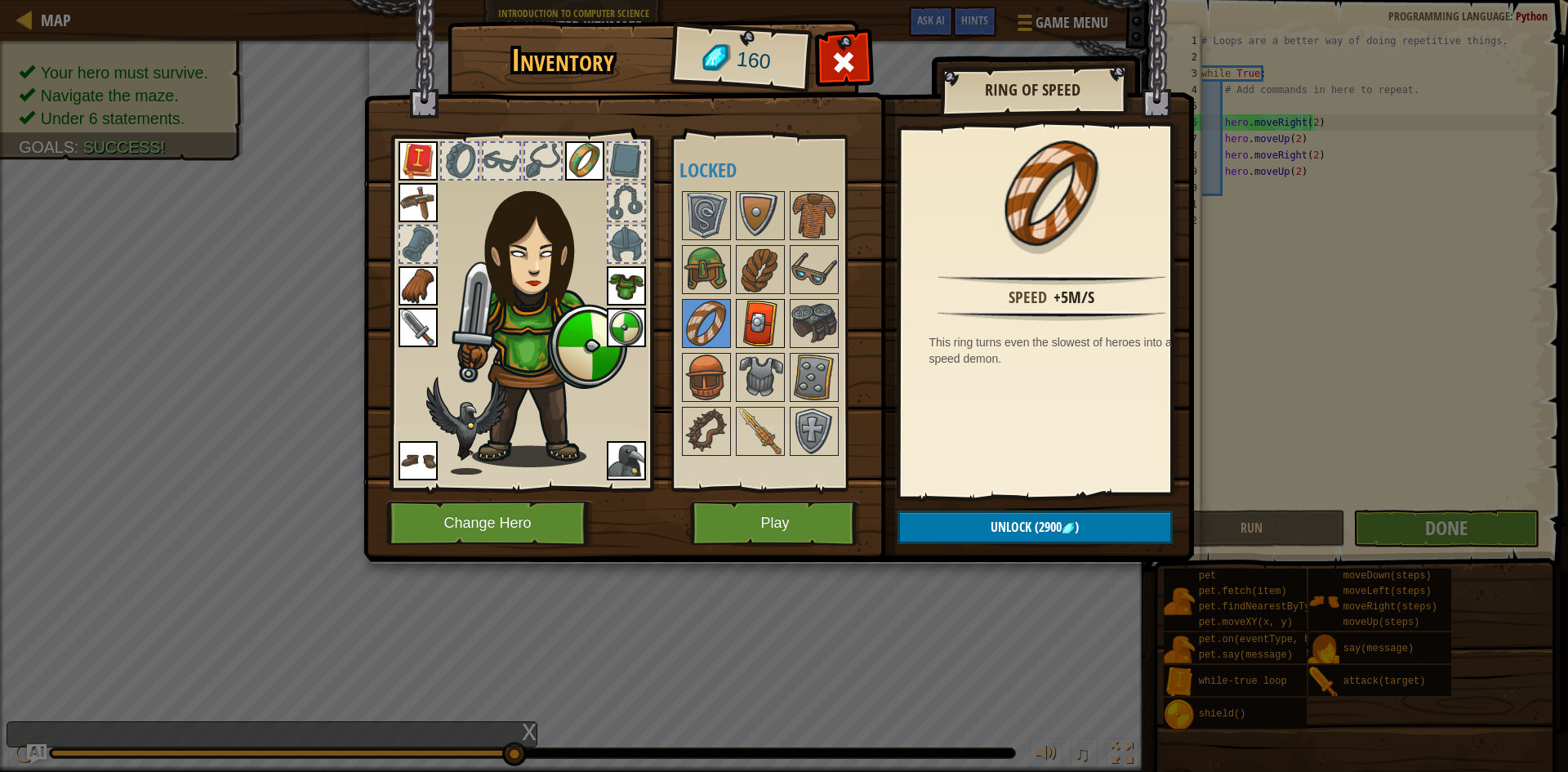
click at [755, 338] on img at bounding box center [761, 323] width 46 height 46
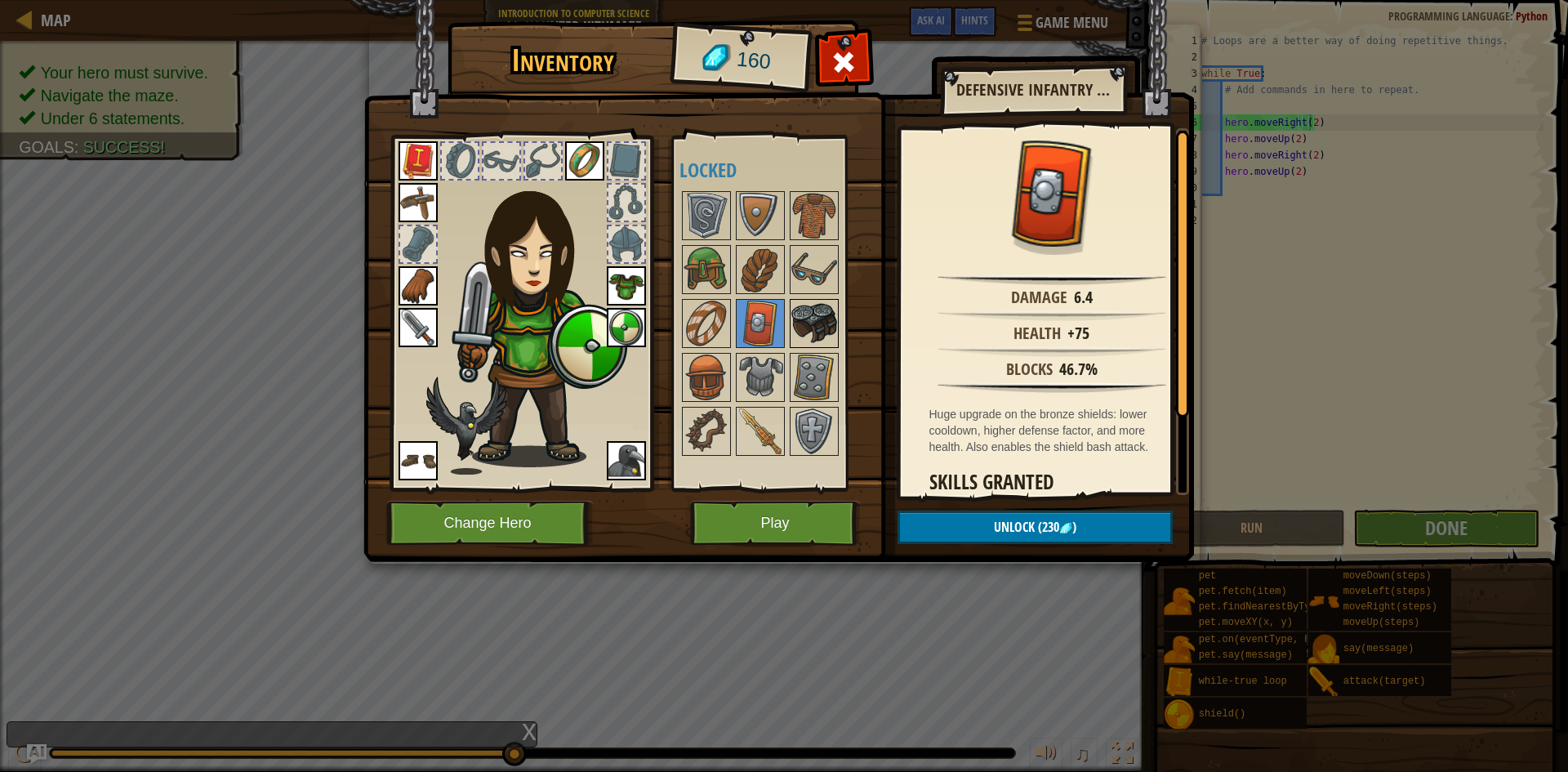
click at [813, 337] on img at bounding box center [814, 323] width 46 height 46
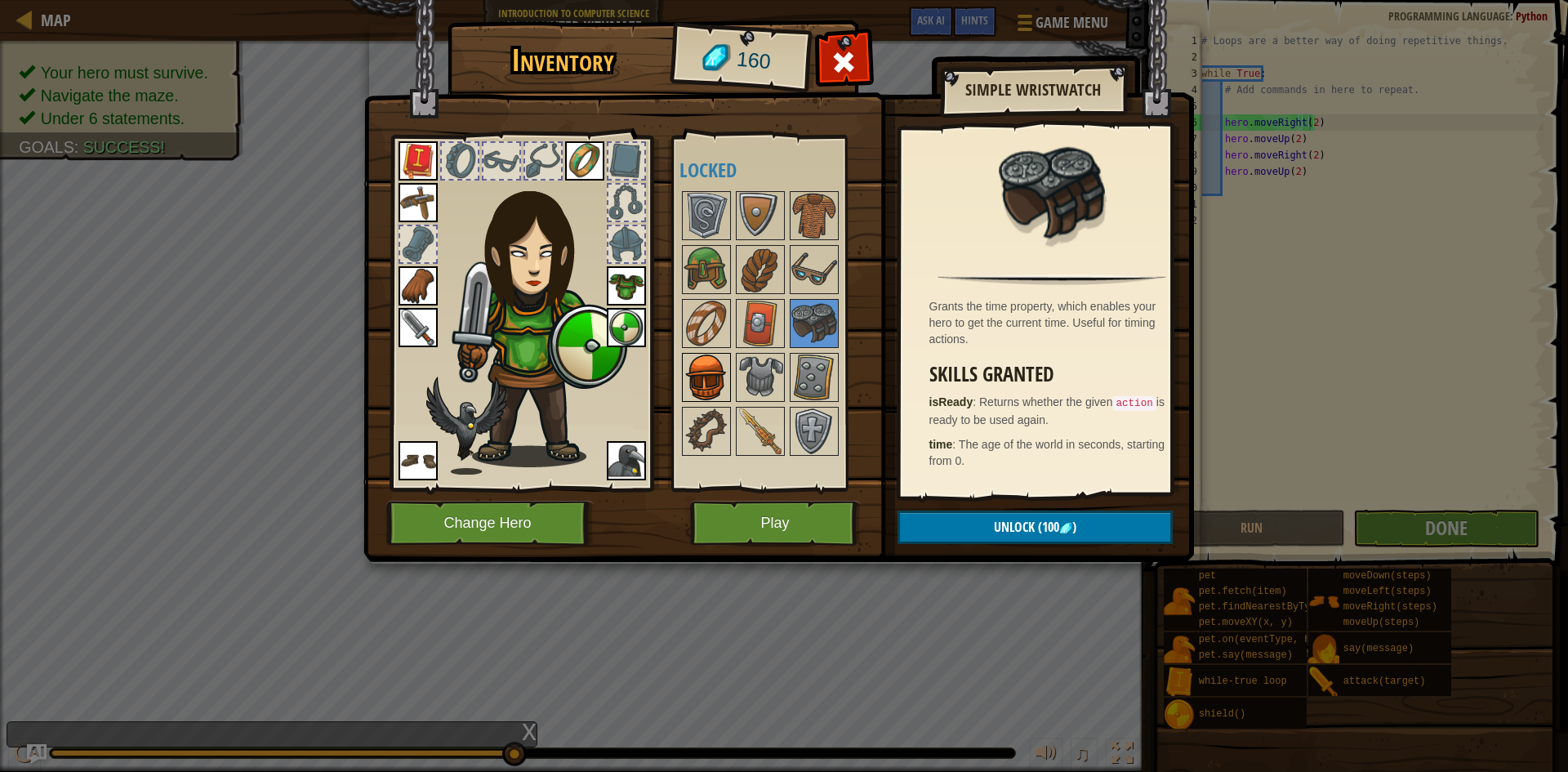
click at [715, 365] on img at bounding box center [707, 378] width 46 height 46
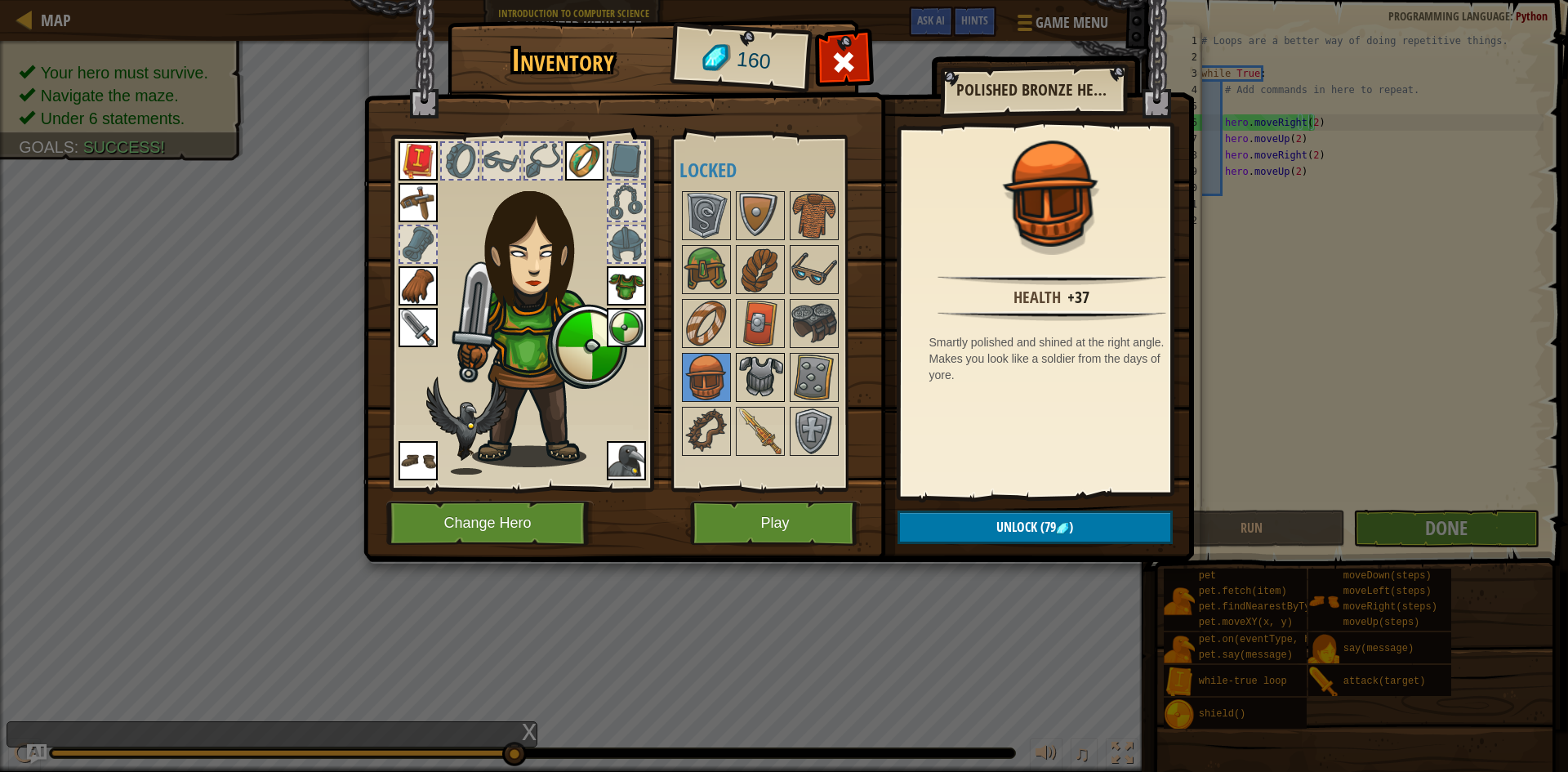
click at [772, 385] on img at bounding box center [761, 378] width 46 height 46
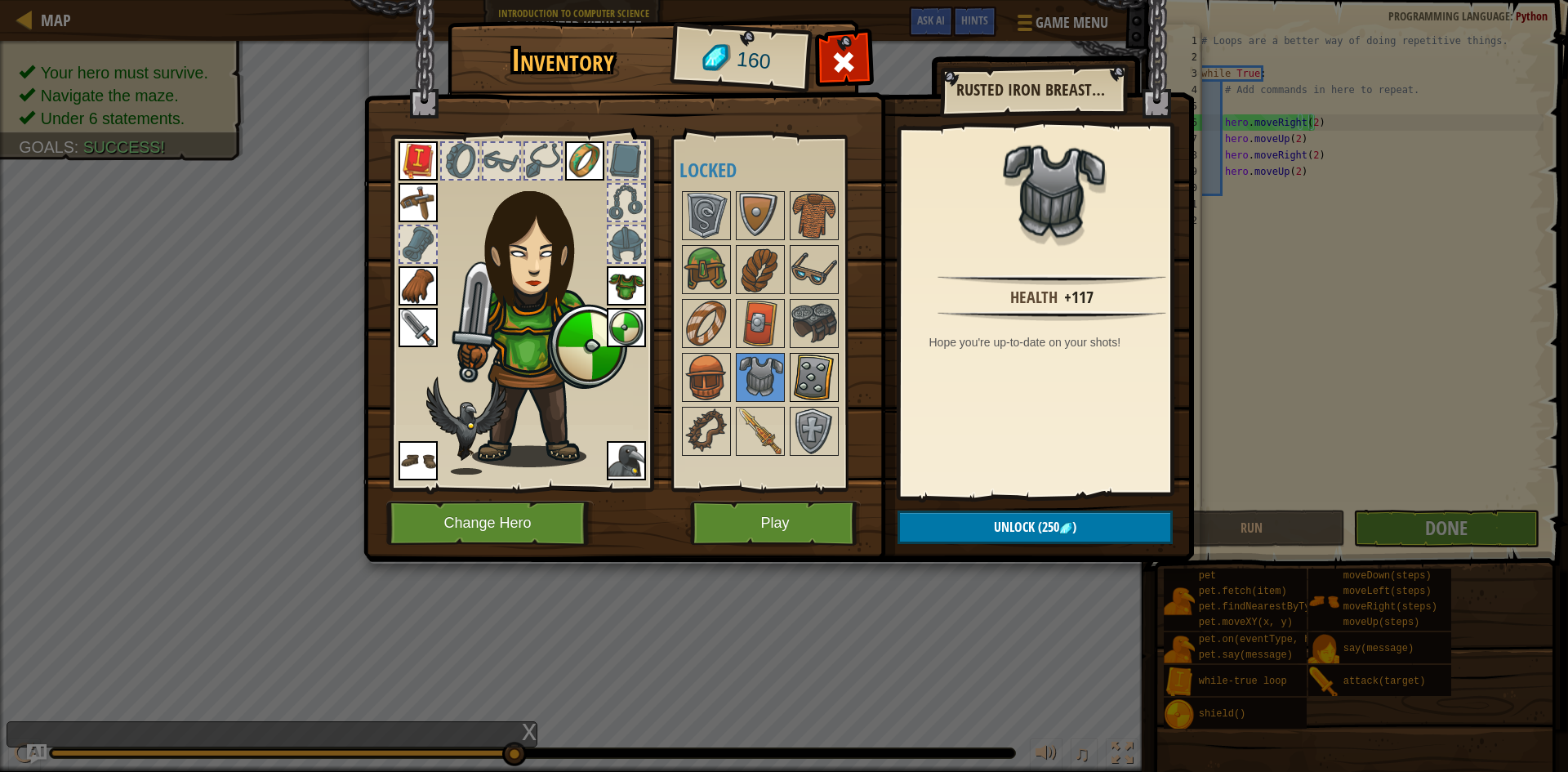
click at [803, 389] on img at bounding box center [814, 378] width 46 height 46
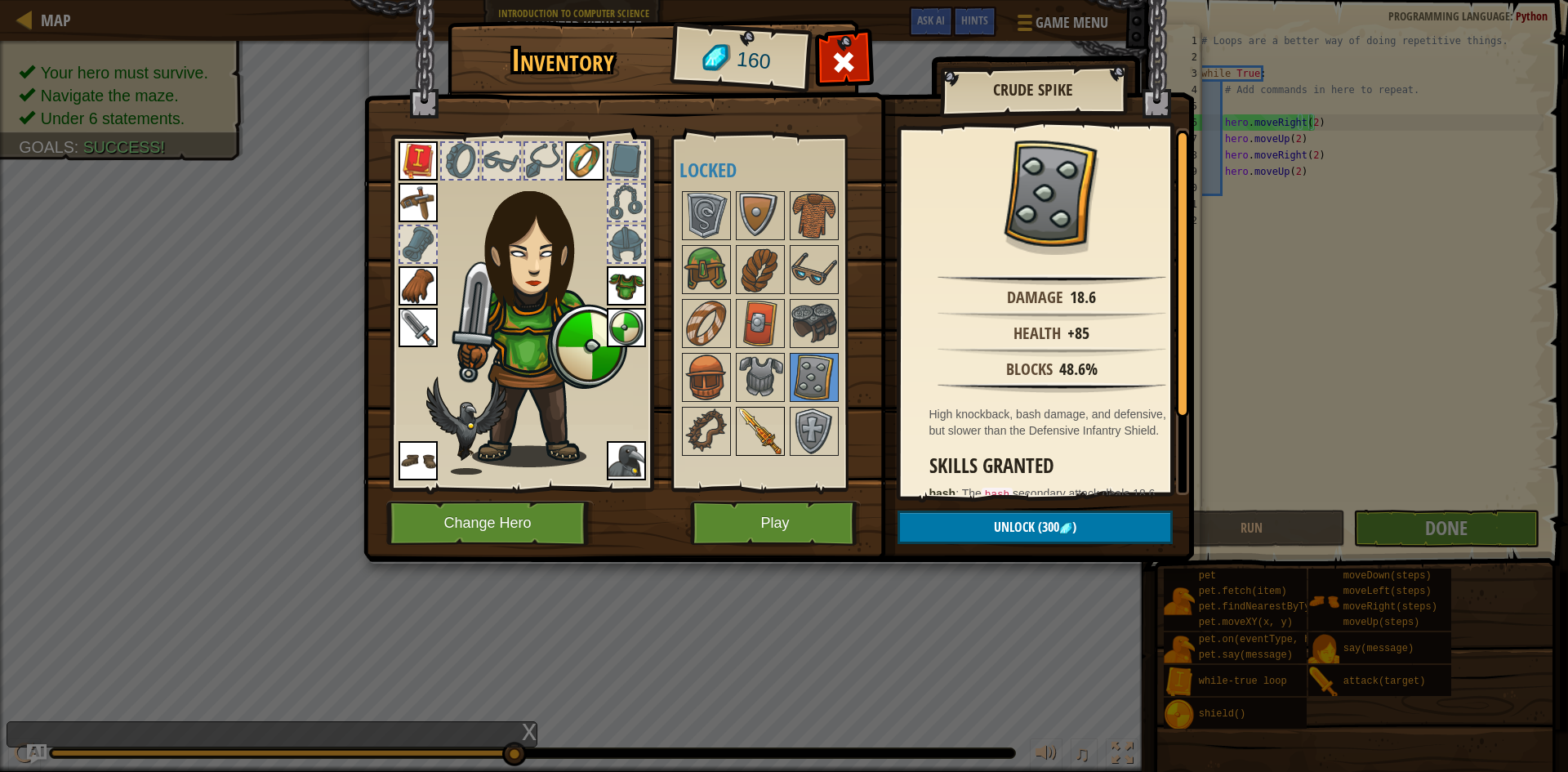
click at [784, 430] on div at bounding box center [760, 430] width 49 height 49
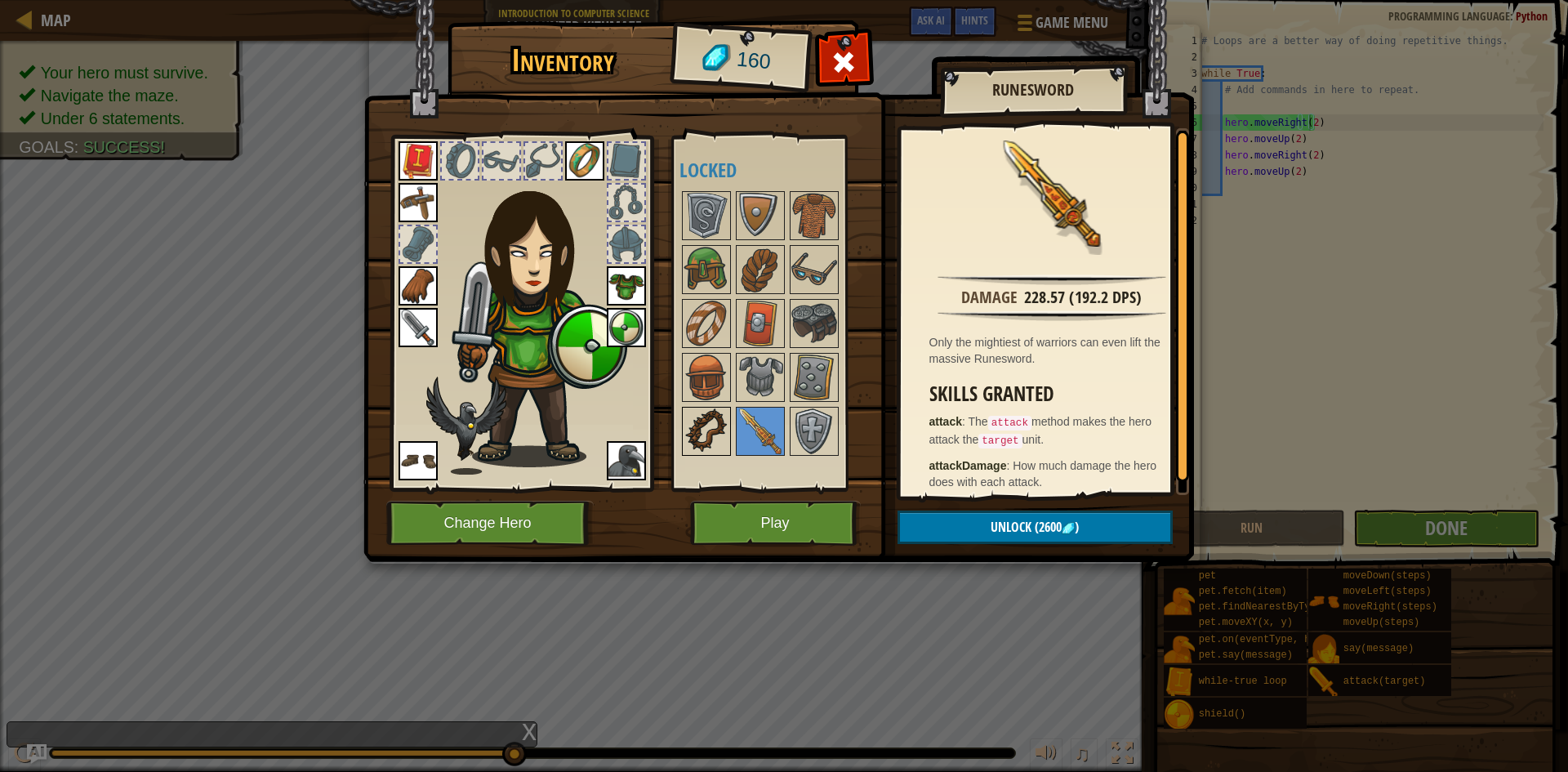
click at [713, 430] on img at bounding box center [707, 431] width 46 height 46
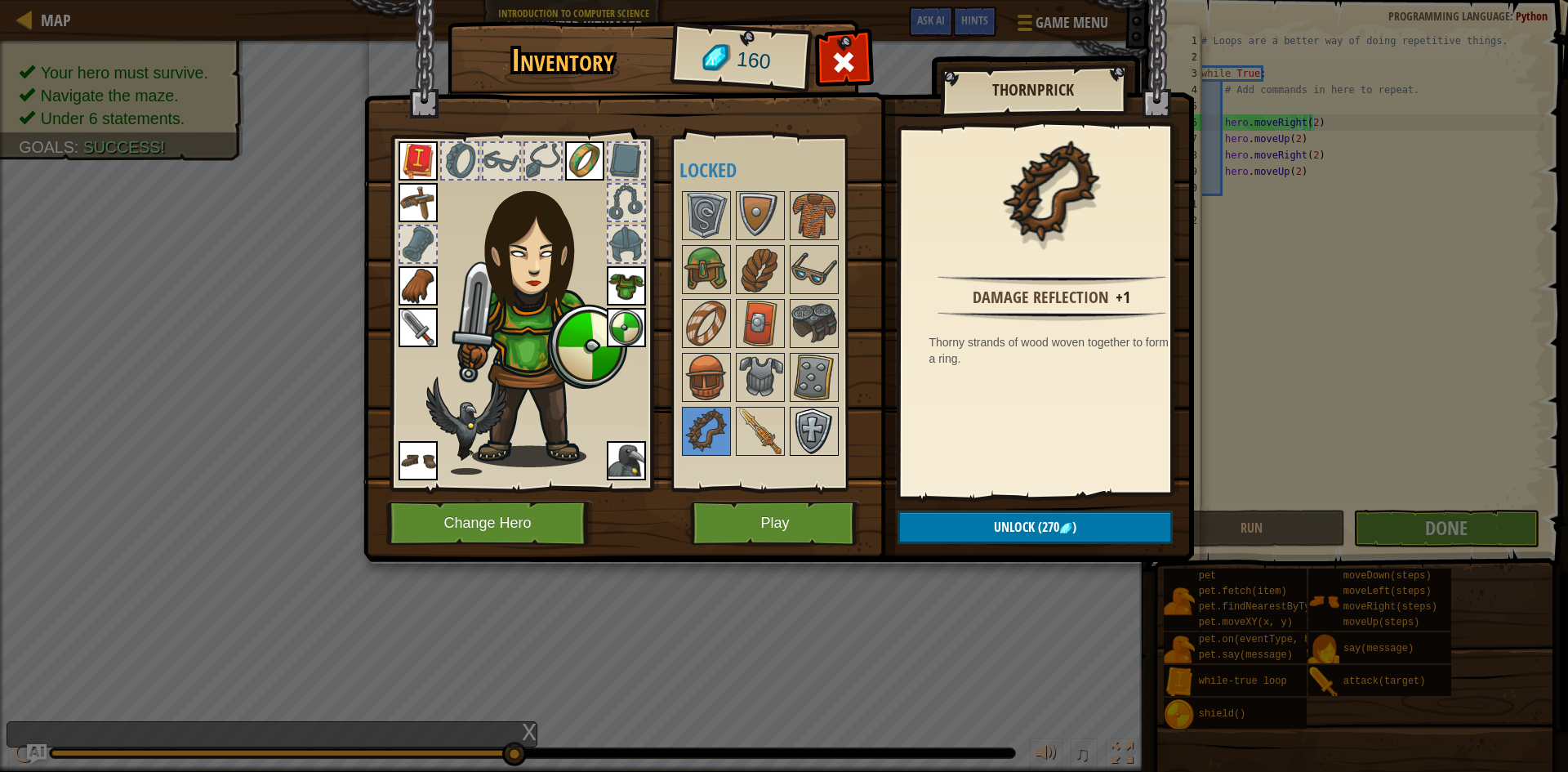
click at [803, 433] on img at bounding box center [814, 431] width 46 height 46
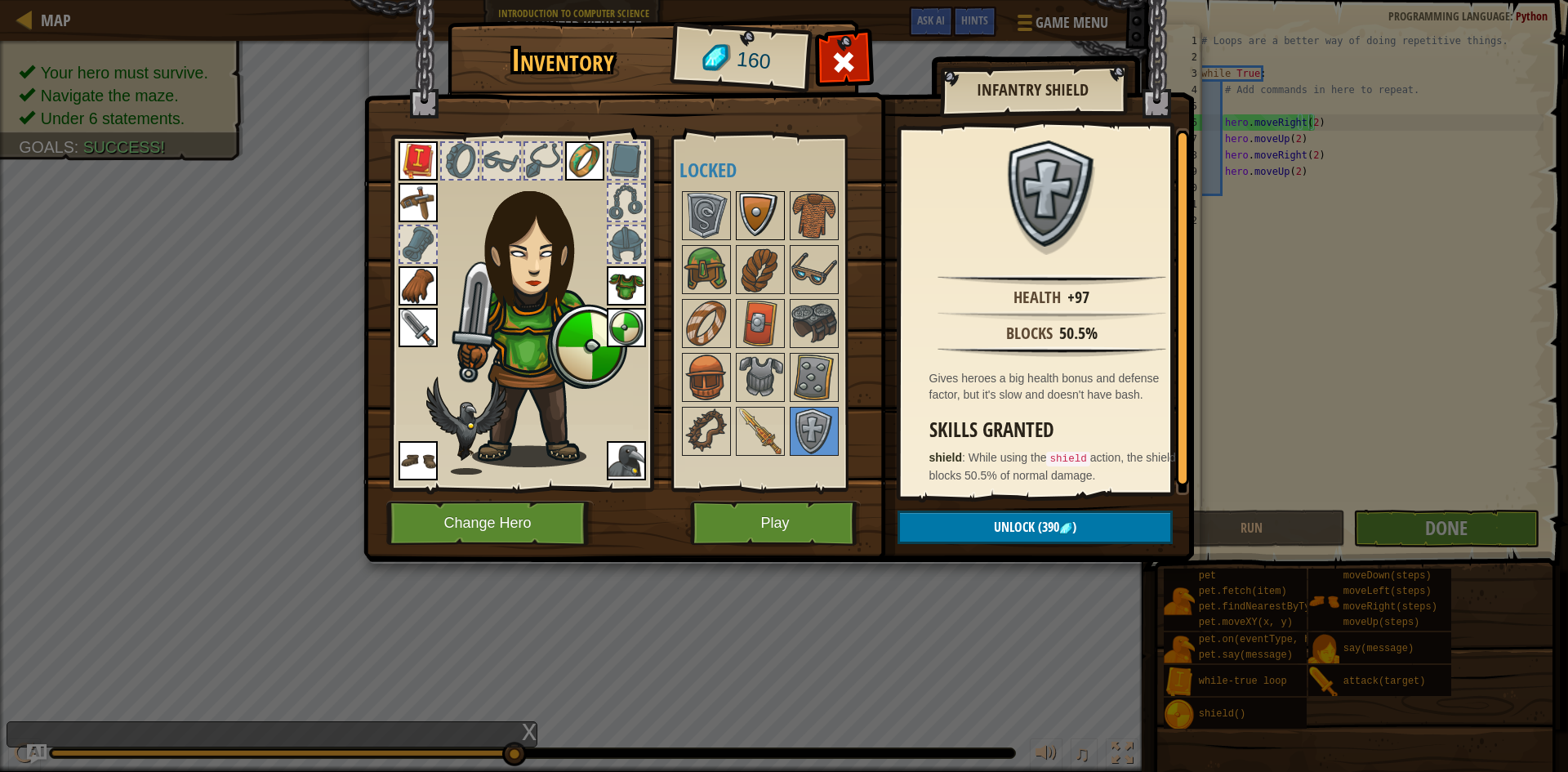
click at [747, 221] on img at bounding box center [761, 216] width 46 height 46
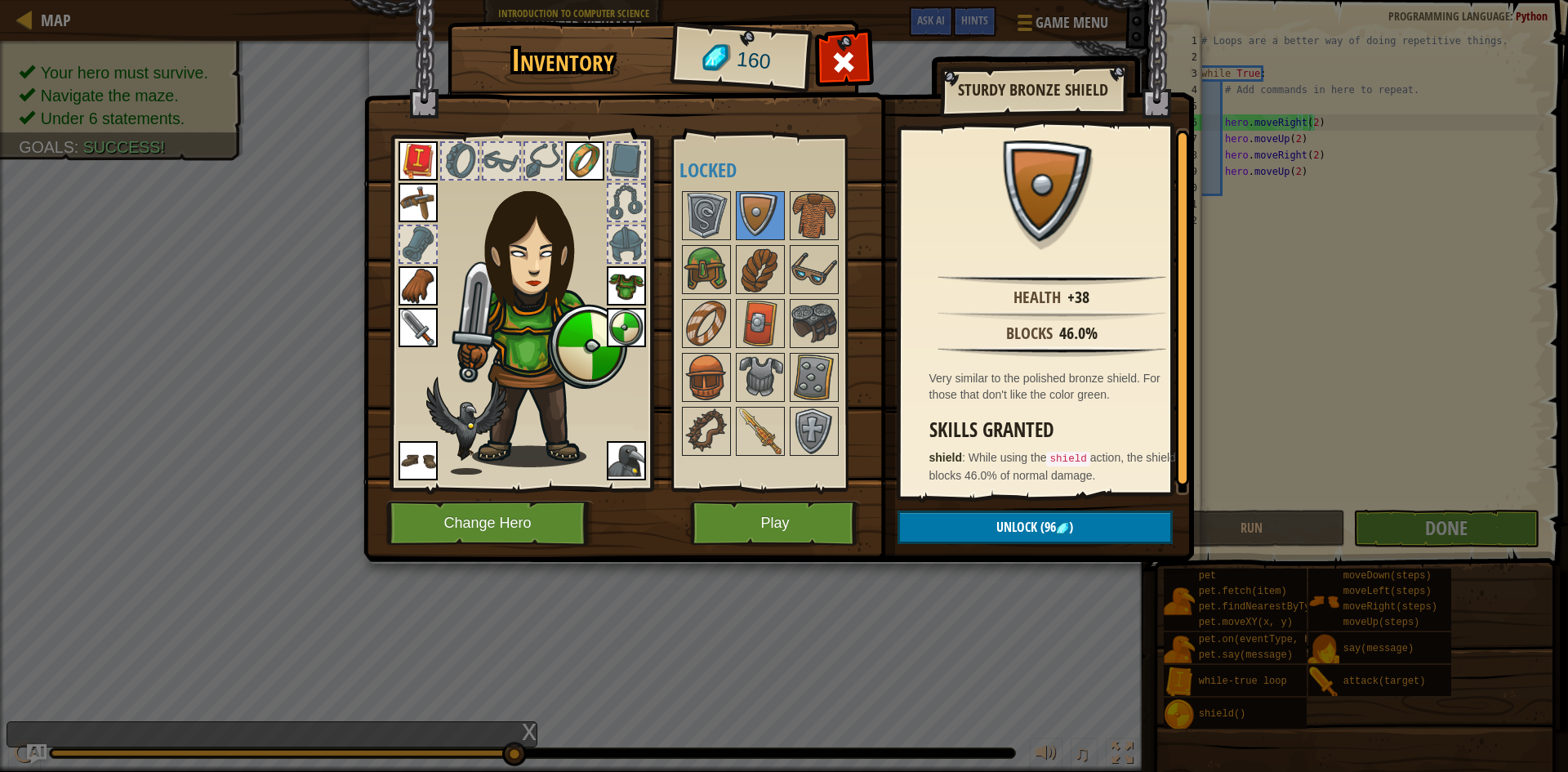
click at [787, 217] on div at bounding box center [783, 323] width 207 height 270
click at [798, 215] on img at bounding box center [814, 216] width 46 height 46
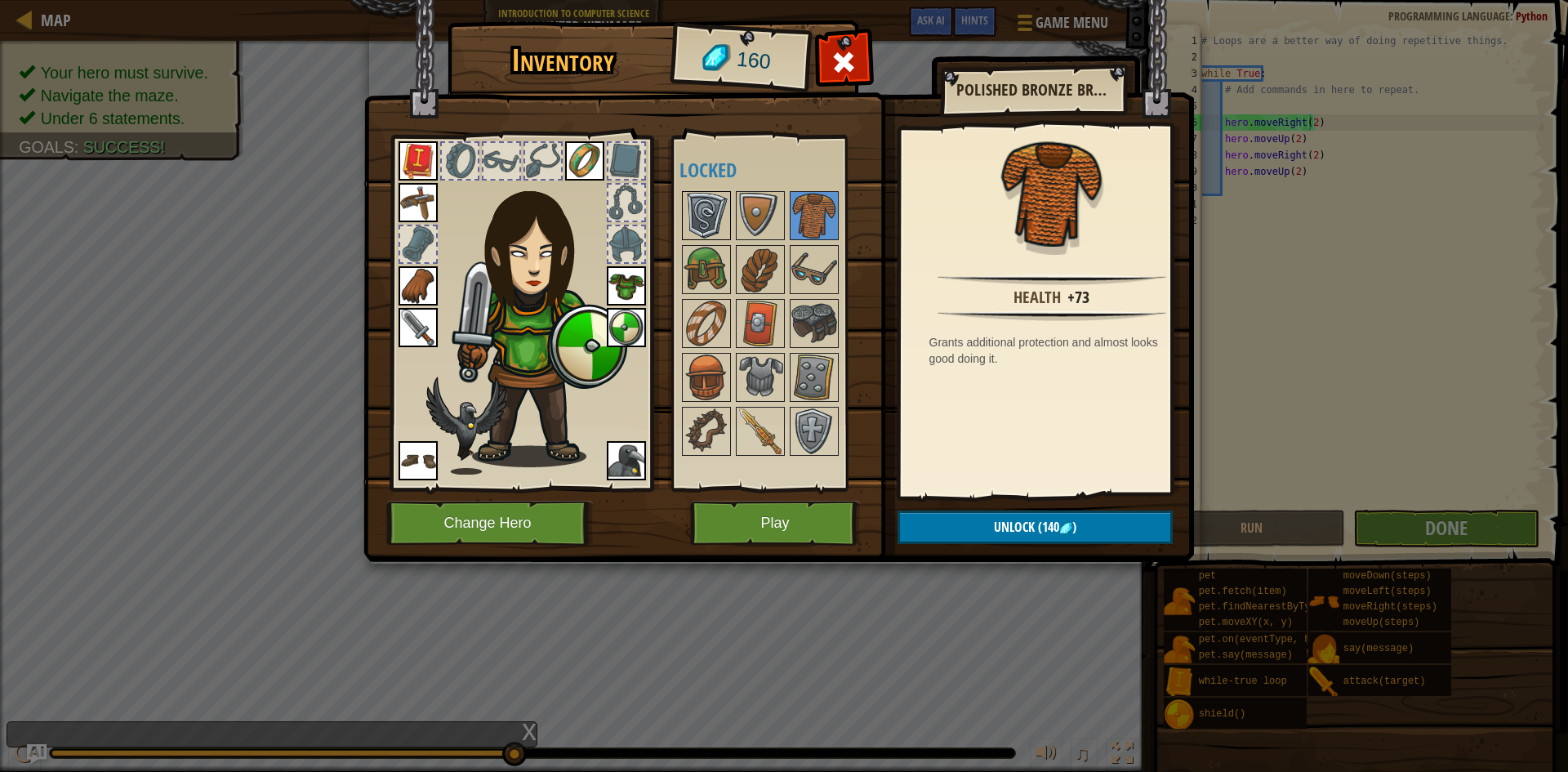
click at [690, 201] on img at bounding box center [707, 216] width 46 height 46
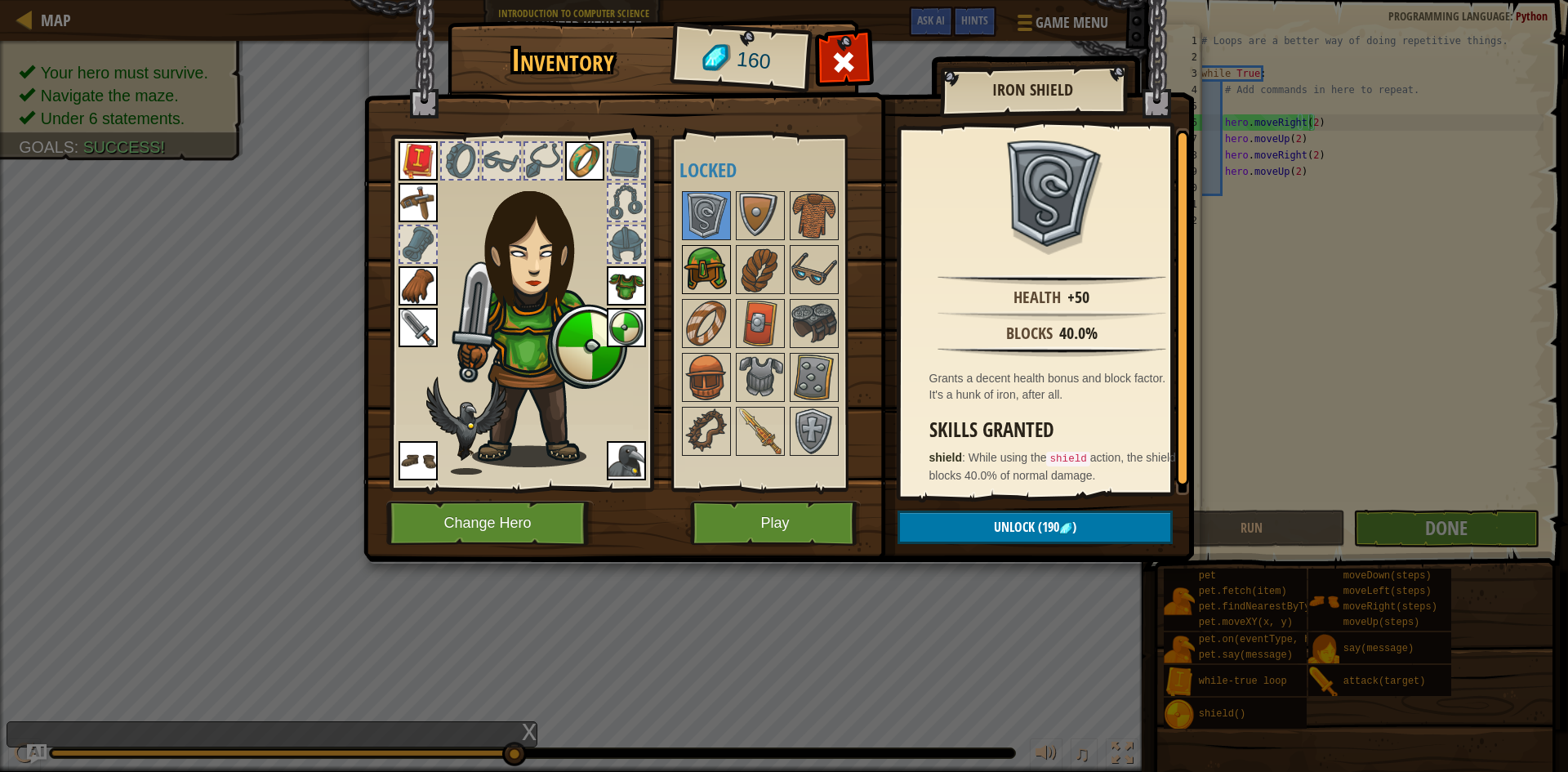
click at [709, 262] on img at bounding box center [707, 270] width 46 height 46
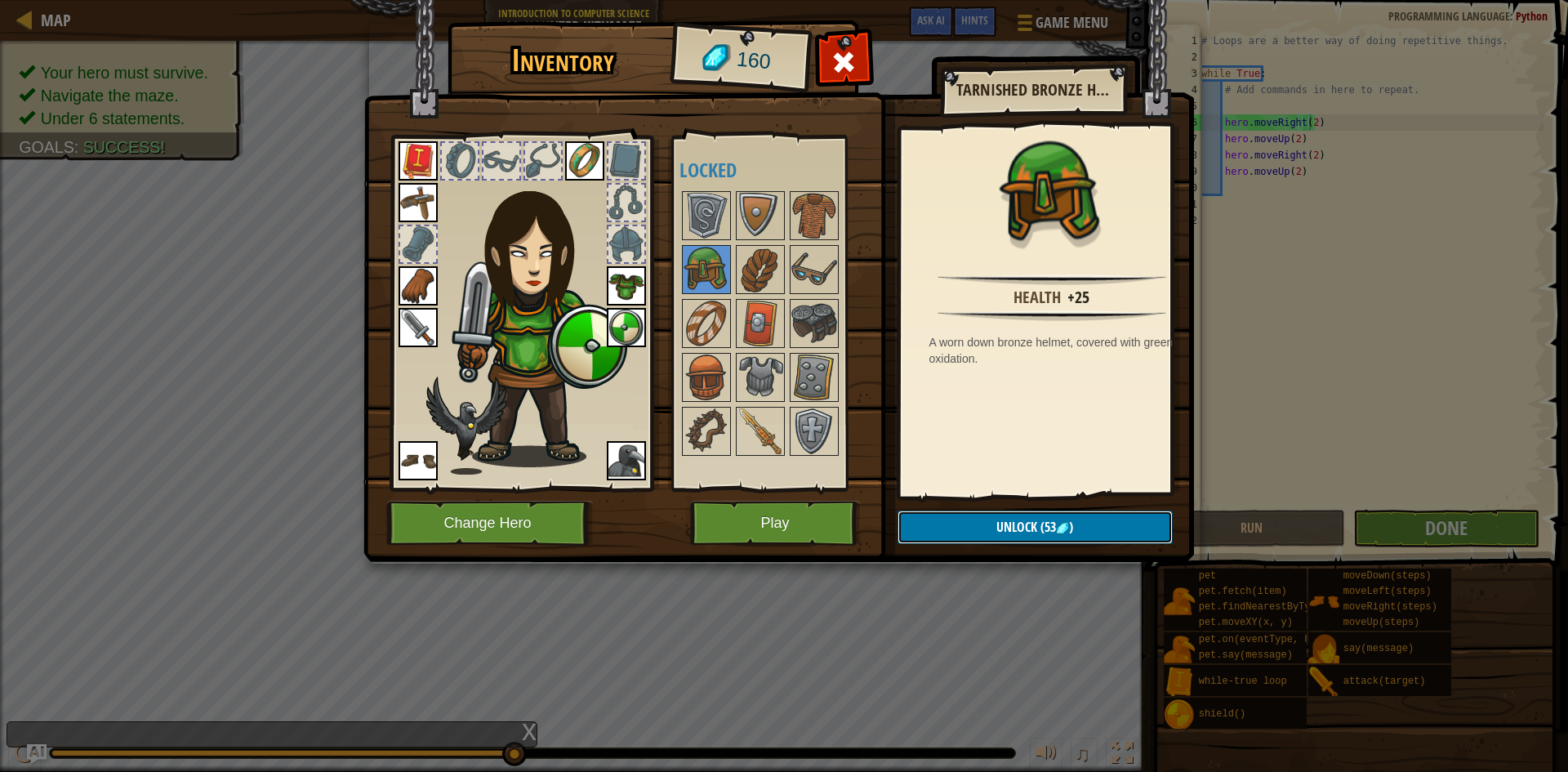
click at [953, 526] on button "Unlock (53 )" at bounding box center [1035, 527] width 276 height 33
click at [953, 518] on button "Confirm" at bounding box center [1035, 527] width 276 height 33
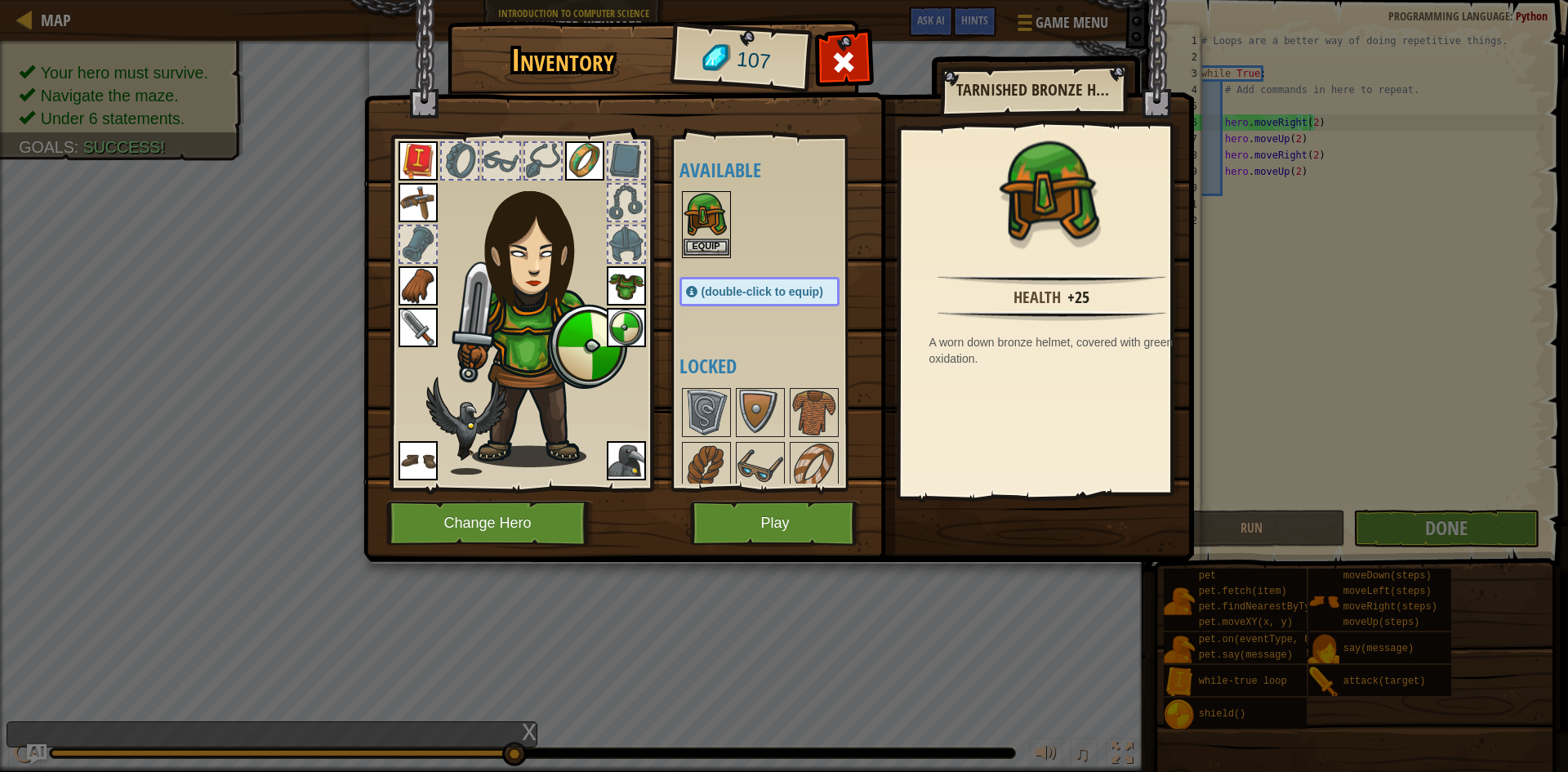
click at [698, 235] on img at bounding box center [707, 216] width 46 height 46
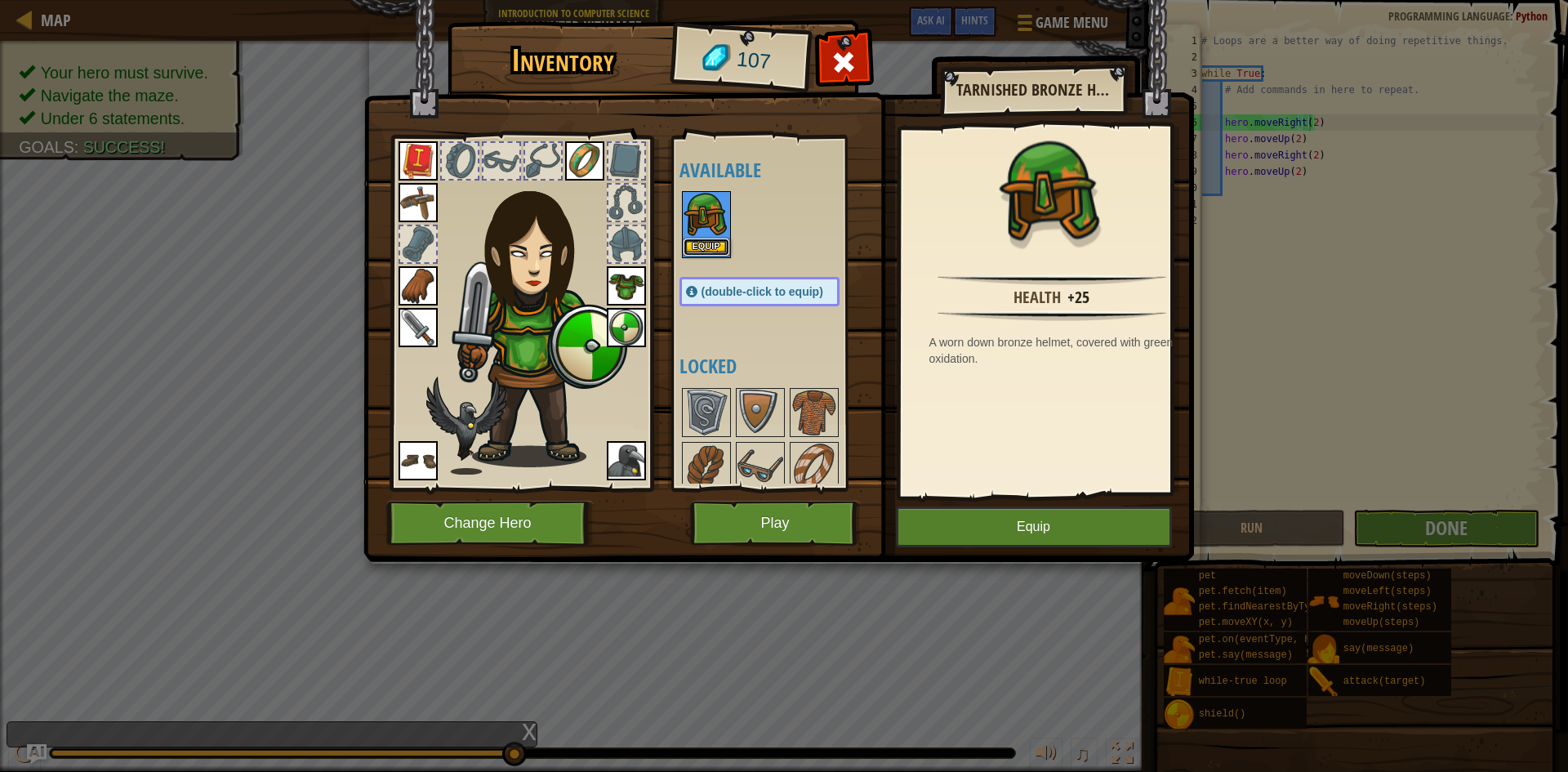
click at [711, 250] on button "Equip" at bounding box center [707, 247] width 46 height 17
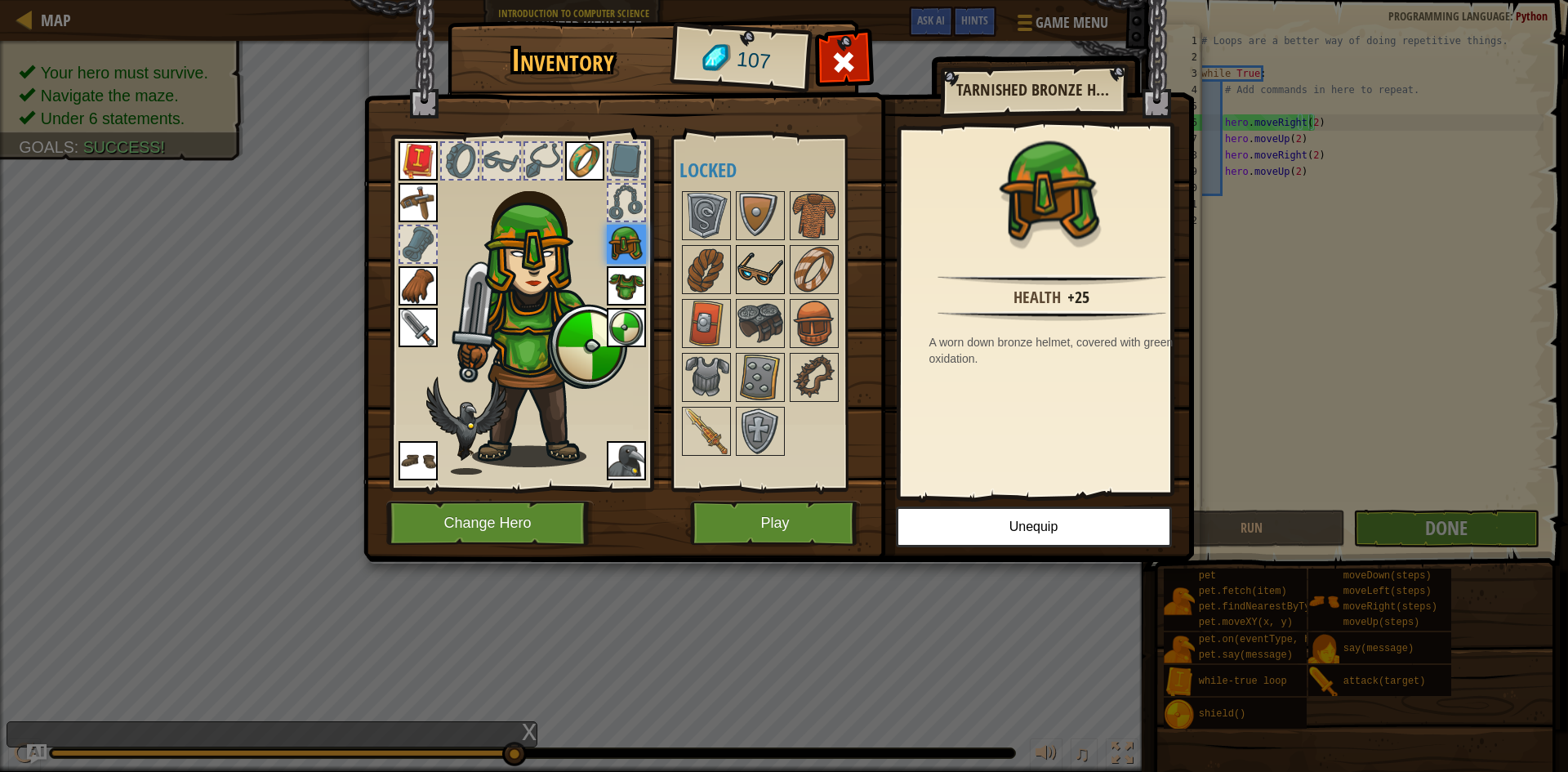
click at [741, 271] on img at bounding box center [761, 270] width 46 height 46
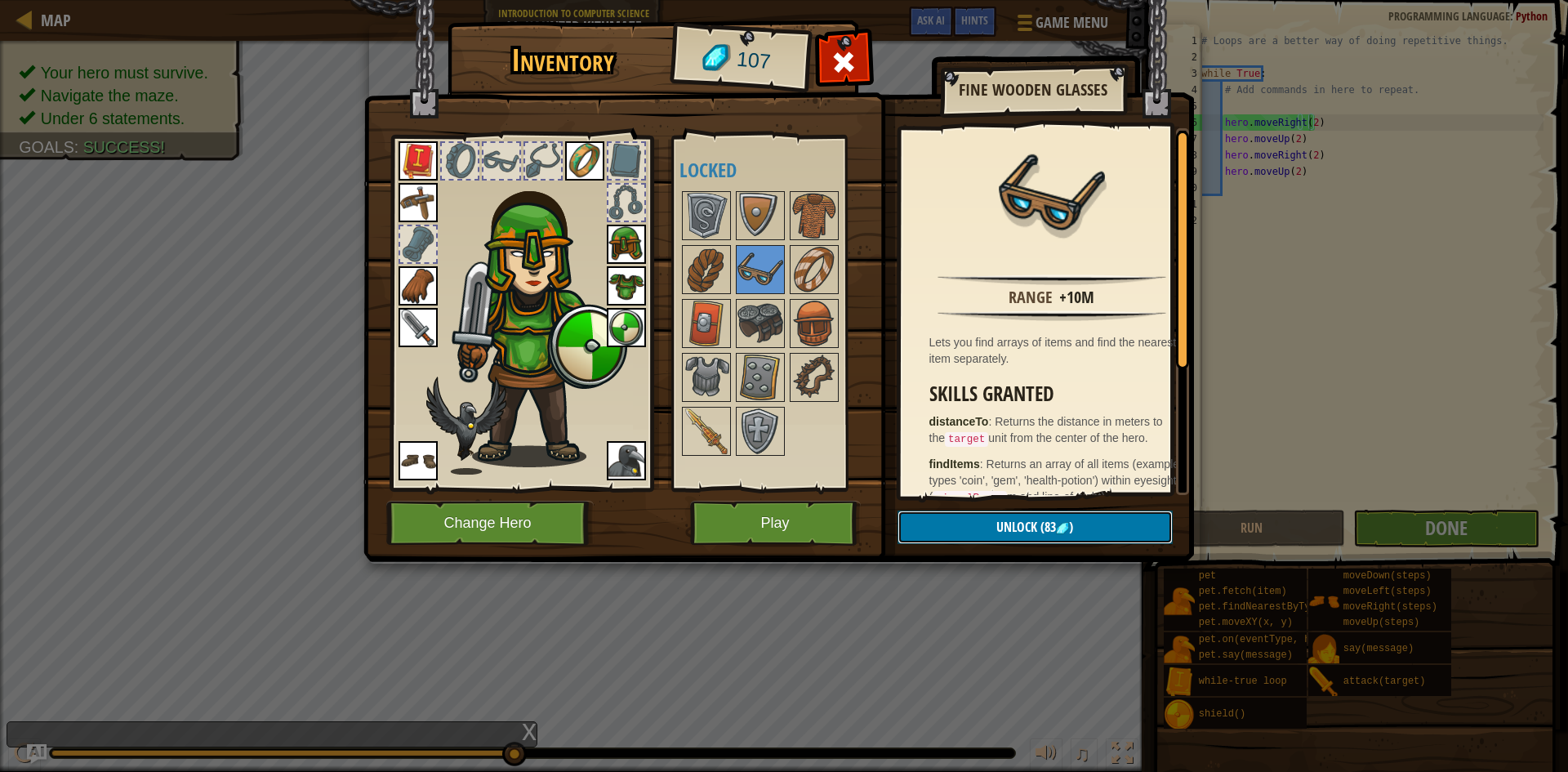
click at [969, 522] on button "Unlock (83 )" at bounding box center [1035, 527] width 276 height 33
click at [969, 522] on button "Confirm" at bounding box center [1035, 527] width 276 height 33
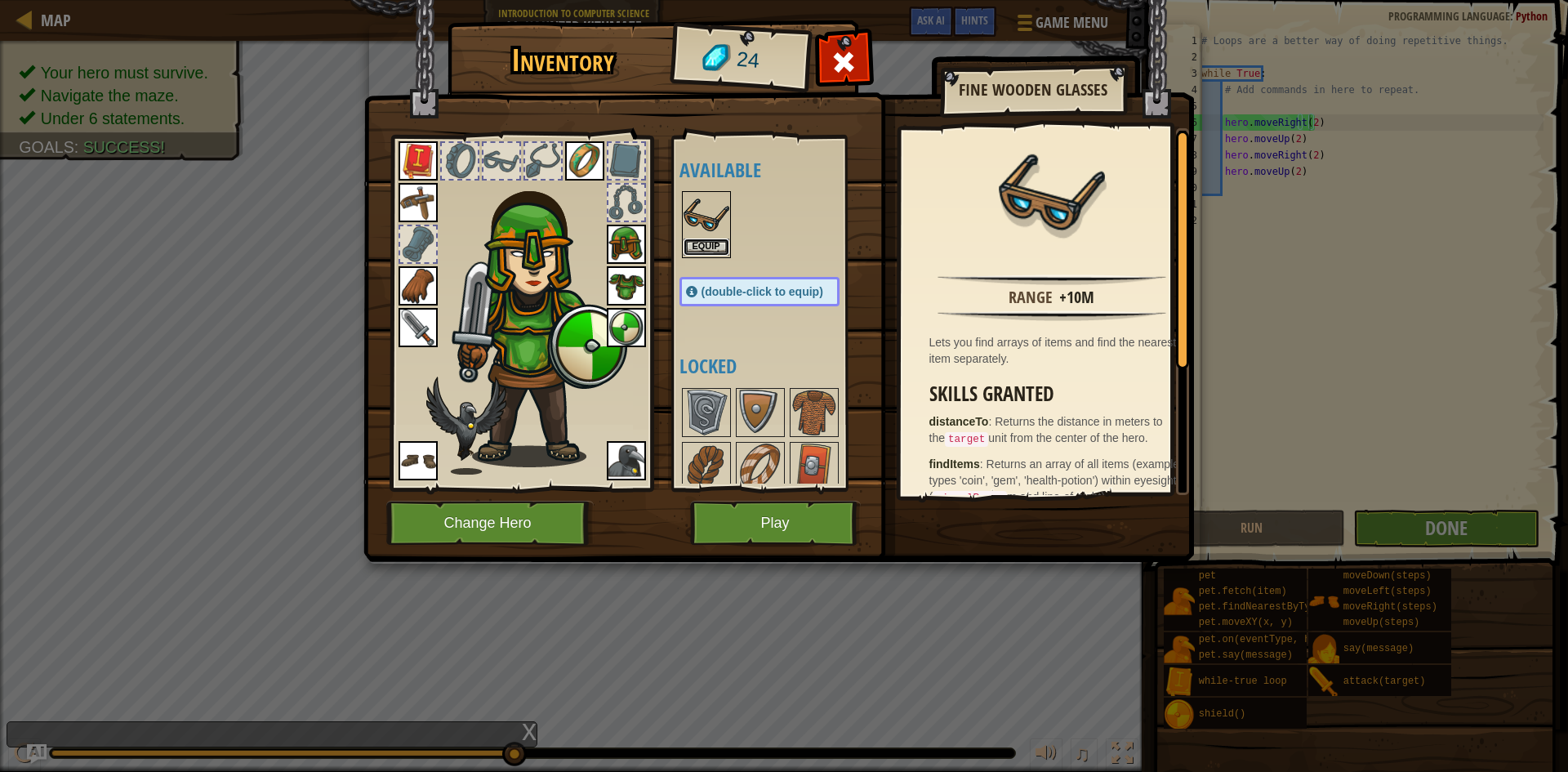
click at [696, 244] on button "Equip" at bounding box center [707, 247] width 46 height 17
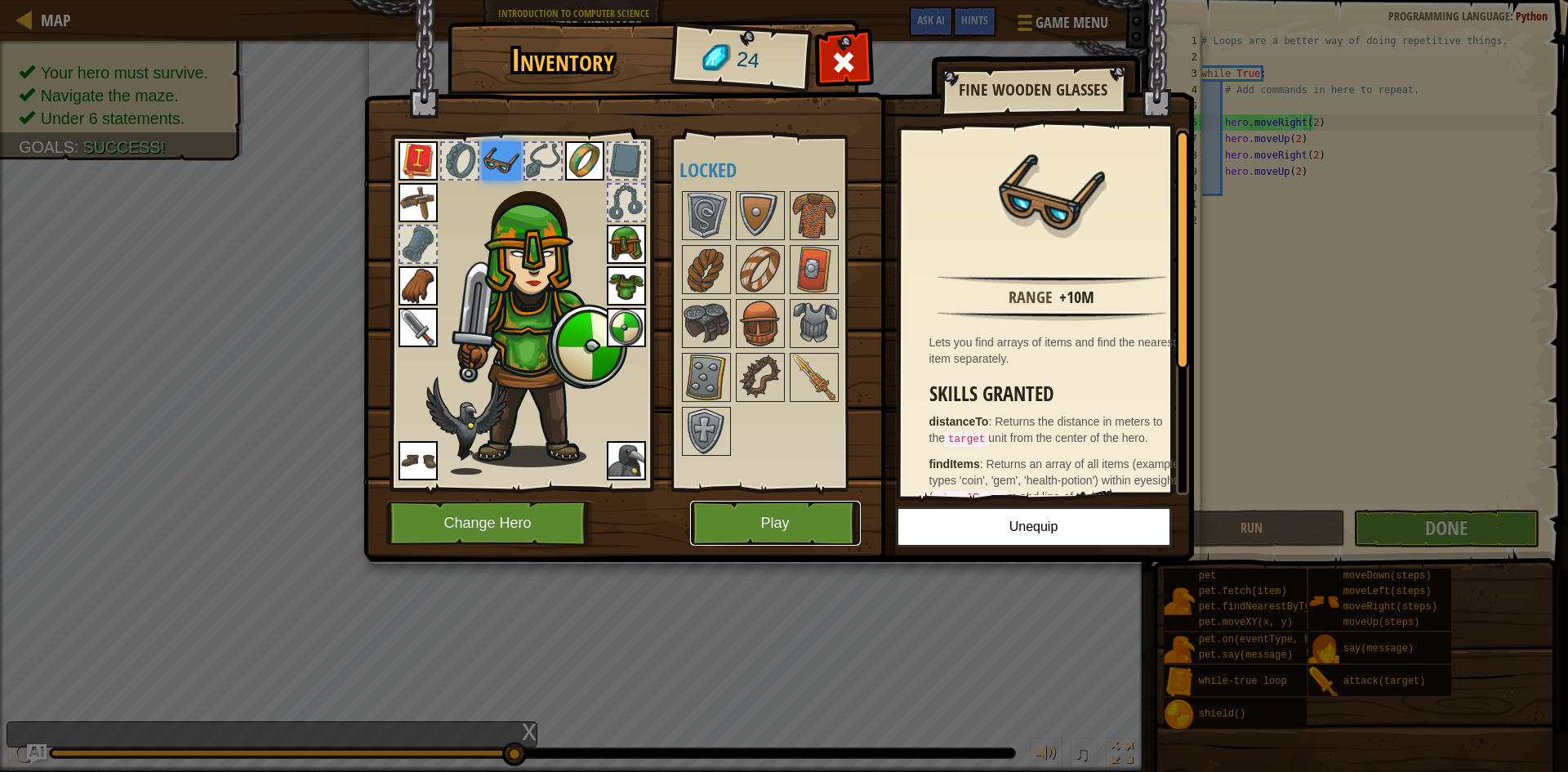
click at [760, 510] on button "Play" at bounding box center [776, 522] width 170 height 45
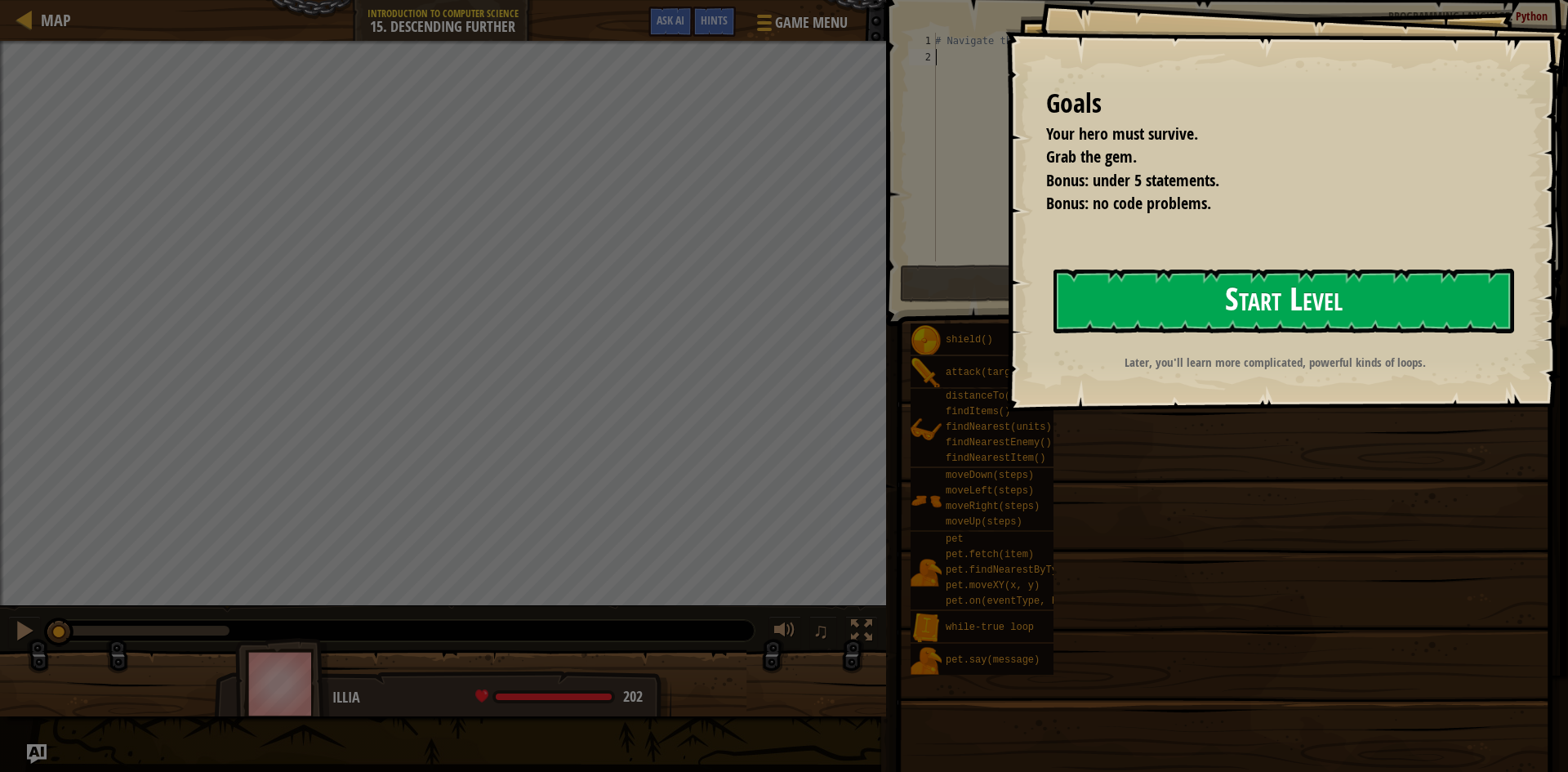
click at [1167, 327] on button "Start Level" at bounding box center [1285, 300] width 461 height 64
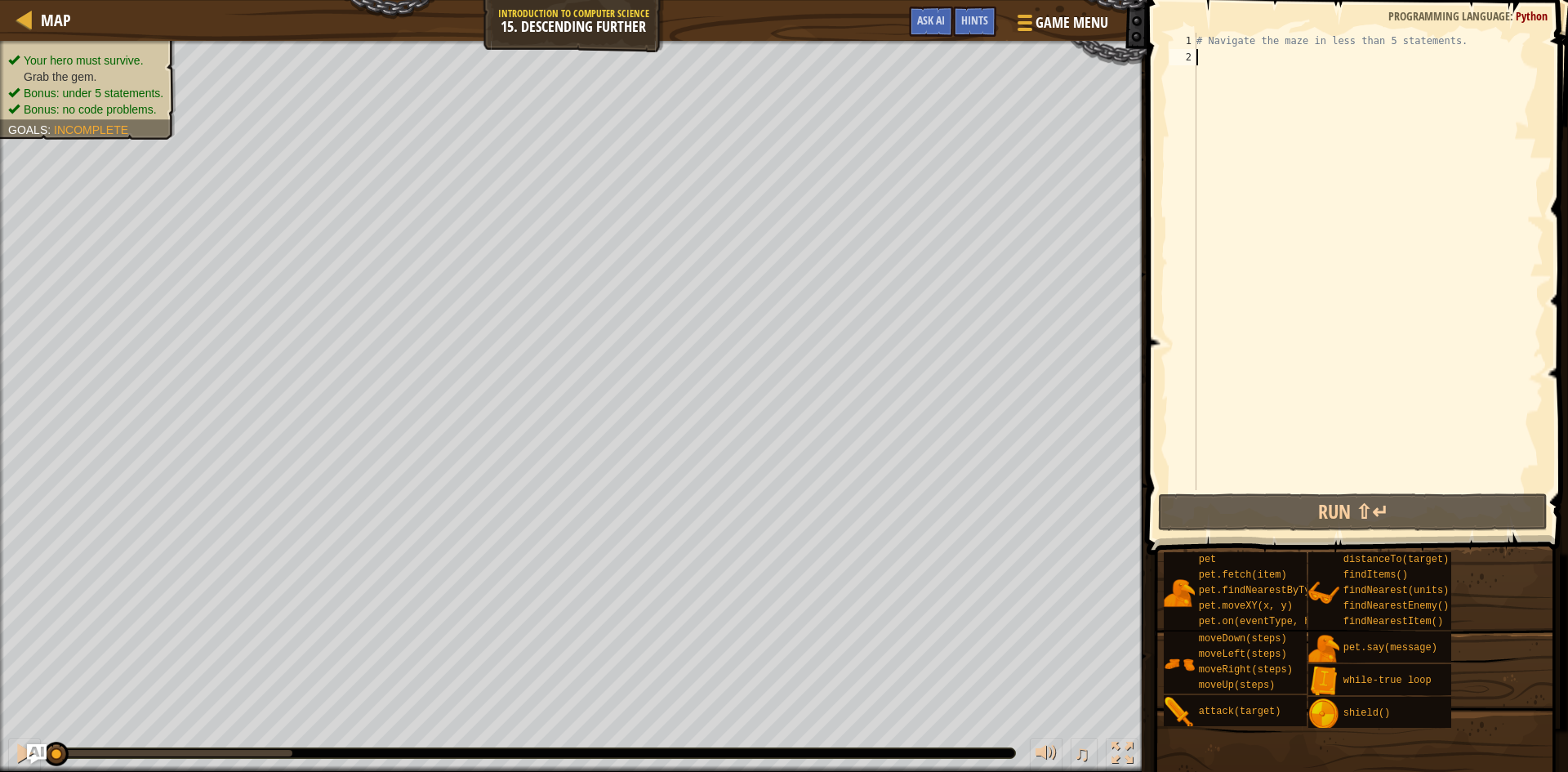
scroll to position [8, 0]
type textarea "wh"
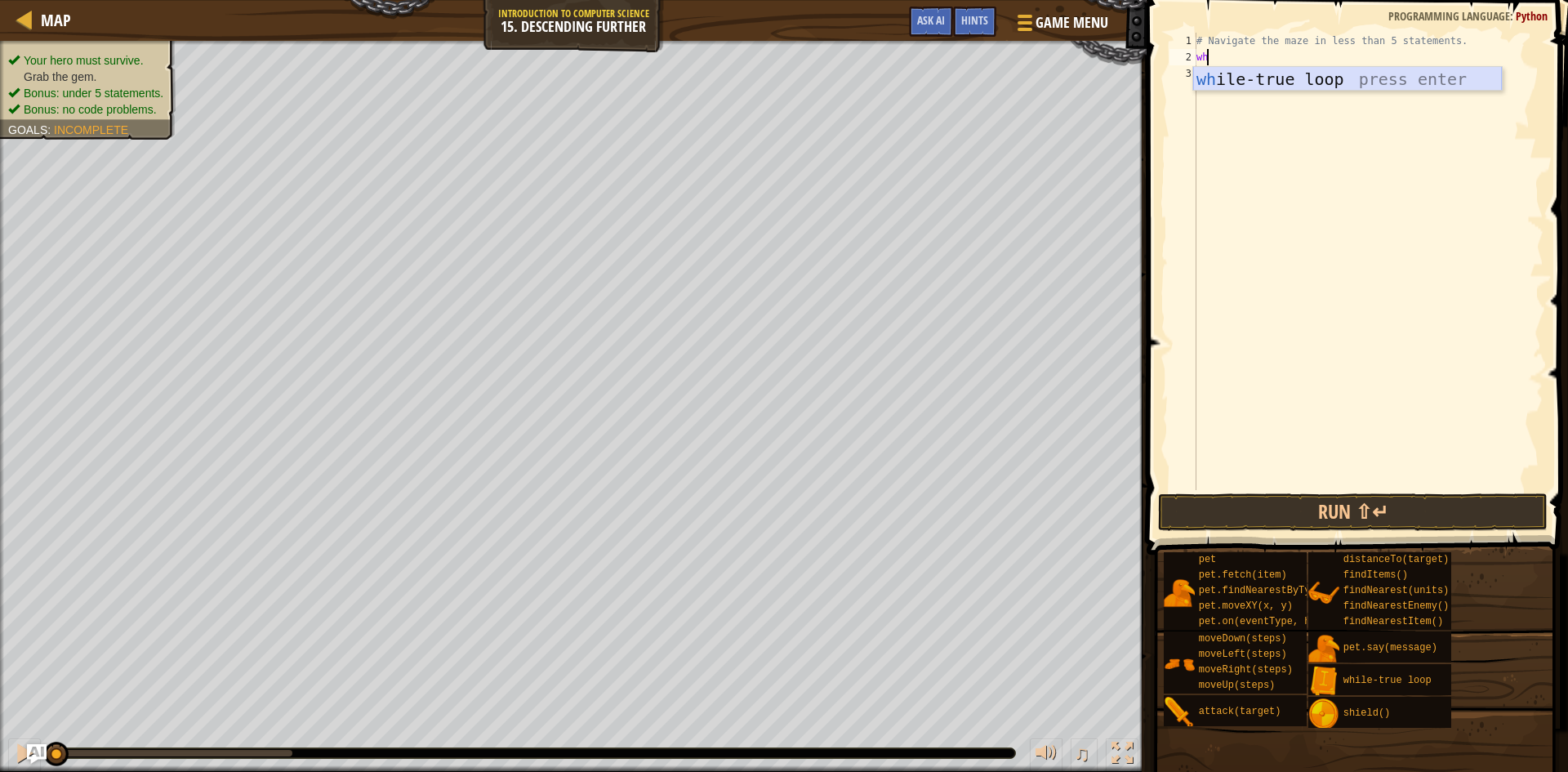
click at [1223, 81] on div "wh ile-true loop press enter" at bounding box center [1348, 103] width 309 height 74
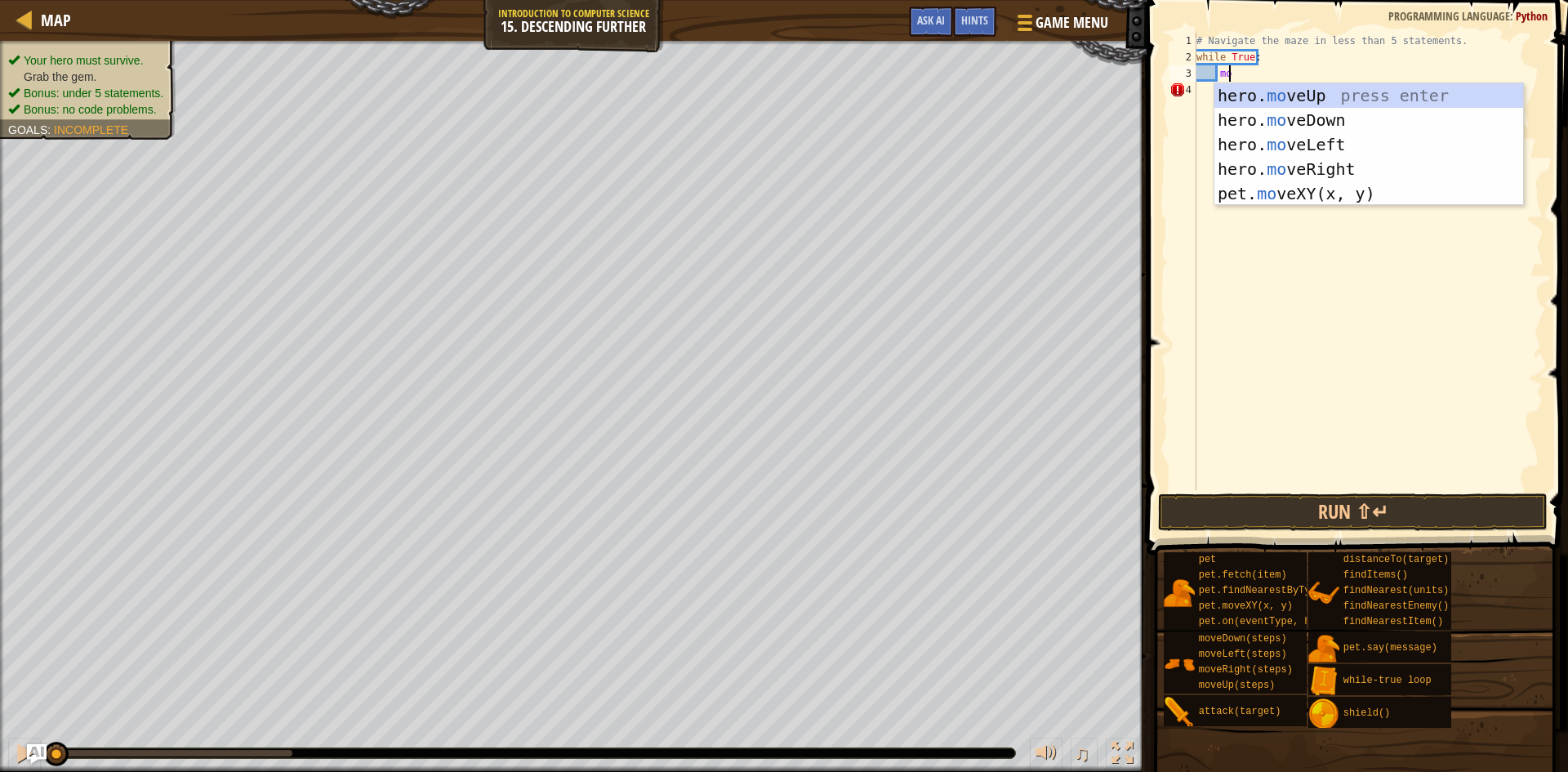
type textarea "move"
click at [1324, 165] on div "hero. move Up press enter hero. move Down press enter hero. move Left press ent…" at bounding box center [1369, 168] width 309 height 171
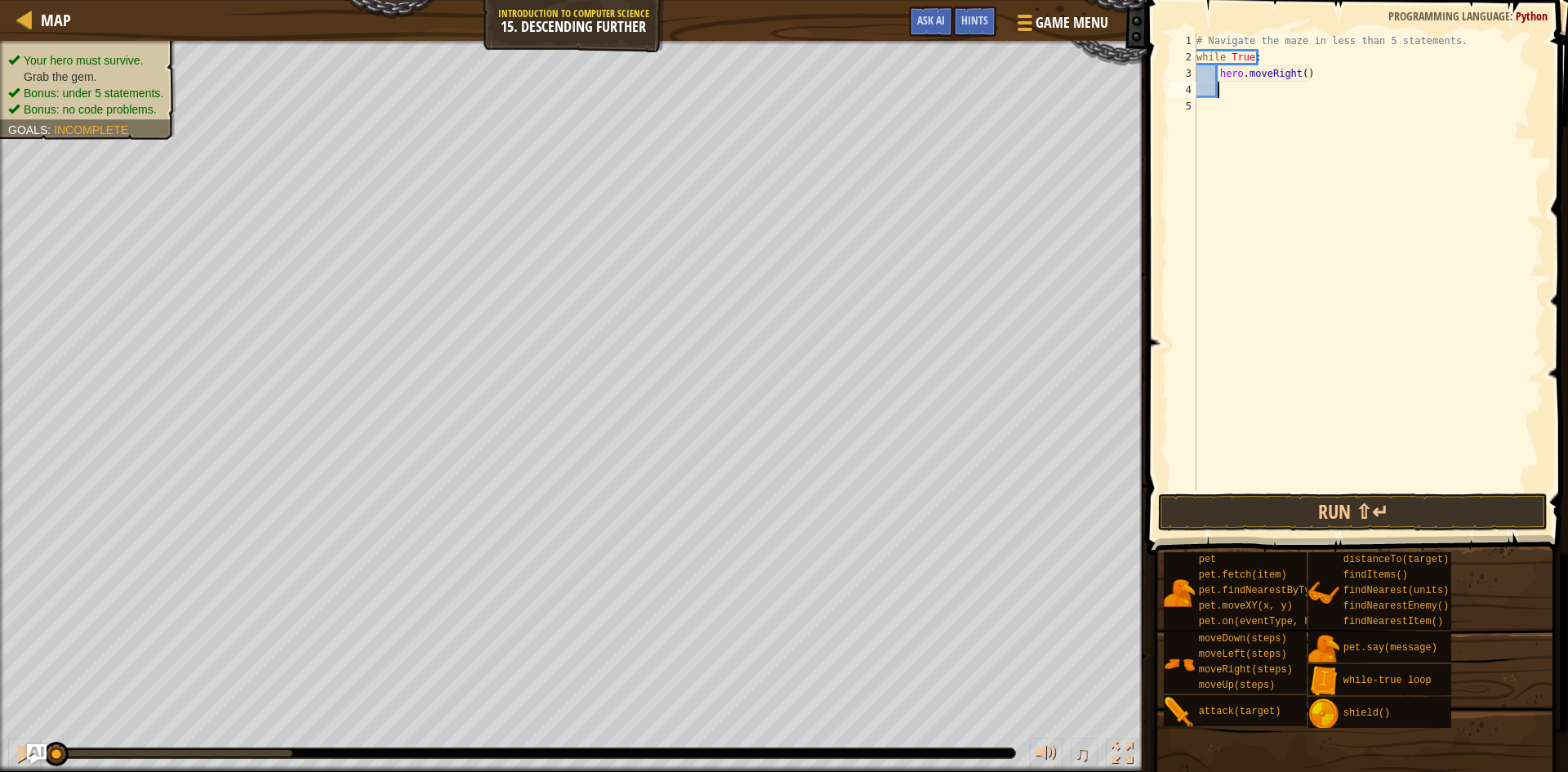
scroll to position [8, 1]
click at [1299, 77] on div "# Navigate the maze in less than 5 statements. while True : hero . moveRight ( )" at bounding box center [1369, 277] width 350 height 490
type textarea "hero.moveRight(2)"
click at [1265, 98] on div "# Navigate the maze in less than 5 statements. while True : hero . moveRight ( …" at bounding box center [1369, 277] width 350 height 490
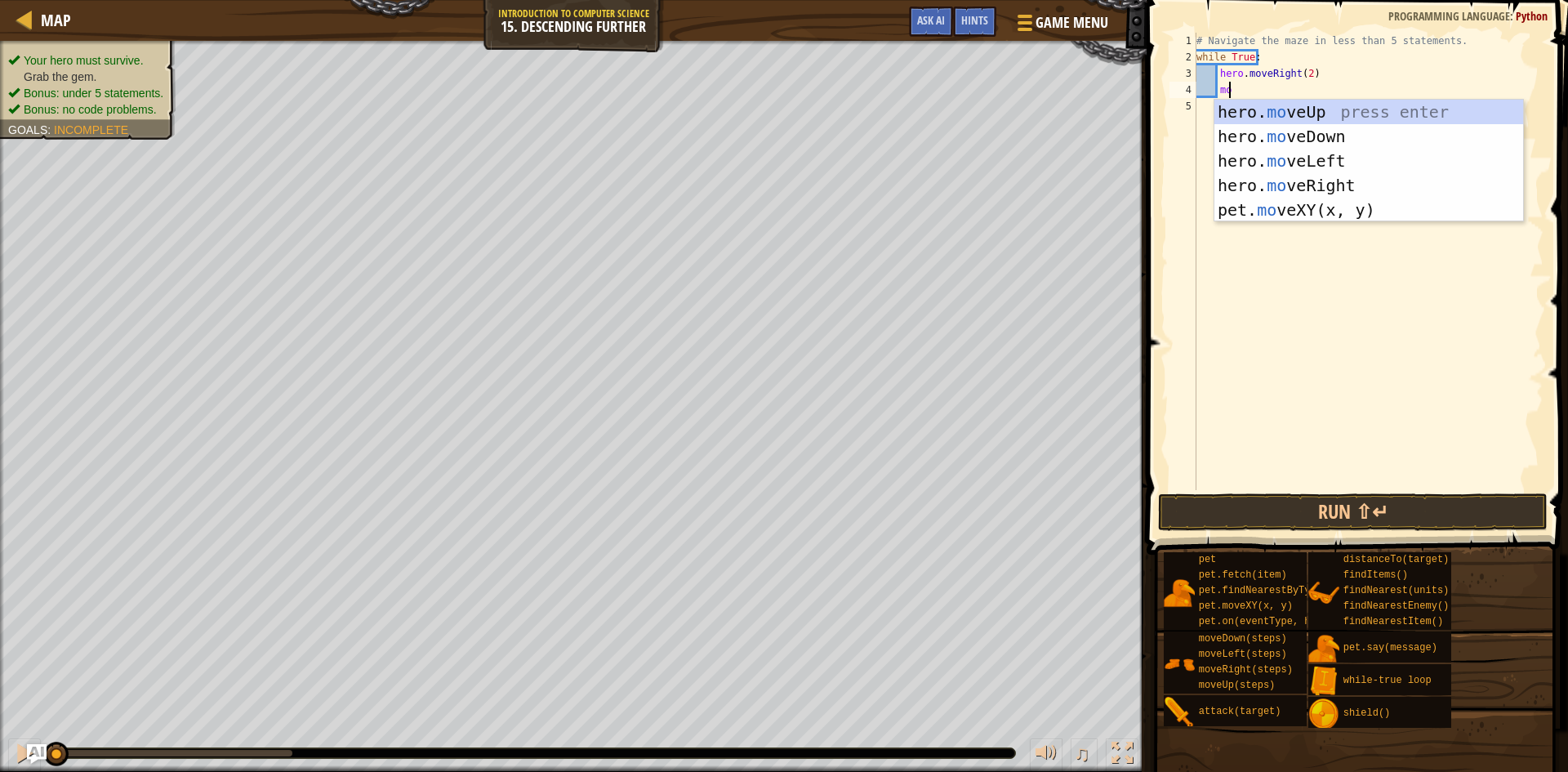
type textarea "move"
click at [1294, 139] on div "hero. move Up press enter hero. move Down press enter hero. move Left press ent…" at bounding box center [1369, 185] width 309 height 171
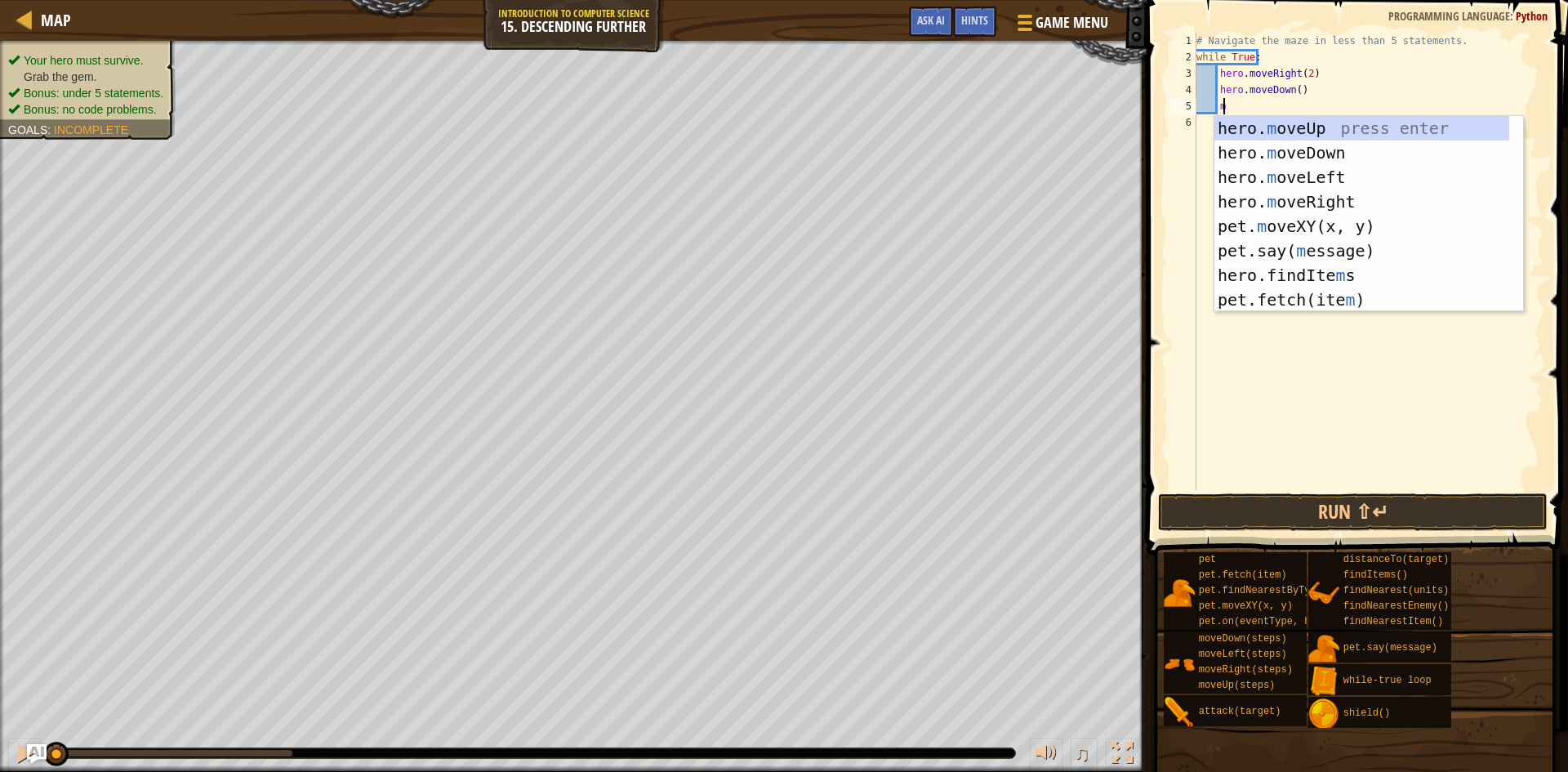
type textarea "move"
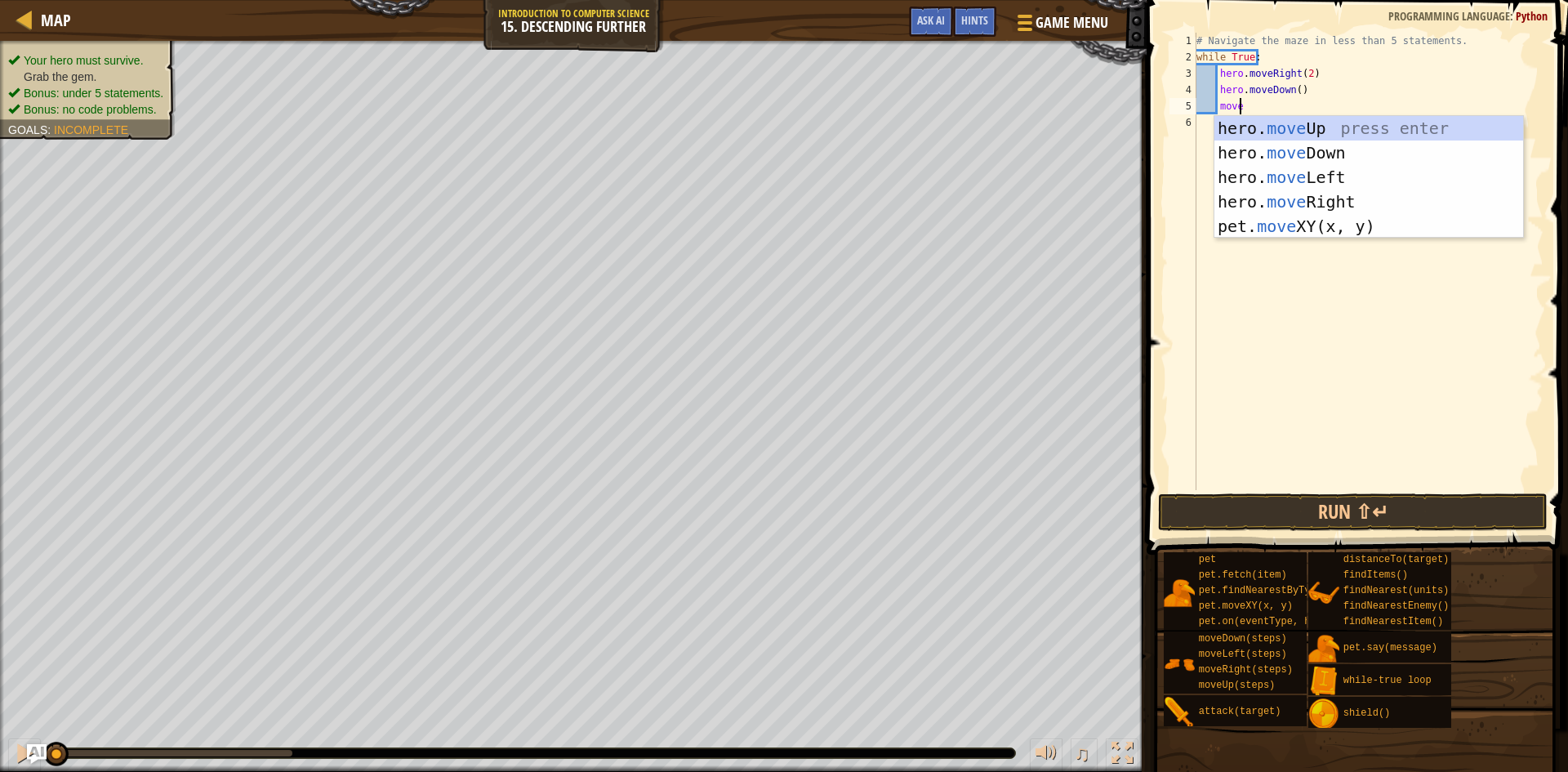
scroll to position [8, 3]
click at [1285, 198] on div "hero. move Up press enter hero. move Down press enter hero. move Left press ent…" at bounding box center [1369, 201] width 309 height 171
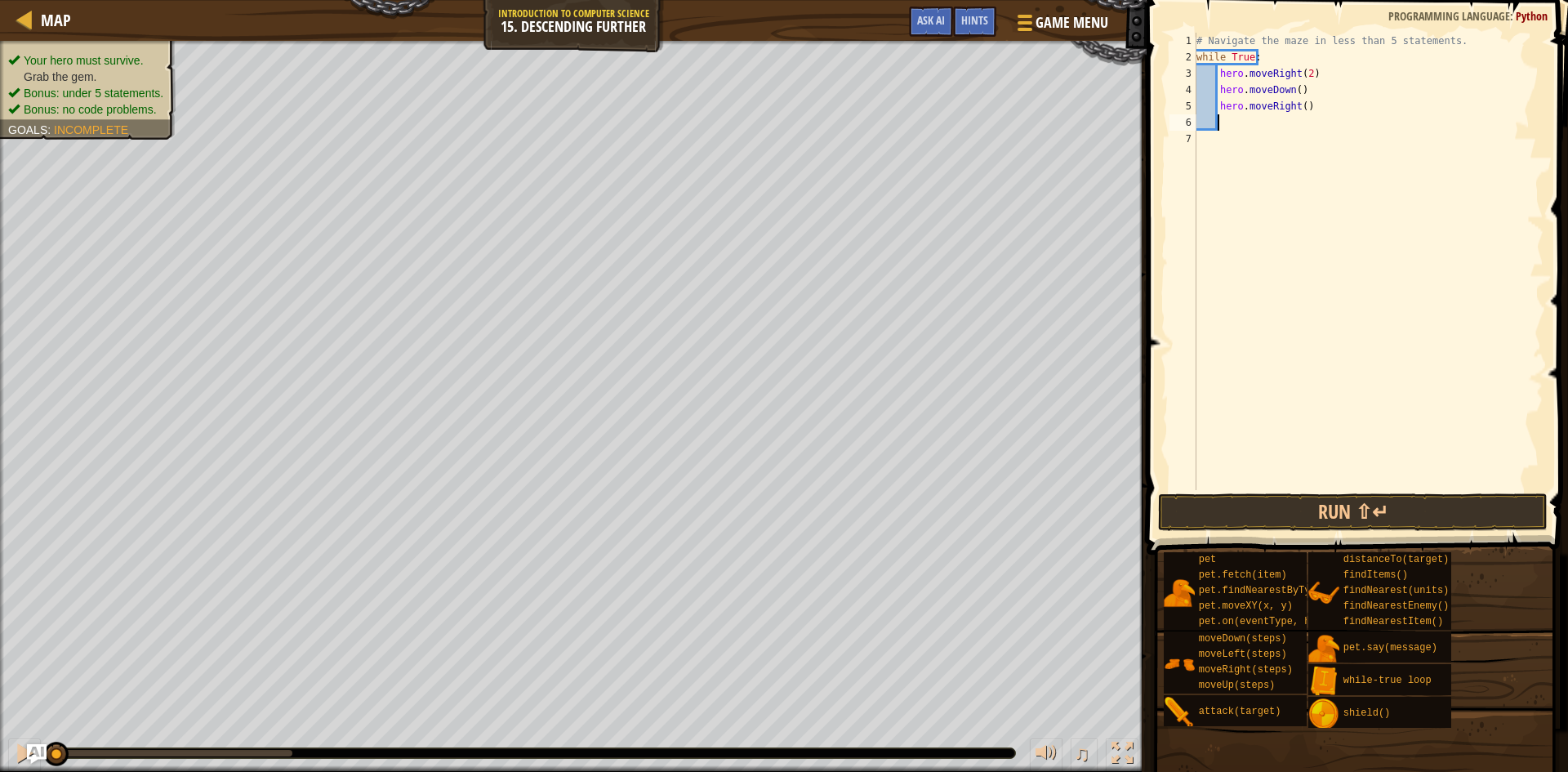
scroll to position [8, 1]
click at [1299, 109] on div "# Navigate the maze in less than 5 statements. while True : hero . moveRight ( …" at bounding box center [1369, 277] width 350 height 490
type textarea "hero.moveRight(2)"
click at [1267, 126] on div "# Navigate the maze in less than 5 statements. while True : hero . moveRight ( …" at bounding box center [1369, 277] width 350 height 490
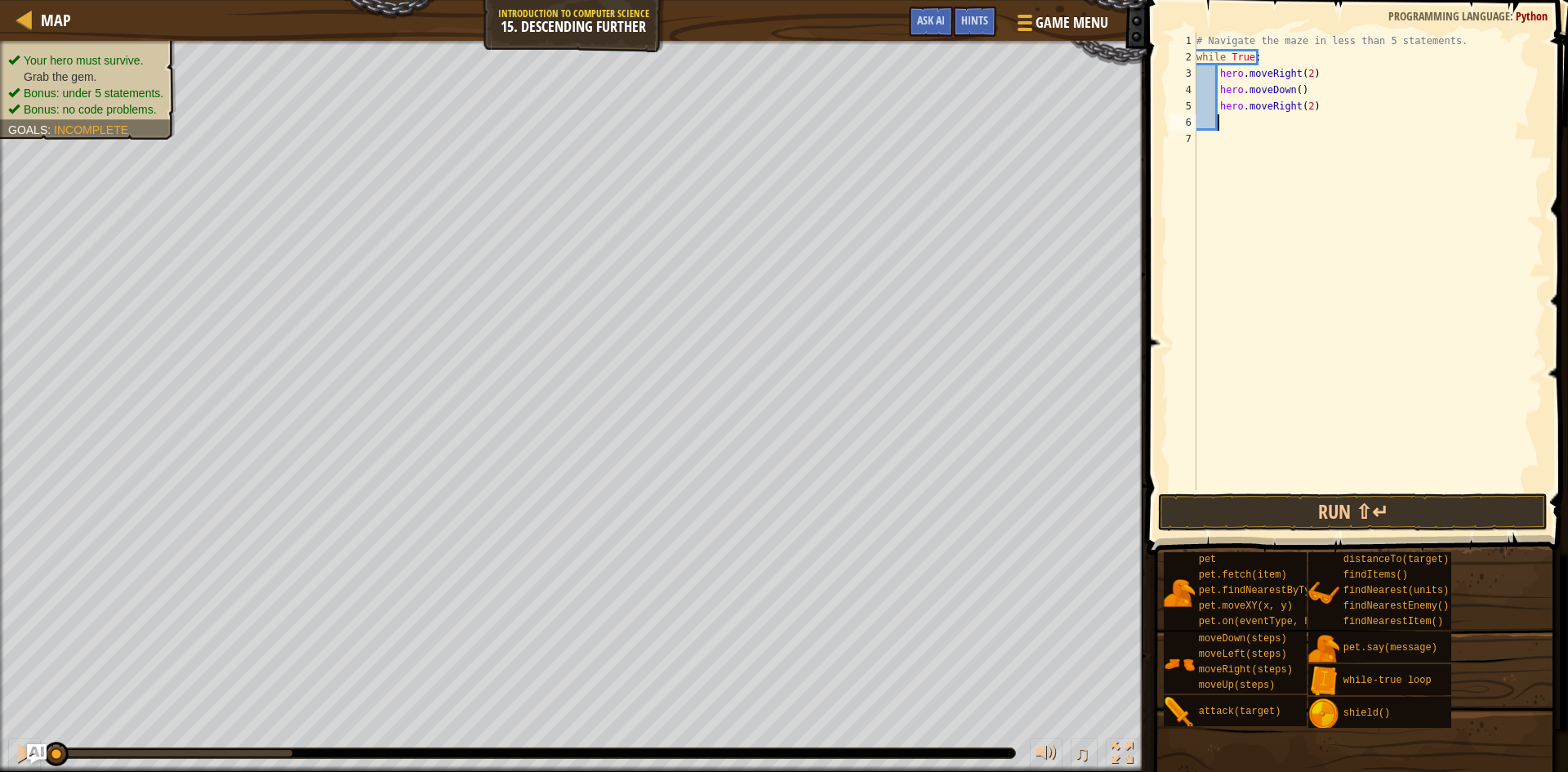
scroll to position [8, 1]
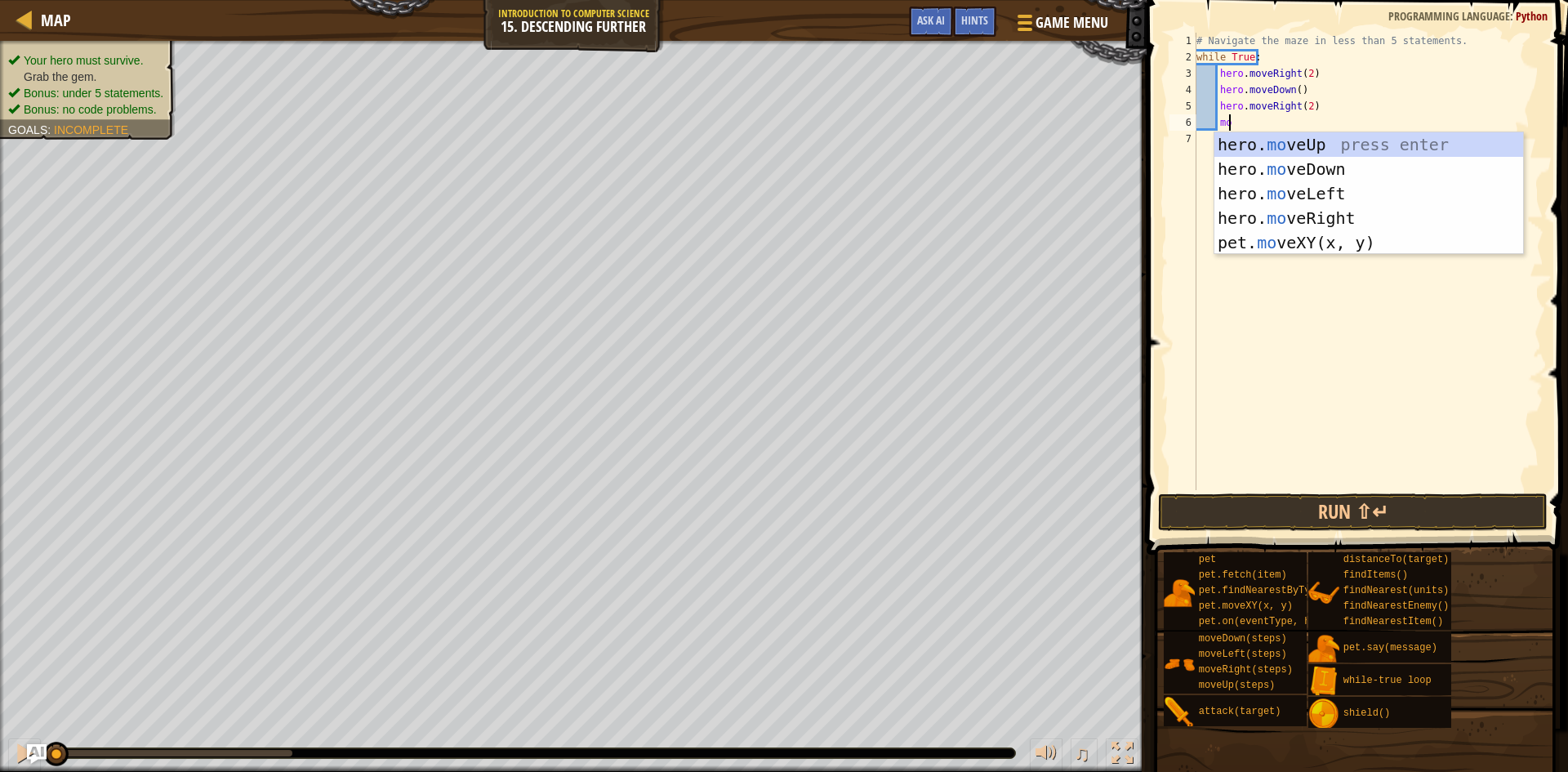
type textarea "move"
click at [1318, 165] on div "hero. move Up press enter hero. move Down press enter hero. move Left press ent…" at bounding box center [1369, 217] width 309 height 171
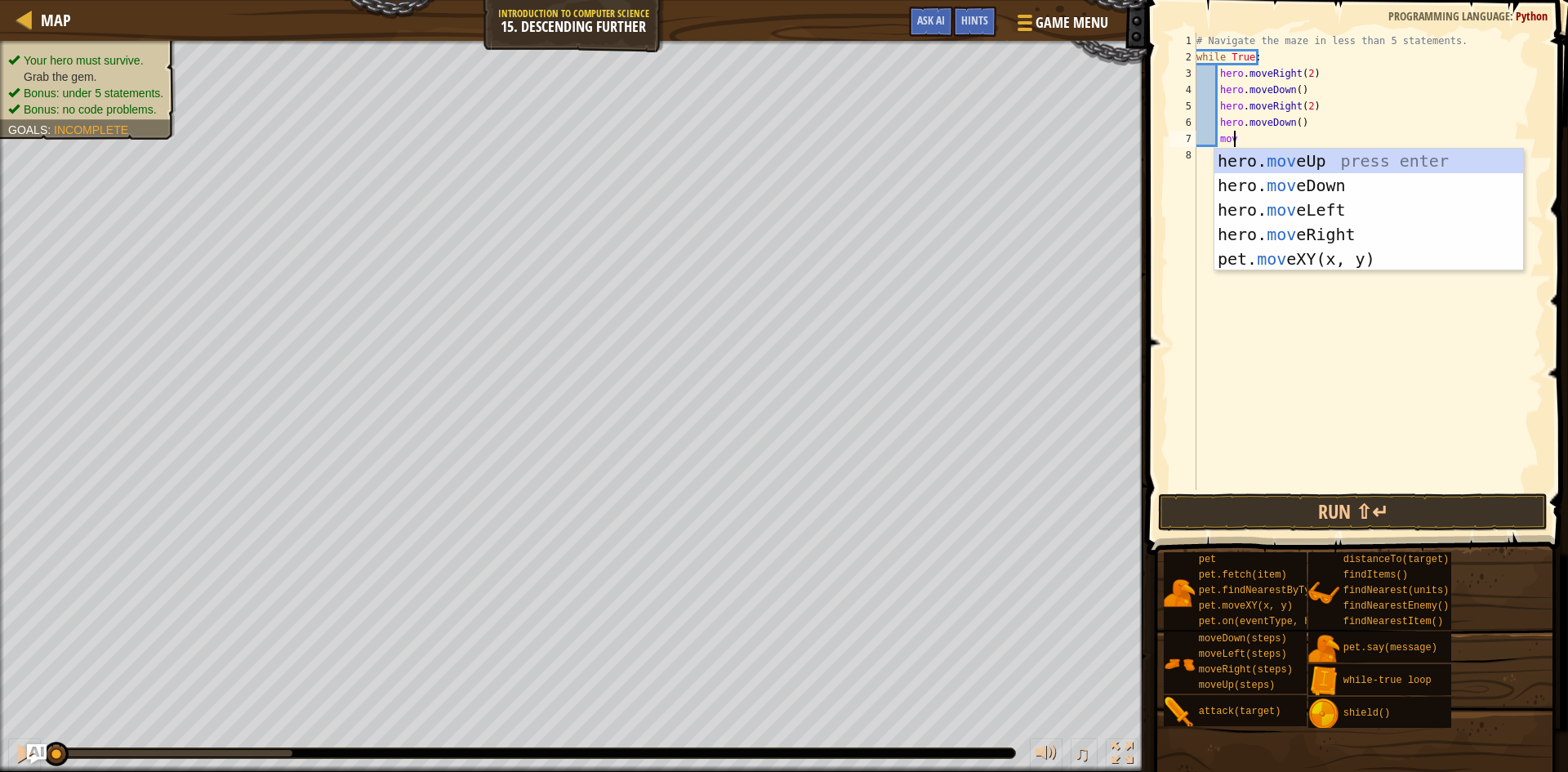
type textarea "move"
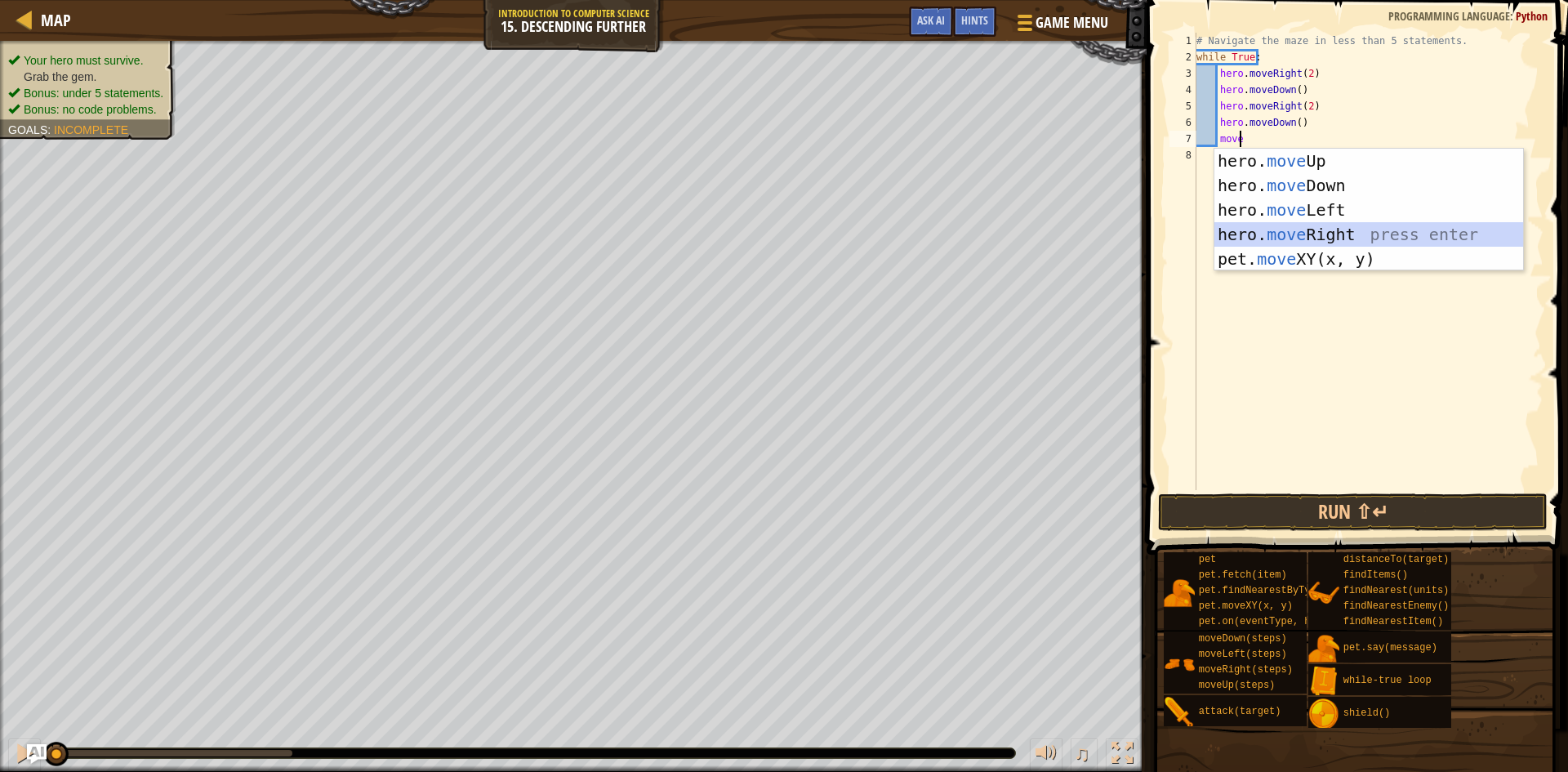
click at [1339, 225] on div "hero. move Up press enter hero. move Down press enter hero. move Left press ent…" at bounding box center [1369, 233] width 309 height 171
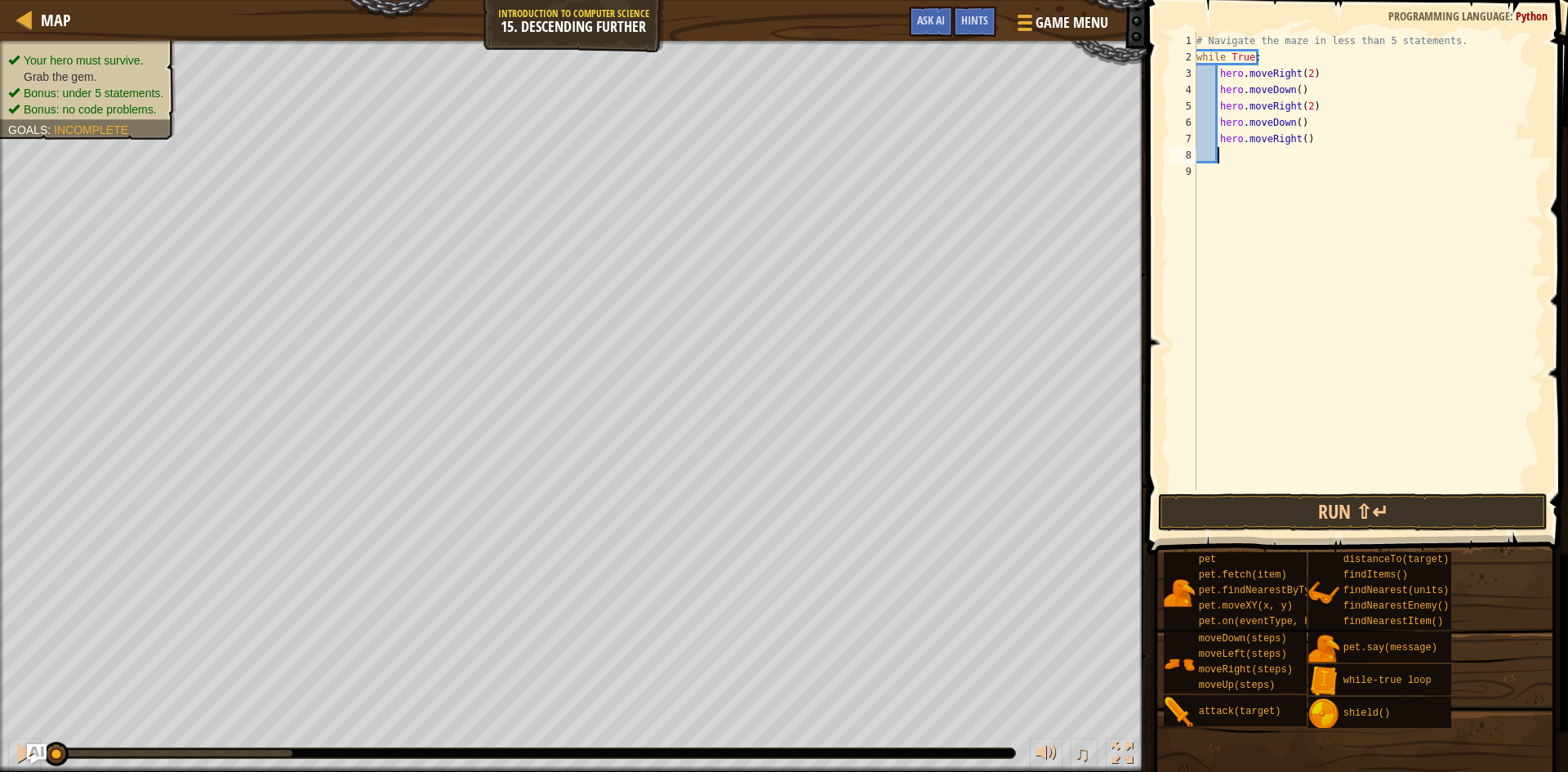
click at [1299, 143] on div "# Navigate the maze in less than 5 statements. while True : hero . moveRight ( …" at bounding box center [1369, 277] width 350 height 490
type textarea "hero.moveRight(2)"
click at [1292, 507] on button "Run ⇧↵" at bounding box center [1353, 512] width 389 height 37
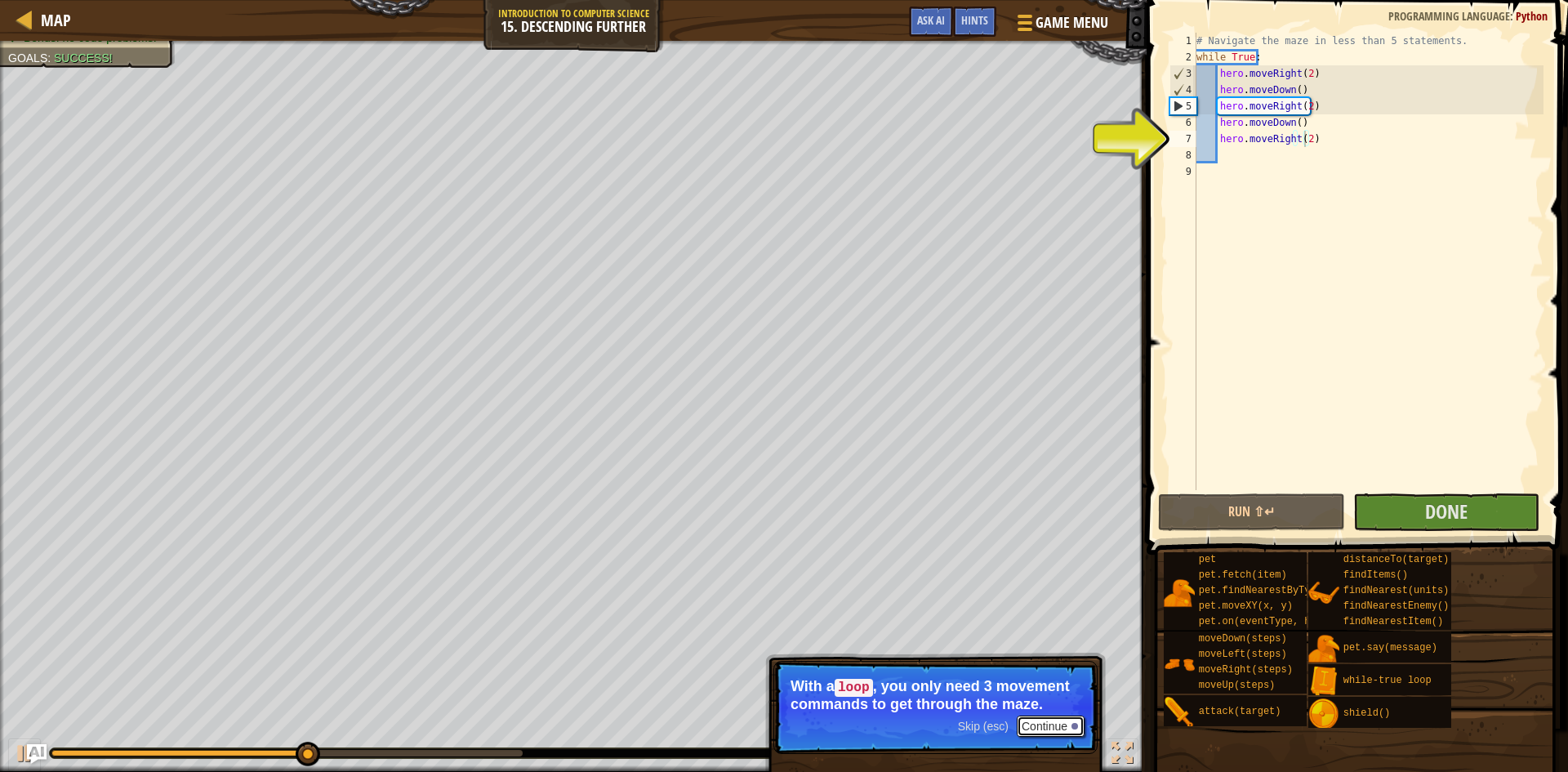
click at [1045, 726] on button "Continue" at bounding box center [1050, 726] width 68 height 21
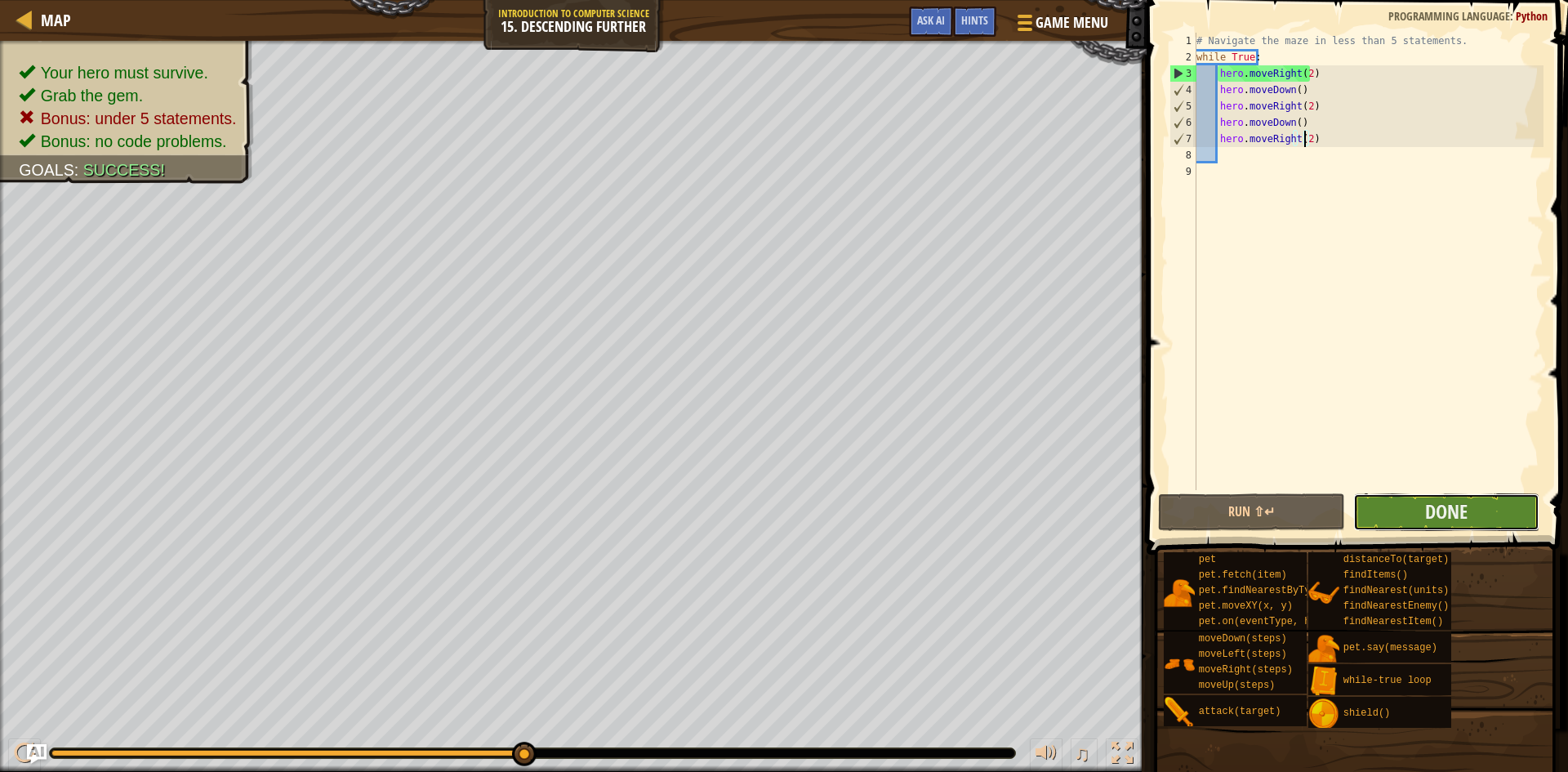
click at [1412, 506] on button "Done" at bounding box center [1447, 512] width 188 height 37
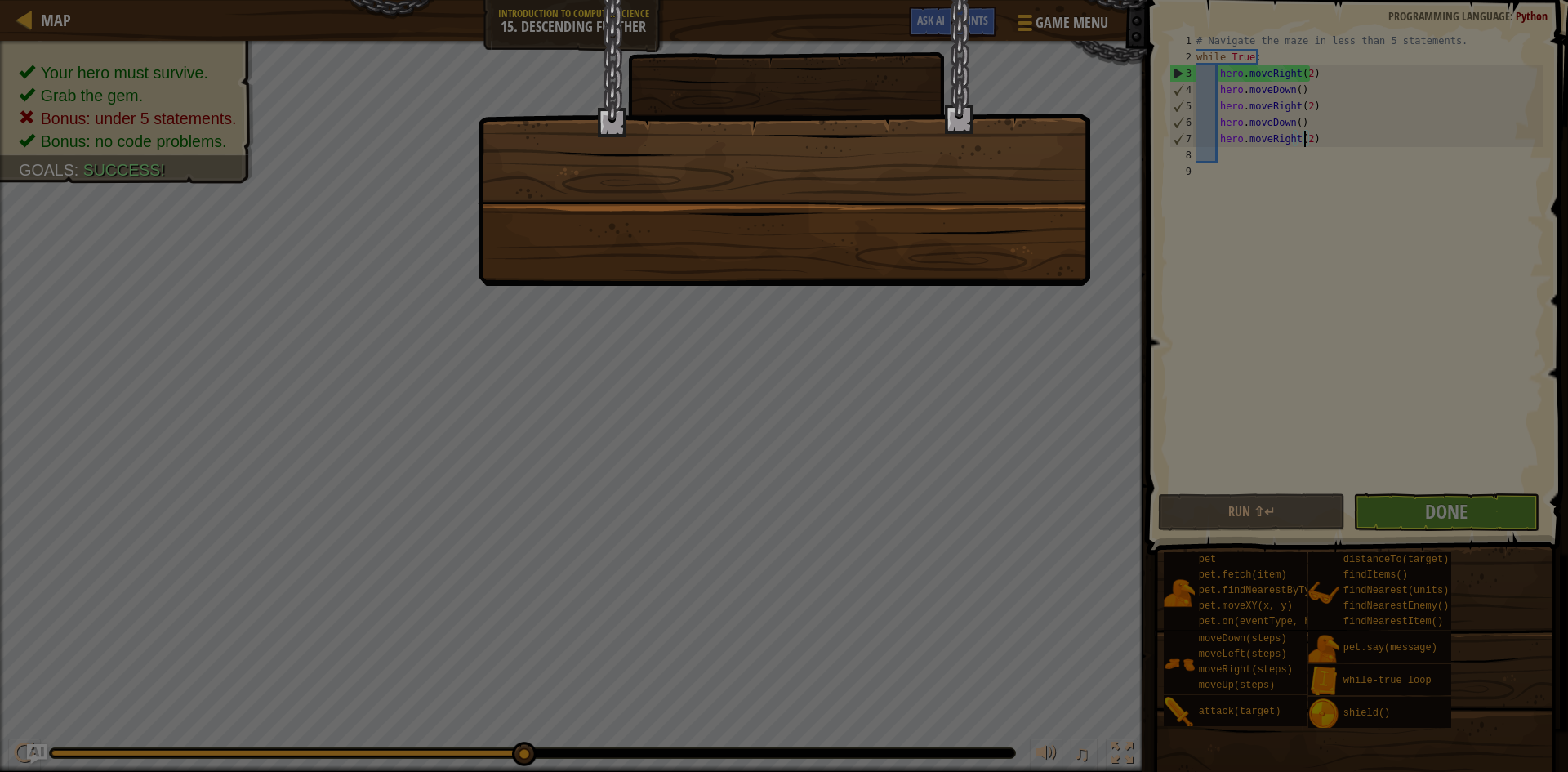
drag, startPoint x: 1088, startPoint y: 393, endPoint x: 1372, endPoint y: 241, distance: 322.1
click at [1092, 390] on div at bounding box center [784, 386] width 1568 height 772
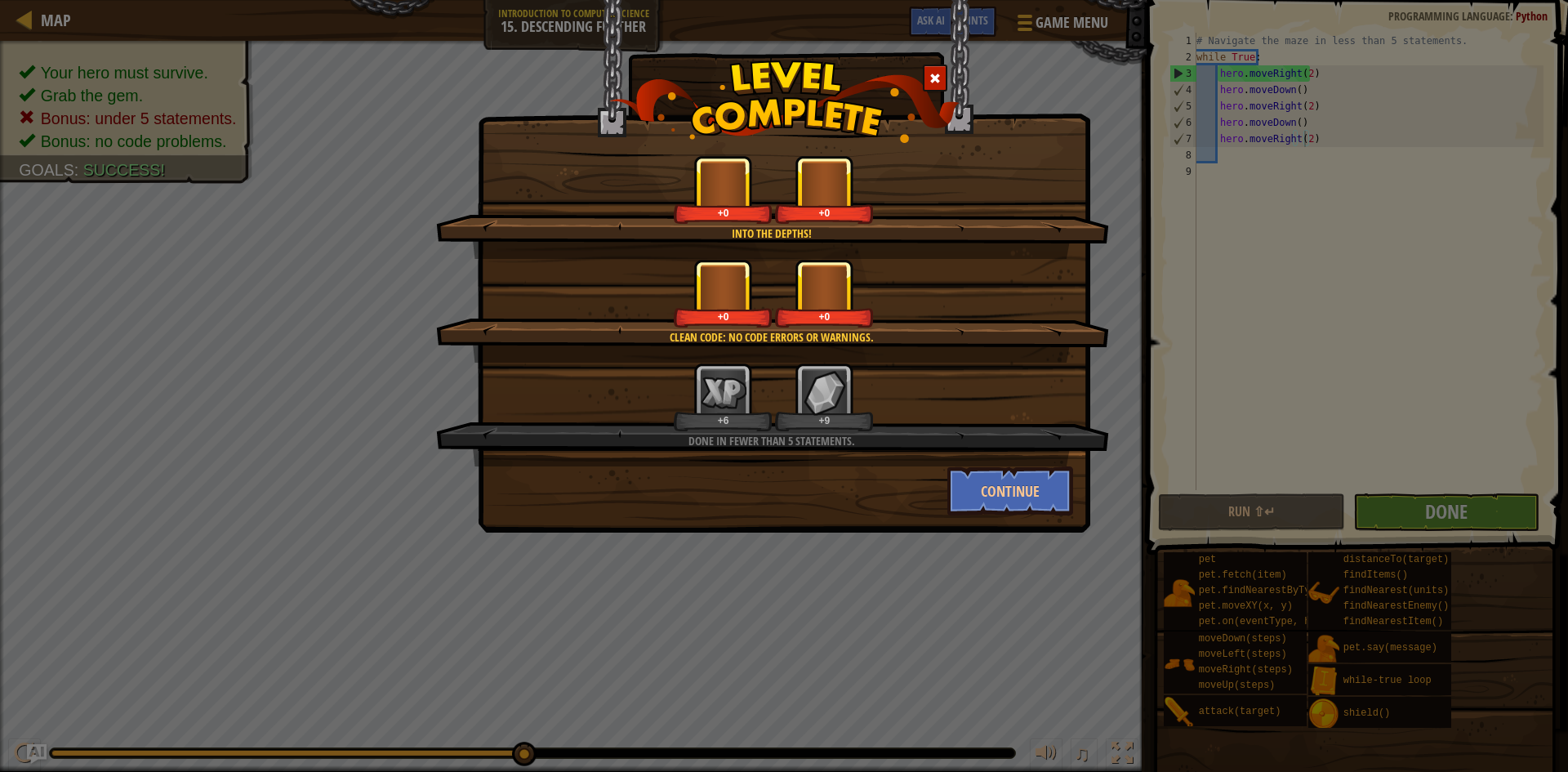
click at [1491, 164] on div "Into the depths! +0 +0 Clean code: no code errors or warnings. +0 +0 Done in fe…" at bounding box center [784, 386] width 1568 height 772
drag, startPoint x: 1361, startPoint y: 101, endPoint x: 1343, endPoint y: 79, distance: 28.4
click at [1361, 98] on div "Into the depths! +0 +0 Clean code: no code errors or warnings. +0 +0 Done in fe…" at bounding box center [784, 386] width 1568 height 772
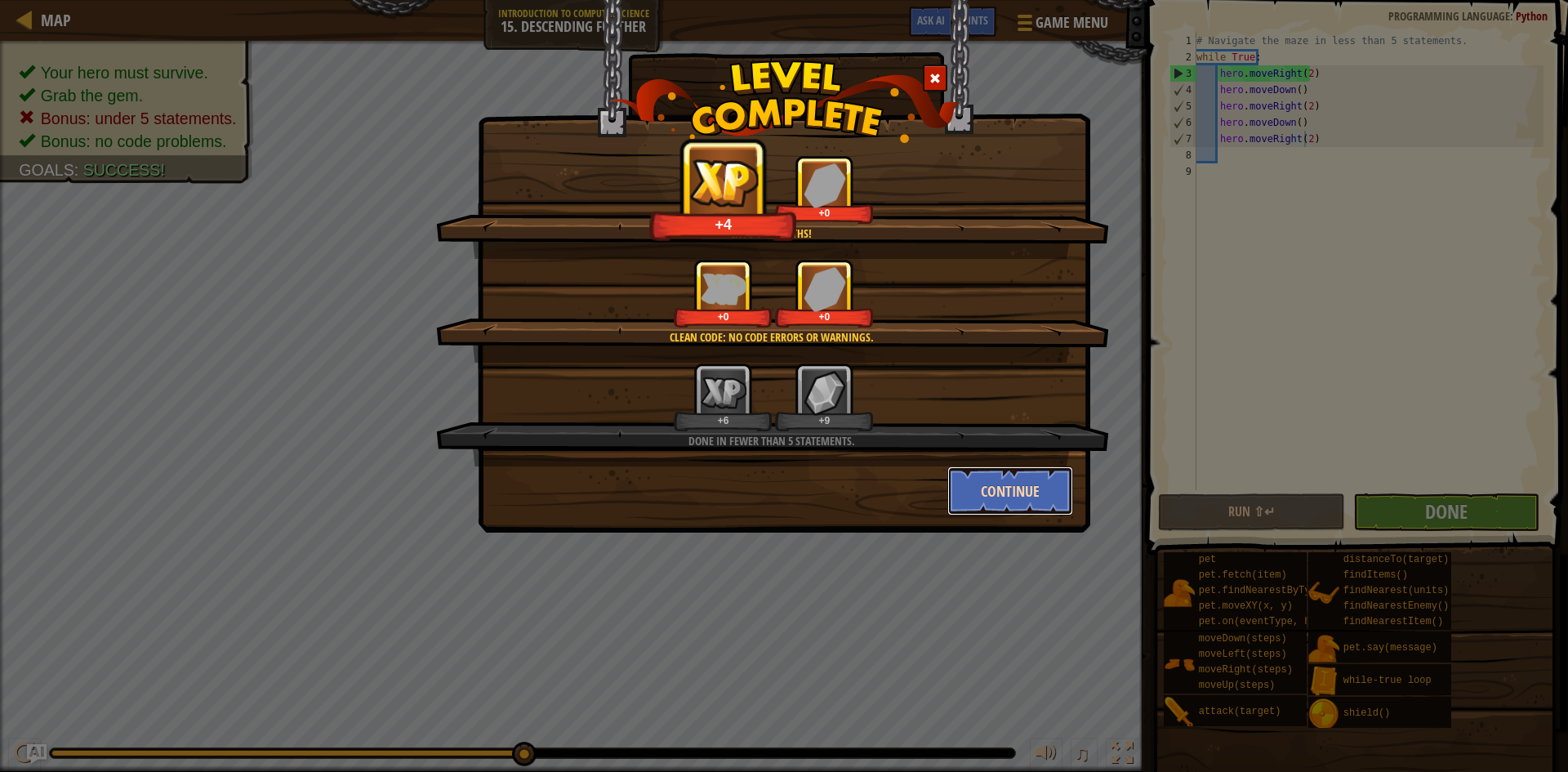
click at [1034, 494] on button "Continue" at bounding box center [1011, 491] width 126 height 49
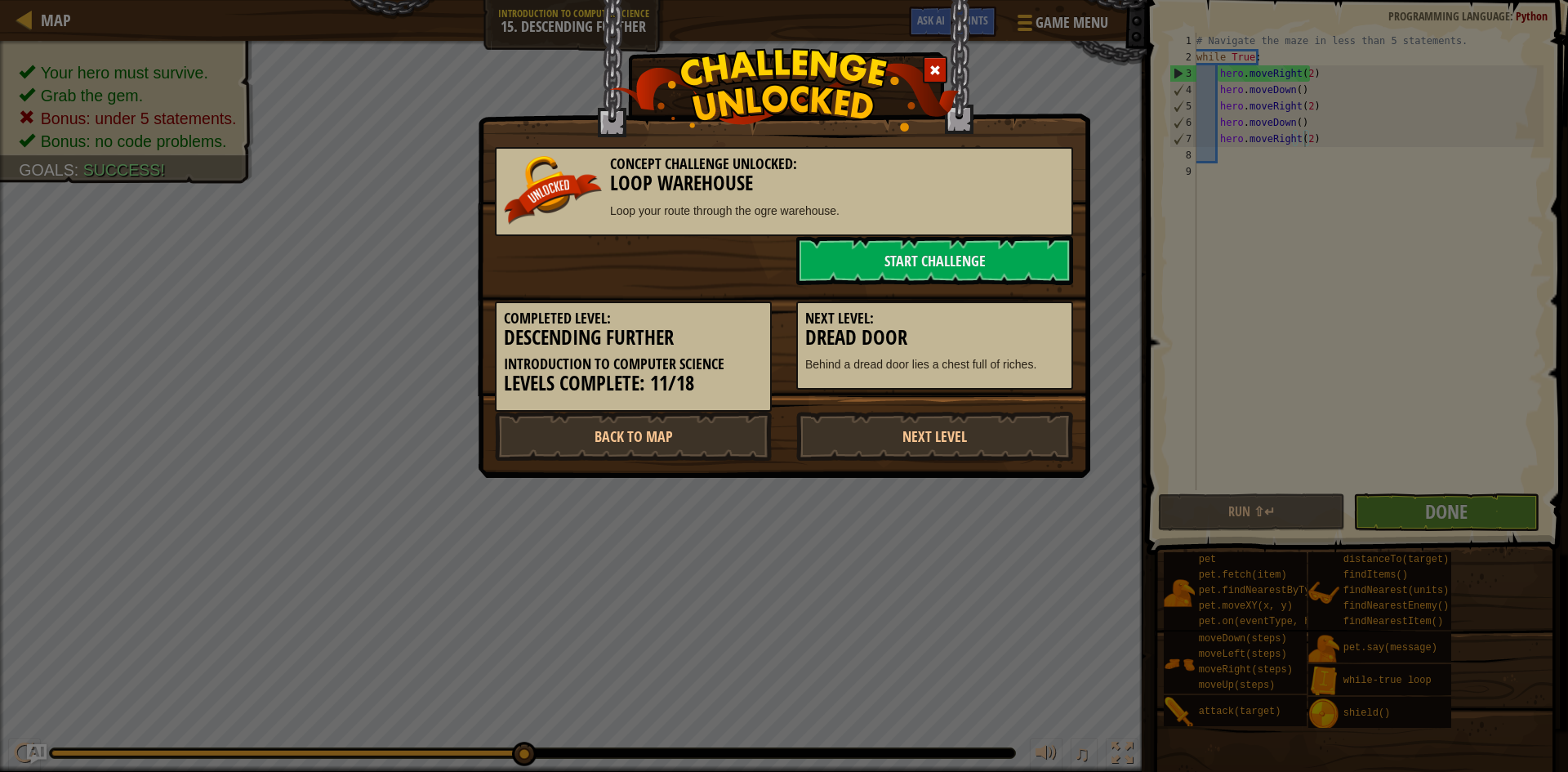
click at [1202, 249] on div "Concept Challenge Unlocked: Loop Warehouse Loop your route through the ogre war…" at bounding box center [784, 386] width 1568 height 772
click at [879, 428] on link "Next Level" at bounding box center [935, 435] width 276 height 49
click at [891, 428] on link "Next Level" at bounding box center [935, 435] width 276 height 49
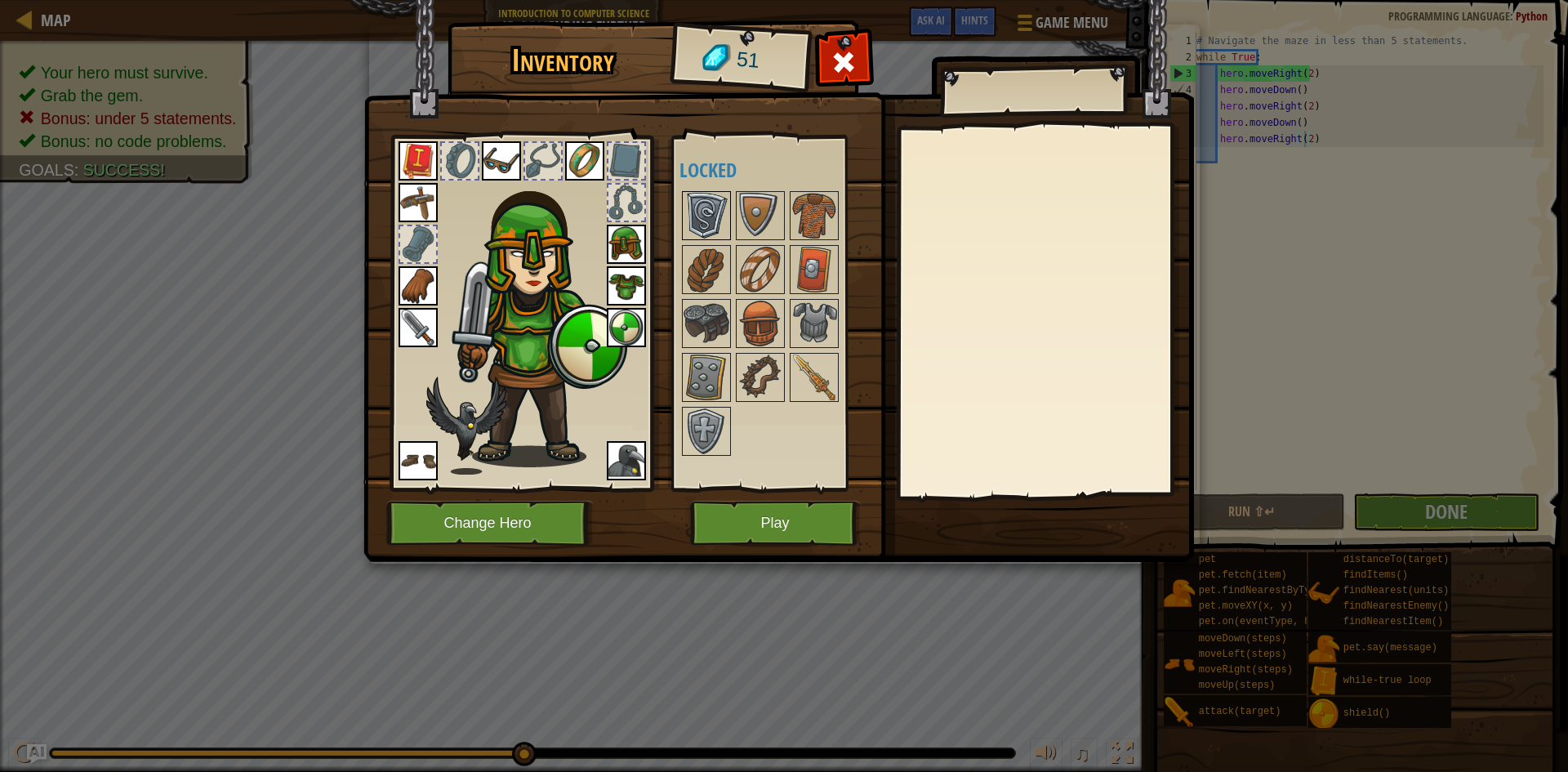
click at [710, 188] on div at bounding box center [783, 323] width 207 height 270
drag, startPoint x: 775, startPoint y: 215, endPoint x: 807, endPoint y: 261, distance: 56.0
click at [786, 224] on div "Available Equip Equip Equip Equip Equip Equip Equip Equip Equip Equip Equip (do…" at bounding box center [783, 313] width 207 height 341
click at [814, 280] on img at bounding box center [814, 270] width 46 height 46
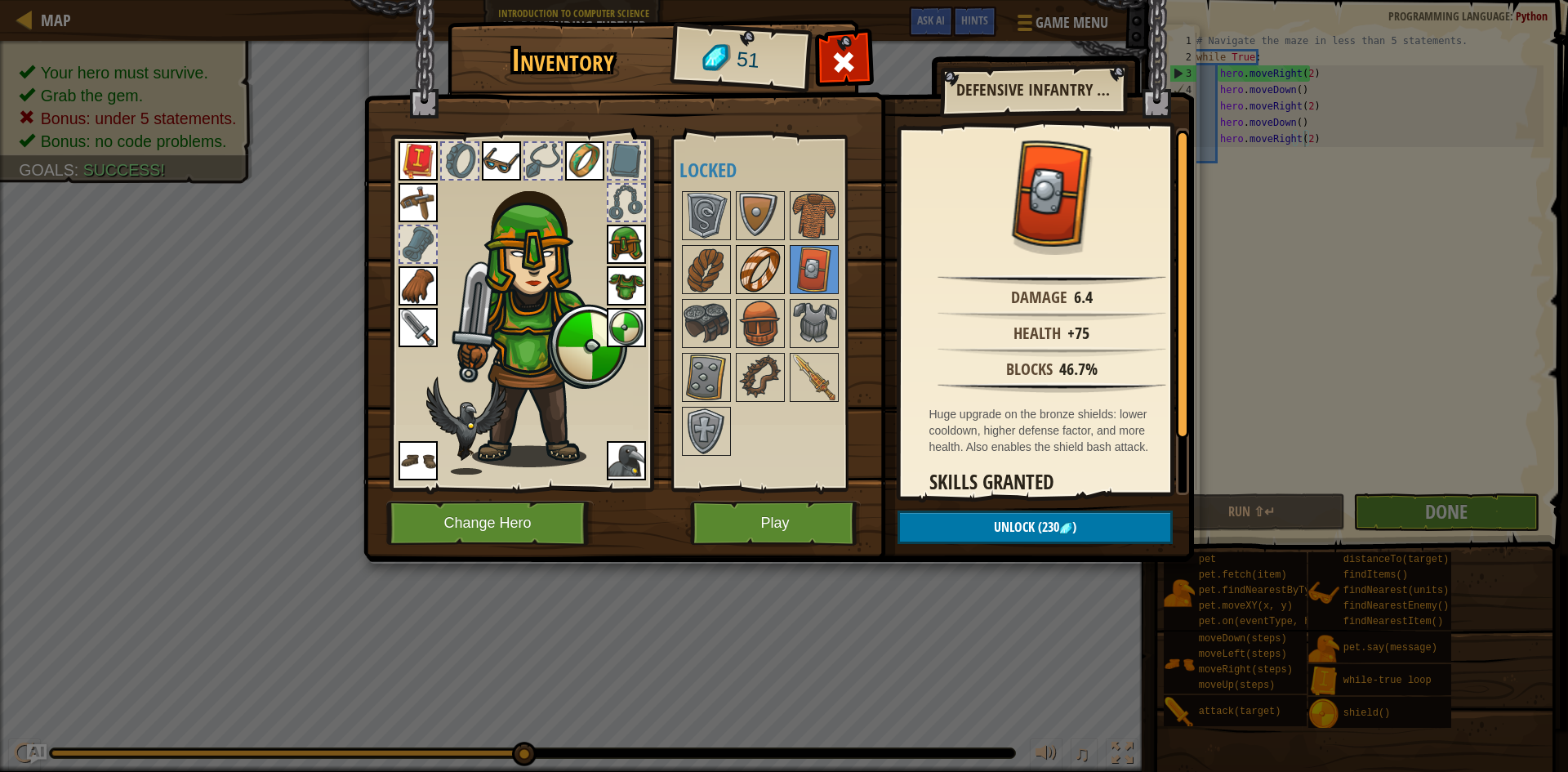
click at [769, 274] on img at bounding box center [761, 270] width 46 height 46
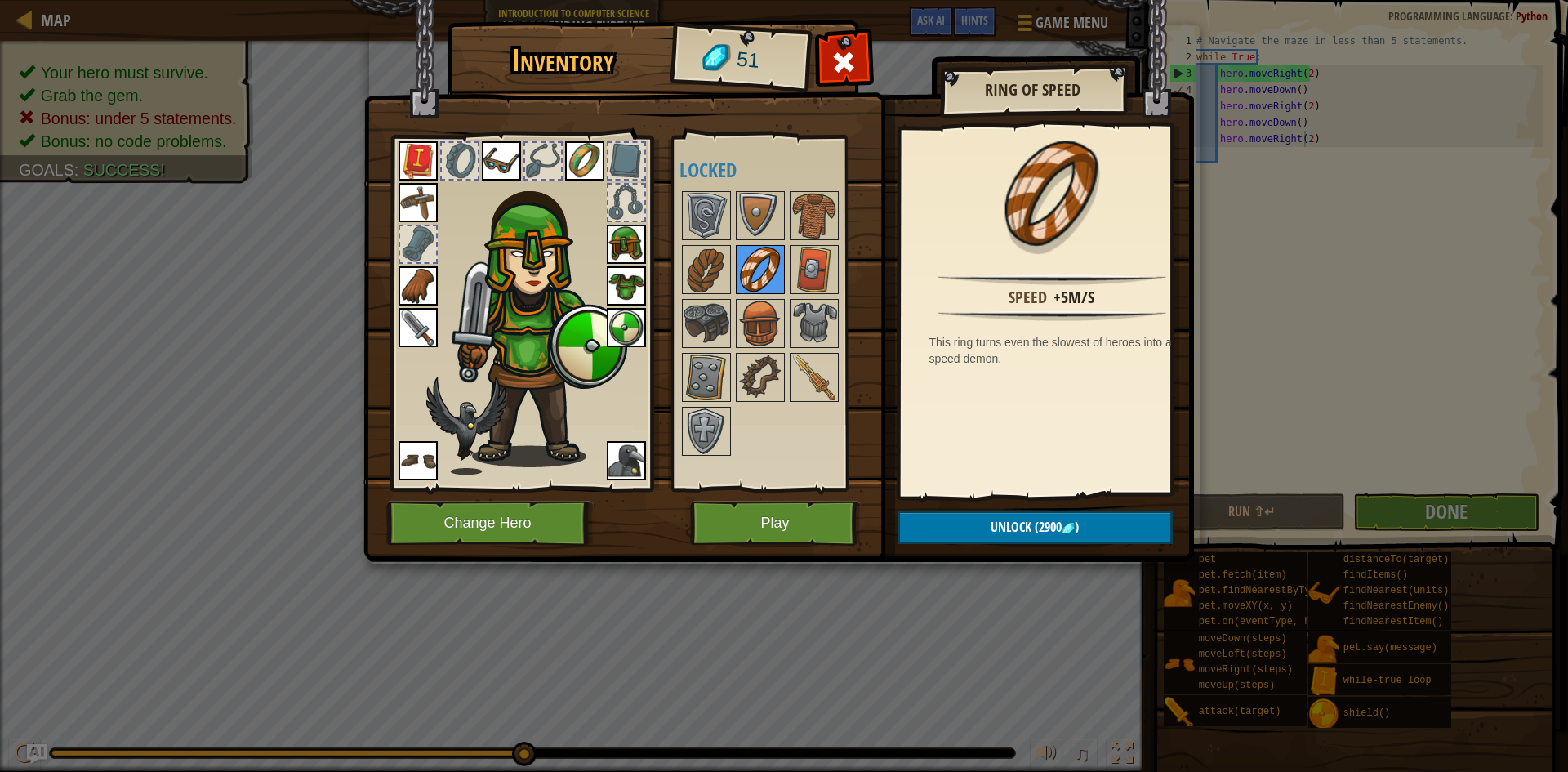
click at [743, 287] on img at bounding box center [761, 270] width 46 height 46
drag, startPoint x: 740, startPoint y: 312, endPoint x: 740, endPoint y: 321, distance: 9.0
click at [740, 320] on img at bounding box center [761, 323] width 46 height 46
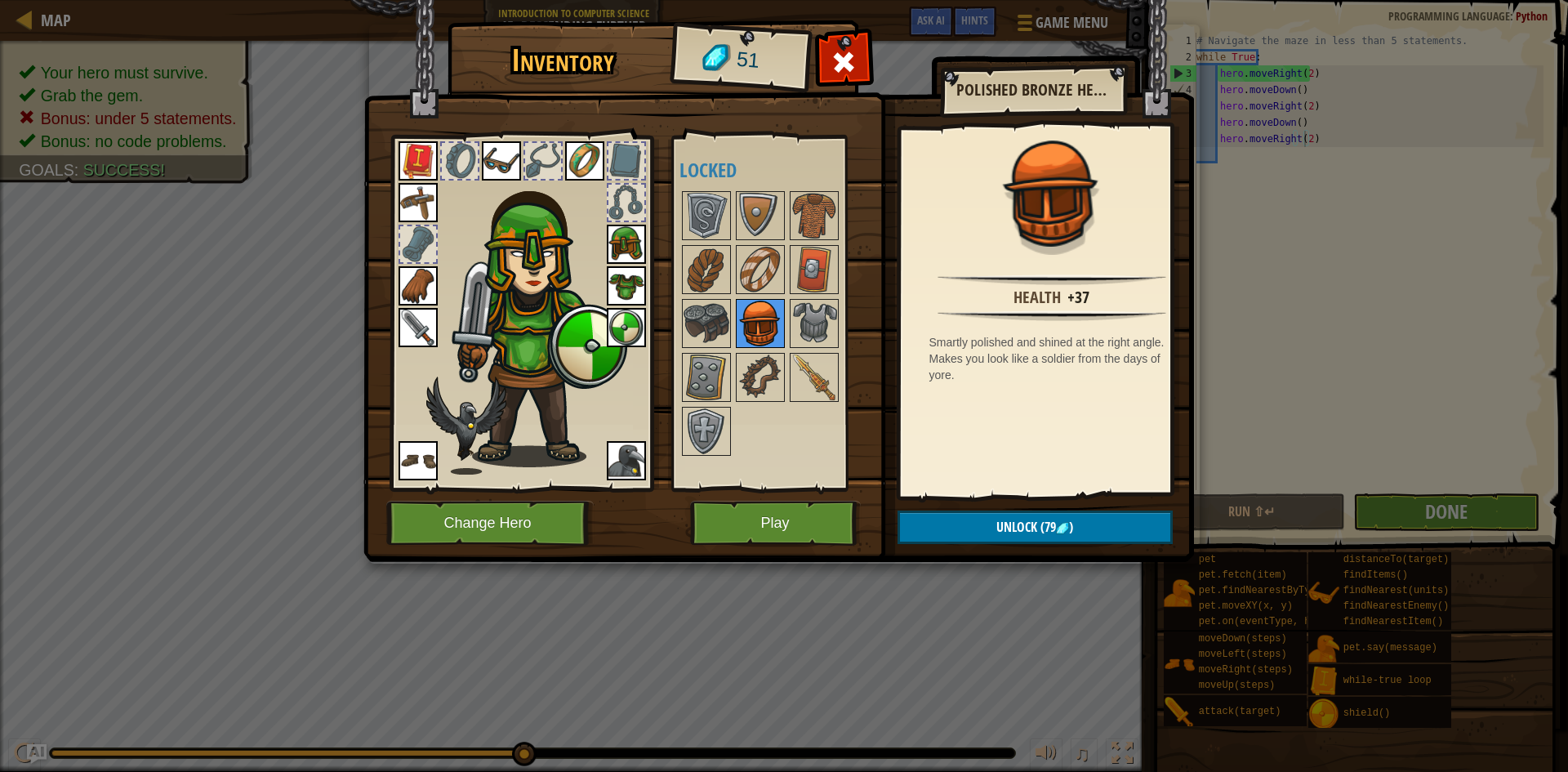
click at [750, 327] on img at bounding box center [761, 323] width 46 height 46
drag, startPoint x: 802, startPoint y: 343, endPoint x: 809, endPoint y: 344, distance: 7.1
click at [804, 343] on div "Available Equip Equip Equip Equip Equip Equip Equip Equip Equip Equip Equip (do…" at bounding box center [783, 313] width 207 height 341
drag, startPoint x: 809, startPoint y: 344, endPoint x: 802, endPoint y: 370, distance: 26.9
click at [809, 349] on div "Available Equip Equip Equip Equip Equip Equip Equip Equip Equip Equip Equip (do…" at bounding box center [783, 313] width 207 height 341
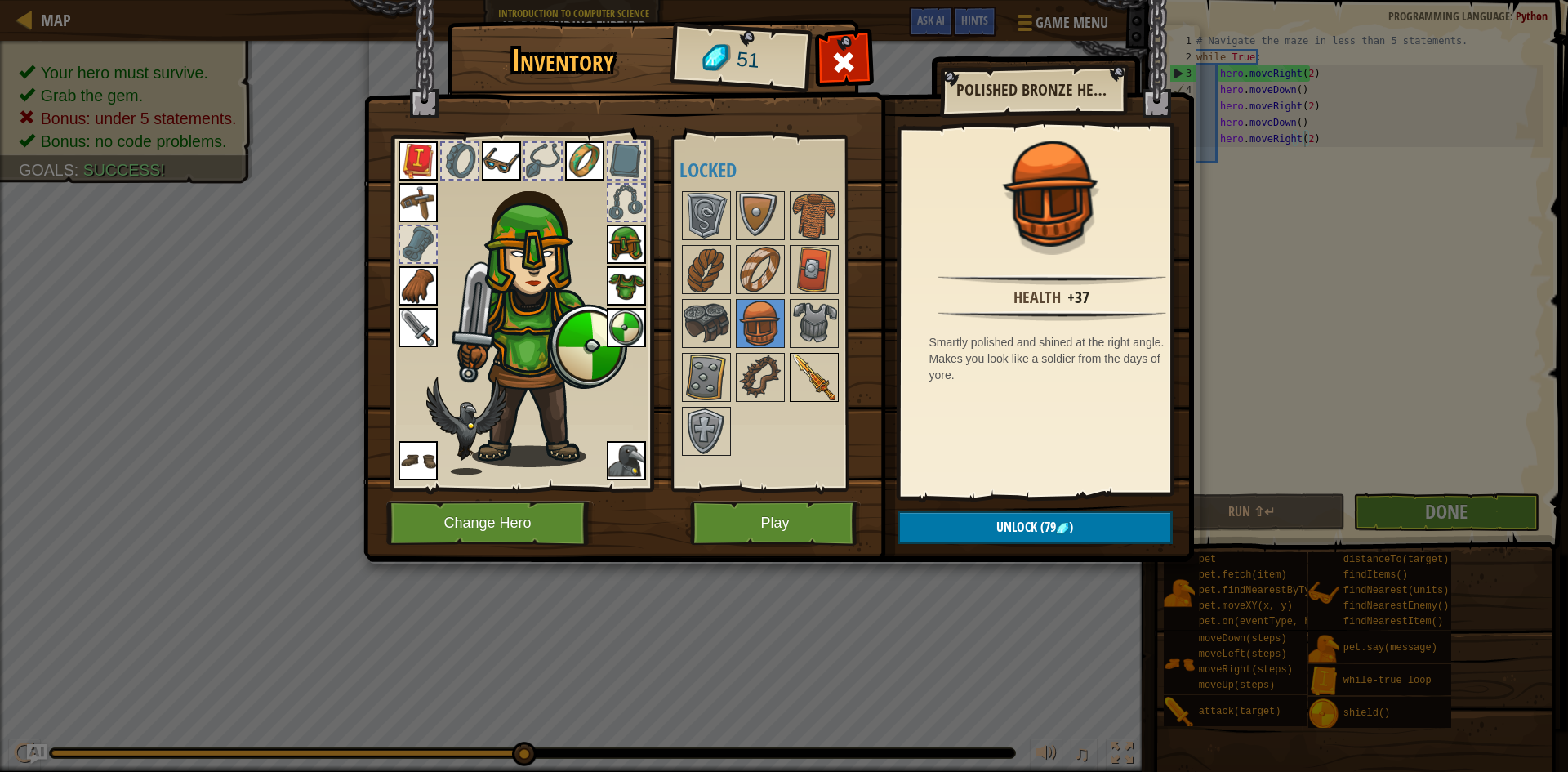
click at [805, 376] on img at bounding box center [814, 378] width 46 height 46
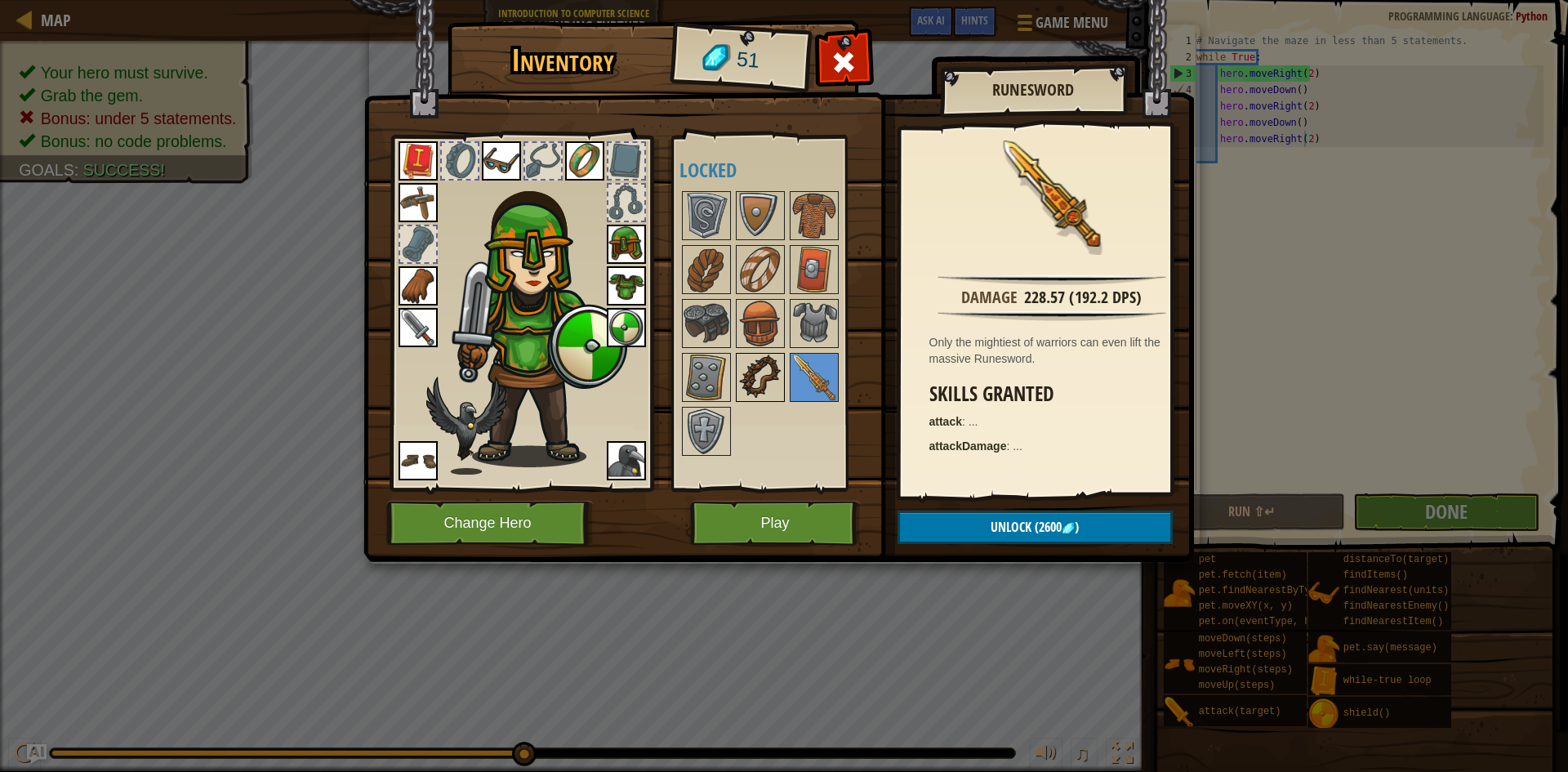
drag, startPoint x: 769, startPoint y: 376, endPoint x: 742, endPoint y: 377, distance: 27.0
click at [761, 376] on img at bounding box center [761, 378] width 46 height 46
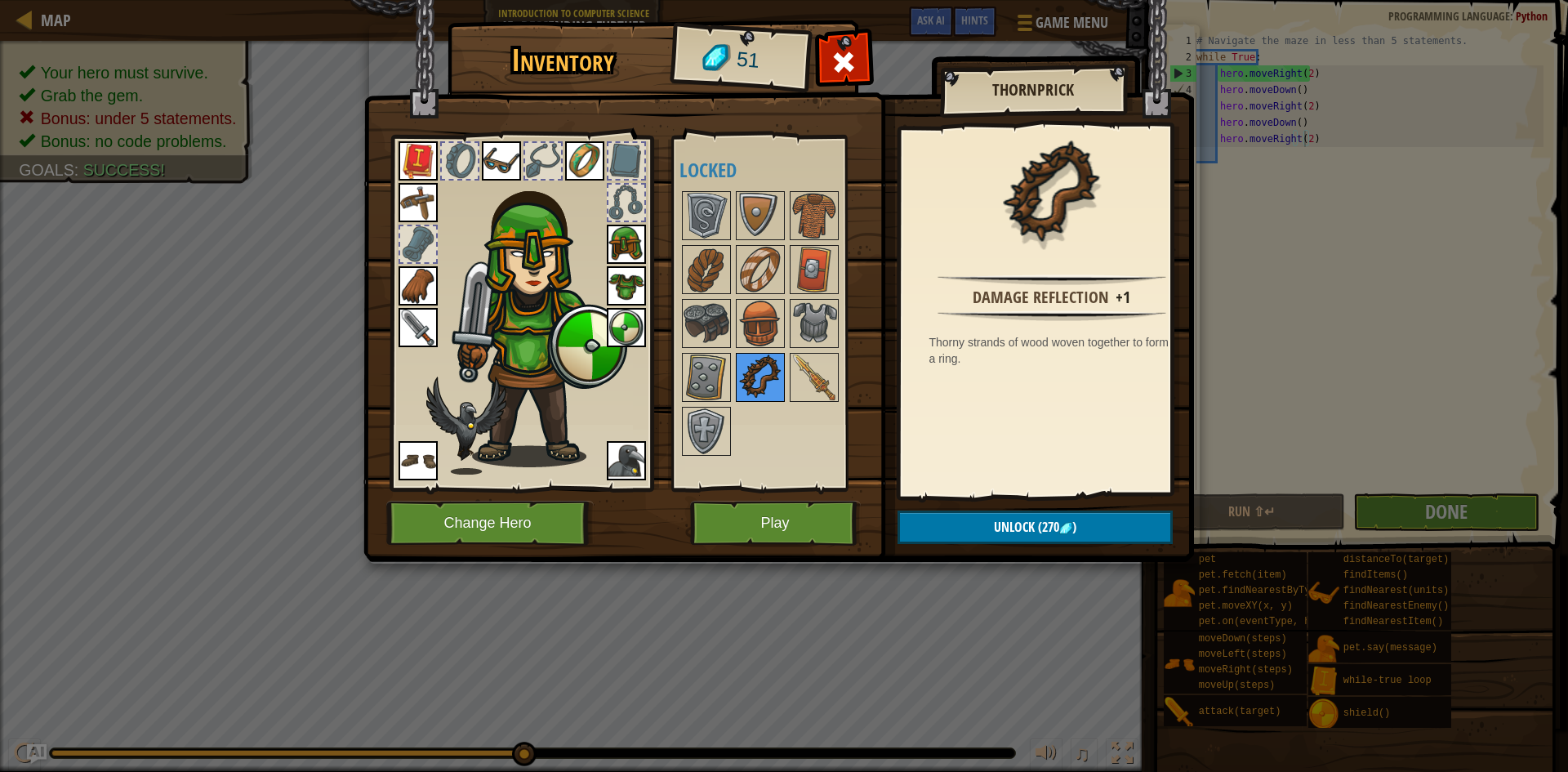
drag, startPoint x: 740, startPoint y: 388, endPoint x: 738, endPoint y: 411, distance: 23.1
click at [740, 392] on img at bounding box center [761, 378] width 46 height 46
click at [750, 526] on button "Play" at bounding box center [776, 522] width 170 height 45
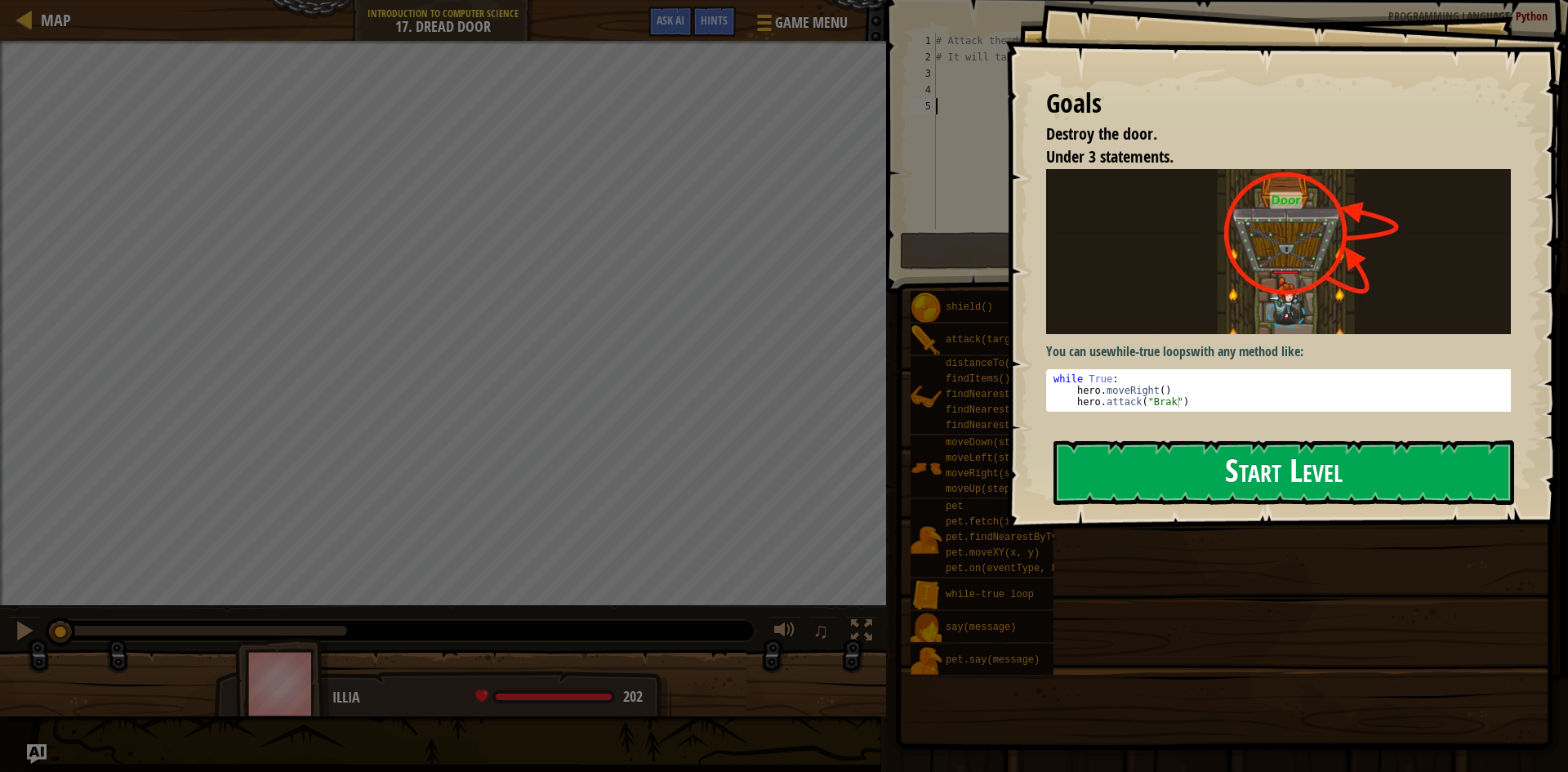
click at [1115, 338] on div "Goals Destroy the door. Under 3 statements. You can use while-true loops with a…" at bounding box center [1287, 265] width 563 height 530
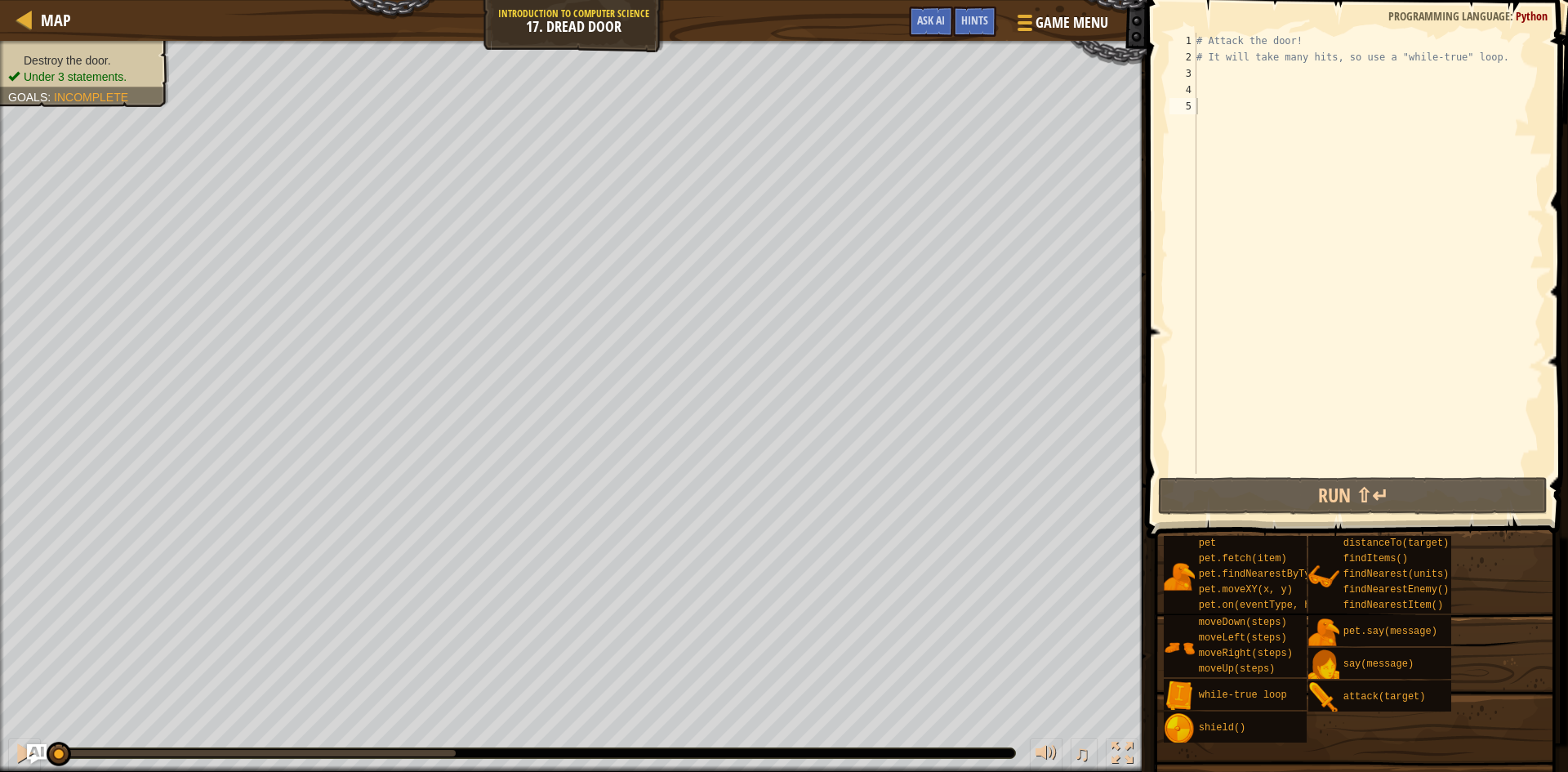
click at [1295, 96] on div "# Attack the door! # It will take many hits, so use a "while-true" loop." at bounding box center [1369, 269] width 350 height 474
click at [1289, 84] on div "# Attack the door! # It will take many hits, so use a "while-true" loop." at bounding box center [1369, 269] width 350 height 474
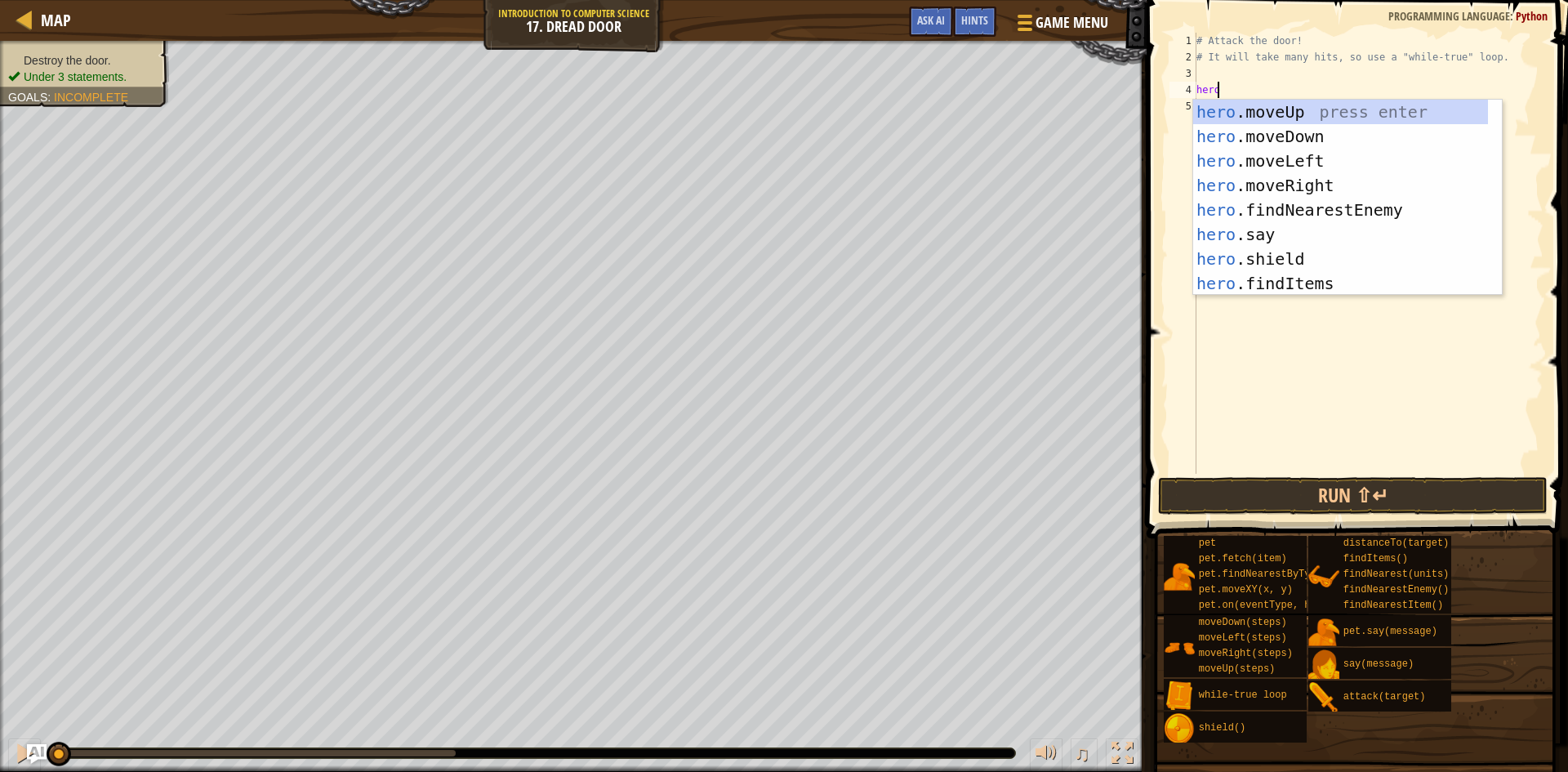
scroll to position [98, 0]
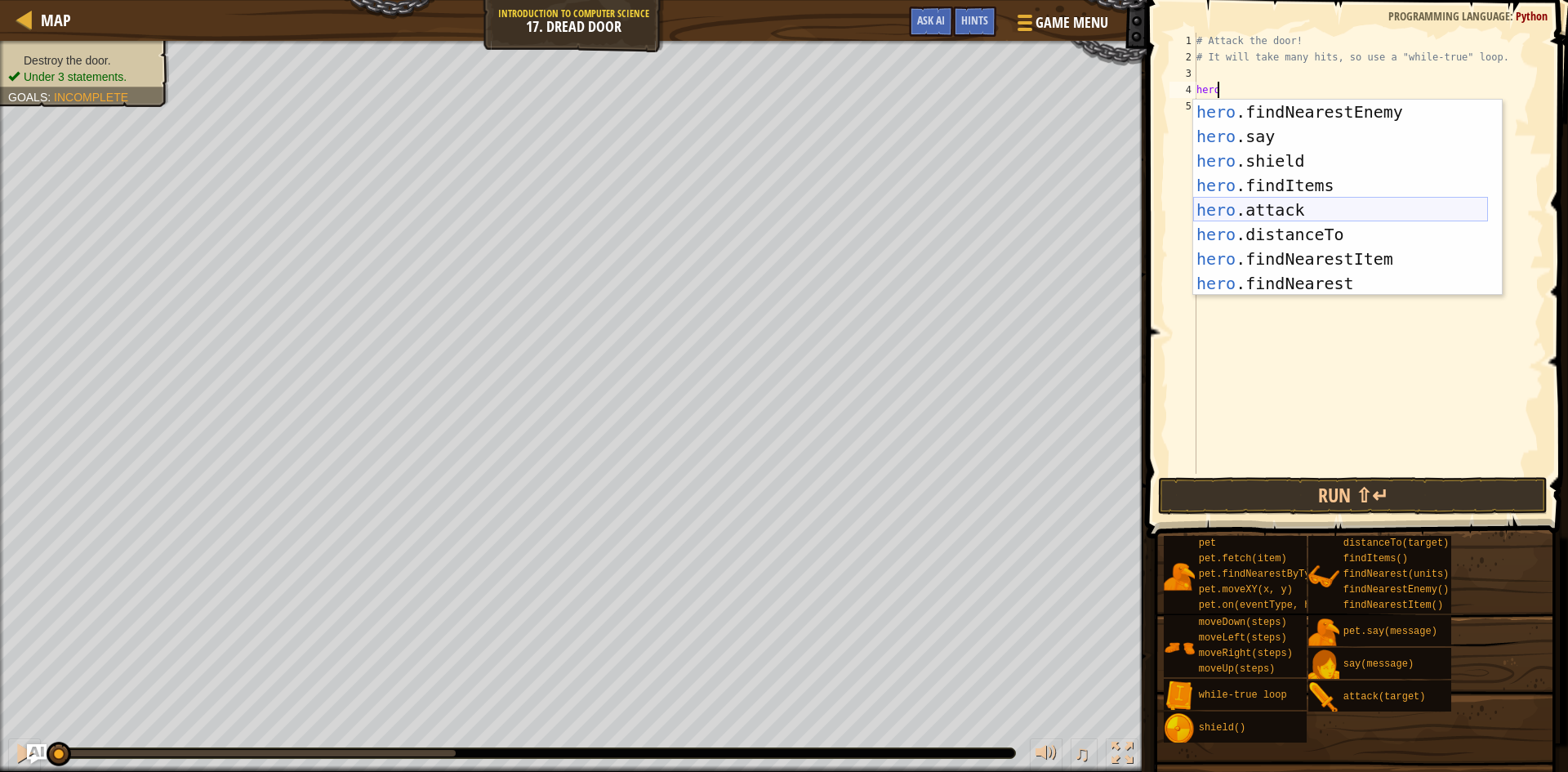
click at [1311, 207] on div "hero .findNearestEnemy press enter hero .say press enter hero .shield press ent…" at bounding box center [1341, 222] width 295 height 245
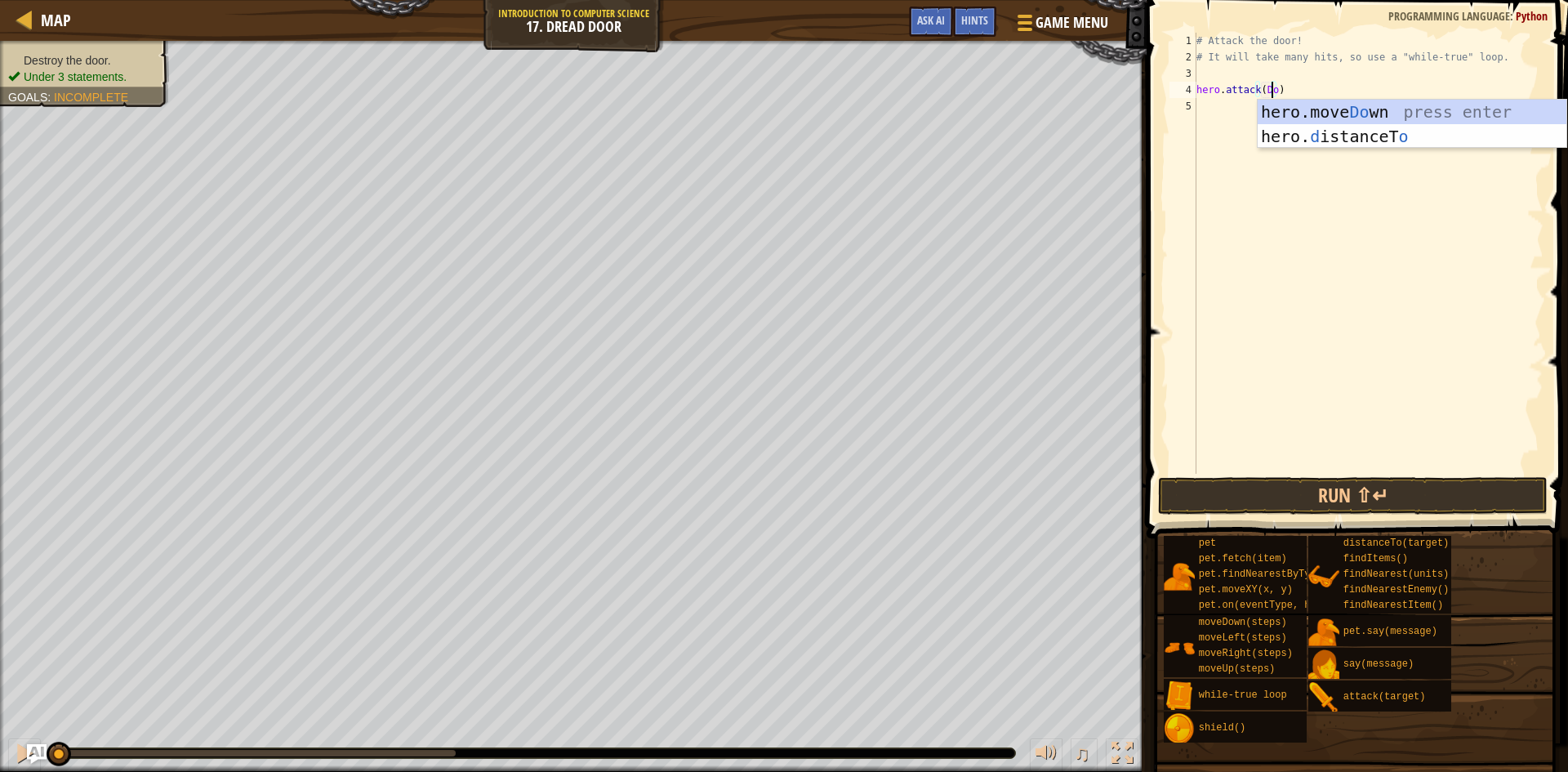
type textarea "hero.attack(Door)"
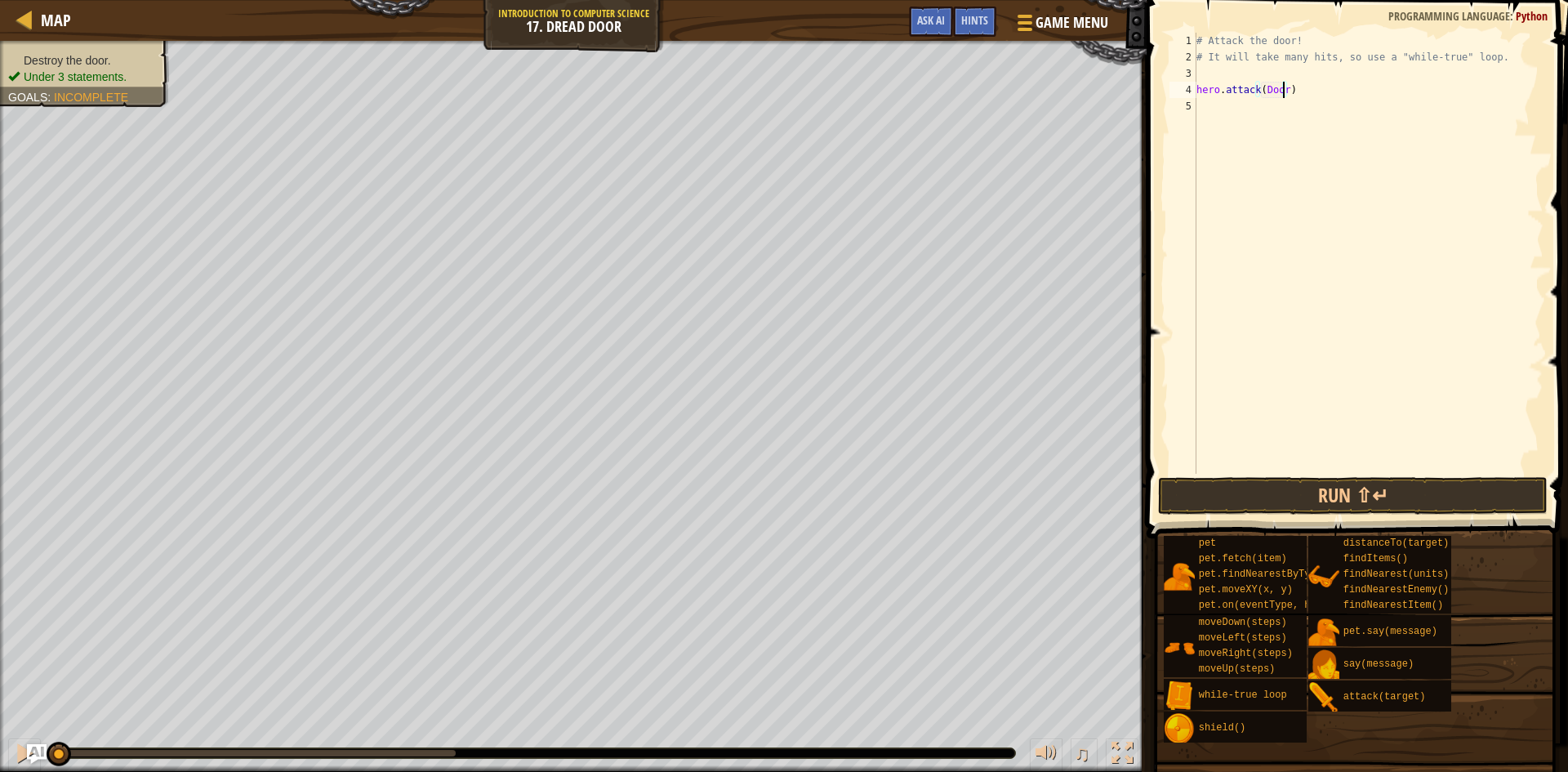
scroll to position [8, 0]
click at [1270, 506] on button "Run ⇧↵" at bounding box center [1353, 496] width 389 height 37
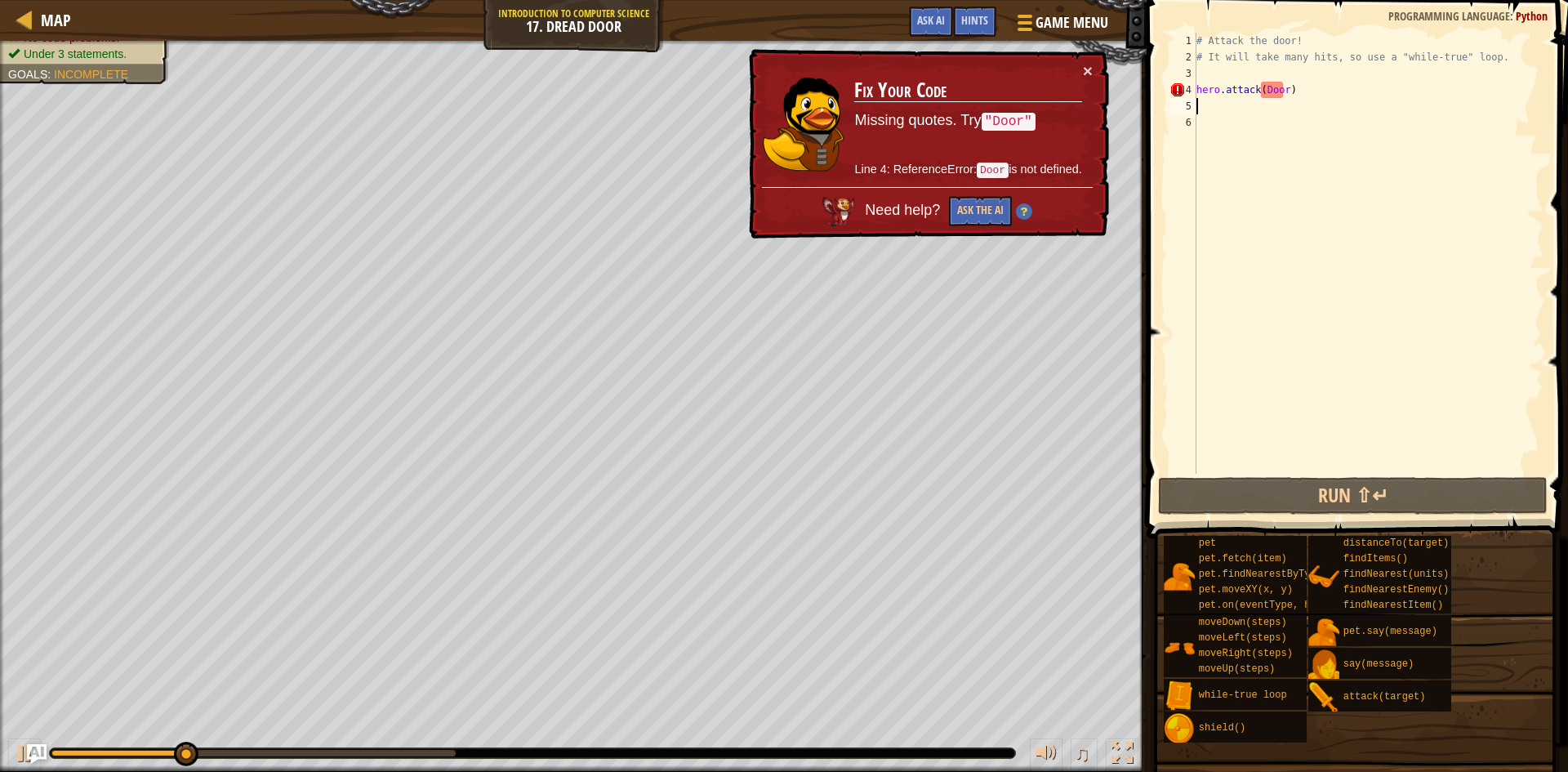
click at [1225, 120] on div "# Attack the door! # It will take many hits, so use a "while-true" loop. hero .…" at bounding box center [1369, 269] width 350 height 474
click at [1194, 89] on div "4" at bounding box center [1183, 89] width 27 height 16
click at [1282, 93] on div "# Attack the door! # It will take many hits, so use a "while-true" loop. hero .…" at bounding box center [1369, 269] width 350 height 474
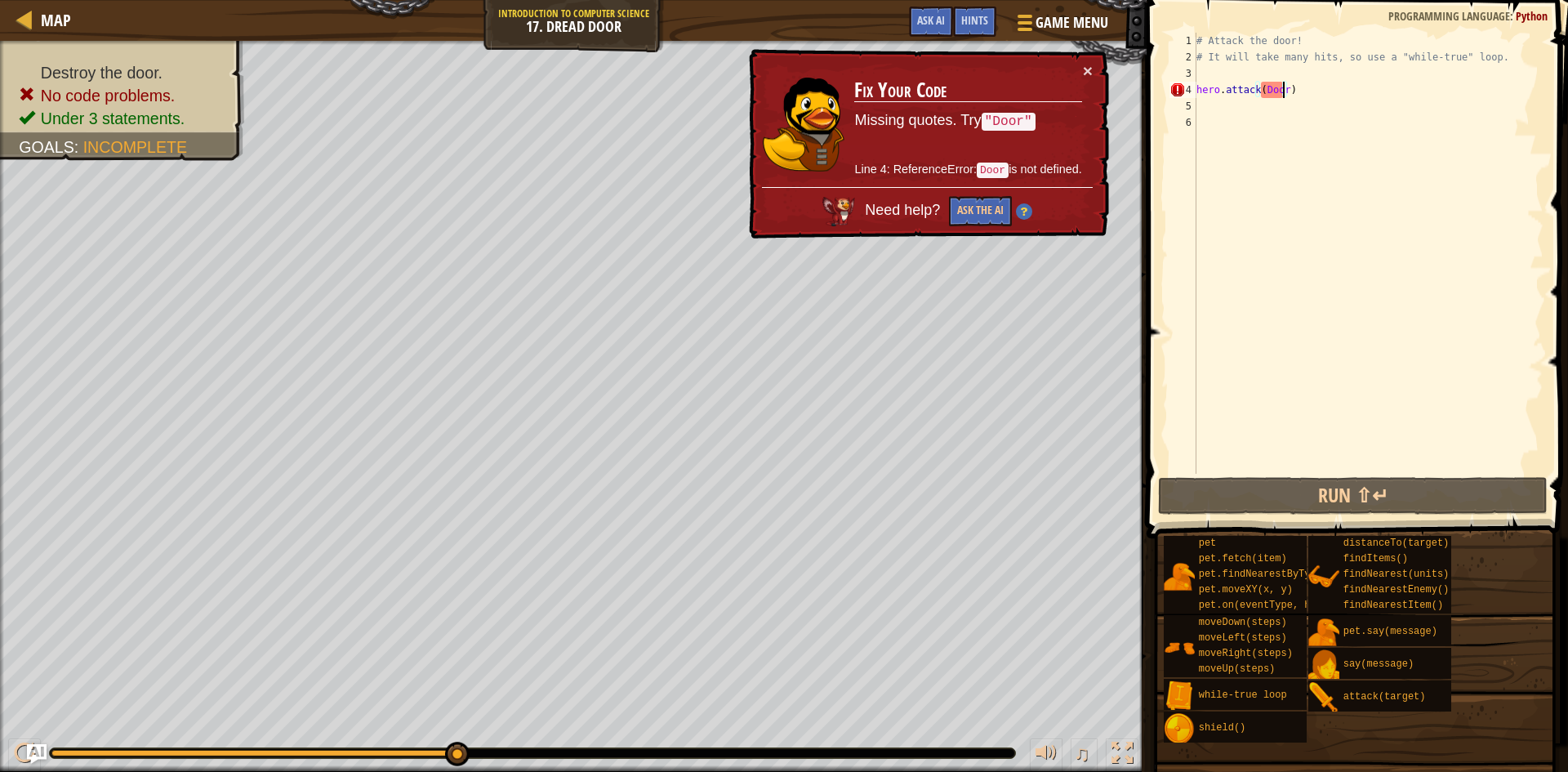
scroll to position [8, 8]
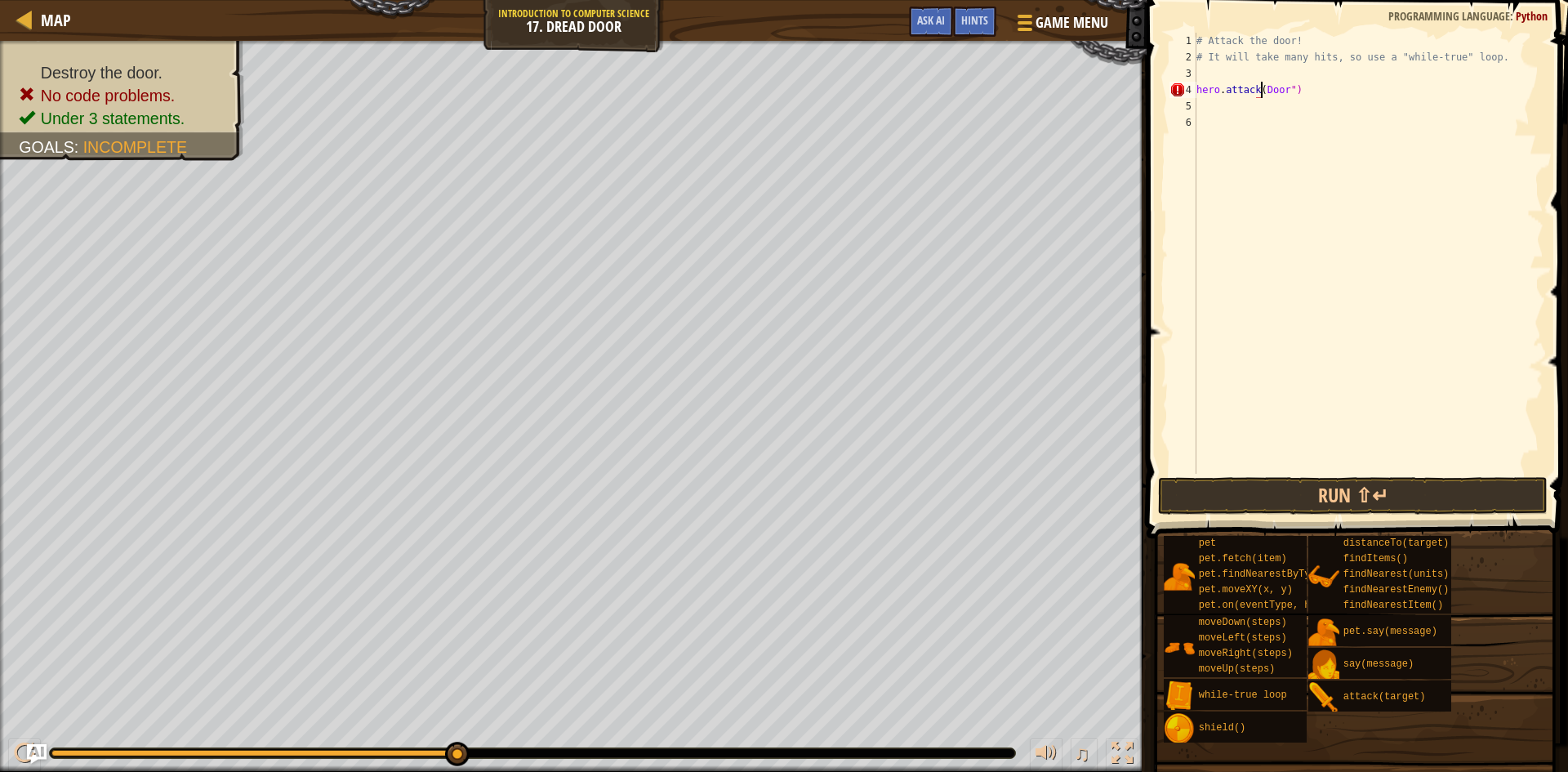
click at [1261, 88] on div "# Attack the door! # It will take many hits, so use a "while-true" loop. hero .…" at bounding box center [1369, 269] width 350 height 474
type textarea "hero.attack("Door")"
click at [1284, 479] on button "Run ⇧↵" at bounding box center [1353, 496] width 389 height 37
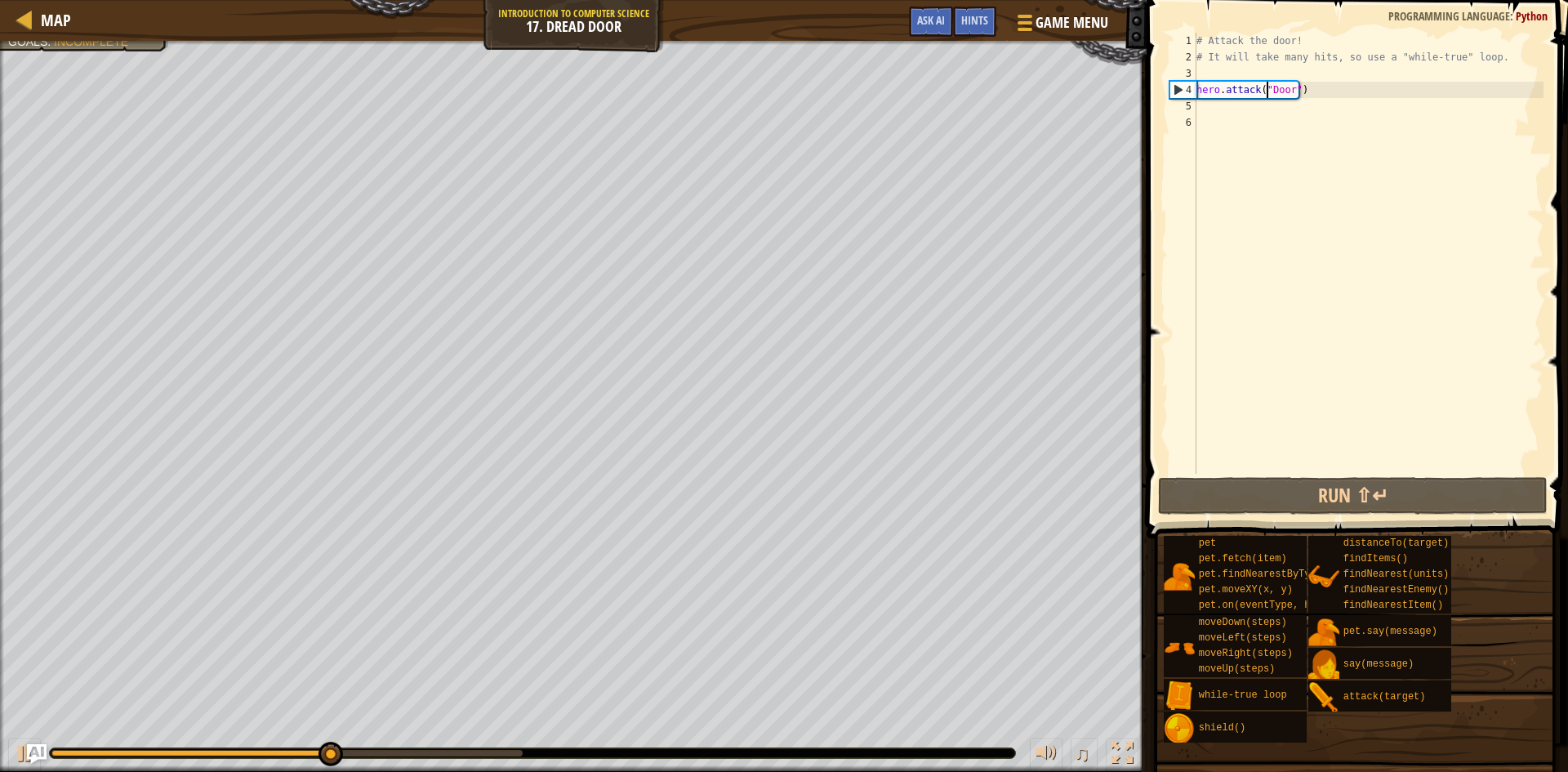
click at [1222, 106] on div "# Attack the door! # It will take many hits, so use a "while-true" loop. hero .…" at bounding box center [1369, 269] width 350 height 474
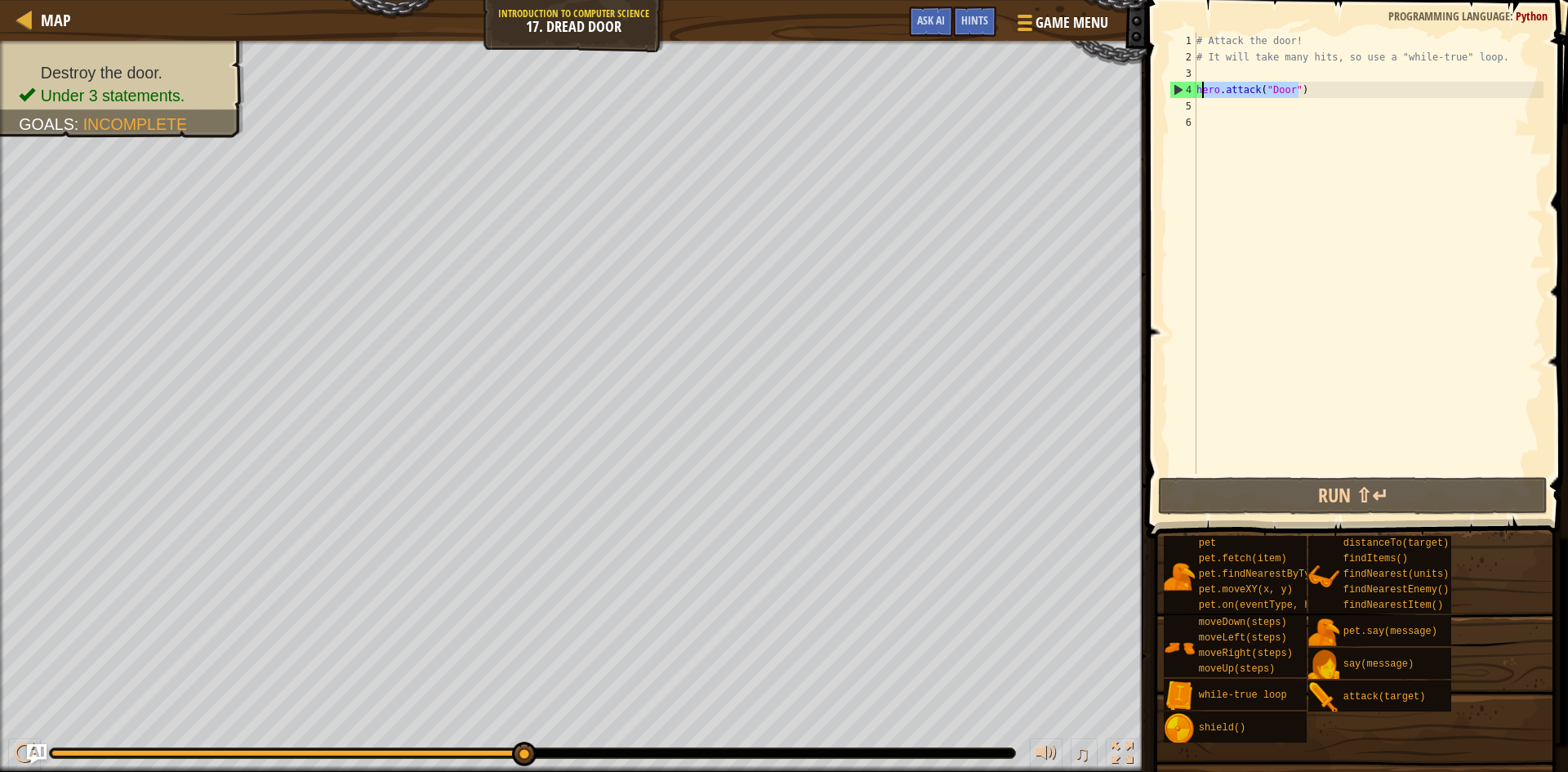
drag, startPoint x: 1303, startPoint y: 86, endPoint x: 1202, endPoint y: 89, distance: 101.0
click at [1202, 89] on div "# Attack the door! # It will take many hits, so use a "while-true" loop. hero .…" at bounding box center [1369, 269] width 350 height 474
type textarea "hero.attack("Door")"
click at [1306, 95] on div "# Attack the door! # It will take many hits, so use a "while-true" loop. hero .…" at bounding box center [1369, 253] width 350 height 441
click at [1295, 94] on div "# Attack the door! # It will take many hits, so use a "while-true" loop. hero .…" at bounding box center [1369, 269] width 350 height 474
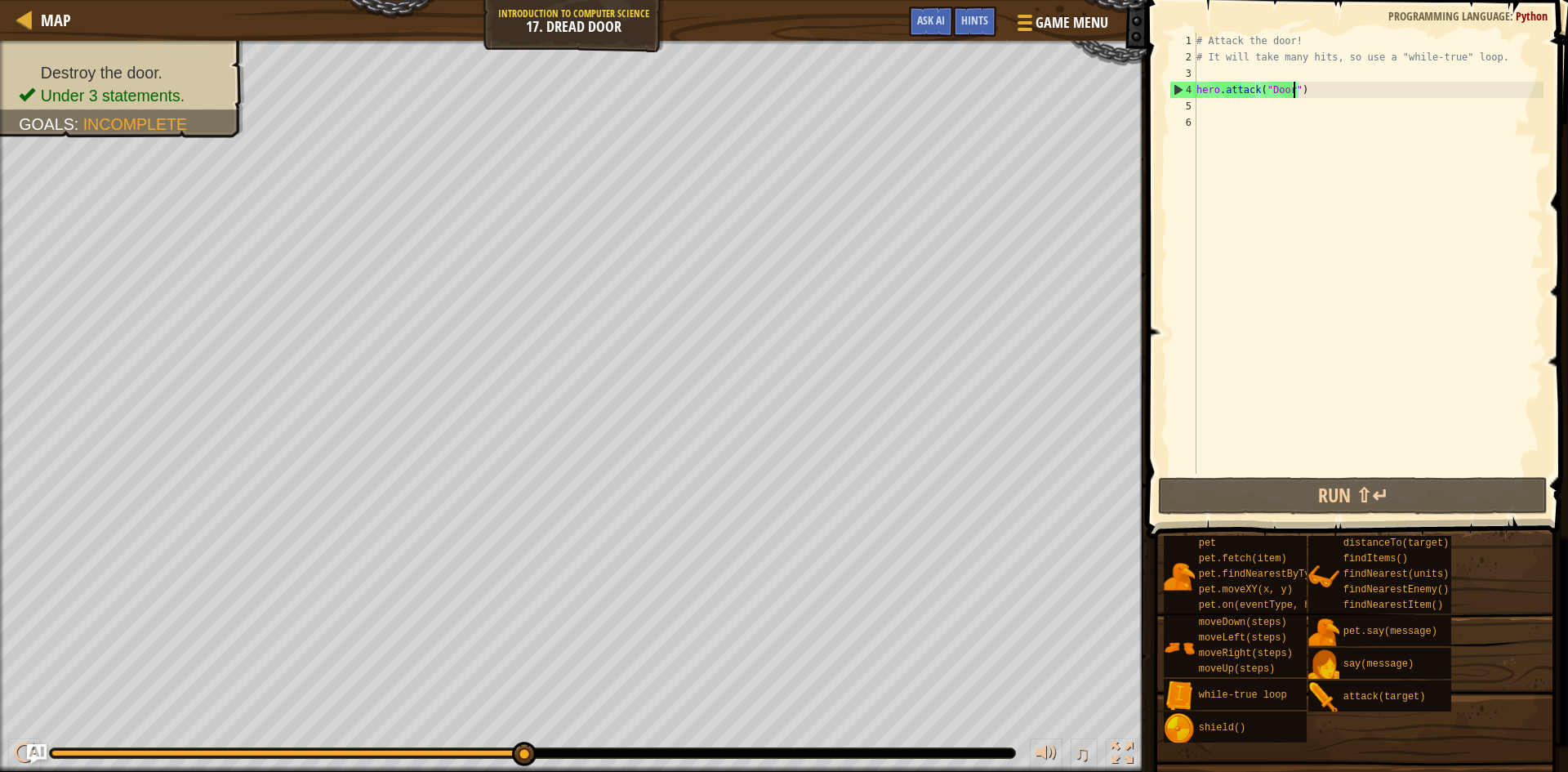
drag, startPoint x: 1267, startPoint y: 149, endPoint x: 1244, endPoint y: 109, distance: 46.1
click at [1266, 148] on div "# Attack the door! # It will take many hits, so use a "while-true" loop. hero .…" at bounding box center [1369, 269] width 350 height 474
click at [1239, 104] on div "# Attack the door! # It will take many hits, so use a "while-true" loop. hero .…" at bounding box center [1369, 269] width 350 height 474
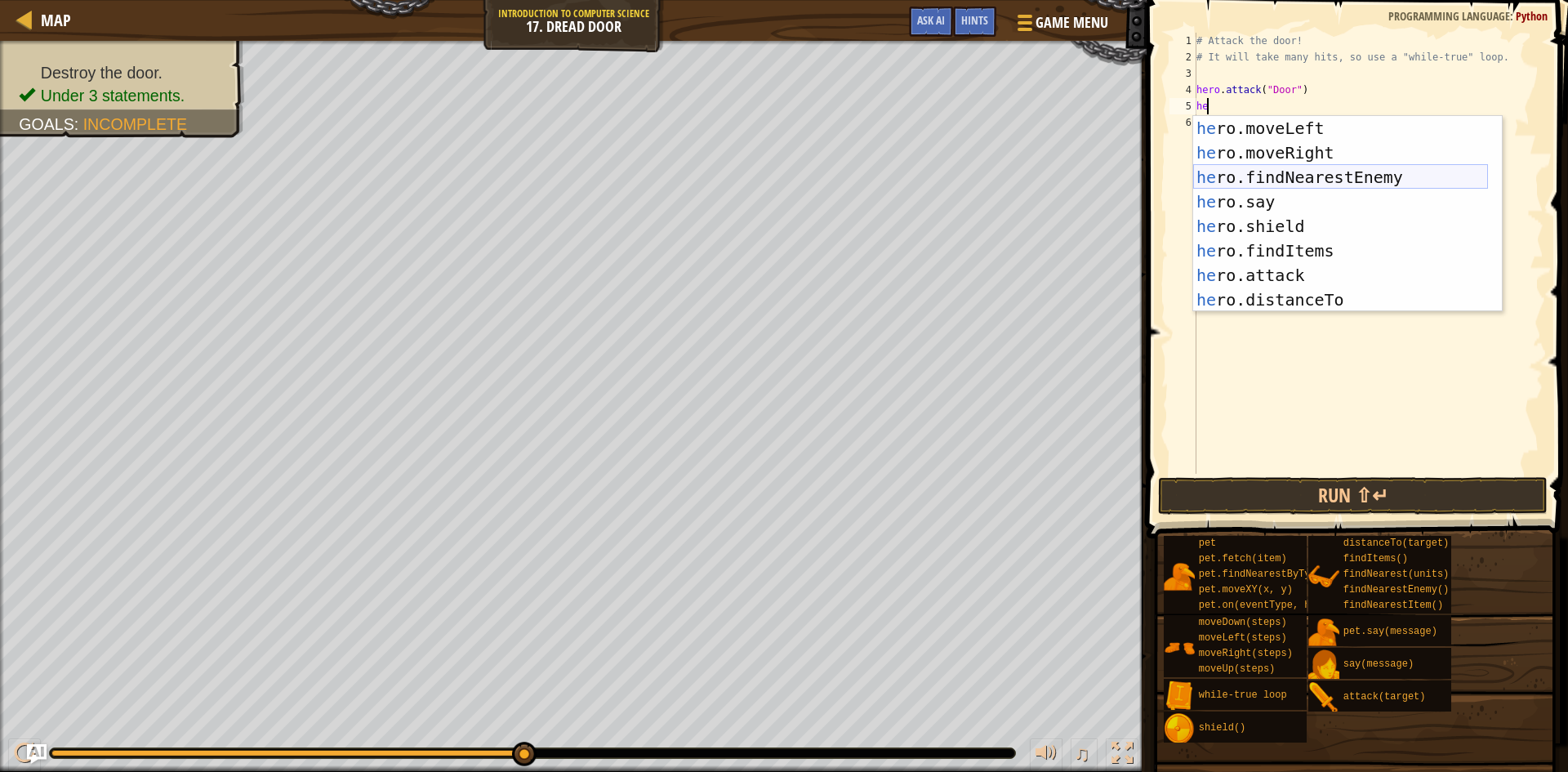
scroll to position [49, 0]
click at [1372, 276] on div "he ro.moveLeft press enter he ro.moveRight press enter he ro.findNearestEnemy p…" at bounding box center [1341, 238] width 295 height 245
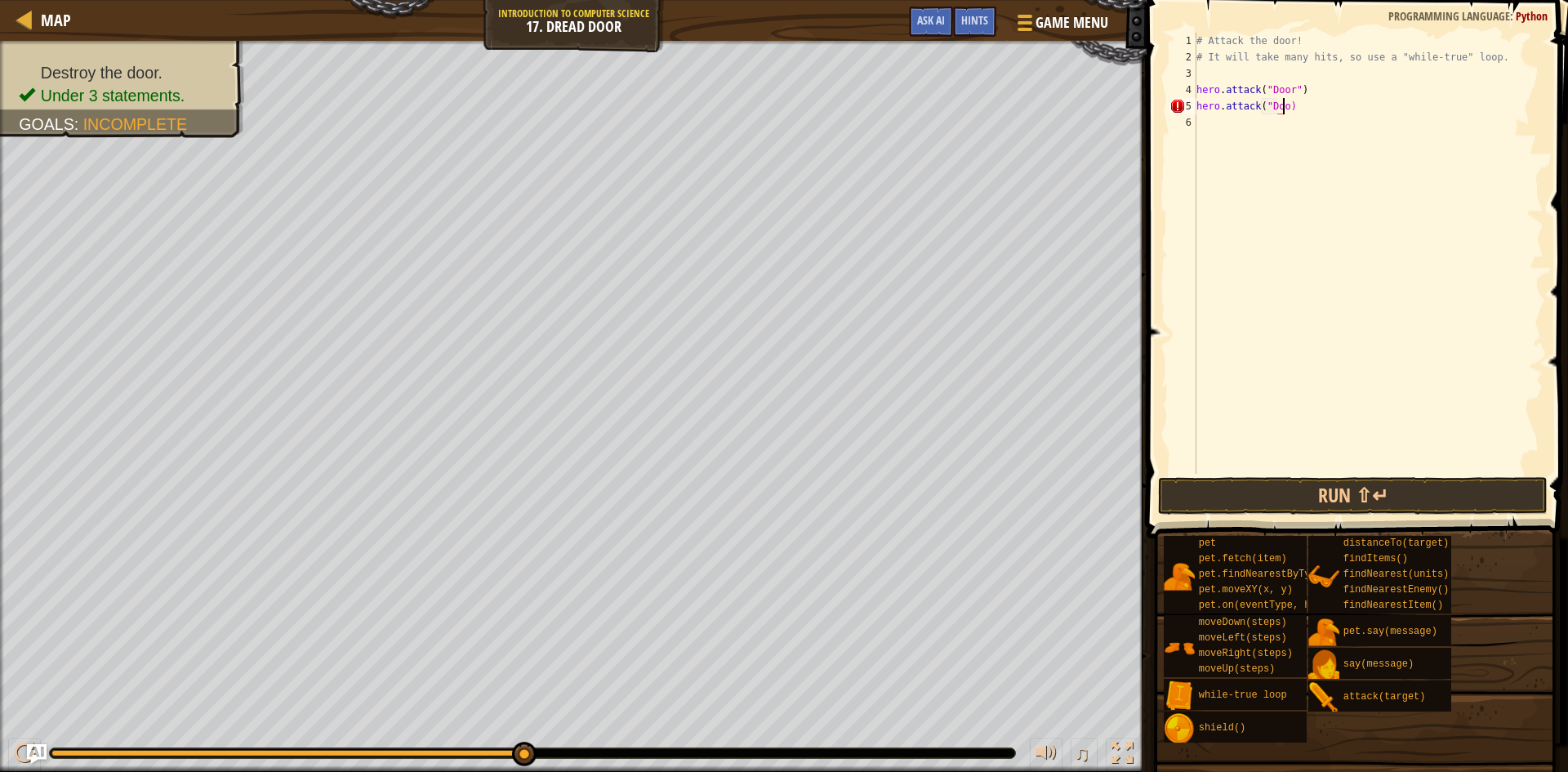
scroll to position [8, 8]
type textarea "hero.attack("Door")"
click at [1286, 493] on button "Run ⇧↵" at bounding box center [1353, 496] width 389 height 37
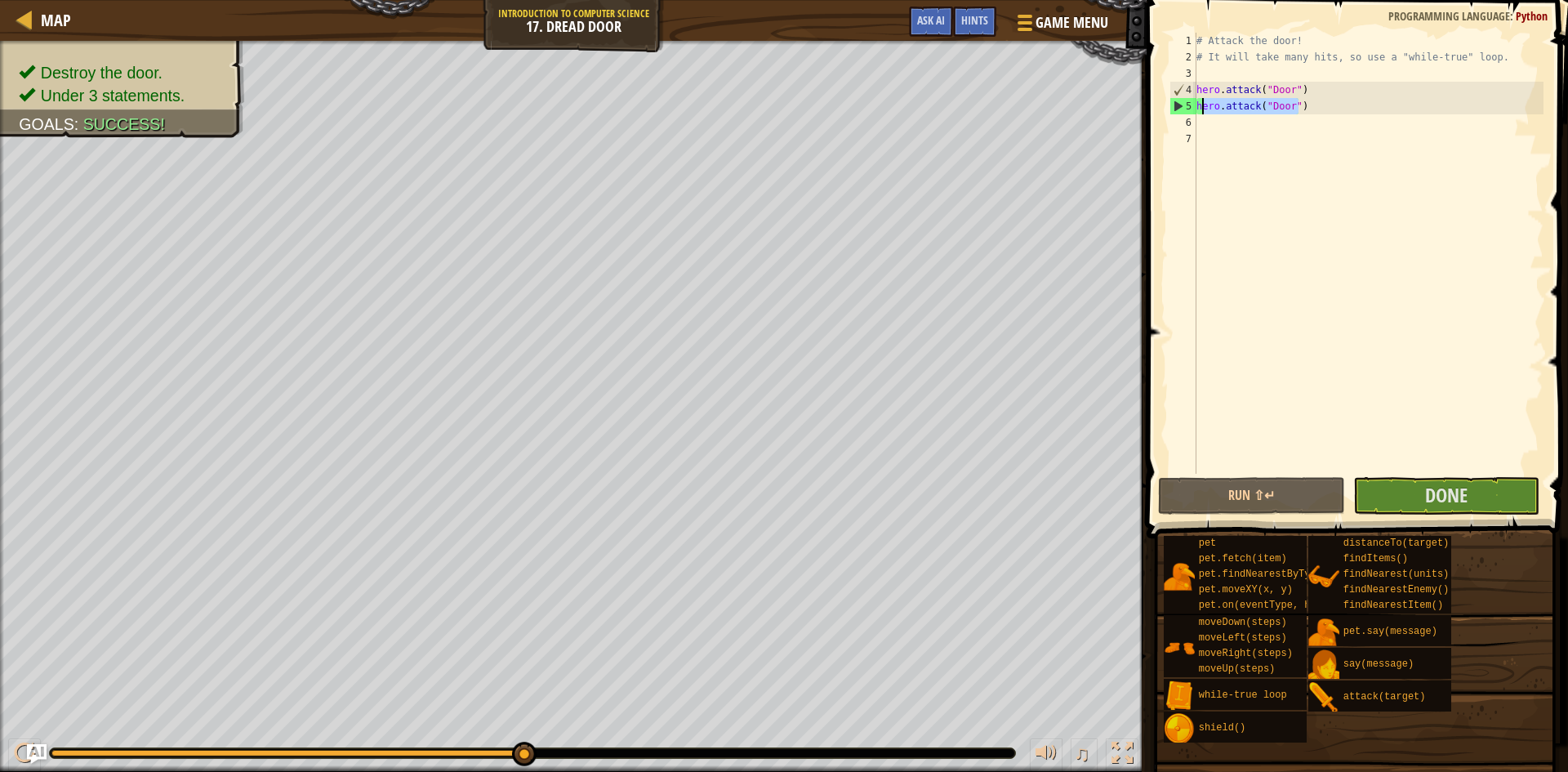
drag, startPoint x: 1301, startPoint y: 107, endPoint x: 1201, endPoint y: 114, distance: 100.2
click at [1201, 114] on div "# Attack the door! # It will take many hits, so use a "while-true" loop. hero .…" at bounding box center [1369, 269] width 350 height 474
type textarea "hero.attack("Door")"
click at [1477, 478] on button "Done" at bounding box center [1447, 496] width 188 height 37
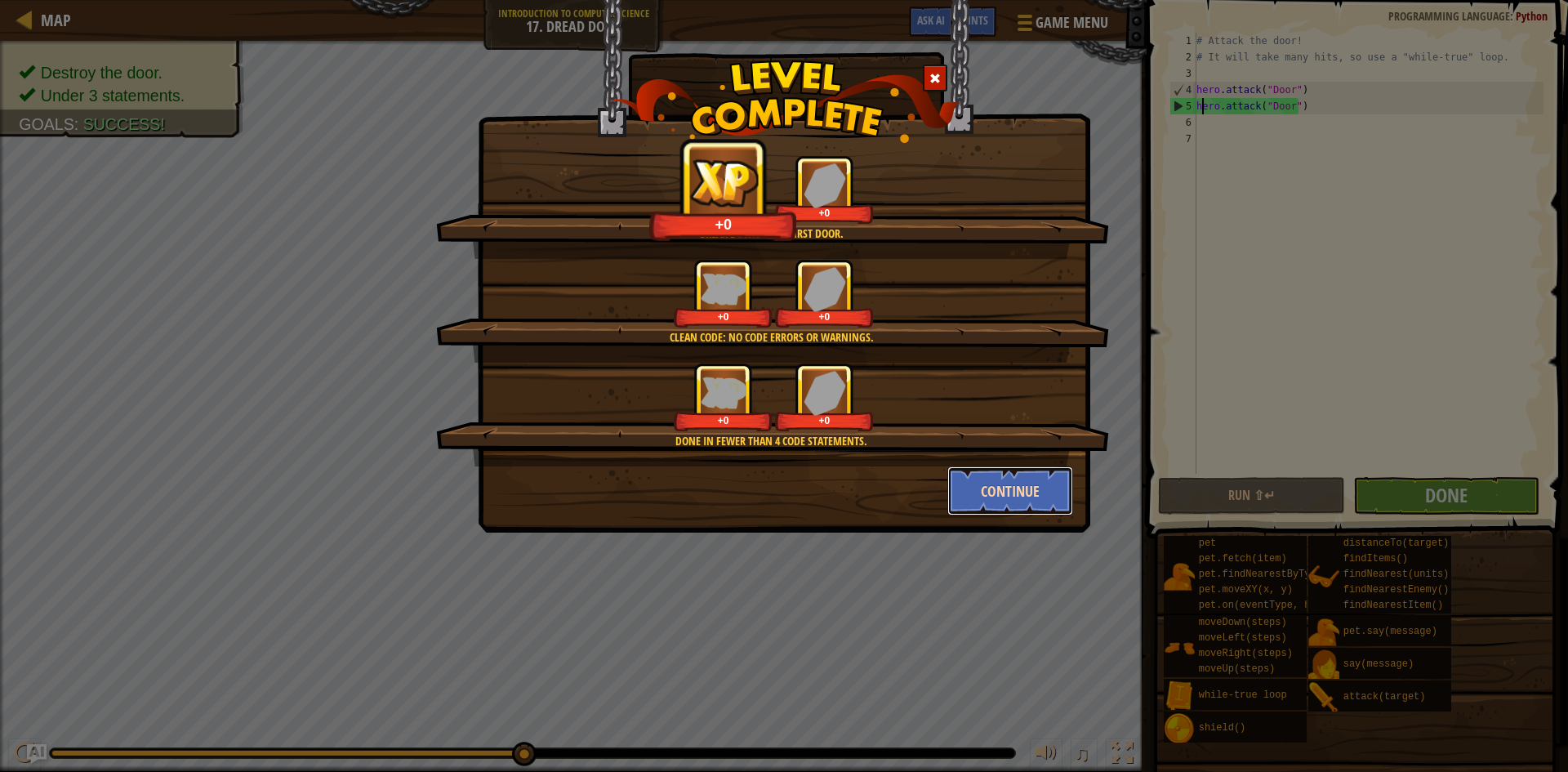
click at [1009, 504] on button "Continue" at bounding box center [1011, 491] width 126 height 49
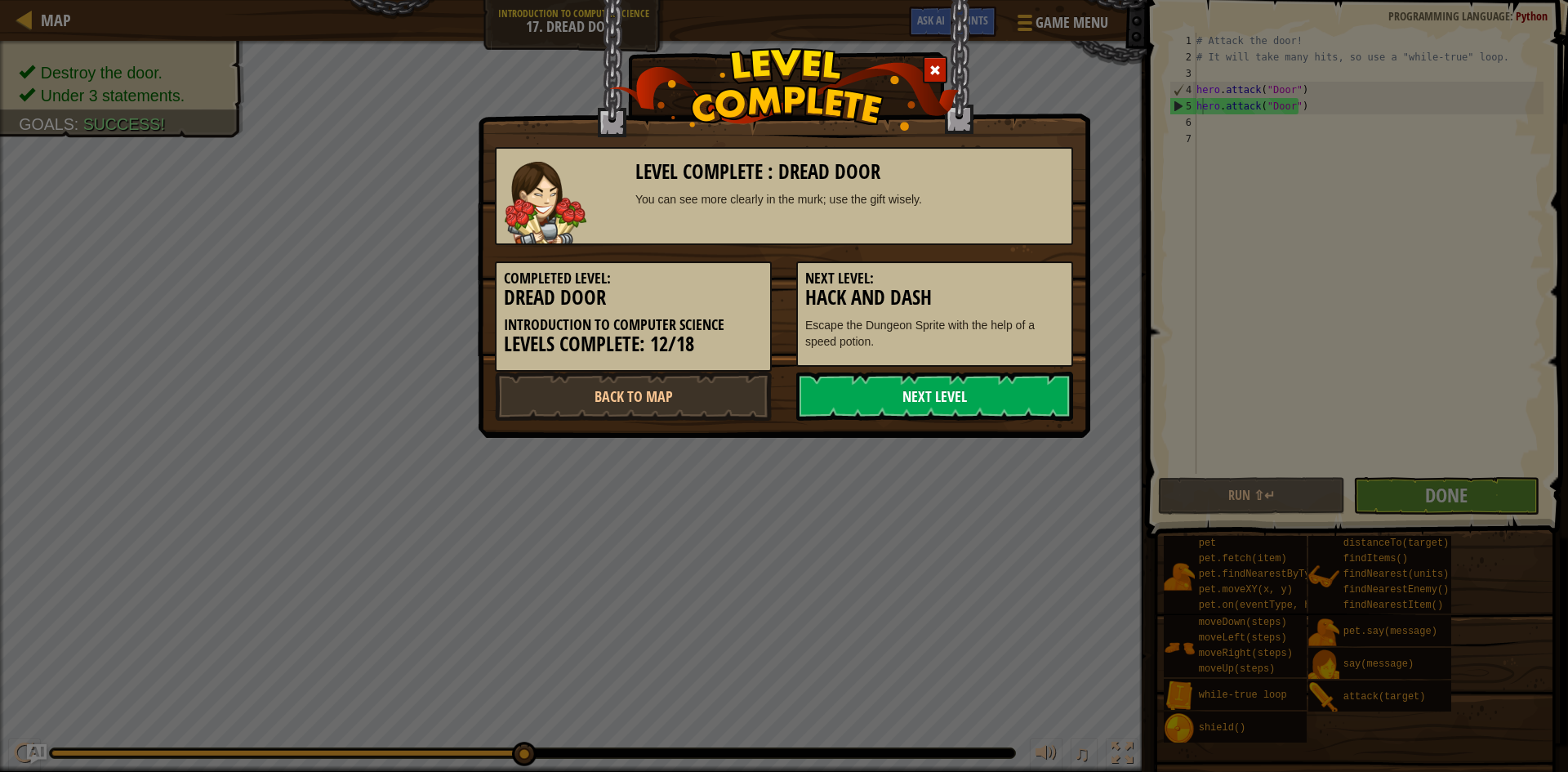
click at [990, 402] on link "Next Level" at bounding box center [935, 396] width 276 height 49
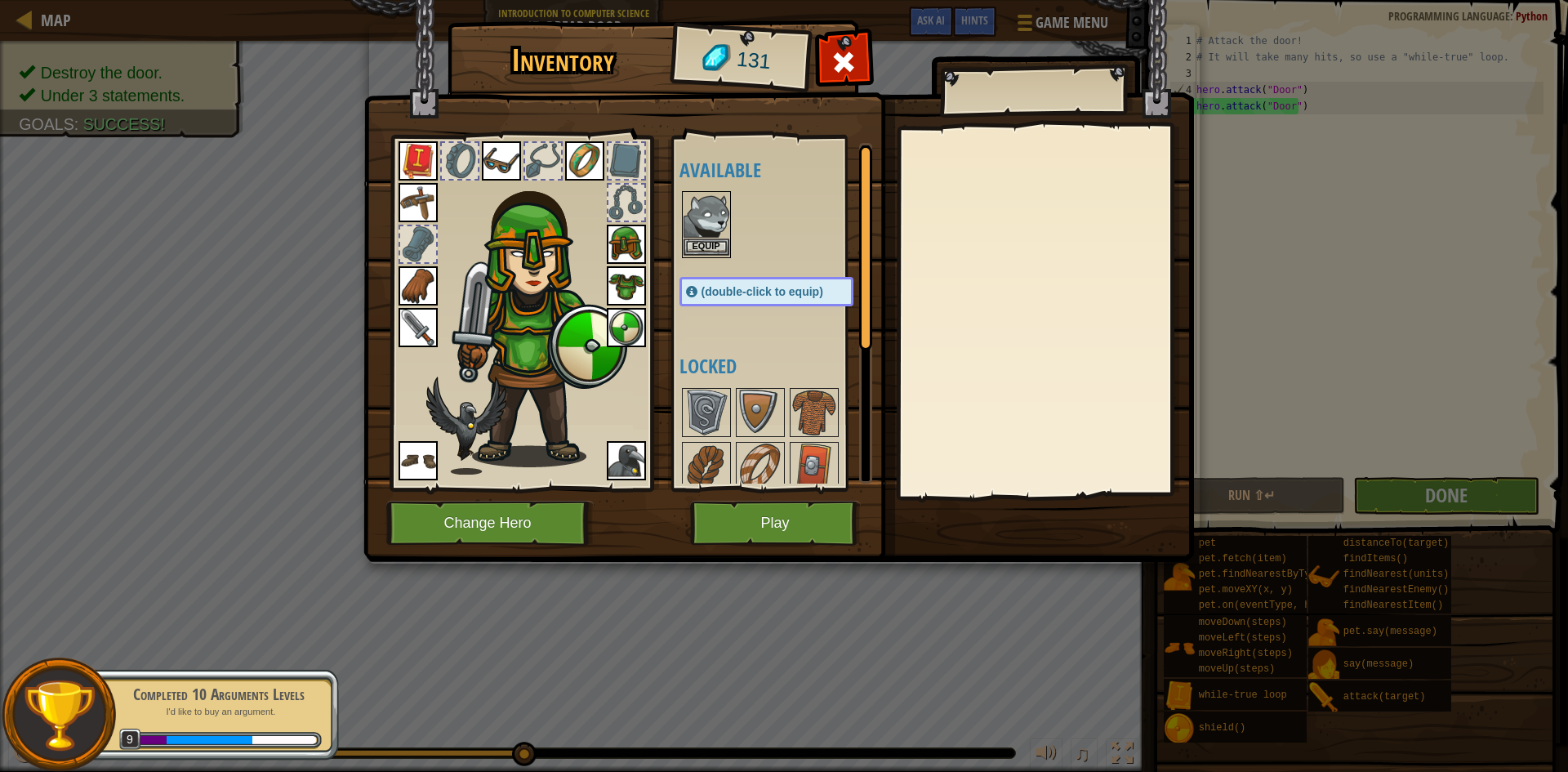
click at [701, 234] on img at bounding box center [707, 216] width 46 height 46
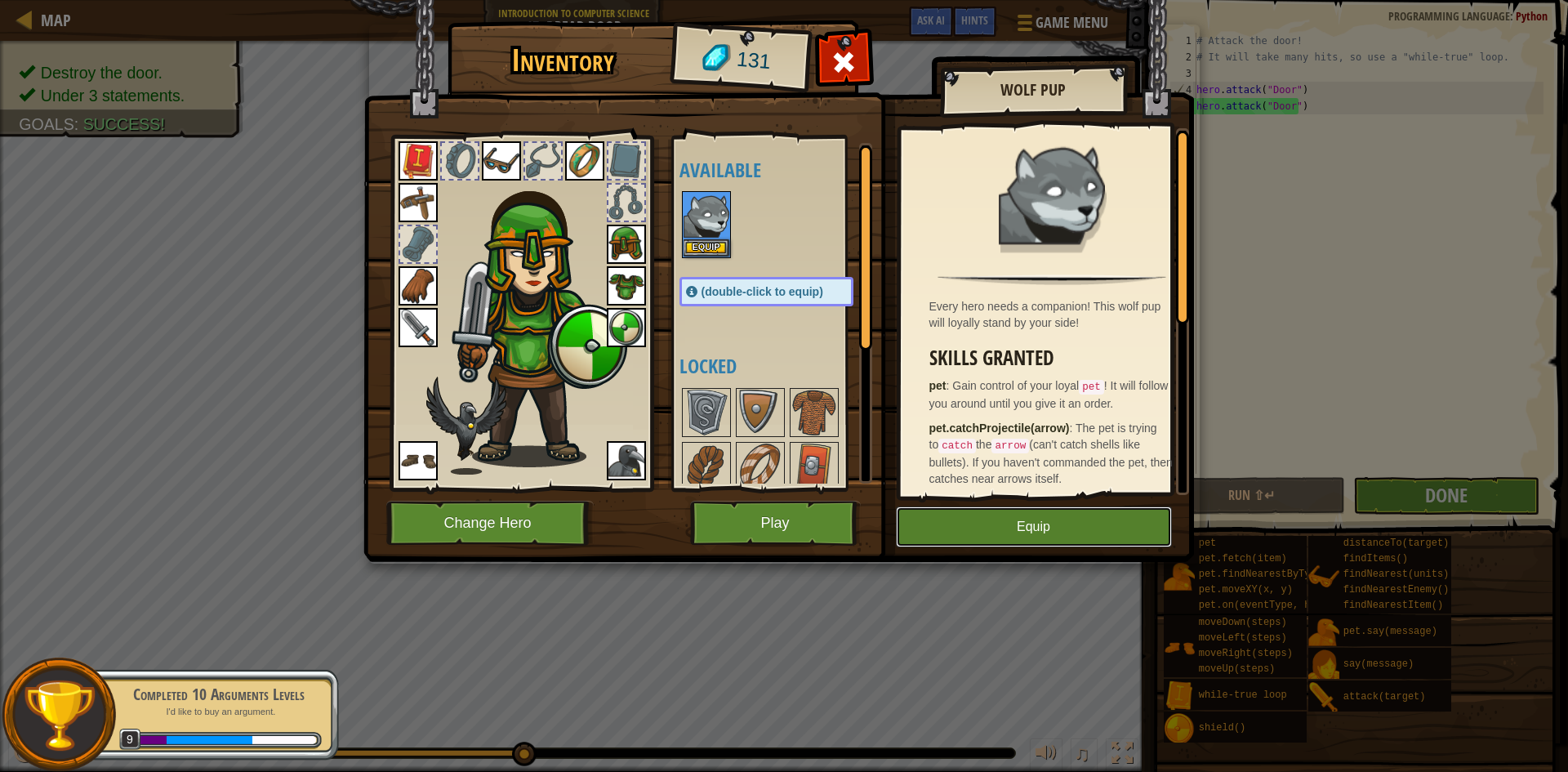
click at [1111, 518] on button "Equip" at bounding box center [1034, 526] width 276 height 41
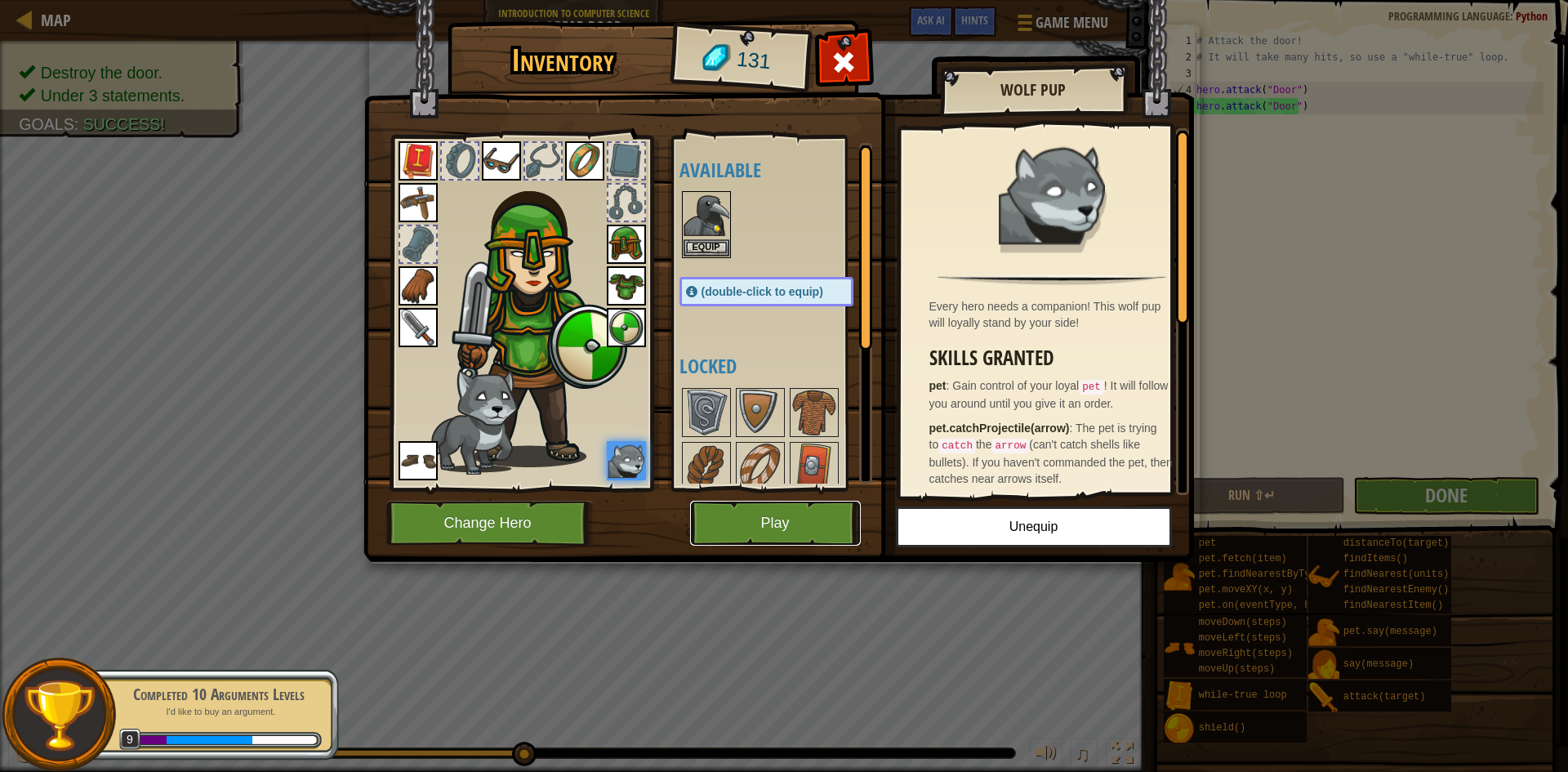
click at [770, 527] on button "Play" at bounding box center [776, 522] width 170 height 45
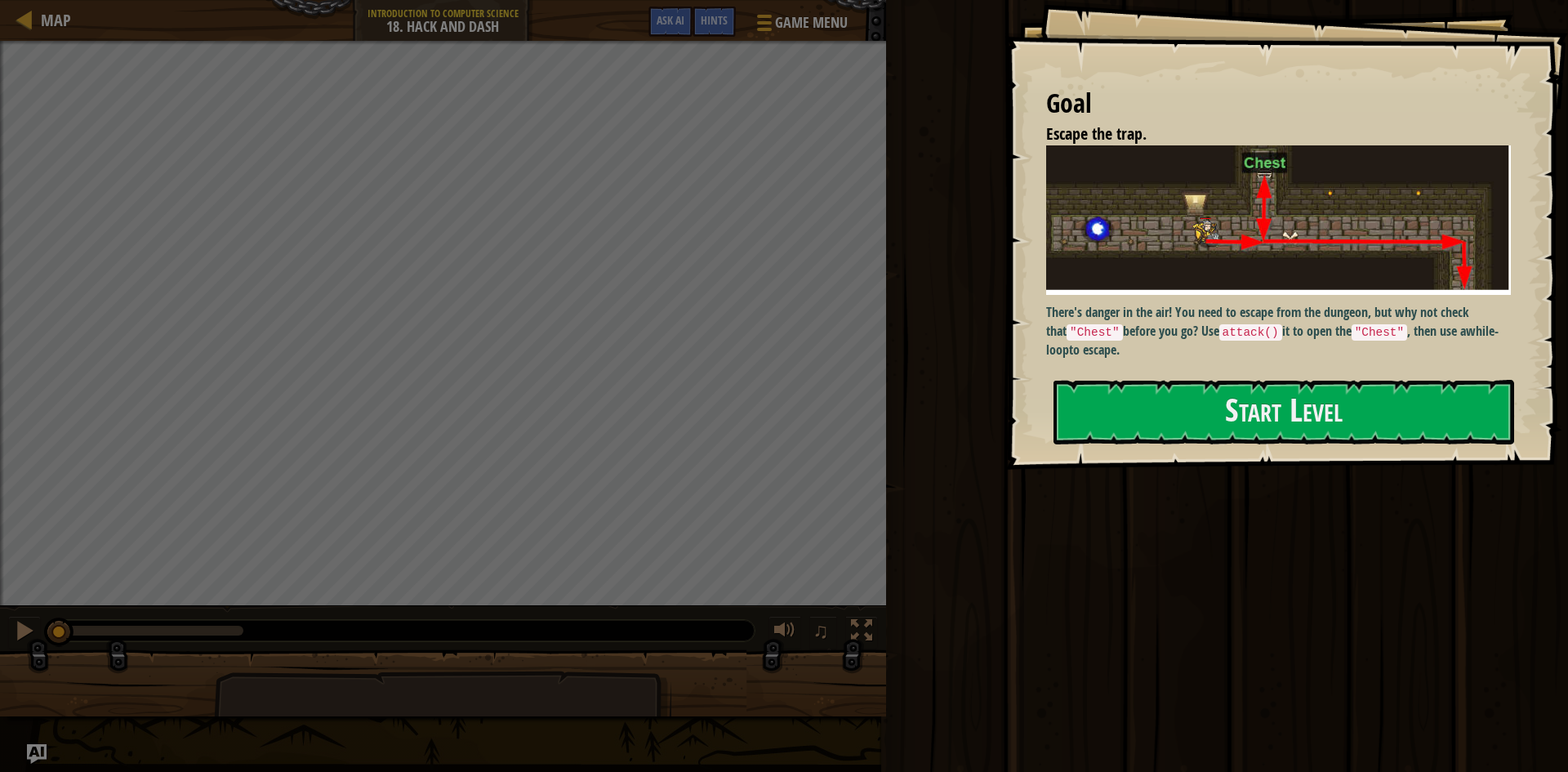
click at [1147, 321] on div "Goal Escape the trap. There's danger in the air! You need to escape from the du…" at bounding box center [1287, 234] width 563 height 470
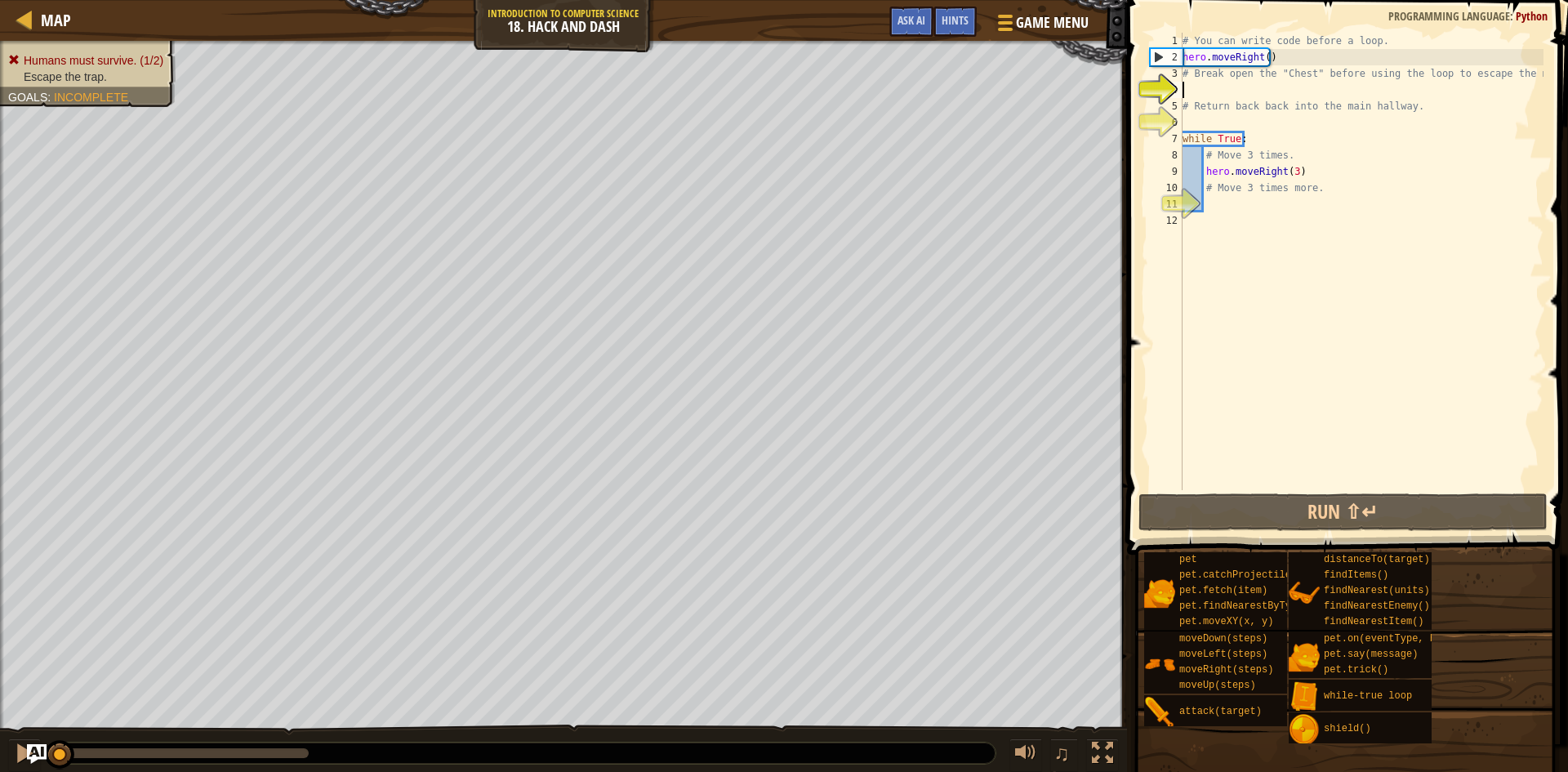
click at [1239, 208] on div "# You can write code before a loop. hero . moveRight ( ) # Break open the "Ches…" at bounding box center [1361, 277] width 364 height 490
click at [1241, 194] on div "# You can write code before a loop. hero . moveRight ( ) # Break open the "Ches…" at bounding box center [1361, 277] width 364 height 490
type textarea "# Move 3 times more."
click at [1229, 205] on div "# You can write code before a loop. hero . moveRight ( ) # Break open the "Ches…" at bounding box center [1361, 277] width 364 height 490
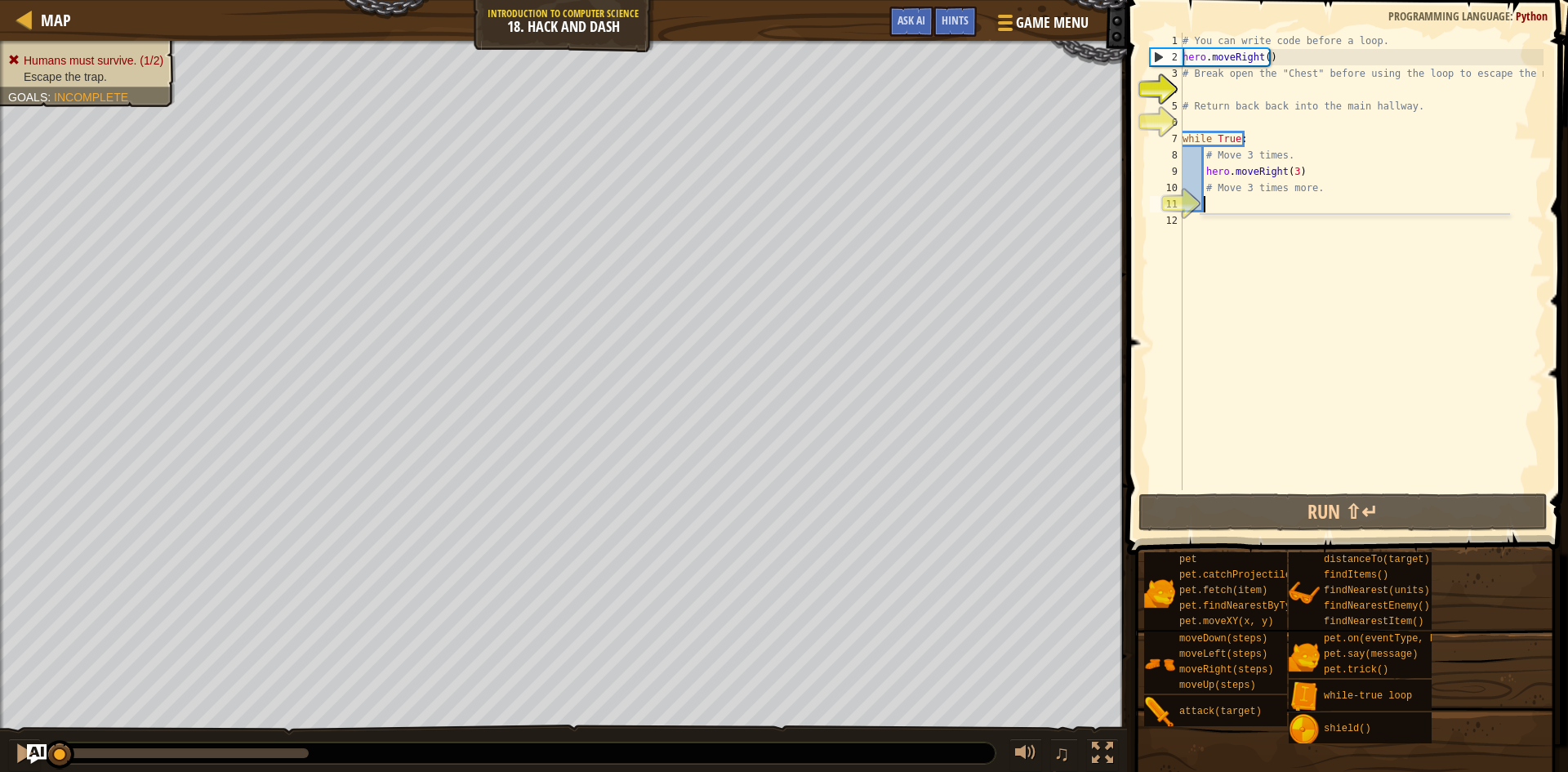
type textarea "mo"
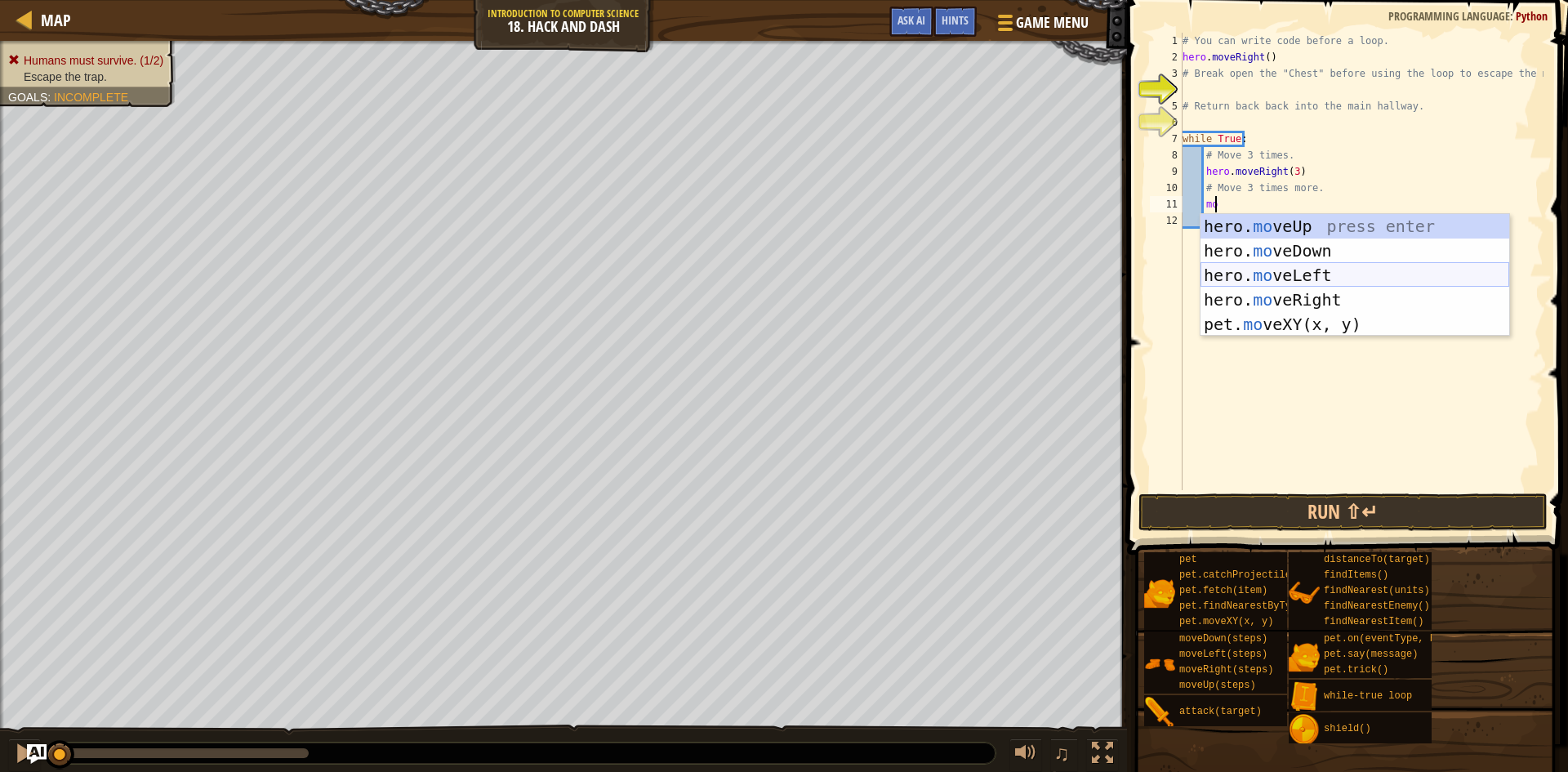
click at [1300, 267] on div "hero. mo veUp press enter hero. mo veDown press enter hero. mo veLeft press ent…" at bounding box center [1355, 299] width 309 height 171
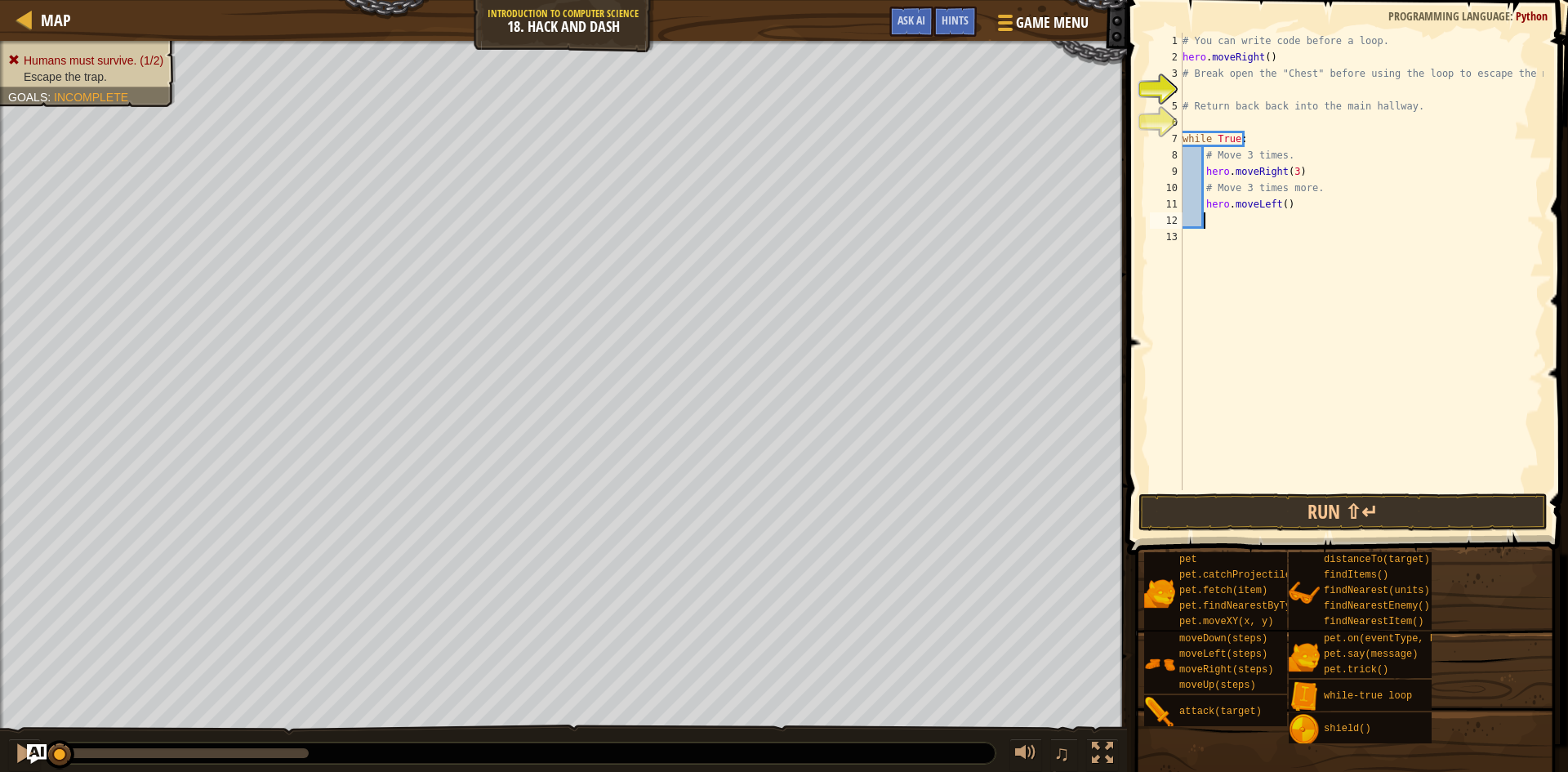
scroll to position [8, 1]
click at [1278, 203] on div "# You can write code before a loop. hero . moveRight ( ) # Break open the "Ches…" at bounding box center [1361, 277] width 364 height 490
type textarea "hero.moveLeft(2)"
click at [1261, 224] on div "# You can write code before a loop. hero . moveRight ( ) # Break open the "Ches…" at bounding box center [1361, 277] width 364 height 490
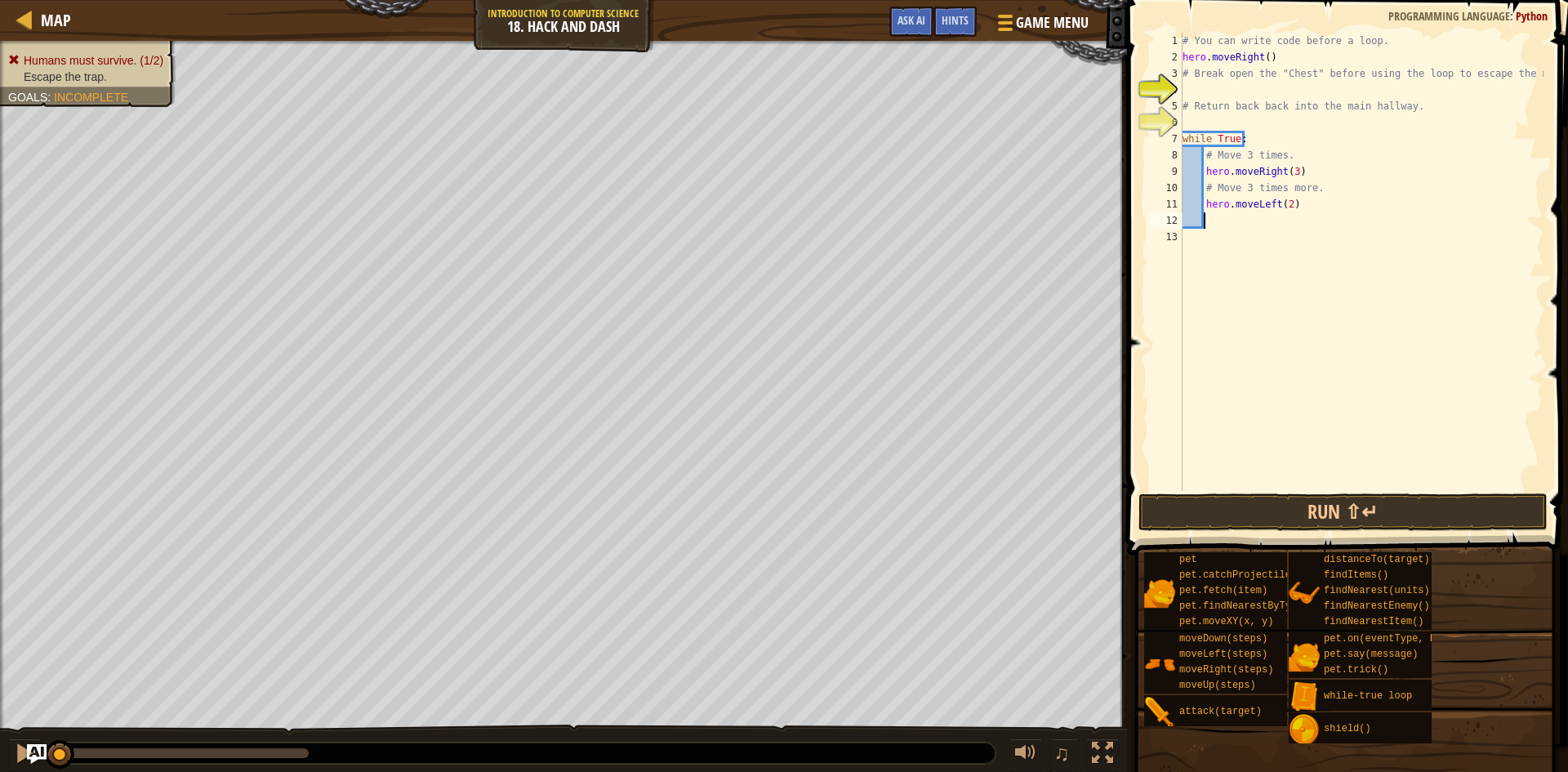
scroll to position [8, 1]
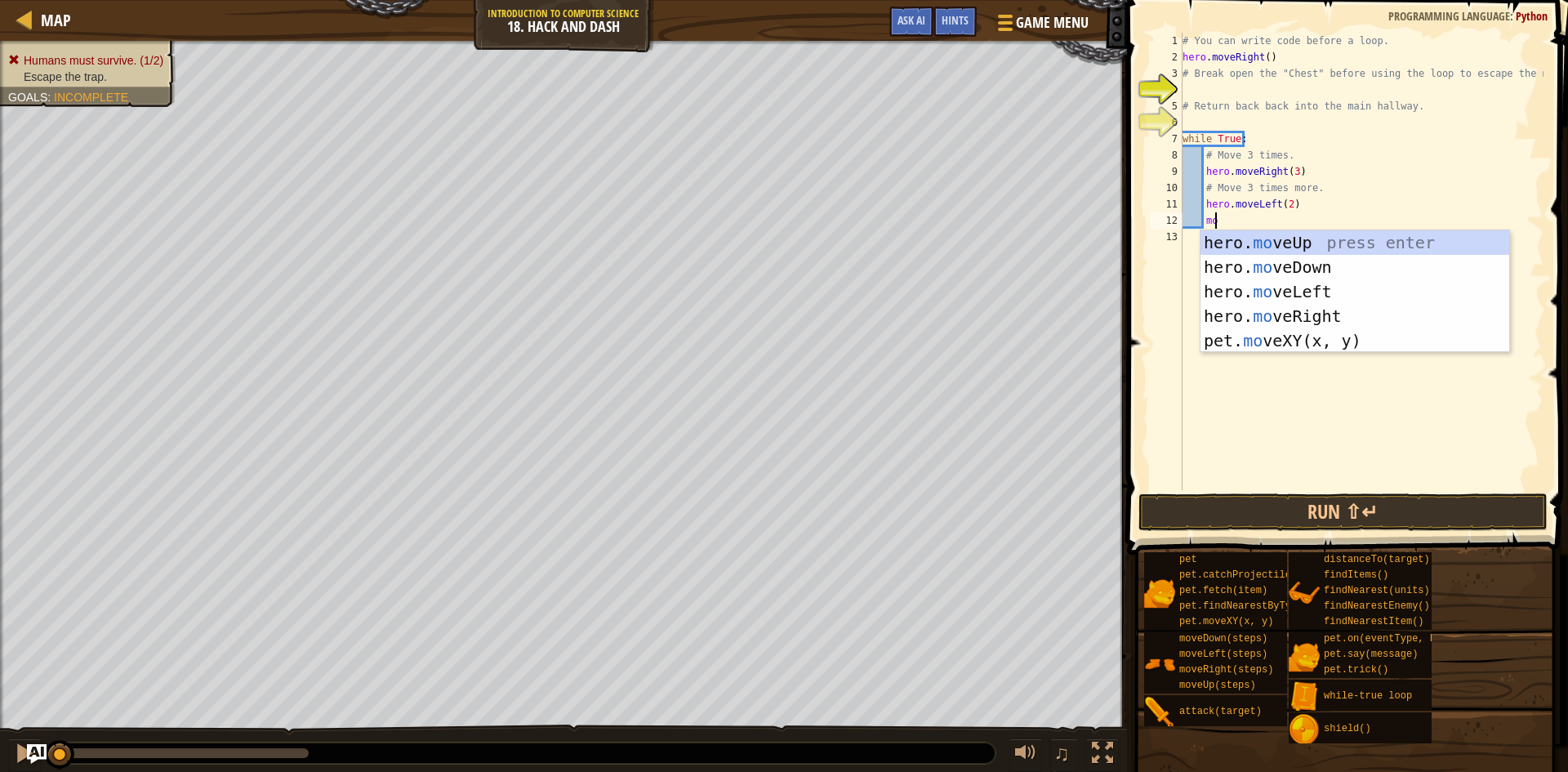
type textarea "move"
click at [1270, 247] on div "hero. move Up press enter hero. move Down press enter hero. move Left press ent…" at bounding box center [1355, 316] width 309 height 171
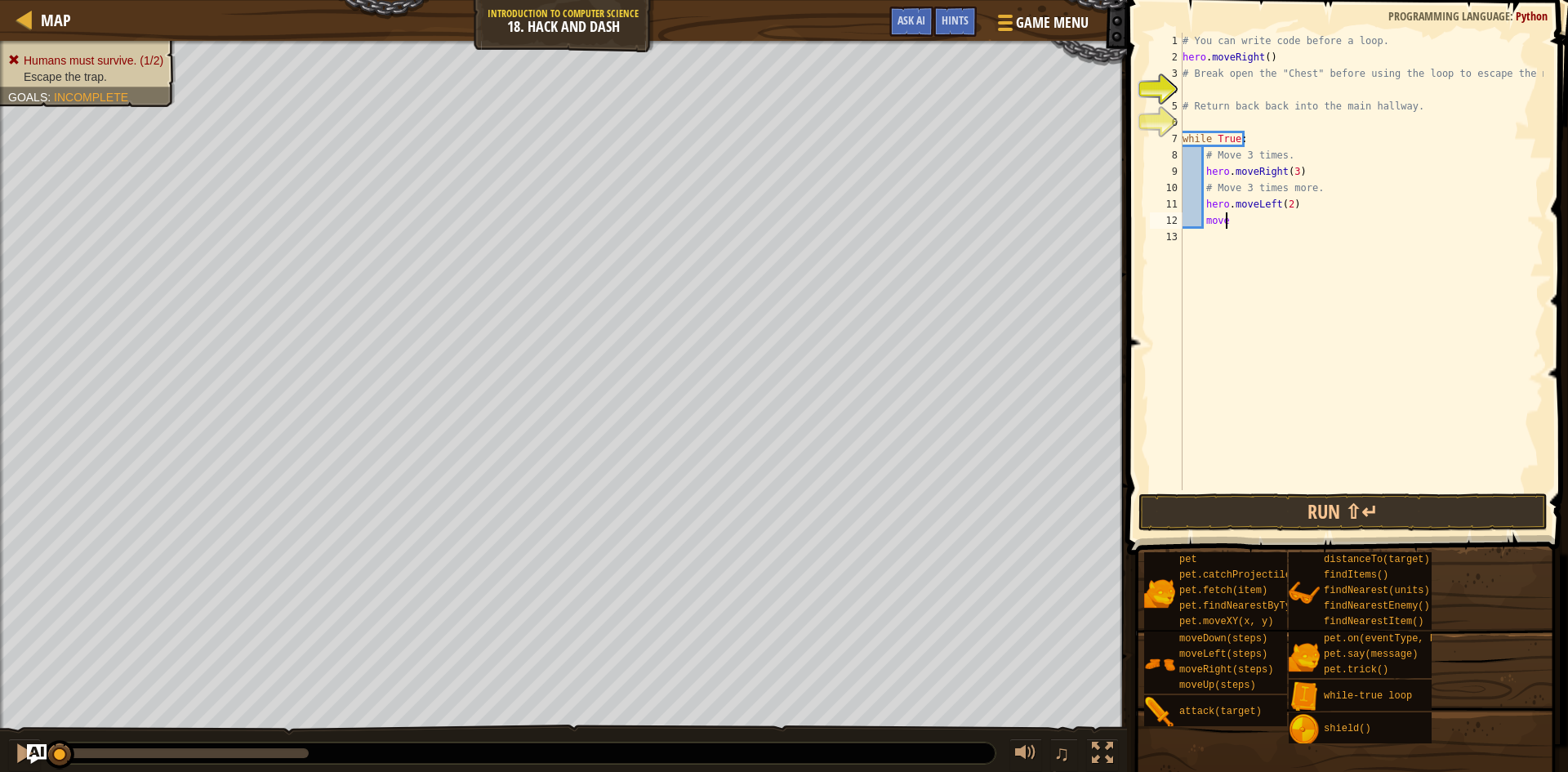
scroll to position [8, 1]
type textarea "move"
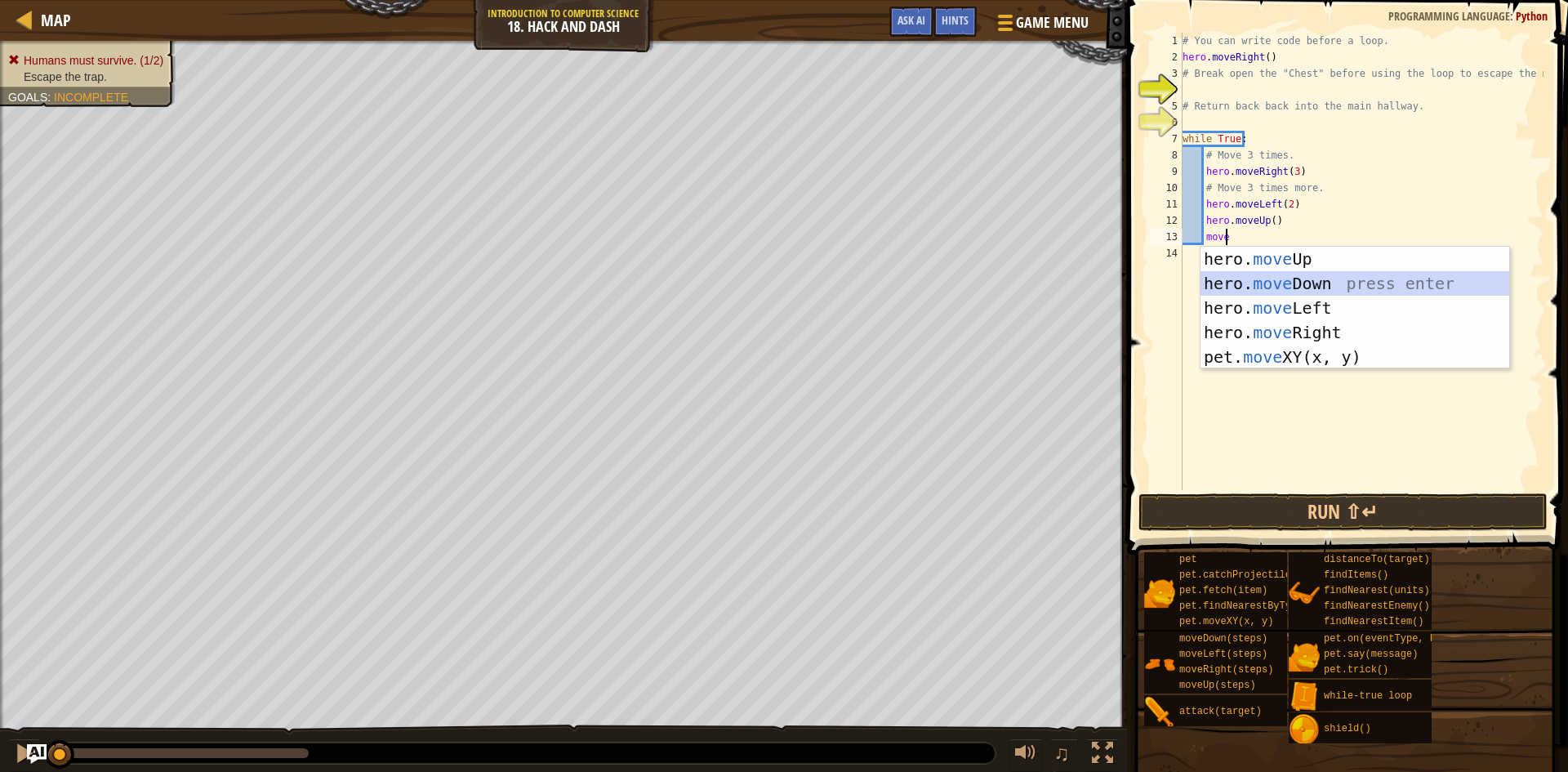
drag, startPoint x: 1311, startPoint y: 276, endPoint x: 1306, endPoint y: 266, distance: 11.2
click at [1311, 276] on div "hero. move Up press enter hero. move Down press enter hero. move Left press ent…" at bounding box center [1355, 332] width 309 height 171
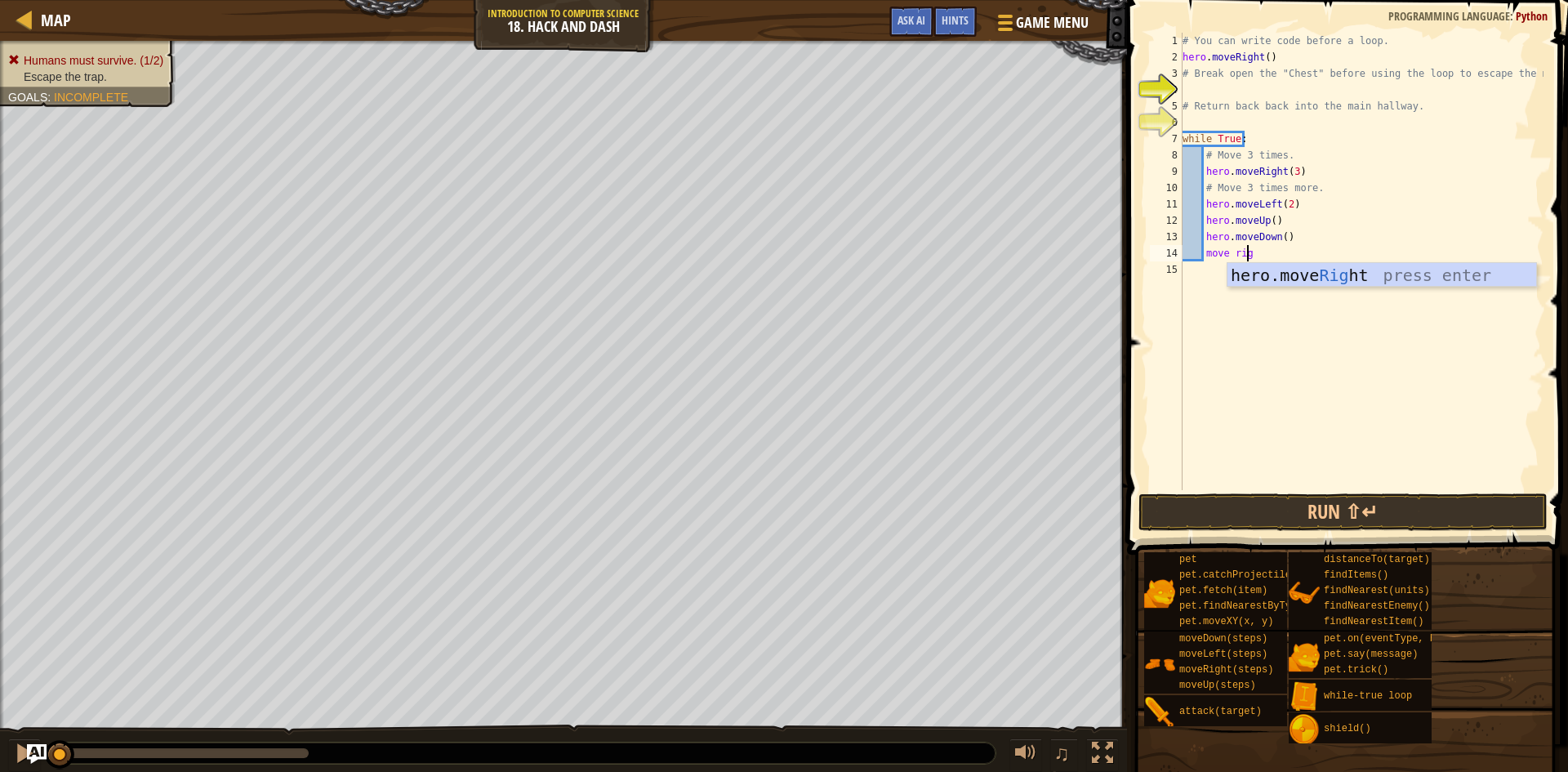
scroll to position [8, 5]
type textarea "move righ"
click at [1334, 277] on div "hero.move Righ t press enter" at bounding box center [1381, 299] width 309 height 74
click at [1308, 256] on div "# You can write code before a loop. hero . moveRight ( ) # Break open the "Ches…" at bounding box center [1361, 277] width 364 height 490
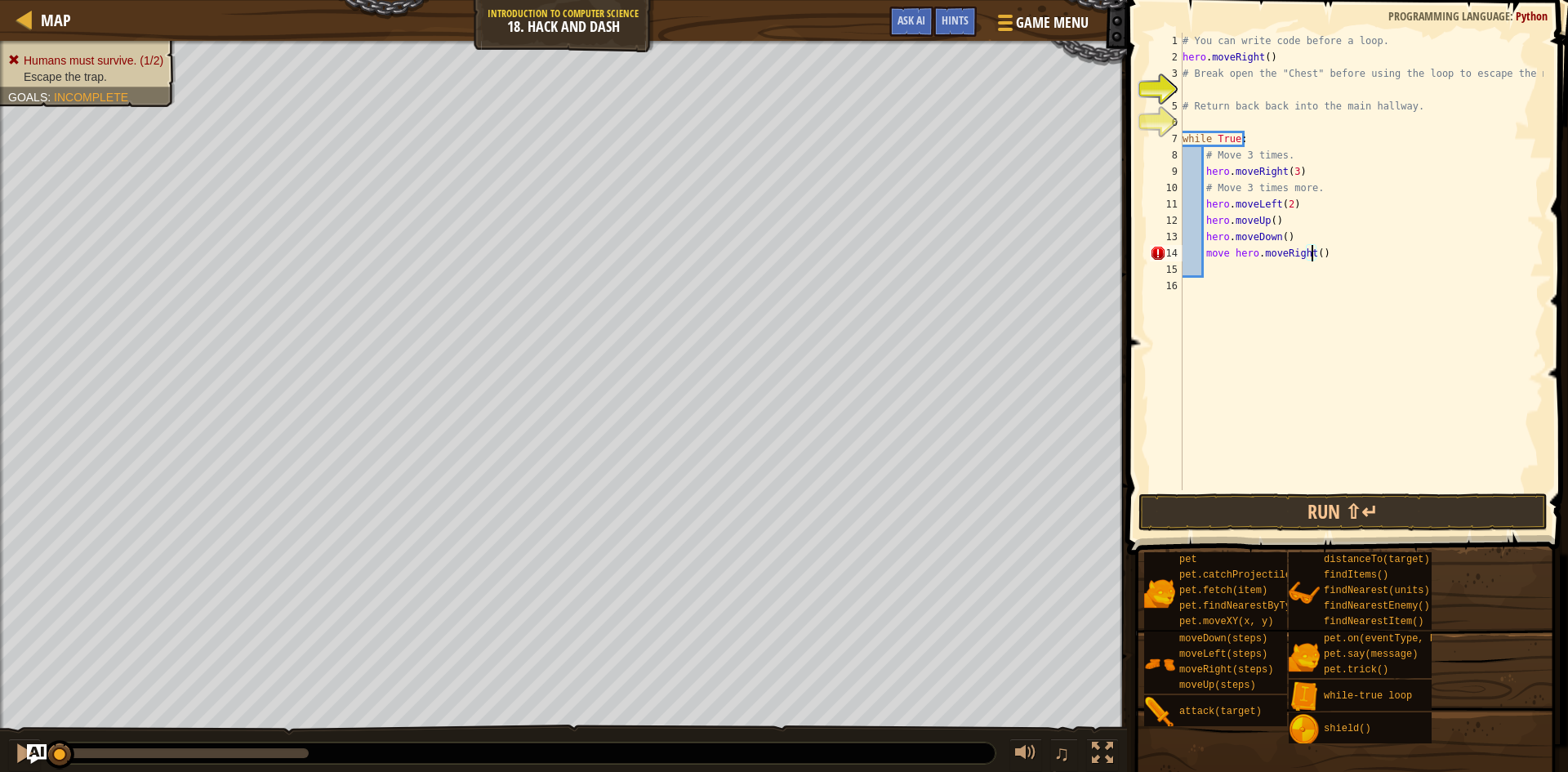
click at [1311, 255] on div "# You can write code before a loop. hero . moveRight ( ) # Break open the "Ches…" at bounding box center [1361, 277] width 364 height 490
type textarea "move hero.moveRight(3)"
click at [1231, 276] on div "# You can write code before a loop. hero . moveRight ( ) # Break open the "Ches…" at bounding box center [1361, 277] width 364 height 490
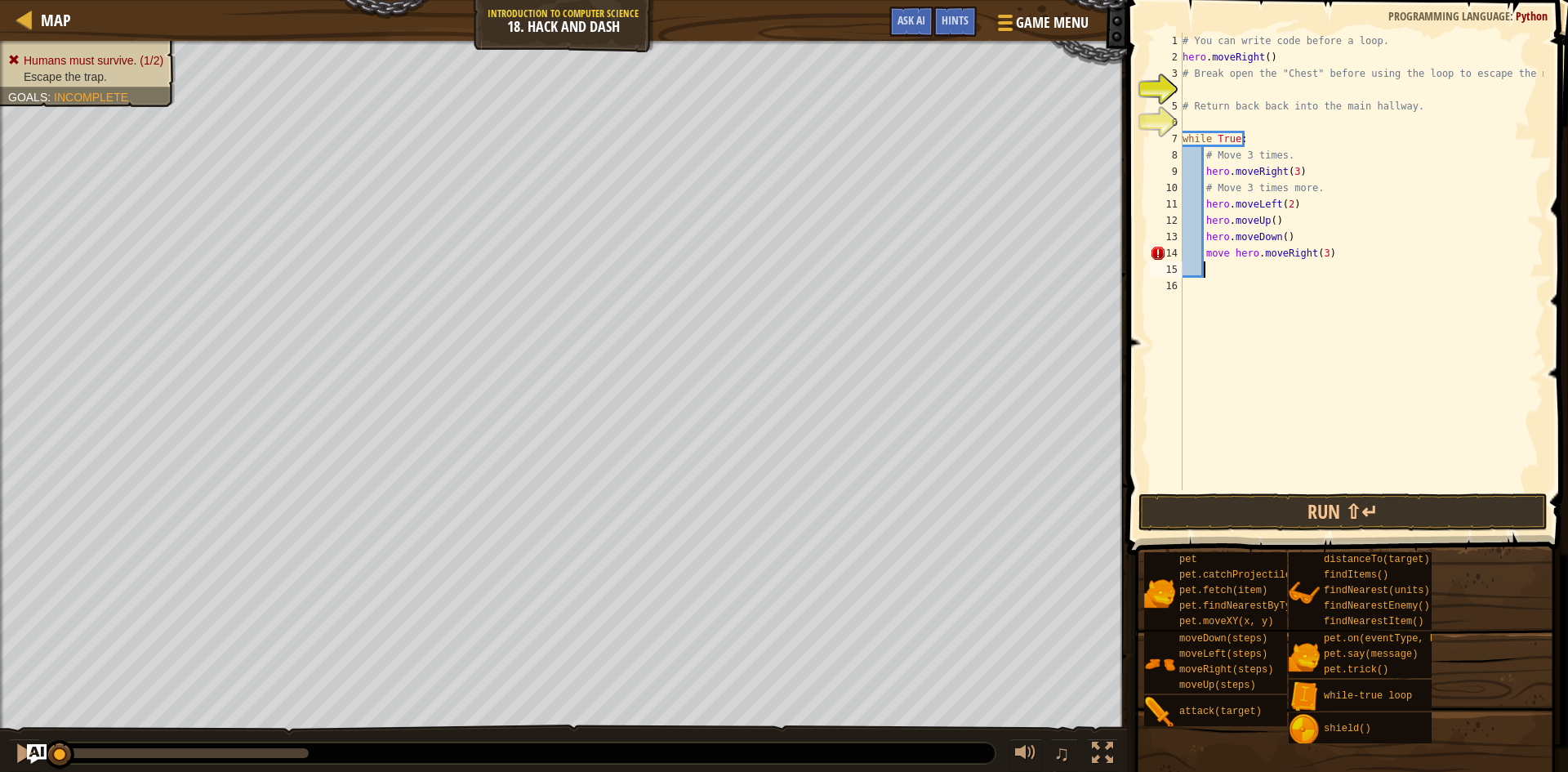
click at [1253, 254] on div "# You can write code before a loop. hero . moveRight ( ) # Break open the "Ches…" at bounding box center [1361, 277] width 364 height 490
click at [1233, 255] on div "# You can write code before a loop. hero . moveRight ( ) # Break open the "Ches…" at bounding box center [1361, 277] width 364 height 490
type textarea "hero.moveRight(3)"
click at [1200, 268] on div "# You can write code before a loop. hero . moveRight ( ) # Break open the "Ches…" at bounding box center [1361, 277] width 364 height 490
click at [1209, 270] on div "# You can write code before a loop. hero . moveRight ( ) # Break open the "Ches…" at bounding box center [1361, 277] width 364 height 490
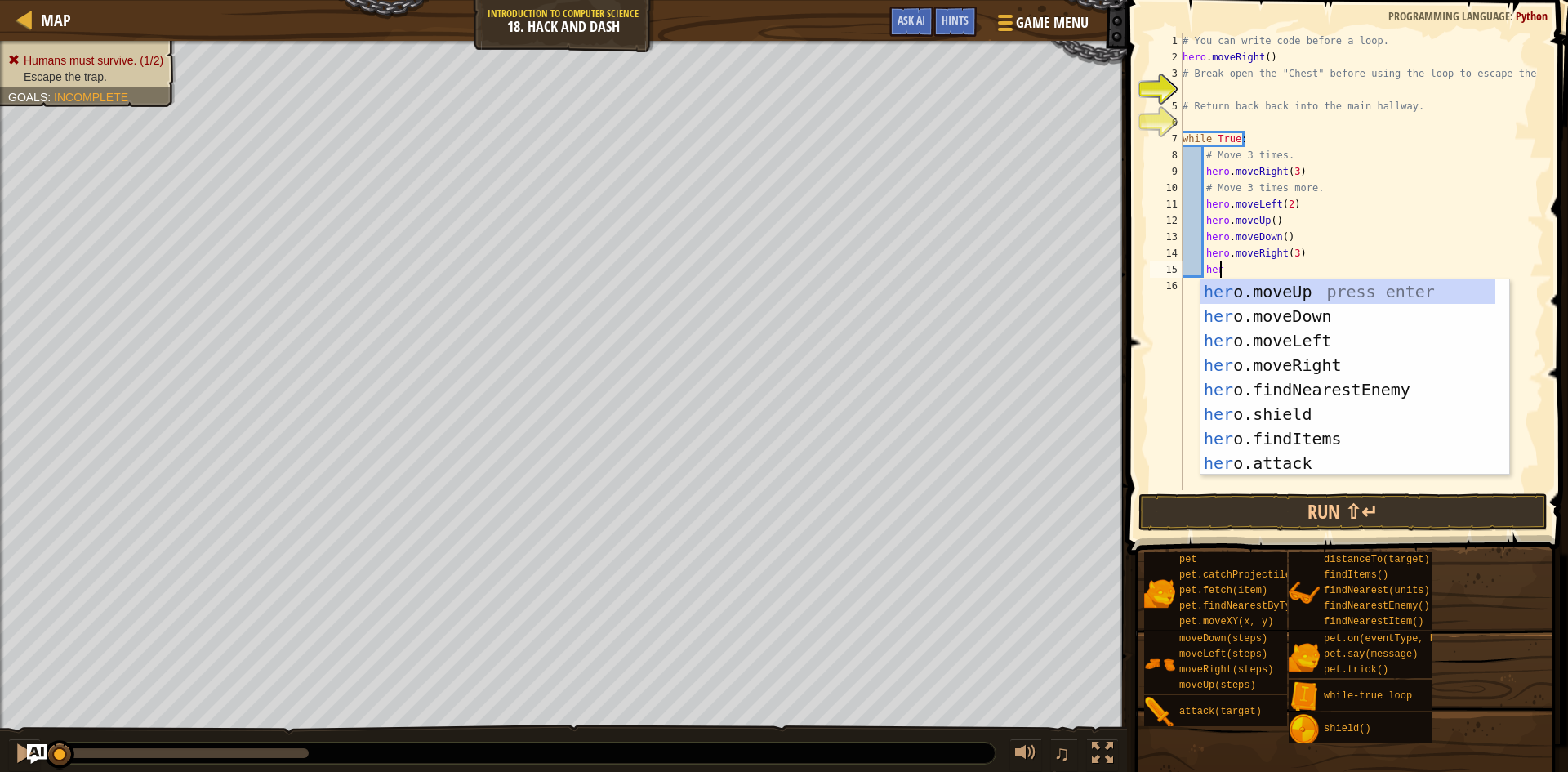
scroll to position [8, 3]
type textarea "hero"
click at [1266, 323] on div "hero .moveUp press enter hero .moveDown press enter hero .moveLeft press enter …" at bounding box center [1348, 402] width 295 height 245
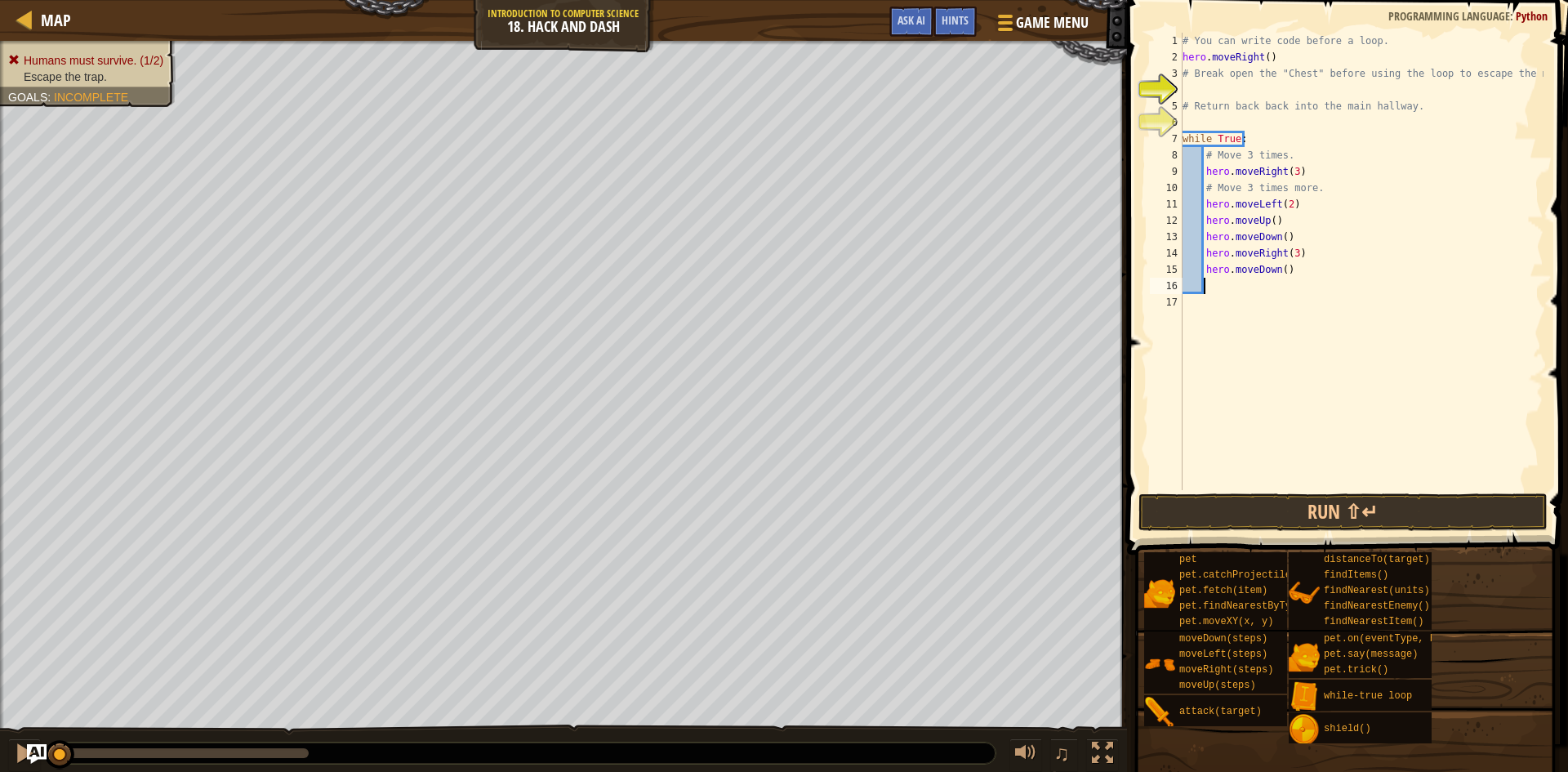
scroll to position [8, 1]
click at [1278, 269] on div "# You can write code before a loop. hero . moveRight ( ) # Break open the "Ches…" at bounding box center [1361, 277] width 364 height 490
type textarea "hero.moveDown(3)"
click at [1241, 293] on div "# You can write code before a loop. hero . moveRight ( ) # Break open the "Ches…" at bounding box center [1361, 277] width 364 height 490
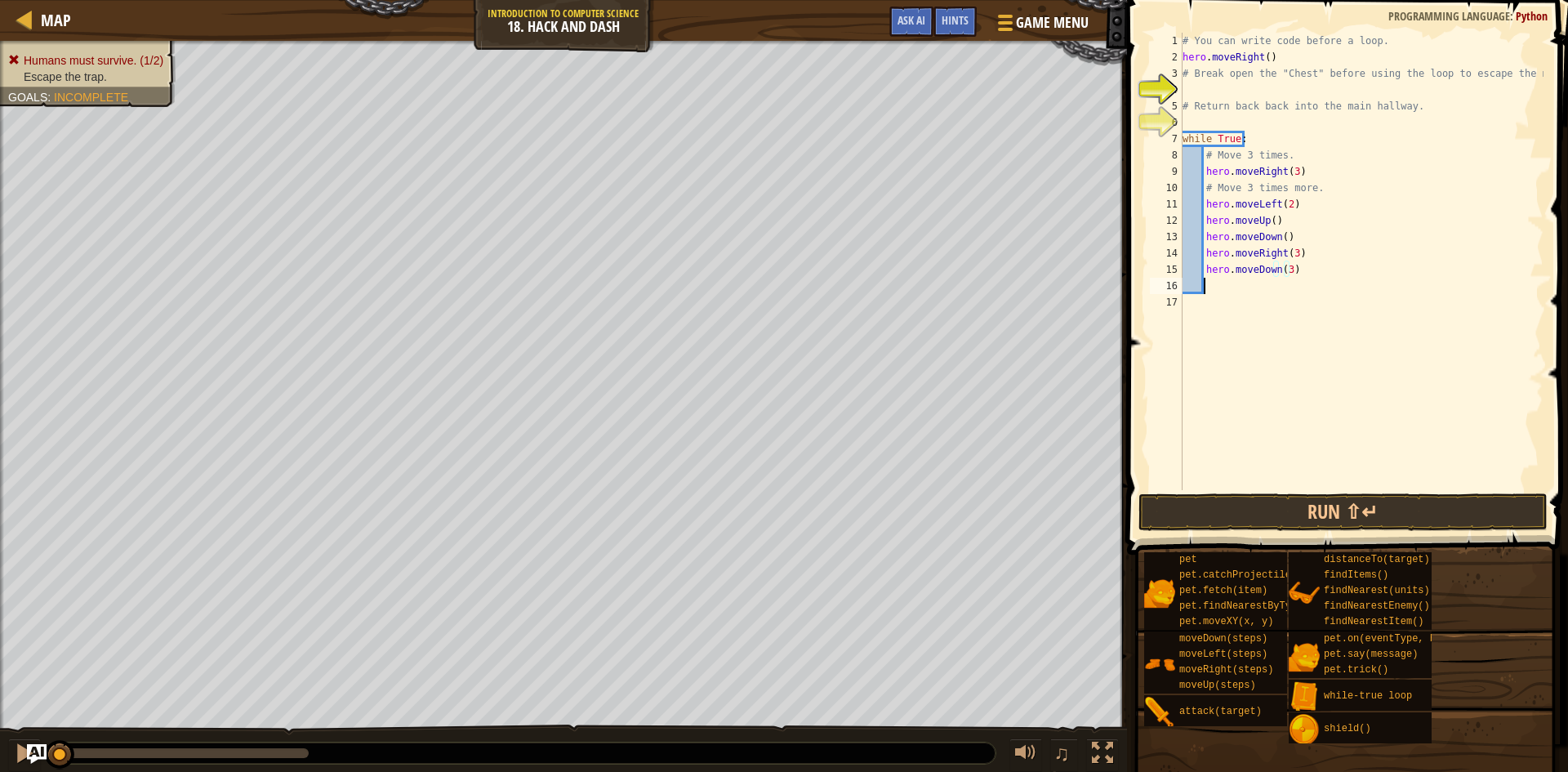
scroll to position [8, 1]
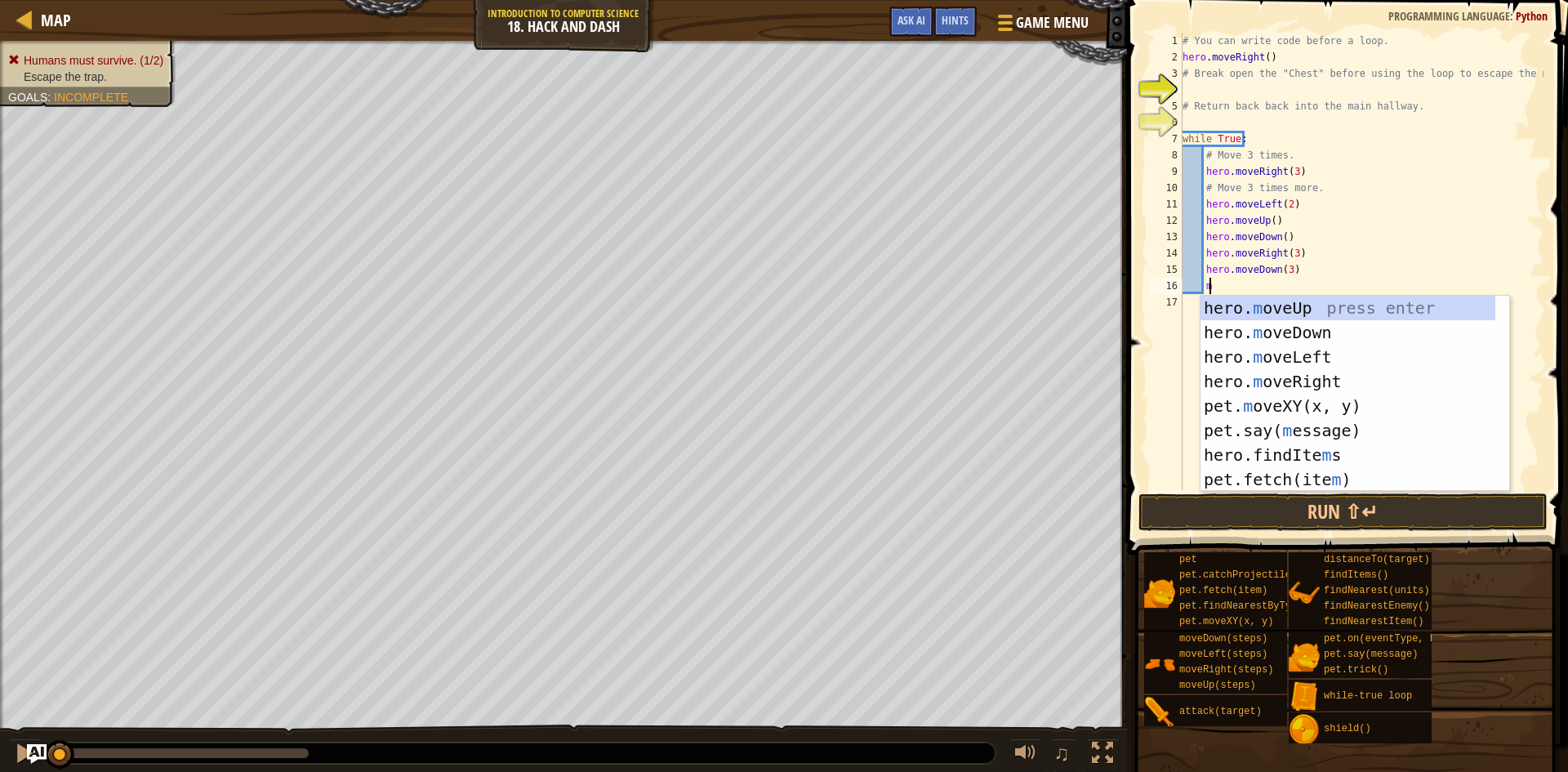
type textarea "mo"
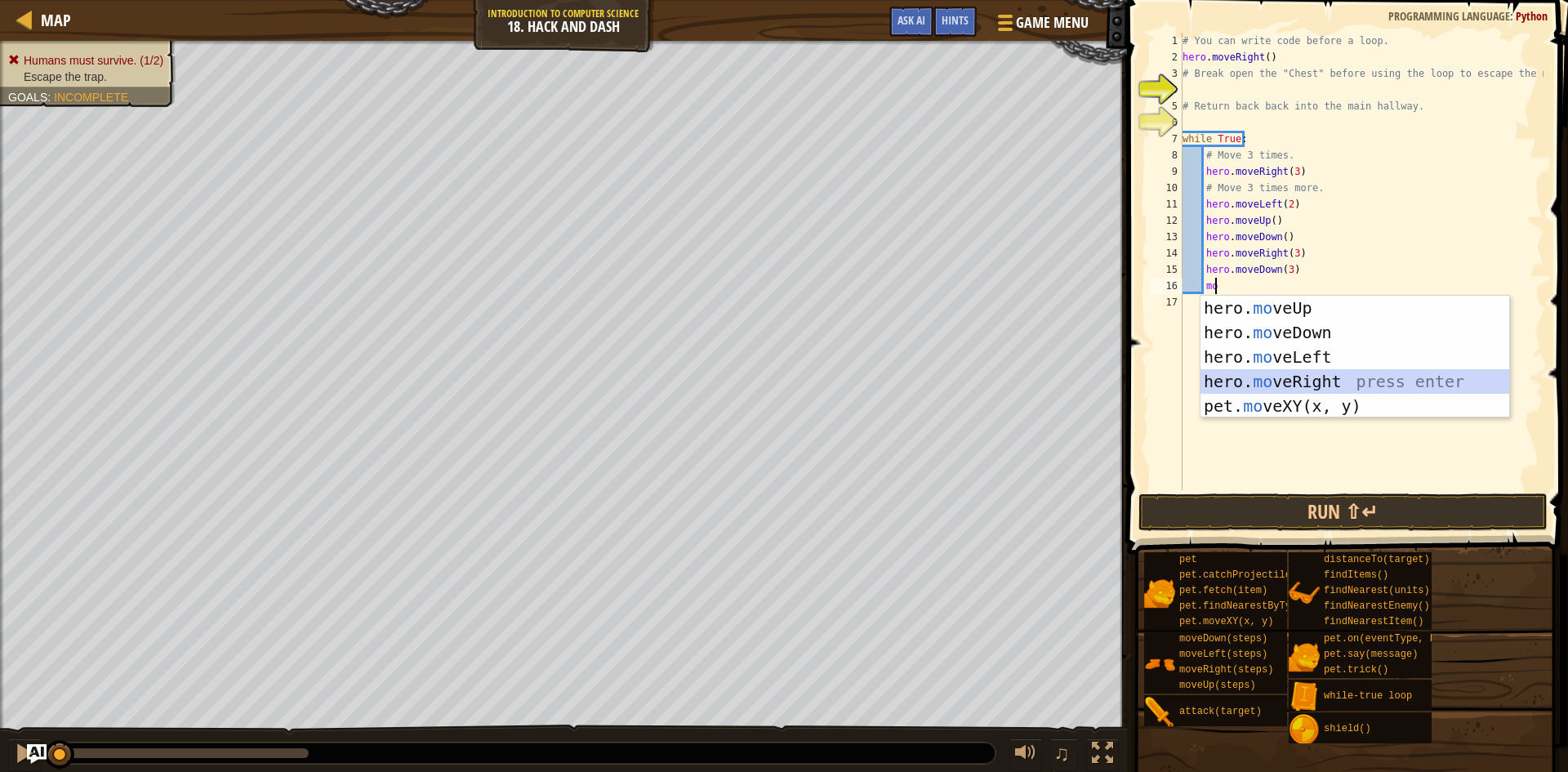
click at [1352, 371] on div "hero. mo veUp press enter hero. mo veDown press enter hero. mo veLeft press ent…" at bounding box center [1355, 381] width 309 height 171
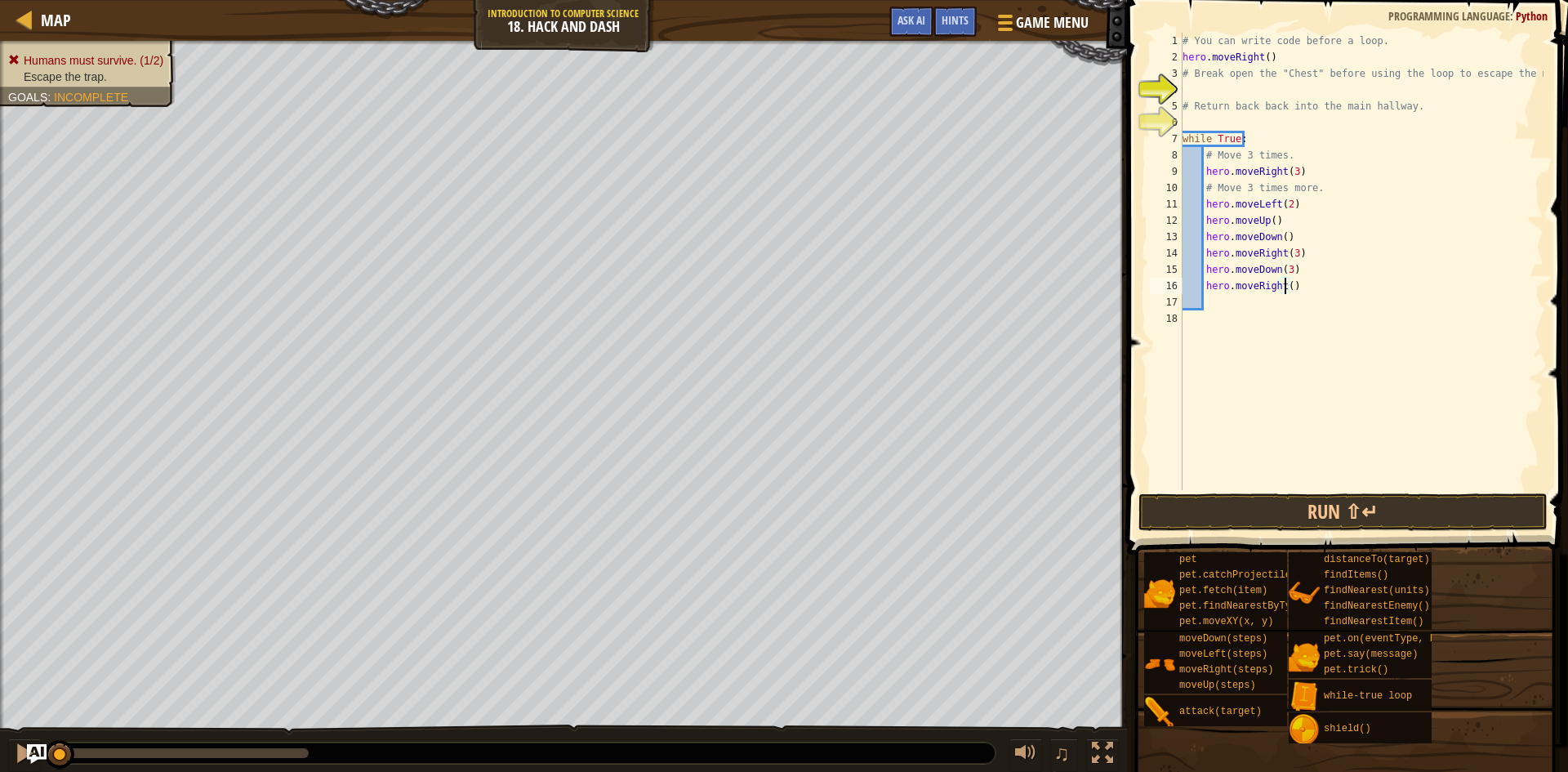
click at [1283, 289] on div "# You can write code before a loop. hero . moveRight ( ) # Break open the "Ches…" at bounding box center [1361, 277] width 364 height 490
type textarea "hero.moveRight(3)"
click at [1249, 307] on div "# You can write code before a loop. hero . moveRight ( ) # Break open the "Ches…" at bounding box center [1361, 277] width 364 height 490
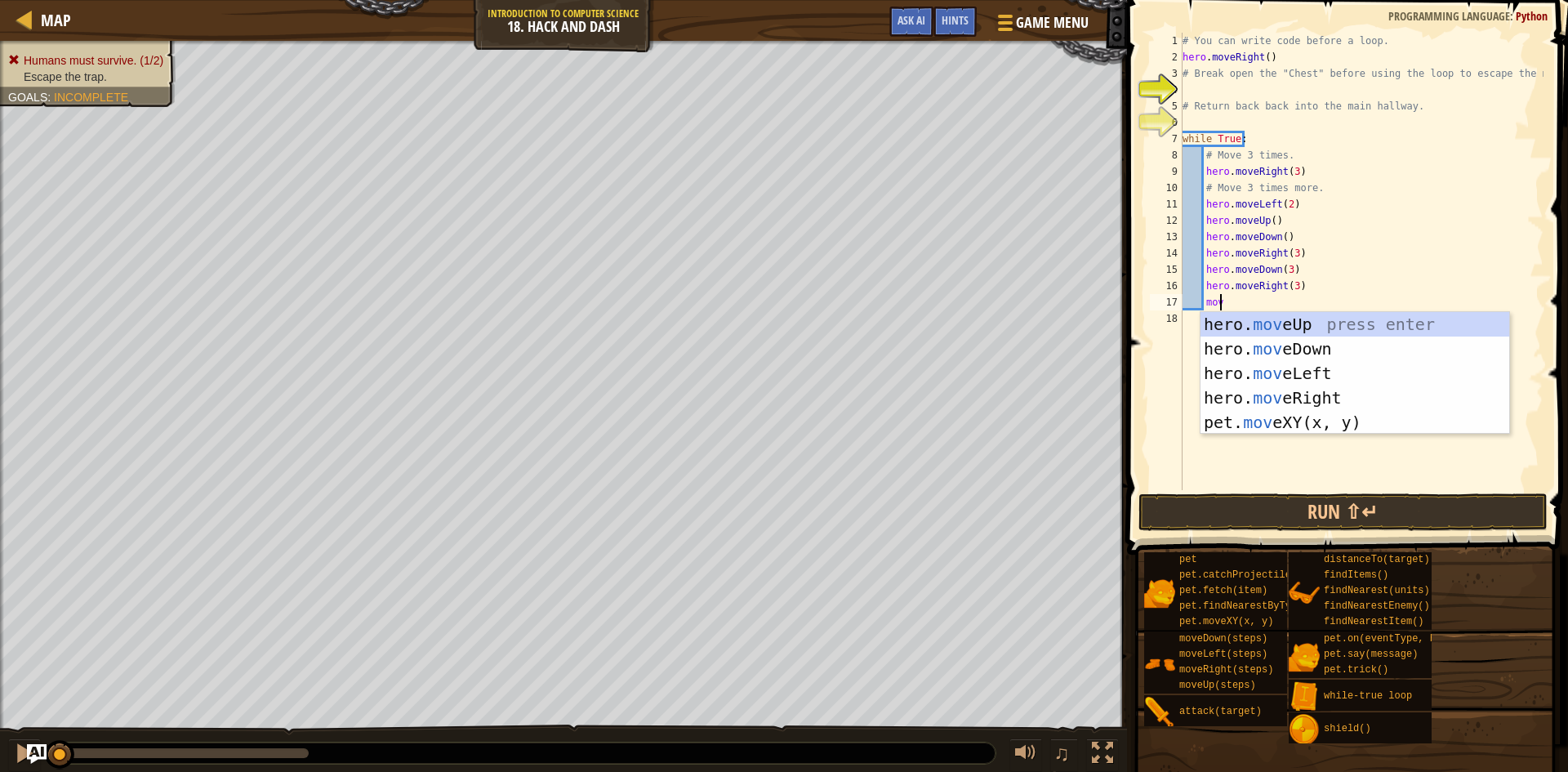
type textarea "move"
click at [1270, 355] on div "hero. move Up press enter hero. move Down press enter hero. move Left press ent…" at bounding box center [1355, 397] width 309 height 171
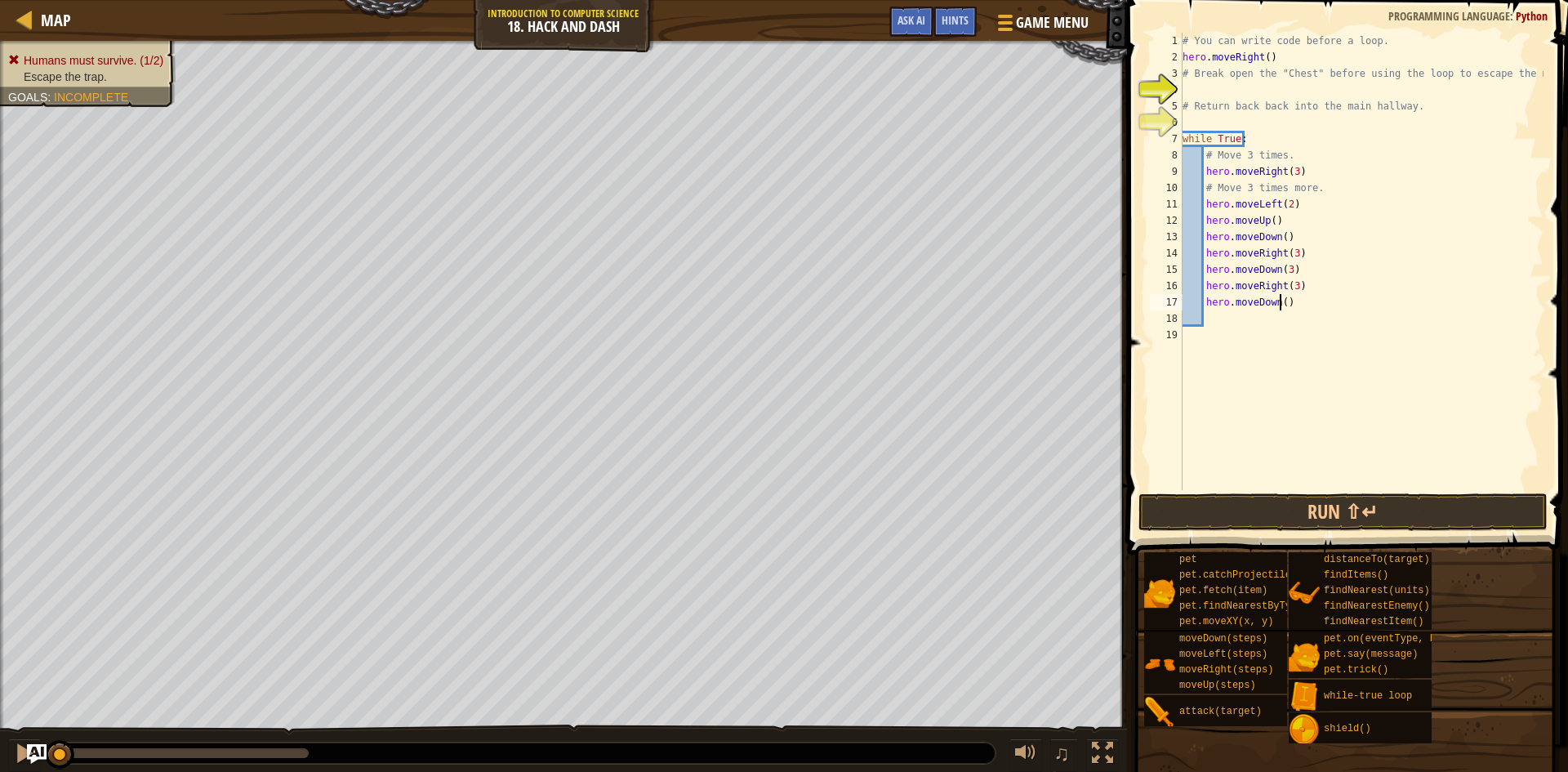
click at [1282, 302] on div "# You can write code before a loop. hero . moveRight ( ) # Break open the "Ches…" at bounding box center [1361, 277] width 364 height 490
type textarea "hero.moveDown(3)"
click at [1210, 318] on div "# You can write code before a loop. hero . moveRight ( ) # Break open the "Ches…" at bounding box center [1361, 277] width 364 height 490
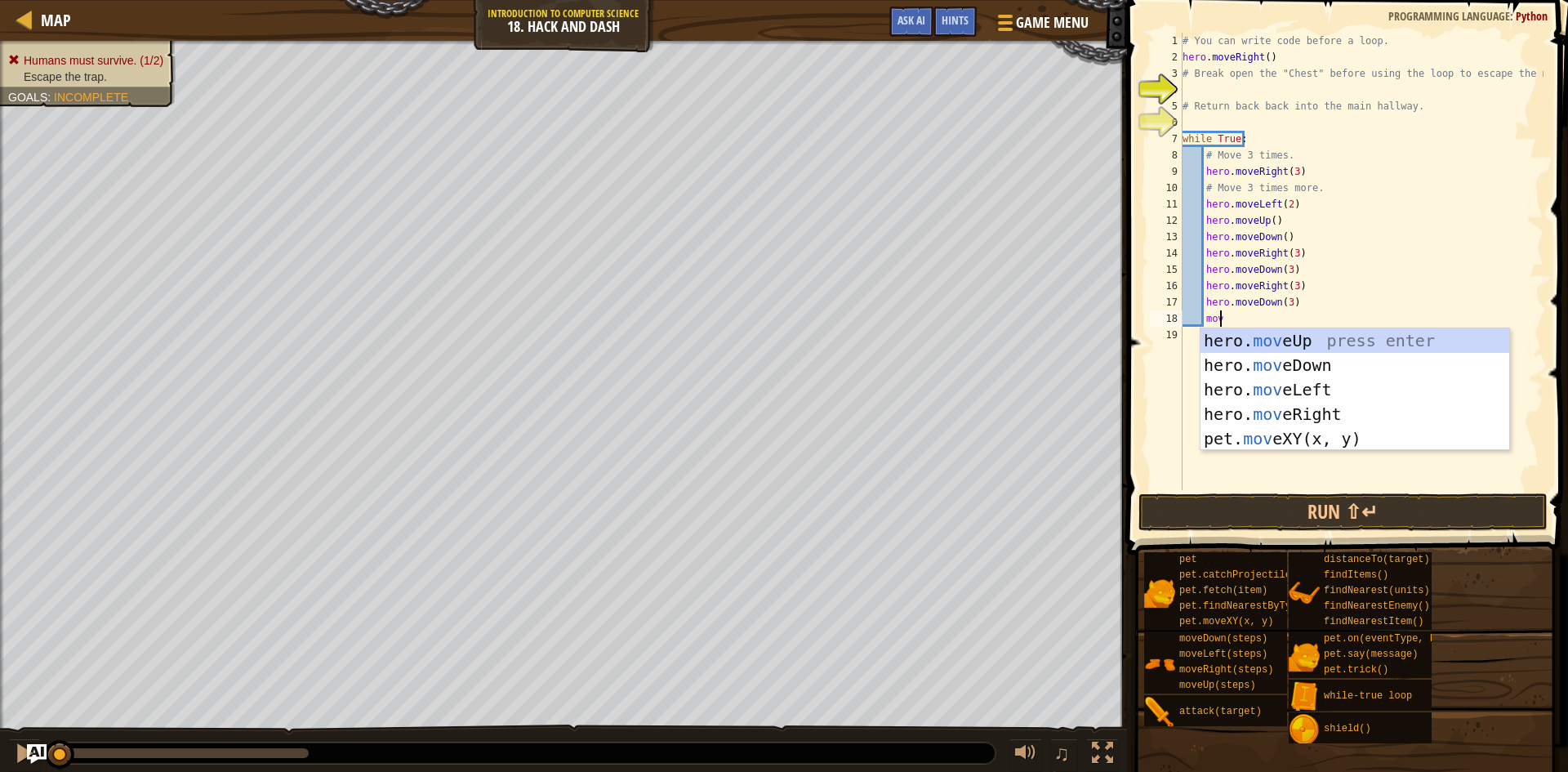
type textarea "move"
click at [1300, 411] on div "hero. move Up press enter hero. move Down press enter hero. move Left press ent…" at bounding box center [1355, 413] width 309 height 171
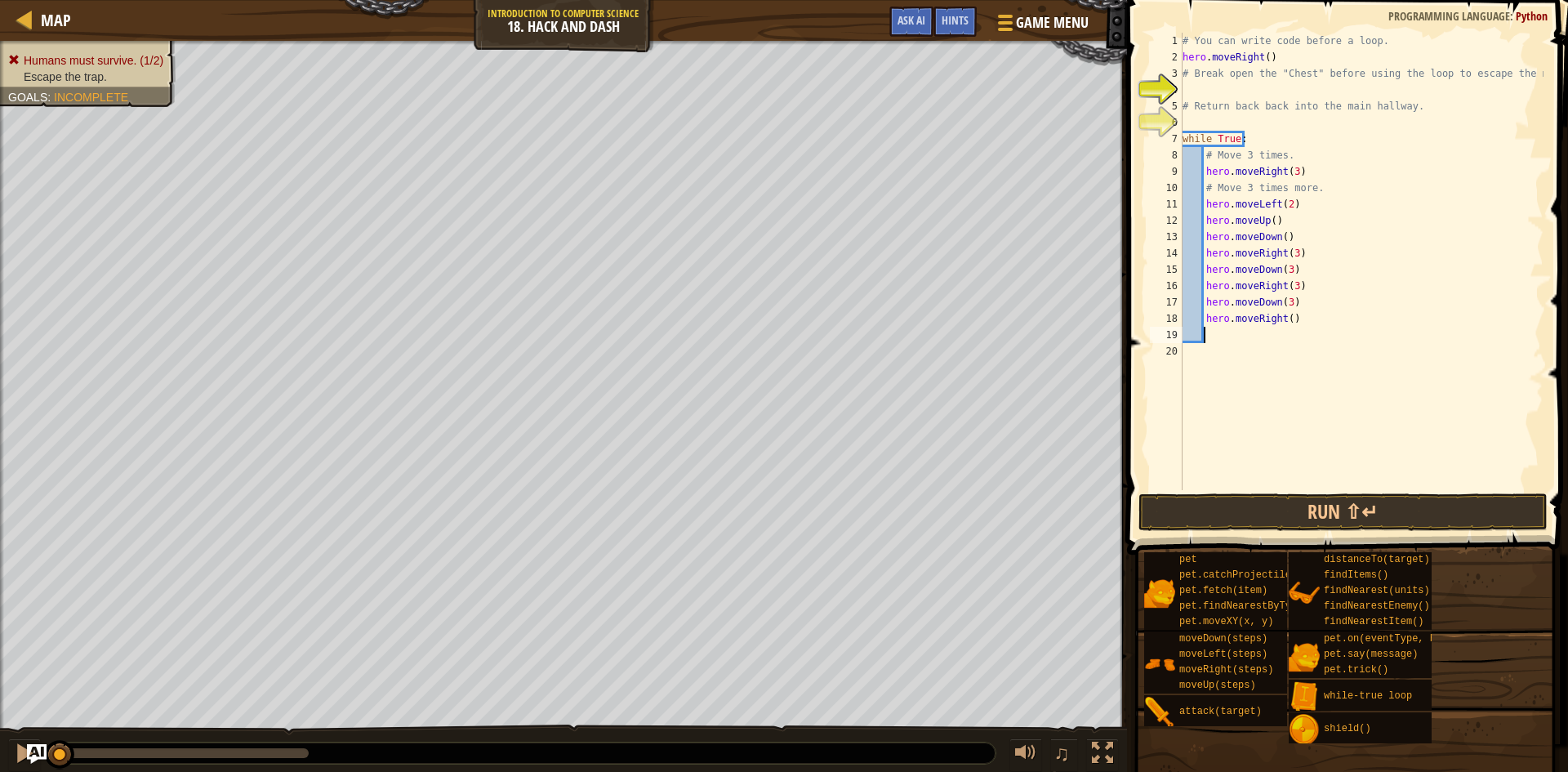
scroll to position [8, 1]
click at [1283, 323] on div "# You can write code before a loop. hero . moveRight ( ) # Break open the "Ches…" at bounding box center [1361, 277] width 364 height 490
type textarea "hero.moveRight(3)"
click at [1204, 333] on div "# You can write code before a loop. hero . moveRight ( ) # Break open the "Ches…" at bounding box center [1361, 277] width 364 height 490
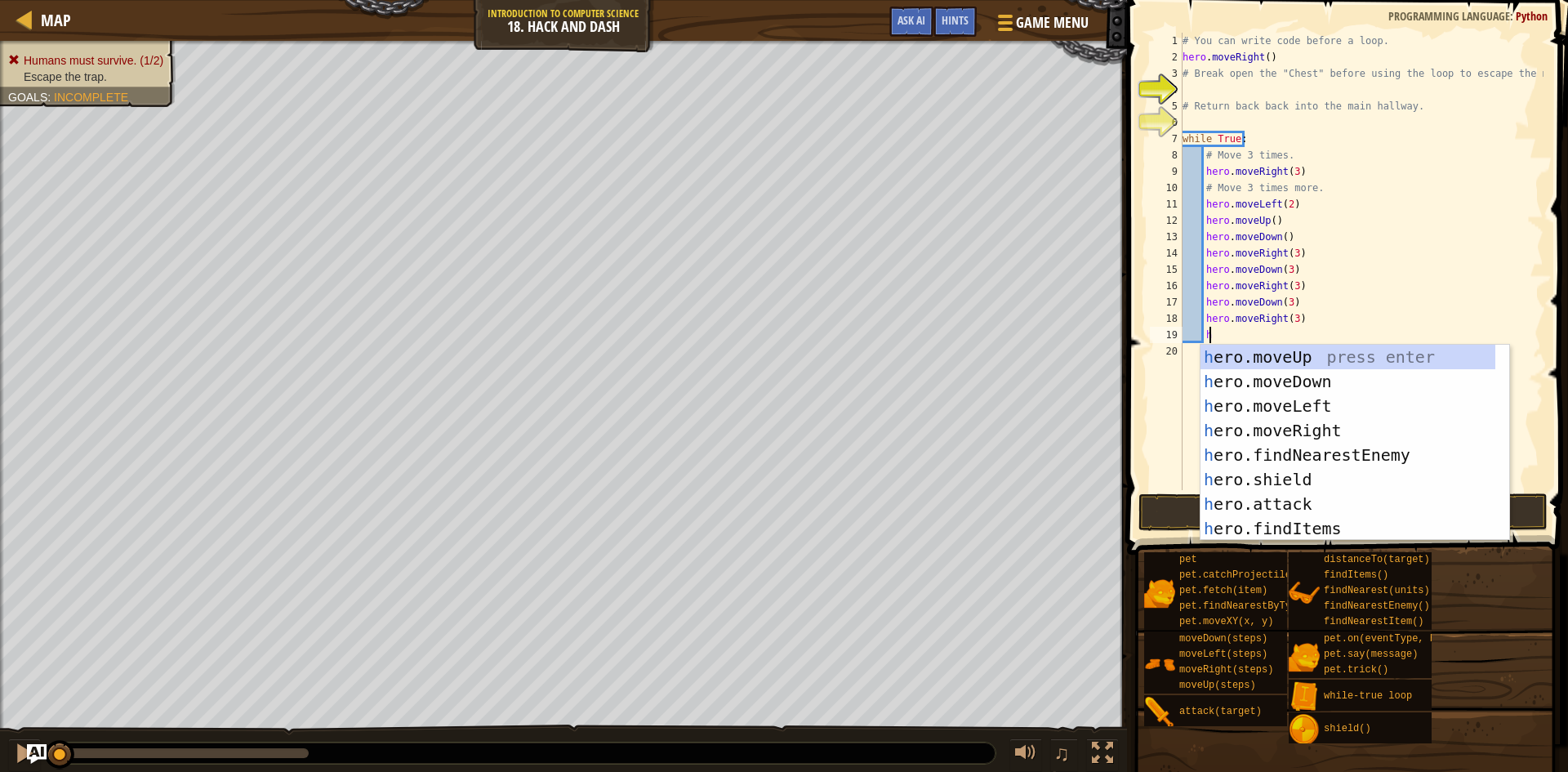
type textarea "he"
click at [1316, 391] on div "he ro.moveUp press enter he ro.moveDown press enter he ro.moveLeft press enter …" at bounding box center [1348, 467] width 295 height 245
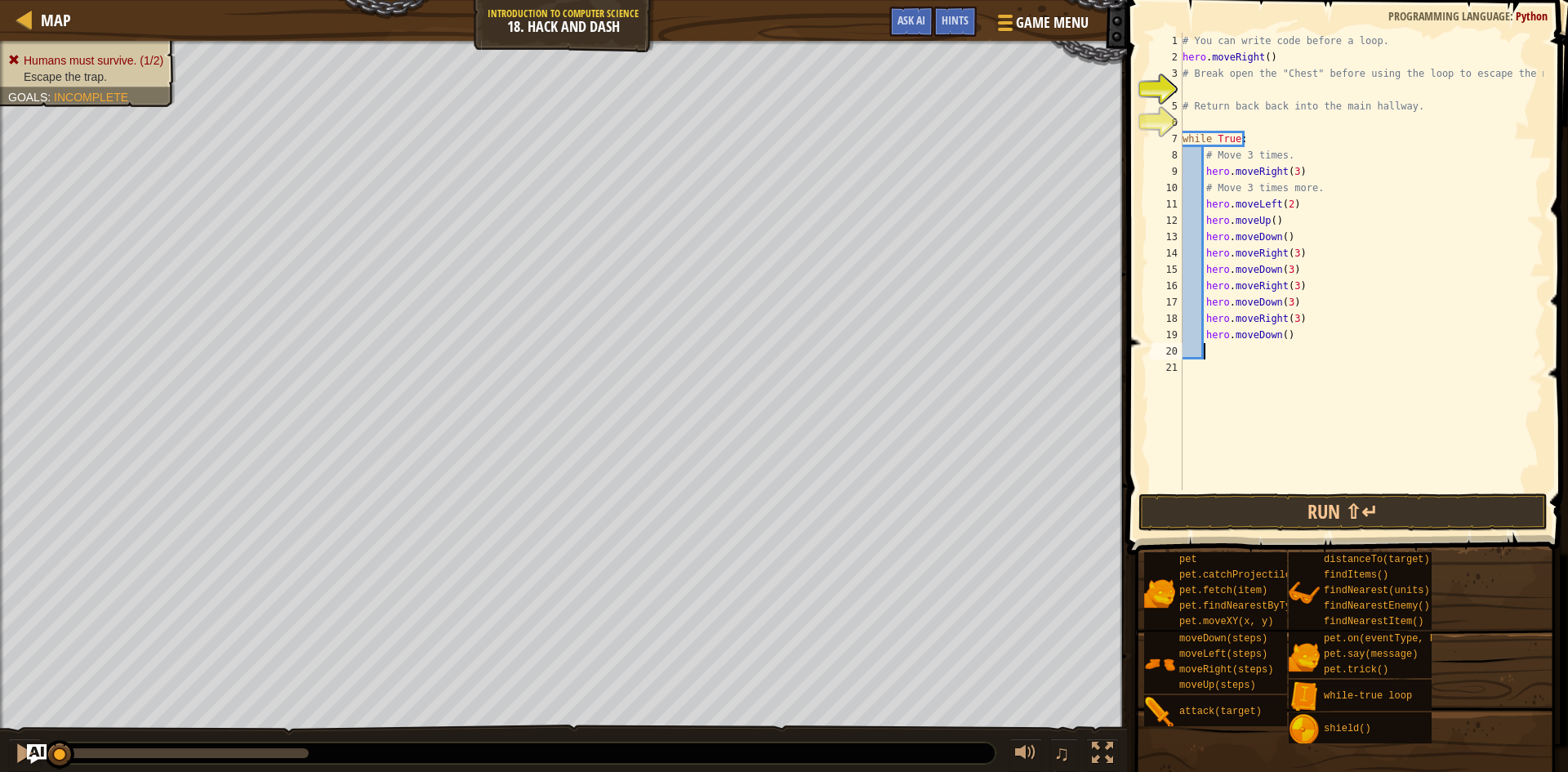
click at [1279, 337] on div "# You can write code before a loop. hero . moveRight ( ) # Break open the "Ches…" at bounding box center [1361, 277] width 364 height 490
type textarea "hero.moveDown(3)"
click at [1314, 504] on button "Run ⇧↵" at bounding box center [1343, 512] width 409 height 37
